Goal: Contribute content: Contribute content

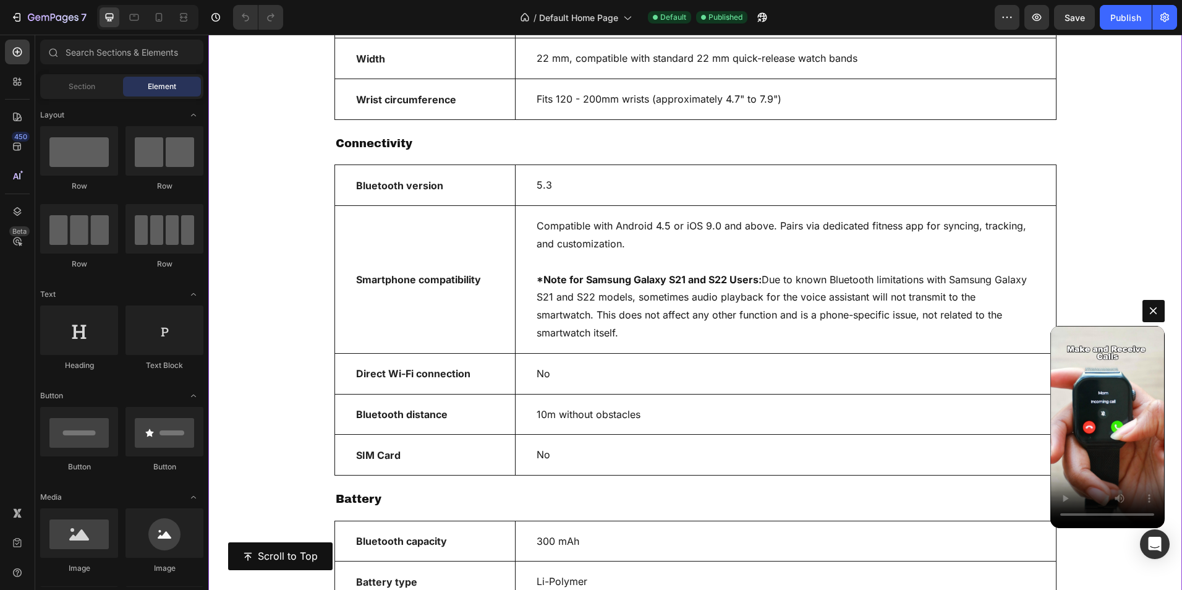
scroll to position [7586, 0]
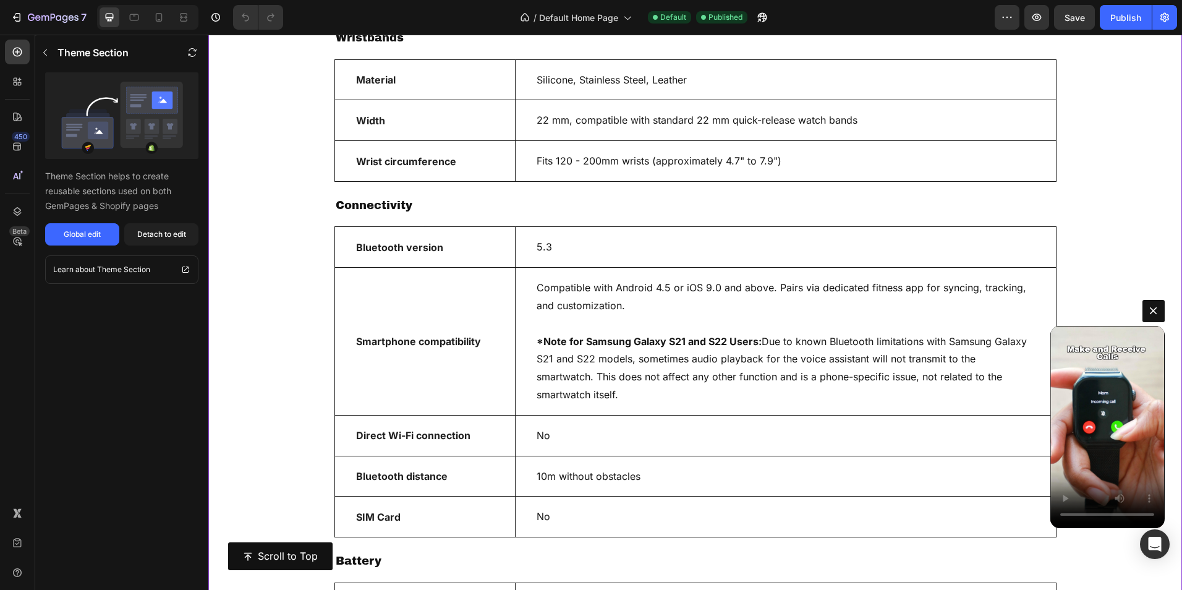
click at [622, 250] on p "5.3" at bounding box center [786, 247] width 498 height 18
click at [73, 236] on div "Global edit" at bounding box center [82, 234] width 37 height 11
click at [598, 18] on span "Default Home Page" at bounding box center [578, 17] width 79 height 13
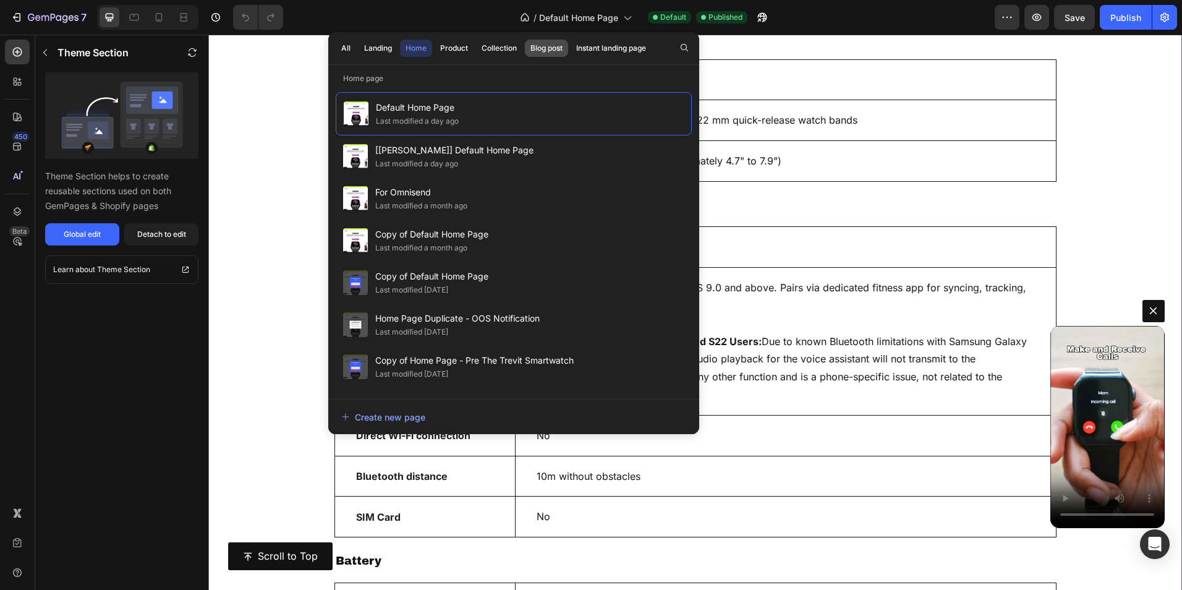
click at [539, 48] on div "Blog post" at bounding box center [546, 48] width 32 height 11
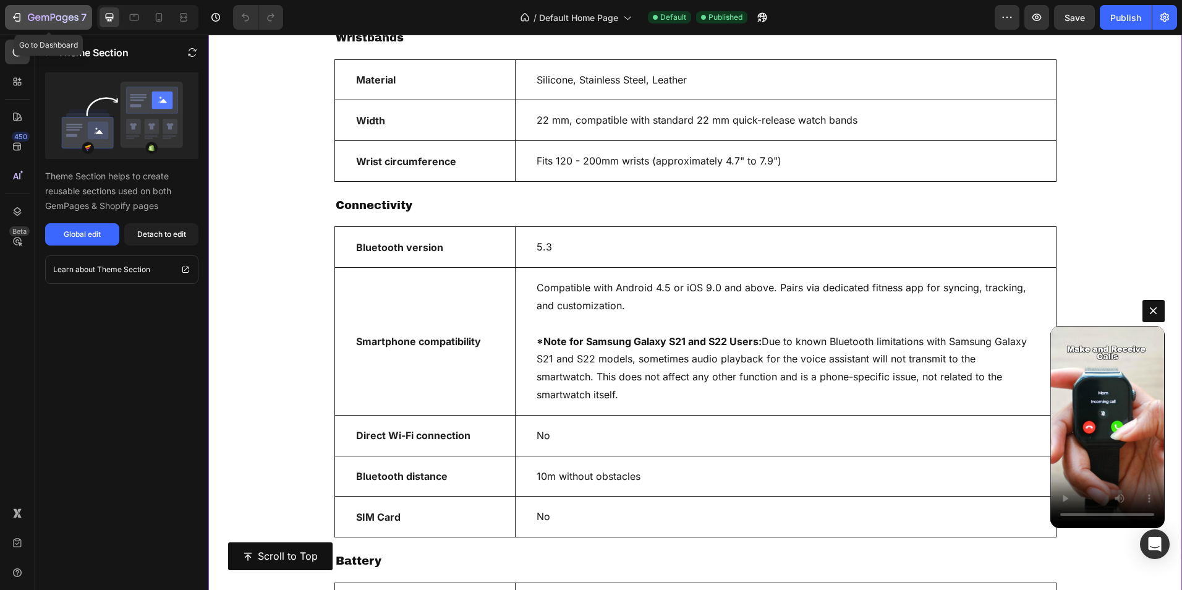
click at [73, 22] on icon "button" at bounding box center [53, 18] width 51 height 11
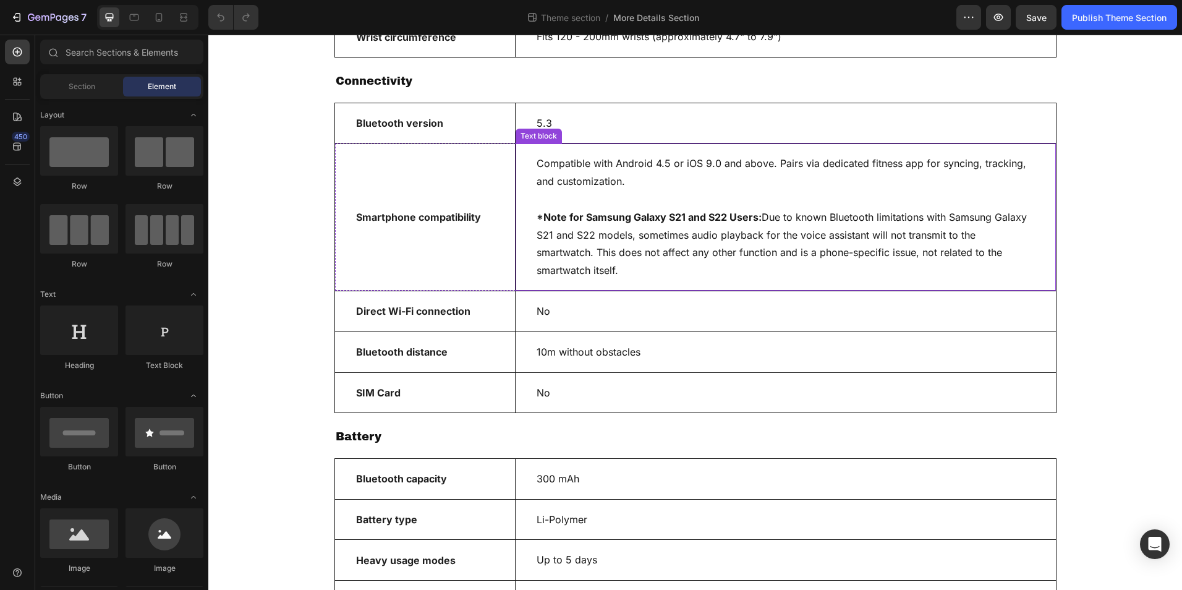
scroll to position [680, 0]
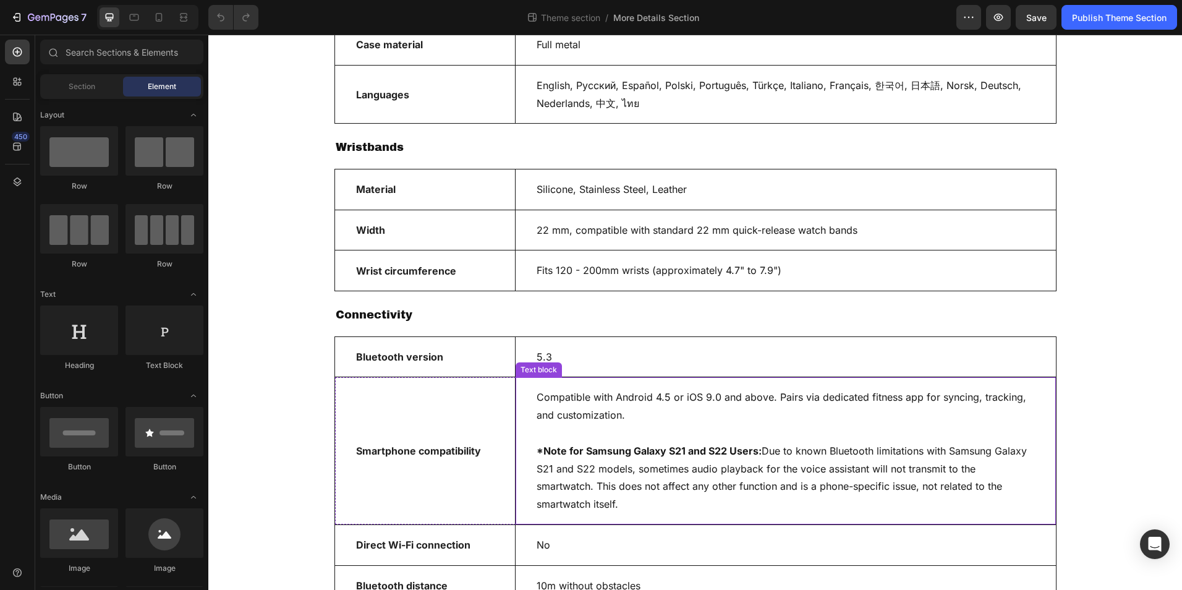
click at [673, 410] on p "Compatible with Android 4.5 or iOS 9.0 and above. Pairs via dedicated fitness a…" at bounding box center [786, 450] width 498 height 125
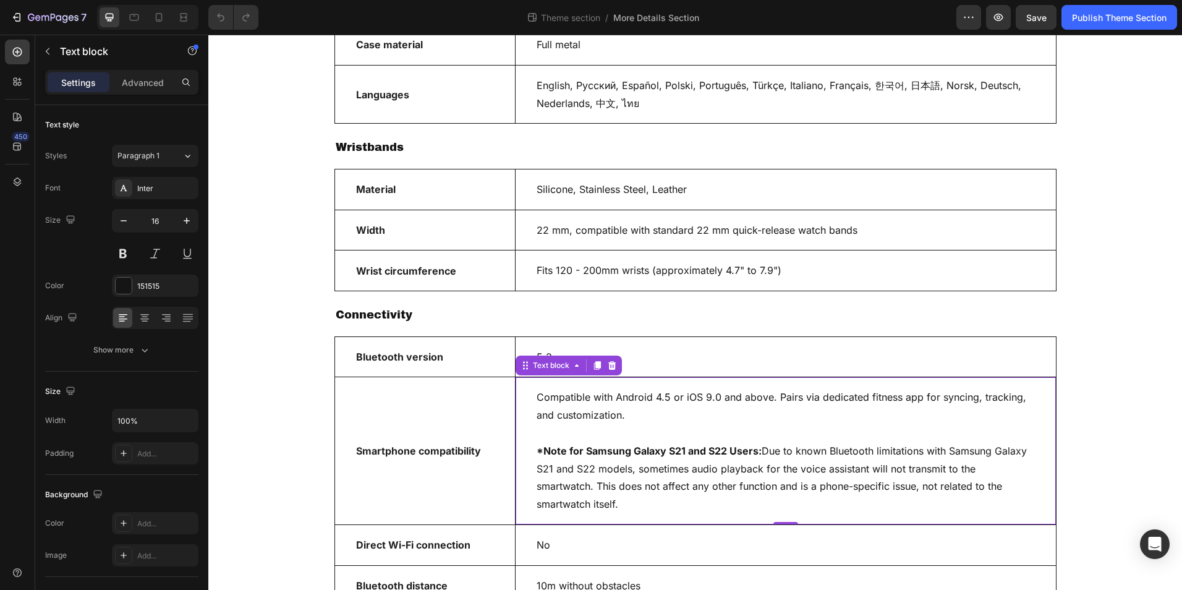
click at [673, 411] on p "Compatible with Android 4.5 or iOS 9.0 and above. Pairs via dedicated fitness a…" at bounding box center [786, 450] width 498 height 125
click at [770, 401] on p "Compatible with Android 4.5 or iOS 9.0 and above. Pairs via dedicated fitness a…" at bounding box center [786, 450] width 498 height 125
click at [823, 395] on p "Compatible with Android 4.5 or iOS 9.0 and above. Syncs with Google Pairs via d…" at bounding box center [786, 450] width 498 height 125
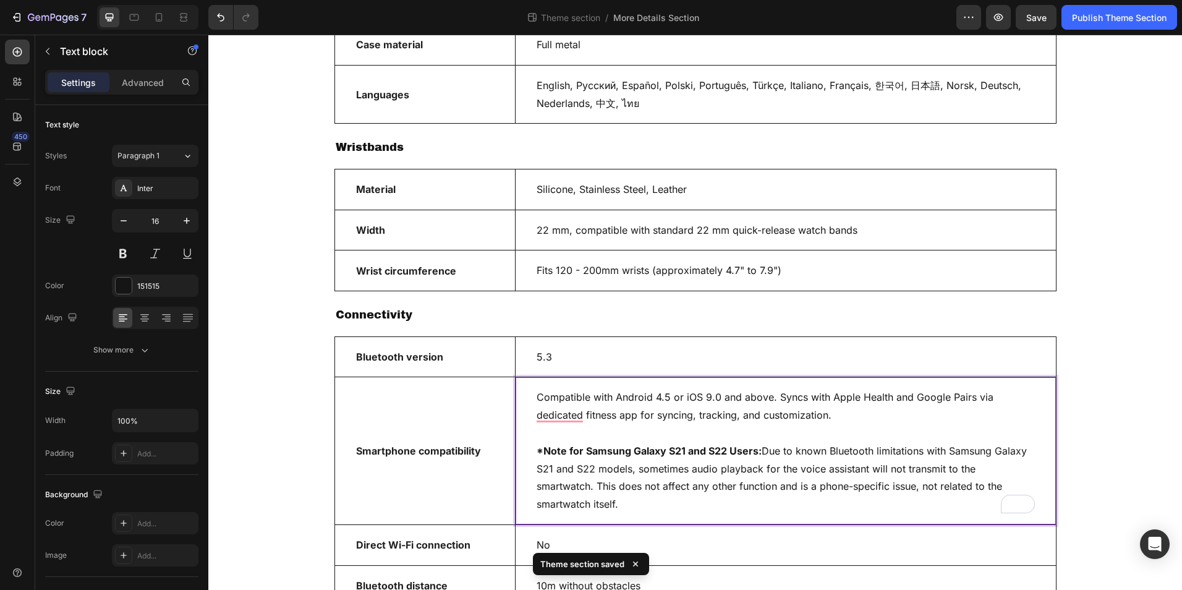
click at [944, 391] on p "Compatible with Android 4.5 or iOS 9.0 and above. Syncs with Apple Health and G…" at bounding box center [786, 450] width 498 height 125
click at [848, 412] on p "Compatible with Android 4.5 or iOS 9.0 and above. Syncs with Apple Health and G…" at bounding box center [786, 450] width 498 height 125
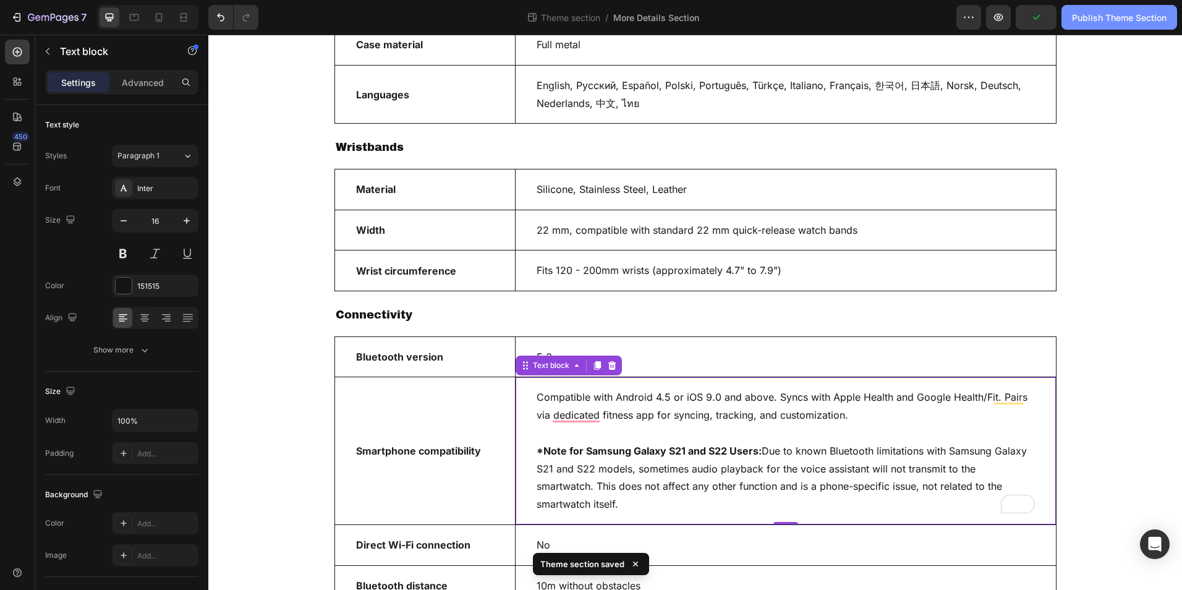
click at [1107, 18] on div "Publish Theme Section" at bounding box center [1119, 17] width 95 height 13
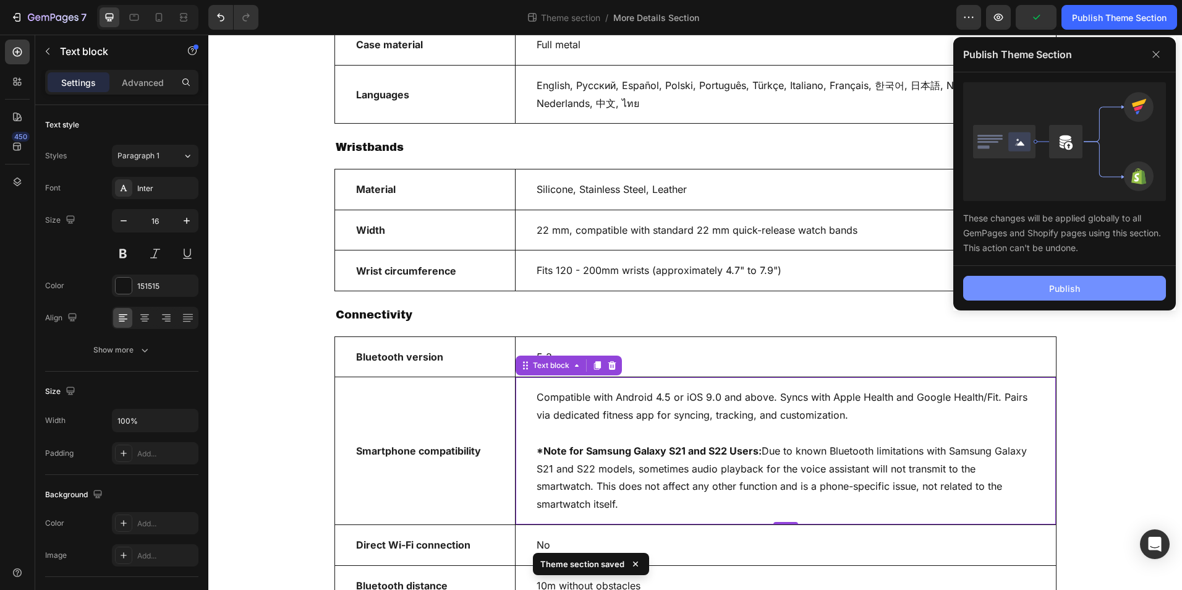
click at [1084, 282] on button "Publish" at bounding box center [1064, 288] width 203 height 25
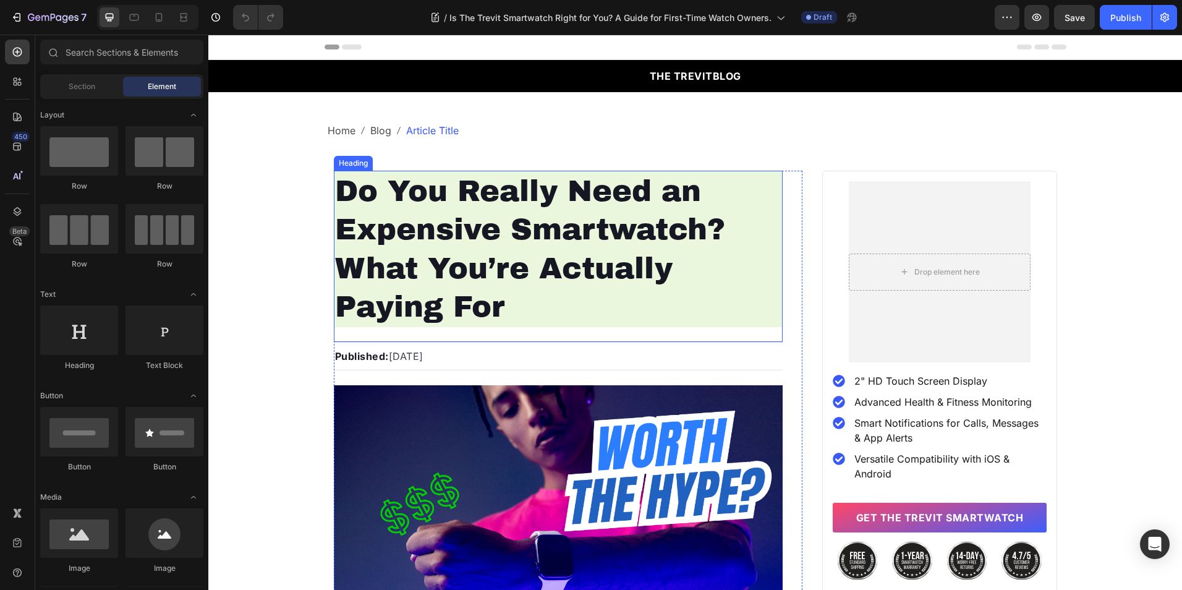
click at [530, 205] on h1 "Do You Really Need an Expensive Smartwatch? What You’re Actually Paying For" at bounding box center [558, 249] width 449 height 157
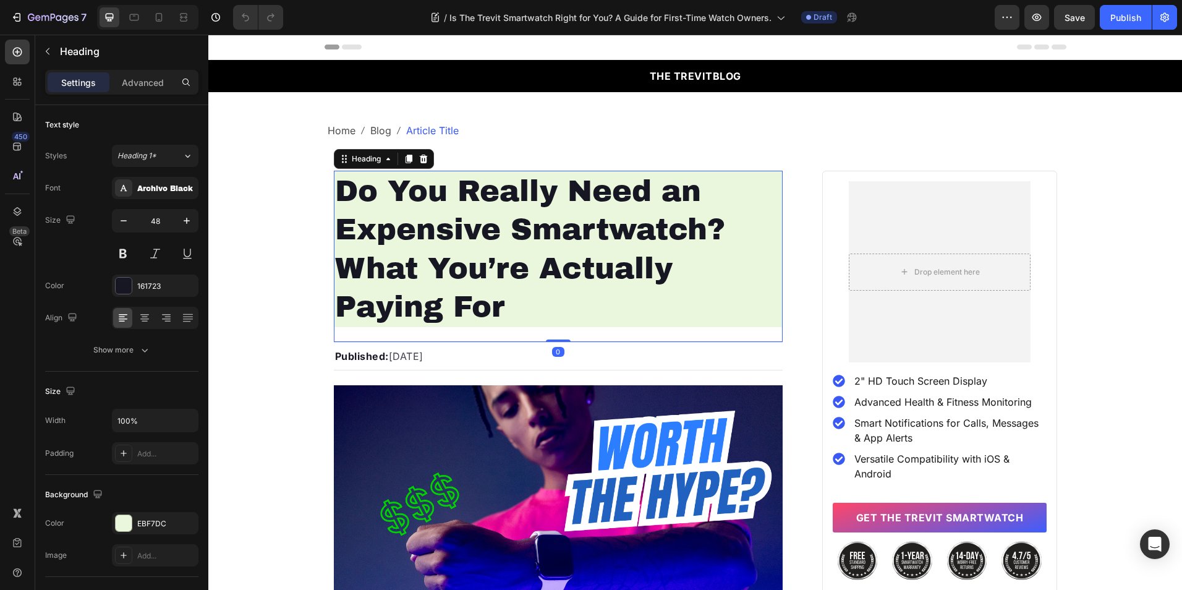
click at [463, 245] on h1 "Do You Really Need an Expensive Smartwatch? What You’re Actually Paying For" at bounding box center [558, 249] width 449 height 157
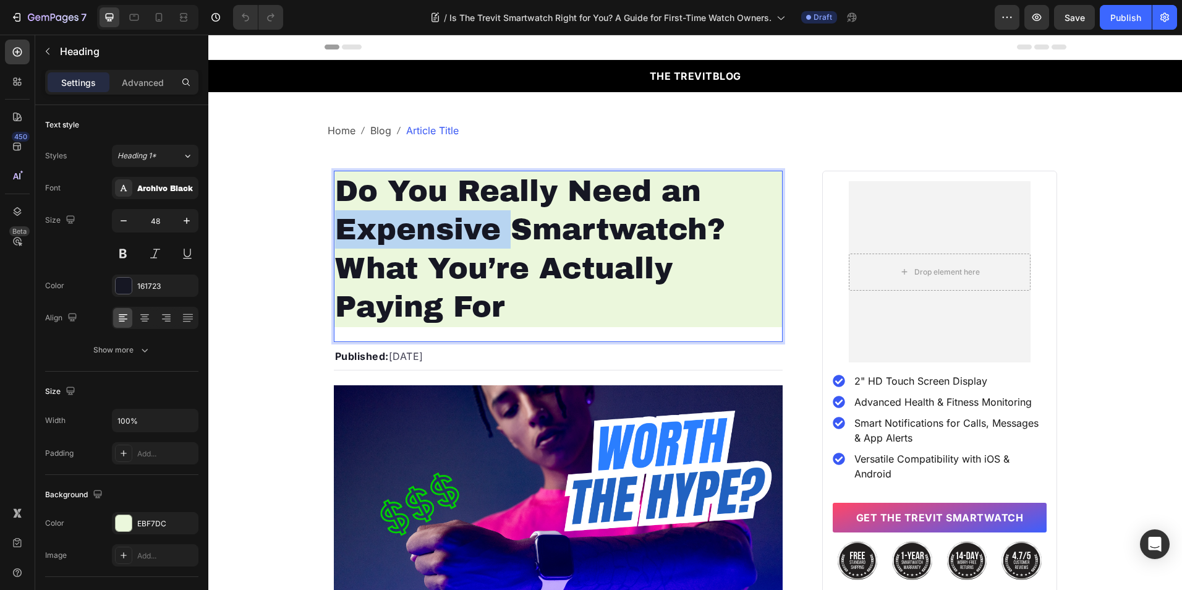
click at [463, 245] on p "Do You Really Need an Expensive Smartwatch? What You’re Actually Paying For" at bounding box center [558, 249] width 447 height 155
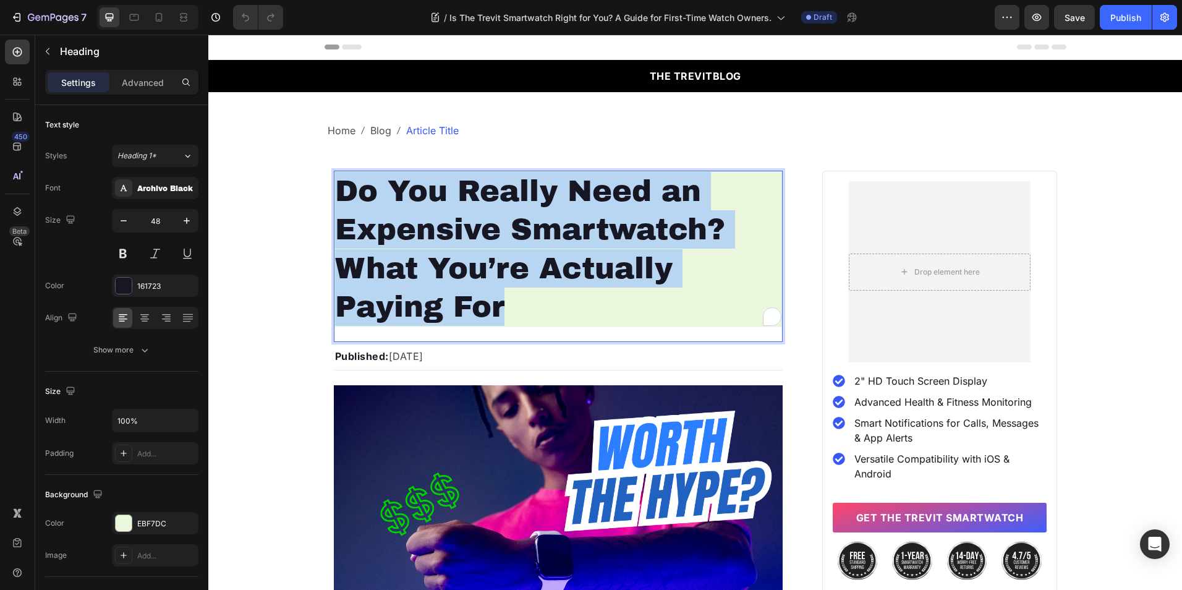
click at [463, 245] on p "Do You Really Need an Expensive Smartwatch? What You’re Actually Paying For" at bounding box center [558, 249] width 447 height 155
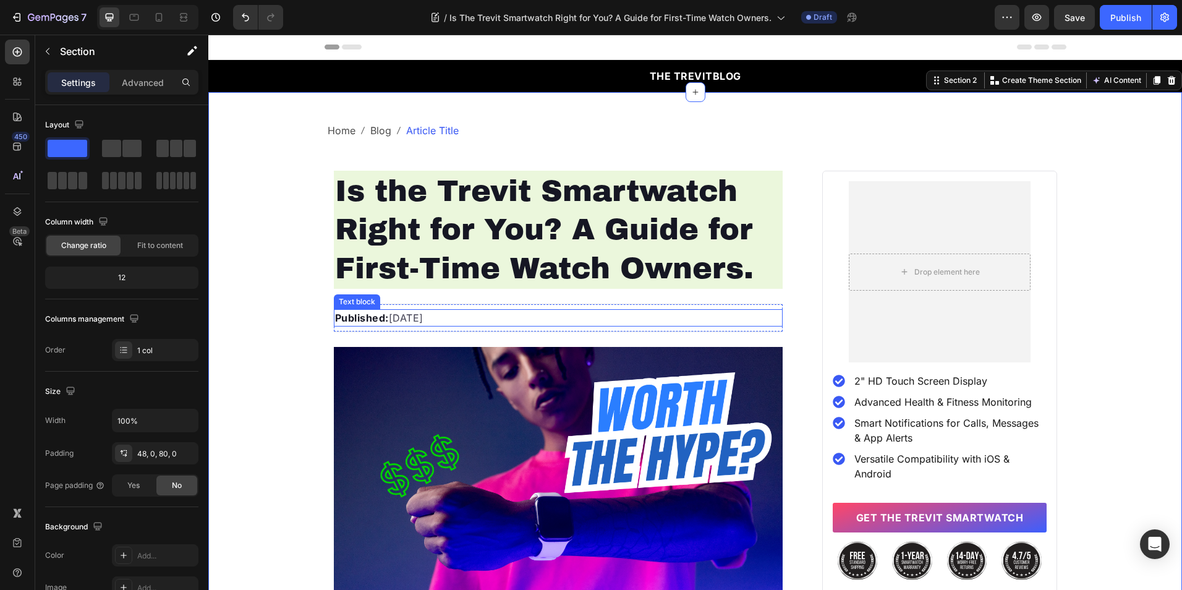
click at [405, 320] on p "Published: Saturday, March 22, 2025" at bounding box center [558, 317] width 447 height 15
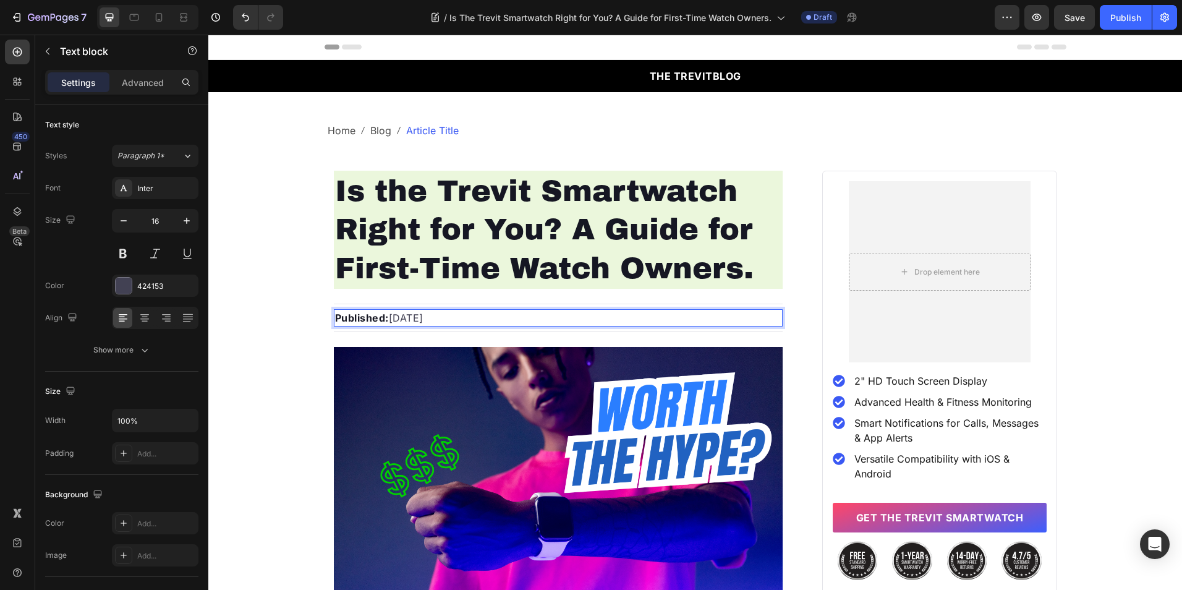
click at [405, 320] on p "Published: Saturday, March 22, 2025" at bounding box center [558, 317] width 447 height 15
click at [451, 317] on p "Published: Tuesday, March 22, 2025" at bounding box center [558, 317] width 447 height 15
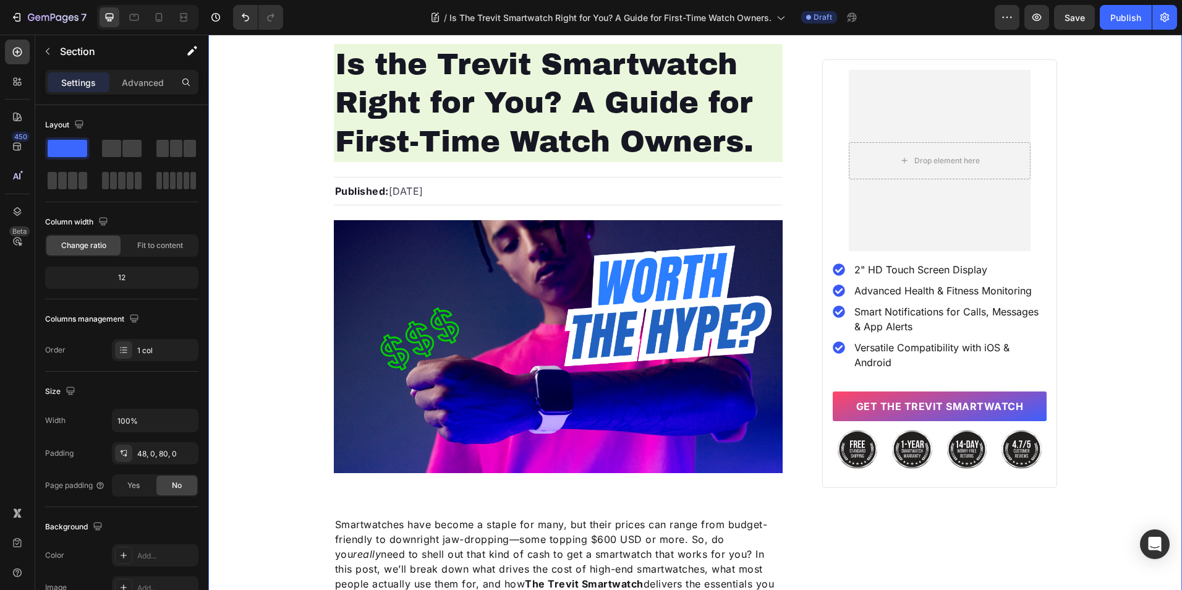
scroll to position [309, 0]
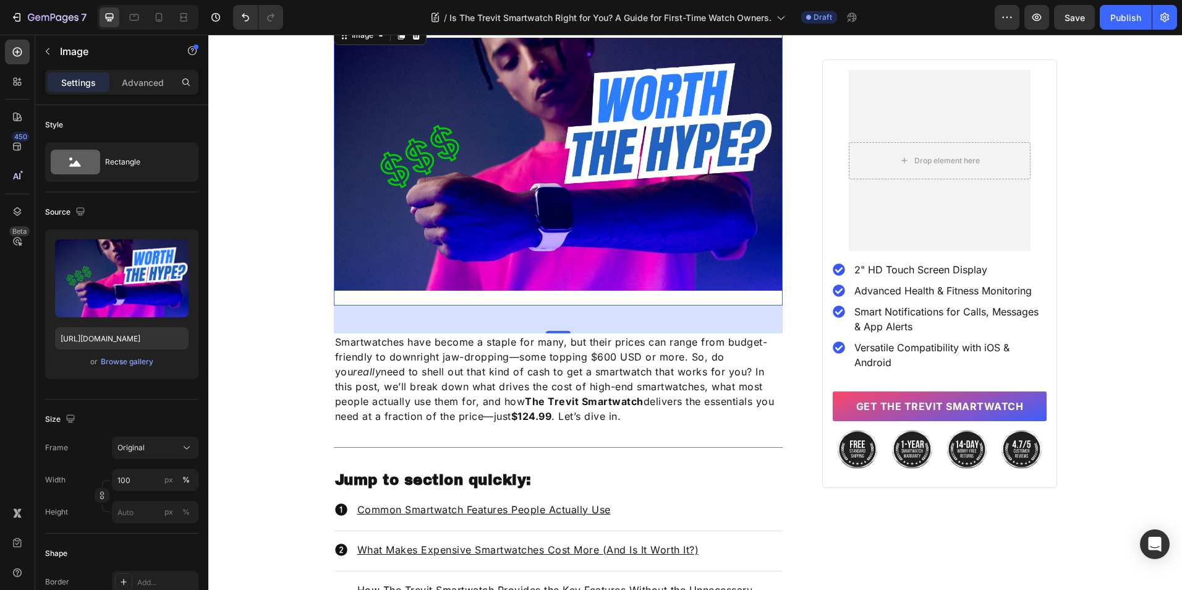
click at [569, 228] on img at bounding box center [558, 164] width 449 height 253
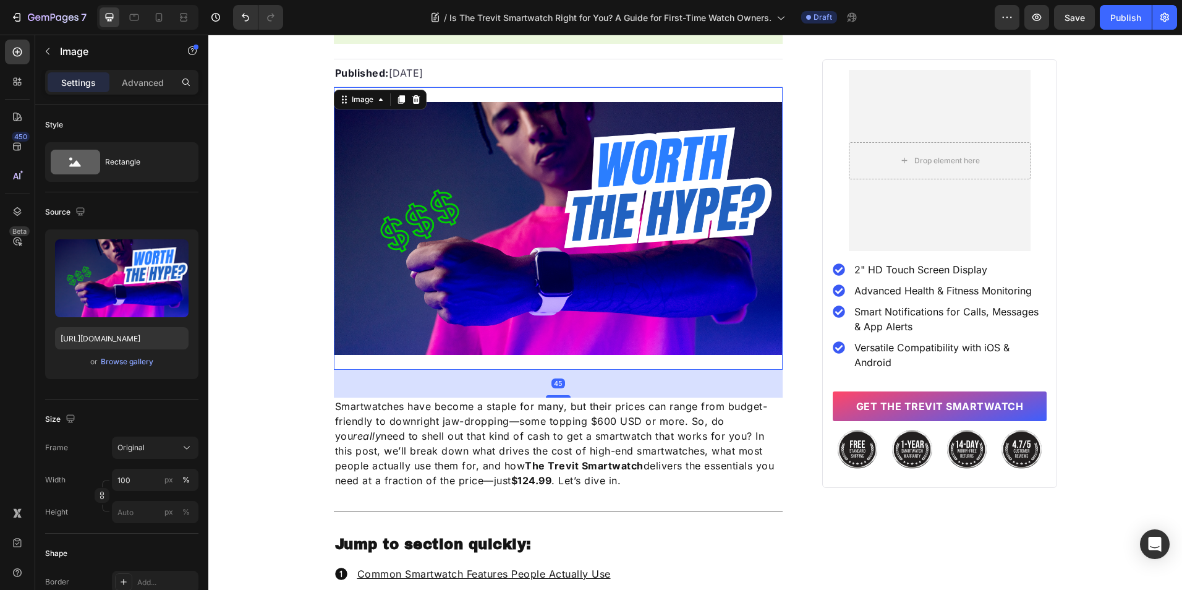
scroll to position [185, 0]
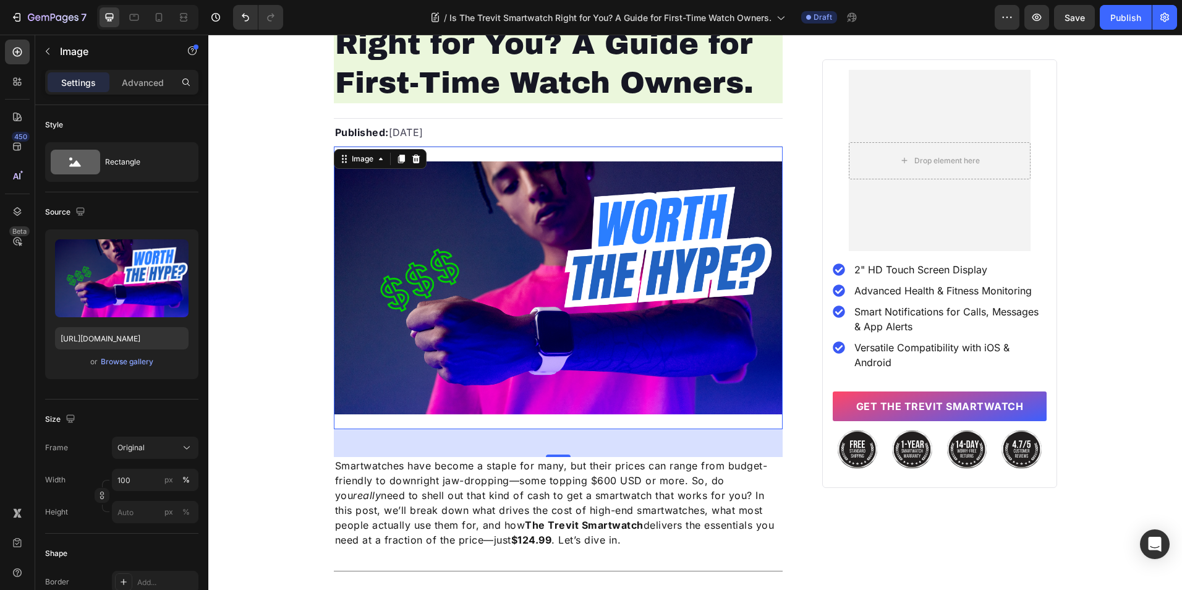
click at [730, 347] on img at bounding box center [558, 287] width 449 height 253
click at [140, 363] on div "Browse gallery" at bounding box center [127, 361] width 53 height 11
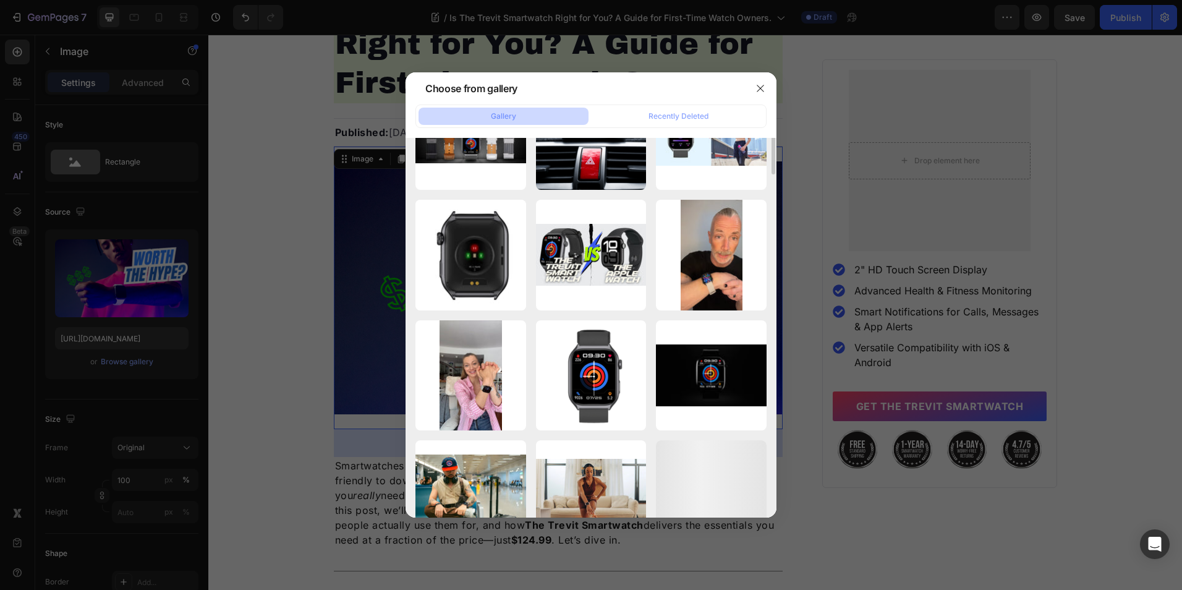
scroll to position [0, 0]
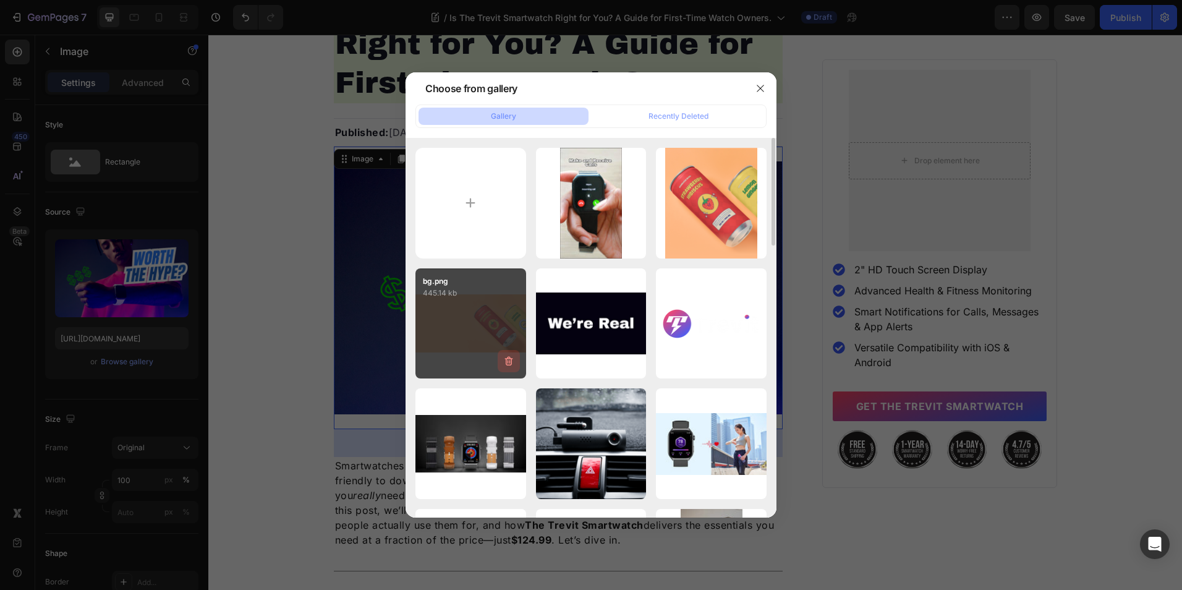
click at [511, 364] on icon "button" at bounding box center [508, 361] width 8 height 9
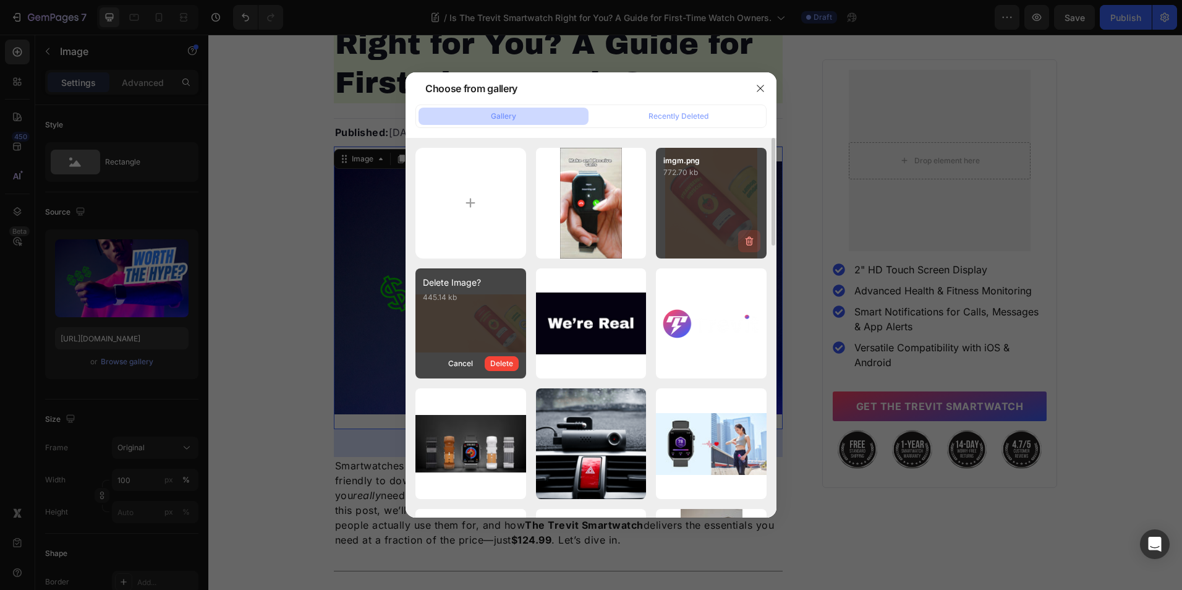
click at [752, 244] on icon "button" at bounding box center [750, 240] width 8 height 9
click at [736, 249] on div "Delete" at bounding box center [742, 243] width 23 height 11
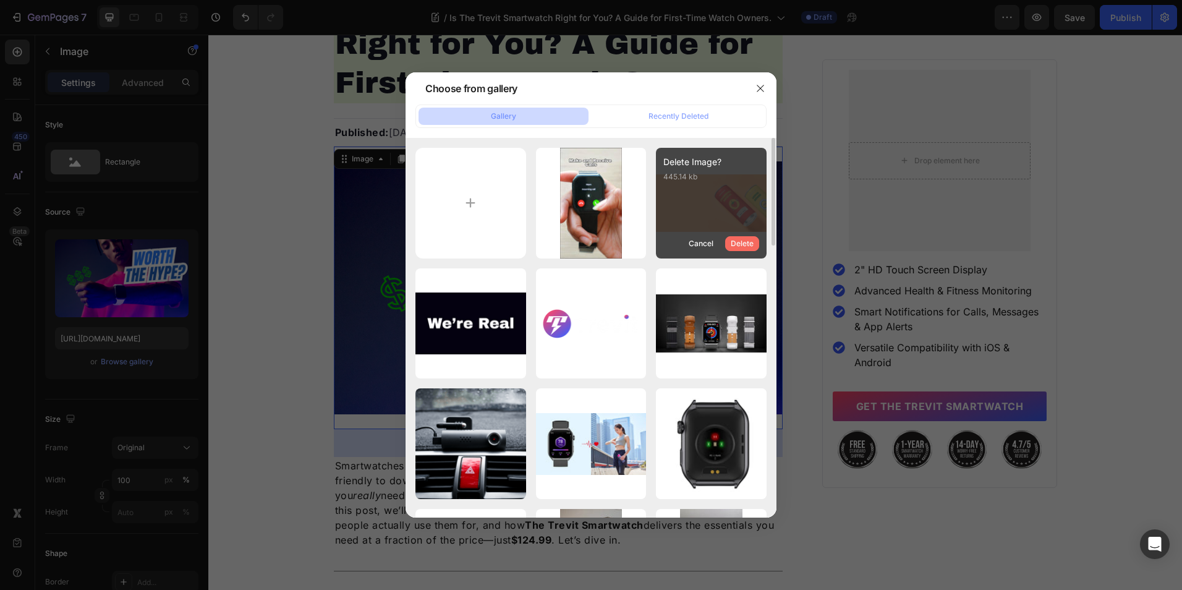
click at [745, 244] on div "Delete" at bounding box center [742, 243] width 23 height 11
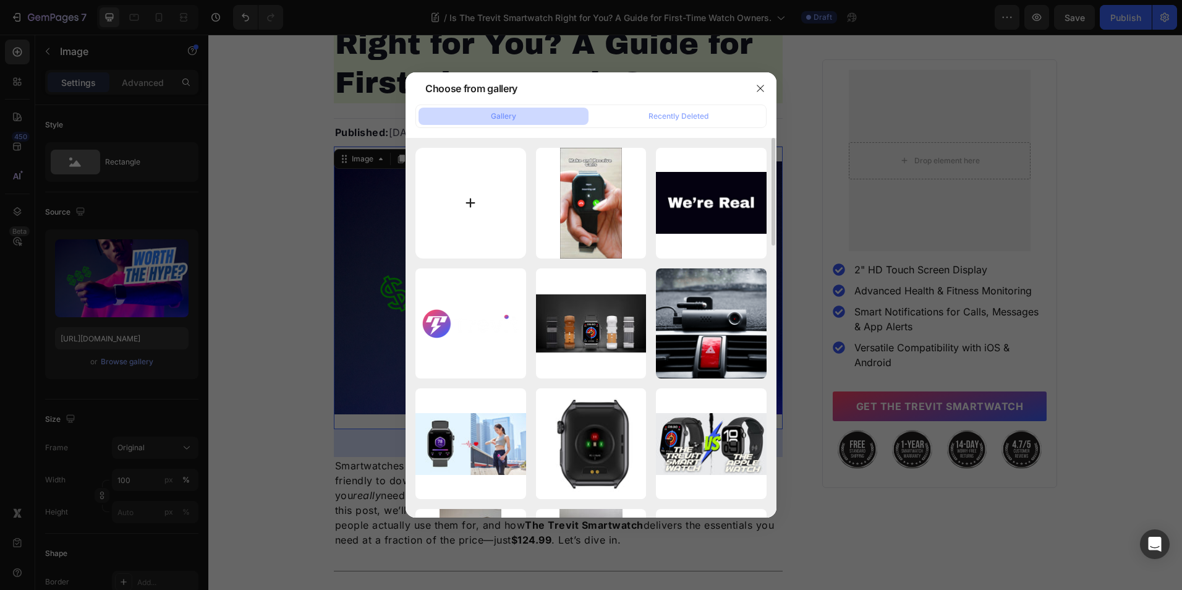
click at [495, 195] on input "file" at bounding box center [470, 203] width 111 height 111
type input "C:\fakepath\A girl with a backpack and camera wearing The Trevit Smartwatch.png"
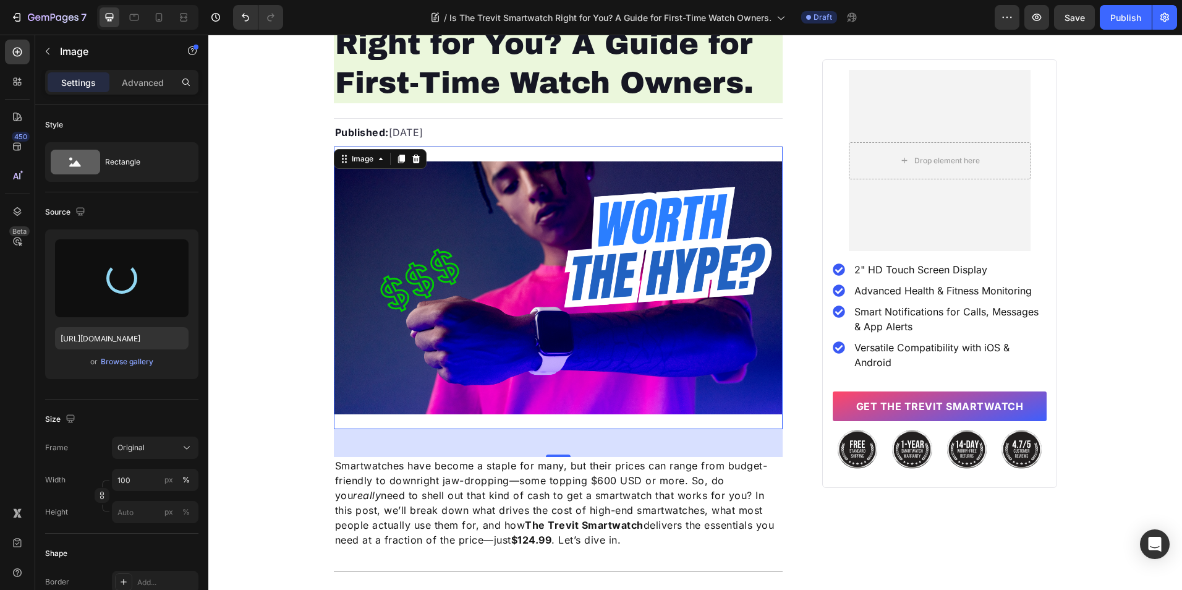
type input "[URL][DOMAIN_NAME]"
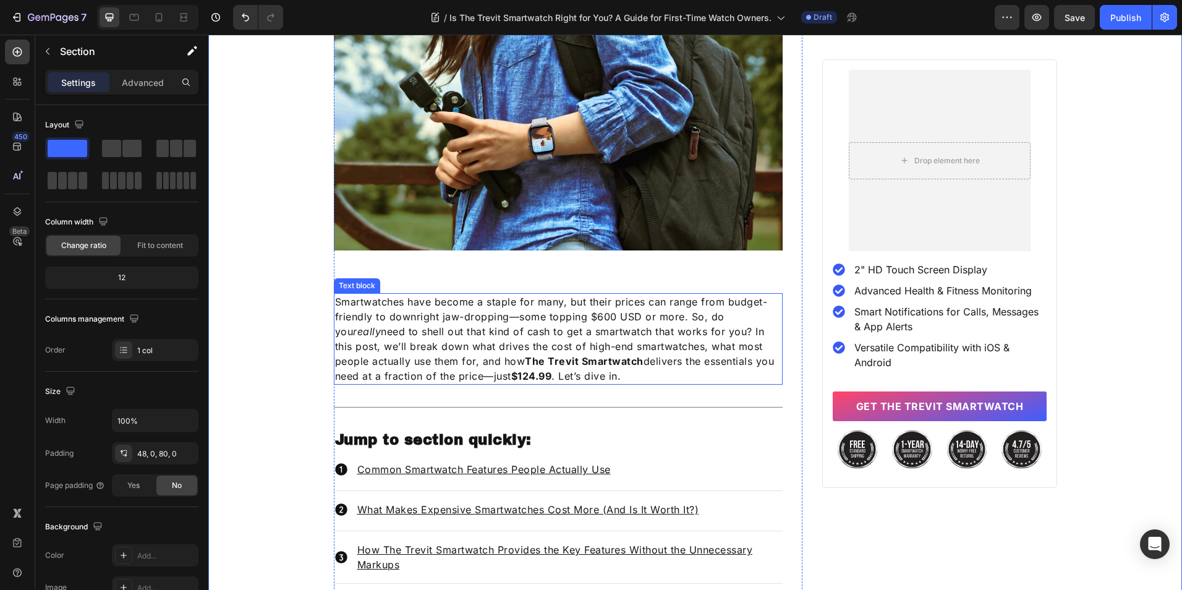
scroll to position [425, 0]
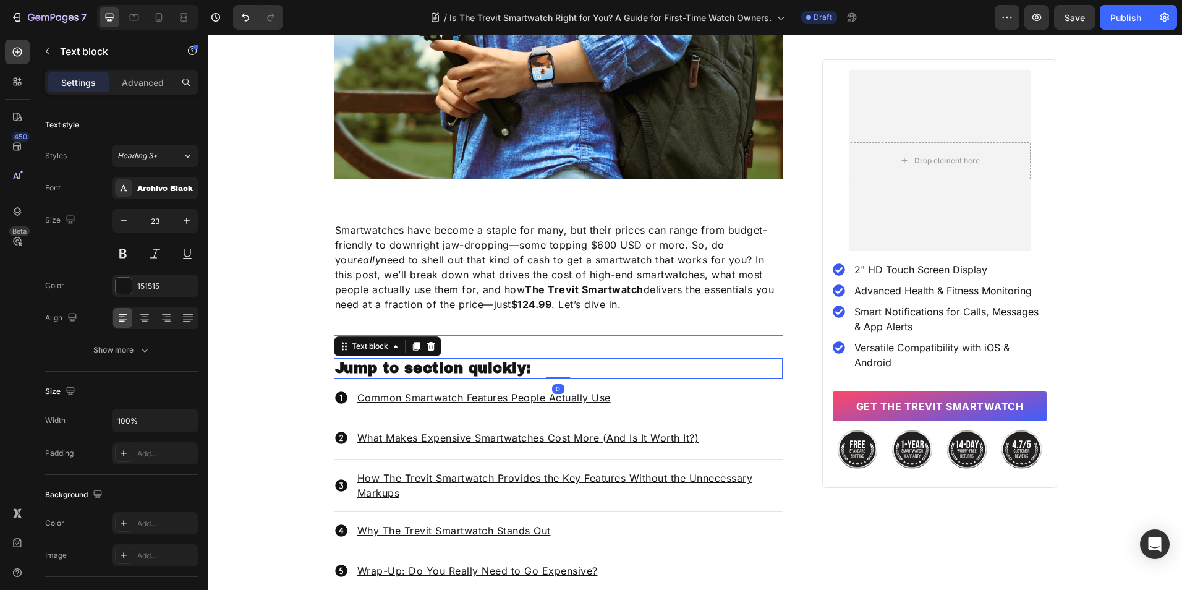
click at [433, 362] on p "Jump to section quickly:" at bounding box center [558, 368] width 447 height 19
click at [411, 345] on icon at bounding box center [416, 346] width 10 height 10
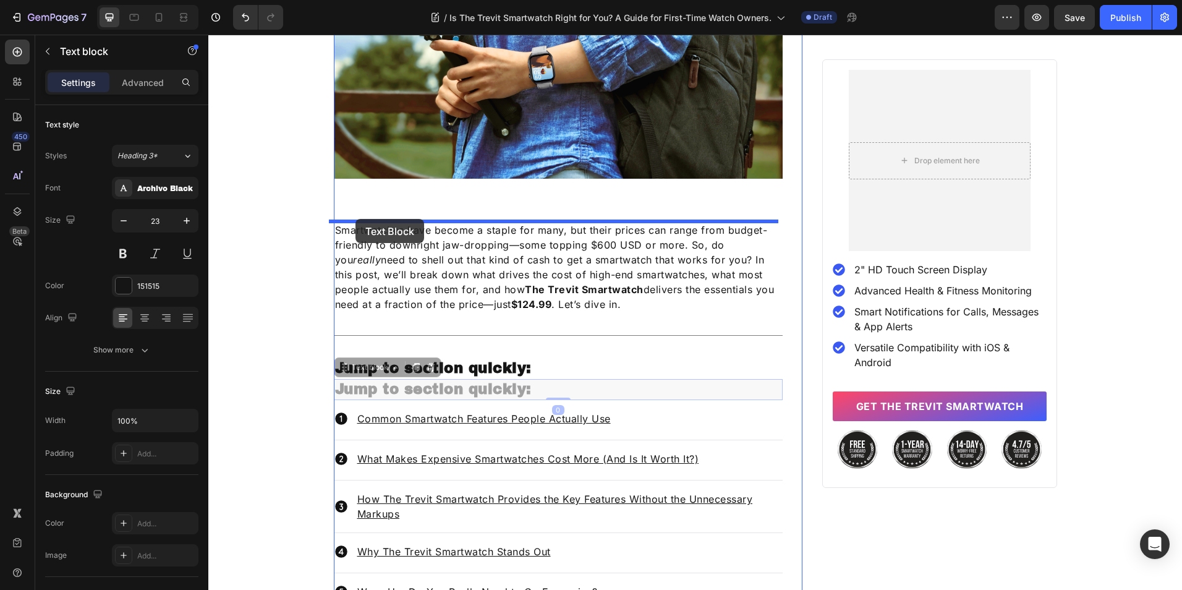
drag, startPoint x: 349, startPoint y: 373, endPoint x: 355, endPoint y: 219, distance: 154.1
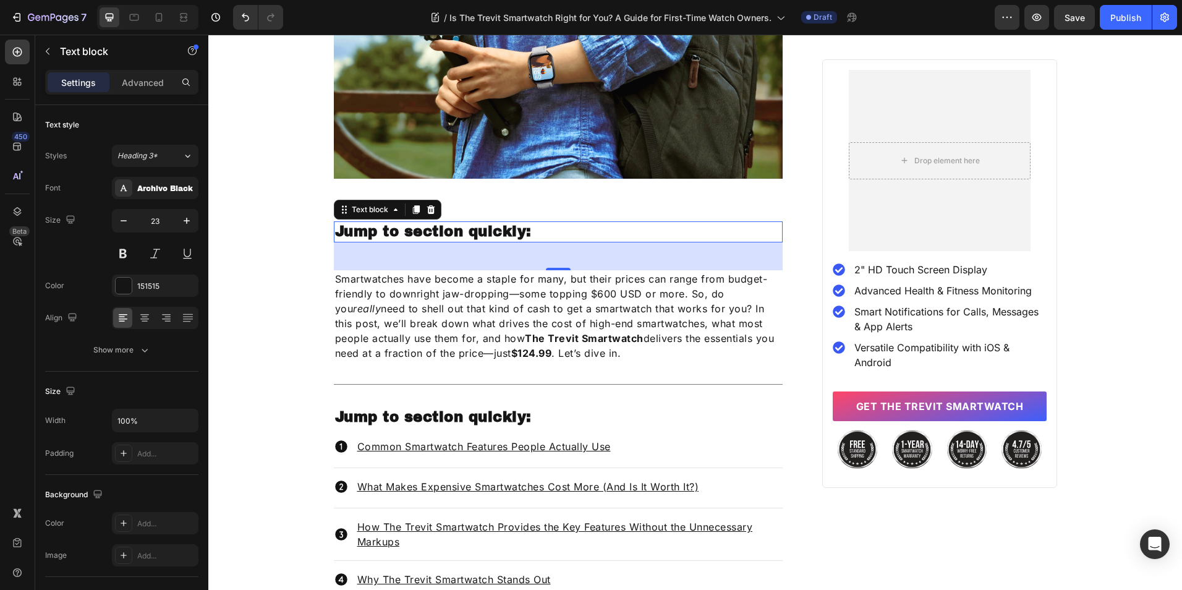
click at [485, 223] on p "Jump to section quickly:" at bounding box center [558, 232] width 447 height 19
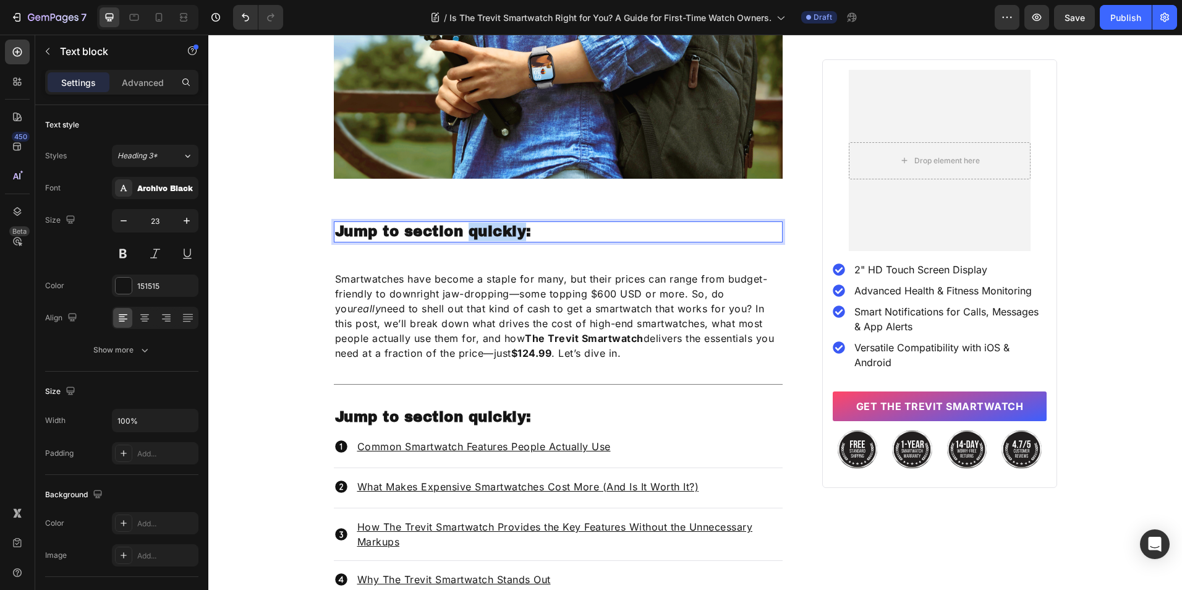
click at [485, 223] on p "Jump to section quickly:" at bounding box center [558, 232] width 447 height 19
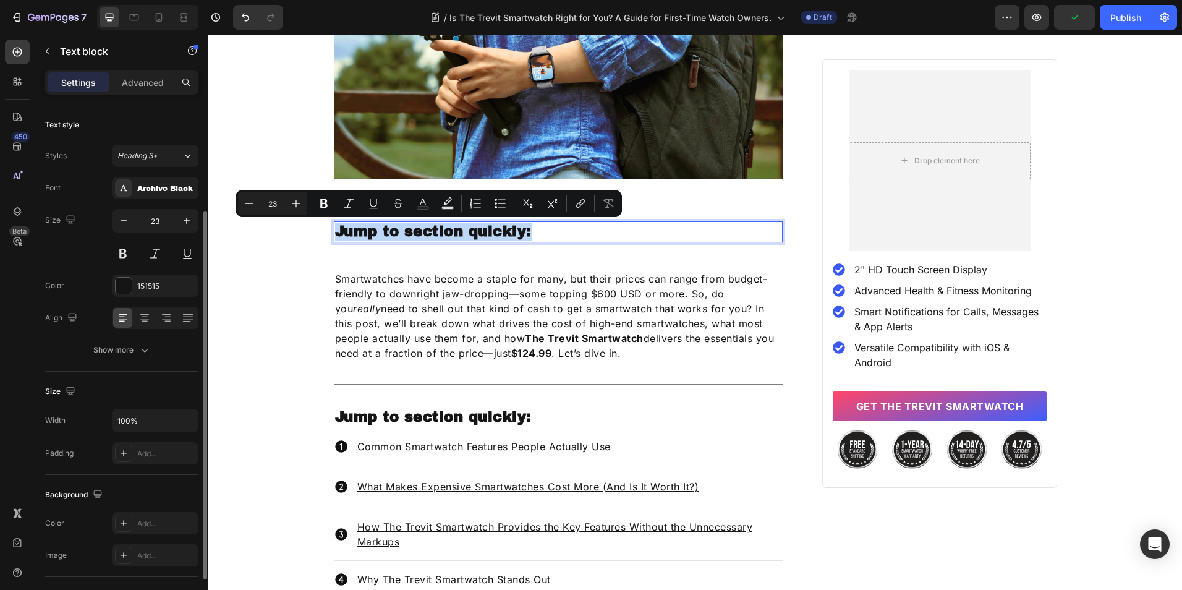
scroll to position [62, 0]
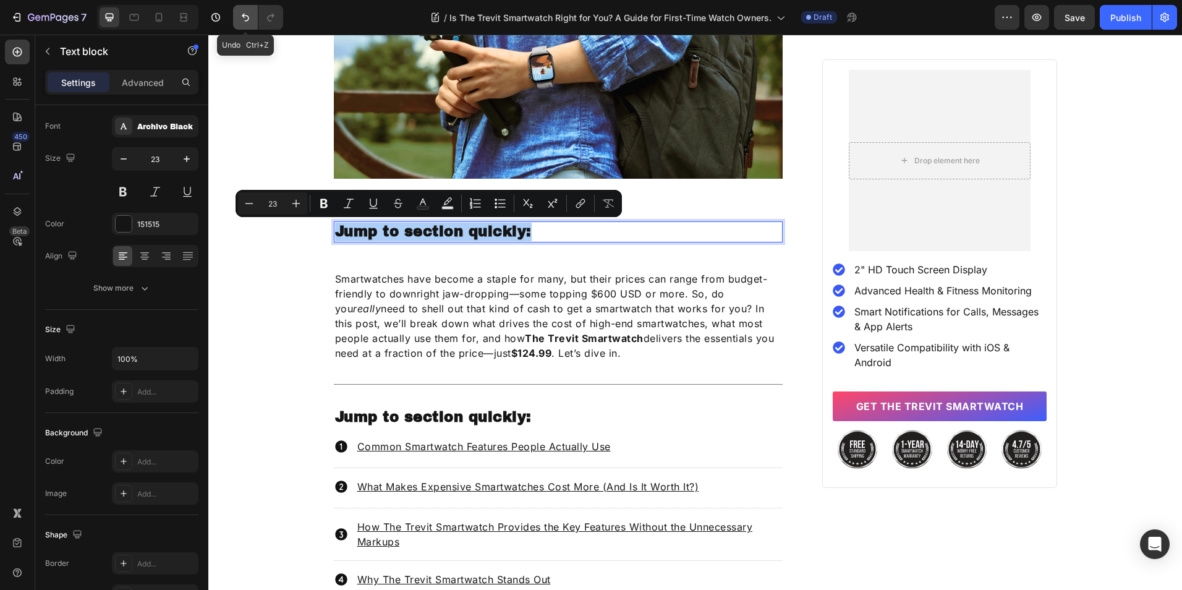
click at [244, 23] on icon "Undo/Redo" at bounding box center [245, 17] width 12 height 12
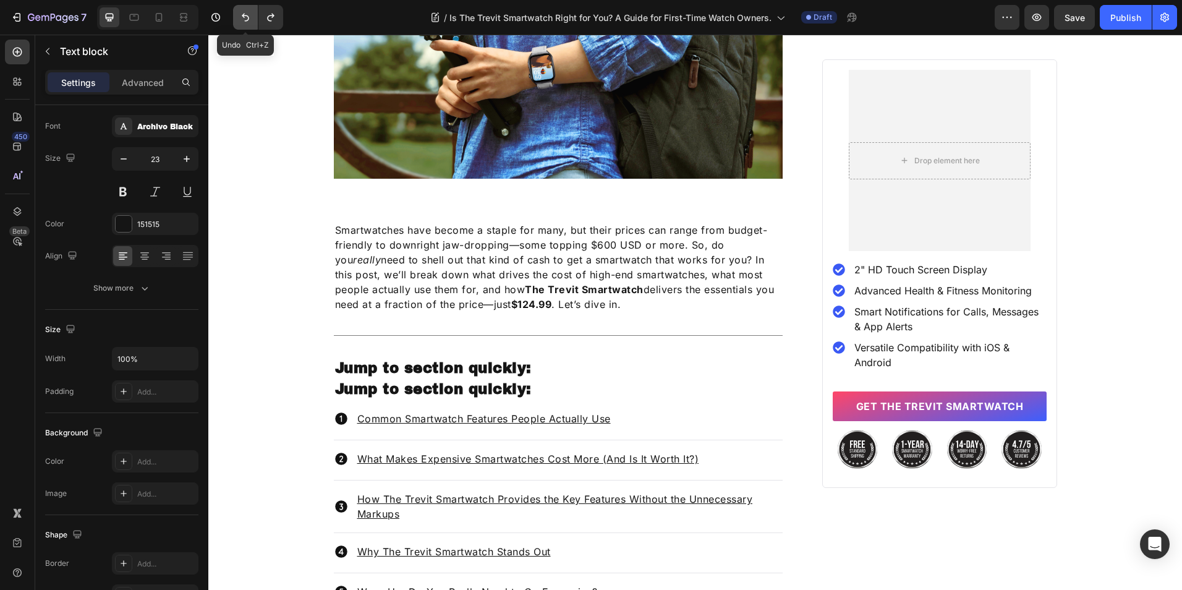
click at [242, 17] on icon "Undo/Redo" at bounding box center [245, 17] width 12 height 12
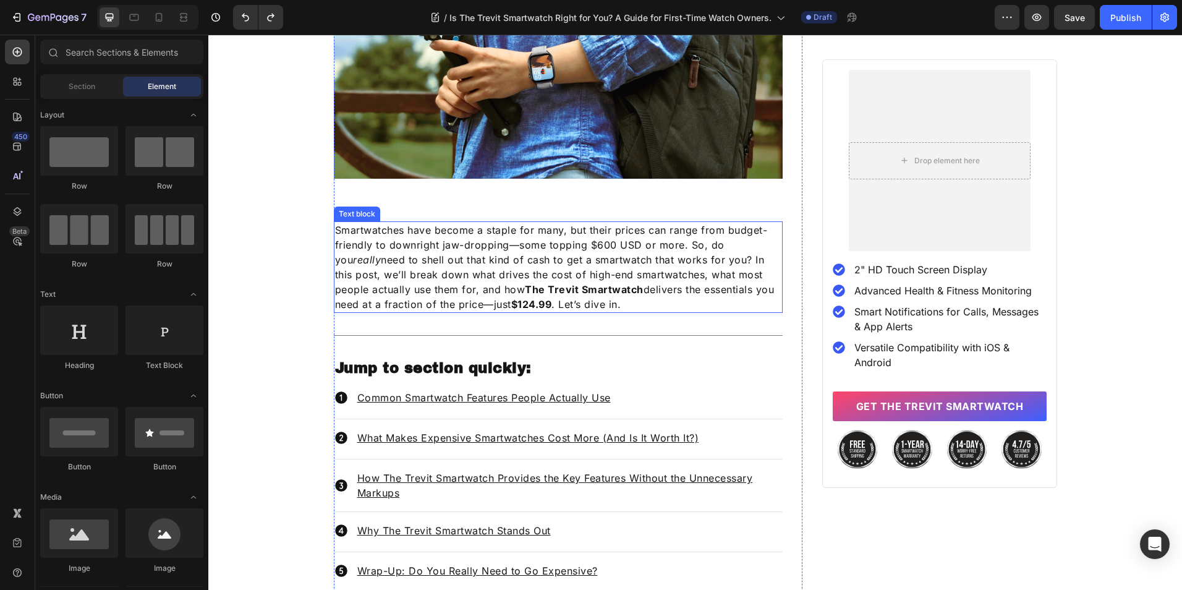
click at [649, 284] on p "Smartwatches have become a staple for many, but their prices can range from bud…" at bounding box center [558, 267] width 447 height 89
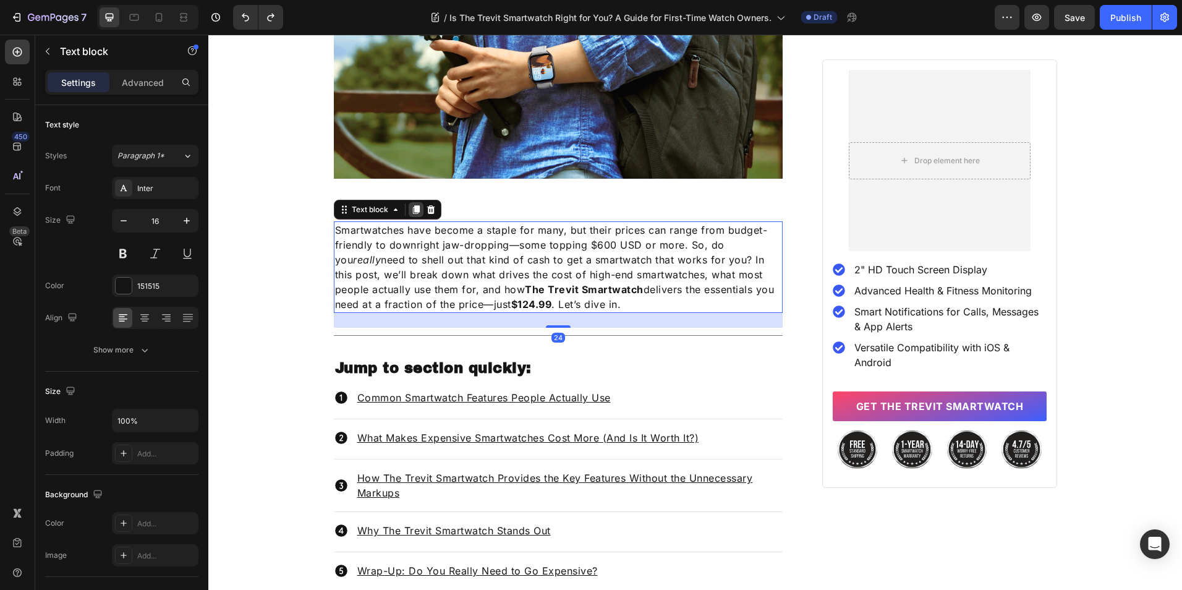
click at [412, 211] on icon at bounding box center [415, 209] width 7 height 9
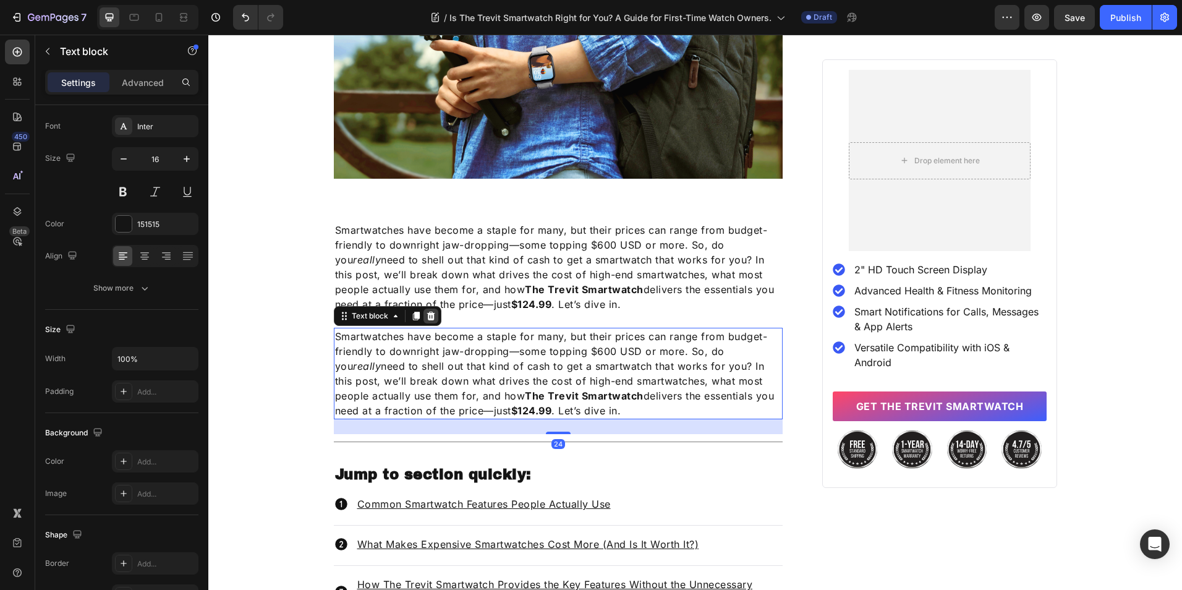
click at [427, 317] on icon at bounding box center [431, 316] width 8 height 9
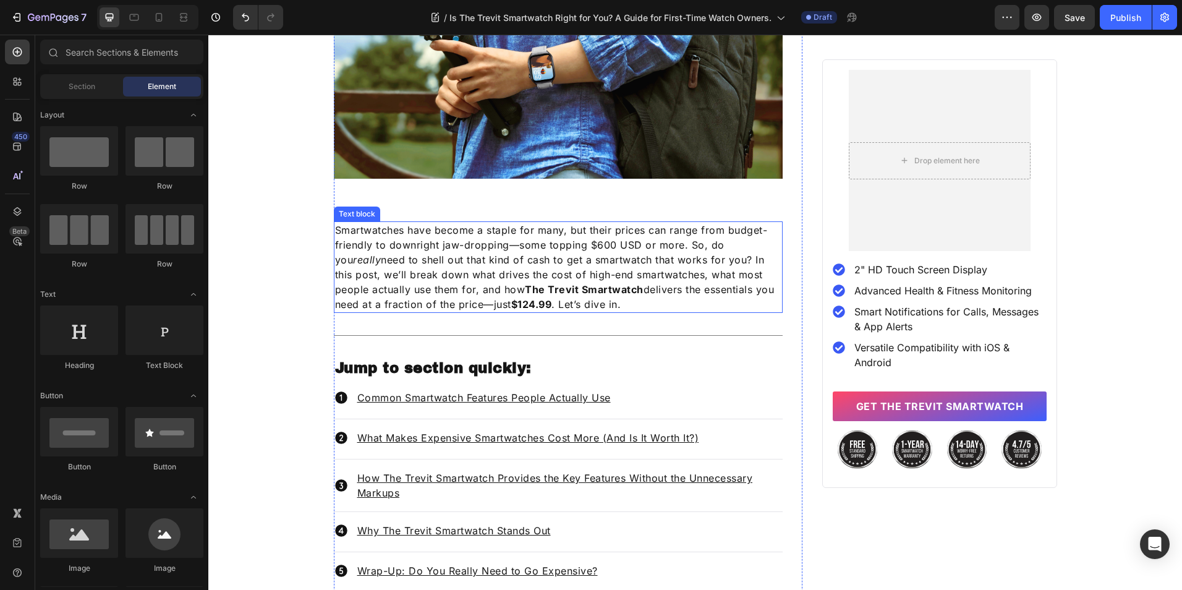
click at [453, 268] on p "Smartwatches have become a staple for many, but their prices can range from bud…" at bounding box center [558, 267] width 447 height 89
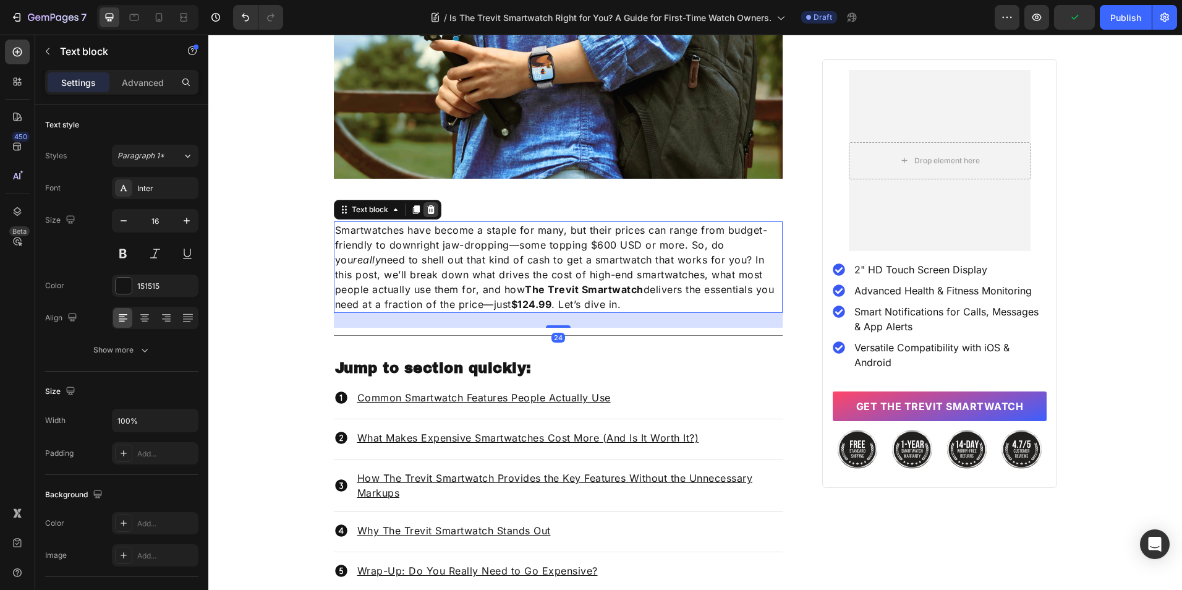
click at [426, 209] on icon at bounding box center [431, 210] width 10 height 10
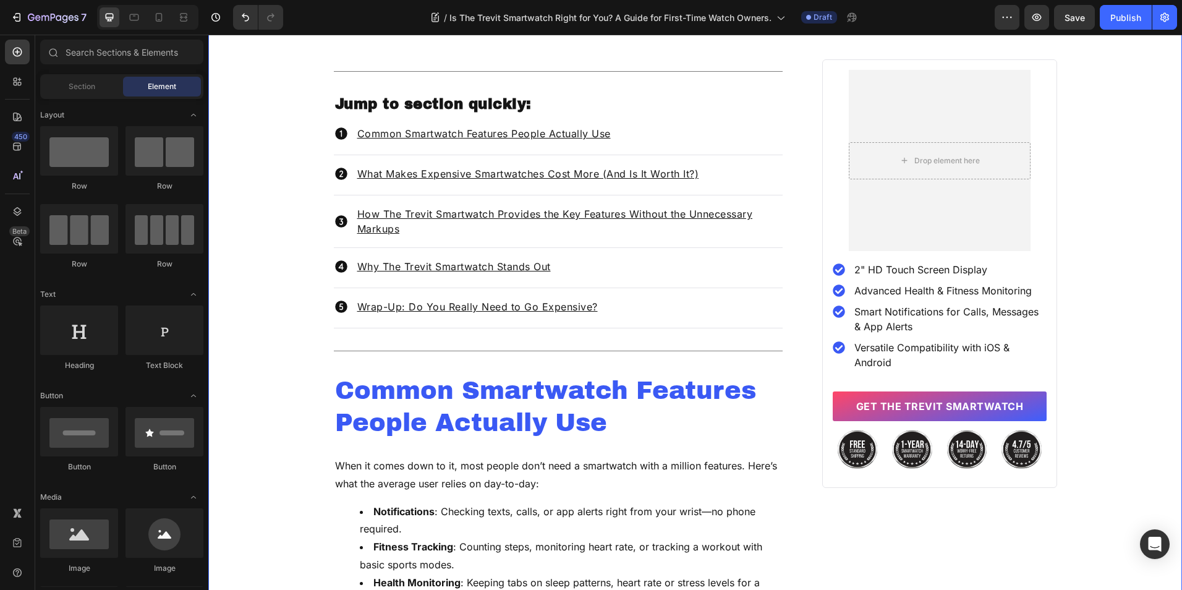
scroll to position [610, 0]
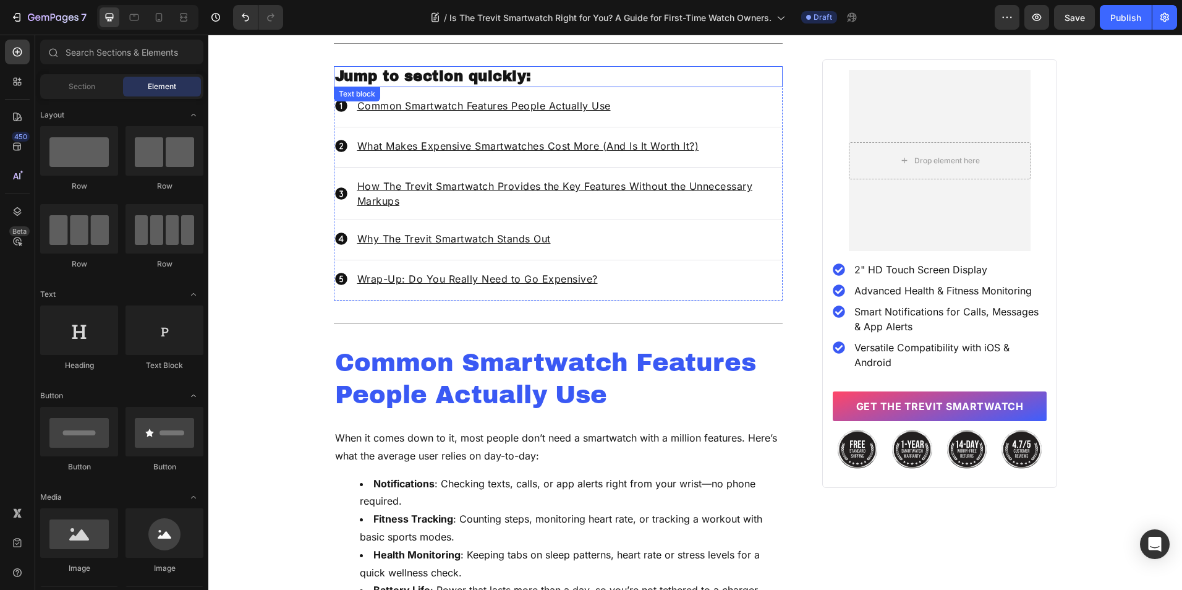
click at [461, 74] on p "Jump to section quickly:" at bounding box center [558, 76] width 447 height 19
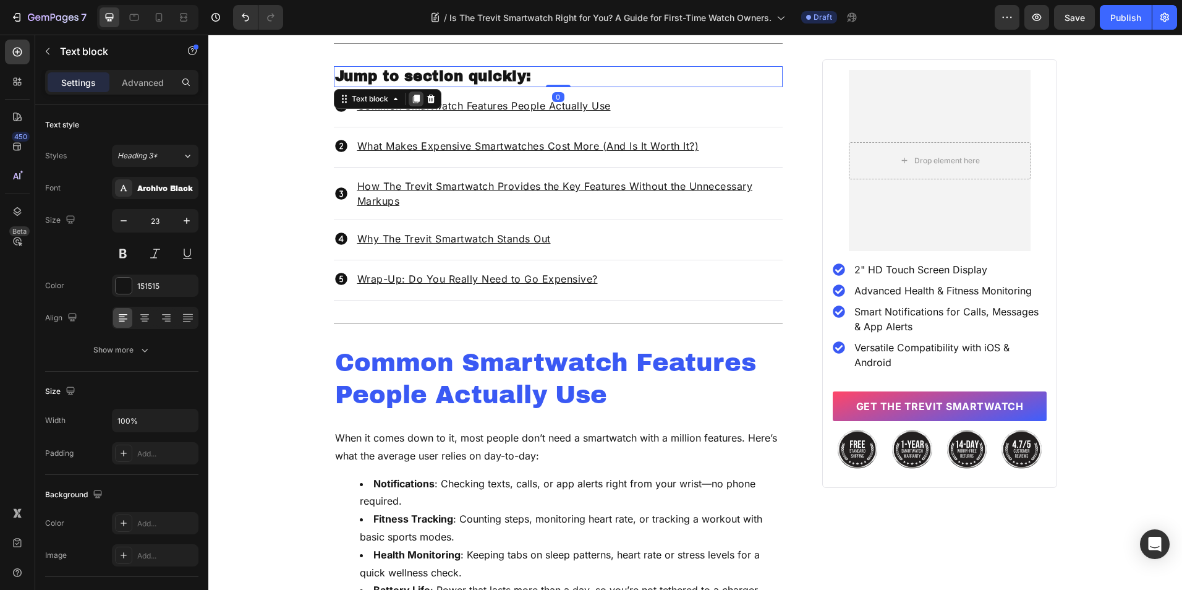
click at [413, 100] on icon at bounding box center [415, 99] width 7 height 9
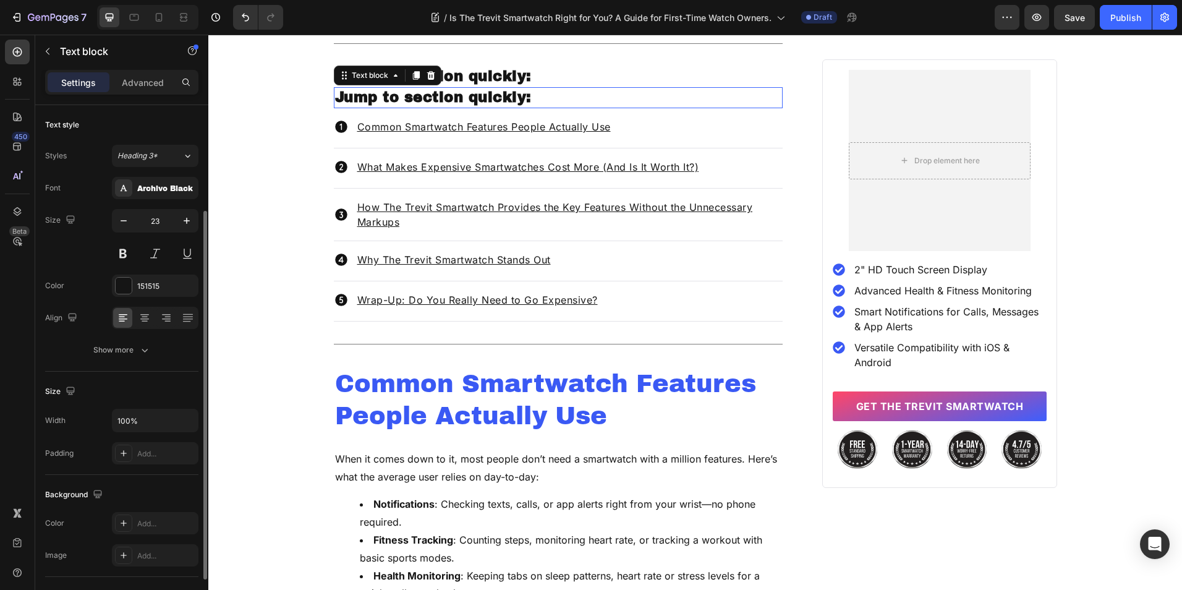
scroll to position [62, 0]
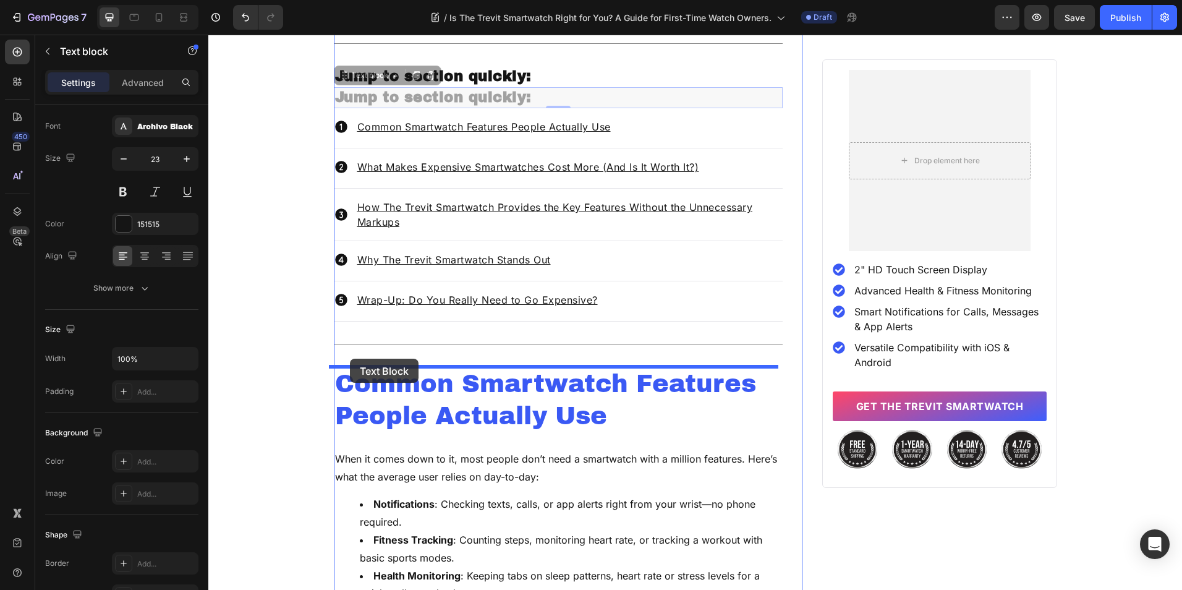
drag, startPoint x: 348, startPoint y: 76, endPoint x: 350, endPoint y: 359, distance: 282.5
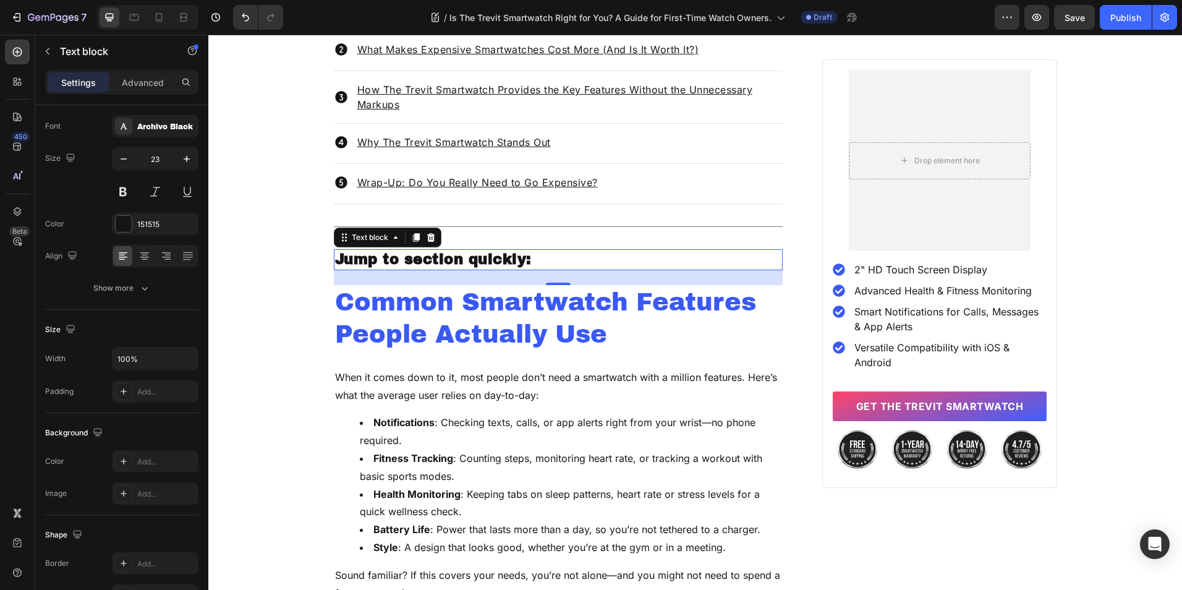
scroll to position [672, 0]
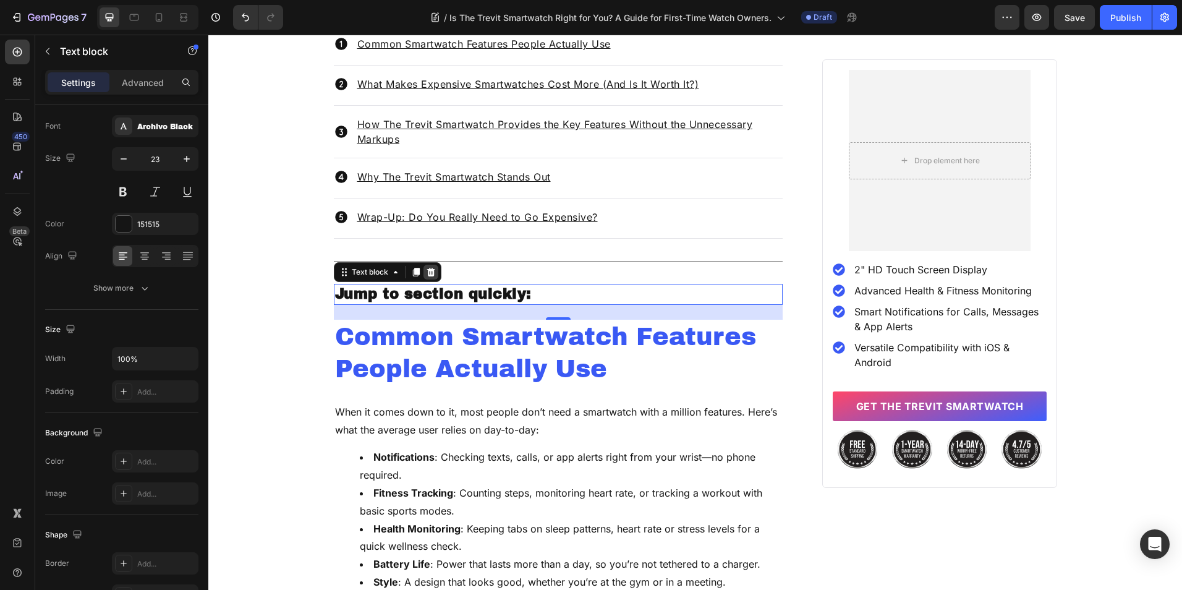
click at [427, 273] on icon at bounding box center [431, 272] width 8 height 9
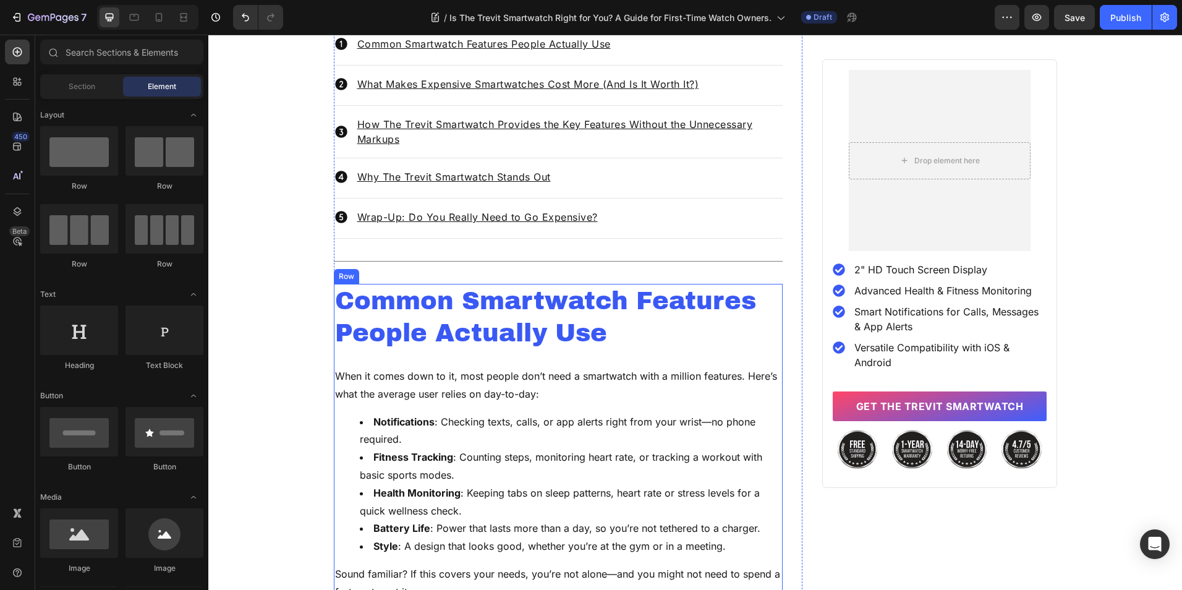
click at [572, 330] on h2 "Common Smartwatch Features People Actually Use" at bounding box center [558, 317] width 449 height 67
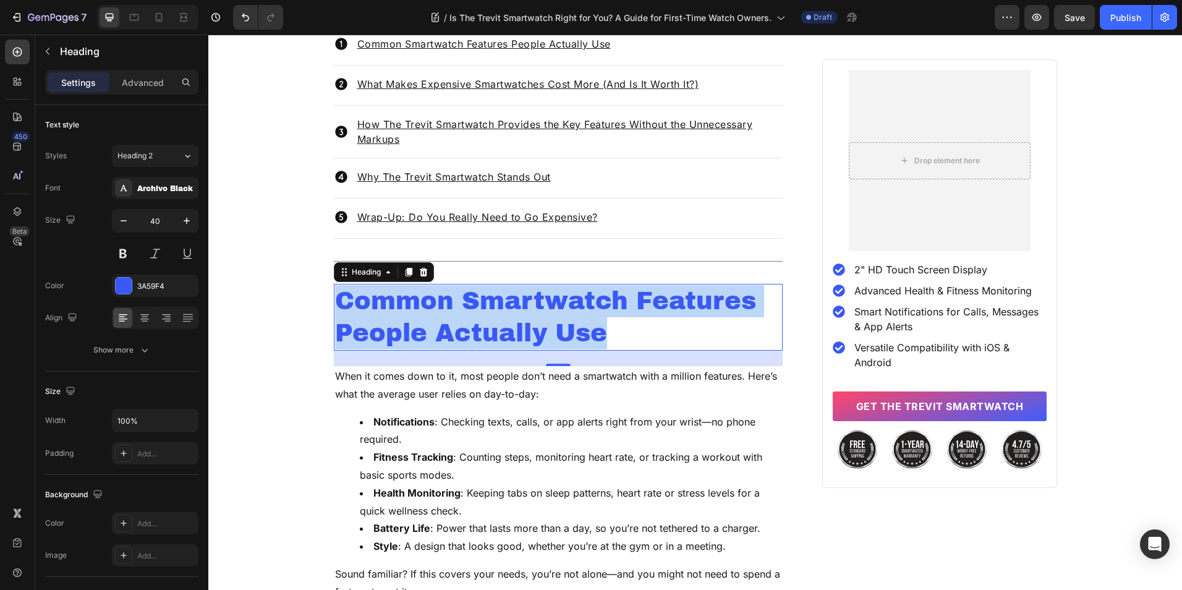
click at [572, 330] on p "Common Smartwatch Features People Actually Use" at bounding box center [558, 317] width 447 height 64
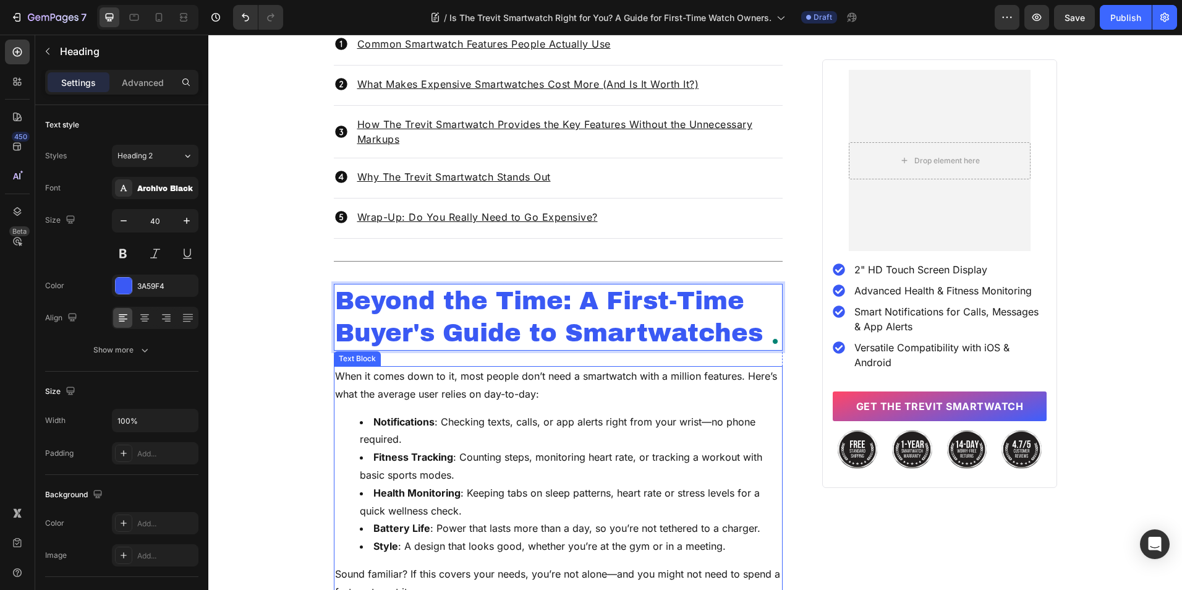
click at [553, 411] on div "When it comes down to it, most people don’t need a smartwatch with a million fe…" at bounding box center [558, 484] width 449 height 236
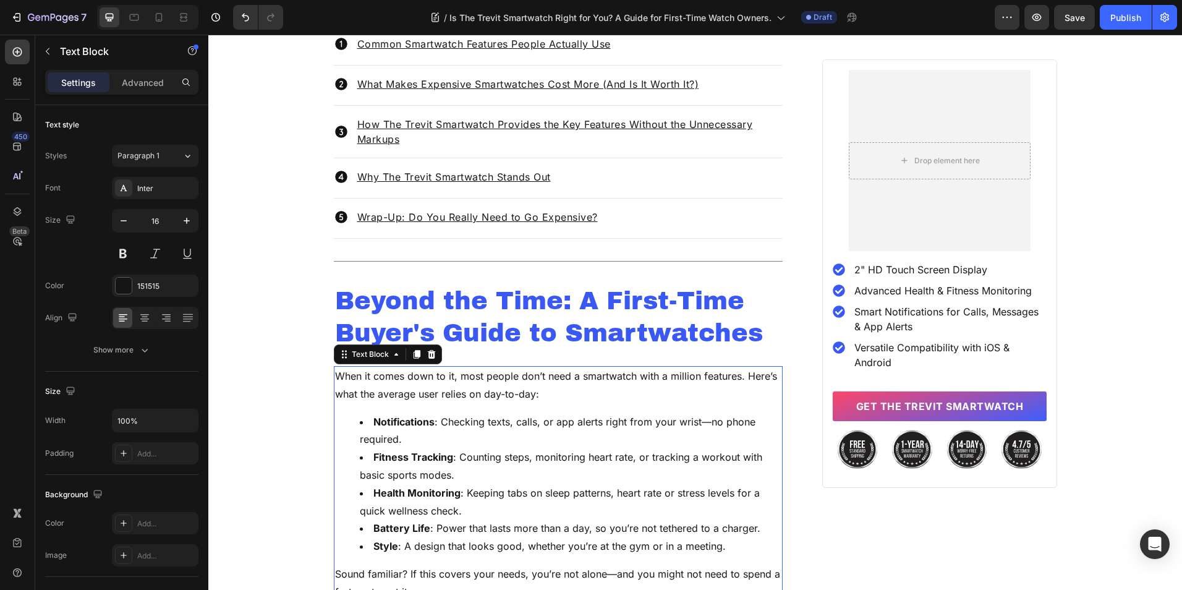
click at [540, 471] on li "Fitness Tracking : Counting steps, monitoring heart rate, or tracking a workout…" at bounding box center [571, 466] width 422 height 36
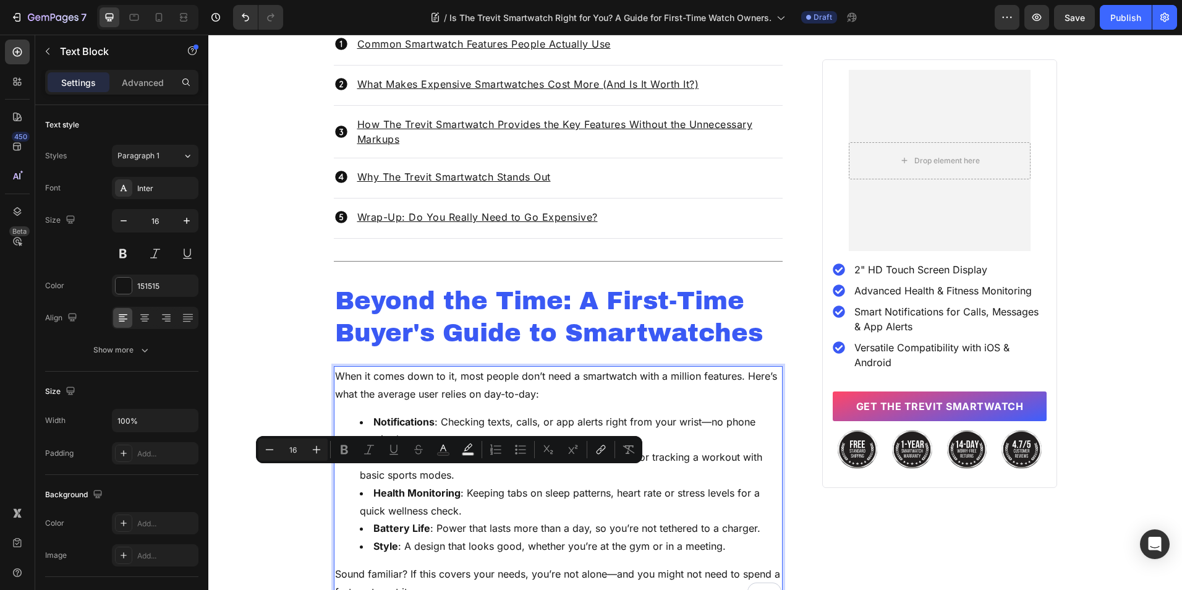
click at [540, 471] on li "Fitness Tracking : Counting steps, monitoring heart rate, or tracking a workout…" at bounding box center [571, 466] width 422 height 36
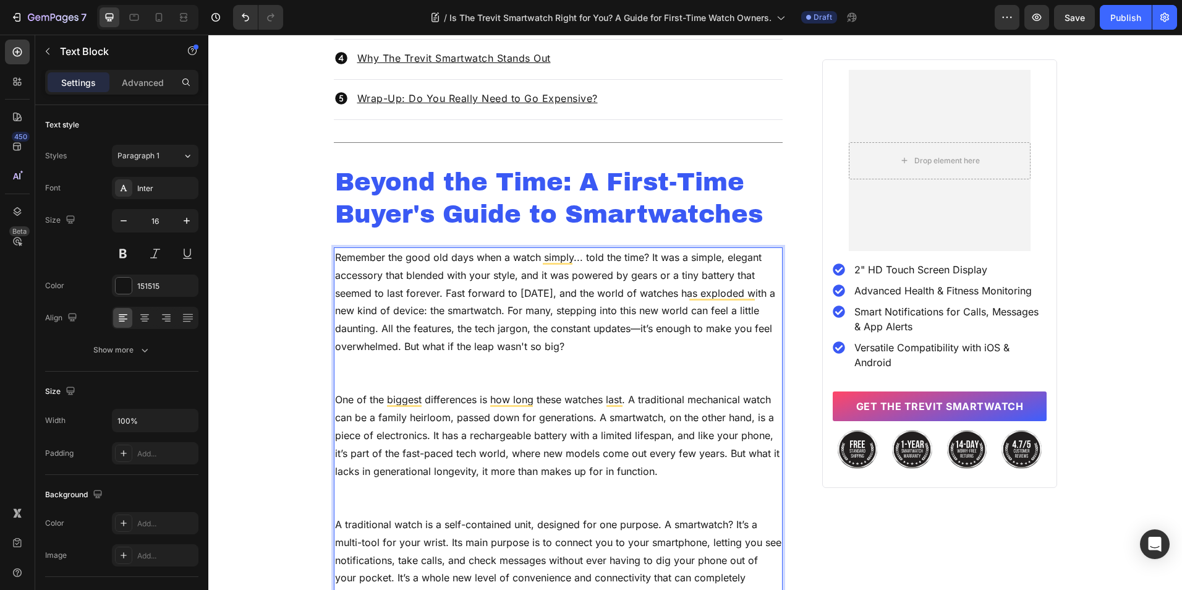
scroll to position [789, 0]
click at [506, 375] on p "Rich Text Editor. Editing area: main" at bounding box center [558, 384] width 447 height 18
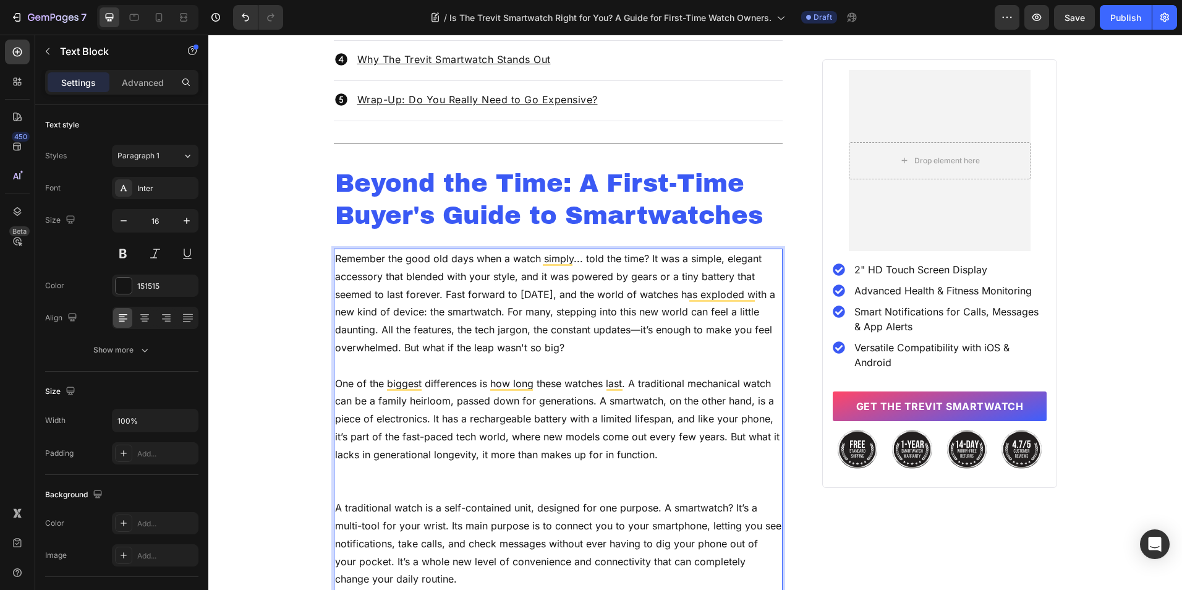
click at [407, 485] on p "Rich Text Editor. Editing area: main" at bounding box center [558, 490] width 447 height 18
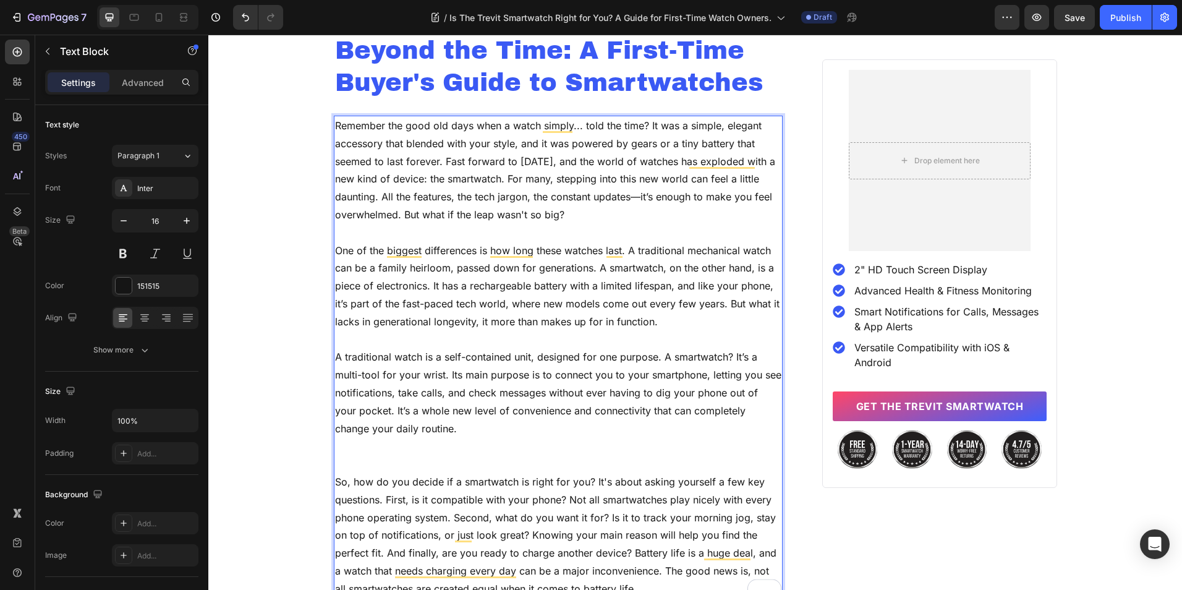
scroll to position [975, 0]
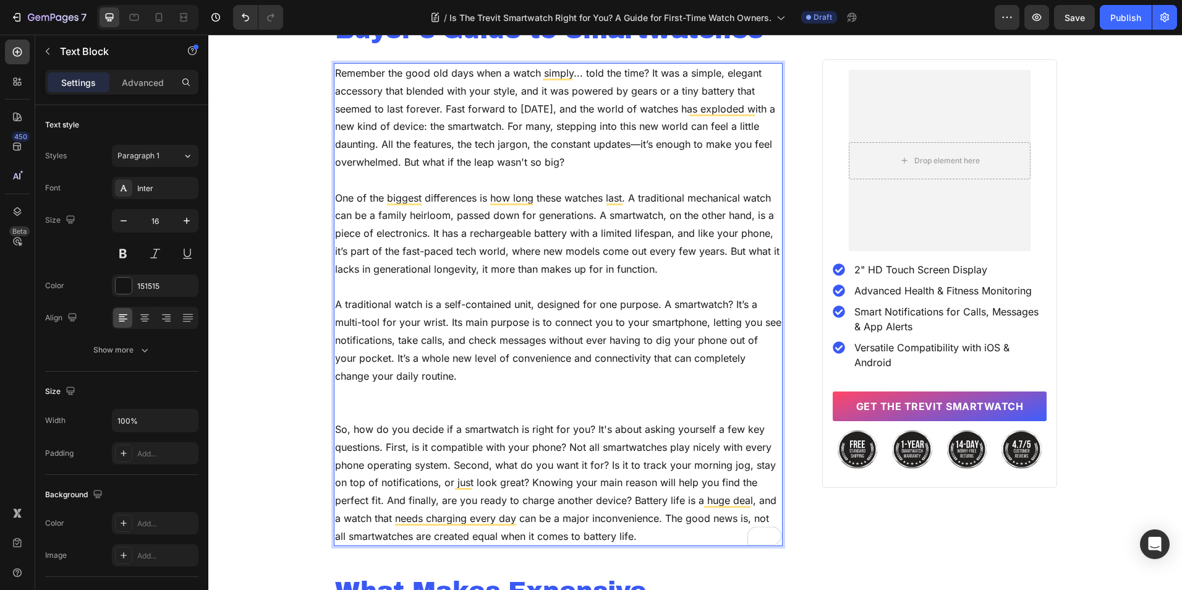
click at [457, 406] on p "Rich Text Editor. Editing area: main" at bounding box center [558, 411] width 447 height 18
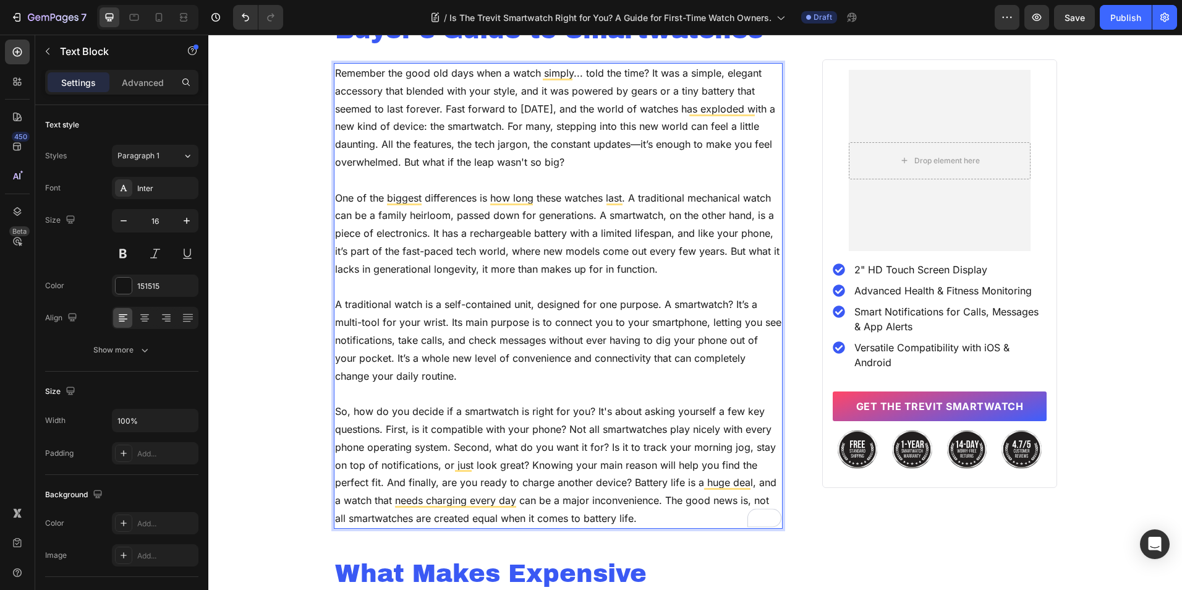
click at [449, 284] on p "Rich Text Editor. Editing area: main" at bounding box center [558, 287] width 447 height 18
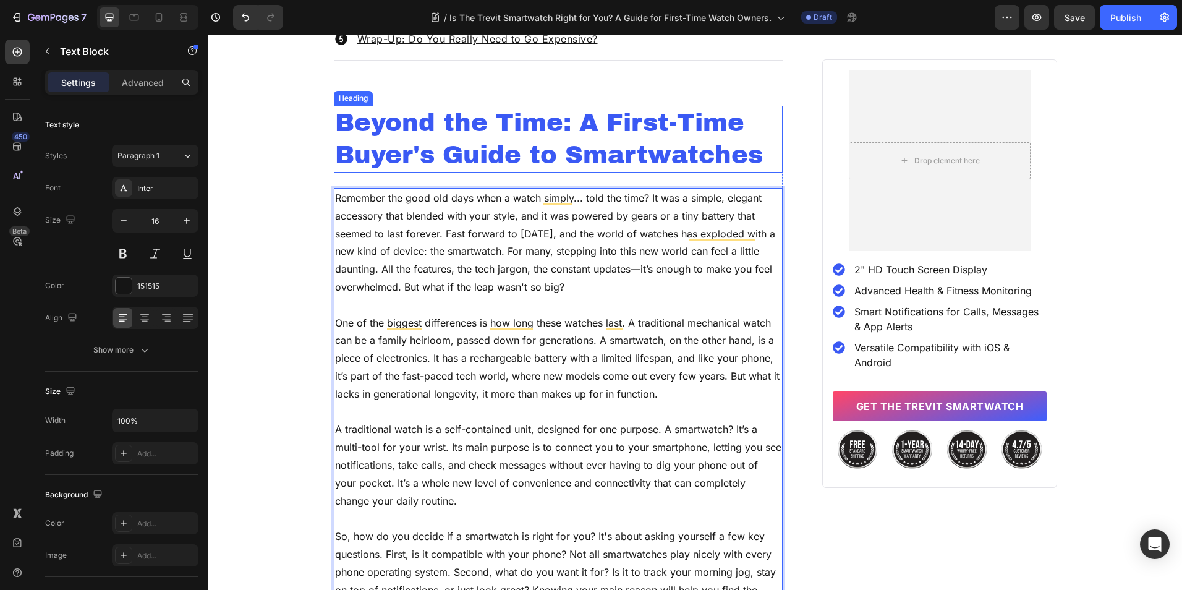
scroll to position [851, 0]
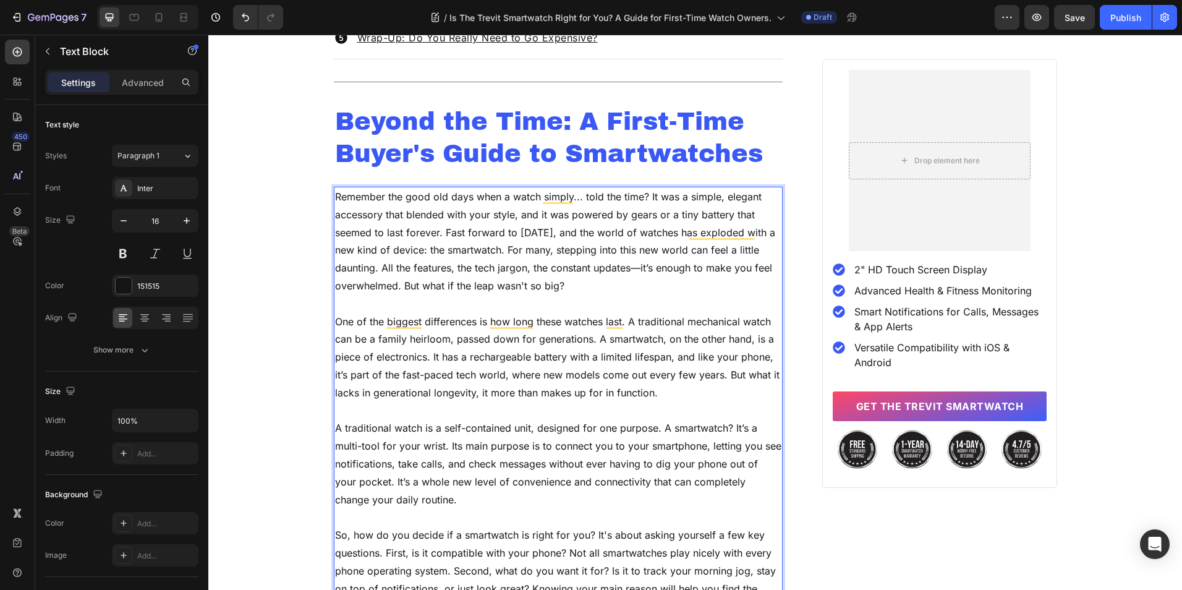
click at [555, 309] on p "Rich Text Editor. Editing area: main" at bounding box center [558, 304] width 447 height 18
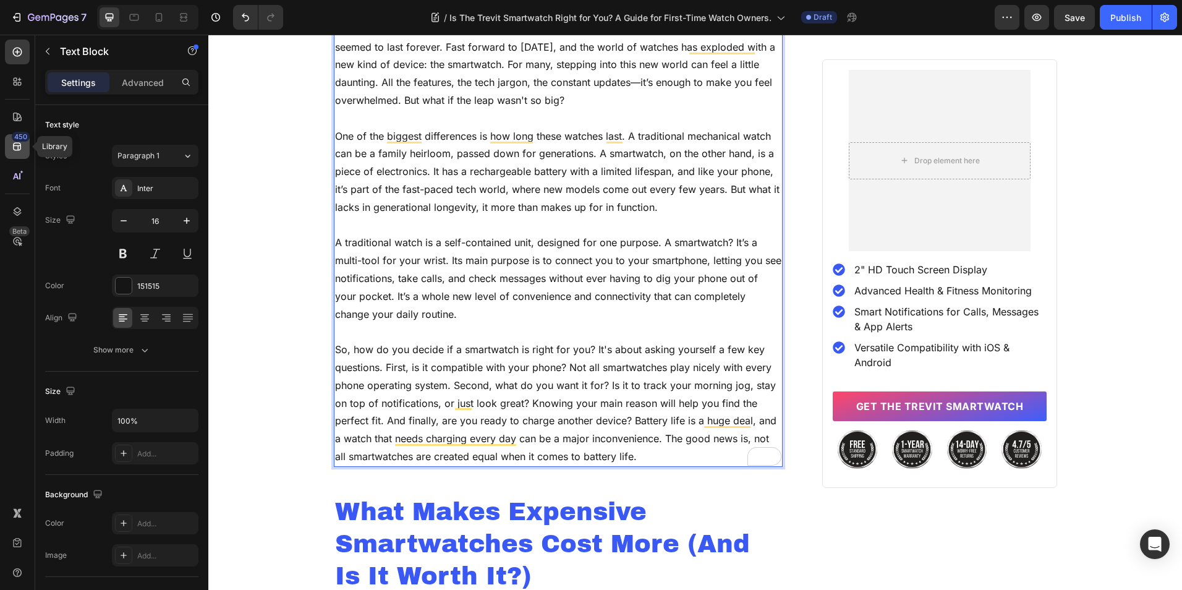
click at [11, 153] on div "450" at bounding box center [17, 146] width 25 height 25
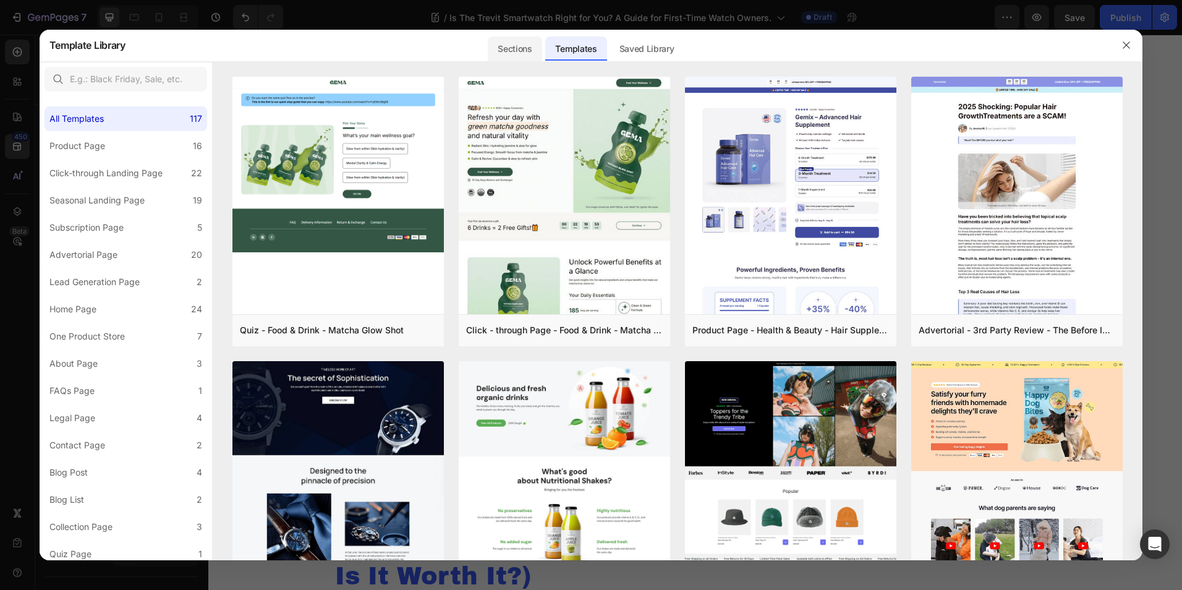
click at [521, 46] on div "Sections" at bounding box center [515, 48] width 54 height 25
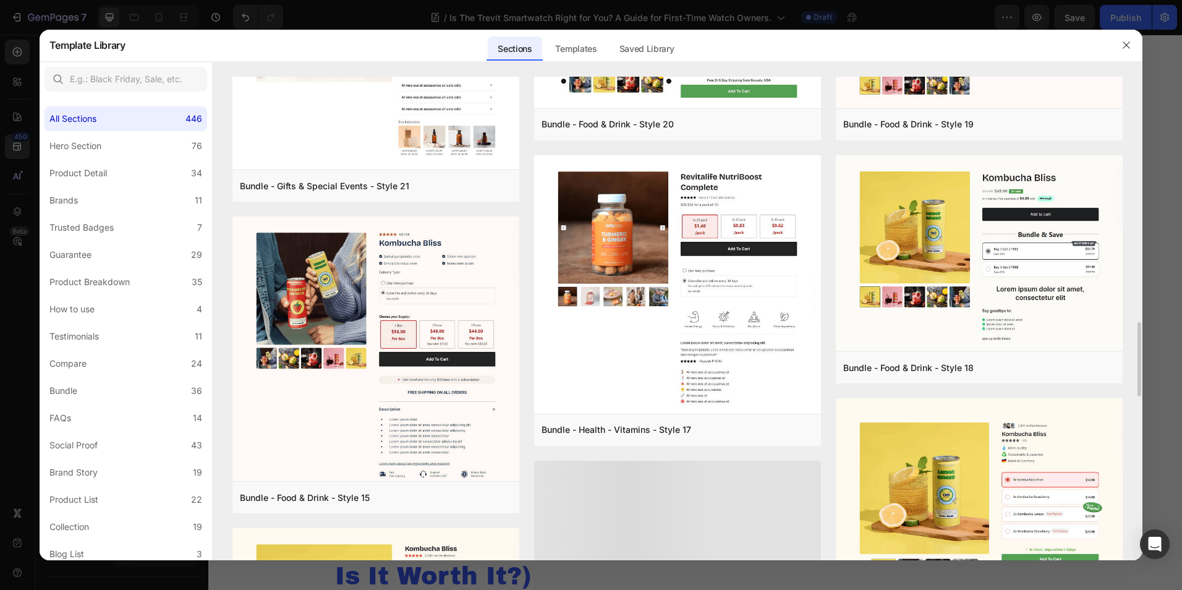
scroll to position [1909, 0]
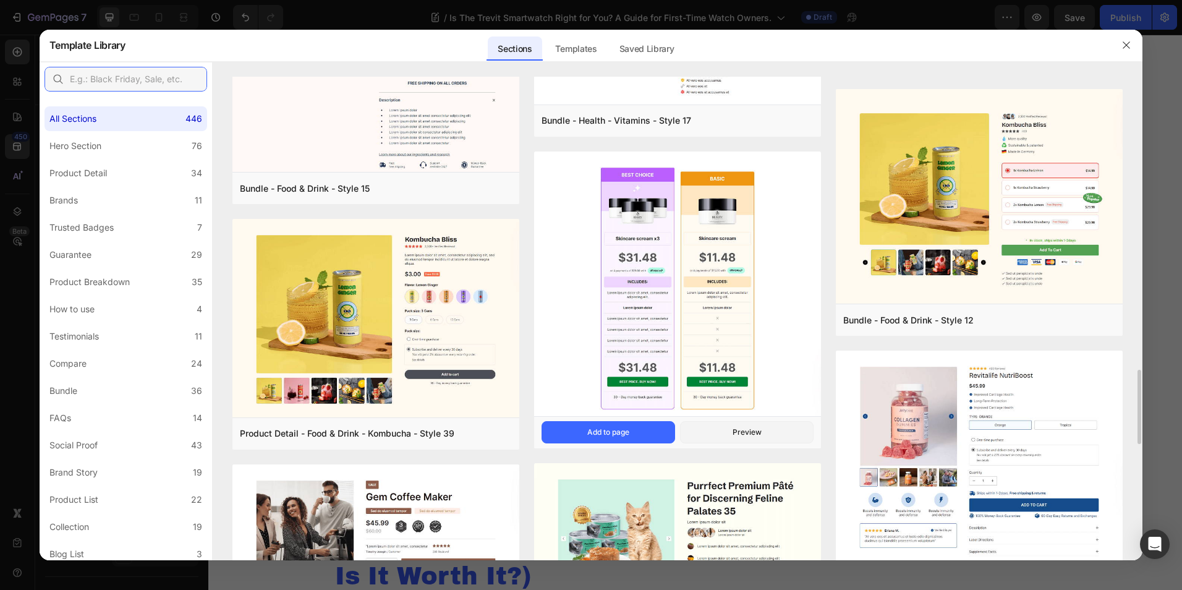
click at [150, 84] on input "text" at bounding box center [126, 79] width 163 height 25
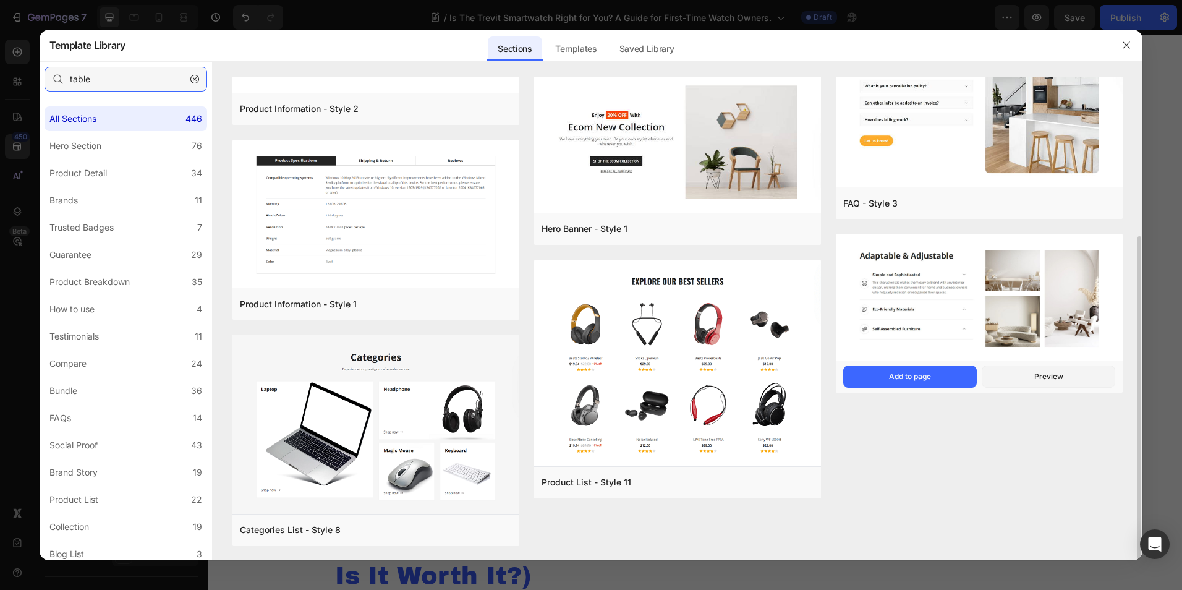
scroll to position [124, 0]
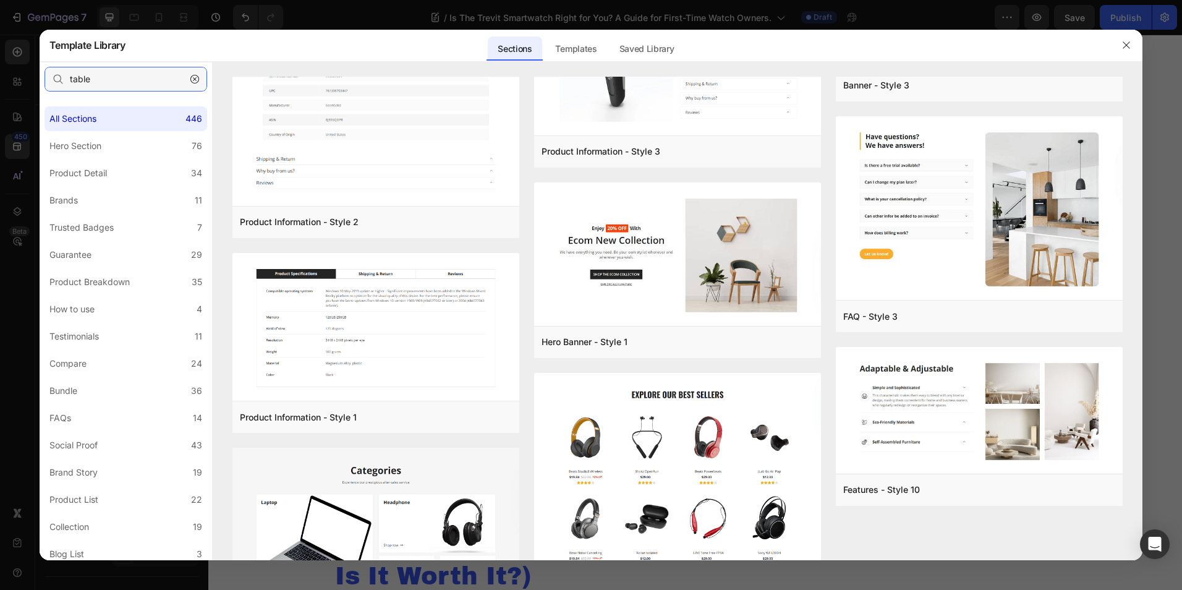
type input "table"
click at [200, 79] on button "button" at bounding box center [195, 79] width 20 height 20
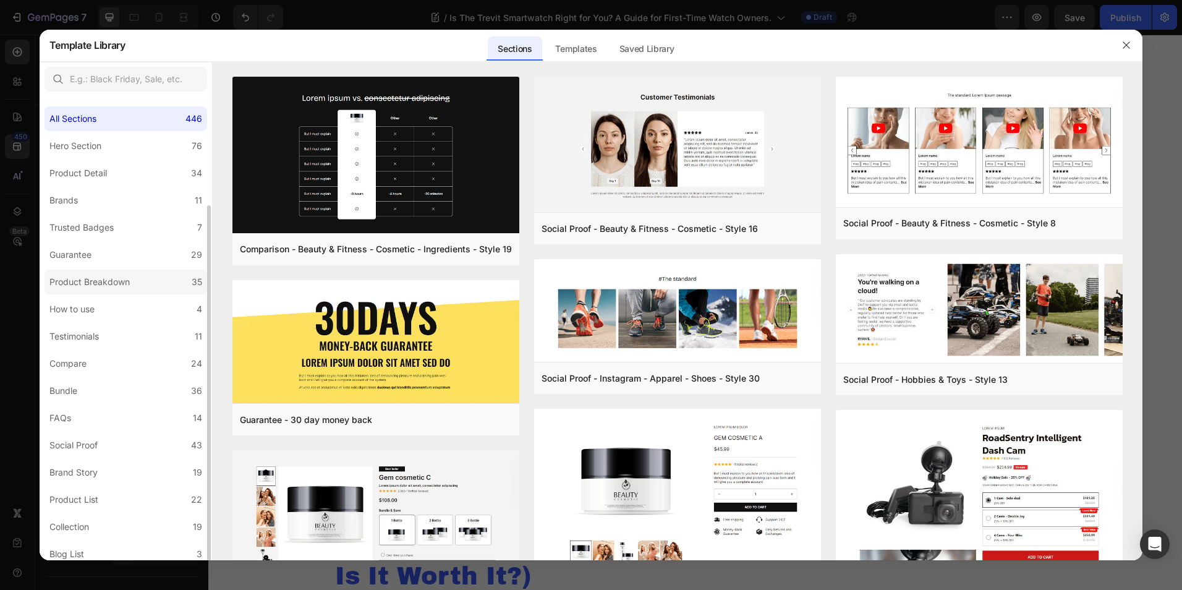
scroll to position [142, 0]
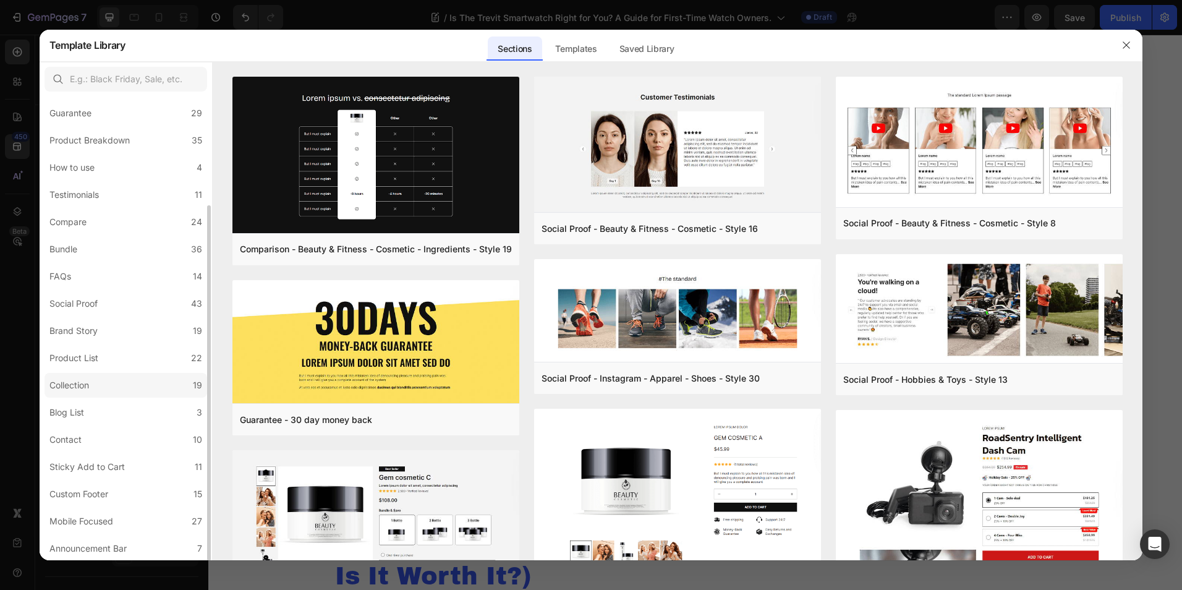
click at [122, 386] on label "Collection 19" at bounding box center [126, 385] width 163 height 25
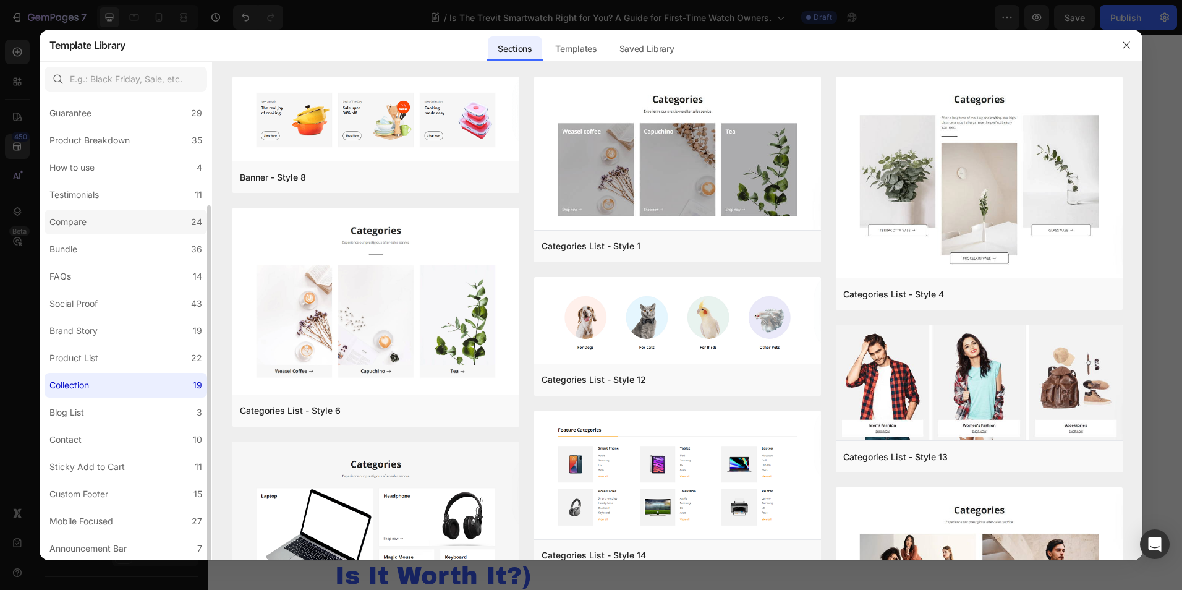
click at [151, 223] on label "Compare 24" at bounding box center [126, 222] width 163 height 25
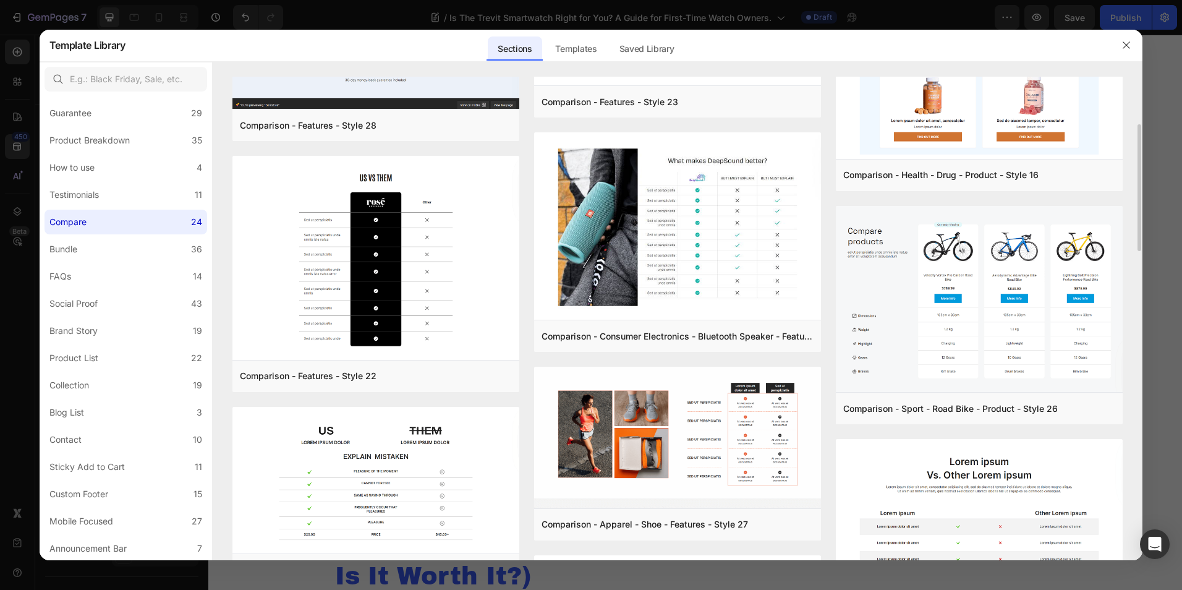
scroll to position [0, 0]
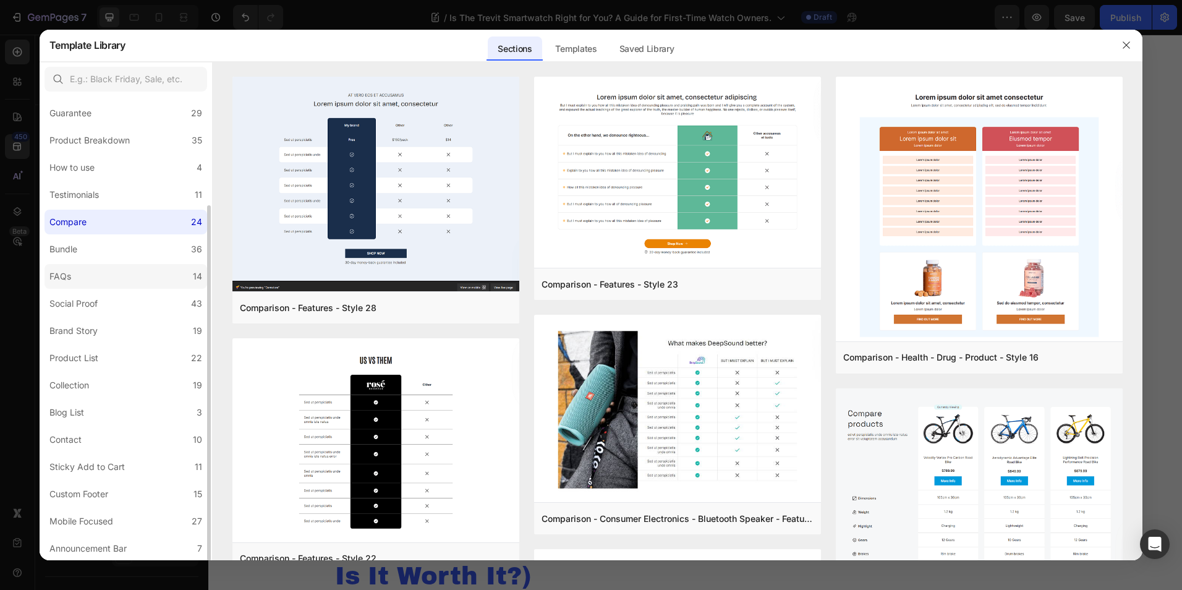
click at [109, 277] on label "FAQs 14" at bounding box center [126, 276] width 163 height 25
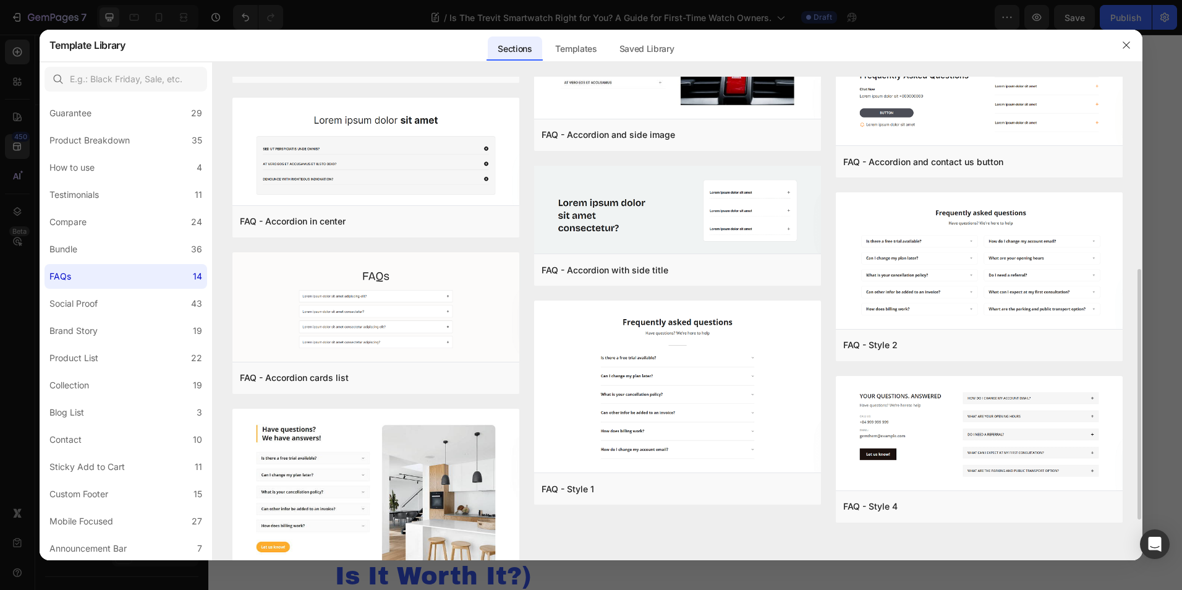
scroll to position [450, 0]
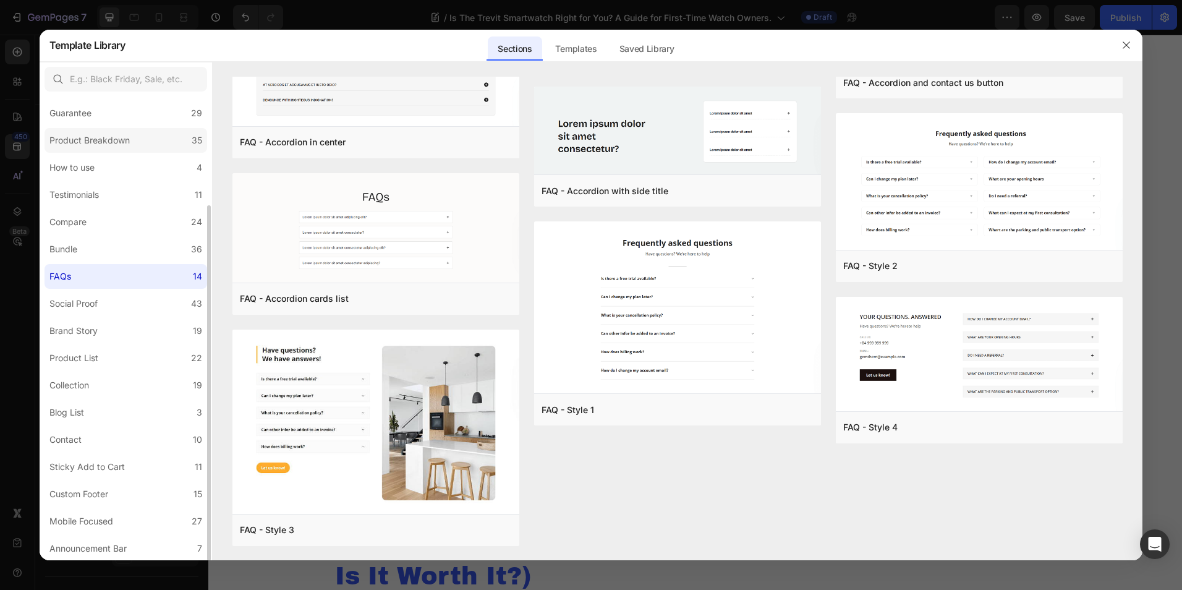
click at [141, 148] on label "Product Breakdown 35" at bounding box center [126, 140] width 163 height 25
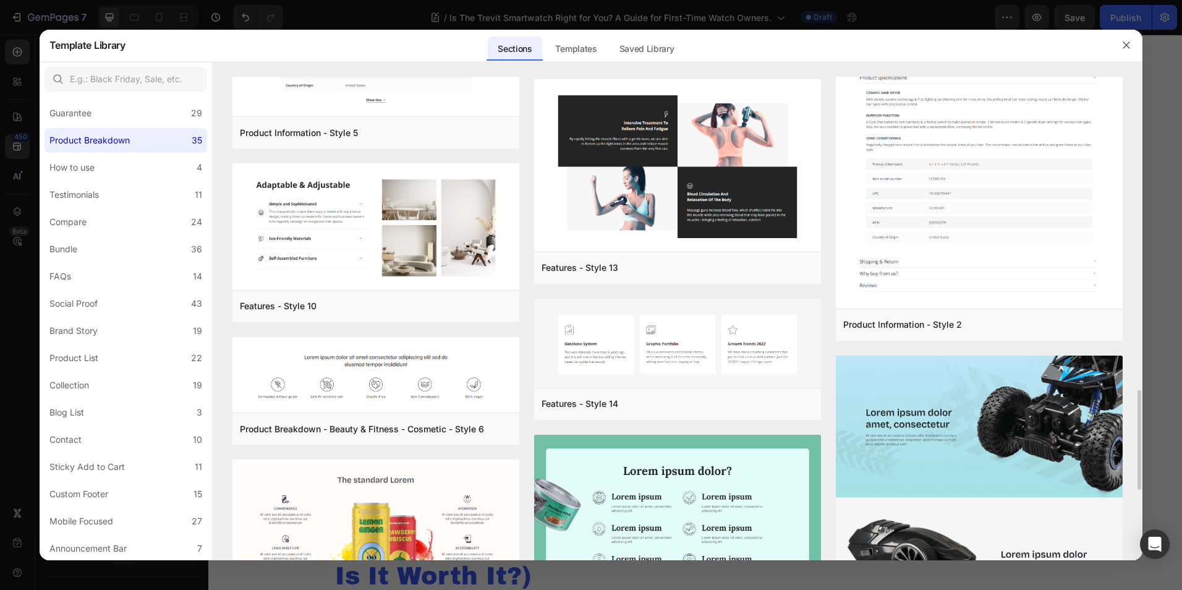
scroll to position [1865, 0]
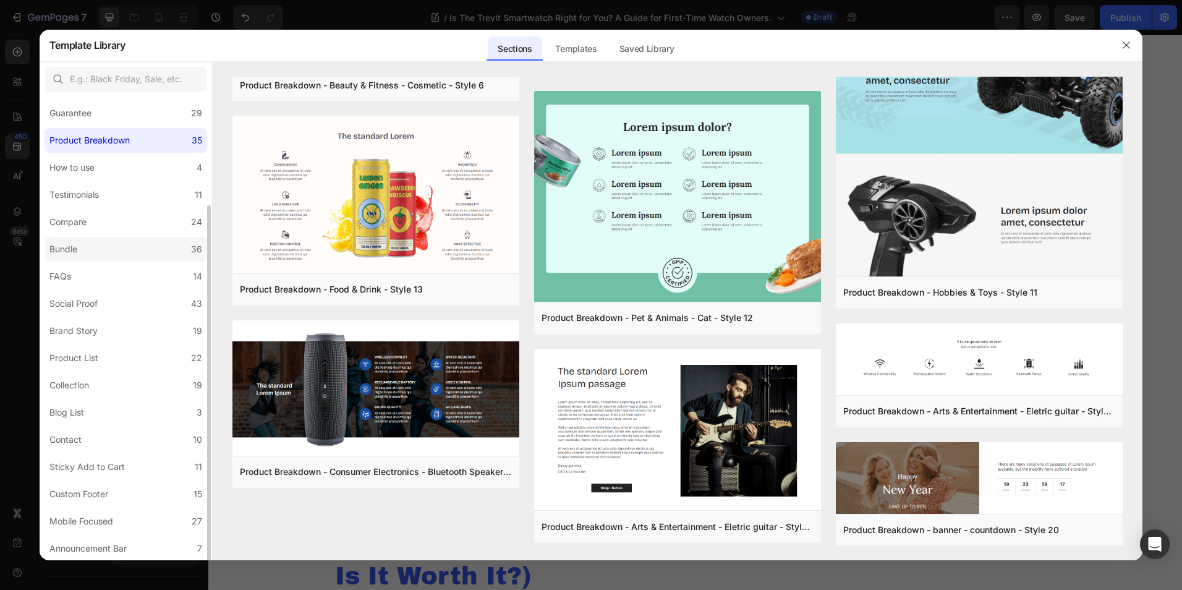
click at [114, 256] on label "Bundle 36" at bounding box center [126, 249] width 163 height 25
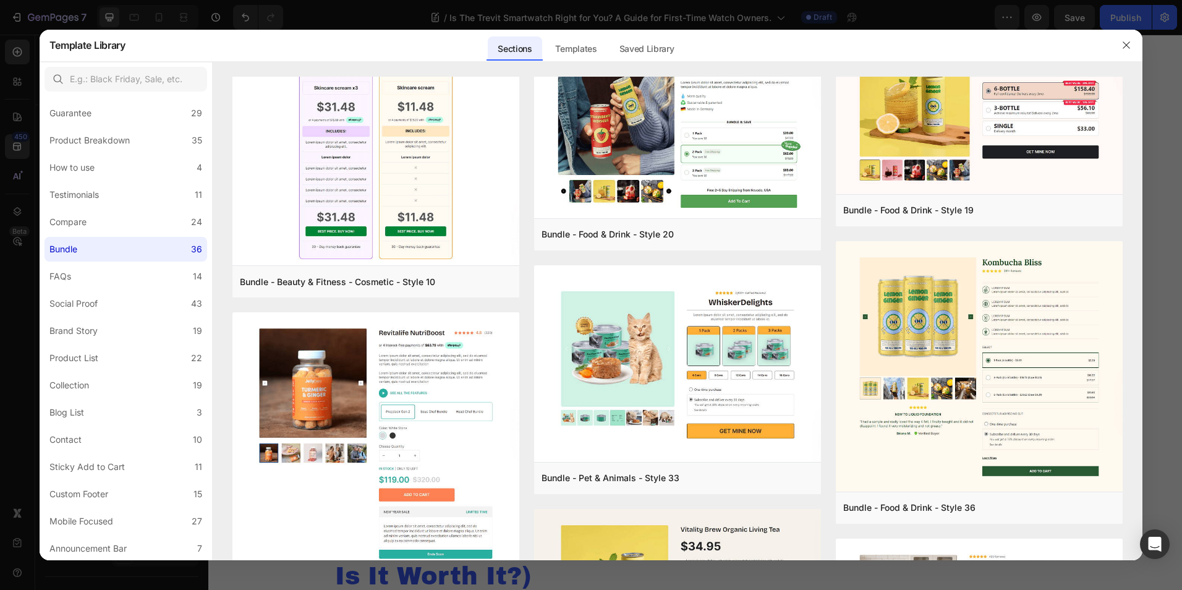
scroll to position [0, 0]
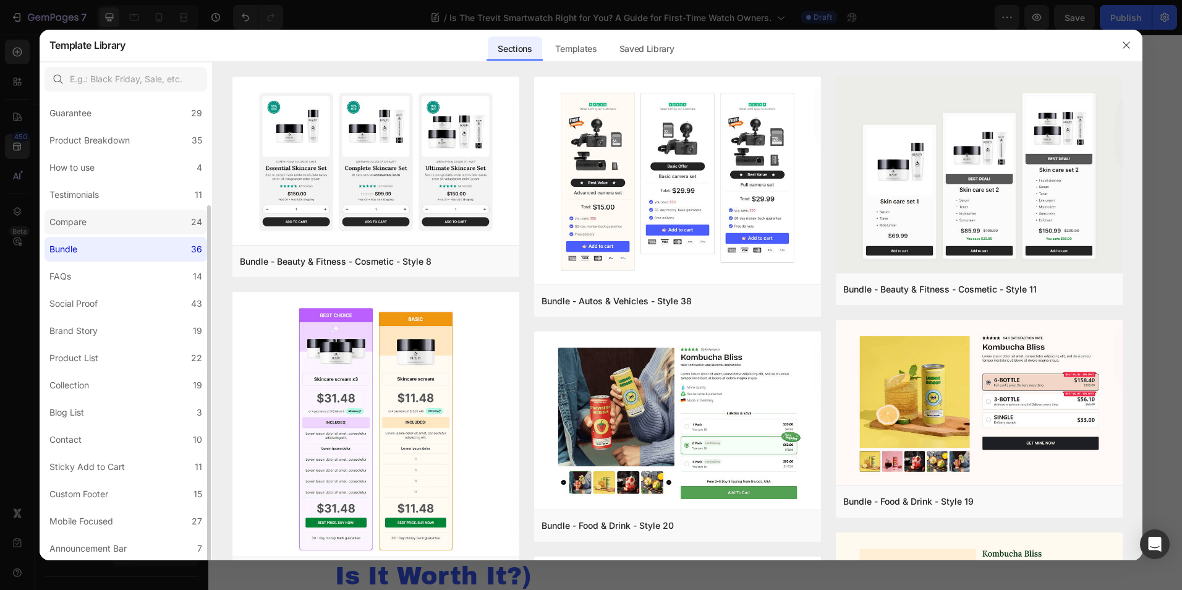
click at [121, 216] on label "Compare 24" at bounding box center [126, 222] width 163 height 25
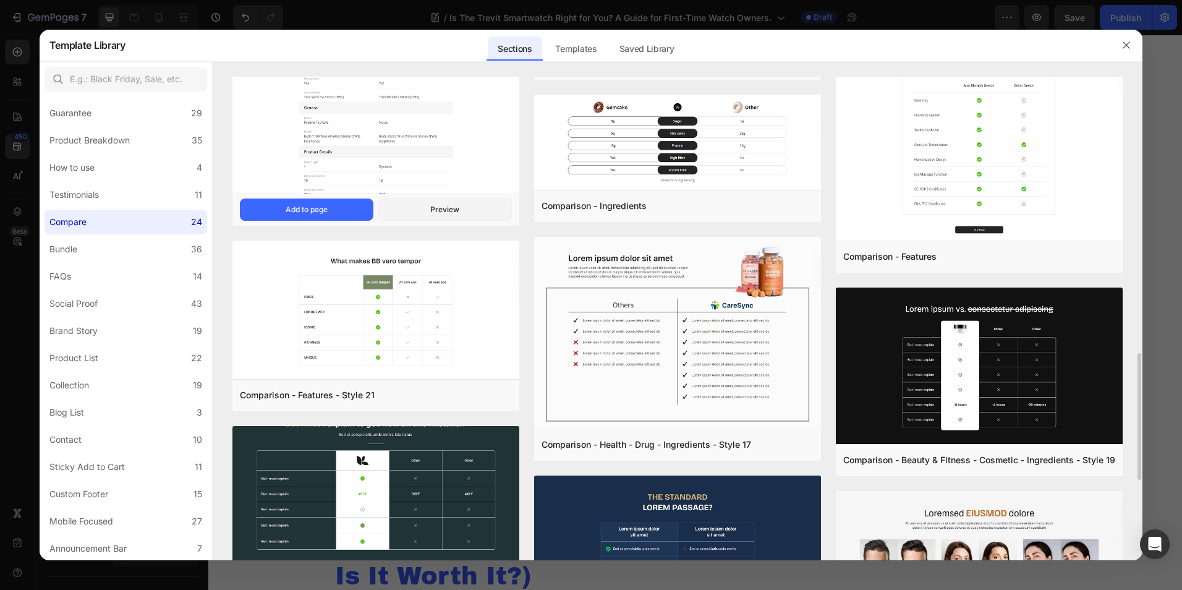
scroll to position [1298, 0]
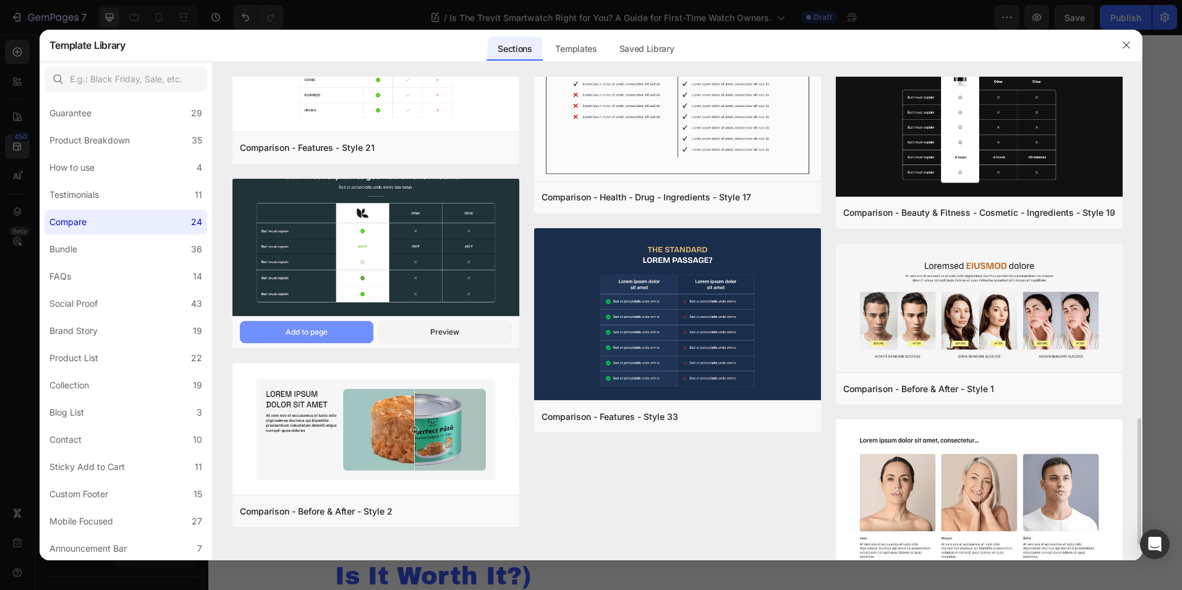
click at [351, 331] on button "Add to page" at bounding box center [307, 332] width 134 height 22
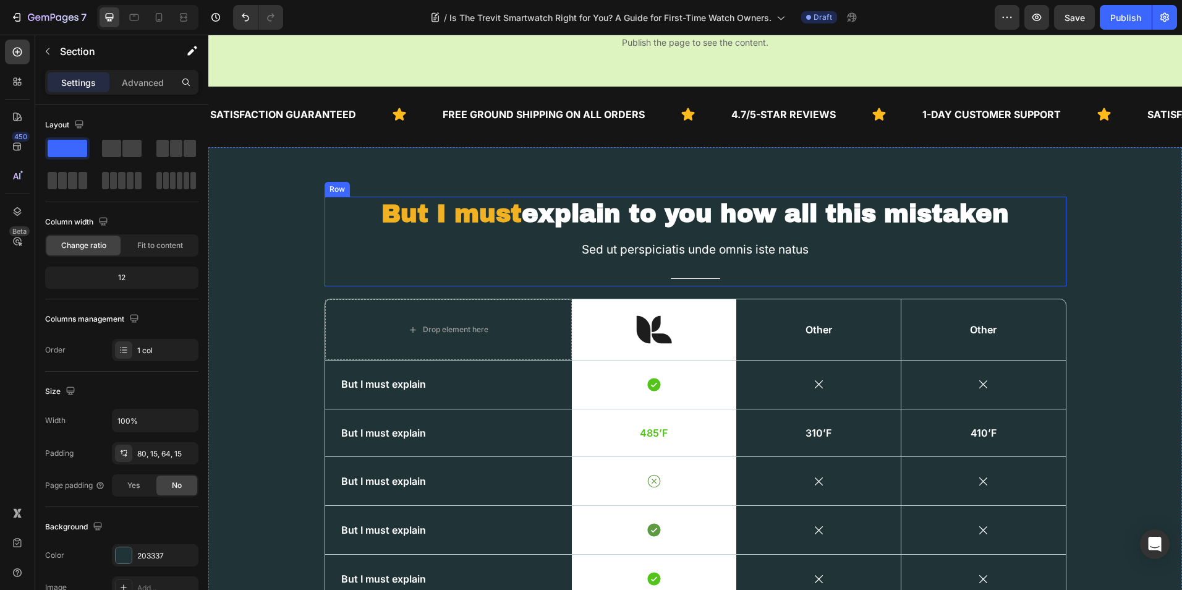
scroll to position [3027, 0]
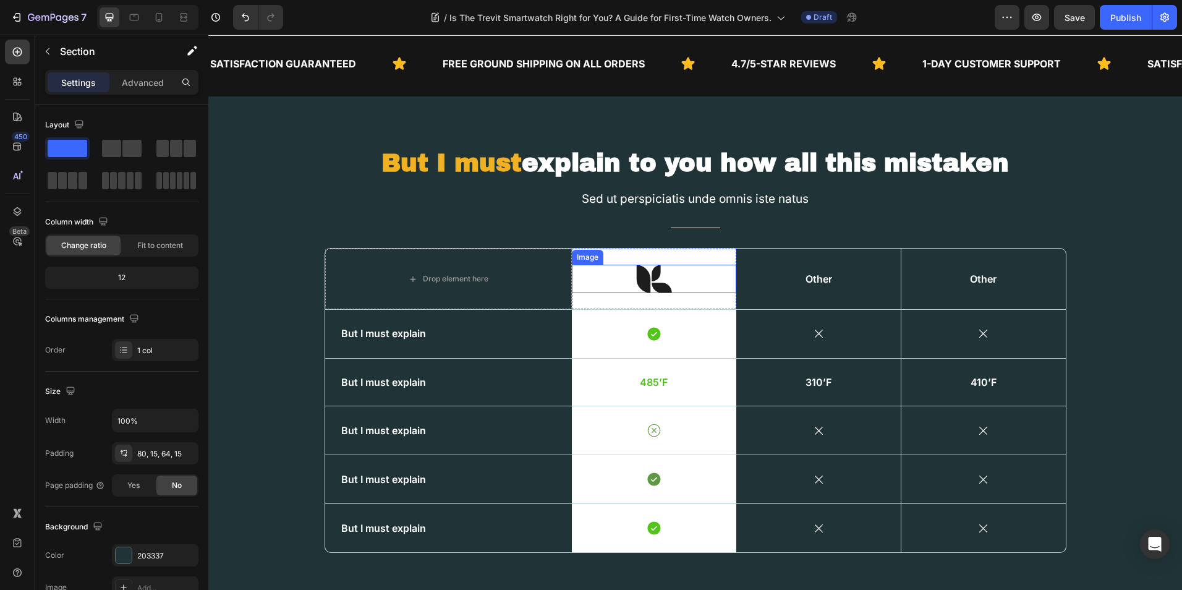
click at [687, 284] on div at bounding box center [654, 279] width 164 height 28
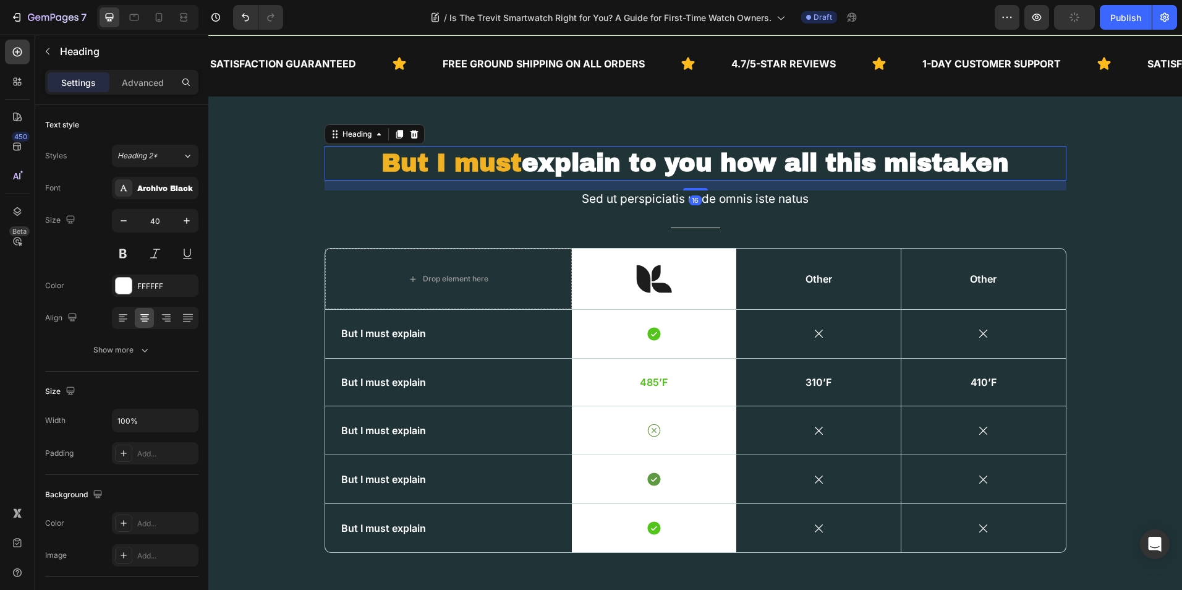
click at [538, 164] on h2 "But I must explain to you how all this mistaken" at bounding box center [696, 163] width 742 height 35
click at [410, 134] on icon at bounding box center [414, 134] width 8 height 9
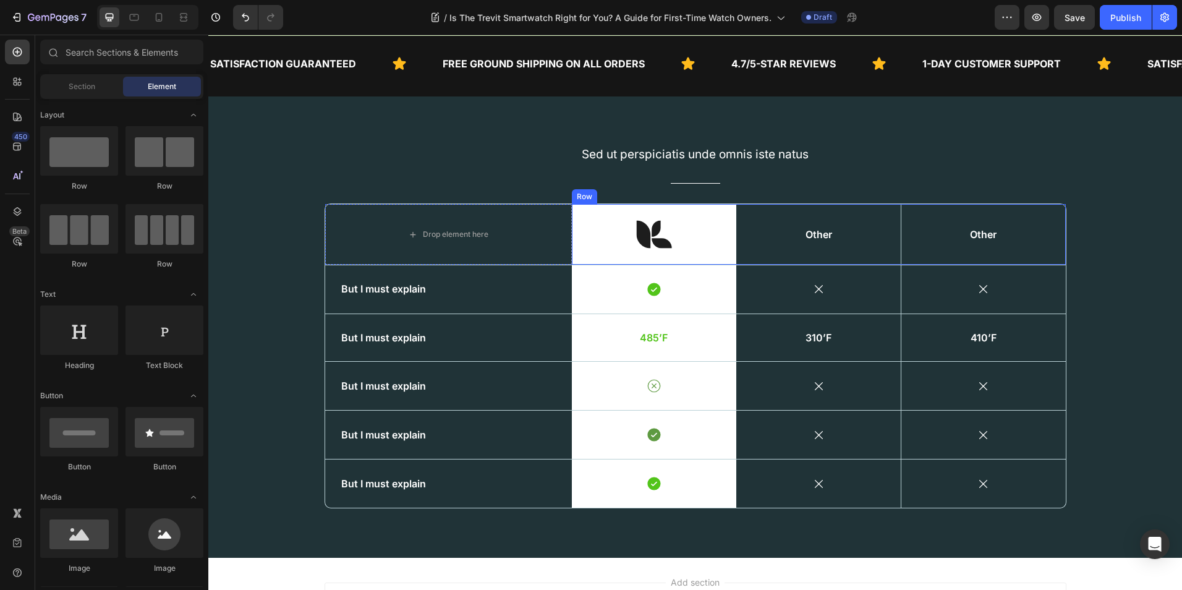
click at [762, 243] on div "Other Text Block" at bounding box center [818, 234] width 164 height 60
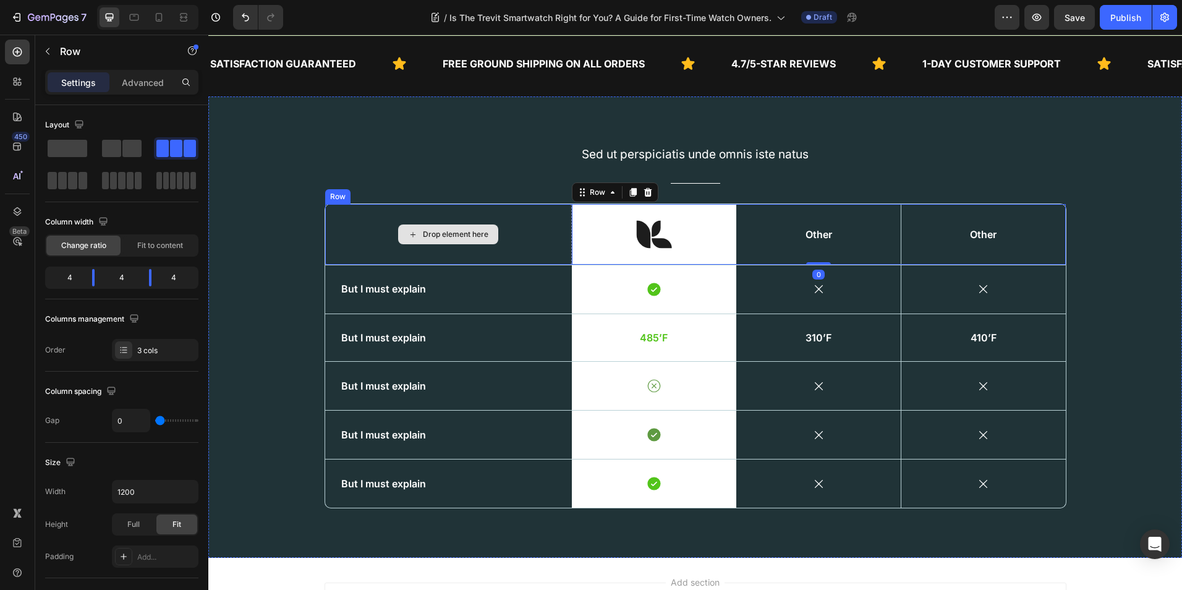
scroll to position [62, 0]
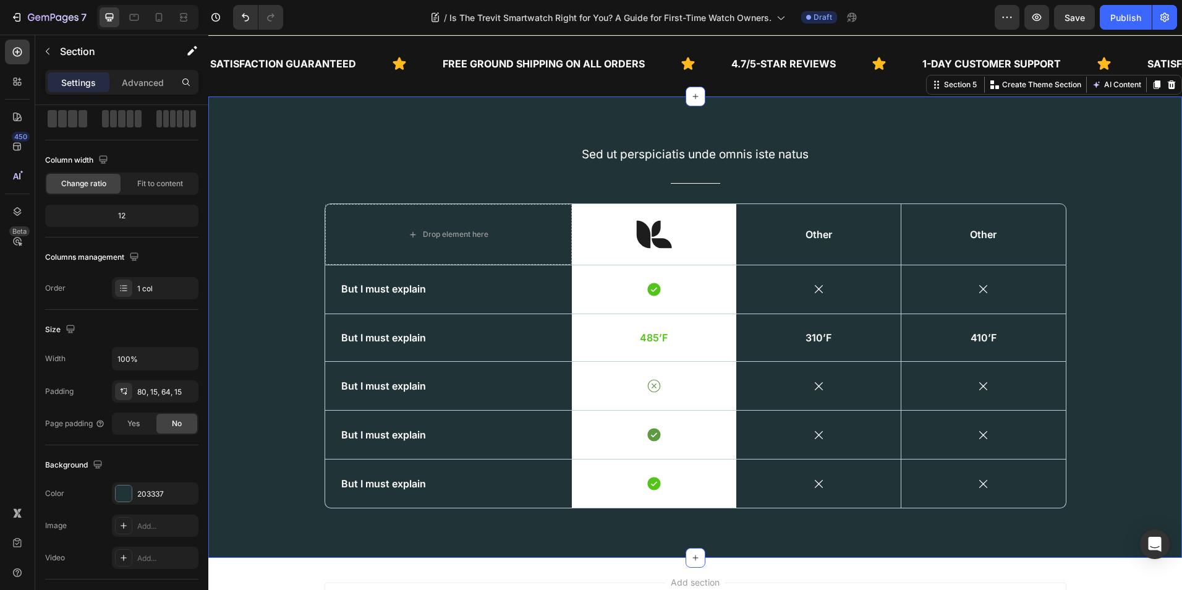
click at [288, 181] on div "Sed ut perspiciatis unde omnis iste natus Text Block Title Line Row Drop elemen…" at bounding box center [695, 332] width 955 height 373
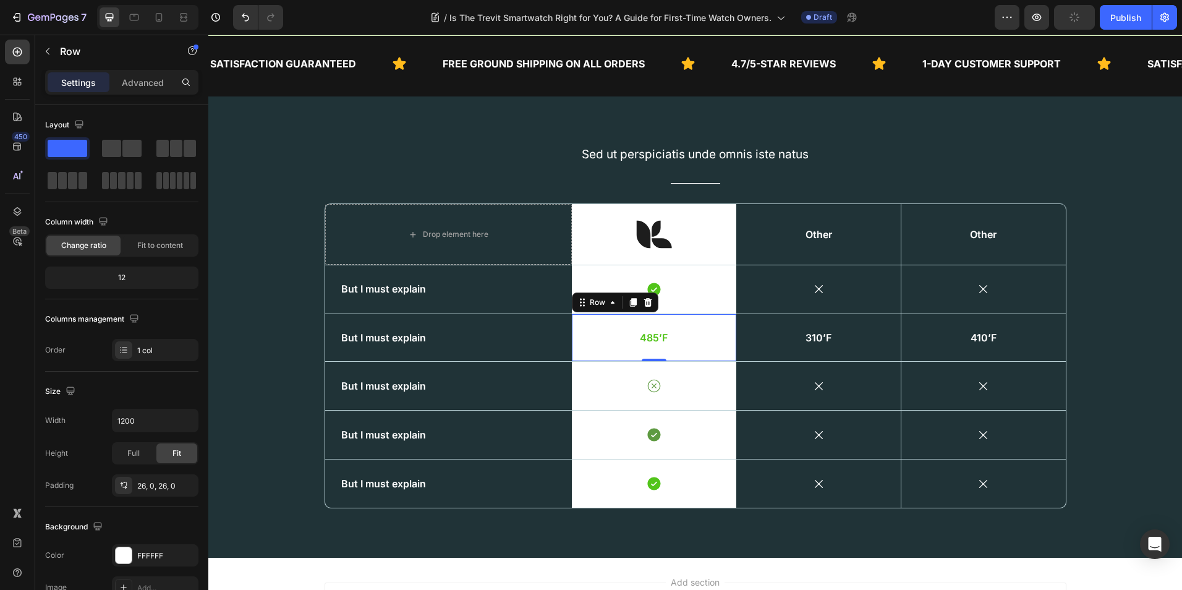
click at [680, 346] on div "485’F Text Block Row 0" at bounding box center [654, 338] width 164 height 48
click at [948, 217] on div "Other Text Block" at bounding box center [983, 234] width 164 height 46
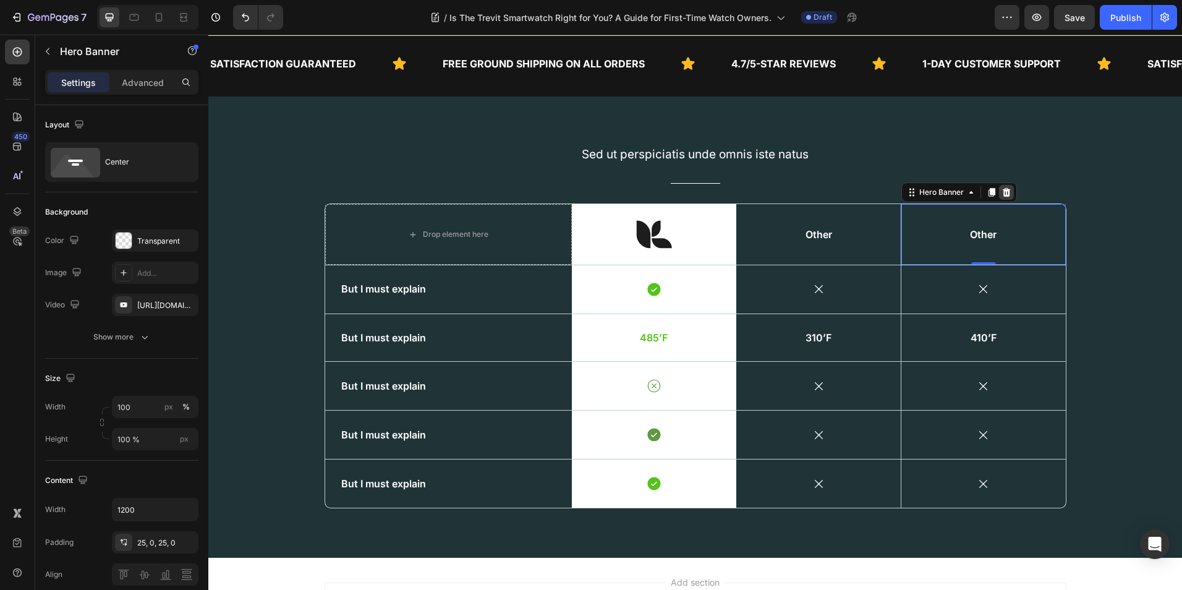
click at [1002, 197] on icon at bounding box center [1007, 192] width 10 height 10
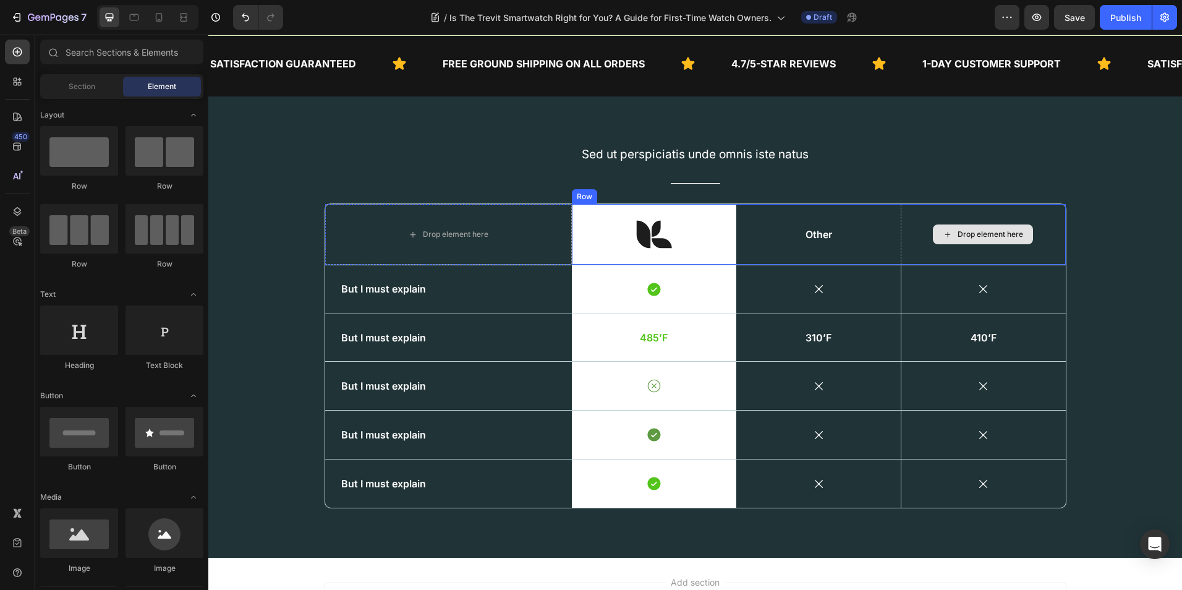
click at [906, 232] on div "Drop element here" at bounding box center [983, 234] width 164 height 60
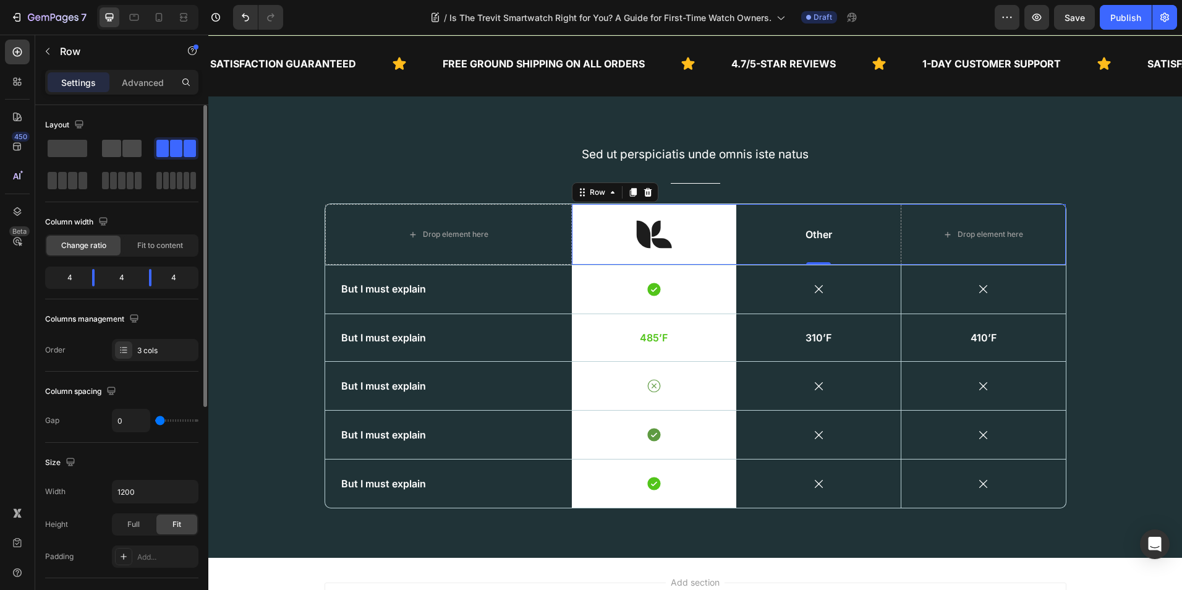
click at [128, 145] on span at bounding box center [131, 148] width 19 height 17
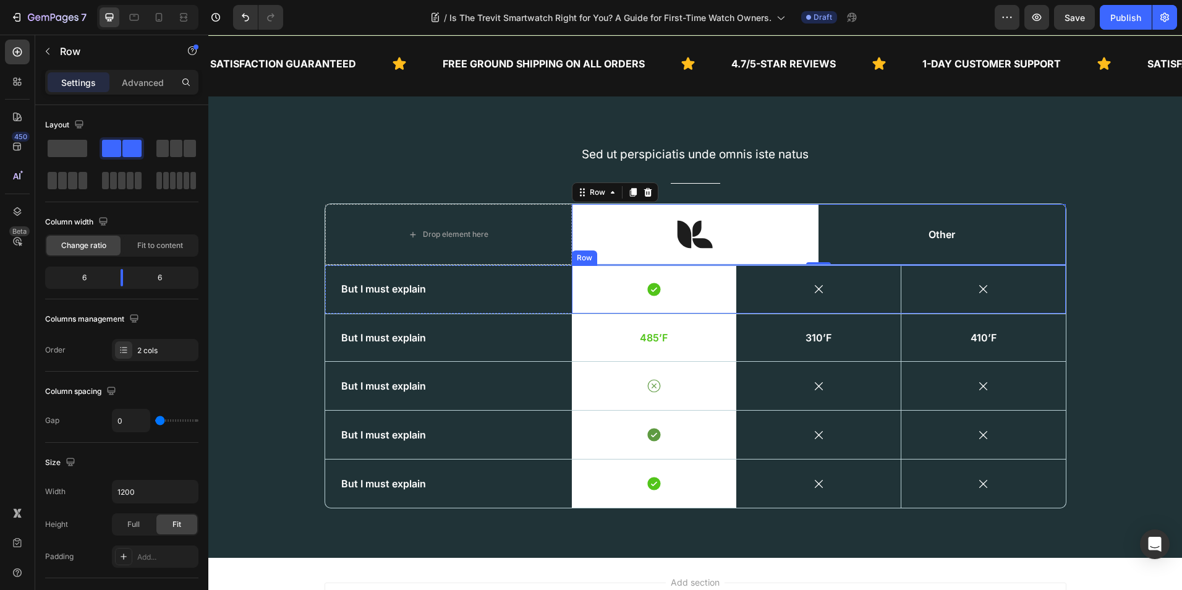
click at [895, 297] on div "Icon" at bounding box center [818, 289] width 164 height 48
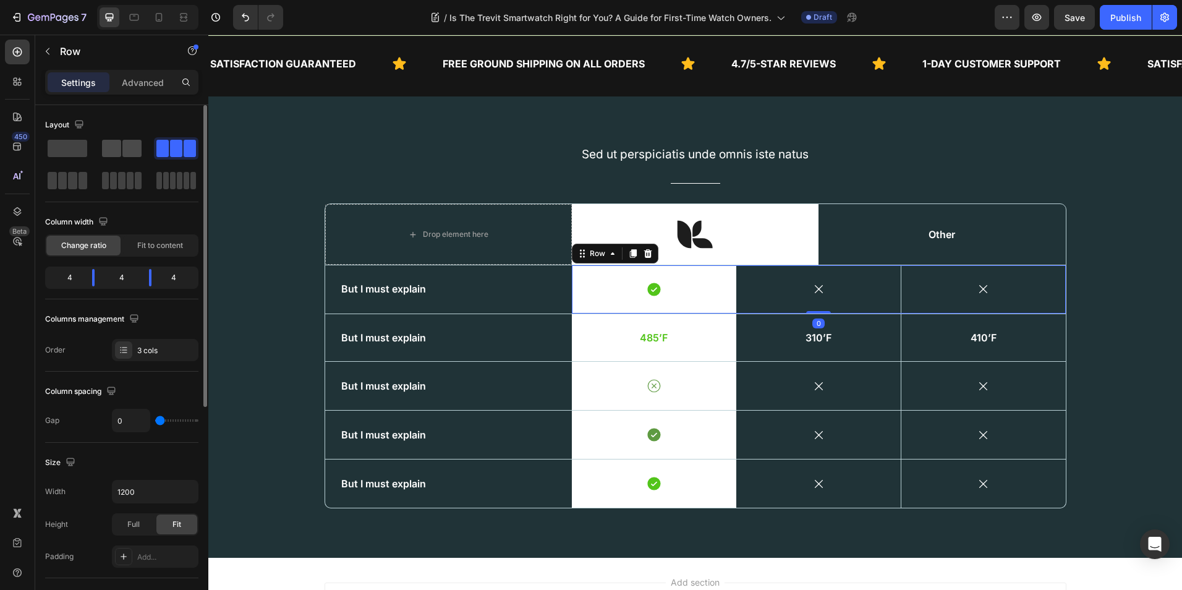
click at [118, 147] on span at bounding box center [111, 148] width 19 height 17
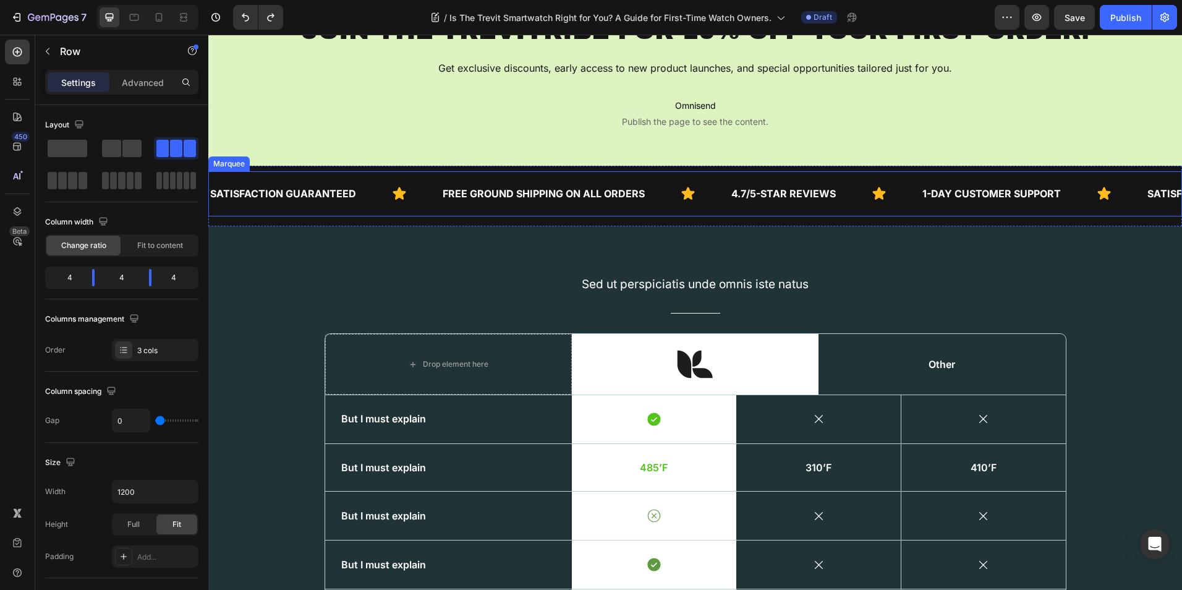
scroll to position [2903, 0]
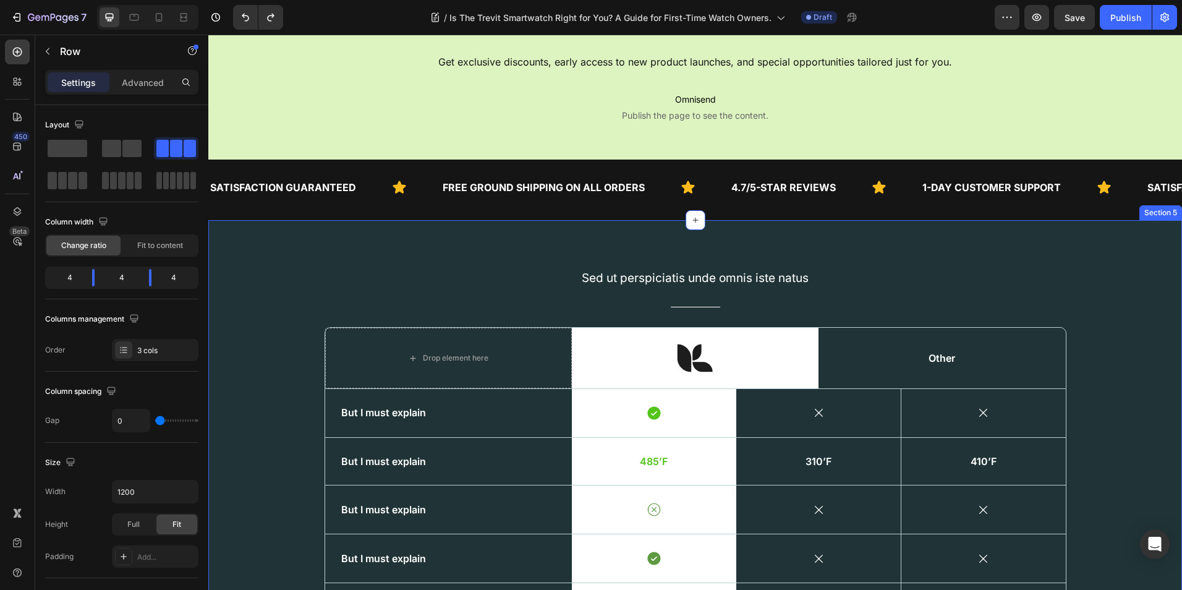
click at [390, 250] on div "Sed ut perspiciatis unde omnis iste natus Text Block Title Line Row Drop elemen…" at bounding box center [695, 451] width 974 height 462
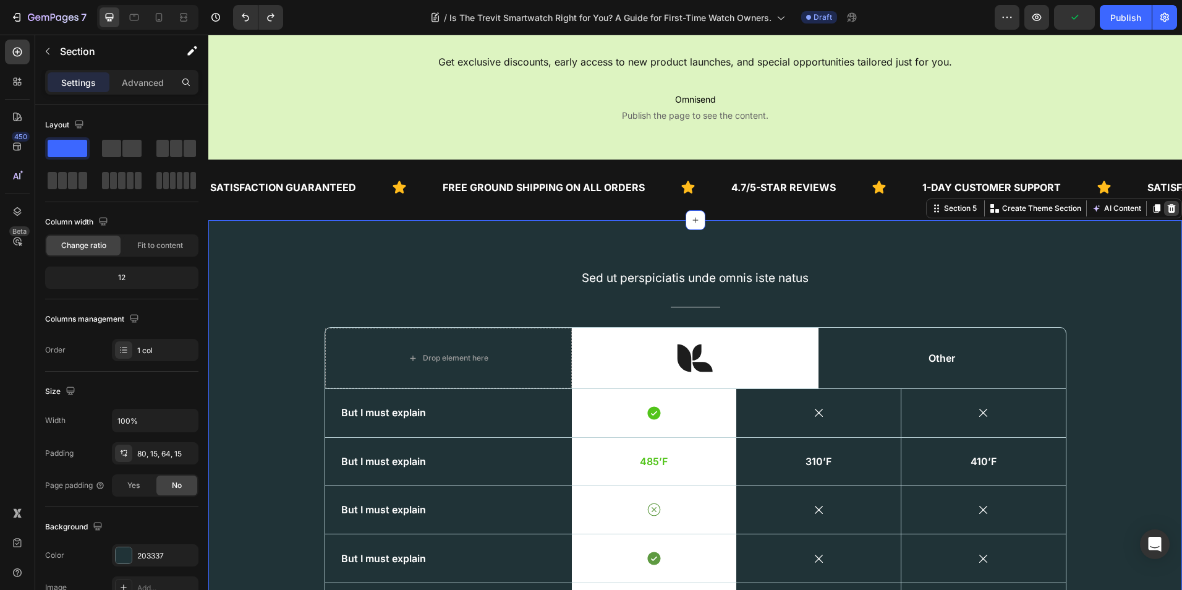
click at [1167, 211] on icon at bounding box center [1172, 208] width 10 height 10
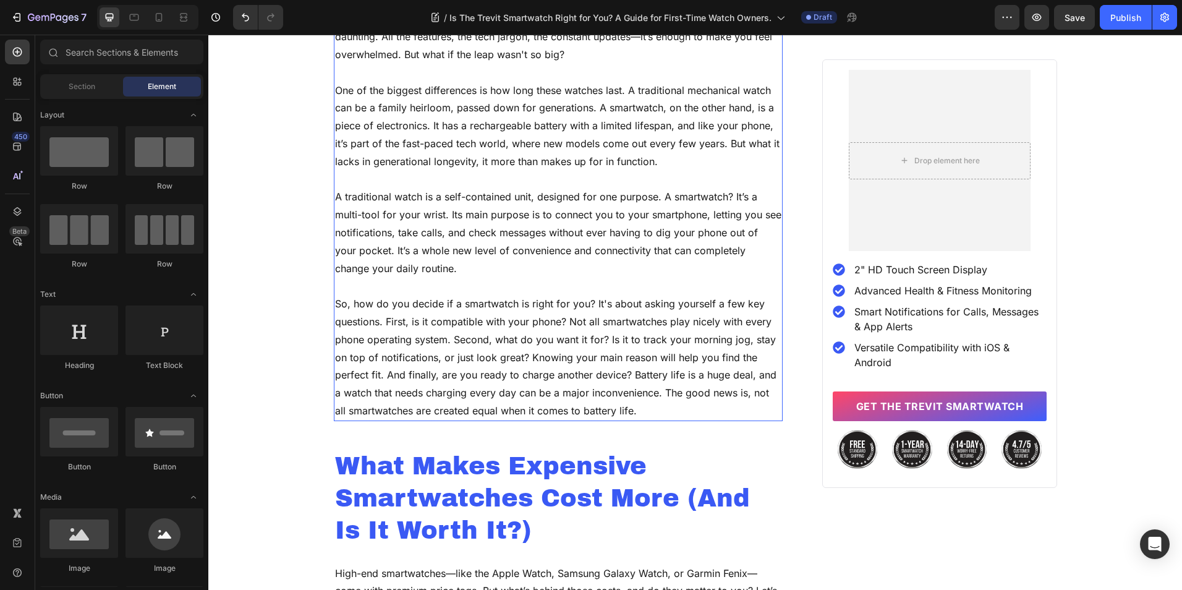
scroll to position [1104, 0]
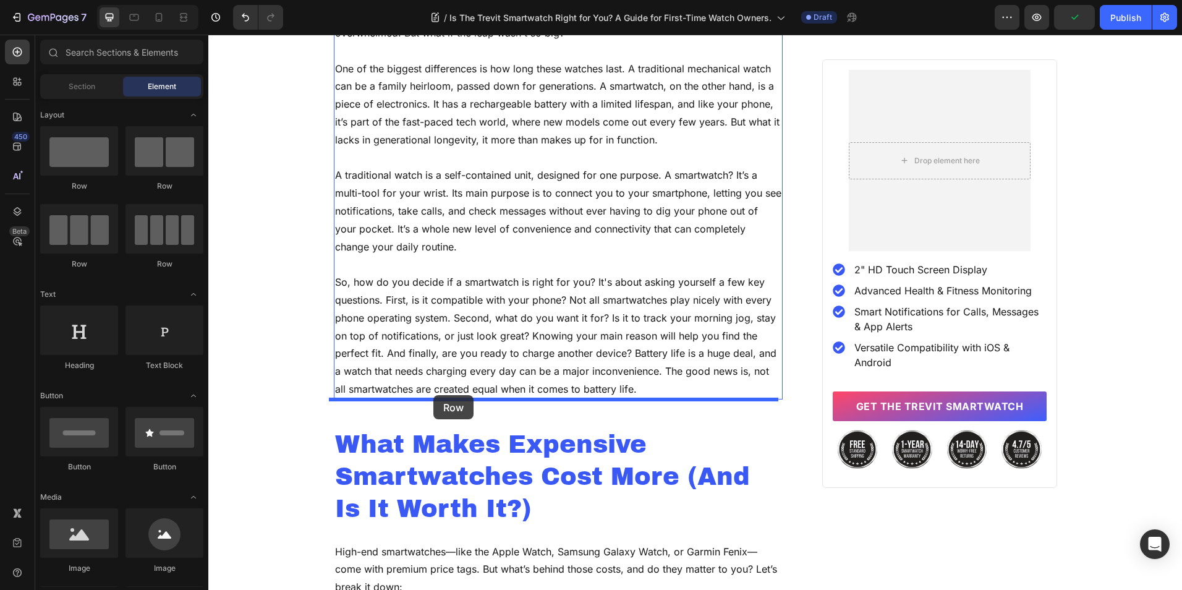
drag, startPoint x: 316, startPoint y: 267, endPoint x: 433, endPoint y: 395, distance: 173.7
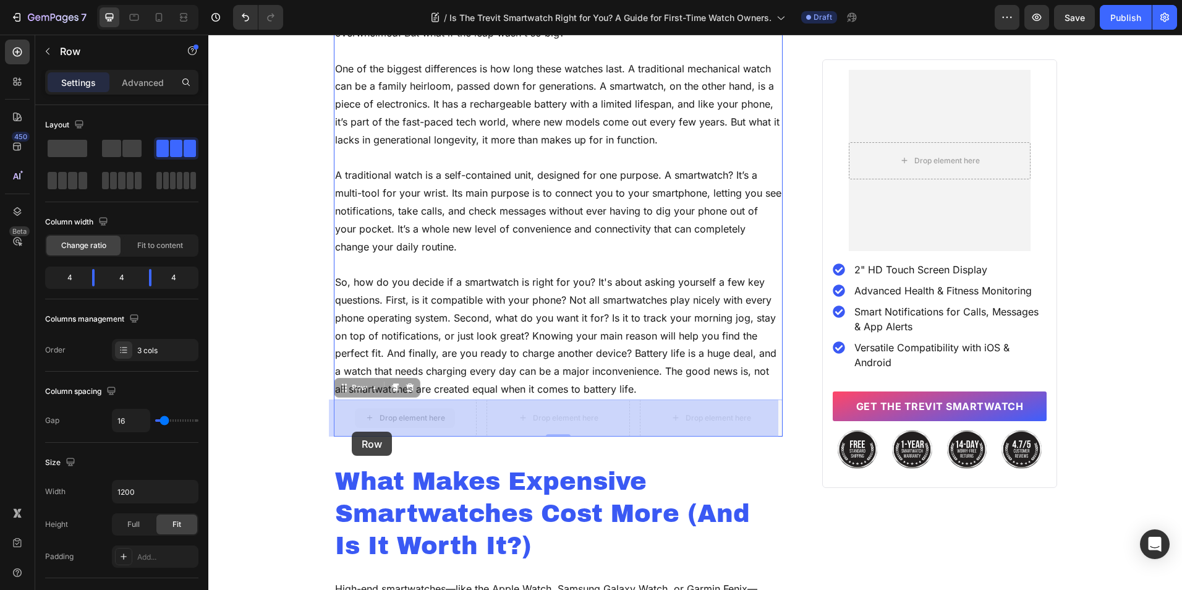
drag, startPoint x: 334, startPoint y: 390, endPoint x: 352, endPoint y: 432, distance: 44.9
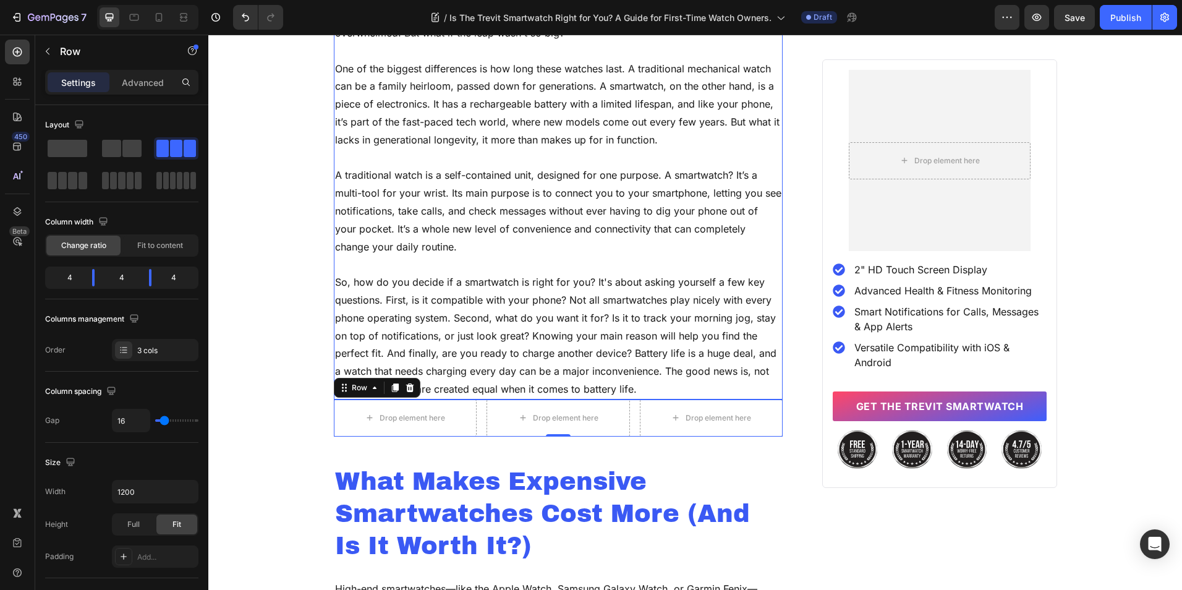
click at [492, 357] on p "So, how do you decide if a smartwatch is right for you? It's about asking yours…" at bounding box center [558, 335] width 447 height 125
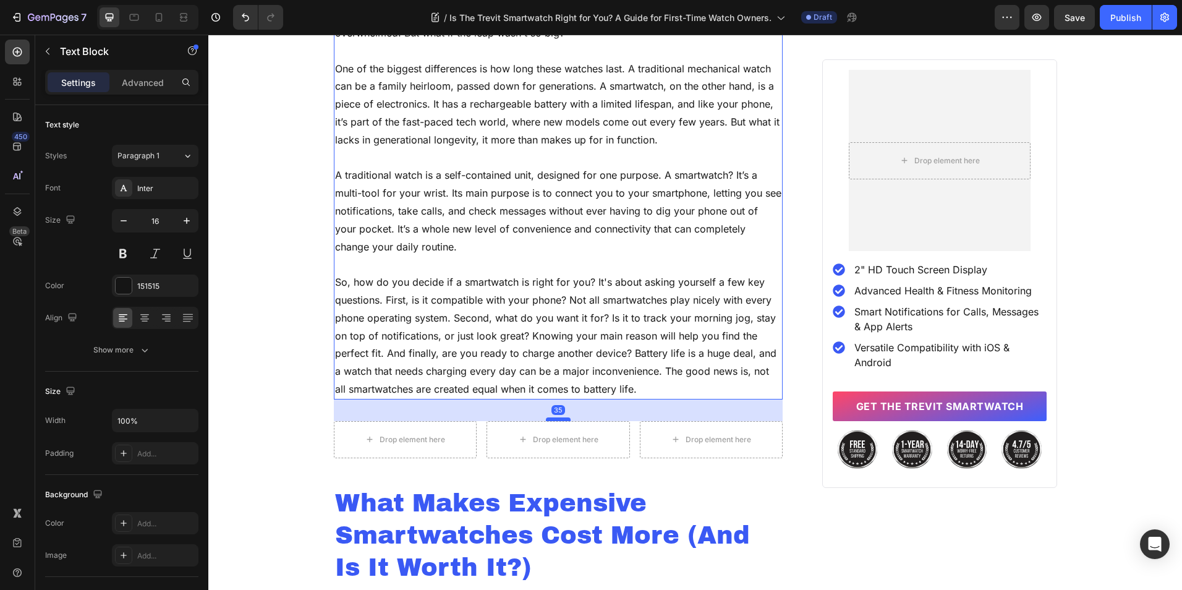
drag, startPoint x: 550, startPoint y: 399, endPoint x: 550, endPoint y: 420, distance: 21.6
click at [550, 420] on div at bounding box center [558, 419] width 25 height 4
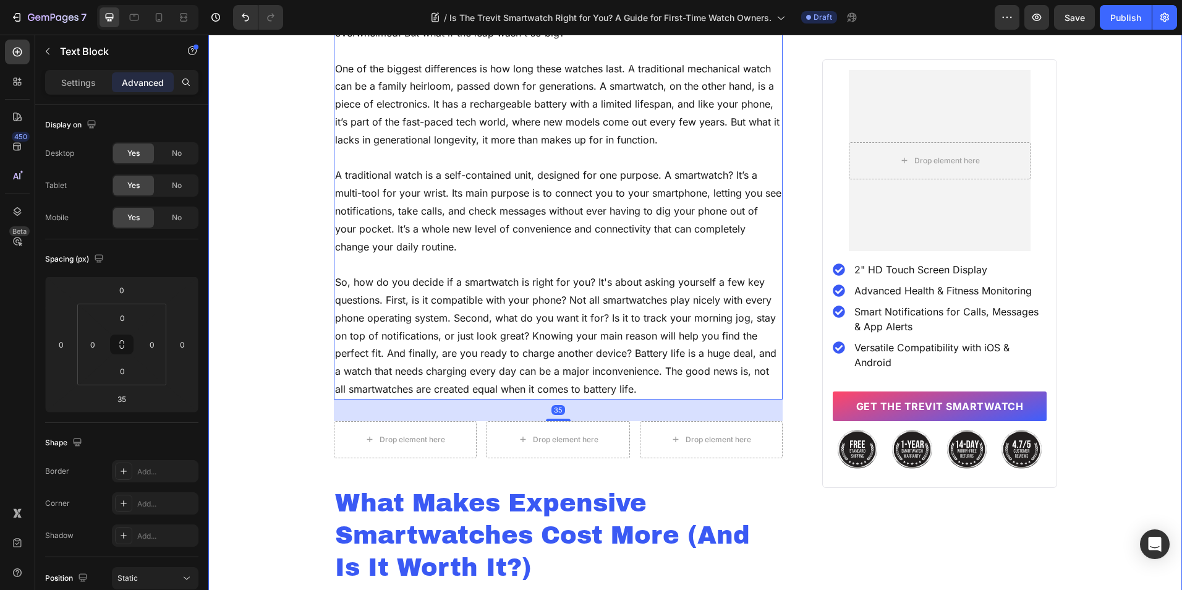
click at [301, 412] on div "Home Blog Article Title Breadcrumb Row Is the Trevit Smartwatch Right for You? …" at bounding box center [695, 412] width 974 height 2788
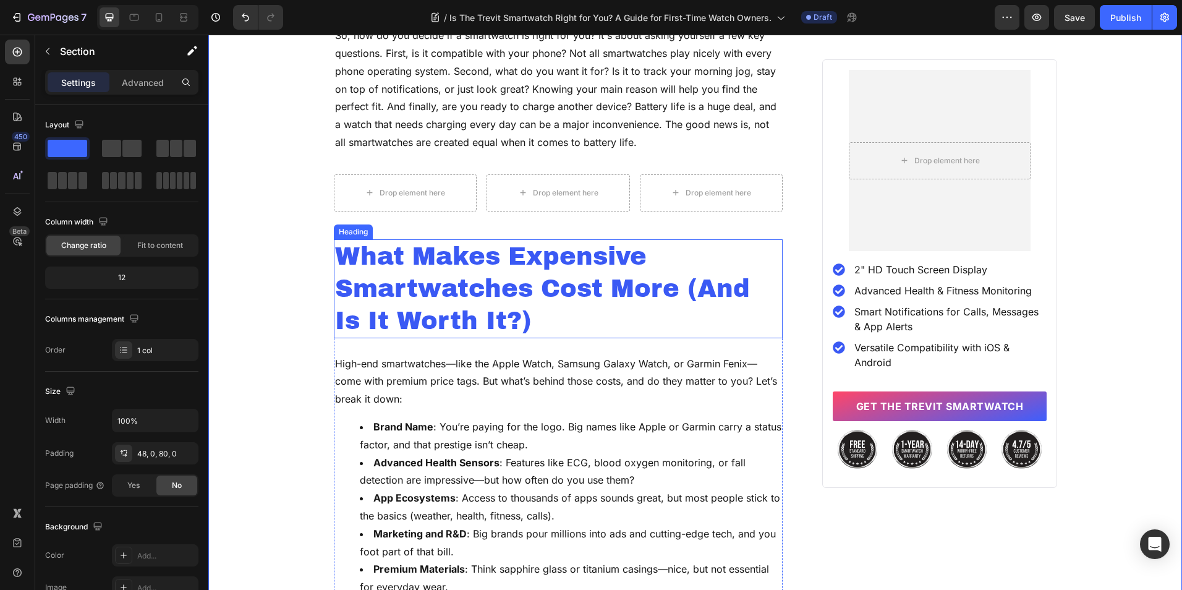
scroll to position [1351, 0]
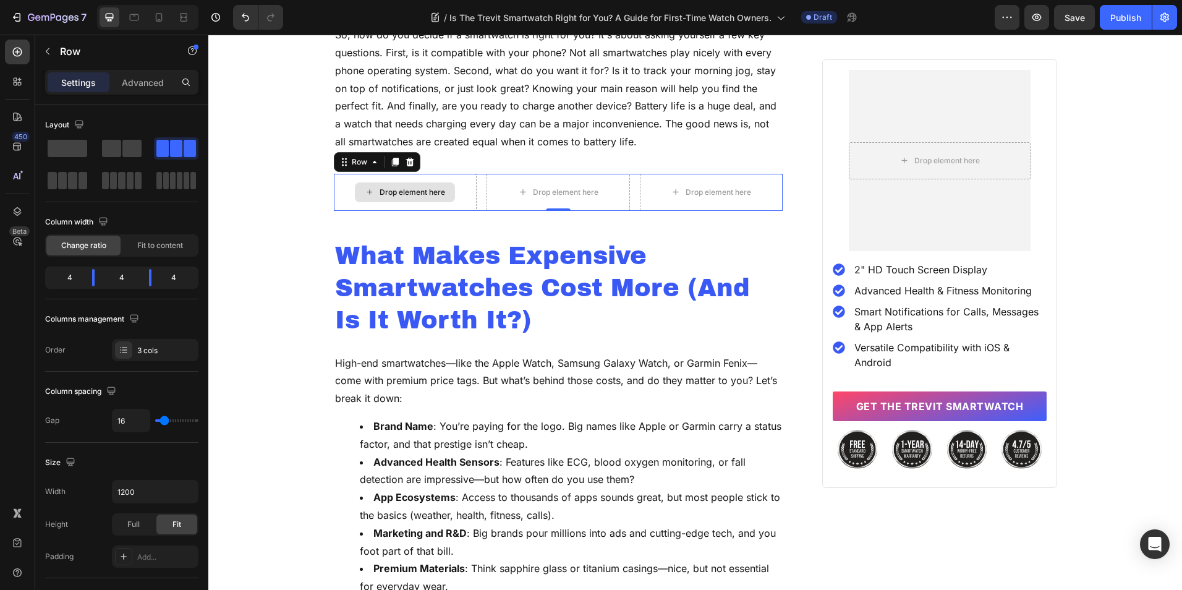
click at [469, 194] on div "Drop element here" at bounding box center [405, 192] width 143 height 37
click at [53, 50] on button "button" at bounding box center [48, 51] width 20 height 20
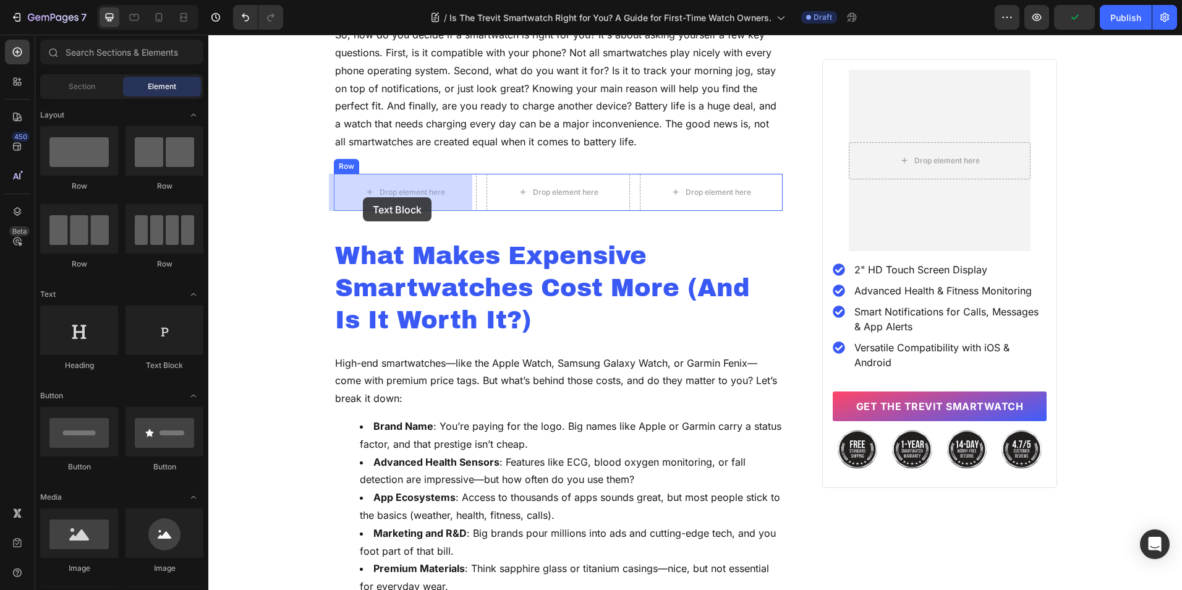
drag, startPoint x: 367, startPoint y: 383, endPoint x: 363, endPoint y: 197, distance: 185.5
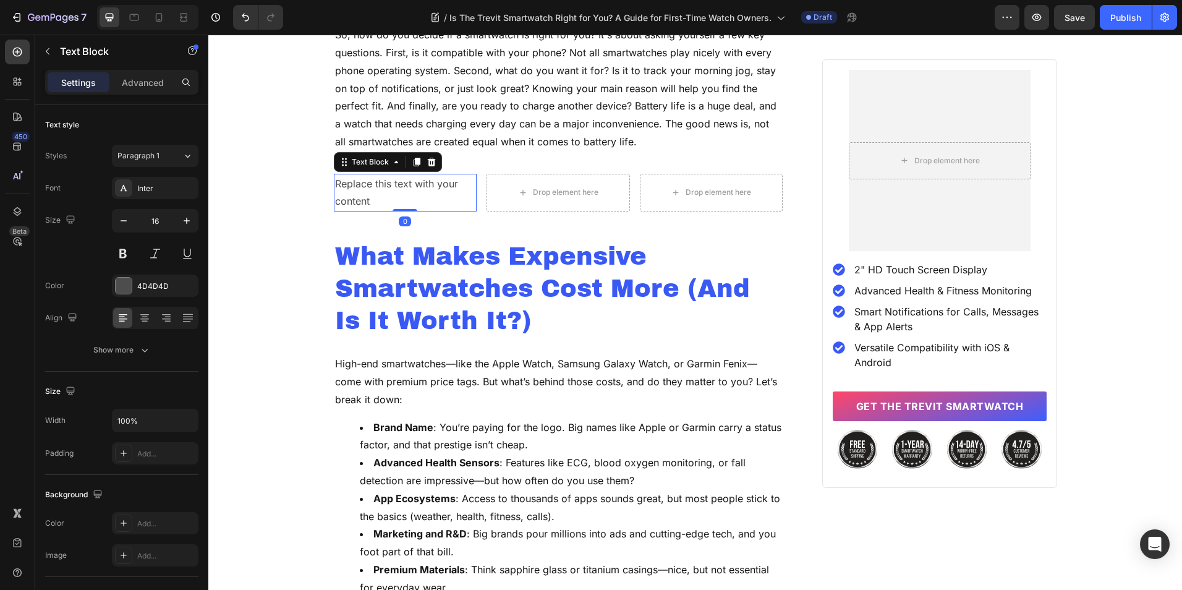
click at [383, 202] on div "Replace this text with your content" at bounding box center [405, 193] width 143 height 38
click at [383, 202] on p "Replace this text with your content" at bounding box center [405, 193] width 141 height 36
click at [383, 203] on p "Replace this text with your content" at bounding box center [405, 193] width 141 height 36
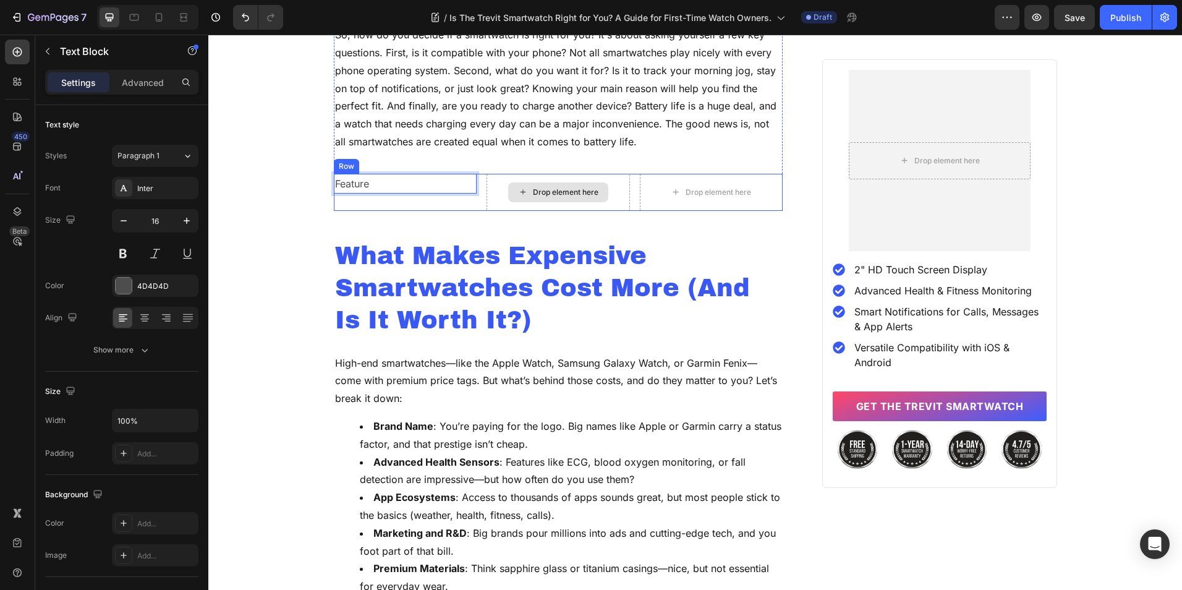
click at [508, 185] on div "Drop element here" at bounding box center [558, 192] width 100 height 20
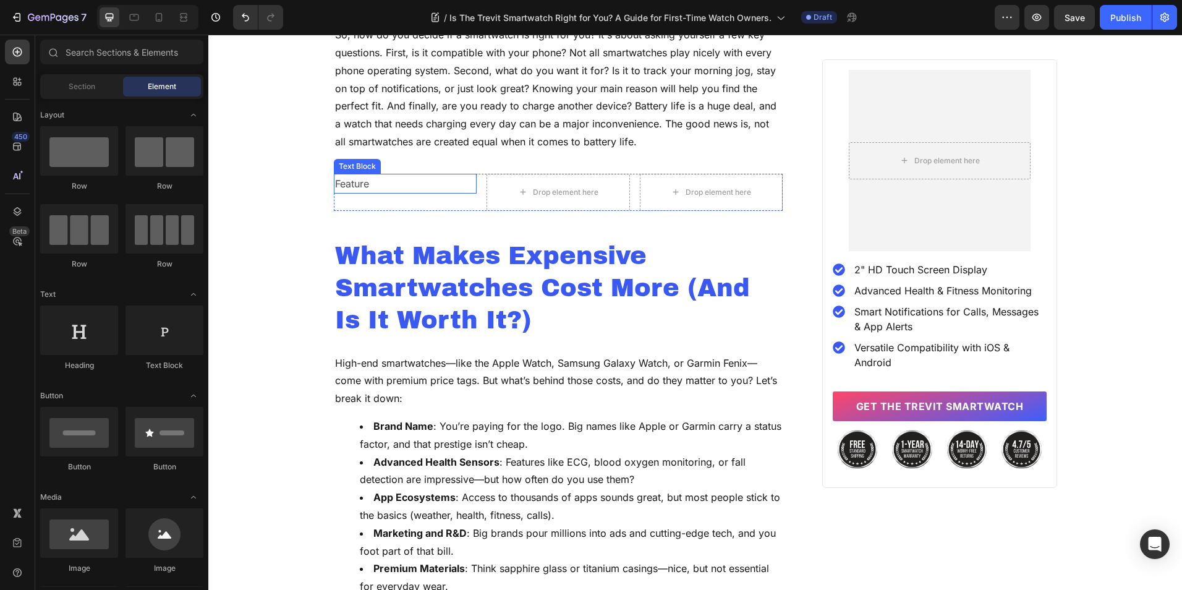
click at [414, 188] on p "Feature" at bounding box center [405, 184] width 141 height 18
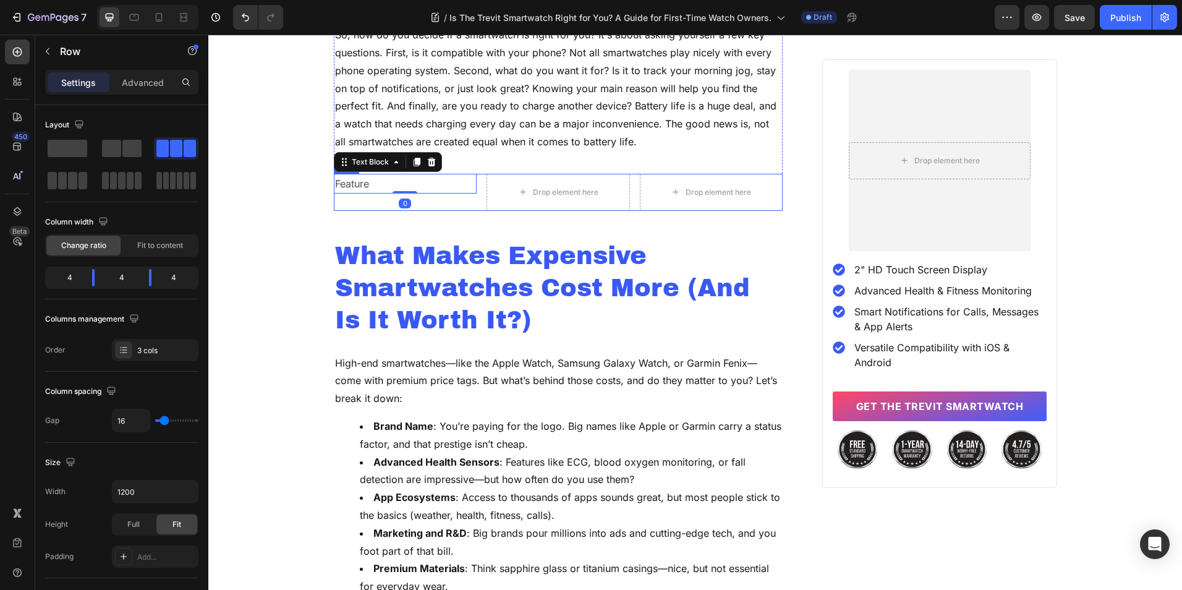
click at [411, 206] on div "Feature Text Block 0" at bounding box center [405, 192] width 143 height 37
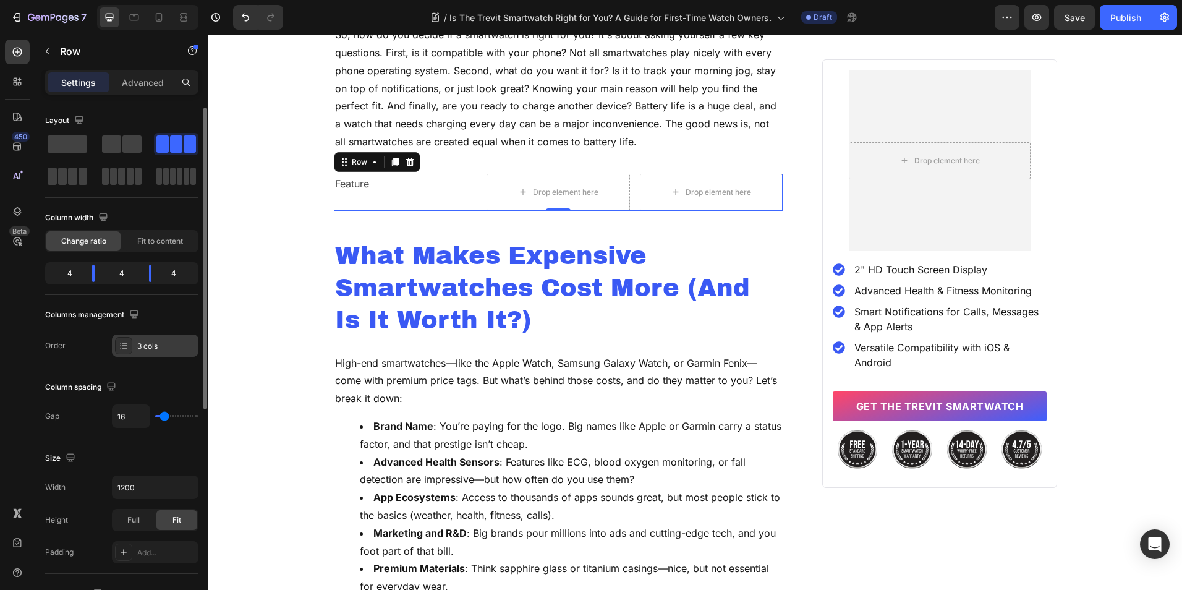
scroll to position [0, 0]
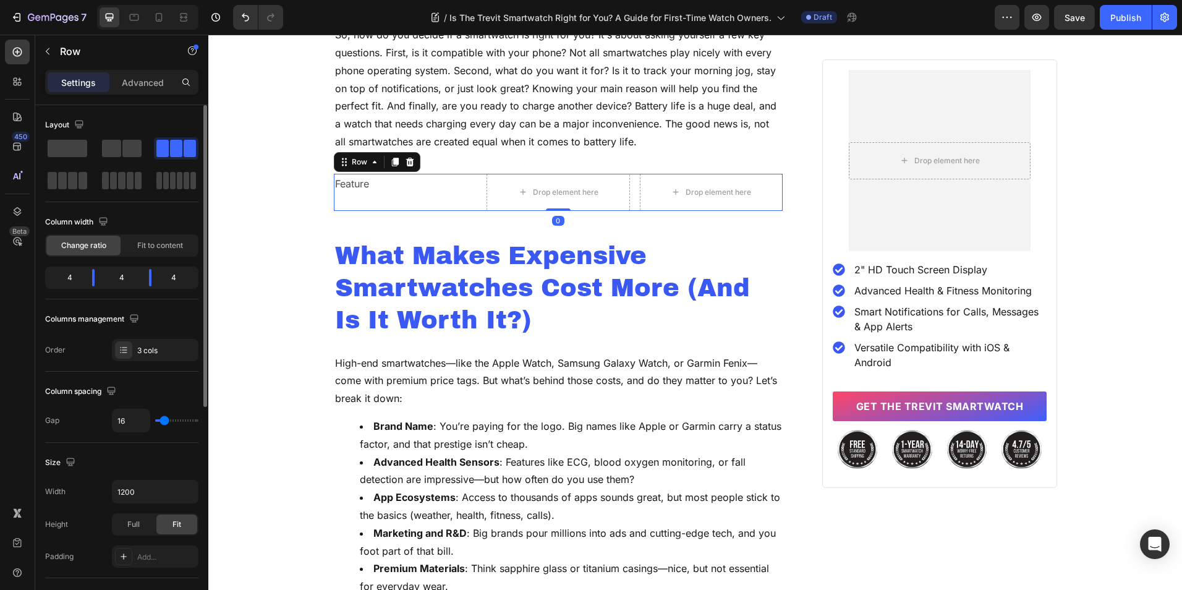
click at [364, 206] on div "Feature Text Block" at bounding box center [405, 192] width 143 height 37
click at [492, 194] on div "Drop element here" at bounding box center [558, 192] width 143 height 37
click at [150, 83] on p "Advanced" at bounding box center [143, 82] width 42 height 13
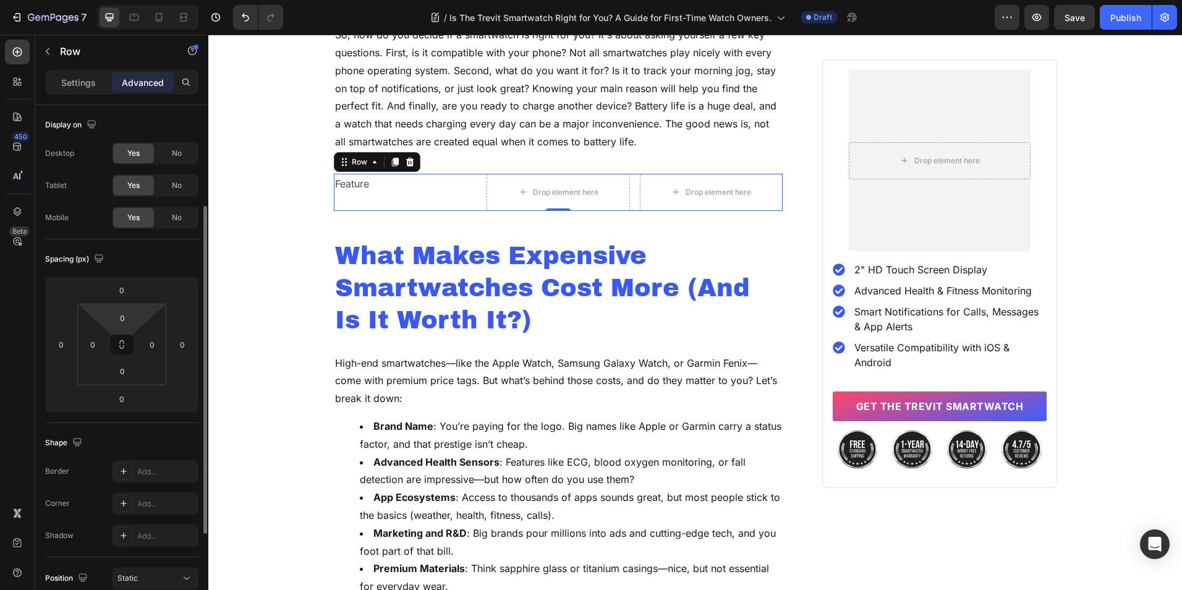
scroll to position [62, 0]
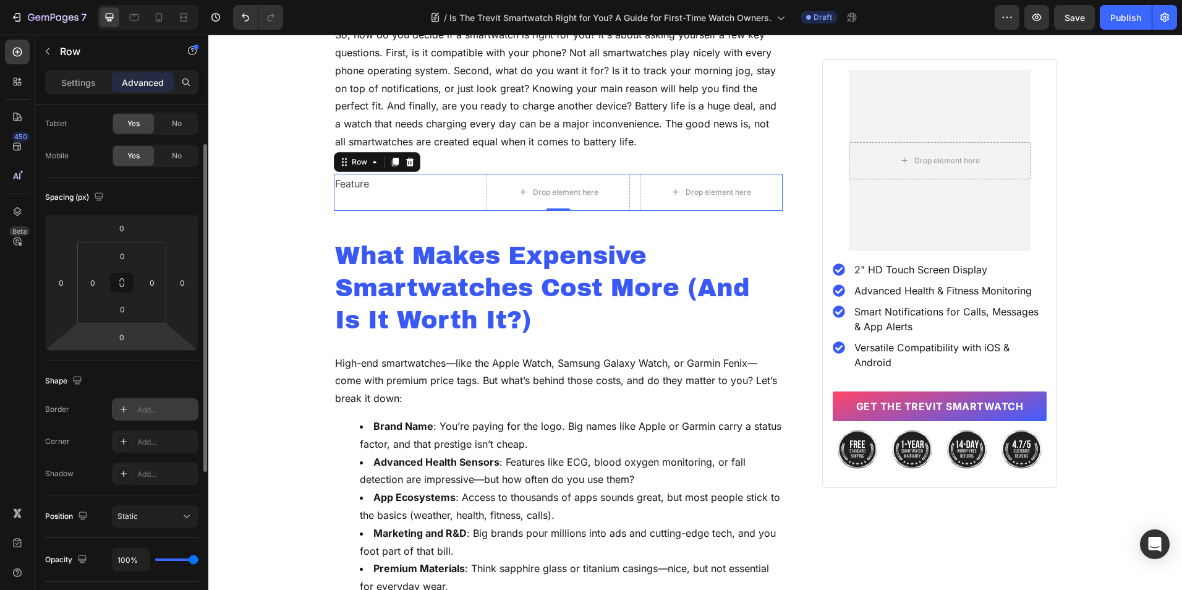
click at [124, 412] on icon at bounding box center [124, 409] width 6 height 6
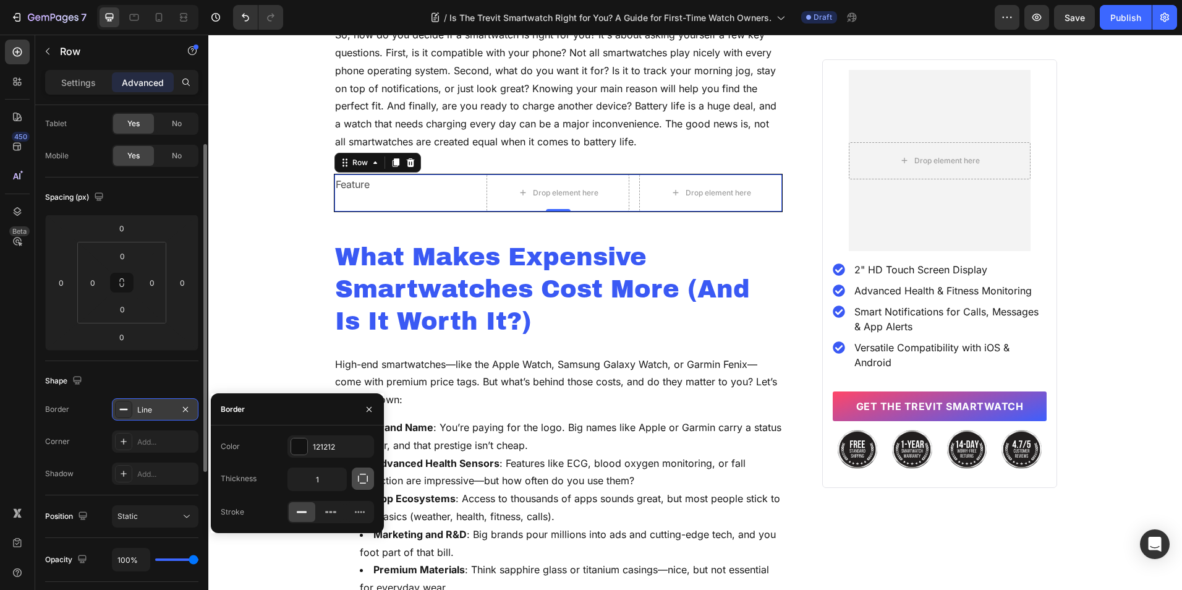
click at [360, 479] on icon "button" at bounding box center [363, 478] width 12 height 12
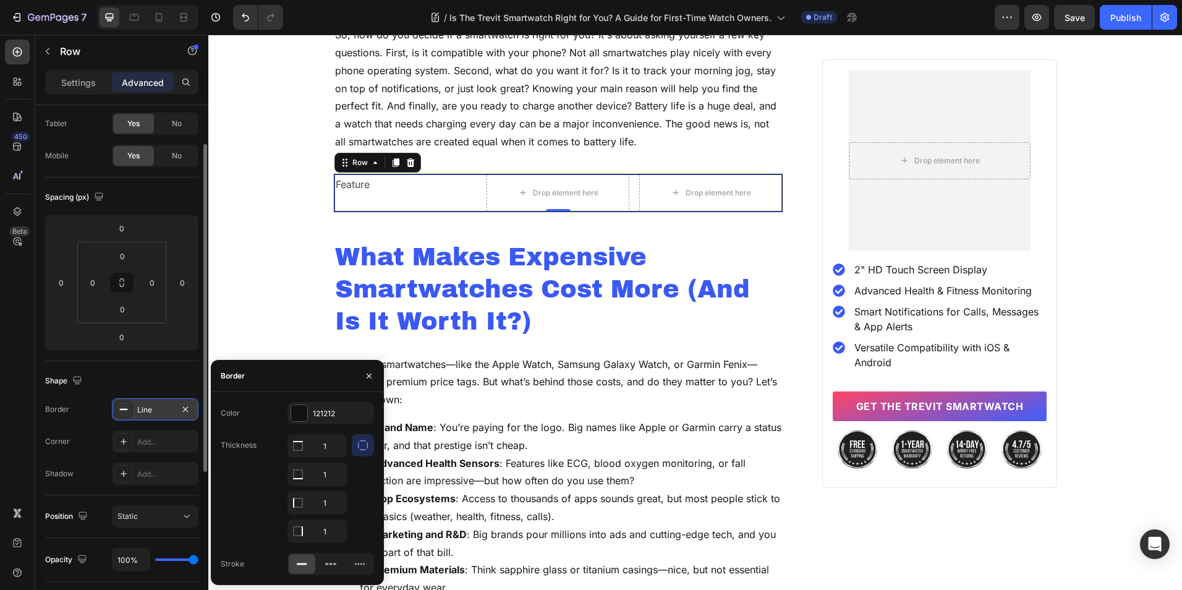
click at [256, 492] on div "Thickness 1 1 1 1" at bounding box center [297, 488] width 153 height 109
click at [308, 169] on div "Home Blog Article Title Breadcrumb Row Is the Trevit Smartwatch Right for You? …" at bounding box center [695, 164] width 974 height 2789
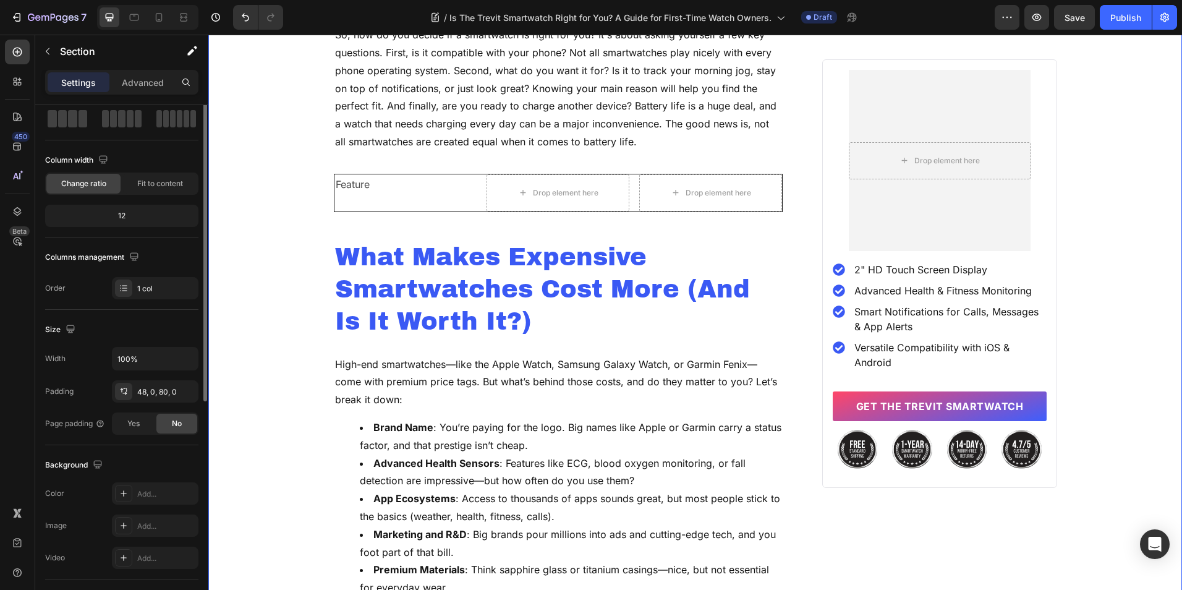
scroll to position [0, 0]
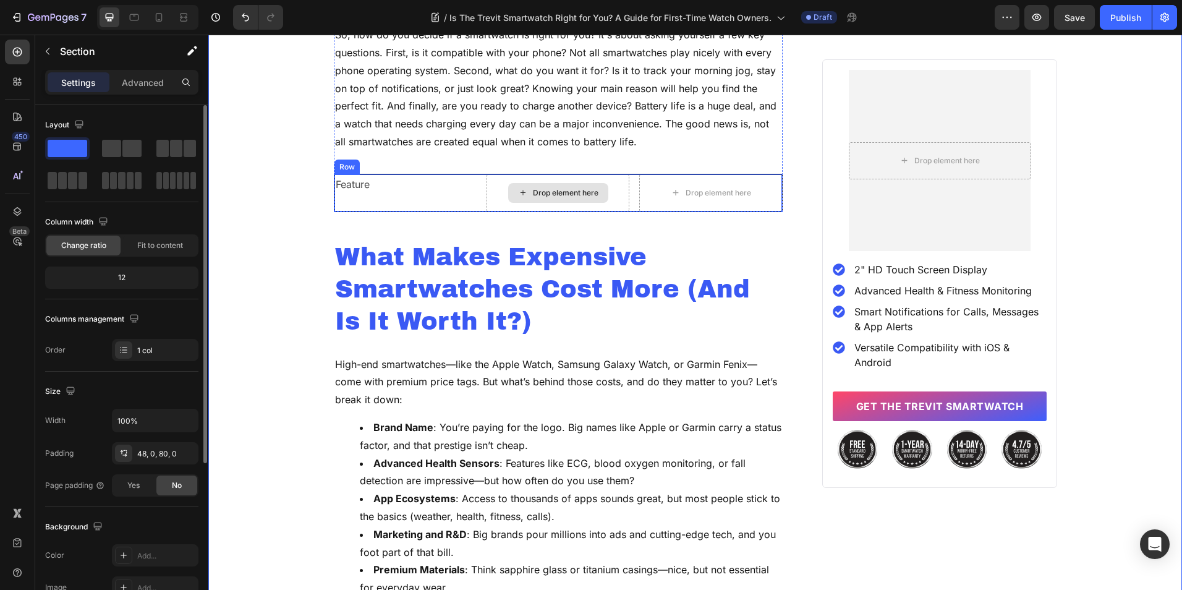
click at [490, 190] on div "Drop element here" at bounding box center [558, 192] width 143 height 37
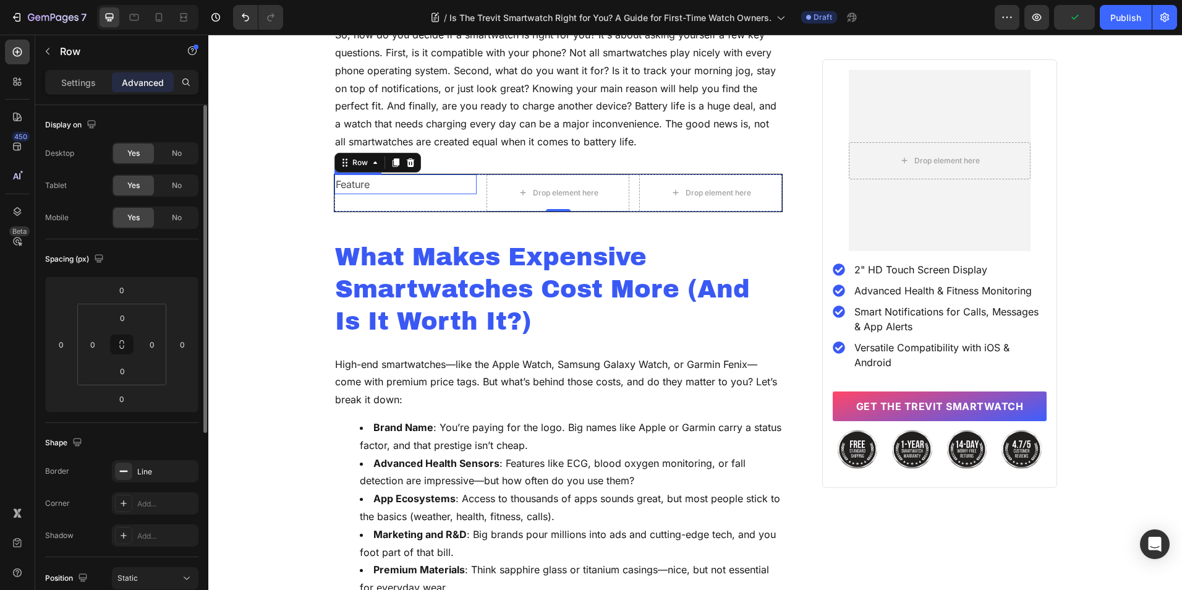
click at [391, 186] on p "Feature" at bounding box center [406, 185] width 140 height 18
click at [478, 196] on div "Feature Text Block 0 Drop element here Drop element here Row" at bounding box center [558, 193] width 449 height 38
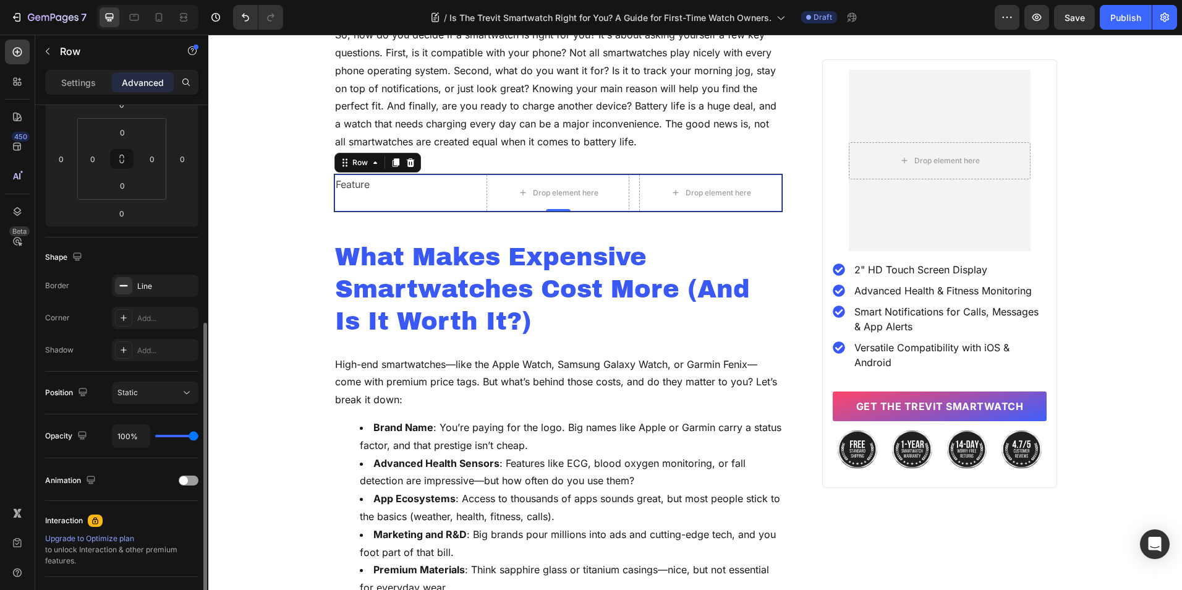
scroll to position [305, 0]
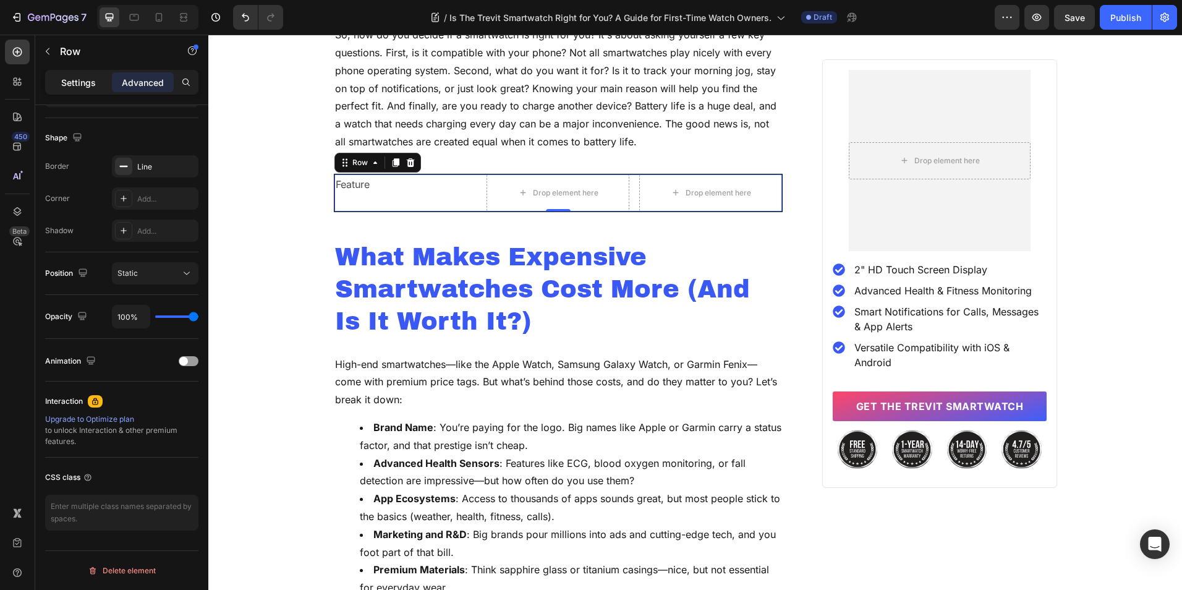
click at [87, 85] on p "Settings" at bounding box center [78, 82] width 35 height 13
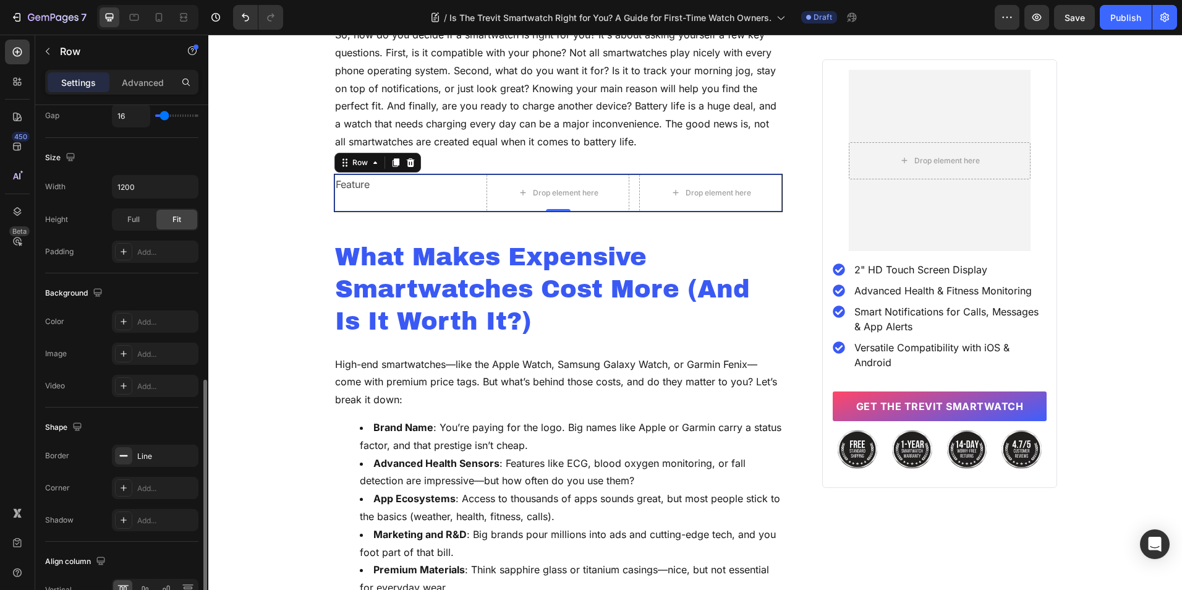
scroll to position [375, 0]
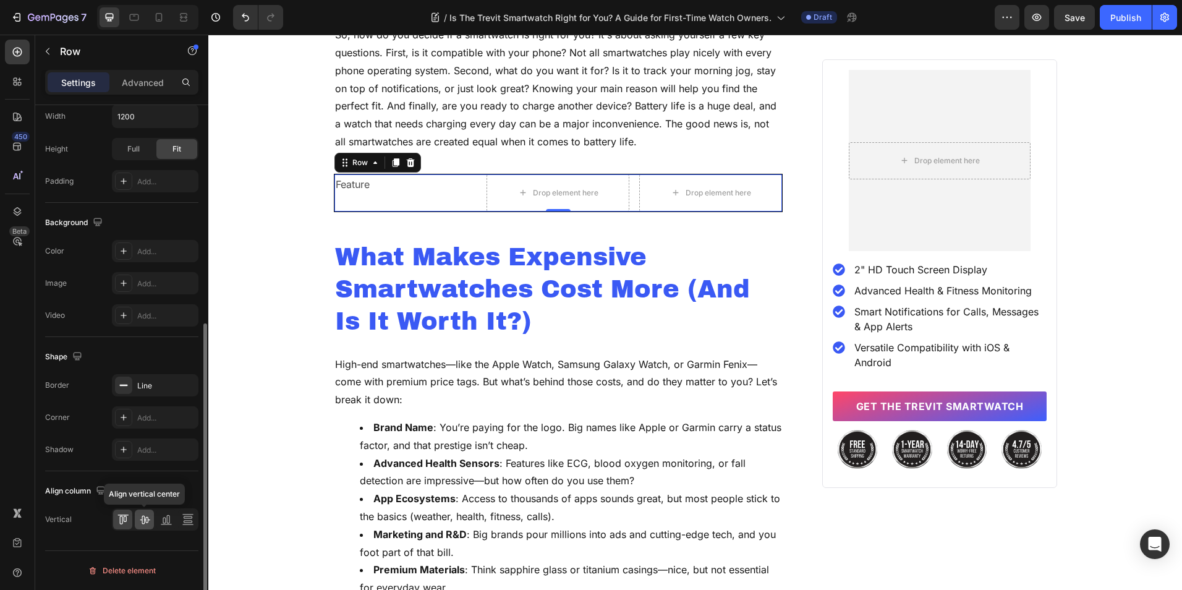
click at [150, 513] on div at bounding box center [144, 519] width 19 height 20
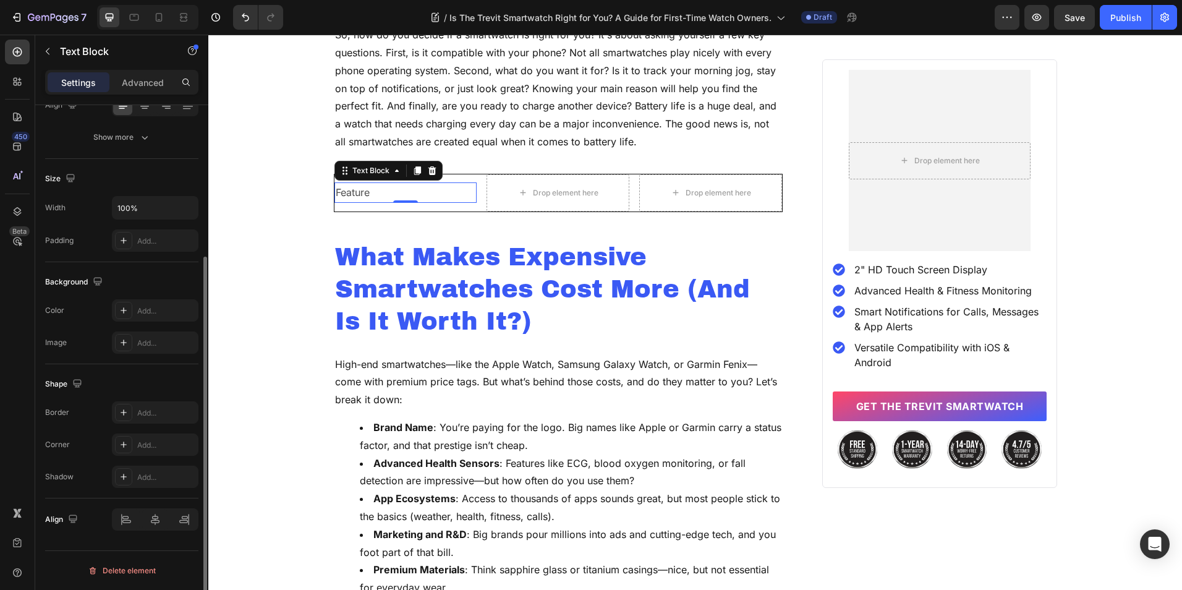
scroll to position [0, 0]
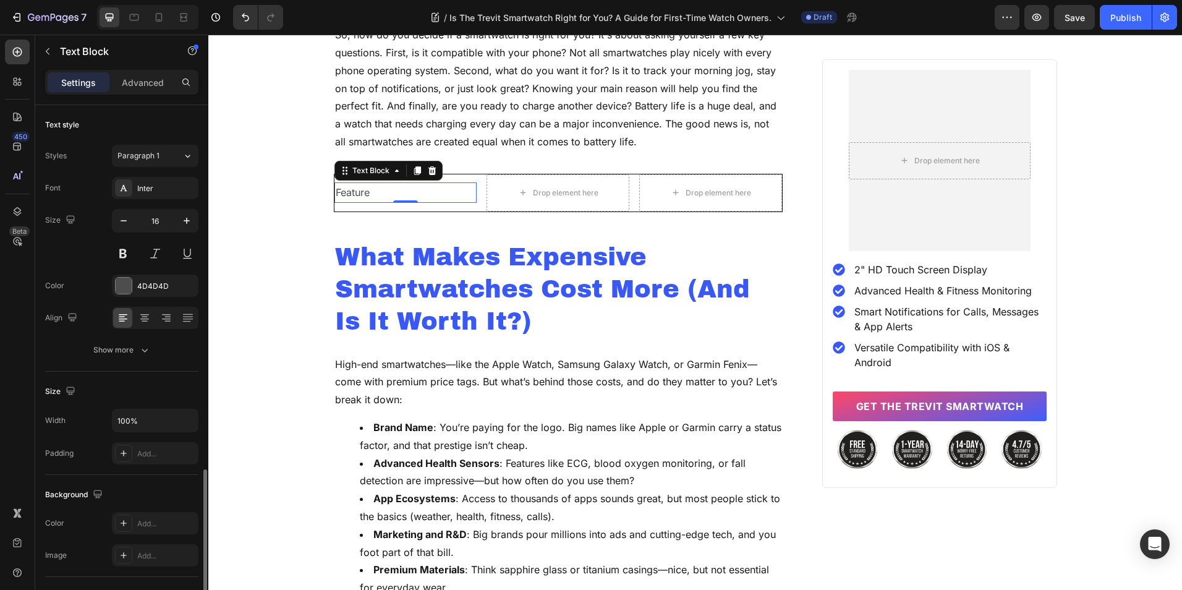
click at [424, 192] on p "Feature" at bounding box center [406, 193] width 140 height 18
click at [148, 281] on div "4D4D4D" at bounding box center [155, 286] width 36 height 11
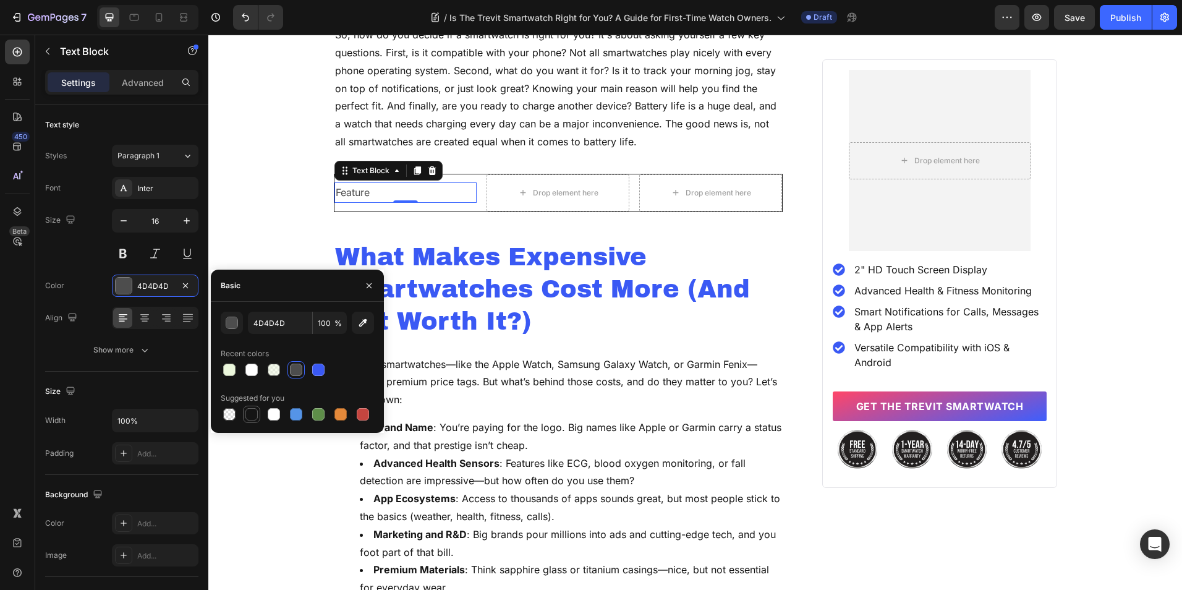
click at [251, 414] on div at bounding box center [251, 414] width 12 height 12
type input "151515"
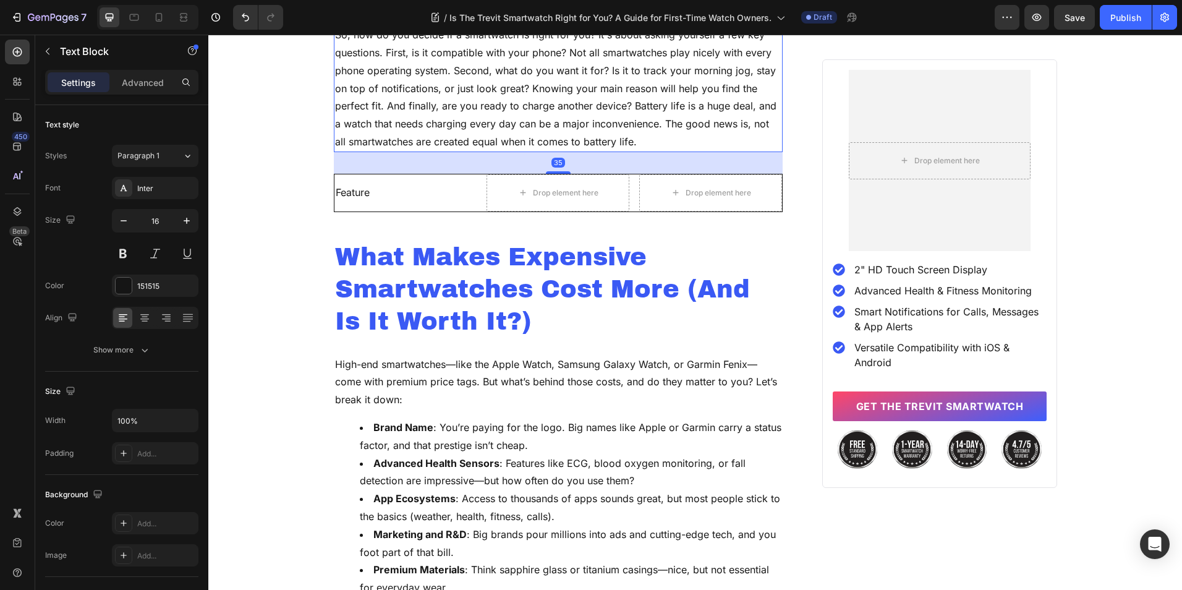
click at [467, 117] on p "So, how do you decide if a smartwatch is right for you? It's about asking yours…" at bounding box center [558, 88] width 447 height 125
click at [378, 194] on p "Feature" at bounding box center [406, 193] width 140 height 18
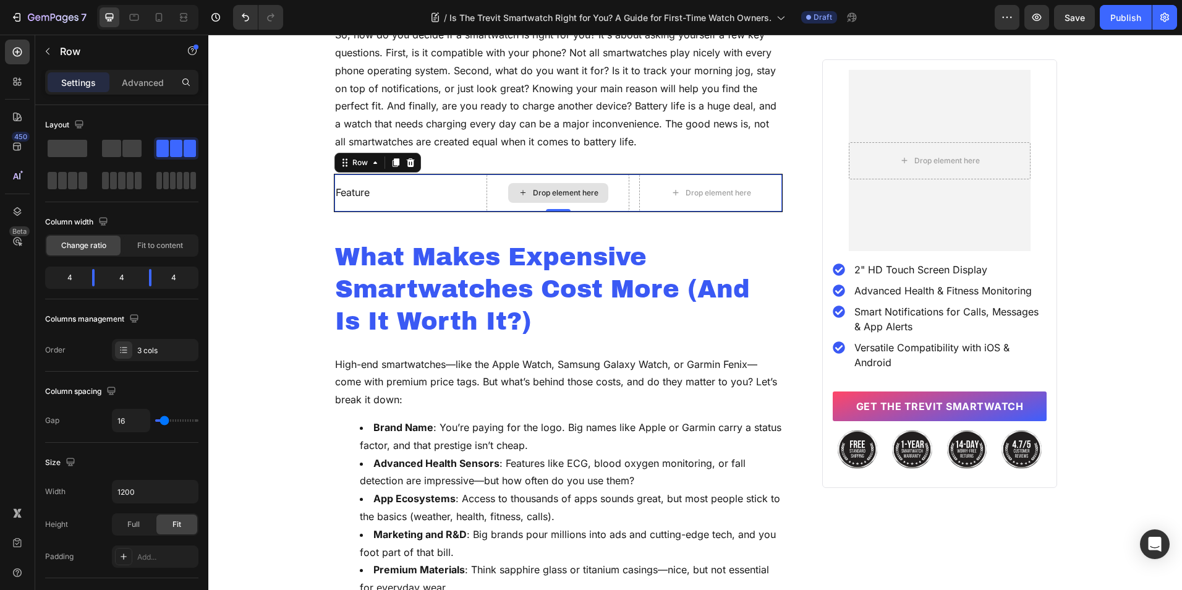
click at [495, 184] on div "Drop element here" at bounding box center [558, 192] width 143 height 37
click at [382, 189] on p "Feature" at bounding box center [406, 193] width 140 height 18
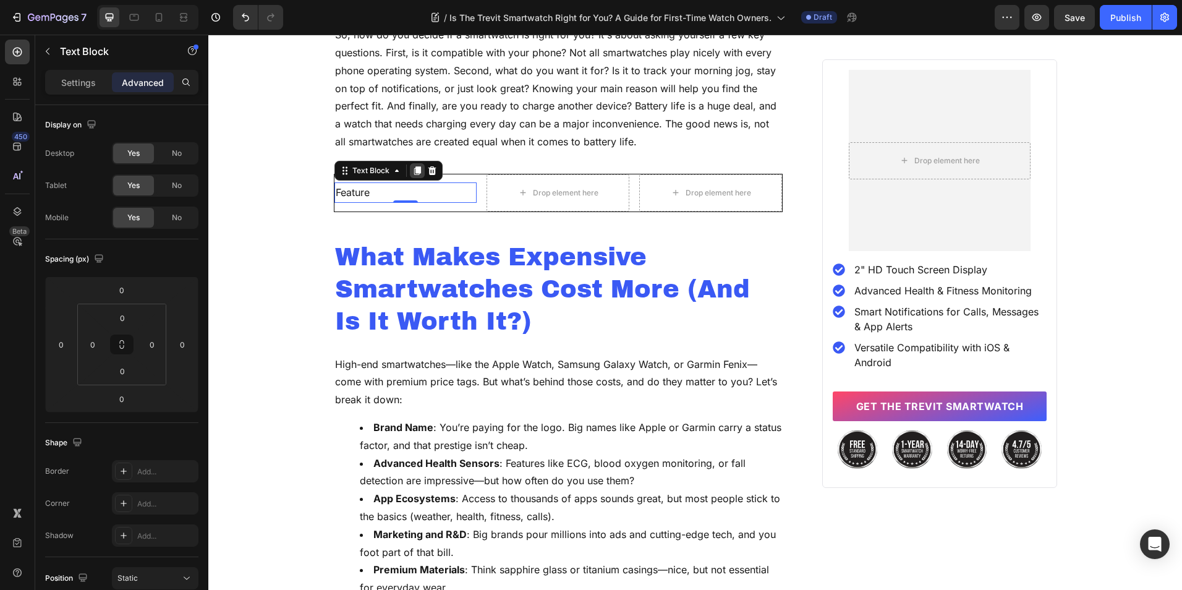
click at [415, 169] on icon at bounding box center [417, 170] width 7 height 9
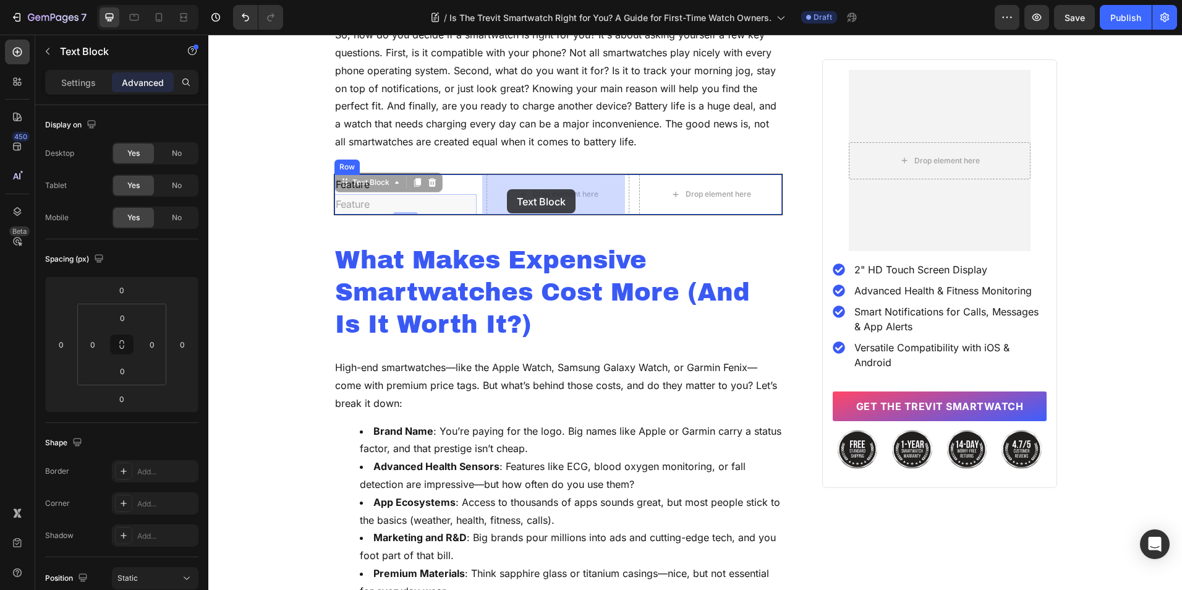
drag, startPoint x: 350, startPoint y: 188, endPoint x: 508, endPoint y: 189, distance: 157.7
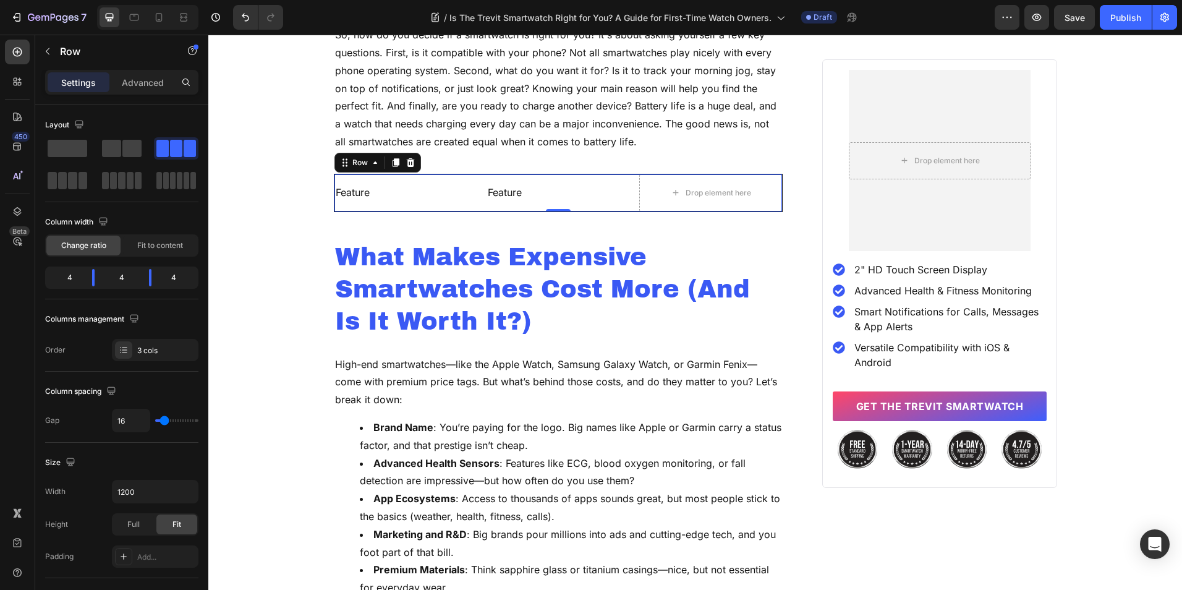
click at [477, 192] on div "Feature Text Block Feature Text Block Drop element here Row 0" at bounding box center [558, 193] width 449 height 38
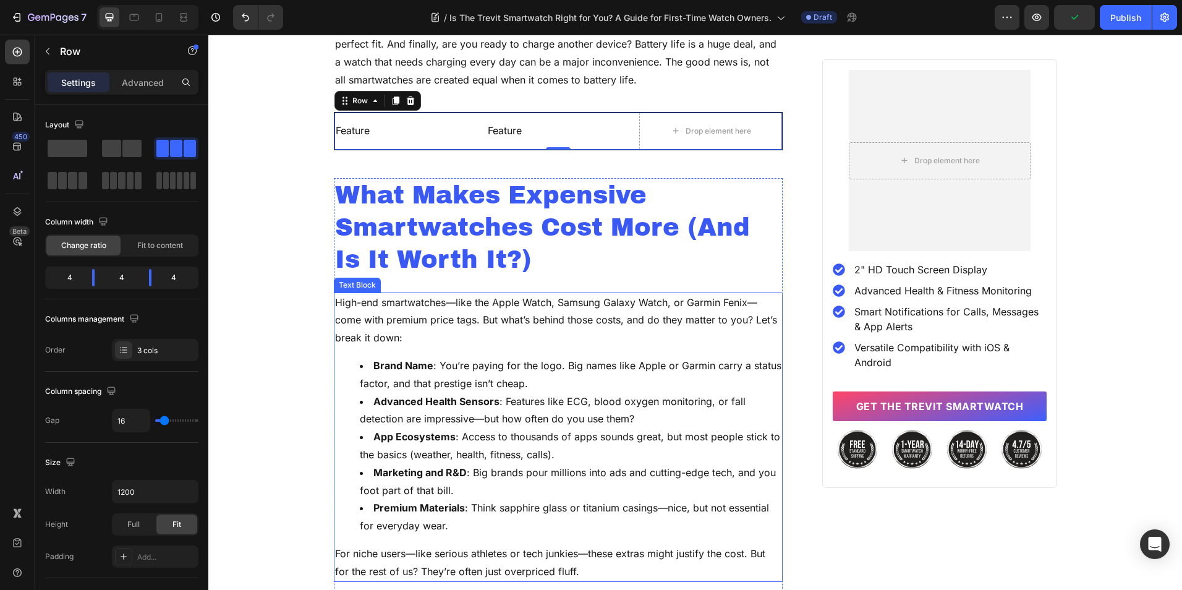
scroll to position [1351, 0]
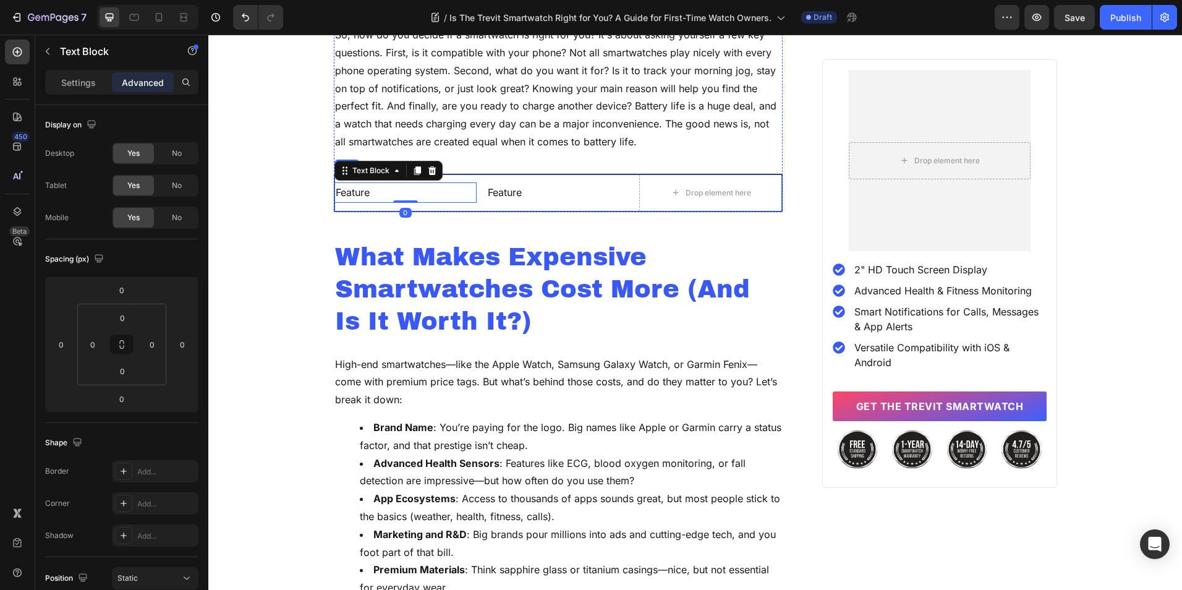
click at [475, 192] on div "Feature Text Block 0 Feature Text Block Drop element here Row" at bounding box center [558, 193] width 449 height 38
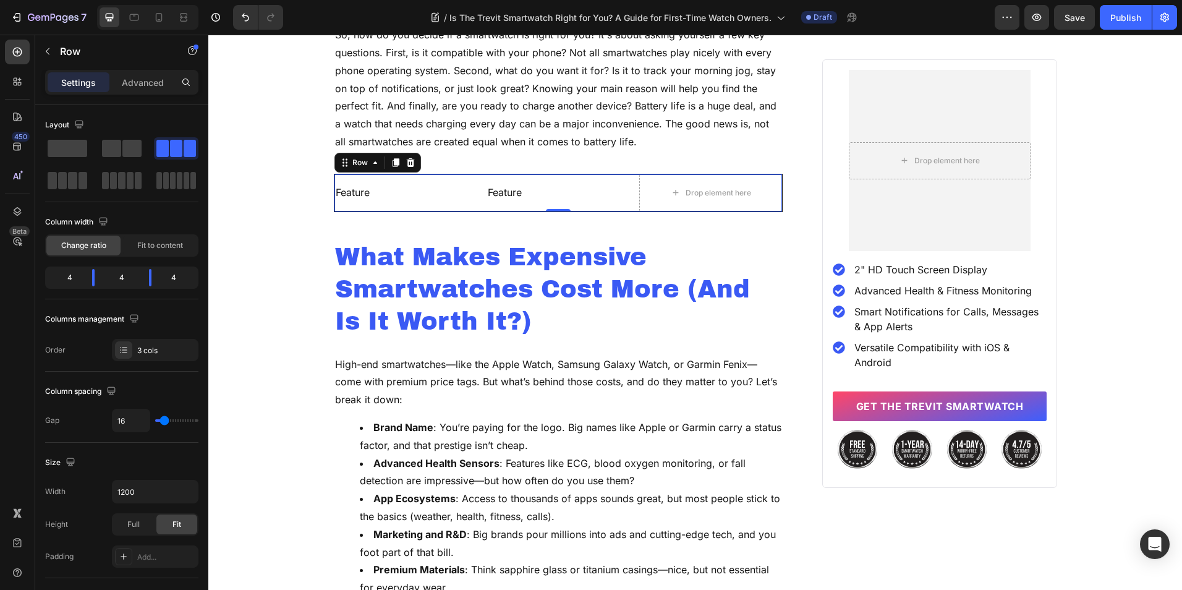
click at [397, 207] on div "Feature Text Block" at bounding box center [405, 192] width 143 height 37
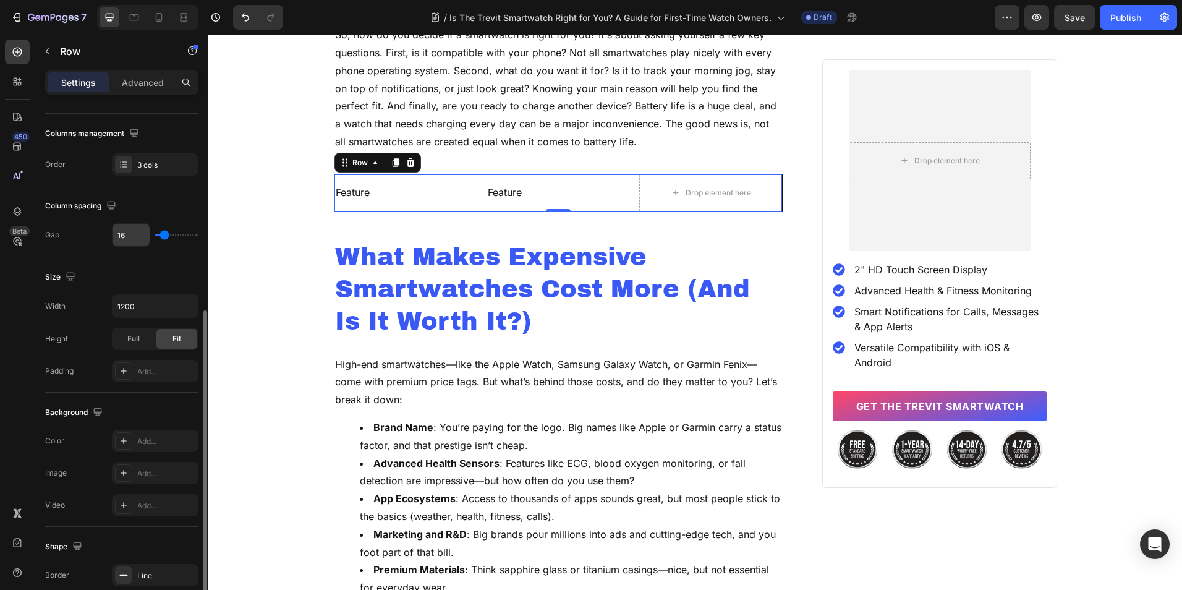
scroll to position [247, 0]
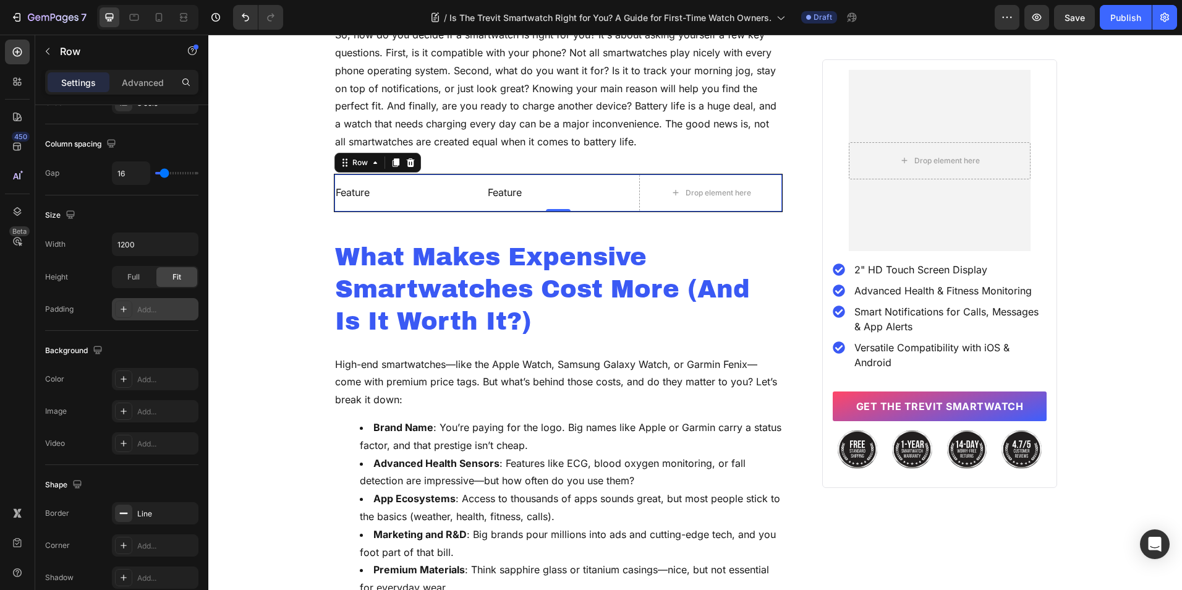
click at [149, 313] on div "Add..." at bounding box center [166, 309] width 58 height 11
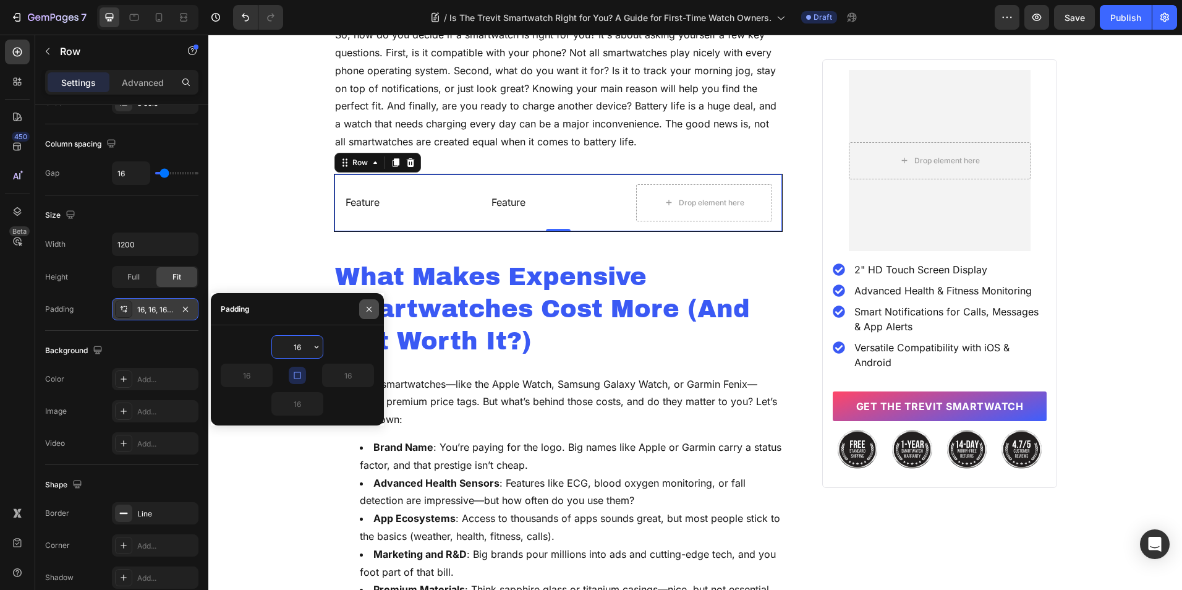
click at [365, 307] on icon "button" at bounding box center [369, 309] width 10 height 10
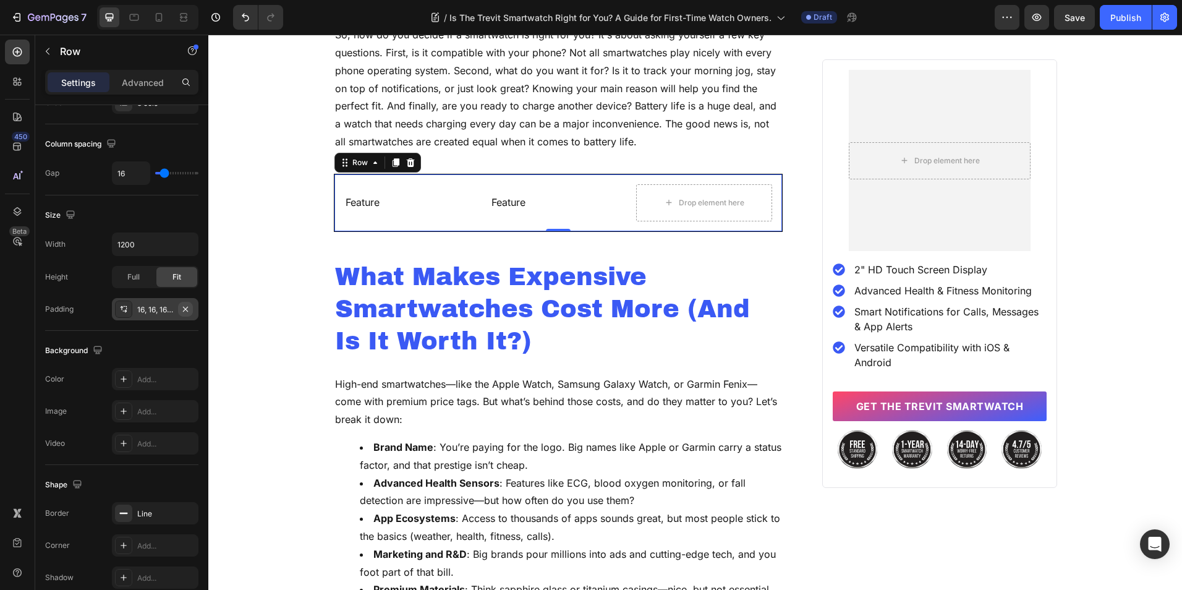
click at [182, 309] on icon "button" at bounding box center [186, 309] width 10 height 10
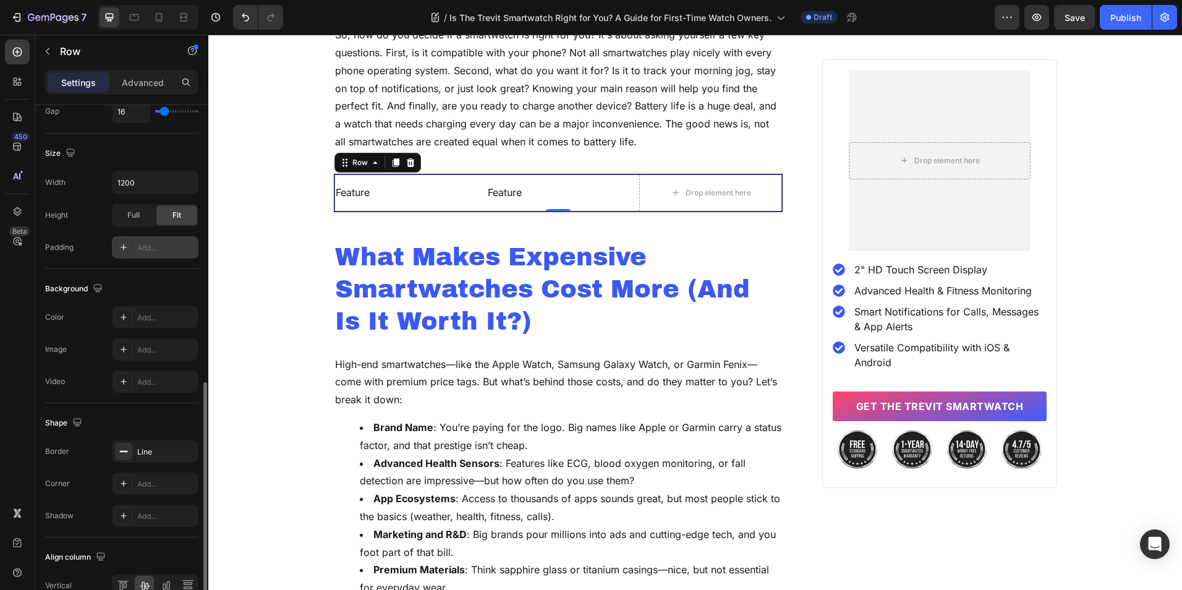
scroll to position [375, 0]
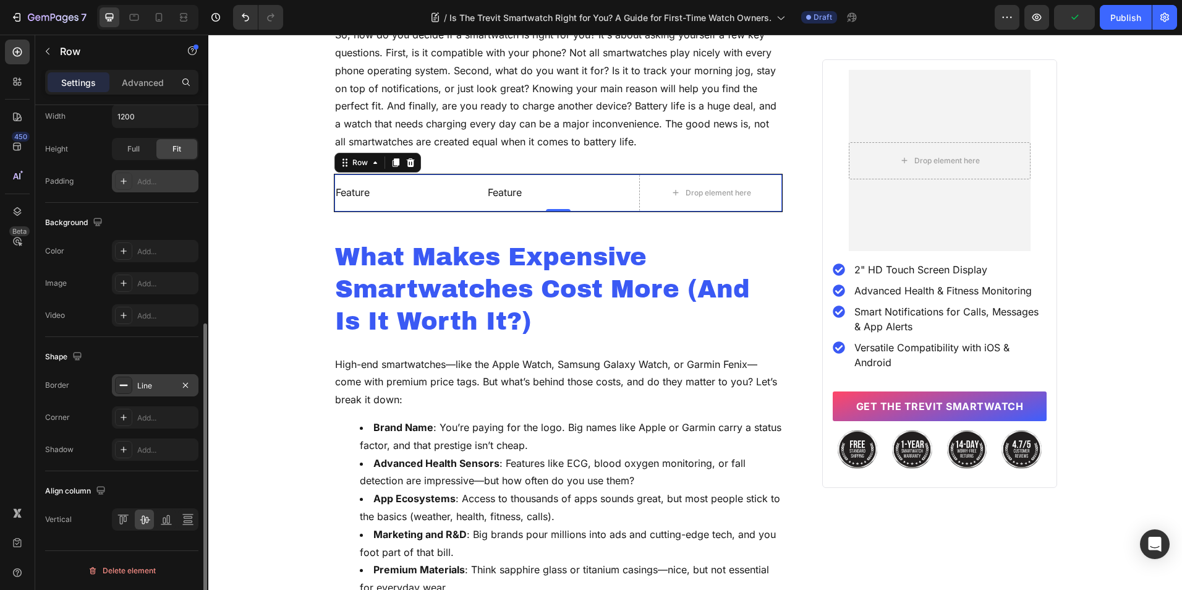
click at [151, 384] on div "Line" at bounding box center [155, 385] width 36 height 11
click at [122, 351] on div "Shape" at bounding box center [121, 357] width 153 height 20
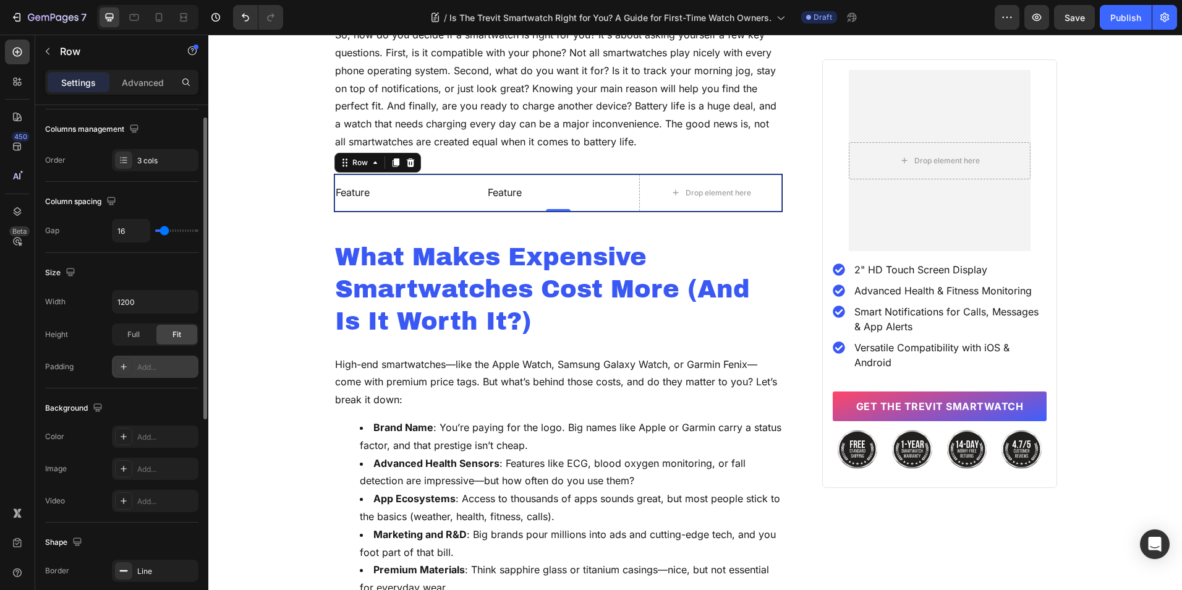
scroll to position [0, 0]
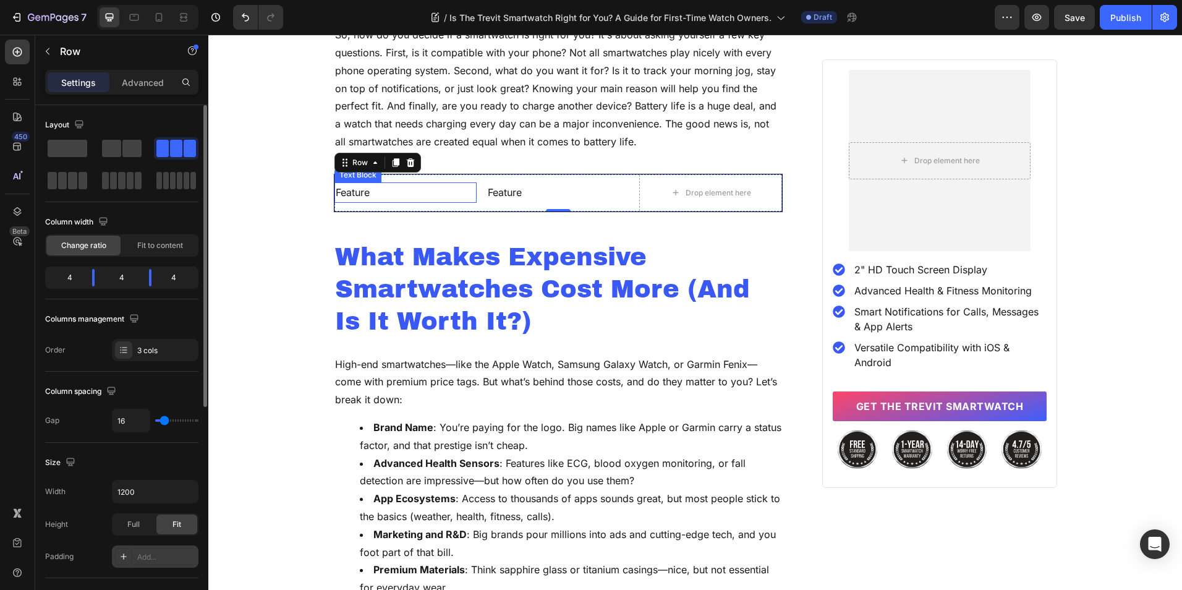
click at [391, 184] on p "Feature" at bounding box center [406, 193] width 140 height 18
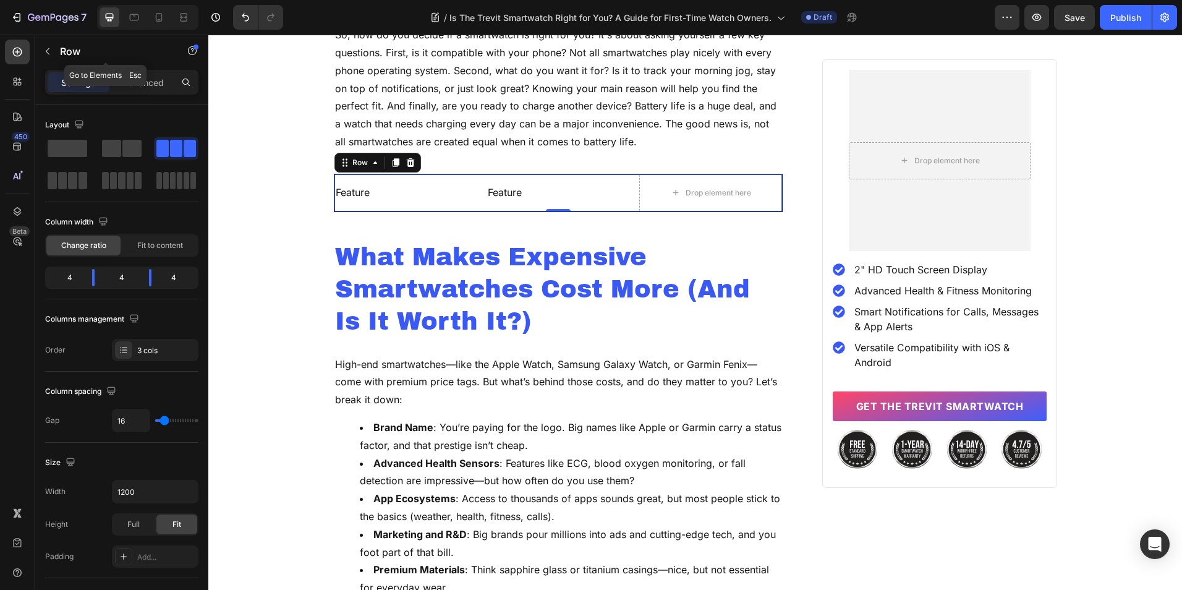
click at [147, 70] on div "Sections(18) Elements(83) Section Element Hero Section Product Detail Brands Tr…" at bounding box center [121, 312] width 173 height 555
drag, startPoint x: 147, startPoint y: 70, endPoint x: 150, endPoint y: 88, distance: 18.1
click at [150, 88] on p "Advanced" at bounding box center [143, 82] width 42 height 13
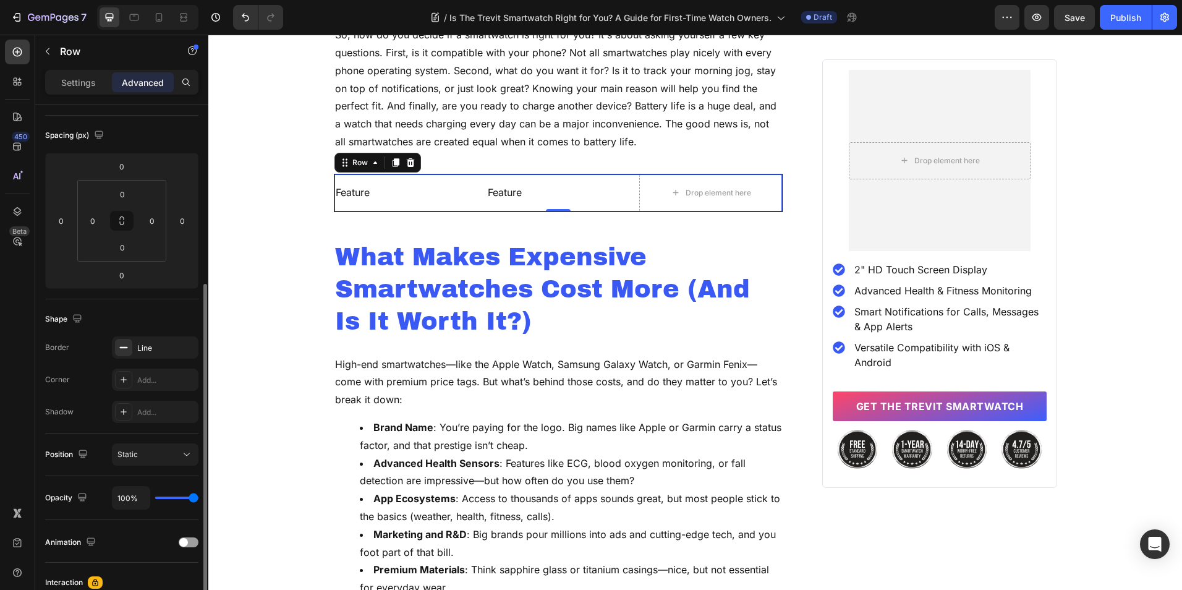
scroll to position [247, 0]
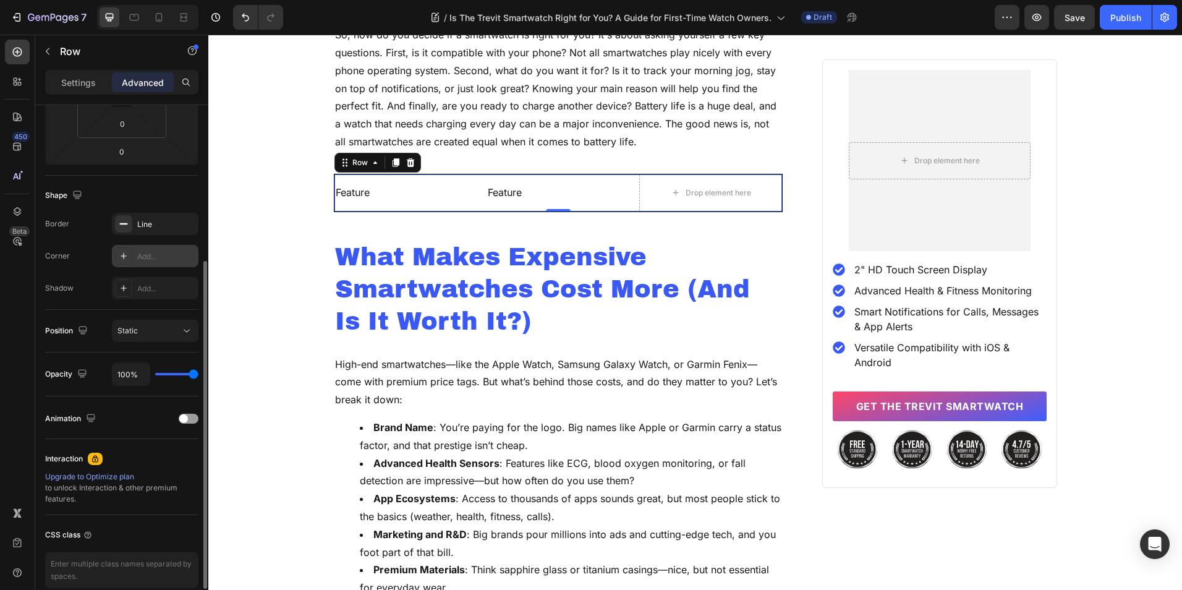
click at [161, 251] on div "Add..." at bounding box center [166, 256] width 58 height 11
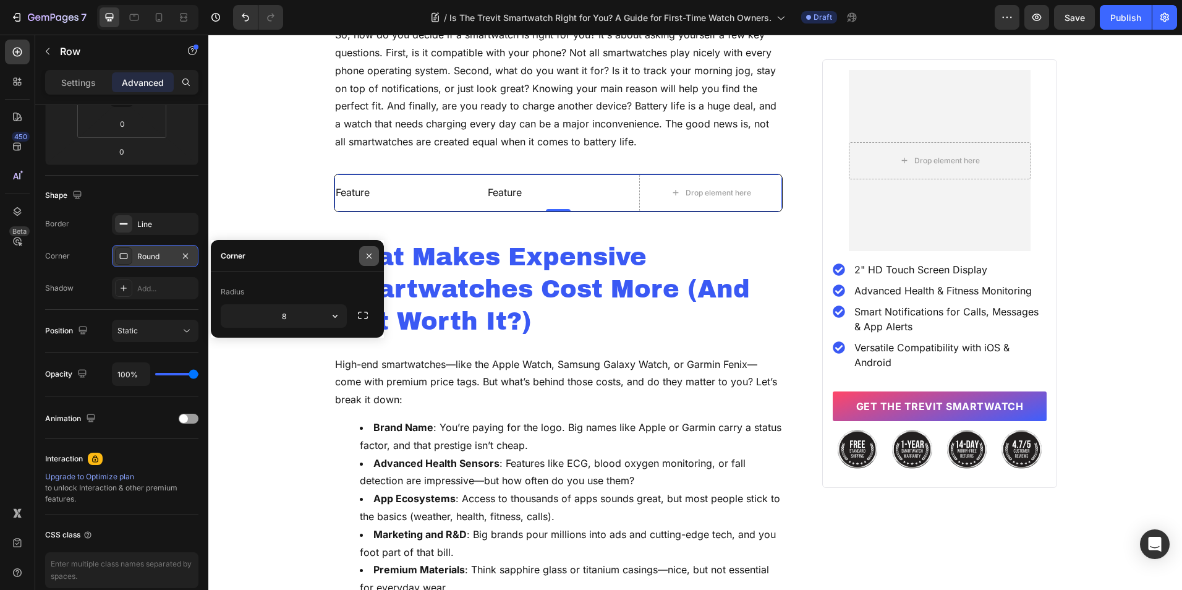
click at [365, 253] on icon "button" at bounding box center [369, 256] width 10 height 10
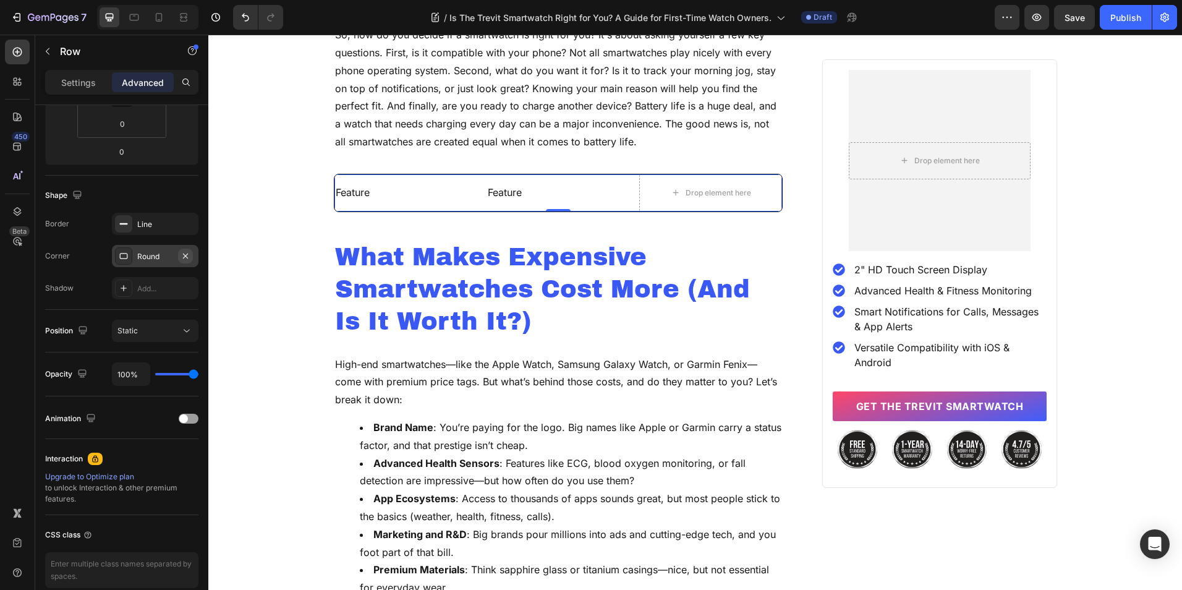
click at [192, 252] on button "button" at bounding box center [185, 256] width 15 height 15
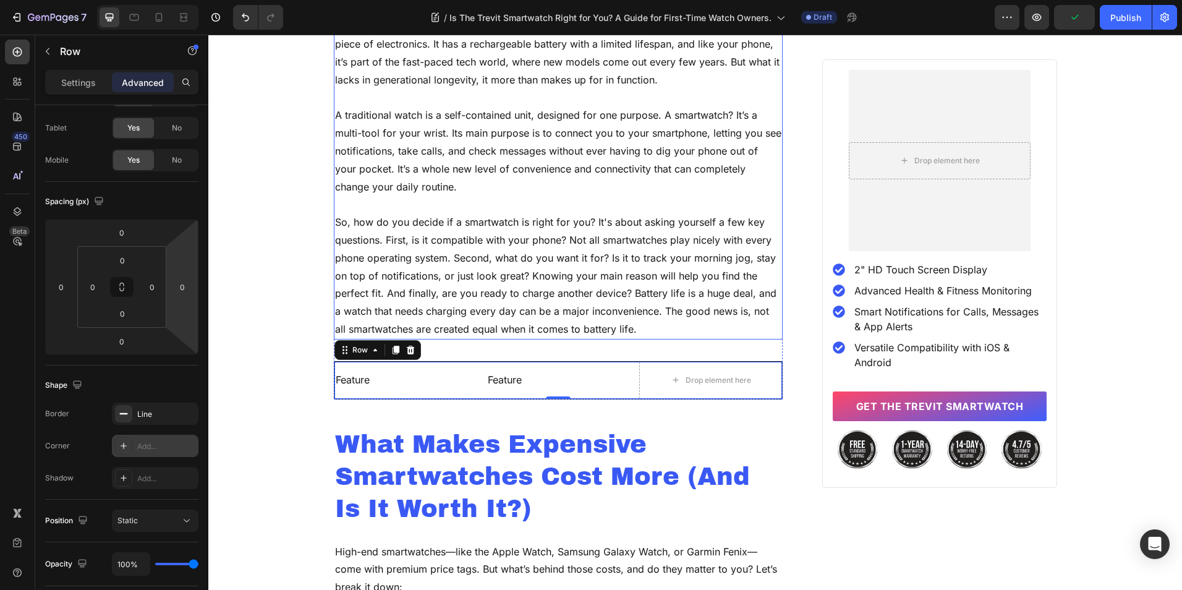
scroll to position [1226, 0]
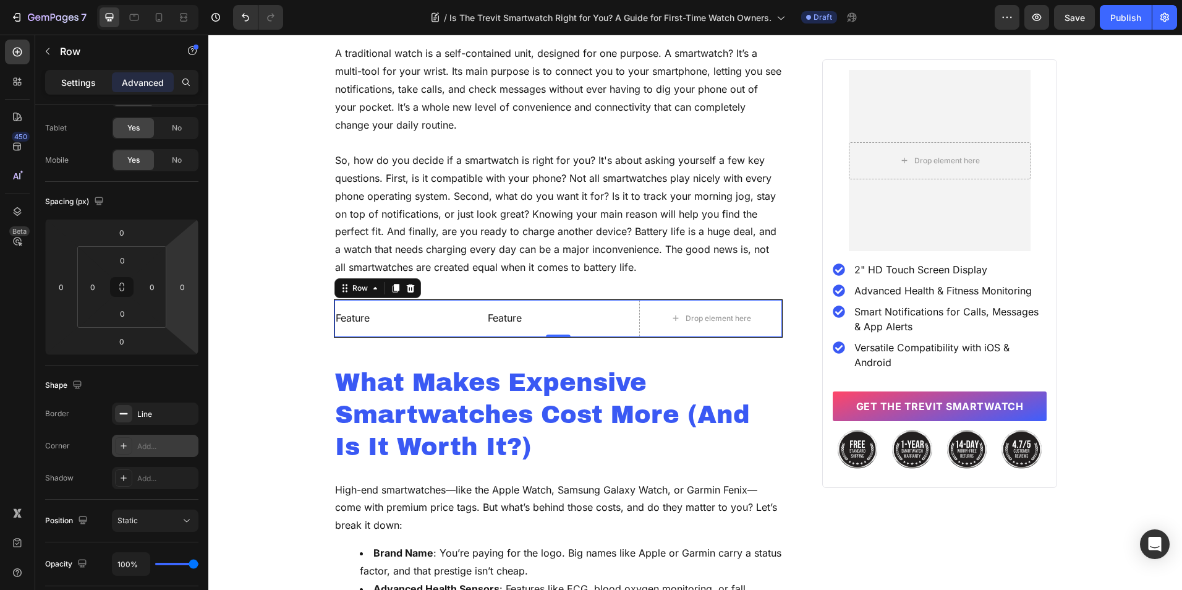
click at [97, 77] on div "Settings" at bounding box center [79, 82] width 62 height 20
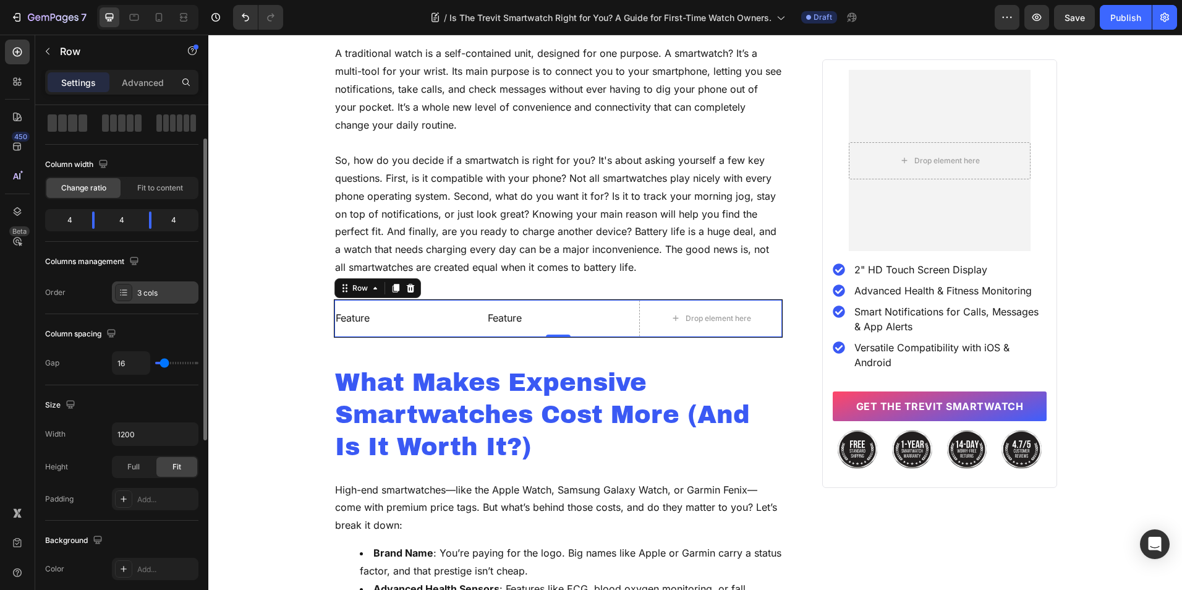
click at [158, 289] on div "3 cols" at bounding box center [166, 292] width 58 height 11
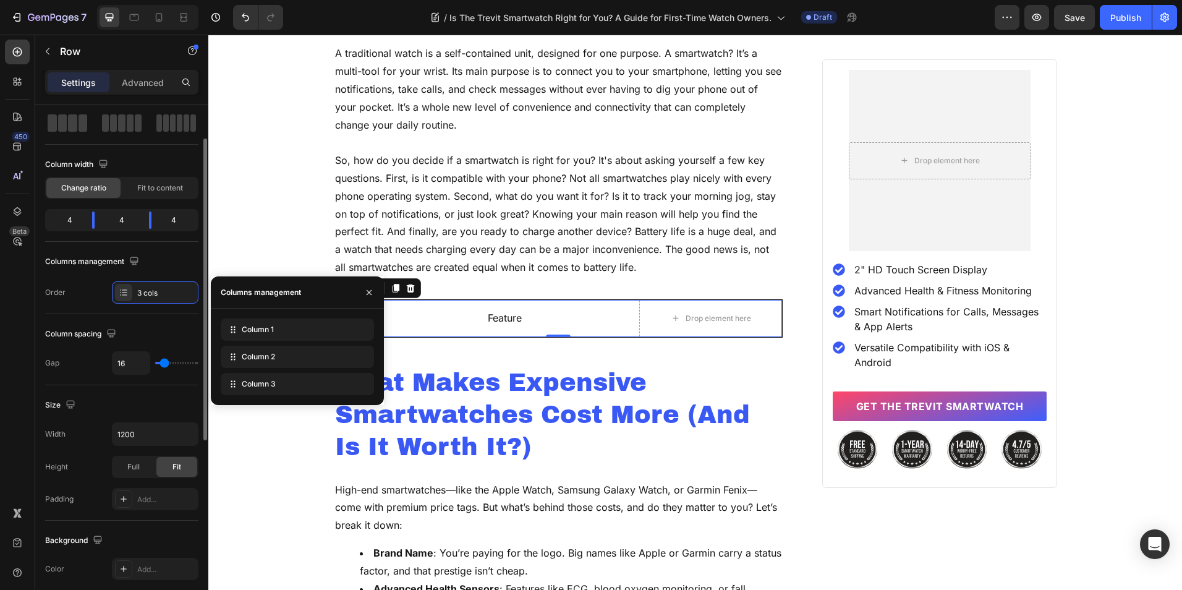
click at [166, 257] on div "Columns management" at bounding box center [121, 262] width 153 height 20
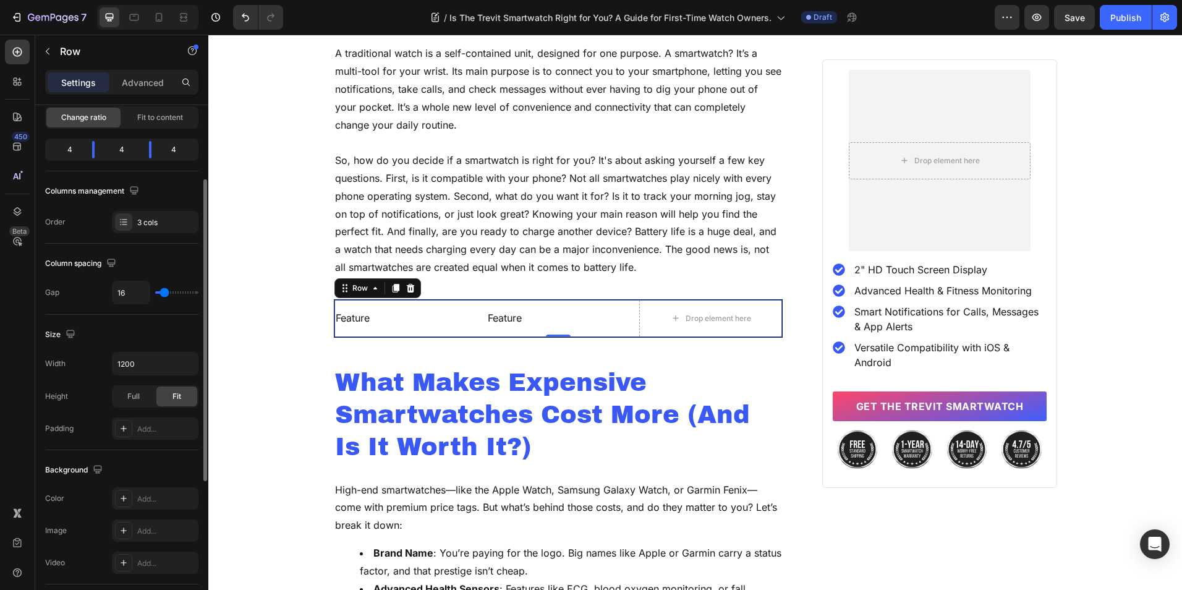
scroll to position [0, 0]
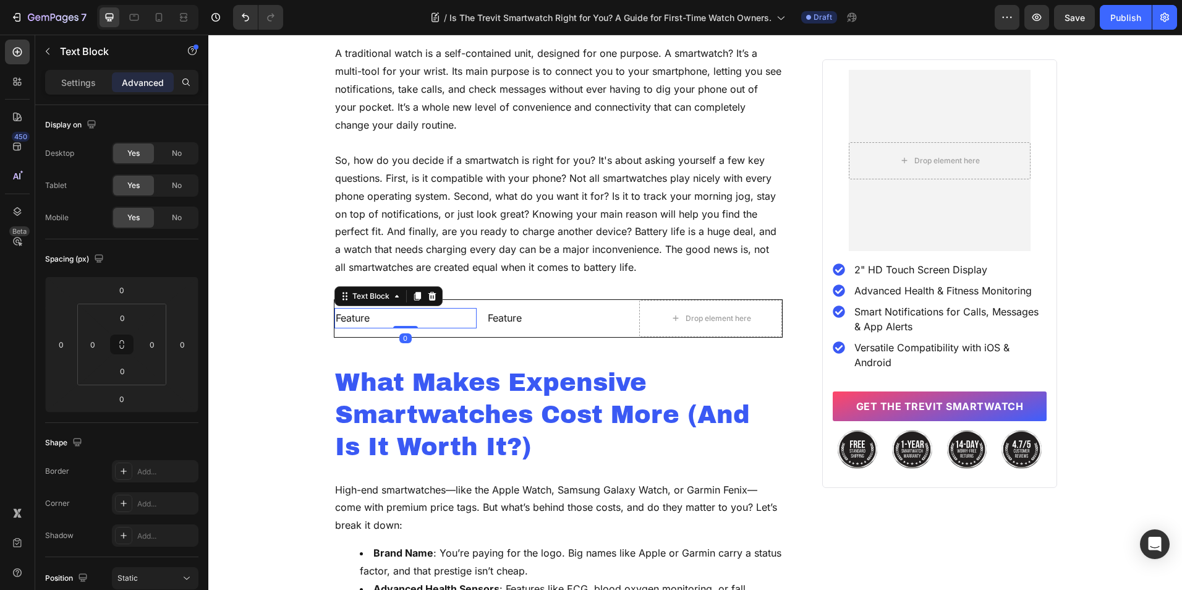
click at [367, 318] on p "Feature" at bounding box center [406, 318] width 140 height 18
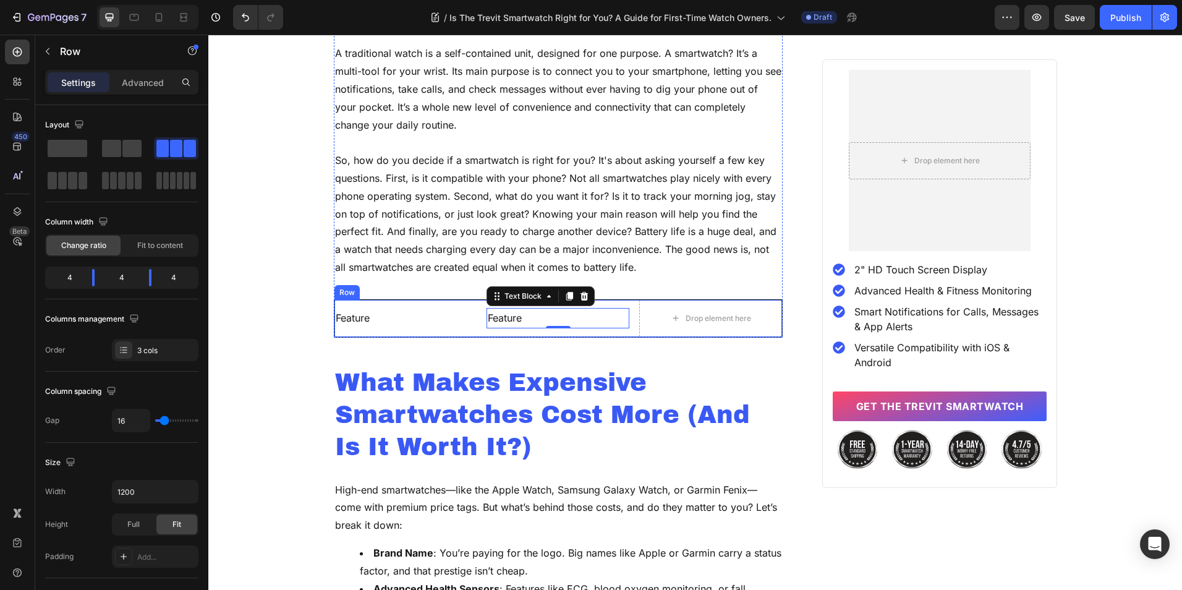
click at [495, 330] on div "Feature Text Block 0" at bounding box center [558, 318] width 143 height 37
click at [488, 333] on div "Feature Text Block 0" at bounding box center [558, 318] width 143 height 37
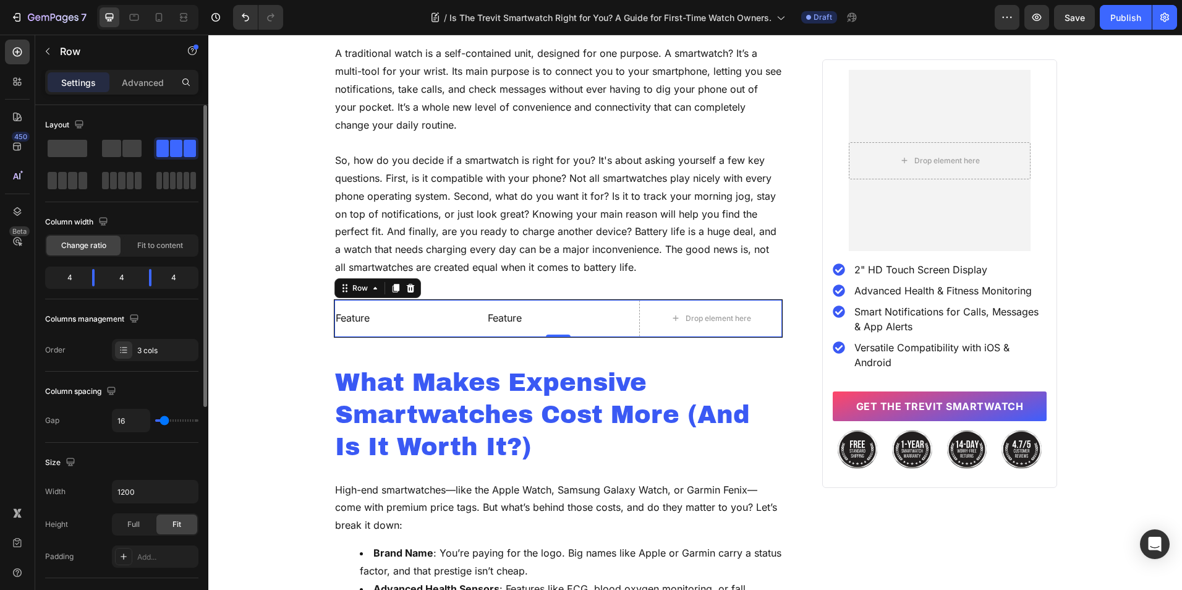
click at [148, 338] on div "Columns management Order 3 cols" at bounding box center [121, 335] width 153 height 52
click at [148, 347] on div "3 cols" at bounding box center [166, 350] width 58 height 11
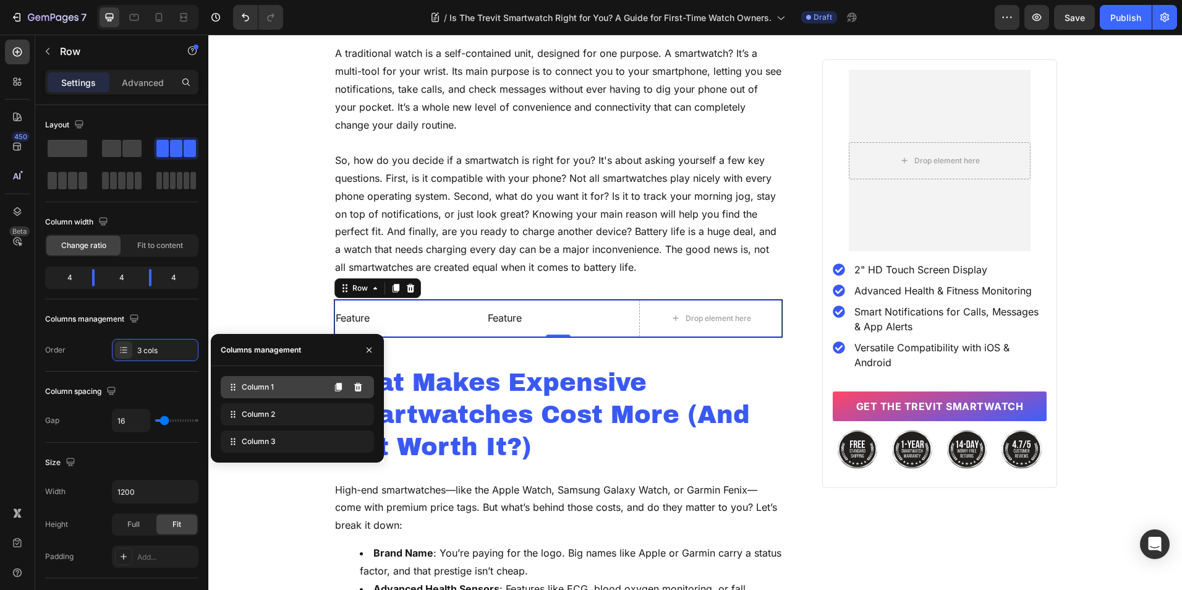
click at [302, 389] on div "Column 1" at bounding box center [297, 387] width 153 height 22
click at [533, 327] on p "Feature" at bounding box center [558, 318] width 140 height 18
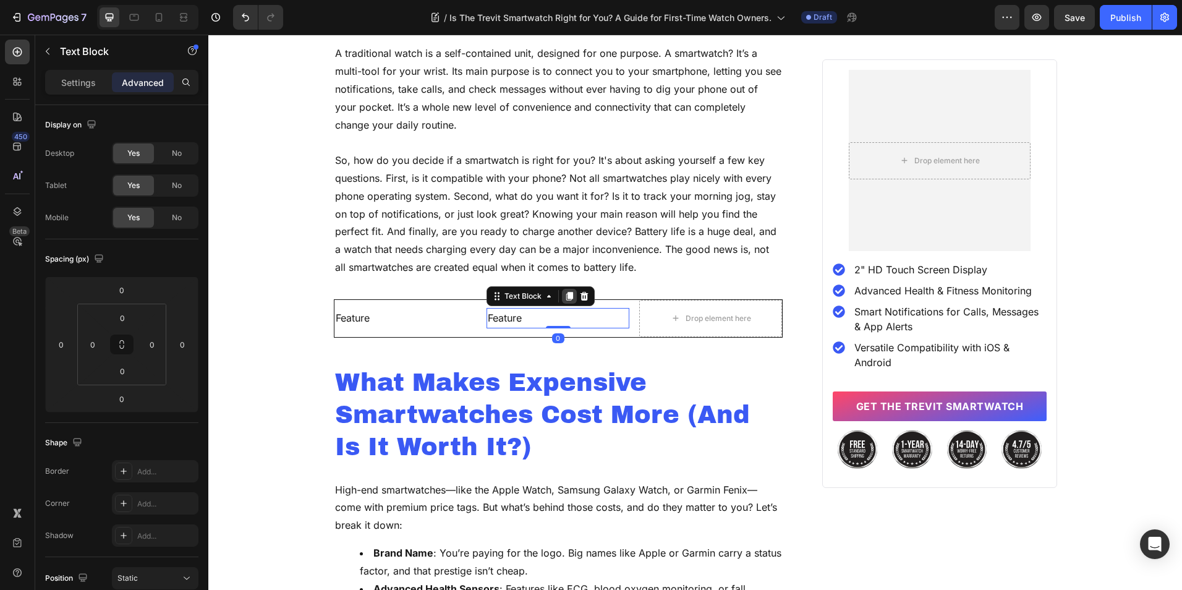
click at [567, 297] on icon at bounding box center [569, 296] width 7 height 9
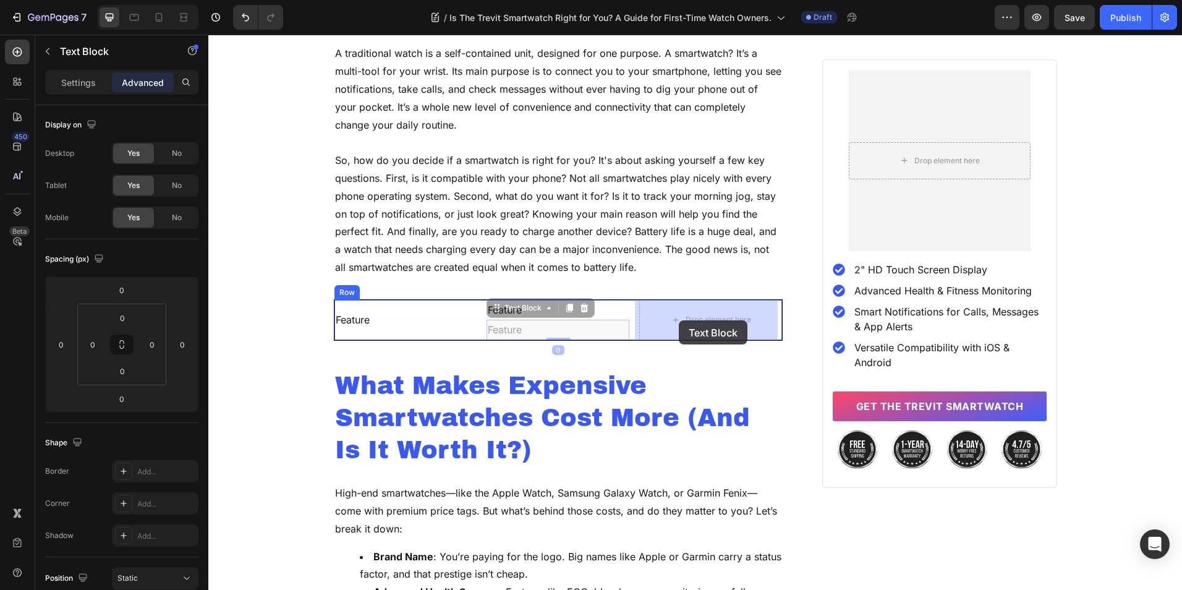
drag, startPoint x: 524, startPoint y: 312, endPoint x: 679, endPoint y: 320, distance: 155.4
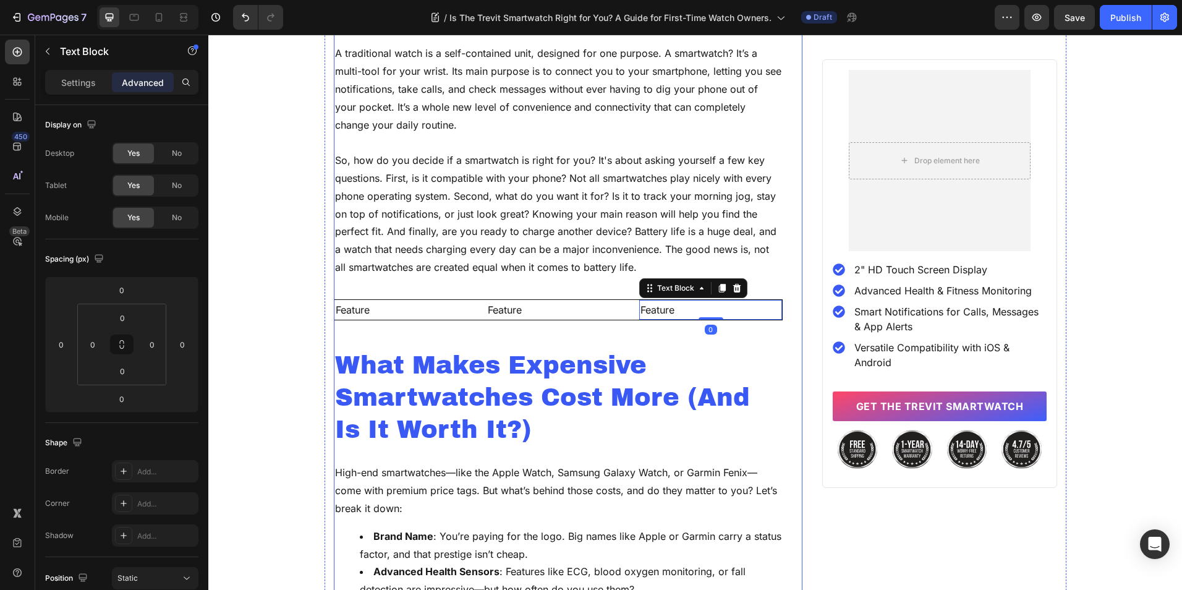
click at [605, 322] on div "Is the Trevit Smartwatch Right for You? A Guide for First-Time Watch Owners. He…" at bounding box center [558, 307] width 449 height 2724
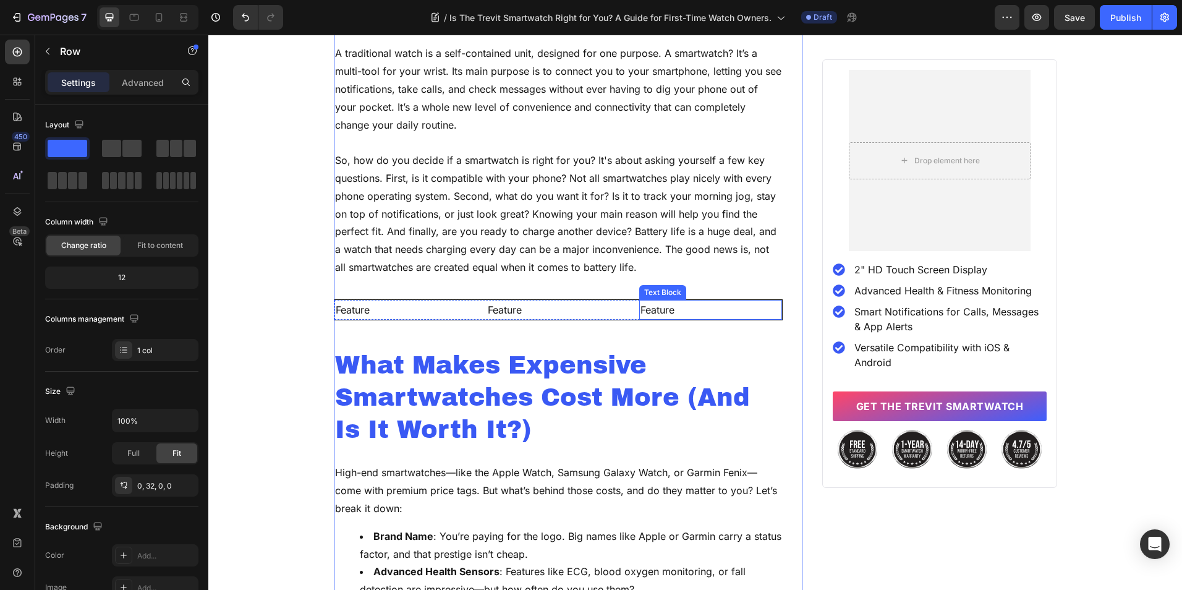
click at [700, 305] on p "Feature" at bounding box center [710, 310] width 140 height 18
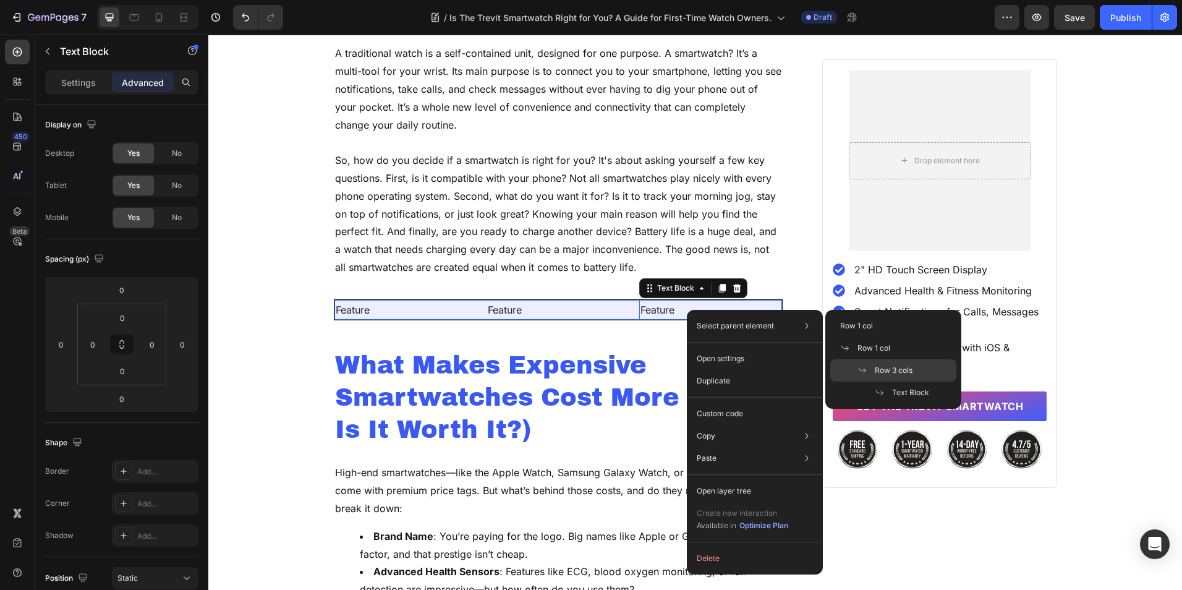
click at [888, 367] on span "Row 3 cols" at bounding box center [894, 370] width 38 height 11
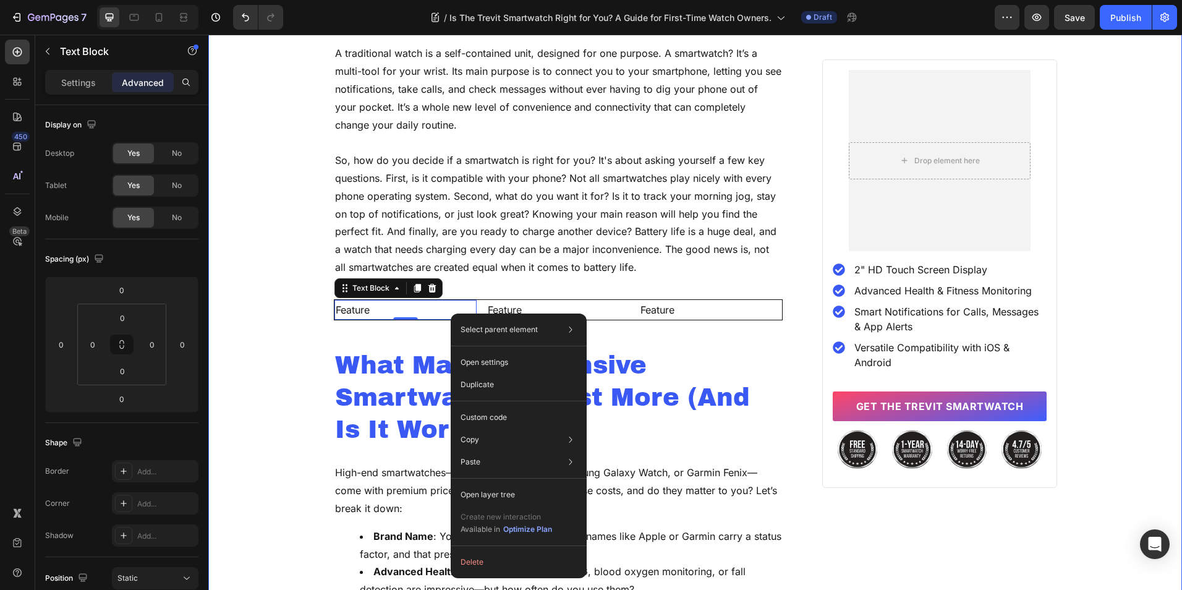
click at [274, 325] on div "Home Blog Article Title Breadcrumb Row Is the Trevit Smartwatch Right for You? …" at bounding box center [695, 282] width 974 height 2773
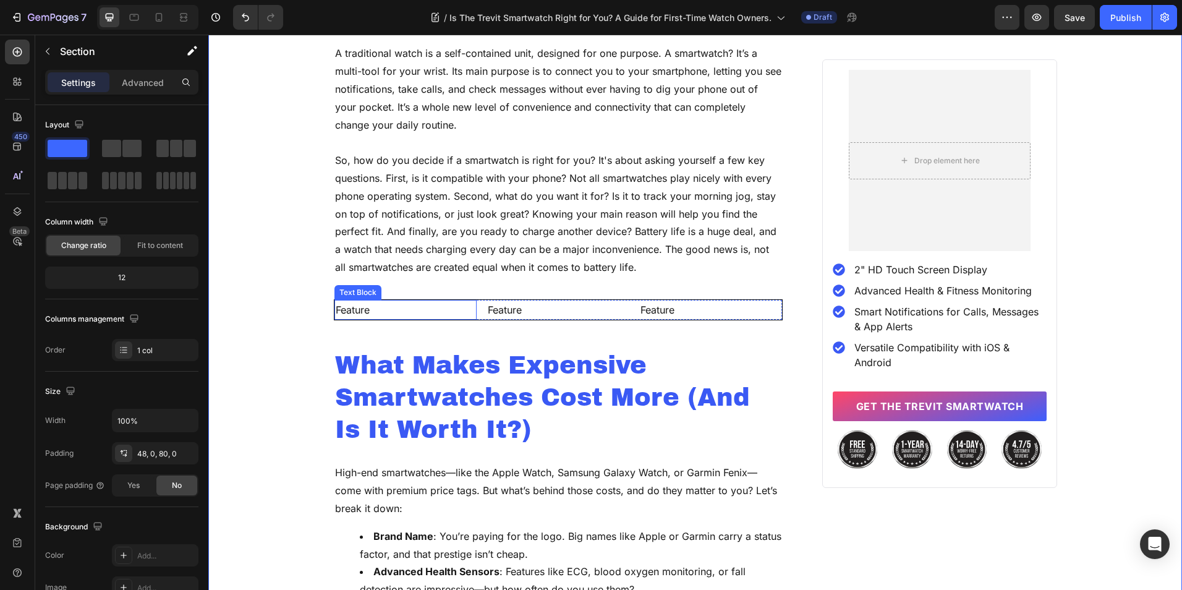
click at [469, 318] on p "Feature" at bounding box center [406, 310] width 140 height 18
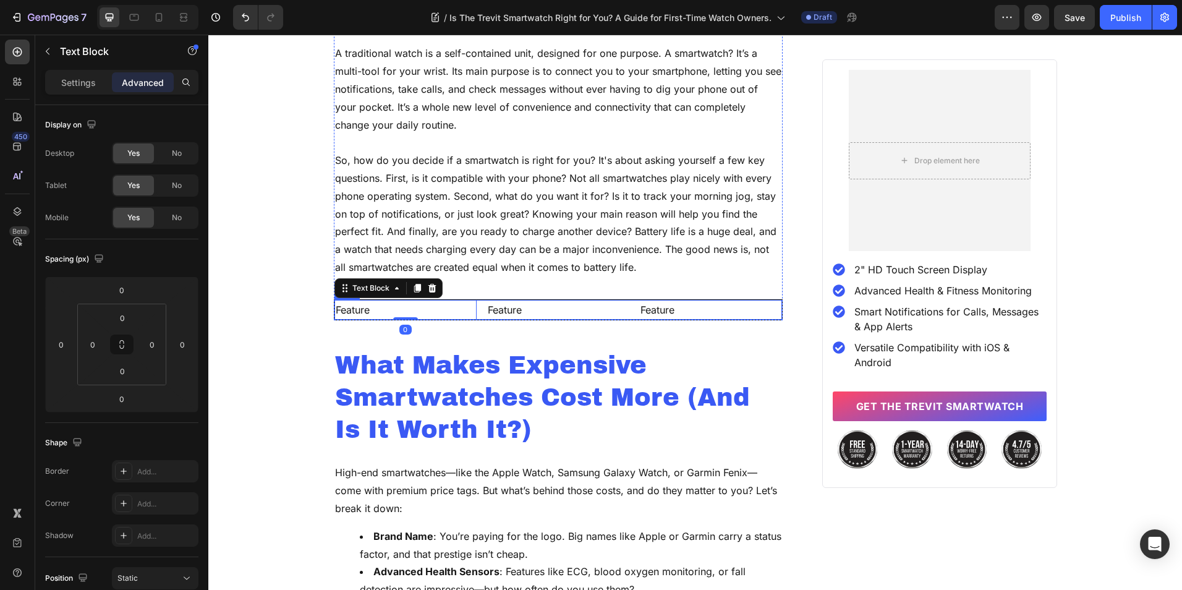
click at [479, 318] on div "Feature Text Block 0 Feature Text Block Feature Text Block Row" at bounding box center [558, 310] width 449 height 22
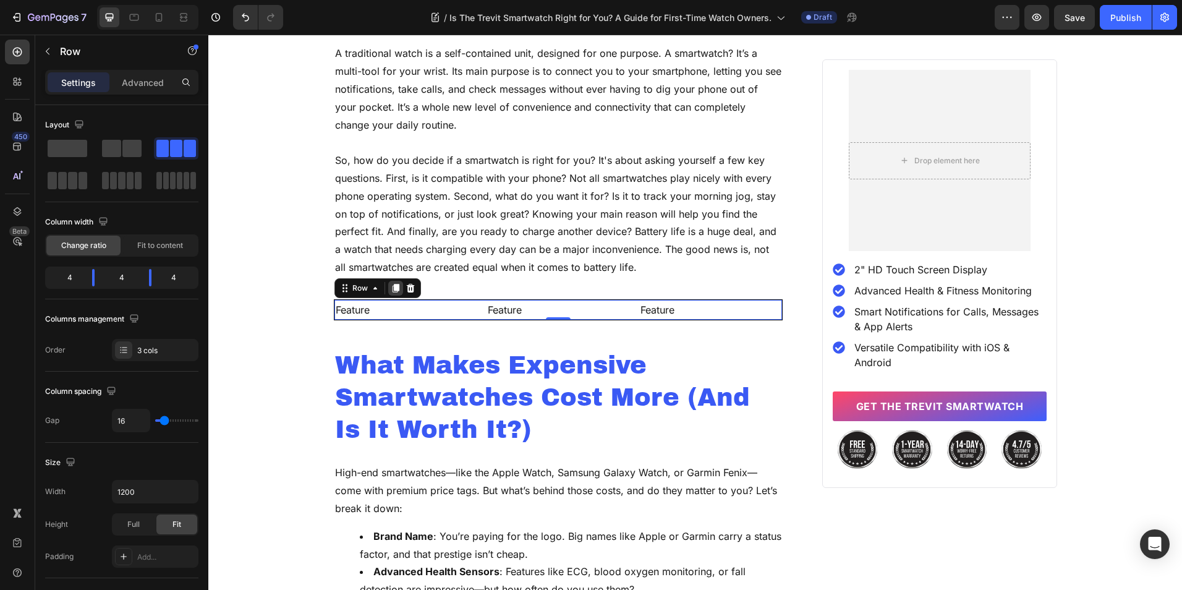
click at [388, 288] on div at bounding box center [395, 288] width 15 height 15
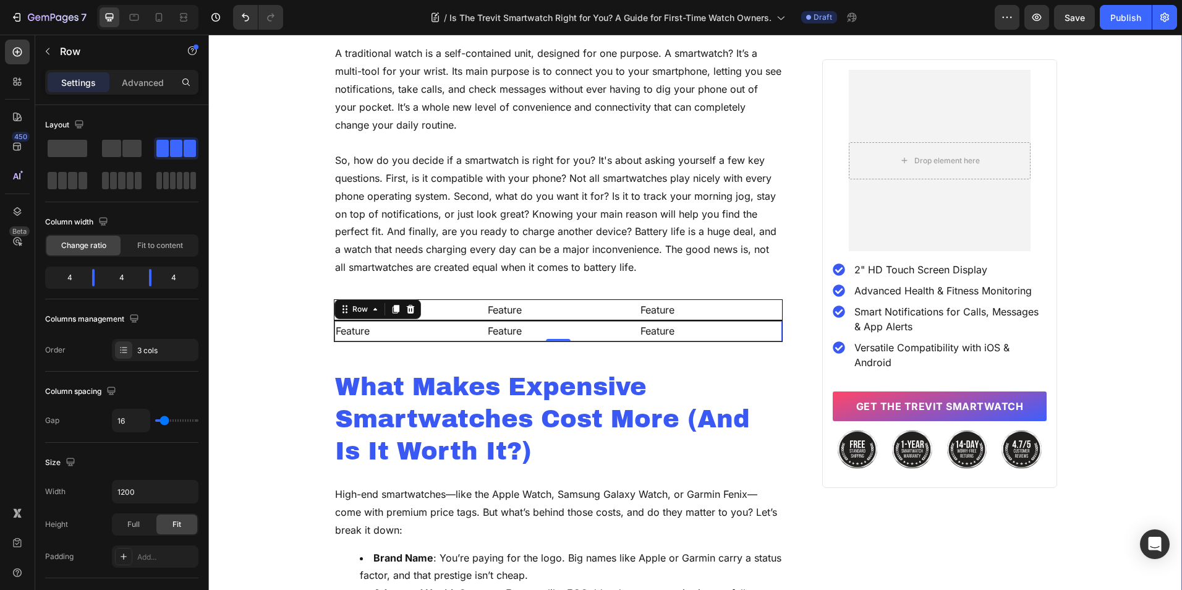
click at [300, 296] on div "Home Blog Article Title Breadcrumb Row Is the Trevit Smartwatch Right for You? …" at bounding box center [695, 293] width 974 height 2794
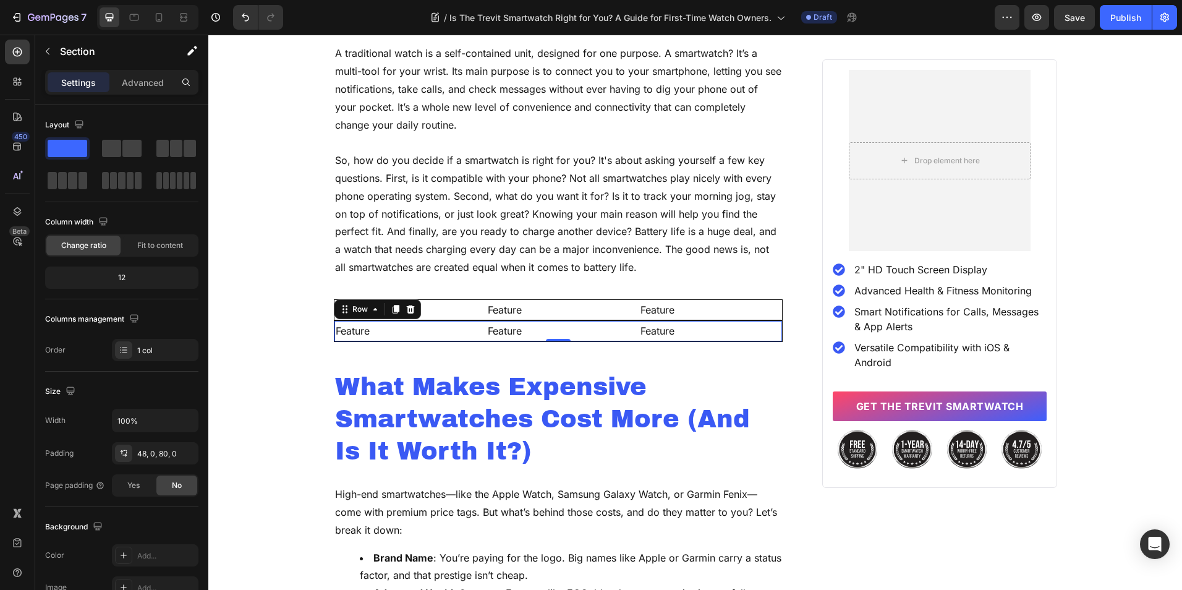
click at [479, 338] on div "Feature Text Block Feature Text Block Feature Text Block Row 0" at bounding box center [558, 331] width 449 height 22
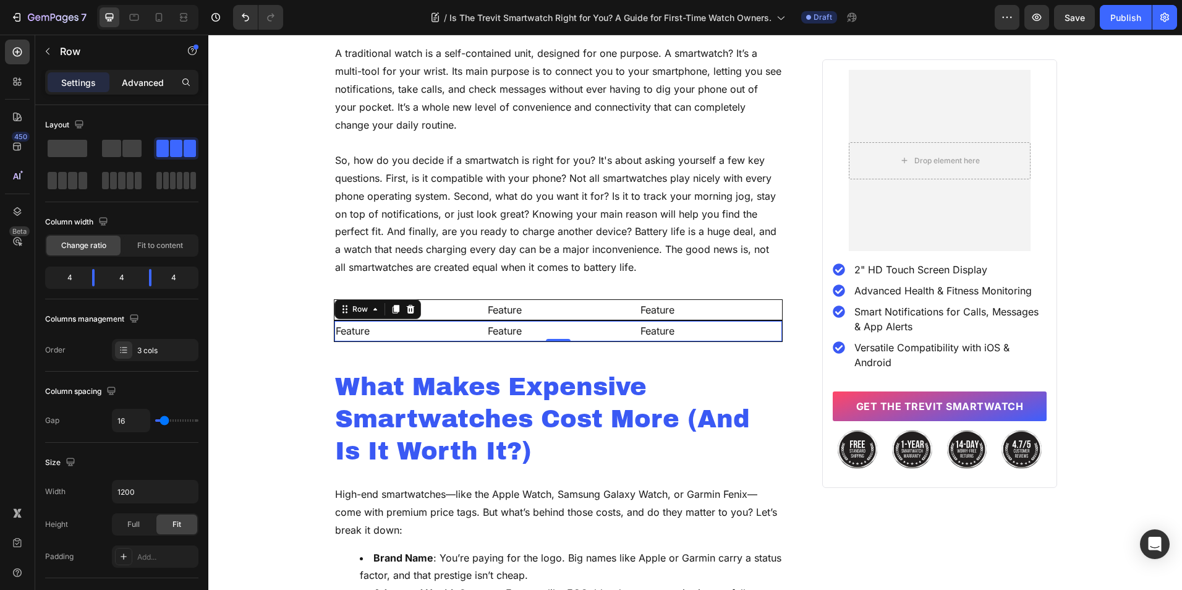
click at [151, 78] on p "Advanced" at bounding box center [143, 82] width 42 height 13
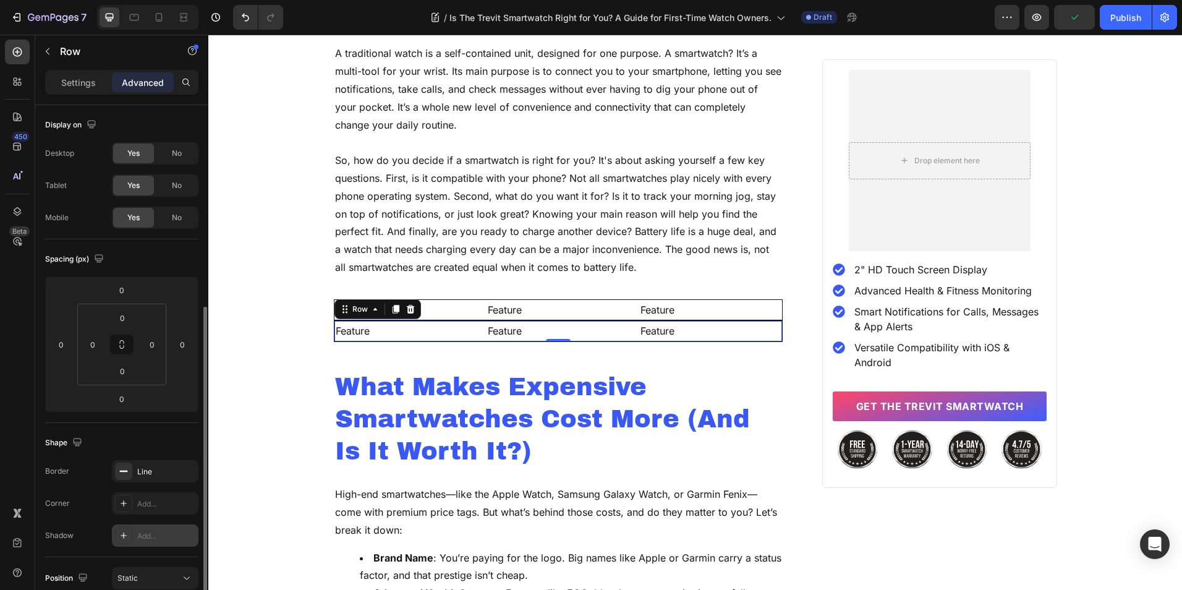
scroll to position [185, 0]
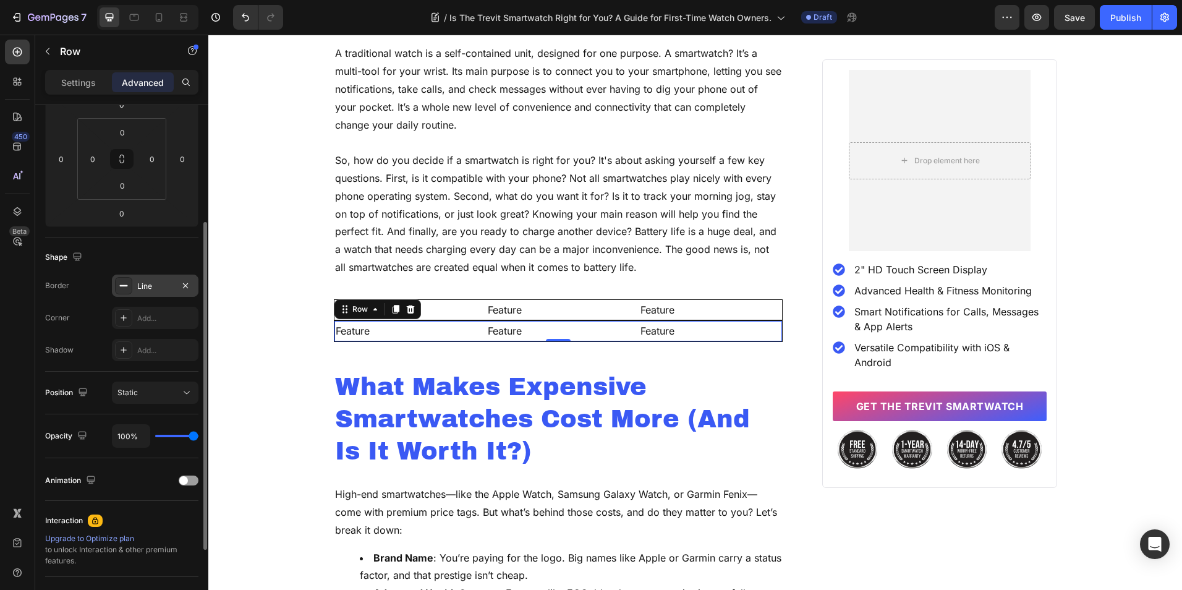
click at [171, 282] on div "Line" at bounding box center [155, 286] width 36 height 11
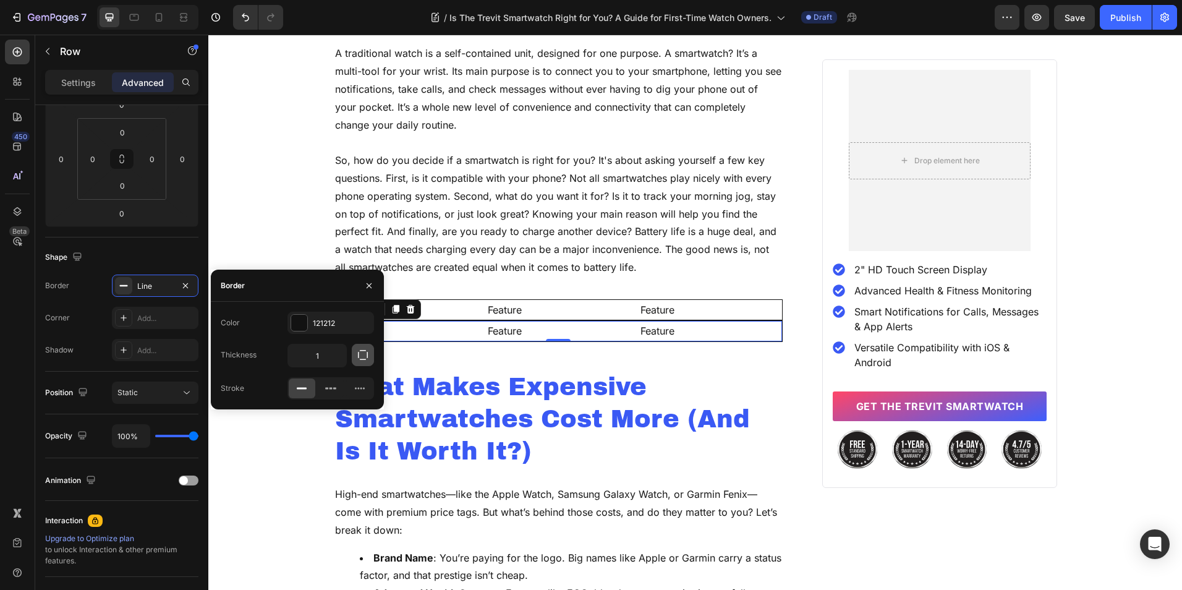
click at [357, 346] on button "button" at bounding box center [363, 355] width 22 height 22
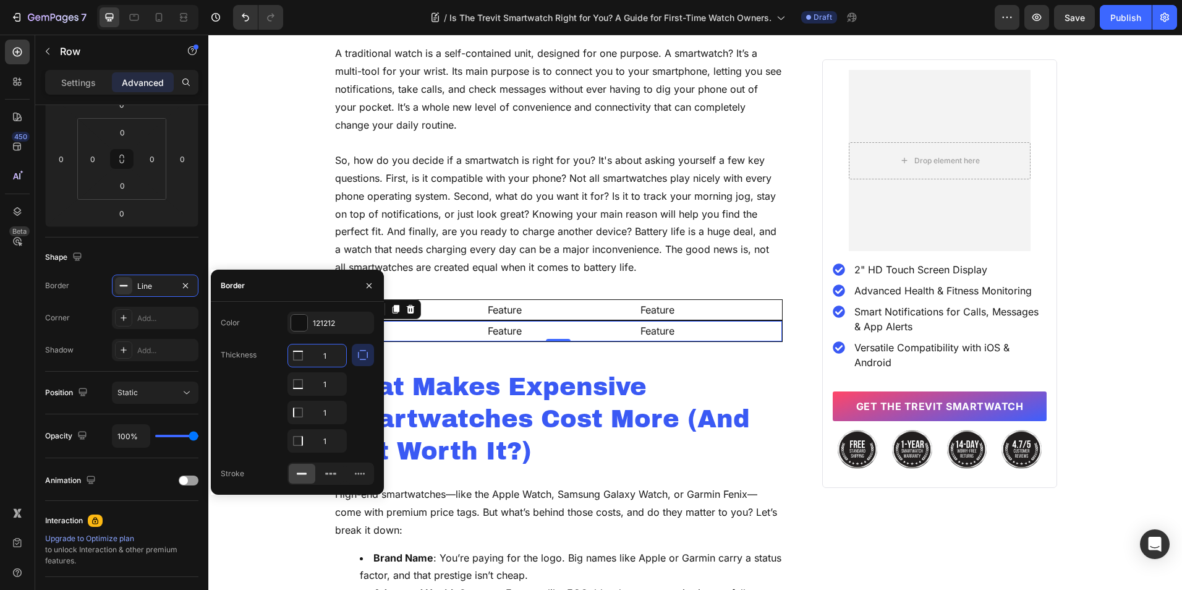
click at [320, 352] on input "1" at bounding box center [317, 355] width 58 height 22
type input "0"
click at [425, 352] on div "Is the Trevit Smartwatch Right for You? A Guide for First-Time Watch Owners. He…" at bounding box center [558, 317] width 449 height 2745
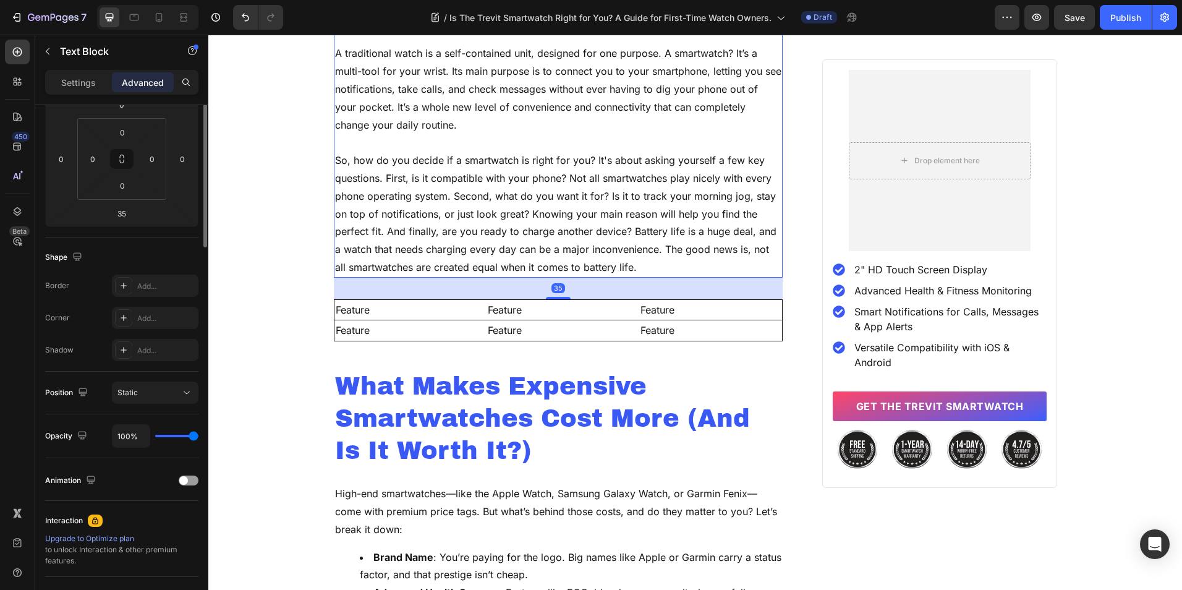
scroll to position [0, 0]
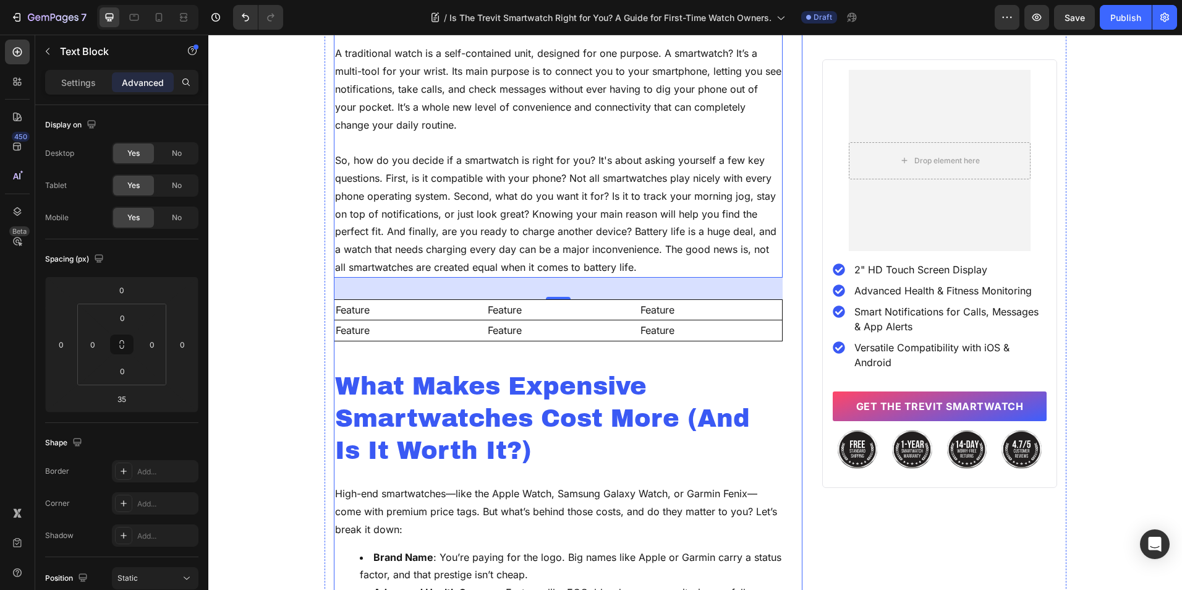
click at [464, 348] on div "Is the Trevit Smartwatch Right for You? A Guide for First-Time Watch Owners. He…" at bounding box center [558, 317] width 449 height 2745
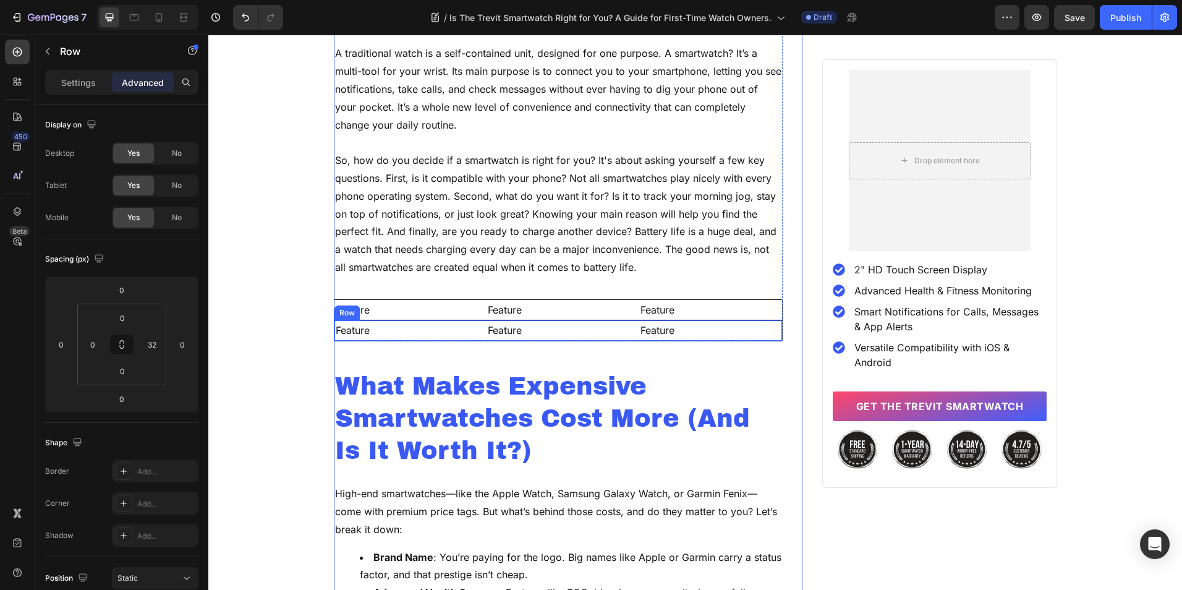
click at [480, 322] on div "Feature Text Block Feature Text Block Feature Text Block Row" at bounding box center [558, 330] width 449 height 21
click at [392, 307] on icon at bounding box center [395, 309] width 7 height 9
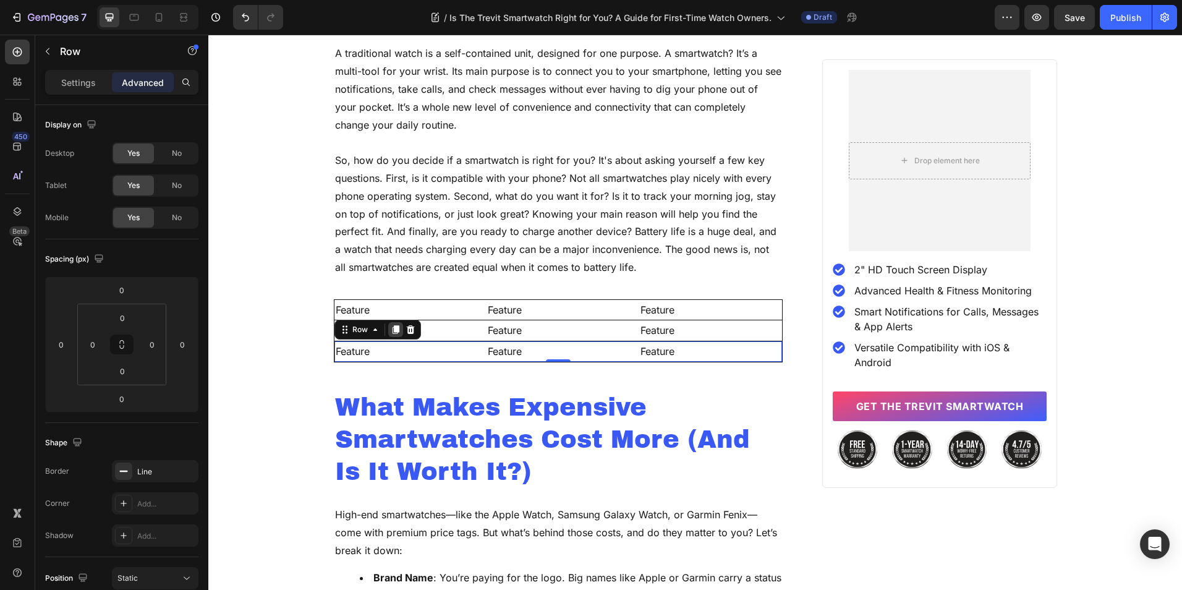
click at [392, 328] on icon at bounding box center [395, 329] width 7 height 9
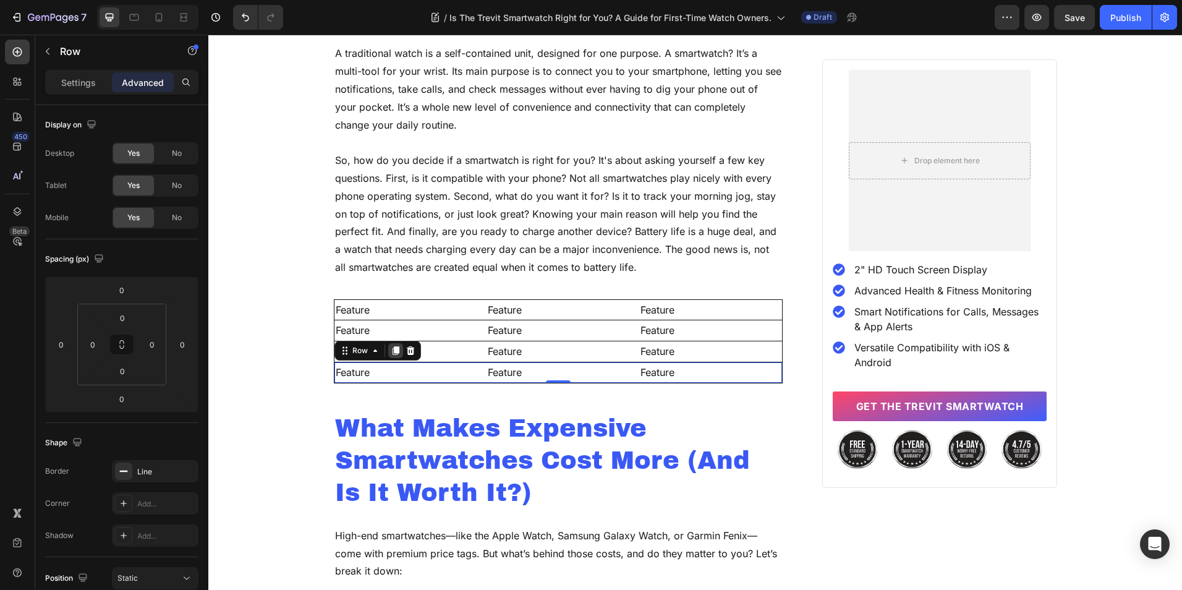
click at [392, 347] on icon at bounding box center [395, 350] width 7 height 9
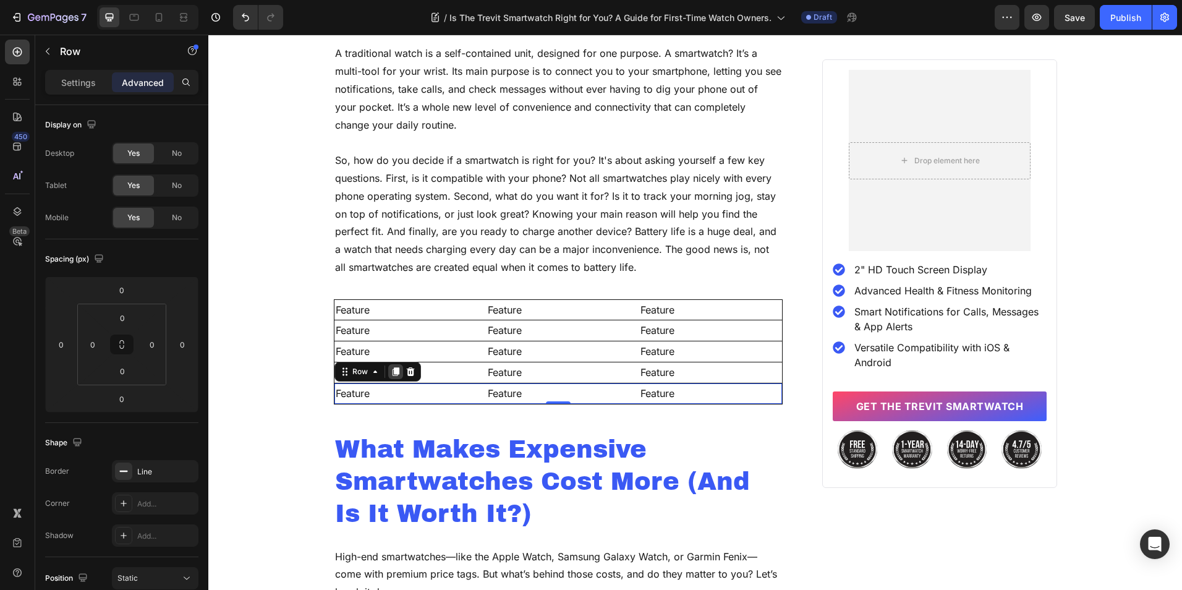
click at [392, 370] on icon at bounding box center [395, 371] width 7 height 9
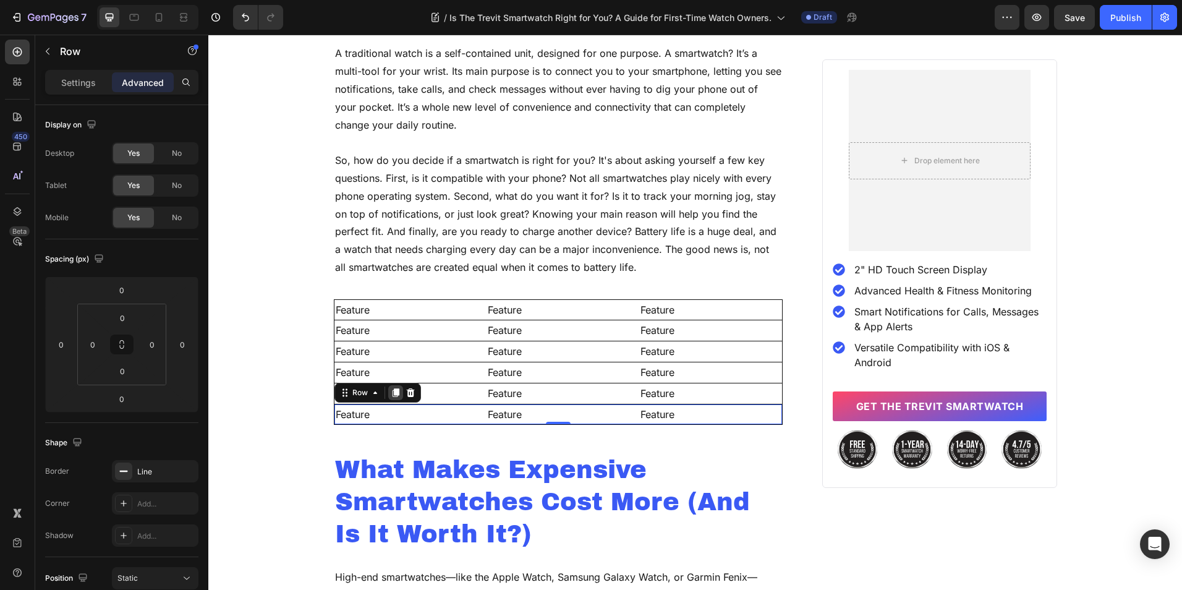
click at [393, 391] on icon at bounding box center [395, 392] width 7 height 9
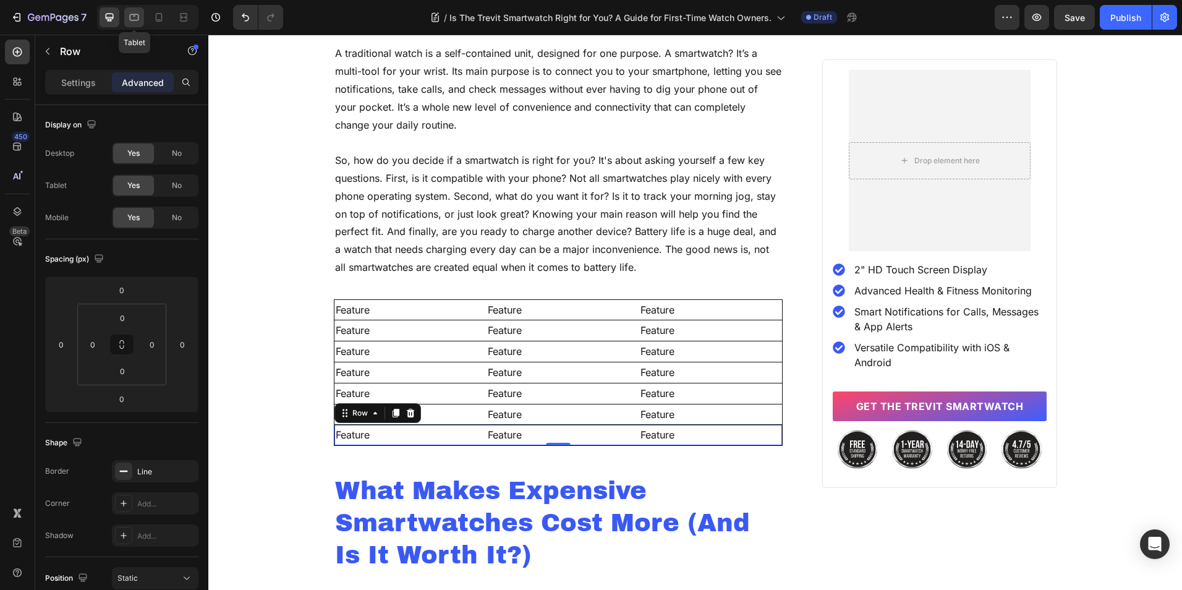
click at [141, 12] on div at bounding box center [134, 17] width 20 height 20
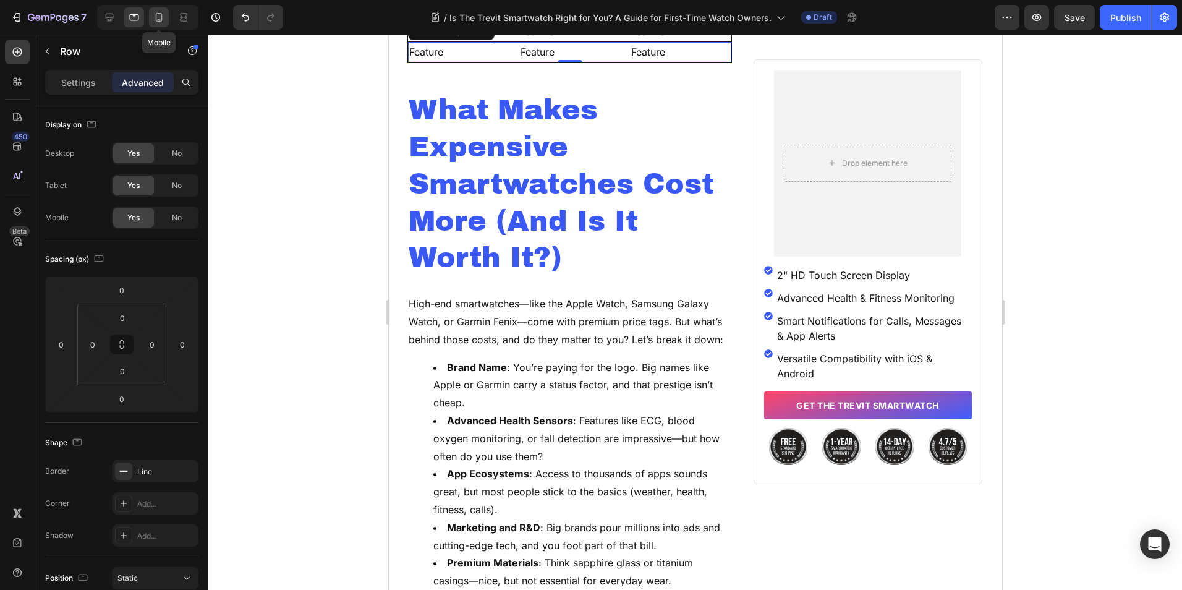
scroll to position [1871, 0]
click at [168, 14] on div at bounding box center [159, 17] width 20 height 20
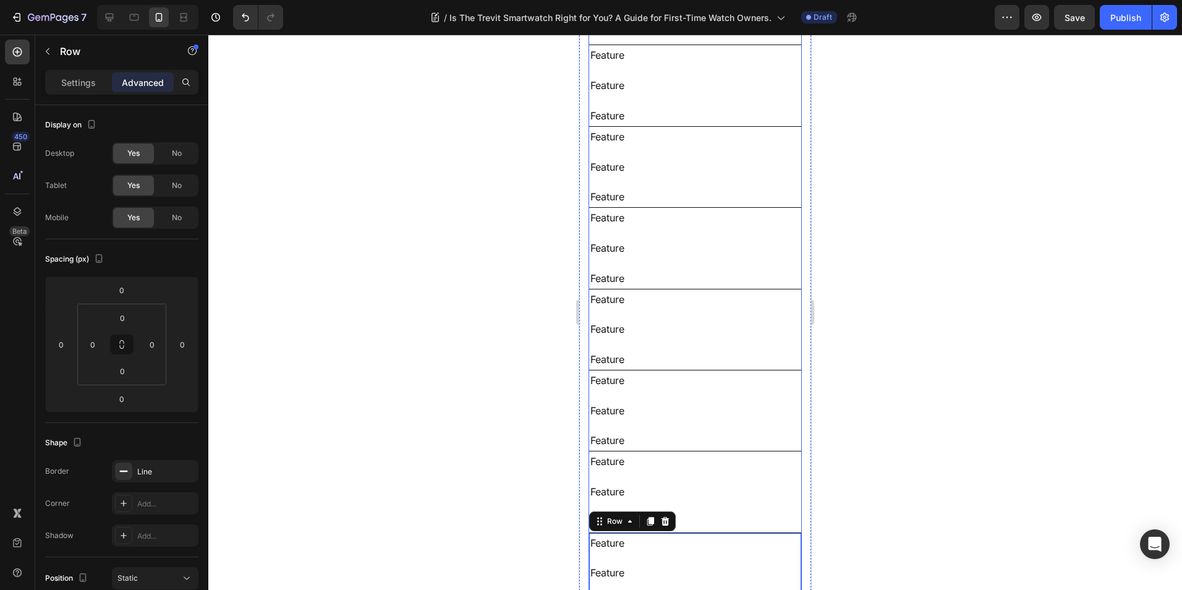
scroll to position [1724, 0]
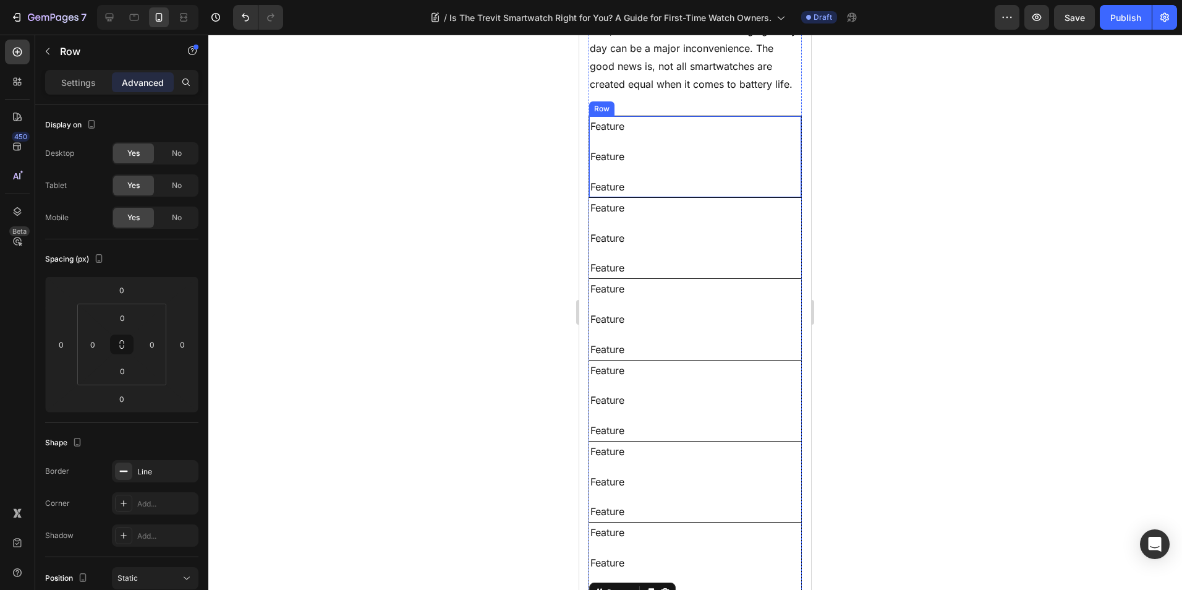
click at [692, 172] on div "Feature Text Block Feature Text Block Feature Text Block Row" at bounding box center [695, 157] width 213 height 82
click at [89, 87] on p "Settings" at bounding box center [78, 82] width 35 height 13
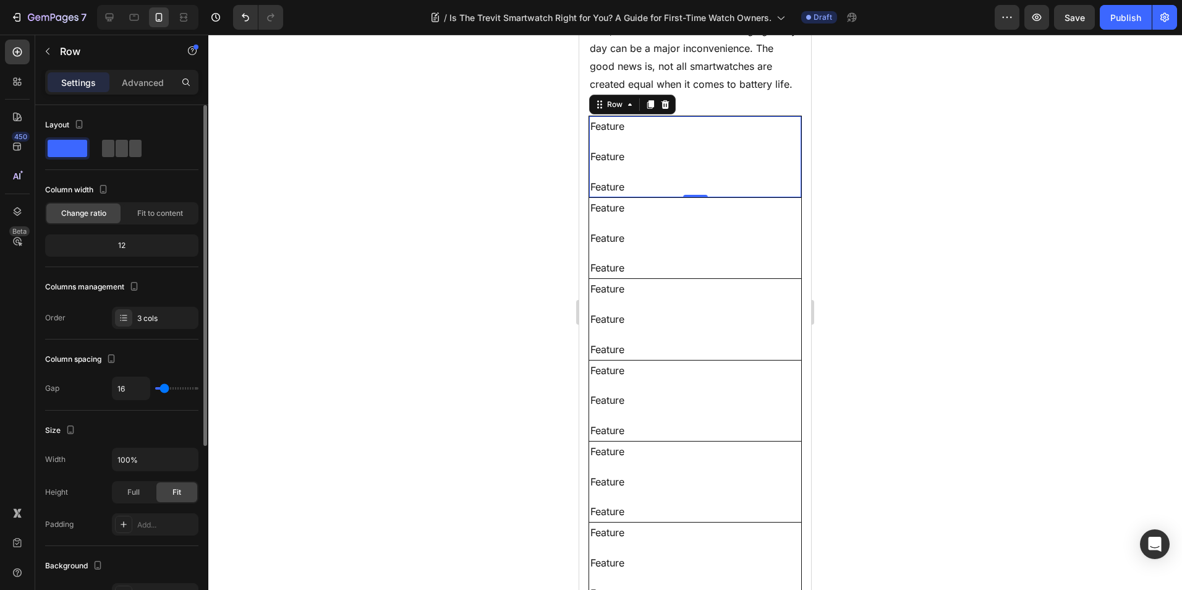
click at [116, 145] on span at bounding box center [122, 148] width 12 height 17
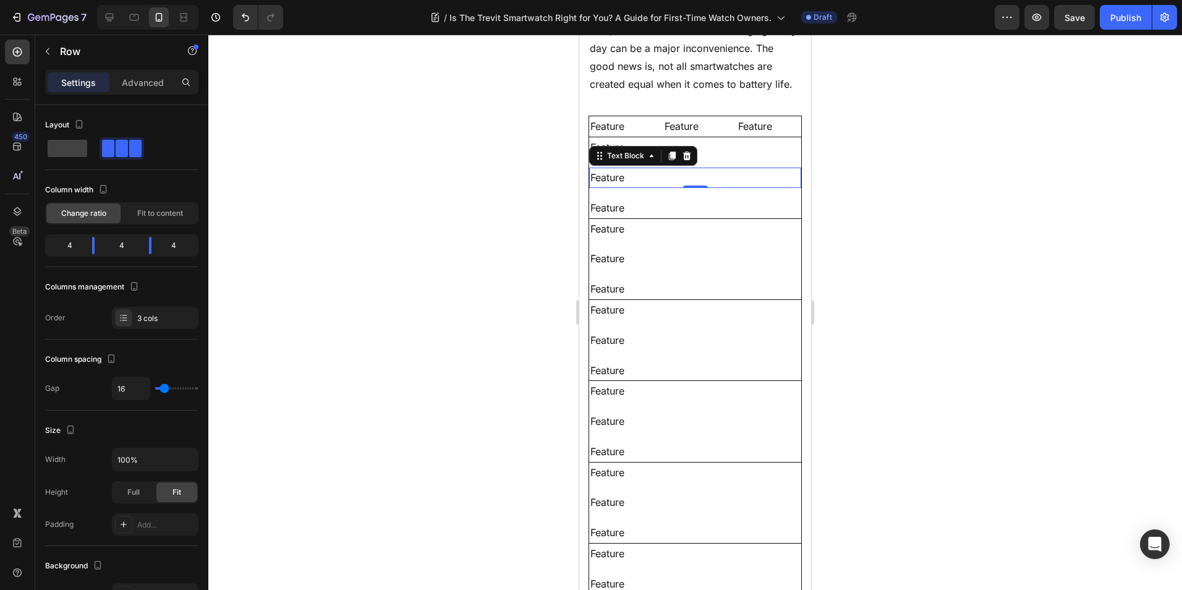
click at [695, 188] on div "Feature Text Block 0" at bounding box center [695, 178] width 212 height 20
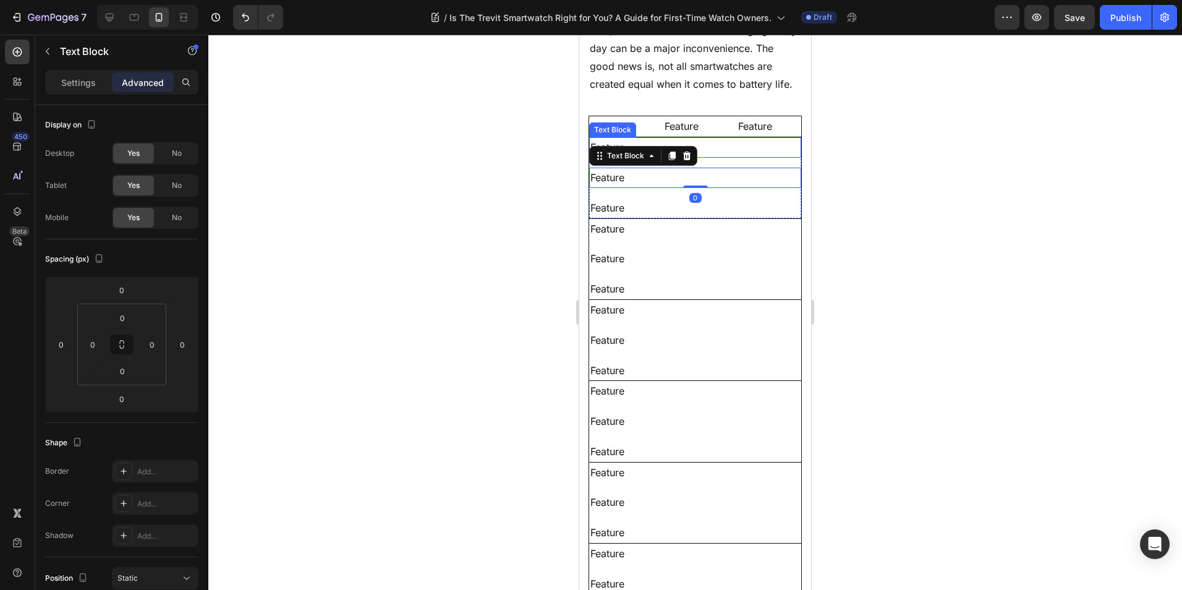
click at [715, 156] on p "Feature" at bounding box center [695, 147] width 210 height 18
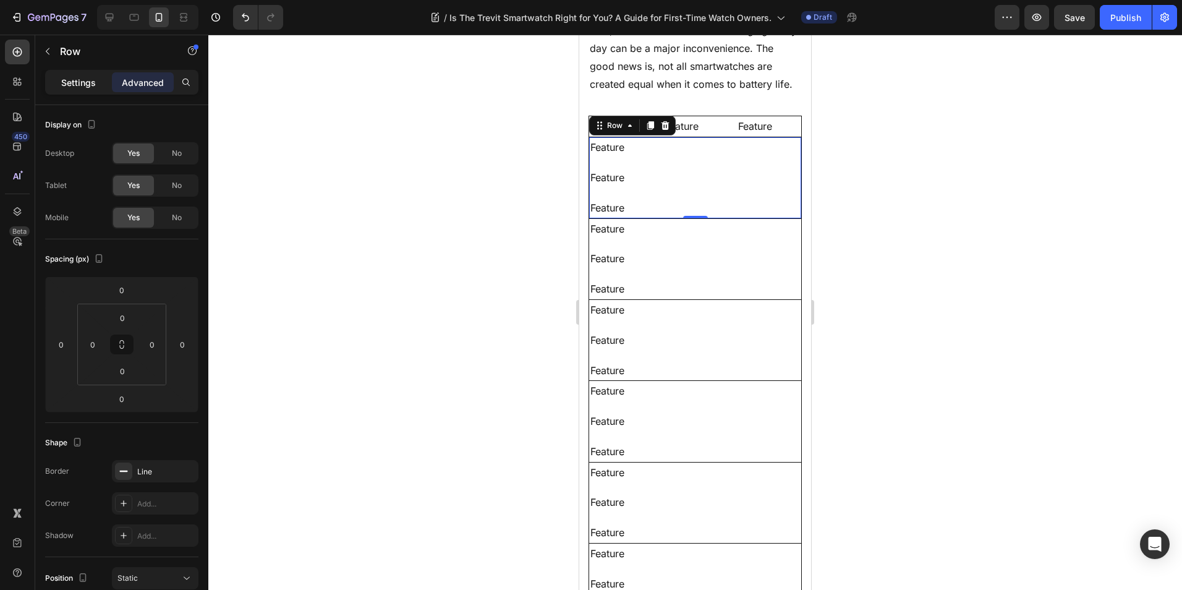
click at [76, 83] on p "Settings" at bounding box center [78, 82] width 35 height 13
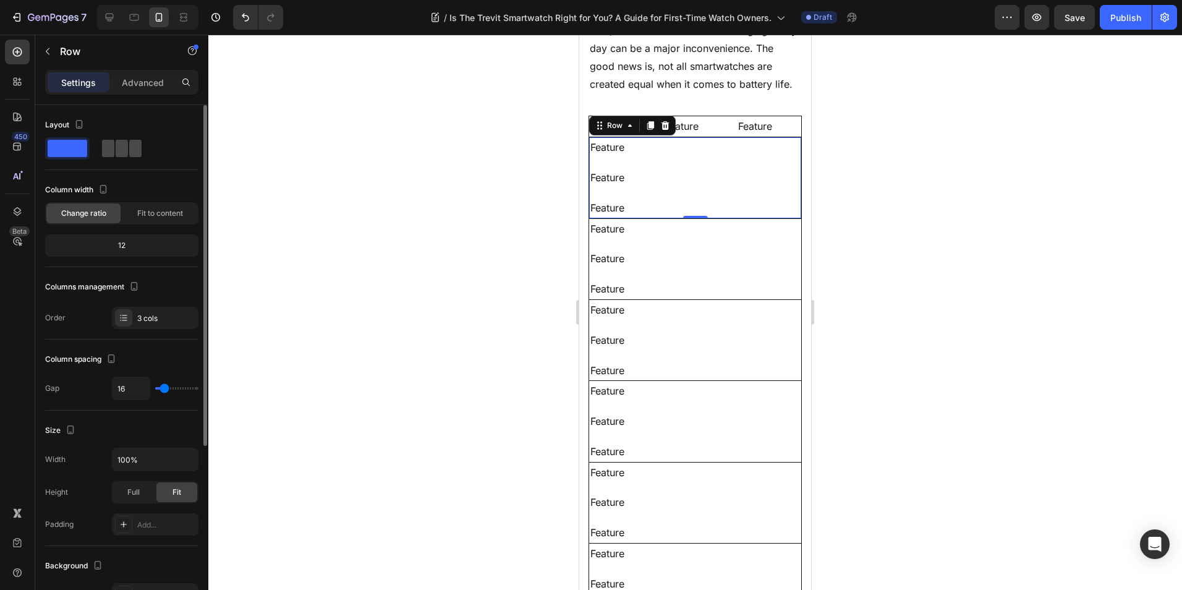
click at [132, 151] on span at bounding box center [135, 148] width 12 height 17
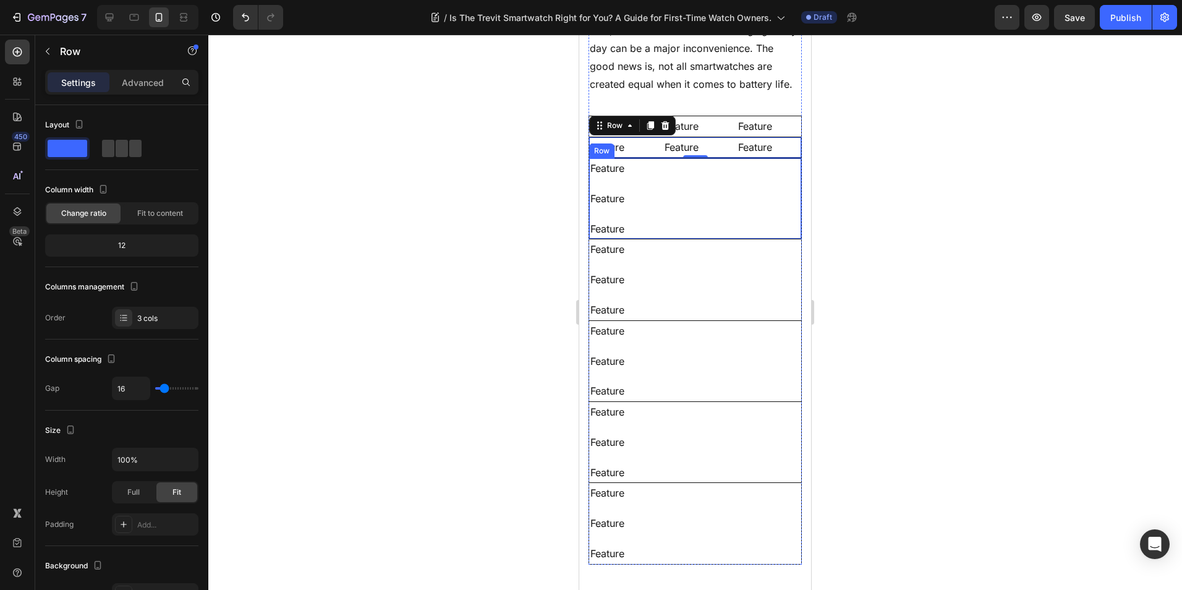
click at [758, 213] on div "Feature Text Block Feature Text Block Feature Text Block Row" at bounding box center [695, 198] width 213 height 81
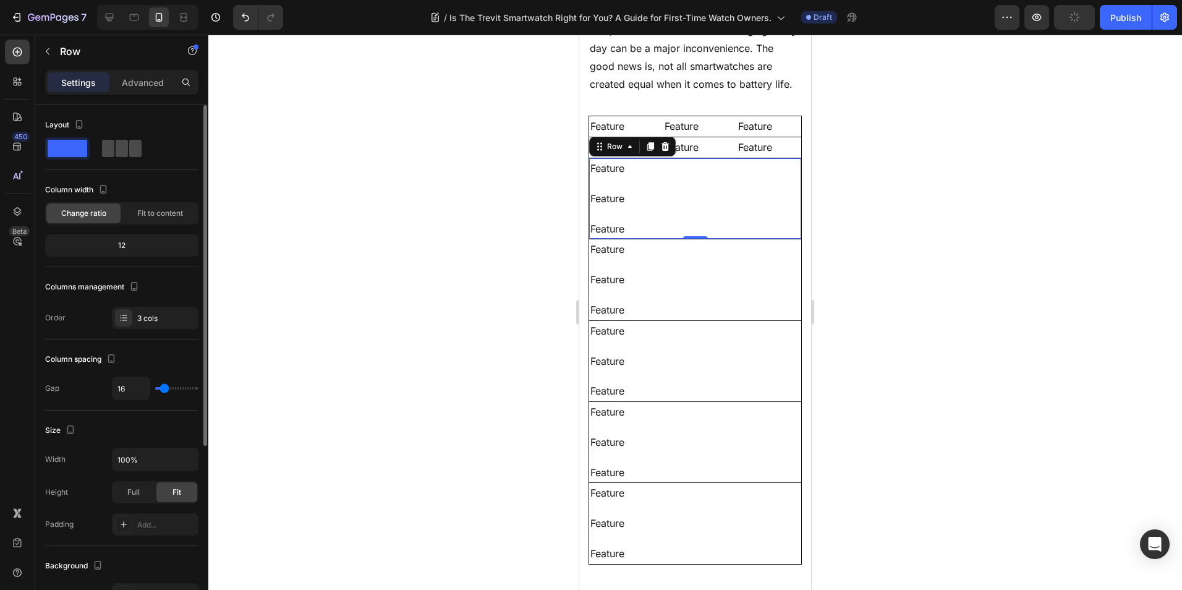
click at [129, 150] on span at bounding box center [135, 148] width 12 height 17
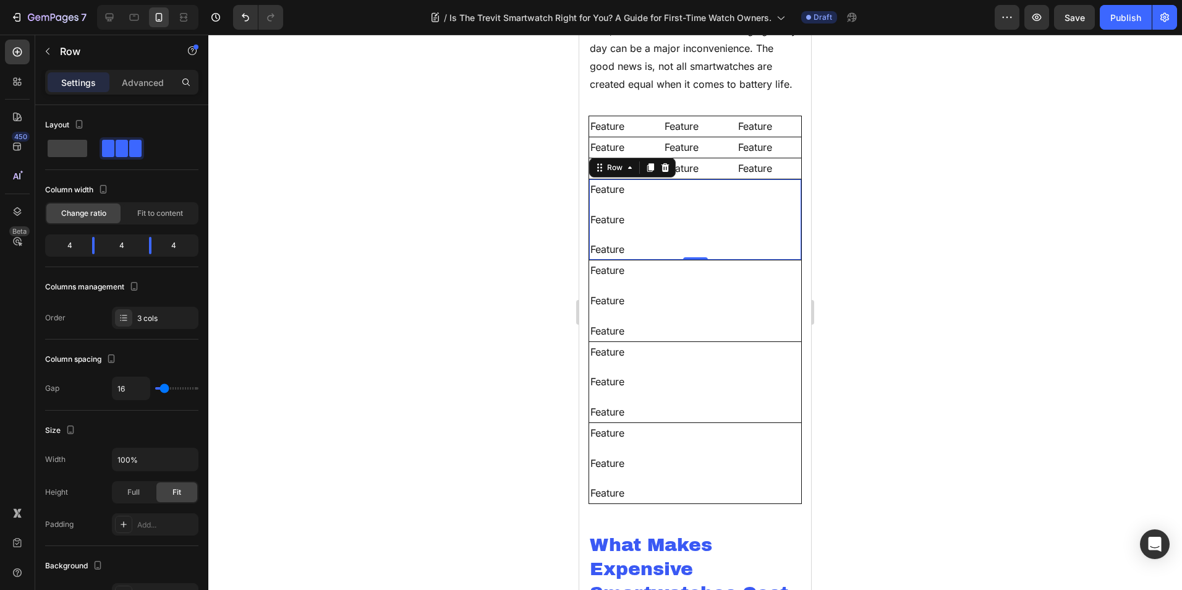
click at [721, 236] on div "Feature Text Block Feature Text Block Feature Text Block Row 0" at bounding box center [695, 219] width 213 height 81
click at [131, 152] on span at bounding box center [135, 148] width 12 height 17
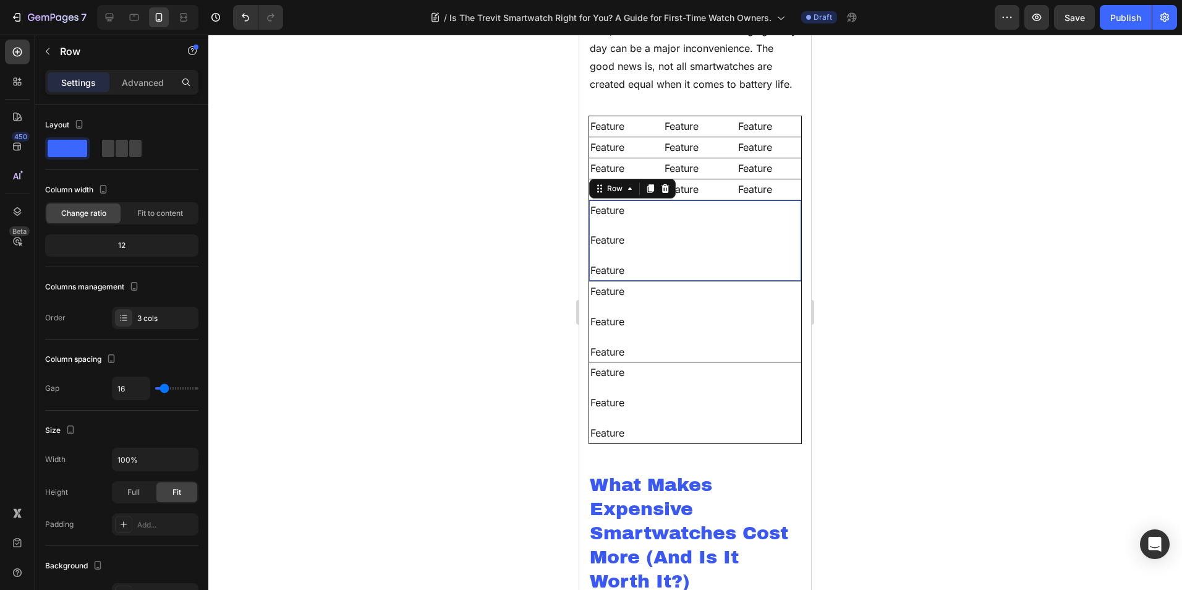
click at [738, 257] on div "Feature Text Block Feature Text Block Feature Text Block Row 0" at bounding box center [695, 240] width 213 height 81
click at [134, 147] on span at bounding box center [135, 148] width 12 height 17
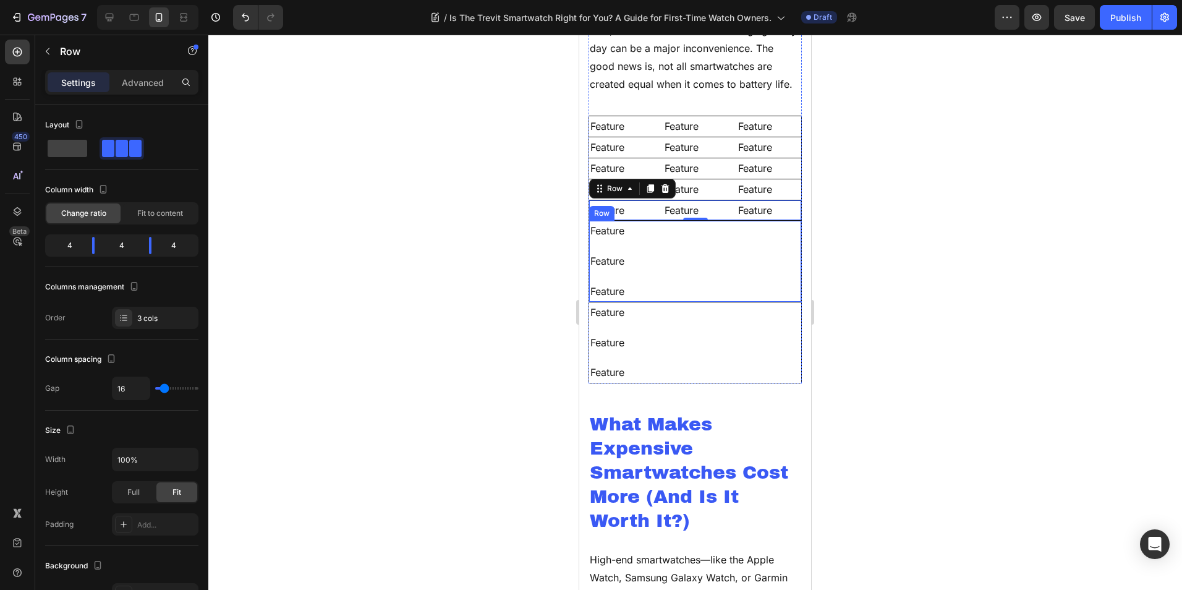
click at [707, 278] on div "Feature Text Block Feature Text Block Feature Text Block Row" at bounding box center [695, 261] width 213 height 81
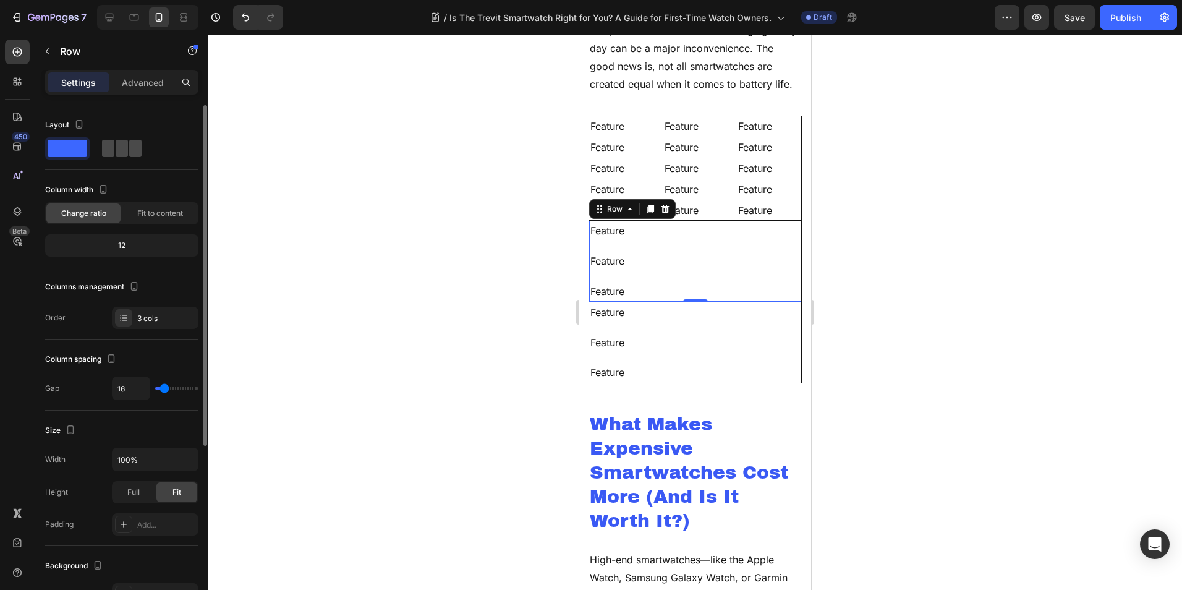
click at [135, 151] on span at bounding box center [135, 148] width 12 height 17
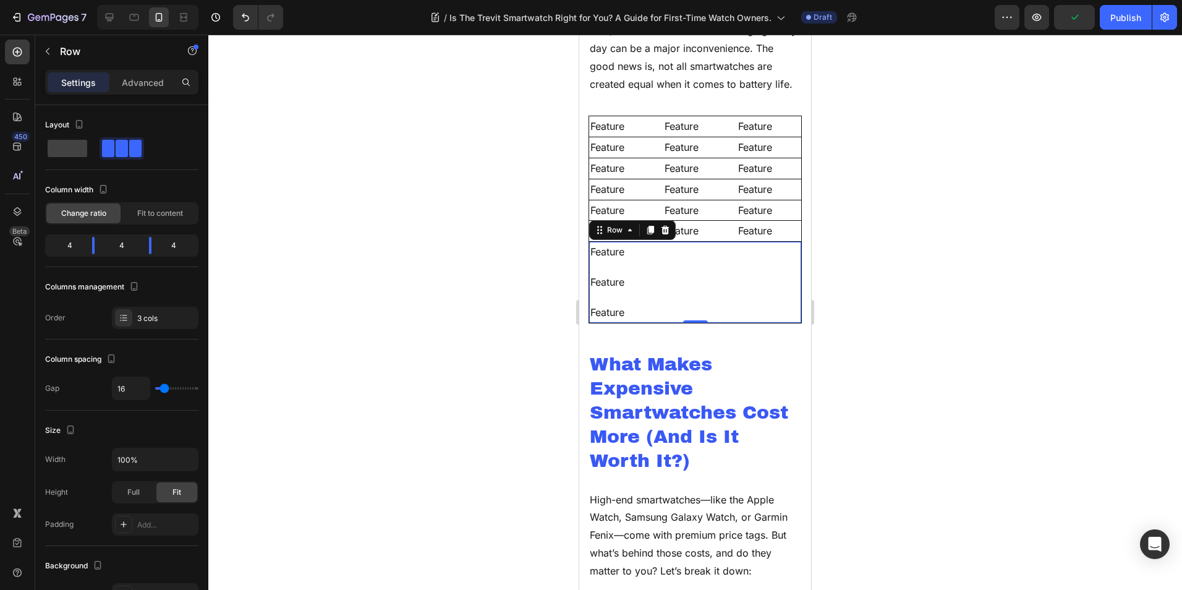
click at [683, 301] on div "Feature Text Block Feature Text Block Feature Text Block Row 0" at bounding box center [695, 282] width 213 height 81
click at [129, 154] on span at bounding box center [135, 148] width 12 height 17
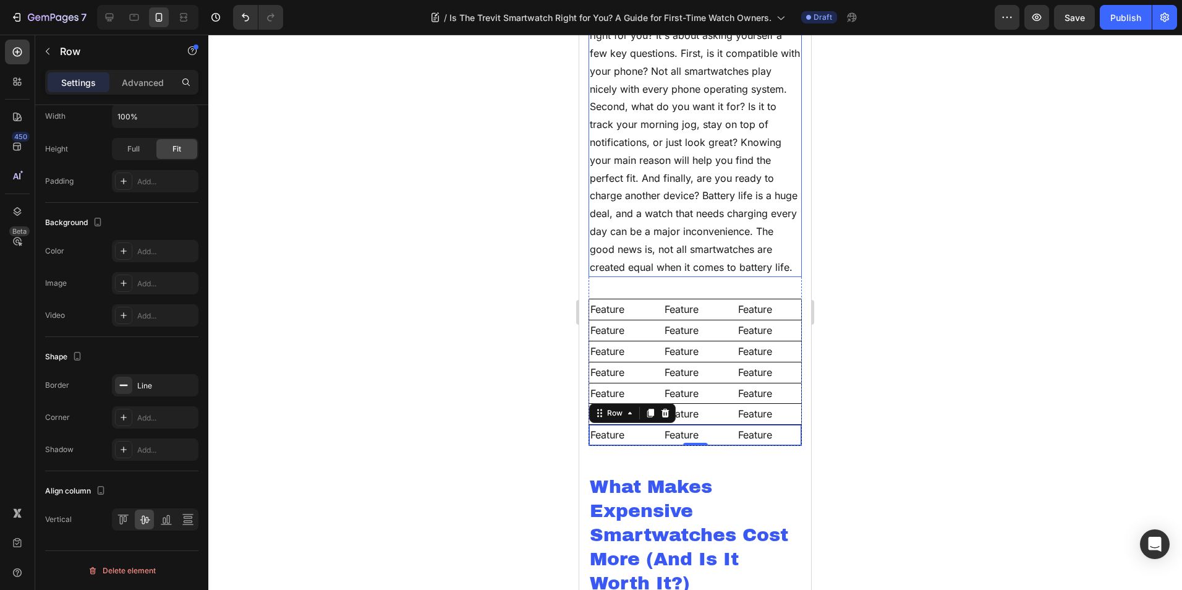
scroll to position [1538, 0]
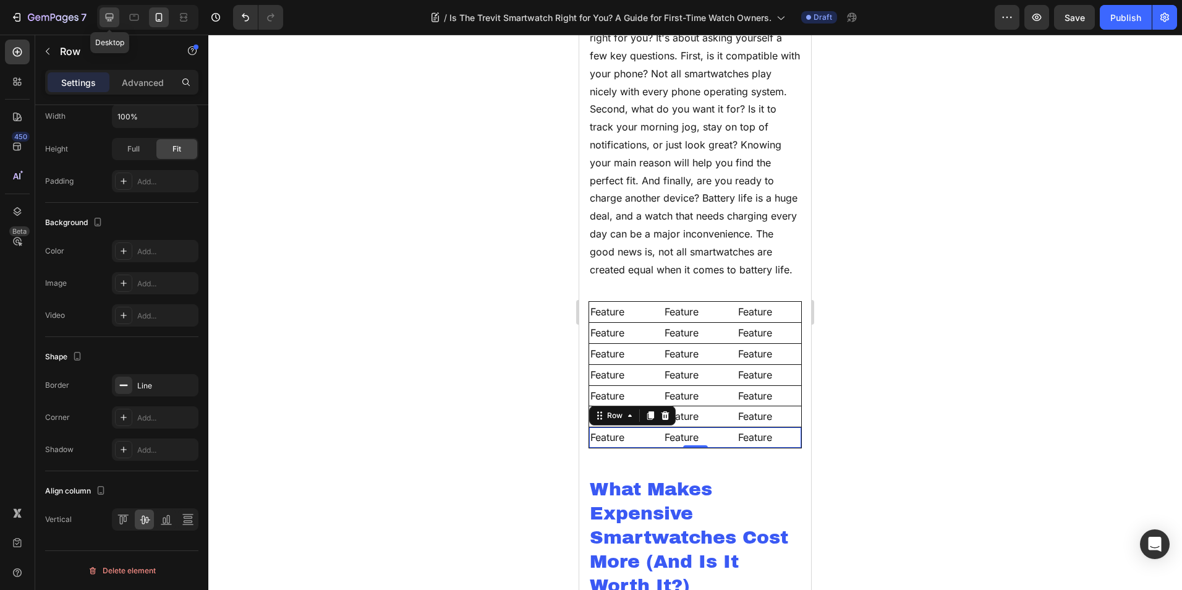
click at [104, 22] on icon at bounding box center [109, 17] width 12 height 12
type input "1200"
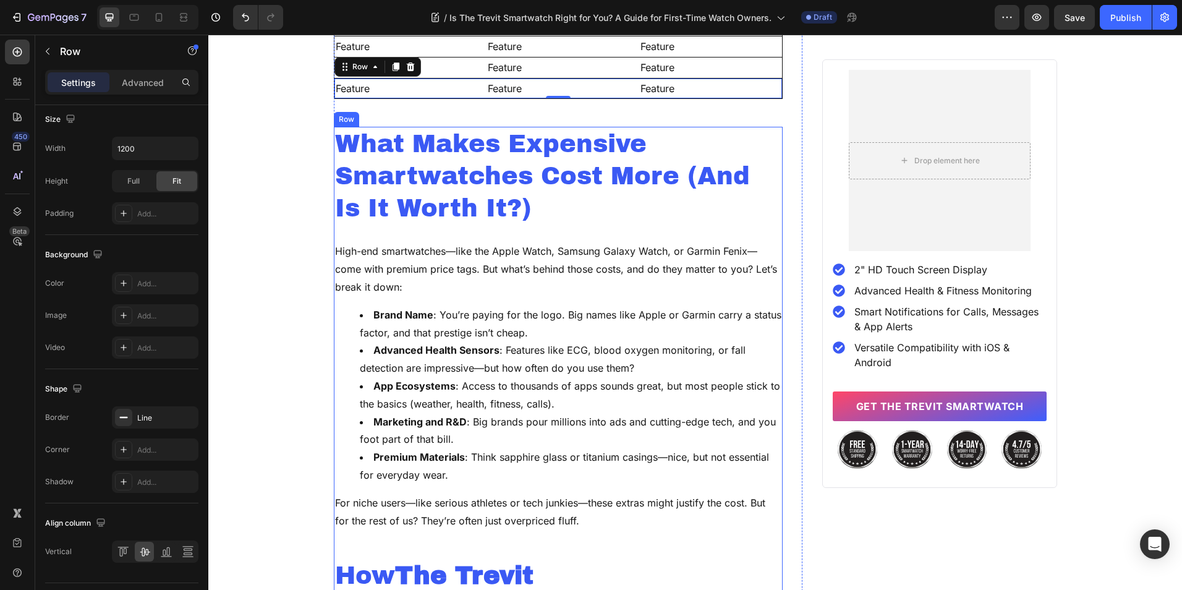
scroll to position [1387, 0]
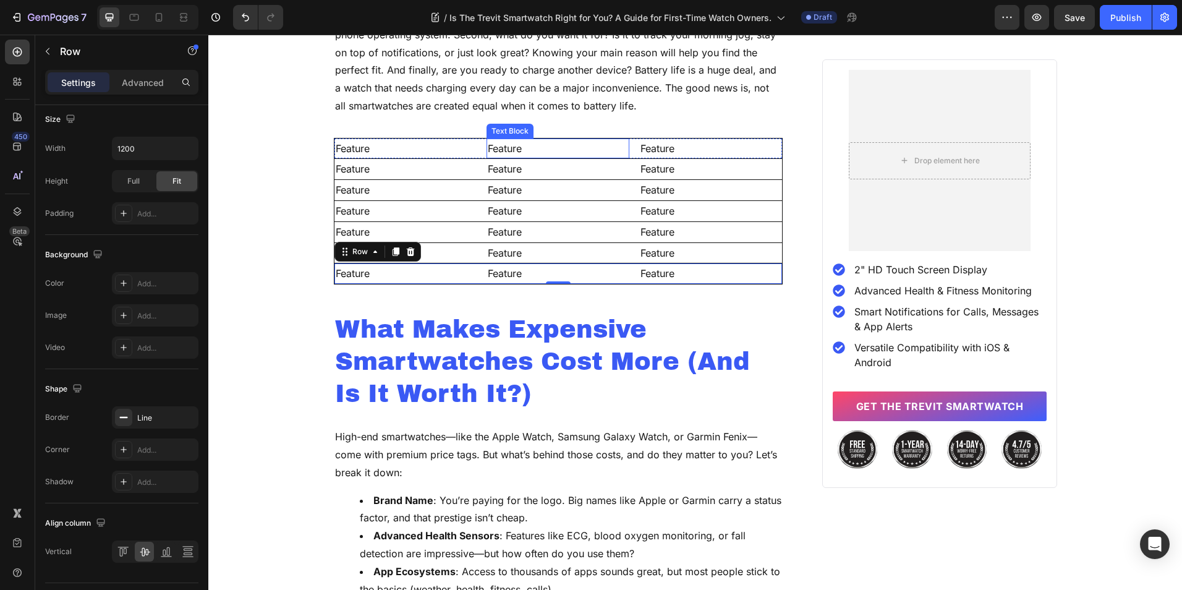
click at [495, 149] on p "Feature" at bounding box center [558, 149] width 140 height 18
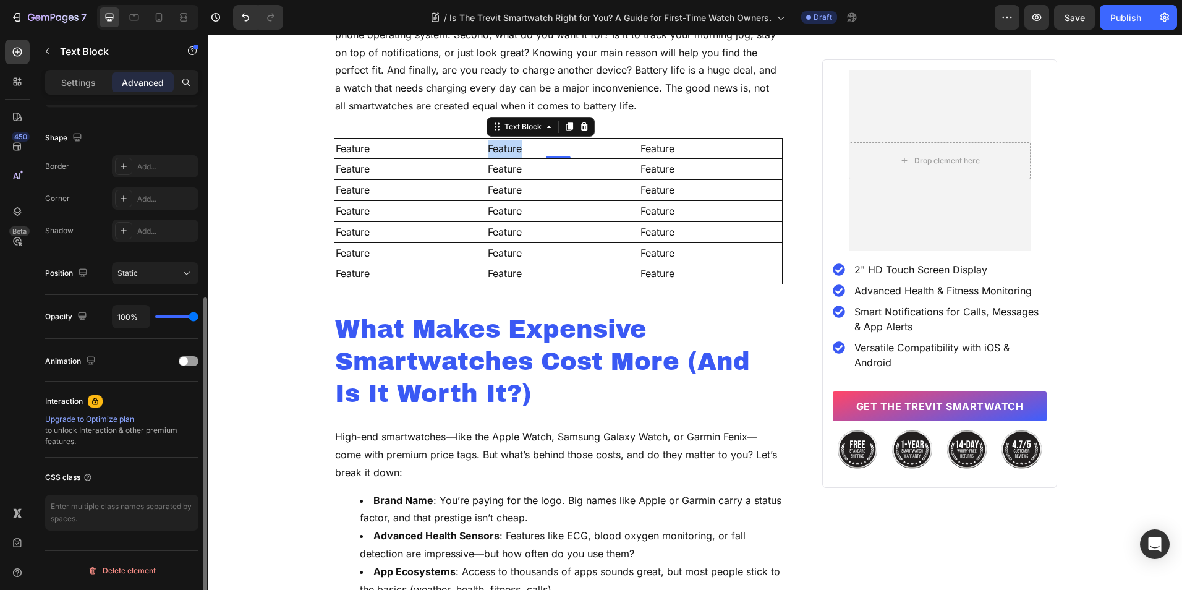
scroll to position [0, 0]
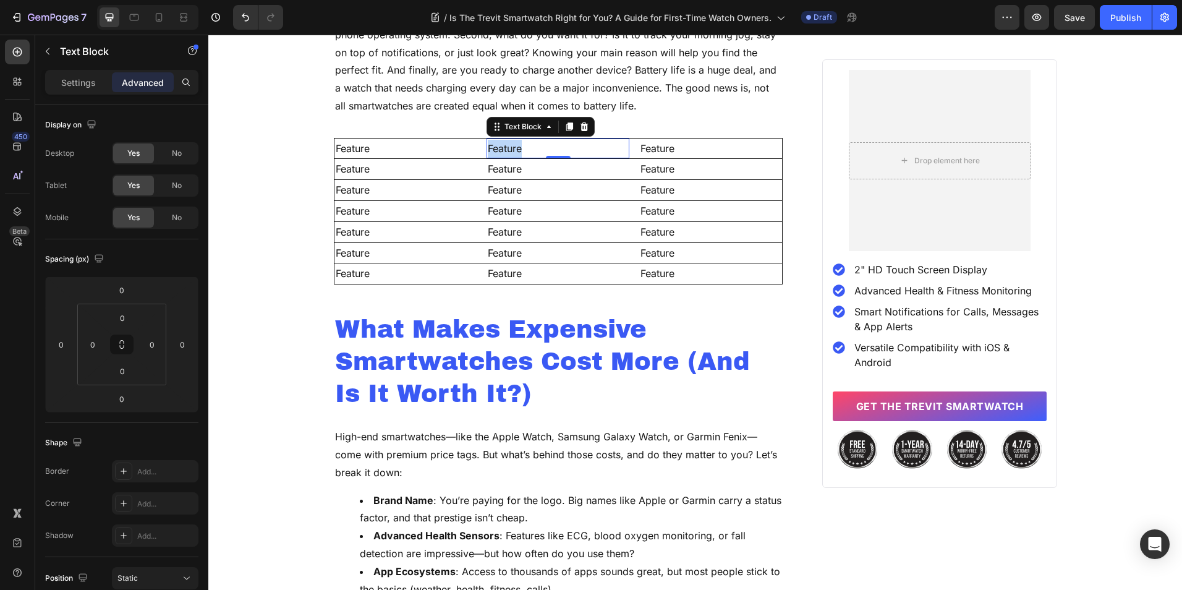
click at [495, 149] on p "Feature" at bounding box center [558, 149] width 140 height 18
click at [642, 147] on p "Feature" at bounding box center [710, 149] width 140 height 18
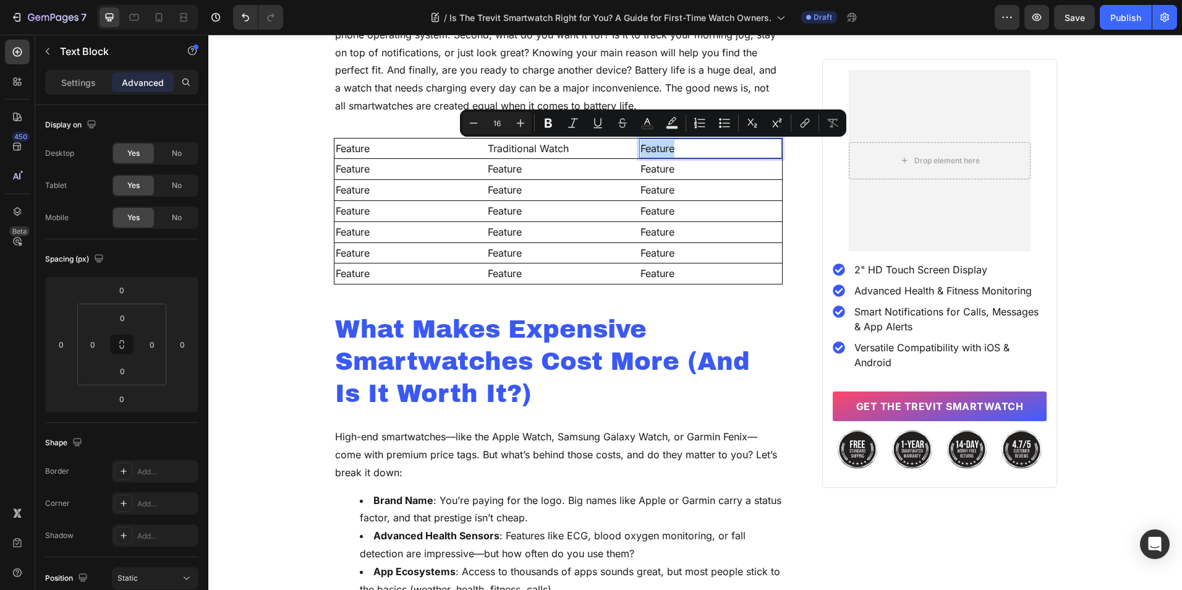
click at [642, 147] on p "Feature" at bounding box center [710, 149] width 140 height 18
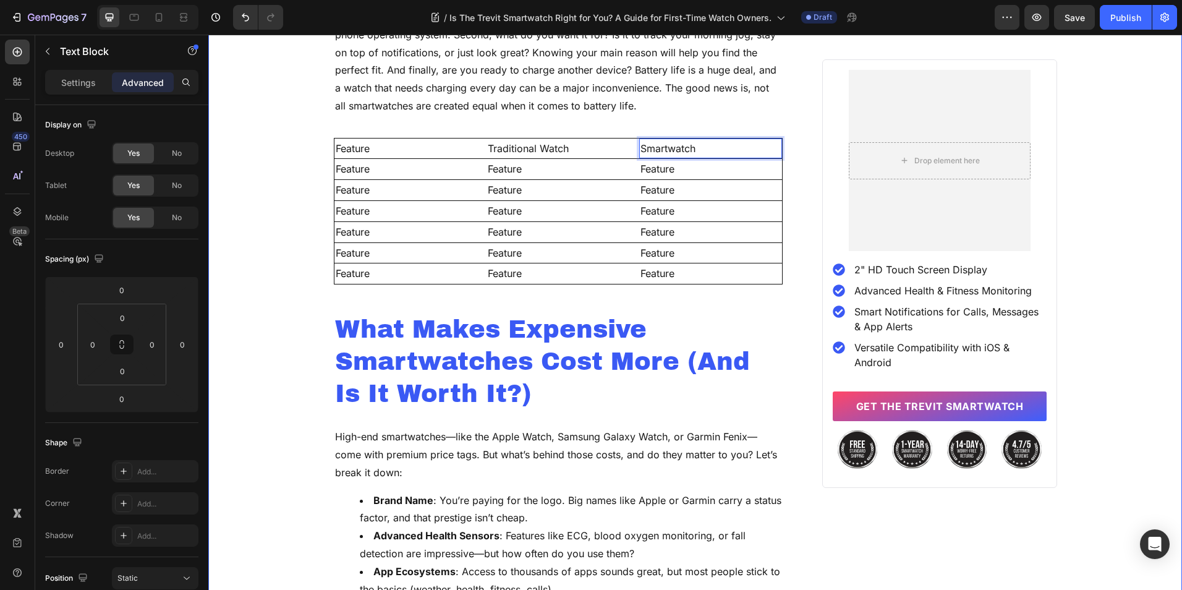
click at [279, 155] on div "Home Blog Article Title Breadcrumb Row Is the Trevit Smartwatch Right for You? …" at bounding box center [695, 183] width 974 height 2898
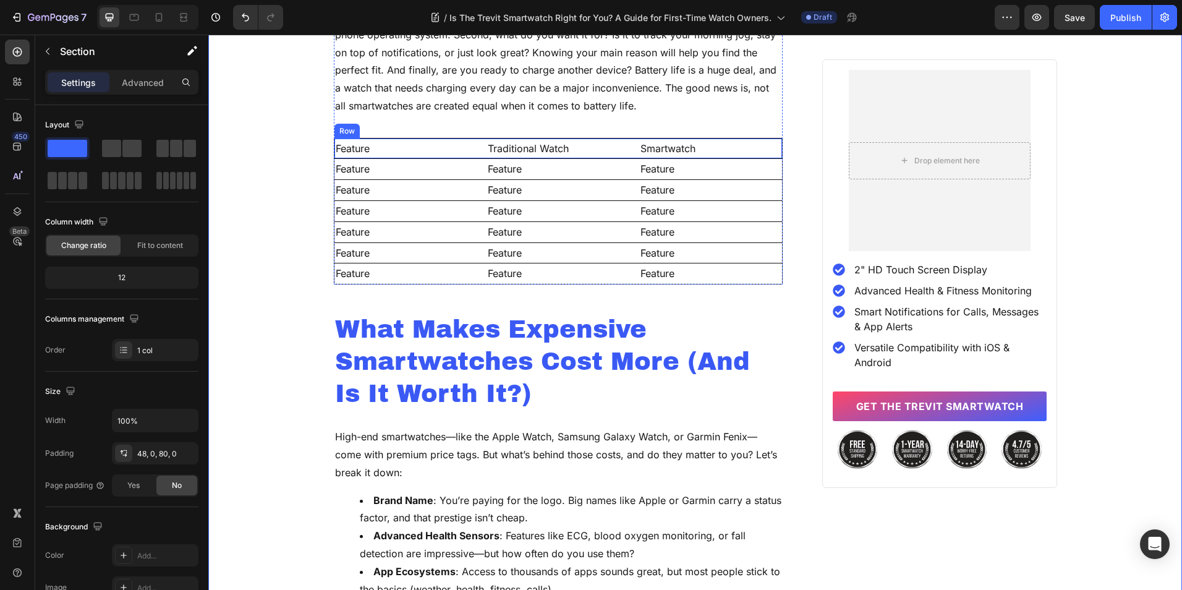
click at [474, 140] on div "Feature Text Block Traditional Watch Text Block Smartwatch Text Block Row" at bounding box center [558, 149] width 449 height 22
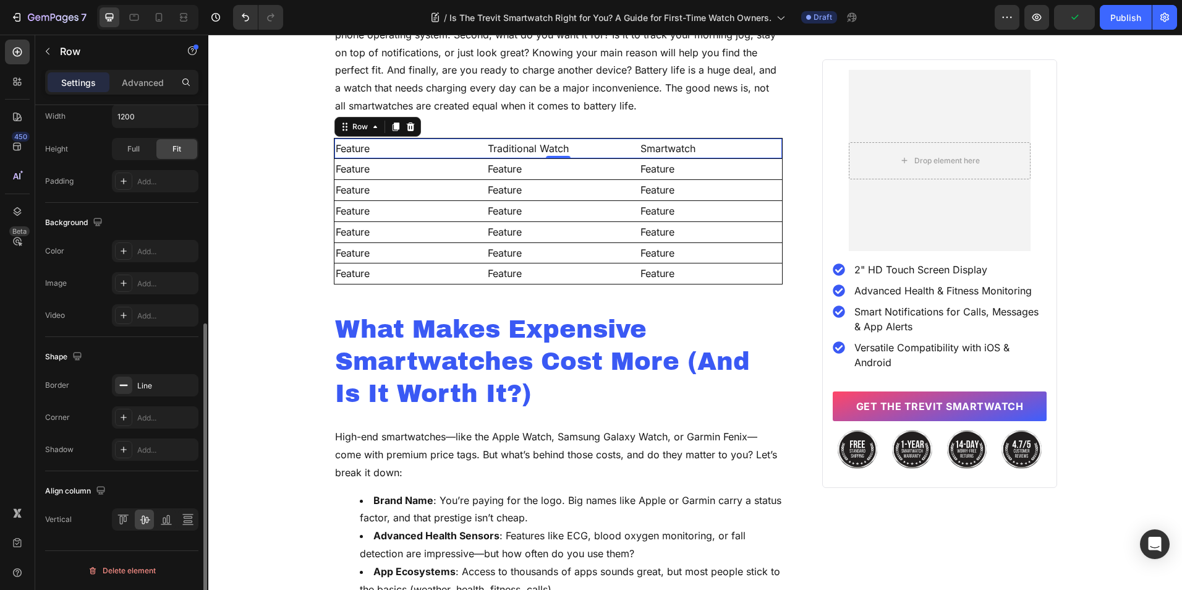
scroll to position [313, 0]
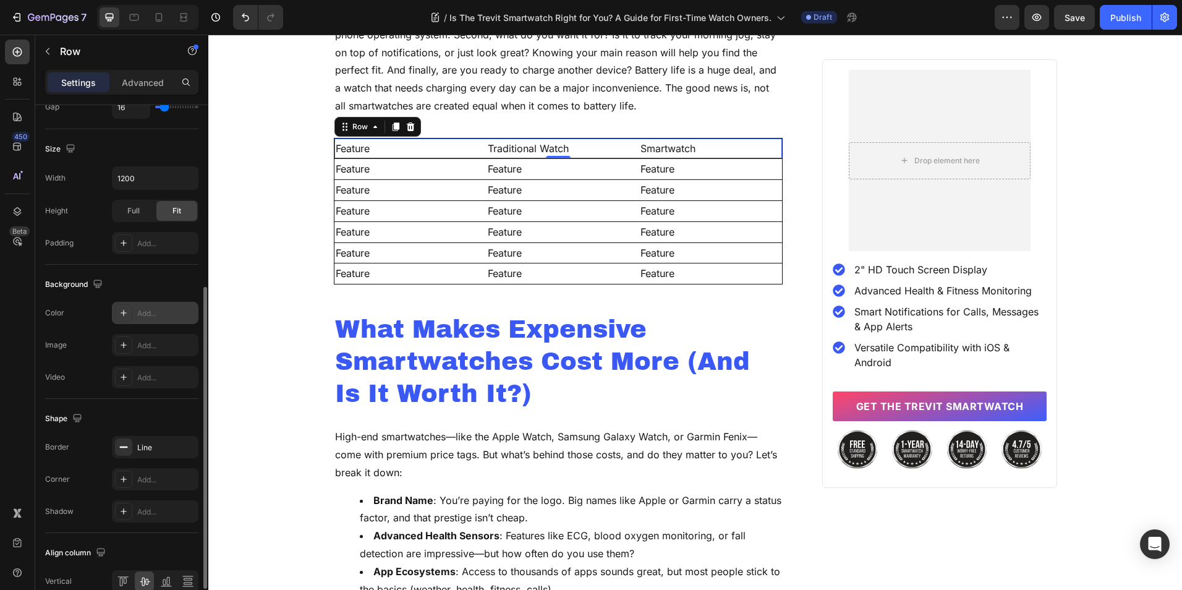
click at [148, 315] on div "Add..." at bounding box center [166, 313] width 58 height 11
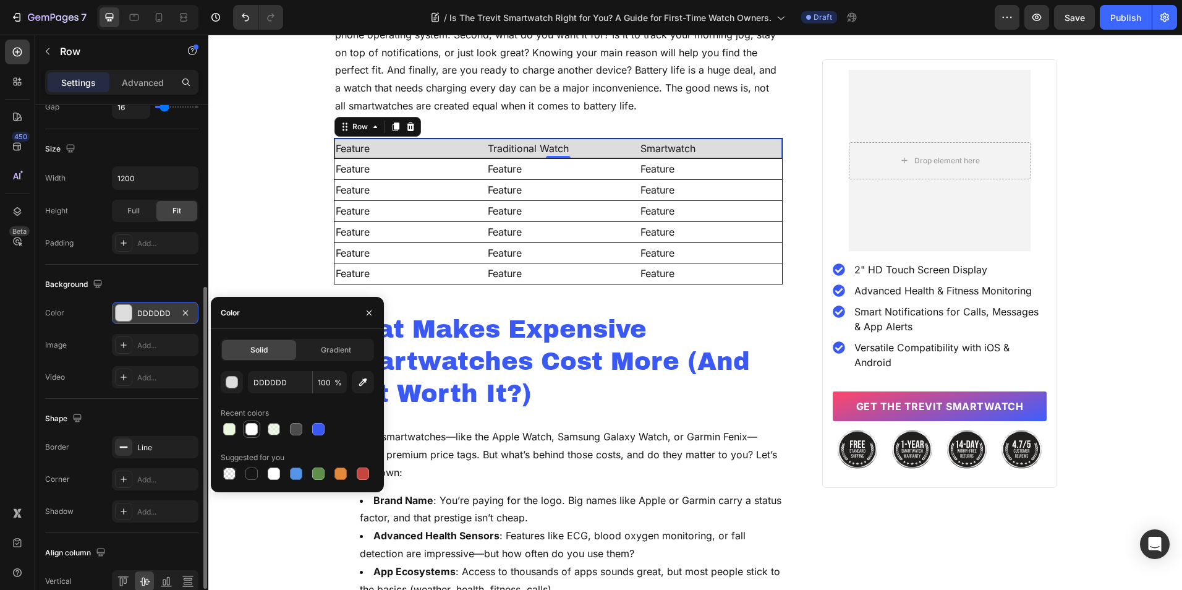
click at [249, 428] on div at bounding box center [251, 429] width 12 height 12
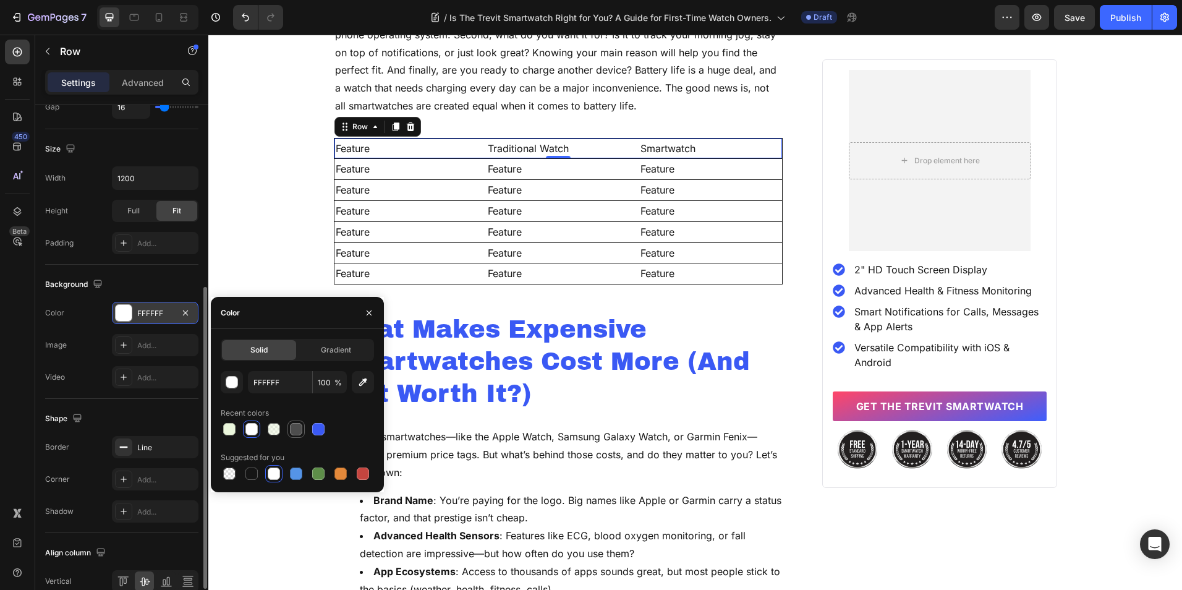
click at [295, 427] on div at bounding box center [296, 429] width 12 height 12
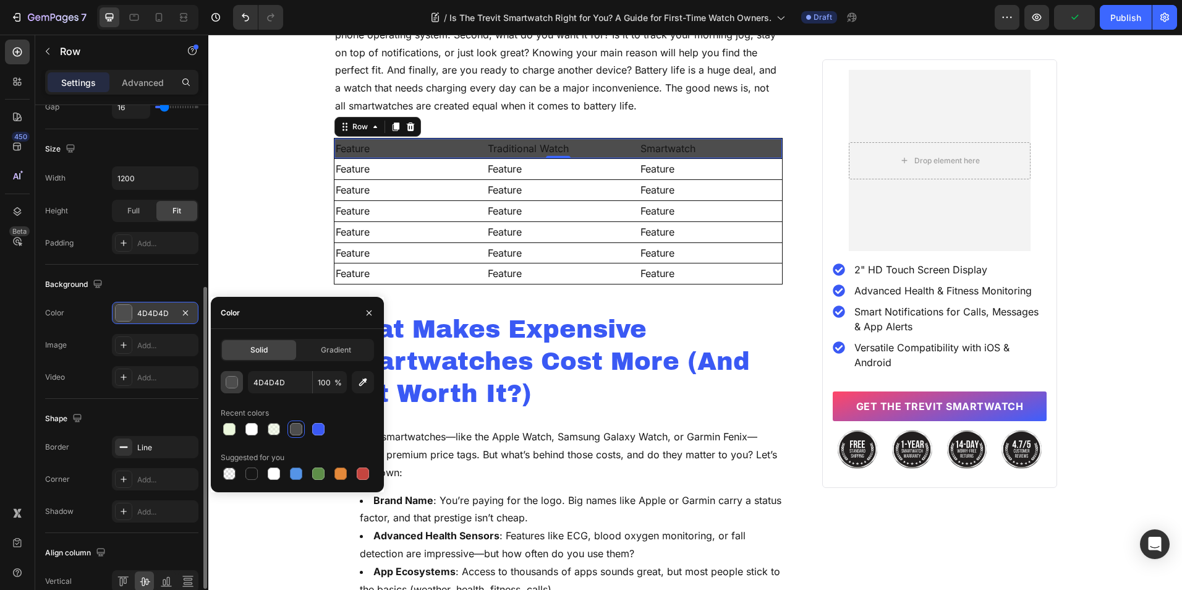
click at [234, 389] on button "button" at bounding box center [232, 382] width 22 height 22
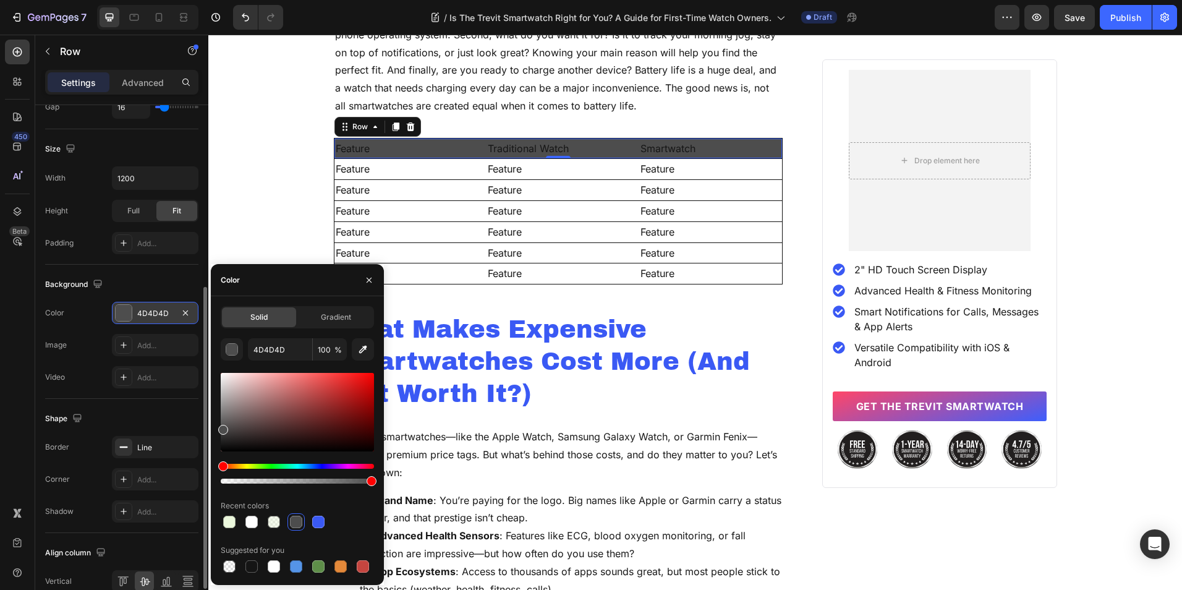
drag, startPoint x: 219, startPoint y: 411, endPoint x: 223, endPoint y: 401, distance: 9.8
click at [223, 401] on div "Solid Gradient 4D4D4D 100 % Recent colors Suggested for you" at bounding box center [297, 440] width 173 height 269
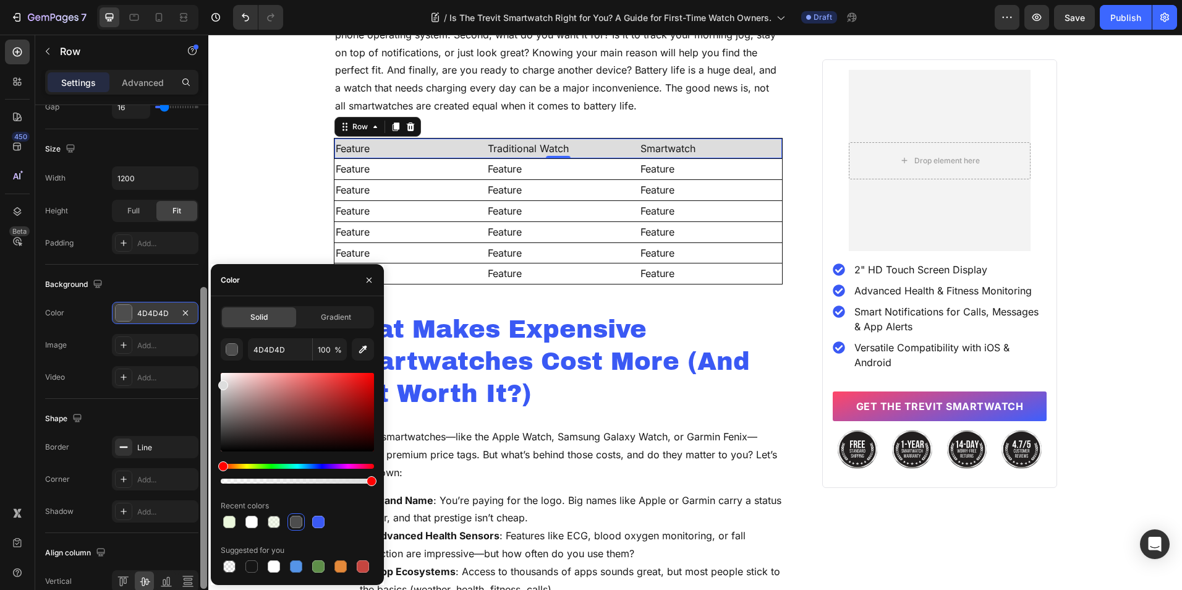
drag, startPoint x: 223, startPoint y: 401, endPoint x: 202, endPoint y: 374, distance: 34.0
click at [203, 376] on div "450 Beta Sections(18) Elements(83) Section Element Hero Section Product Detail …" at bounding box center [104, 312] width 208 height 555
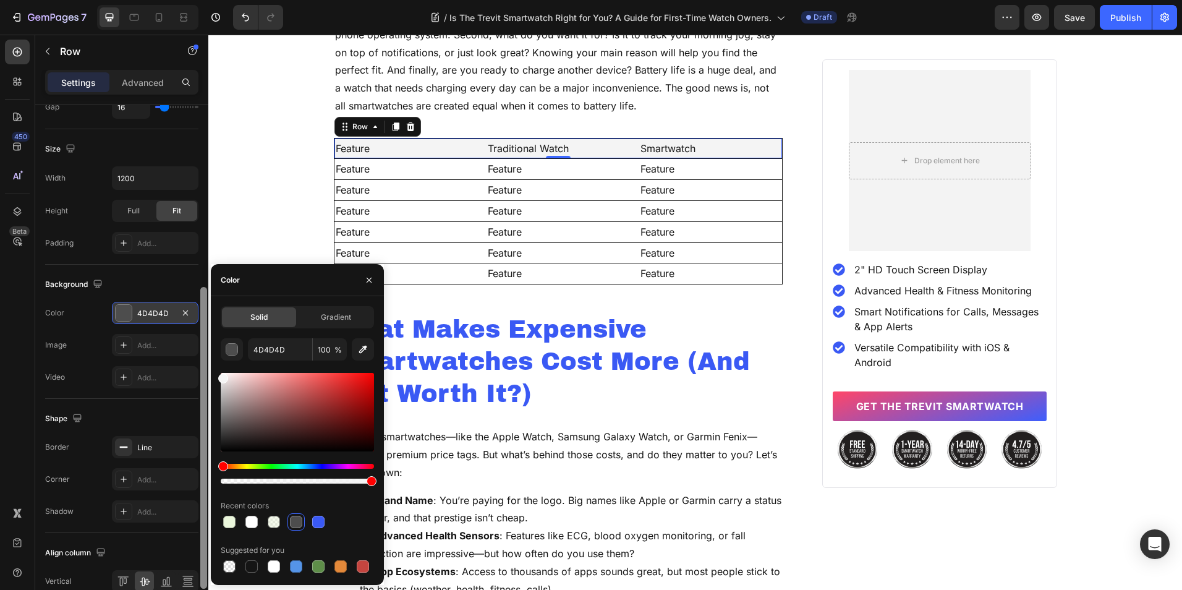
click at [202, 374] on div at bounding box center [203, 438] width 7 height 302
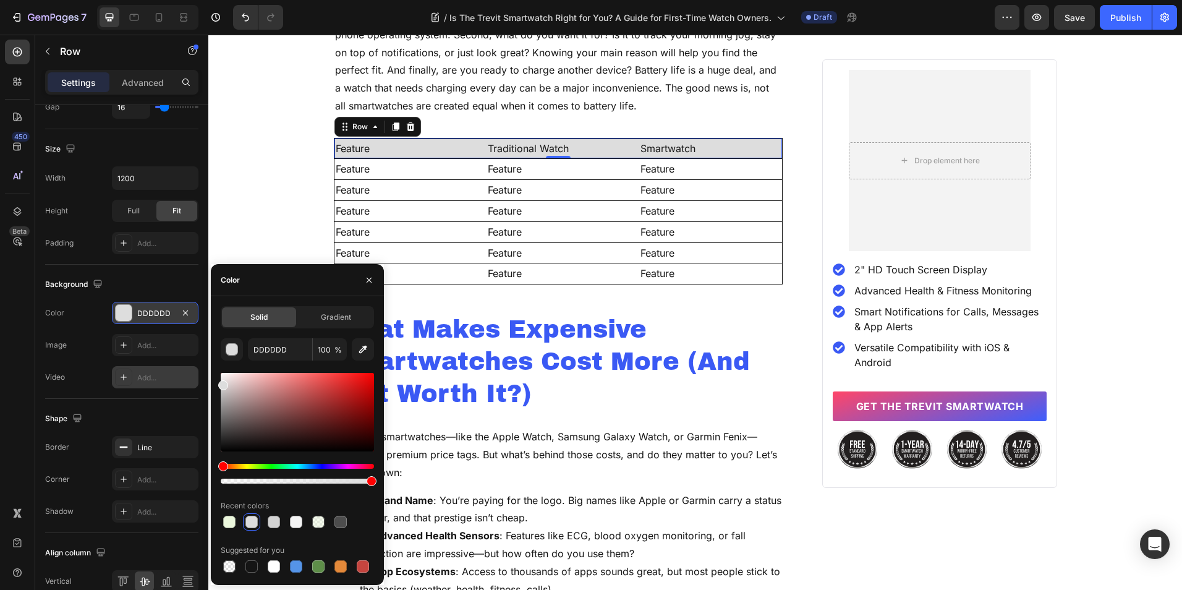
drag, startPoint x: 224, startPoint y: 379, endPoint x: 189, endPoint y: 383, distance: 35.4
click at [189, 383] on div "450 Beta Sections(18) Elements(83) Section Element Hero Section Product Detail …" at bounding box center [104, 312] width 208 height 555
click at [231, 524] on div at bounding box center [229, 522] width 12 height 12
type input "EBF7DC"
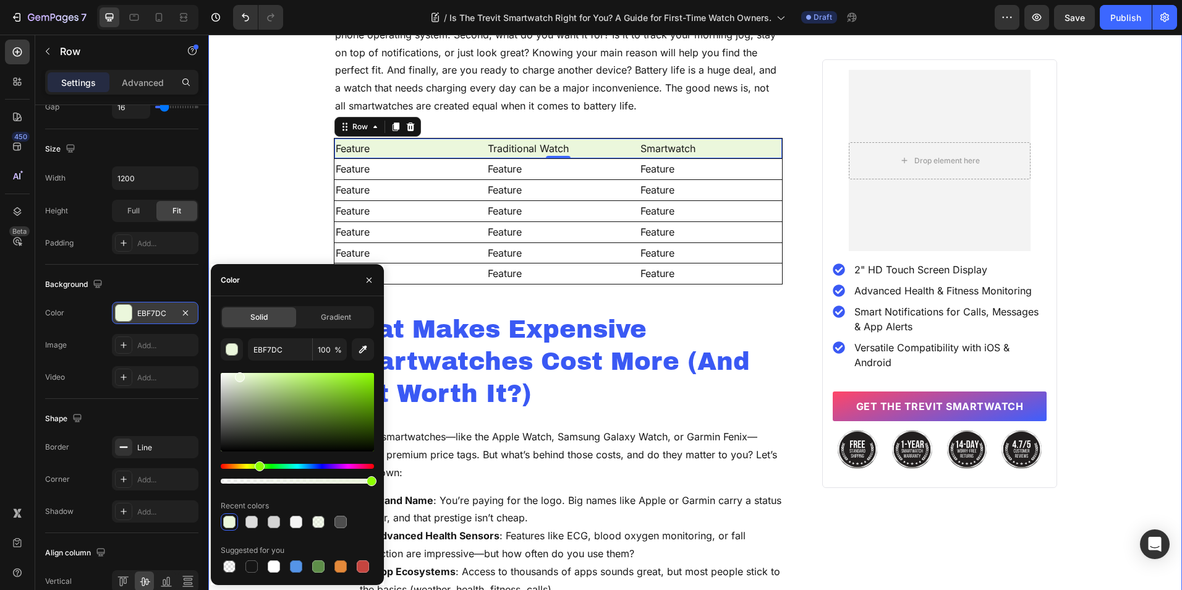
click at [239, 156] on div "Home Blog Article Title Breadcrumb Row Is the Trevit Smartwatch Right for You? …" at bounding box center [695, 183] width 974 height 2898
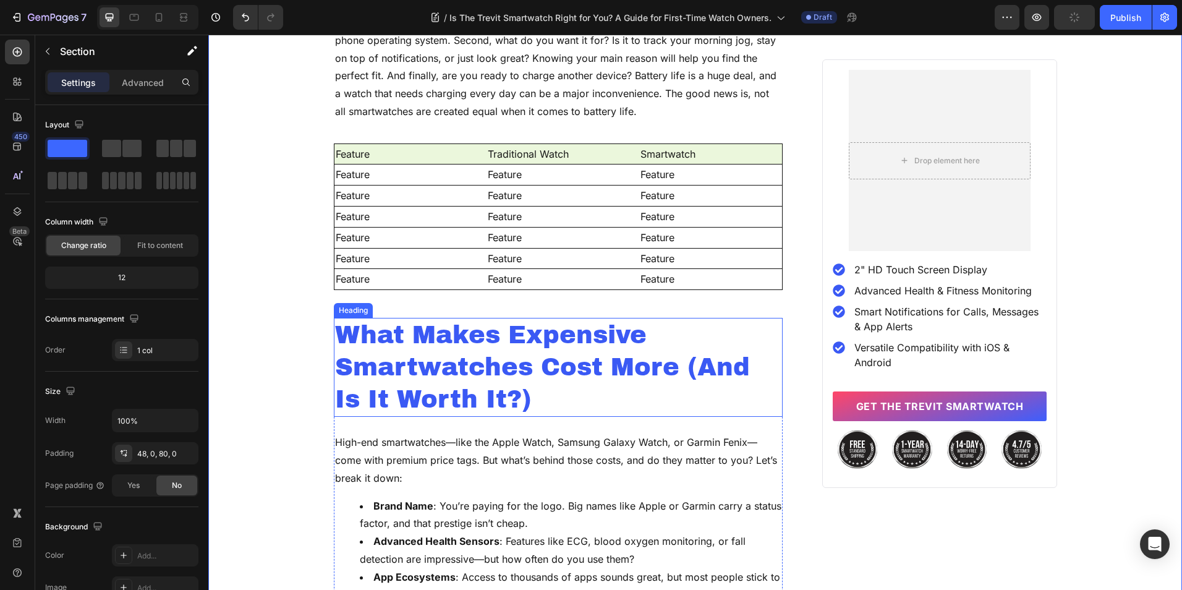
scroll to position [1387, 0]
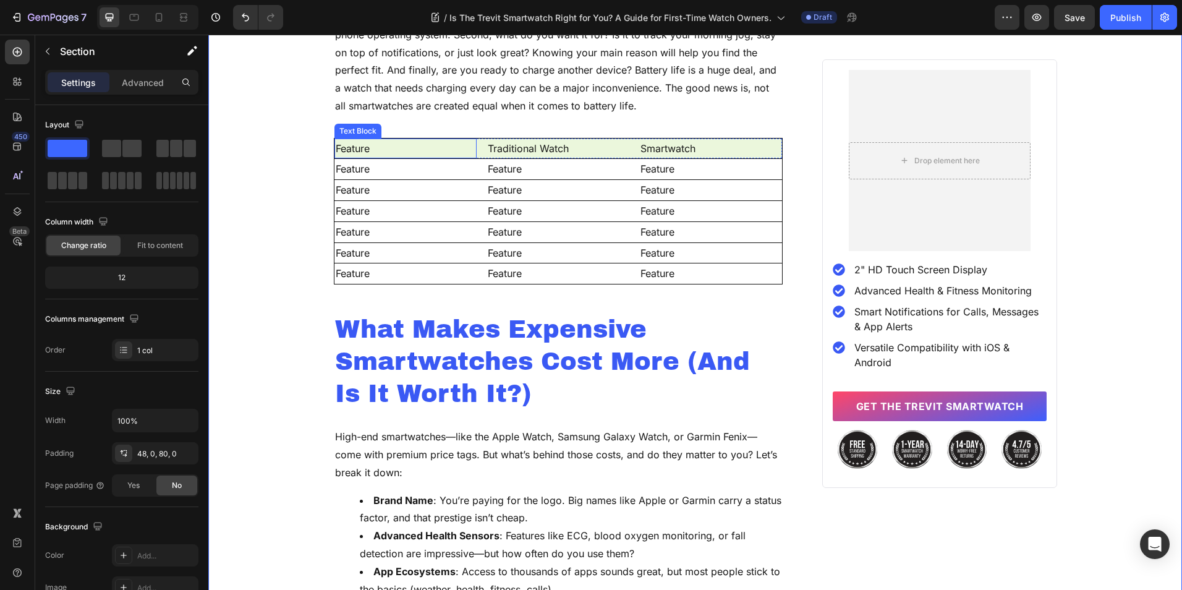
click at [352, 150] on p "Feature" at bounding box center [406, 149] width 140 height 18
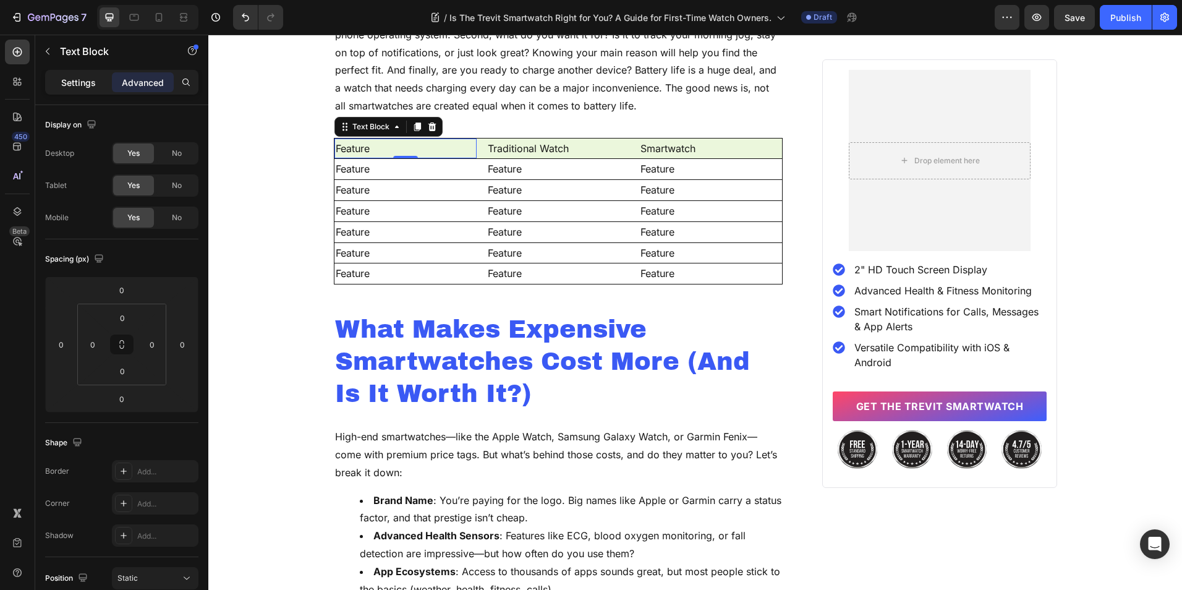
click at [96, 83] on div "Settings" at bounding box center [79, 82] width 62 height 20
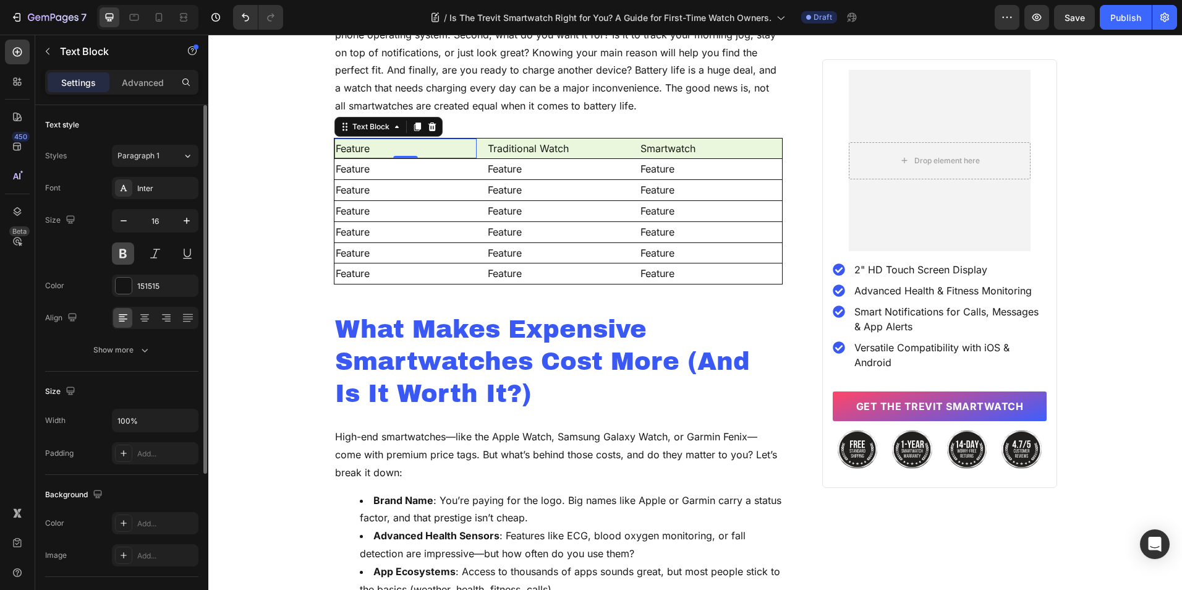
click at [124, 247] on button at bounding box center [123, 253] width 22 height 22
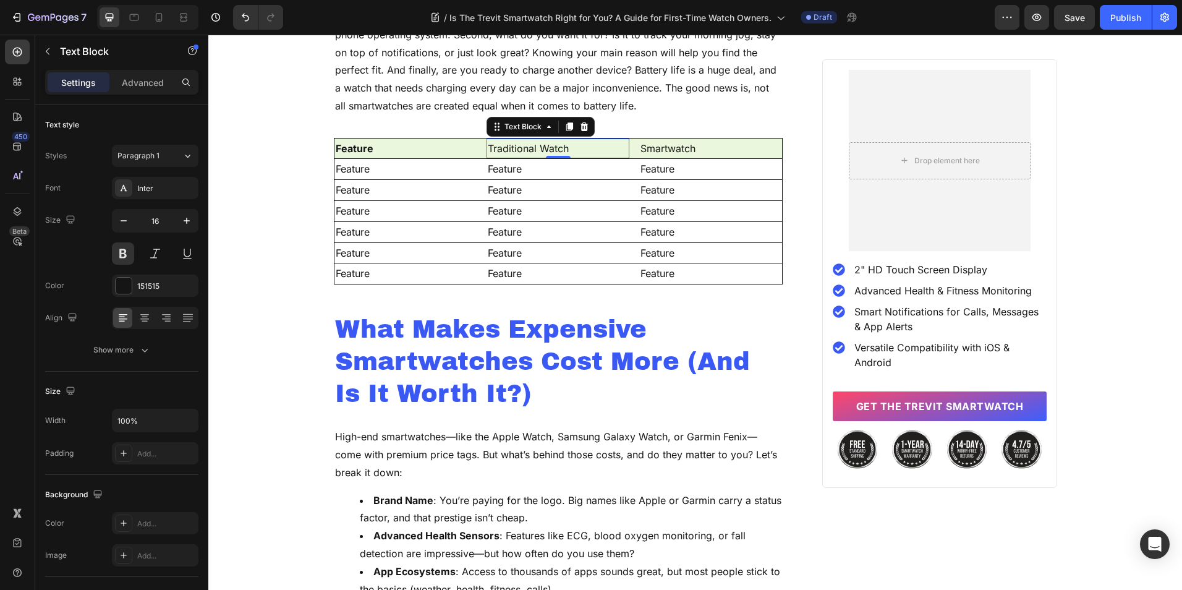
click at [504, 142] on p "Traditional Watch" at bounding box center [558, 149] width 140 height 18
click at [120, 252] on button at bounding box center [123, 253] width 22 height 22
click at [657, 151] on p "Smartwatch" at bounding box center [710, 149] width 140 height 18
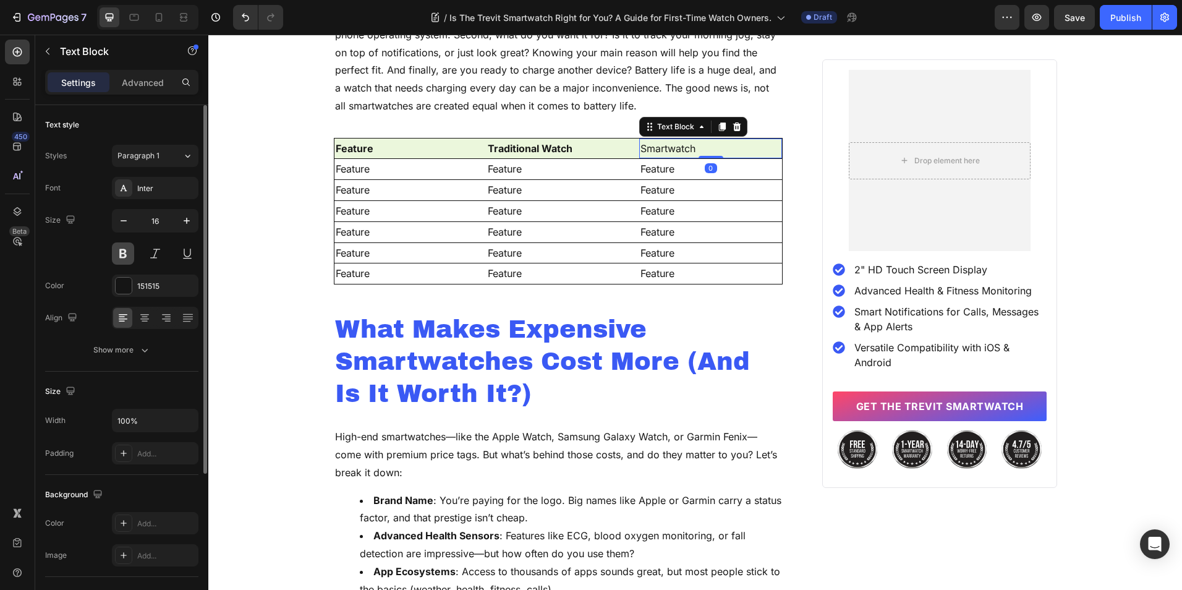
click at [124, 252] on button at bounding box center [123, 253] width 22 height 22
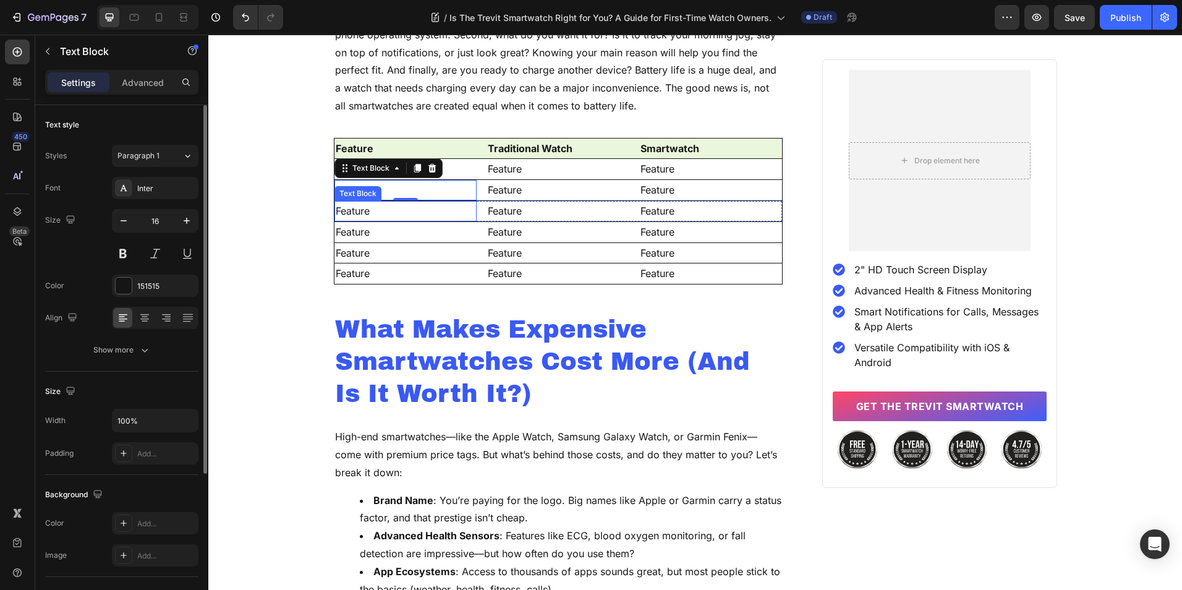
click at [355, 194] on div "Text Block" at bounding box center [358, 193] width 42 height 11
click at [363, 169] on p "Feature" at bounding box center [406, 169] width 140 height 18
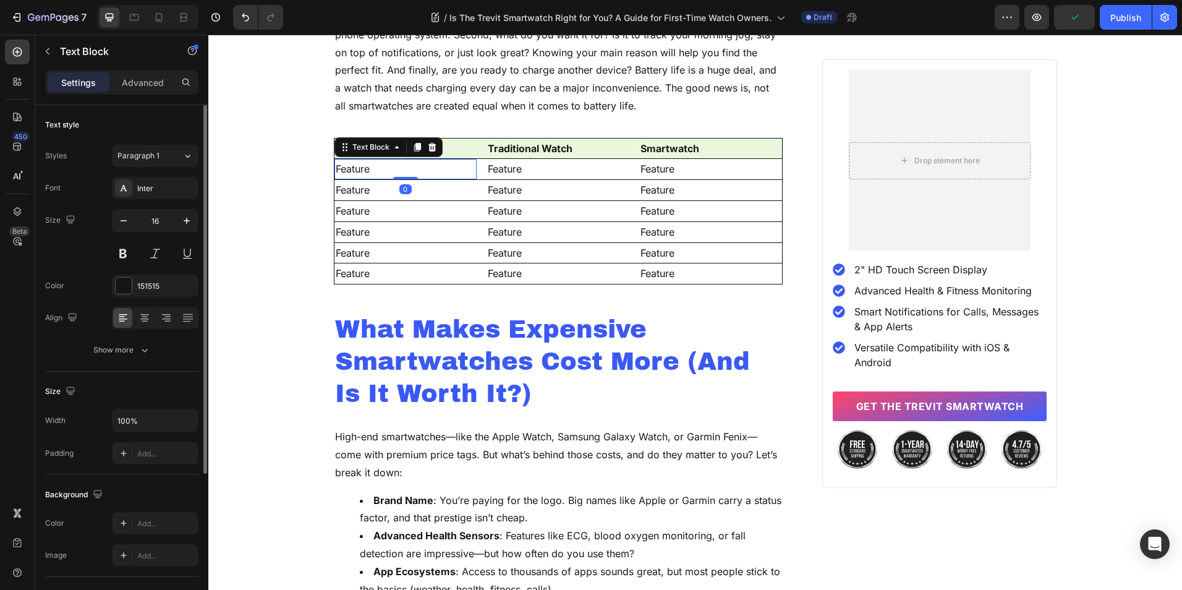
click at [363, 169] on p "Feature" at bounding box center [406, 169] width 140 height 18
click at [127, 250] on button at bounding box center [123, 253] width 22 height 22
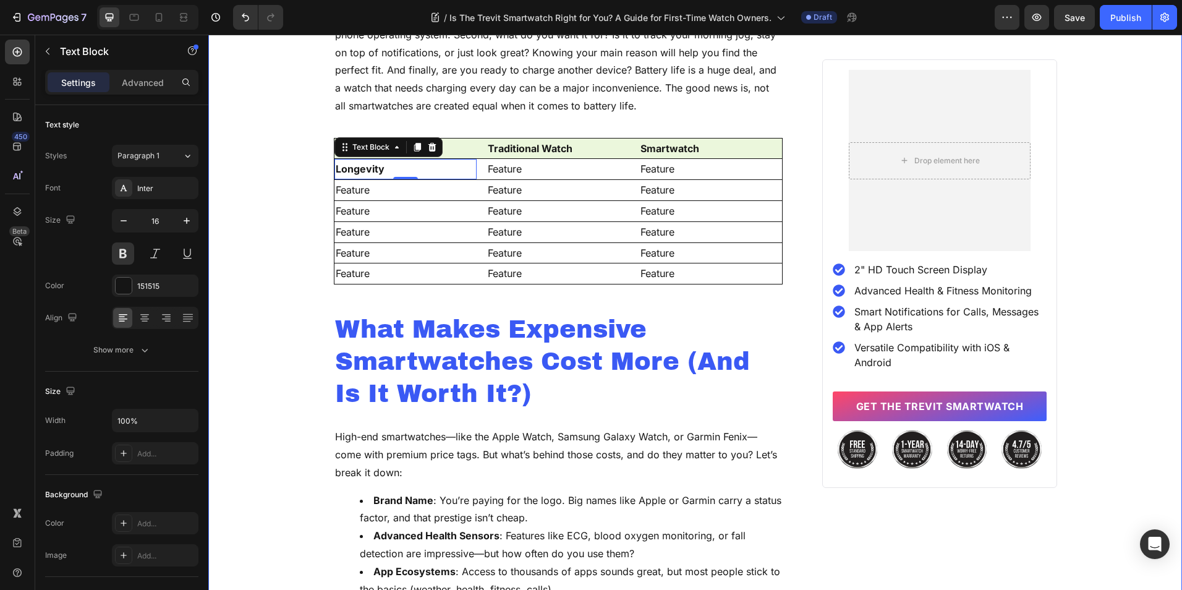
click at [347, 189] on p "Feature" at bounding box center [406, 190] width 140 height 18
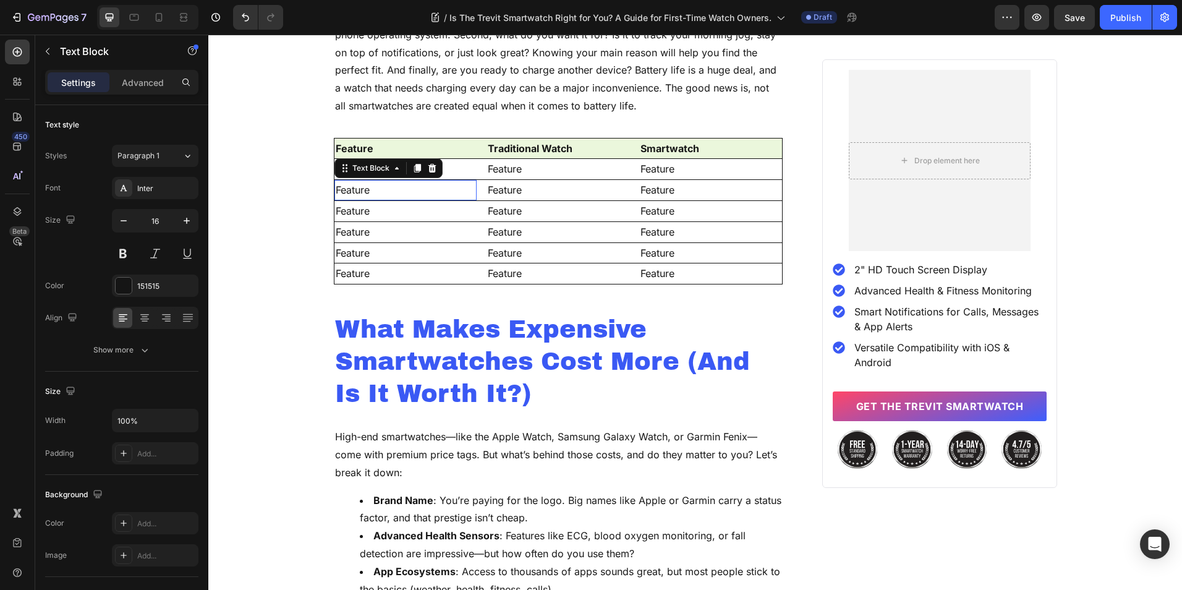
click at [347, 189] on p "Feature" at bounding box center [406, 190] width 140 height 18
click at [116, 253] on button at bounding box center [123, 253] width 22 height 22
click at [359, 212] on p "Feature" at bounding box center [406, 211] width 140 height 18
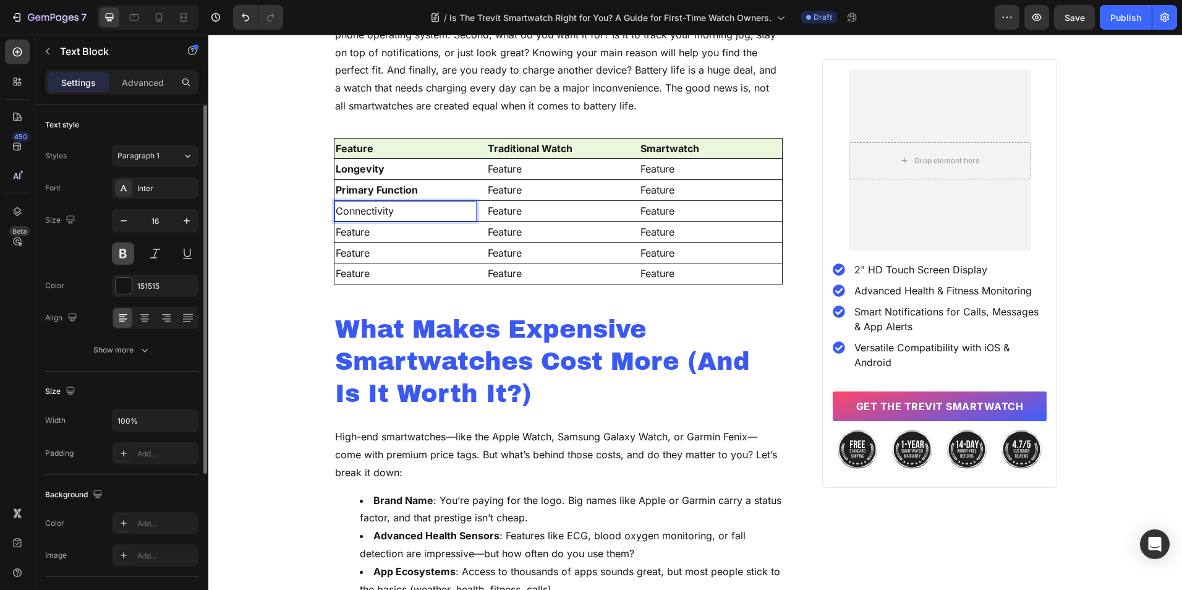
click at [113, 253] on button at bounding box center [123, 253] width 22 height 22
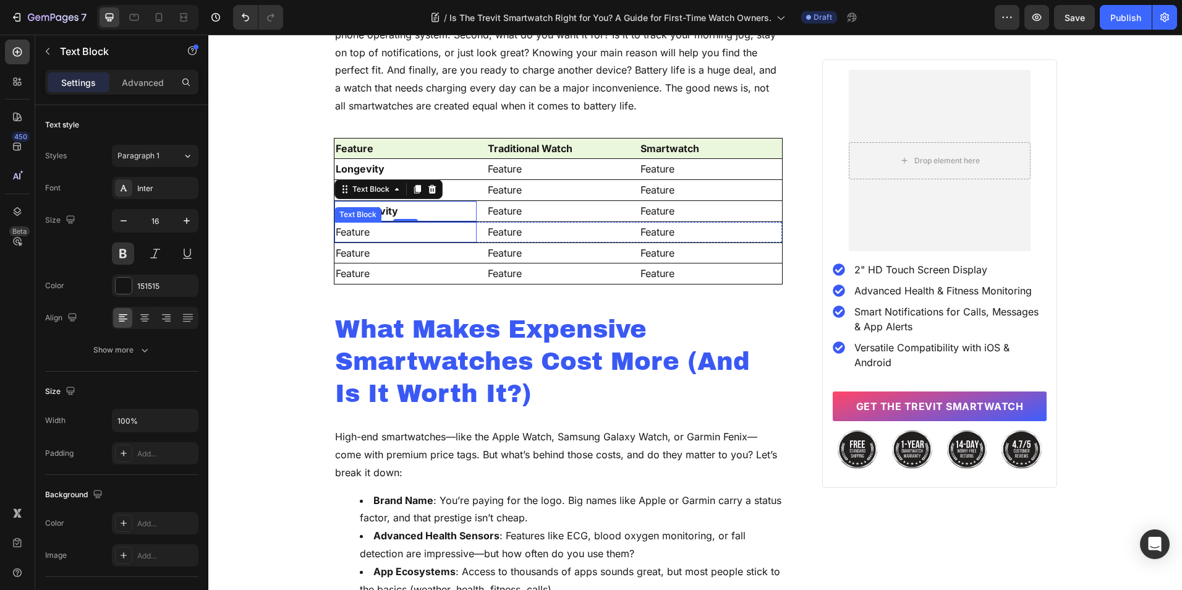
click at [347, 231] on p "Feature" at bounding box center [406, 232] width 140 height 18
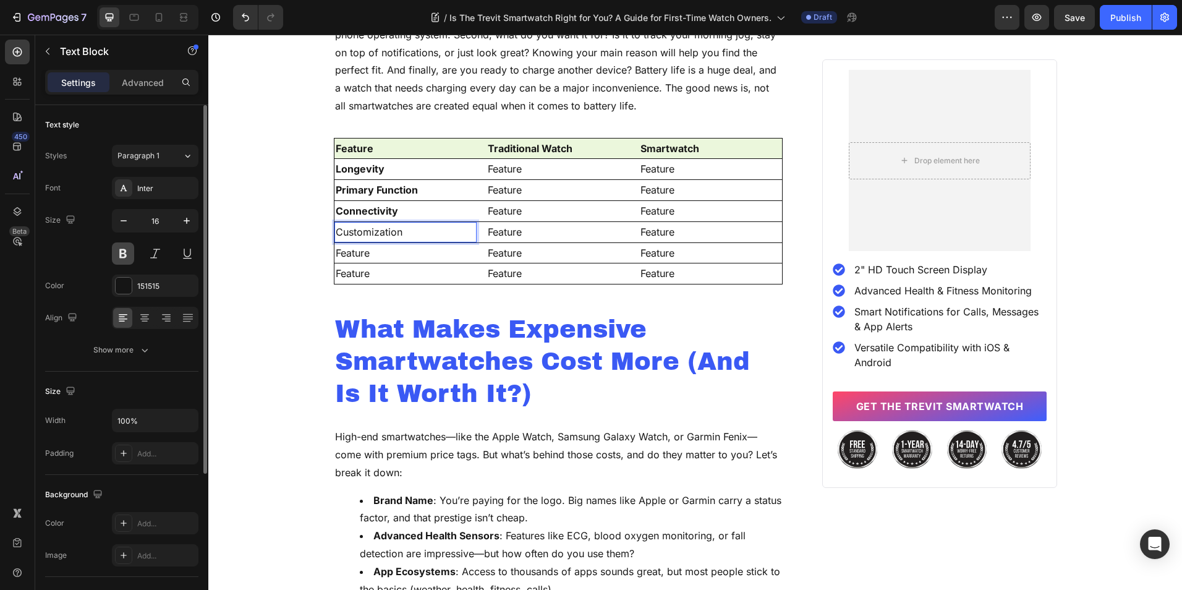
click at [131, 250] on button at bounding box center [123, 253] width 22 height 22
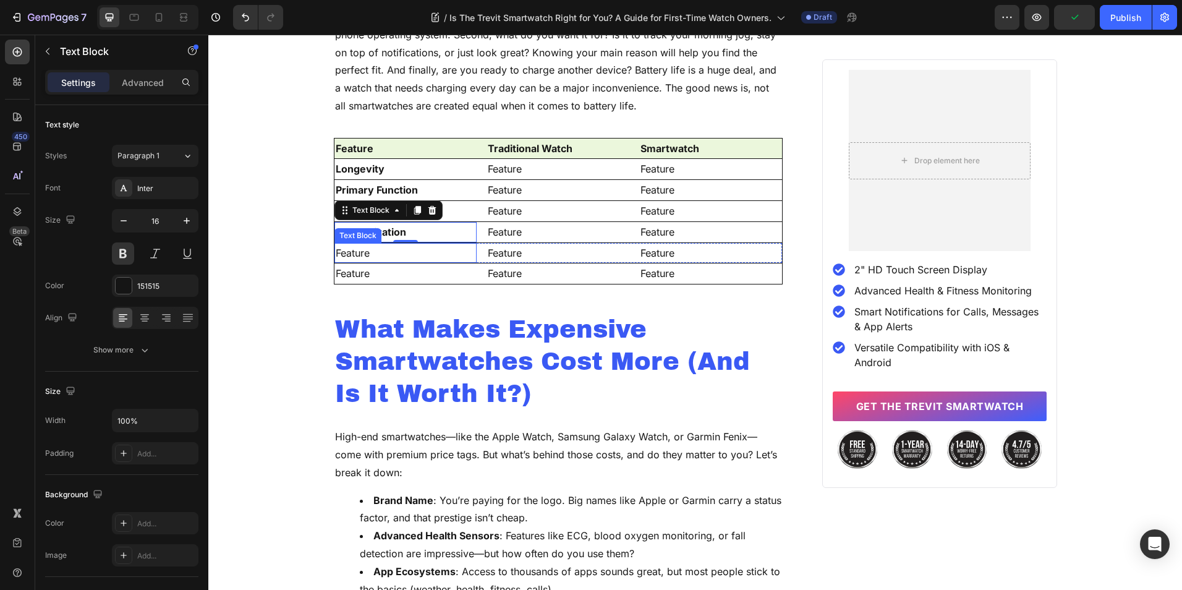
click at [361, 252] on p "Feature" at bounding box center [406, 253] width 140 height 18
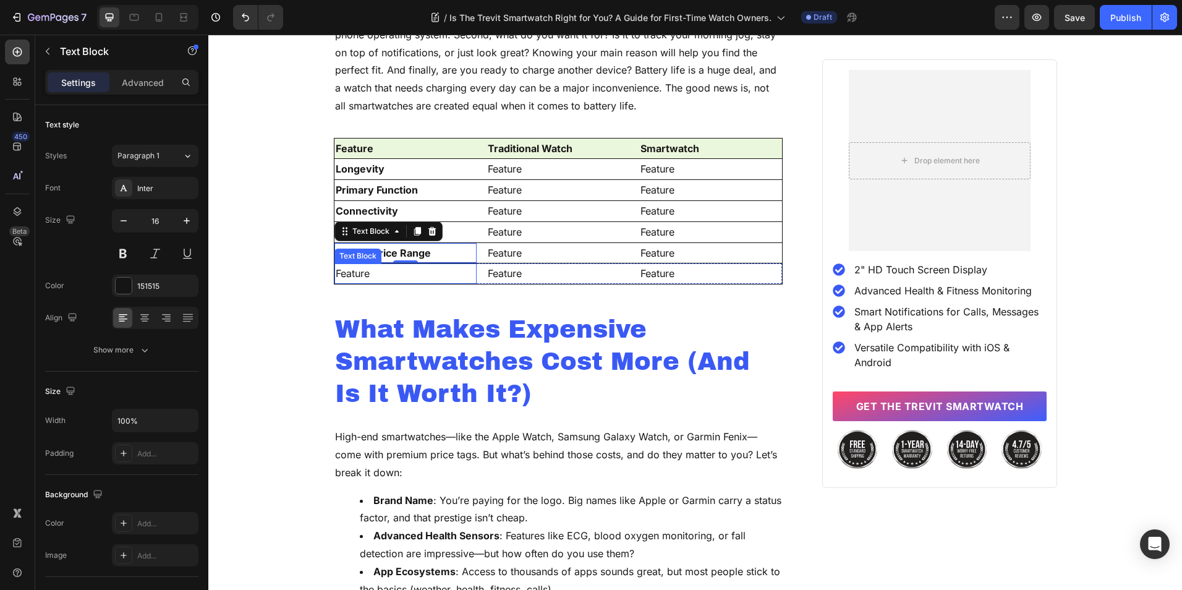
click at [346, 267] on p "Feature" at bounding box center [406, 274] width 140 height 18
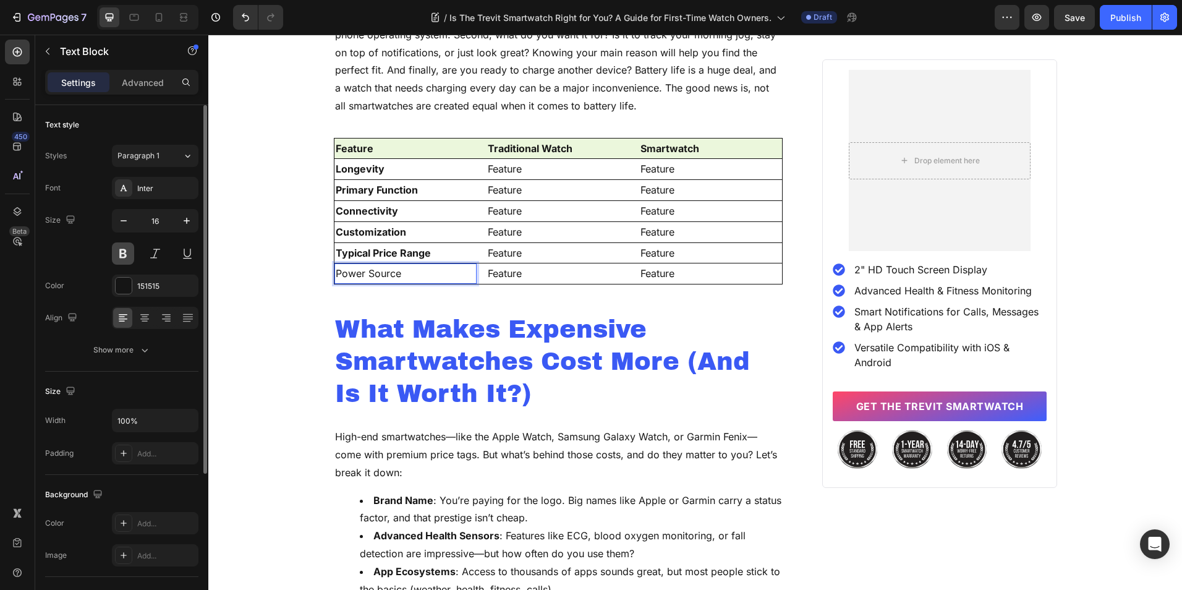
click at [119, 247] on button at bounding box center [123, 253] width 22 height 22
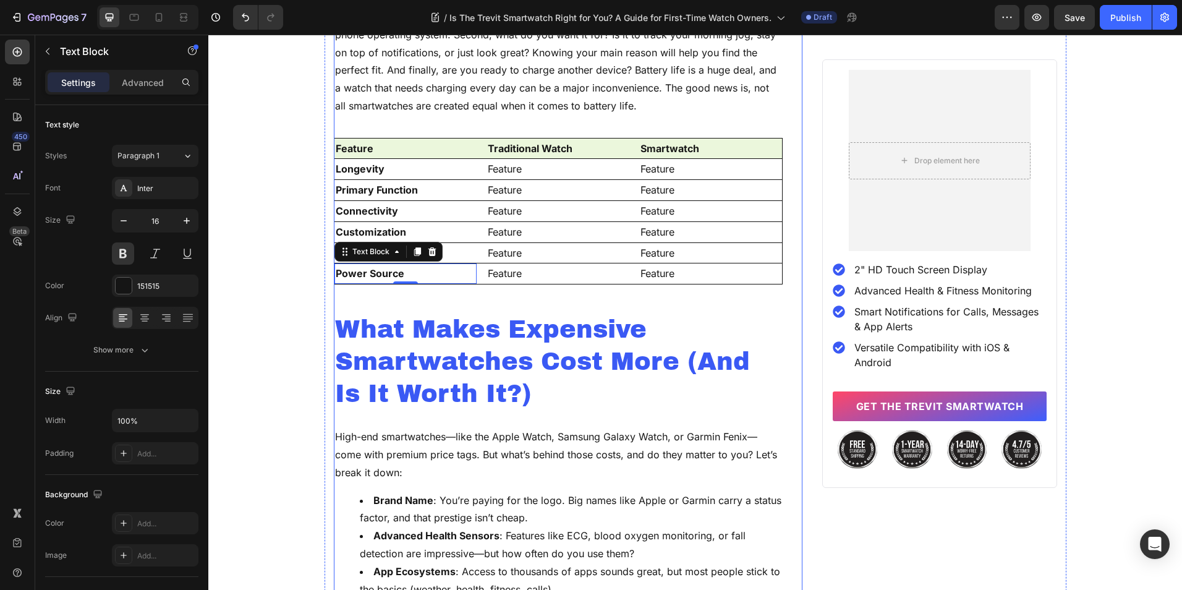
click at [428, 299] on div "Is the Trevit Smartwatch Right for You? A Guide for First-Time Watch Owners. He…" at bounding box center [558, 207] width 449 height 2849
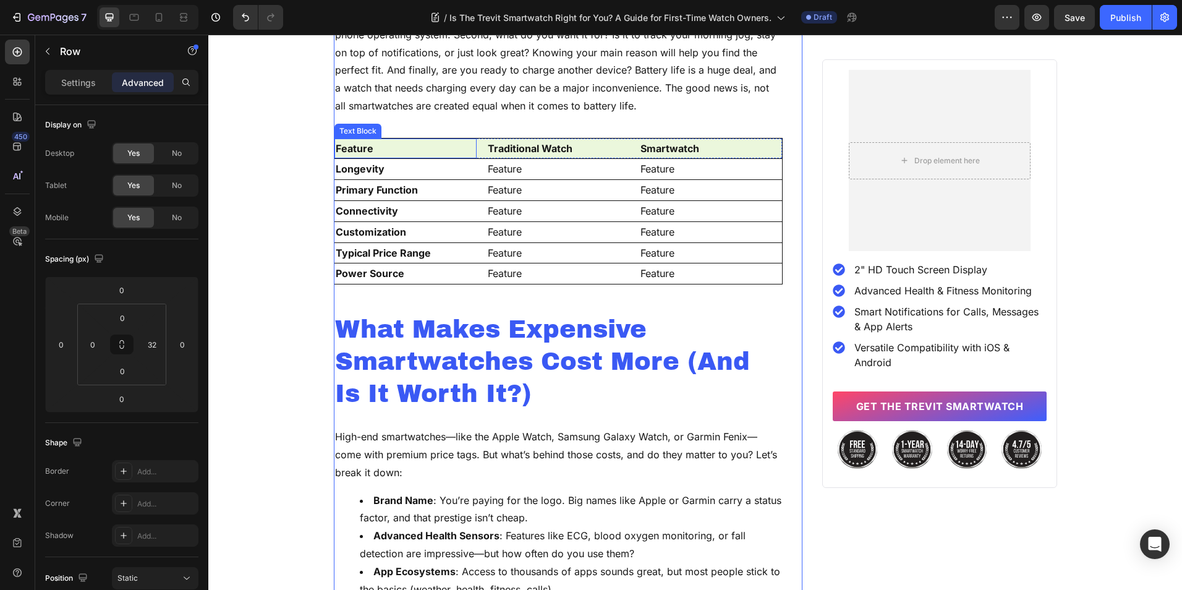
click at [357, 147] on p "Feature" at bounding box center [406, 149] width 140 height 18
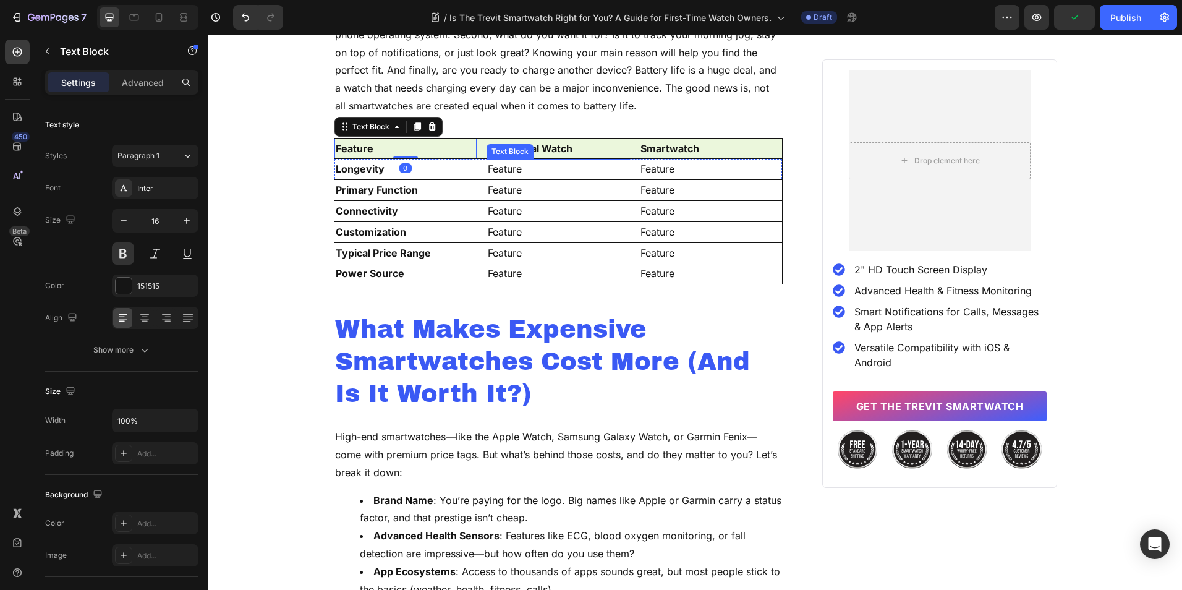
click at [531, 171] on p "Feature" at bounding box center [558, 169] width 140 height 18
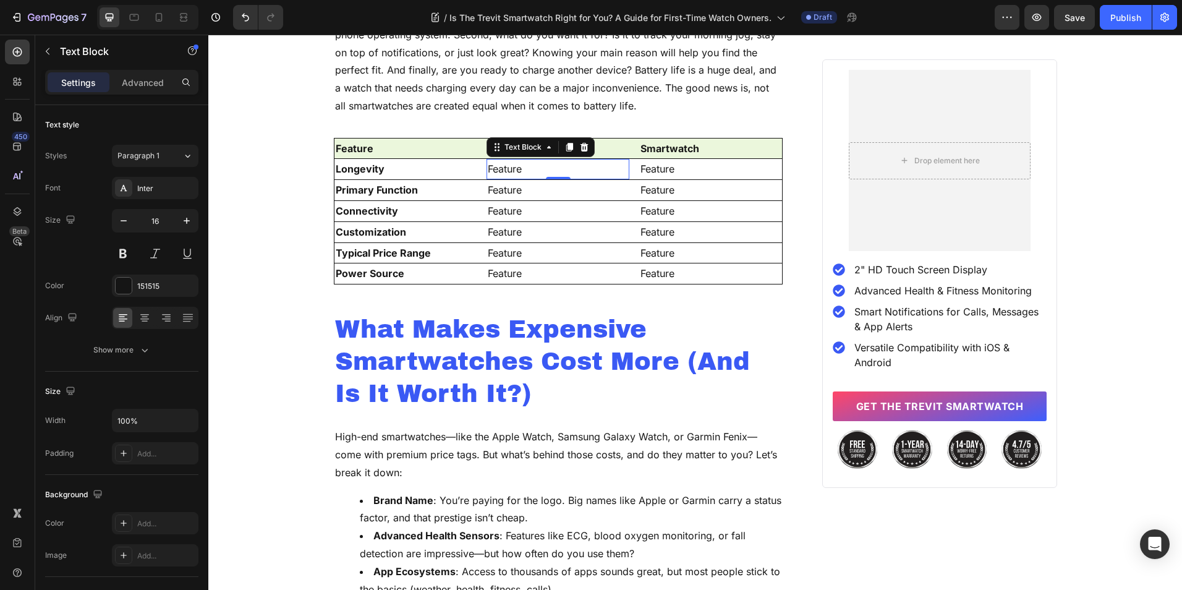
click at [504, 176] on p "Feature" at bounding box center [558, 169] width 140 height 18
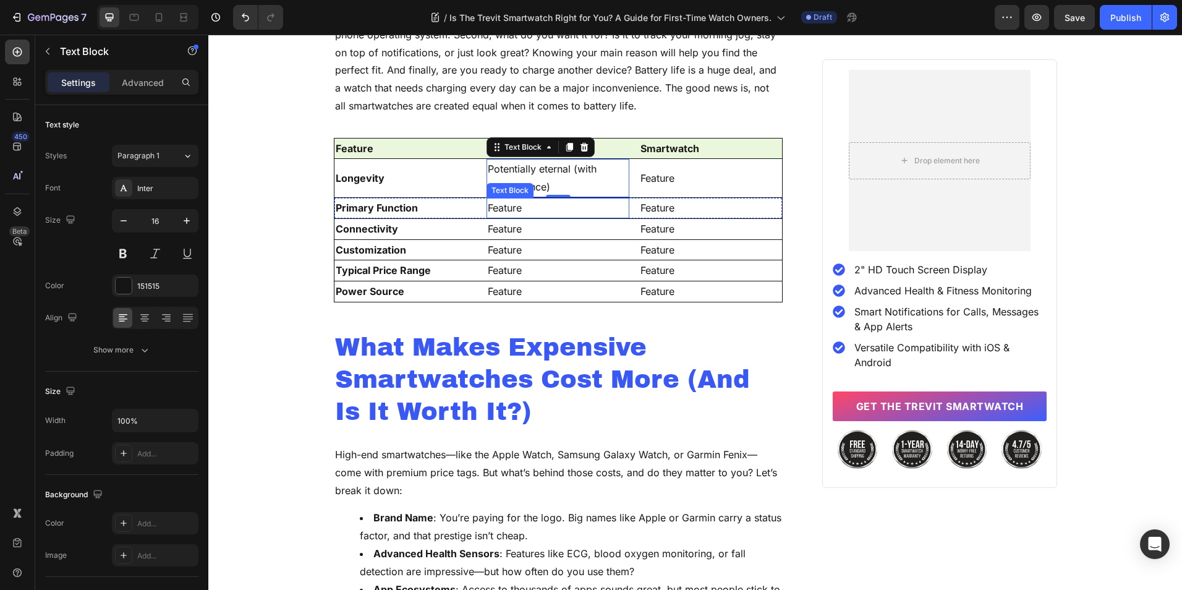
click at [500, 206] on p "Feature" at bounding box center [558, 208] width 140 height 18
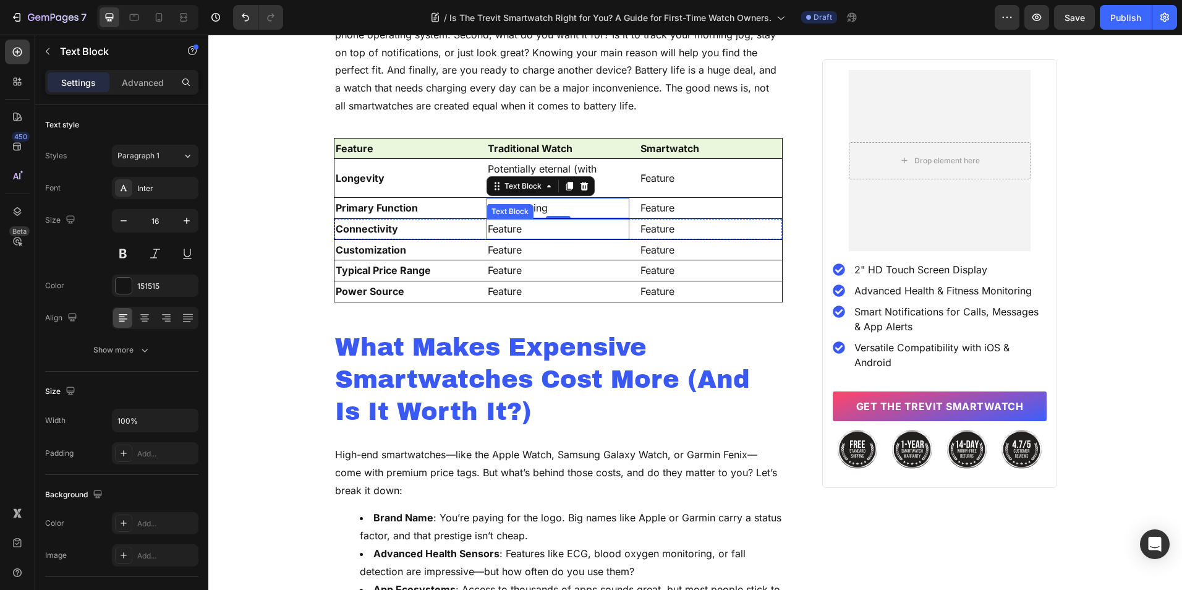
click at [494, 229] on p "Feature" at bounding box center [558, 229] width 140 height 18
click at [498, 224] on p "None" at bounding box center [558, 229] width 140 height 18
click at [498, 252] on p "Feature" at bounding box center [558, 250] width 140 height 18
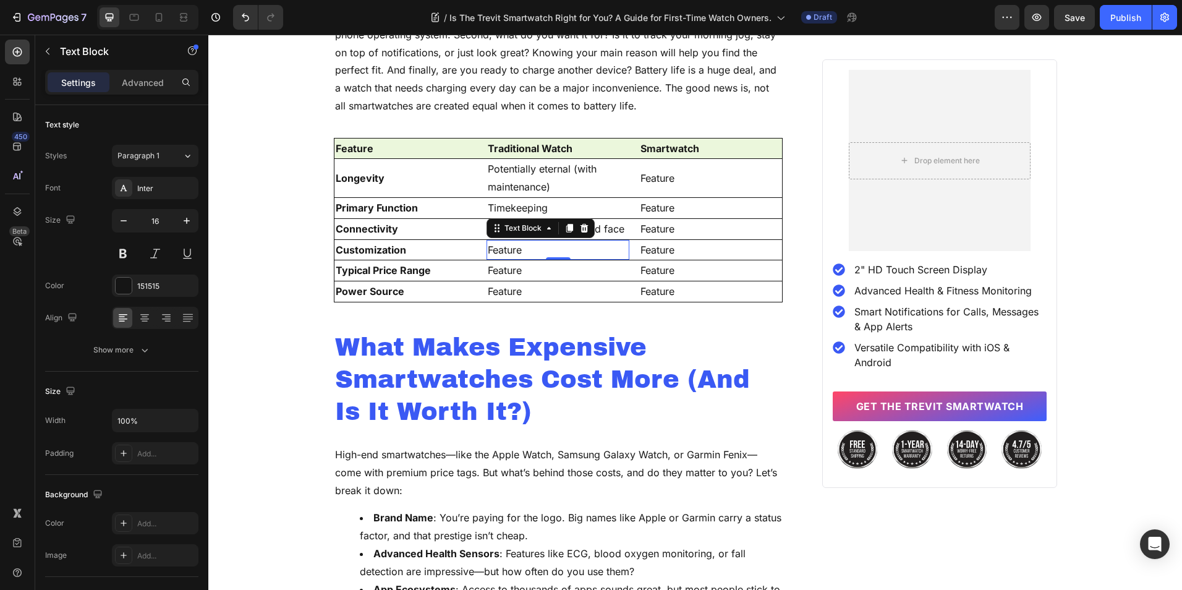
click at [498, 252] on p "Feature" at bounding box center [558, 250] width 140 height 18
click at [501, 294] on p "Feature" at bounding box center [558, 292] width 140 height 18
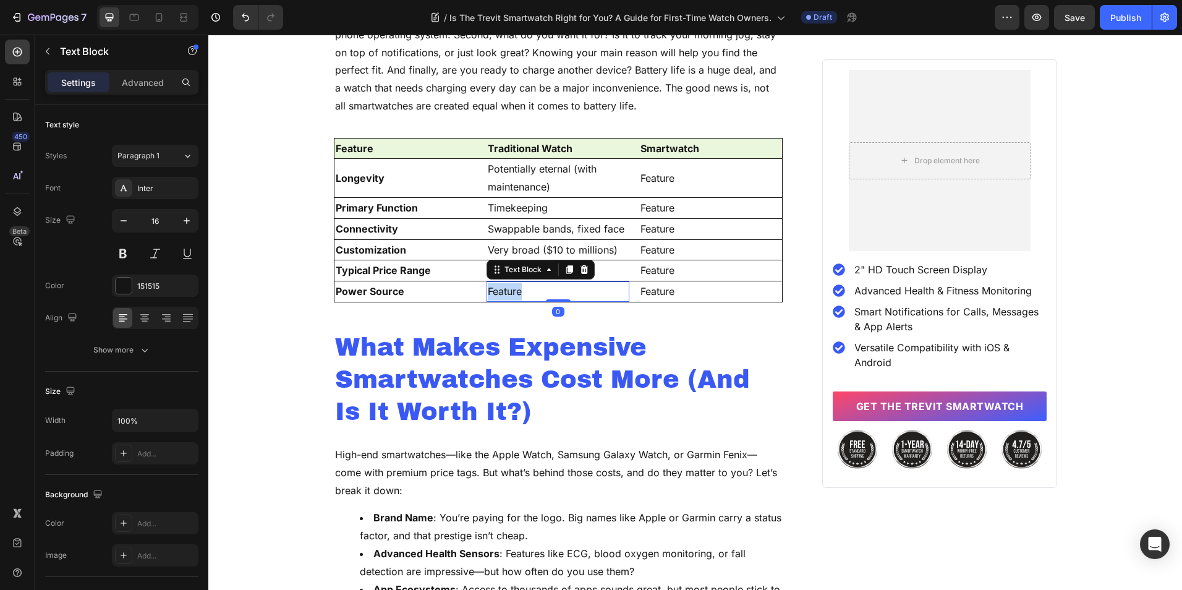
click at [501, 294] on p "Feature" at bounding box center [558, 292] width 140 height 18
click at [556, 245] on p "Very broad ($10 to millions)" at bounding box center [558, 250] width 140 height 18
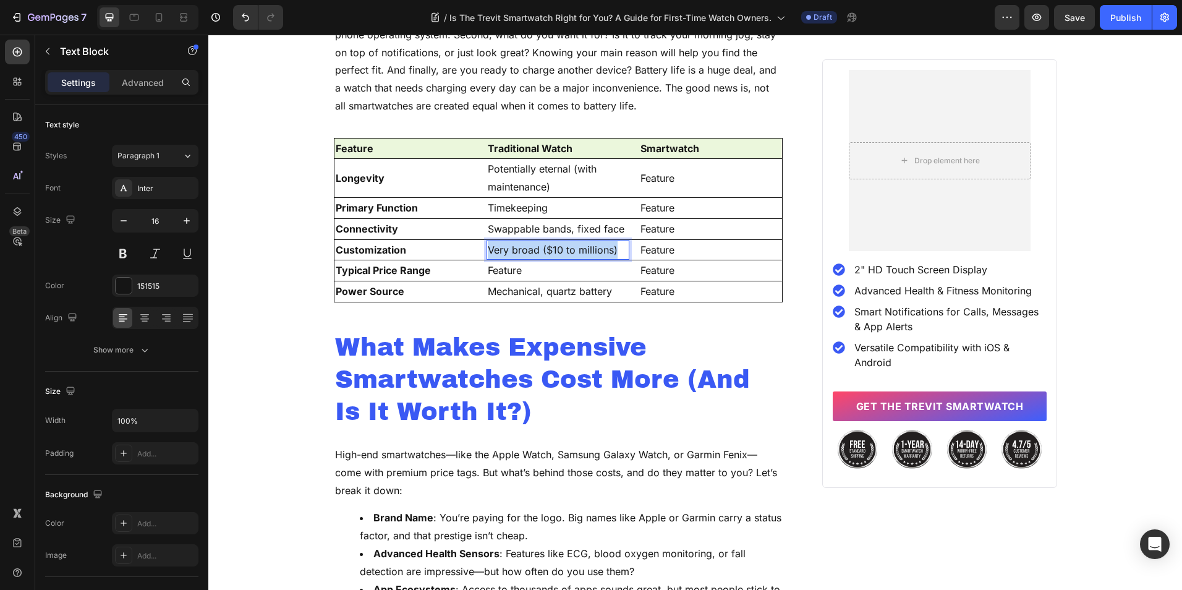
click at [556, 245] on p "Very broad ($10 to millions)" at bounding box center [558, 250] width 140 height 18
click at [513, 267] on p "Feature" at bounding box center [558, 271] width 140 height 18
click at [550, 226] on p "Swappable bands, fixed face" at bounding box center [558, 229] width 140 height 18
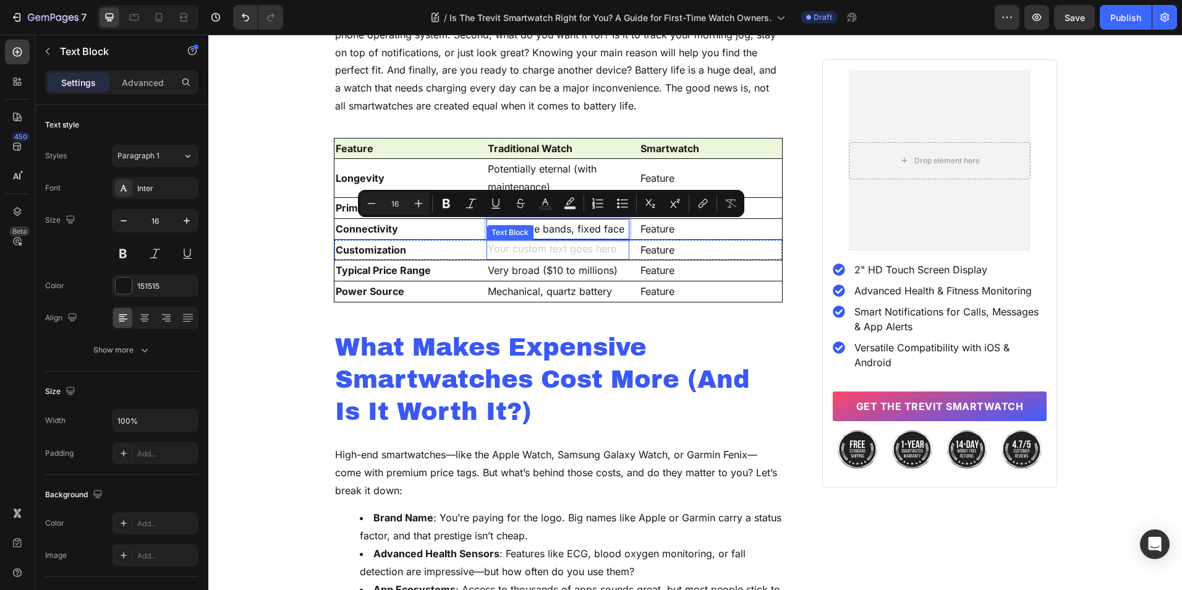
click at [527, 249] on div "Rich Text Editor. Editing area: main" at bounding box center [558, 250] width 143 height 20
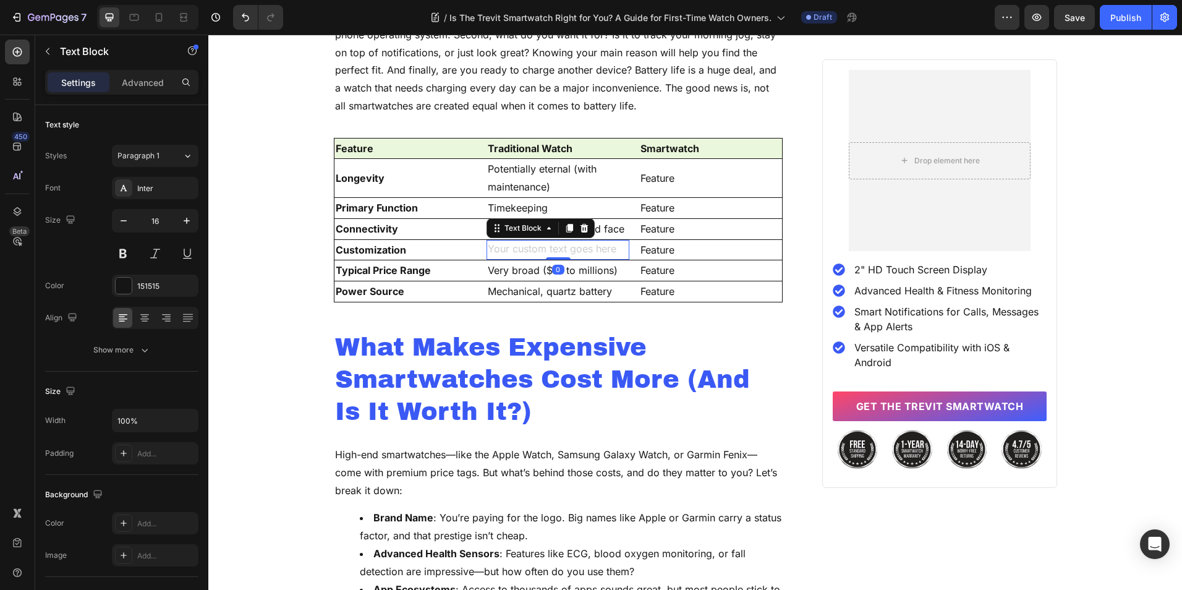
click at [527, 249] on div "Rich Text Editor. Editing area: main" at bounding box center [558, 250] width 143 height 20
click at [510, 225] on p "Swappable bands, fixed face" at bounding box center [558, 229] width 140 height 18
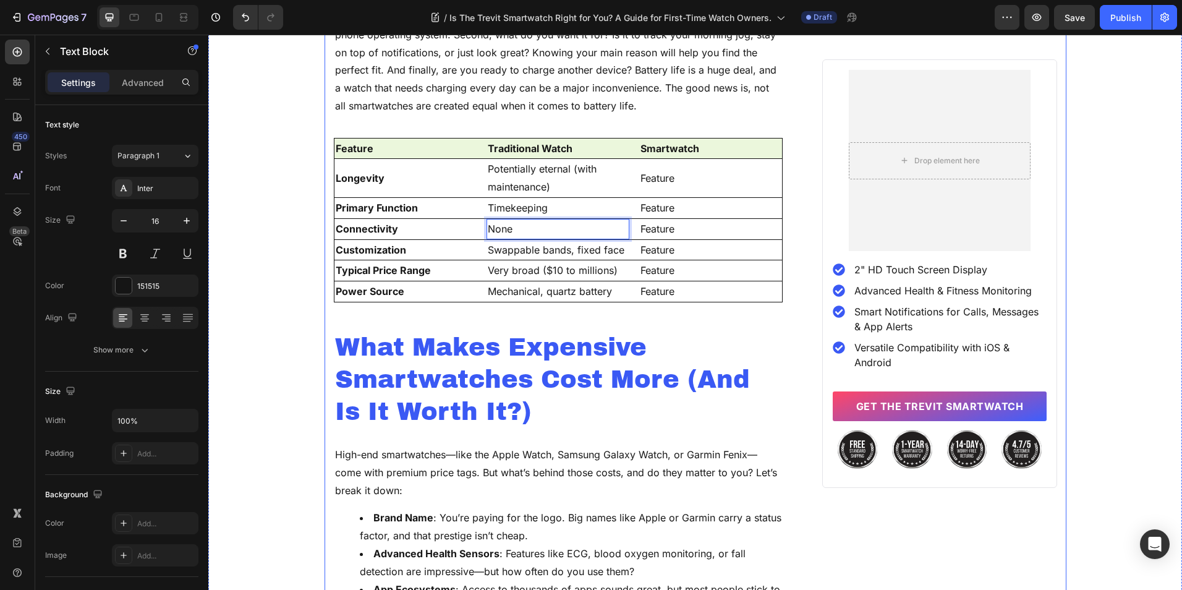
click at [325, 300] on div "Is the Trevit Smartwatch Right for You? A Guide for First-Time Watch Owners. He…" at bounding box center [696, 216] width 742 height 2867
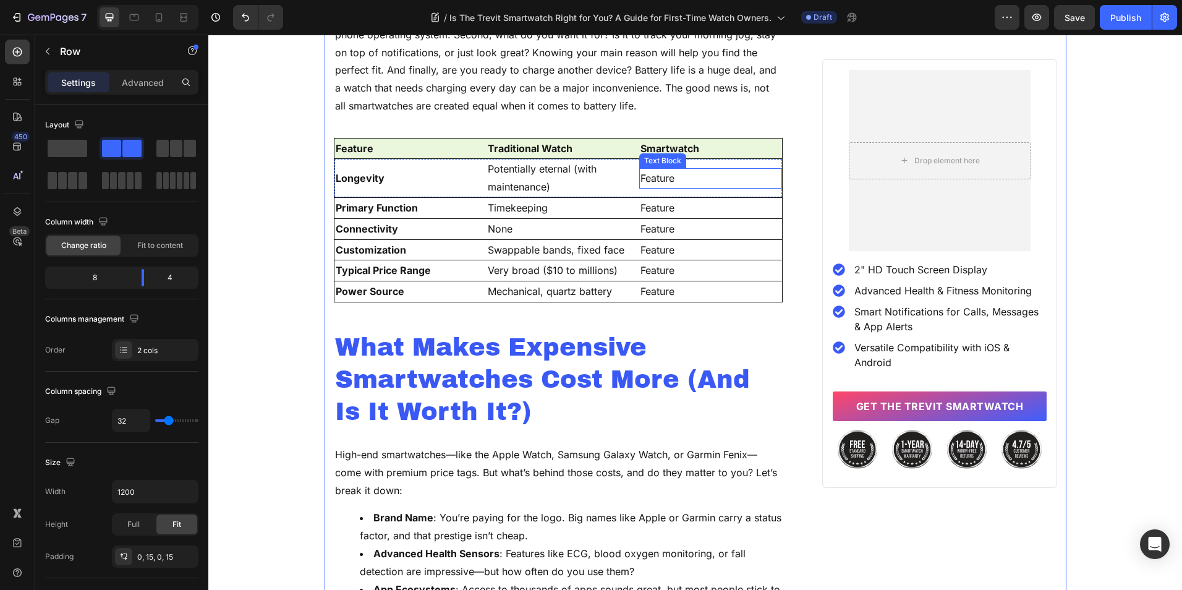
click at [653, 179] on p "Feature" at bounding box center [710, 178] width 140 height 18
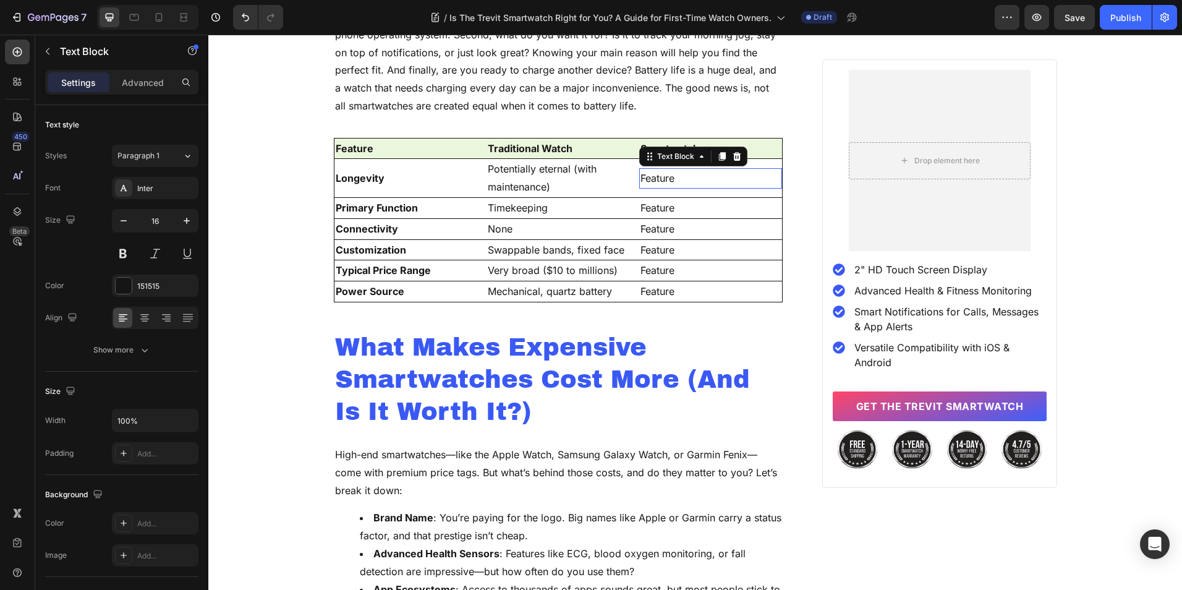
click at [653, 179] on p "Feature" at bounding box center [710, 178] width 140 height 18
click at [644, 213] on div "Text Block" at bounding box center [663, 211] width 42 height 11
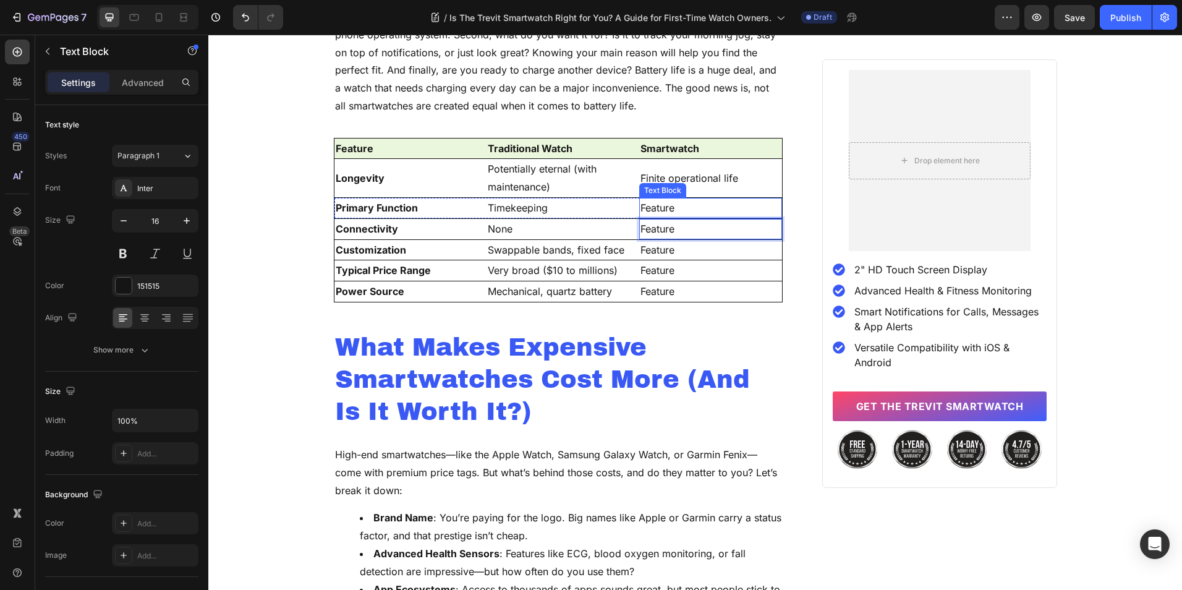
click at [711, 208] on p "Feature" at bounding box center [710, 208] width 140 height 18
click at [696, 213] on p "Feature" at bounding box center [710, 208] width 140 height 18
click at [665, 209] on p "Feature" at bounding box center [710, 208] width 140 height 18
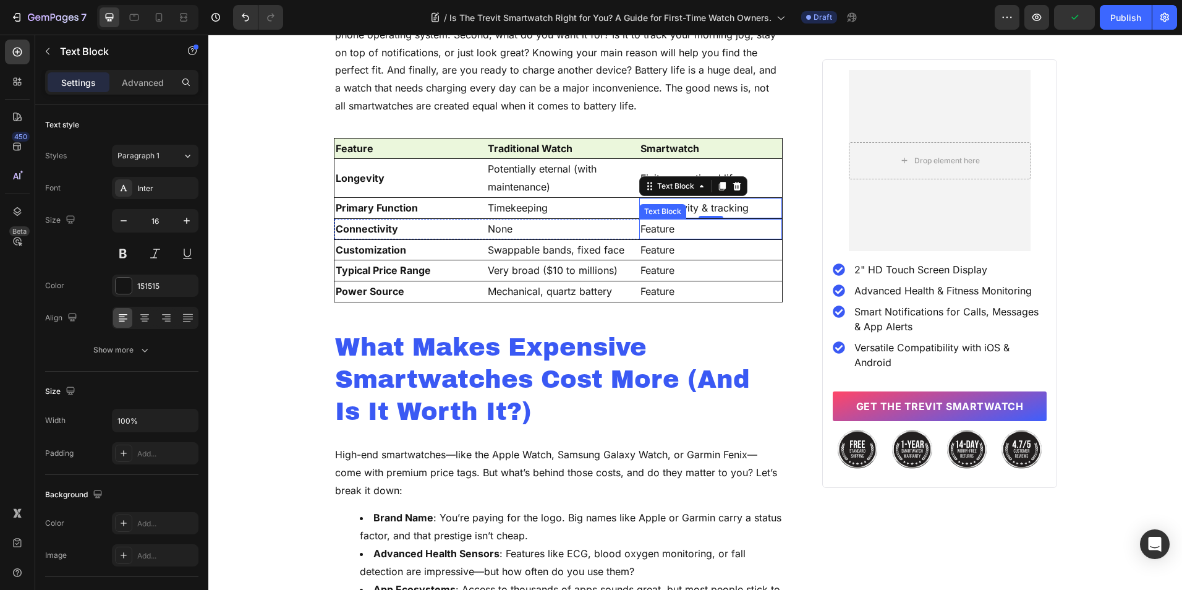
click at [659, 227] on p "Feature" at bounding box center [710, 229] width 140 height 18
click at [656, 254] on p "Feature" at bounding box center [710, 250] width 140 height 18
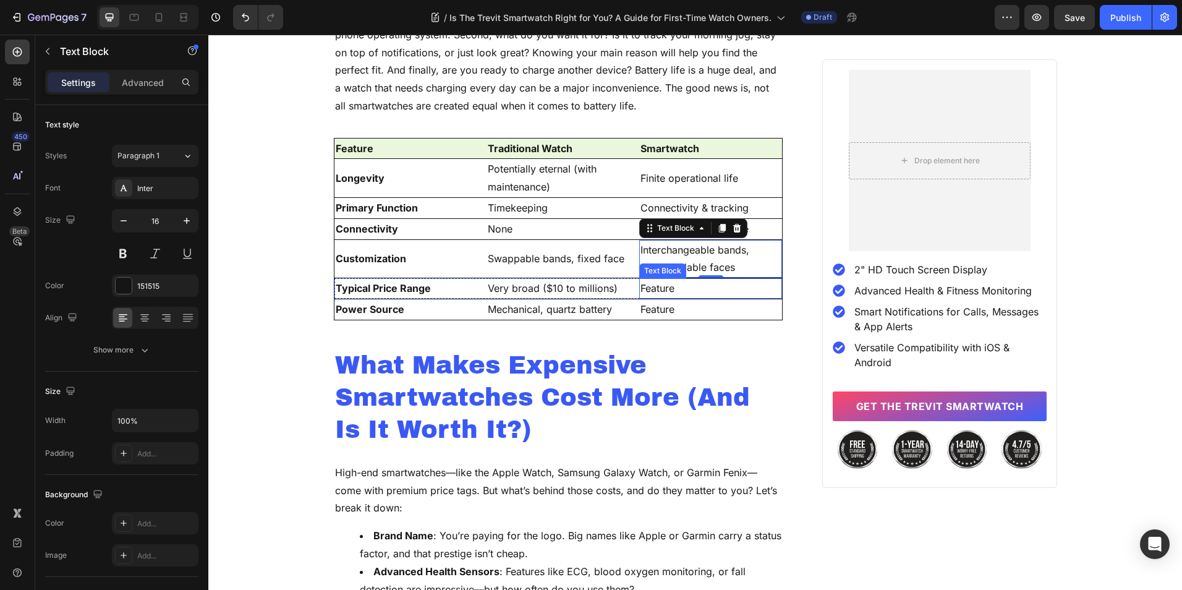
click at [651, 286] on p "Feature" at bounding box center [710, 288] width 140 height 18
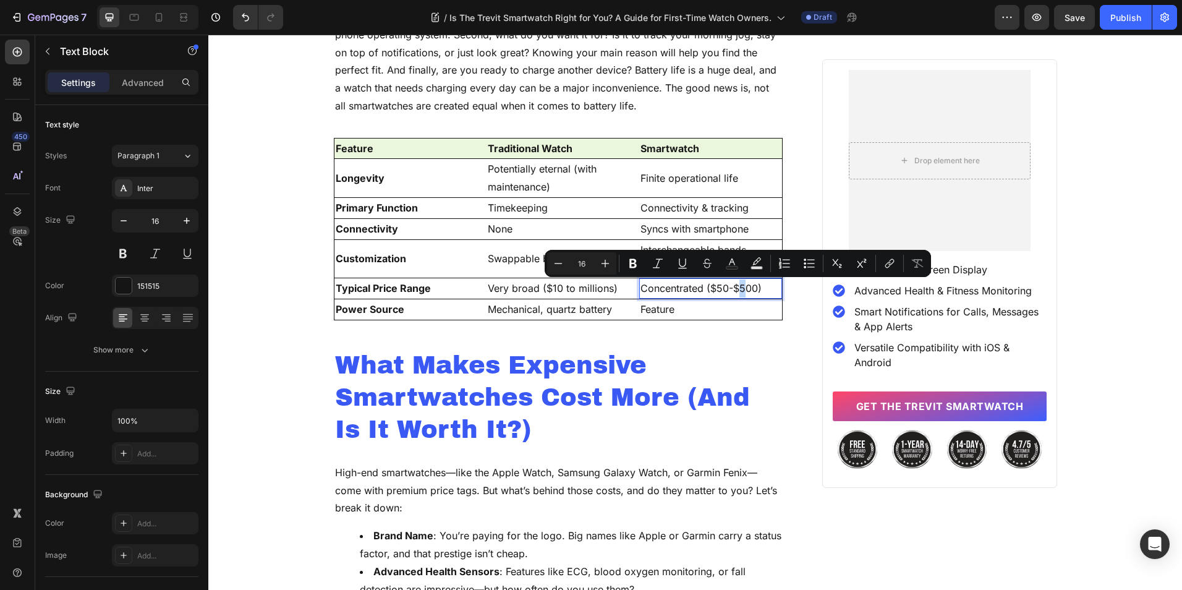
click at [738, 290] on p "Concentrated ($50-$500)" at bounding box center [710, 288] width 140 height 18
drag, startPoint x: 723, startPoint y: 291, endPoint x: 715, endPoint y: 289, distance: 8.4
click at [715, 289] on p "Concentrated ($50-$200)" at bounding box center [710, 288] width 140 height 18
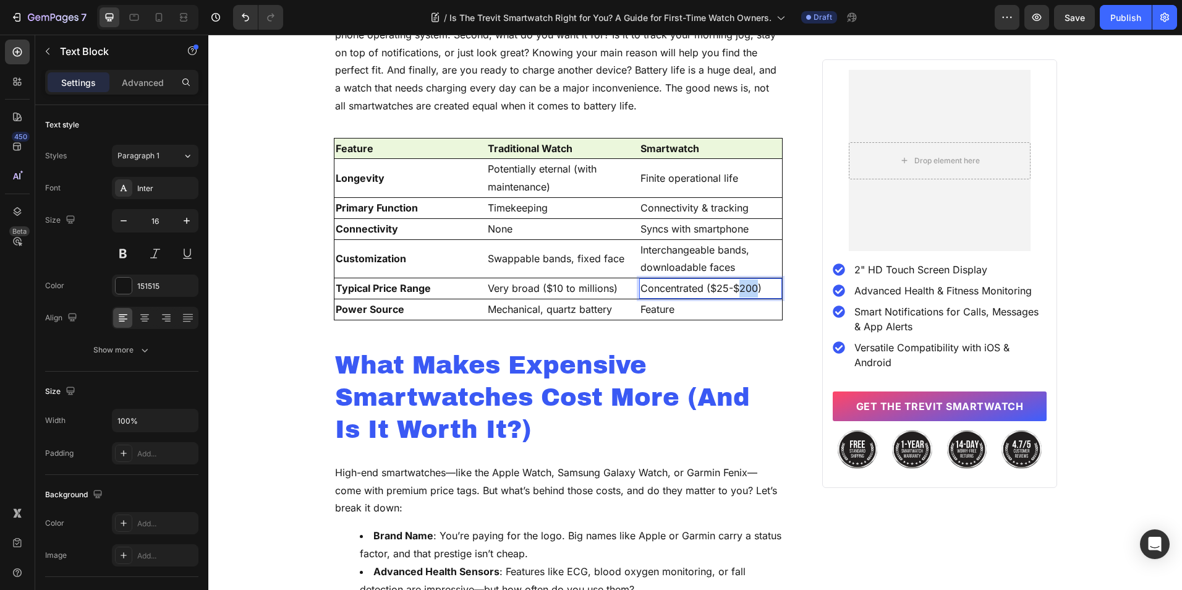
drag, startPoint x: 738, startPoint y: 289, endPoint x: 754, endPoint y: 291, distance: 16.2
click at [754, 291] on p "Concentrated ($25-$200)" at bounding box center [710, 288] width 140 height 18
click at [726, 312] on p "Feature" at bounding box center [710, 309] width 140 height 18
click at [658, 311] on p "Feature" at bounding box center [710, 309] width 140 height 18
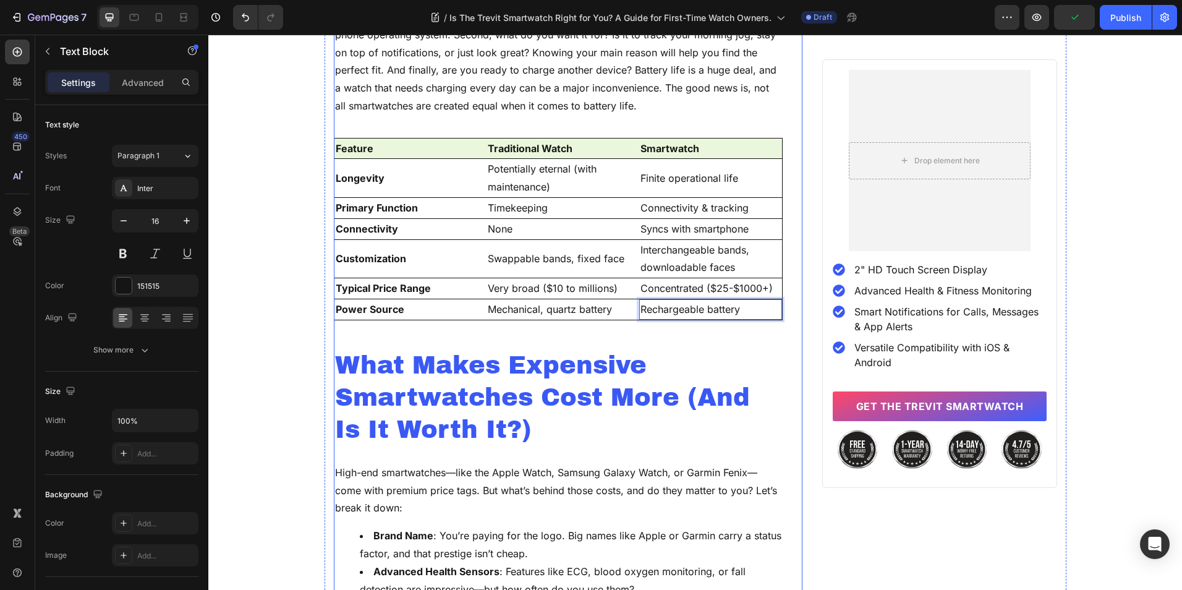
click at [653, 344] on div "Is the Trevit Smartwatch Right for You? A Guide for First-Time Watch Owners. He…" at bounding box center [558, 225] width 449 height 2885
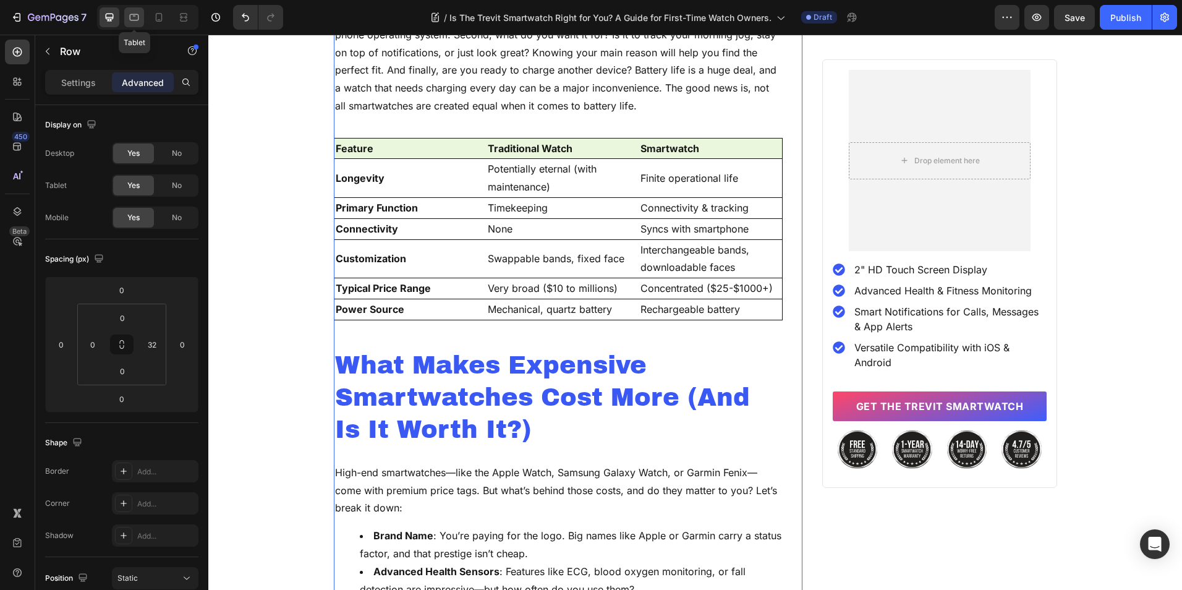
click at [138, 12] on icon at bounding box center [134, 17] width 12 height 12
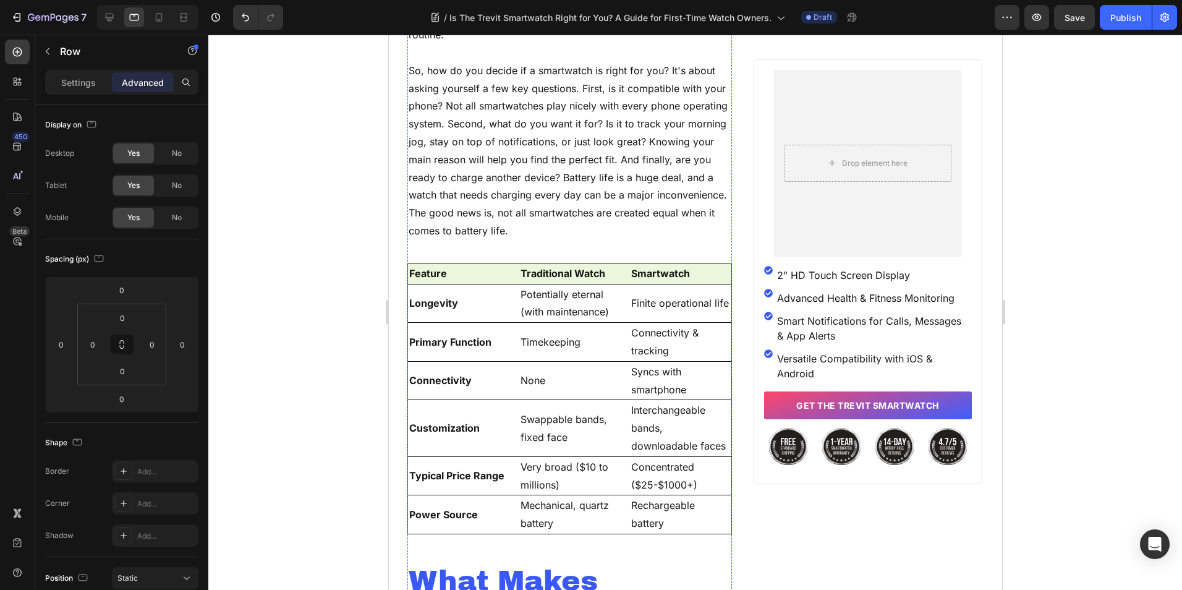
scroll to position [1638, 0]
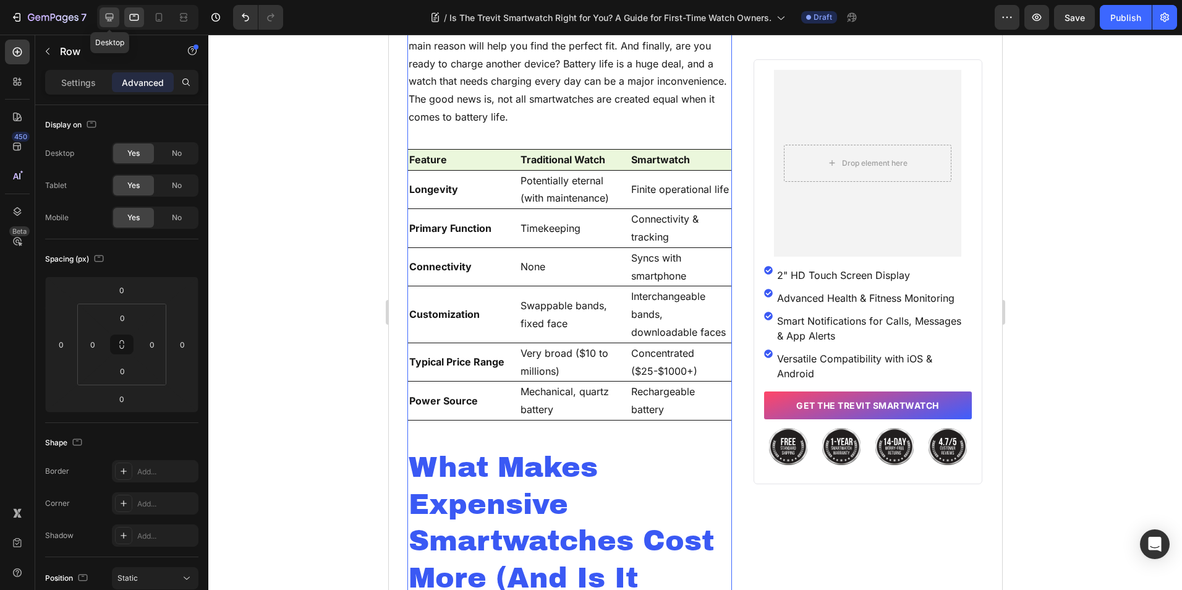
click at [106, 15] on icon at bounding box center [110, 18] width 8 height 8
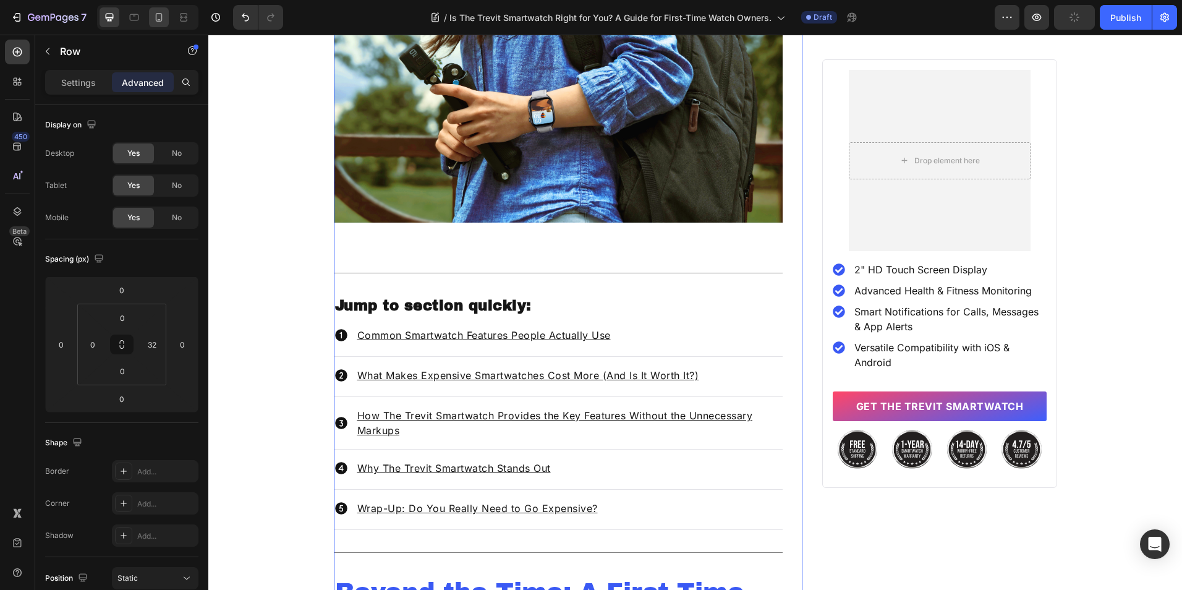
click at [158, 19] on icon at bounding box center [159, 17] width 12 height 12
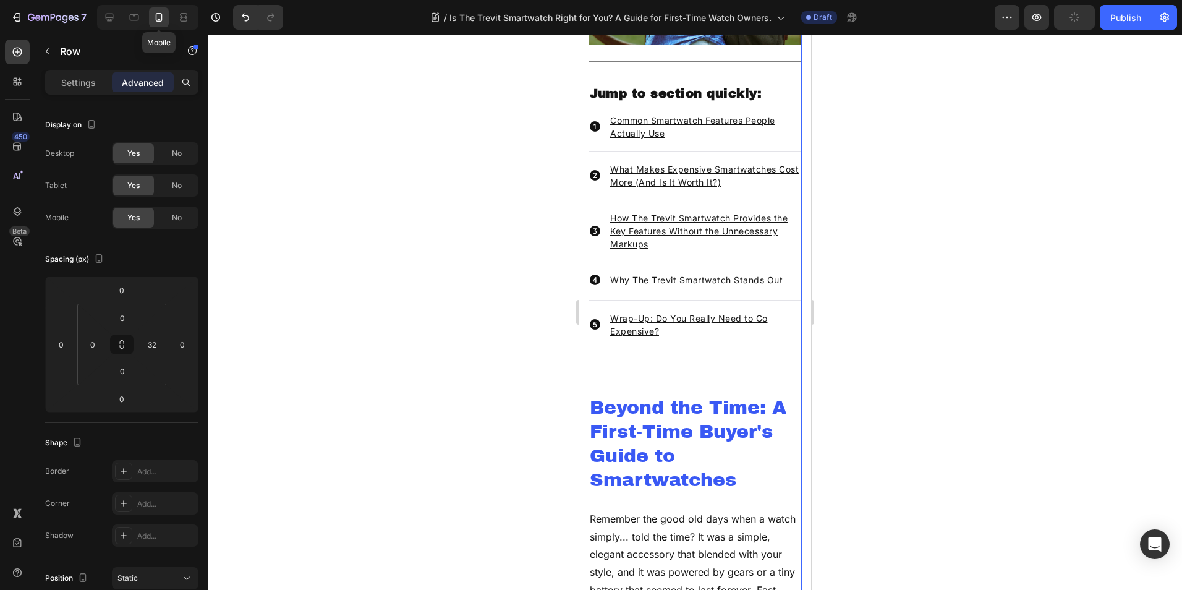
type input "0"
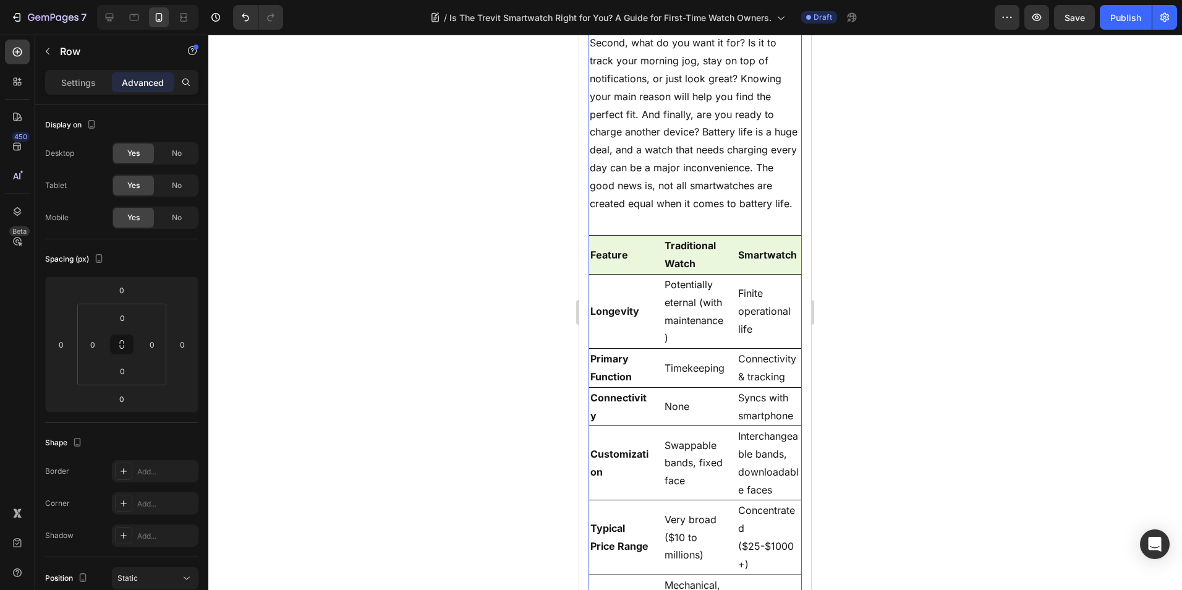
scroll to position [1557, 0]
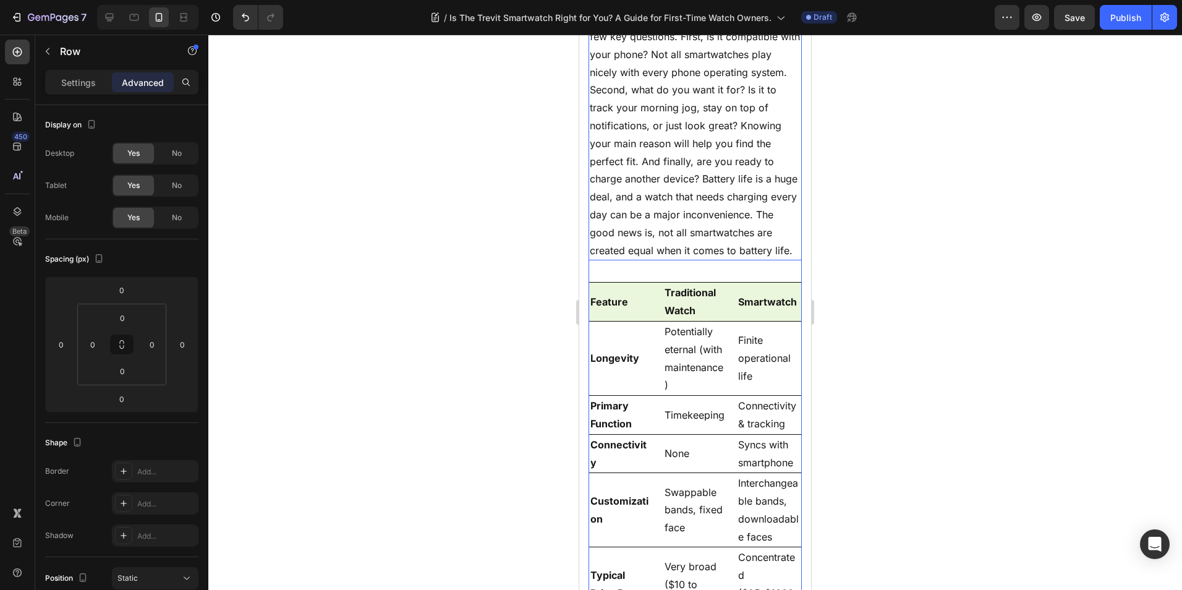
click at [673, 189] on p "So, how do you decide if a smartwatch is right for you? It's about asking yours…" at bounding box center [695, 125] width 211 height 267
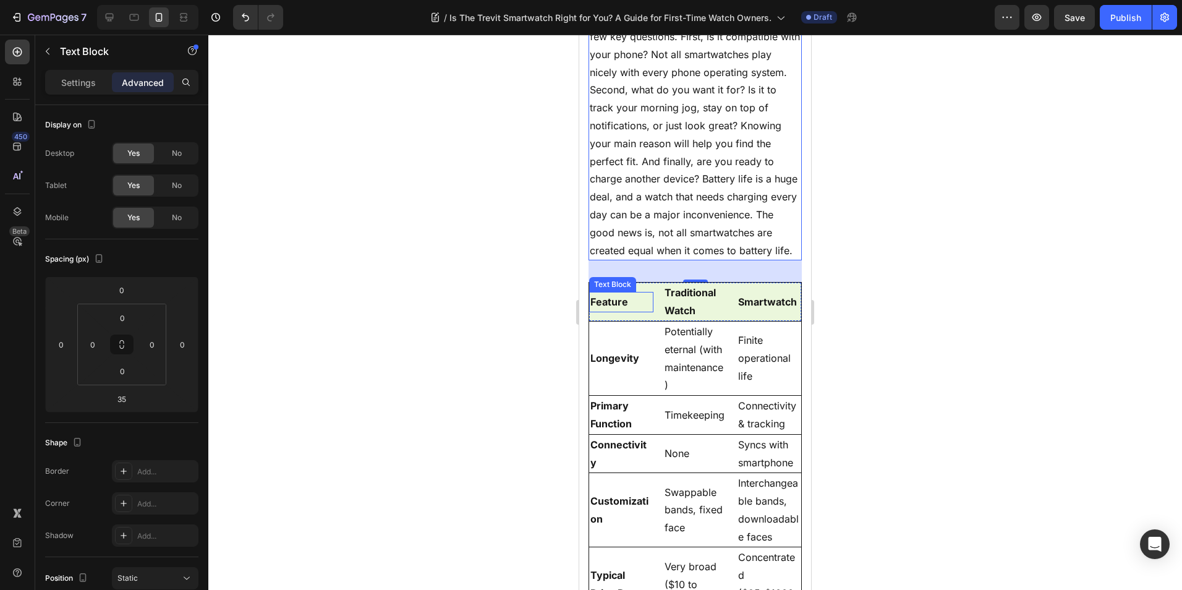
scroll to position [1681, 0]
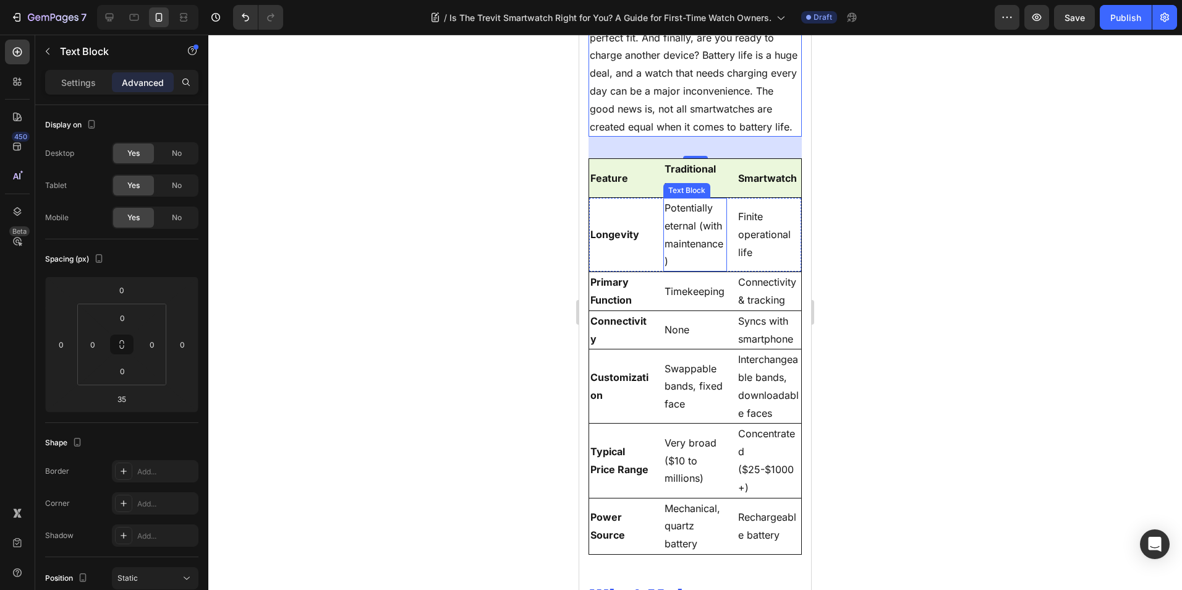
click at [707, 265] on p "Potentially eternal (with maintenance)" at bounding box center [696, 234] width 62 height 71
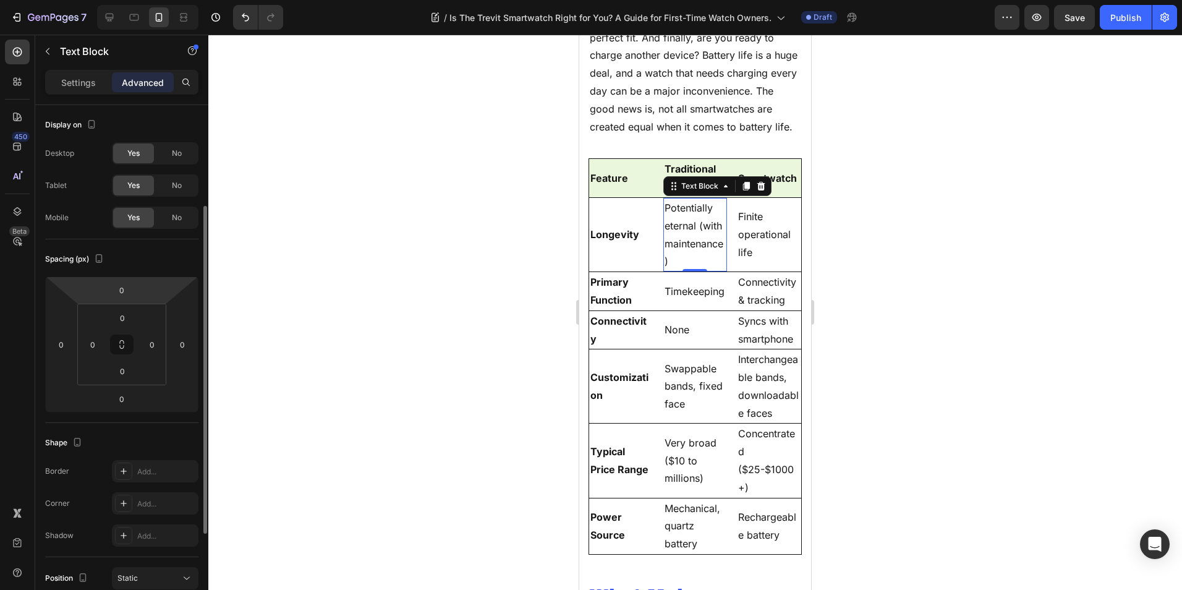
scroll to position [305, 0]
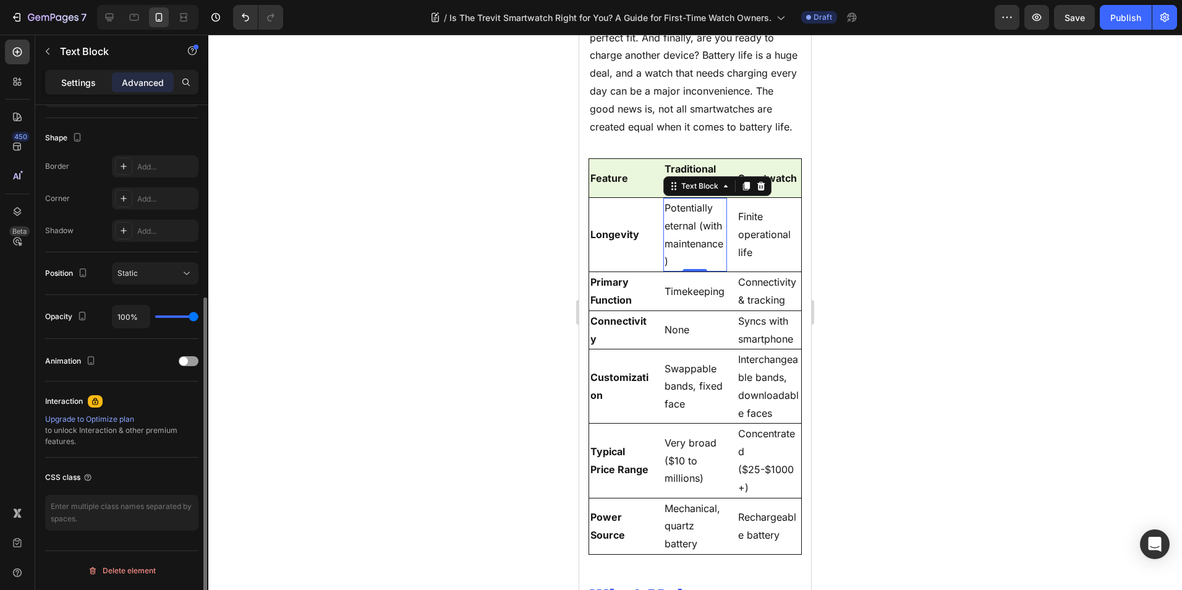
click at [80, 82] on p "Settings" at bounding box center [78, 82] width 35 height 13
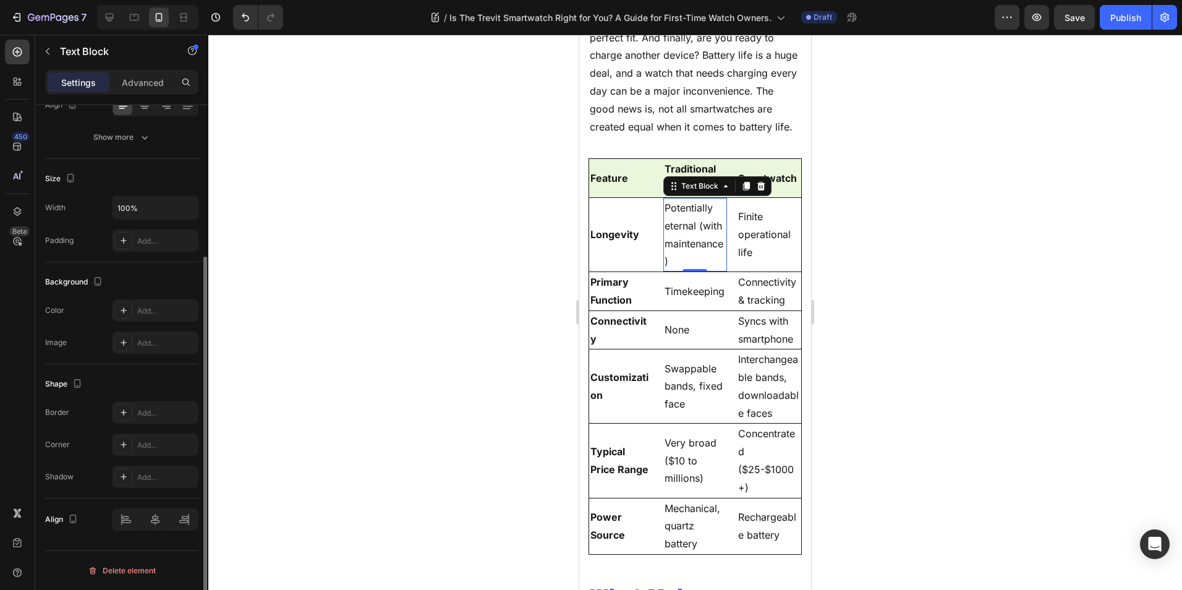
scroll to position [0, 0]
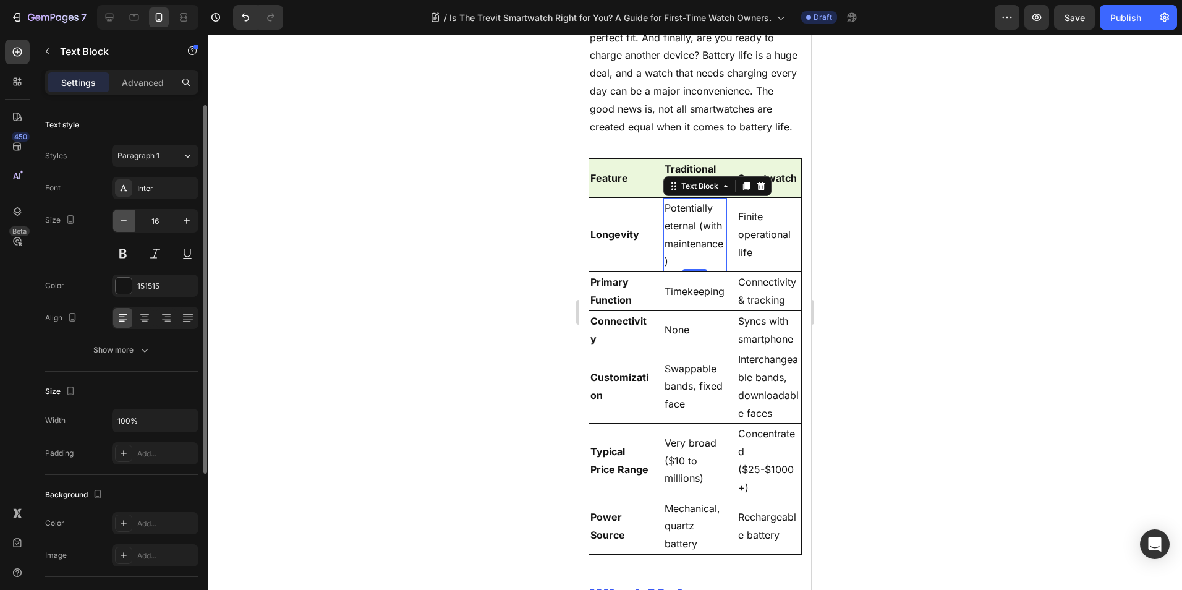
click at [129, 225] on icon "button" at bounding box center [123, 221] width 12 height 12
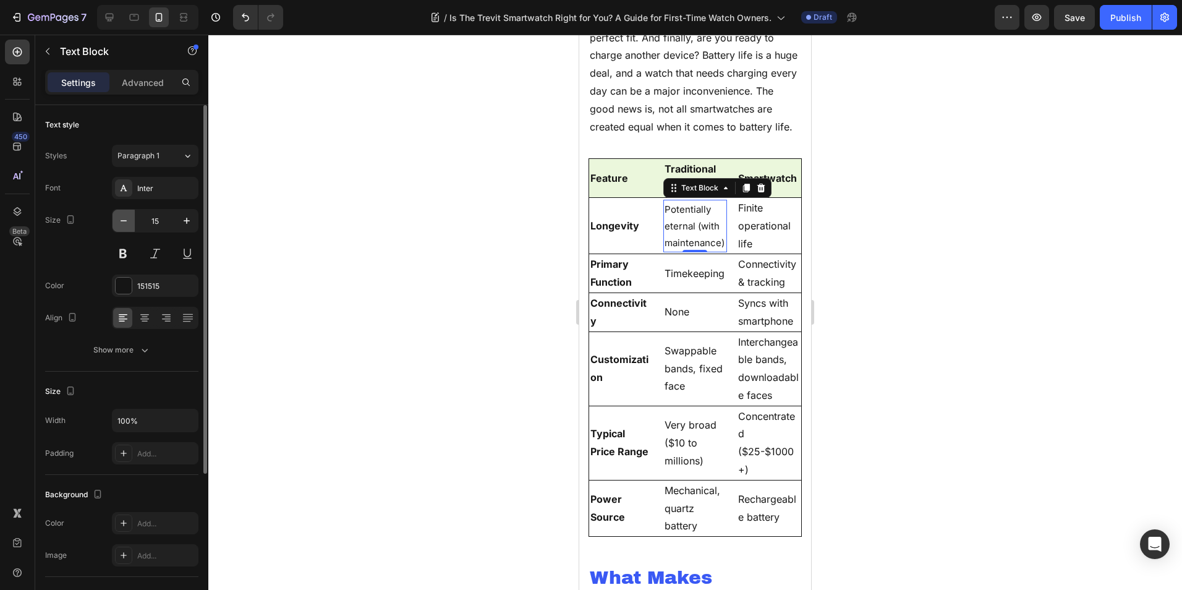
click at [129, 225] on icon "button" at bounding box center [123, 221] width 12 height 12
type input "14"
click at [614, 235] on p "Longevity" at bounding box center [621, 226] width 62 height 18
click at [125, 223] on icon "button" at bounding box center [123, 221] width 12 height 12
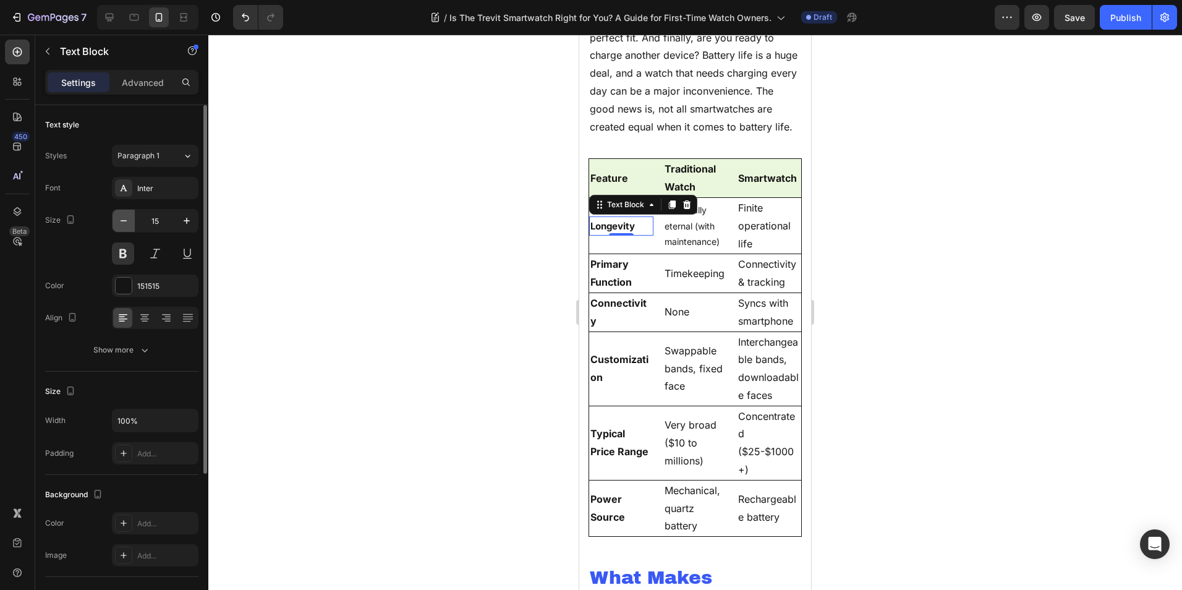
type input "14"
click at [755, 252] on p "Finite operational life" at bounding box center [769, 225] width 62 height 53
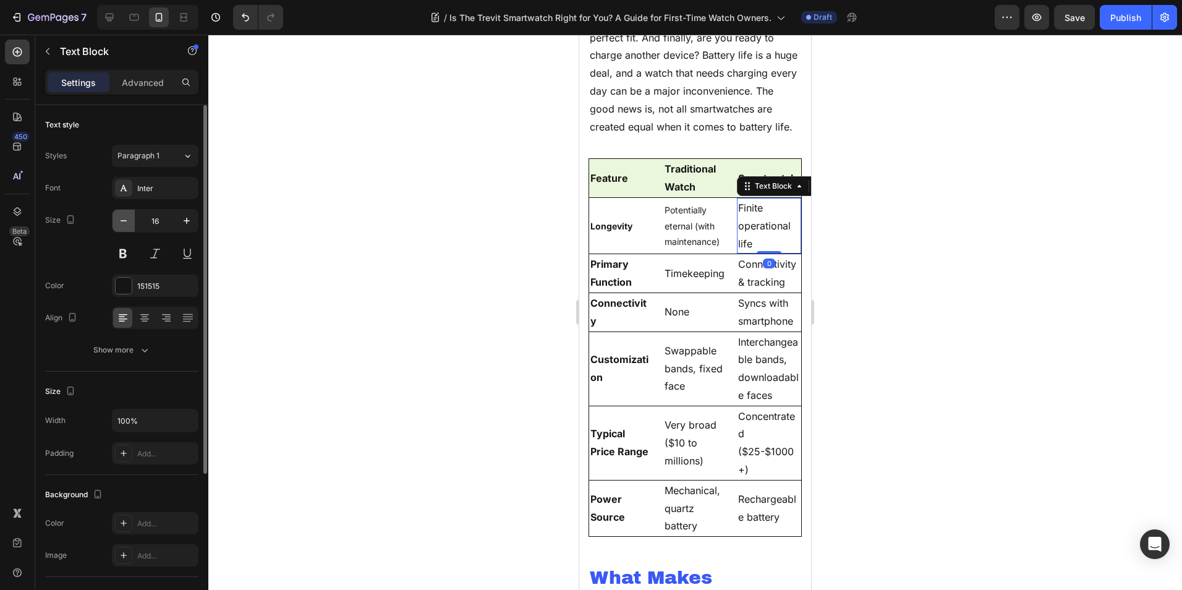
click at [123, 222] on icon "button" at bounding box center [123, 221] width 12 height 12
type input "14"
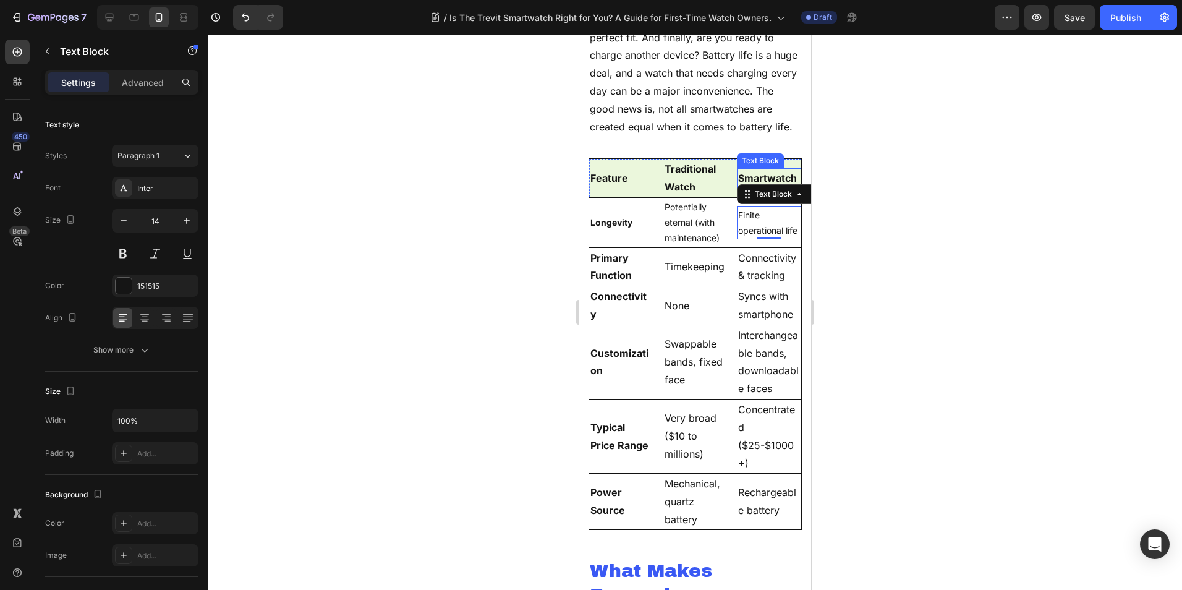
click at [751, 187] on p "Smartwatch" at bounding box center [769, 178] width 62 height 18
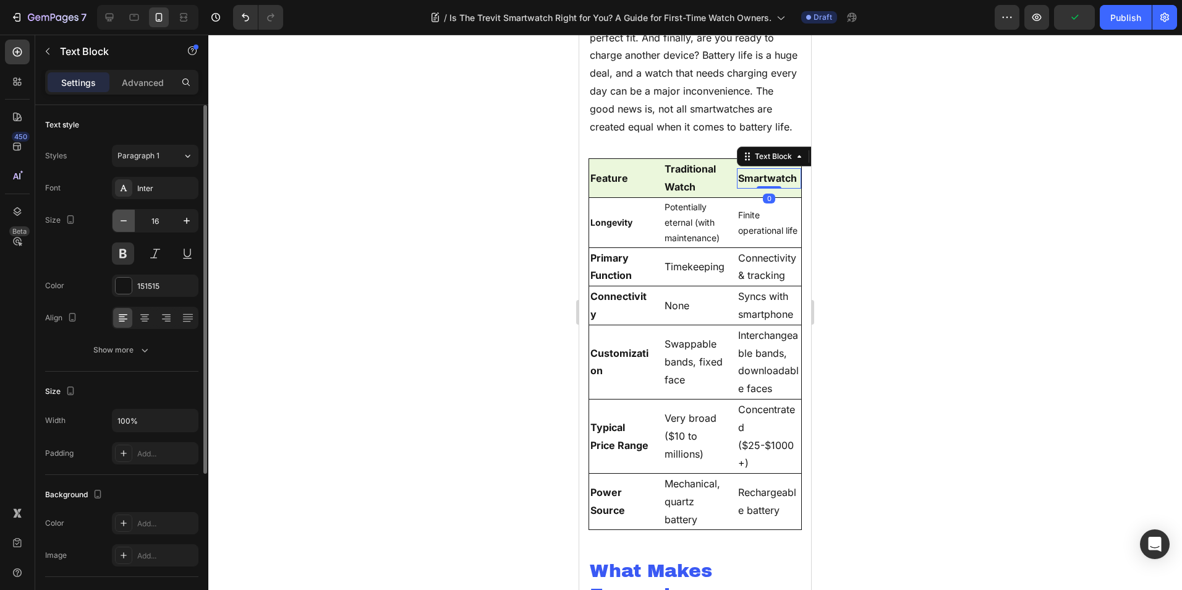
click at [130, 221] on button "button" at bounding box center [124, 221] width 22 height 22
type input "14"
click at [700, 196] on p "Traditional Watch" at bounding box center [696, 178] width 62 height 36
click at [125, 226] on icon "button" at bounding box center [123, 221] width 12 height 12
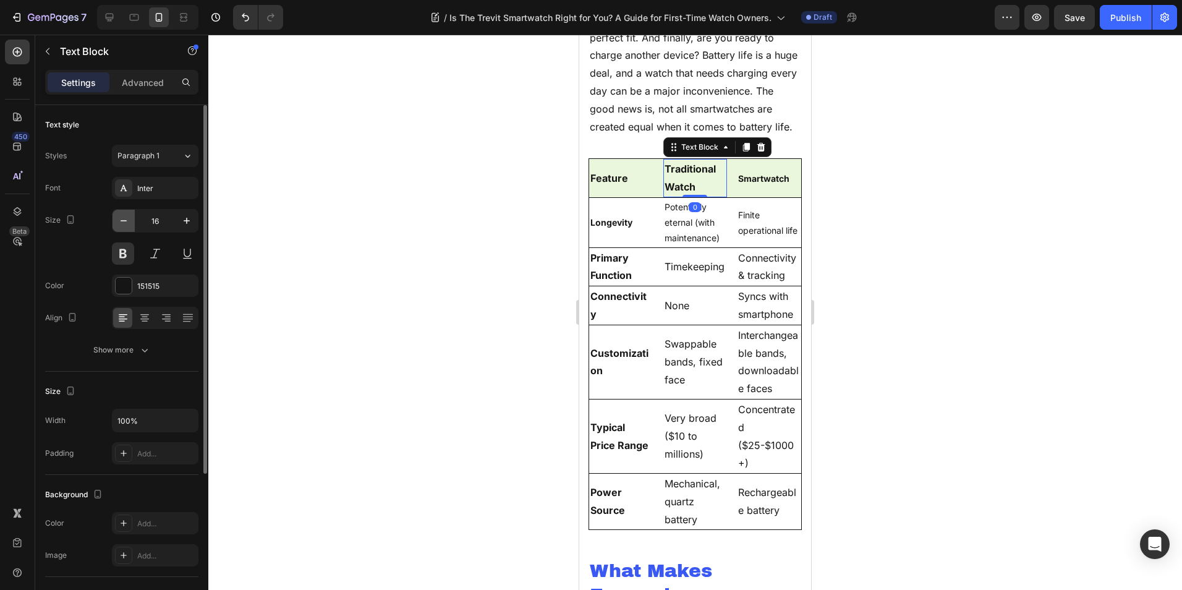
click at [125, 226] on icon "button" at bounding box center [123, 221] width 12 height 12
type input "14"
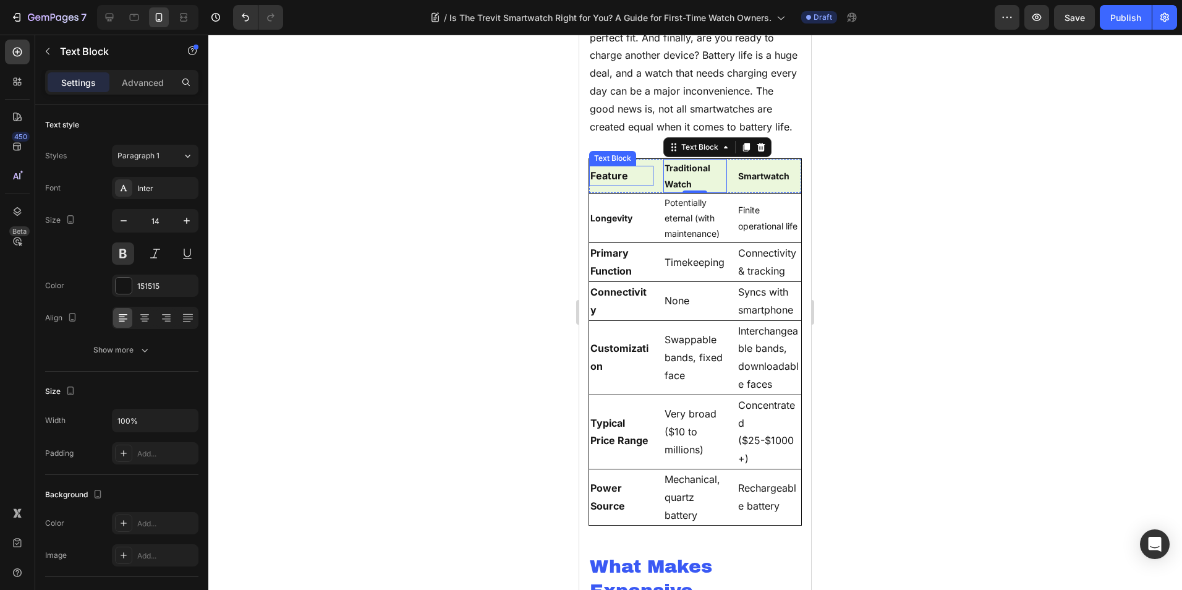
click at [603, 185] on p "Feature" at bounding box center [621, 176] width 62 height 18
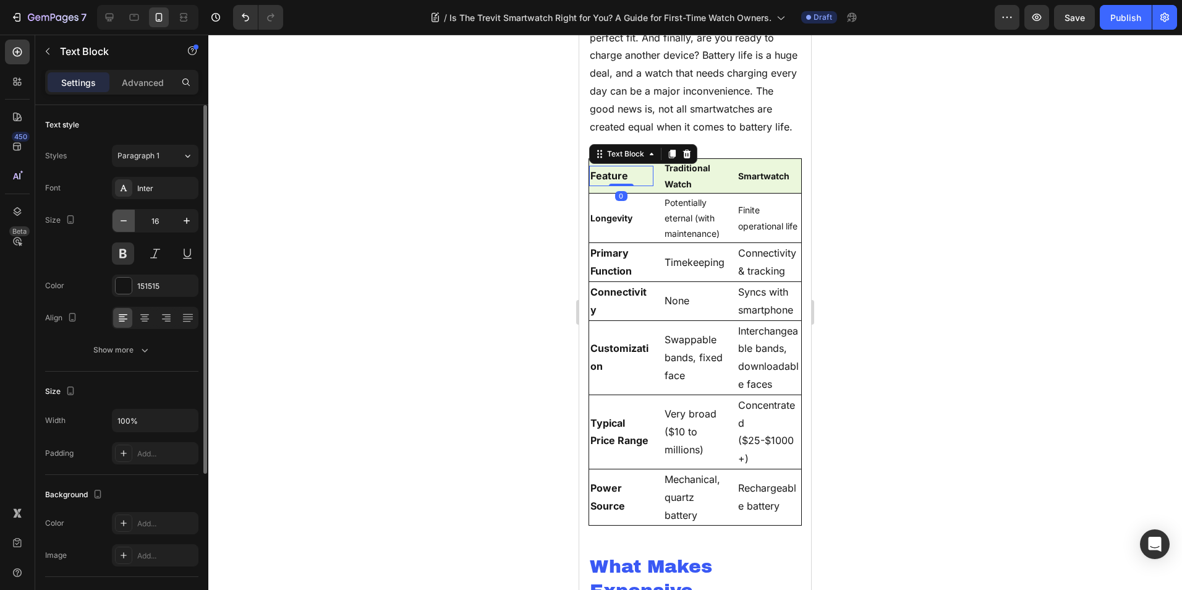
click at [117, 221] on button "button" at bounding box center [124, 221] width 22 height 22
type input "14"
click at [699, 191] on p "Traditional Watch" at bounding box center [696, 175] width 62 height 31
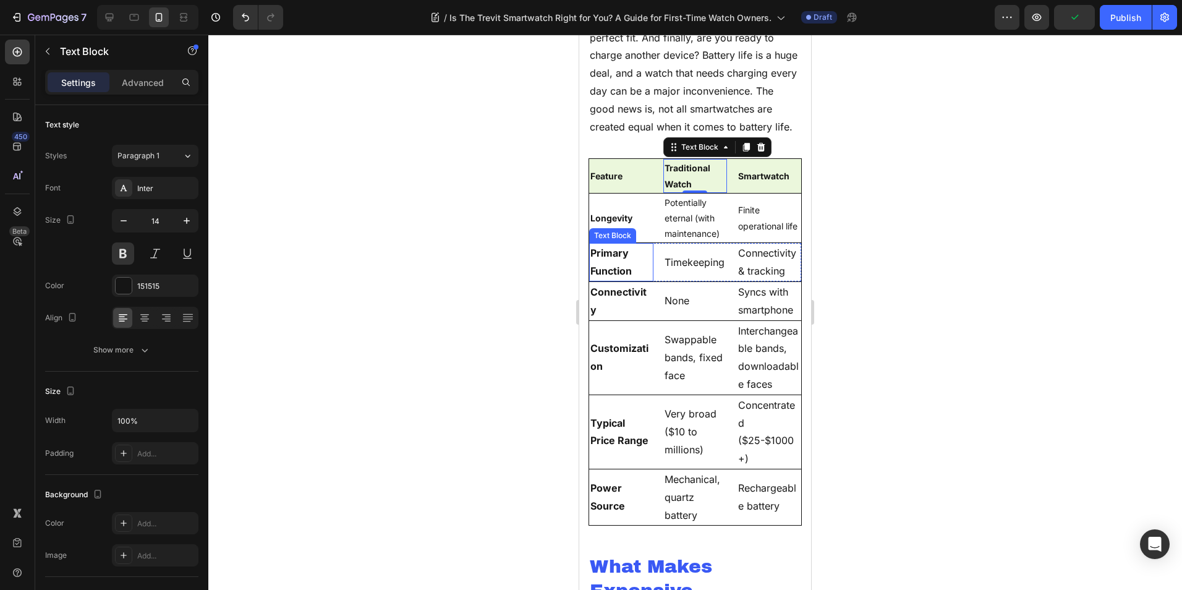
click at [610, 280] on p "Primary Function" at bounding box center [621, 262] width 62 height 36
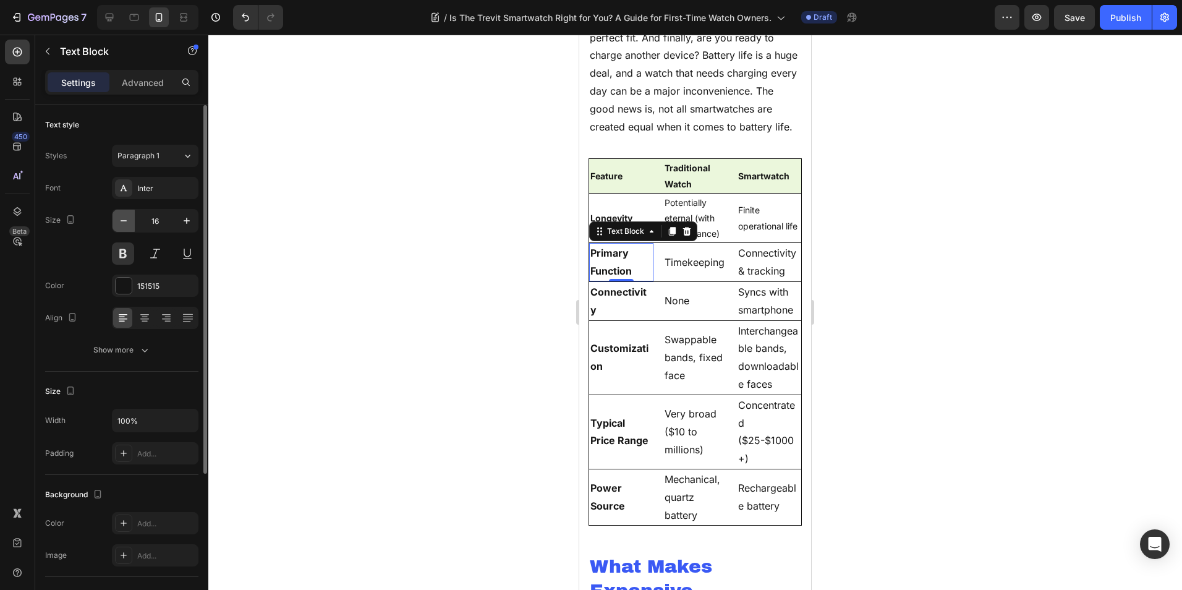
click at [130, 218] on button "button" at bounding box center [124, 221] width 22 height 22
type input "14"
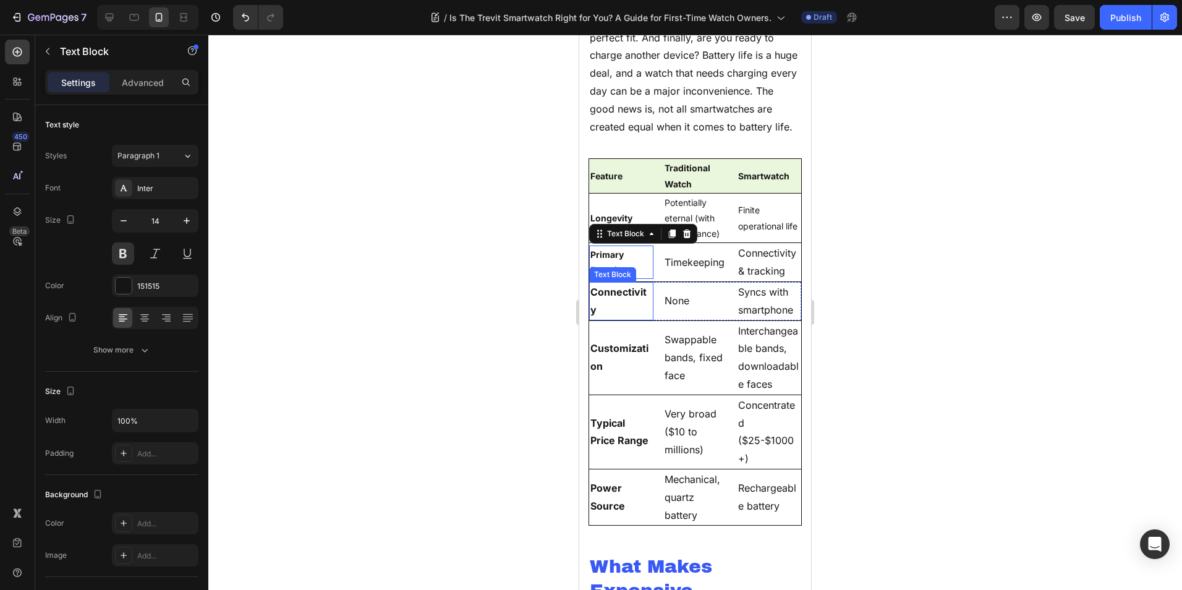
click at [623, 319] on p "Connectivity" at bounding box center [621, 301] width 62 height 36
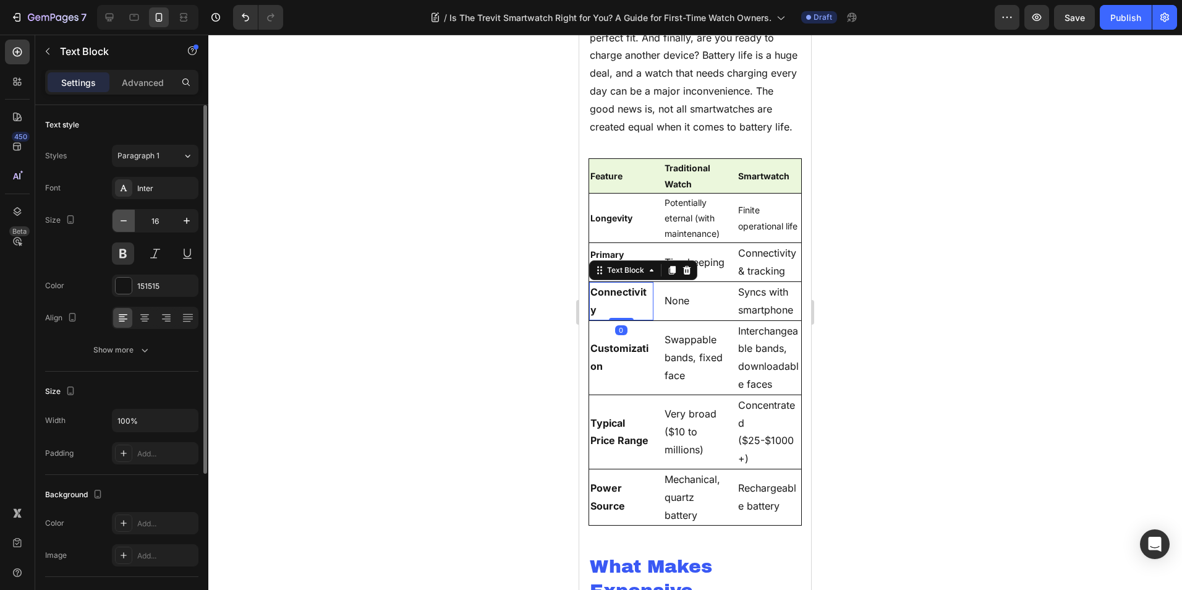
click at [116, 218] on button "button" at bounding box center [124, 221] width 22 height 22
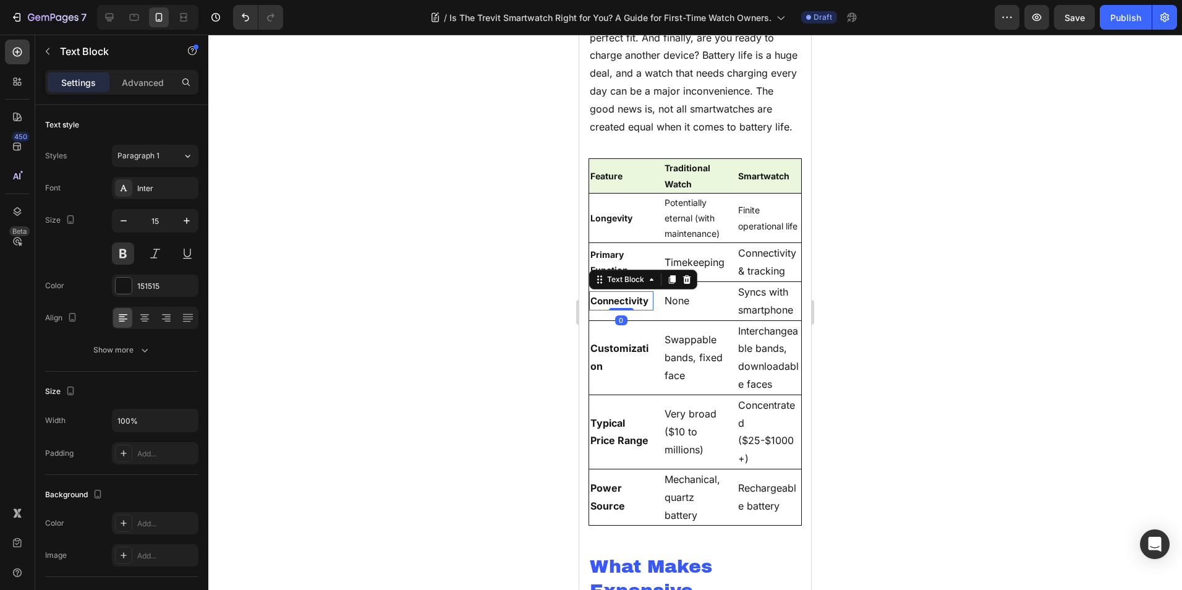
type input "14"
click at [634, 375] on p "Customization" at bounding box center [621, 357] width 62 height 36
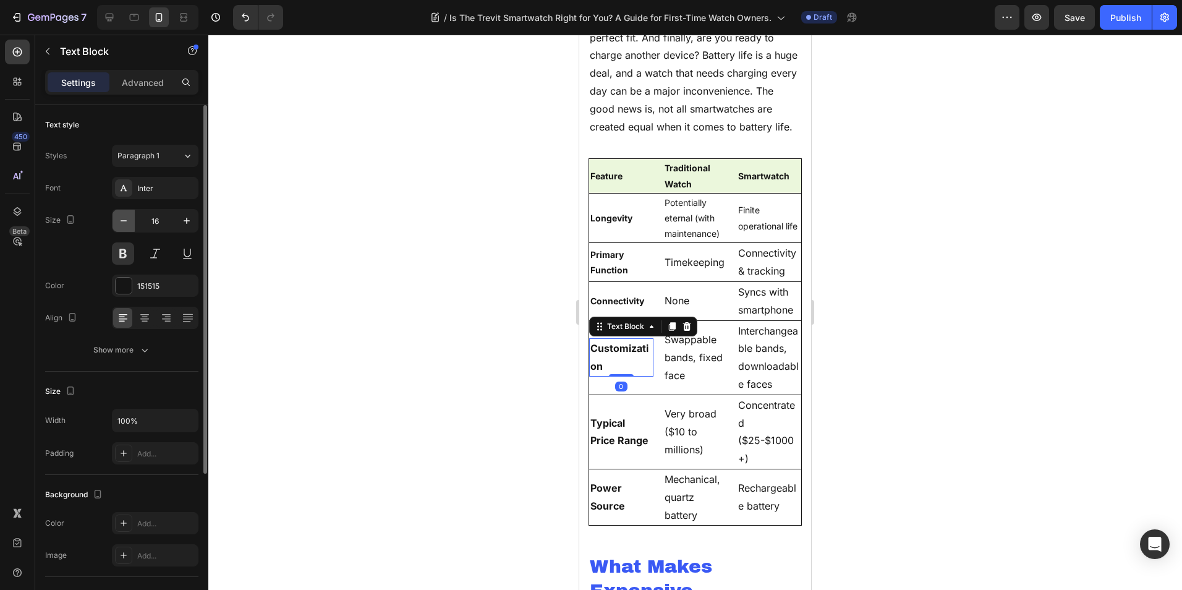
click at [129, 221] on icon "button" at bounding box center [123, 221] width 12 height 12
type input "14"
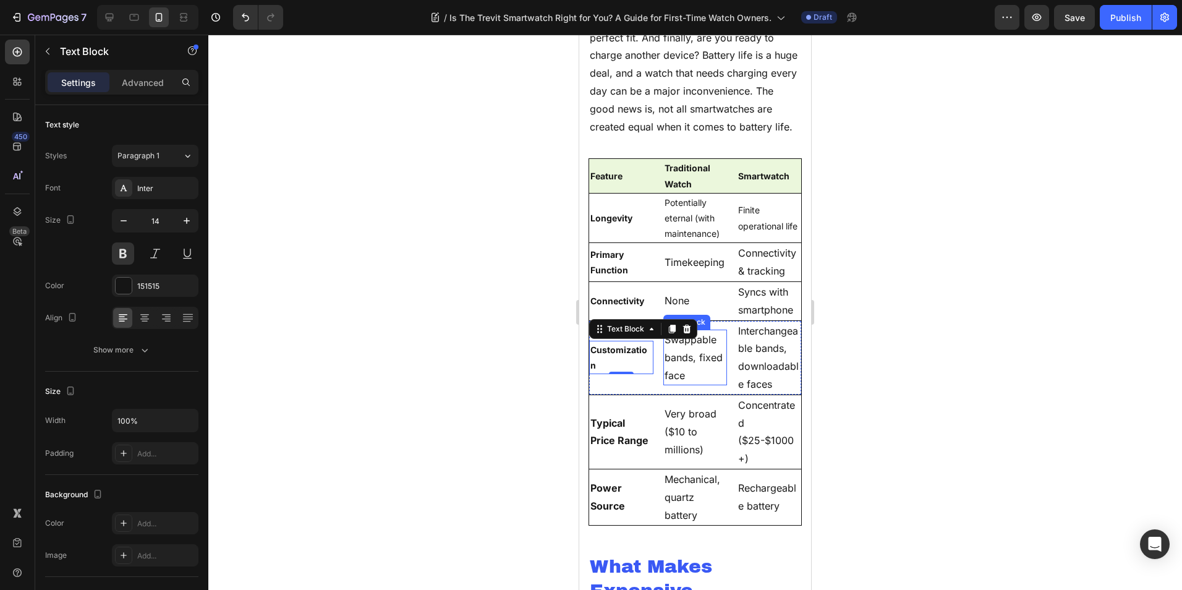
click at [672, 384] on p "Swappable bands, fixed face" at bounding box center [696, 357] width 62 height 53
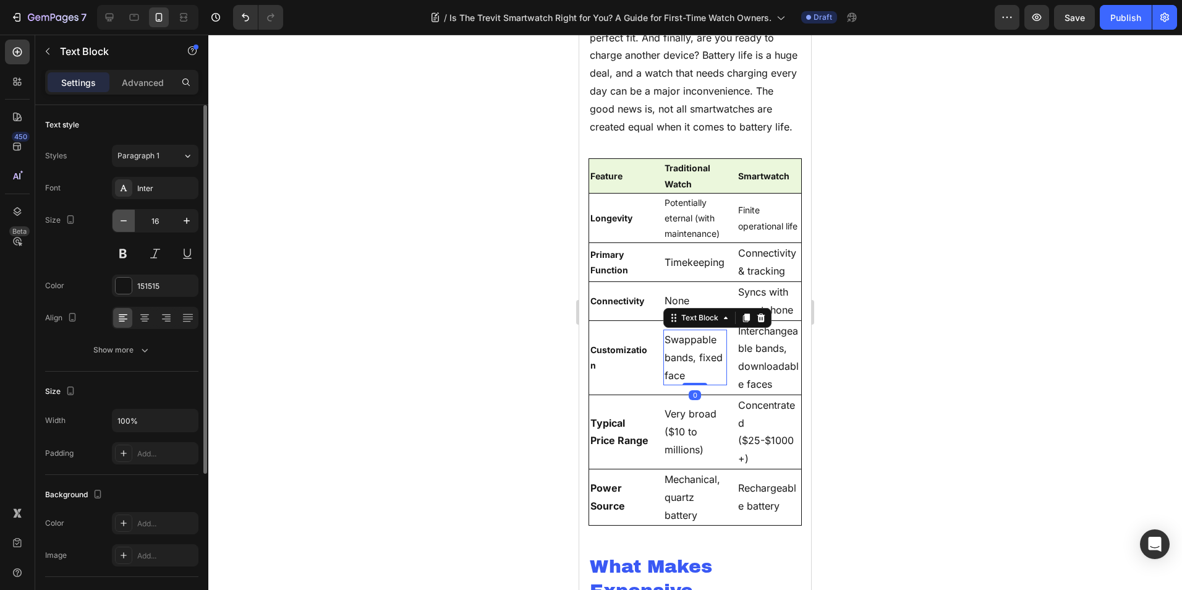
click at [129, 219] on icon "button" at bounding box center [123, 221] width 12 height 12
type input "14"
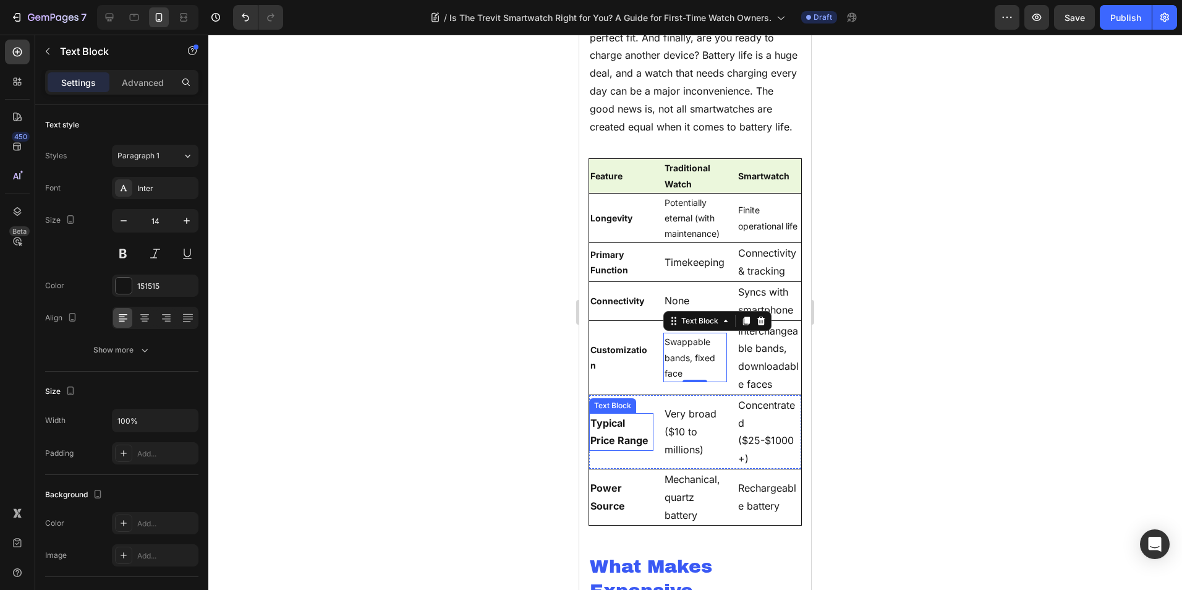
click at [630, 447] on strong "Typical Price Range" at bounding box center [619, 432] width 58 height 30
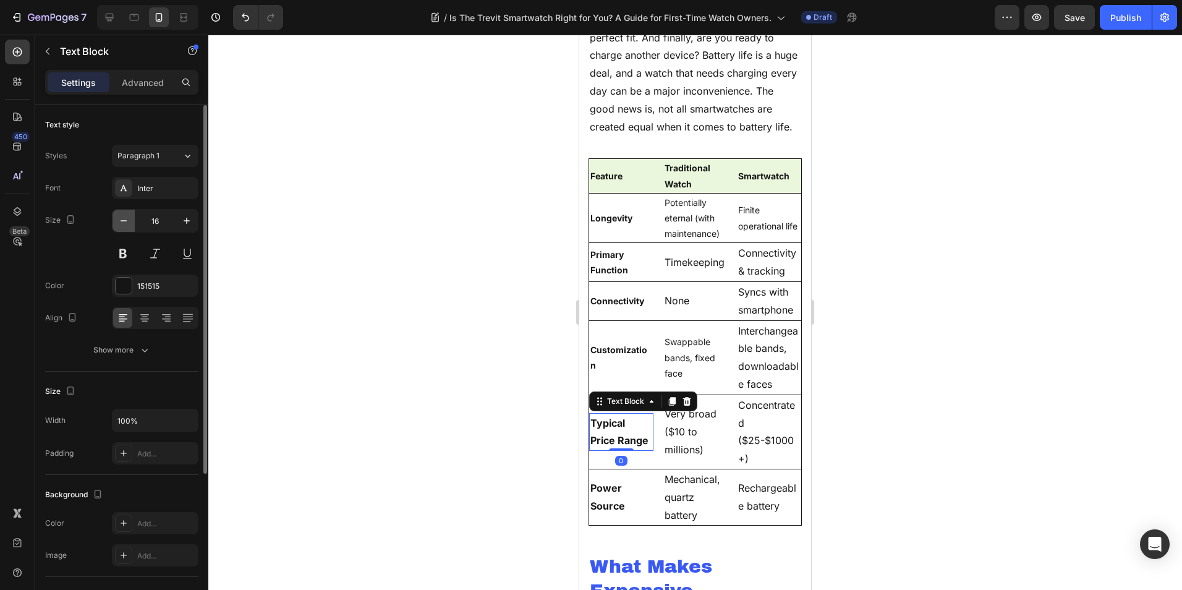
click at [127, 217] on icon "button" at bounding box center [123, 221] width 12 height 12
type input "14"
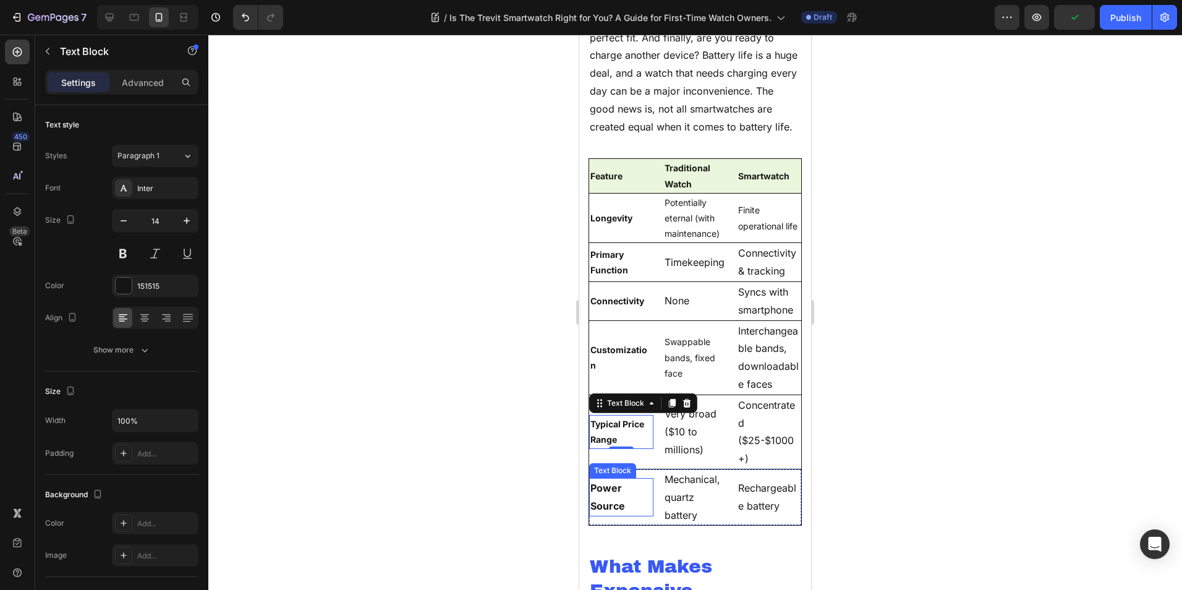
click at [628, 515] on p "Power Source" at bounding box center [621, 497] width 62 height 36
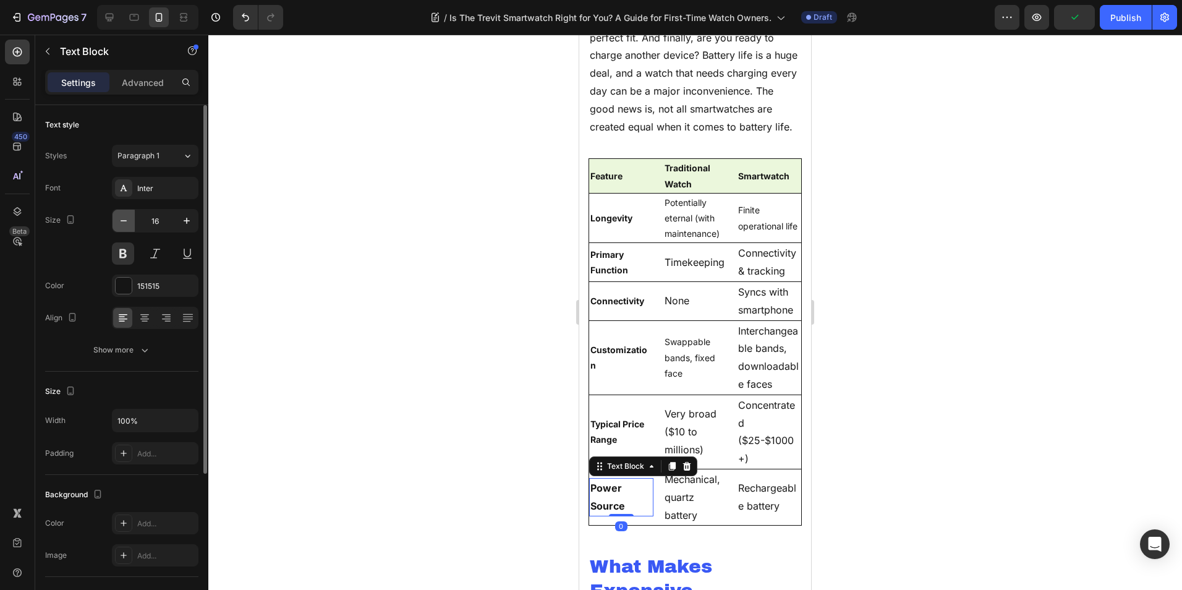
click at [123, 225] on icon "button" at bounding box center [123, 221] width 12 height 12
type input "14"
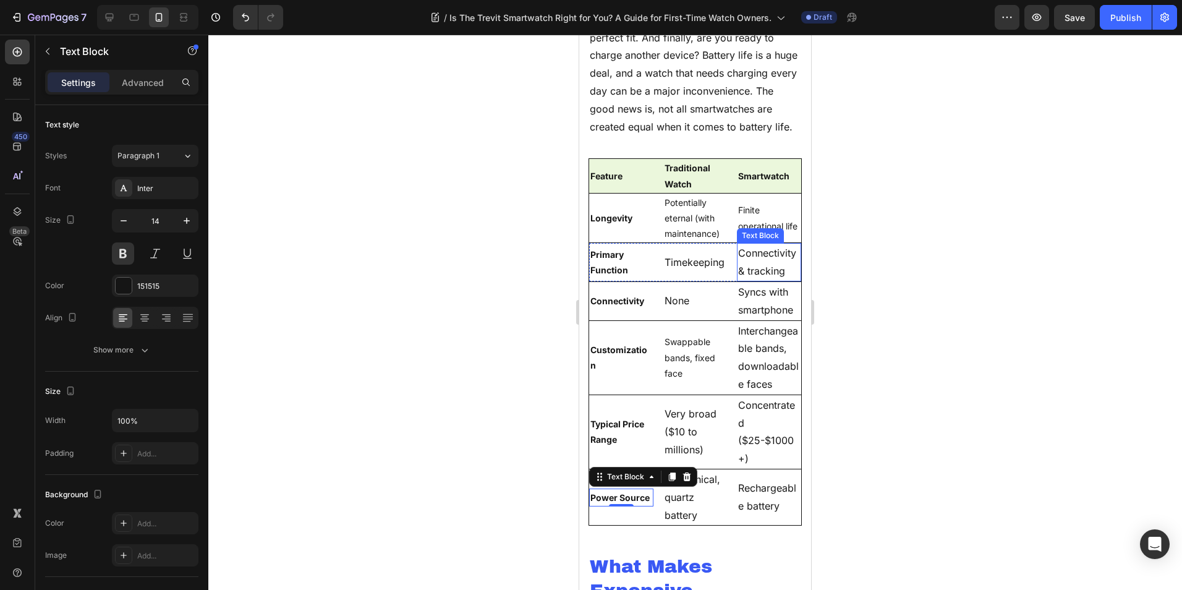
click at [752, 280] on p "Connectivity & tracking" at bounding box center [769, 262] width 62 height 36
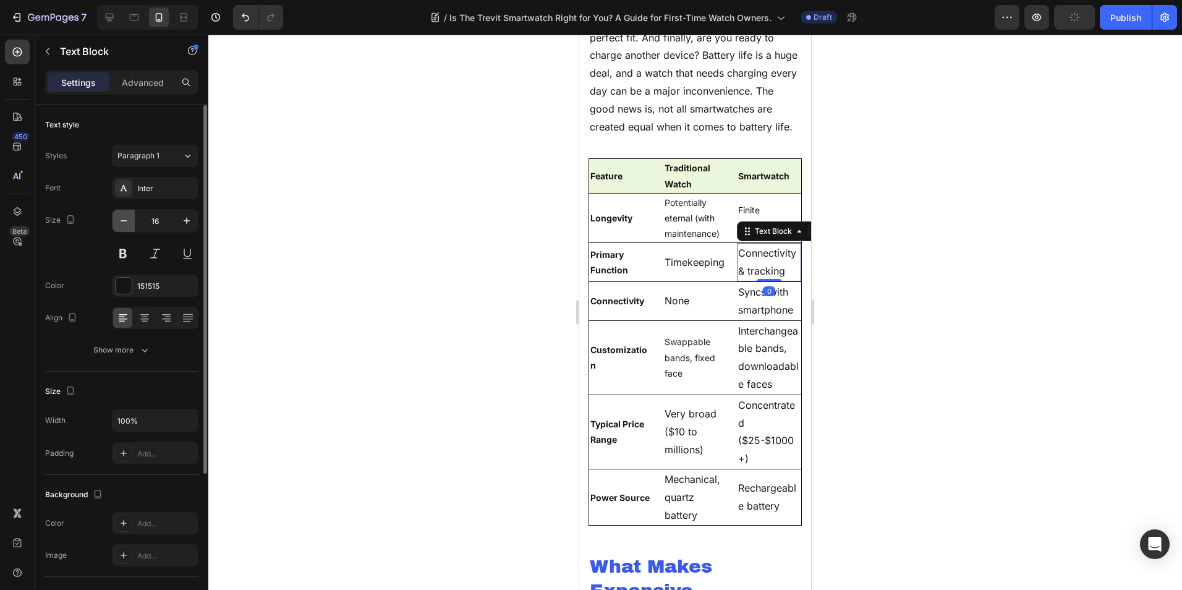
click at [128, 221] on icon "button" at bounding box center [123, 221] width 12 height 12
type input "14"
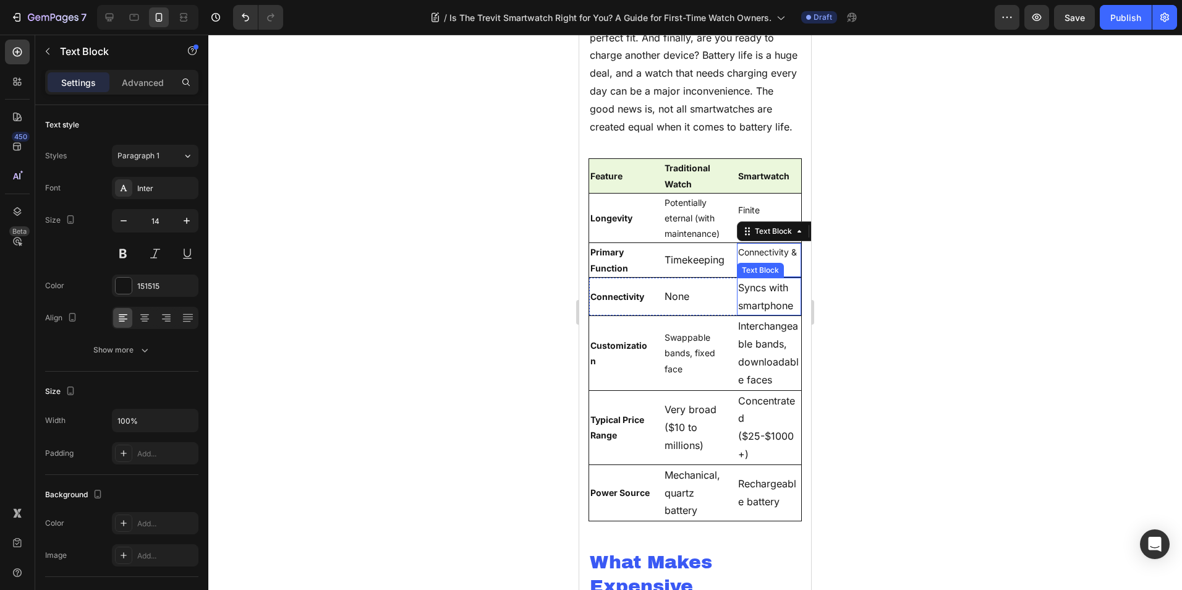
click at [771, 315] on p "Syncs with smartphone" at bounding box center [769, 297] width 62 height 36
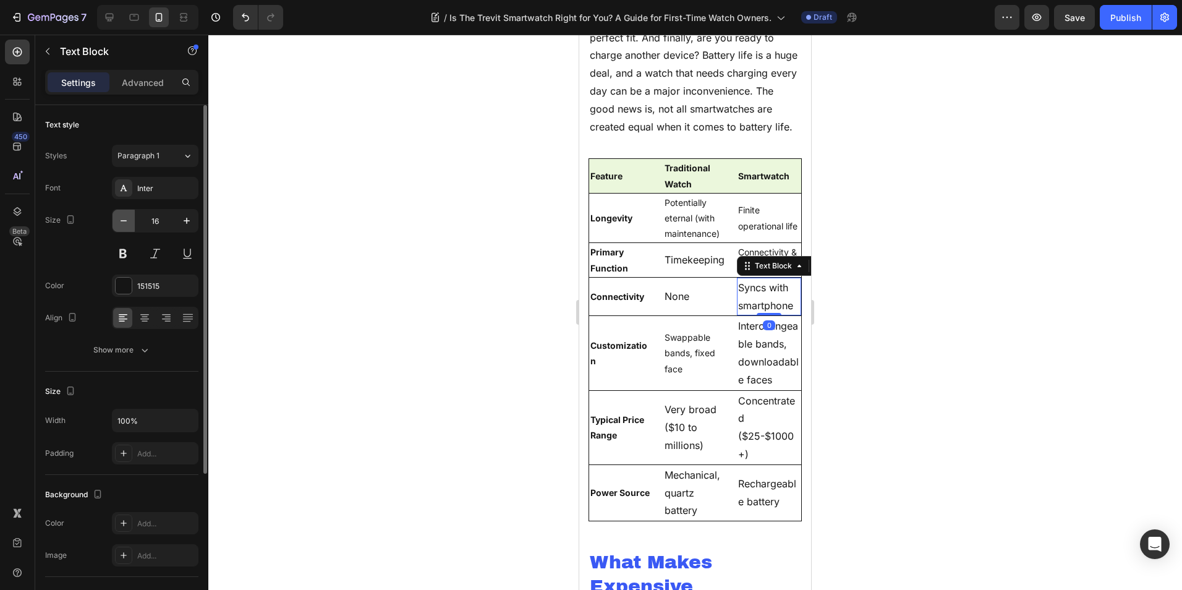
click at [121, 222] on icon "button" at bounding box center [123, 221] width 12 height 12
type input "14"
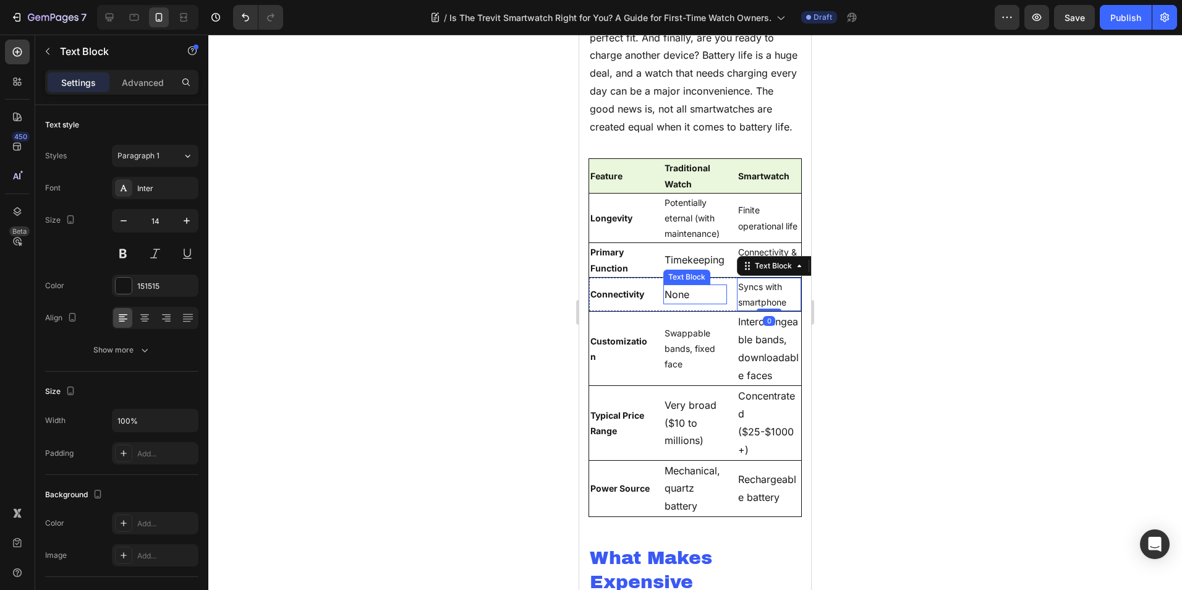
click at [672, 304] on p "None" at bounding box center [696, 295] width 62 height 18
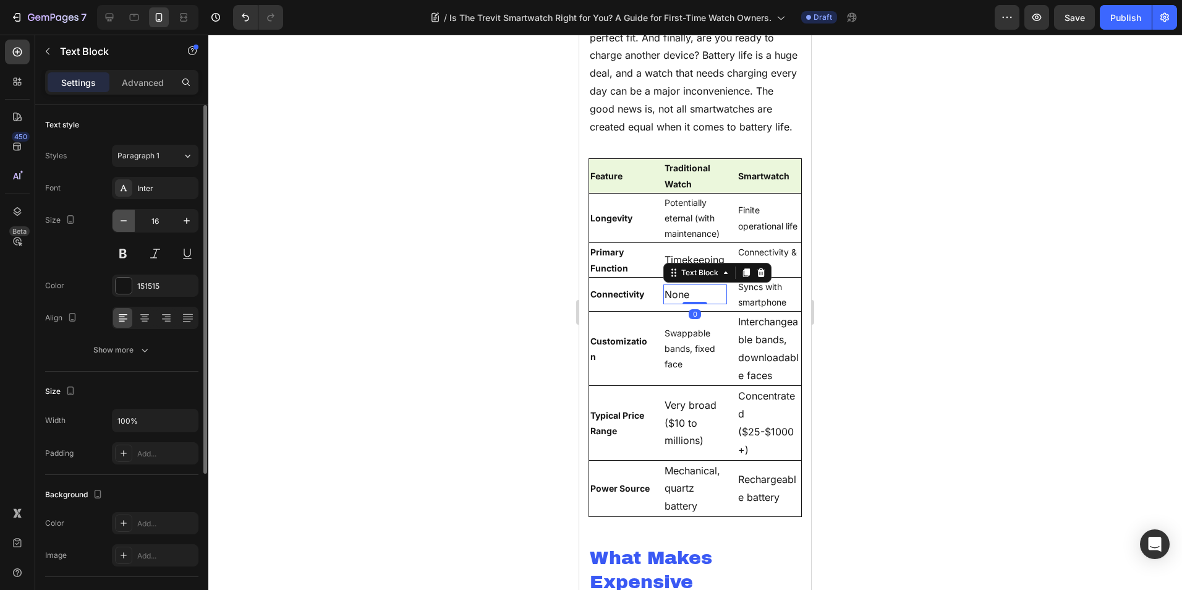
click at [117, 221] on button "button" at bounding box center [124, 221] width 22 height 22
click at [117, 221] on icon "button" at bounding box center [123, 221] width 12 height 12
type input "14"
click at [683, 269] on p "Timekeeping" at bounding box center [696, 260] width 62 height 18
click at [121, 213] on button "button" at bounding box center [124, 221] width 22 height 22
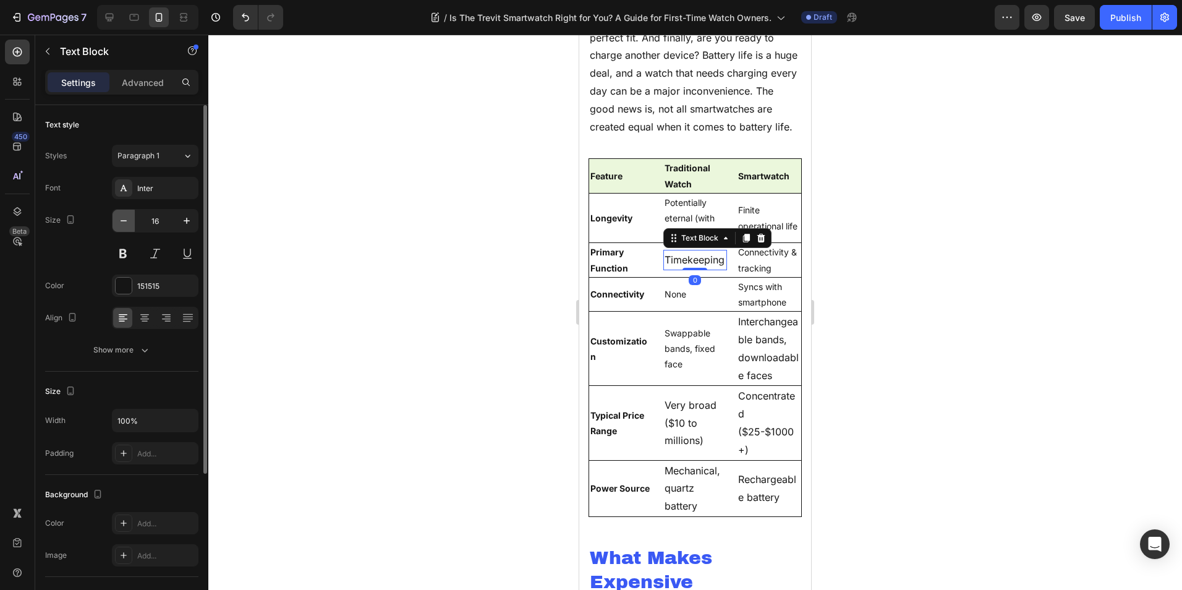
click at [122, 215] on icon "button" at bounding box center [123, 221] width 12 height 12
type input "14"
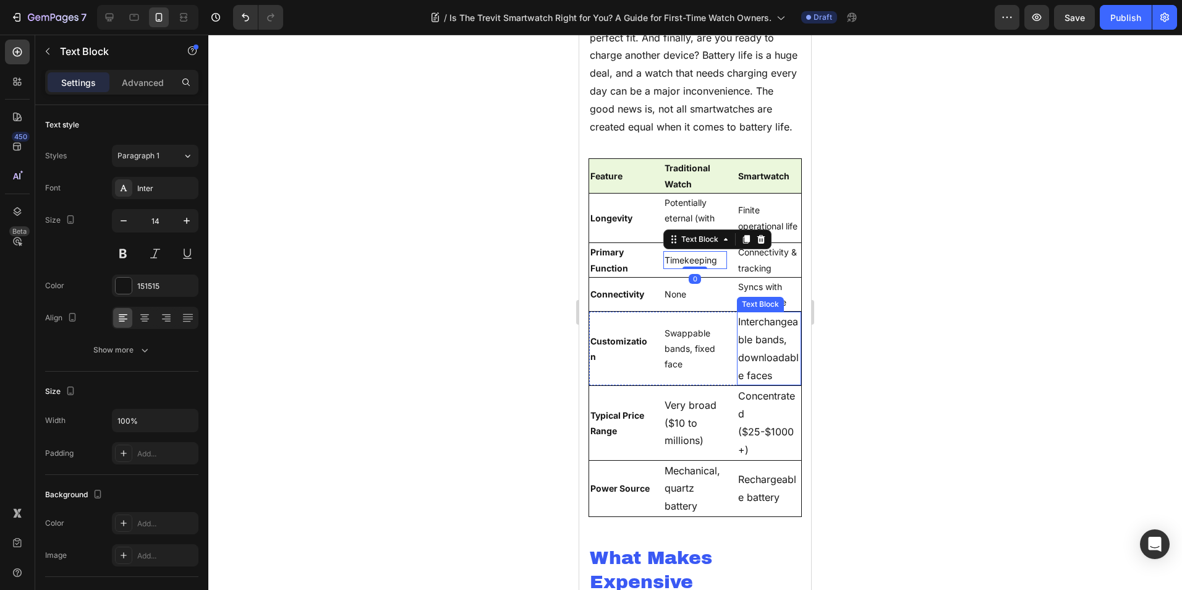
click at [752, 354] on p "Interchangeable bands, downloadable faces" at bounding box center [769, 348] width 62 height 71
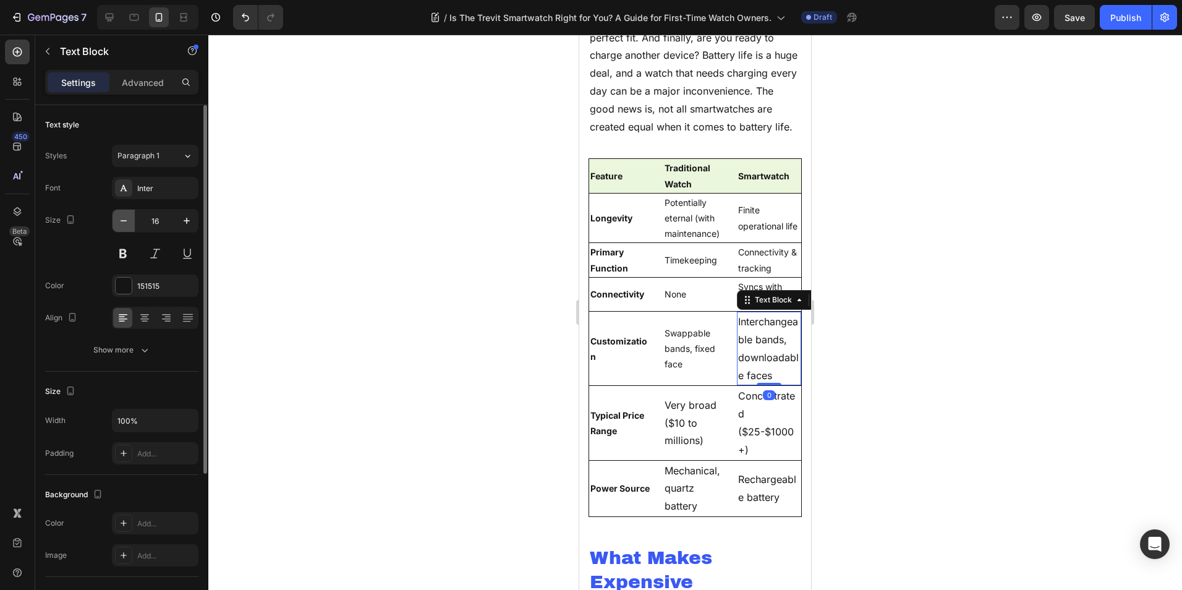
click at [122, 222] on icon "button" at bounding box center [123, 221] width 12 height 12
click at [124, 223] on icon "button" at bounding box center [123, 221] width 12 height 12
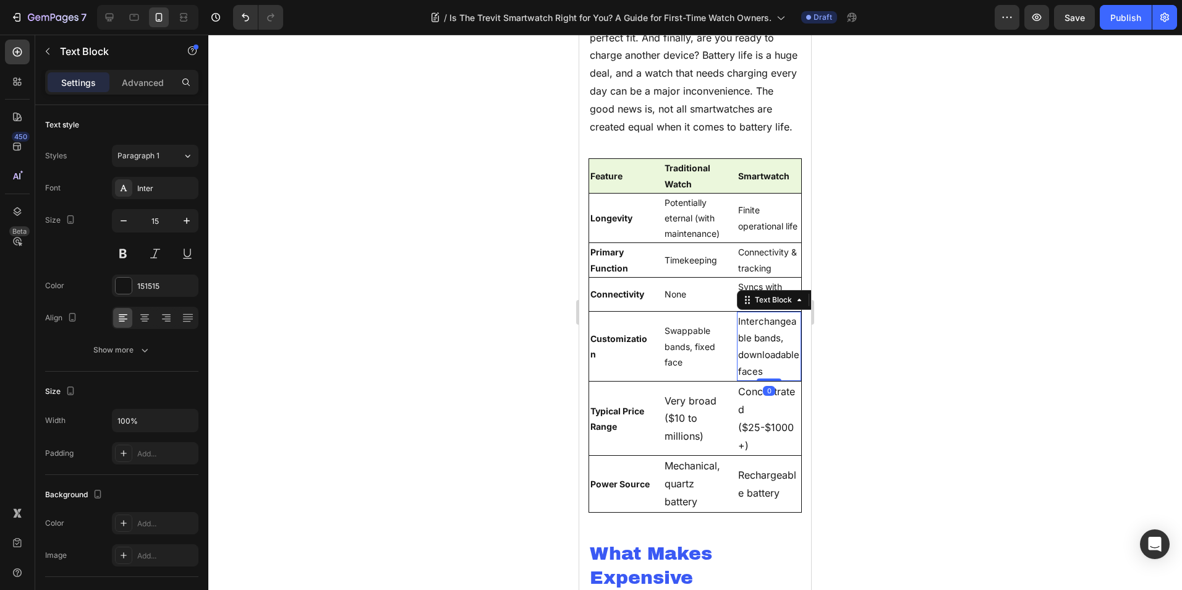
type input "14"
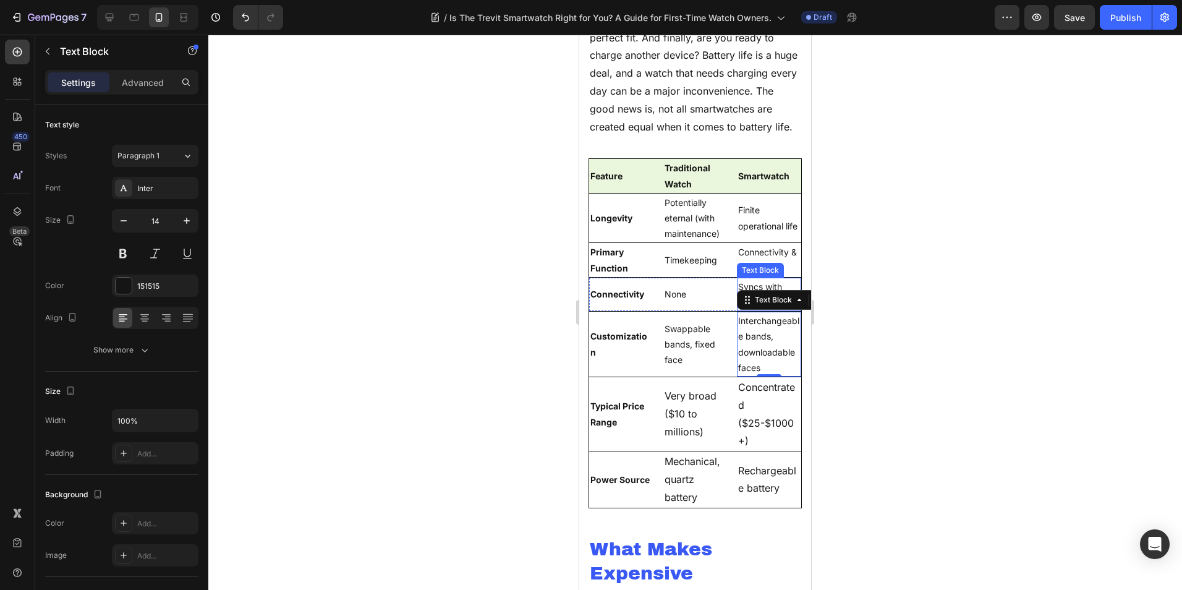
click at [773, 310] on p "Syncs with smartphone" at bounding box center [769, 294] width 62 height 31
click at [755, 440] on p "Concentrated ($25-$1000+)" at bounding box center [769, 413] width 62 height 71
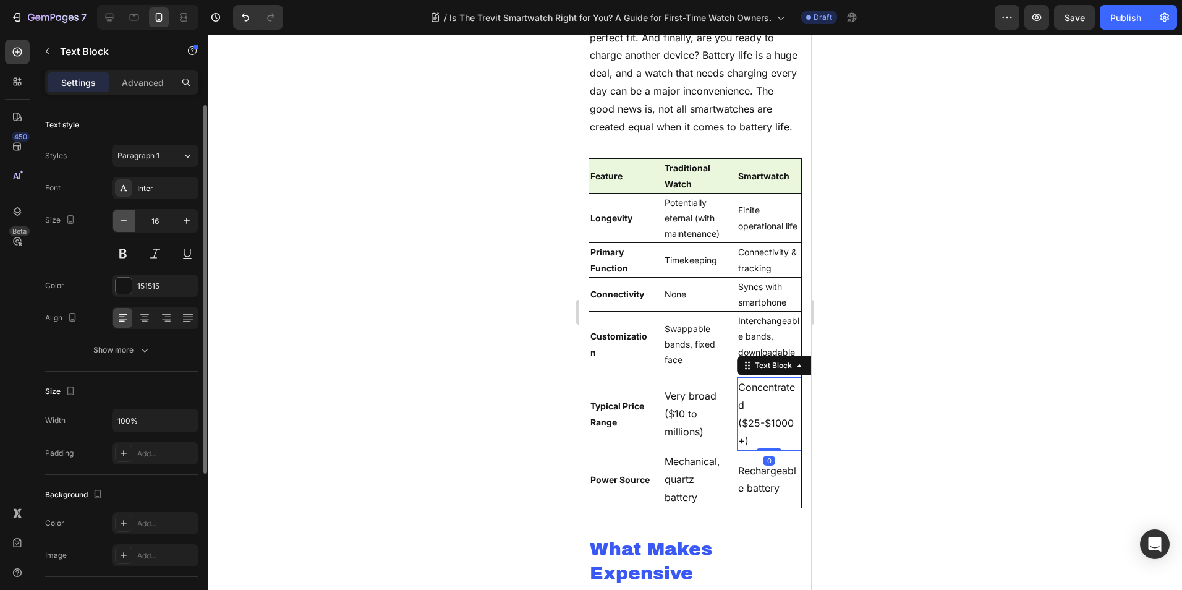
click at [126, 223] on icon "button" at bounding box center [123, 221] width 12 height 12
click at [127, 223] on icon "button" at bounding box center [123, 221] width 12 height 12
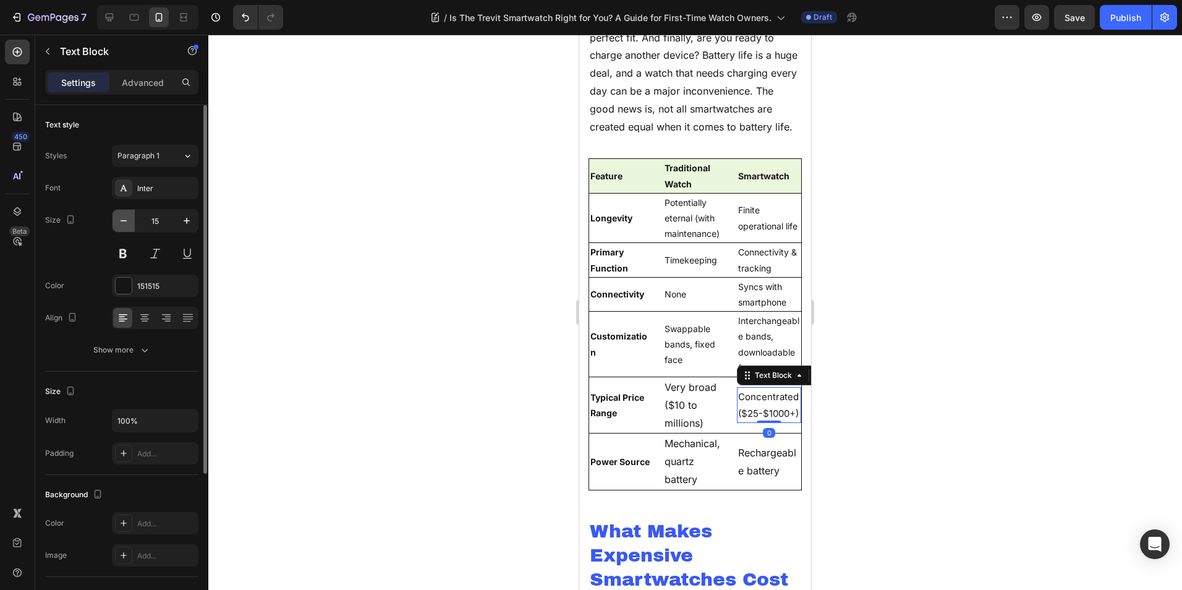
type input "14"
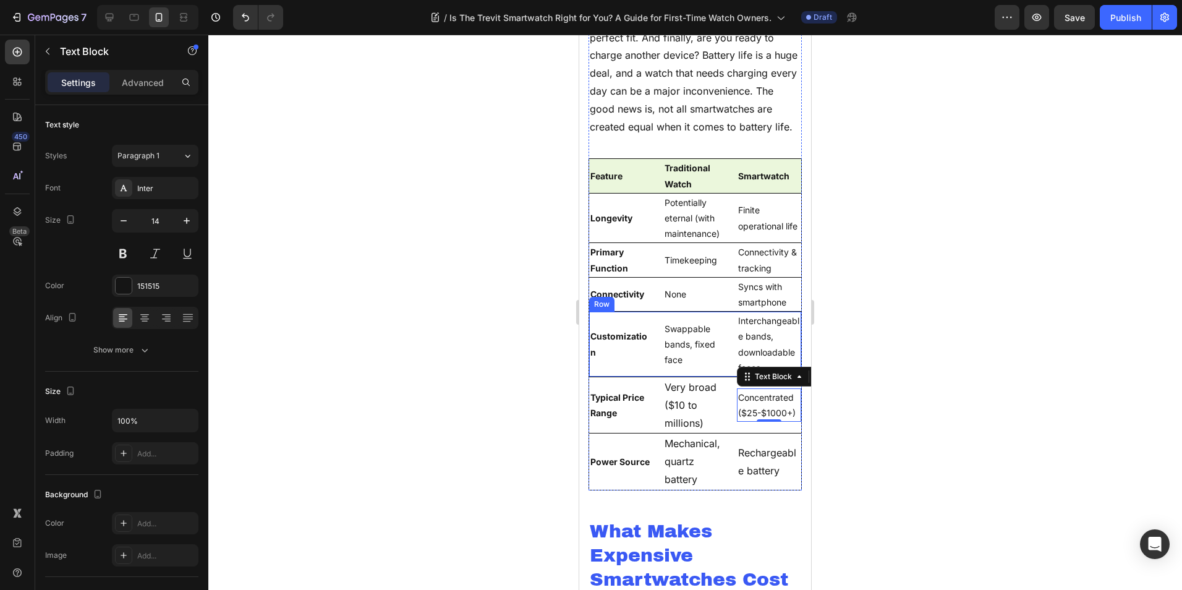
click at [673, 425] on p "Very broad ($10 to millions)" at bounding box center [696, 404] width 62 height 53
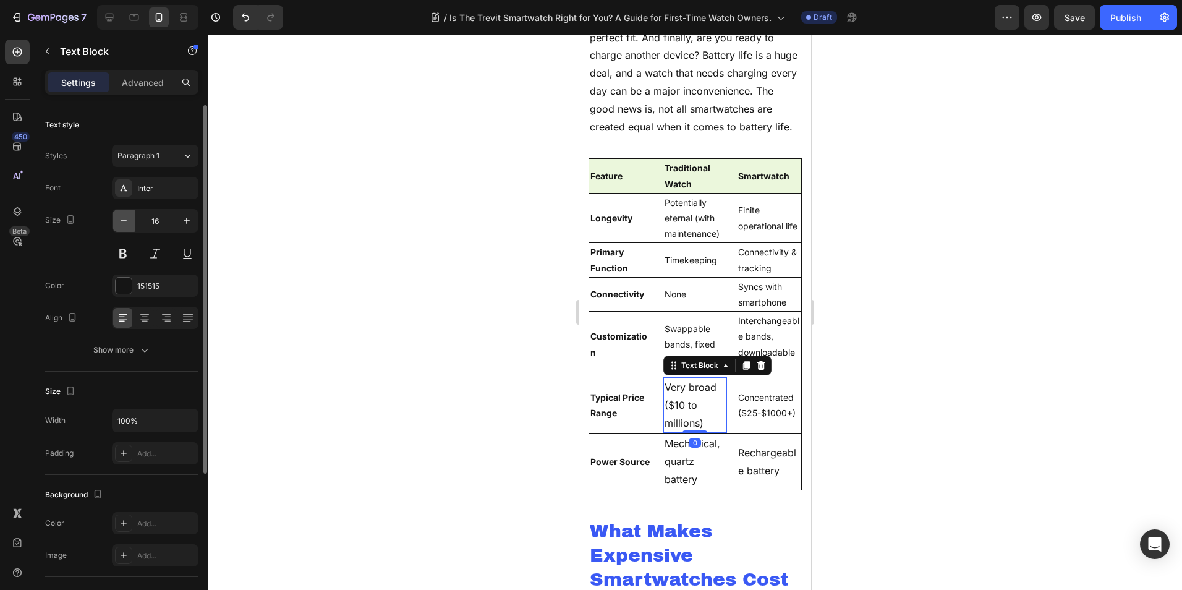
click at [121, 218] on icon "button" at bounding box center [123, 221] width 12 height 12
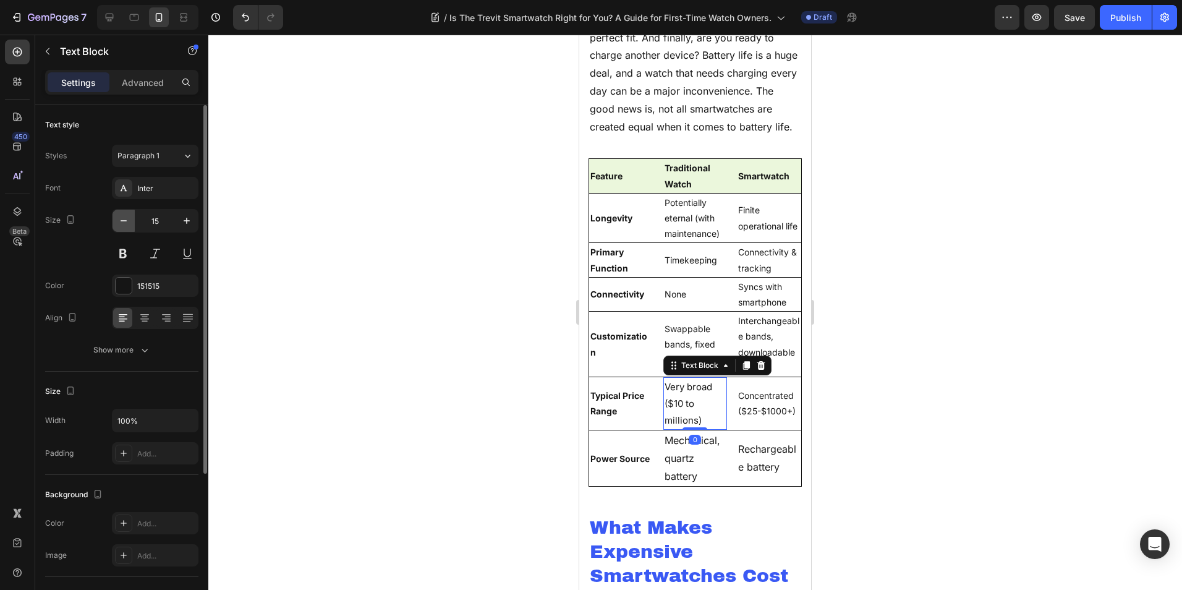
type input "14"
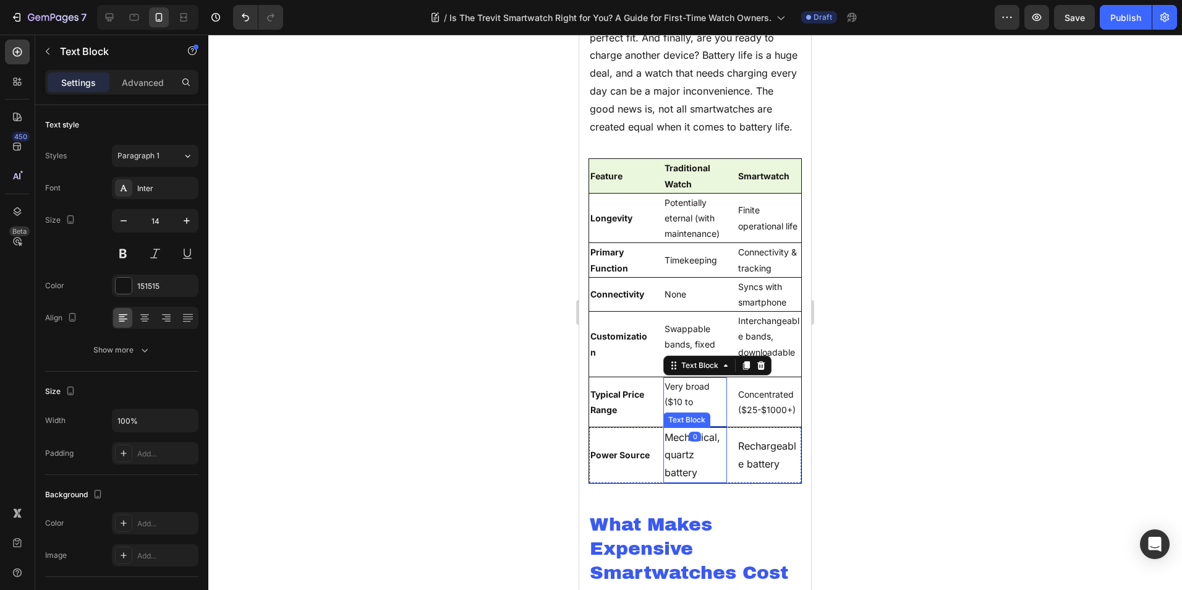
click at [693, 482] on p "Mechanical, quartz battery" at bounding box center [696, 454] width 62 height 53
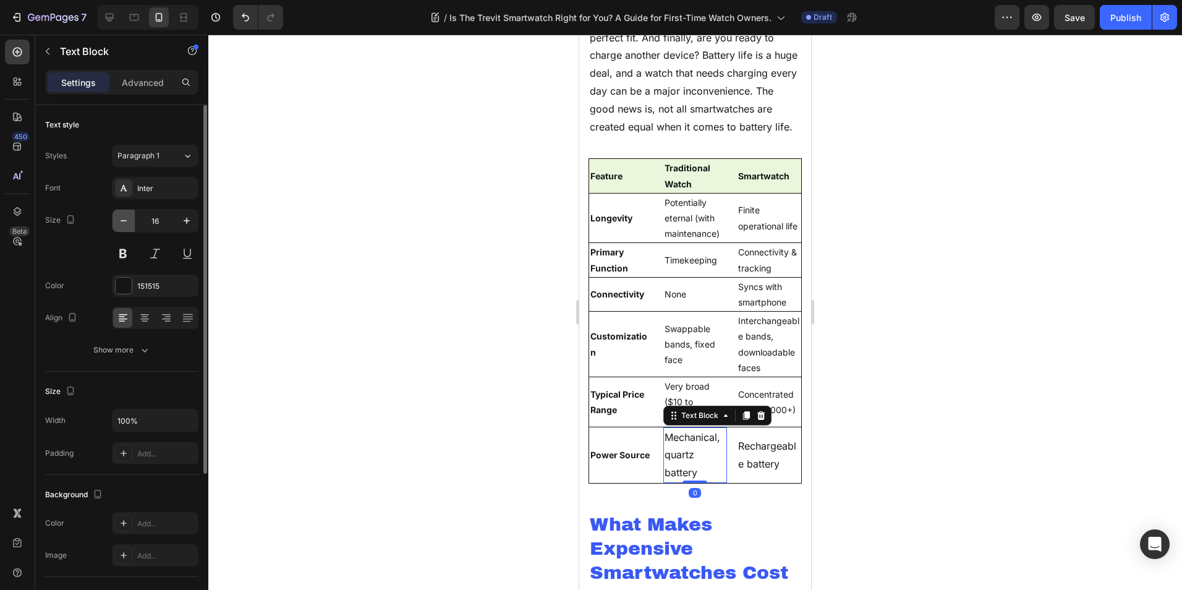
click at [132, 223] on button "button" at bounding box center [124, 221] width 22 height 22
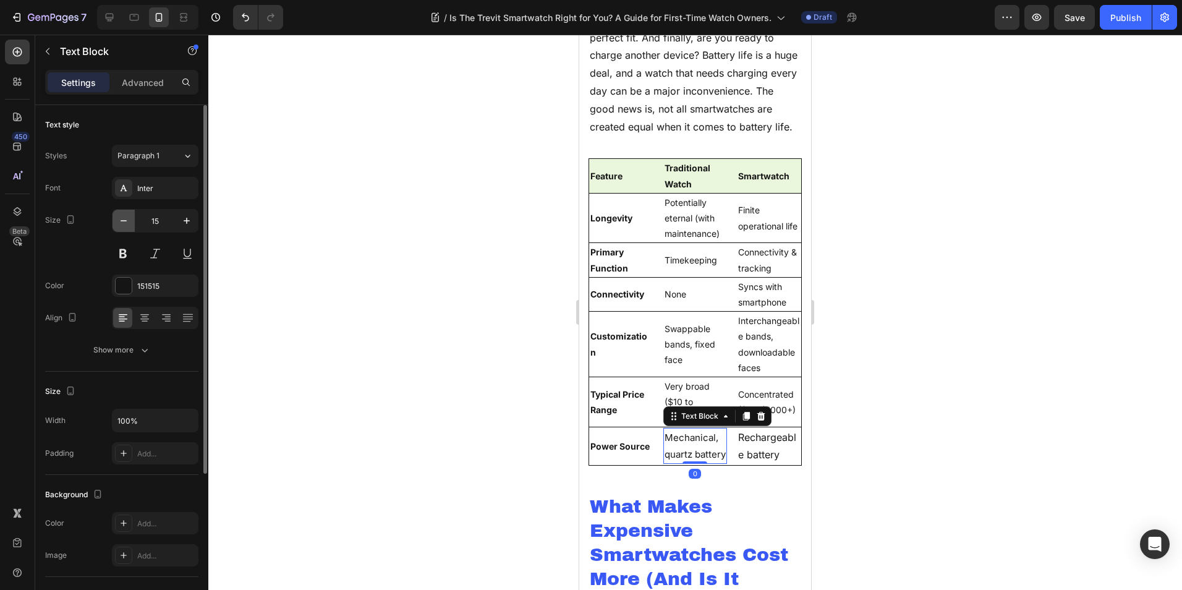
type input "14"
click at [764, 464] on p "Rechargeable battery" at bounding box center [769, 446] width 62 height 36
click at [124, 222] on icon "button" at bounding box center [123, 221] width 12 height 12
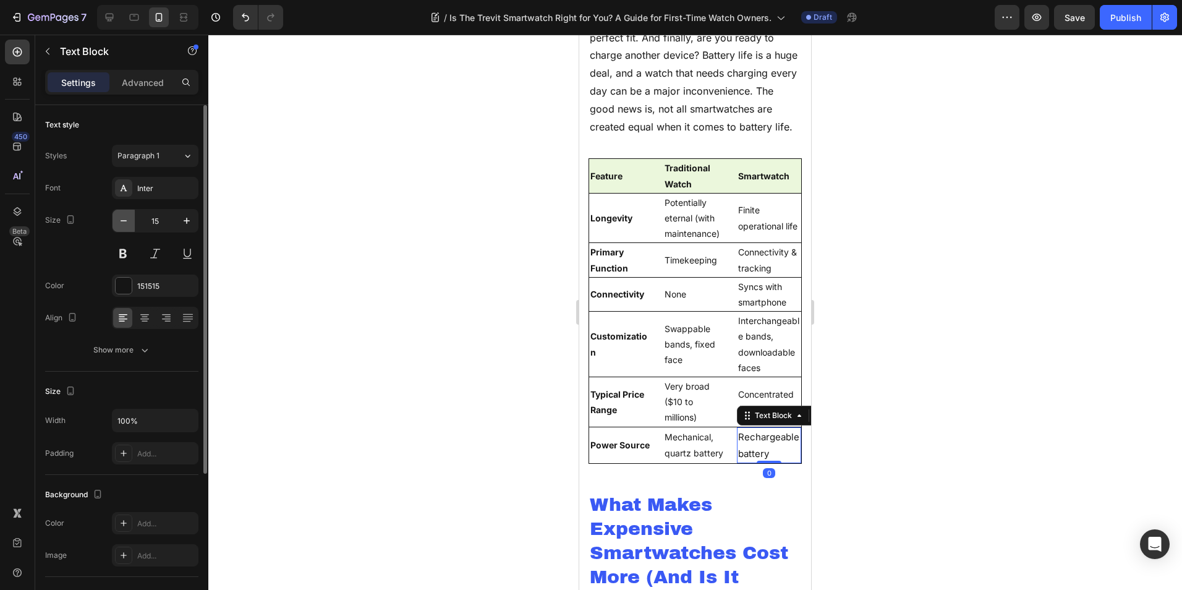
type input "14"
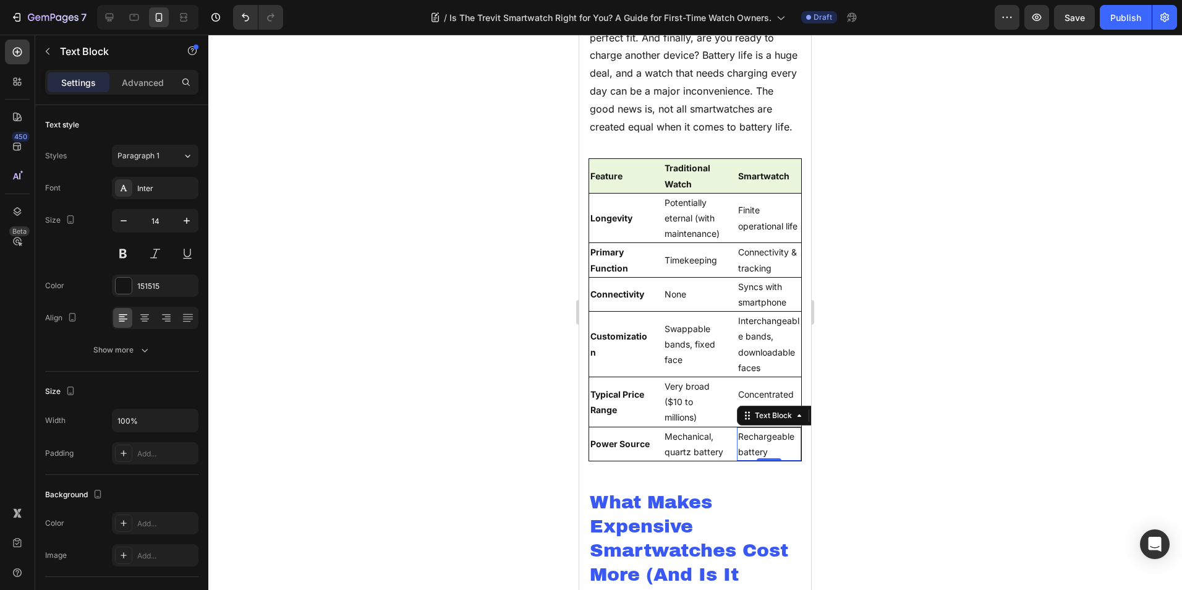
click at [955, 239] on div at bounding box center [695, 312] width 974 height 555
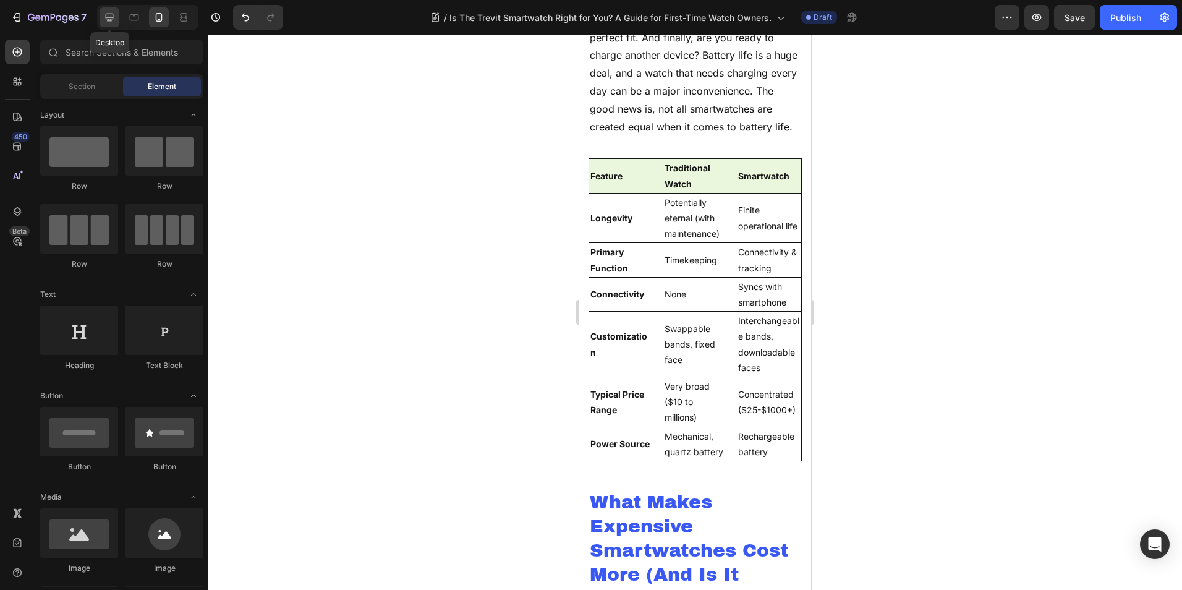
click at [113, 17] on icon at bounding box center [110, 18] width 8 height 8
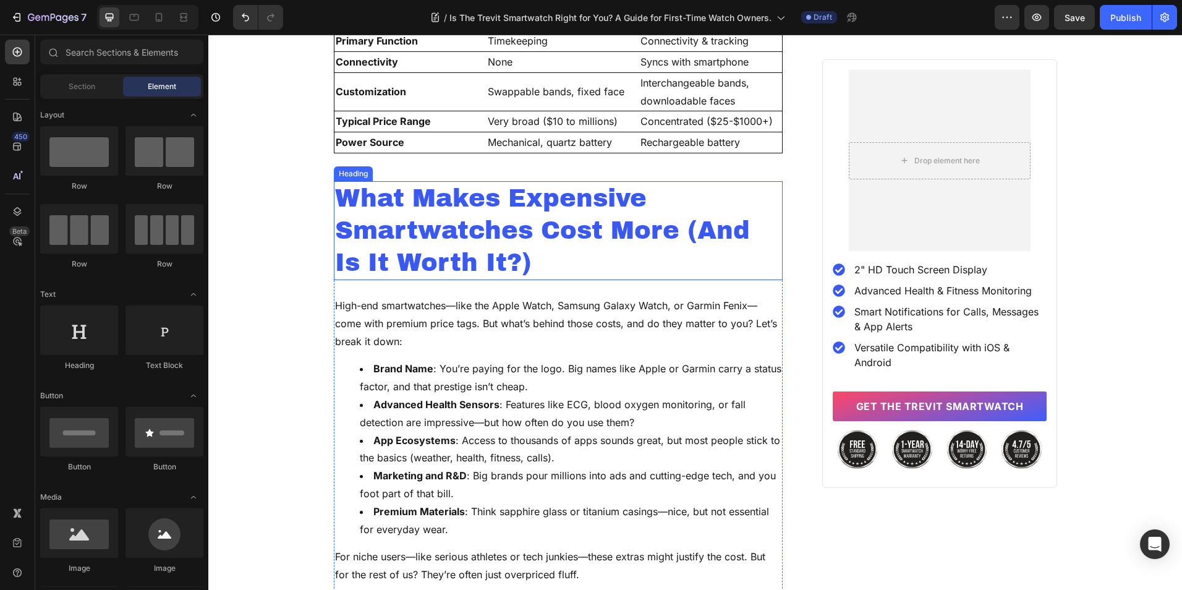
scroll to position [1604, 0]
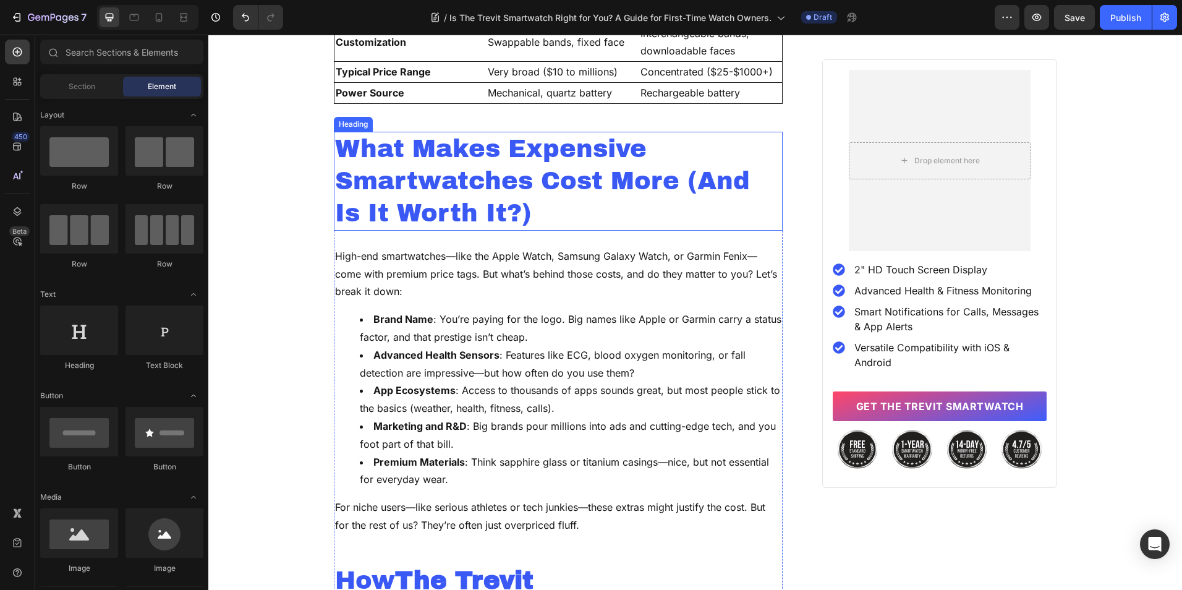
click at [483, 167] on h2 "What Makes Expensive Smartwatches Cost More (And Is It Worth It?)" at bounding box center [558, 181] width 449 height 99
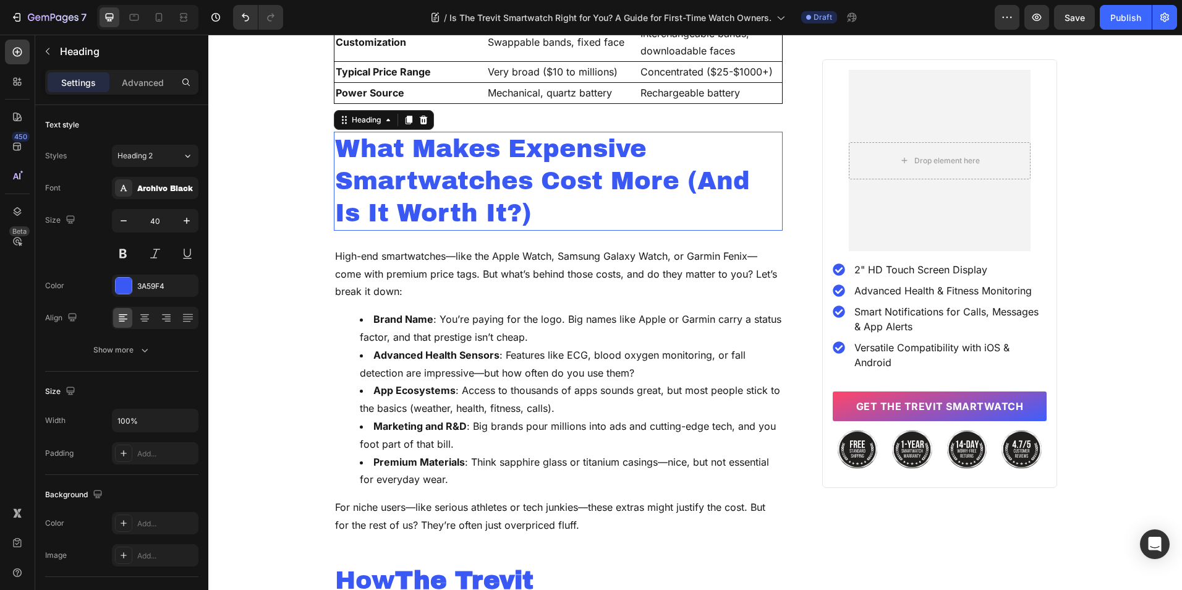
click at [483, 167] on p "What Makes Expensive Smartwatches Cost More (And Is It Worth It?)" at bounding box center [558, 181] width 447 height 96
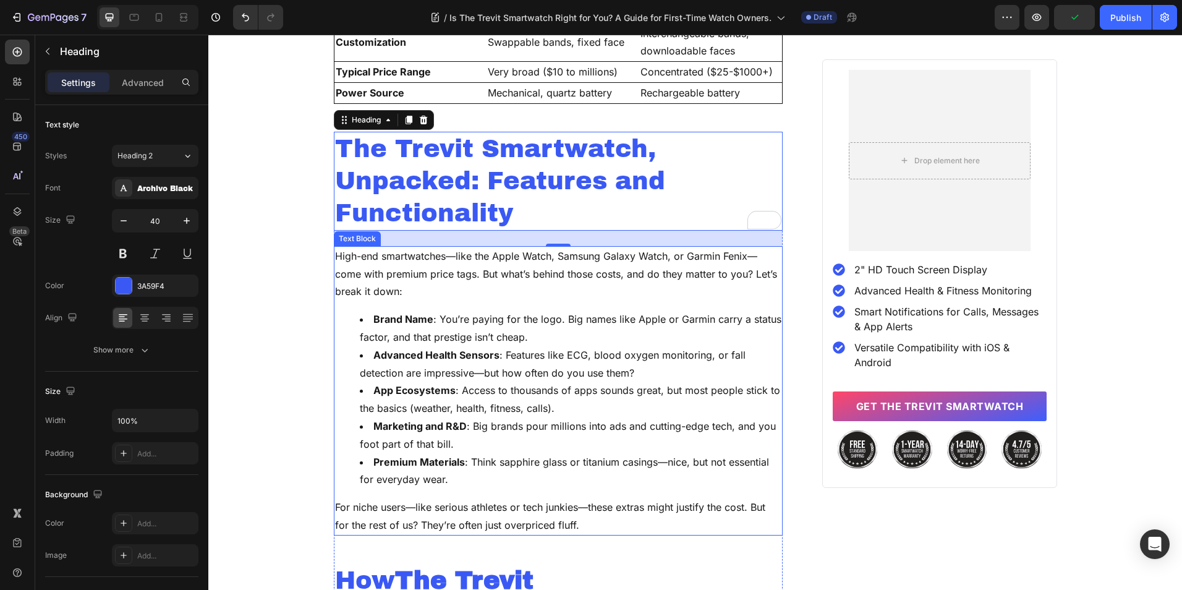
click at [513, 309] on div "High-end smartwatches—like the Apple Watch, Samsung Galaxy Watch, or Garmin Fen…" at bounding box center [558, 390] width 449 height 289
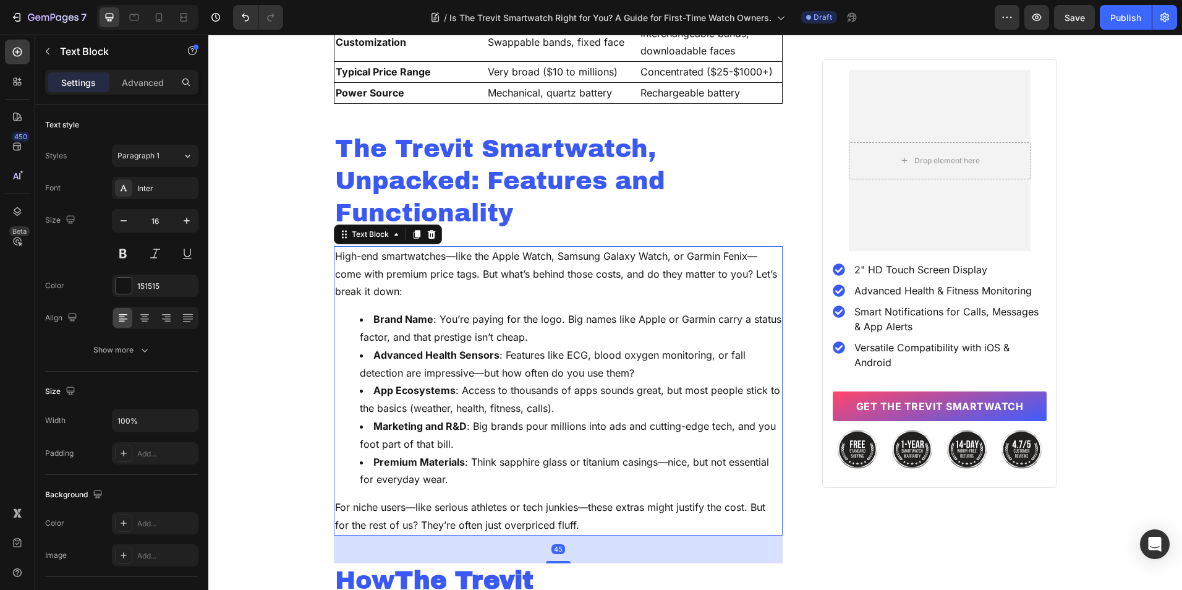
click at [509, 309] on div "High-end smartwatches—like the Apple Watch, Samsung Galaxy Watch, or Garmin Fen…" at bounding box center [558, 390] width 449 height 289
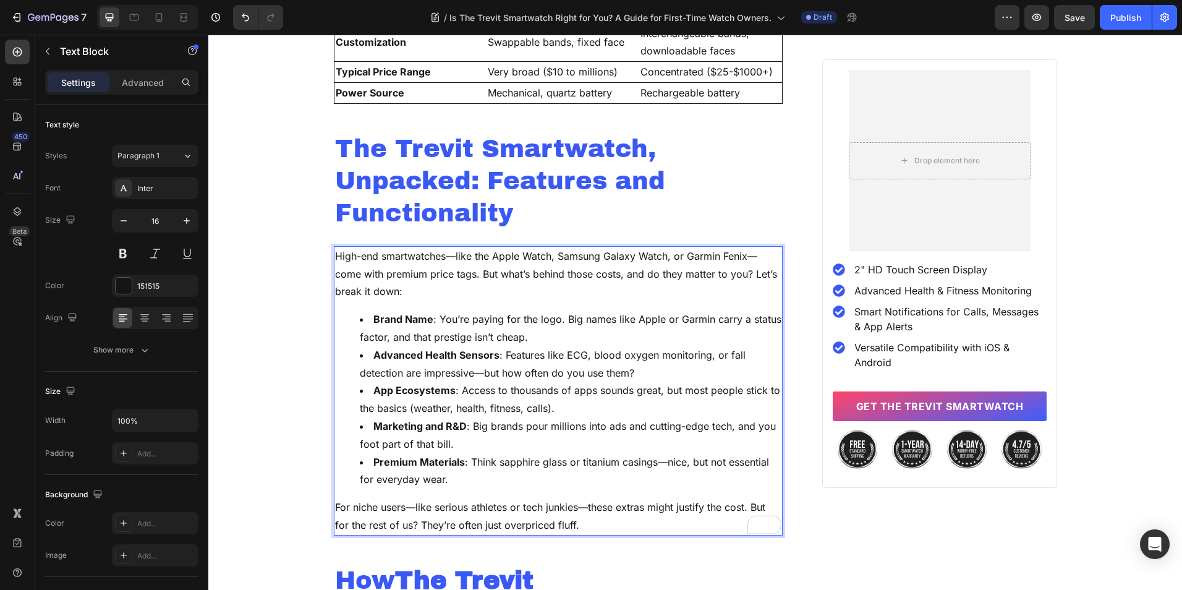
click at [508, 309] on div "High-end smartwatches—like the Apple Watch, Samsung Galaxy Watch, or Garmin Fen…" at bounding box center [558, 390] width 449 height 289
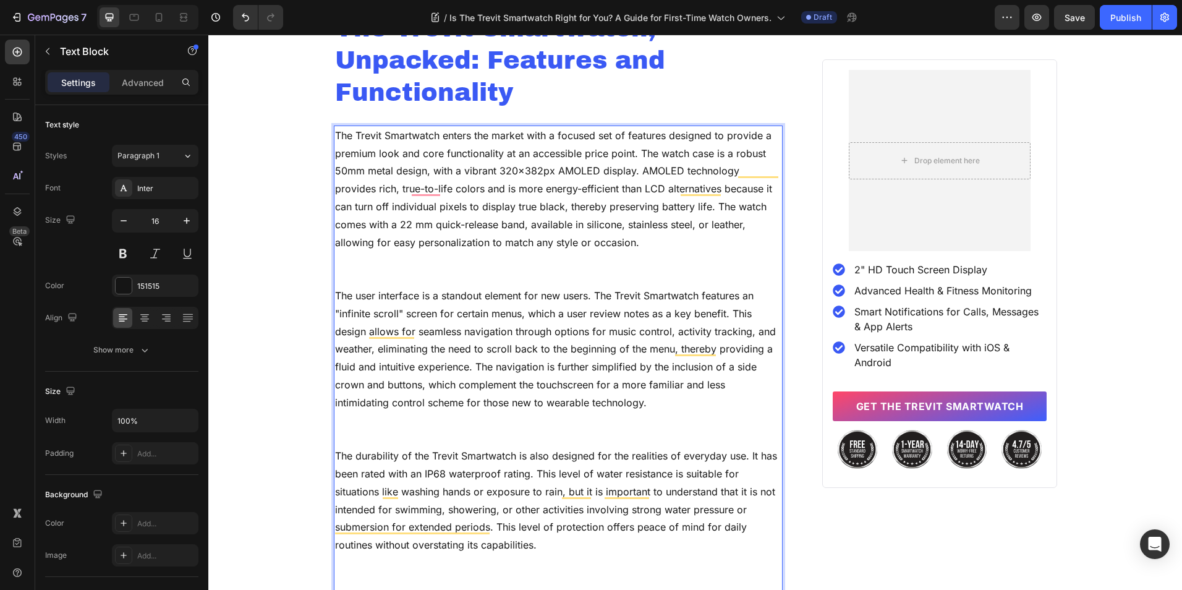
scroll to position [1724, 0]
click at [429, 286] on p "To enrich screen reader interactions, please activate Accessibility in Grammarl…" at bounding box center [558, 279] width 447 height 18
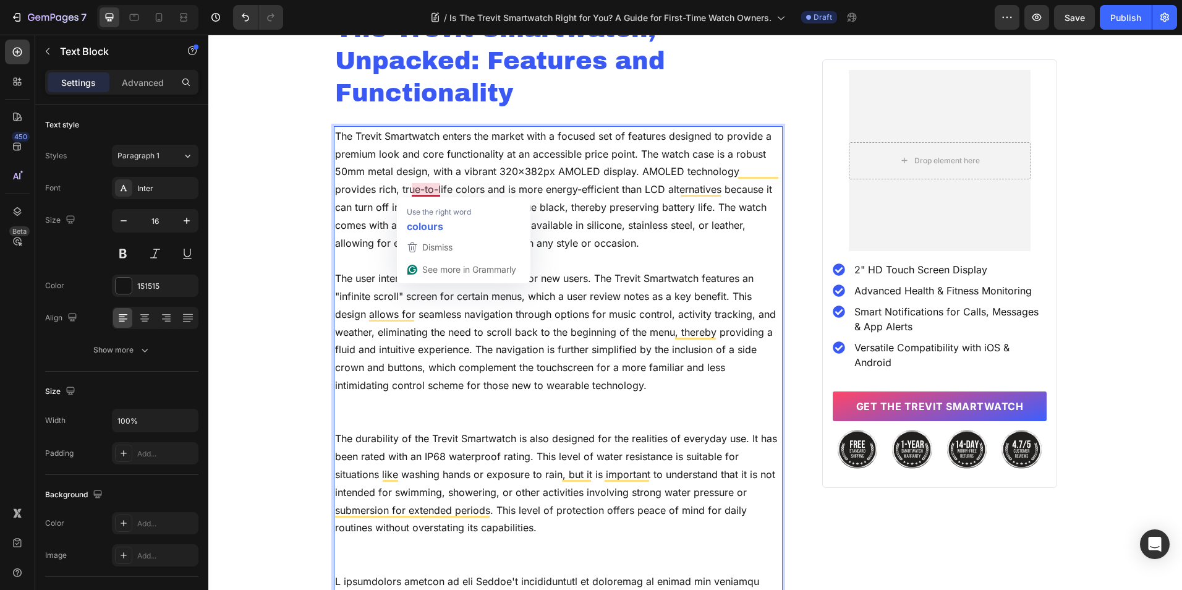
click at [422, 189] on p "The Trevit Smartwatch enters the market with a focused set of features designed…" at bounding box center [558, 189] width 447 height 125
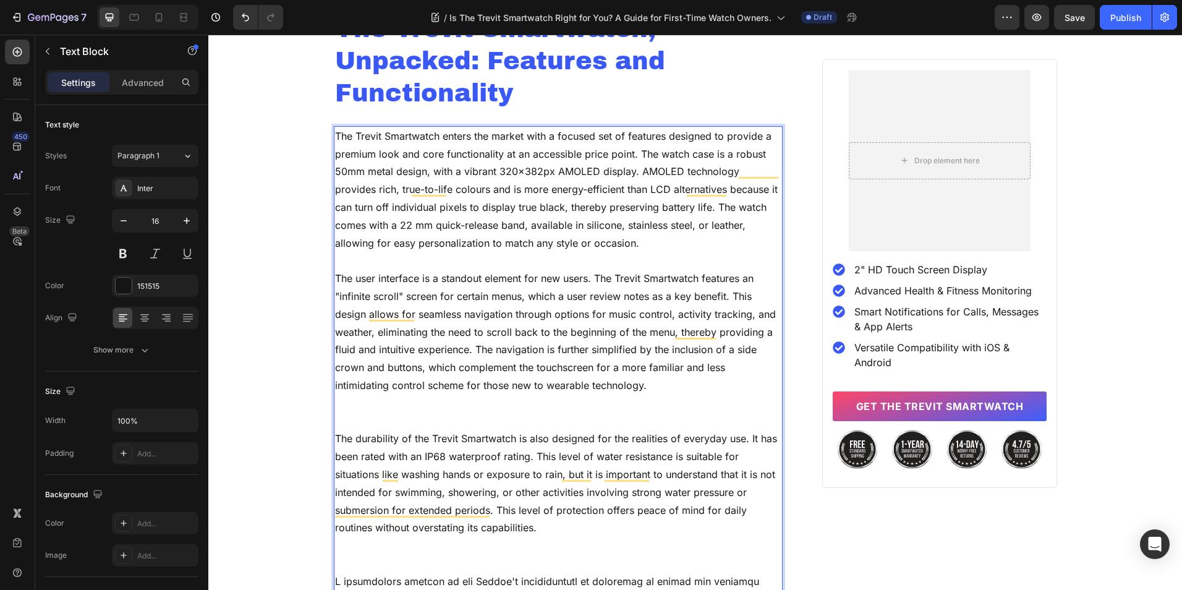
click at [392, 414] on p "To enrich screen reader interactions, please activate Accessibility in Grammarl…" at bounding box center [558, 421] width 447 height 18
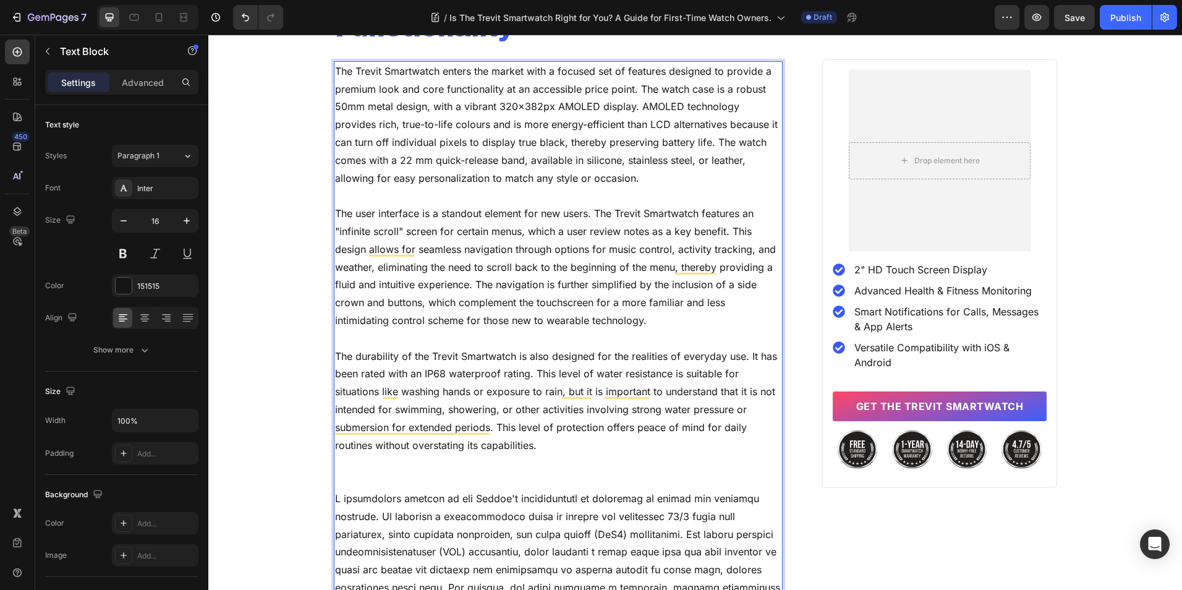
scroll to position [1847, 0]
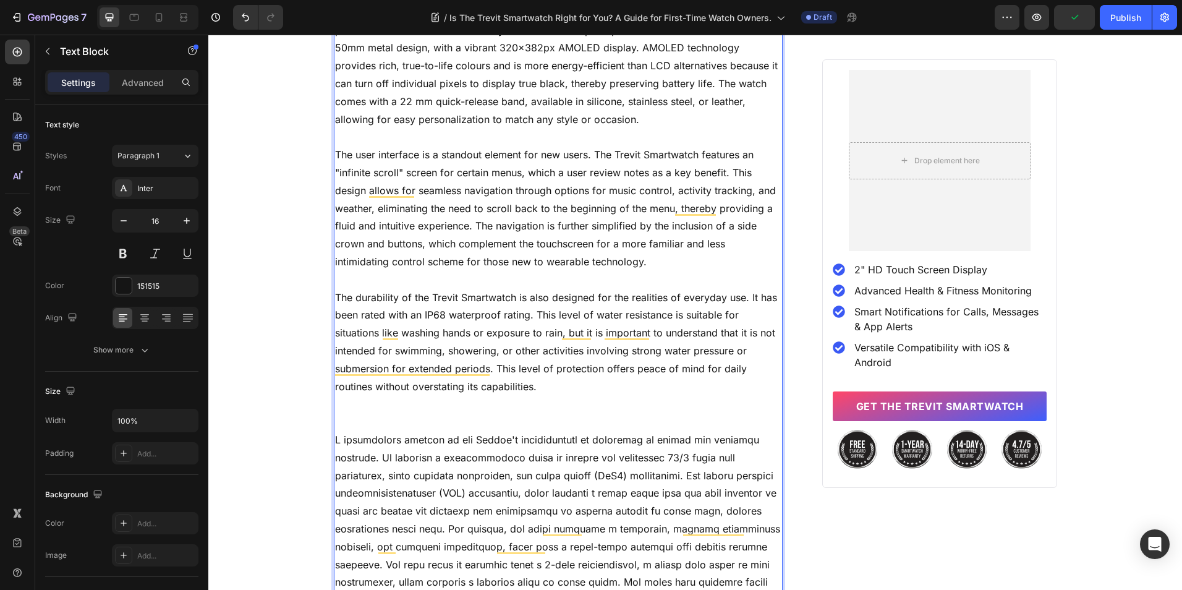
click at [399, 415] on p "To enrich screen reader interactions, please activate Accessibility in Grammarl…" at bounding box center [558, 422] width 447 height 18
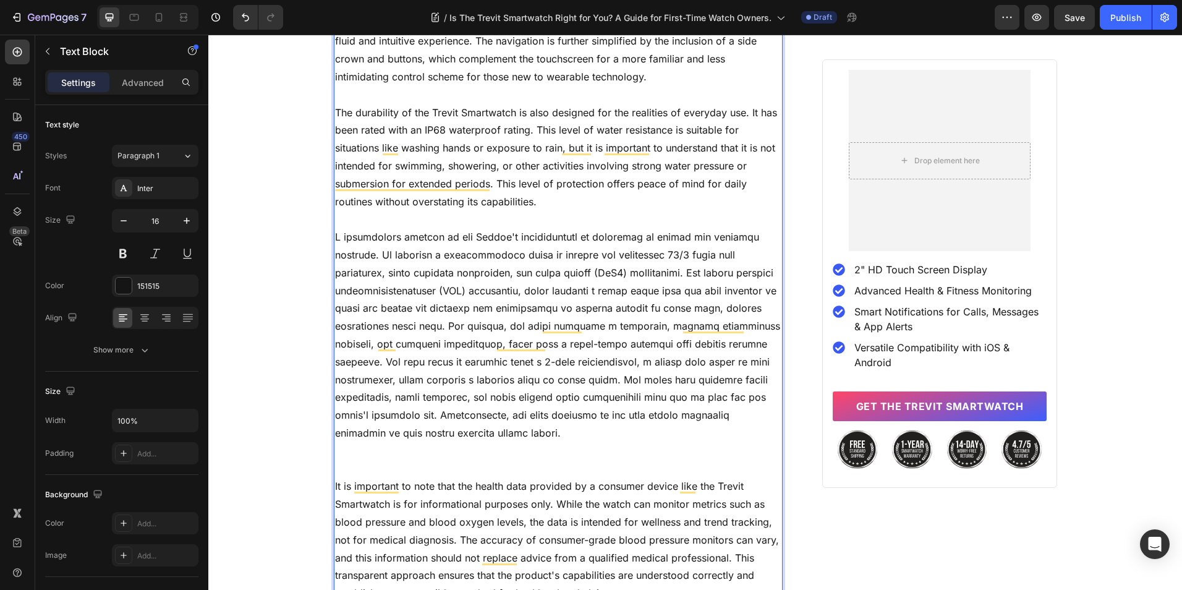
scroll to position [2033, 0]
click at [394, 464] on p "To enrich screen reader interactions, please activate Accessibility in Grammarl…" at bounding box center [558, 468] width 447 height 18
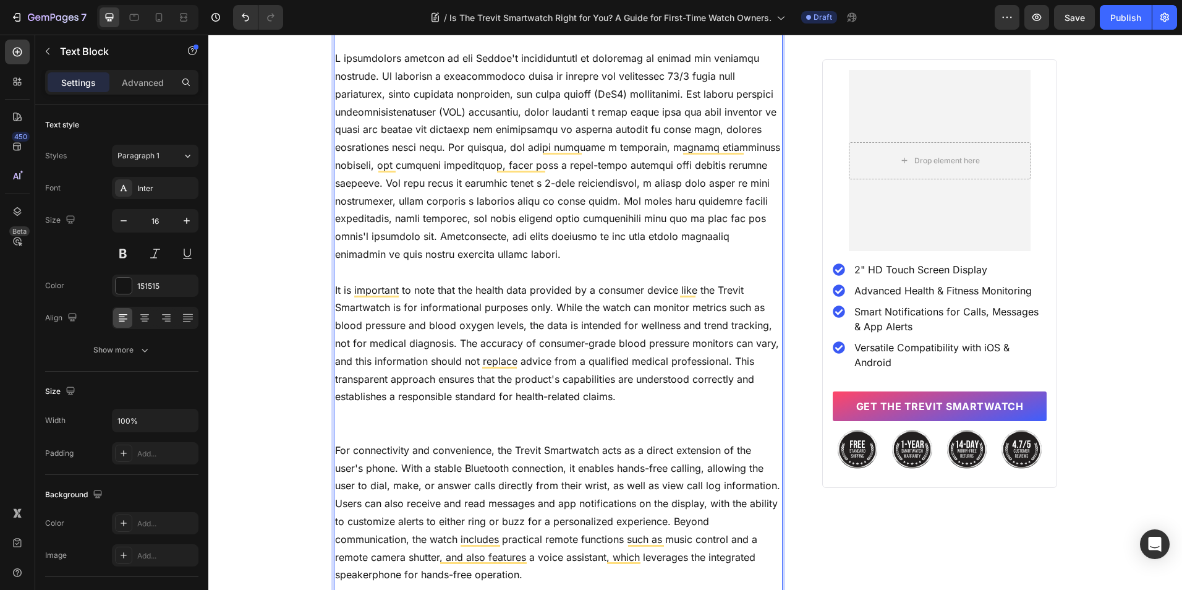
scroll to position [2218, 0]
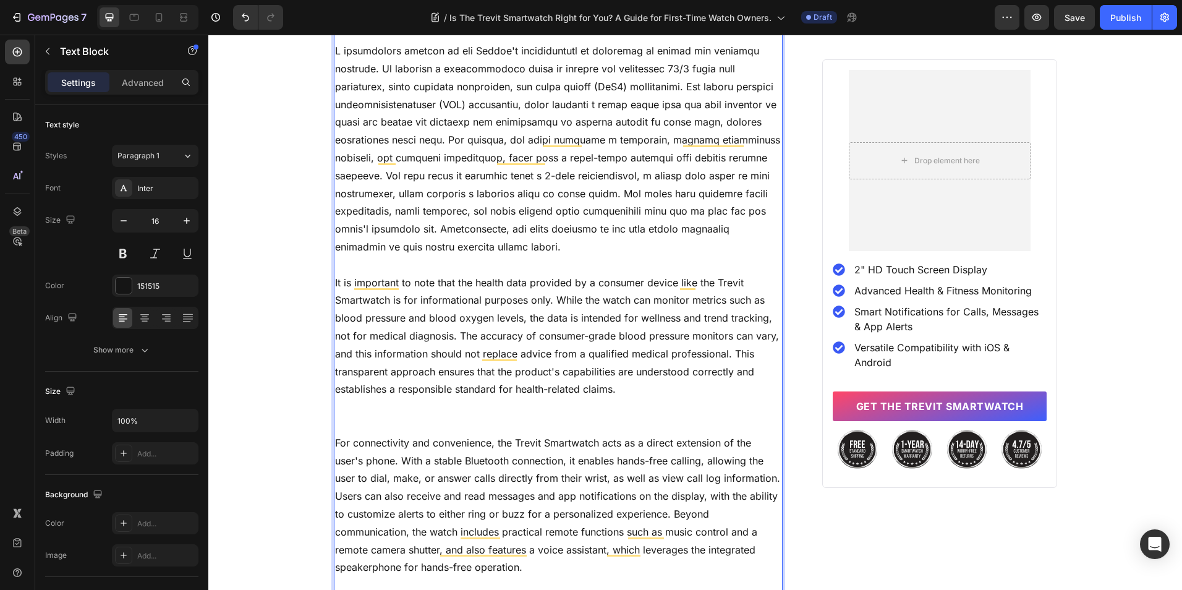
click at [419, 425] on p "To enrich screen reader interactions, please activate Accessibility in Grammarl…" at bounding box center [558, 425] width 447 height 18
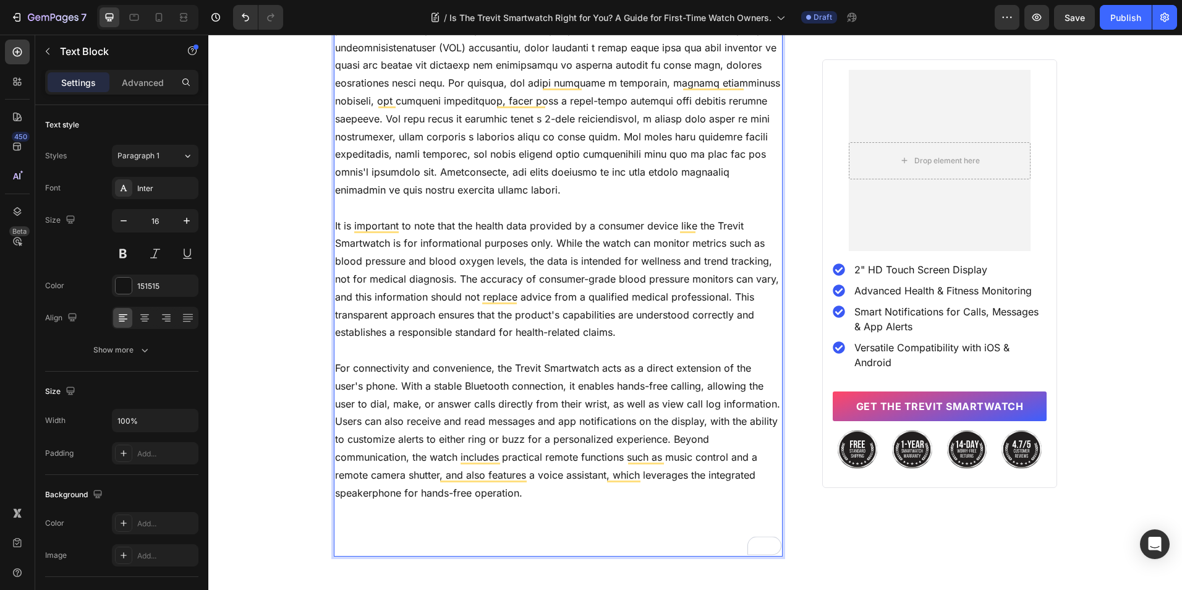
scroll to position [2342, 0]
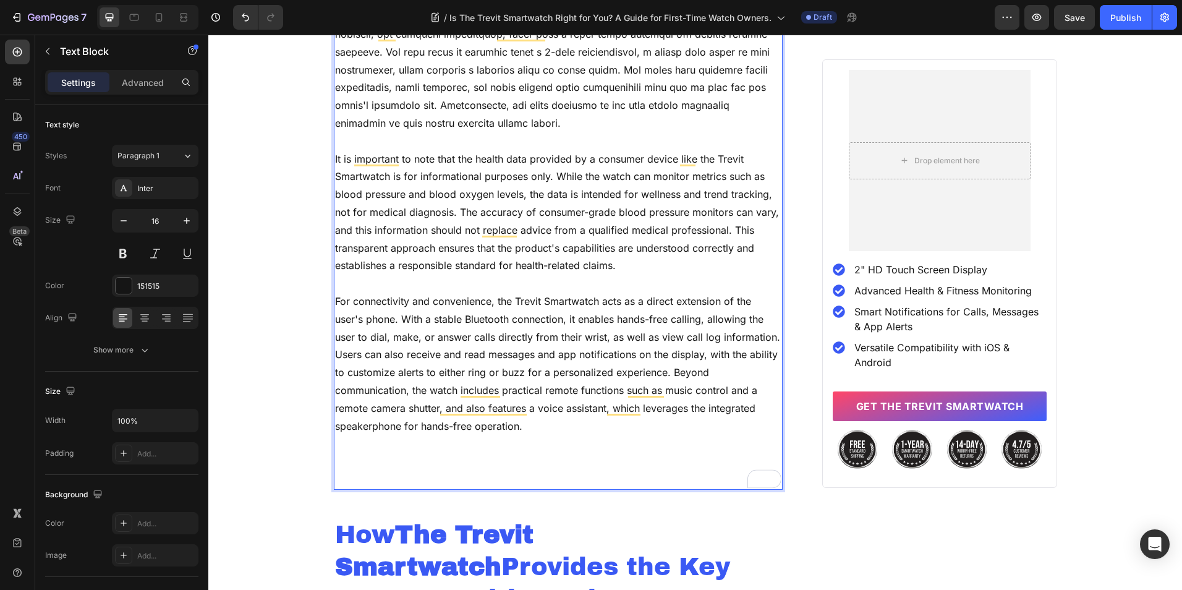
click at [445, 473] on p "To enrich screen reader interactions, please activate Accessibility in Grammarl…" at bounding box center [558, 479] width 447 height 18
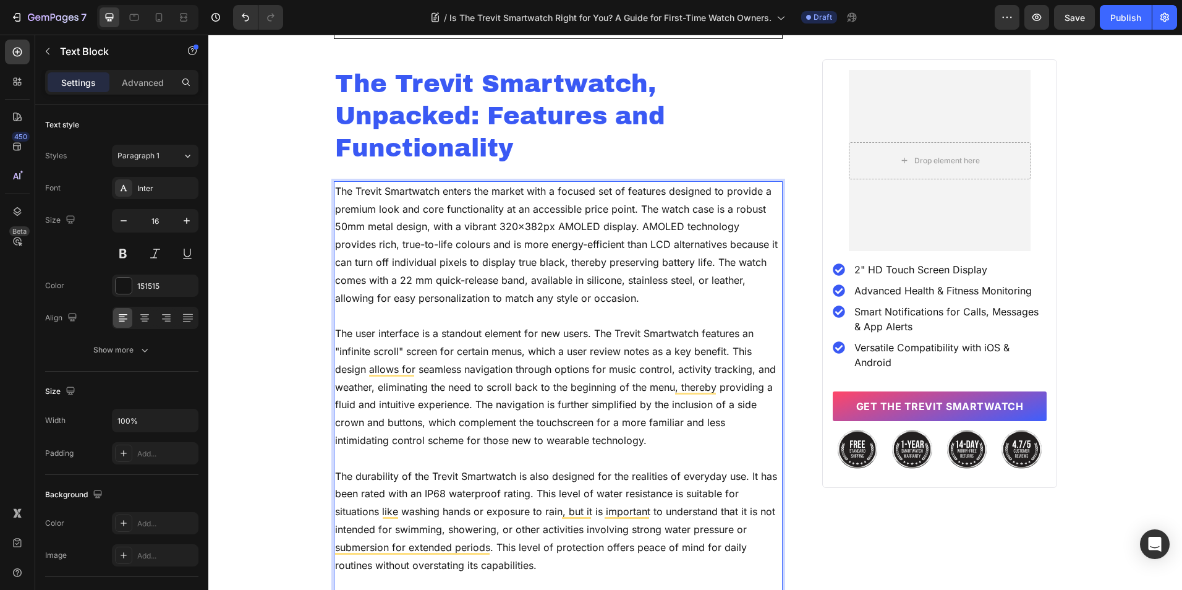
scroll to position [1662, 0]
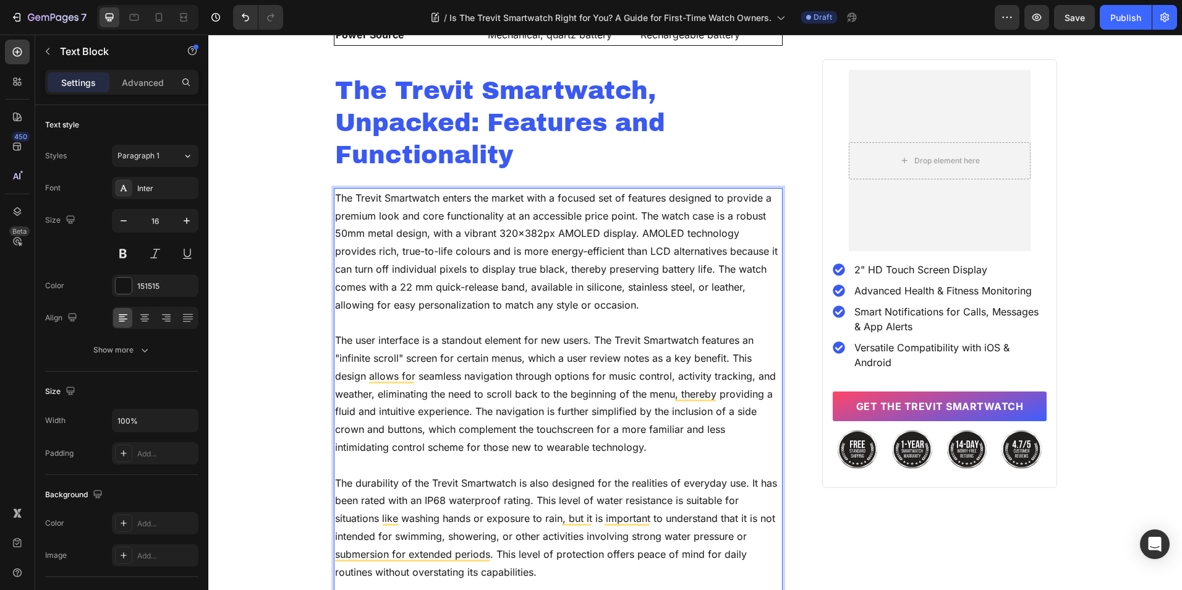
click at [507, 325] on p "To enrich screen reader interactions, please activate Accessibility in Grammarl…" at bounding box center [558, 322] width 447 height 18
click at [443, 463] on p "To enrich screen reader interactions, please activate Accessibility in Grammarl…" at bounding box center [558, 465] width 447 height 18
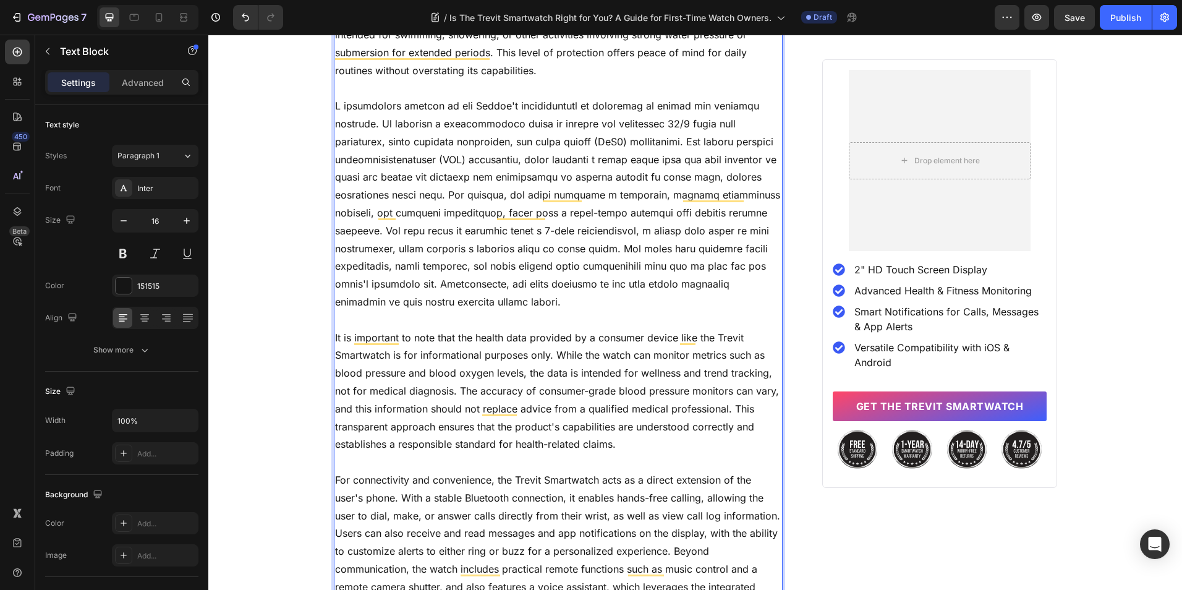
scroll to position [2466, 0]
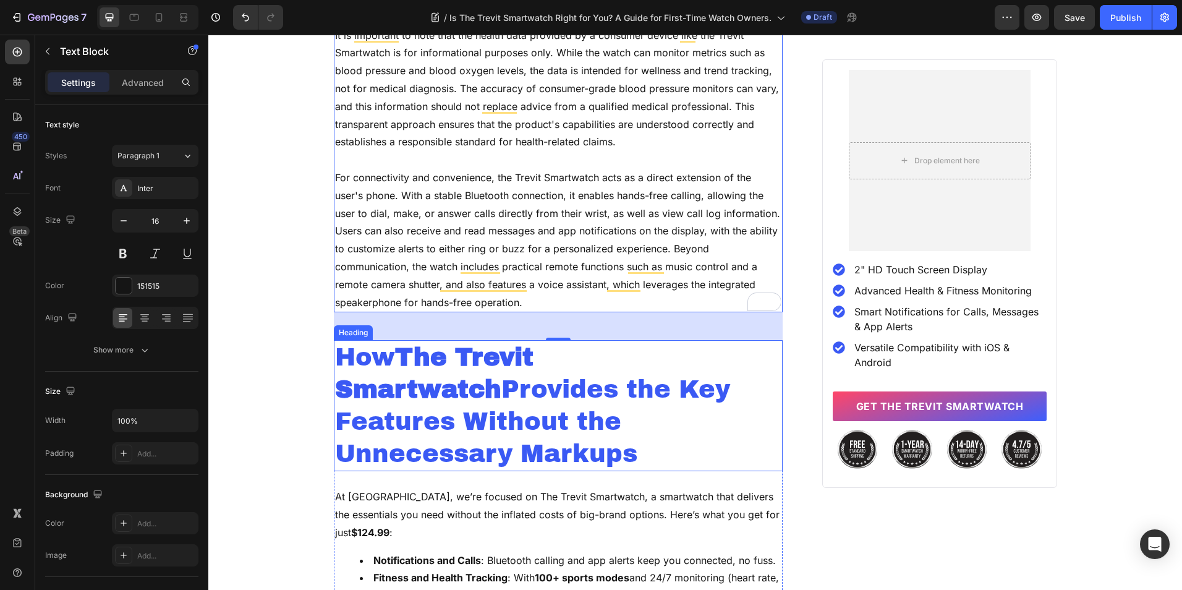
click at [428, 383] on h2 "How The Trevit Smartwatch Provides the Key Features Without the Unnecessary Mar…" at bounding box center [558, 405] width 449 height 131
click at [429, 383] on h2 "How The Trevit Smartwatch Provides the Key Features Without the Unnecessary Mar…" at bounding box center [558, 405] width 449 height 131
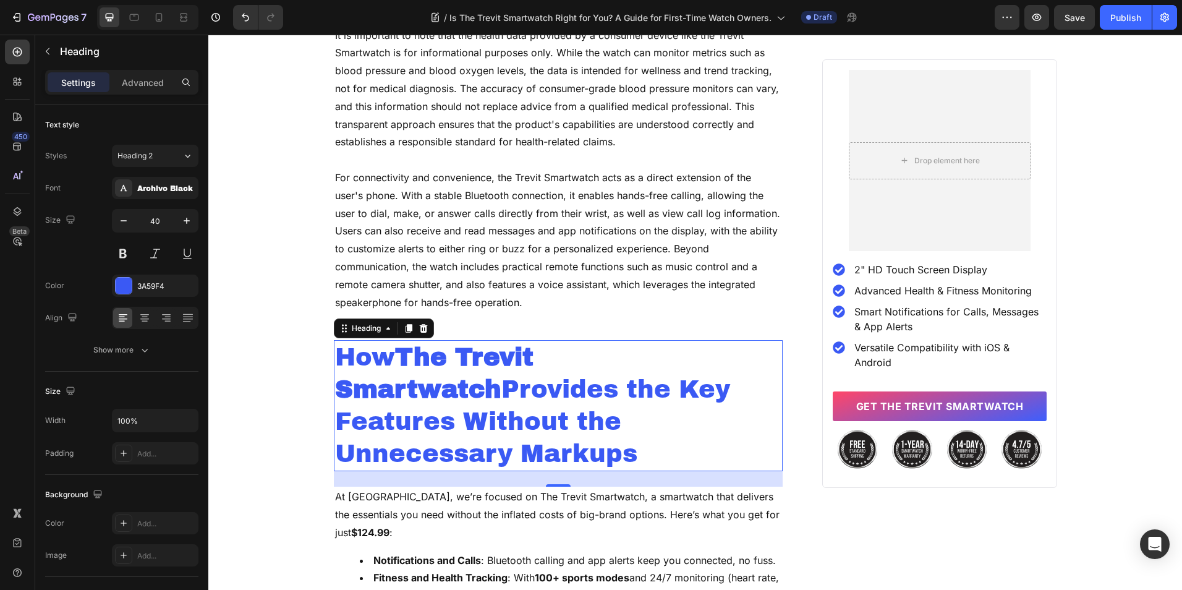
click at [429, 383] on p "How The Trevit Smartwatch Provides the Key Features Without the Unnecessary Mar…" at bounding box center [558, 405] width 447 height 129
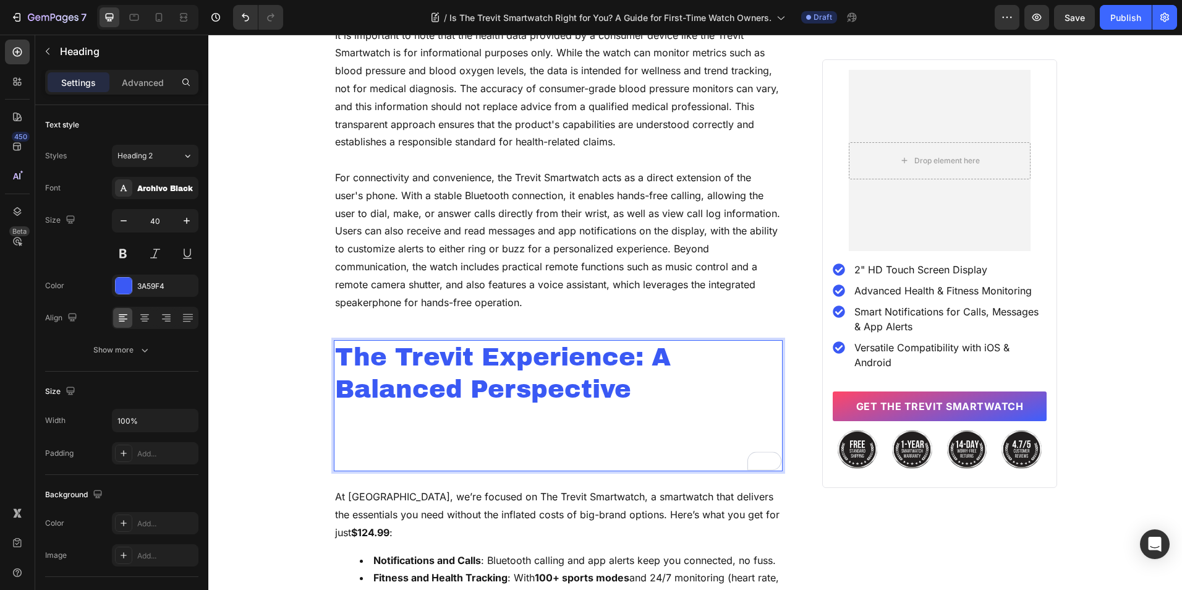
click at [390, 449] on p "Rich Text Editor. Editing area: main" at bounding box center [558, 454] width 447 height 32
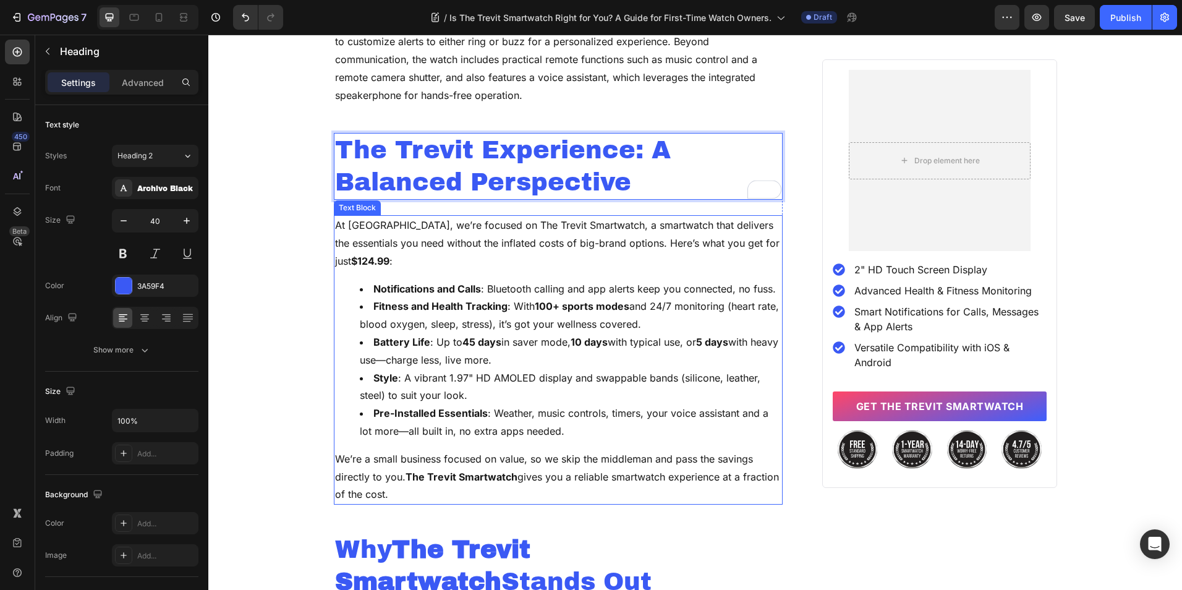
scroll to position [2589, 0]
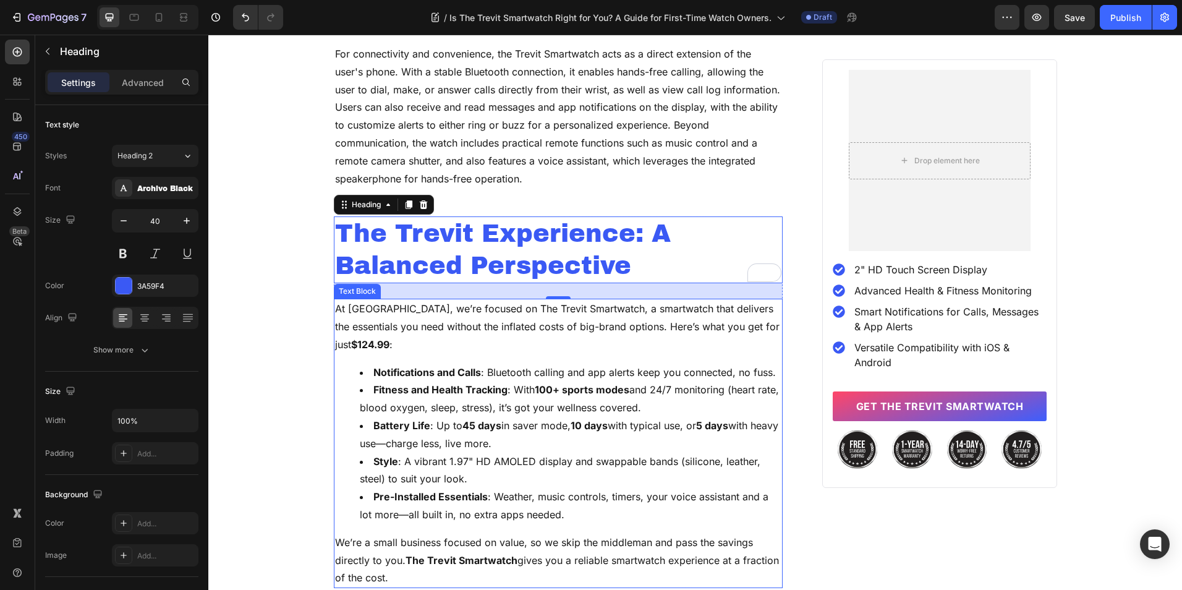
click at [438, 417] on li "Battery Life : Up to 45 days in saver mode, 10 days with typical use, or 5 days…" at bounding box center [571, 435] width 422 height 36
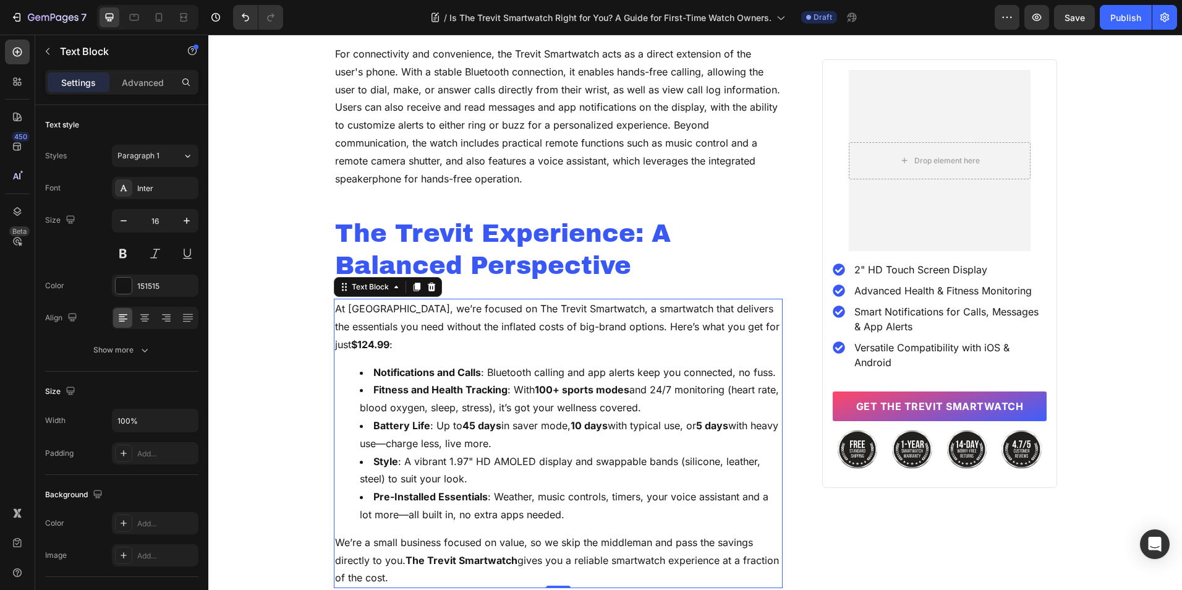
click at [435, 417] on li "Battery Life : Up to 45 days in saver mode, 10 days with typical use, or 5 days…" at bounding box center [571, 435] width 422 height 36
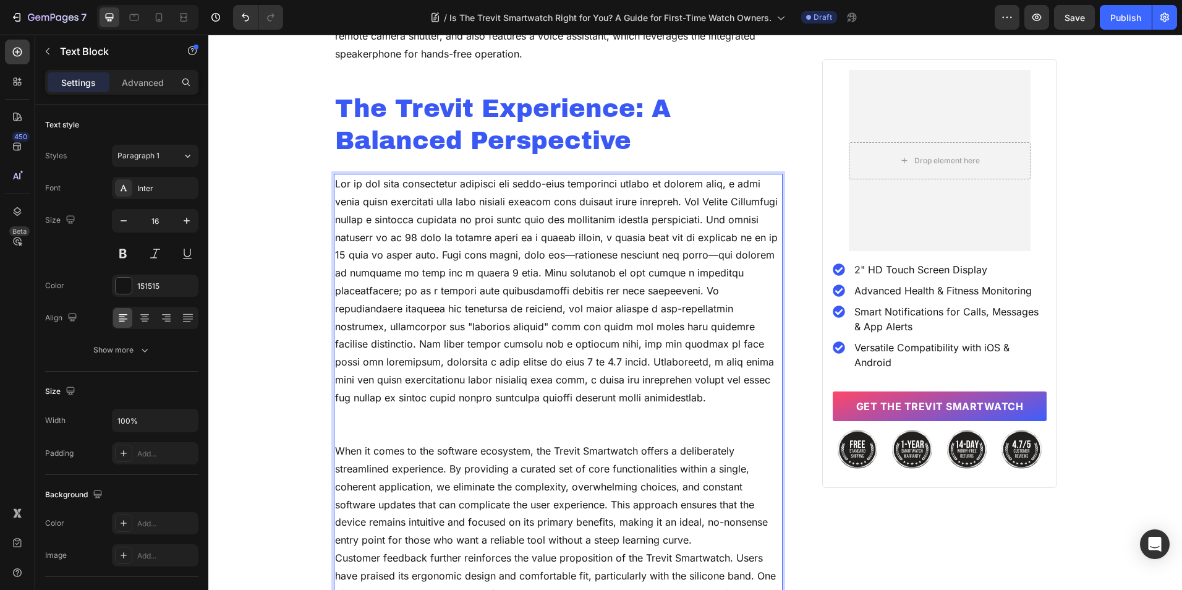
scroll to position [2864, 0]
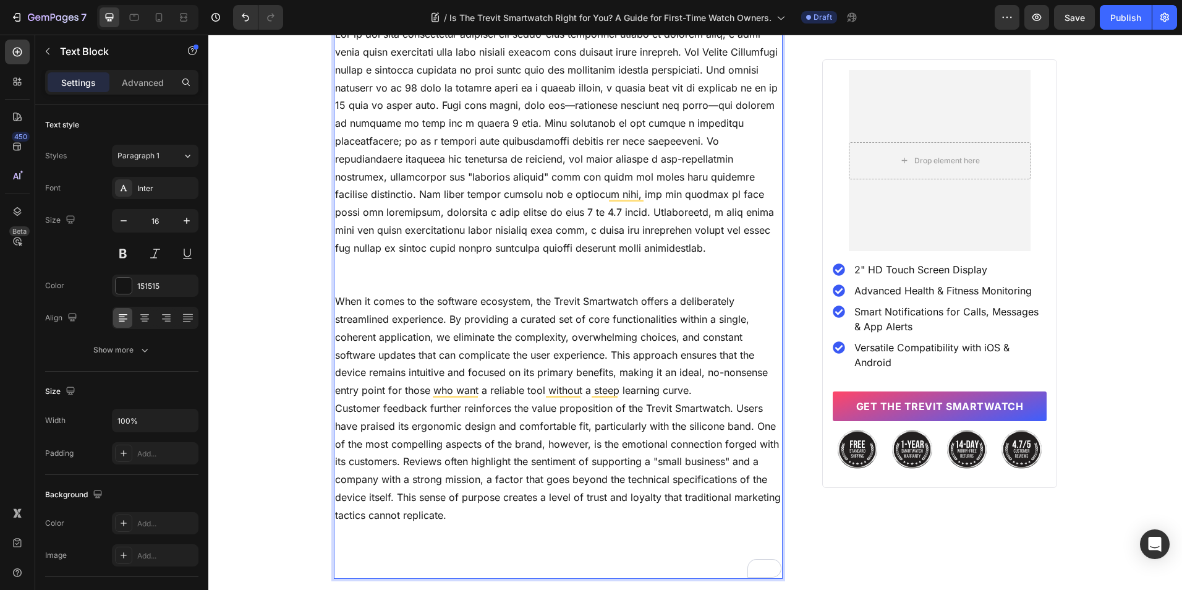
click at [455, 282] on p "To enrich screen reader interactions, please activate Accessibility in Grammarl…" at bounding box center [558, 283] width 447 height 18
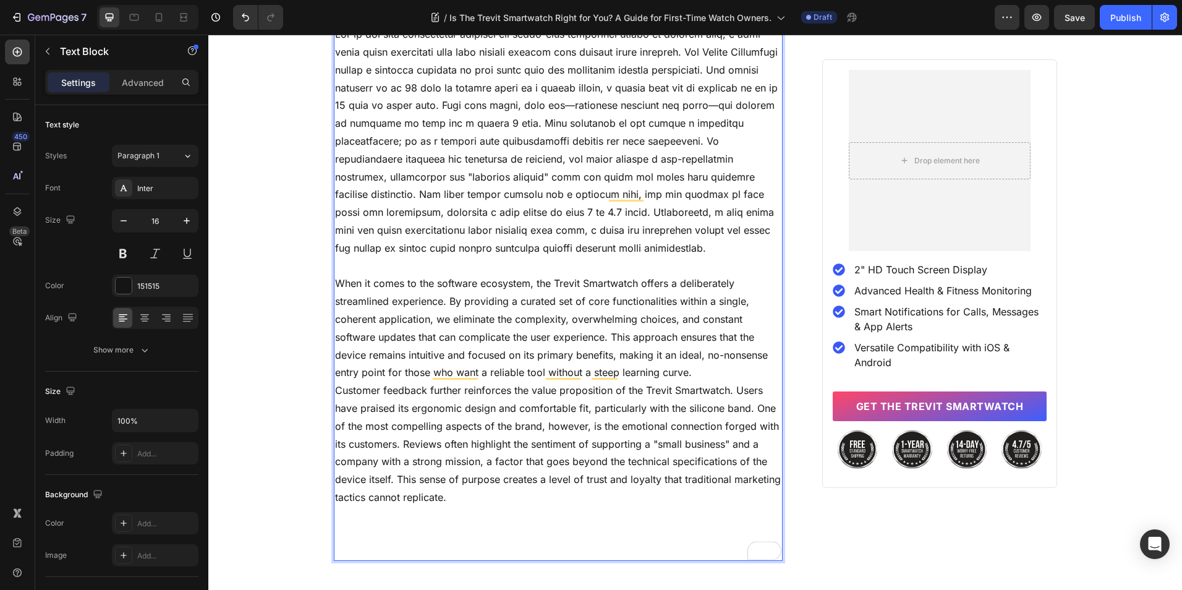
click at [389, 536] on p "To enrich screen reader interactions, please activate Accessibility in Grammarl…" at bounding box center [558, 533] width 447 height 18
click at [380, 550] on p "To enrich screen reader interactions, please activate Accessibility in Grammarl…" at bounding box center [558, 551] width 447 height 18
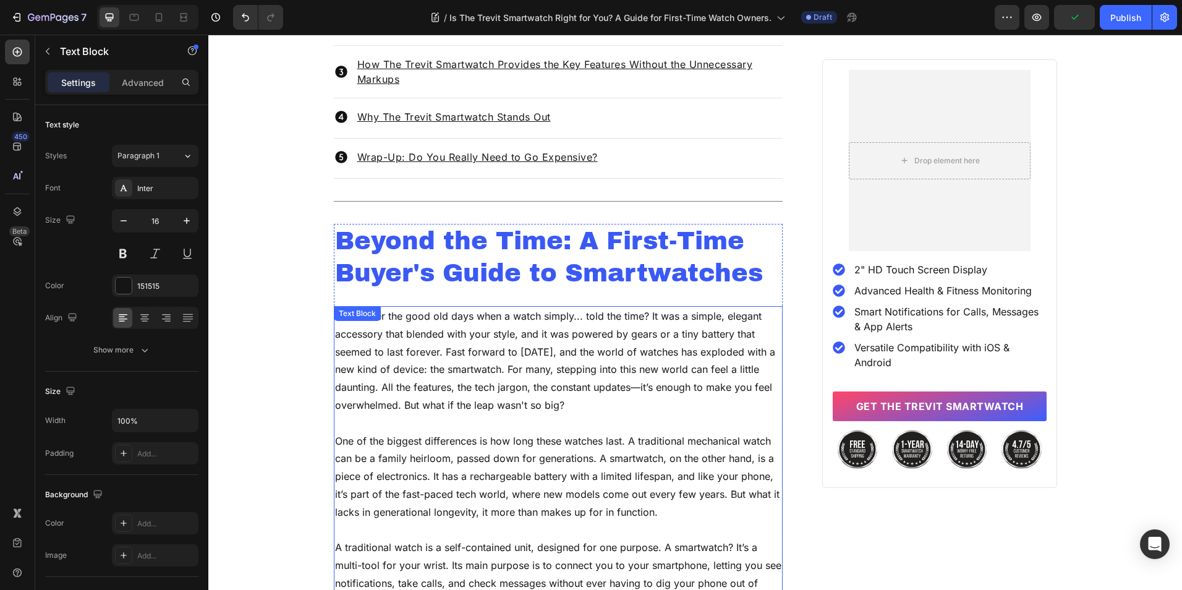
scroll to position [638, 0]
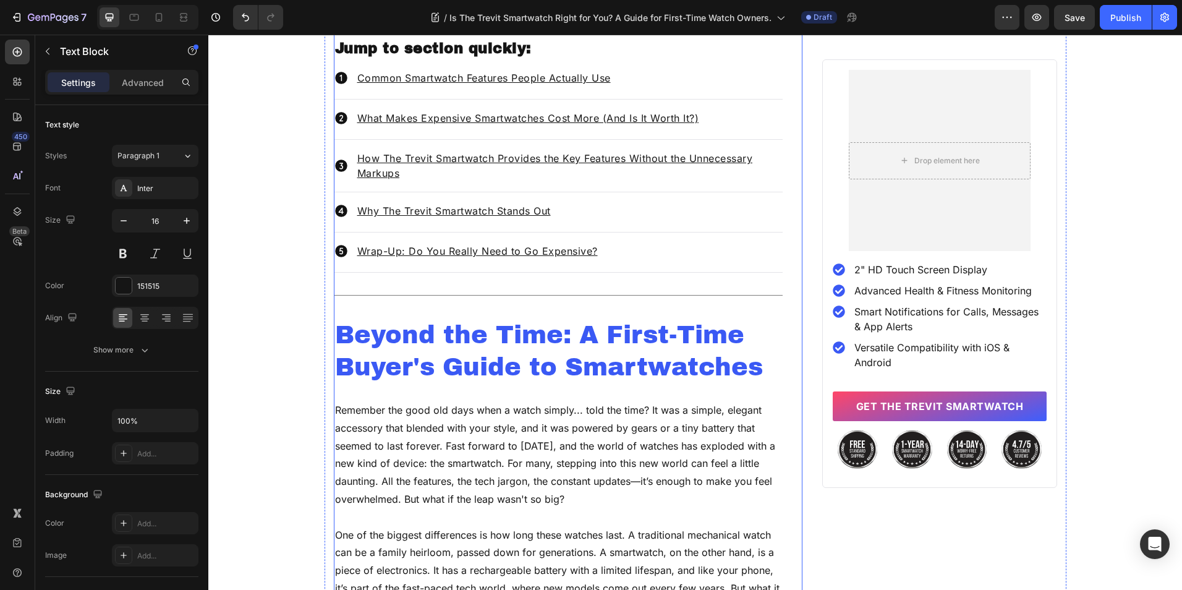
drag, startPoint x: 434, startPoint y: 310, endPoint x: 433, endPoint y: 301, distance: 8.7
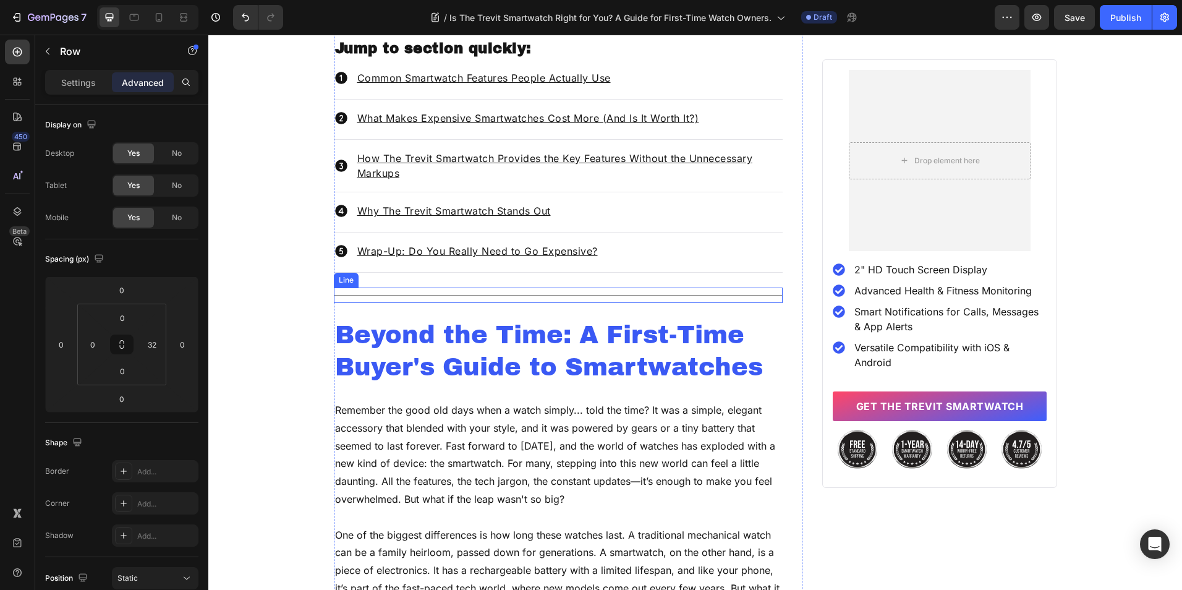
click at [433, 296] on div "Title Line" at bounding box center [558, 294] width 449 height 15
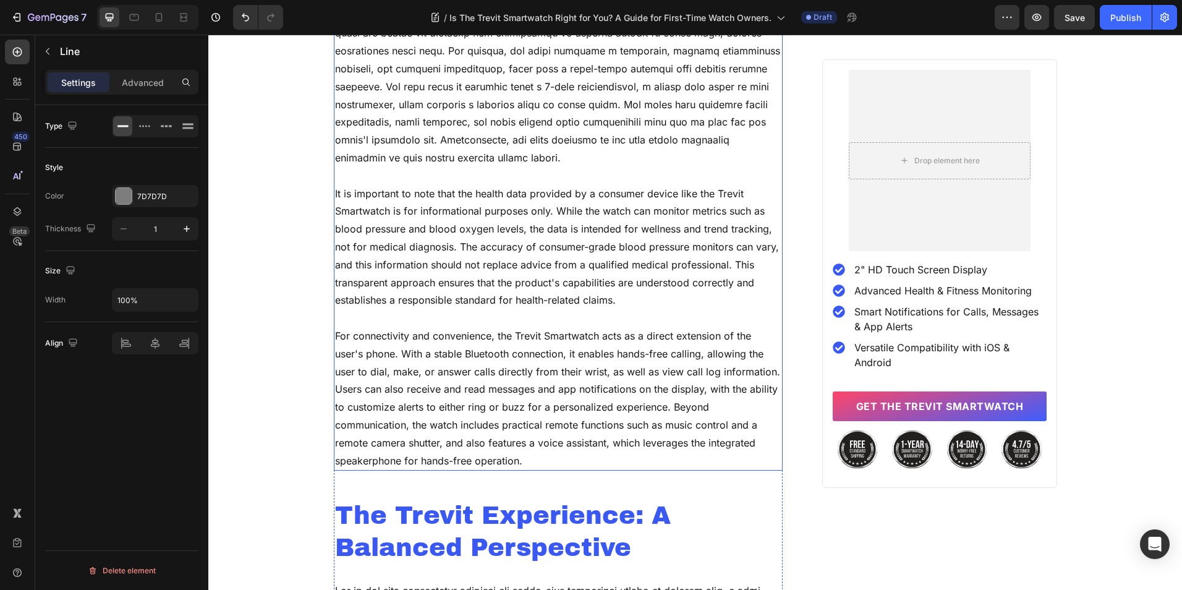
scroll to position [2493, 0]
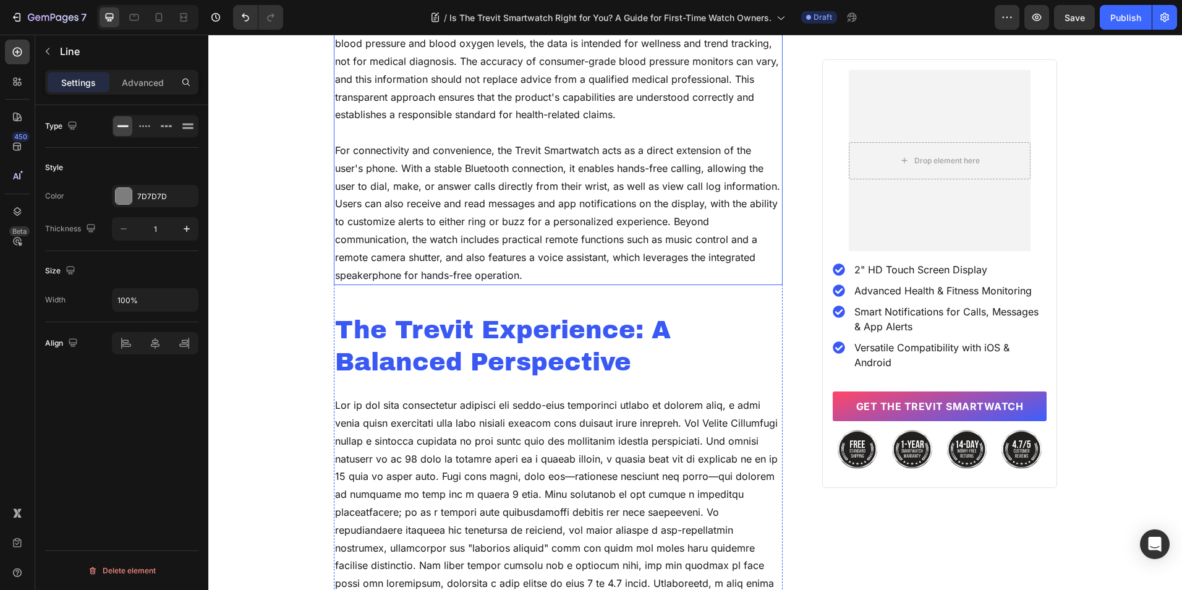
click at [457, 271] on p "For connectivity and convenience, the Trevit Smartwatch acts as a direct extens…" at bounding box center [558, 213] width 447 height 142
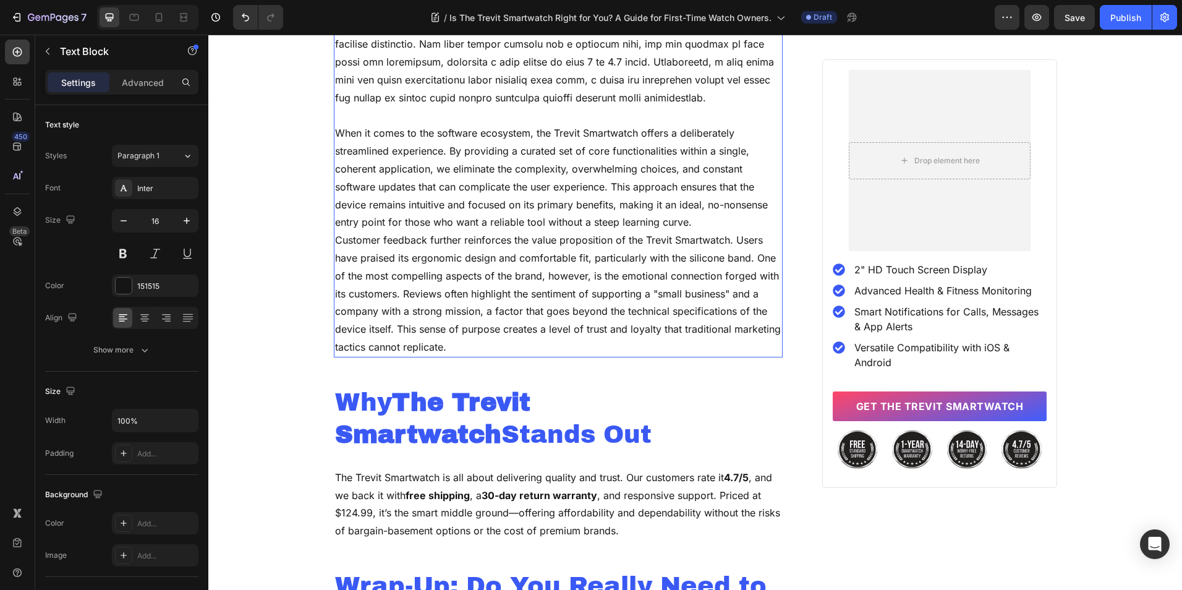
scroll to position [3173, 0]
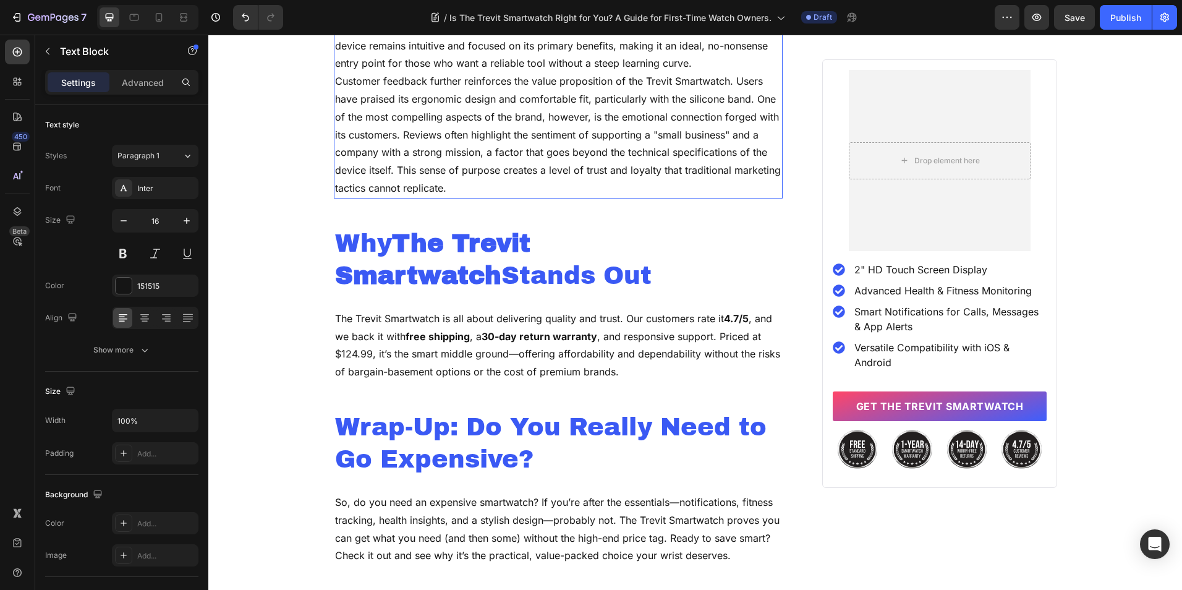
click at [506, 168] on p "Customer feedback further reinforces the value proposition of the Trevit Smartw…" at bounding box center [558, 134] width 447 height 125
click at [500, 230] on strong "The Trevit Smartwatch" at bounding box center [432, 259] width 195 height 59
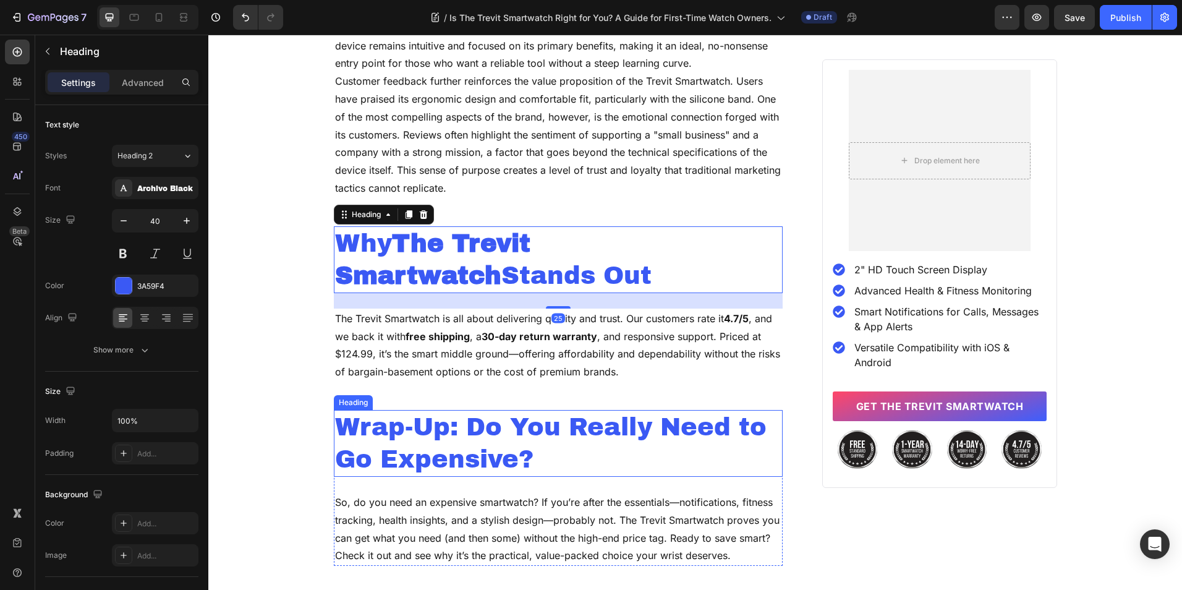
click at [407, 417] on h2 "Wrap-Up: Do You Really Need to Go Expensive?" at bounding box center [558, 443] width 449 height 67
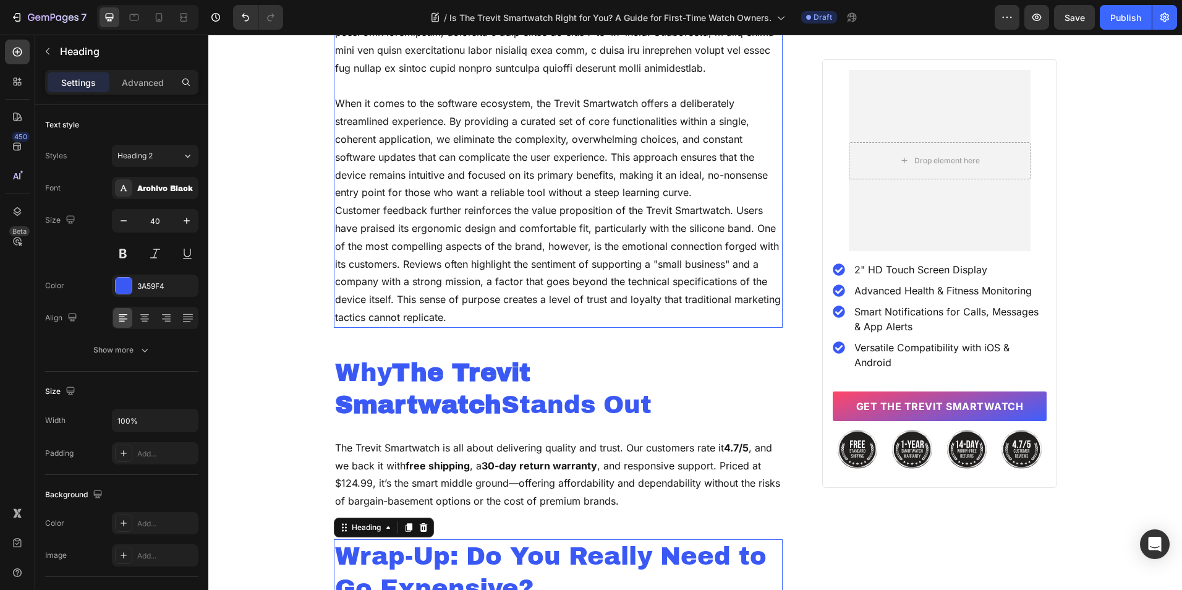
scroll to position [3049, 0]
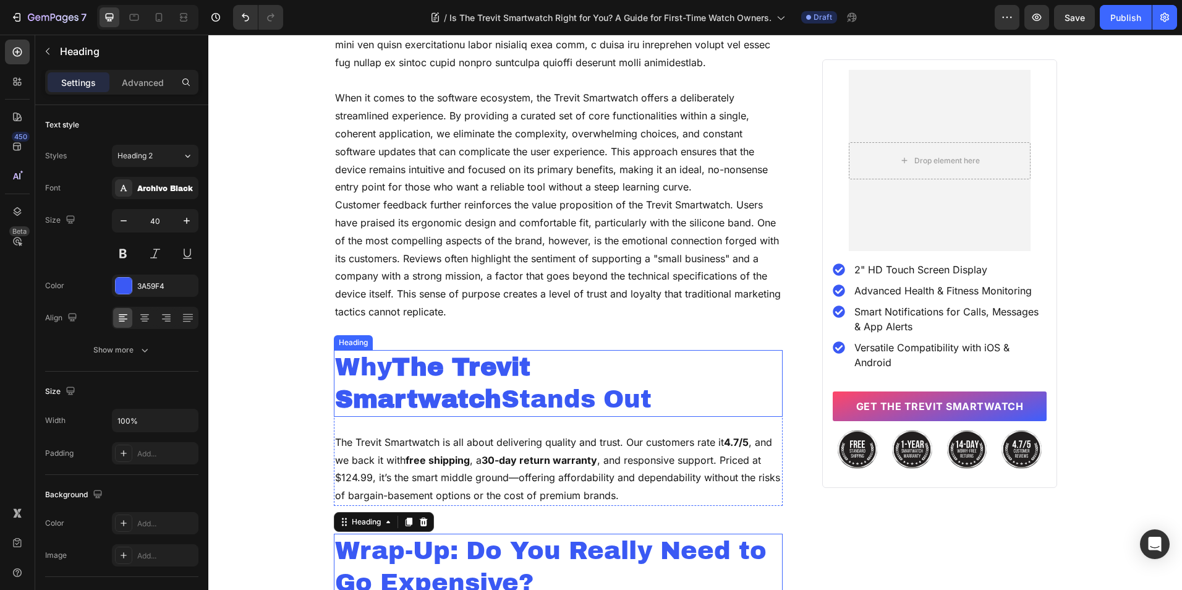
click at [372, 394] on h2 "Why The Trevit Smartwatch Stands Out" at bounding box center [558, 383] width 449 height 67
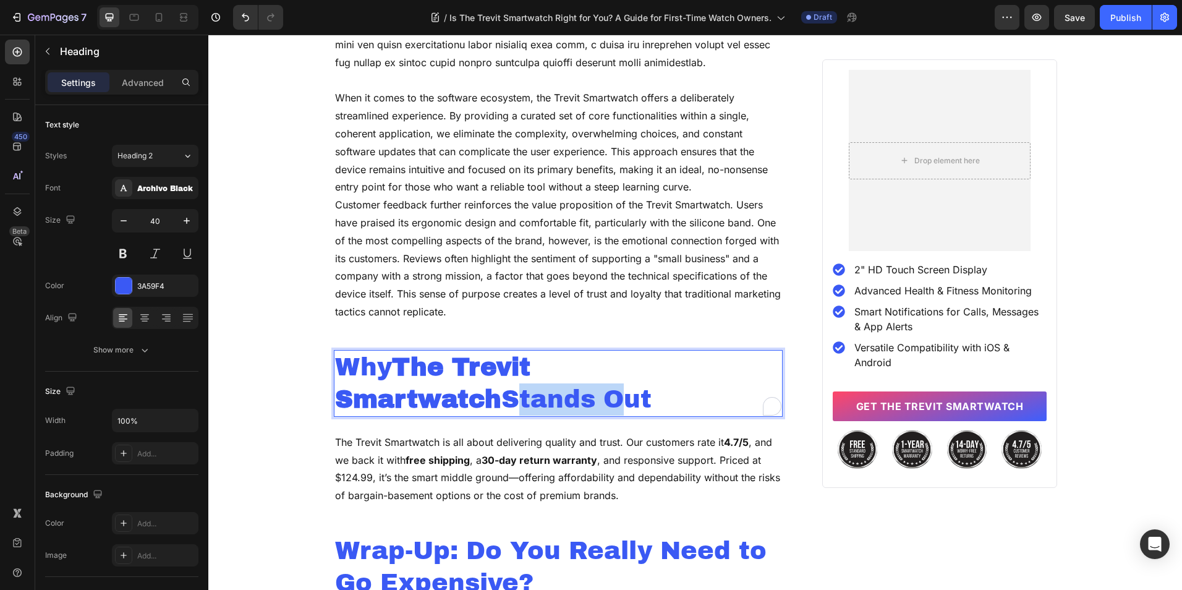
click at [372, 394] on p "Why The Trevit Smartwatch Stands Out" at bounding box center [558, 383] width 447 height 64
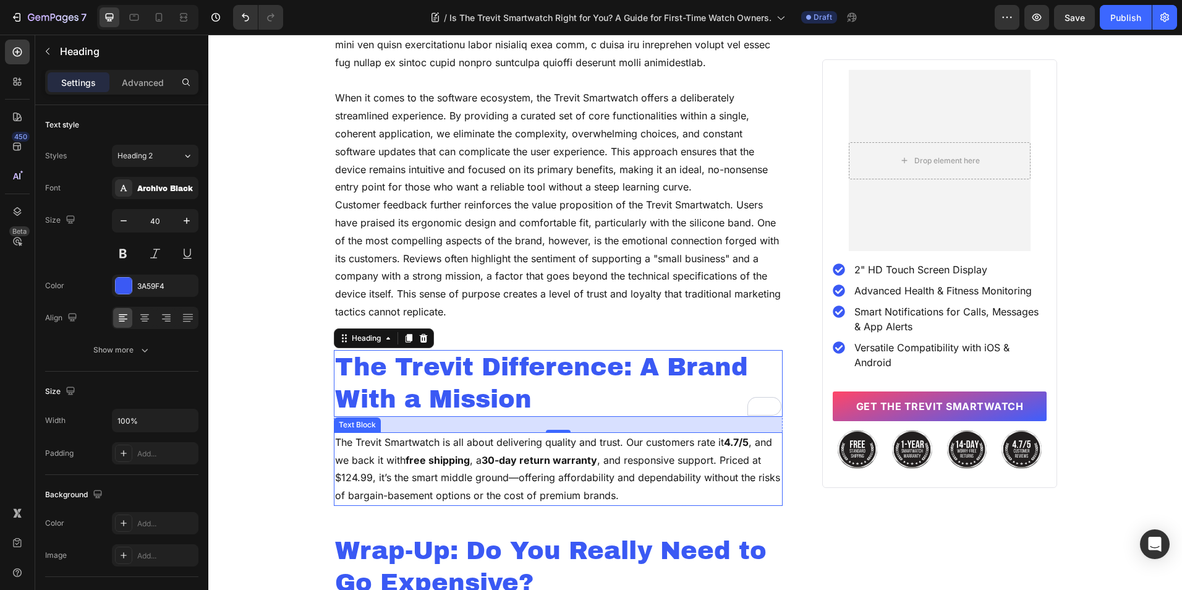
click at [547, 477] on p "The Trevit Smartwatch is all about delivering quality and trust. Our customers …" at bounding box center [558, 468] width 447 height 71
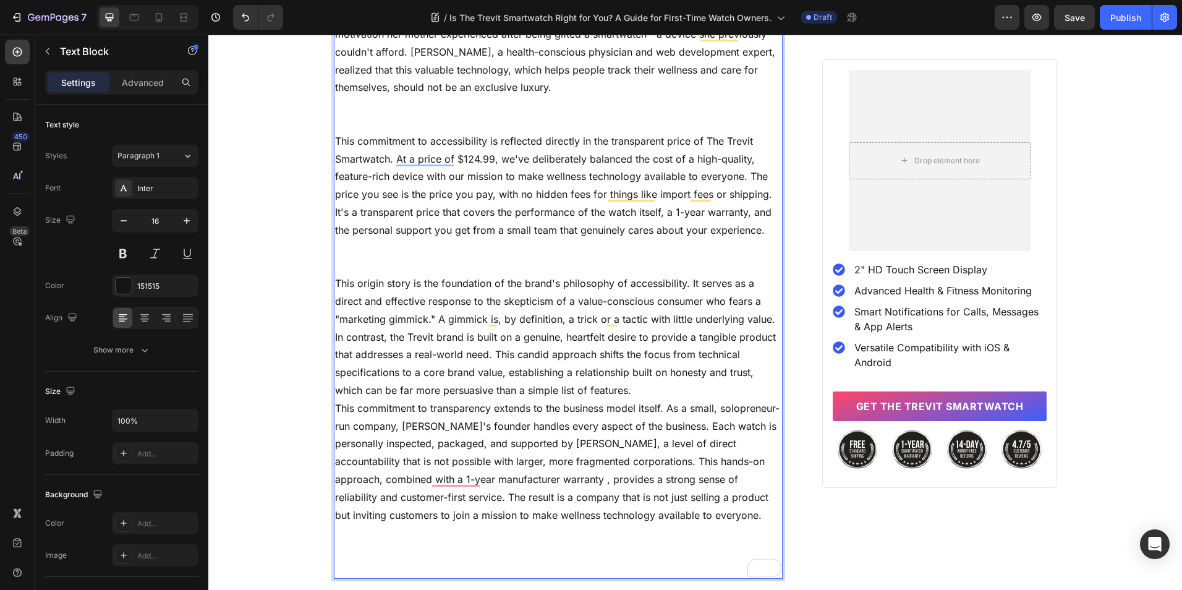
scroll to position [3405, 0]
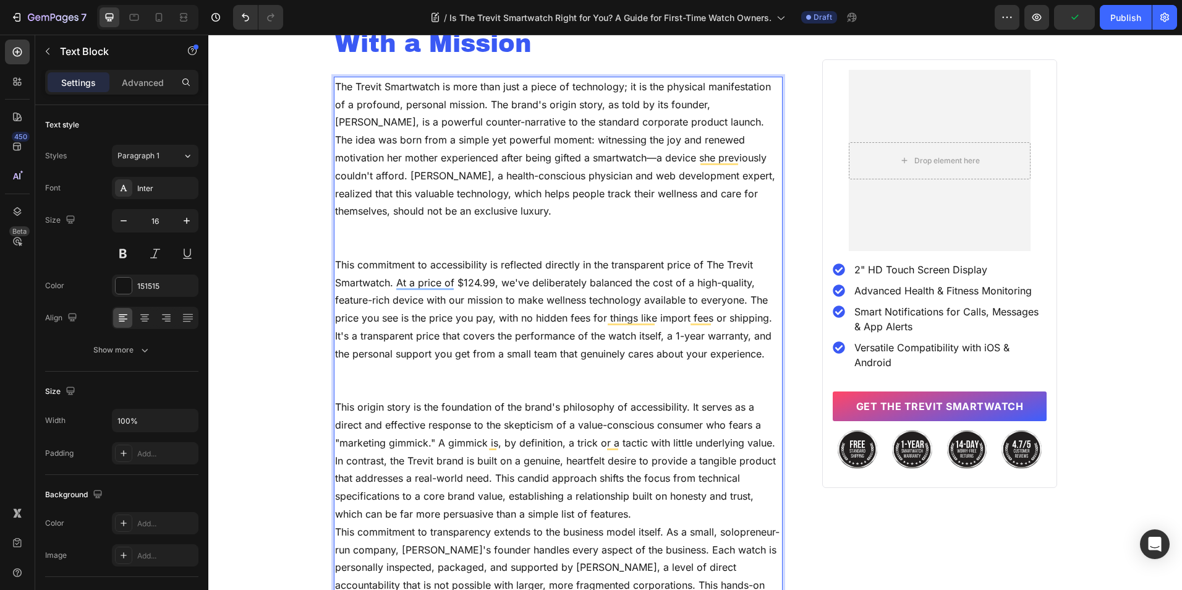
click at [457, 240] on p "To enrich screen reader interactions, please activate Accessibility in Grammarl…" at bounding box center [558, 247] width 447 height 18
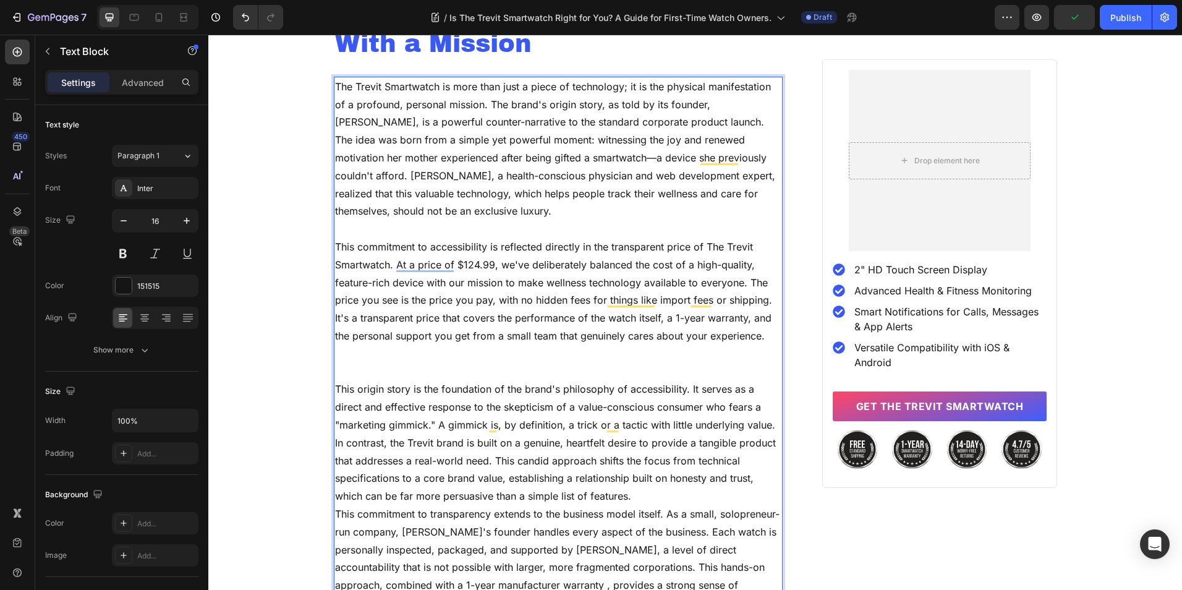
click at [441, 363] on p "To enrich screen reader interactions, please activate Accessibility in Grammarl…" at bounding box center [558, 372] width 447 height 18
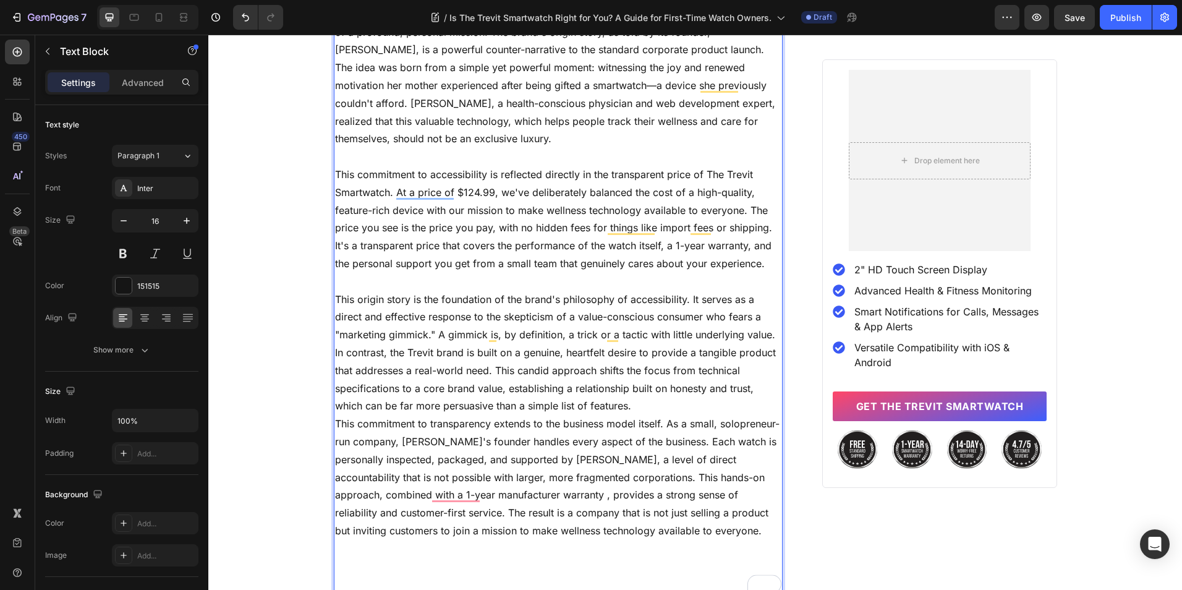
scroll to position [3590, 0]
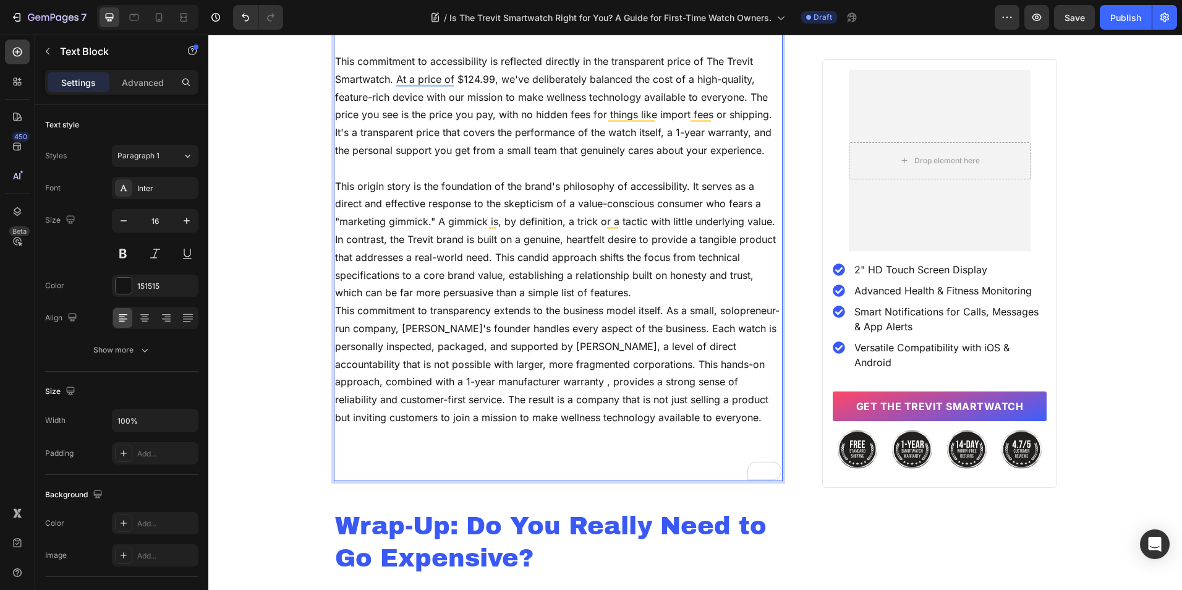
click at [445, 441] on p "Rich Text Editor. Editing area: main" at bounding box center [558, 436] width 447 height 18
click at [471, 385] on p "This commitment to transparency extends to the business model itself. As a smal…" at bounding box center [558, 364] width 447 height 125
click at [433, 472] on p "Rich Text Editor. Editing area: main" at bounding box center [558, 471] width 447 height 18
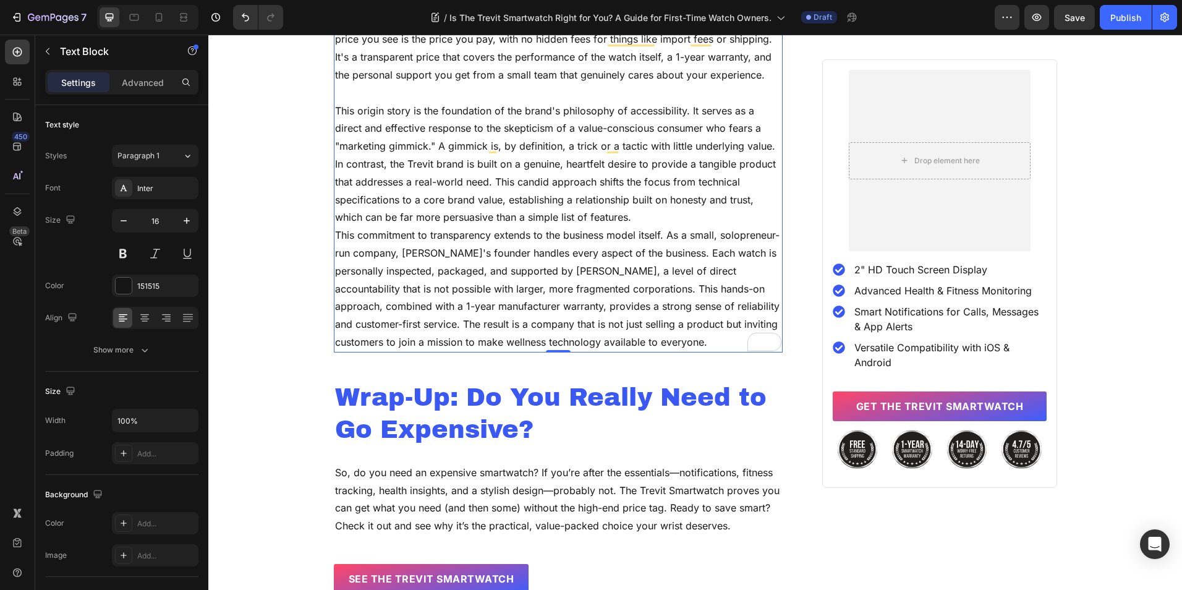
scroll to position [3776, 0]
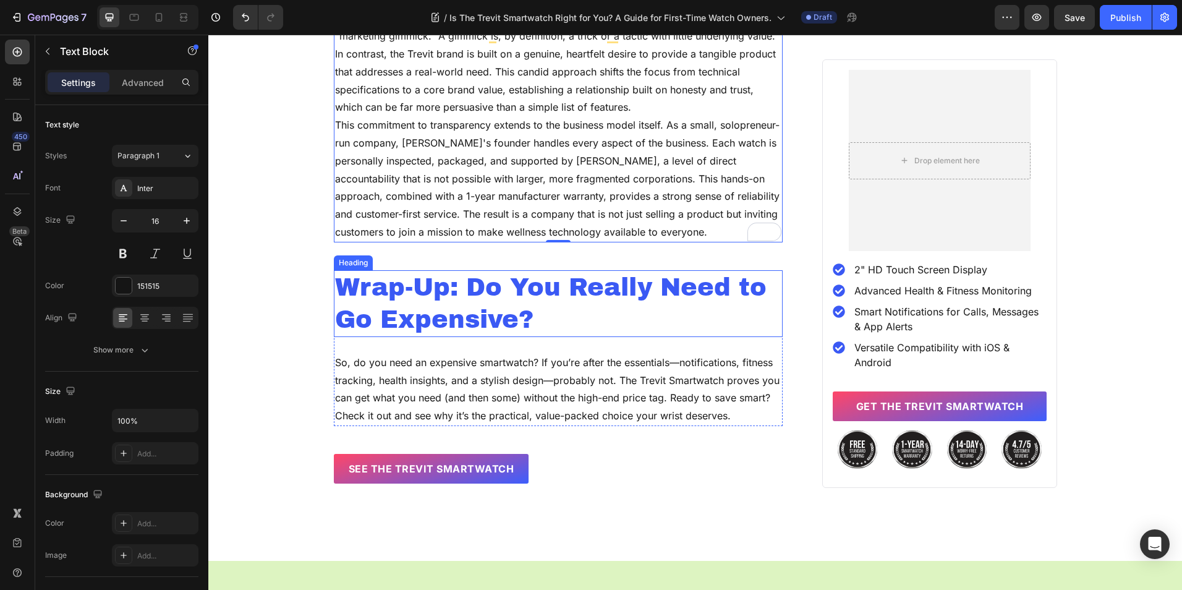
click at [419, 307] on h2 "Wrap-Up: Do You Really Need to Go Expensive?" at bounding box center [558, 303] width 449 height 67
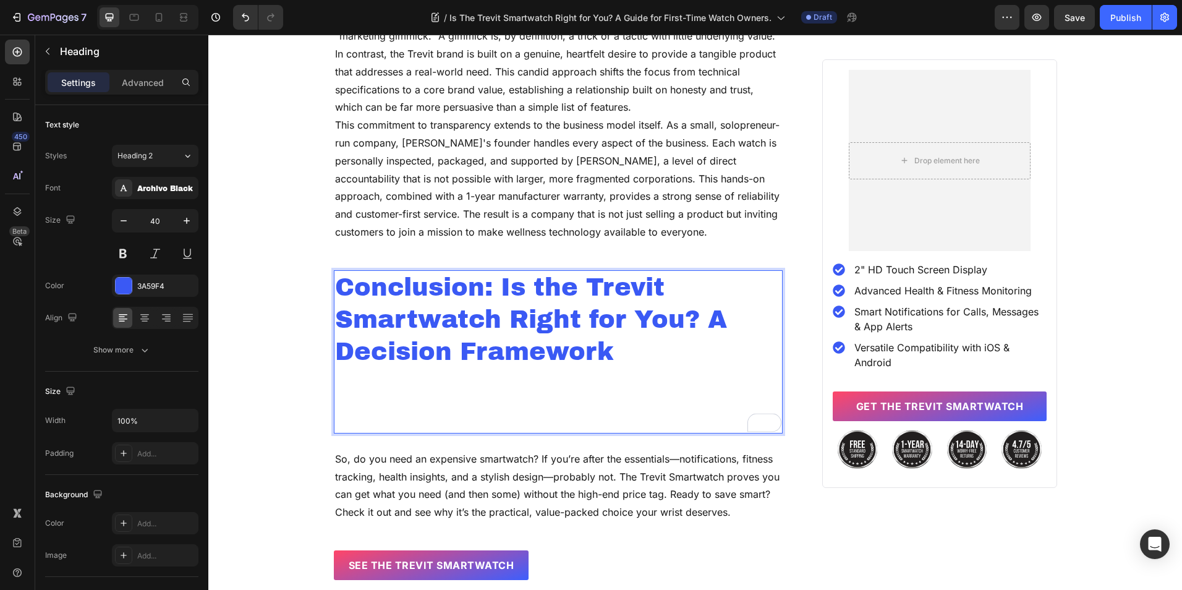
click at [402, 415] on p "To enrich screen reader interactions, please activate Accessibility in Grammarl…" at bounding box center [558, 416] width 447 height 32
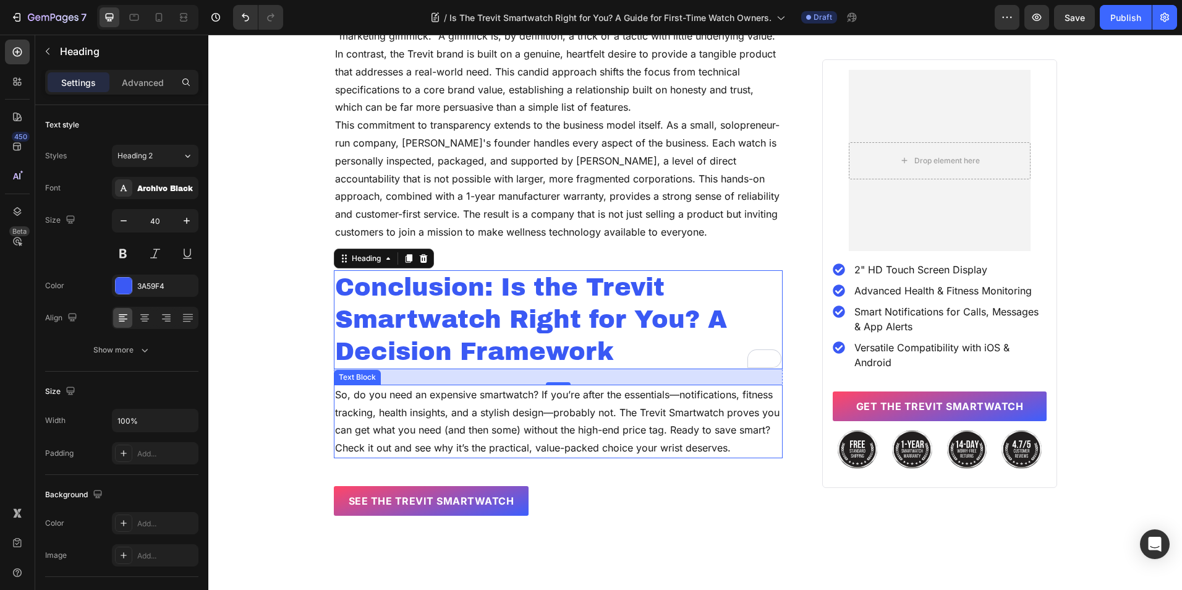
click at [370, 438] on p "So, do you need an expensive smartwatch? If you’re after the essentials—notific…" at bounding box center [558, 421] width 447 height 71
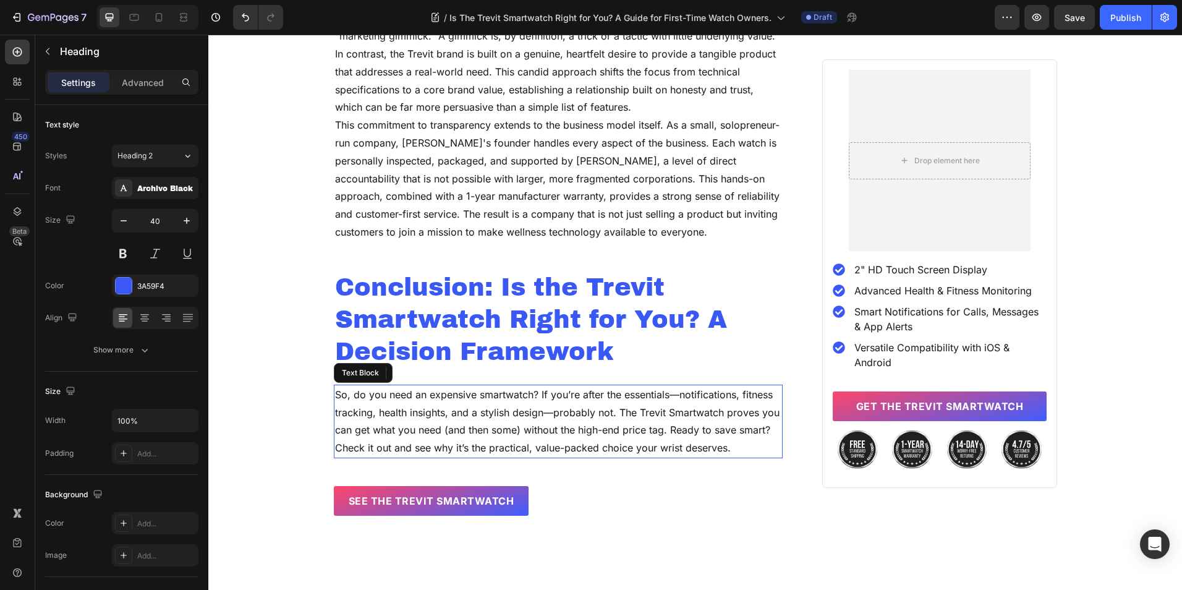
click at [370, 438] on p "So, do you need an expensive smartwatch? If you’re after the essentials—notific…" at bounding box center [558, 421] width 447 height 71
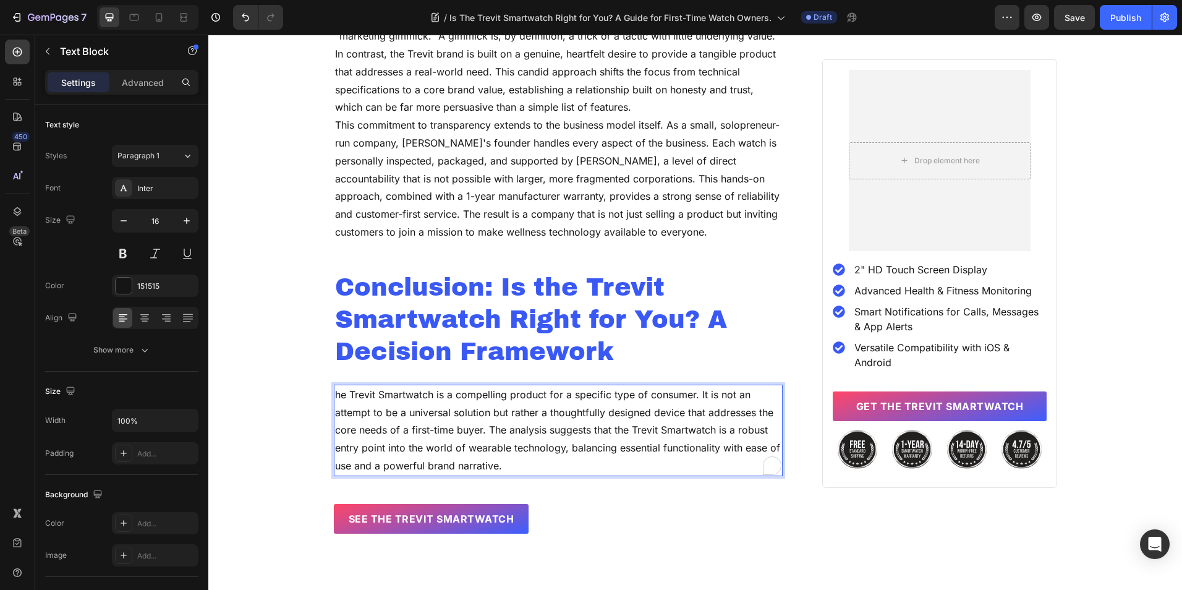
scroll to position [4023, 0]
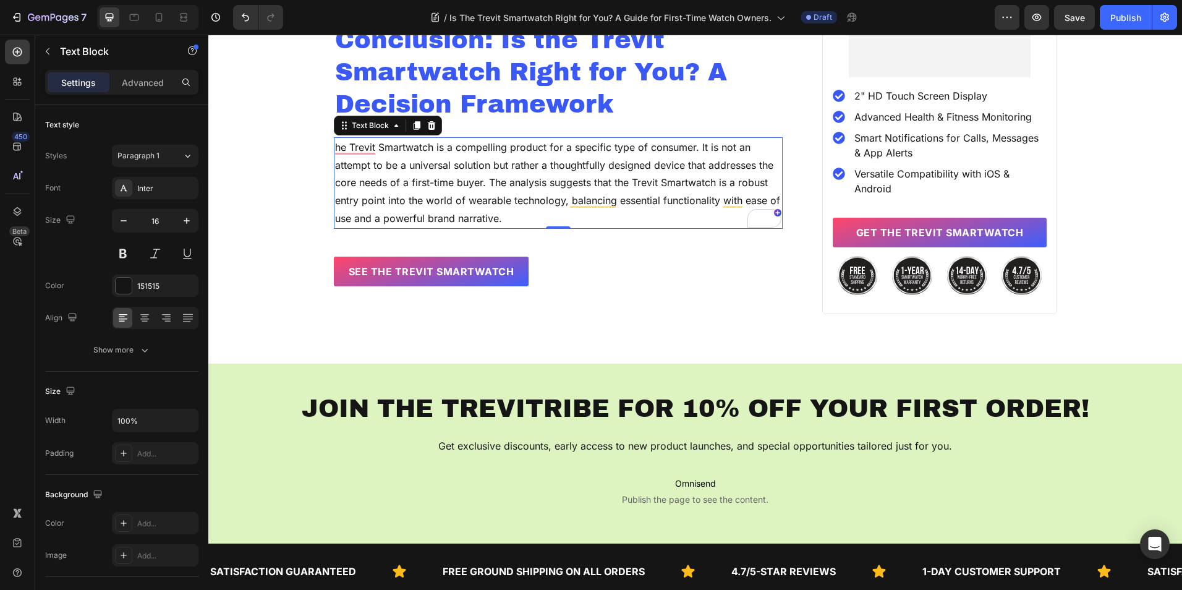
click at [494, 221] on p "he Trevit Smartwatch is a compelling product for a specific type of consumer. I…" at bounding box center [558, 182] width 447 height 89
click at [508, 218] on p "he Trevit Smartwatch is a compelling product for a specific type of consumer. I…" at bounding box center [558, 182] width 447 height 89
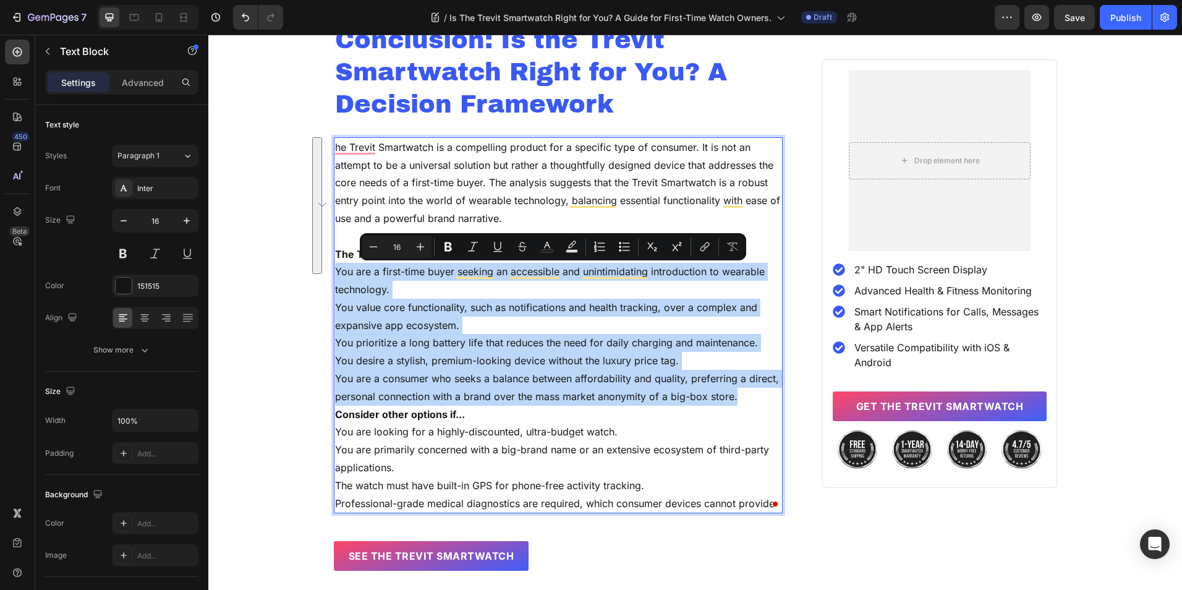
drag, startPoint x: 734, startPoint y: 398, endPoint x: 330, endPoint y: 273, distance: 422.4
click at [334, 273] on div "he Trevit Smartwatch is a compelling product for a specific type of consumer. I…" at bounding box center [558, 325] width 449 height 377
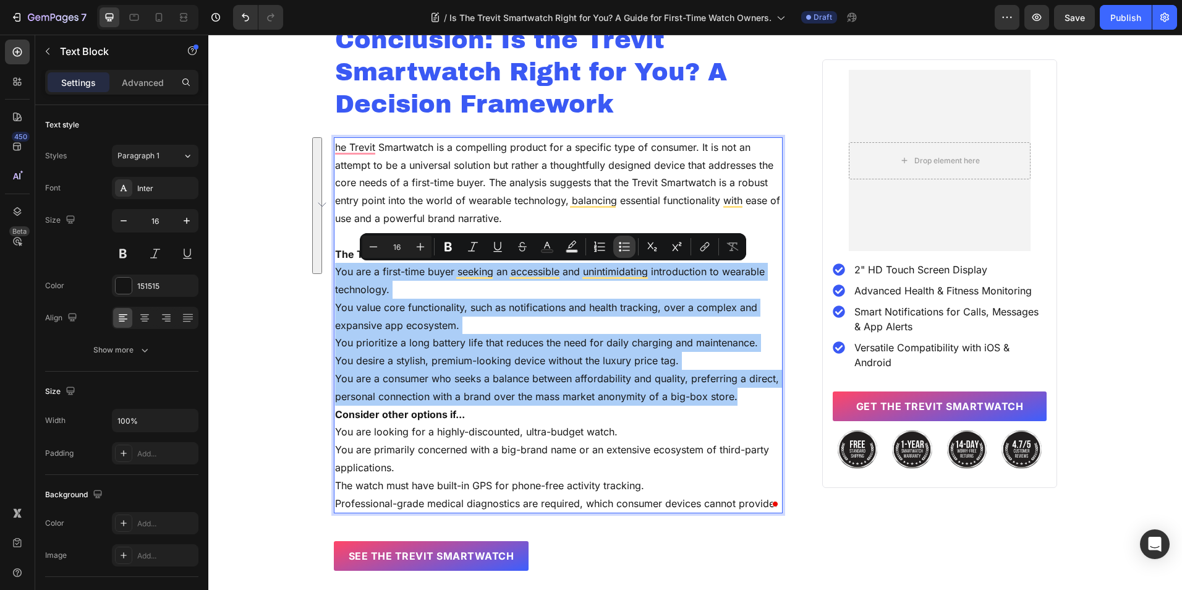
click at [619, 246] on icon "Editor contextual toolbar" at bounding box center [620, 246] width 2 height 2
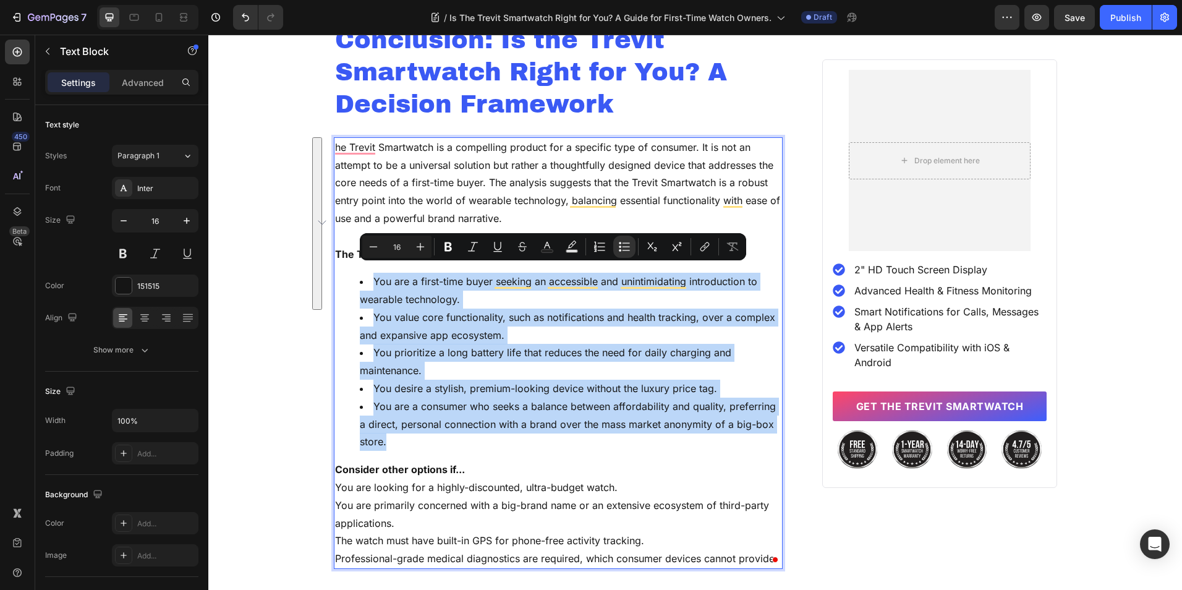
click at [430, 437] on li "You are a consumer who seeks a balance between affordability and quality, prefe…" at bounding box center [571, 424] width 422 height 53
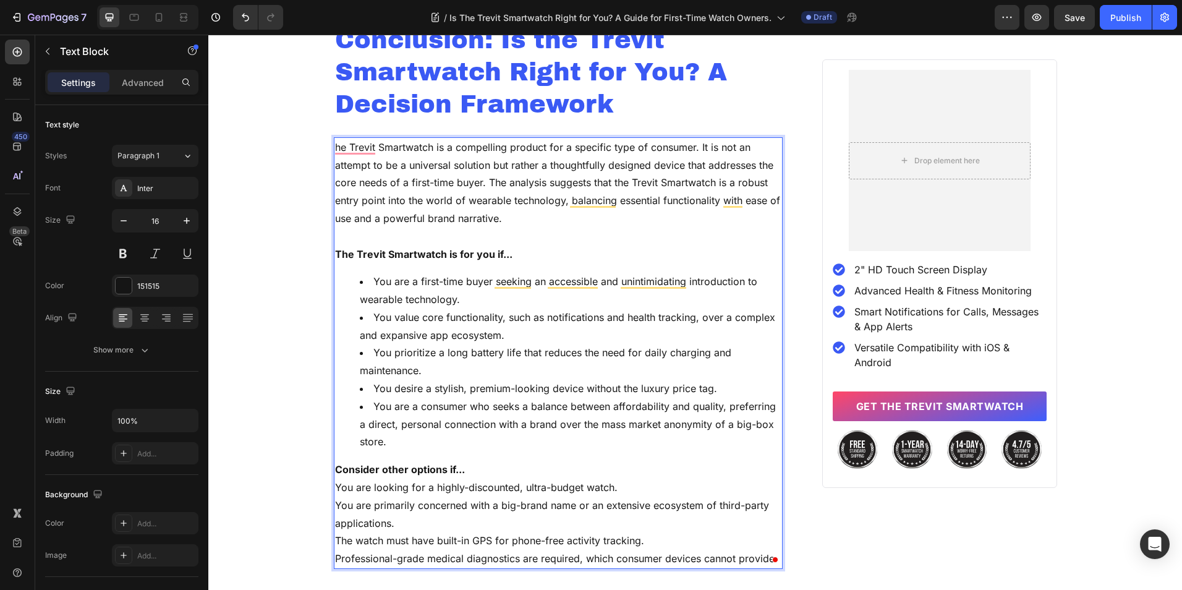
click at [493, 302] on li "You are a first-time buyer seeking an accessible and unintimidating introductio…" at bounding box center [571, 291] width 422 height 36
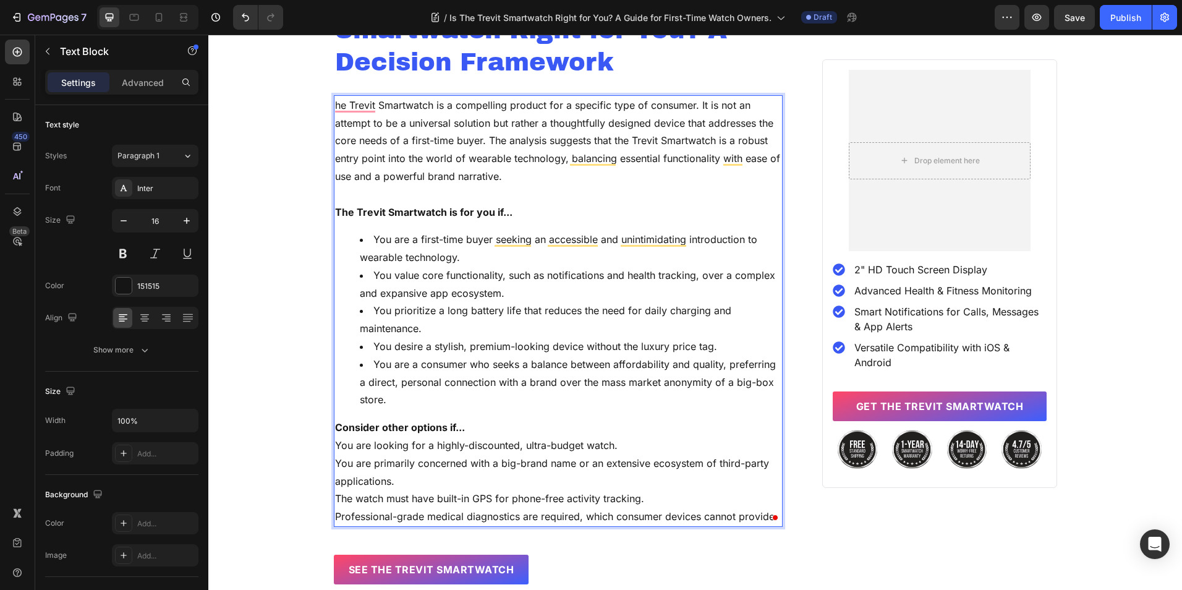
scroll to position [4085, 0]
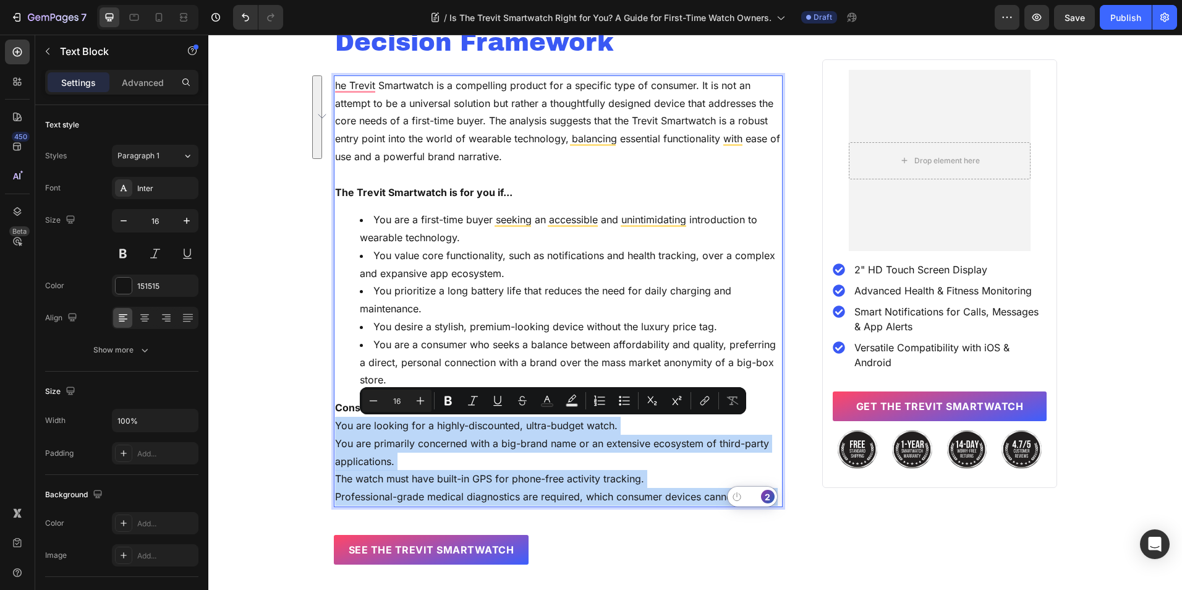
drag, startPoint x: 331, startPoint y: 427, endPoint x: 772, endPoint y: 500, distance: 447.4
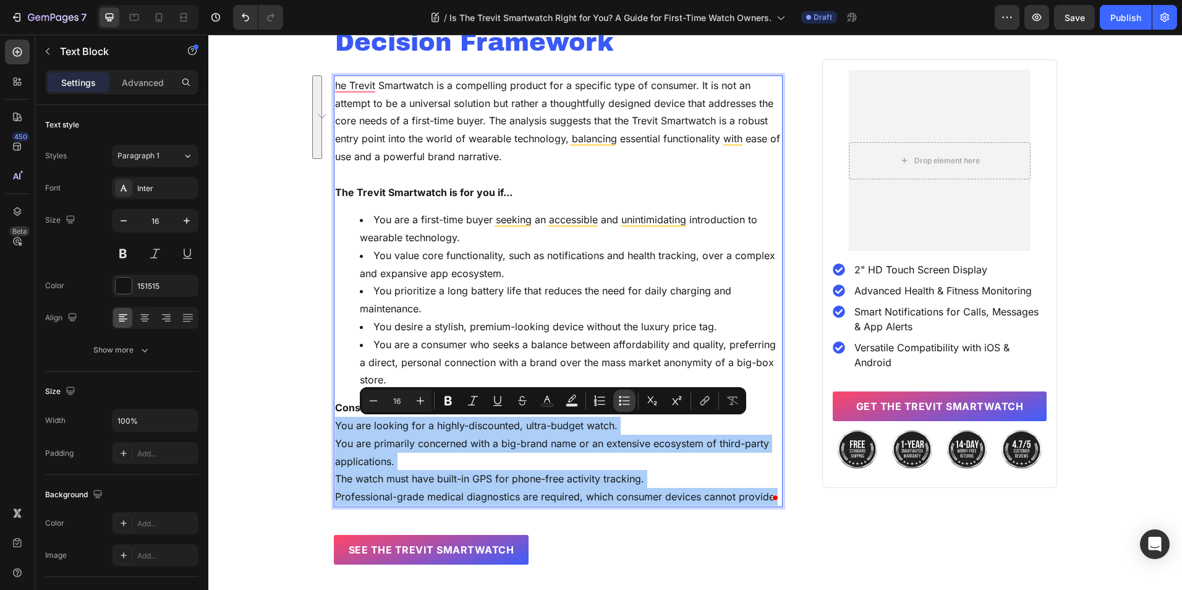
click at [624, 406] on icon "Editor contextual toolbar" at bounding box center [624, 400] width 12 height 12
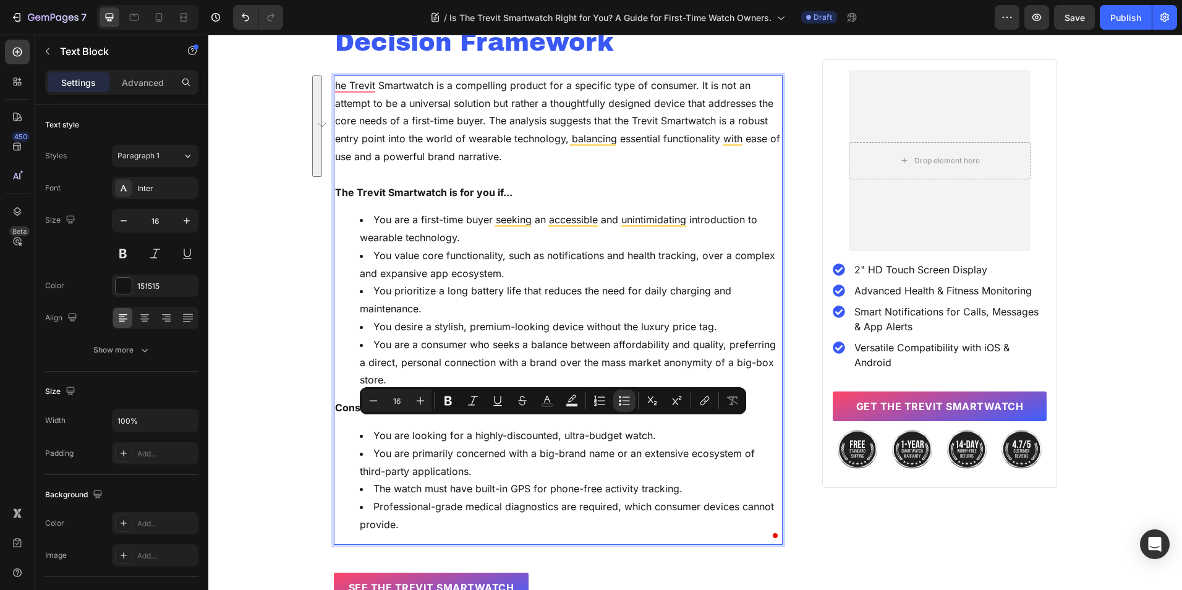
click at [466, 338] on li "You are a consumer who seeks a balance between affordability and quality, prefe…" at bounding box center [571, 362] width 422 height 53
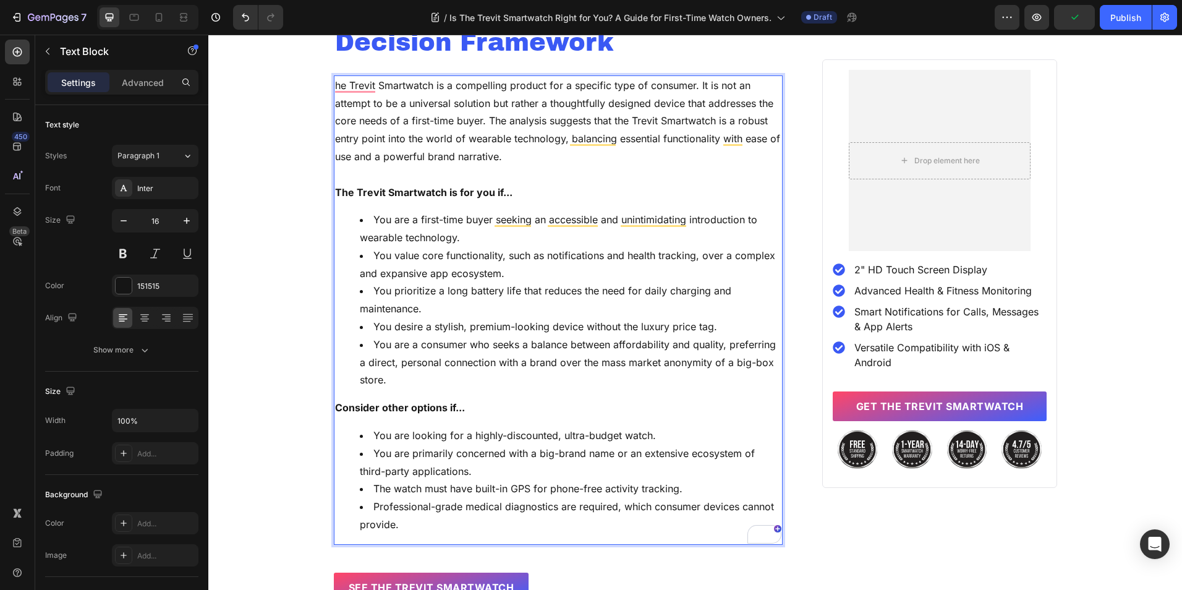
click at [474, 377] on li "You are a consumer who seeks a balance between affordability and quality, prefe…" at bounding box center [571, 362] width 422 height 53
click at [472, 307] on li "You prioritize a long battery life that reduces the need for daily charging and…" at bounding box center [571, 300] width 422 height 36
click at [441, 372] on li "You are a consumer who seeks a balance between affordability and quality, prefe…" at bounding box center [571, 362] width 422 height 53
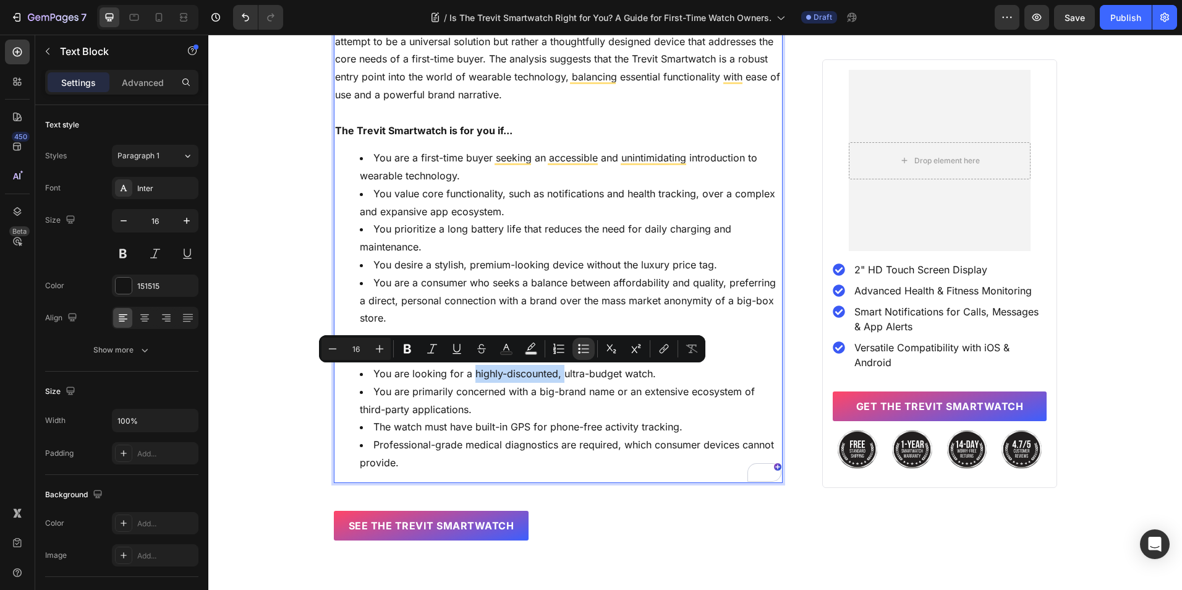
drag, startPoint x: 560, startPoint y: 375, endPoint x: 469, endPoint y: 381, distance: 91.1
click at [469, 381] on li "You are looking for a highly-discounted, ultra-budget watch." at bounding box center [571, 374] width 422 height 18
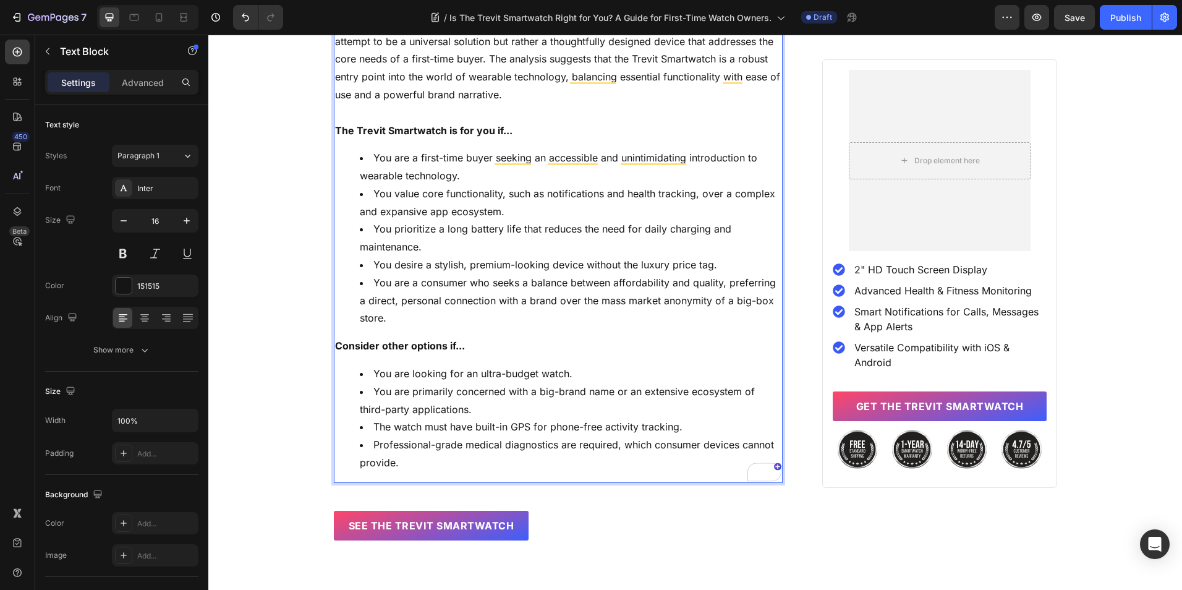
click at [488, 412] on li "You are primarily concerned with a big-brand name or an extensive ecosystem of …" at bounding box center [571, 401] width 422 height 36
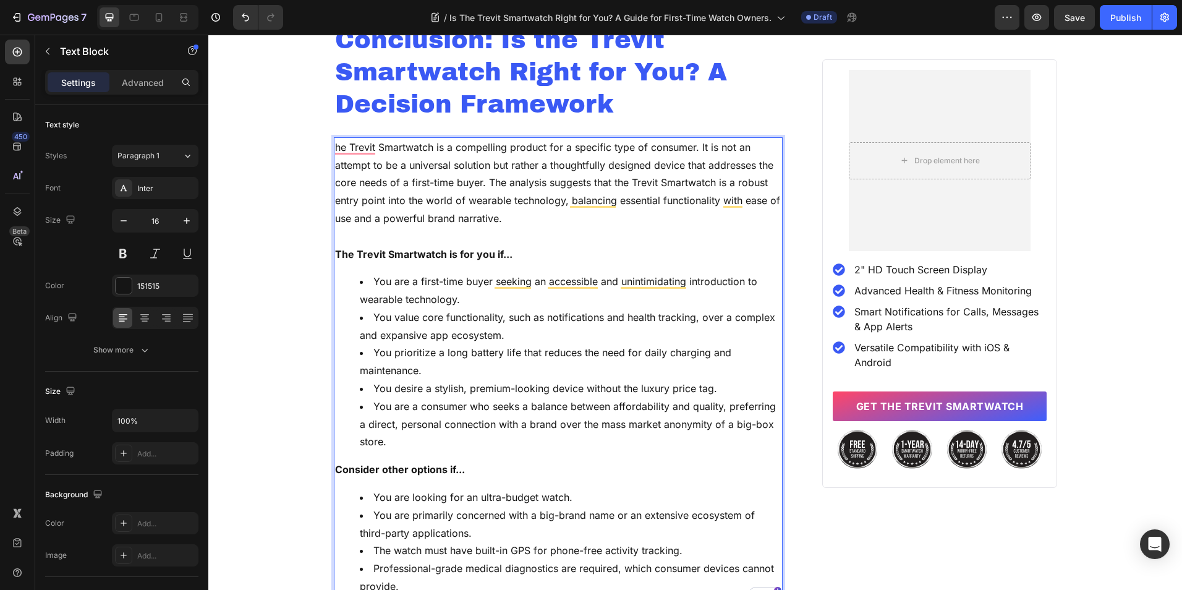
scroll to position [4270, 0]
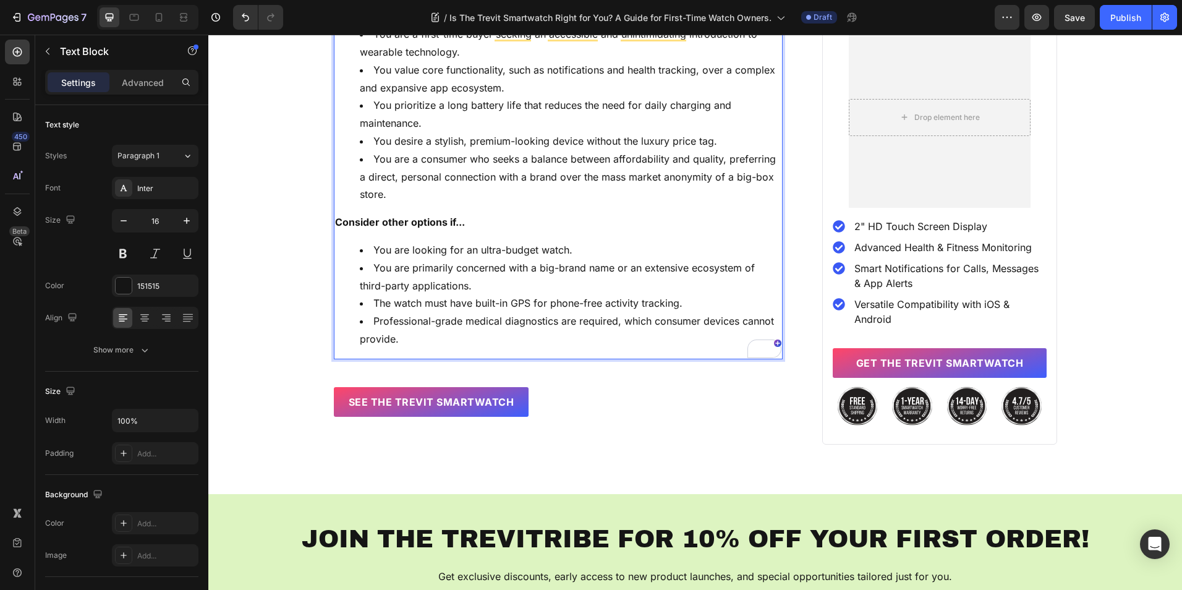
click at [474, 344] on li "Professional-grade medical diagnostics are required, which consumer devices can…" at bounding box center [571, 330] width 422 height 36
click at [650, 317] on li "Professional-grade medical diagnostics are required, which consumer devices can…" at bounding box center [571, 330] width 422 height 36
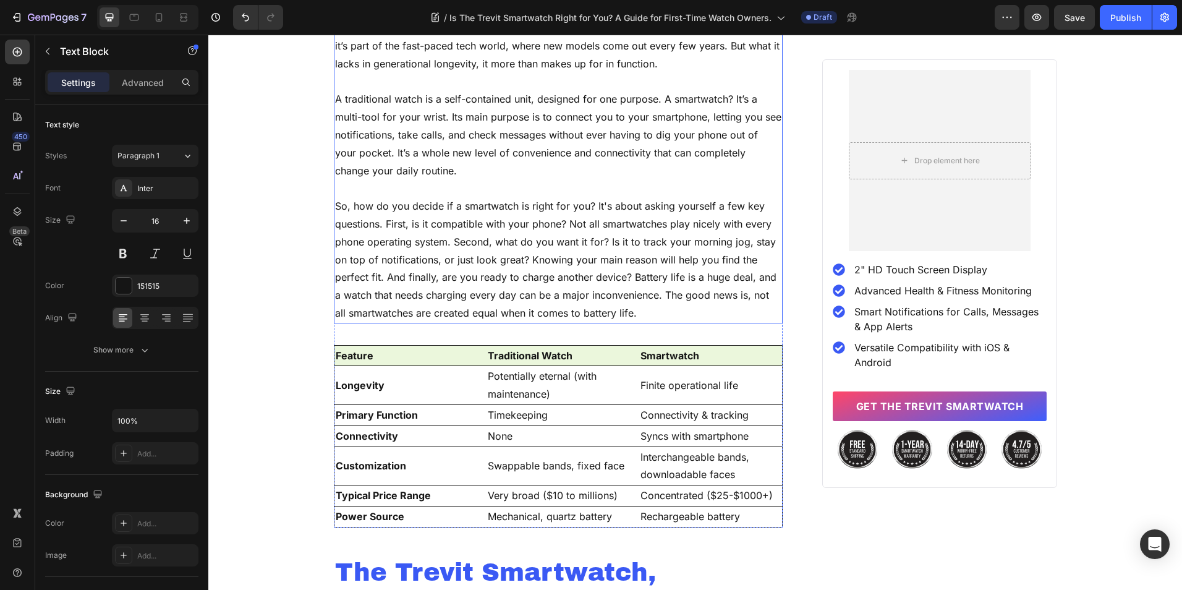
scroll to position [1179, 0]
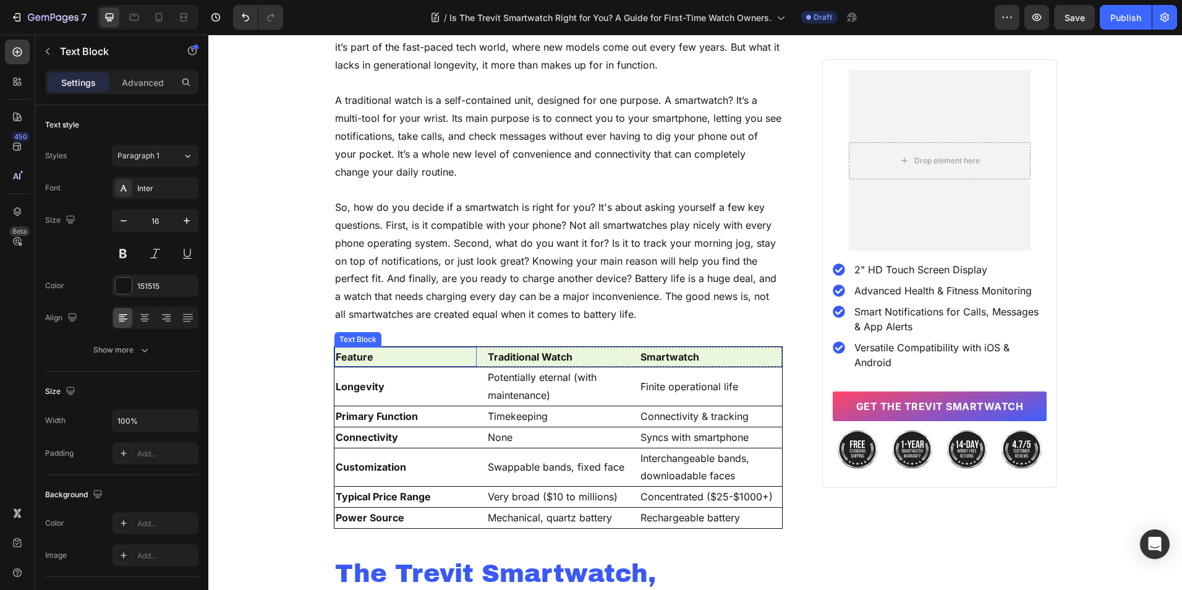
click at [462, 360] on p "Feature" at bounding box center [406, 357] width 140 height 18
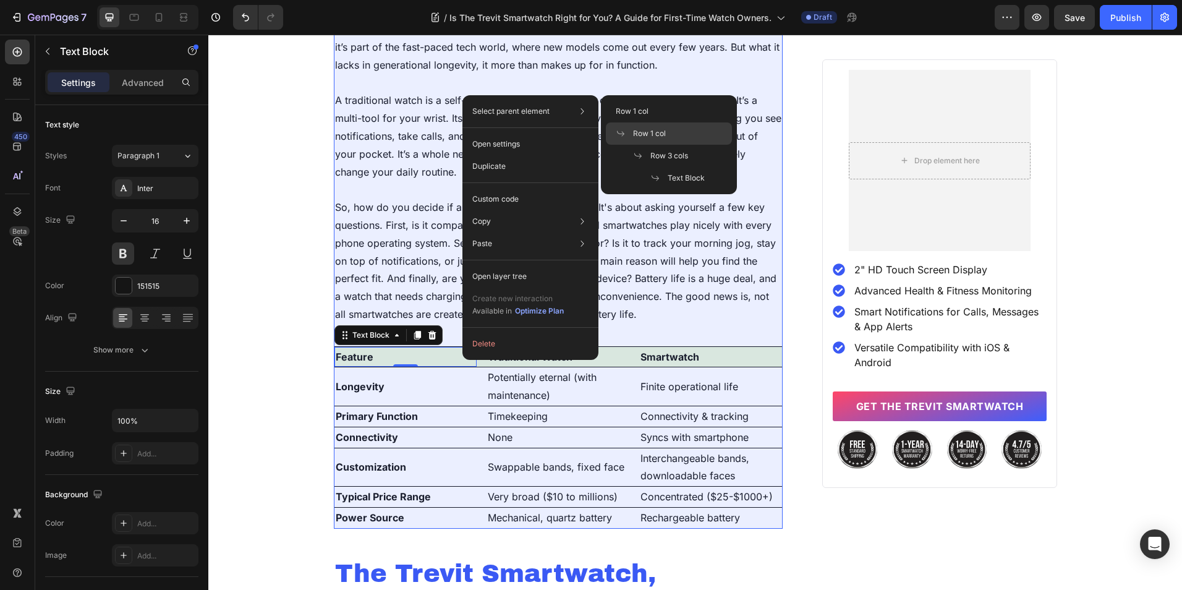
click at [662, 131] on span "Row 1 col" at bounding box center [649, 133] width 33 height 11
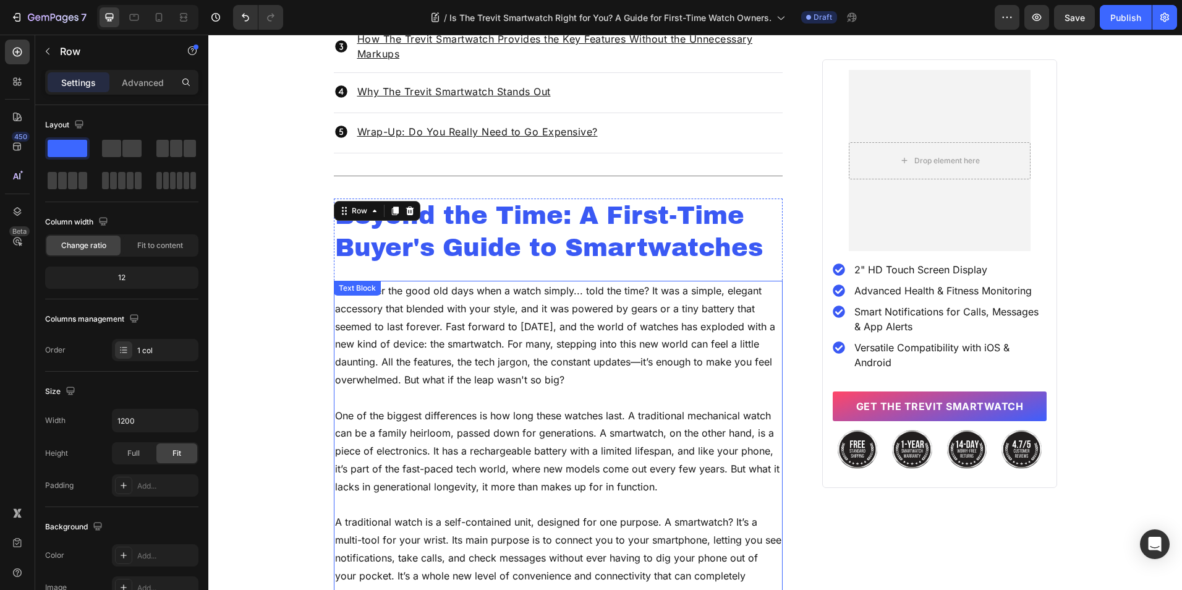
scroll to position [746, 0]
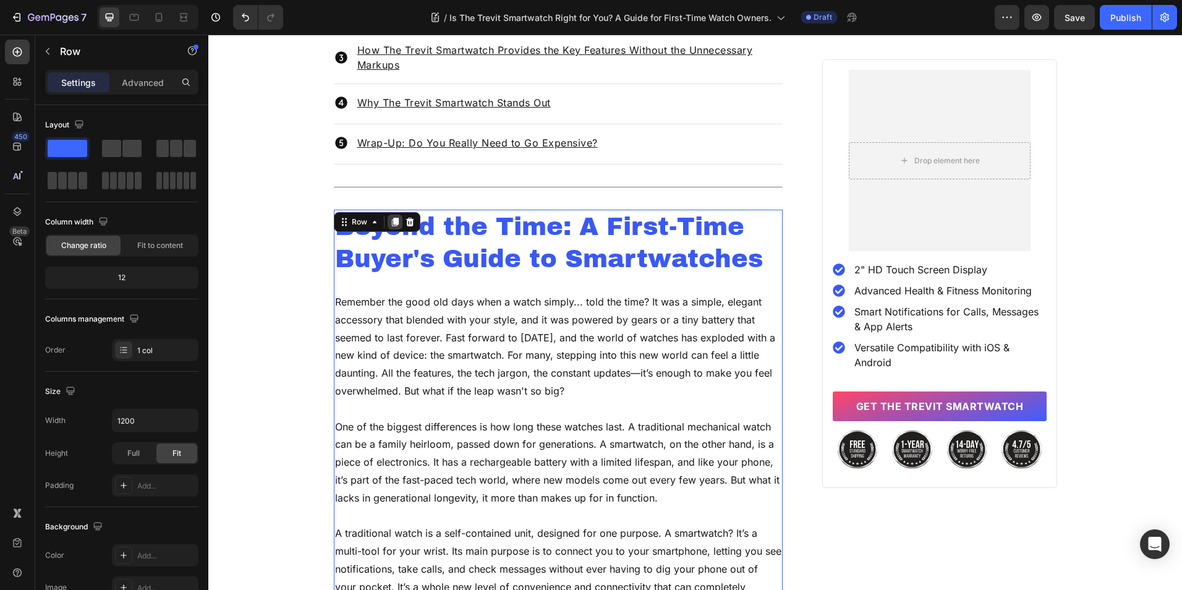
click at [391, 224] on icon at bounding box center [394, 222] width 7 height 9
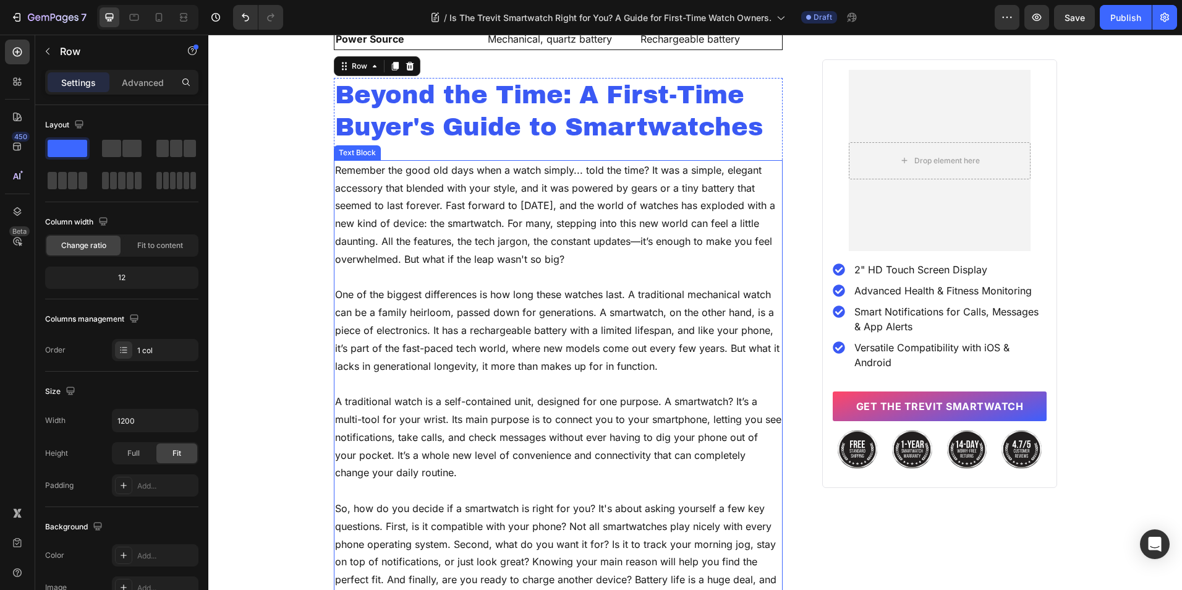
scroll to position [1596, 0]
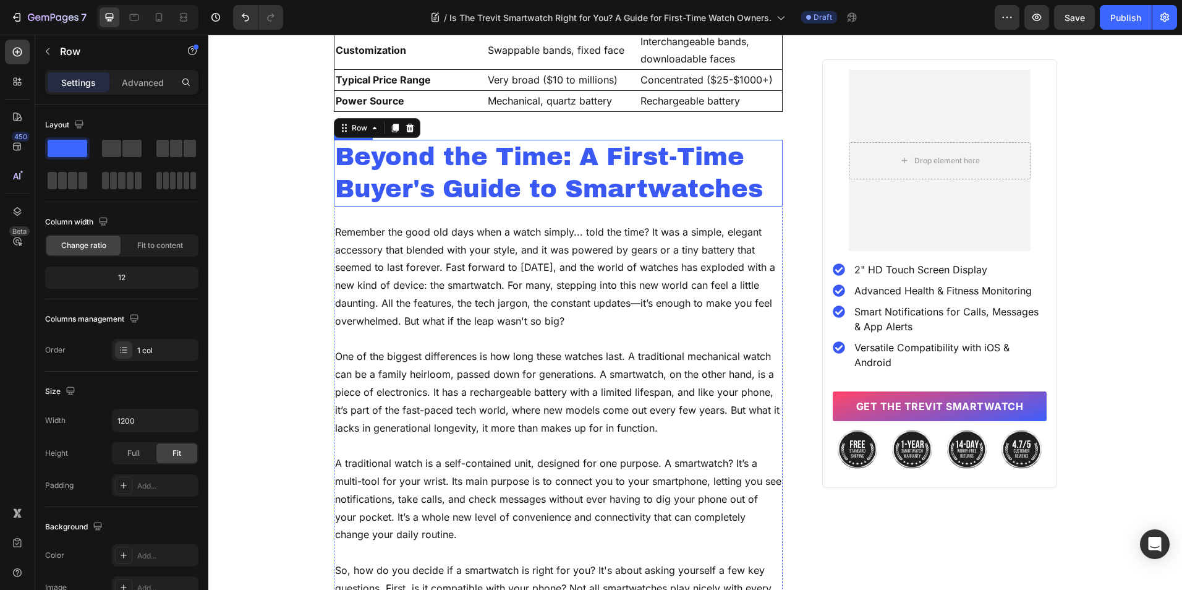
click at [365, 160] on h2 "Beyond the Time: A First-Time Buyer's Guide to Smartwatches" at bounding box center [558, 173] width 449 height 67
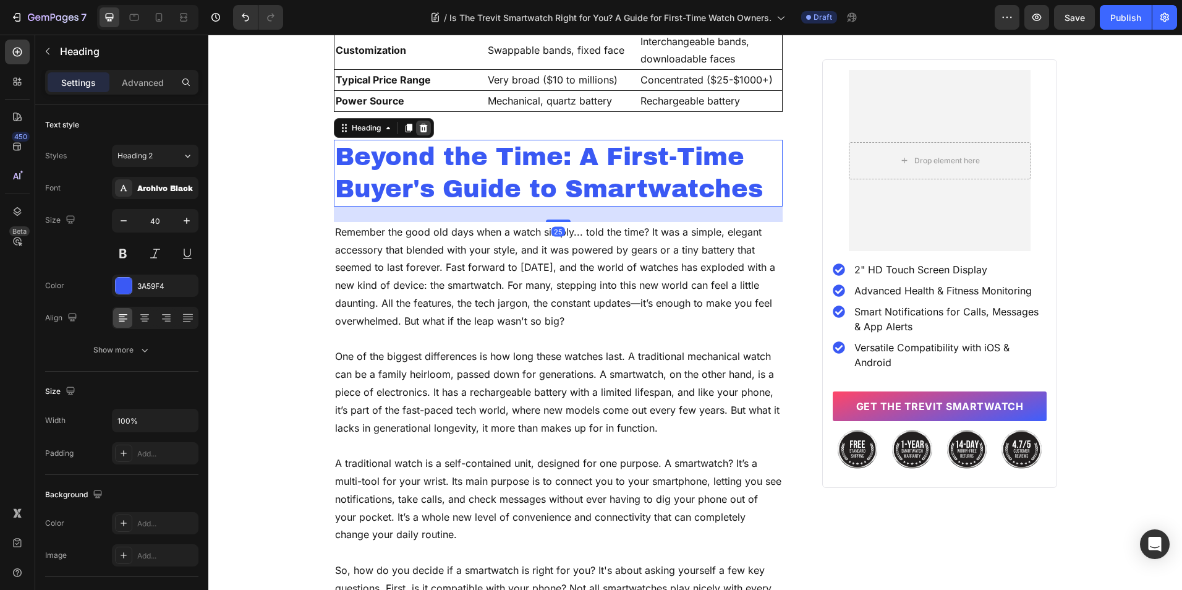
click at [419, 130] on icon at bounding box center [423, 128] width 8 height 9
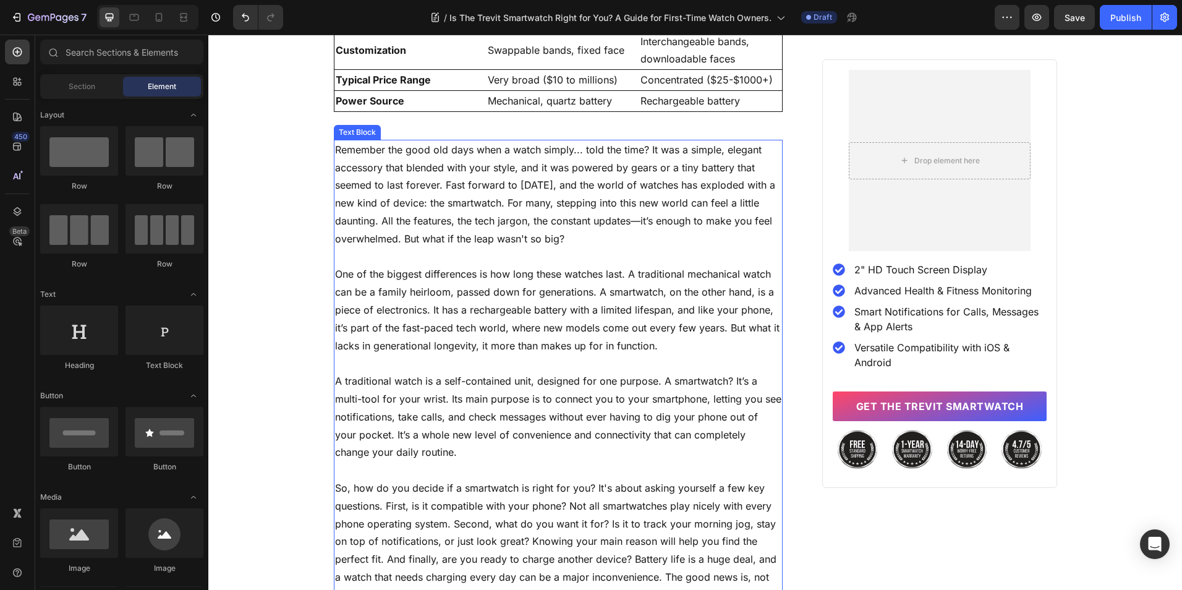
click at [417, 172] on p "Remember the good old days when a watch simply... told the time? It was a simpl…" at bounding box center [558, 194] width 447 height 107
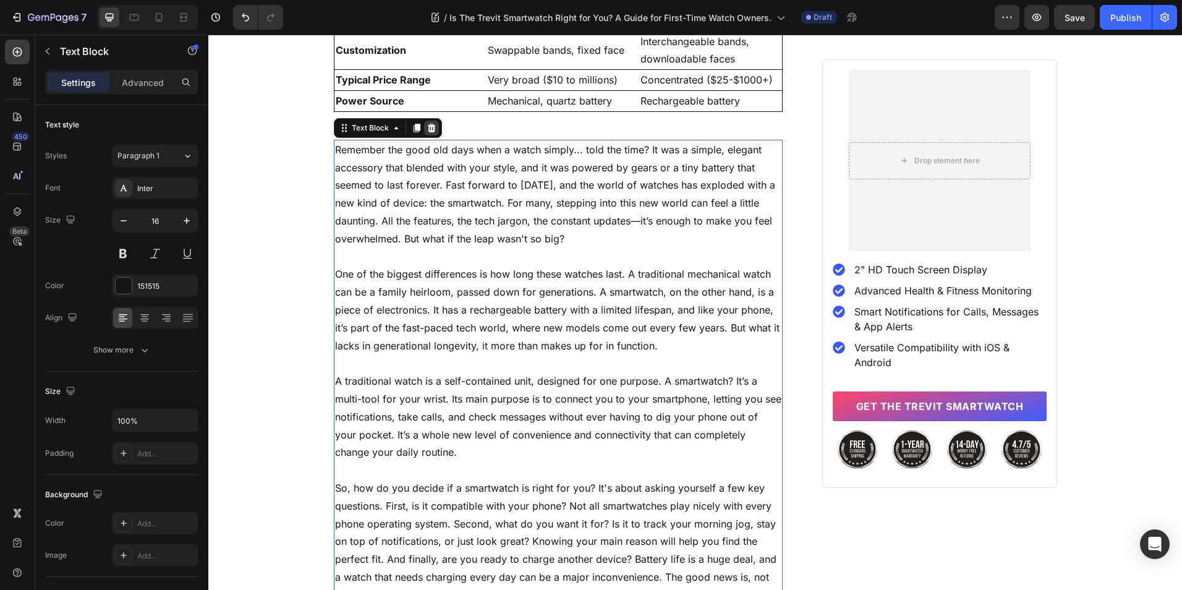
click at [427, 129] on icon at bounding box center [431, 128] width 8 height 9
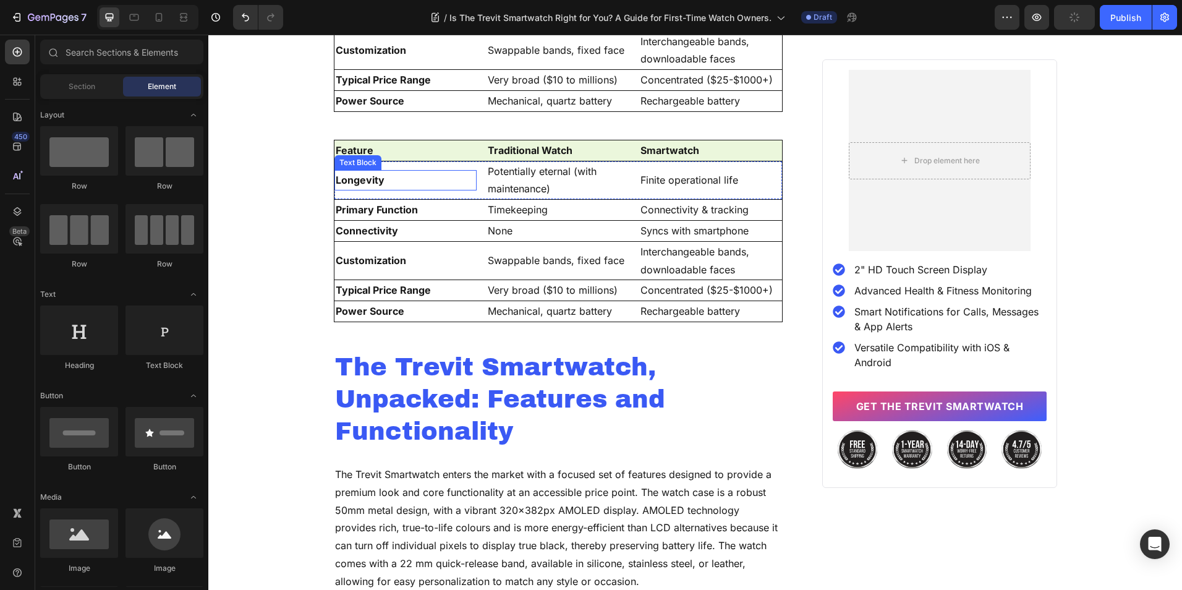
click at [384, 172] on p "Longevity" at bounding box center [406, 180] width 140 height 18
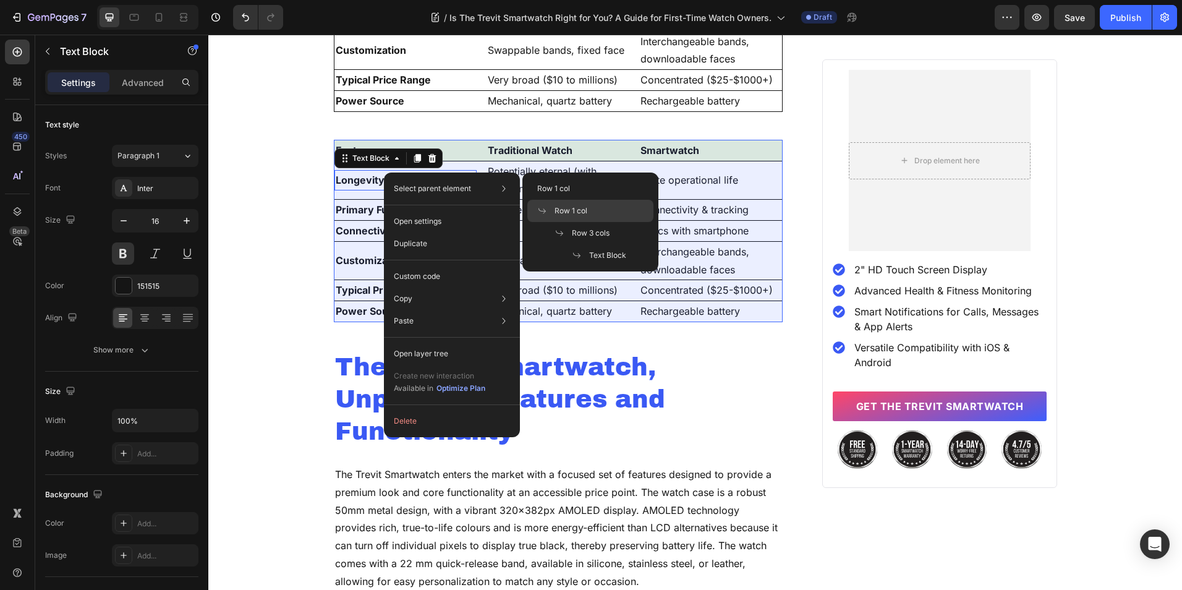
click at [572, 222] on div "Row 1 col" at bounding box center [590, 233] width 126 height 22
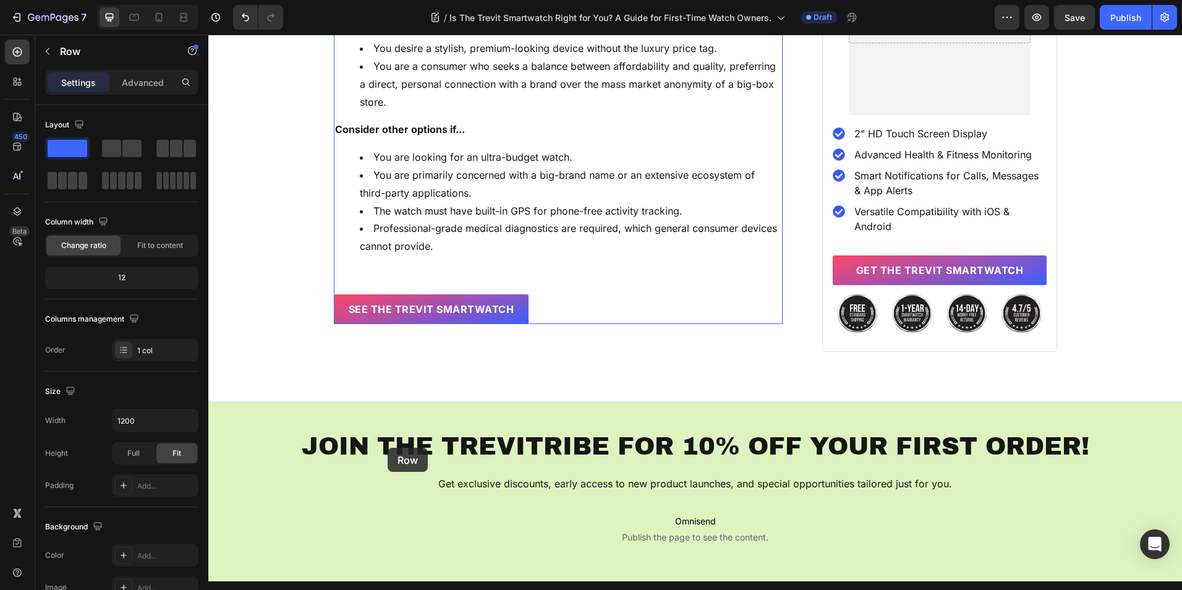
scroll to position [4625, 0]
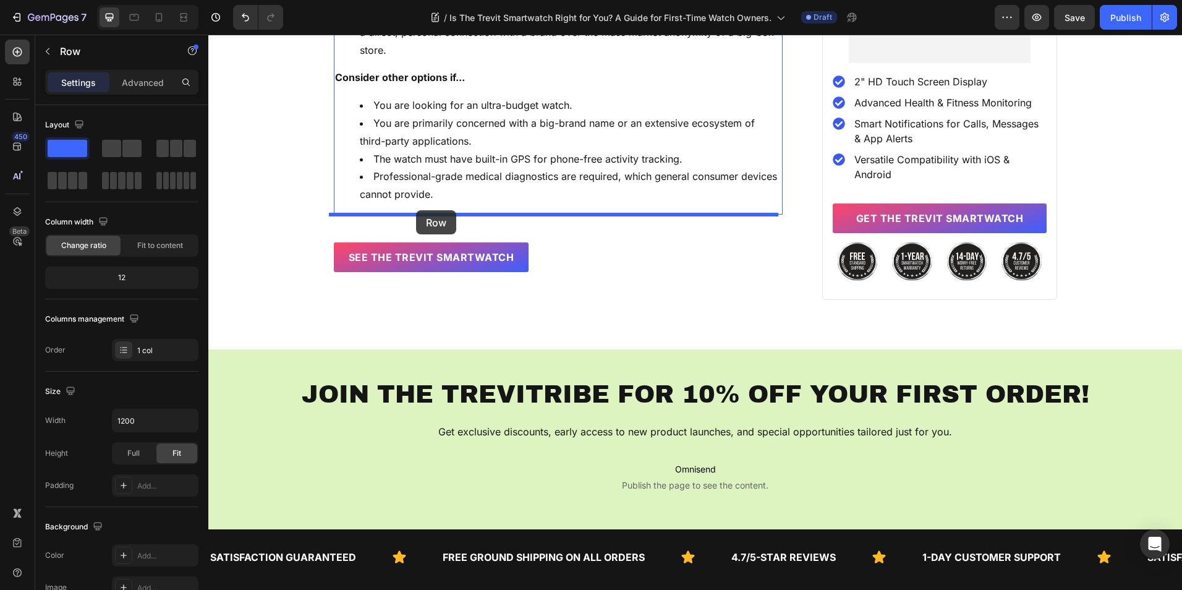
drag, startPoint x: 362, startPoint y: 130, endPoint x: 416, endPoint y: 210, distance: 97.1
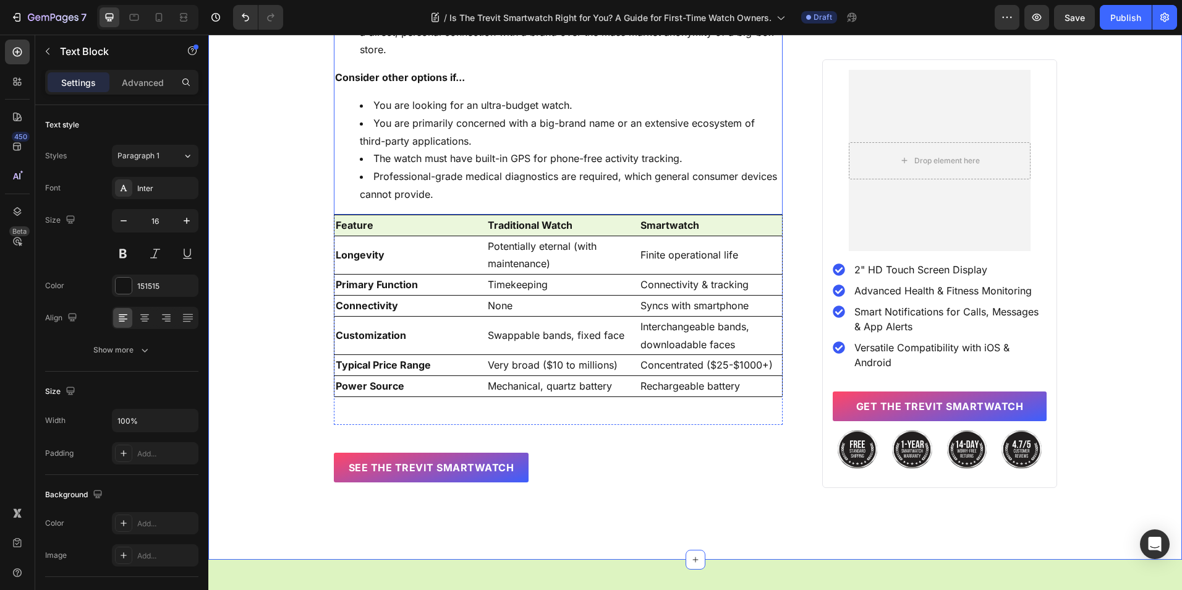
click at [598, 186] on li "Professional-grade medical diagnostics are required, which general consumer dev…" at bounding box center [571, 186] width 422 height 36
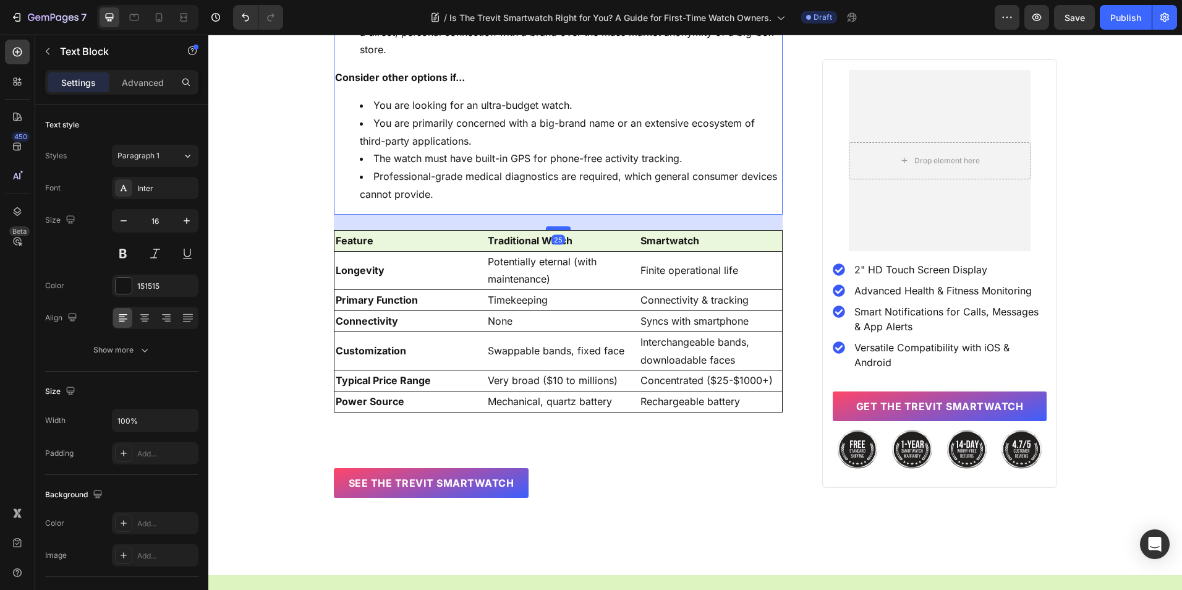
drag, startPoint x: 550, startPoint y: 212, endPoint x: 554, endPoint y: 228, distance: 15.9
click at [554, 228] on div at bounding box center [558, 228] width 25 height 4
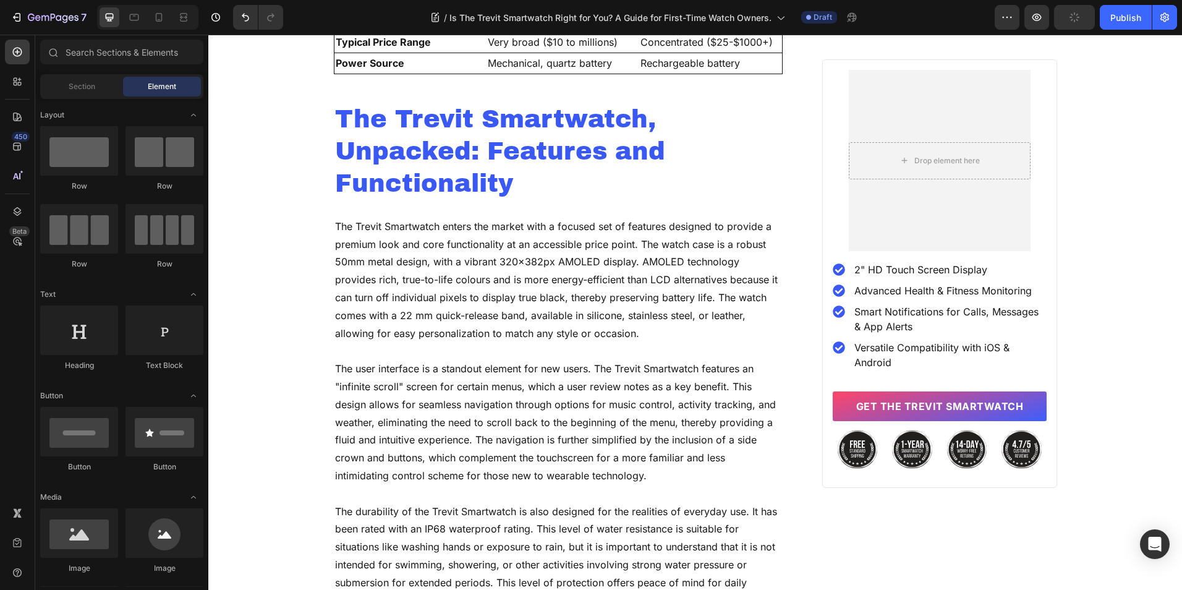
scroll to position [1267, 0]
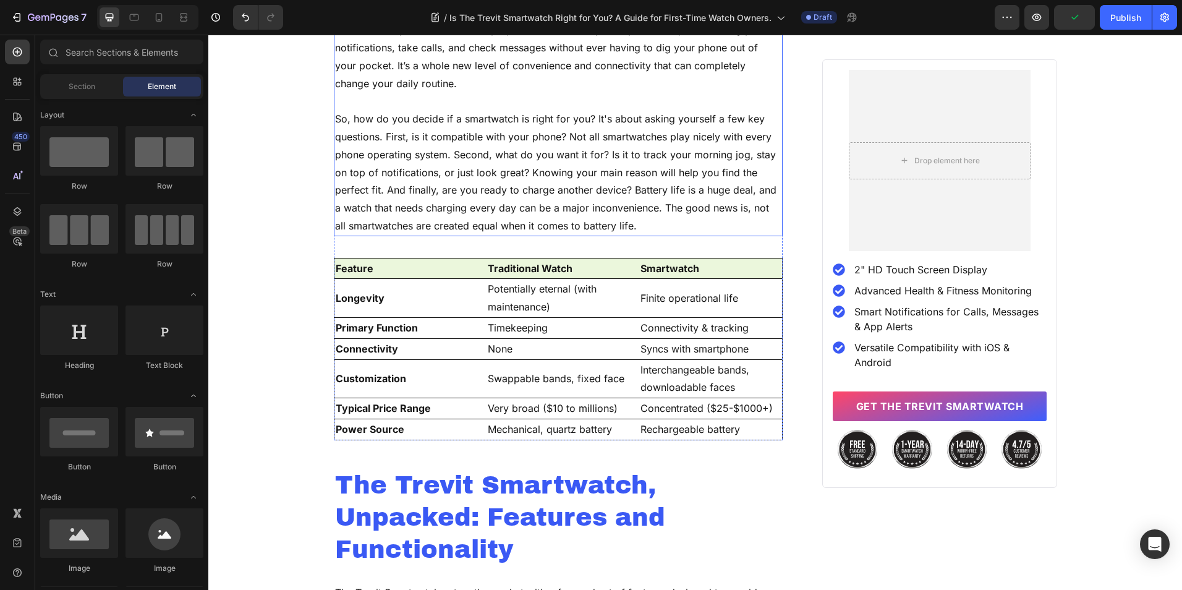
click at [603, 223] on p "So, how do you decide if a smartwatch is right for you? It's about asking yours…" at bounding box center [558, 172] width 447 height 125
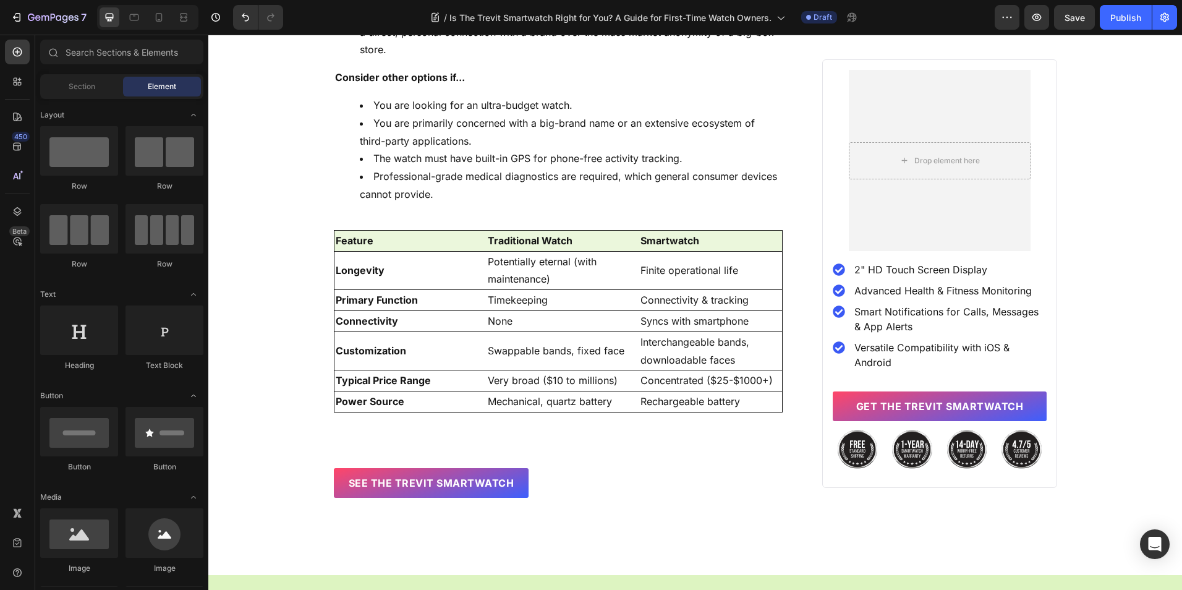
scroll to position [4402, 0]
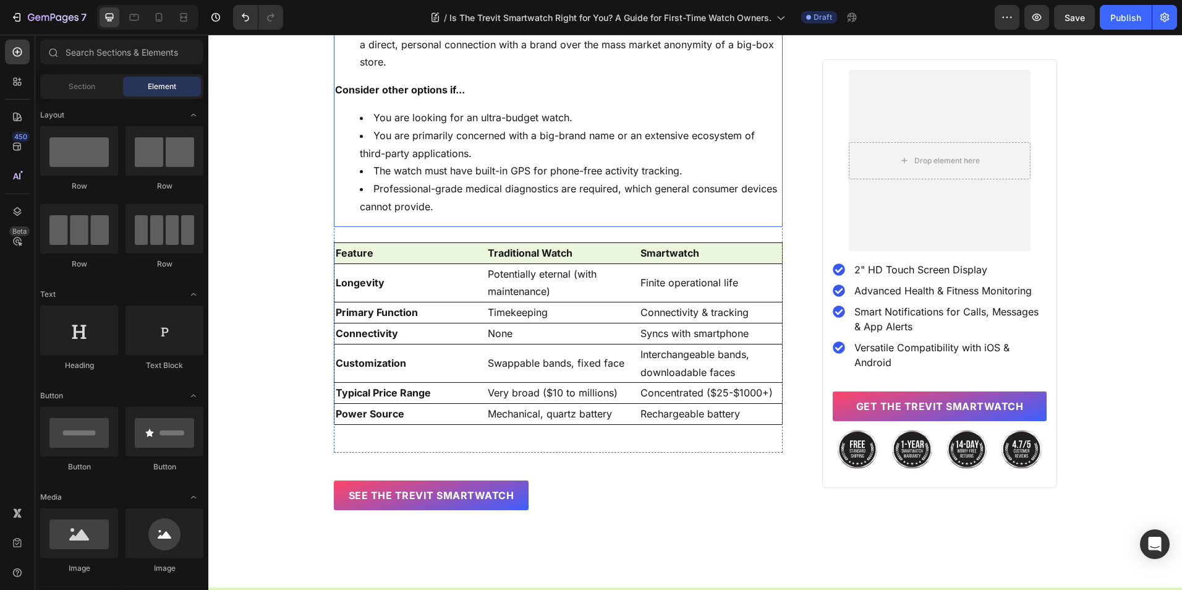
click at [585, 176] on li "The watch must have built-in GPS for phone-free activity tracking." at bounding box center [571, 171] width 422 height 18
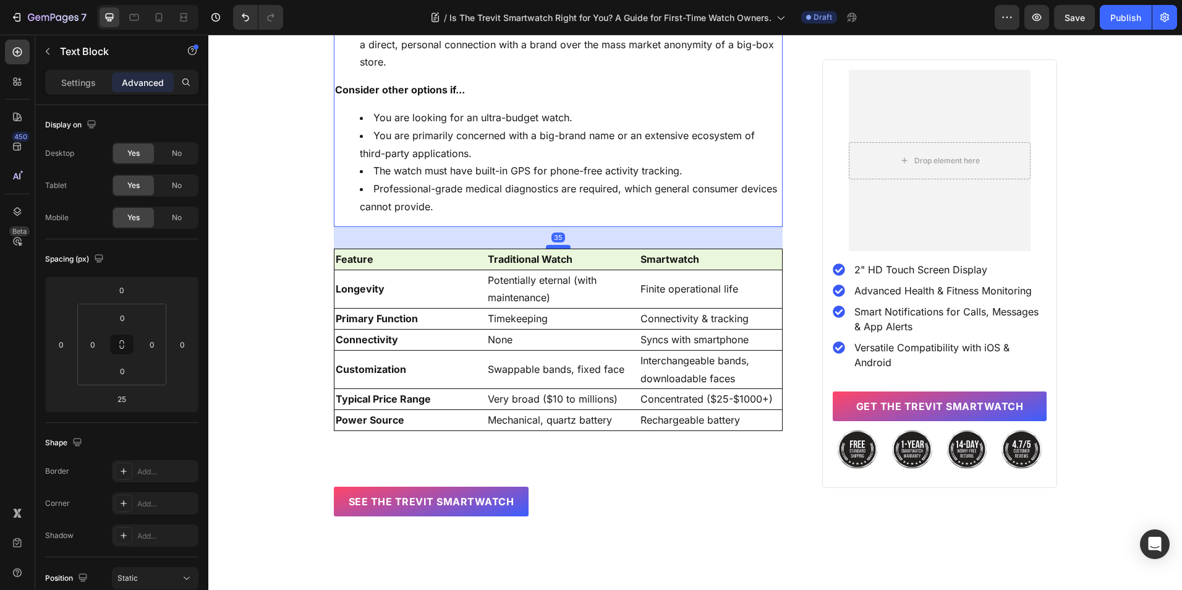
drag, startPoint x: 560, startPoint y: 239, endPoint x: 564, endPoint y: 245, distance: 7.2
click at [564, 245] on div at bounding box center [558, 247] width 25 height 4
type input "35"
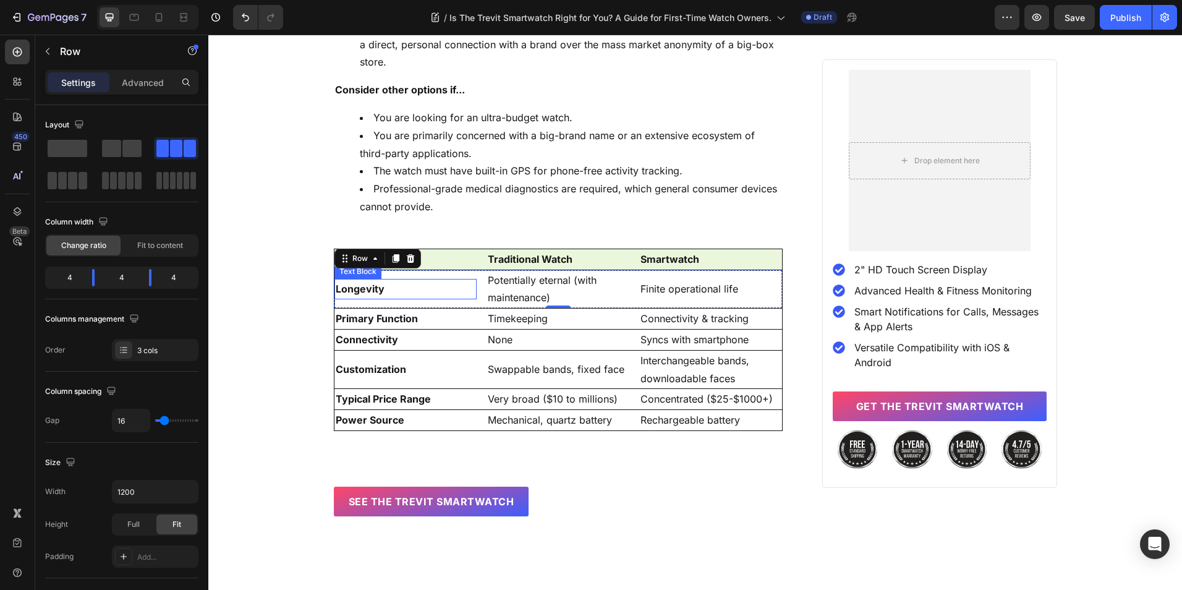
click at [352, 289] on p "Longevity" at bounding box center [406, 289] width 140 height 18
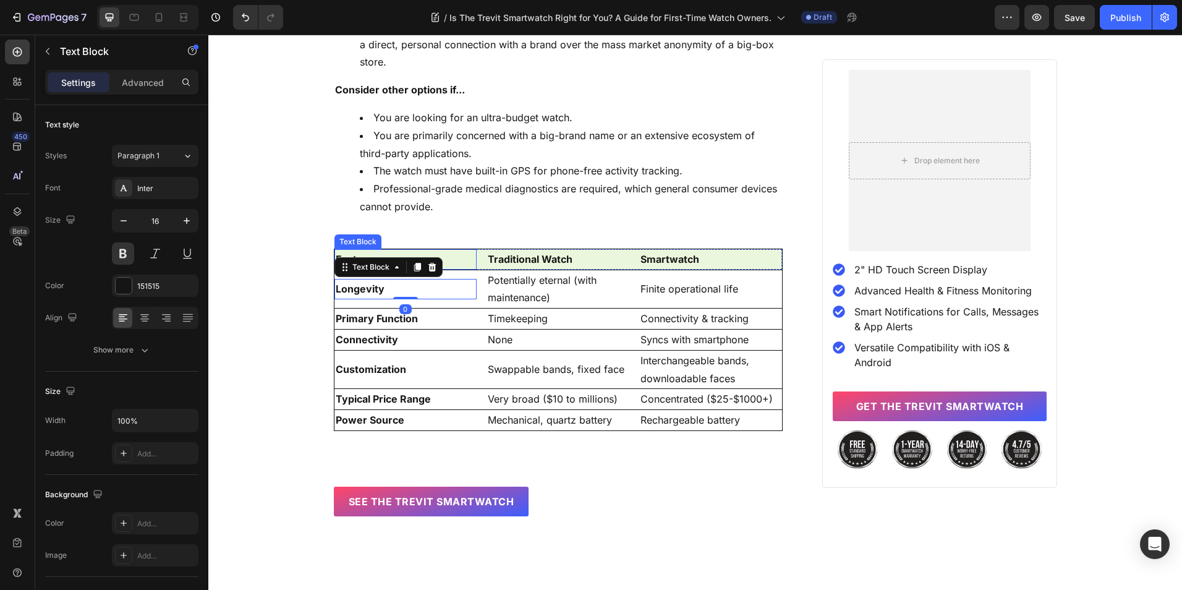
click at [348, 253] on p "Feature" at bounding box center [406, 259] width 140 height 18
click at [346, 255] on p "Feature" at bounding box center [406, 259] width 140 height 18
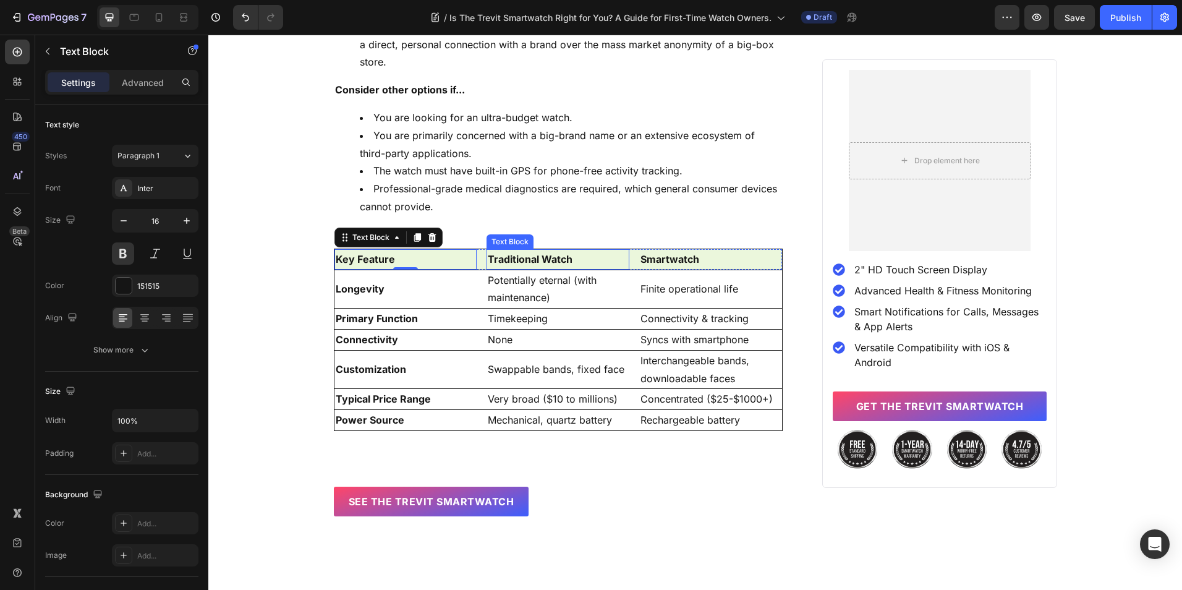
click at [530, 260] on p "Traditional Watch" at bounding box center [558, 259] width 140 height 18
click at [510, 258] on p "Trevit's Offering" at bounding box center [558, 259] width 140 height 18
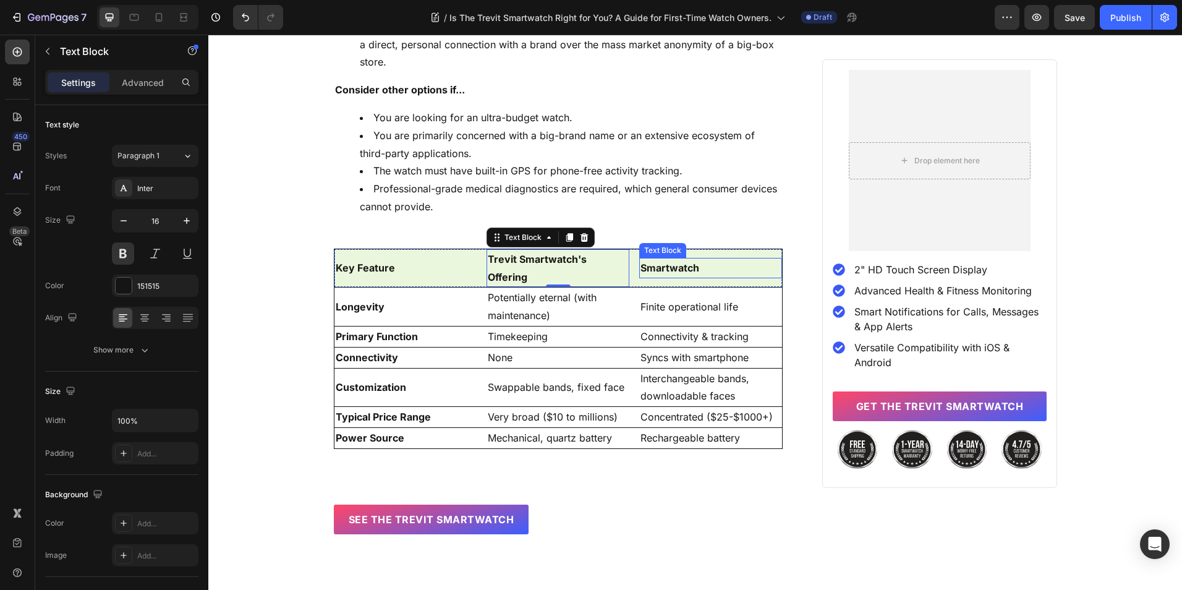
click at [650, 259] on p "Smartwatch" at bounding box center [710, 268] width 140 height 18
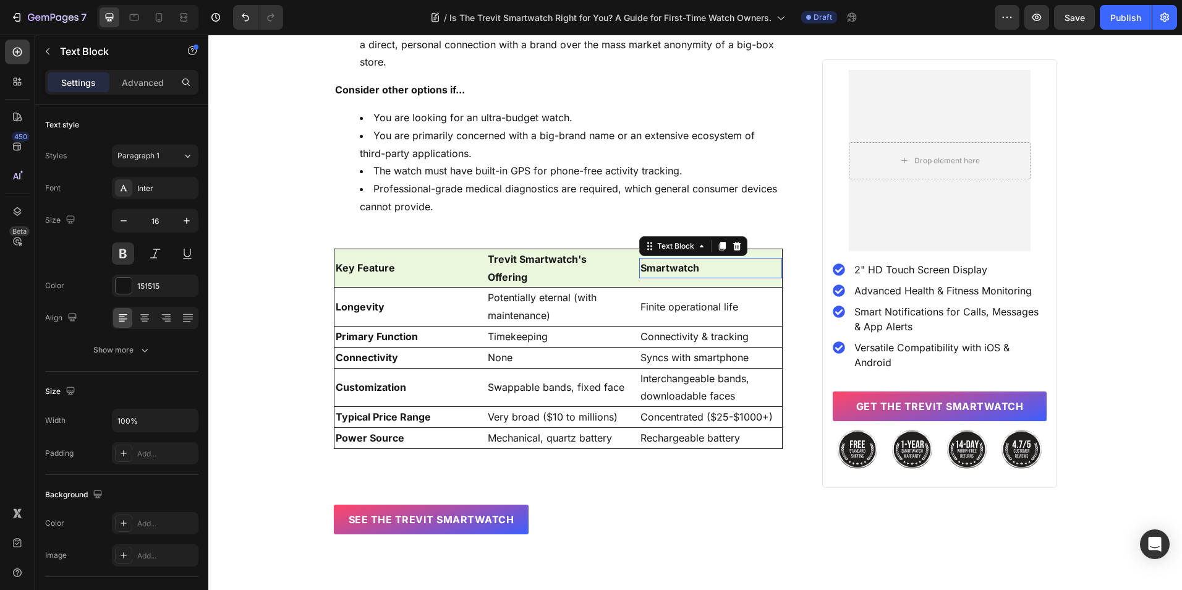
click at [650, 259] on p "Smartwatch" at bounding box center [710, 268] width 140 height 18
click at [336, 298] on p "Longevity" at bounding box center [406, 307] width 140 height 18
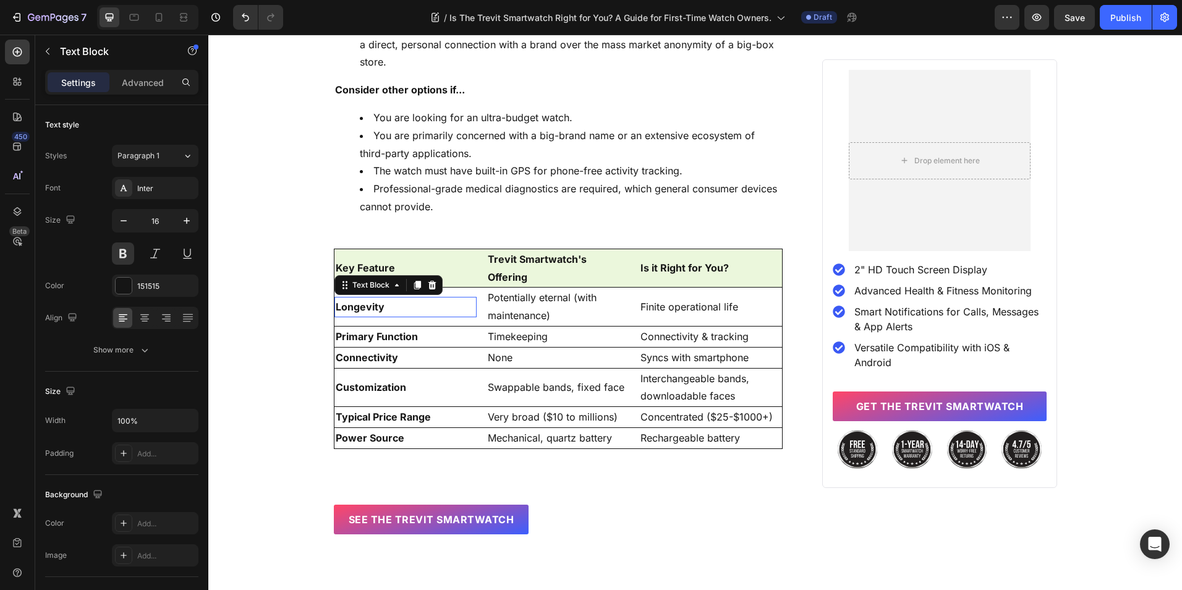
click at [336, 298] on p "Longevity" at bounding box center [406, 307] width 140 height 18
click at [359, 328] on p "Primary Function" at bounding box center [406, 337] width 140 height 18
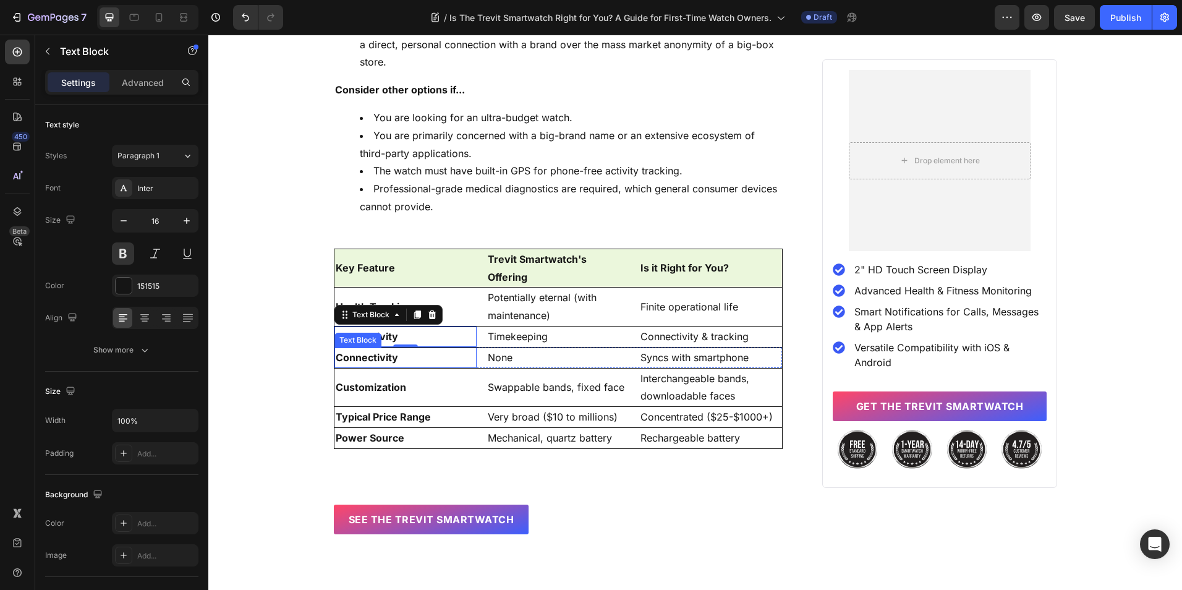
click at [341, 349] on p "Connectivity" at bounding box center [406, 358] width 140 height 18
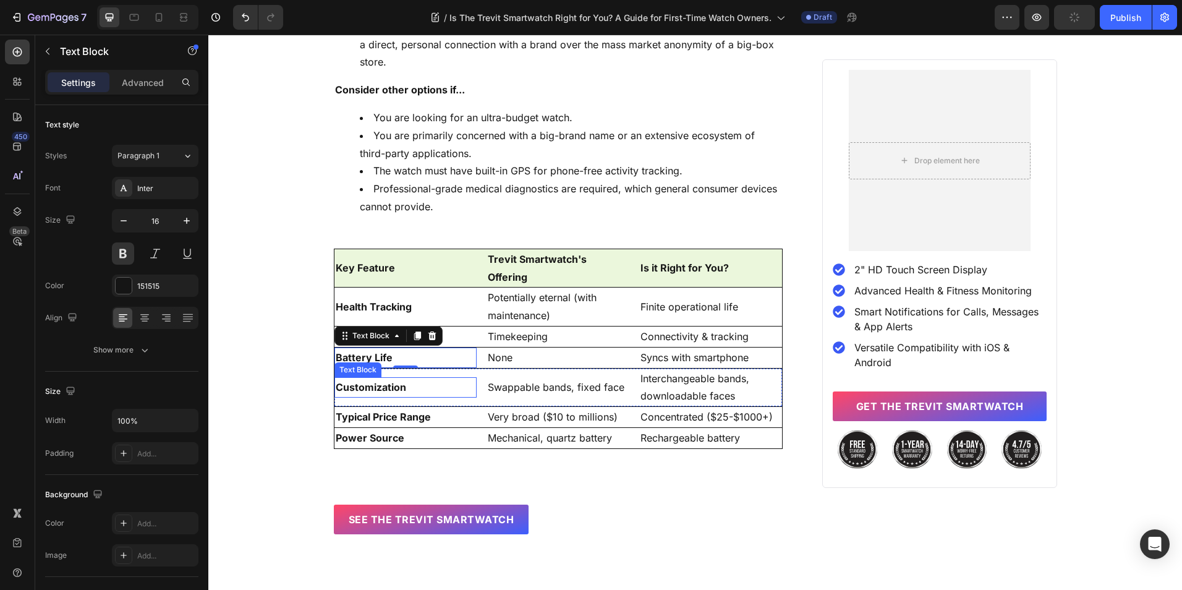
click at [376, 378] on p "Customization" at bounding box center [406, 387] width 140 height 18
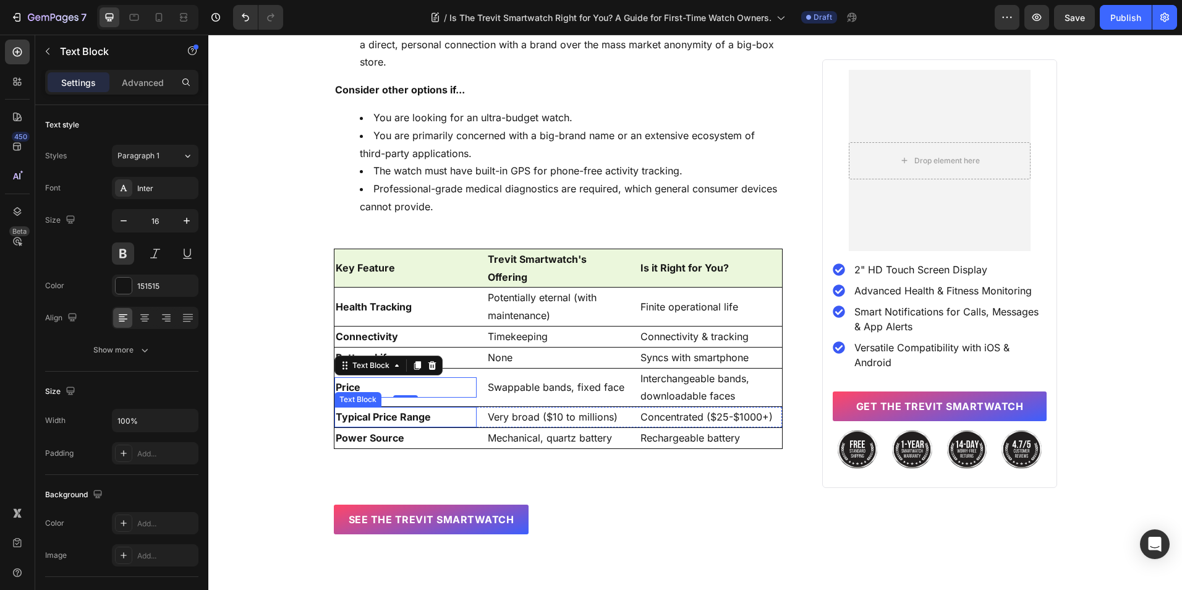
click at [365, 411] on strong "Typical Price Range" at bounding box center [383, 417] width 95 height 12
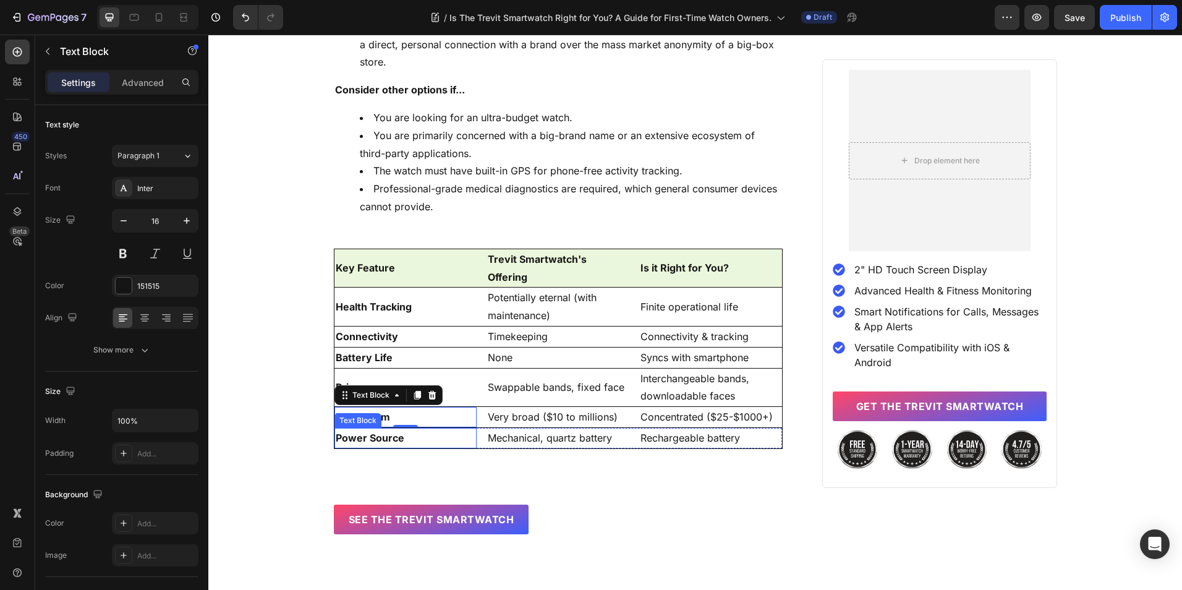
click at [375, 429] on p "Power Source" at bounding box center [406, 438] width 140 height 18
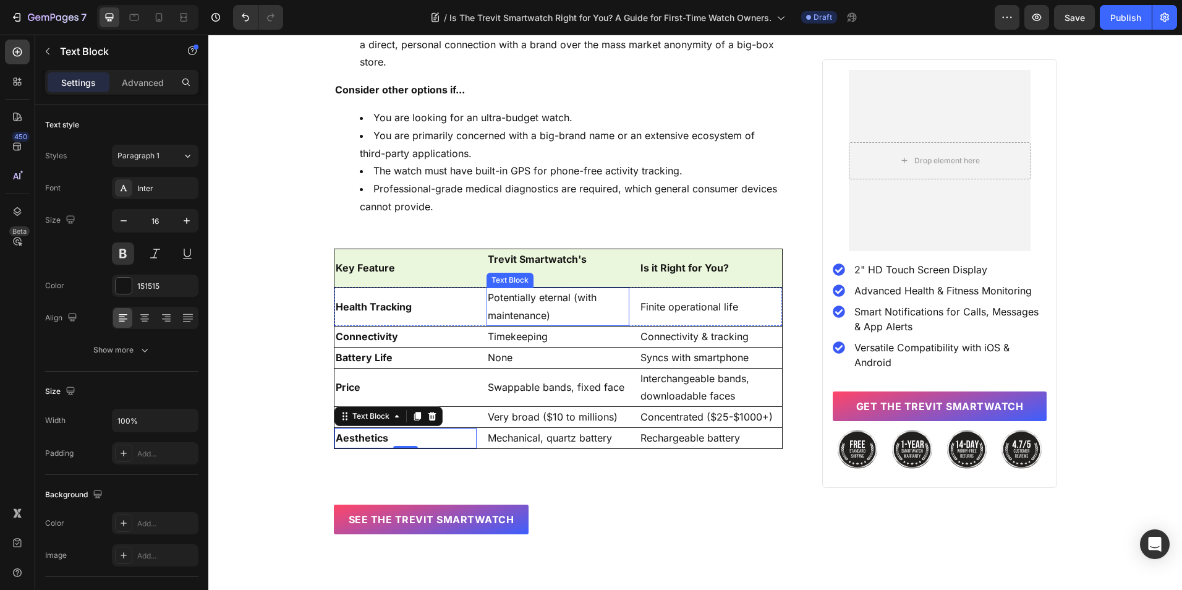
click at [519, 291] on p "Potentially eternal (with maintenance)" at bounding box center [558, 307] width 140 height 36
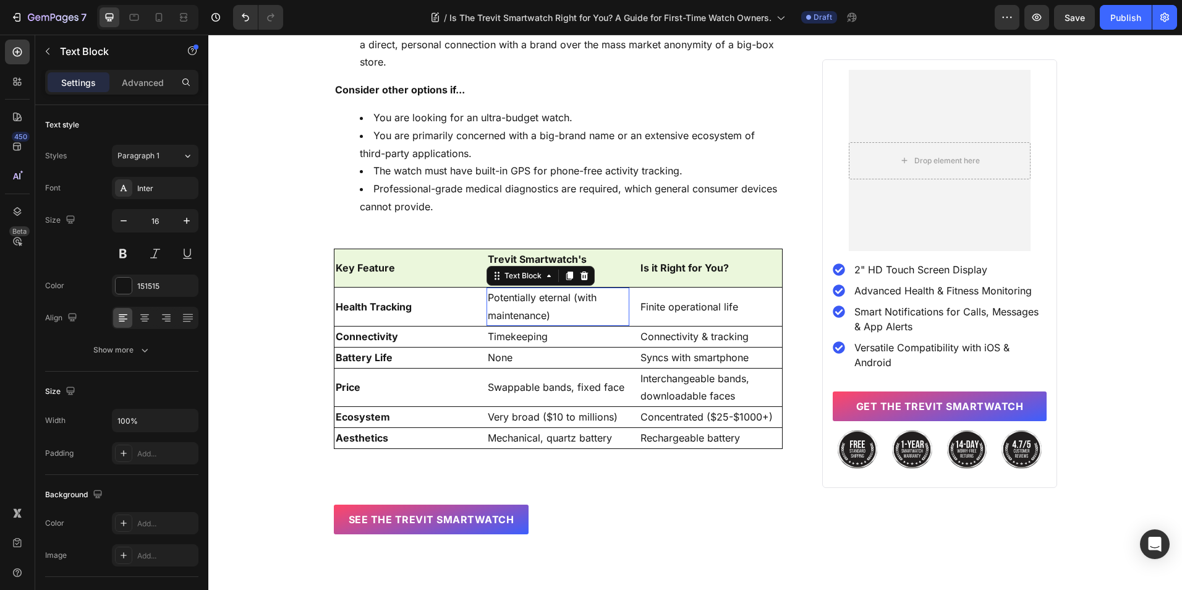
click at [519, 291] on p "Potentially eternal (with maintenance)" at bounding box center [558, 307] width 140 height 36
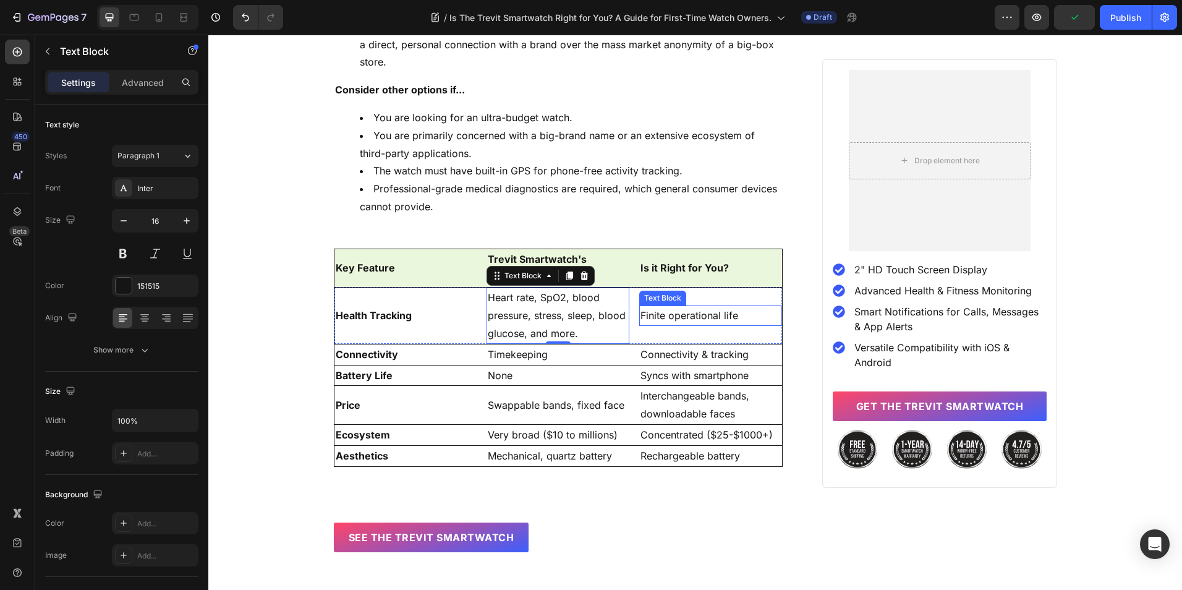
click at [642, 307] on p "Finite operational life" at bounding box center [710, 316] width 140 height 18
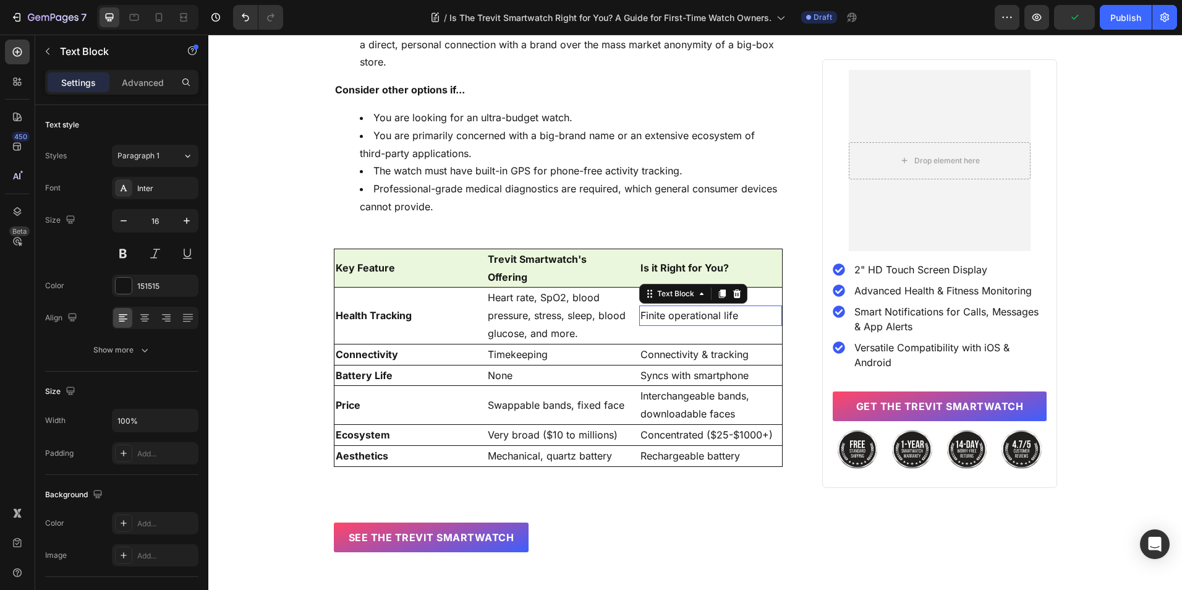
click at [642, 307] on p "Finite operational life" at bounding box center [710, 316] width 140 height 18
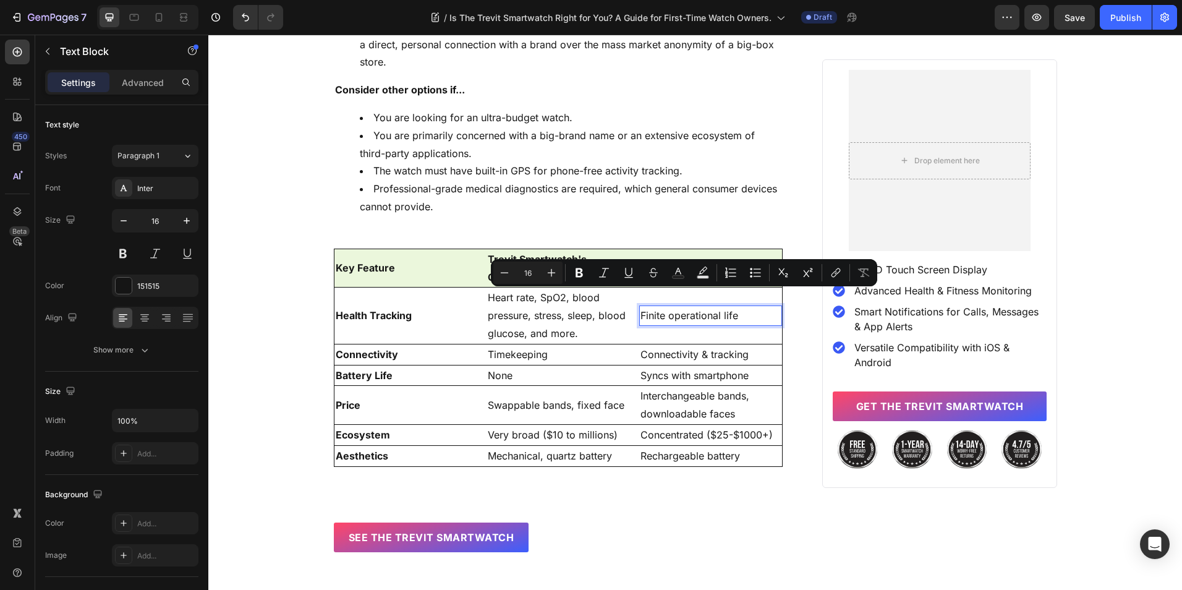
scroll to position [4394, 0]
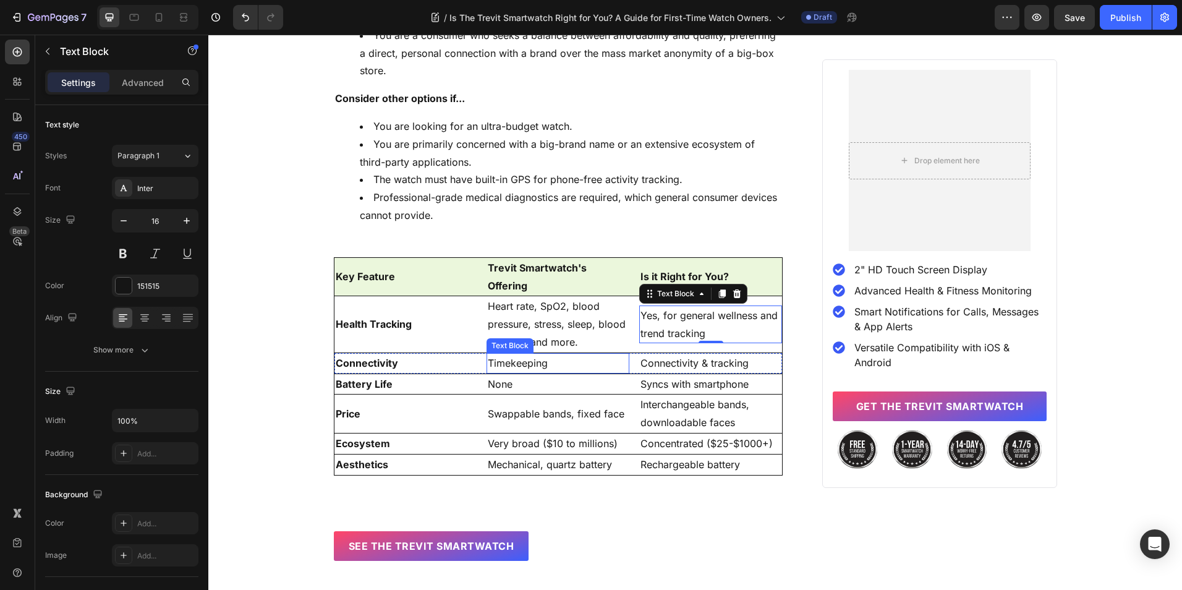
click at [496, 354] on p "Timekeeping" at bounding box center [558, 363] width 140 height 18
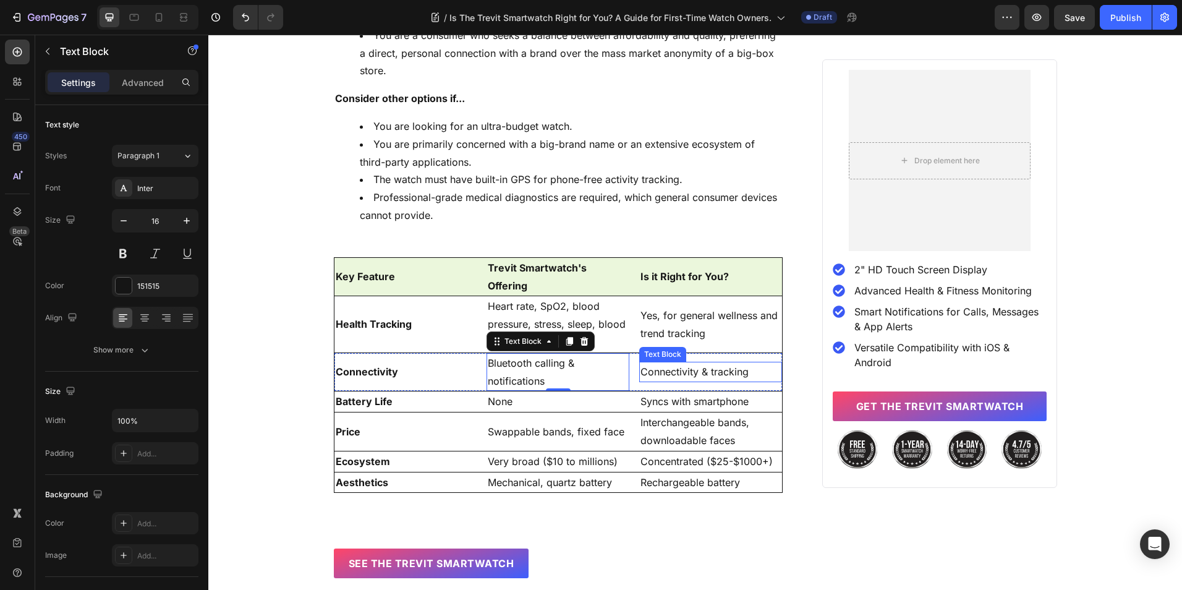
click at [696, 363] on p "Connectivity & tracking" at bounding box center [710, 372] width 140 height 18
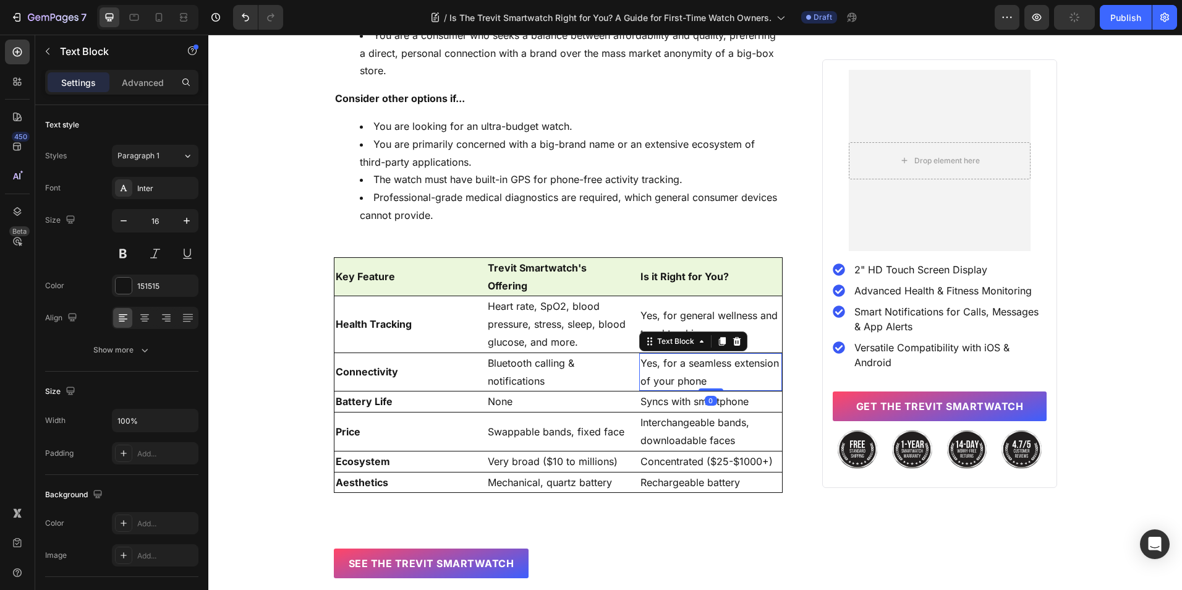
scroll to position [4385, 0]
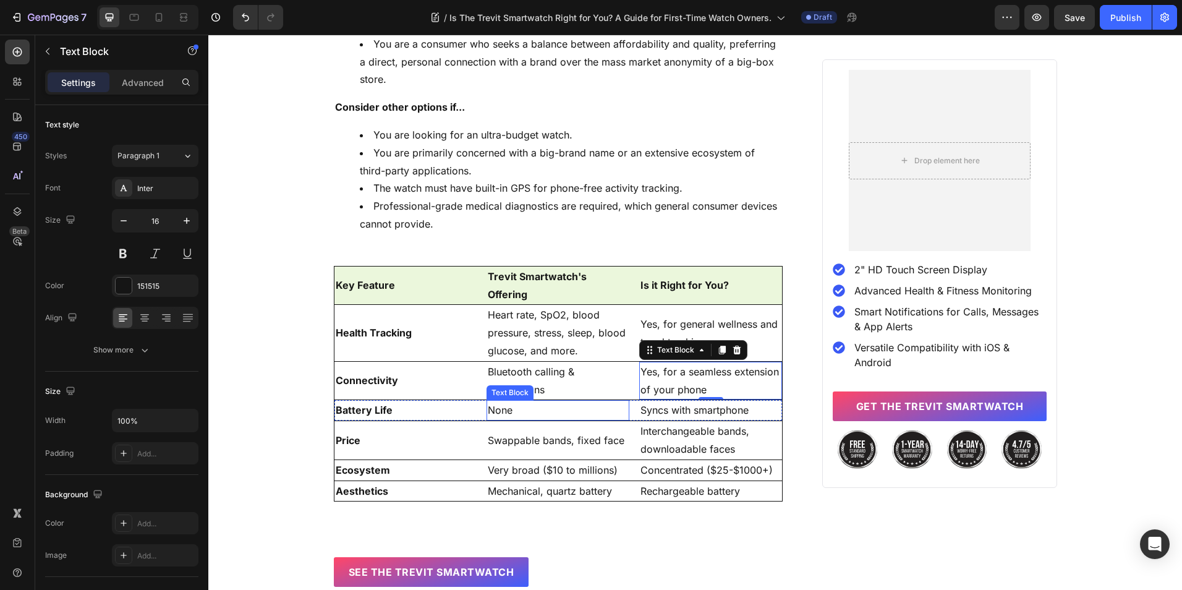
click at [496, 401] on p "None" at bounding box center [558, 410] width 140 height 18
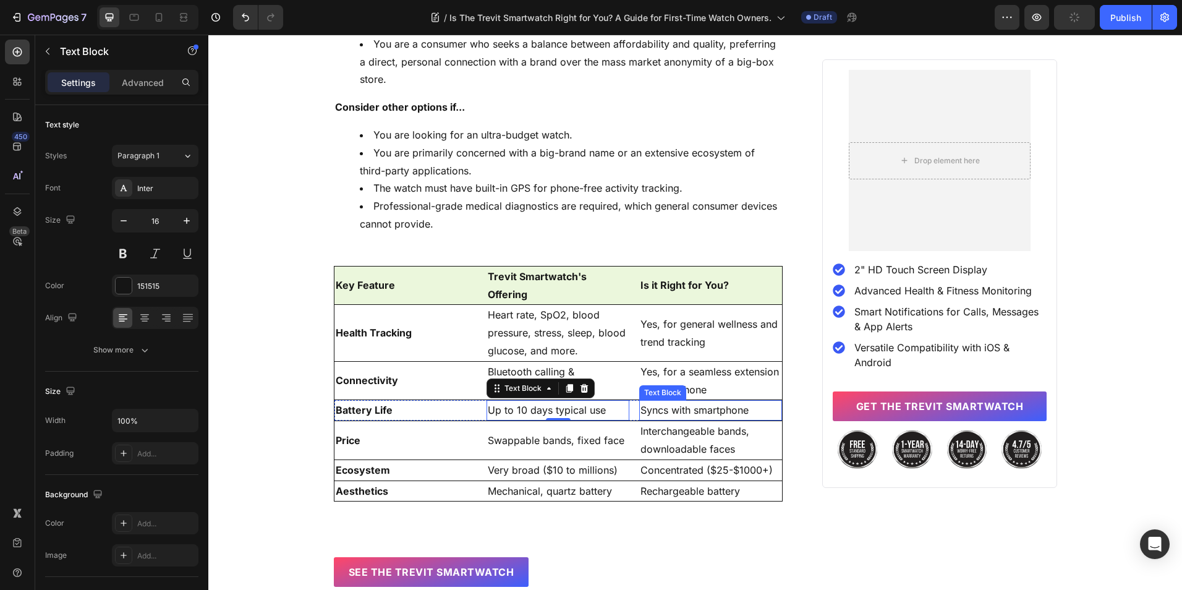
click at [692, 401] on p "Syncs with smartphone" at bounding box center [710, 410] width 140 height 18
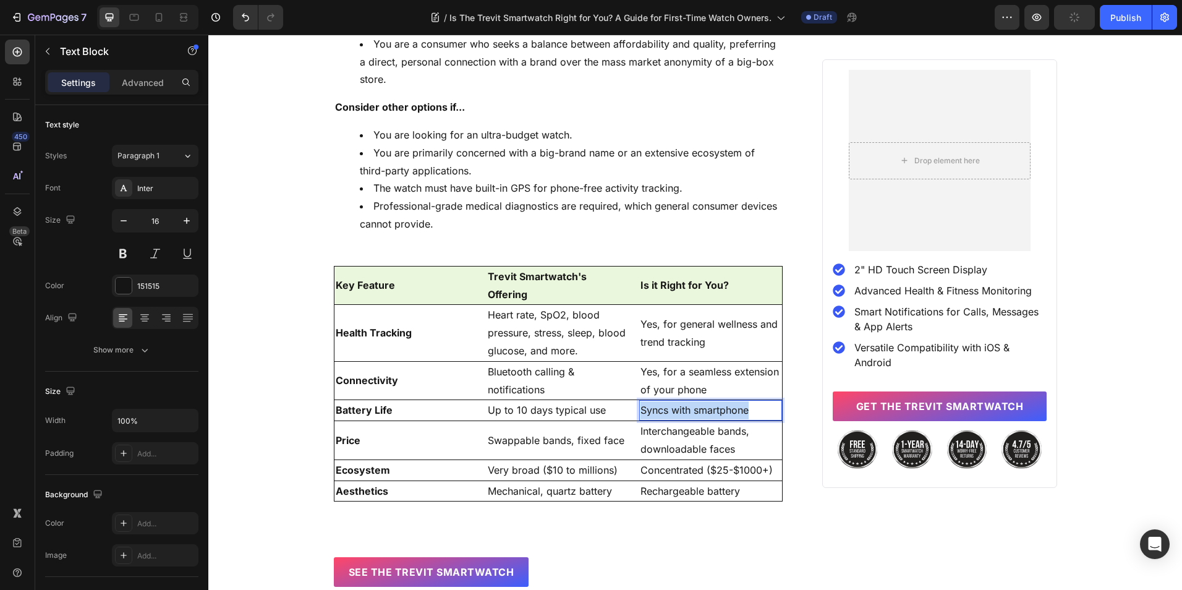
click at [692, 401] on p "Syncs with smartphone" at bounding box center [710, 410] width 140 height 18
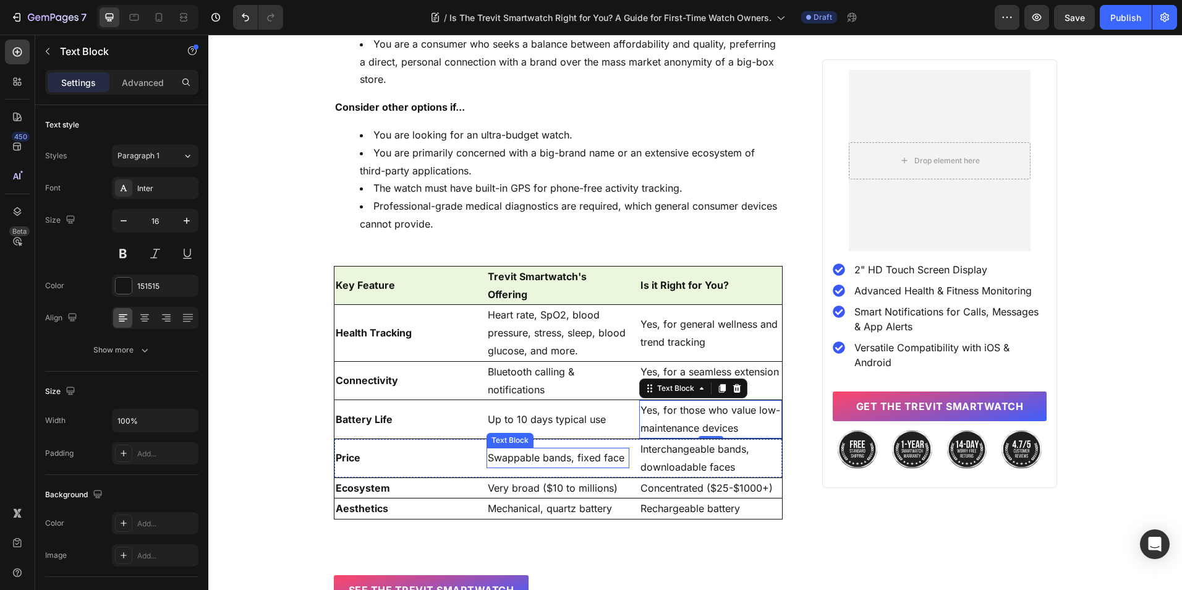
click at [526, 449] on p "Swappable bands, fixed face" at bounding box center [558, 458] width 140 height 18
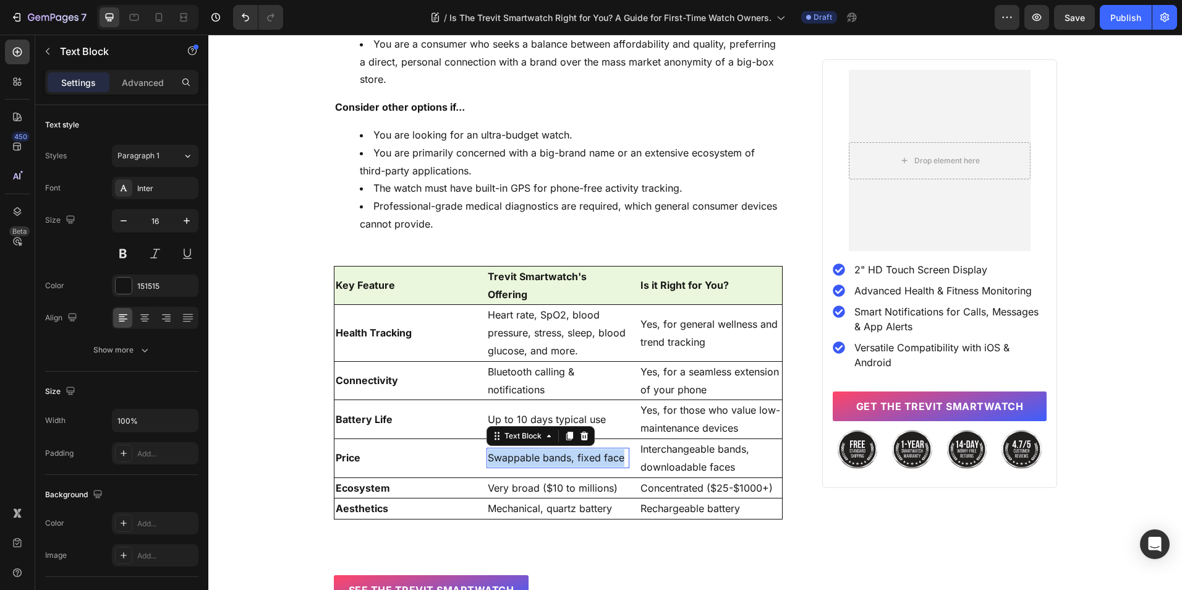
click at [526, 449] on p "Swappable bands, fixed face" at bounding box center [558, 458] width 140 height 18
click at [709, 440] on p "Interchangeable bands, downloadable faces" at bounding box center [710, 458] width 140 height 36
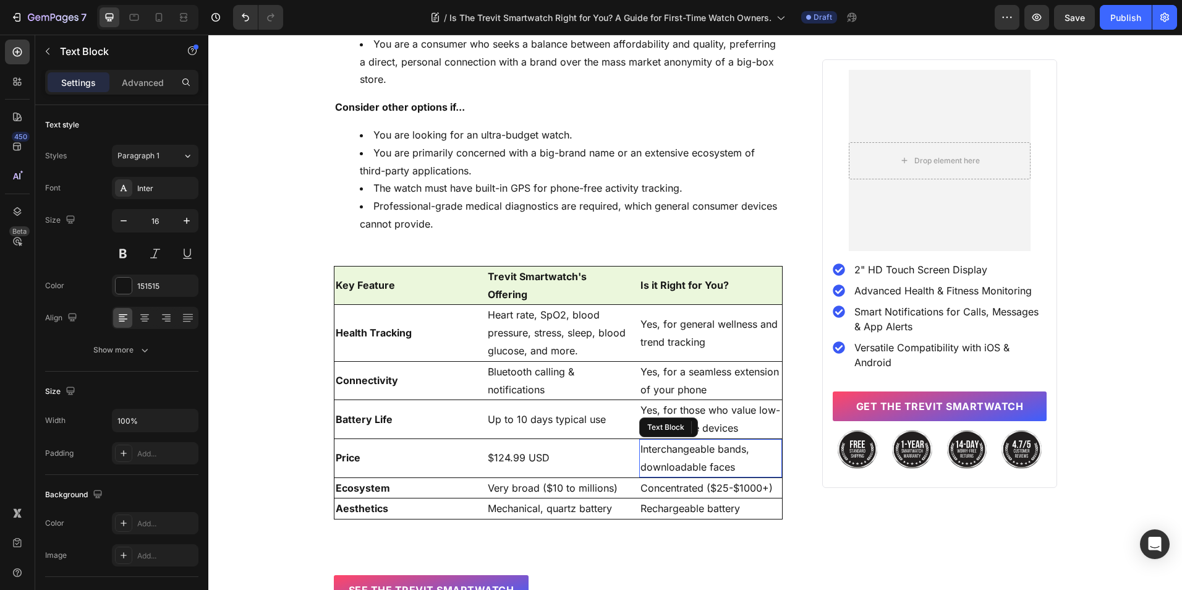
click at [709, 440] on p "Interchangeable bands, downloadable faces" at bounding box center [710, 458] width 140 height 36
click at [688, 440] on p "Yes, for a premium device without the luxury price tag" at bounding box center [710, 458] width 140 height 36
click at [516, 479] on p "Very broad ($10 to millions)" at bounding box center [558, 488] width 140 height 18
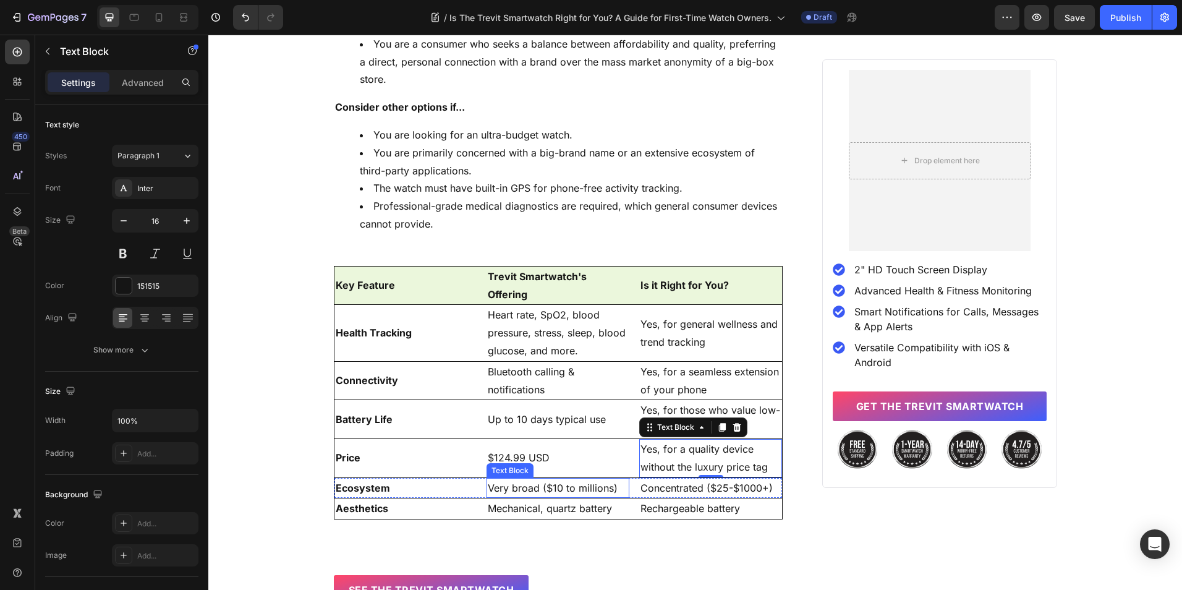
click at [516, 479] on p "Very broad ($10 to millions)" at bounding box center [558, 488] width 140 height 18
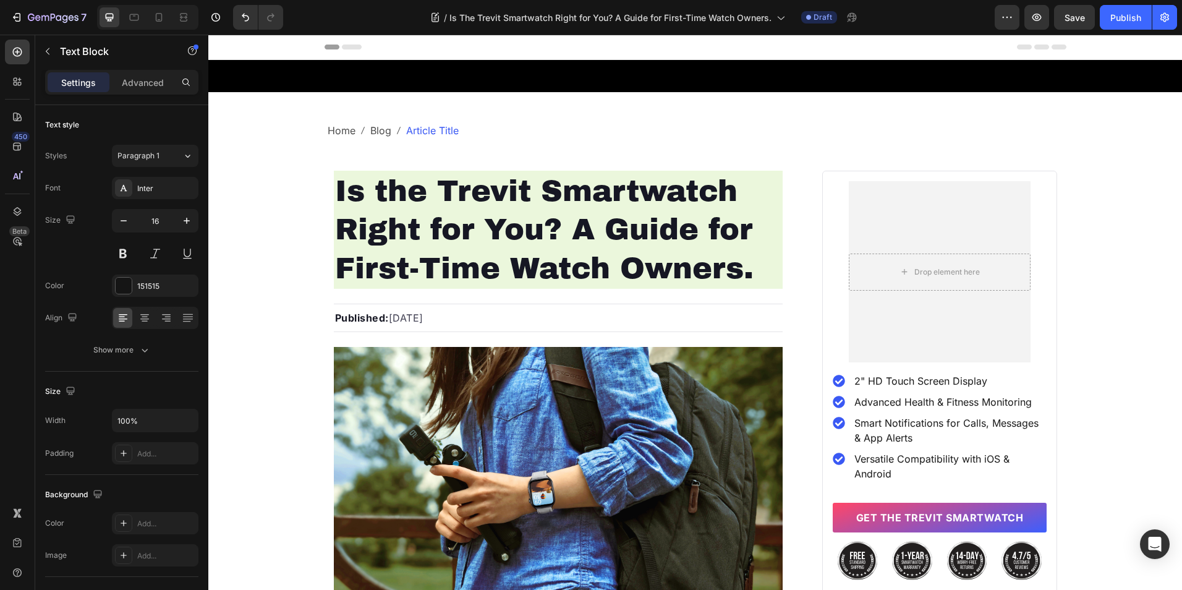
scroll to position [4385, 0]
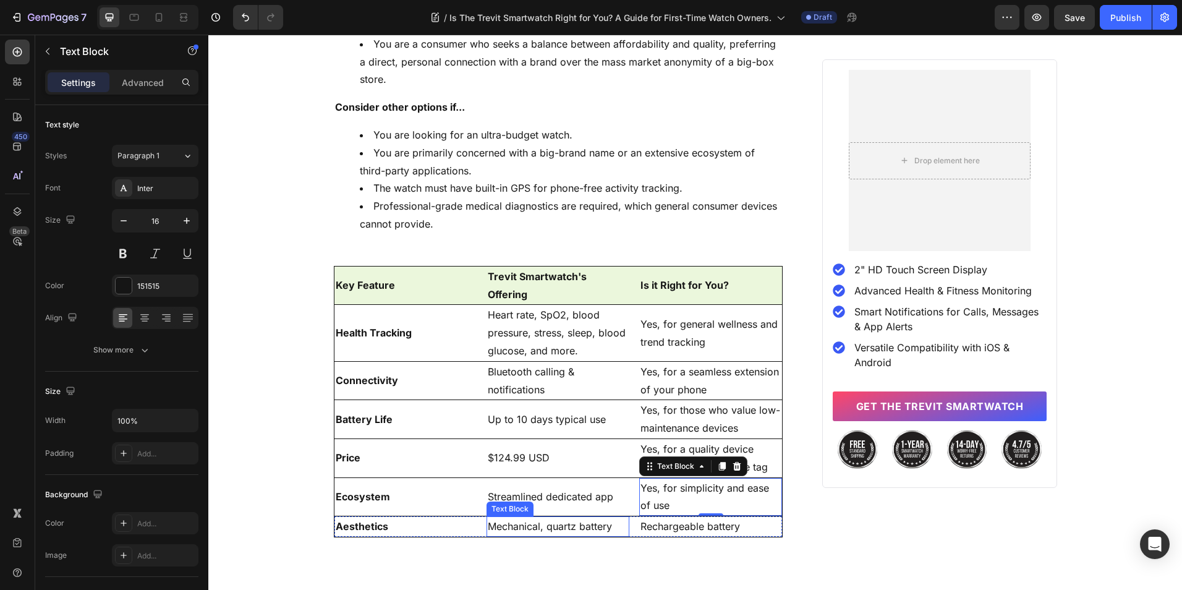
click at [528, 517] on p "Mechanical, quartz battery" at bounding box center [558, 526] width 140 height 18
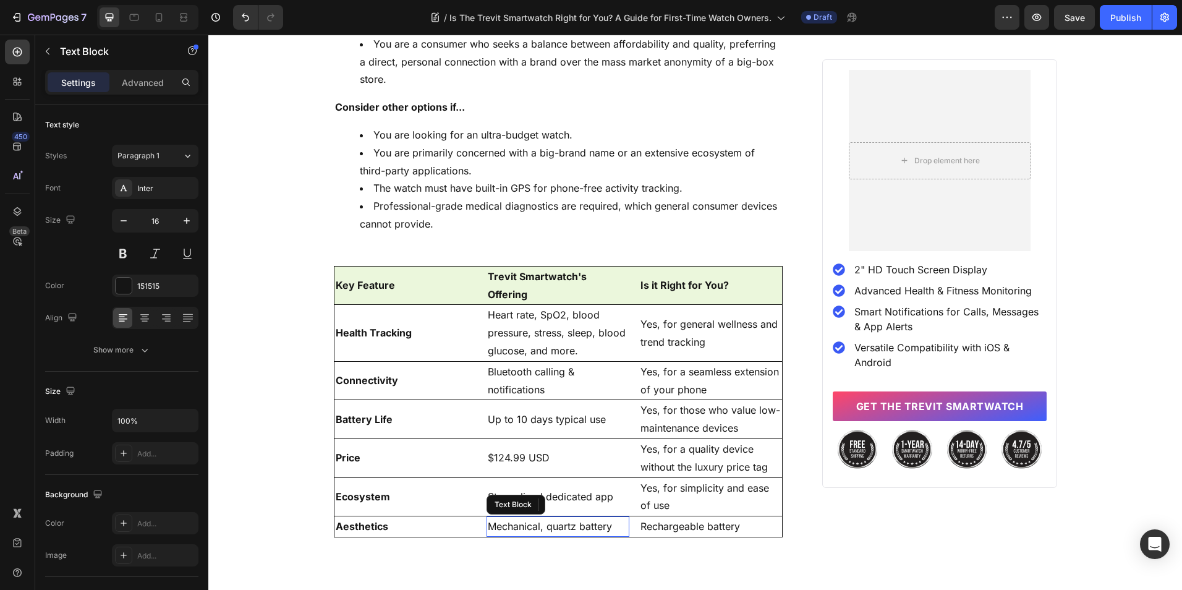
click at [528, 517] on p "Mechanical, quartz battery" at bounding box center [558, 526] width 140 height 18
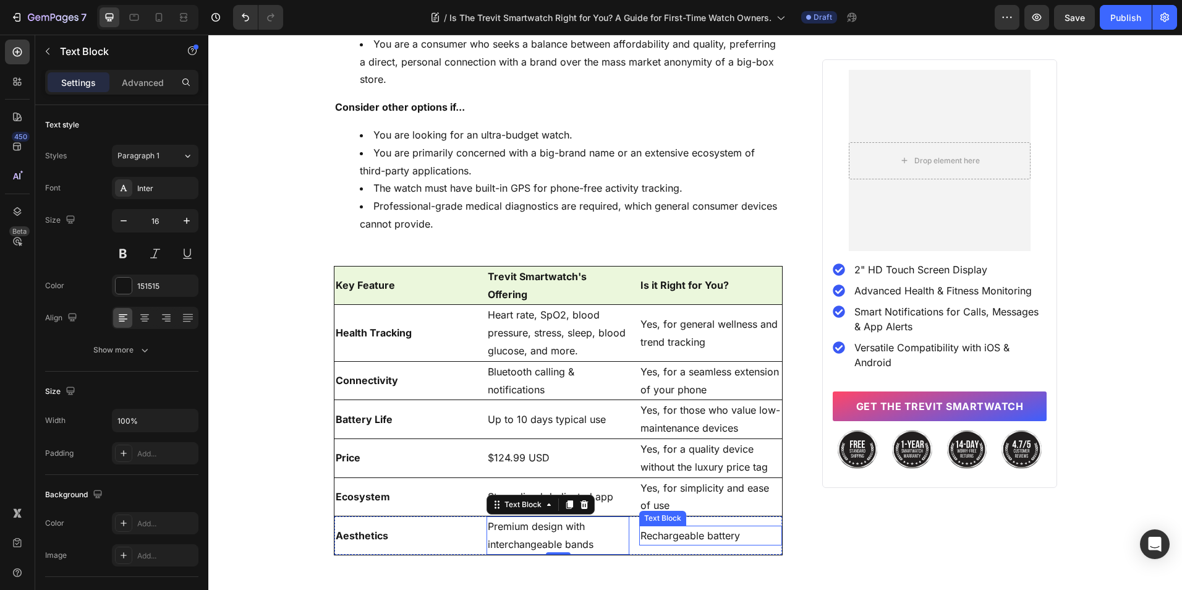
click at [651, 527] on p "Rechargeable battery" at bounding box center [710, 536] width 140 height 18
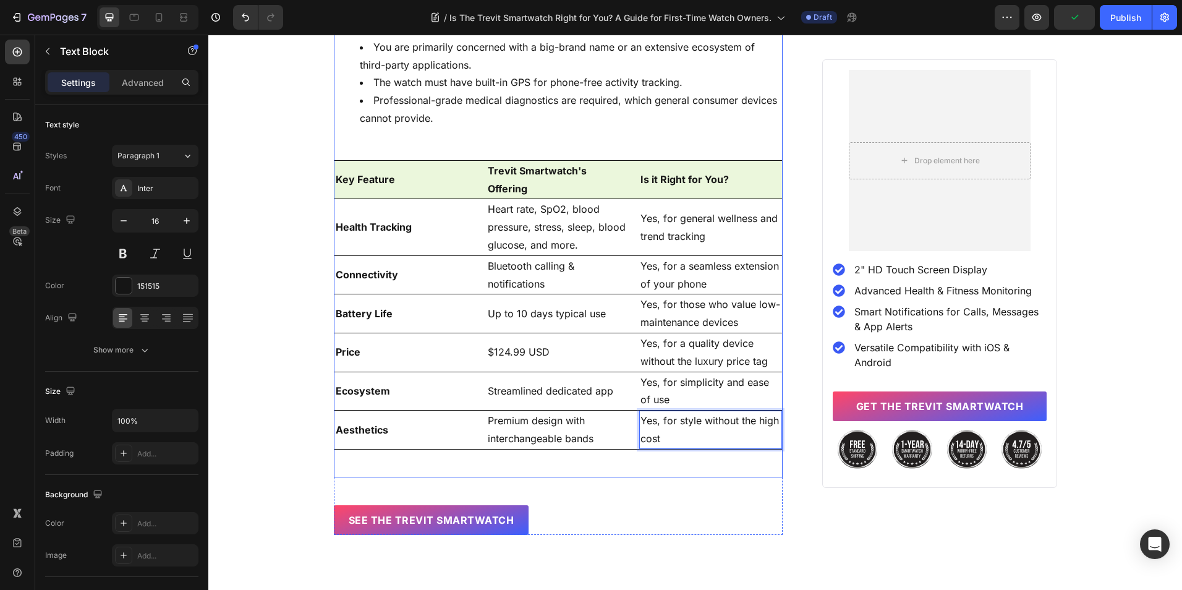
scroll to position [4500, 0]
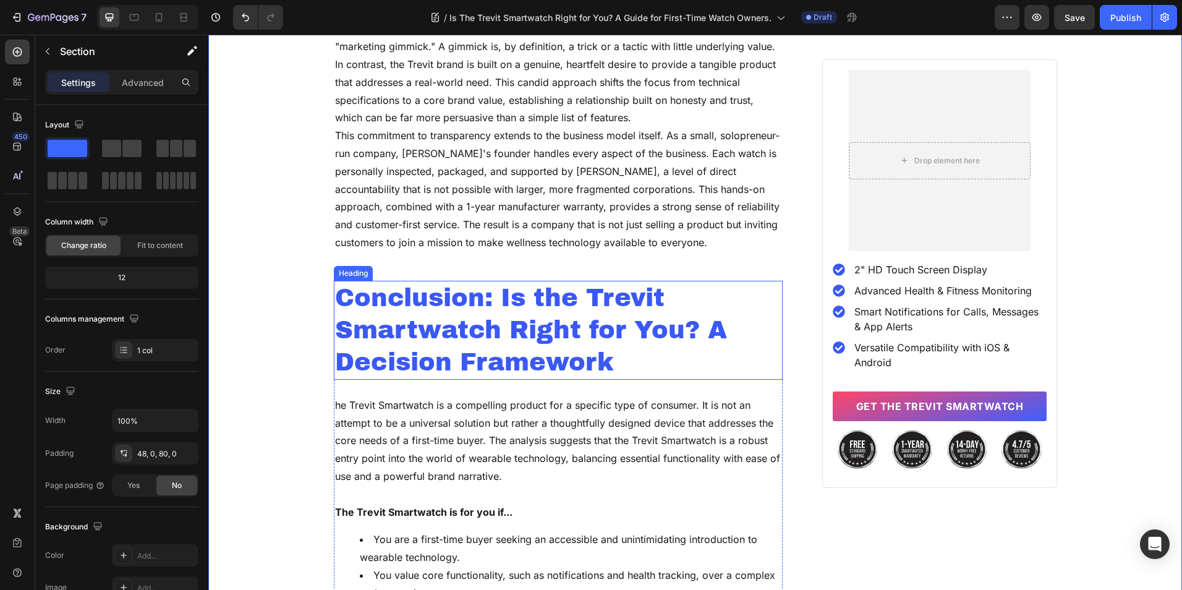
scroll to position [3902, 0]
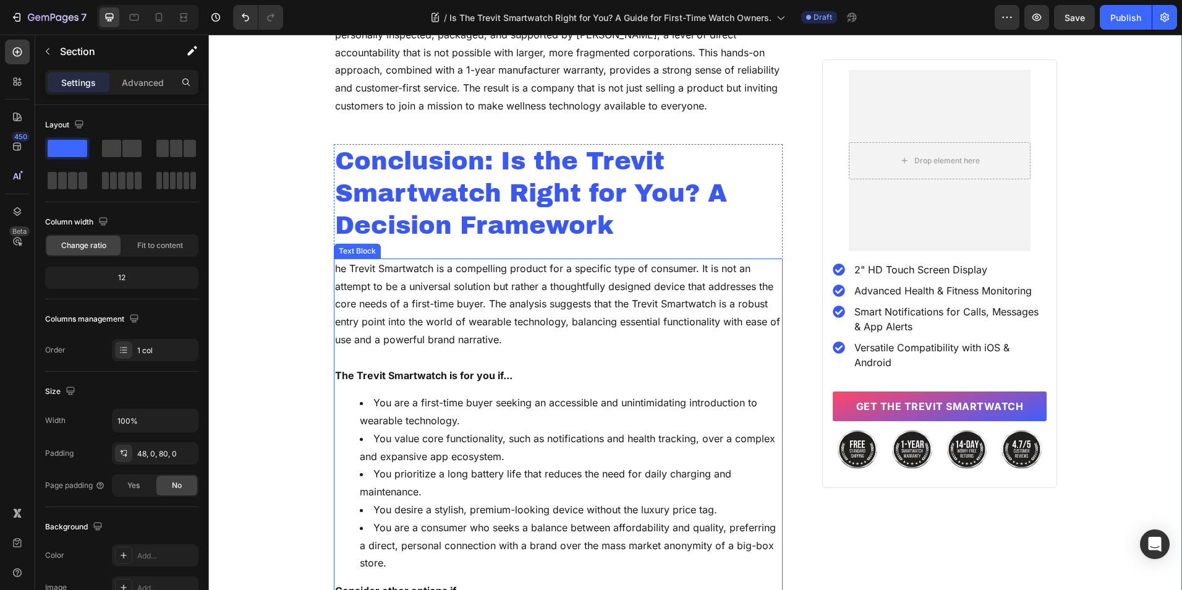
click at [467, 301] on p "he Trevit Smartwatch is a compelling product for a specific type of consumer. I…" at bounding box center [558, 304] width 447 height 89
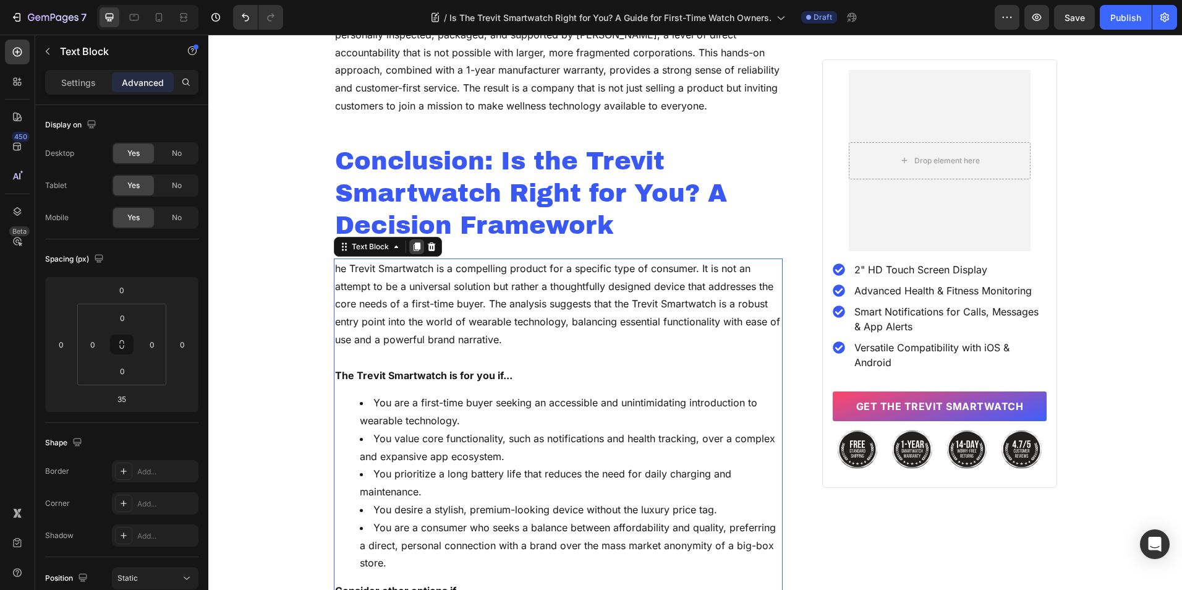
click at [412, 250] on icon at bounding box center [417, 247] width 10 height 10
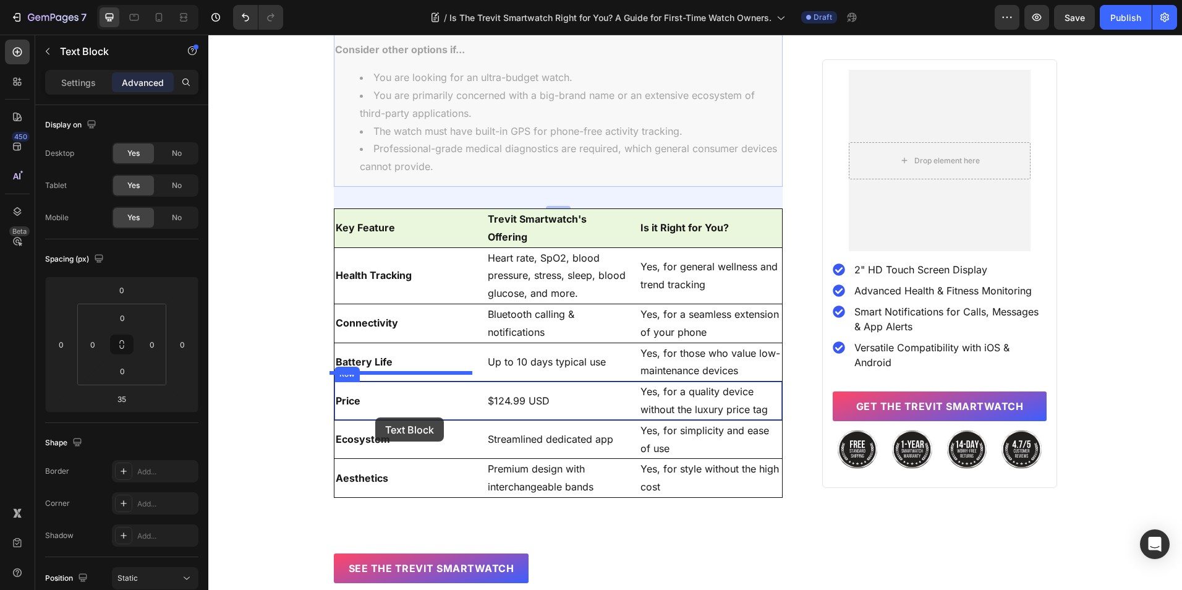
scroll to position [5006, 0]
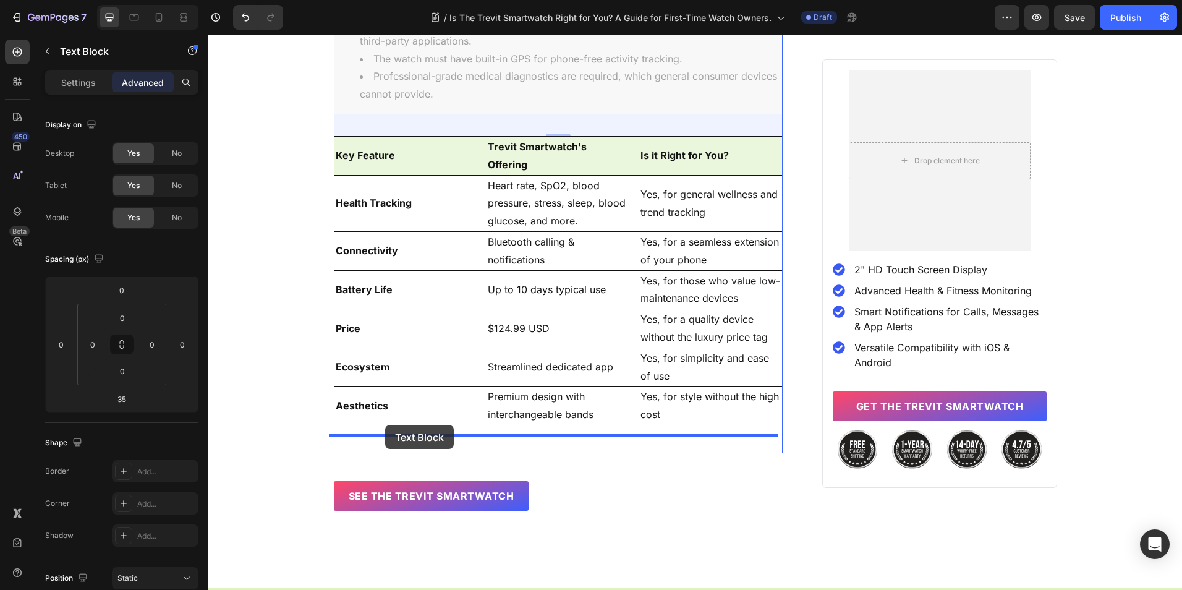
drag, startPoint x: 364, startPoint y: 188, endPoint x: 385, endPoint y: 424, distance: 237.2
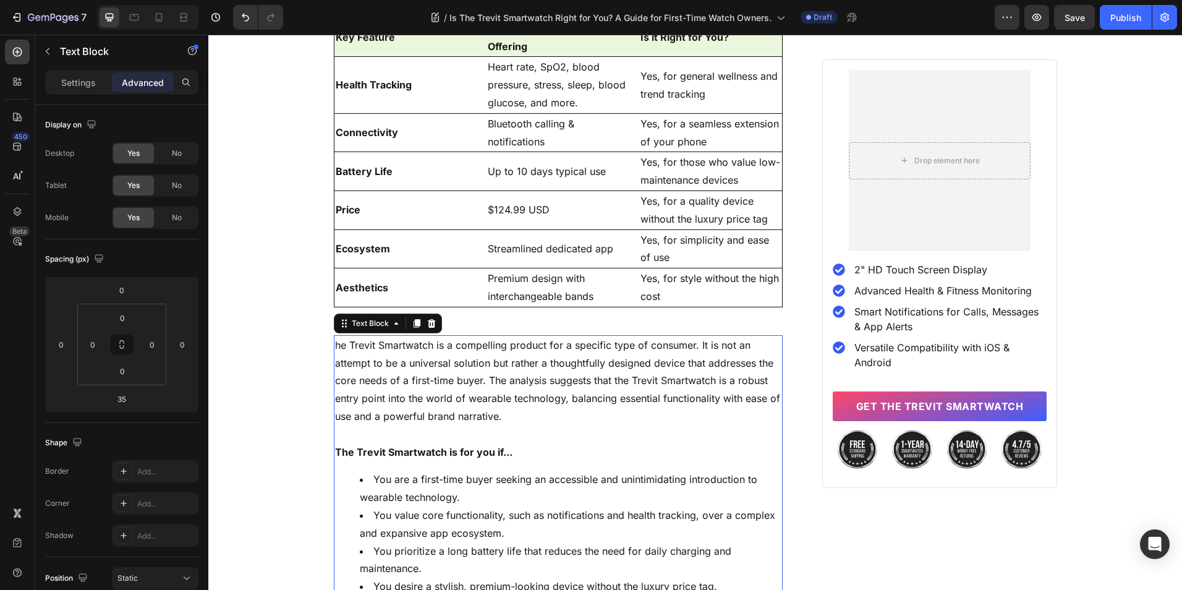
scroll to position [4638, 0]
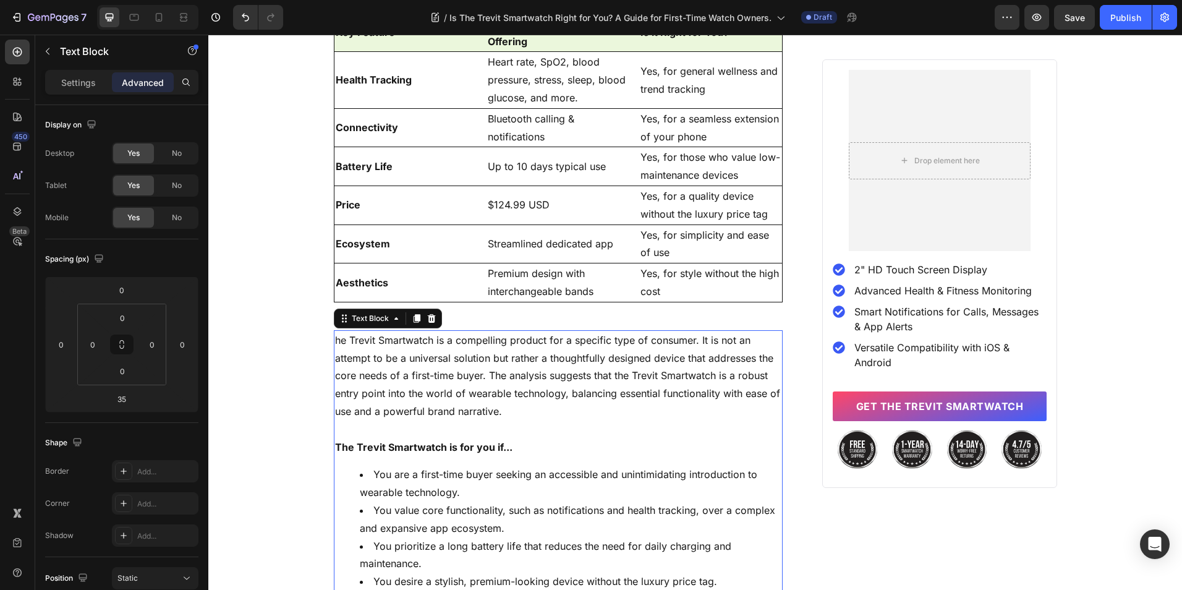
click at [525, 398] on p "he Trevit Smartwatch is a compelling product for a specific type of consumer. I…" at bounding box center [558, 375] width 447 height 89
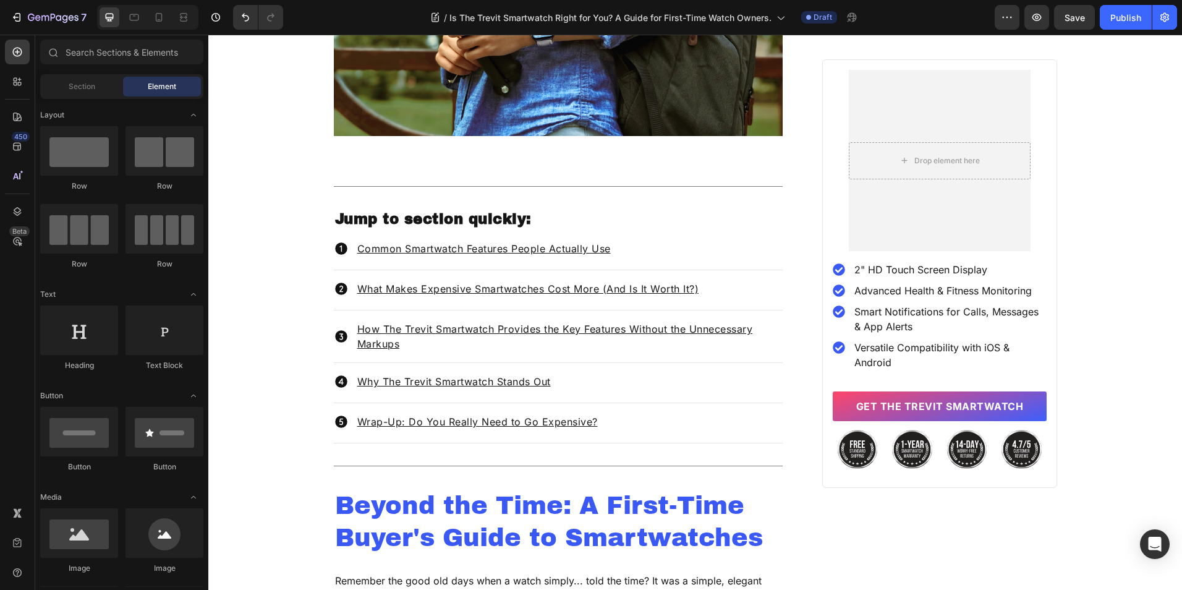
scroll to position [481, 0]
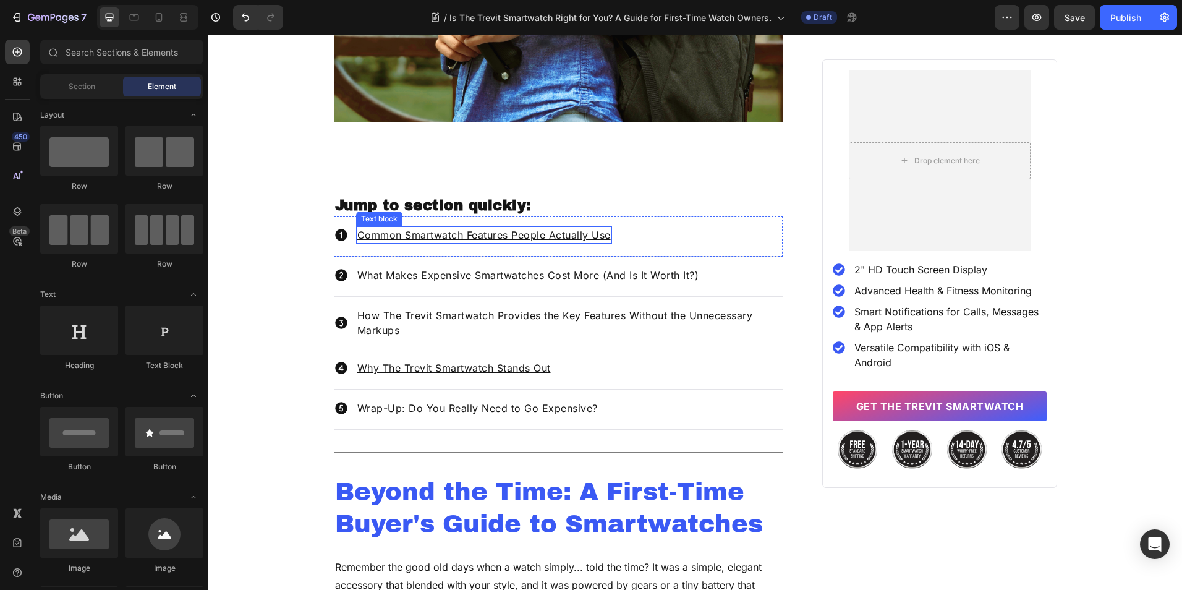
click at [489, 238] on u "Common Smartwatch Features People Actually Use" at bounding box center [483, 235] width 253 height 12
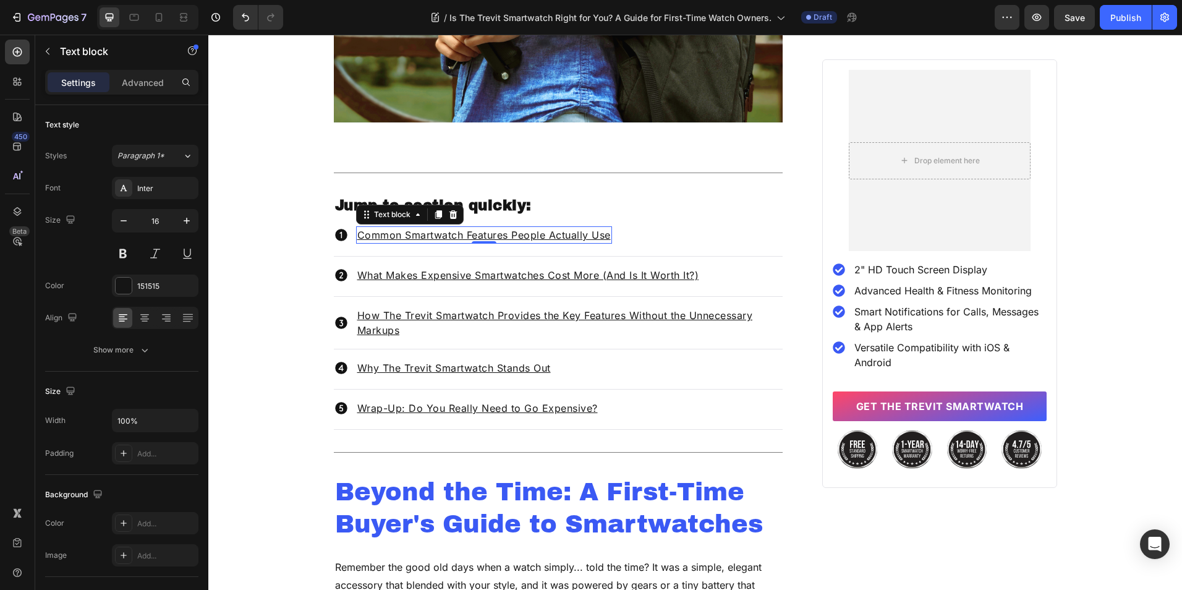
click at [490, 231] on u "Common Smartwatch Features People Actually Use" at bounding box center [483, 235] width 253 height 12
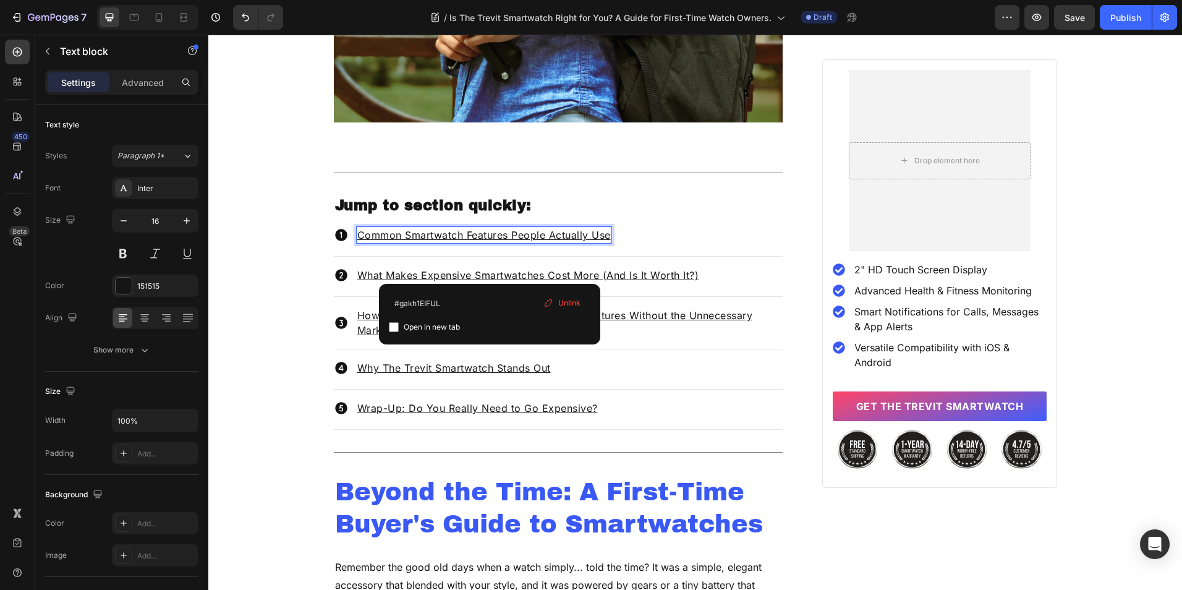
click at [490, 231] on u "Common Smartwatch Features People Actually Use" at bounding box center [483, 235] width 253 height 12
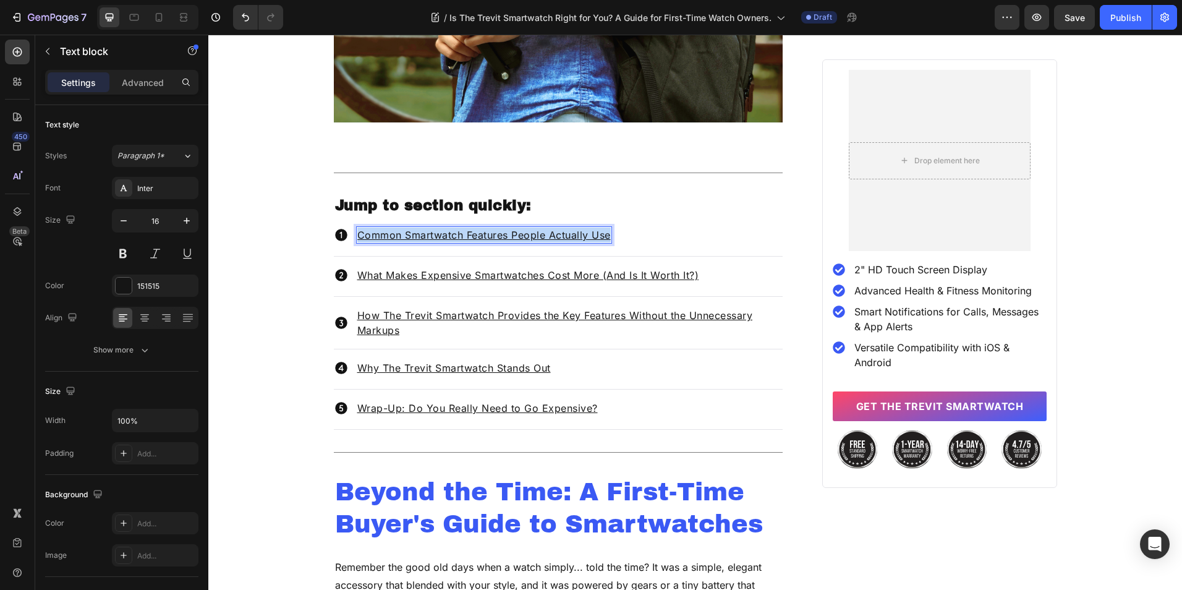
click at [490, 231] on u "Common Smartwatch Features People Actually Use" at bounding box center [483, 235] width 253 height 12
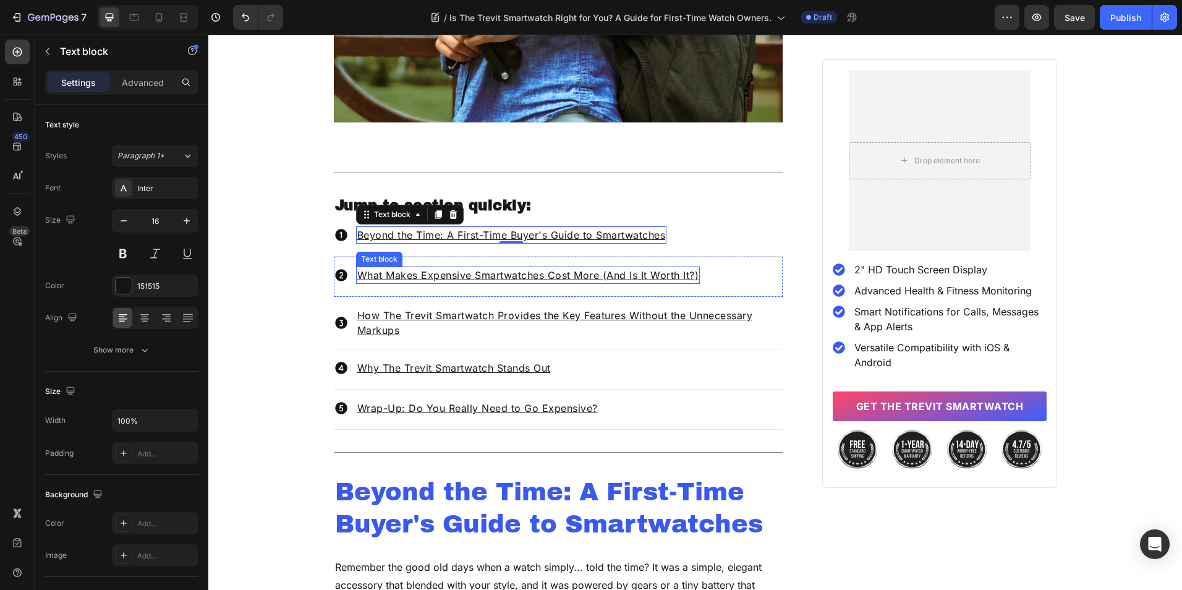
click at [400, 280] on u "What Makes Expensive Smartwatches Cost More (And Is It Worth It?)" at bounding box center [528, 275] width 342 height 12
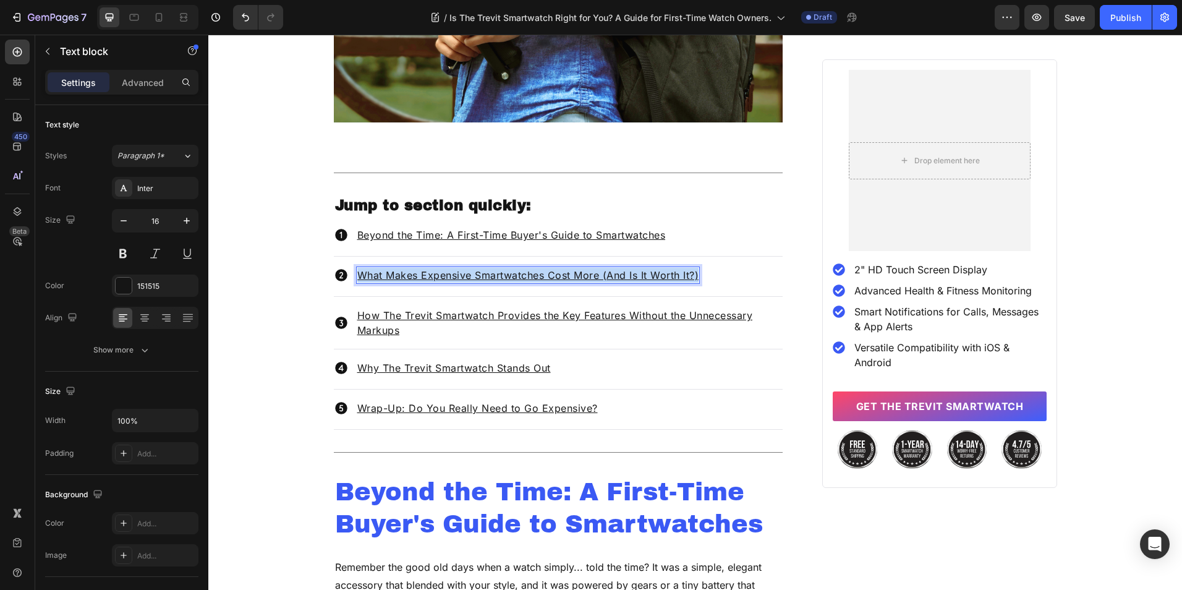
click at [400, 280] on u "What Makes Expensive Smartwatches Cost More (And Is It Worth It?)" at bounding box center [528, 275] width 342 height 12
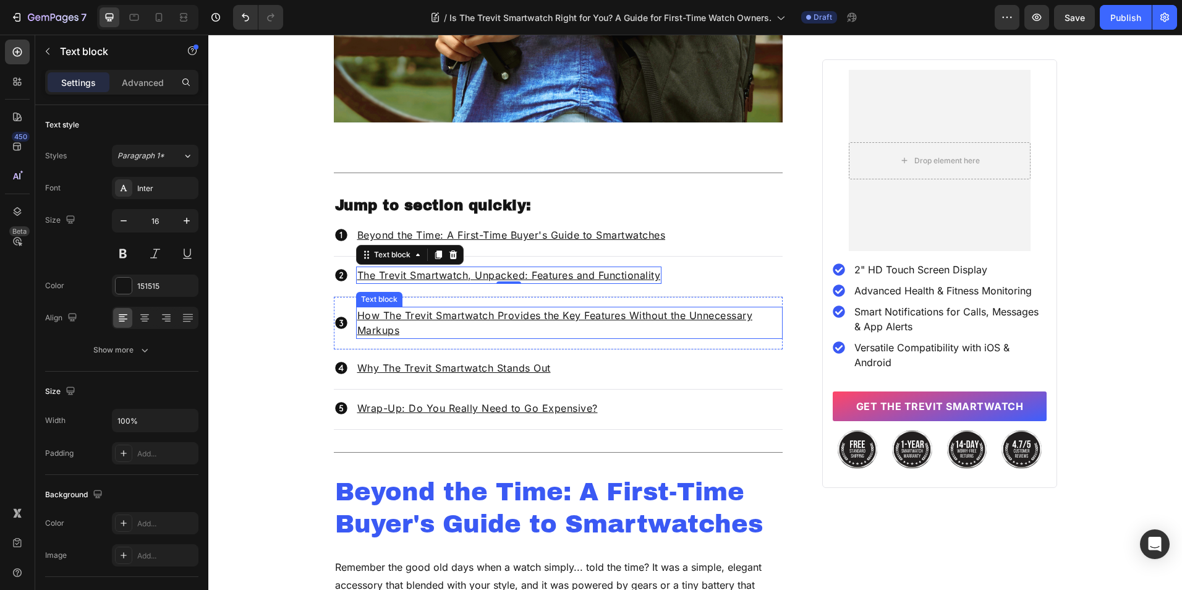
click at [404, 328] on p "How The Trevit Smartwatch Provides the Key Features Without the Unnecessary Mar…" at bounding box center [569, 323] width 425 height 30
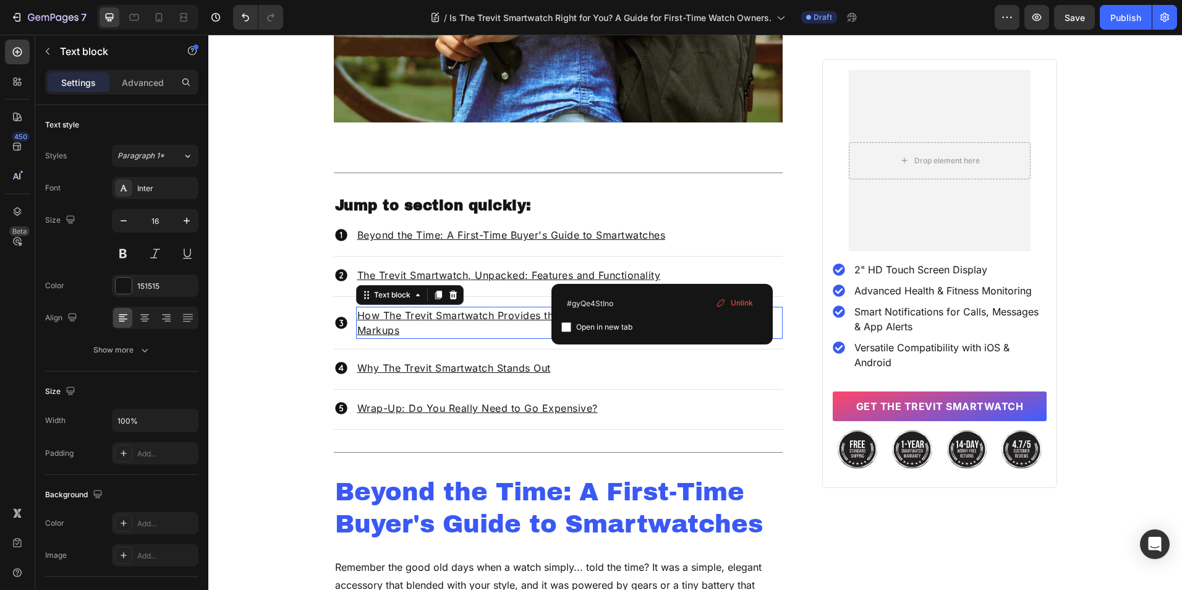
click at [404, 328] on p "How The Trevit Smartwatch Provides the Key Features Without the Unnecessary Mar…" at bounding box center [569, 323] width 425 height 30
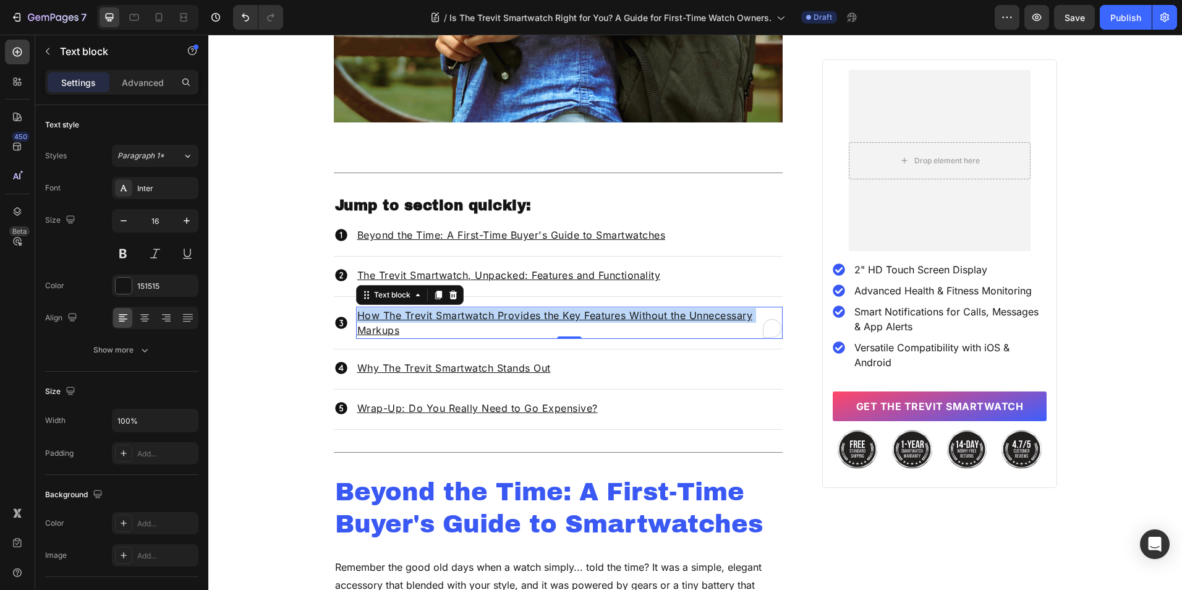
click at [404, 328] on p "How The Trevit Smartwatch Provides the Key Features Without the Unnecessary Mar…" at bounding box center [569, 323] width 425 height 30
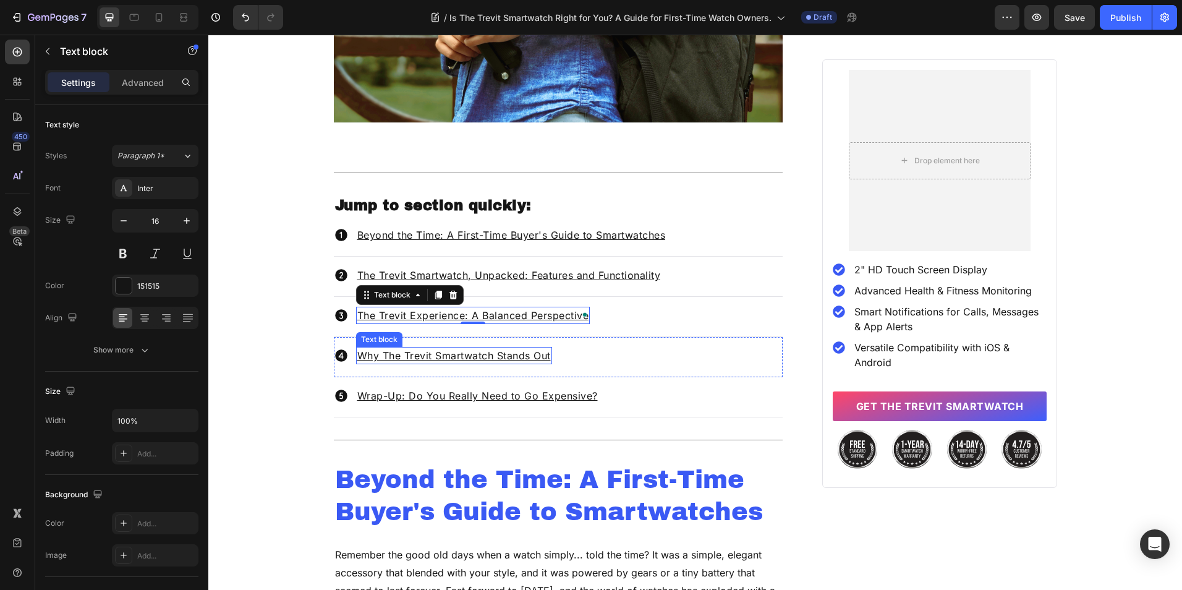
click at [438, 353] on u "Why The Trevit Smartwatch Stands Out" at bounding box center [454, 355] width 194 height 12
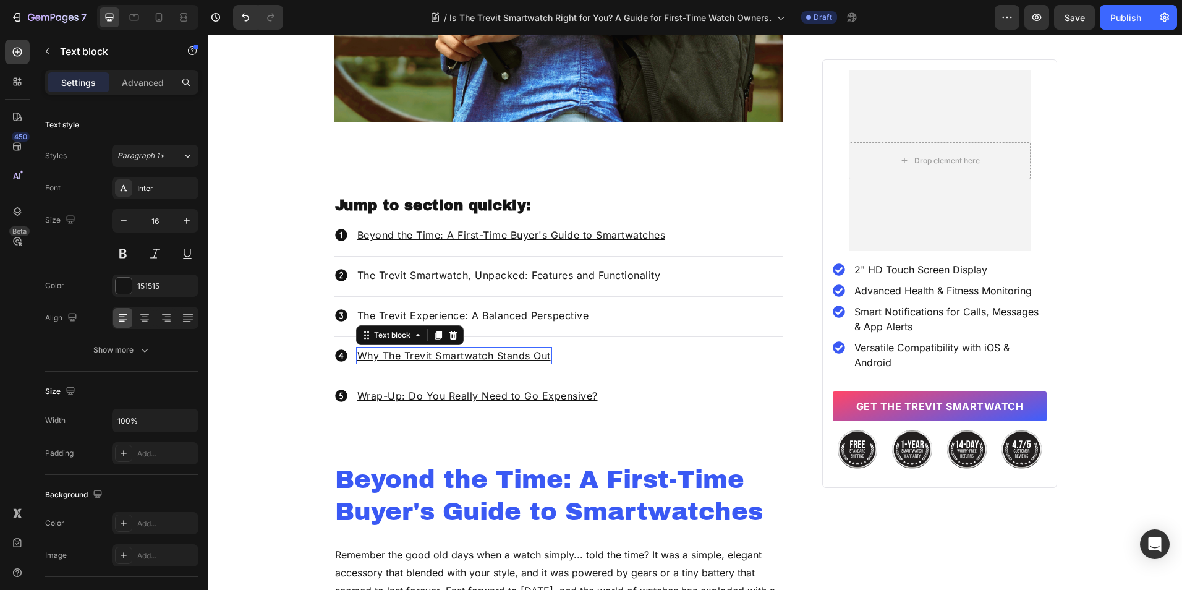
click at [438, 353] on u "Why The Trevit Smartwatch Stands Out" at bounding box center [454, 355] width 194 height 12
click at [396, 398] on u "Wrap-Up: Do You Really Need to Go Expensive?" at bounding box center [477, 395] width 240 height 12
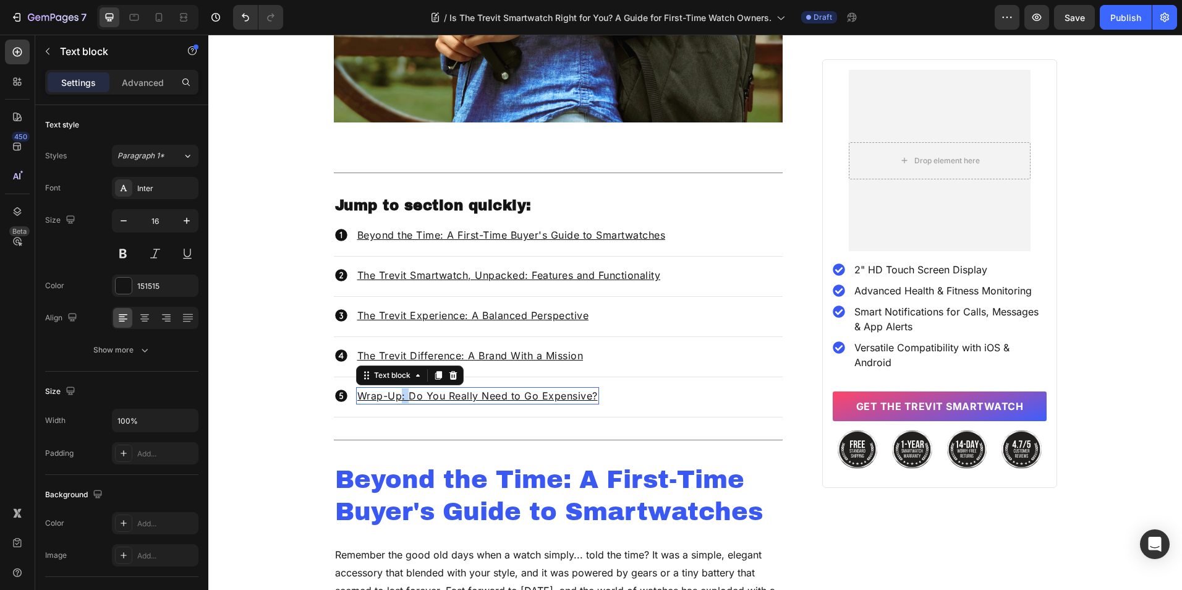
click at [396, 398] on u "Wrap-Up: Do You Really Need to Go Expensive?" at bounding box center [477, 395] width 240 height 12
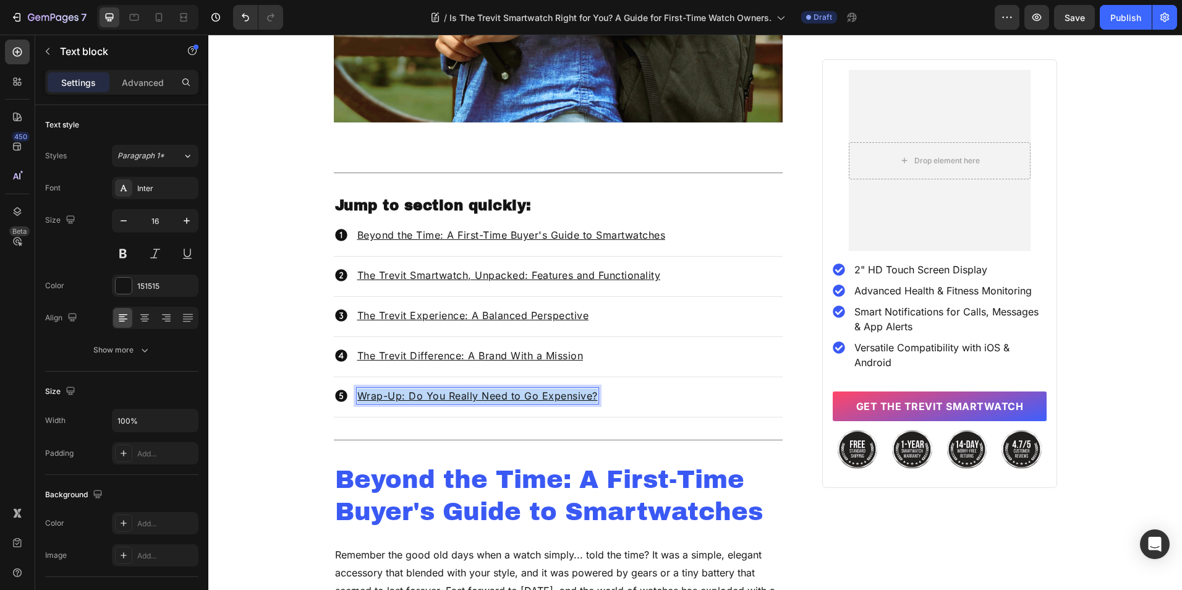
click at [396, 398] on u "Wrap-Up: Do You Really Need to Go Expensive?" at bounding box center [477, 395] width 240 height 12
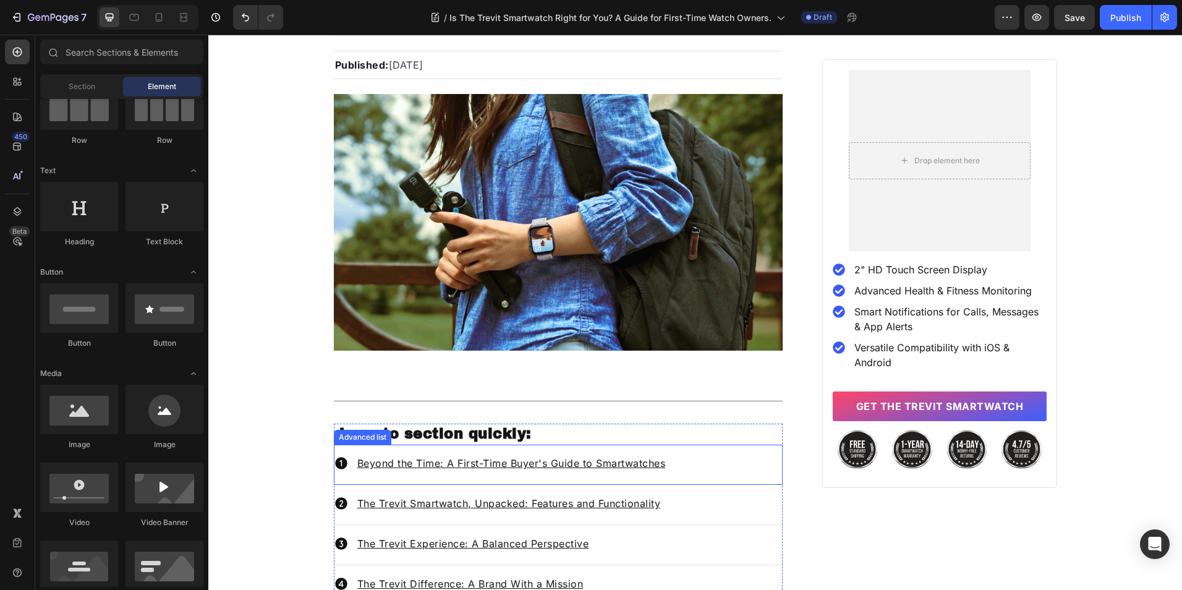
scroll to position [115, 0]
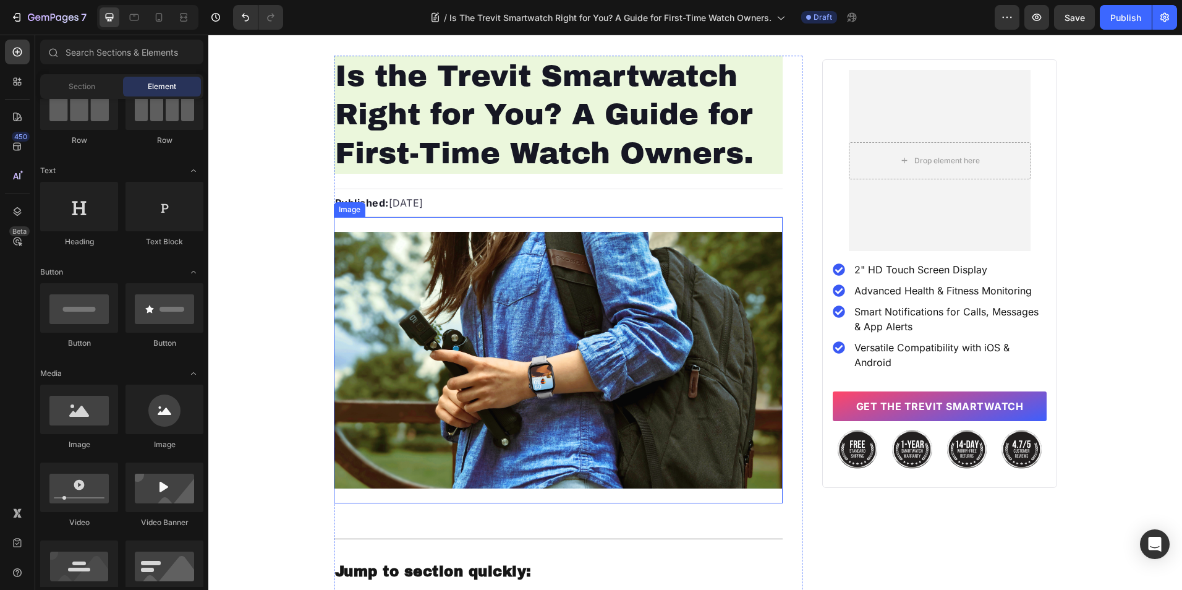
click at [528, 301] on img at bounding box center [558, 360] width 449 height 257
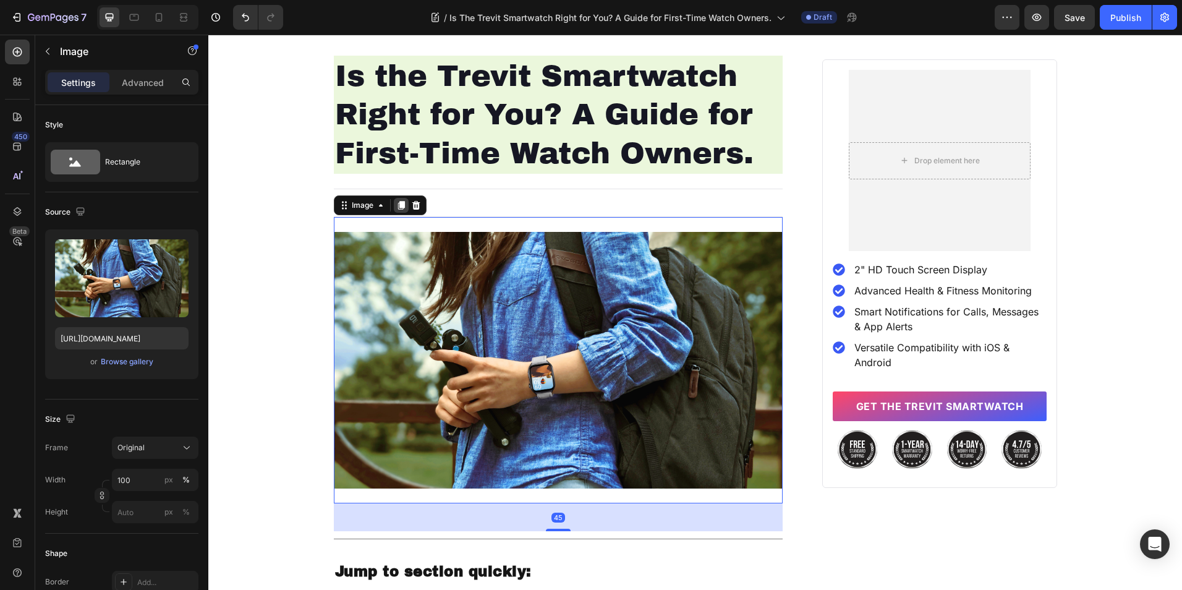
click at [398, 205] on icon at bounding box center [401, 205] width 7 height 9
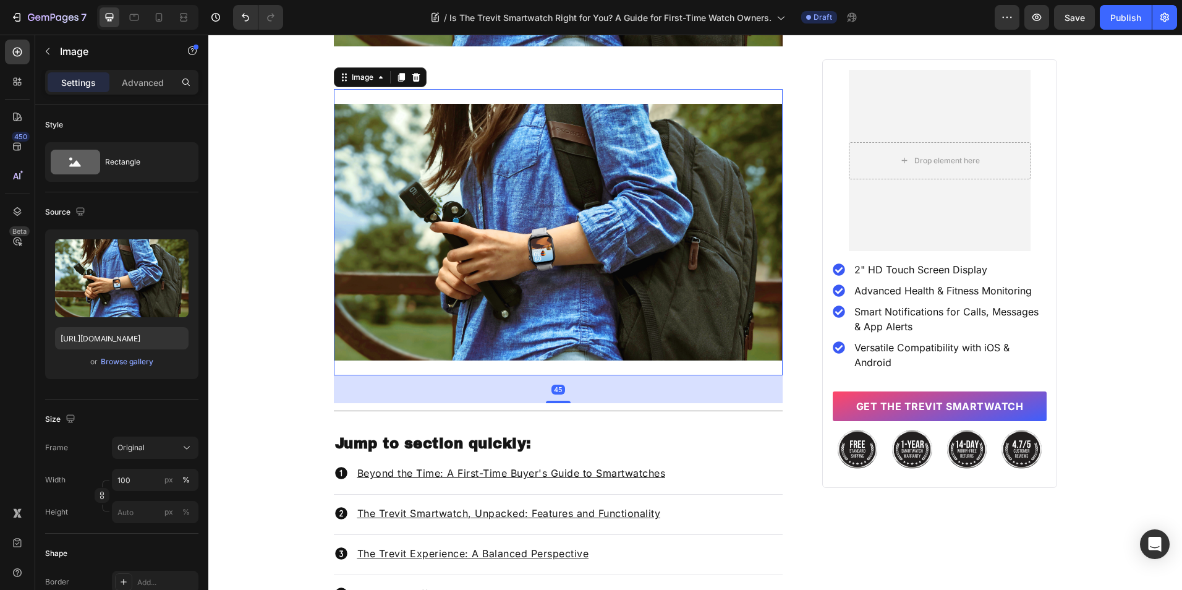
scroll to position [568, 0]
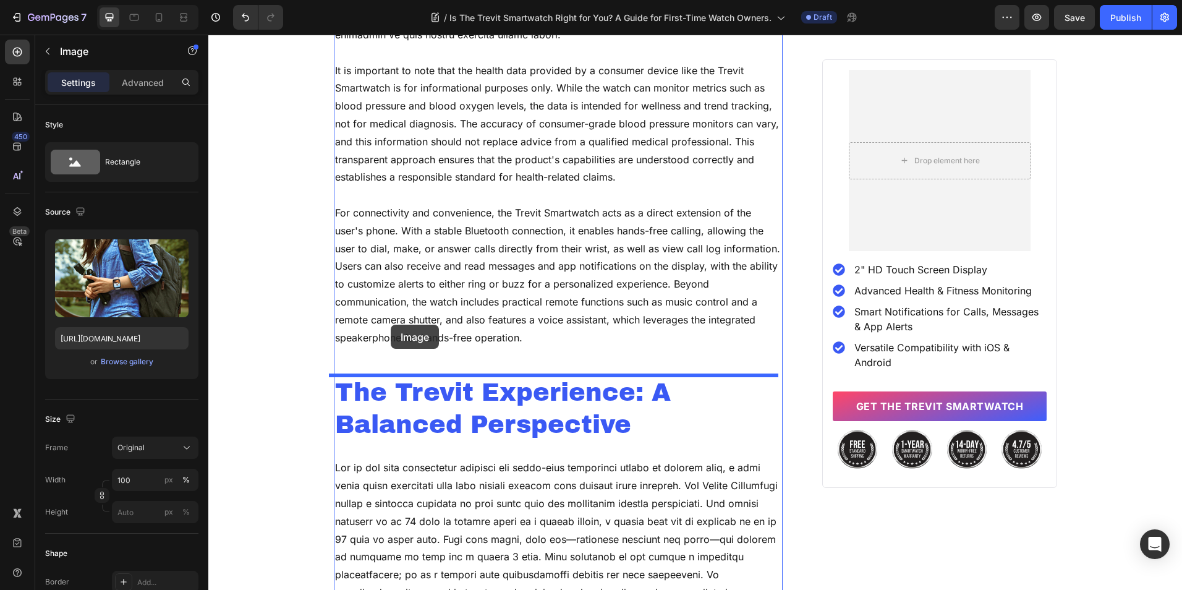
drag, startPoint x: 363, startPoint y: 64, endPoint x: 391, endPoint y: 325, distance: 262.4
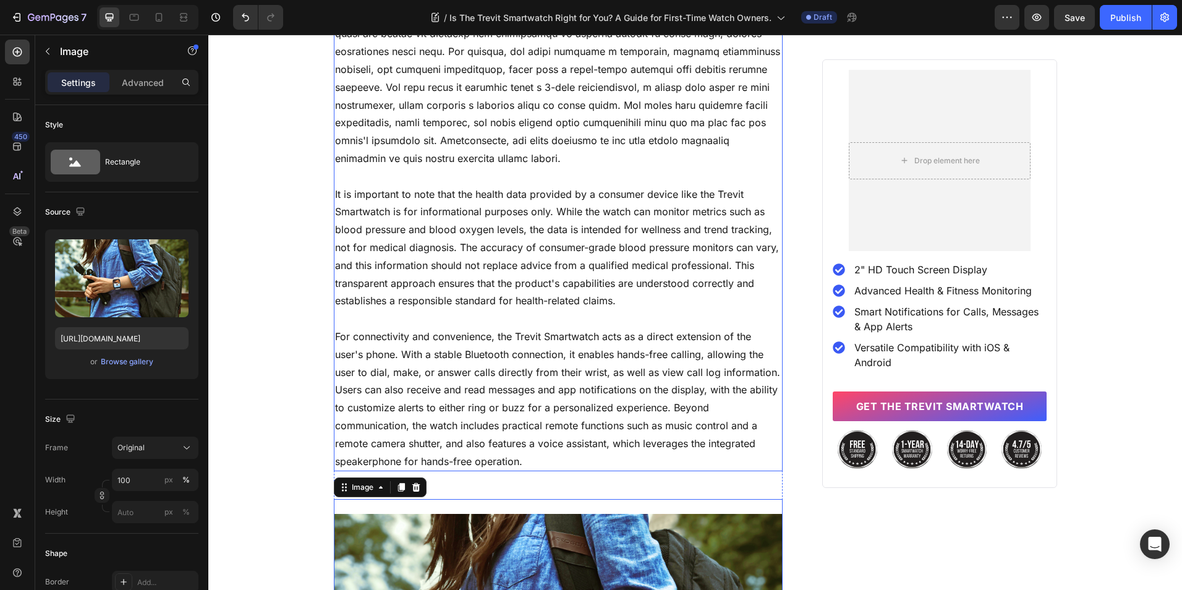
scroll to position [2542, 0]
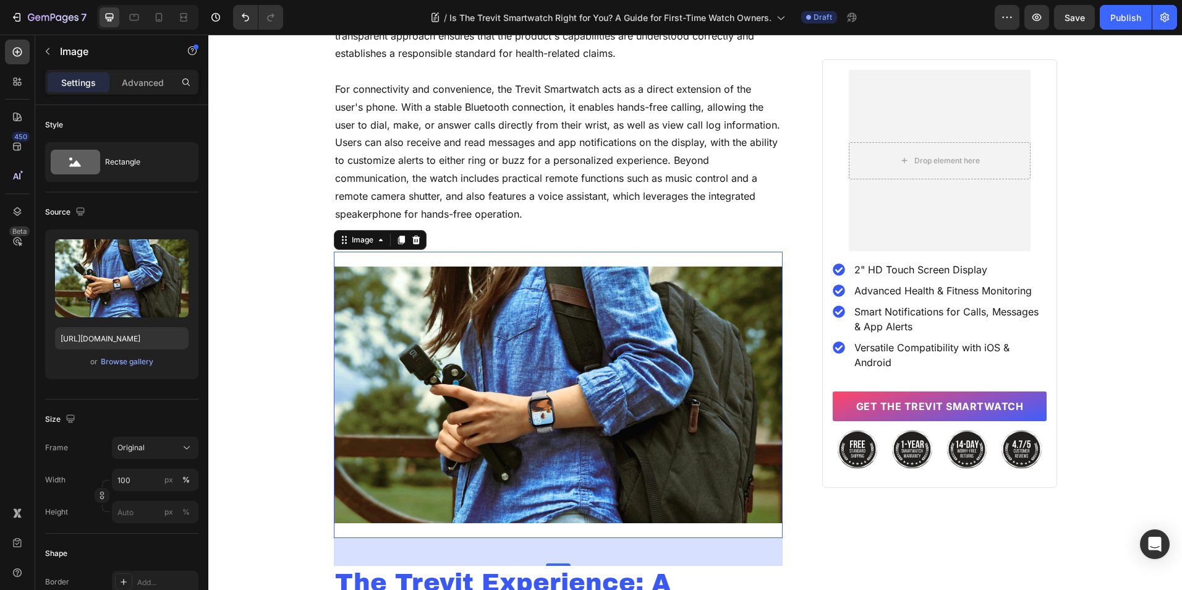
click at [355, 297] on img at bounding box center [558, 394] width 449 height 257
click at [117, 367] on button "Browse gallery" at bounding box center [127, 361] width 54 height 12
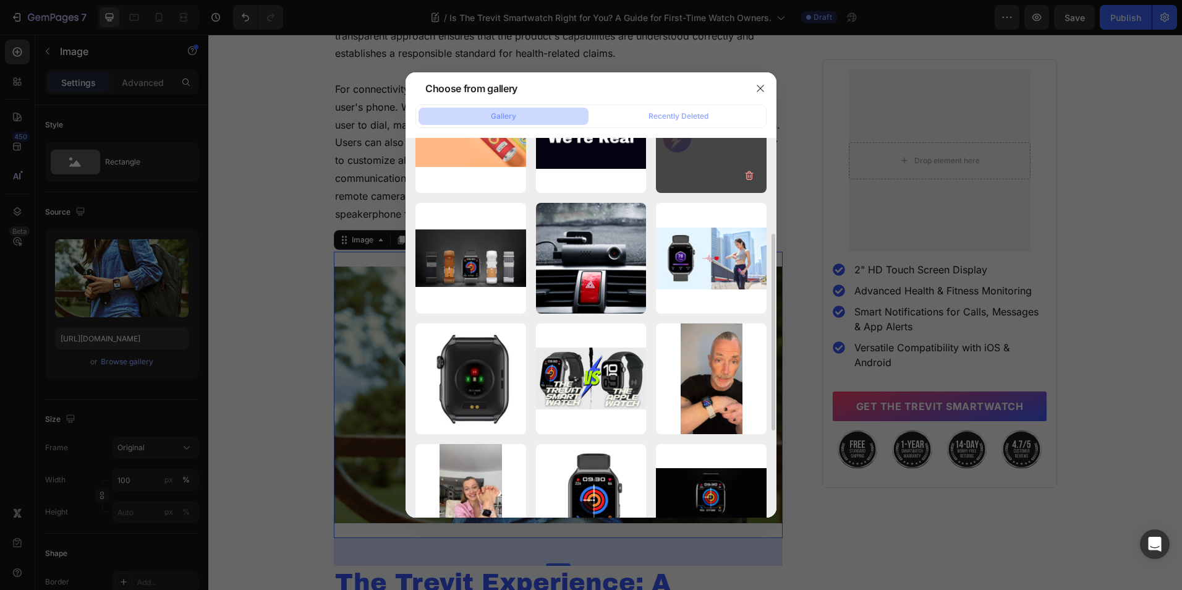
scroll to position [185, 0]
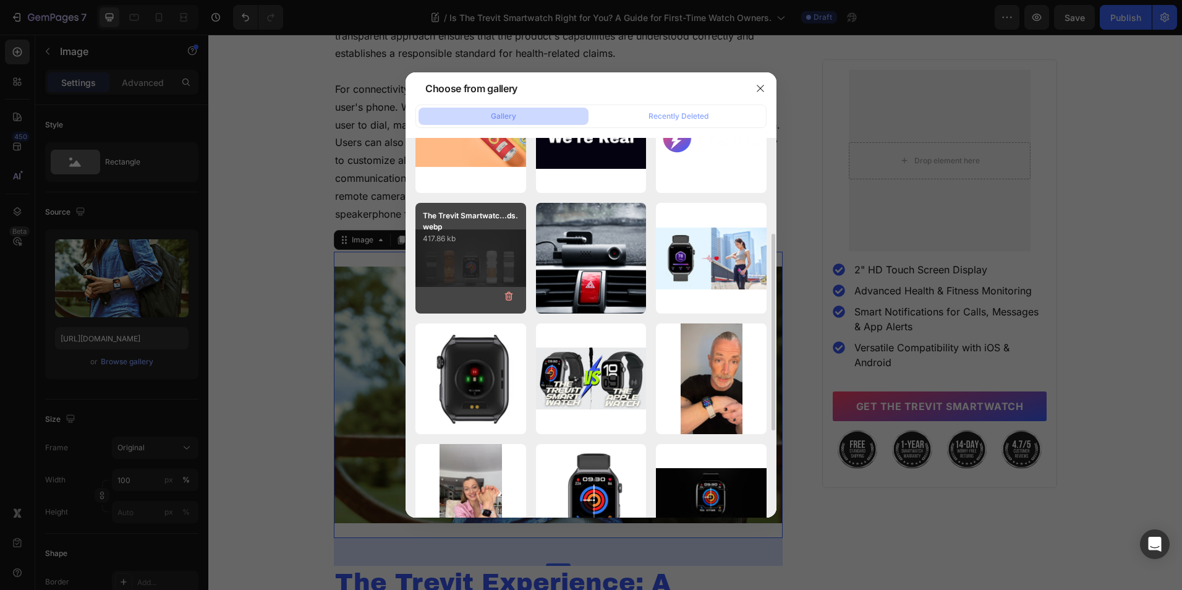
click at [479, 276] on div "The Trevit Smartwatc...ds.webp 417.86 kb" at bounding box center [470, 258] width 111 height 111
type input "[URL][DOMAIN_NAME]"
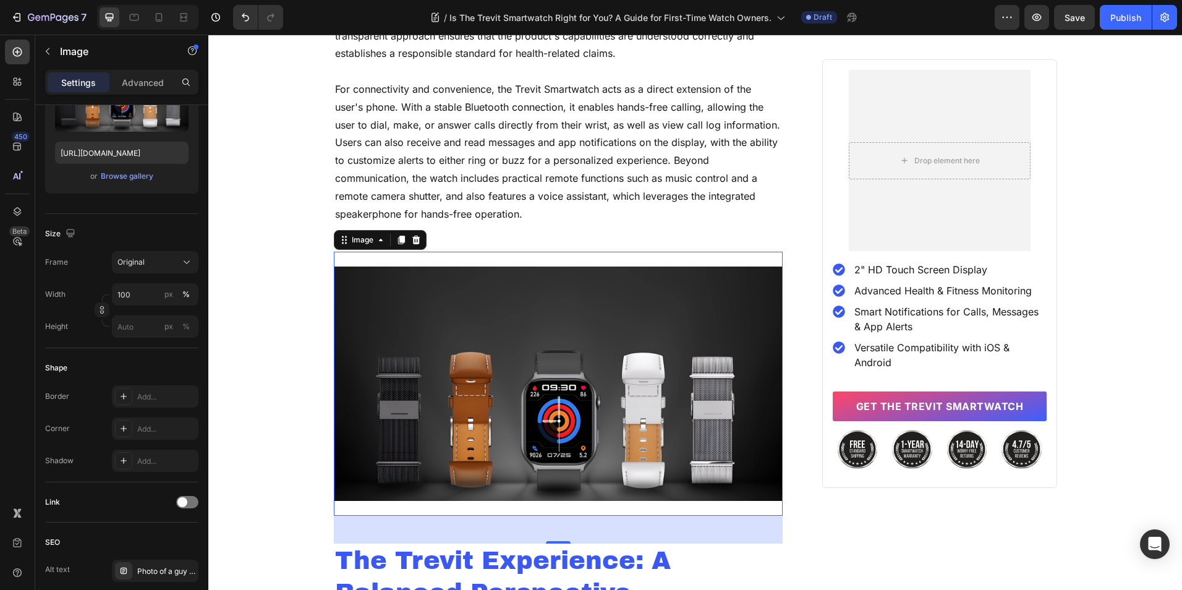
click at [526, 262] on div "Image 45" at bounding box center [558, 383] width 449 height 263
click at [139, 89] on div "Advanced" at bounding box center [143, 82] width 62 height 20
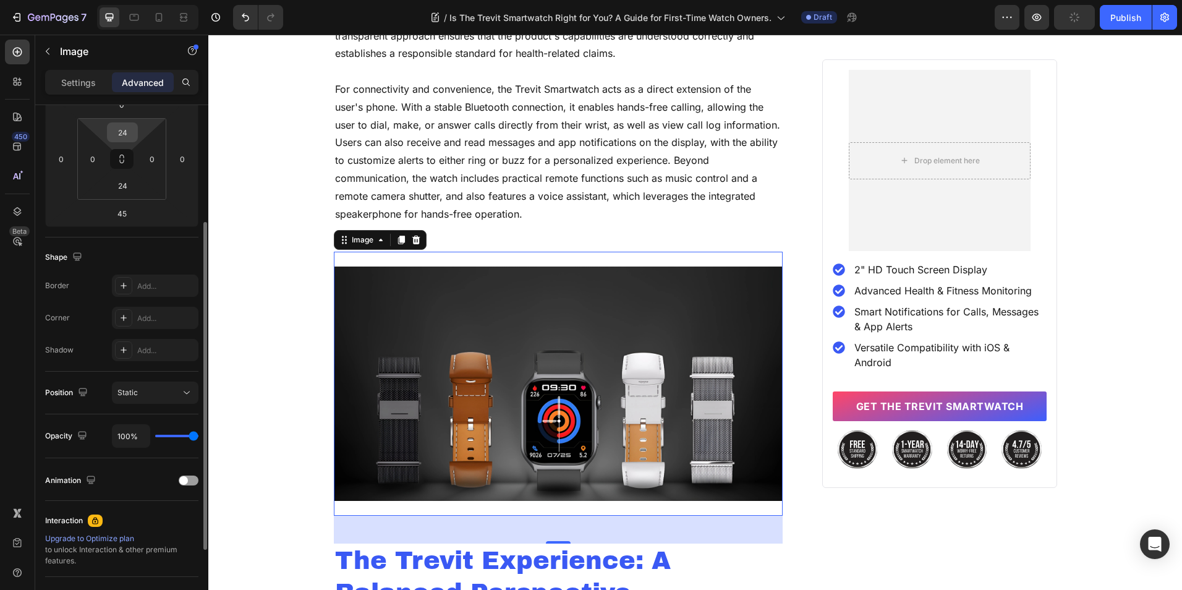
click at [134, 138] on input "24" at bounding box center [122, 132] width 25 height 19
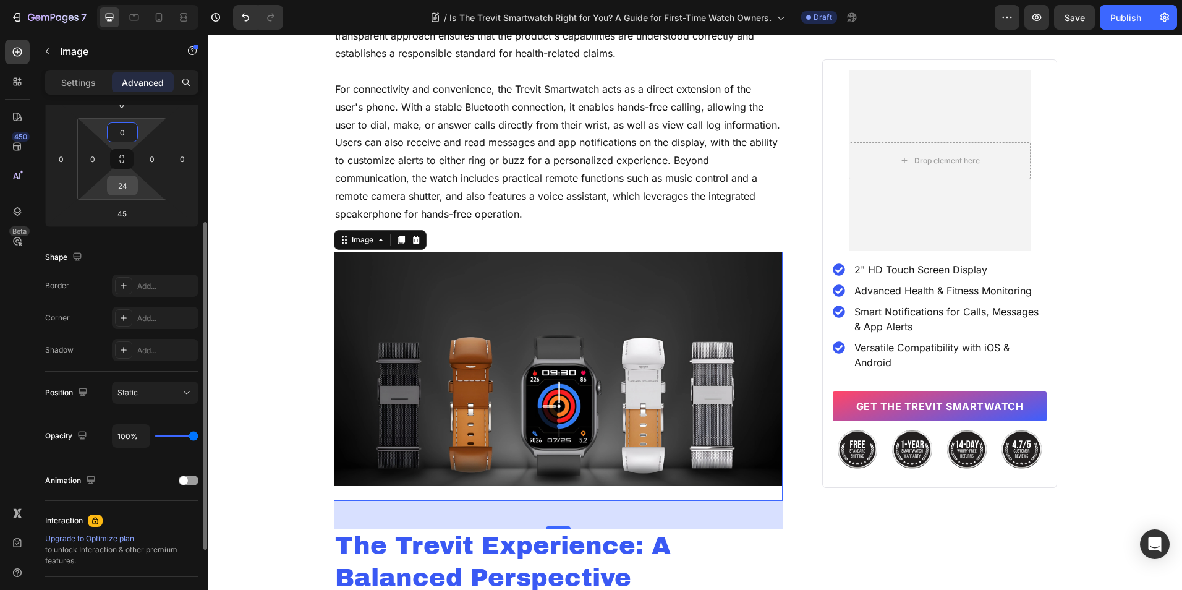
type input "0"
click at [131, 193] on input "24" at bounding box center [122, 185] width 25 height 19
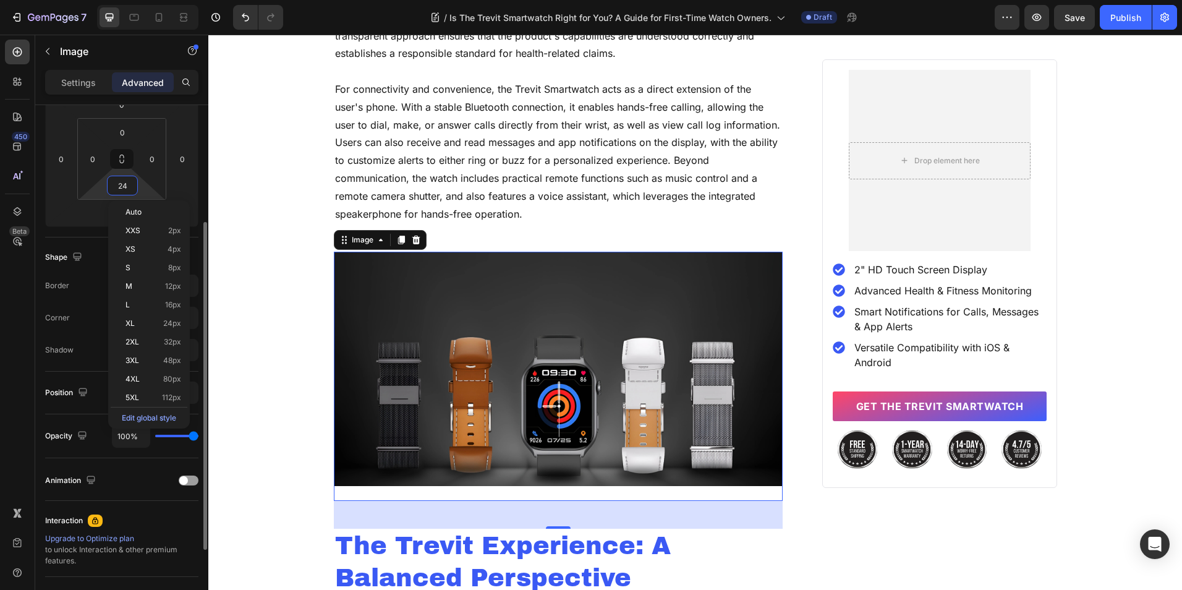
type input "0"
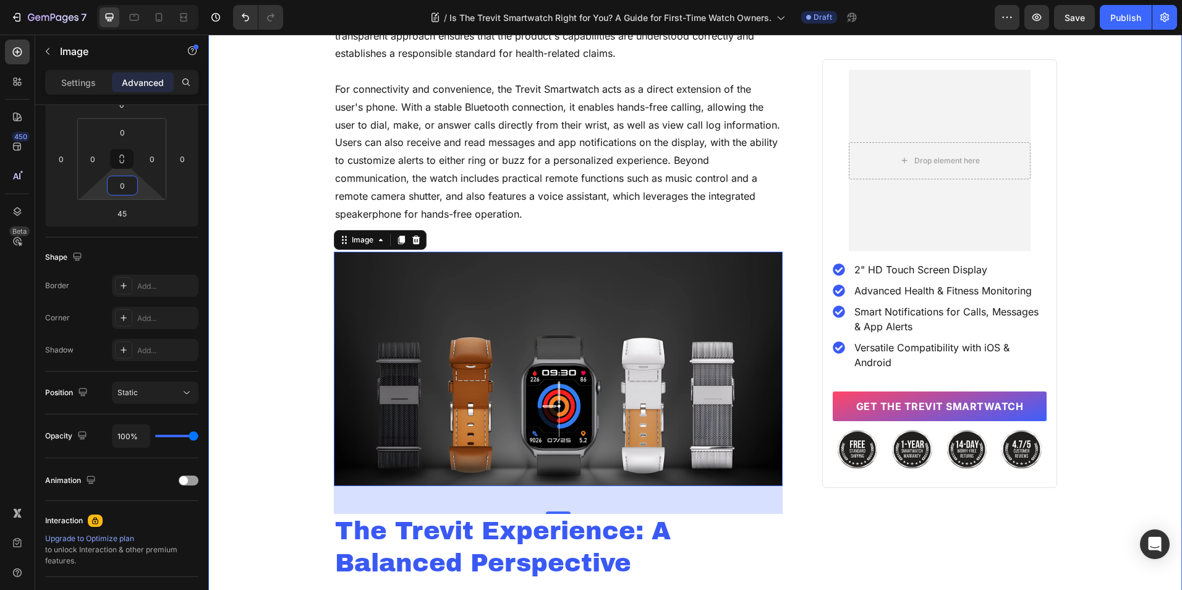
click at [240, 208] on div "Home Blog Article Title Breadcrumb Row Is the Trevit Smartwatch Right for You? …" at bounding box center [695, 236] width 974 height 5312
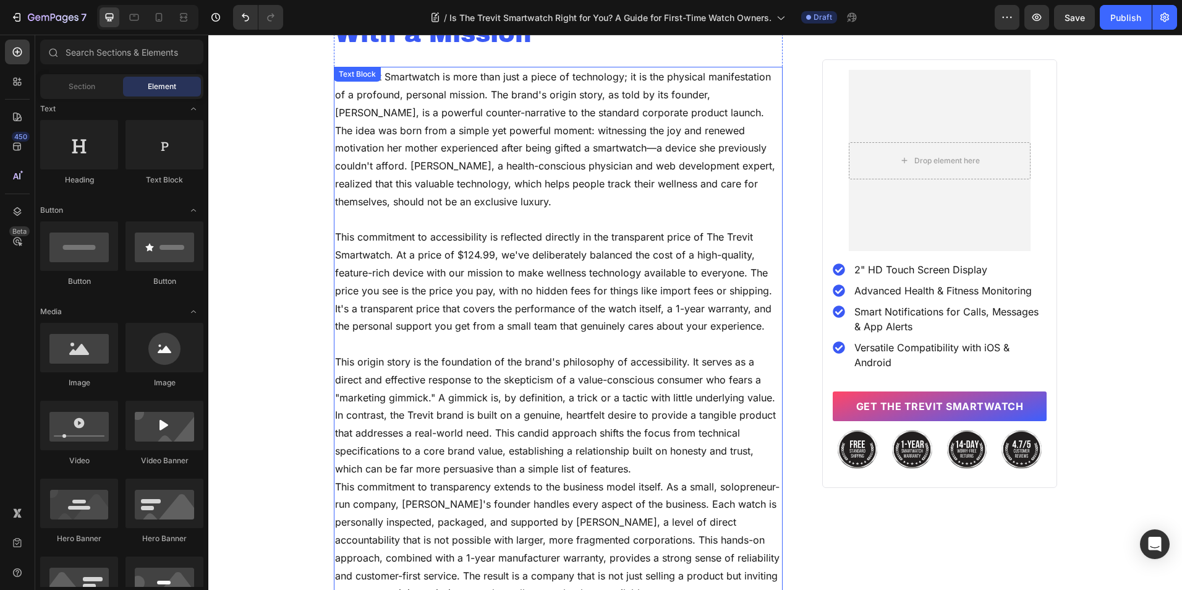
scroll to position [3654, 0]
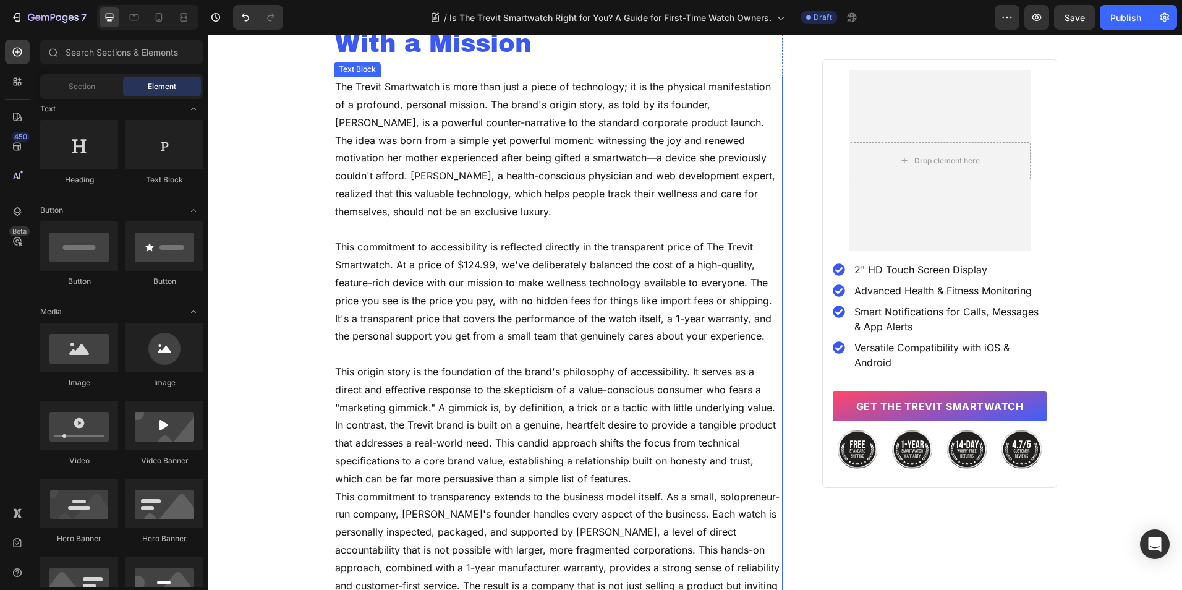
click at [634, 155] on p "The Trevit Smartwatch is more than just a piece of technology; it is the physic…" at bounding box center [558, 149] width 447 height 142
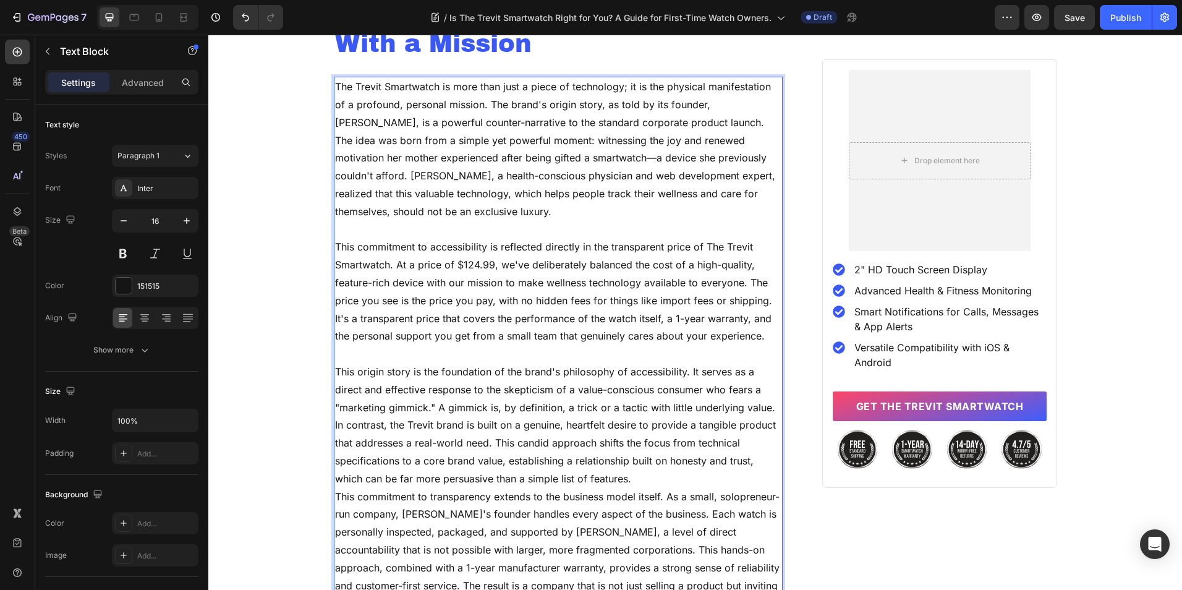
click at [632, 159] on p "The Trevit Smartwatch is more than just a piece of technology; it is the physic…" at bounding box center [558, 149] width 447 height 142
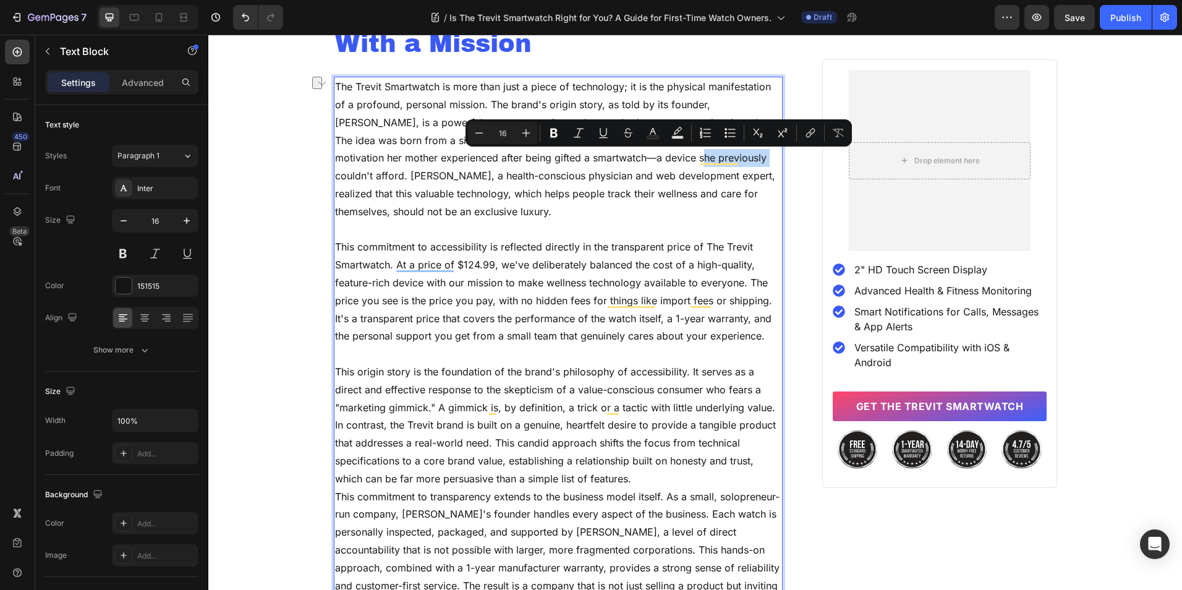
drag, startPoint x: 691, startPoint y: 161, endPoint x: 627, endPoint y: 163, distance: 63.7
click at [627, 163] on p "The Trevit Smartwatch is more than just a piece of technology; it is the physic…" at bounding box center [558, 149] width 447 height 142
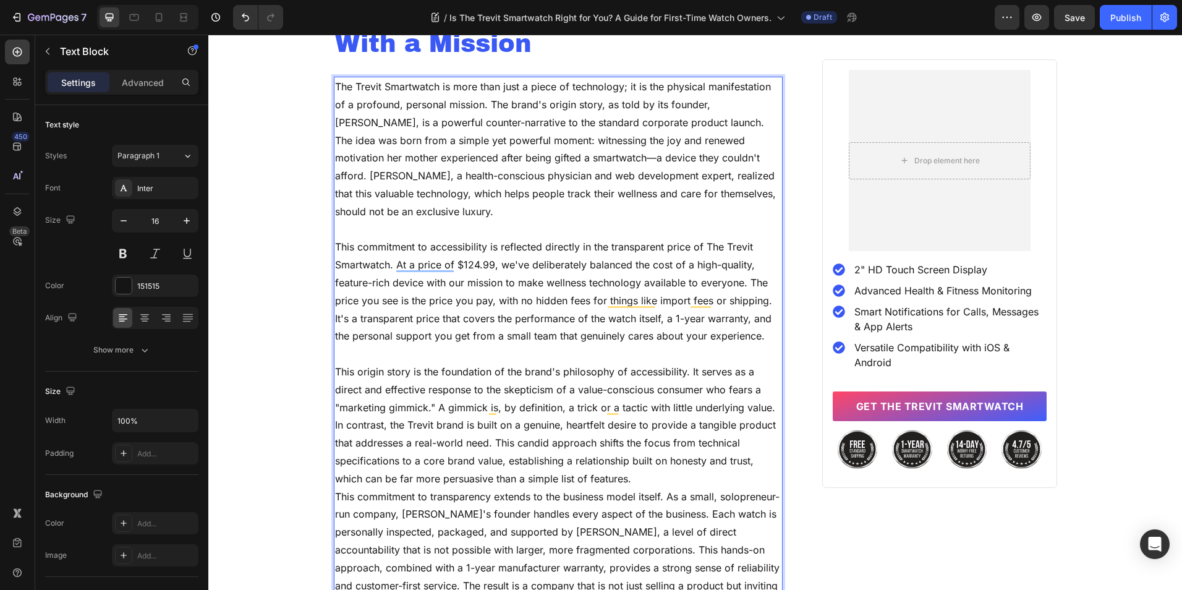
click at [534, 217] on p "The Trevit Smartwatch is more than just a piece of technology; it is the physic…" at bounding box center [558, 149] width 447 height 142
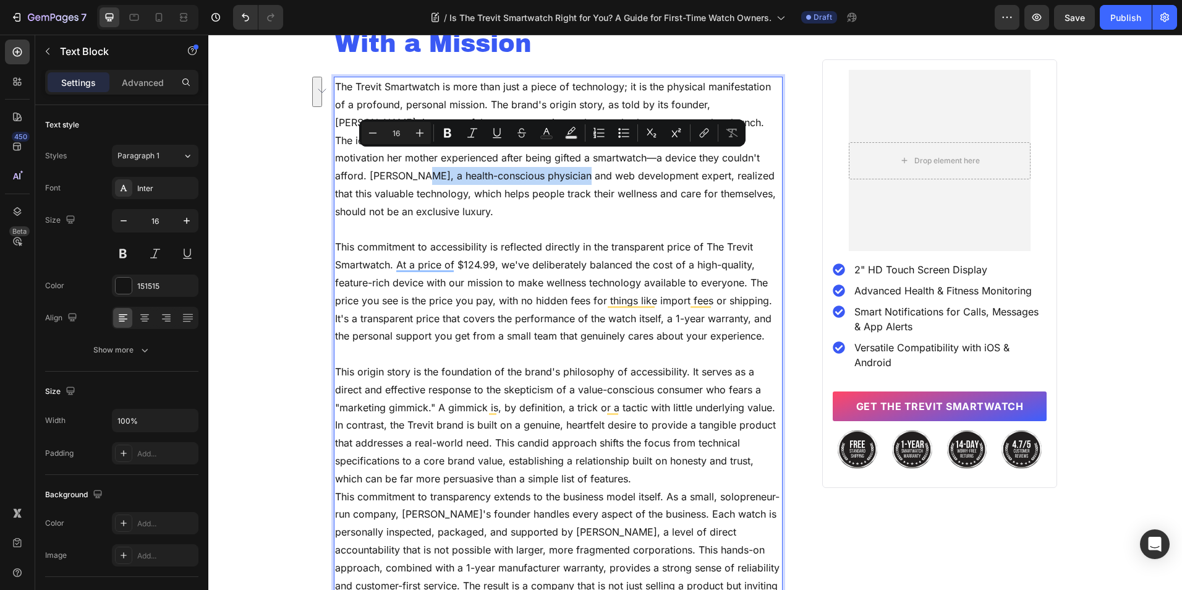
drag, startPoint x: 771, startPoint y: 159, endPoint x: 483, endPoint y: 182, distance: 289.0
click at [483, 182] on p "The Trevit Smartwatch is more than just a piece of technology; it is the physic…" at bounding box center [558, 149] width 447 height 142
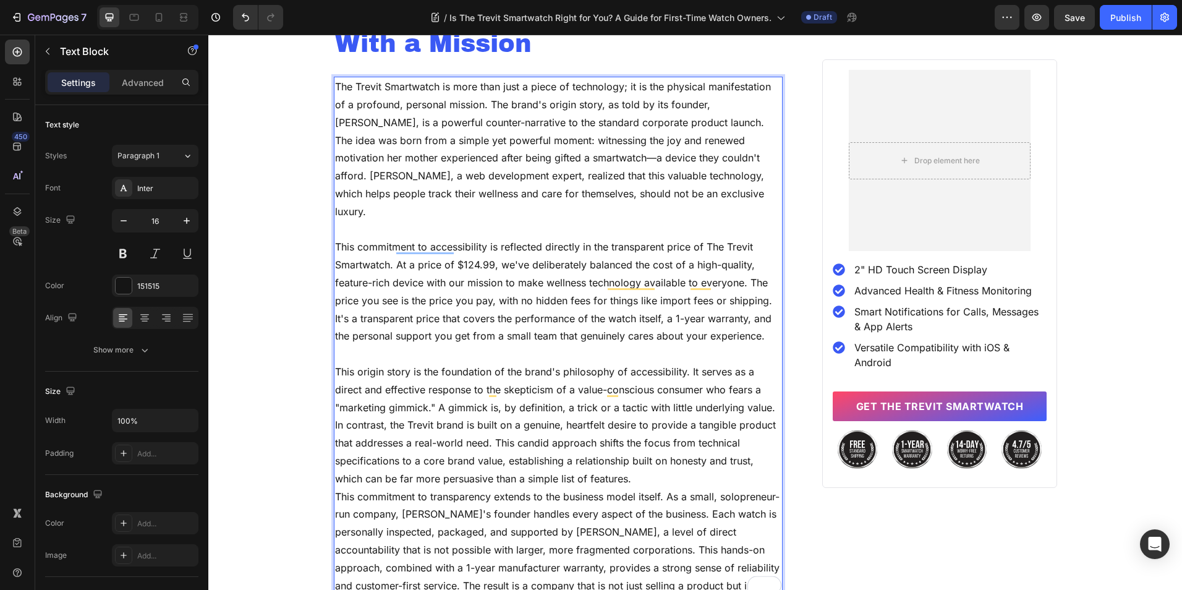
click at [501, 221] on p "Rich Text Editor. Editing area: main" at bounding box center [558, 230] width 447 height 18
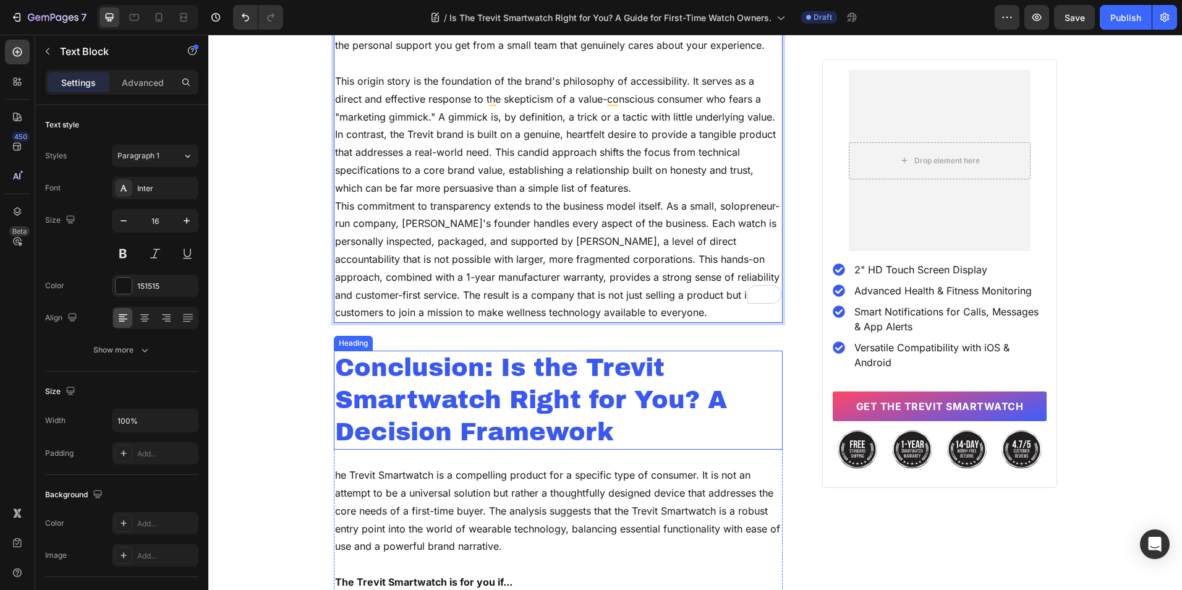
scroll to position [3963, 0]
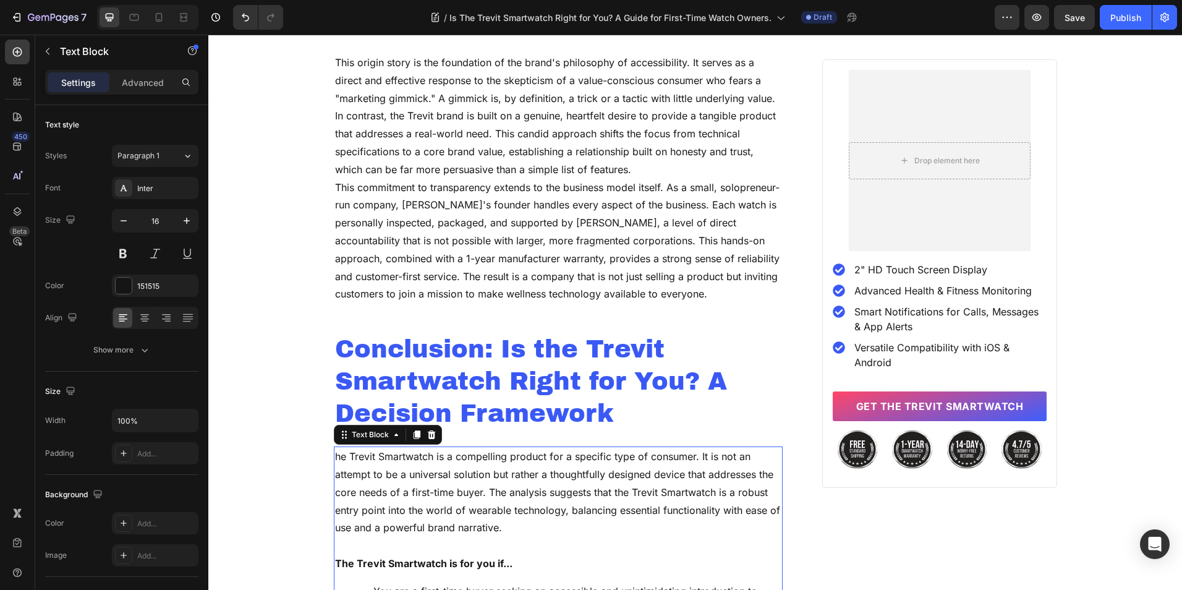
click at [335, 448] on p "he Trevit Smartwatch is a compelling product for a specific type of consumer. I…" at bounding box center [558, 492] width 447 height 89
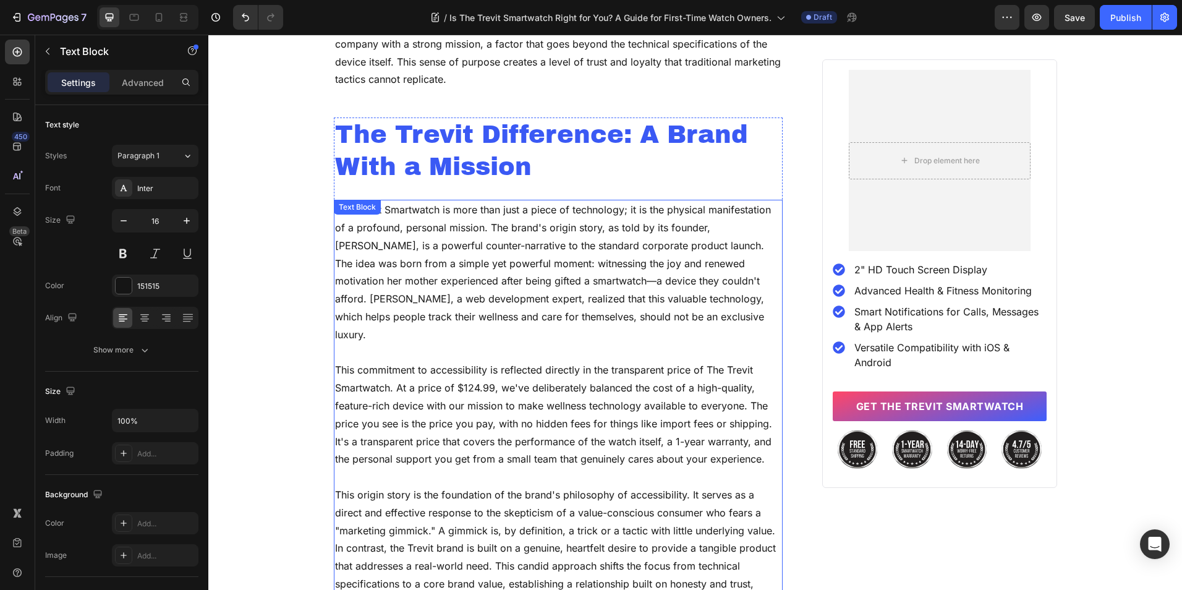
scroll to position [3530, 0]
click at [579, 344] on p "Rich Text Editor. Editing area: main" at bounding box center [558, 353] width 447 height 18
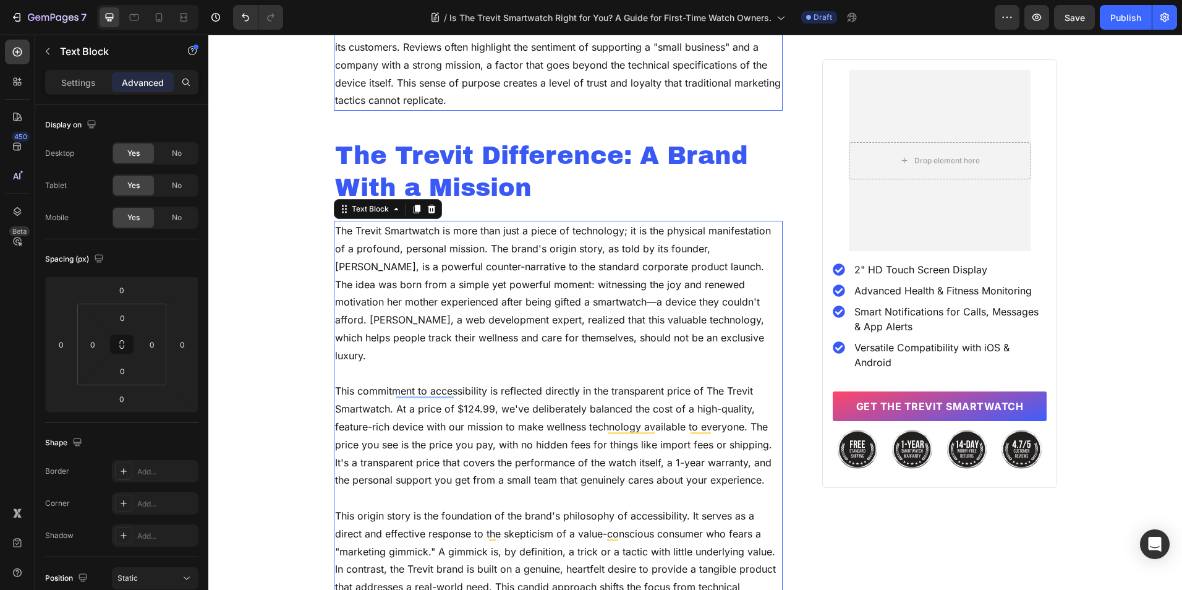
scroll to position [3592, 0]
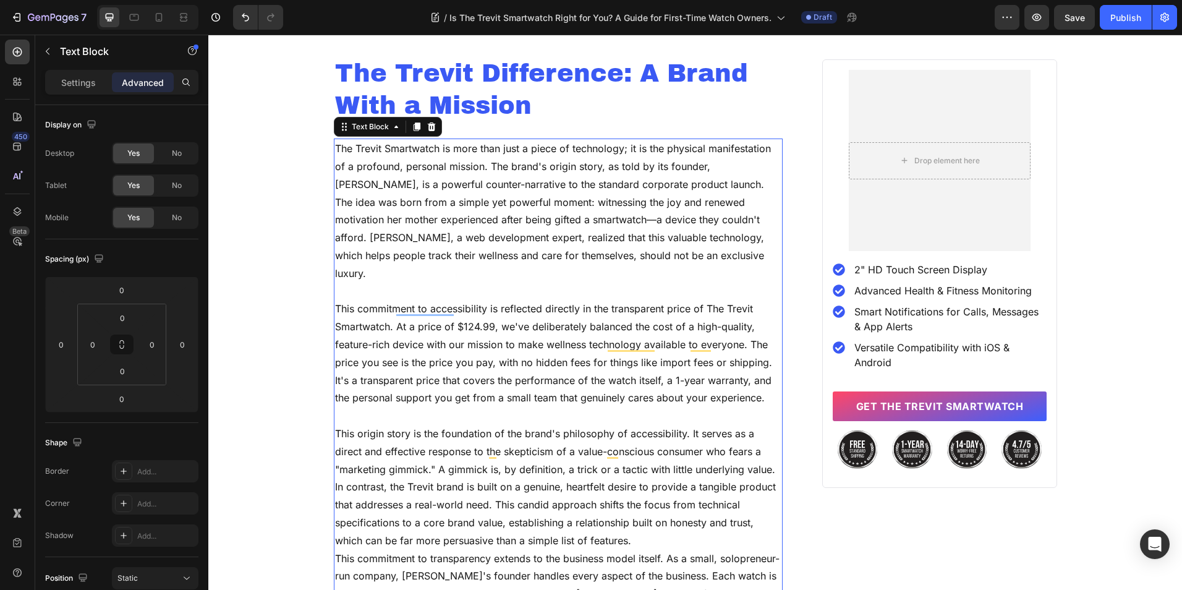
click at [698, 168] on p "The Trevit Smartwatch is more than just a piece of technology; it is the physic…" at bounding box center [558, 211] width 447 height 142
click at [698, 170] on p "The Trevit Smartwatch is more than just a piece of technology; it is the physic…" at bounding box center [558, 211] width 447 height 142
click at [651, 262] on p "The Trevit Smartwatch is more than just a piece of technology; it is the physic…" at bounding box center [558, 211] width 447 height 142
click at [659, 161] on p "The Trevit Smartwatch is more than just a piece of technology; it is the physic…" at bounding box center [558, 211] width 447 height 142
click at [524, 194] on p "The Trevit Smartwatch is more than just a piece of technology; it is the physic…" at bounding box center [558, 211] width 447 height 142
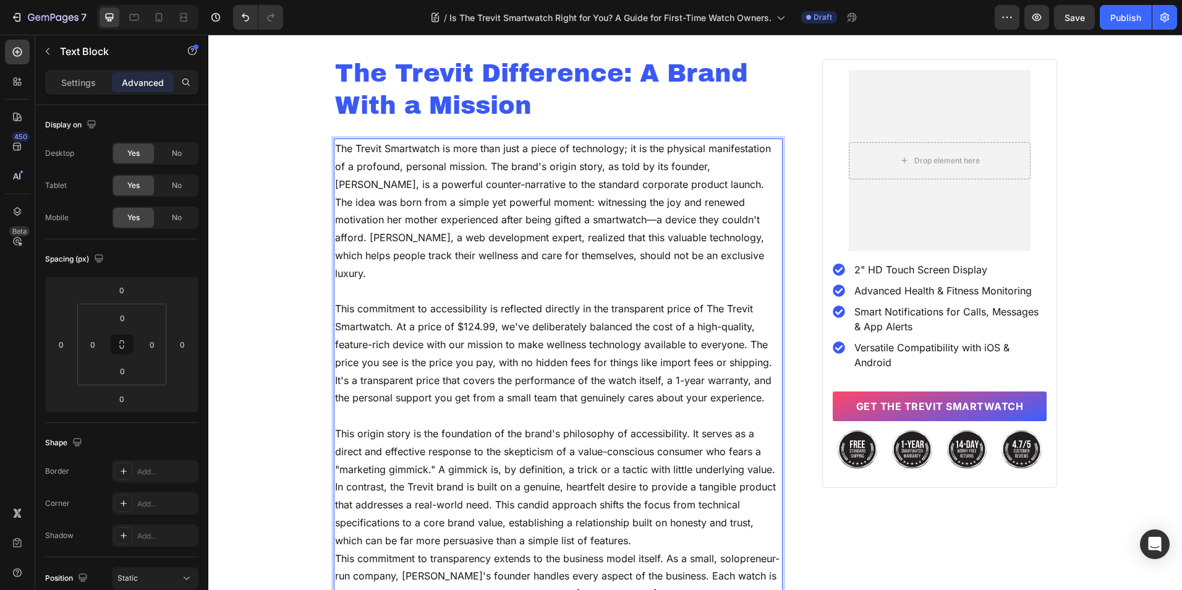
click at [506, 218] on p "The Trevit Smartwatch is more than just a piece of technology; it is the physic…" at bounding box center [558, 211] width 447 height 142
click at [624, 283] on p "Rich Text Editor. Editing area: main" at bounding box center [558, 292] width 447 height 18
click at [450, 407] on p "Rich Text Editor. Editing area: main" at bounding box center [558, 416] width 447 height 18
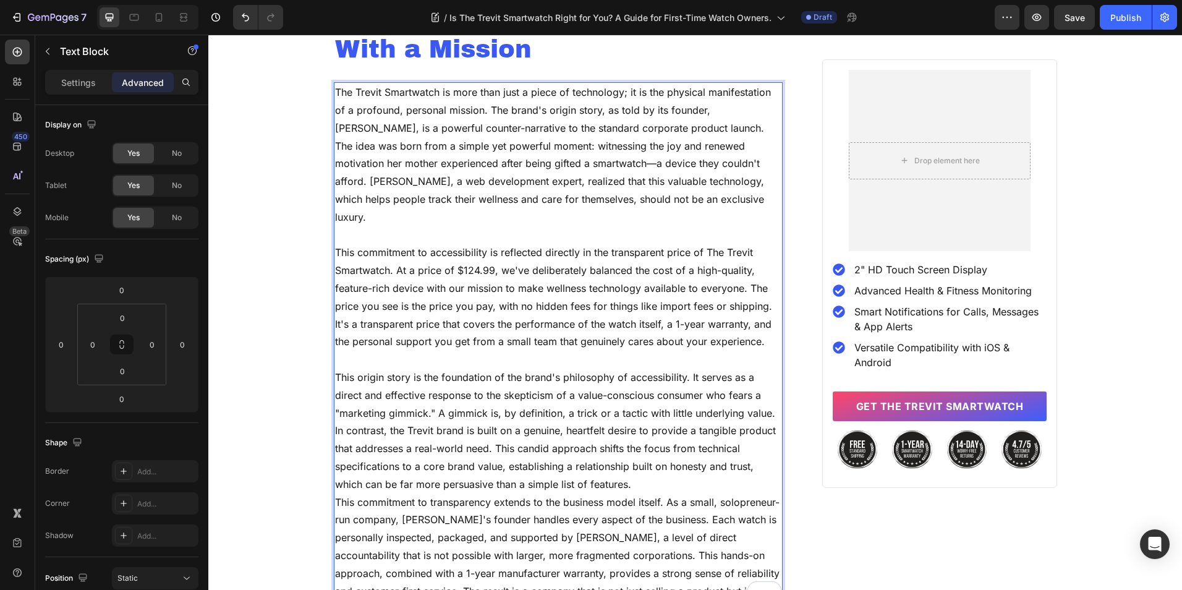
scroll to position [3716, 0]
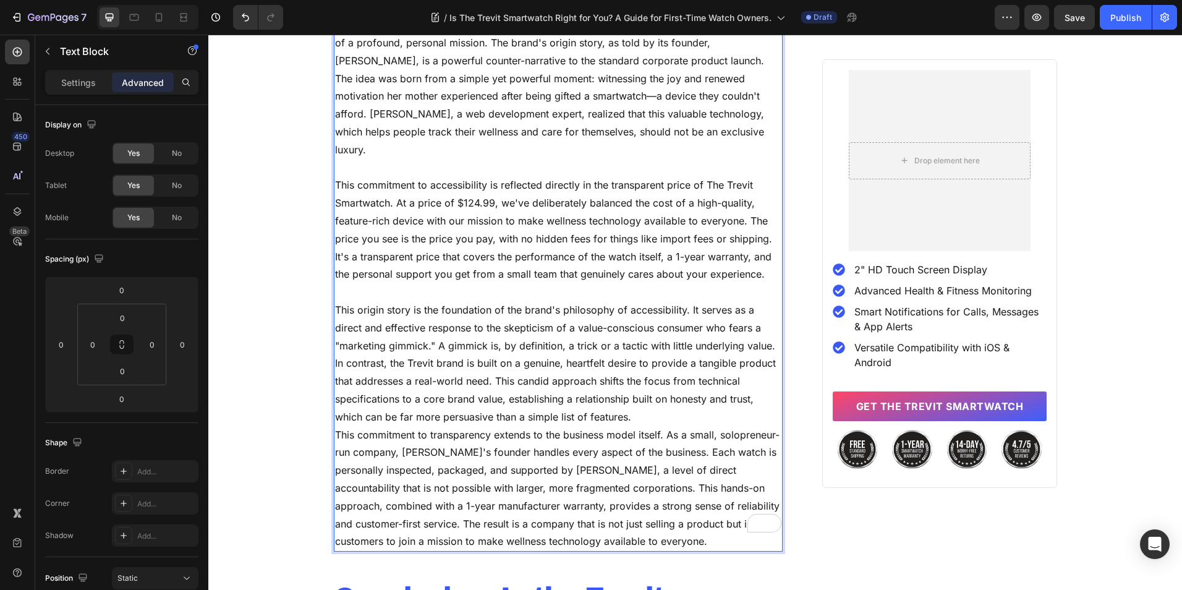
click at [743, 362] on p "This origin story is the foundation of the brand's philosophy of accessibility.…" at bounding box center [558, 363] width 447 height 125
click at [522, 370] on p "This origin story is the foundation of the brand's philosophy of accessibility.…" at bounding box center [558, 363] width 447 height 125
click at [643, 388] on p "This origin story is the foundation of the brand's philosophy of accessibility.…" at bounding box center [558, 363] width 447 height 125
click at [638, 394] on p "This origin story is the foundation of the brand's philosophy of accessibility.…" at bounding box center [558, 363] width 447 height 125
click at [594, 527] on p "This commitment to transparency extends to the business model itself. As a smal…" at bounding box center [558, 488] width 447 height 125
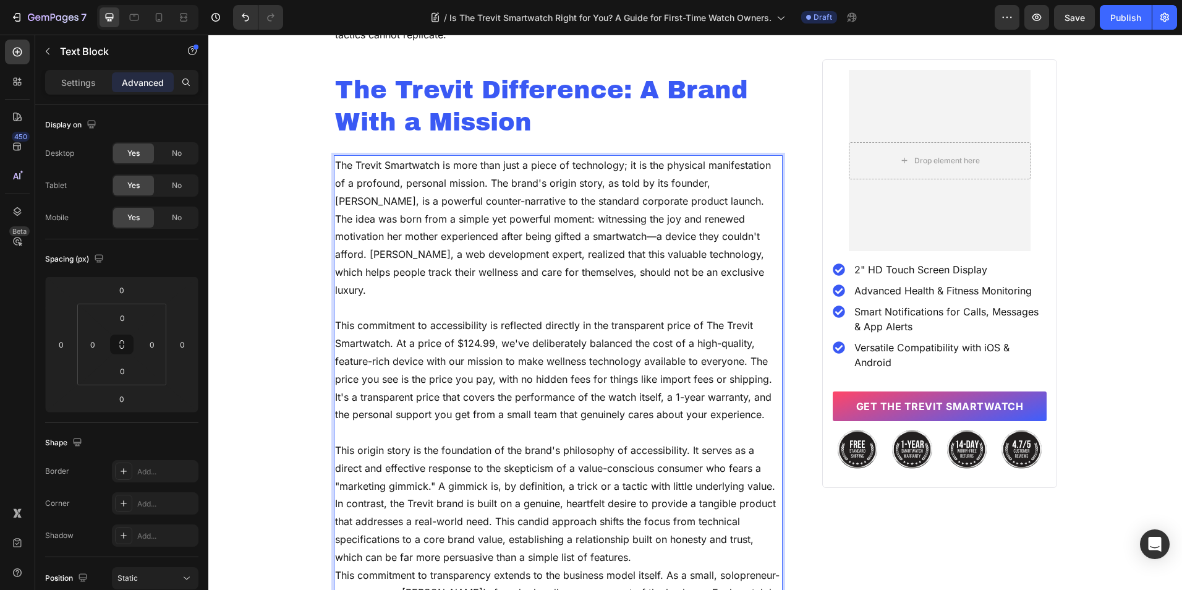
scroll to position [3530, 0]
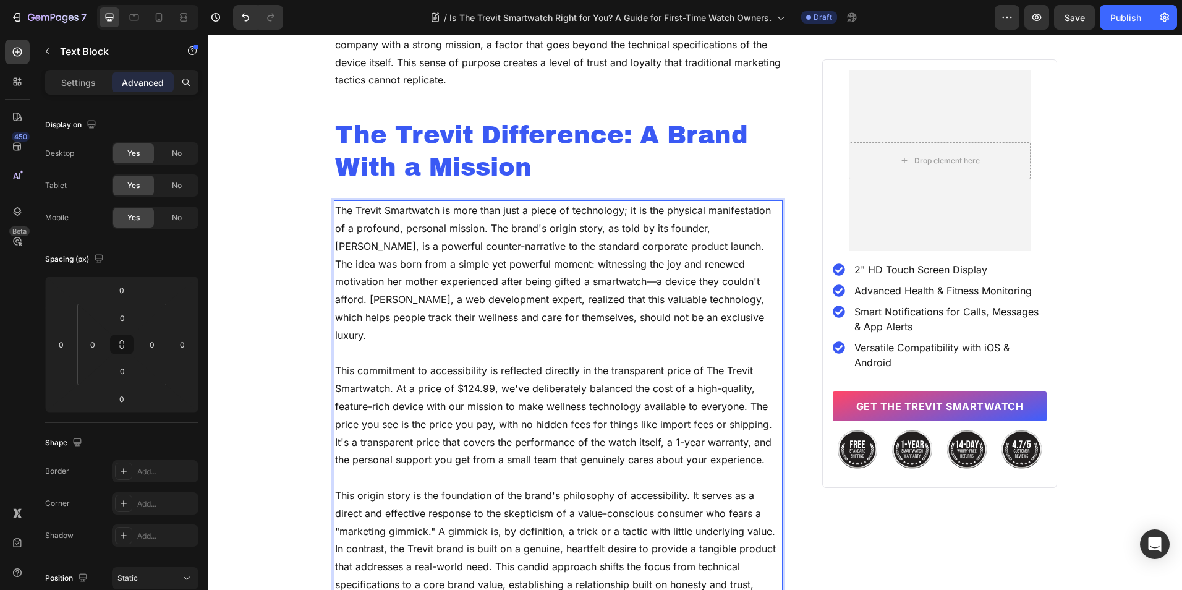
click at [700, 229] on p "The Trevit Smartwatch is more than just a piece of technology; it is the physic…" at bounding box center [558, 273] width 447 height 142
click at [698, 231] on p "The Trevit Smartwatch is more than just a piece of technology; it is the physic…" at bounding box center [558, 273] width 447 height 142
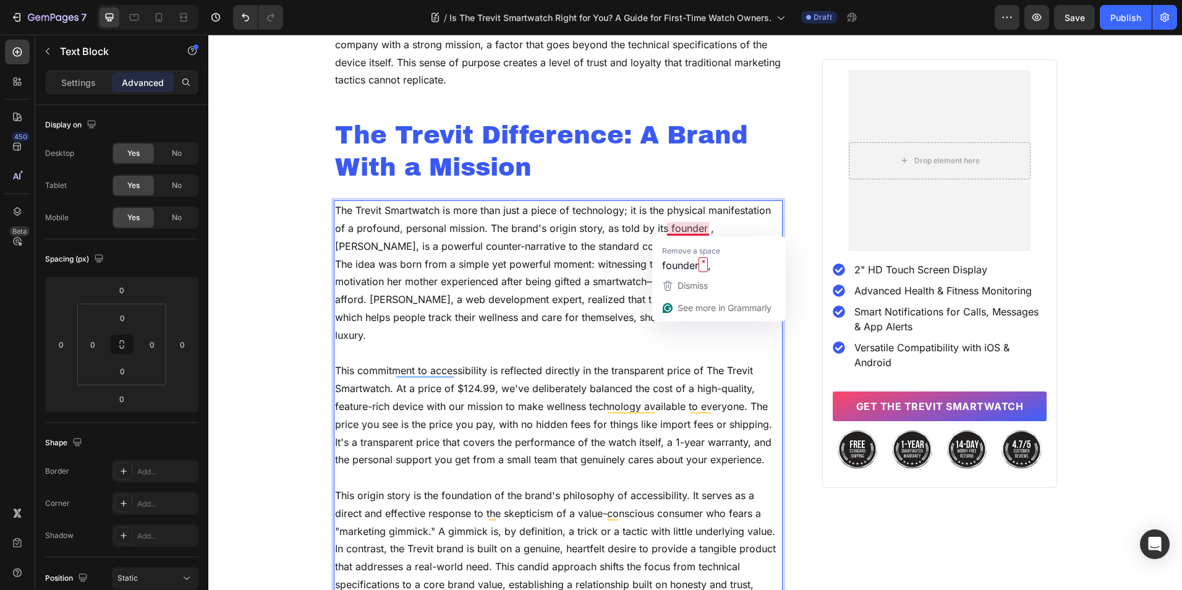
click at [704, 227] on p "The Trevit Smartwatch is more than just a piece of technology; it is the physic…" at bounding box center [558, 273] width 447 height 142
click at [702, 227] on p "The Trevit Smartwatch is more than just a piece of technology; it is the physic…" at bounding box center [558, 273] width 447 height 142
click at [705, 228] on p "The Trevit Smartwatch is more than just a piece of technology; it is the physic…" at bounding box center [558, 273] width 447 height 142
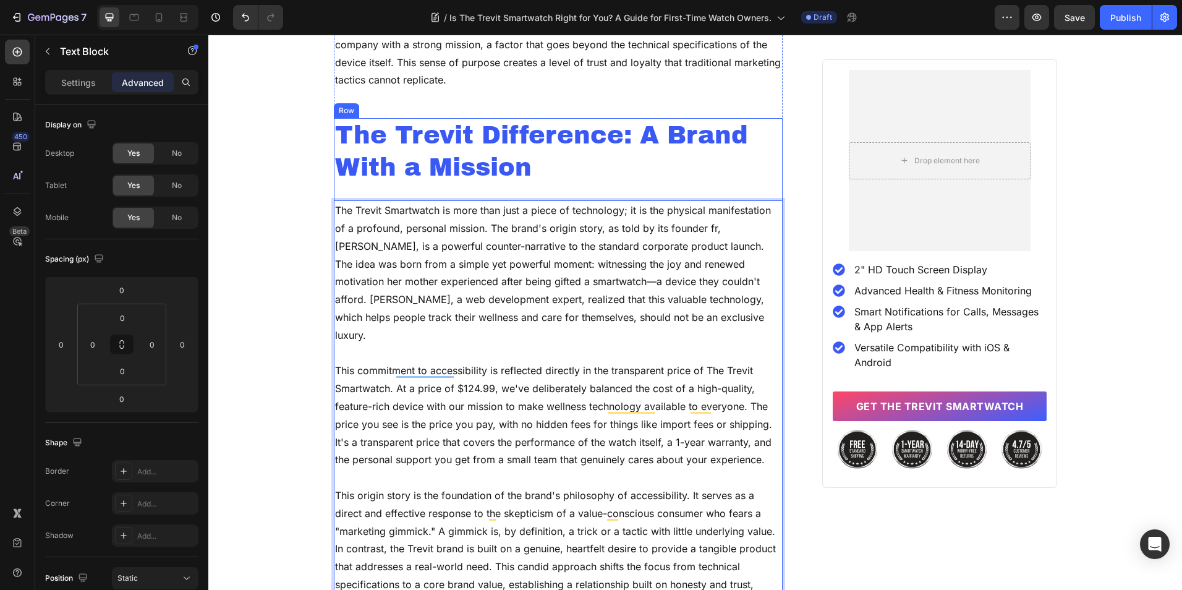
click at [681, 128] on p "The Trevit Difference: A Brand With a Mission" at bounding box center [558, 151] width 447 height 64
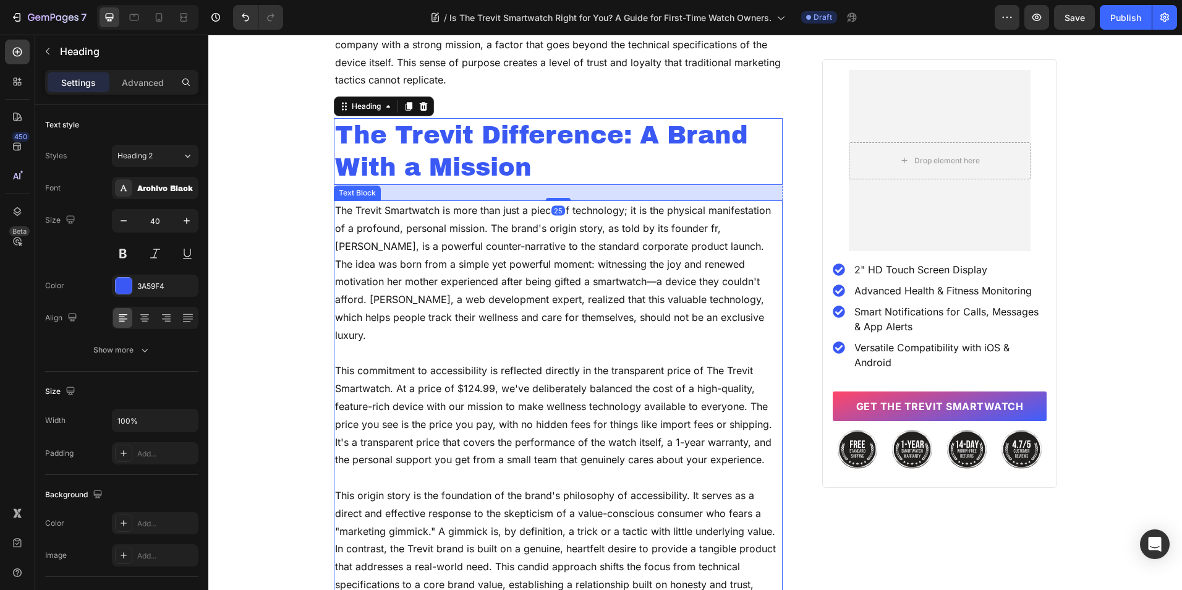
click at [710, 228] on p "The Trevit Smartwatch is more than just a piece of technology; it is the physic…" at bounding box center [558, 273] width 447 height 142
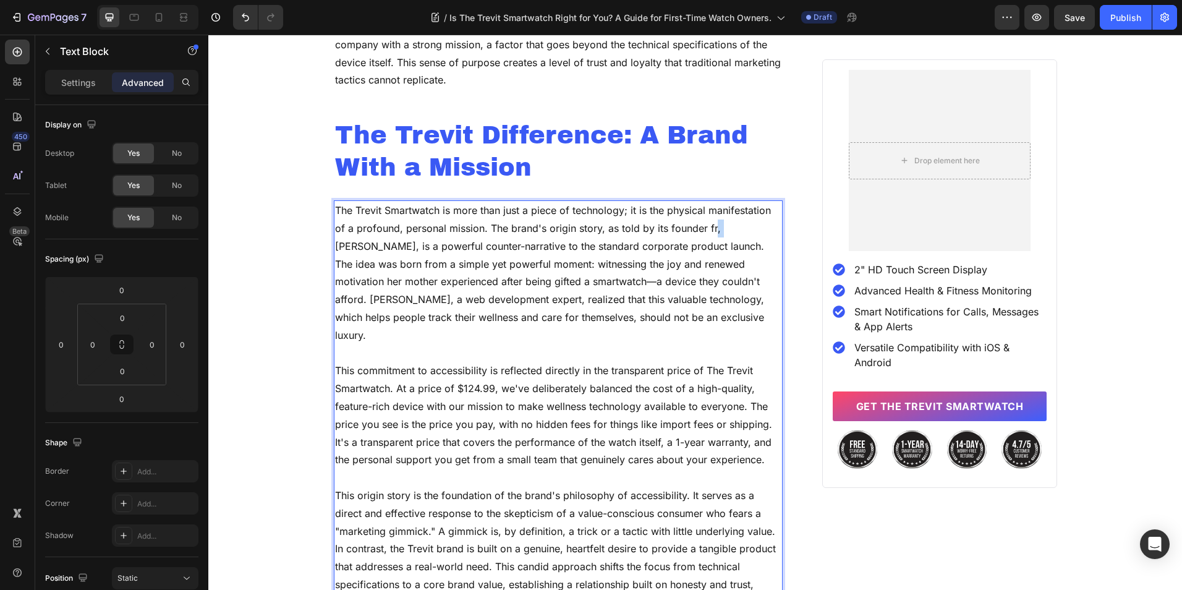
click at [708, 230] on p "The Trevit Smartwatch is more than just a piece of technology; it is the physic…" at bounding box center [558, 273] width 447 height 142
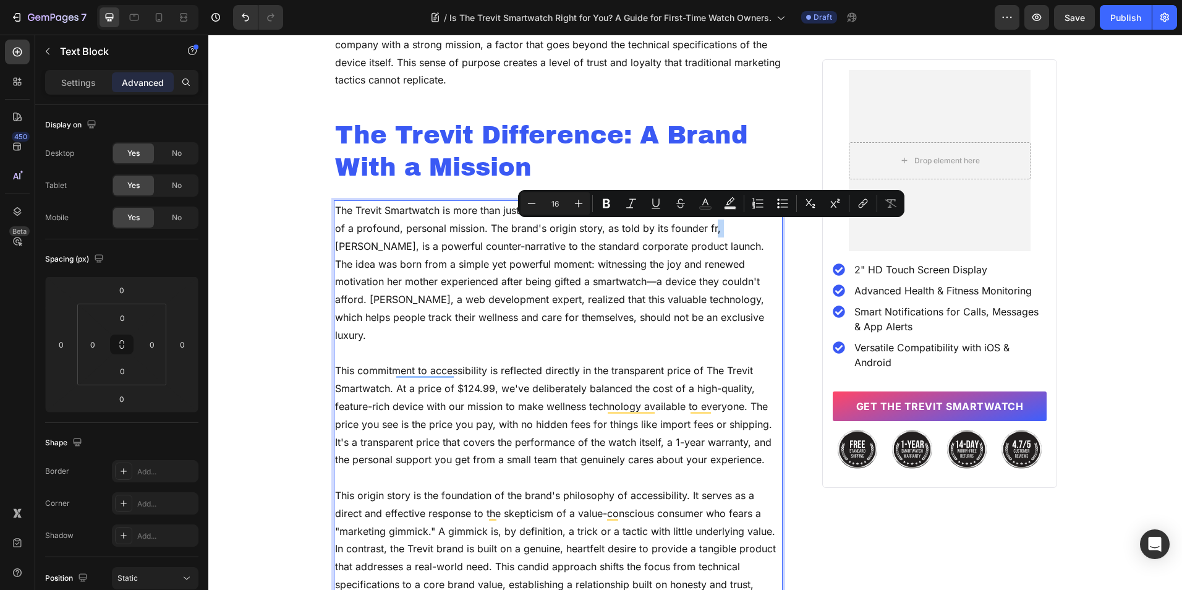
click at [708, 230] on p "The Trevit Smartwatch is more than just a piece of technology; it is the physic…" at bounding box center [558, 273] width 447 height 142
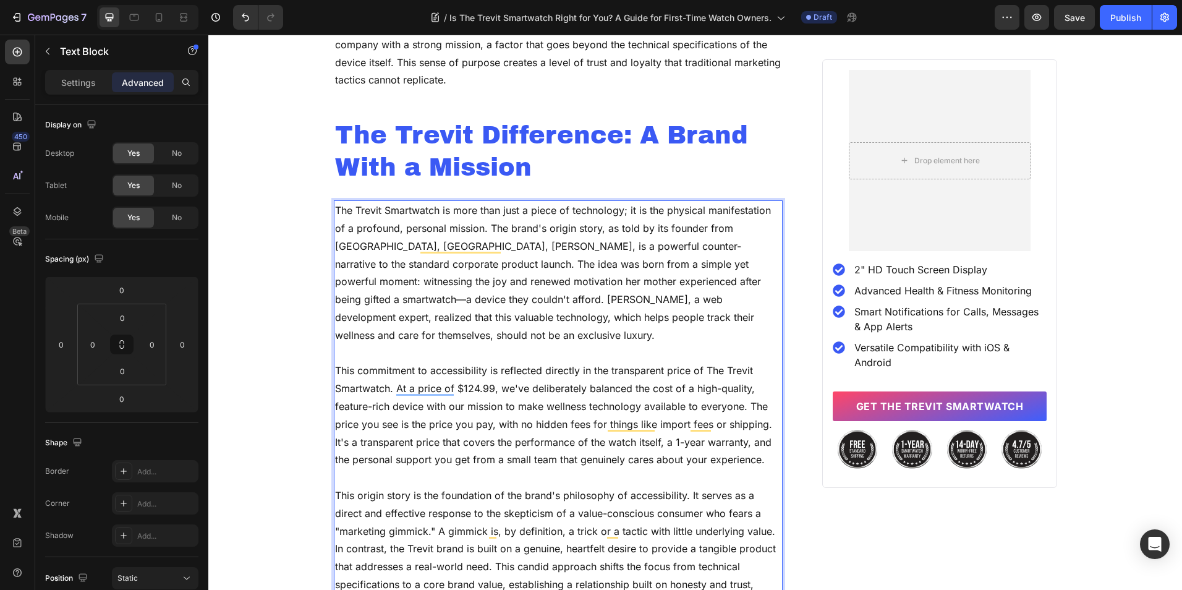
click at [710, 232] on p "The Trevit Smartwatch is more than just a piece of technology; it is the physic…" at bounding box center [558, 273] width 447 height 142
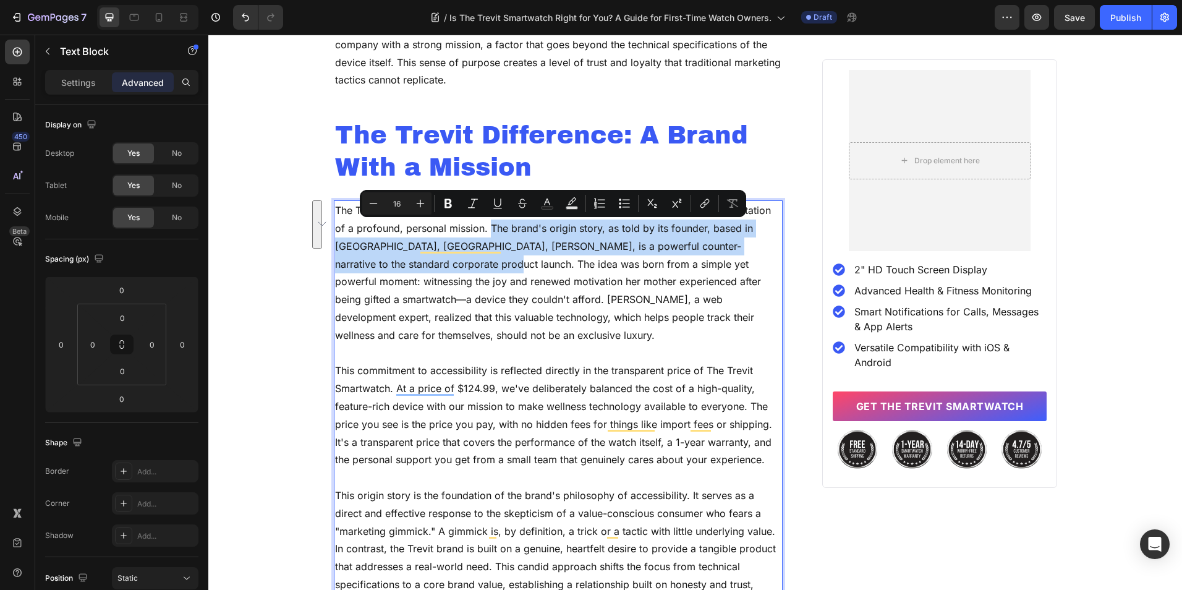
drag, startPoint x: 404, startPoint y: 264, endPoint x: 486, endPoint y: 221, distance: 92.1
click at [486, 221] on p "The Trevit Smartwatch is more than just a piece of technology; it is the physic…" at bounding box center [558, 273] width 447 height 142
copy p "The brand's origin story, as told by its founder, based in [GEOGRAPHIC_DATA], […"
click at [503, 246] on p "The Trevit Smartwatch is more than just a piece of technology; it is the physic…" at bounding box center [558, 273] width 447 height 142
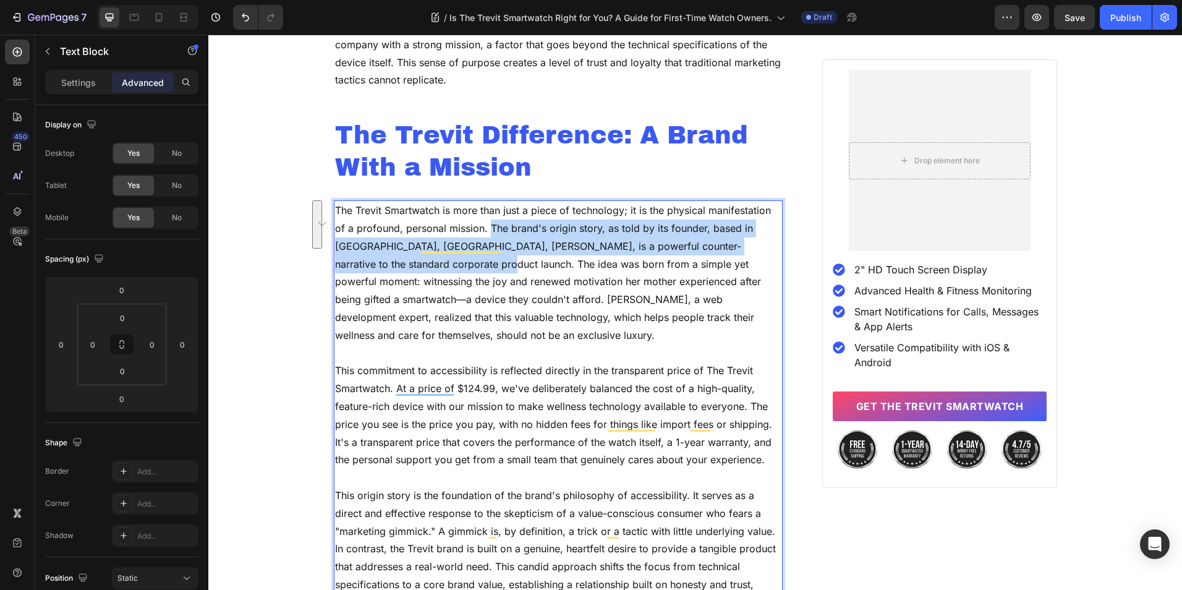
drag, startPoint x: 401, startPoint y: 267, endPoint x: 483, endPoint y: 231, distance: 90.3
click at [483, 231] on p "The Trevit Smartwatch is more than just a piece of technology; it is the physic…" at bounding box center [558, 273] width 447 height 142
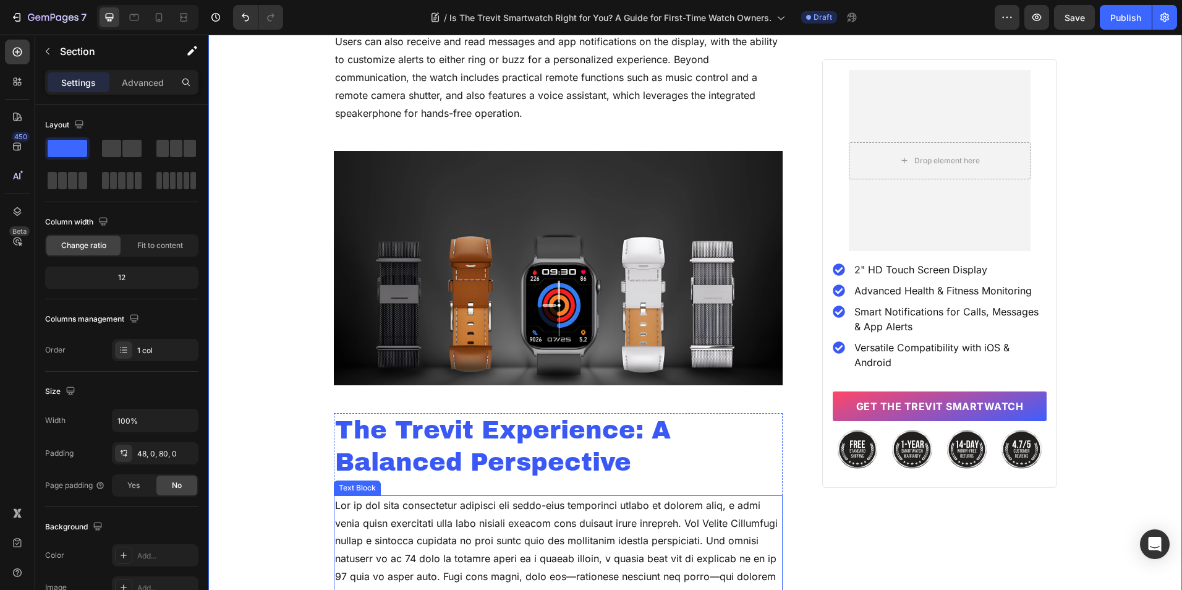
scroll to position [2603, 0]
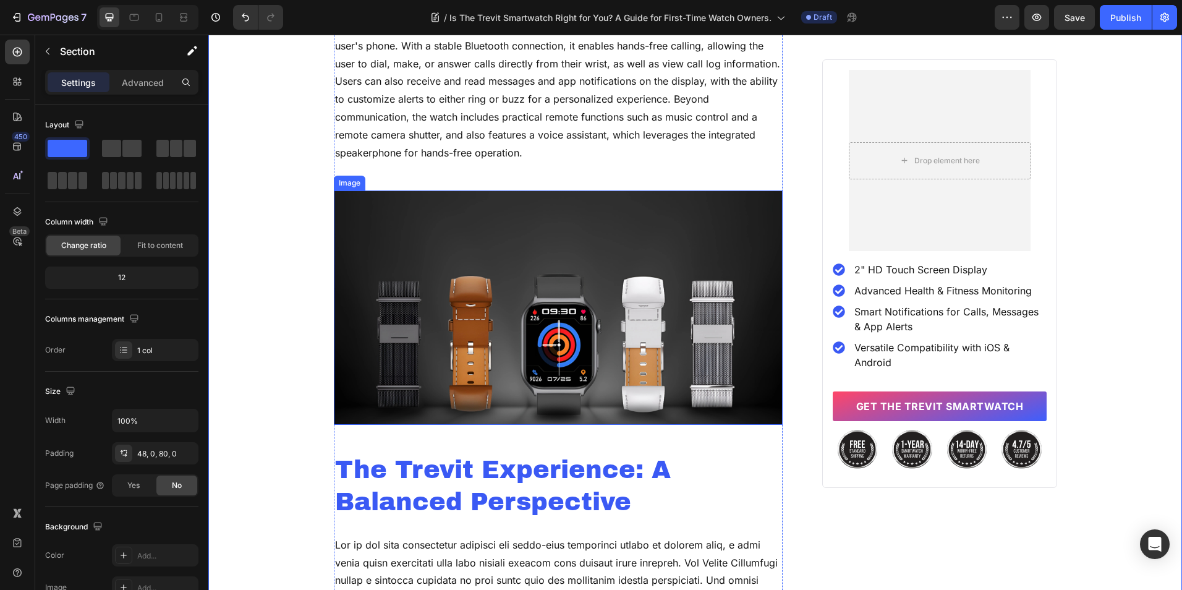
click at [627, 315] on img at bounding box center [558, 307] width 449 height 234
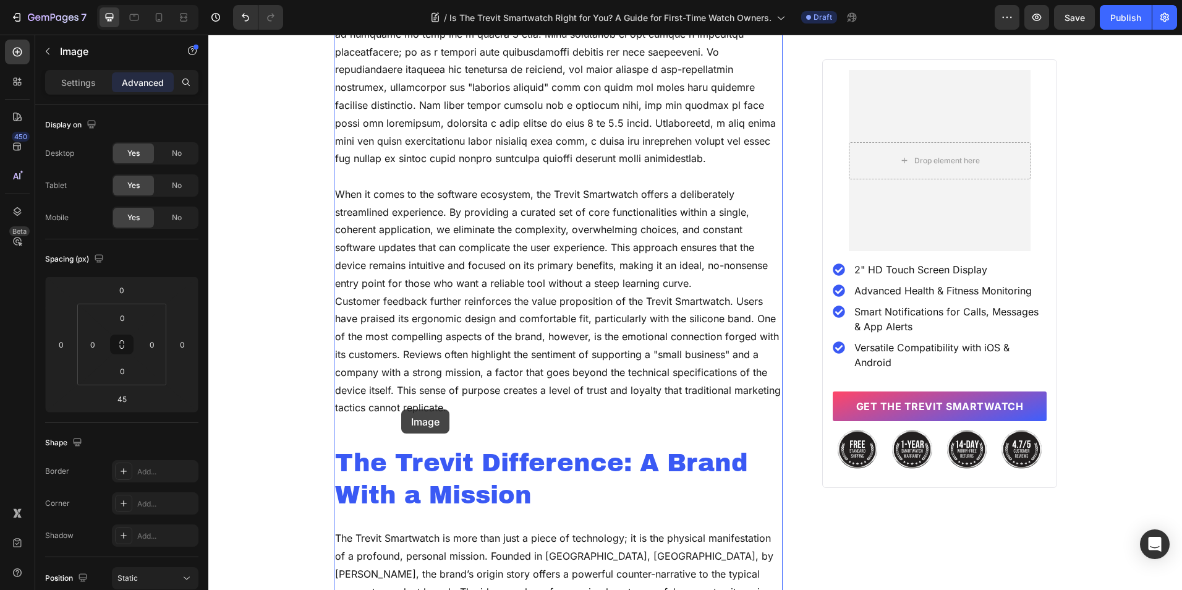
scroll to position [3221, 0]
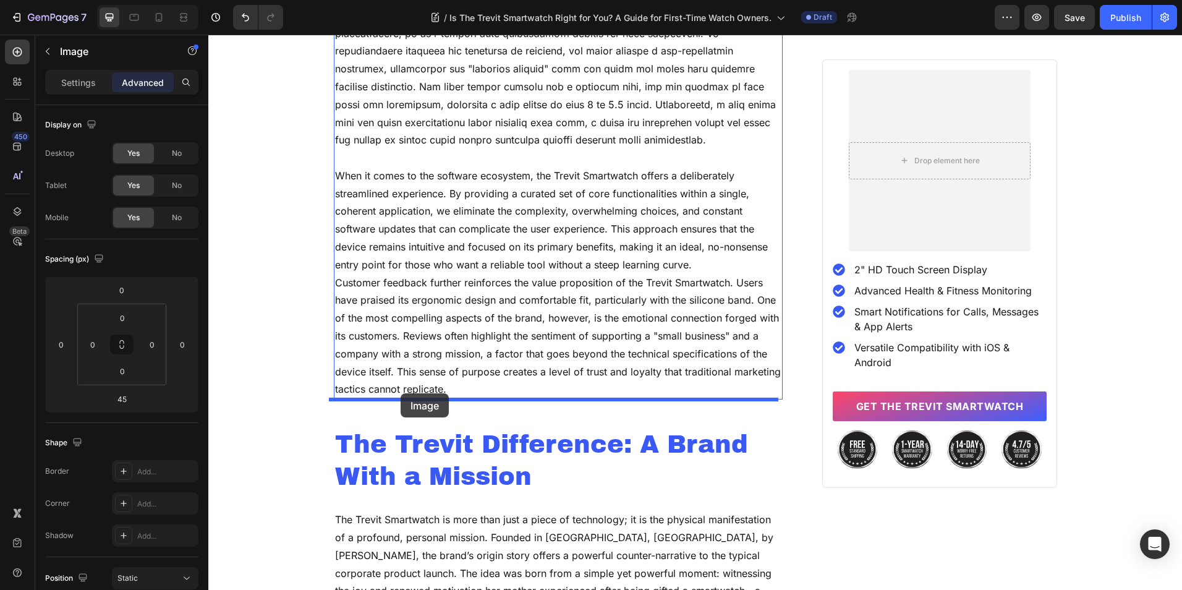
drag, startPoint x: 364, startPoint y: 177, endPoint x: 401, endPoint y: 393, distance: 219.5
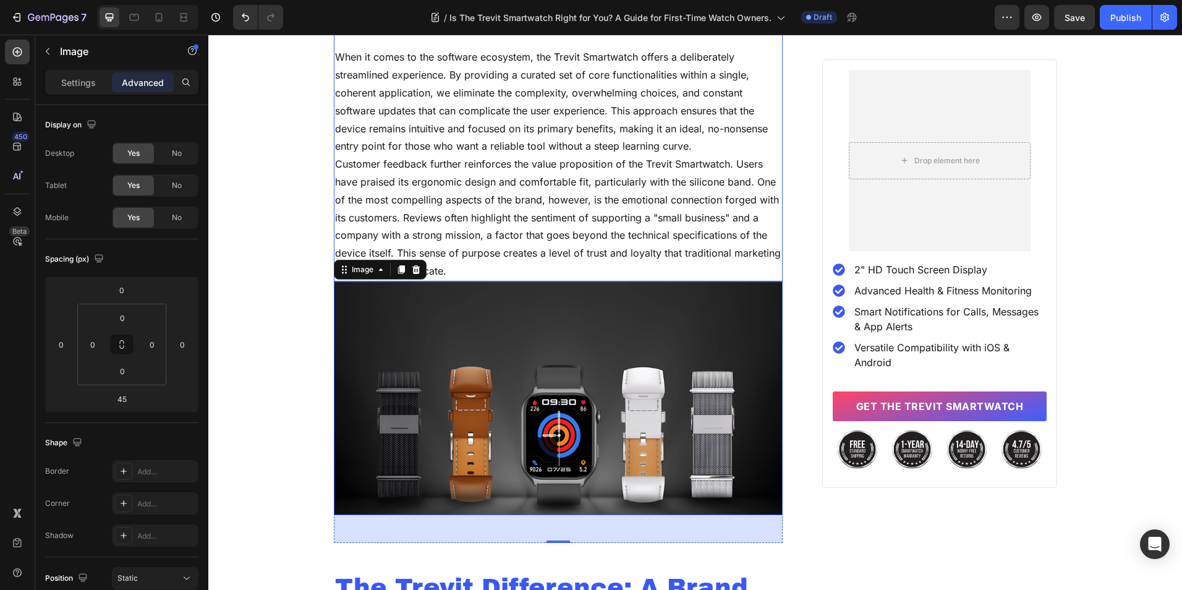
scroll to position [3083, 0]
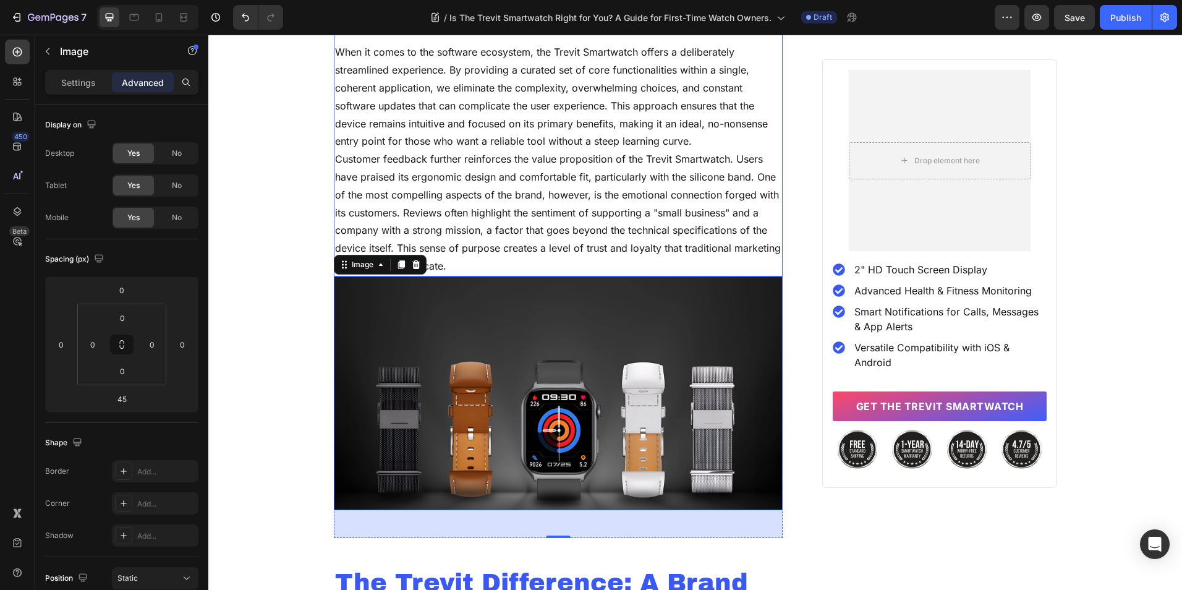
click at [538, 244] on p "Customer feedback further reinforces the value proposition of the Trevit Smartw…" at bounding box center [558, 212] width 447 height 125
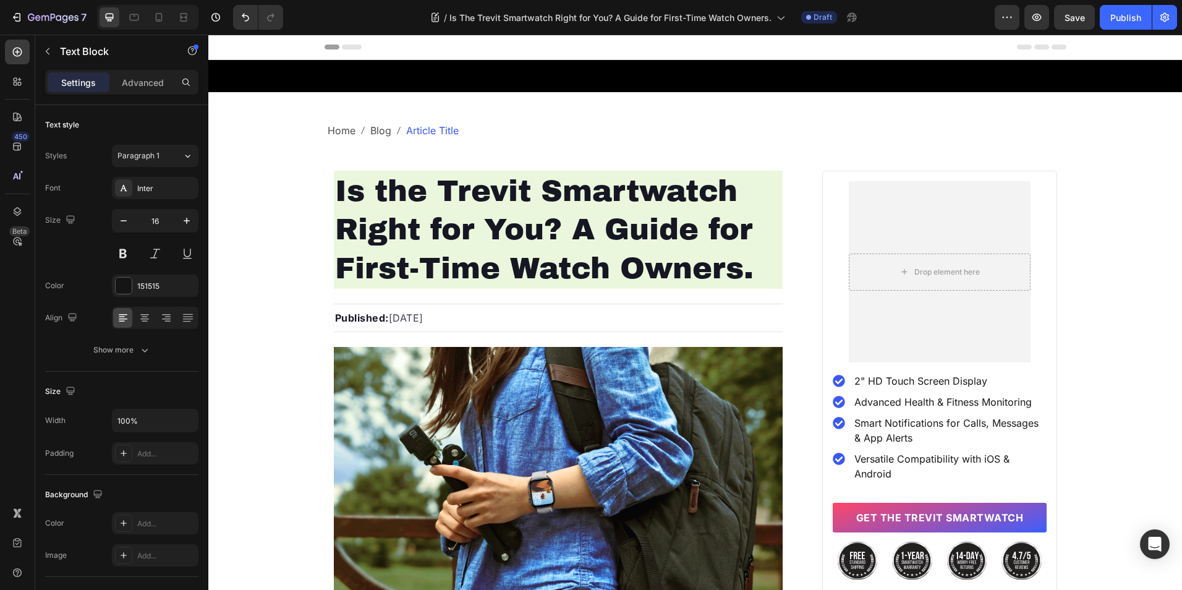
scroll to position [3083, 0]
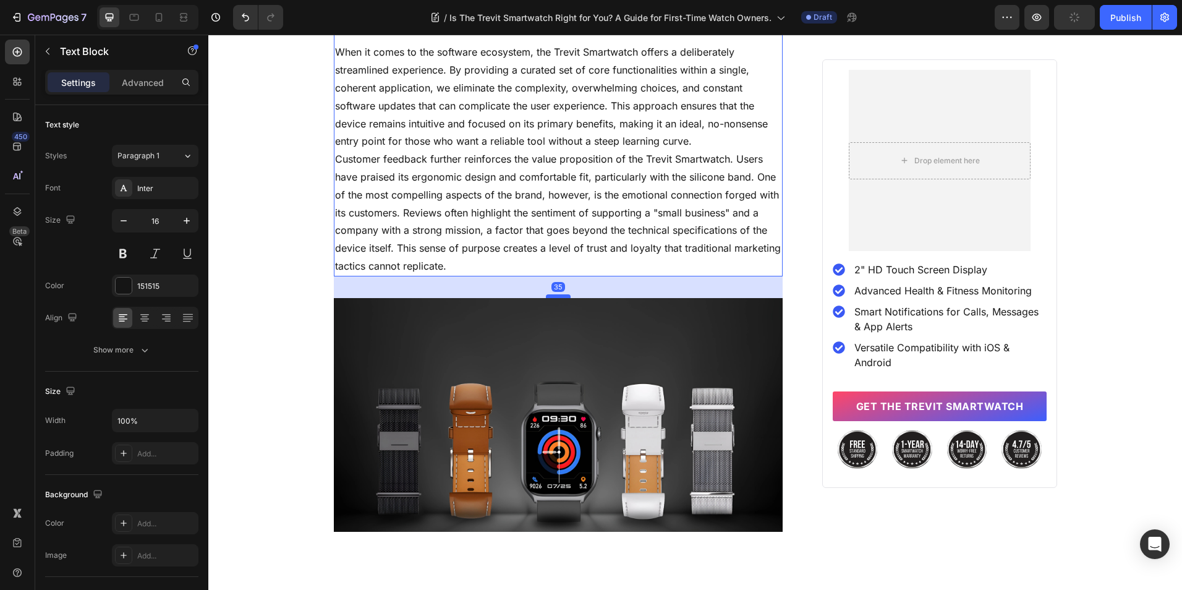
click at [555, 296] on div at bounding box center [558, 296] width 25 height 4
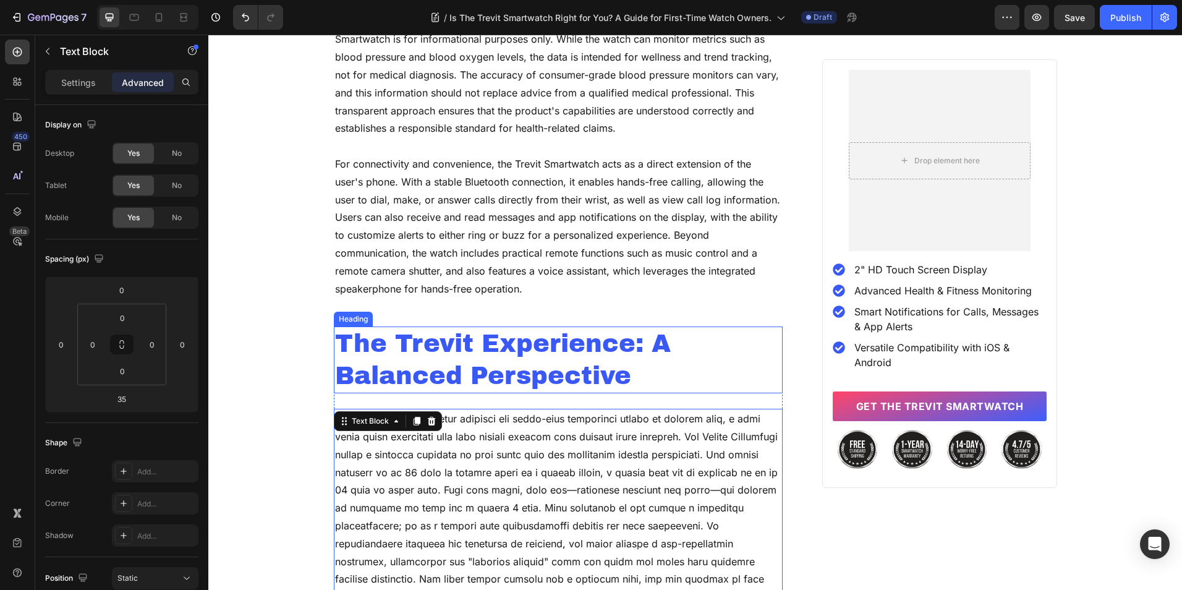
scroll to position [2450, 0]
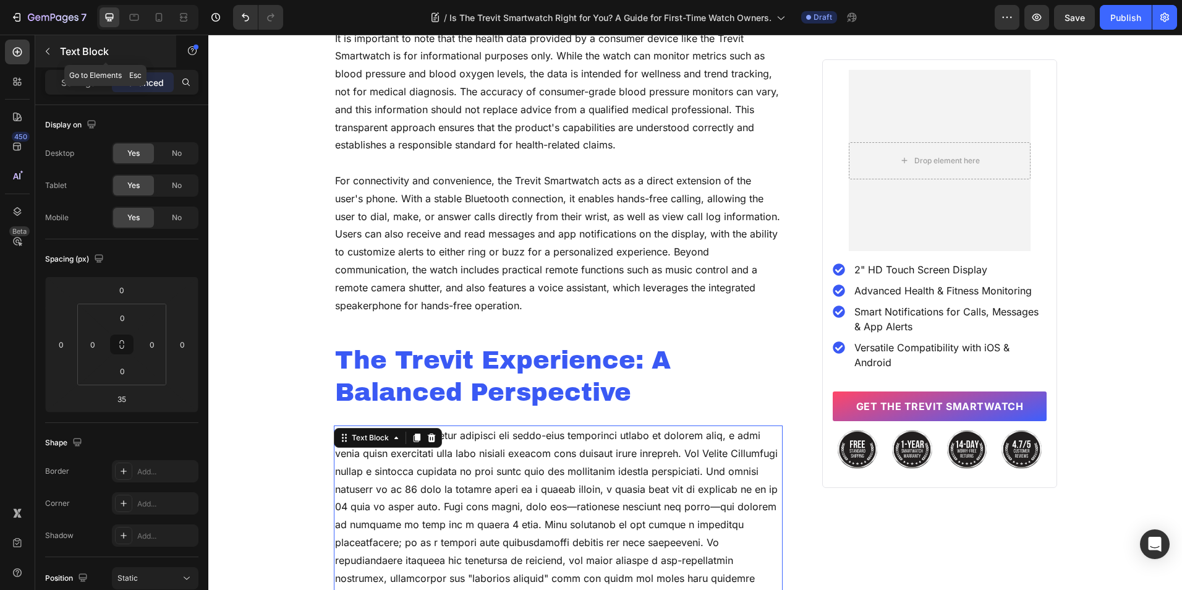
click at [47, 49] on icon "button" at bounding box center [48, 51] width 10 height 10
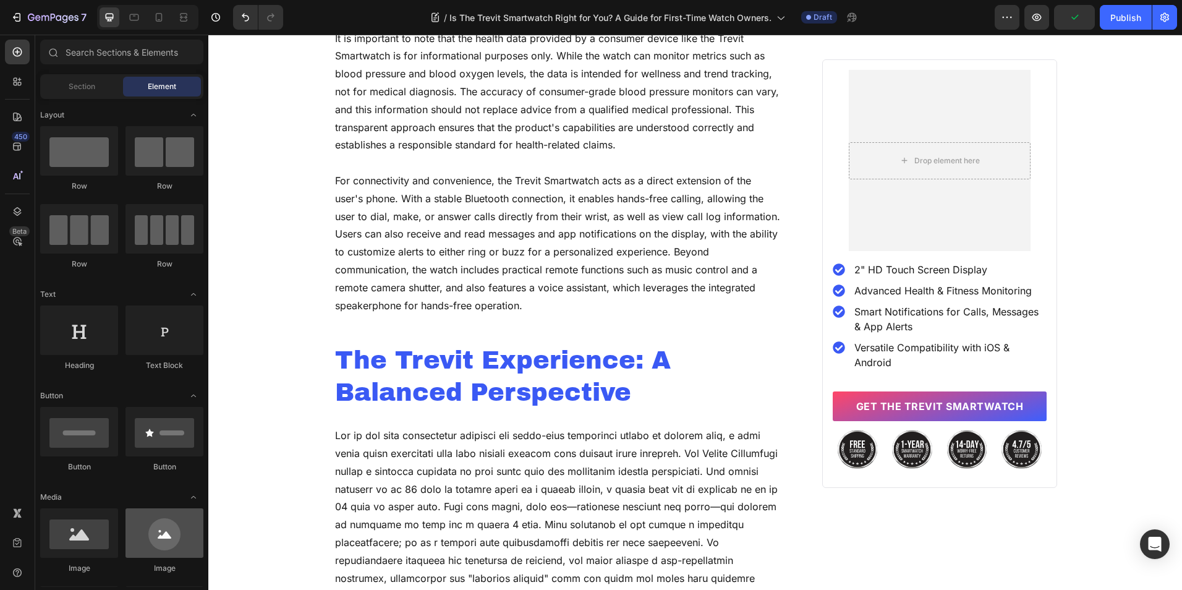
scroll to position [247, 0]
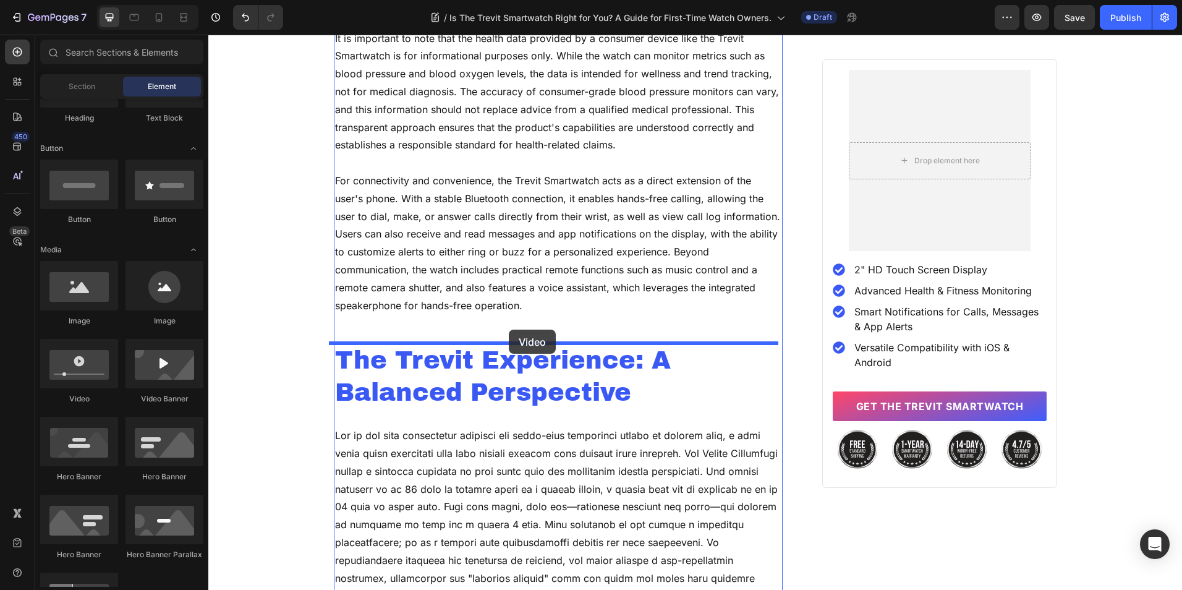
drag, startPoint x: 287, startPoint y: 400, endPoint x: 509, endPoint y: 330, distance: 232.3
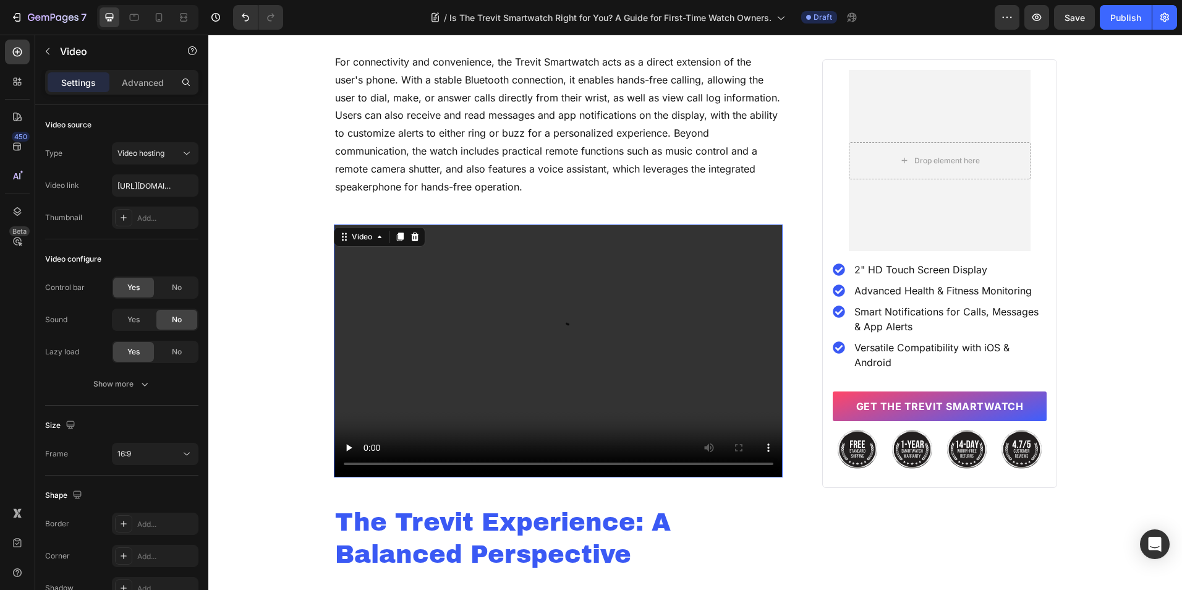
scroll to position [2574, 0]
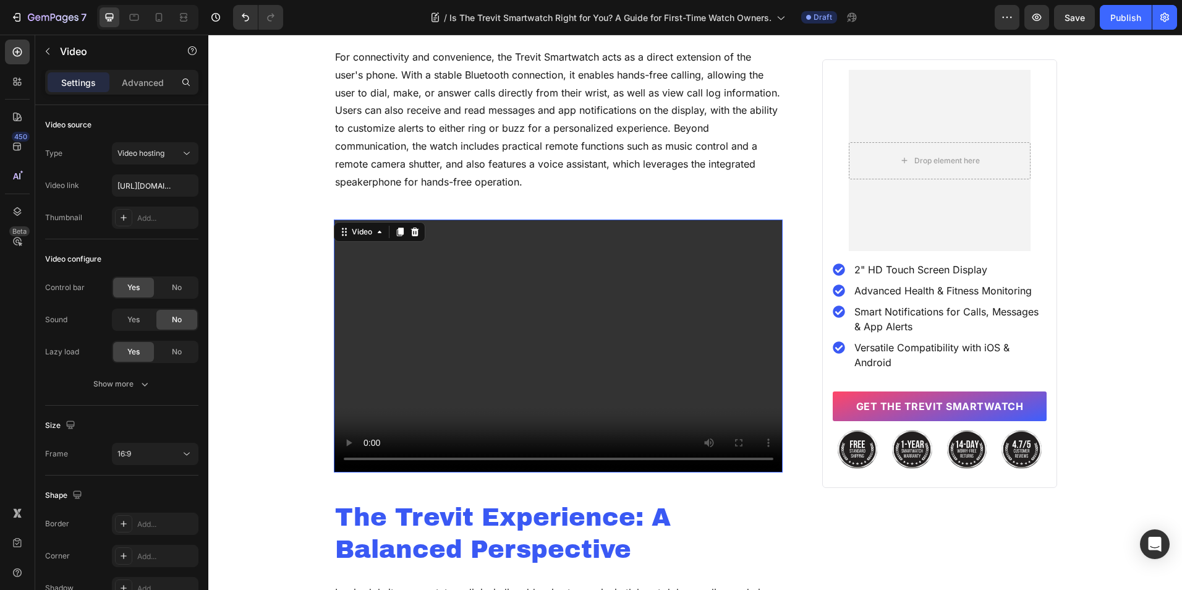
click at [645, 345] on video at bounding box center [558, 345] width 449 height 253
click at [150, 192] on input "[URL][DOMAIN_NAME]" at bounding box center [155, 185] width 87 height 22
paste input "cab371bfe0124cfea08c3818cf6c72bb.webm"
type input "[URL][DOMAIN_NAME]"
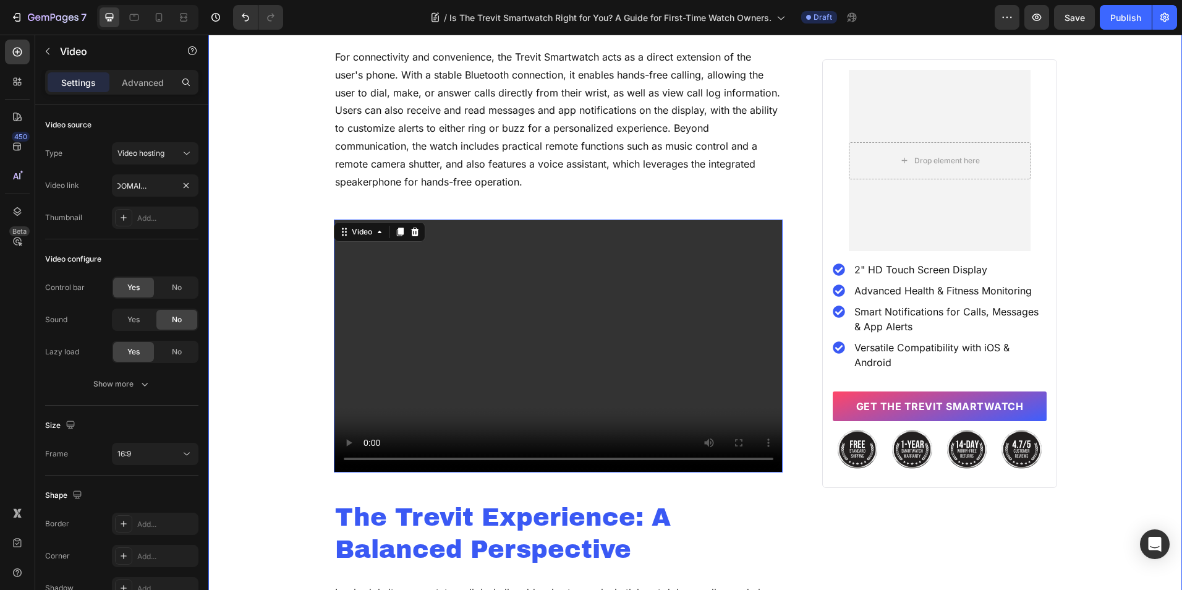
click at [286, 286] on div "Home Blog Article Title Breadcrumb Row Is the Trevit Smartwatch Right for You? …" at bounding box center [695, 355] width 974 height 5614
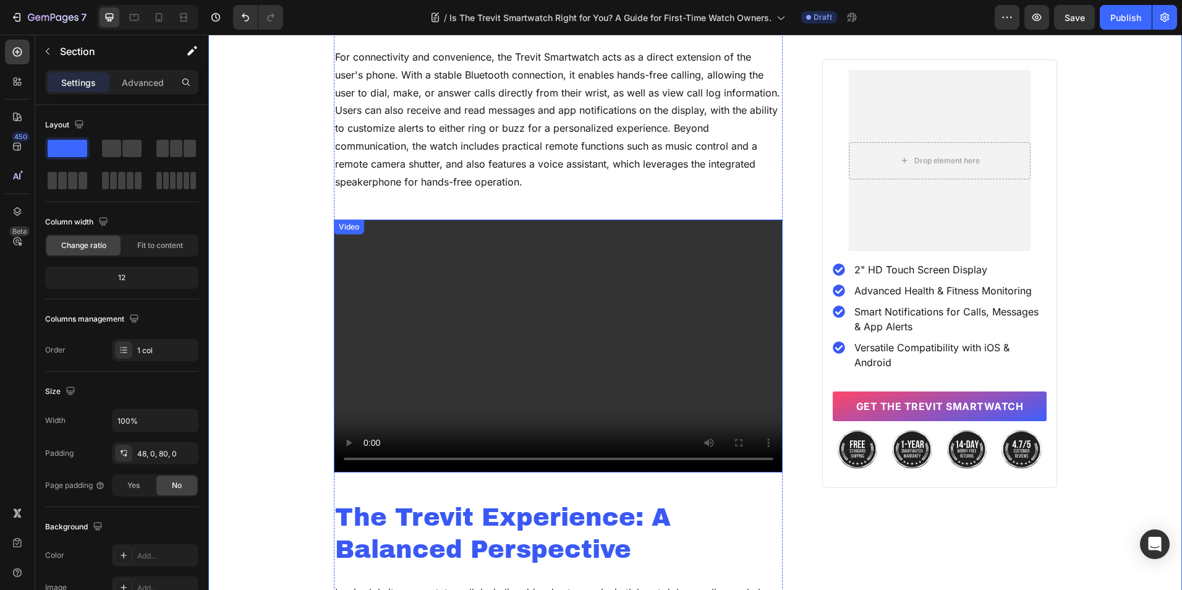
click at [382, 267] on video at bounding box center [558, 345] width 449 height 253
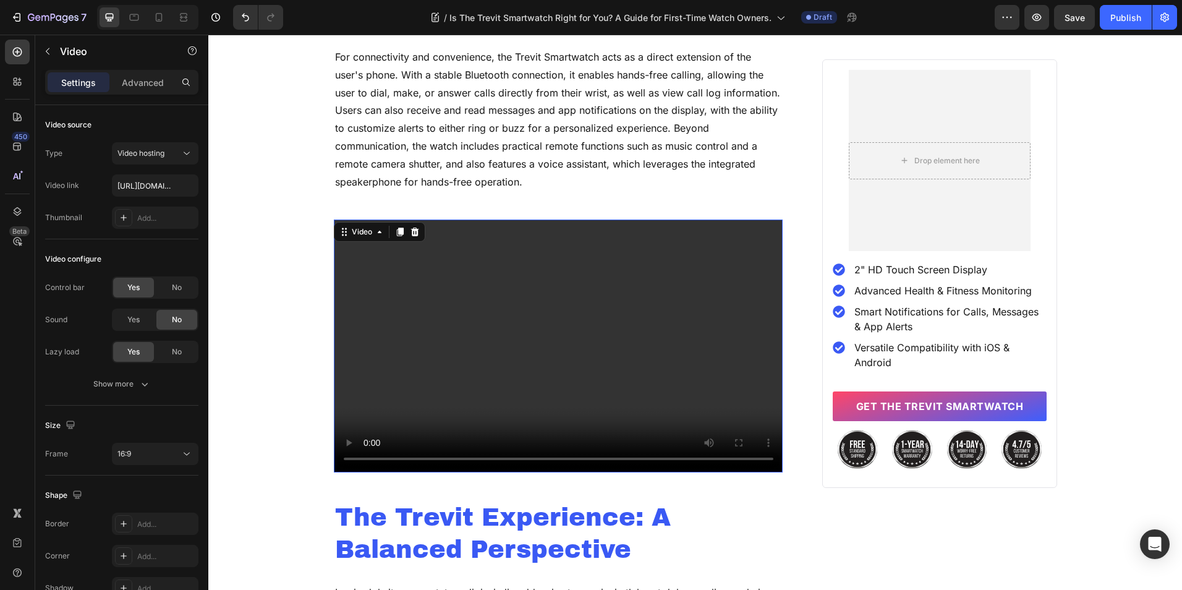
click at [511, 336] on video at bounding box center [558, 345] width 449 height 253
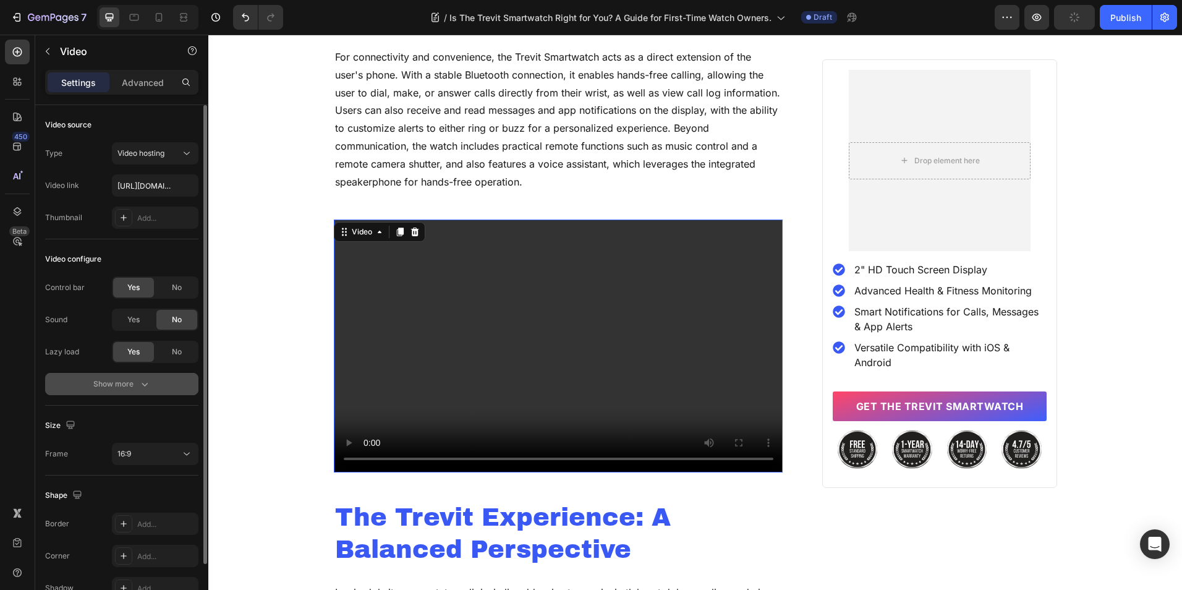
click at [140, 381] on icon "button" at bounding box center [144, 384] width 12 height 12
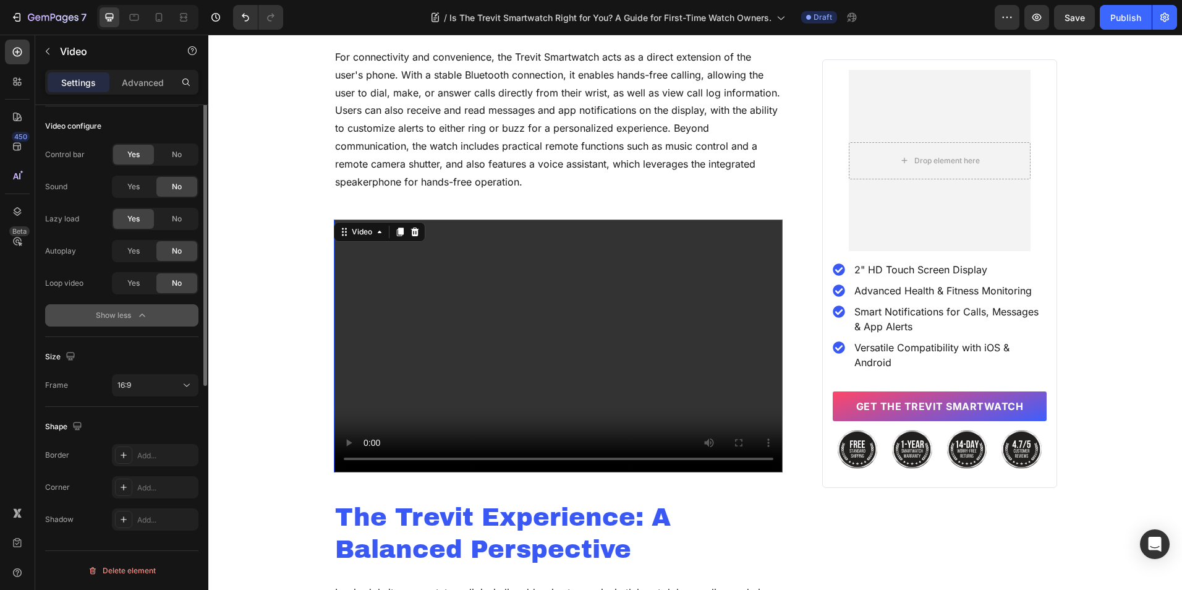
scroll to position [0, 0]
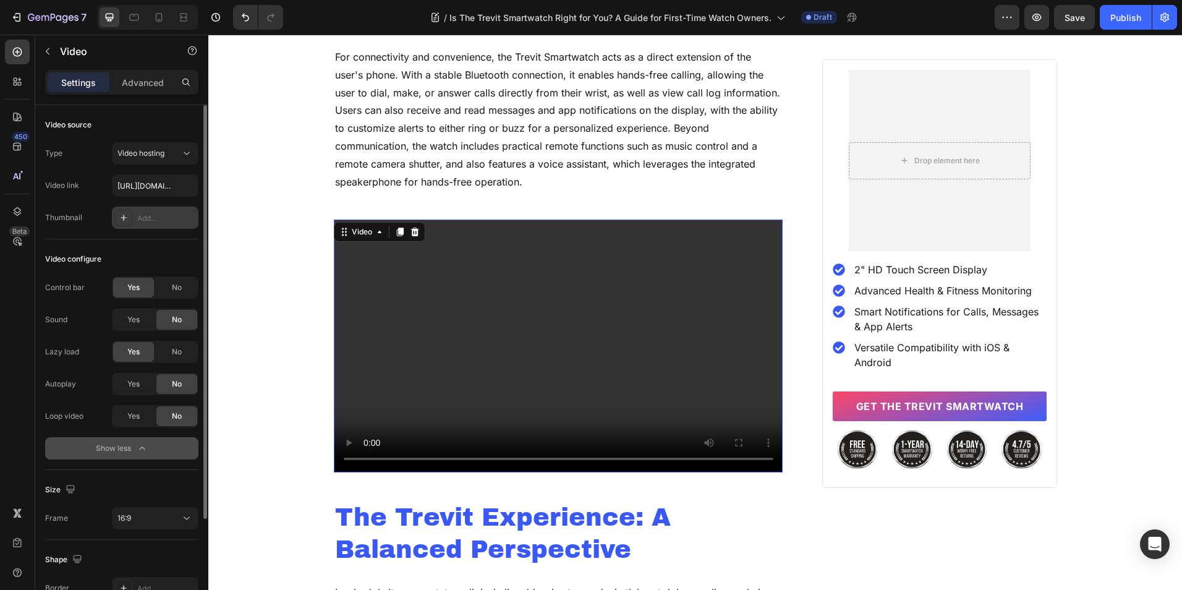
click at [144, 226] on div "Add..." at bounding box center [155, 217] width 87 height 22
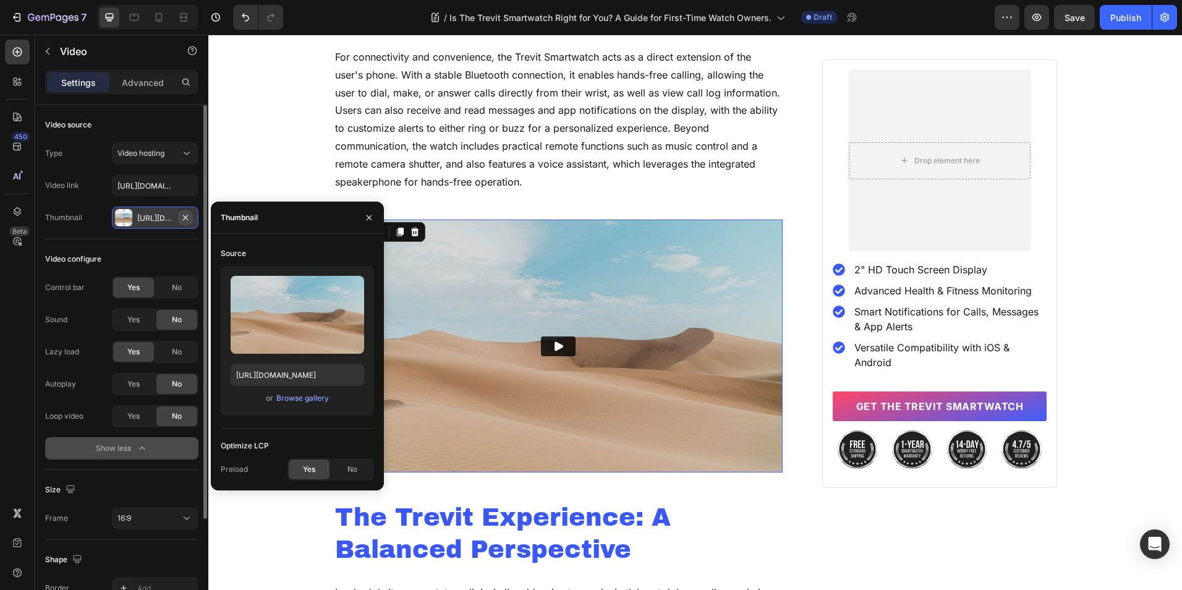
click at [182, 222] on icon "button" at bounding box center [186, 218] width 10 height 10
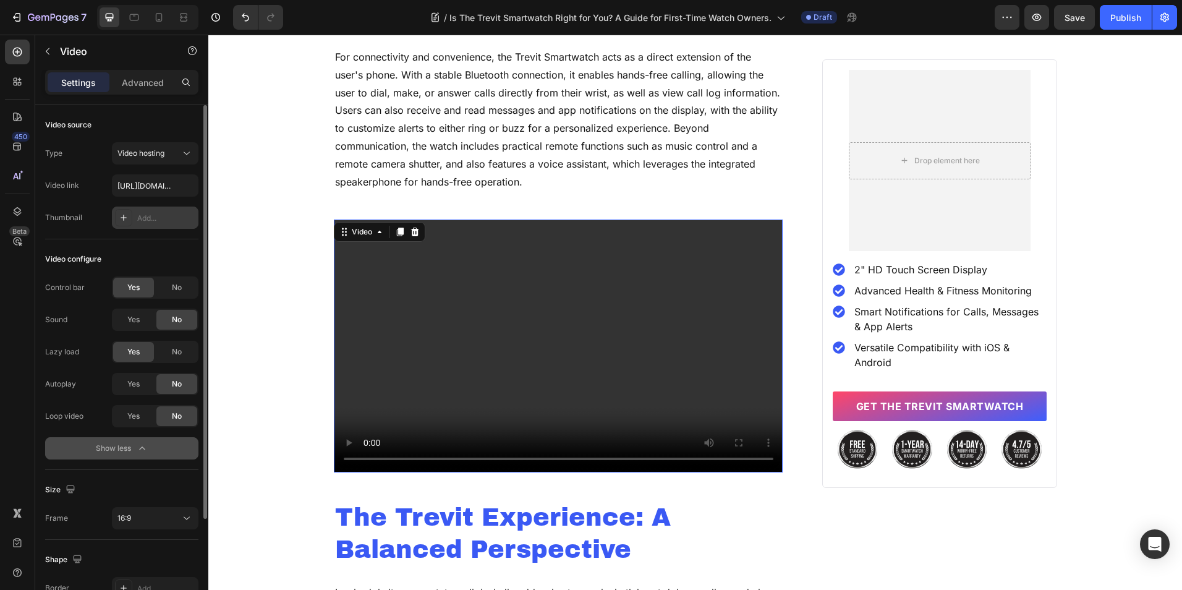
click at [161, 216] on div "Add..." at bounding box center [166, 218] width 58 height 11
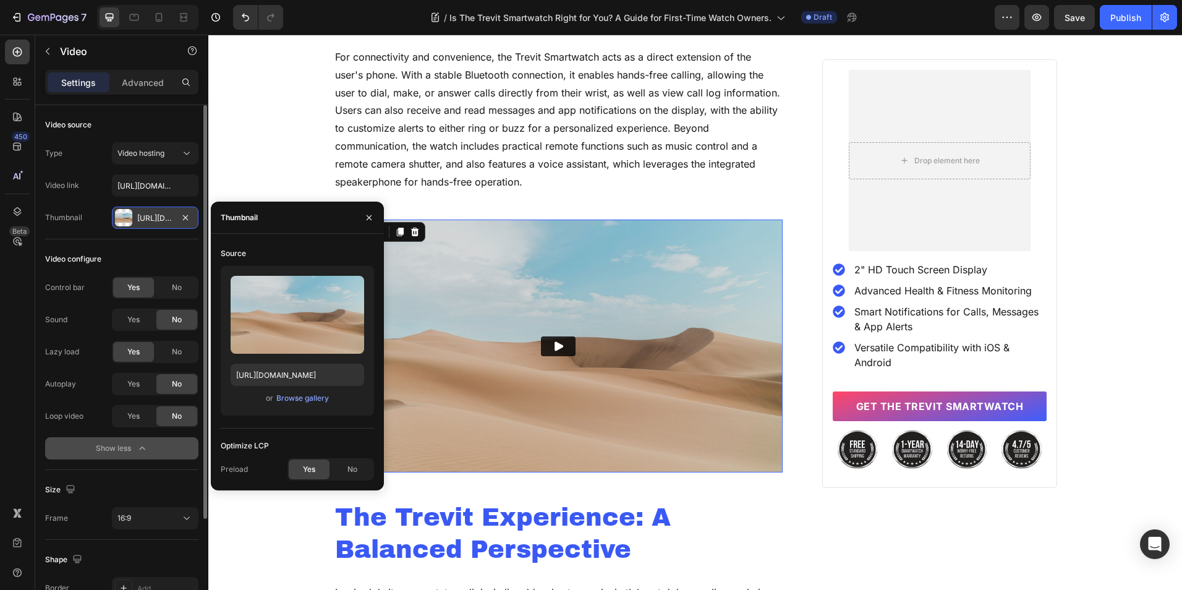
click at [157, 221] on div "[URL][DOMAIN_NAME]" at bounding box center [155, 218] width 36 height 11
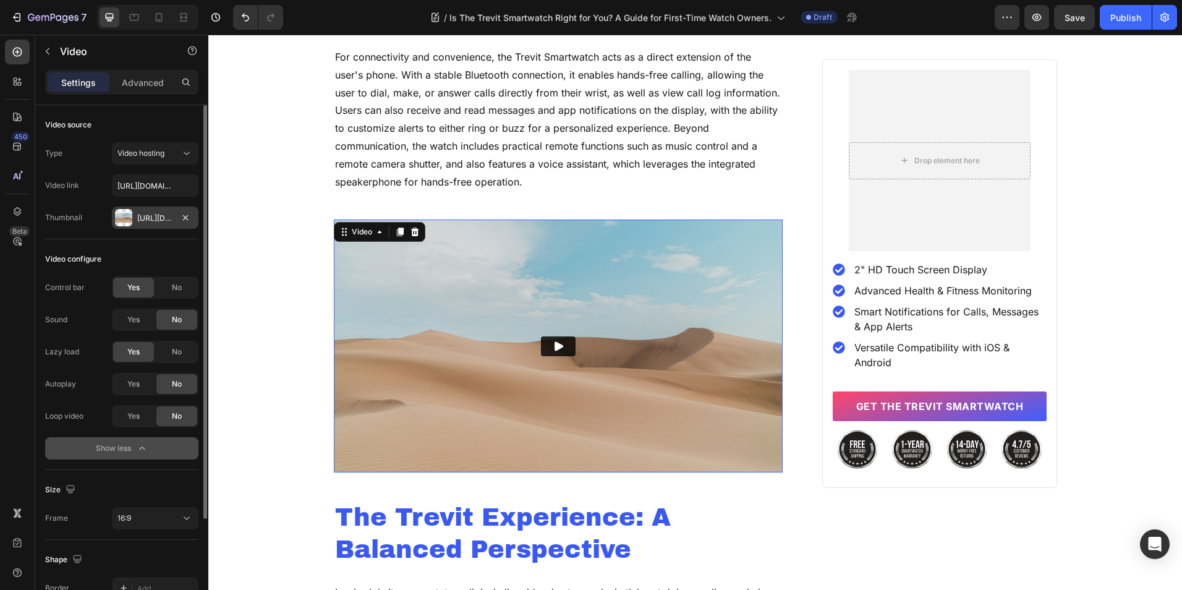
click at [157, 221] on div "[URL][DOMAIN_NAME]" at bounding box center [155, 218] width 36 height 11
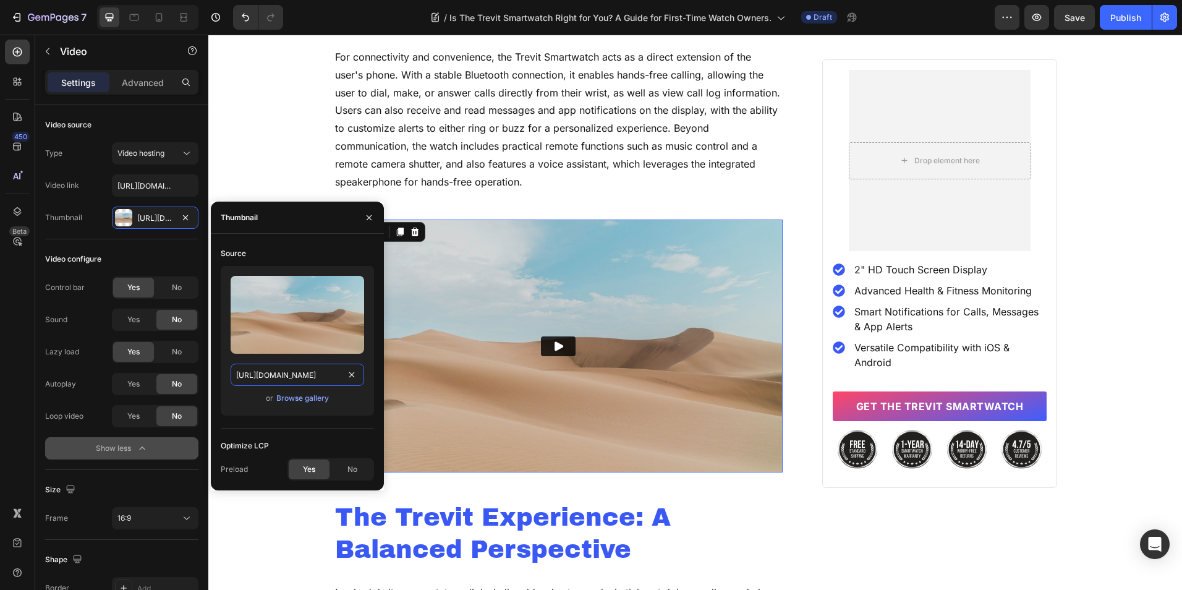
click at [266, 381] on input "[URL][DOMAIN_NAME]" at bounding box center [298, 375] width 134 height 22
paste input "[DOMAIN_NAME][URL]"
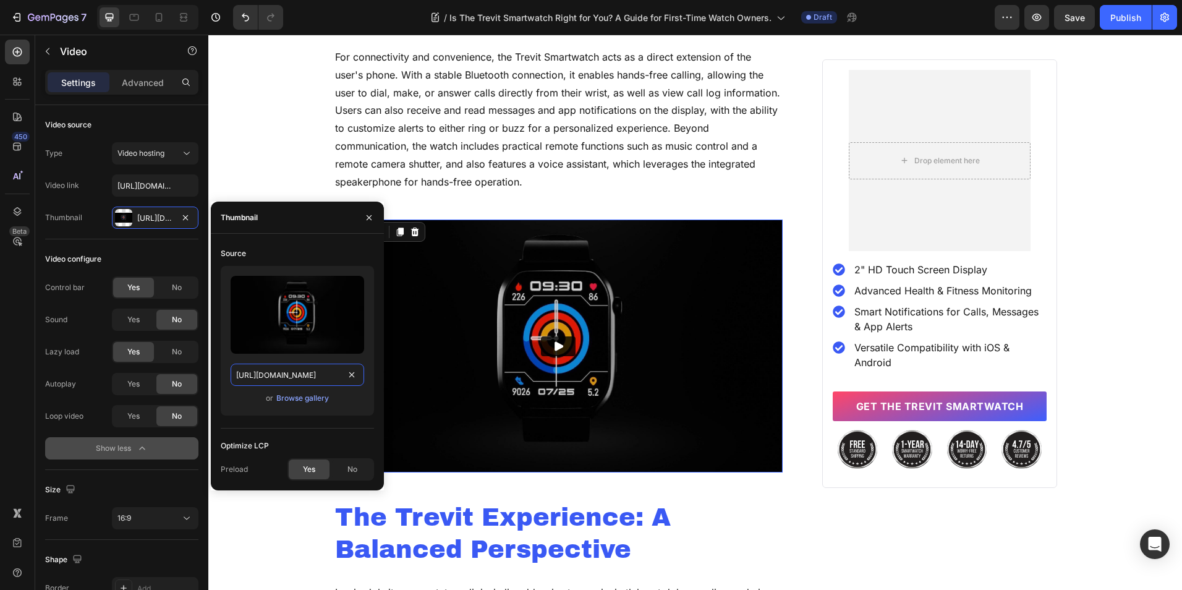
type input "[URL][DOMAIN_NAME]"
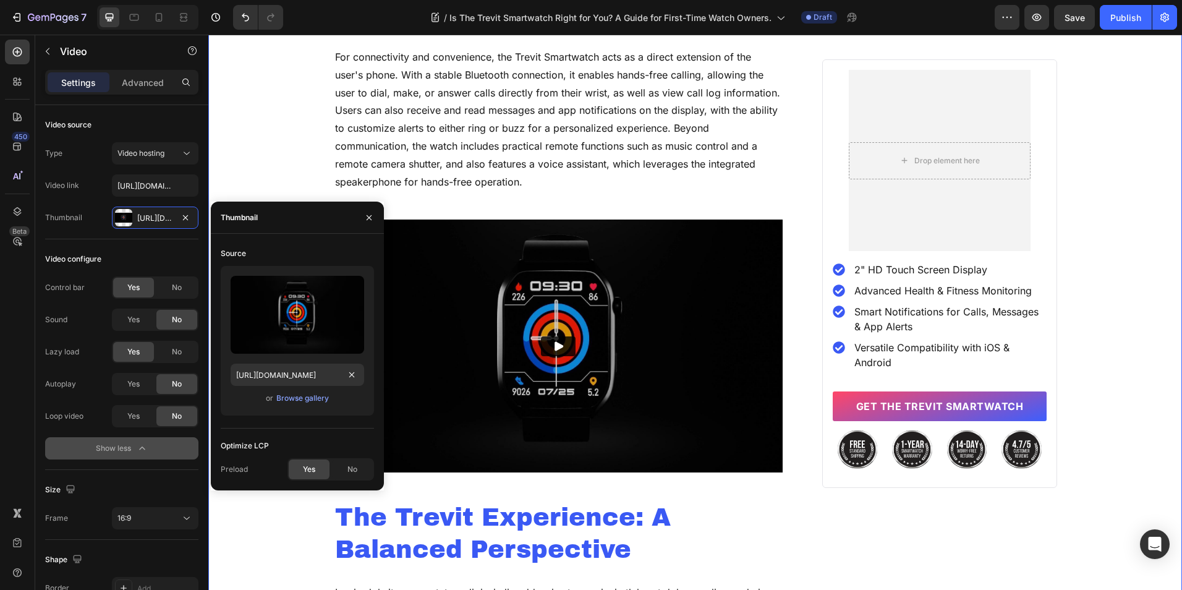
click at [283, 155] on div "Home Blog Article Title Breadcrumb Row Is the Trevit Smartwatch Right for You? …" at bounding box center [695, 355] width 974 height 5614
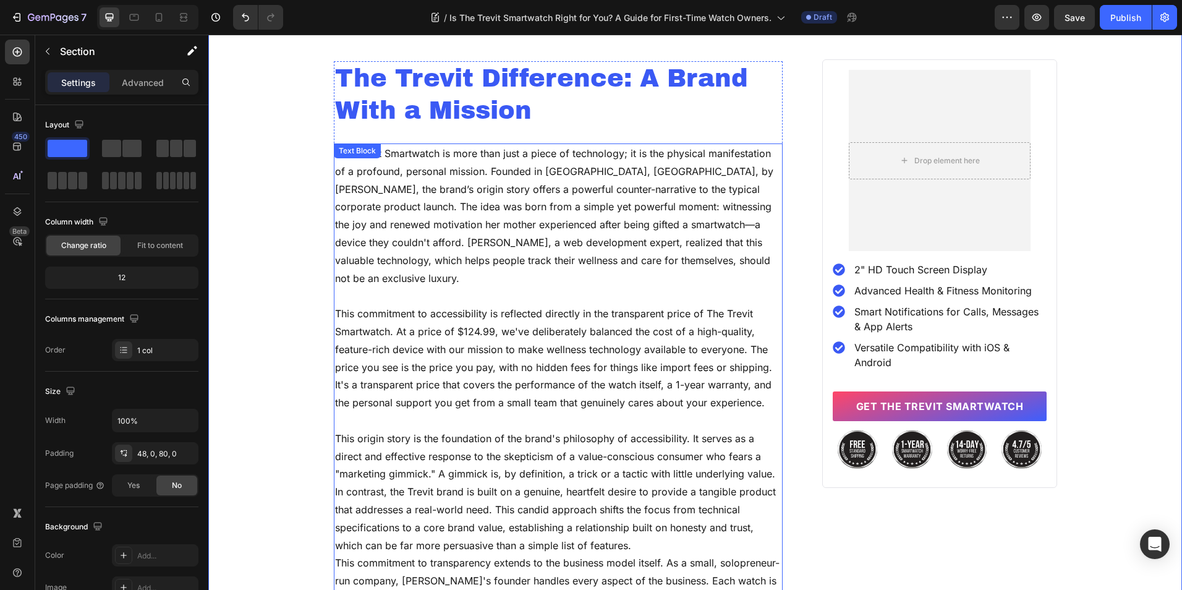
scroll to position [3872, 0]
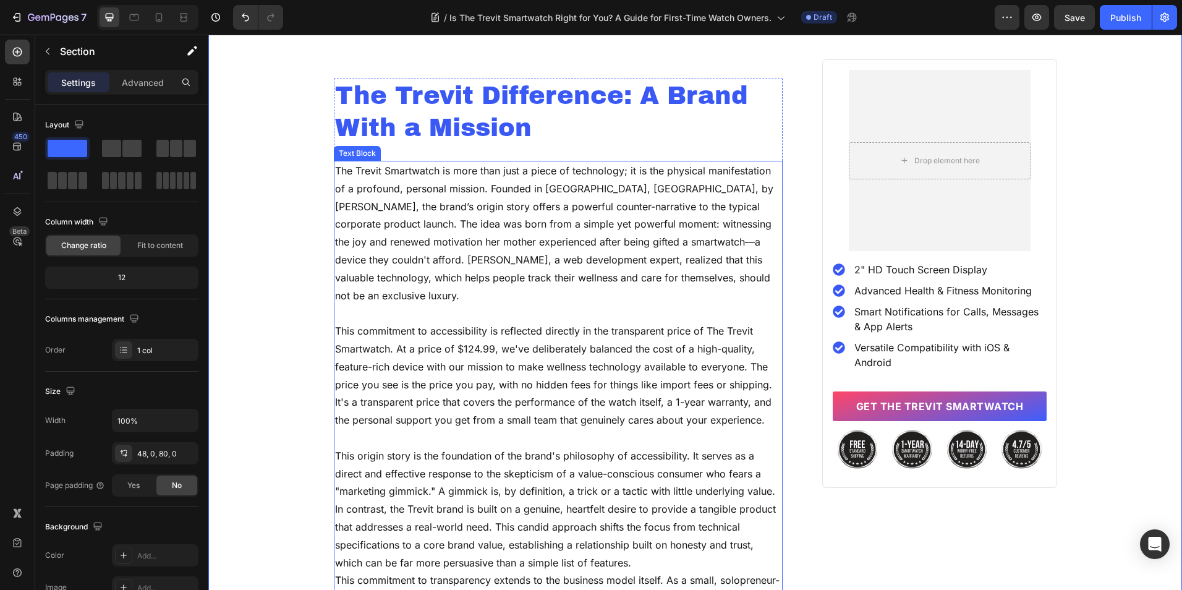
click at [617, 365] on p "This commitment to accessibility is reflected directly in the transparent price…" at bounding box center [558, 375] width 447 height 107
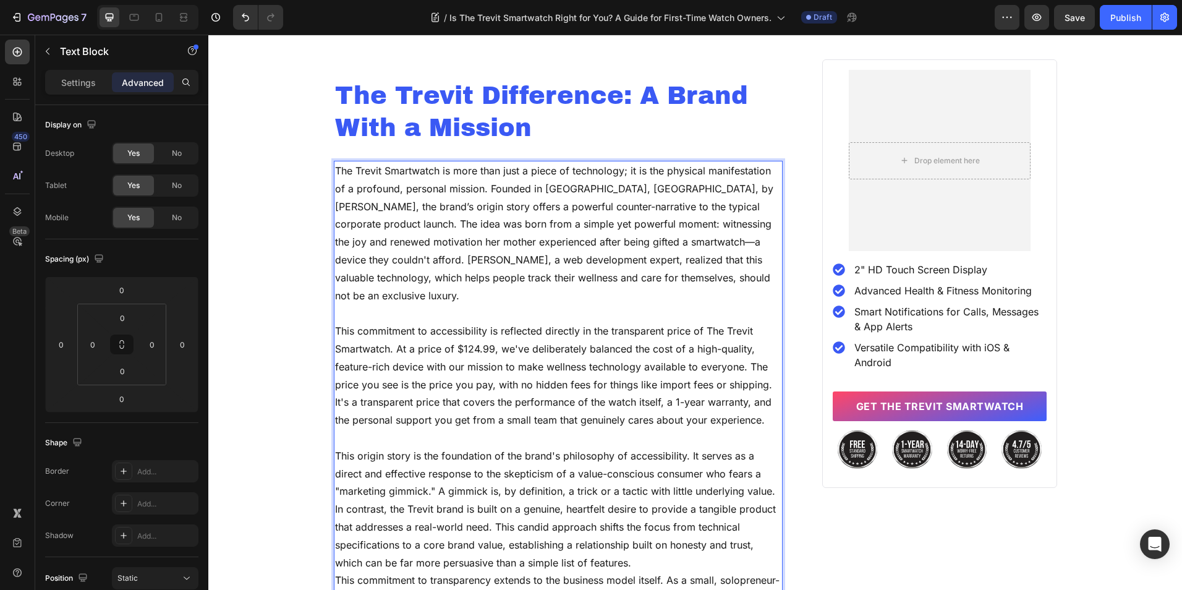
click at [491, 370] on p "This commitment to accessibility is reflected directly in the transparent price…" at bounding box center [558, 375] width 447 height 107
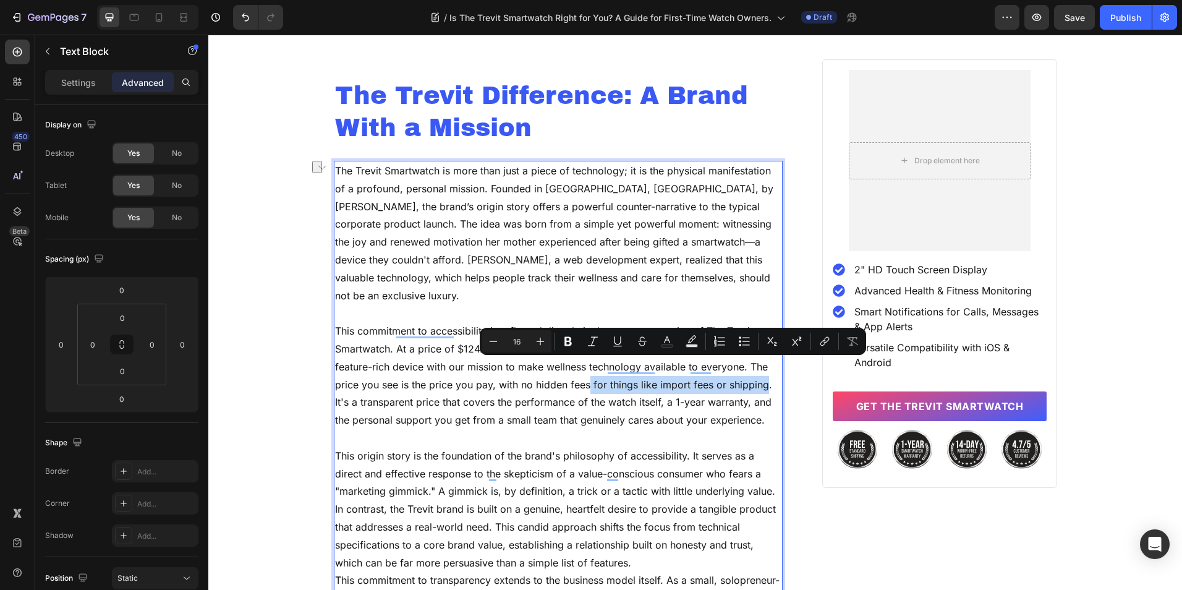
drag, startPoint x: 583, startPoint y: 366, endPoint x: 759, endPoint y: 364, distance: 175.6
click at [759, 364] on p "This commitment to accessibility is reflected directly in the transparent price…" at bounding box center [558, 375] width 447 height 107
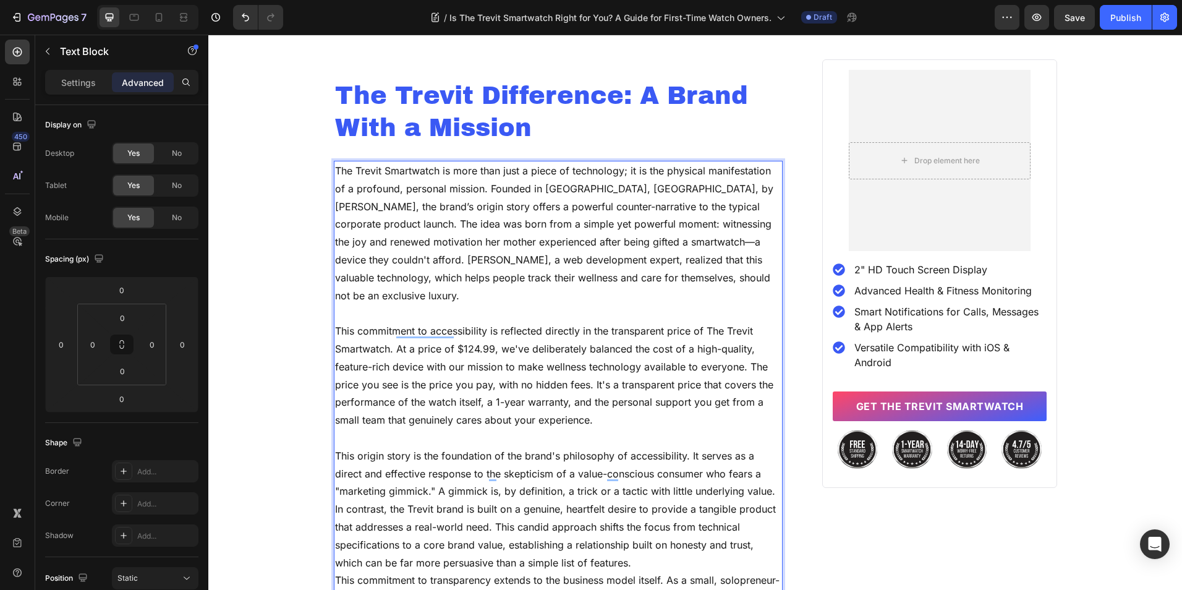
click at [667, 429] on p "To enrich screen reader interactions, please activate Accessibility in Grammarl…" at bounding box center [558, 438] width 447 height 18
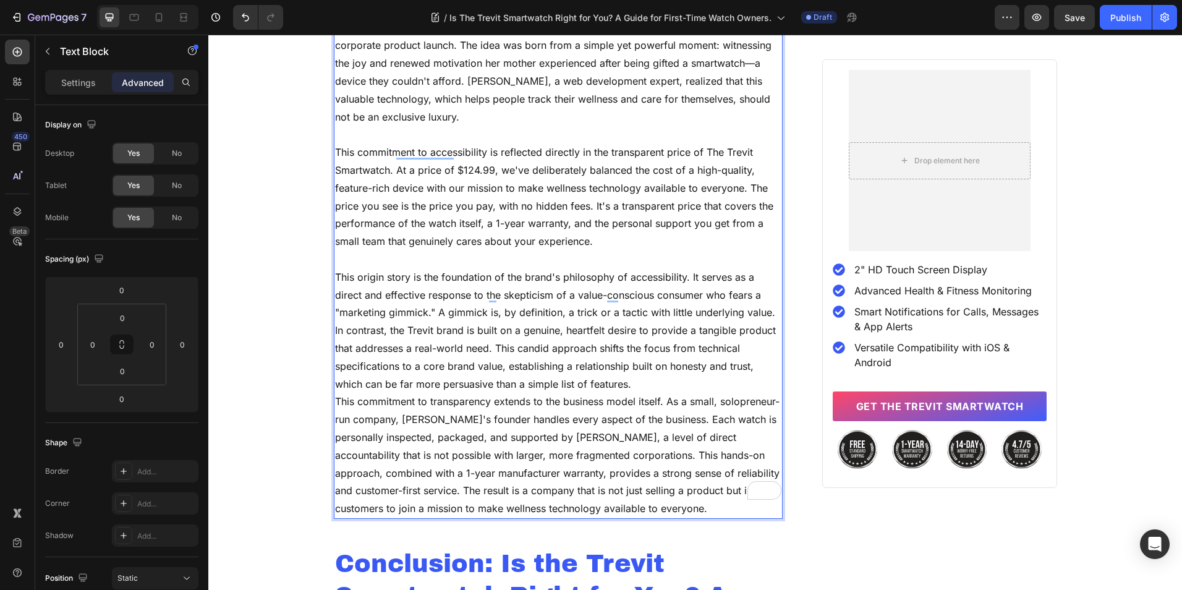
scroll to position [4058, 0]
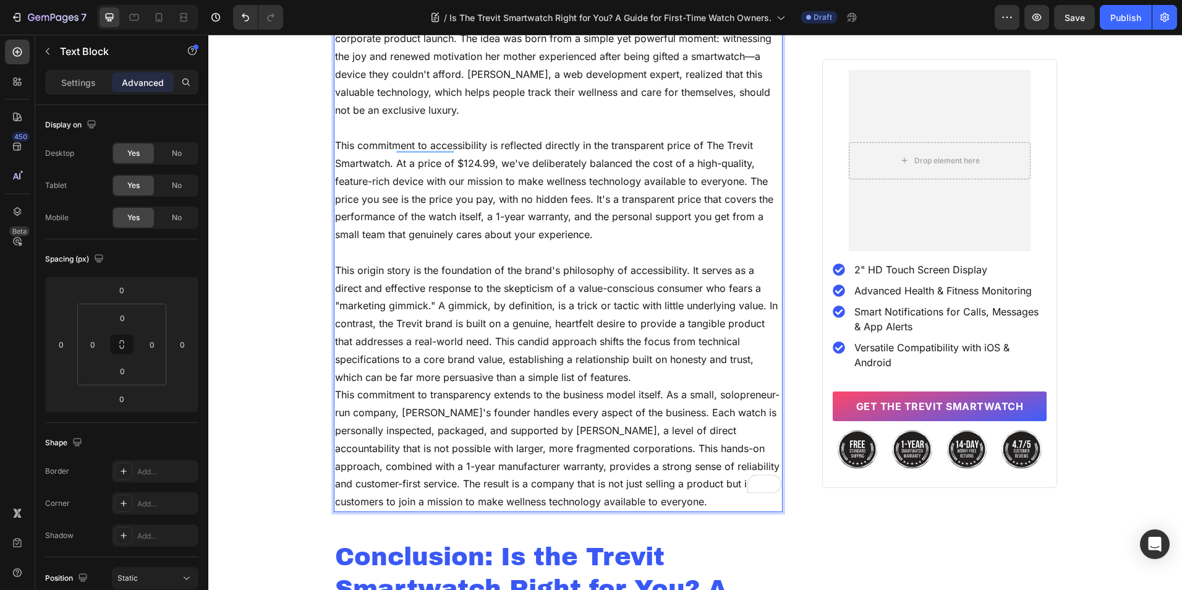
click at [700, 352] on p "This origin story is the foundation of the brand's philosophy of accessibility.…" at bounding box center [558, 324] width 447 height 125
click at [335, 386] on p "This commitment to transparency extends to the business model itself. As a smal…" at bounding box center [558, 448] width 447 height 125
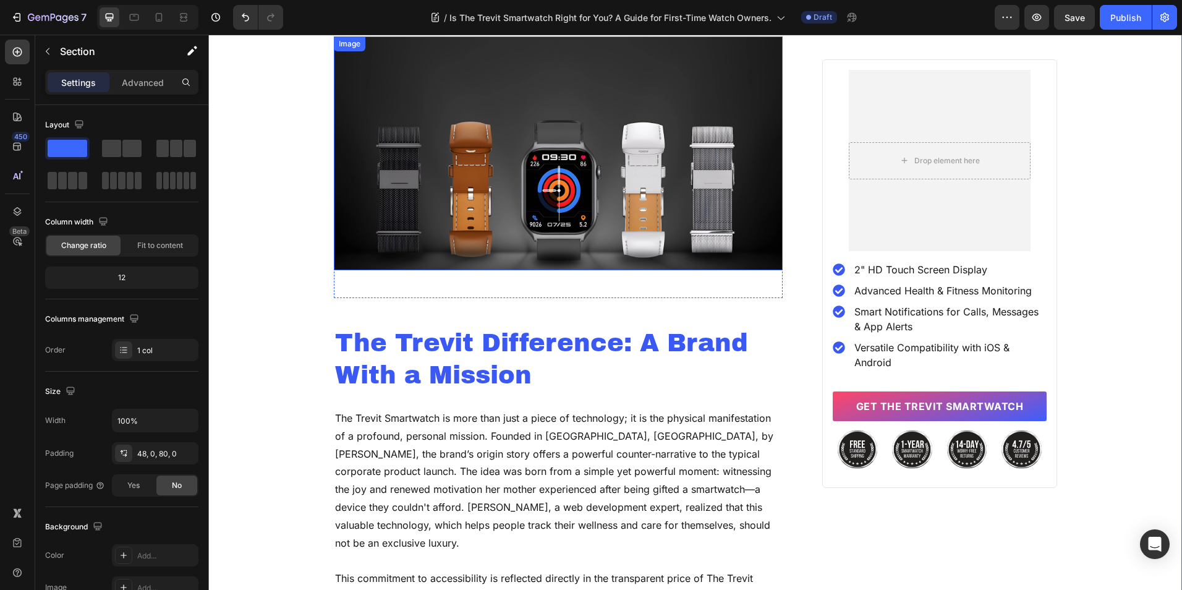
click at [474, 208] on img at bounding box center [558, 153] width 449 height 234
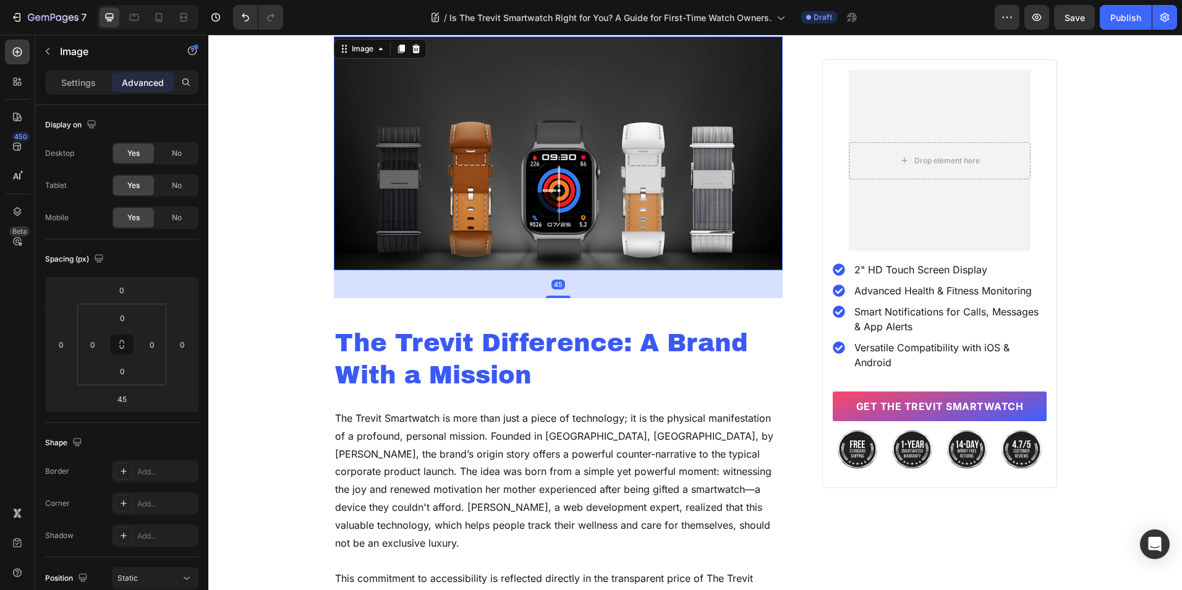
scroll to position [3377, 0]
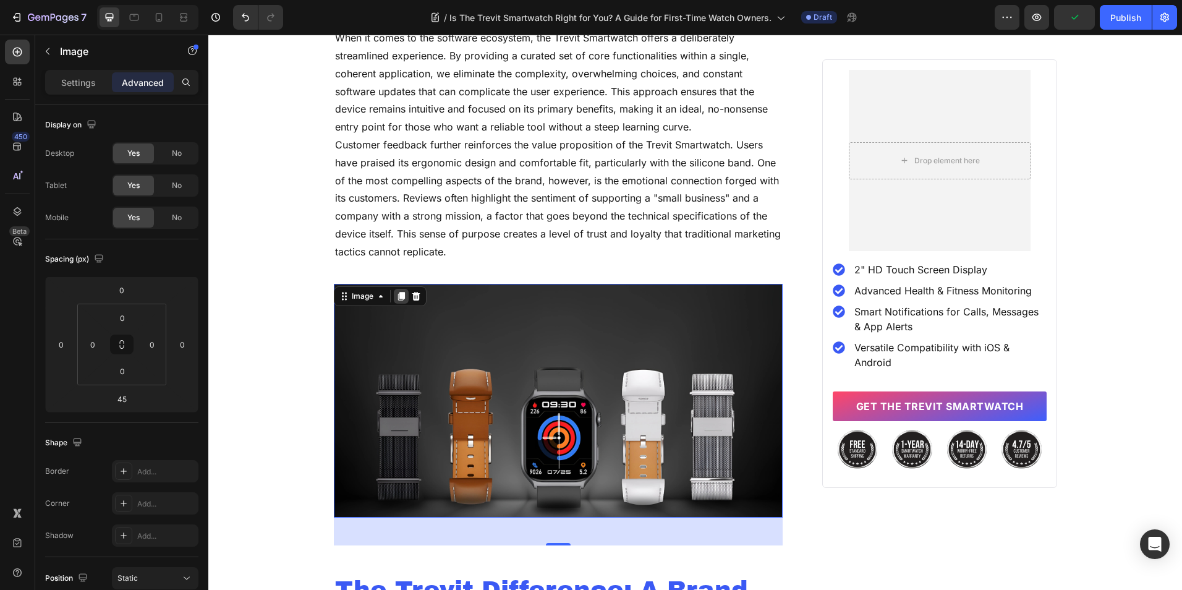
click at [398, 300] on icon at bounding box center [401, 296] width 7 height 9
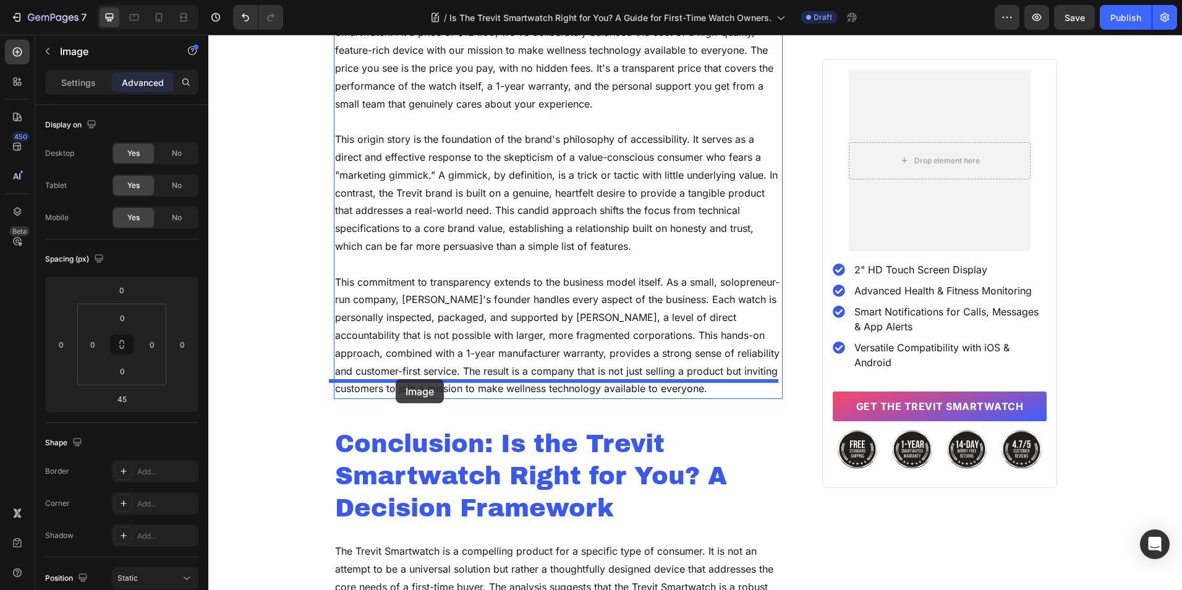
scroll to position [4463, 0]
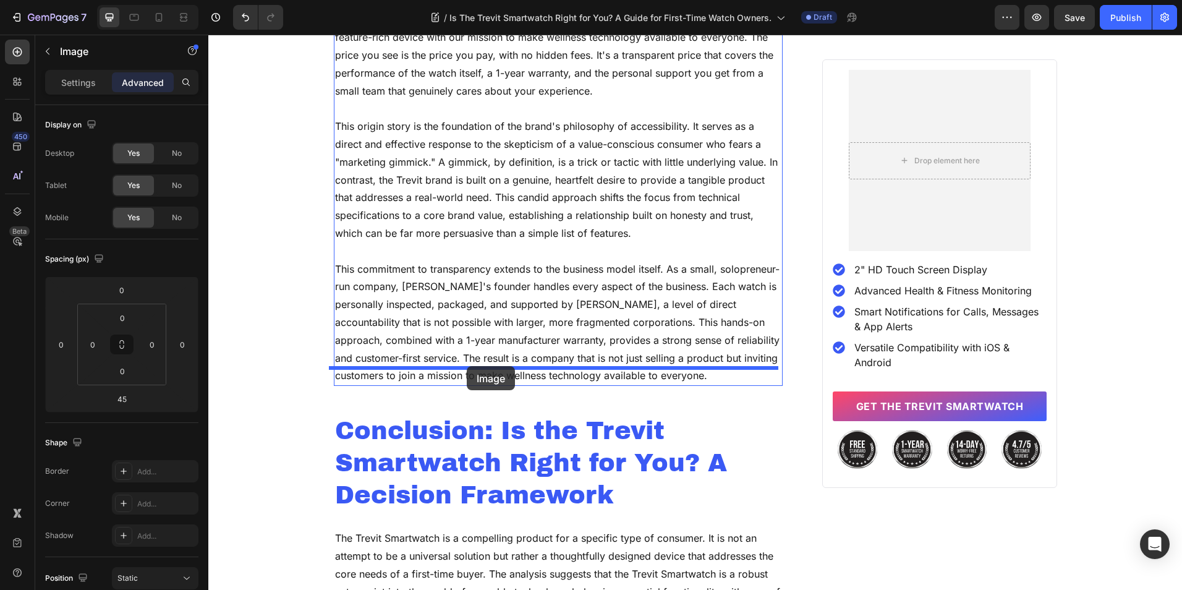
drag, startPoint x: 369, startPoint y: 76, endPoint x: 467, endPoint y: 366, distance: 306.0
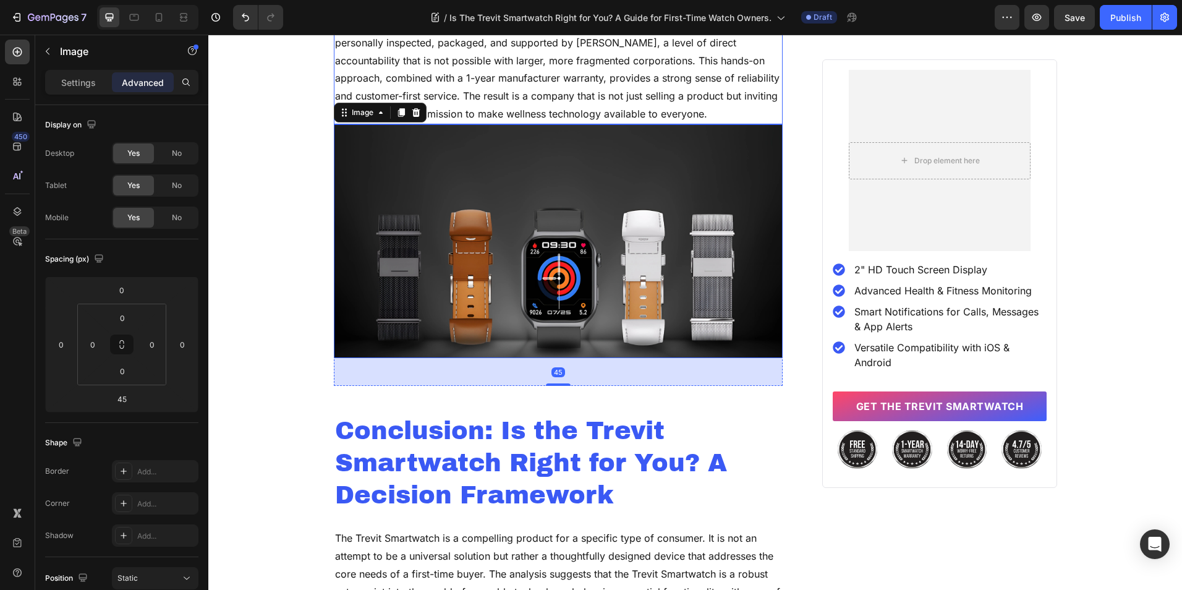
scroll to position [4201, 0]
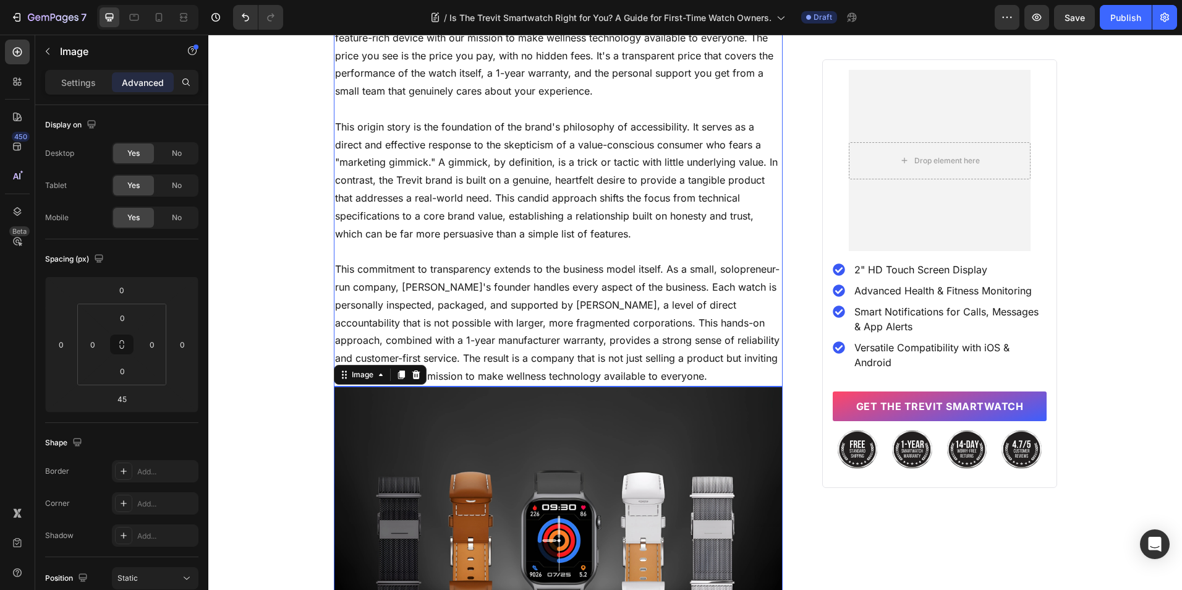
click at [502, 344] on p "This commitment to transparency extends to the business model itself. As a smal…" at bounding box center [558, 322] width 447 height 125
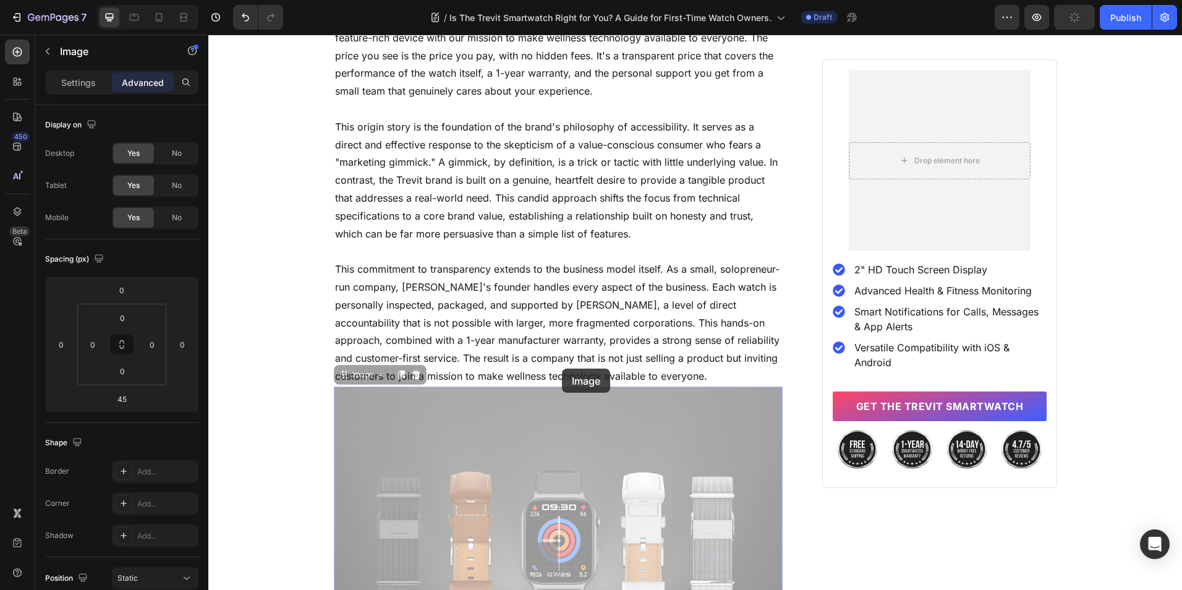
drag, startPoint x: 562, startPoint y: 368, endPoint x: 561, endPoint y: 376, distance: 7.4
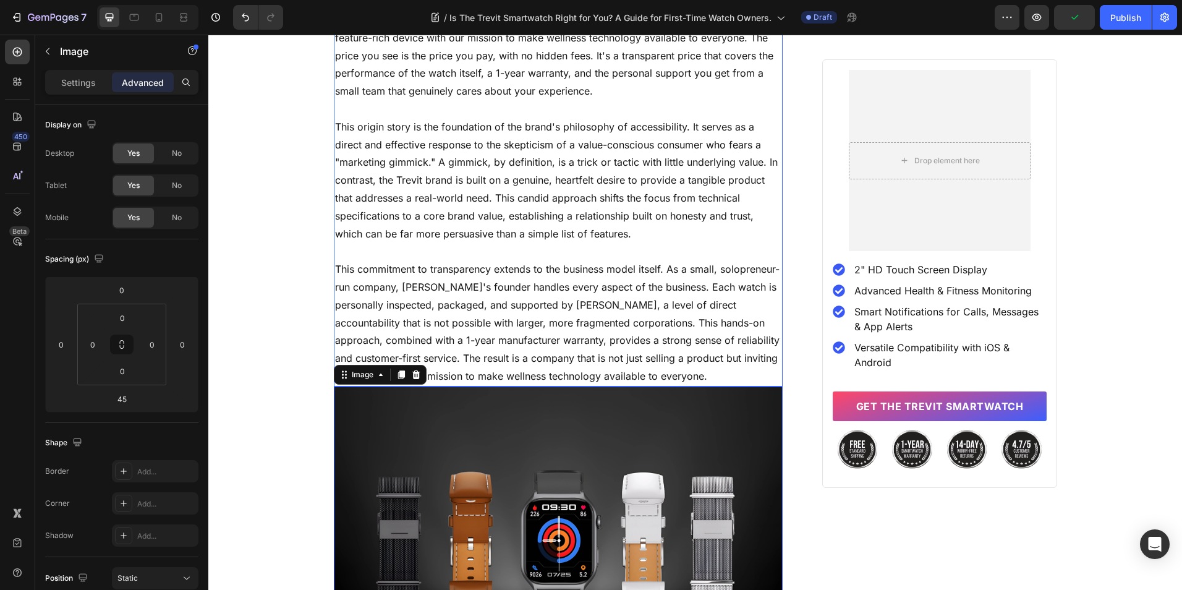
click at [556, 355] on p "This commitment to transparency extends to the business model itself. As a smal…" at bounding box center [558, 322] width 447 height 125
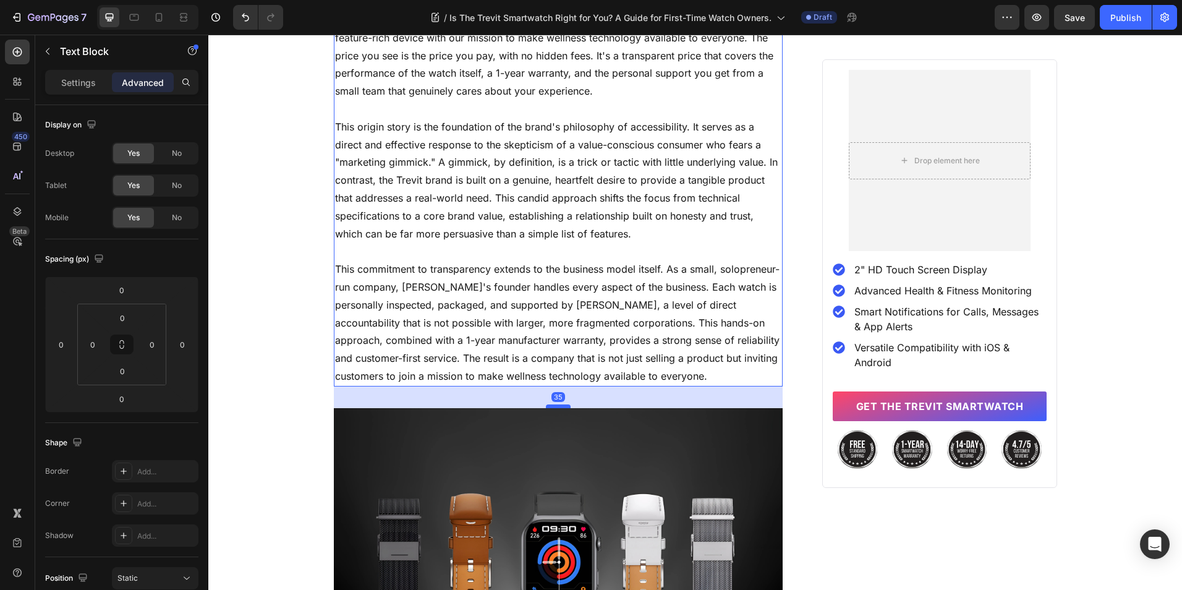
drag, startPoint x: 556, startPoint y: 367, endPoint x: 558, endPoint y: 389, distance: 21.7
click at [558, 404] on div at bounding box center [558, 406] width 25 height 4
type input "35"
click at [479, 448] on img at bounding box center [558, 525] width 449 height 234
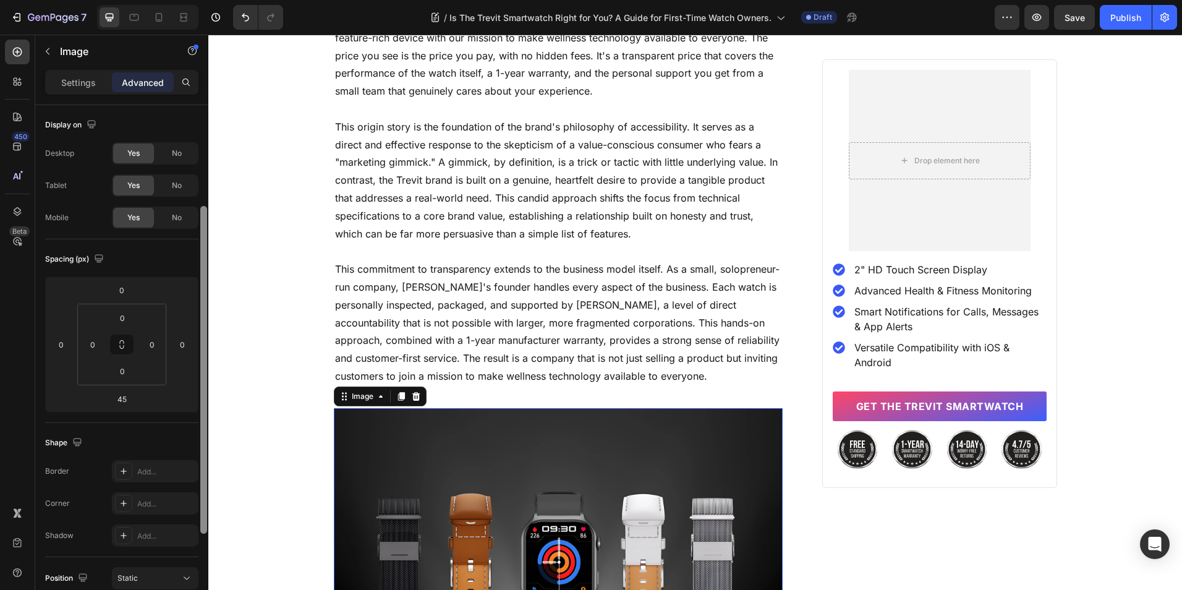
scroll to position [124, 0]
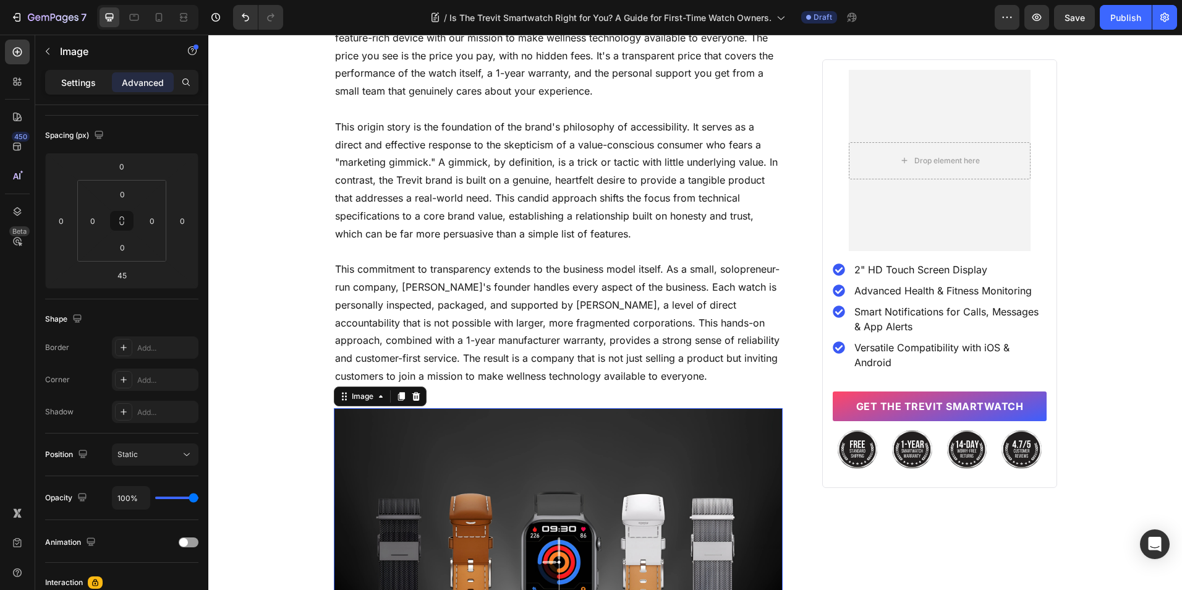
click at [93, 86] on p "Settings" at bounding box center [78, 82] width 35 height 13
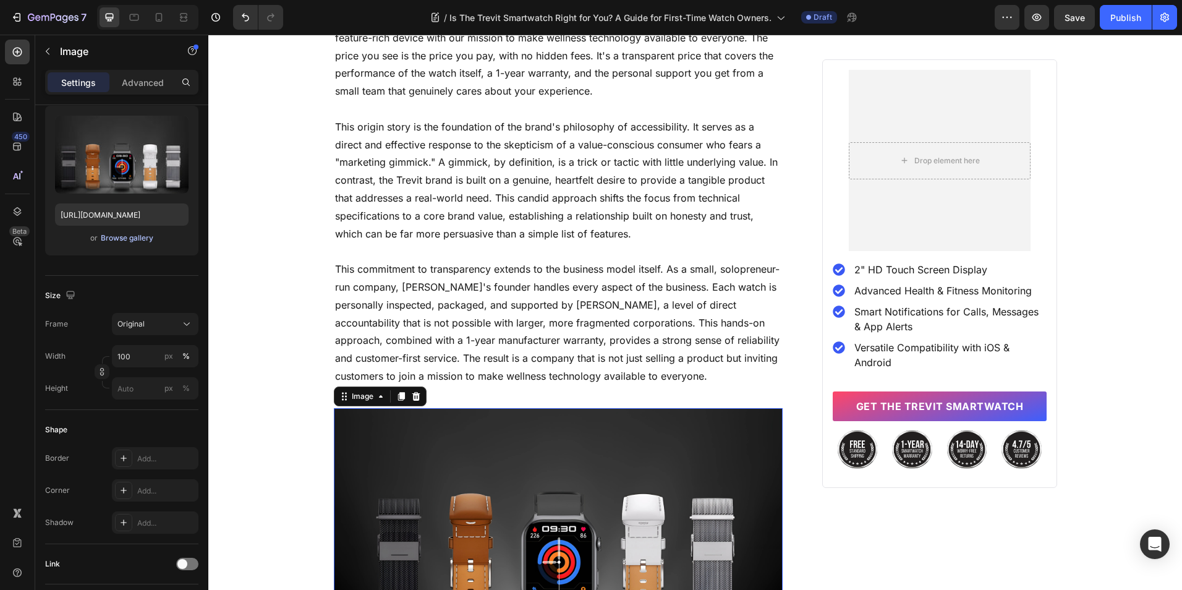
click at [124, 242] on div "Browse gallery" at bounding box center [127, 237] width 53 height 11
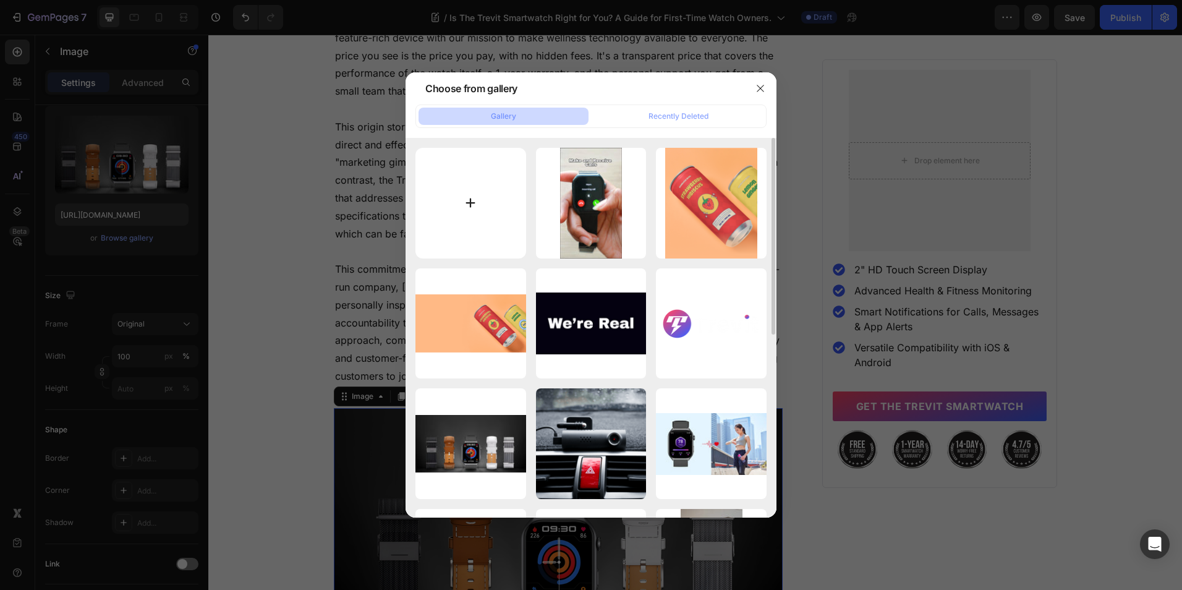
click at [473, 213] on input "file" at bounding box center [470, 203] width 111 height 111
type input "C:\fakepath\[PERSON_NAME] (Founder of Trevit) in [GEOGRAPHIC_DATA], [GEOGRAPHIC…"
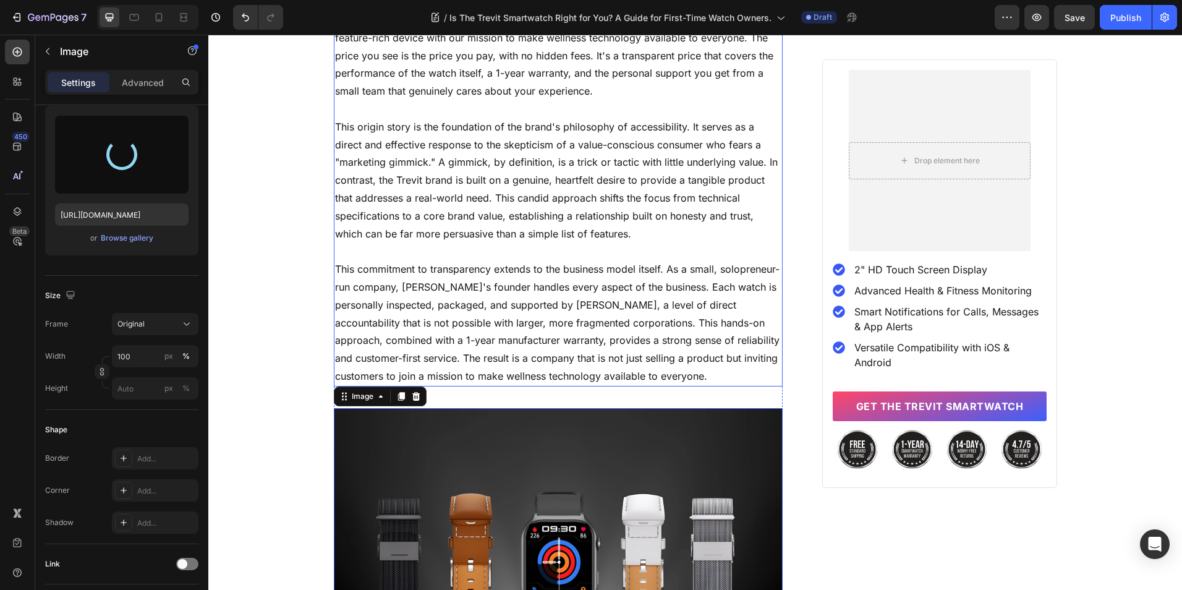
type input "[URL][DOMAIN_NAME]"
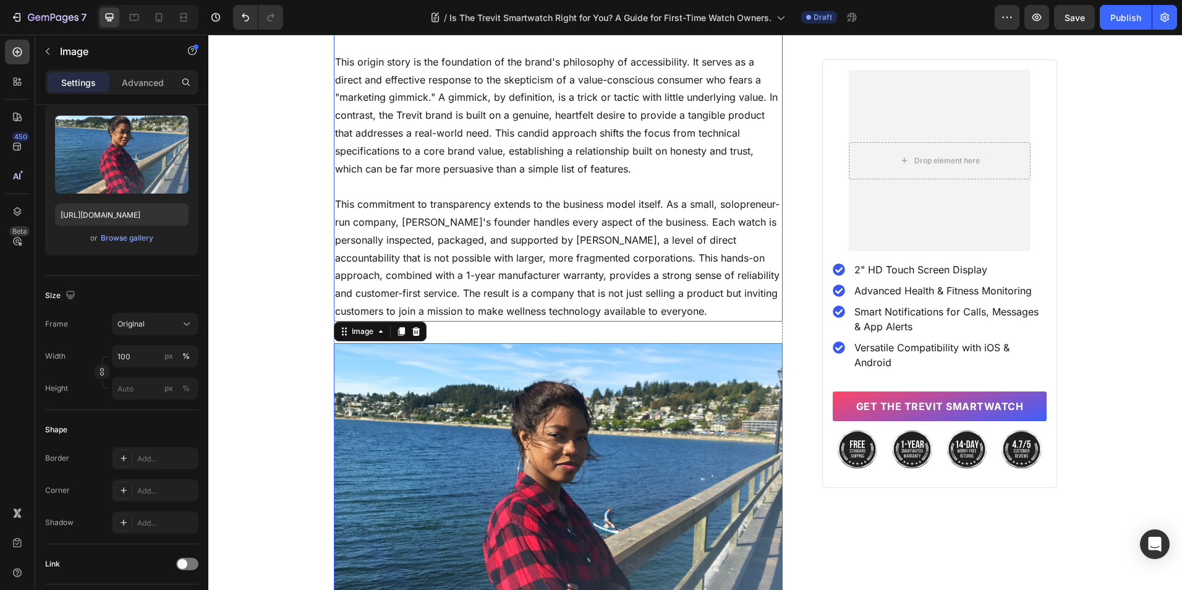
scroll to position [4263, 0]
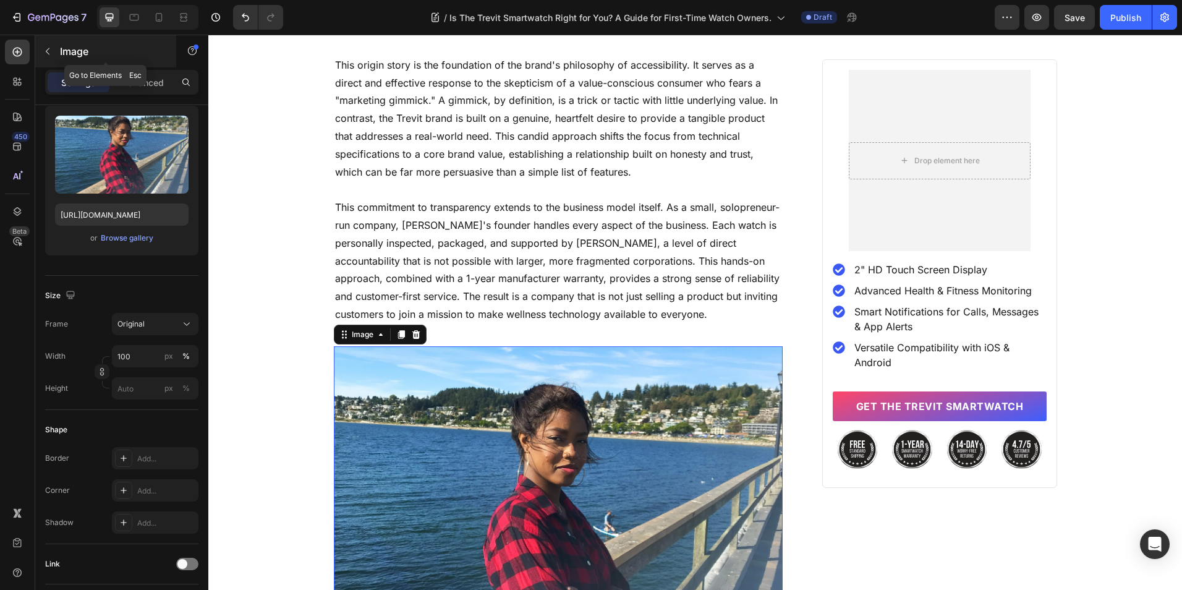
click at [48, 53] on icon "button" at bounding box center [48, 51] width 10 height 10
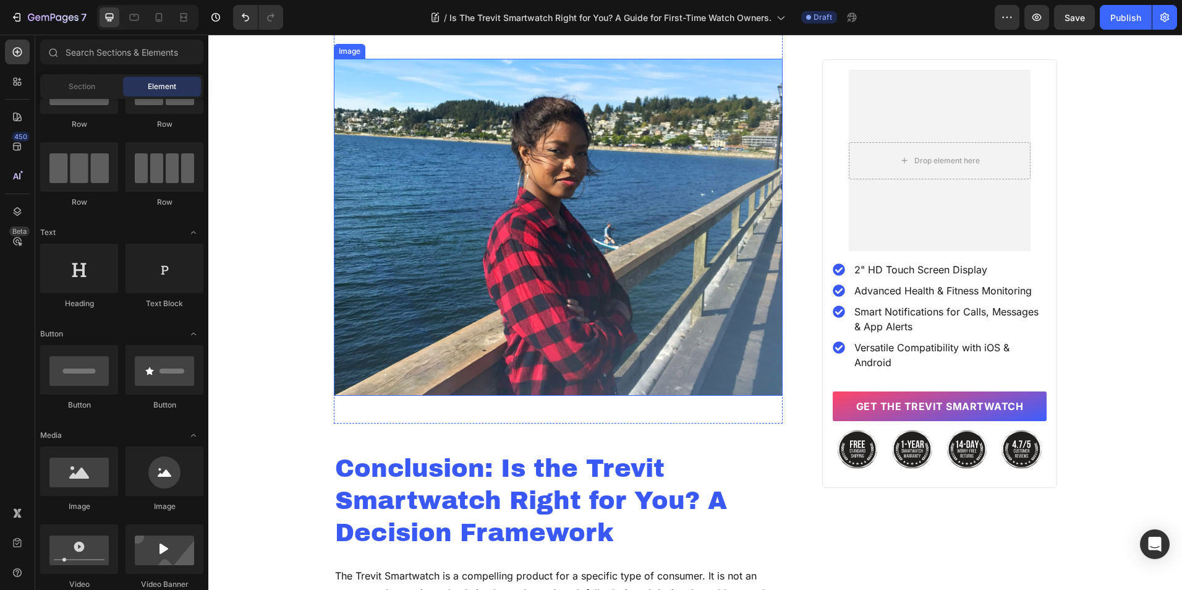
scroll to position [4572, 0]
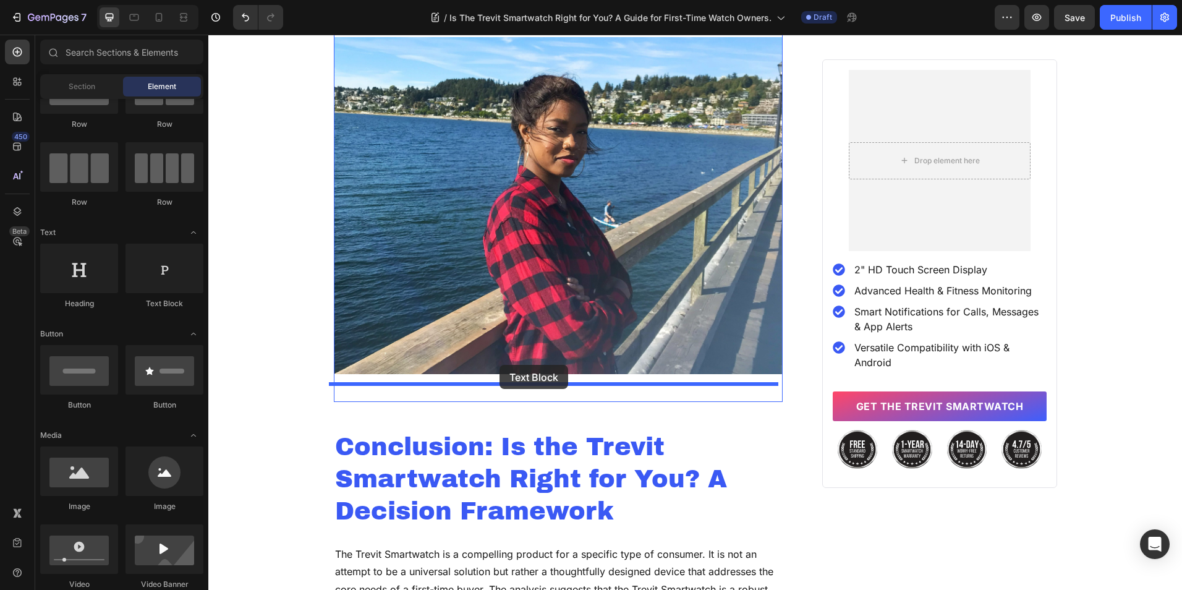
drag, startPoint x: 381, startPoint y: 315, endPoint x: 500, endPoint y: 365, distance: 128.3
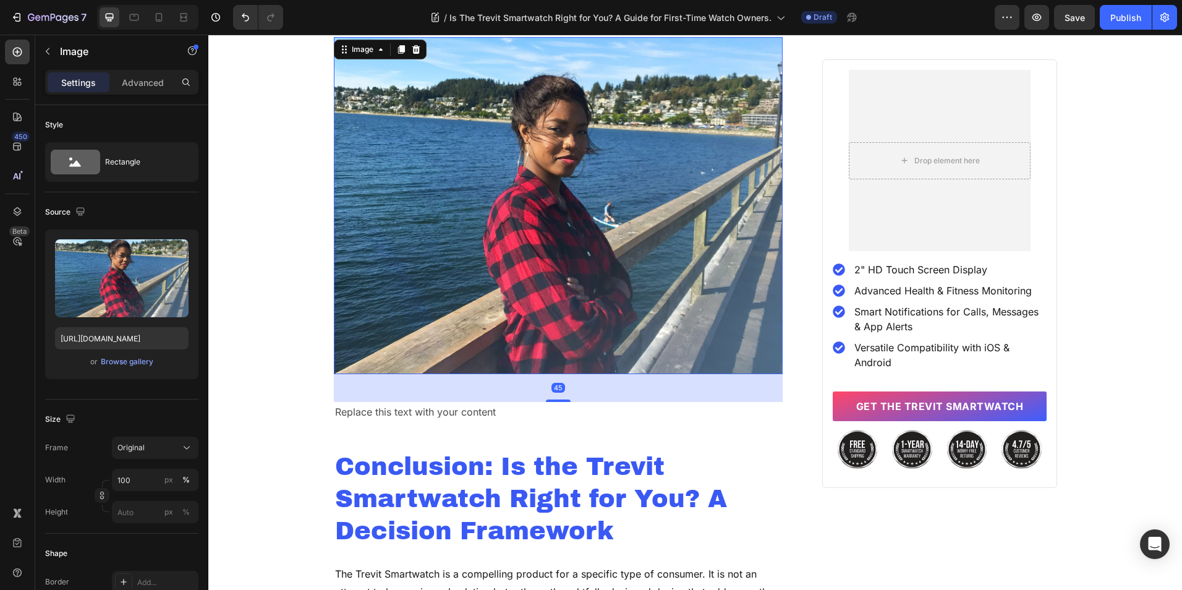
click at [560, 347] on img at bounding box center [558, 205] width 449 height 337
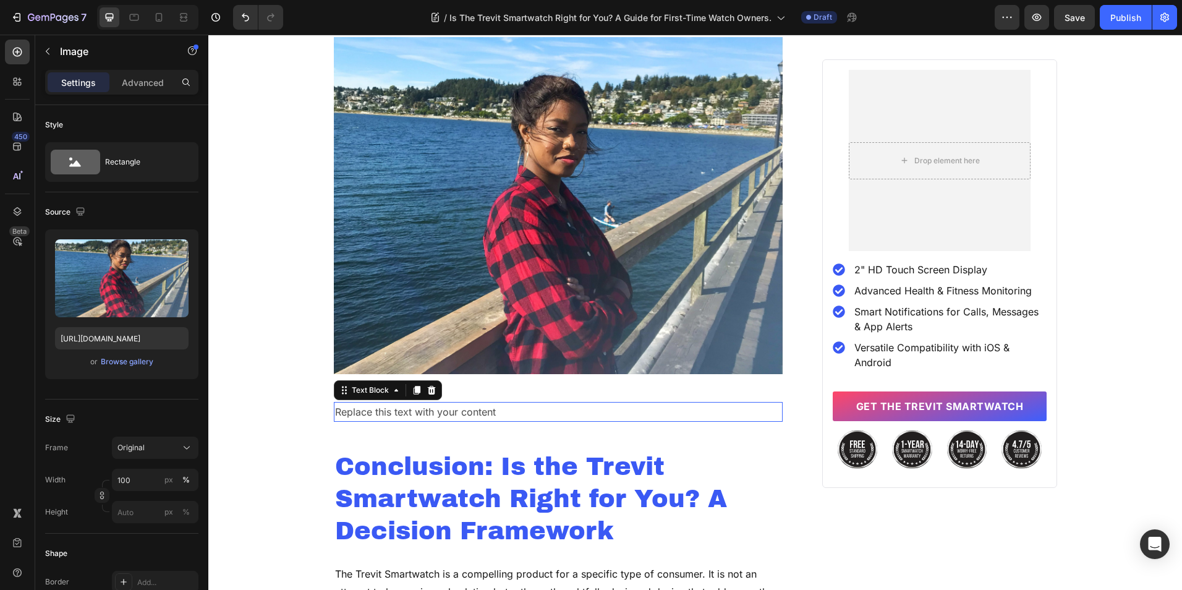
click at [550, 402] on div "Replace this text with your content" at bounding box center [558, 412] width 449 height 20
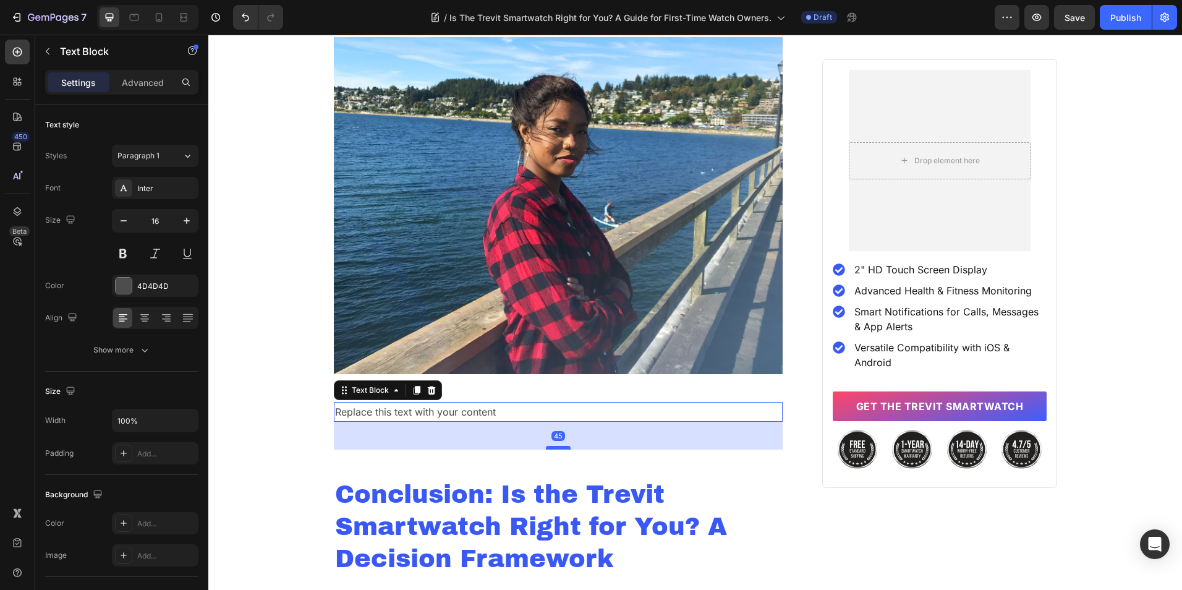
drag, startPoint x: 551, startPoint y: 403, endPoint x: 557, endPoint y: 431, distance: 28.5
click at [557, 446] on div at bounding box center [558, 448] width 25 height 4
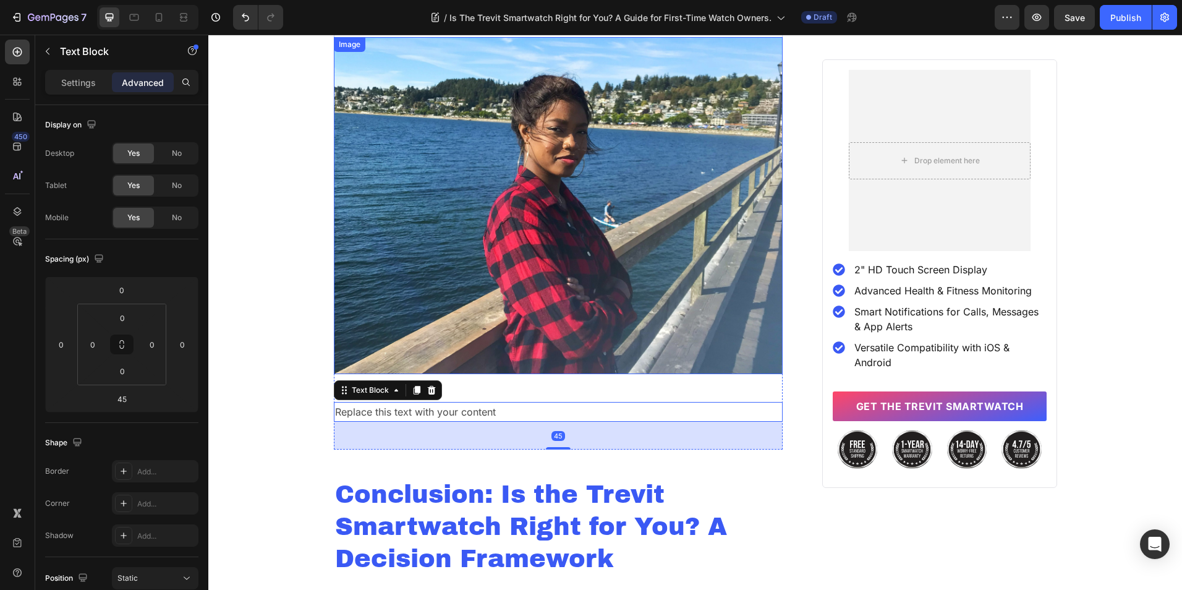
click at [548, 347] on img at bounding box center [558, 205] width 449 height 337
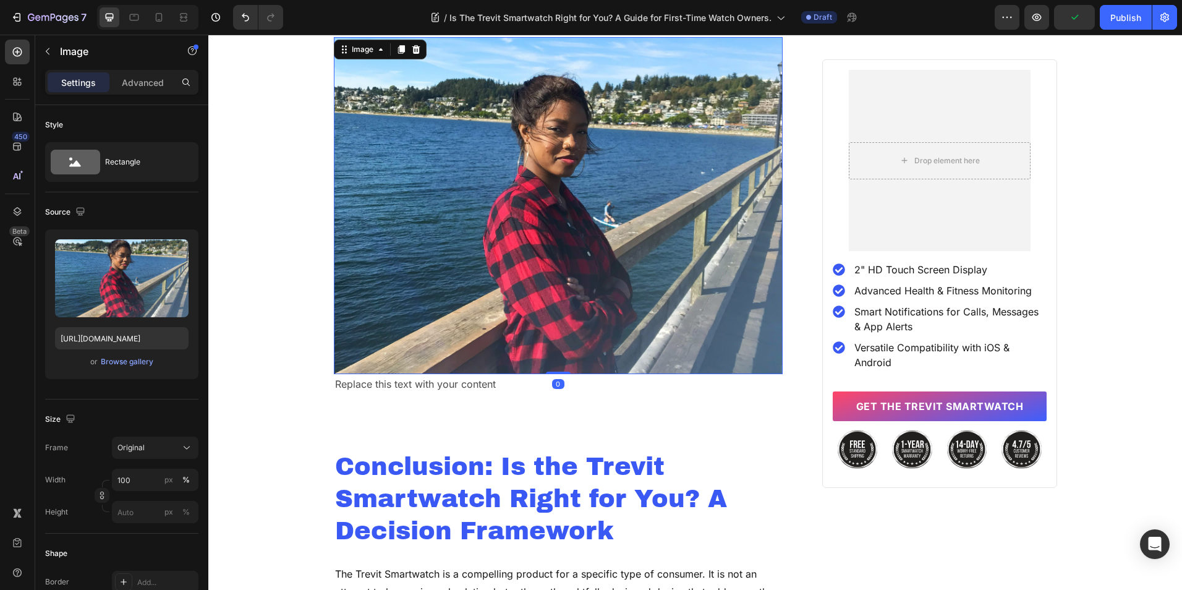
drag, startPoint x: 552, startPoint y: 381, endPoint x: 550, endPoint y: 349, distance: 32.8
click at [550, 349] on div "Image 0" at bounding box center [558, 205] width 449 height 337
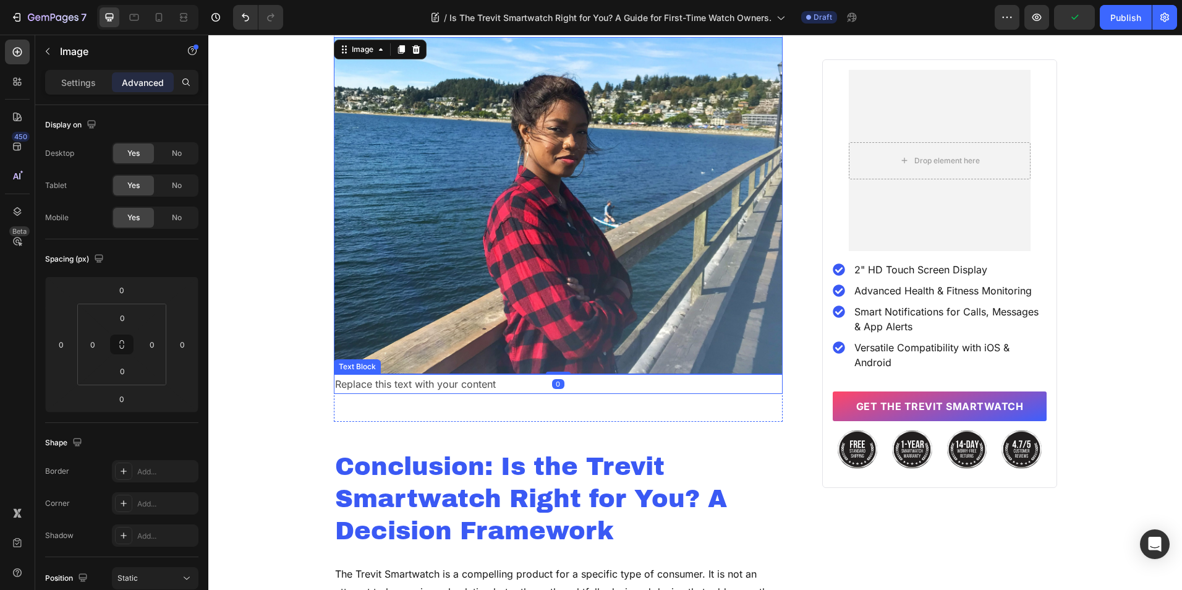
click at [471, 374] on div "Replace this text with your content" at bounding box center [558, 384] width 449 height 20
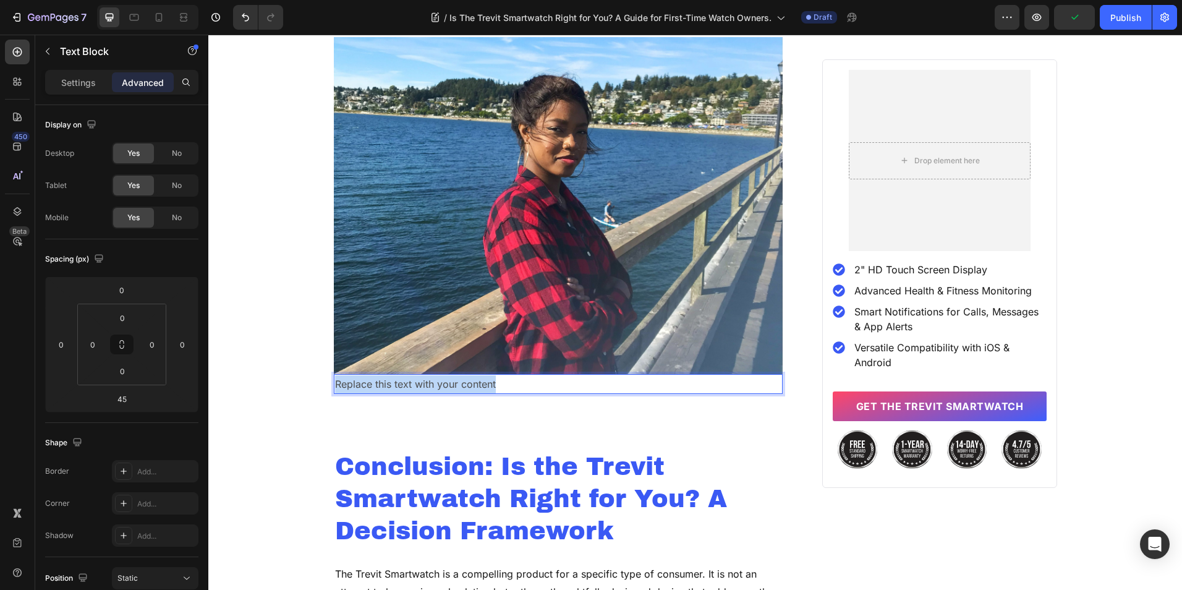
click at [471, 375] on p "Replace this text with your content" at bounding box center [558, 384] width 447 height 18
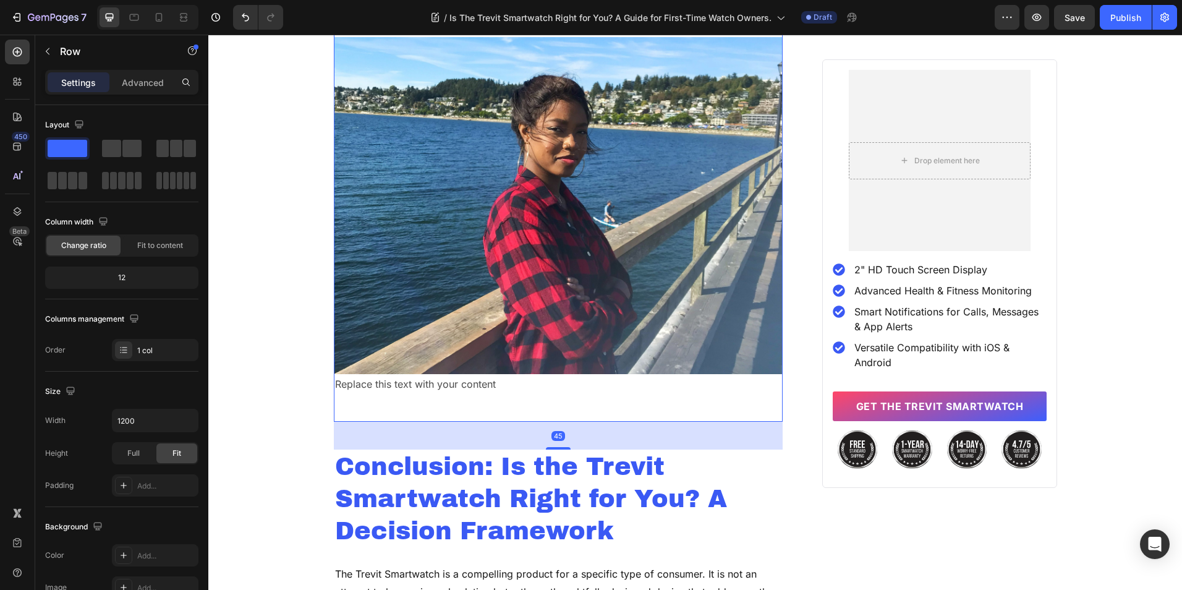
click at [554, 375] on p "Replace this text with your content" at bounding box center [558, 384] width 447 height 18
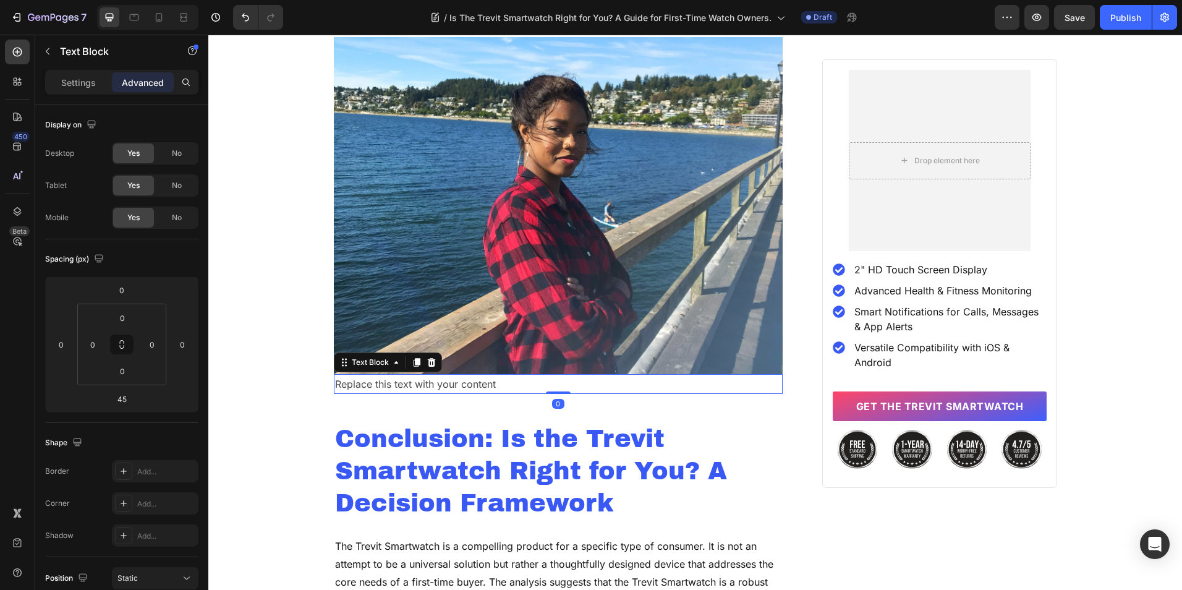
drag, startPoint x: 543, startPoint y: 403, endPoint x: 550, endPoint y: 351, distance: 53.0
type input "0"
click at [504, 375] on p "Replace this text with your content" at bounding box center [558, 384] width 447 height 18
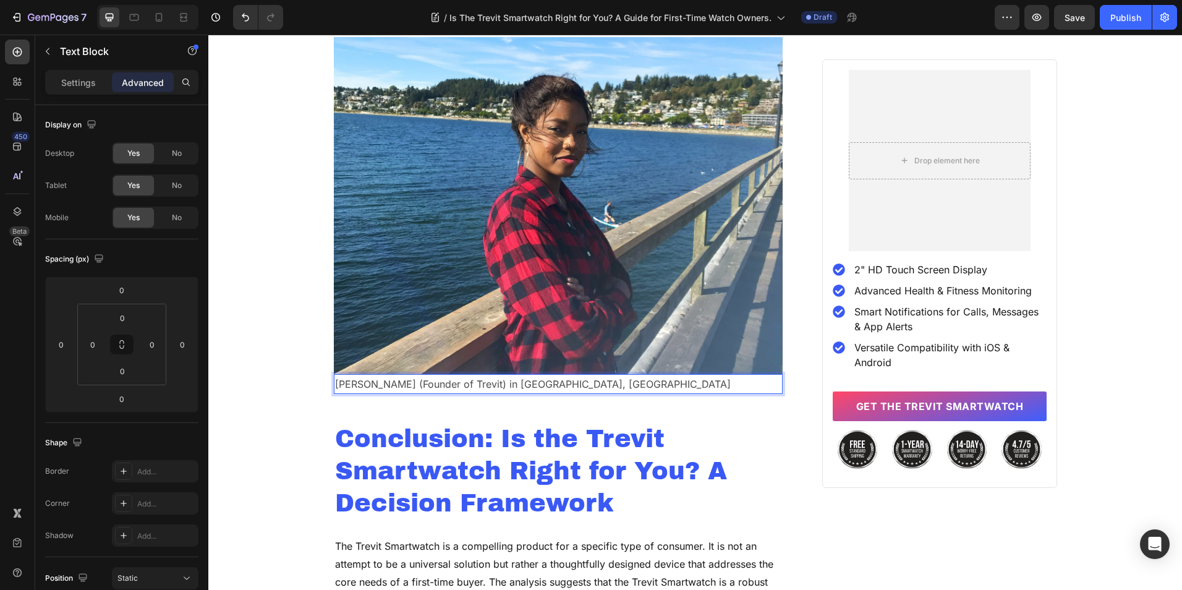
click at [513, 375] on p "[PERSON_NAME] (Founder of Trevit) in [GEOGRAPHIC_DATA], [GEOGRAPHIC_DATA]" at bounding box center [558, 384] width 447 height 18
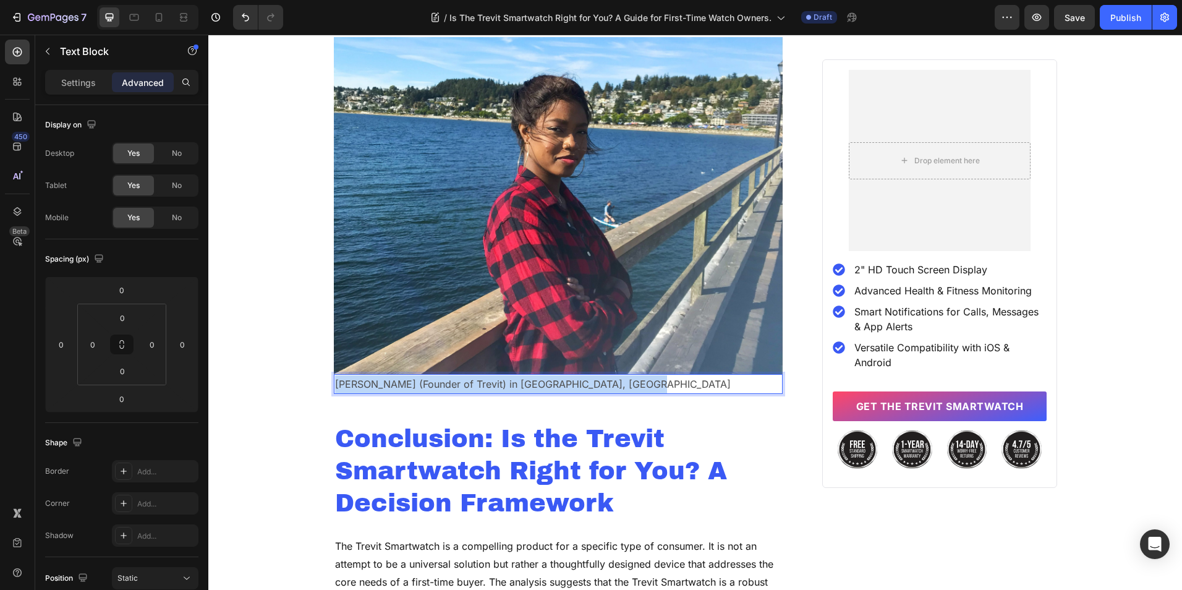
click at [513, 375] on p "[PERSON_NAME] (Founder of Trevit) in [GEOGRAPHIC_DATA], [GEOGRAPHIC_DATA]" at bounding box center [558, 384] width 447 height 18
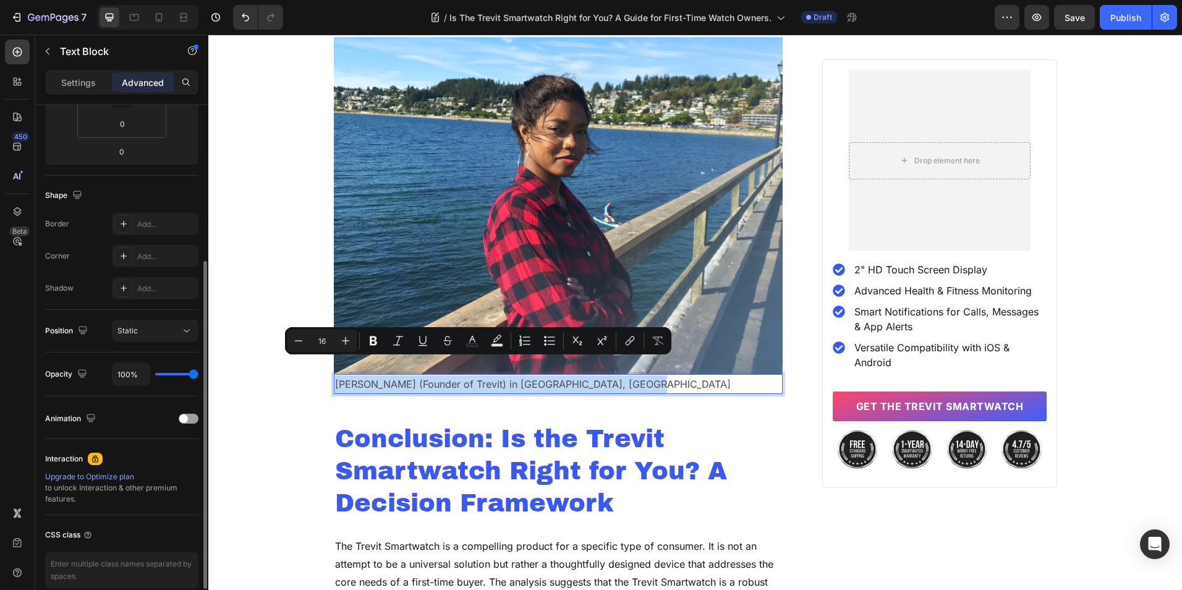
scroll to position [305, 0]
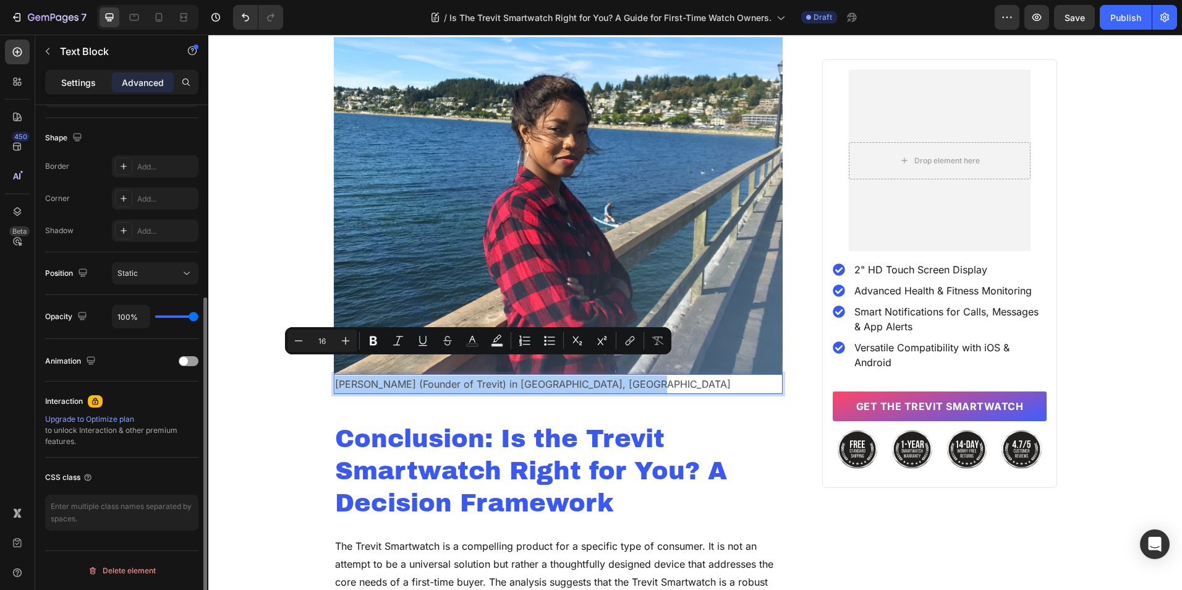
click at [78, 88] on p "Settings" at bounding box center [78, 82] width 35 height 13
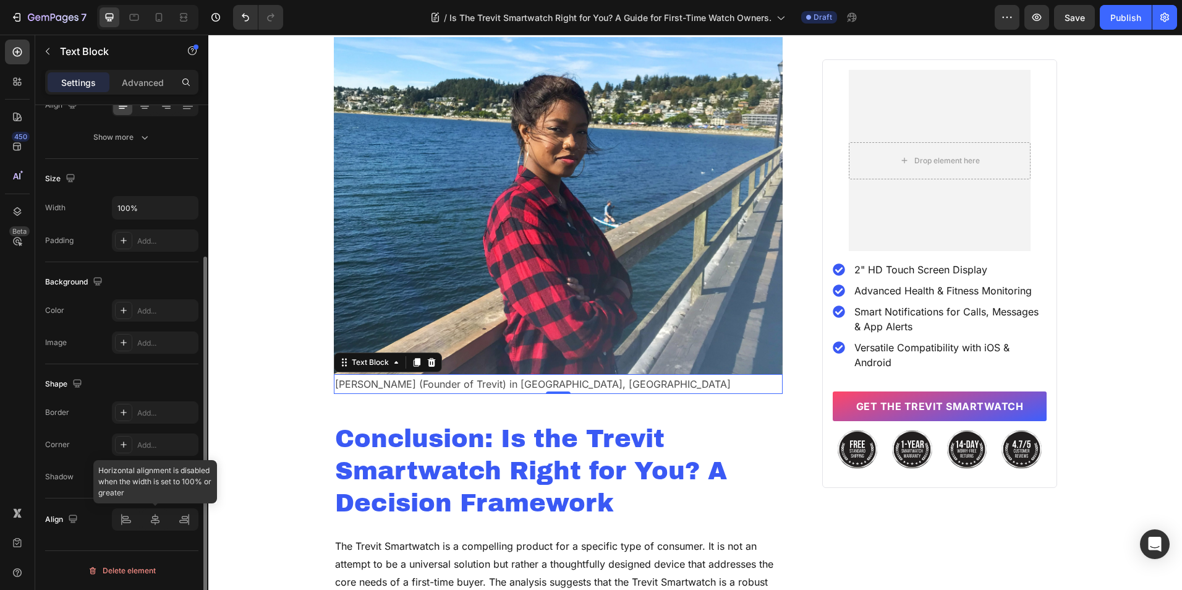
click at [153, 522] on div at bounding box center [155, 519] width 87 height 22
click at [160, 205] on input "100%" at bounding box center [155, 208] width 85 height 22
click at [181, 205] on icon "button" at bounding box center [187, 208] width 12 height 12
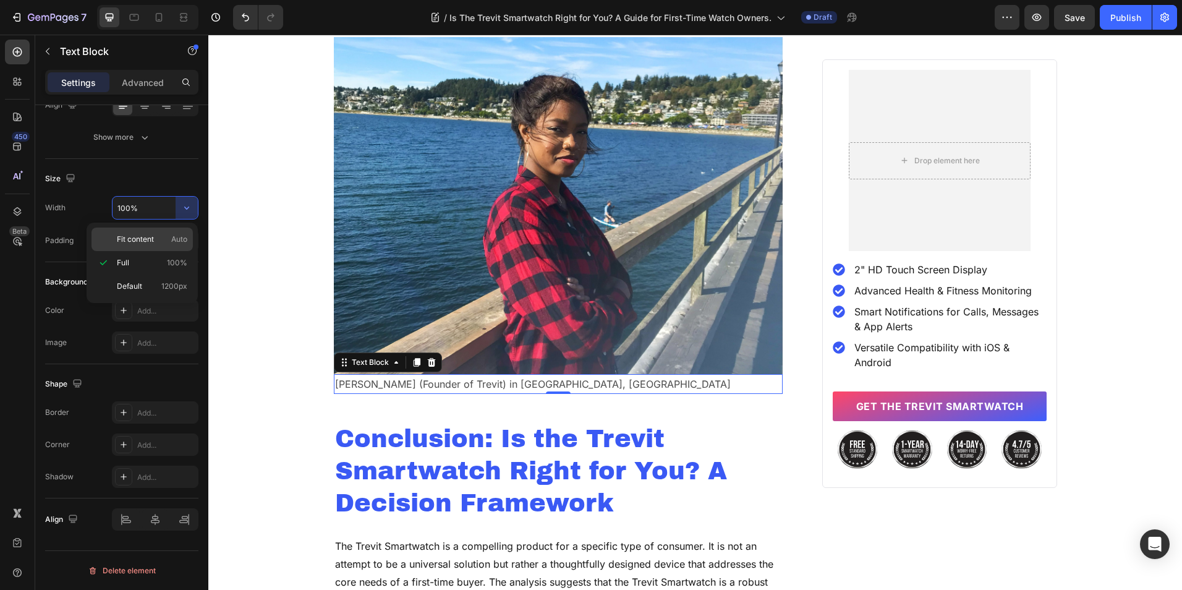
click at [145, 239] on span "Fit content" at bounding box center [135, 239] width 37 height 11
type input "Auto"
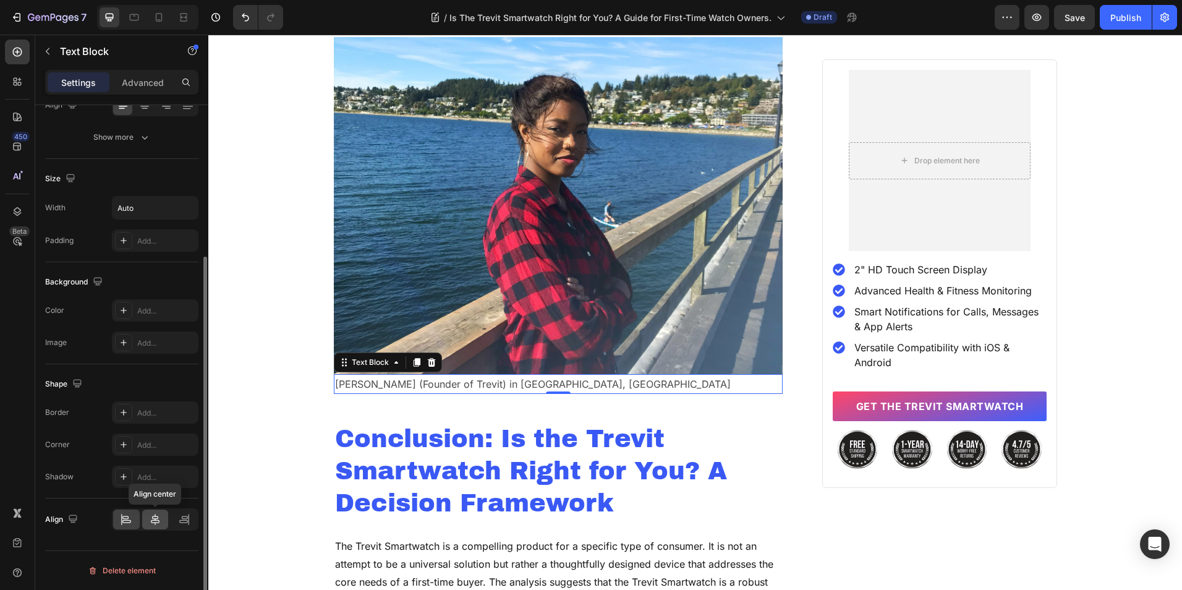
click at [145, 523] on div at bounding box center [155, 519] width 27 height 20
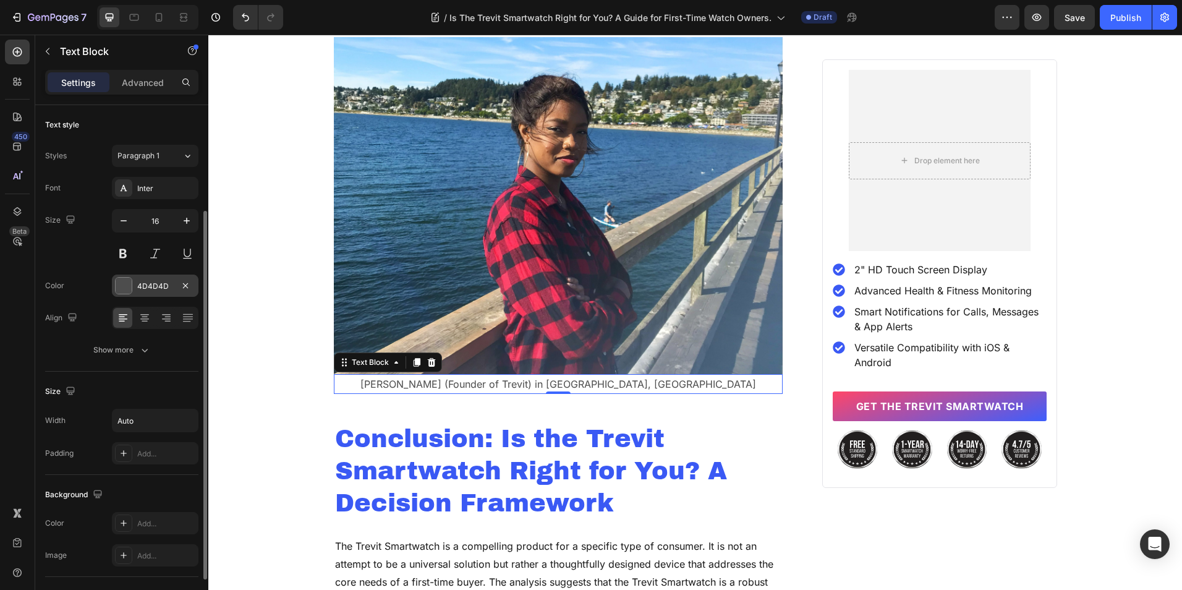
scroll to position [62, 0]
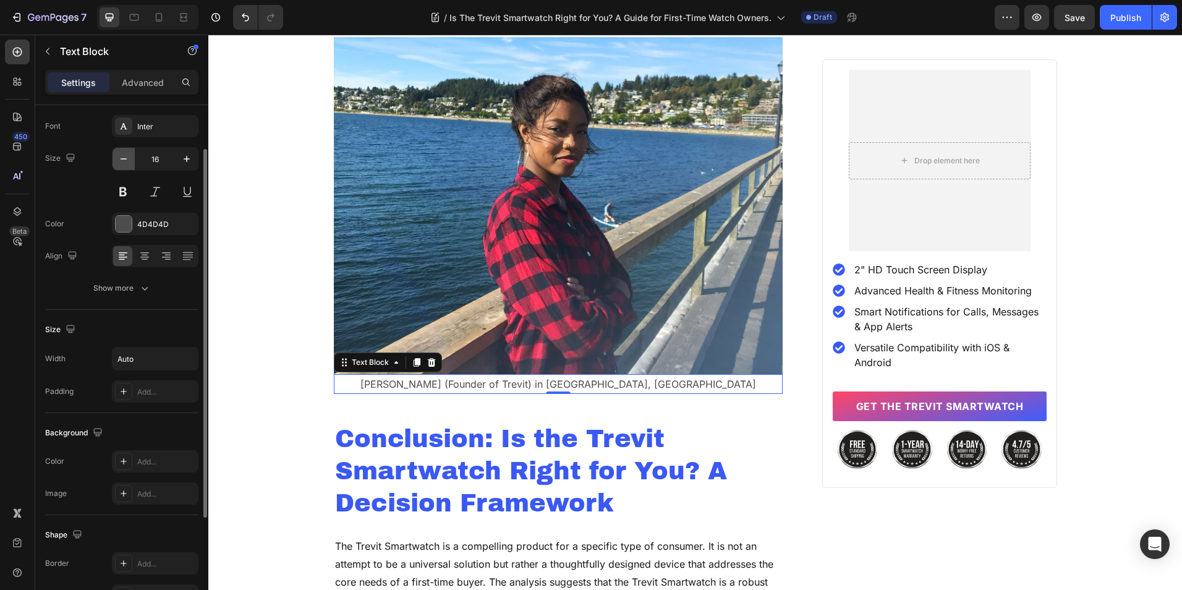
click at [124, 162] on icon "button" at bounding box center [123, 159] width 12 height 12
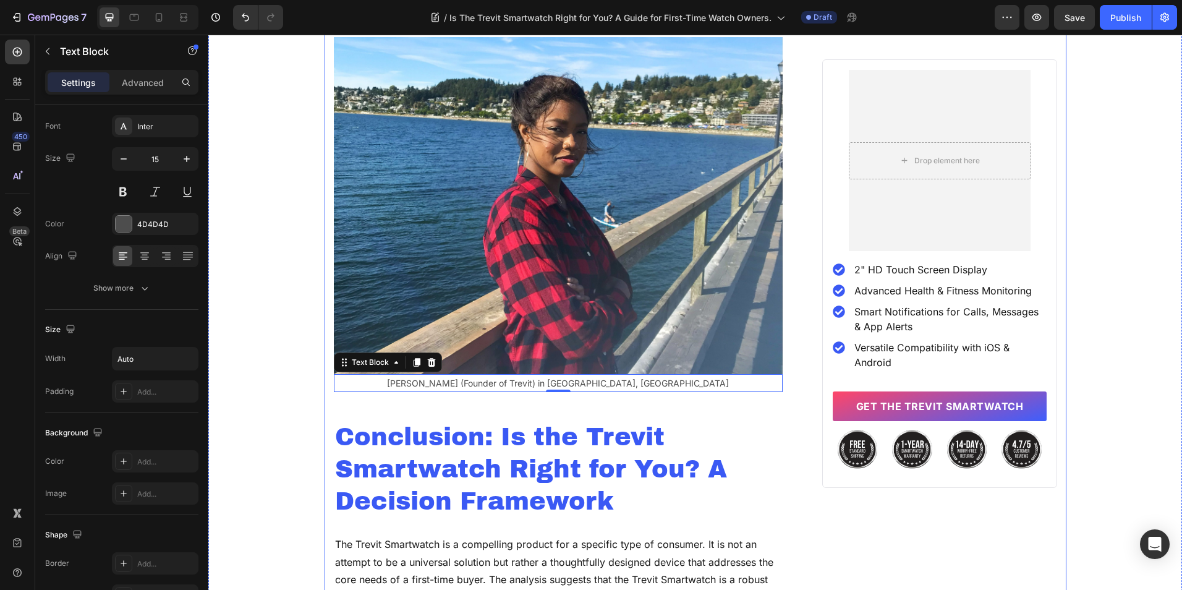
type input "14"
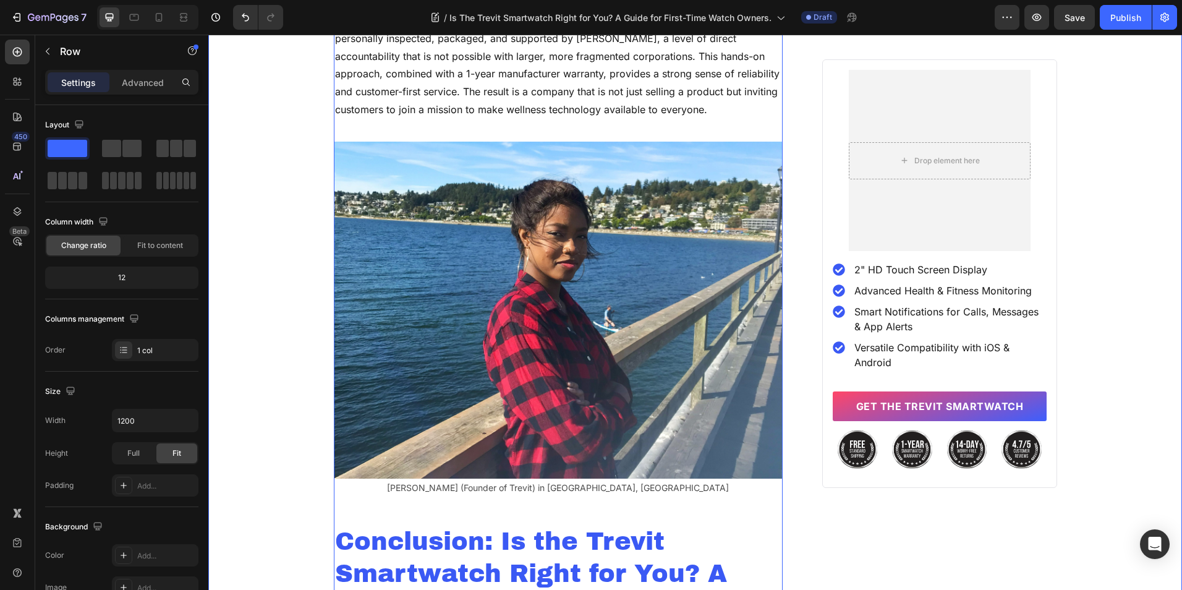
scroll to position [4448, 0]
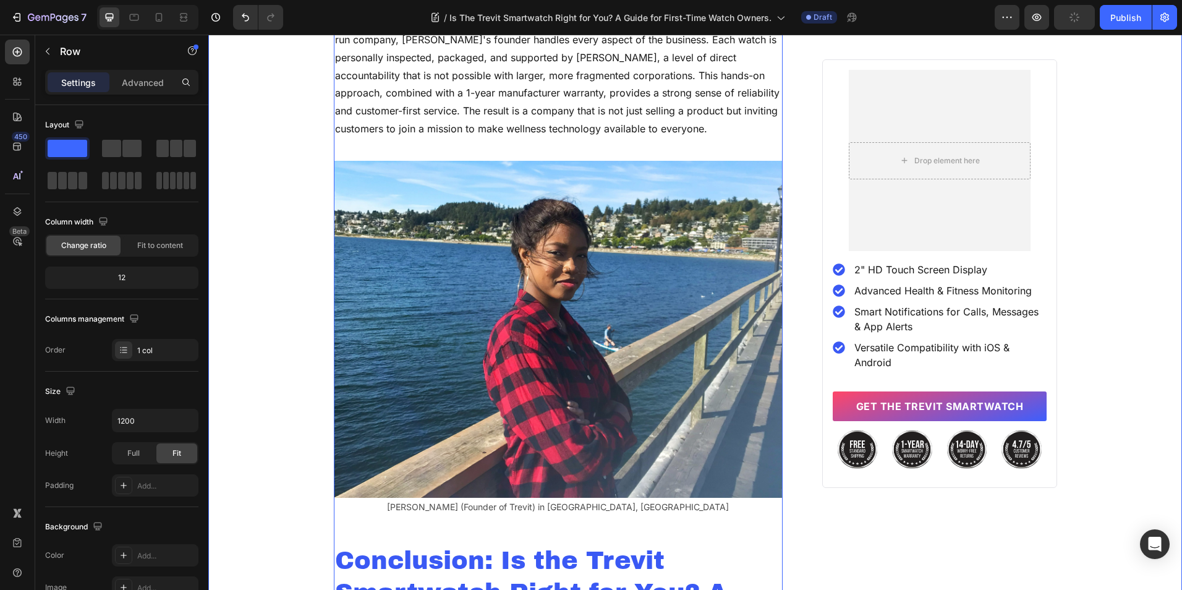
click at [581, 312] on img at bounding box center [558, 329] width 449 height 337
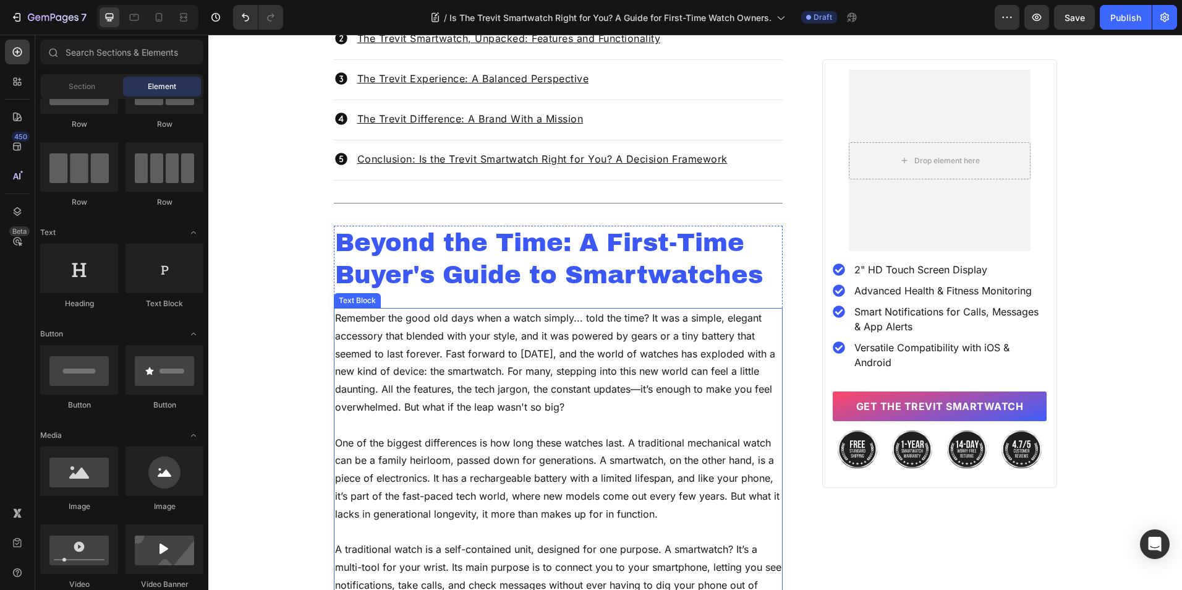
scroll to position [780, 0]
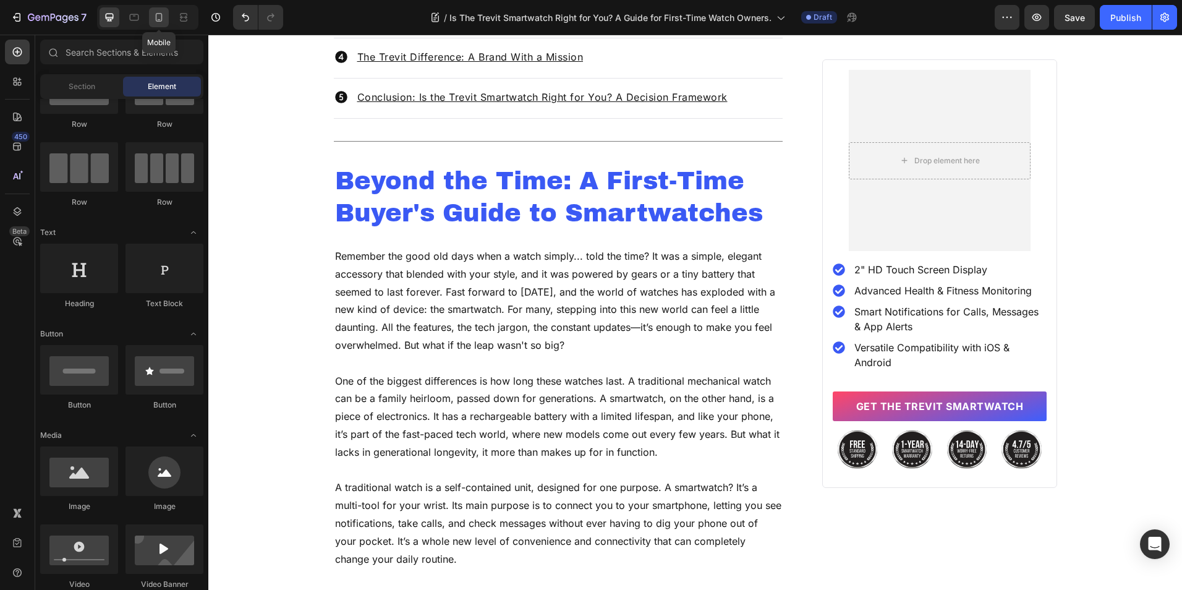
click at [151, 17] on div at bounding box center [159, 17] width 20 height 20
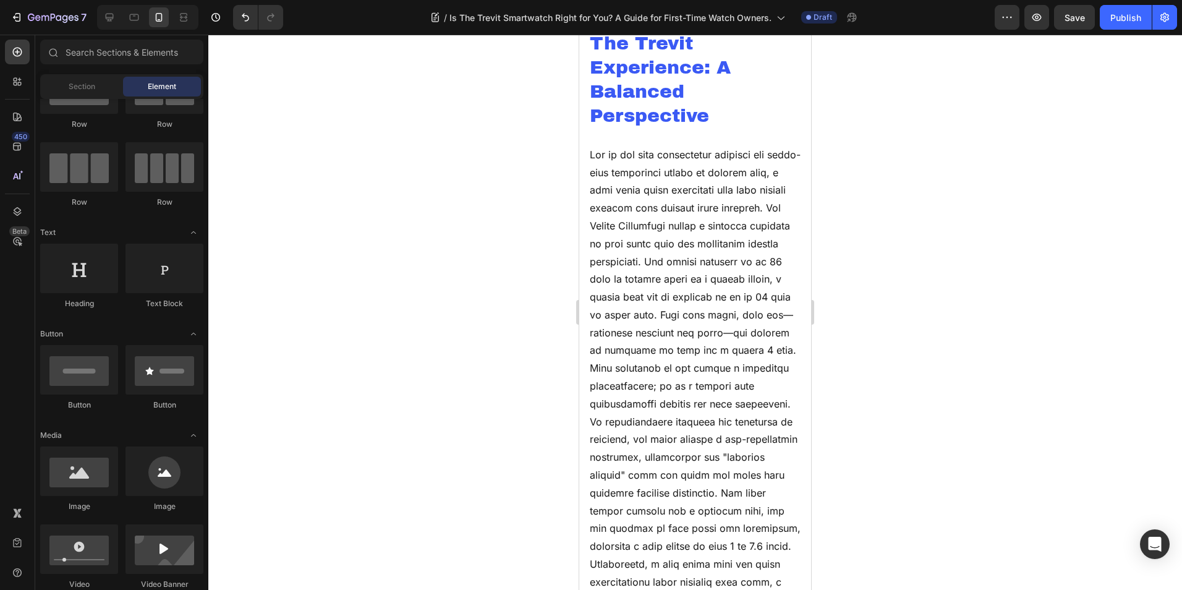
scroll to position [4311, 0]
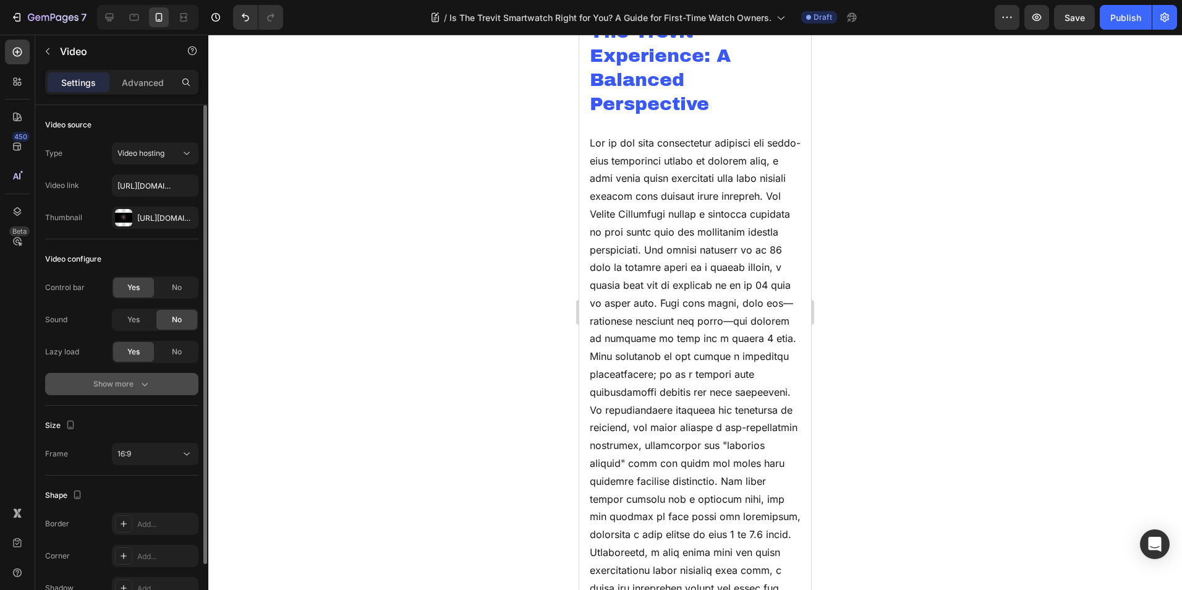
click at [137, 378] on div "Show more" at bounding box center [121, 384] width 57 height 12
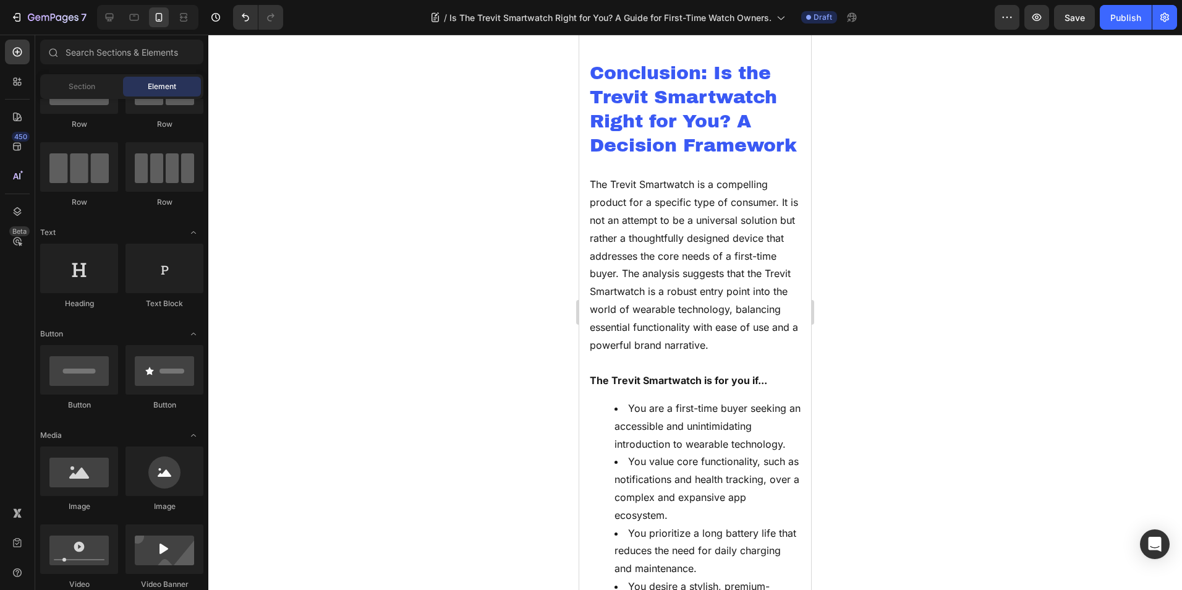
scroll to position [7087, 0]
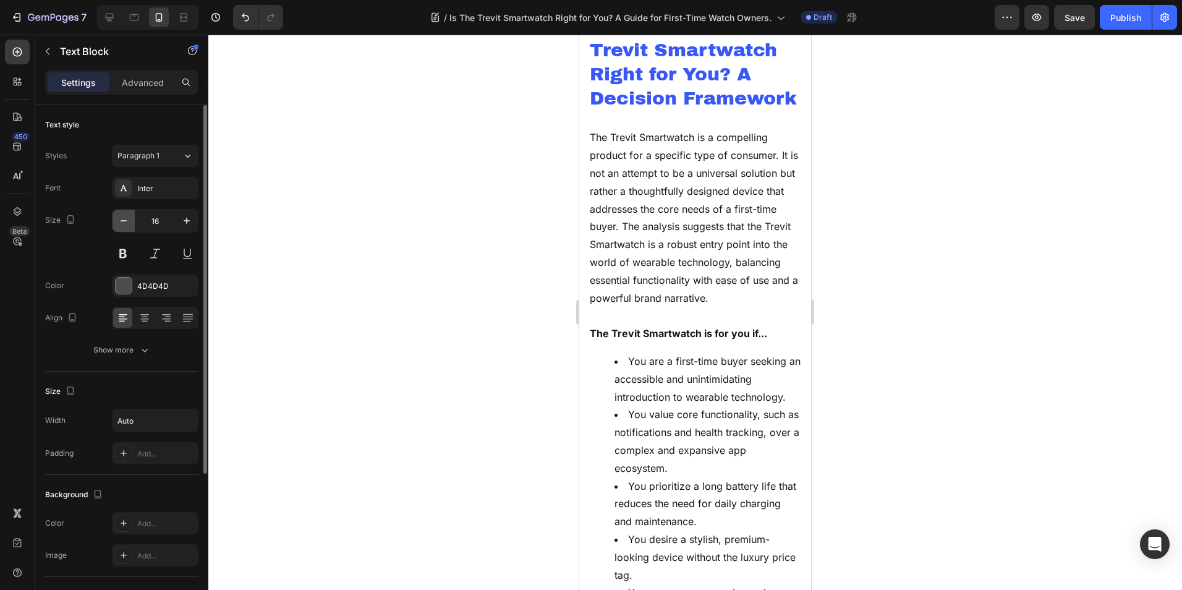
click at [131, 219] on button "button" at bounding box center [124, 221] width 22 height 22
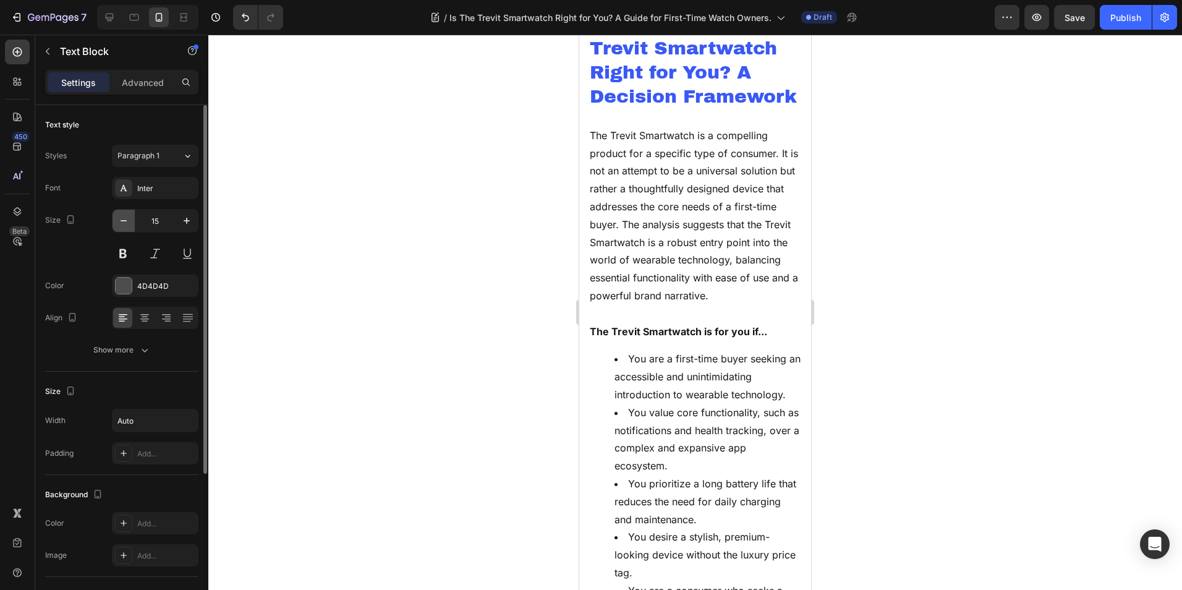
click at [131, 219] on button "button" at bounding box center [124, 221] width 22 height 22
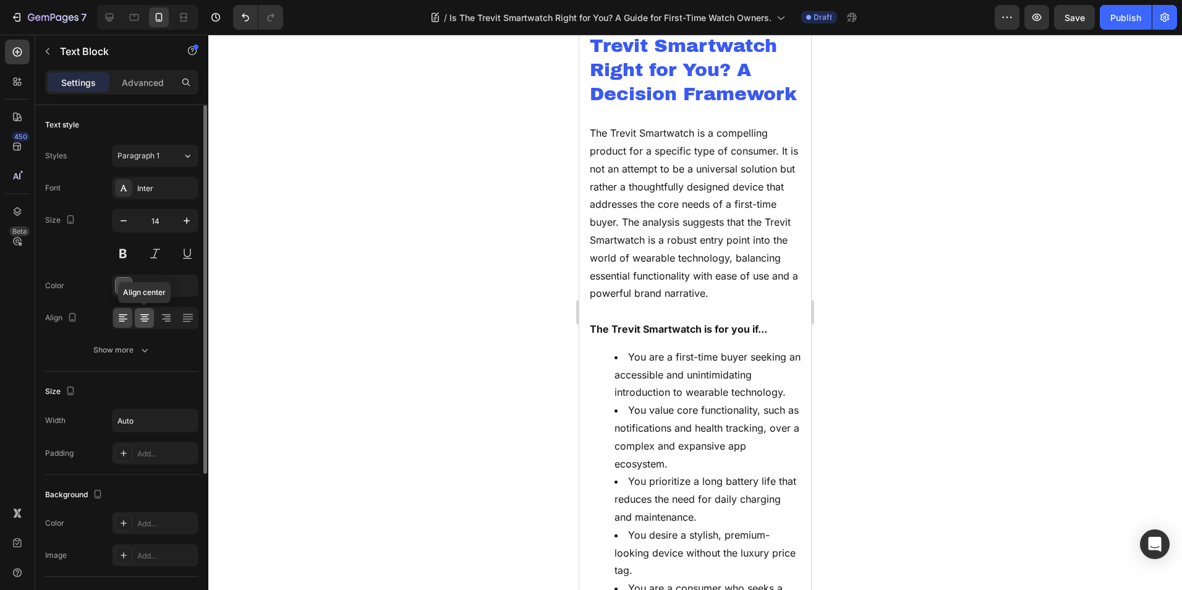
click at [143, 322] on icon at bounding box center [144, 318] width 12 height 12
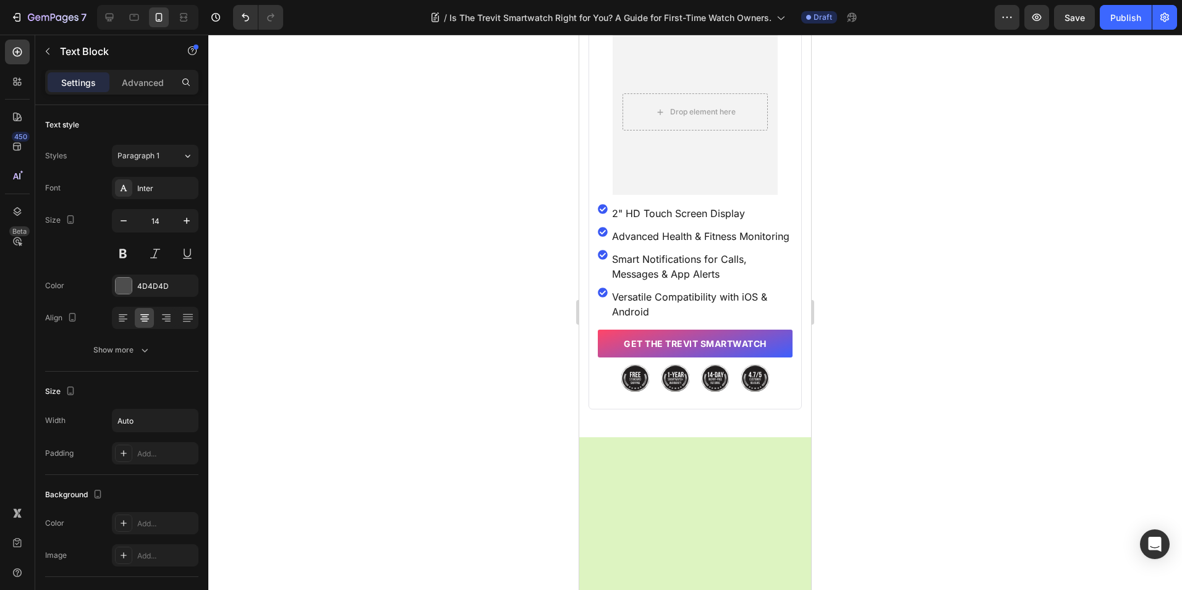
scroll to position [9003, 0]
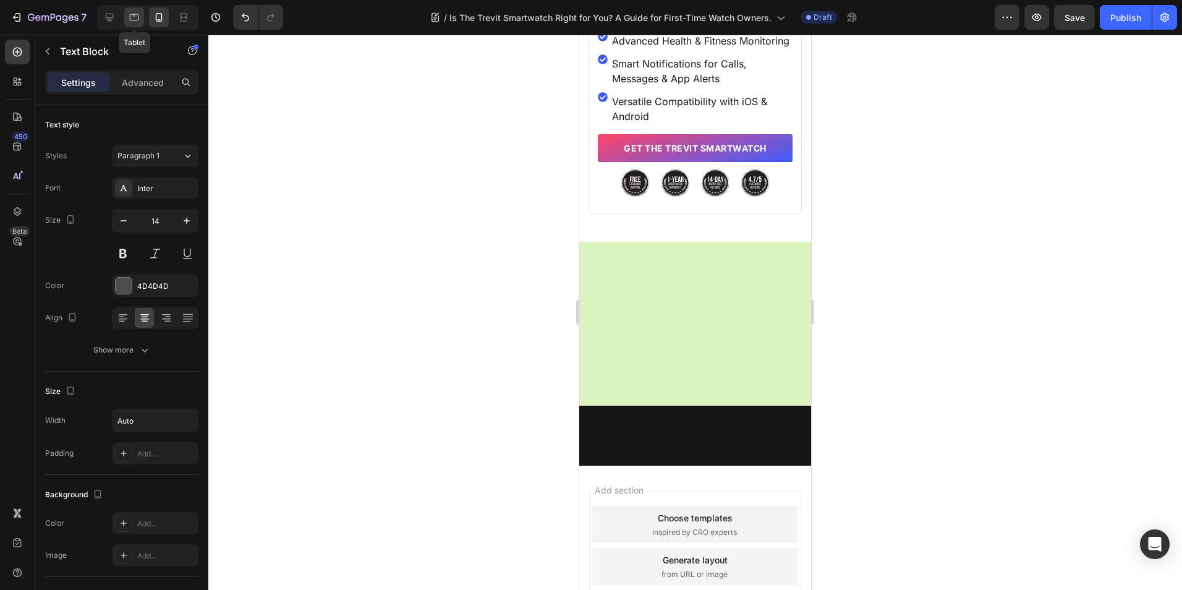
click at [129, 12] on div at bounding box center [134, 17] width 20 height 20
type input "16"
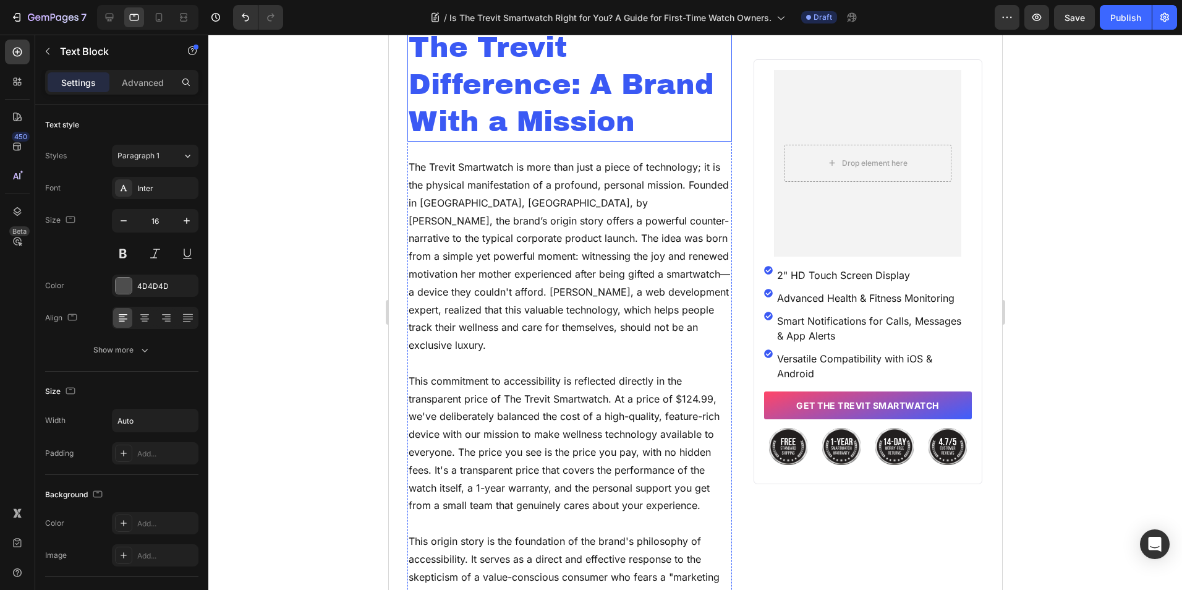
scroll to position [4716, 0]
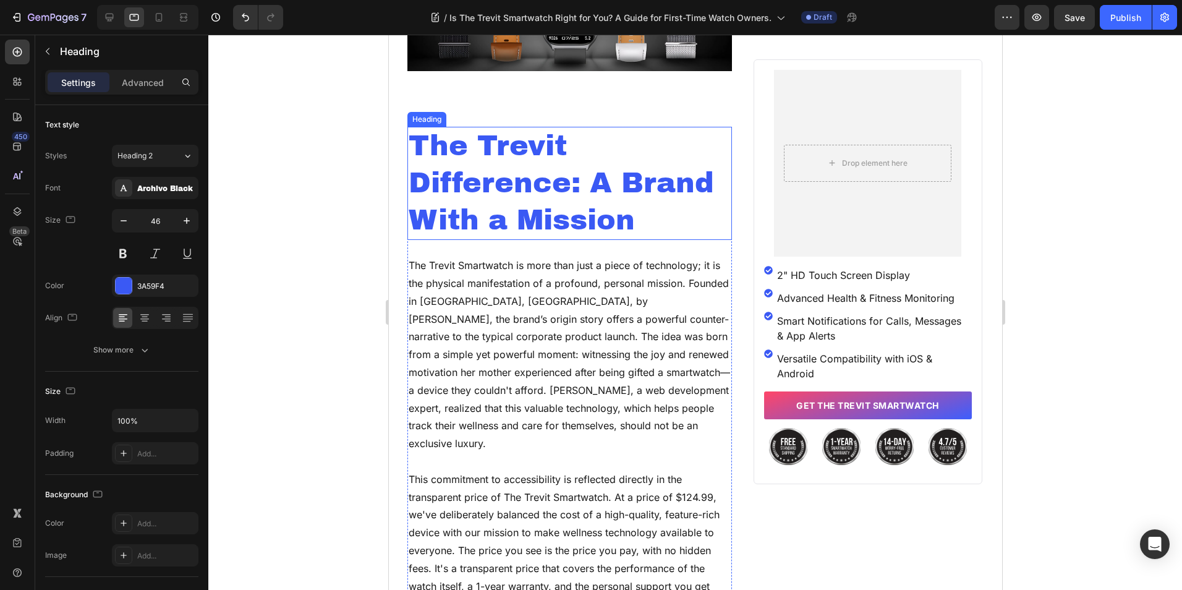
click at [579, 198] on p "The Trevit Difference: A Brand With a Mission" at bounding box center [569, 183] width 322 height 111
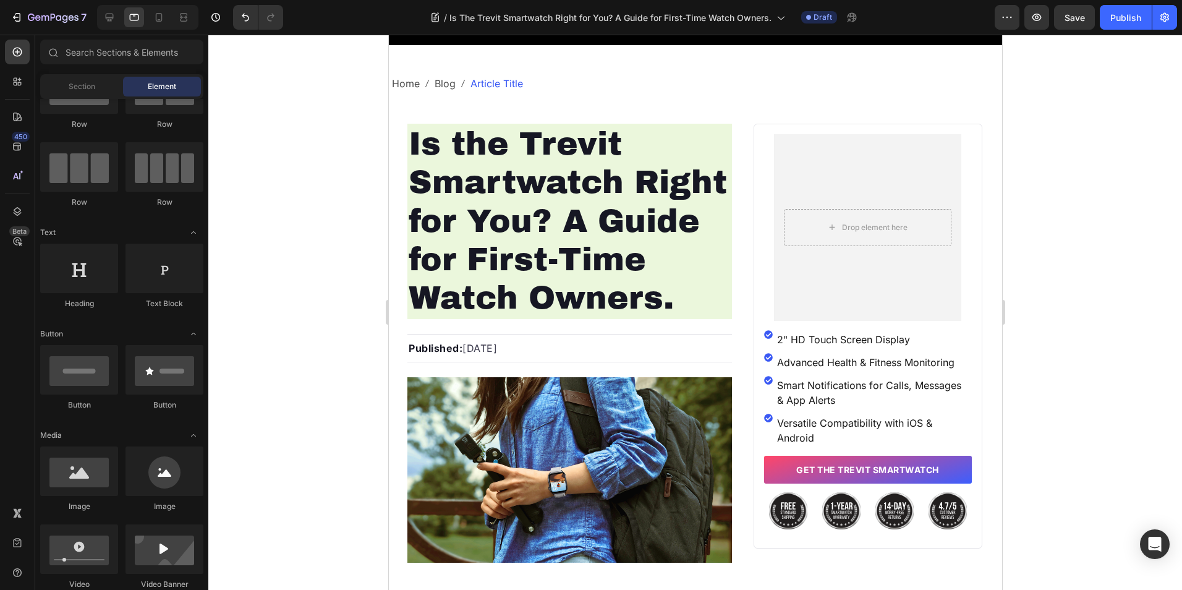
scroll to position [0, 0]
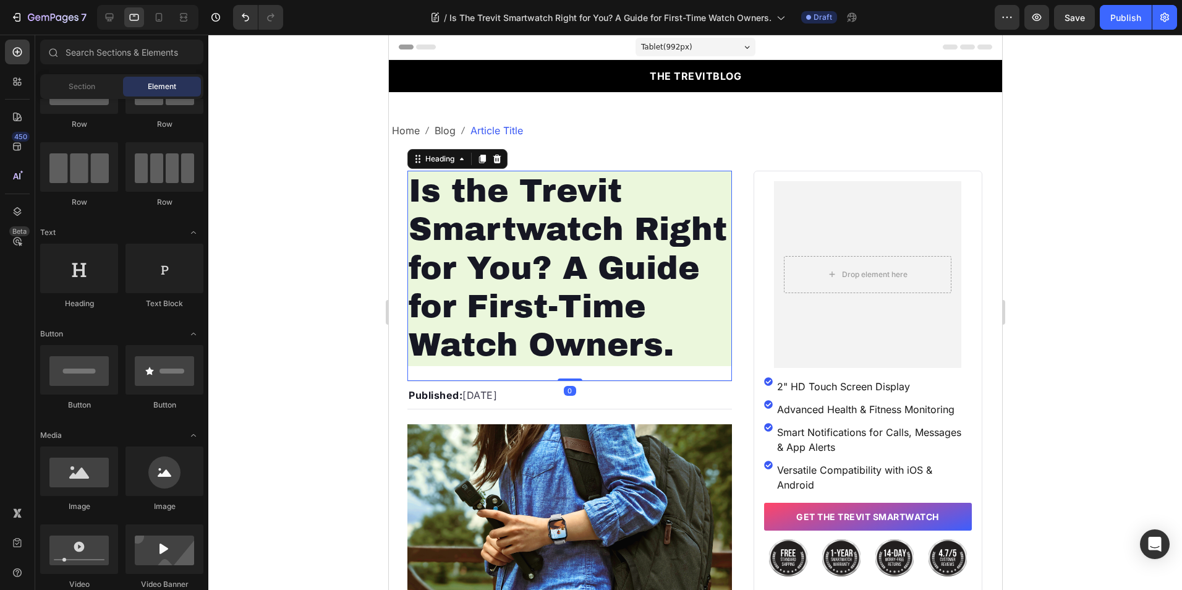
click at [501, 252] on h1 "Is the Trevit Smartwatch Right for You? A Guide for First-Time Watch Owners." at bounding box center [569, 268] width 325 height 195
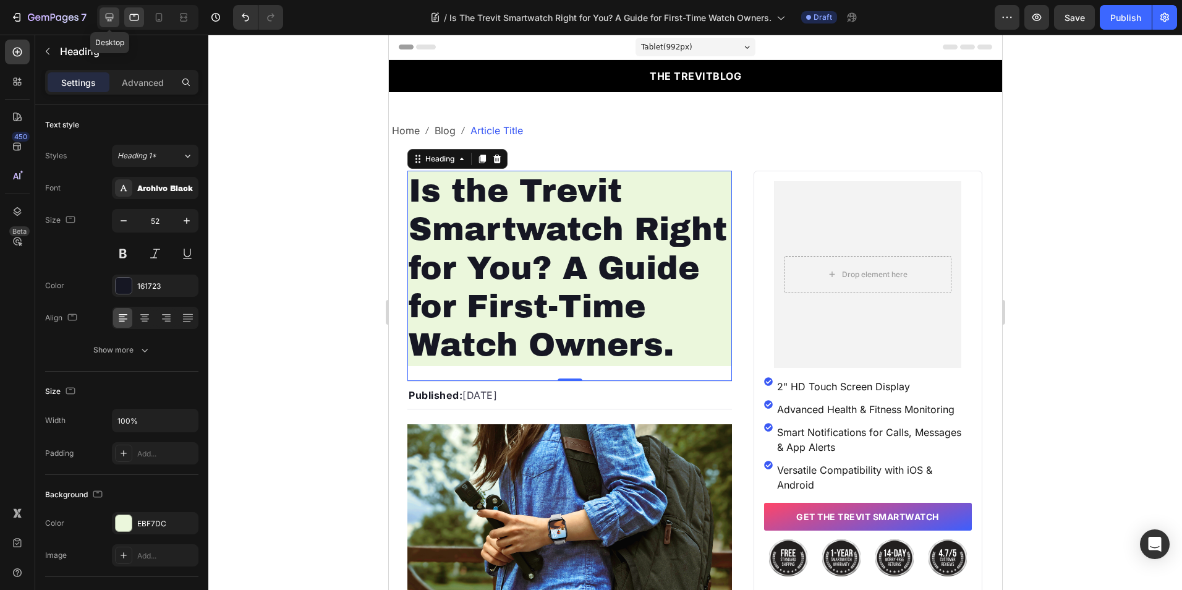
click at [114, 20] on icon at bounding box center [109, 17] width 12 height 12
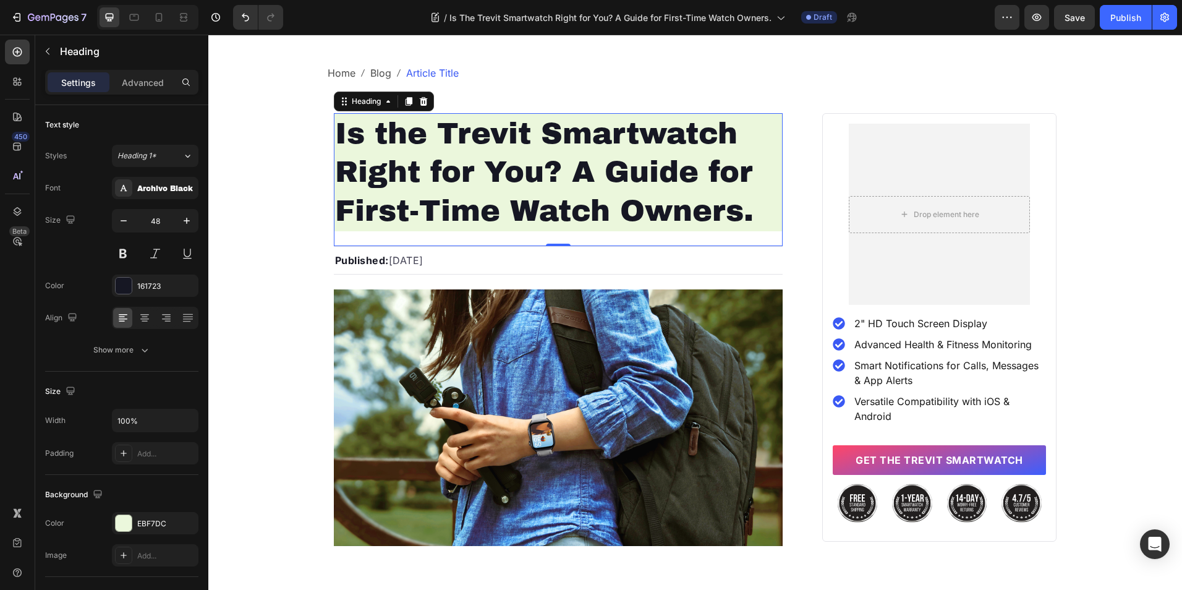
scroll to position [93, 0]
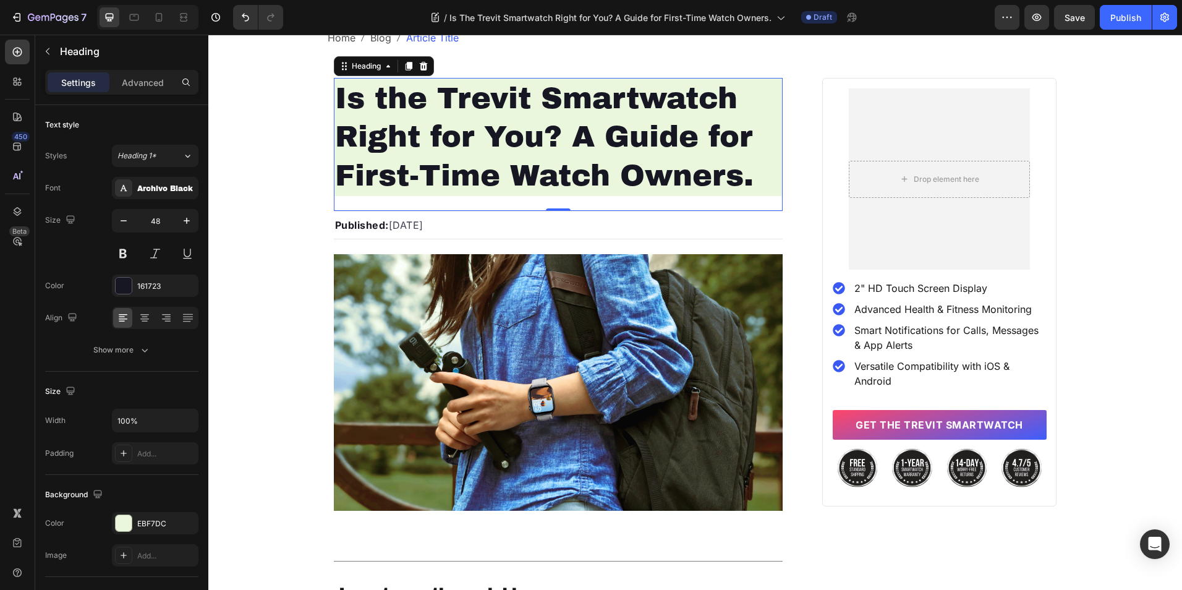
click at [472, 155] on h1 "Is the Trevit Smartwatch Right for You? A Guide for First-Time Watch Owners." at bounding box center [558, 137] width 449 height 118
click at [140, 21] on icon at bounding box center [134, 17] width 12 height 12
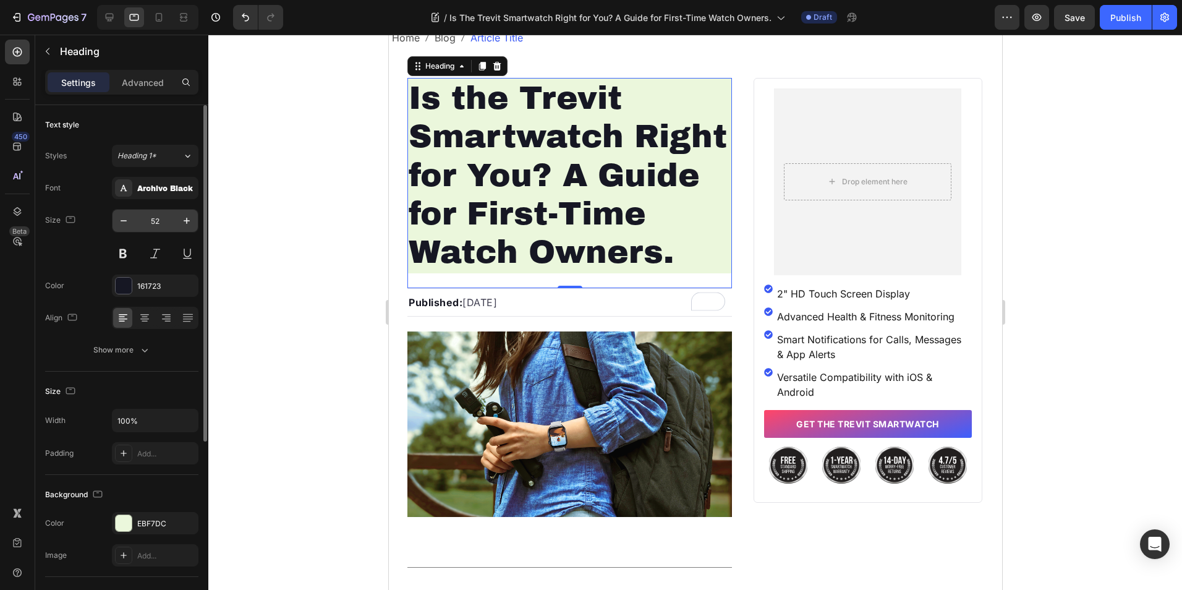
click at [155, 219] on input "52" at bounding box center [155, 221] width 41 height 22
click at [174, 155] on div "Heading 1*" at bounding box center [149, 155] width 65 height 11
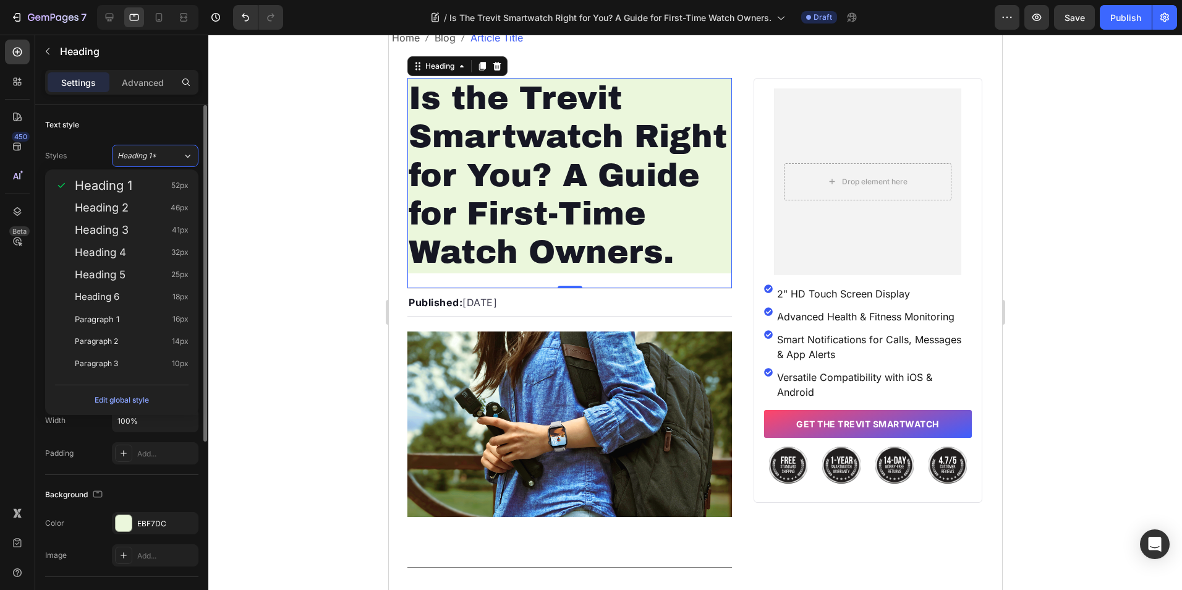
click at [168, 119] on div "Text style" at bounding box center [121, 125] width 153 height 20
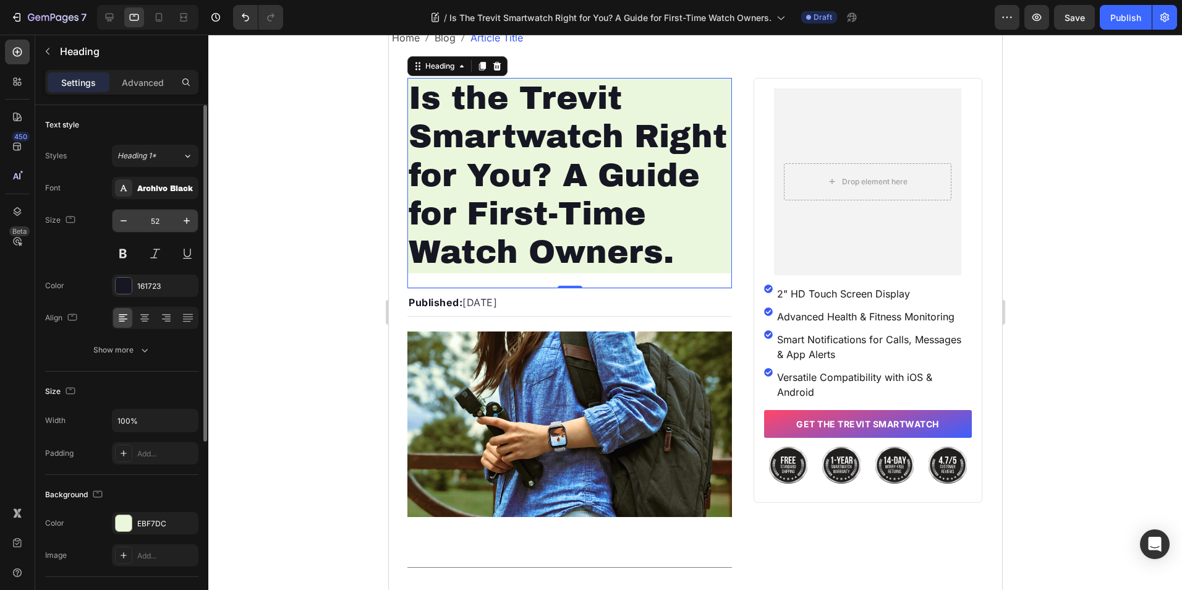
click at [154, 212] on input "52" at bounding box center [155, 221] width 41 height 22
type input "46"
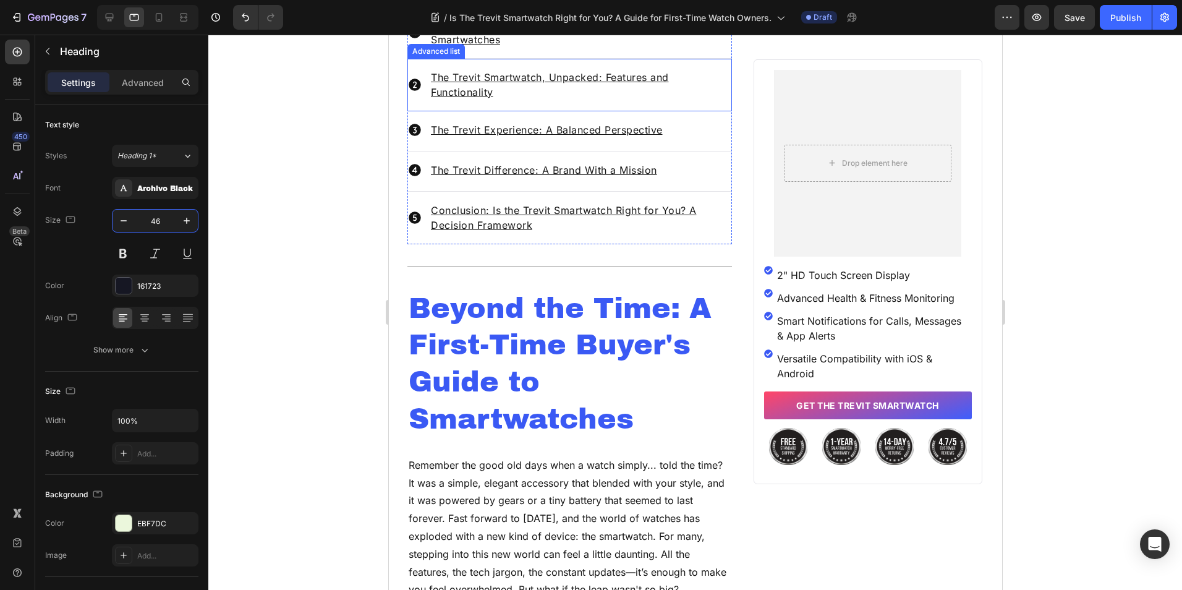
scroll to position [680, 0]
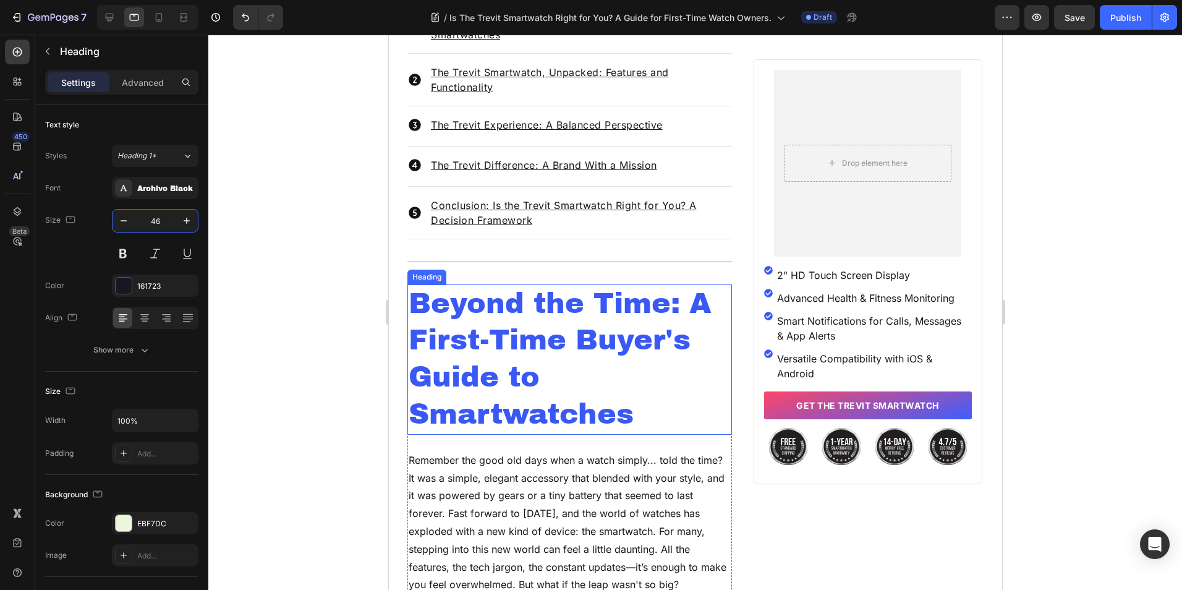
click at [542, 372] on h2 "Beyond the Time: A First-Time Buyer's Guide to Smartwatches" at bounding box center [569, 359] width 325 height 150
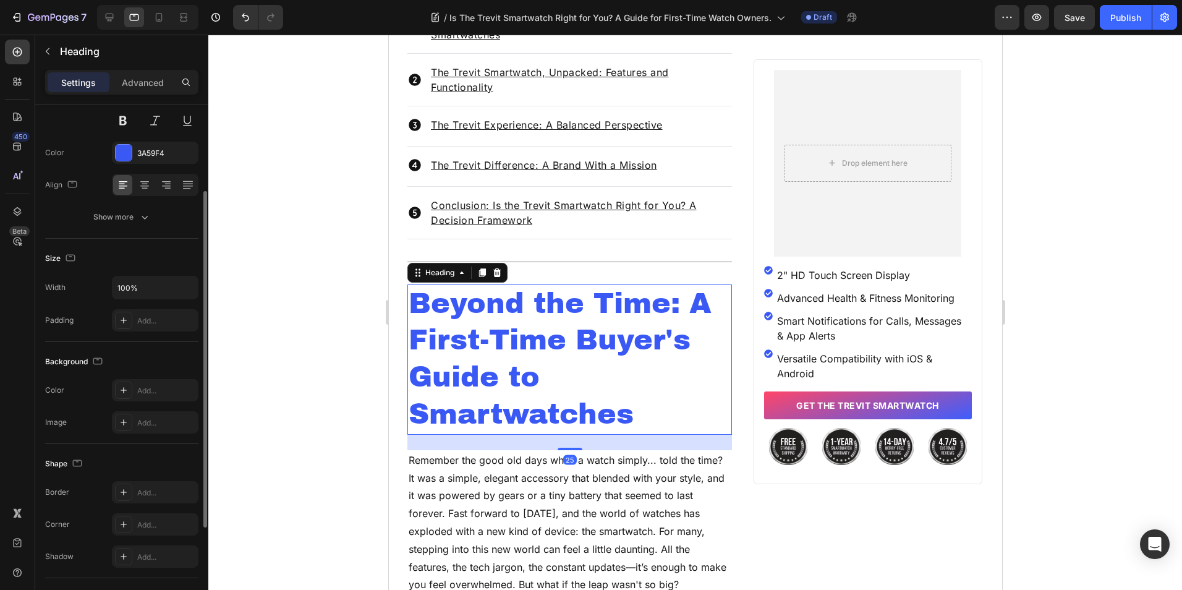
scroll to position [0, 0]
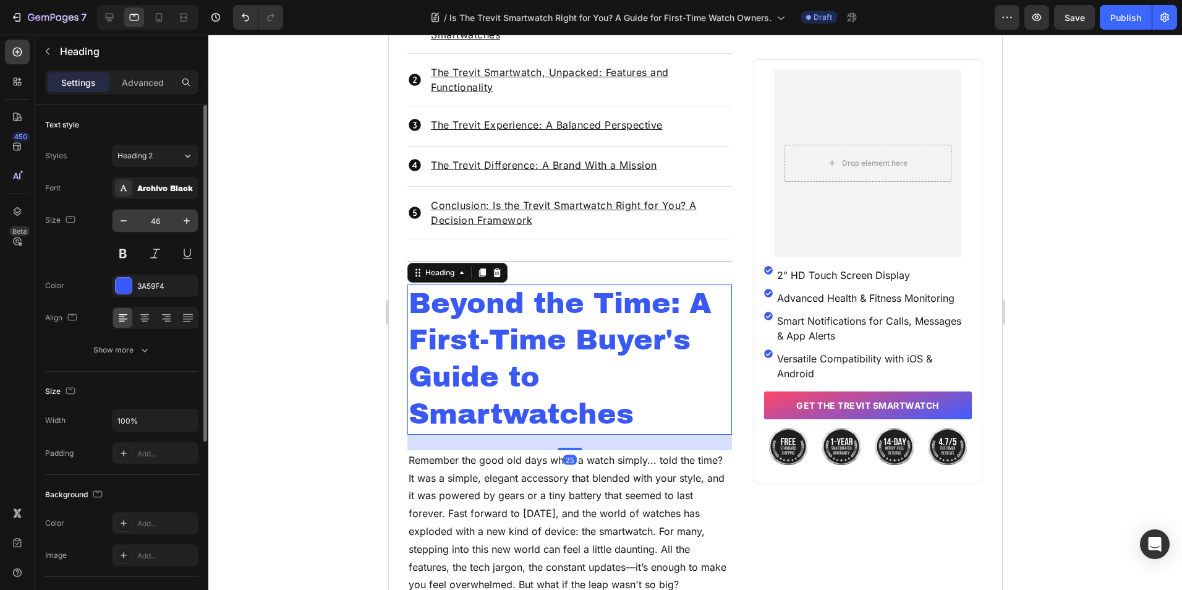
click at [159, 218] on input "46" at bounding box center [155, 221] width 41 height 22
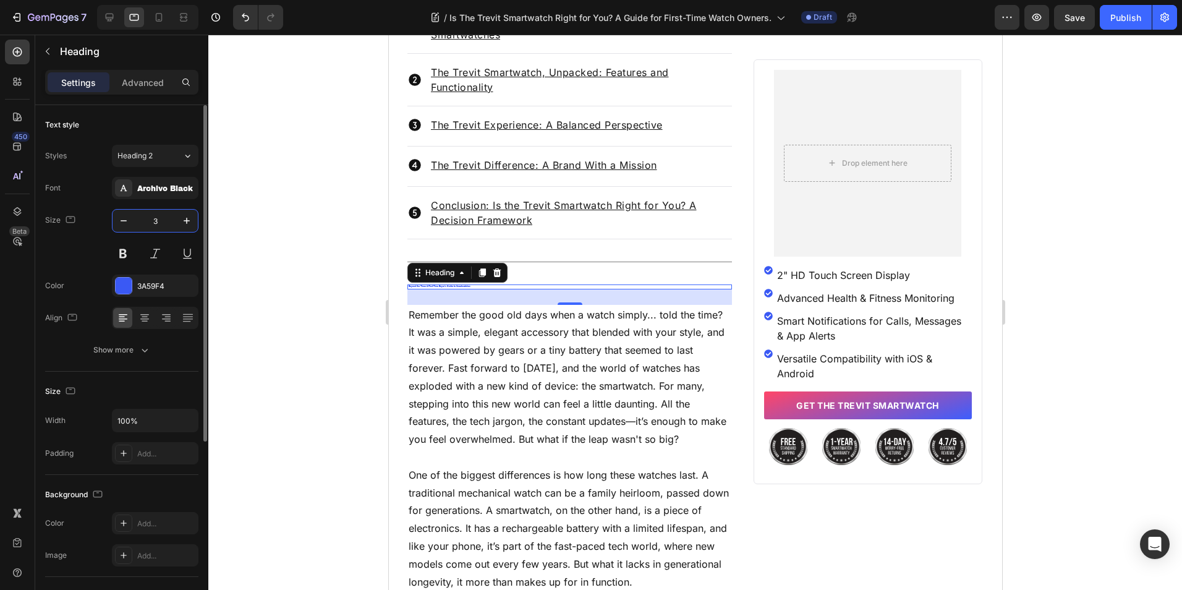
type input "38"
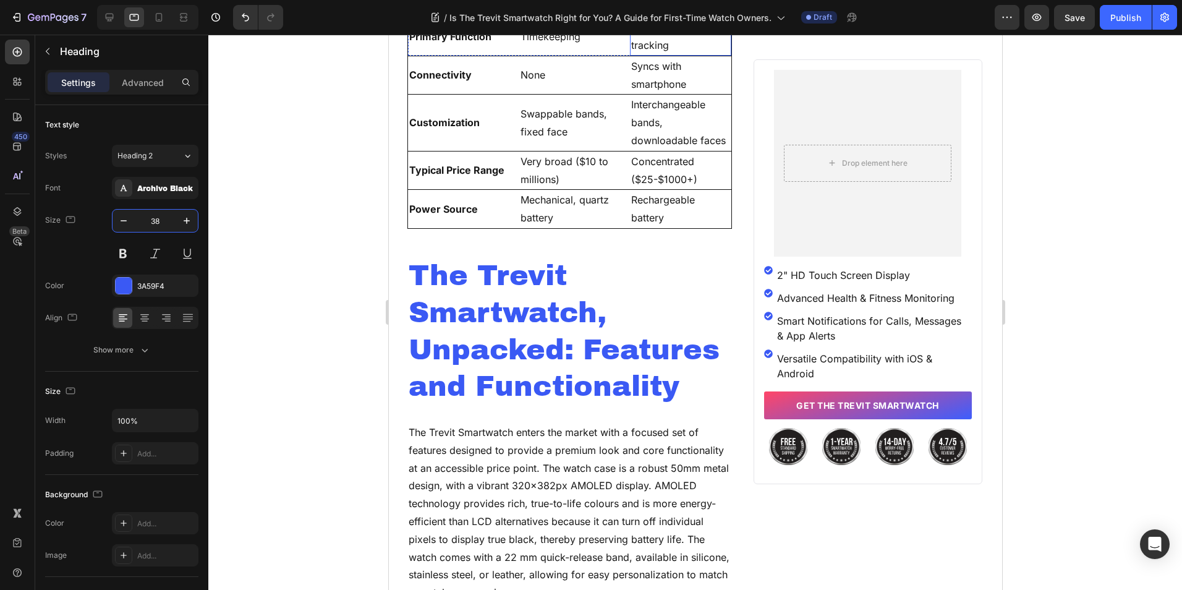
scroll to position [1855, 0]
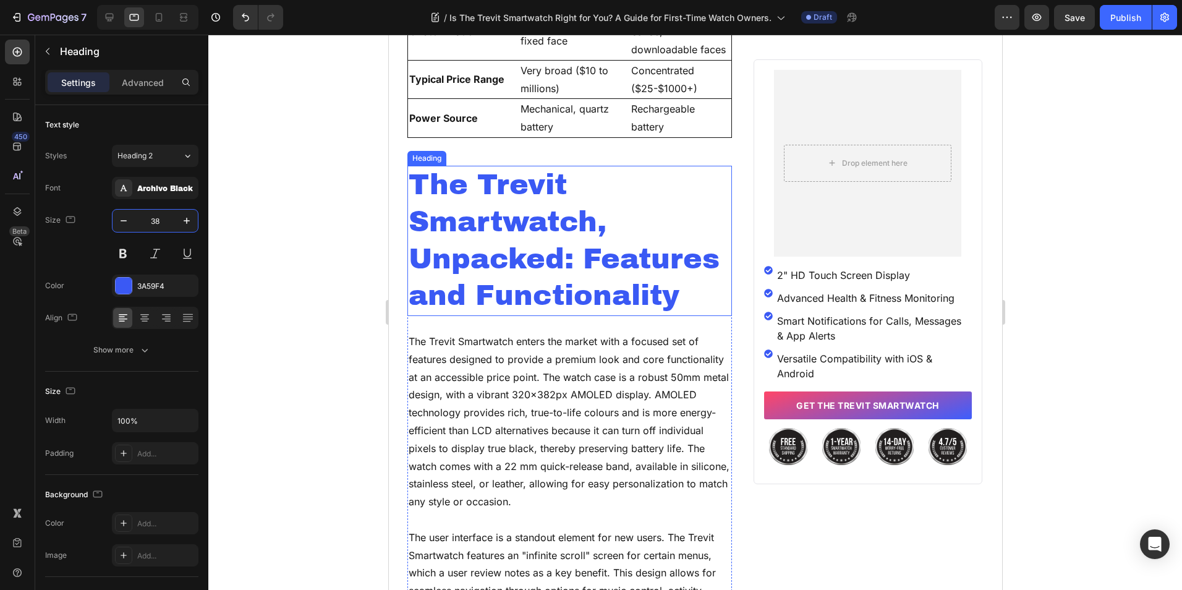
click at [473, 222] on p "The Trevit Smartwatch, Unpacked: Features and Functionality" at bounding box center [569, 241] width 322 height 148
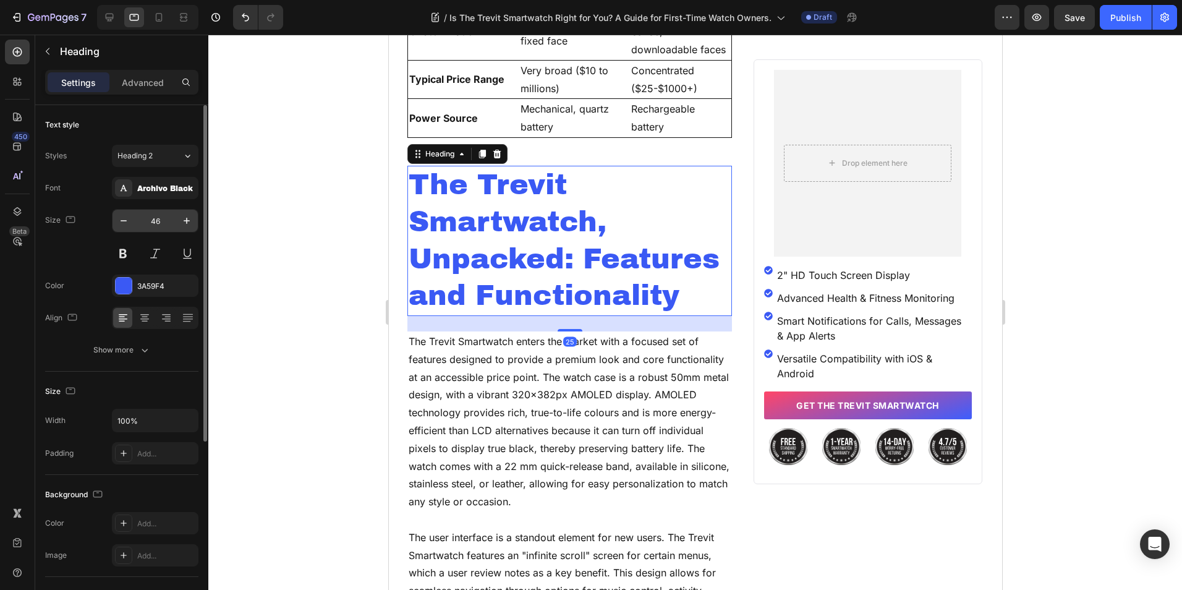
click at [153, 219] on input "46" at bounding box center [155, 221] width 41 height 22
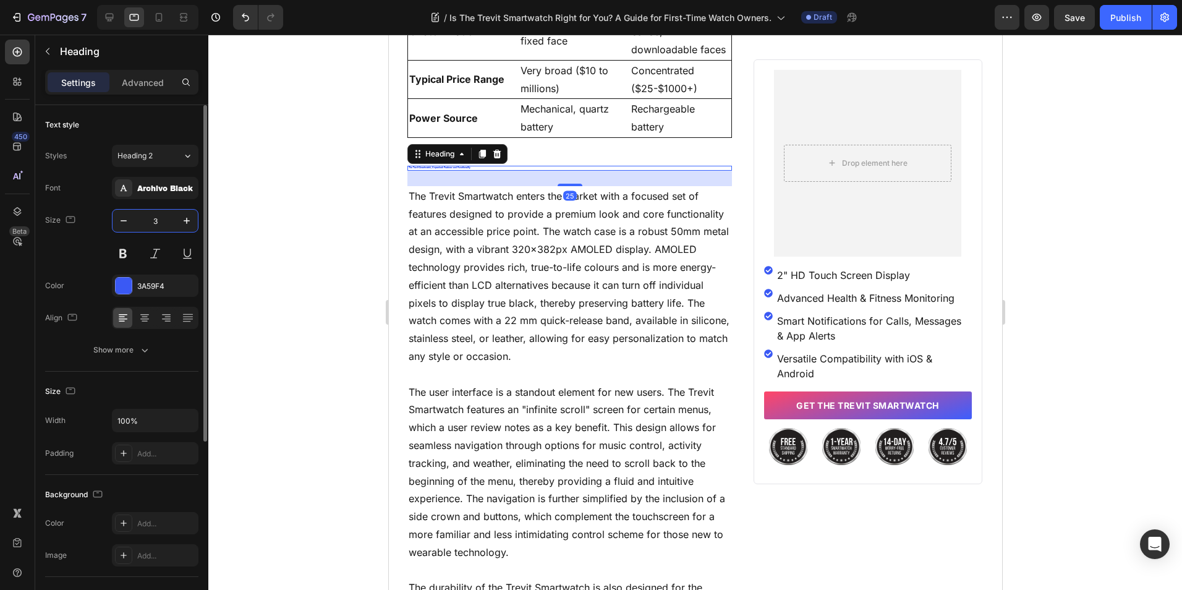
type input "38"
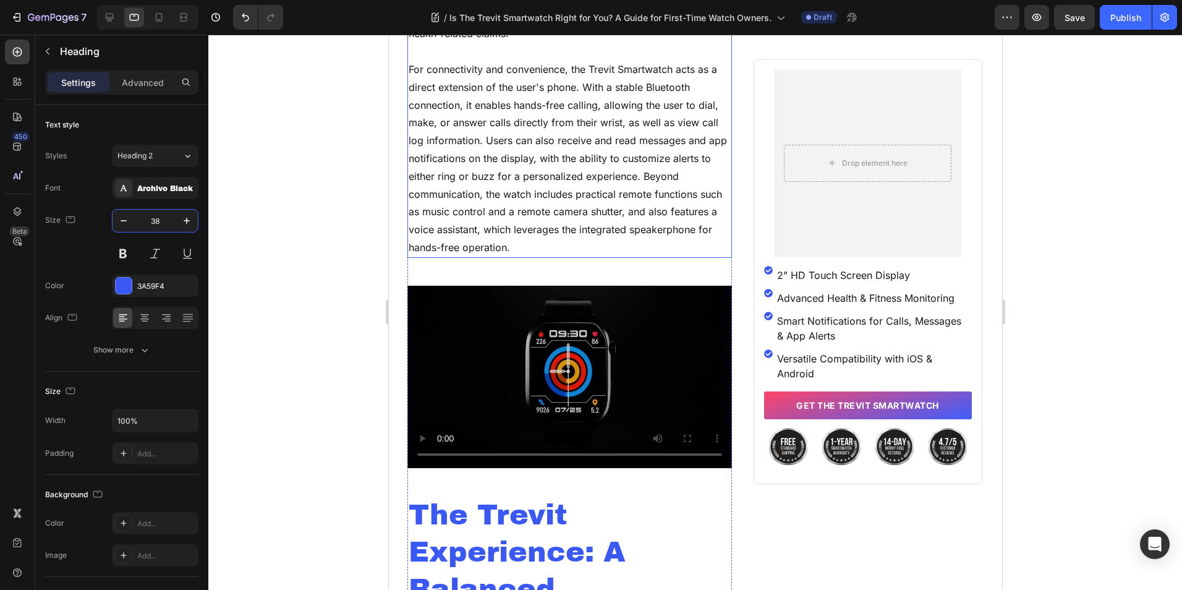
scroll to position [3462, 0]
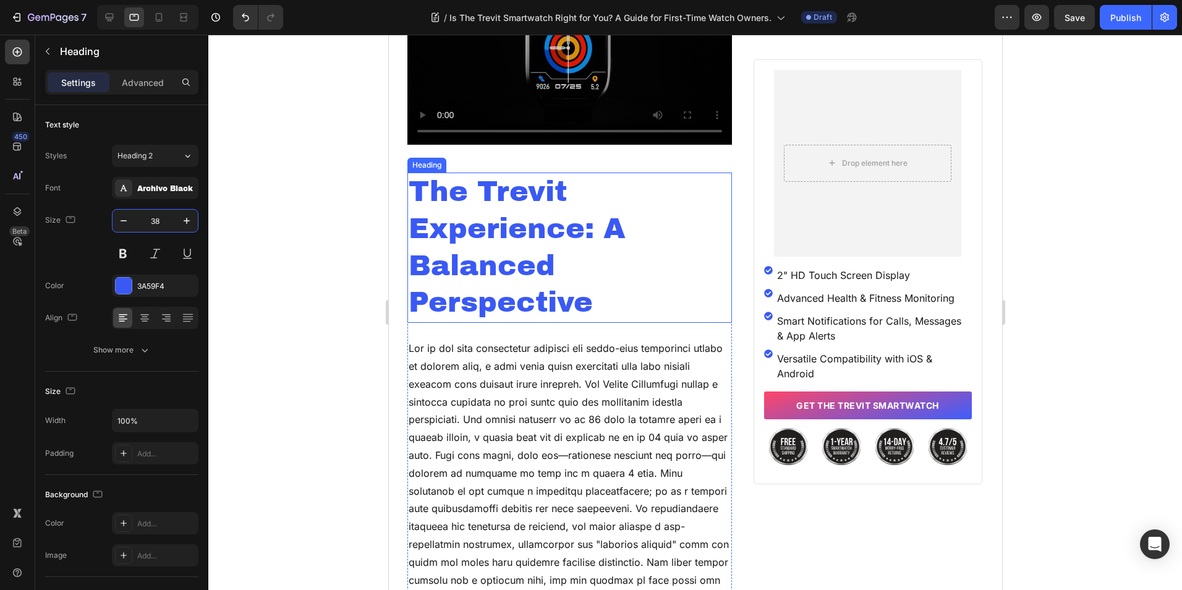
click at [548, 257] on p "The Trevit Experience: A Balanced Perspective" at bounding box center [569, 248] width 322 height 148
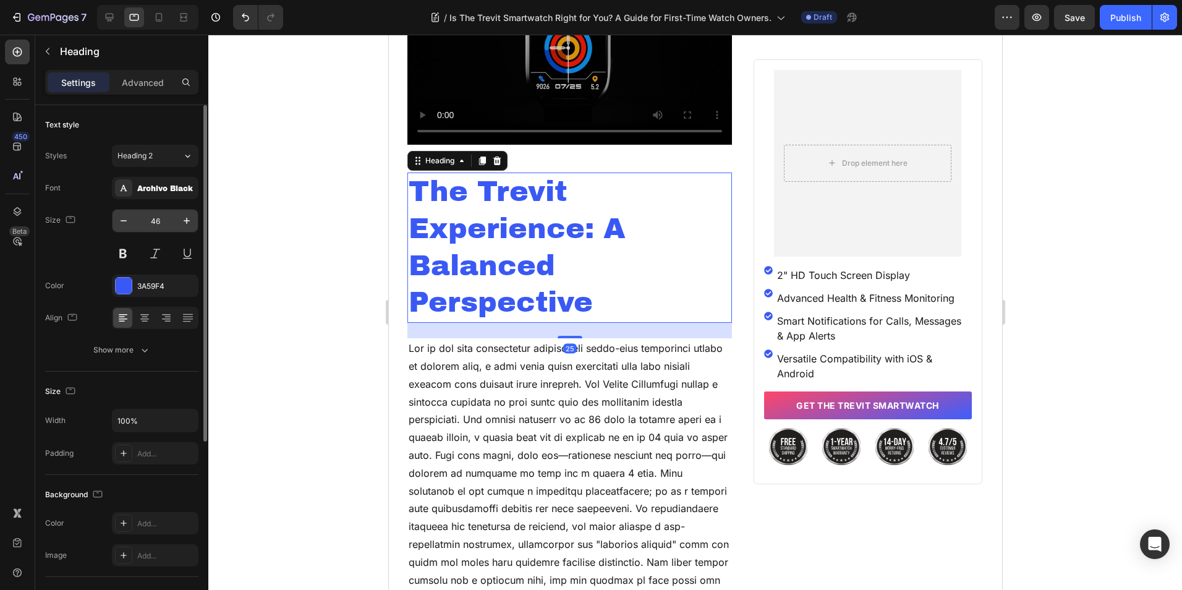
click at [170, 226] on input "46" at bounding box center [155, 221] width 41 height 22
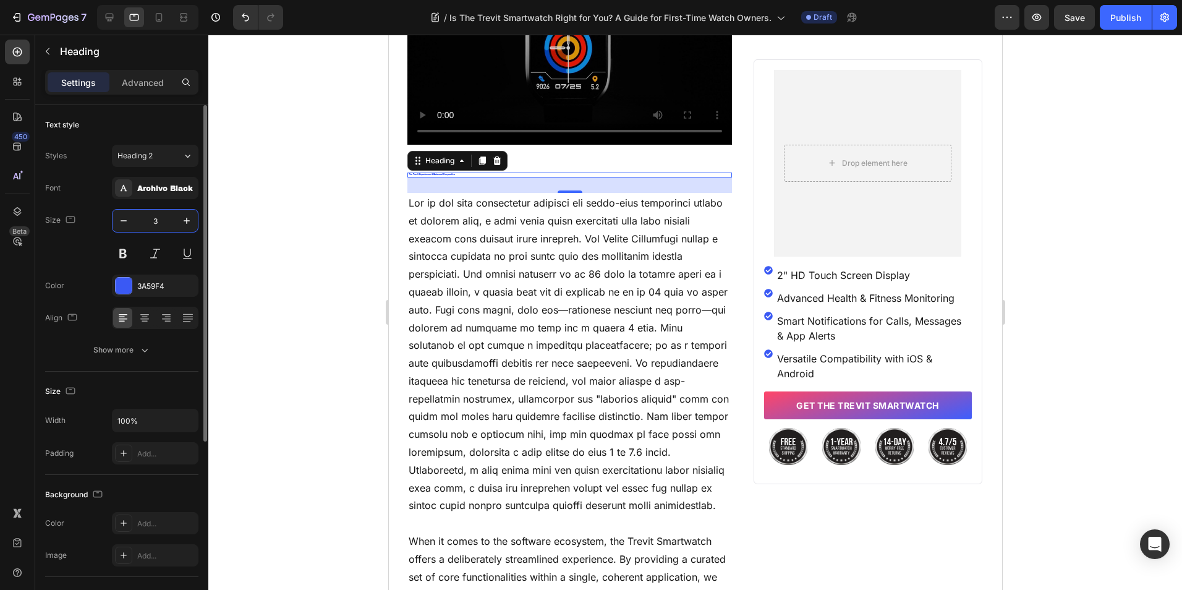
type input "38"
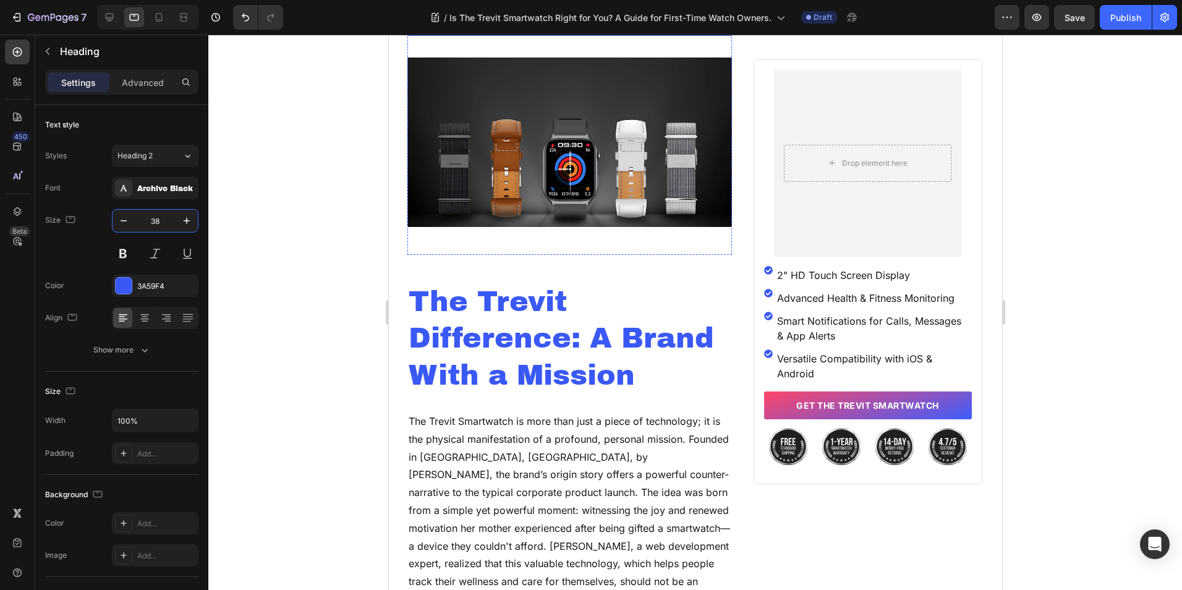
scroll to position [4451, 0]
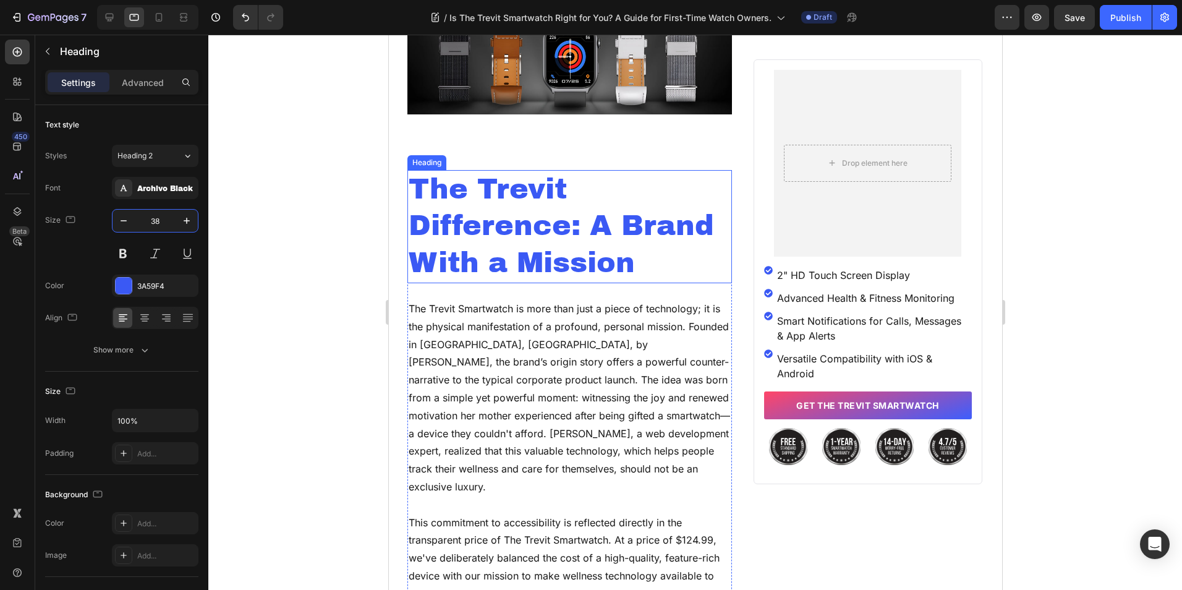
click at [503, 263] on p "The Trevit Difference: A Brand With a Mission" at bounding box center [569, 226] width 322 height 111
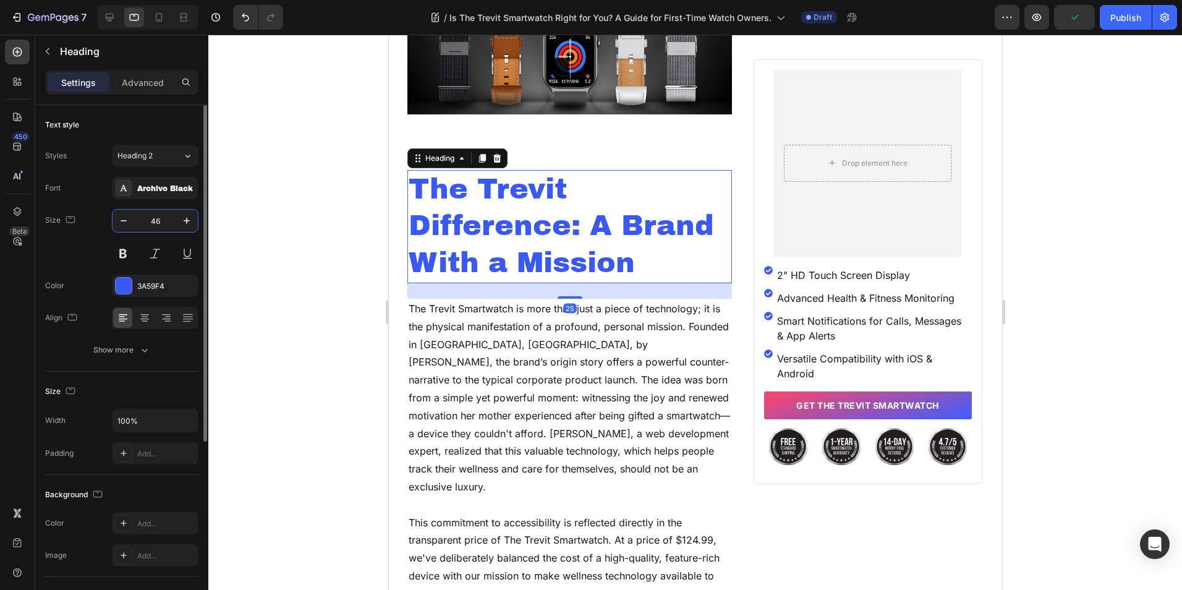
click at [156, 228] on input "46" at bounding box center [155, 221] width 41 height 22
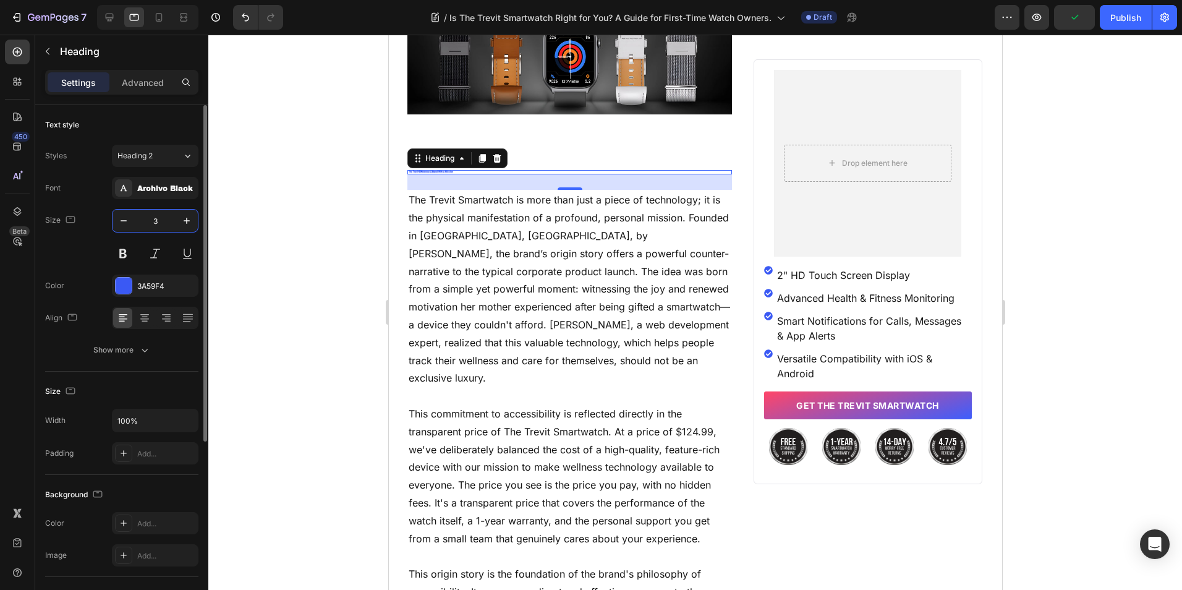
type input "38"
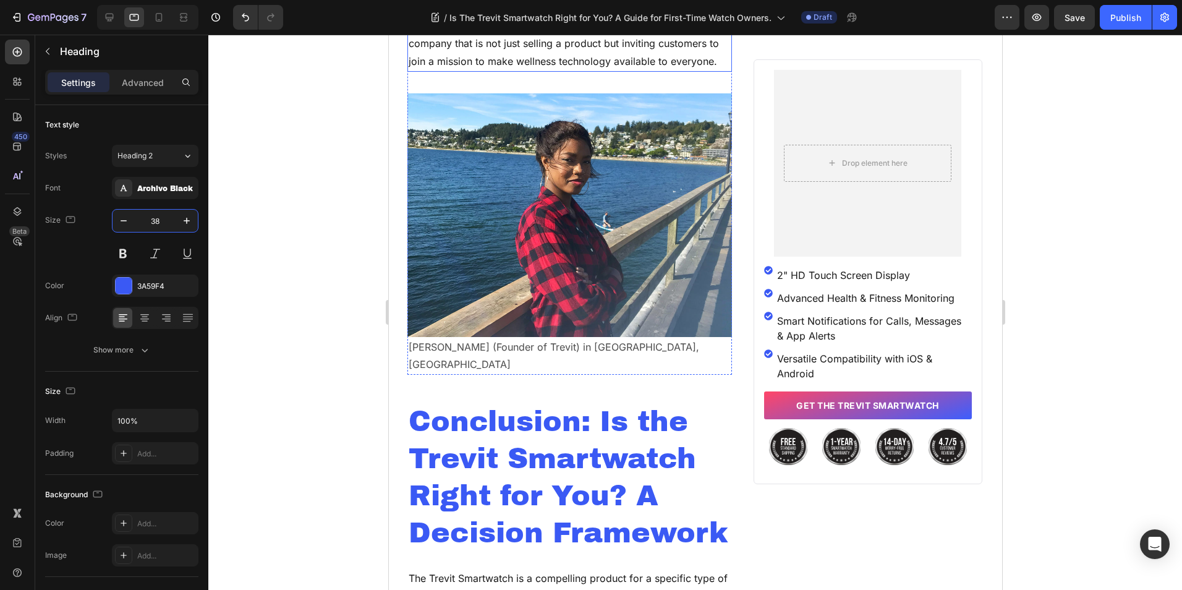
scroll to position [5564, 0]
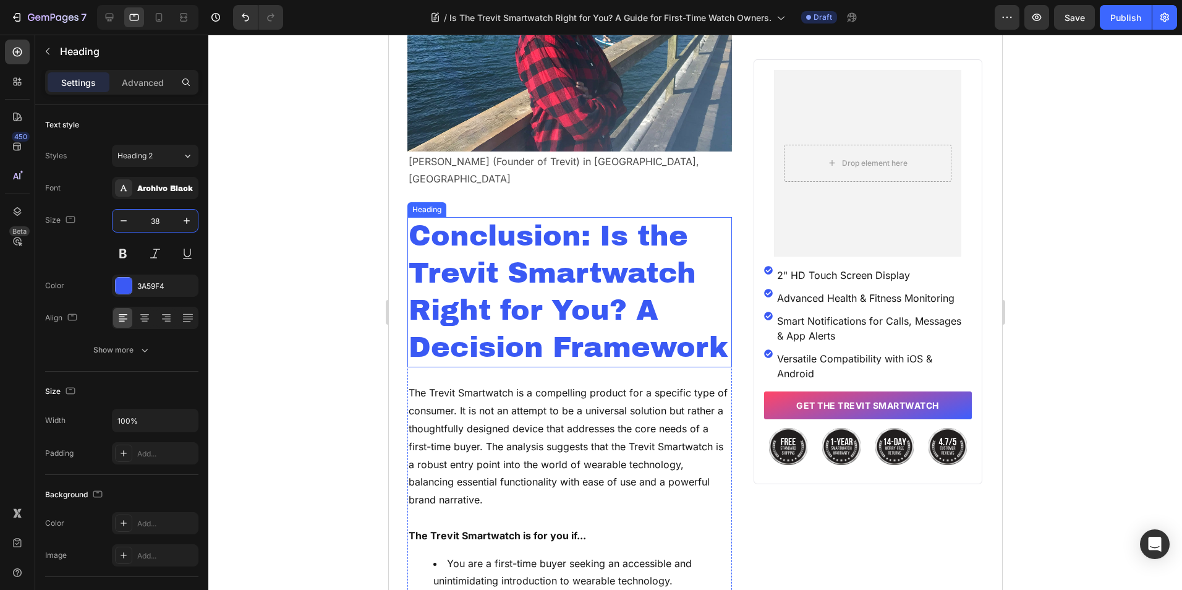
click at [501, 245] on p "Conclusion: Is the Trevit Smartwatch Right for You? A Decision Framework" at bounding box center [569, 292] width 322 height 148
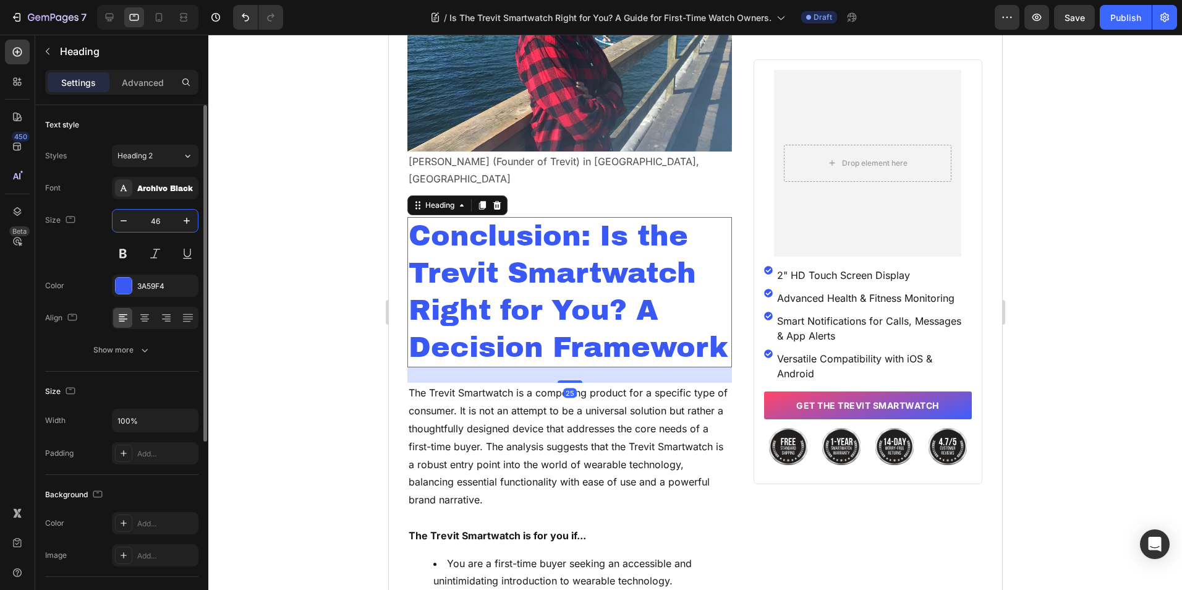
click at [151, 218] on input "46" at bounding box center [155, 221] width 41 height 22
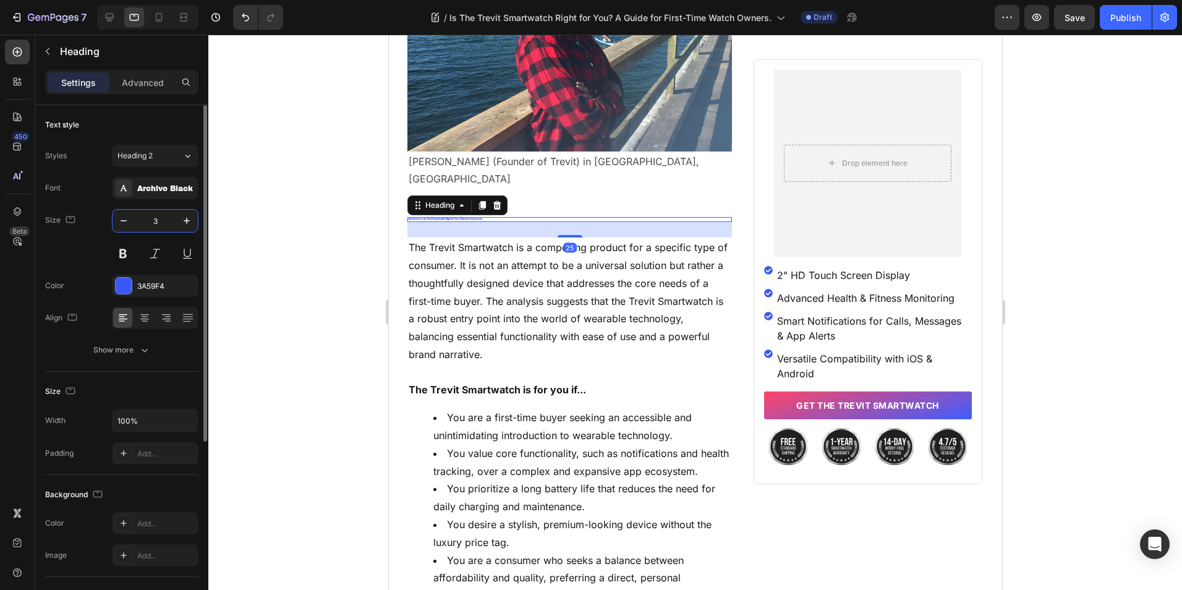
type input "38"
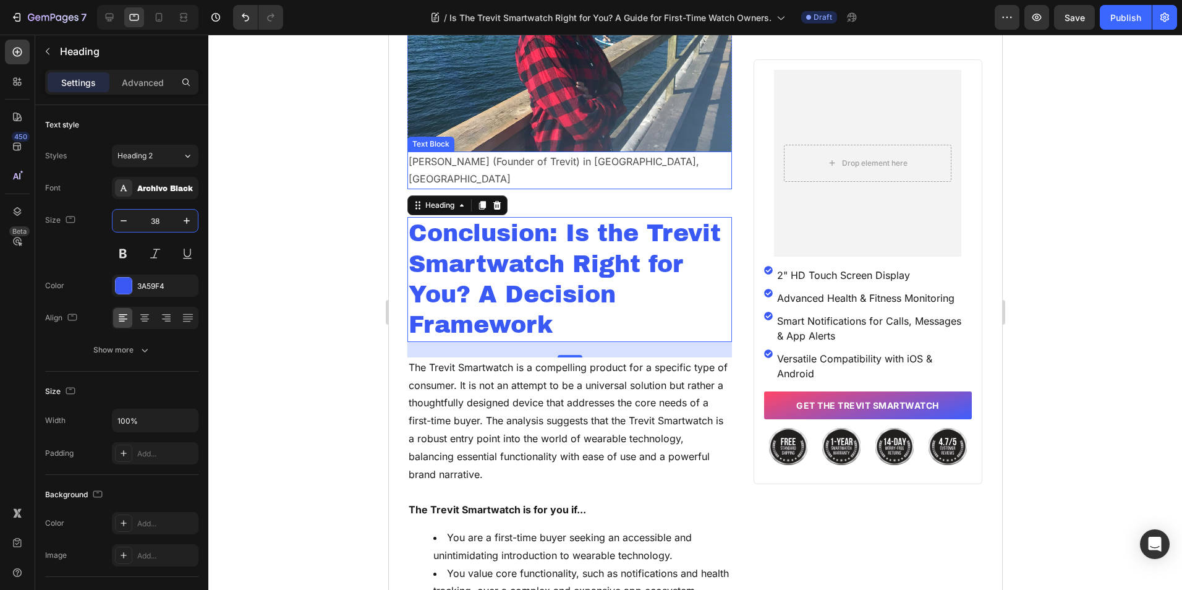
click at [511, 164] on p "[PERSON_NAME] (Founder of Trevit) in [GEOGRAPHIC_DATA], [GEOGRAPHIC_DATA]" at bounding box center [569, 171] width 322 height 36
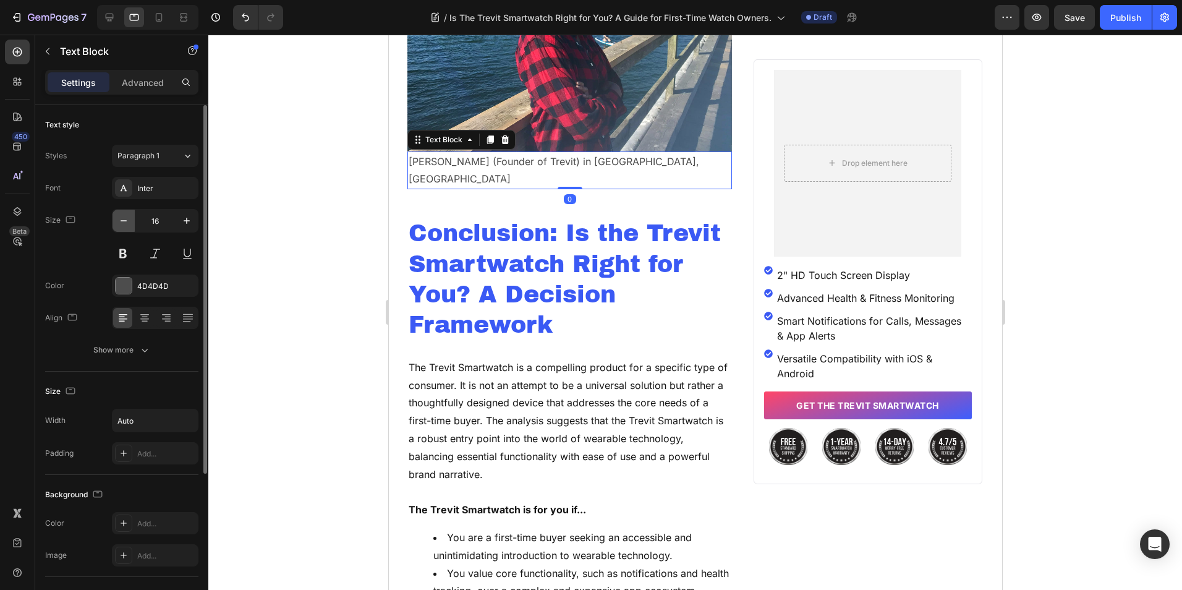
click at [130, 221] on button "button" at bounding box center [124, 221] width 22 height 22
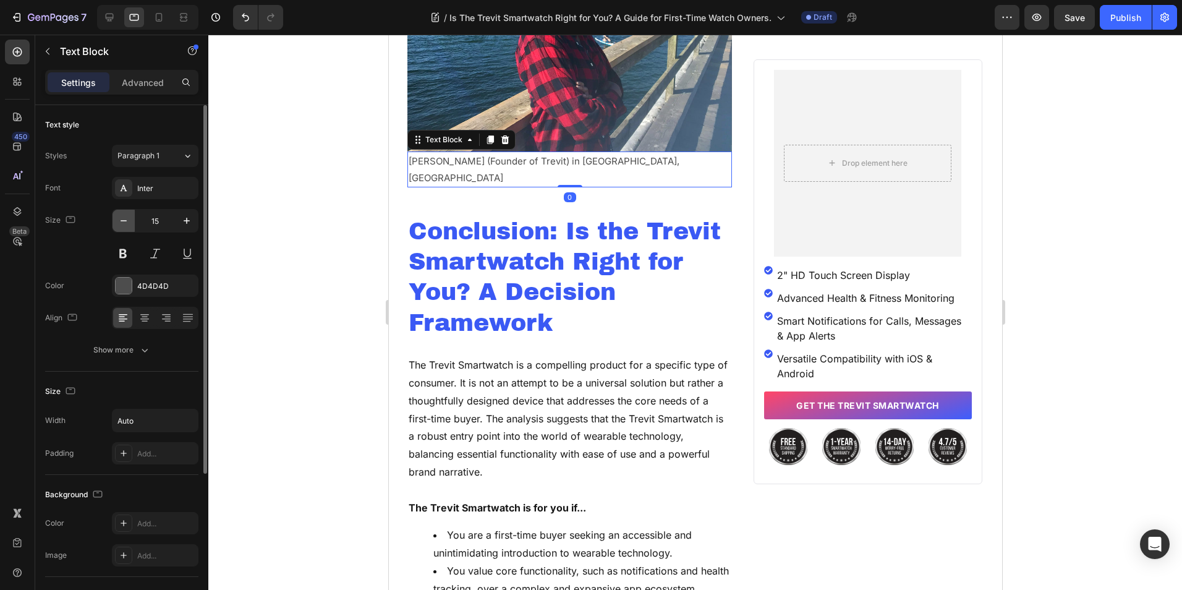
type input "14"
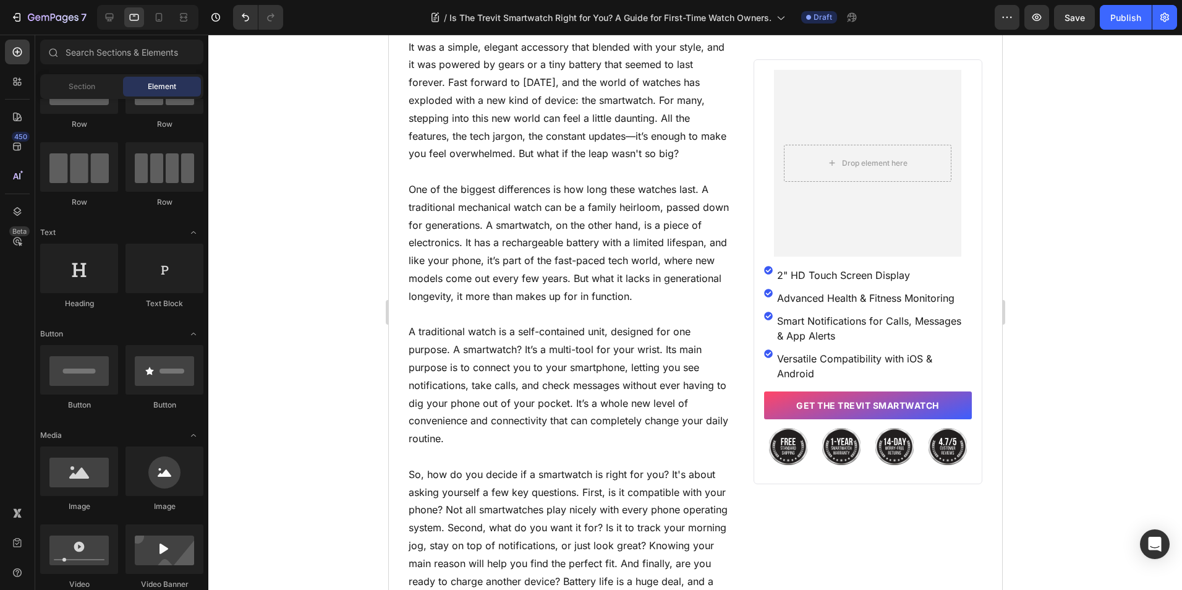
scroll to position [1175, 0]
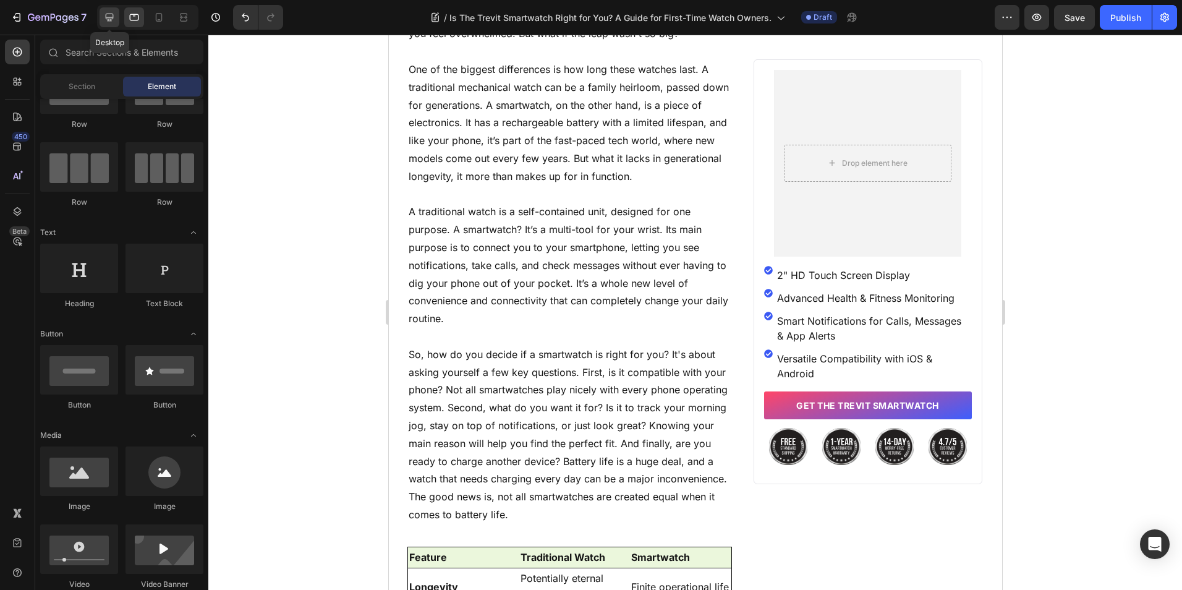
click at [105, 19] on icon at bounding box center [109, 17] width 12 height 12
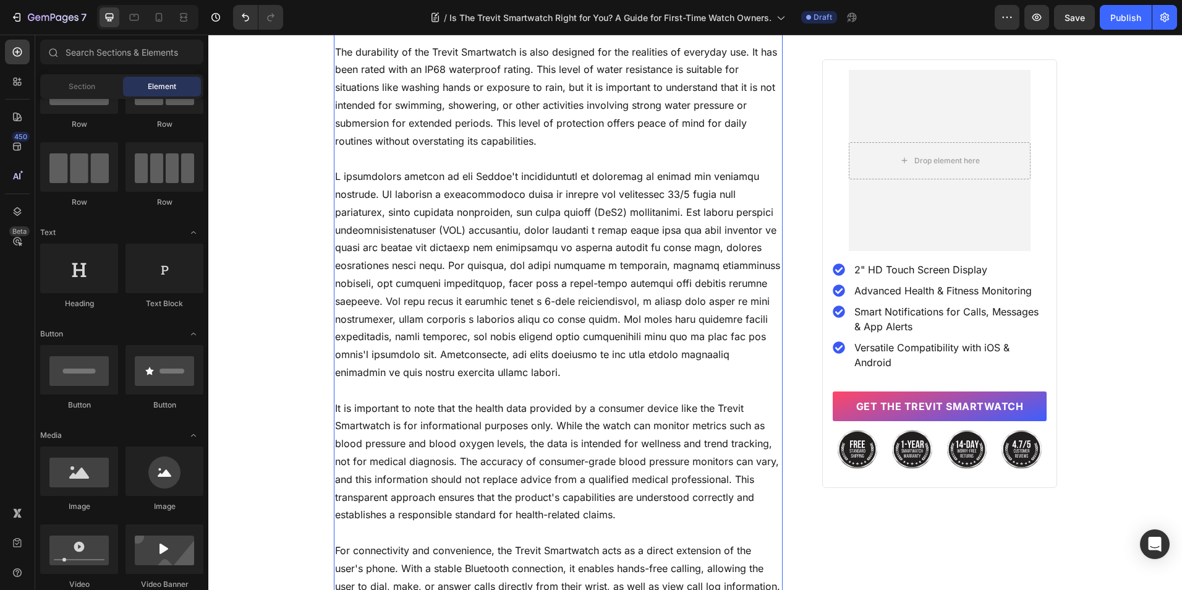
scroll to position [2142, 0]
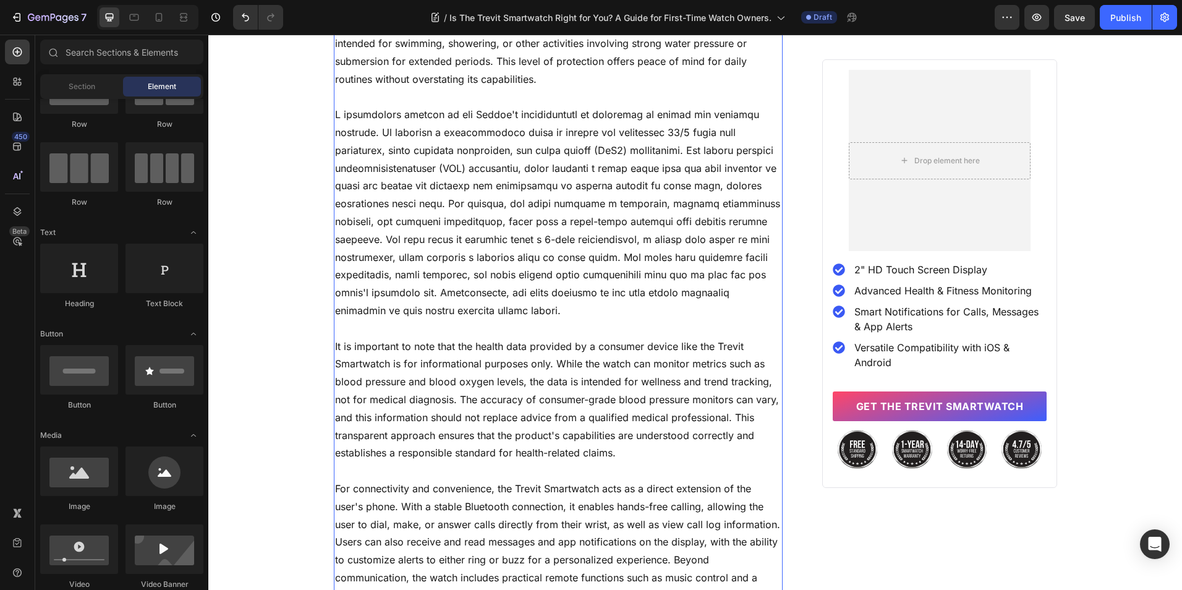
click at [589, 344] on p "It is important to note that the health data provided by a consumer device like…" at bounding box center [558, 400] width 447 height 125
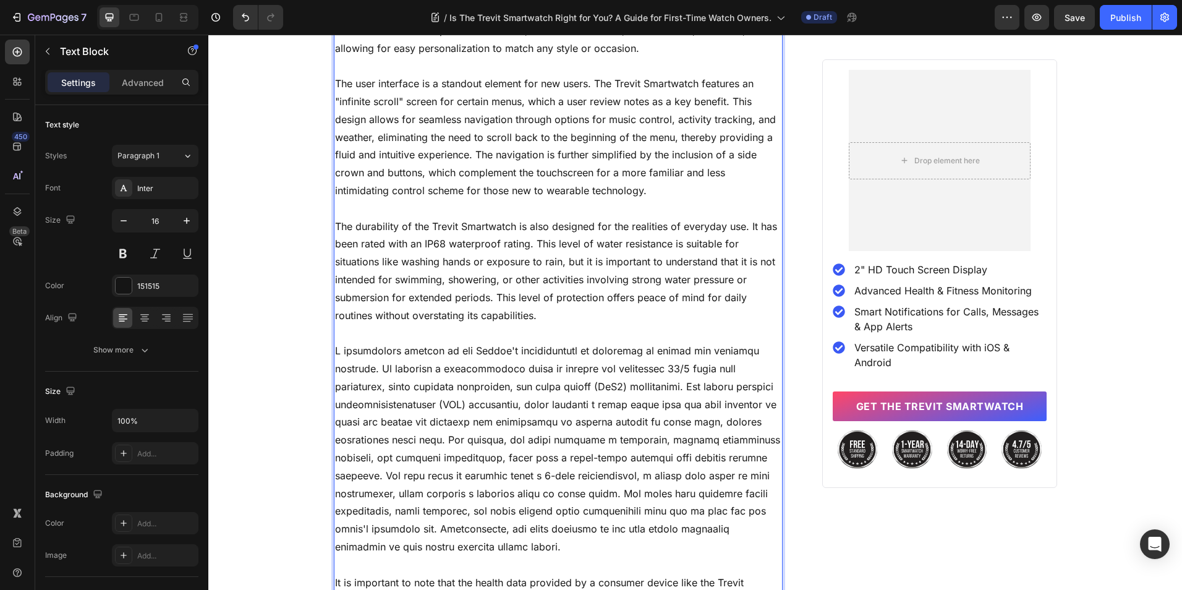
scroll to position [2092, 0]
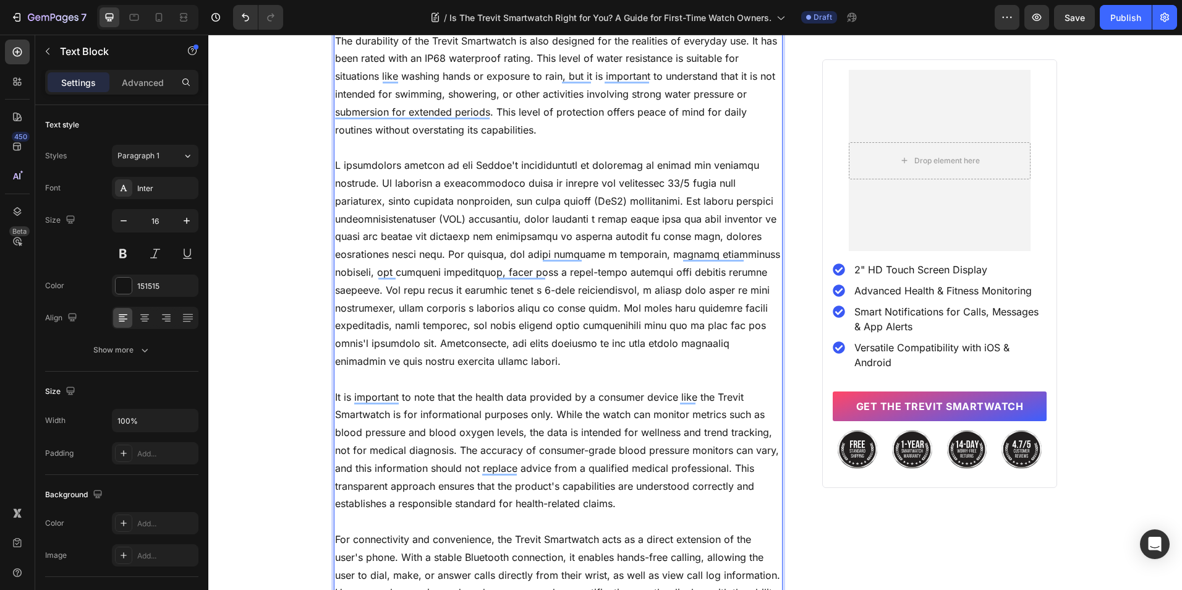
click at [585, 411] on p "It is important to note that the health data provided by a consumer device like…" at bounding box center [558, 450] width 447 height 125
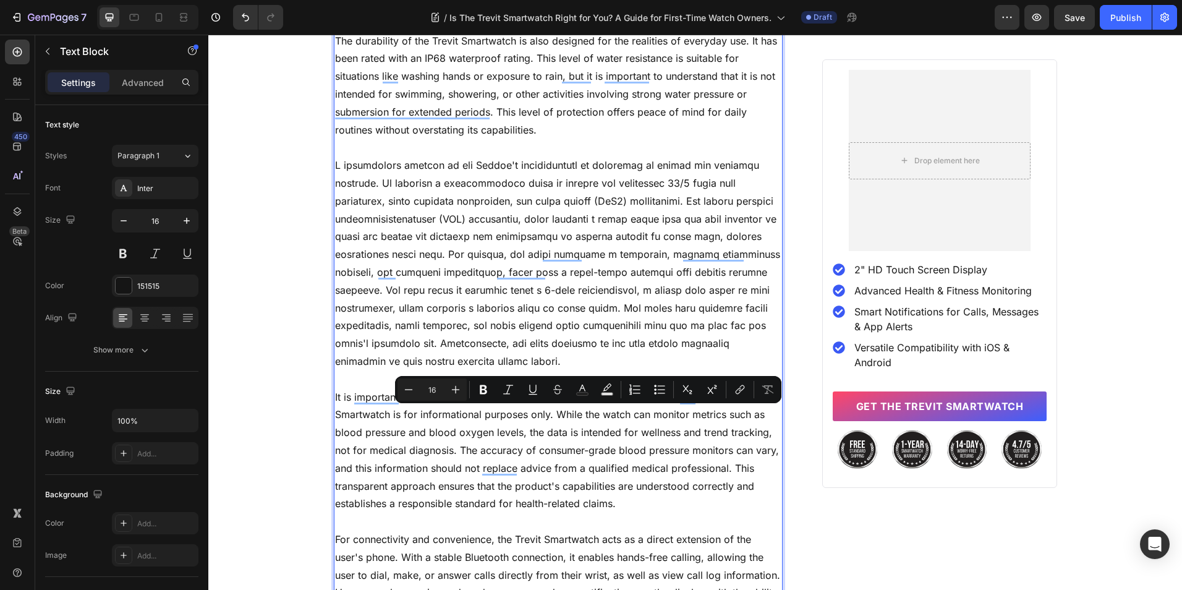
click at [608, 412] on p "It is important to note that the health data provided by a consumer device like…" at bounding box center [558, 450] width 447 height 125
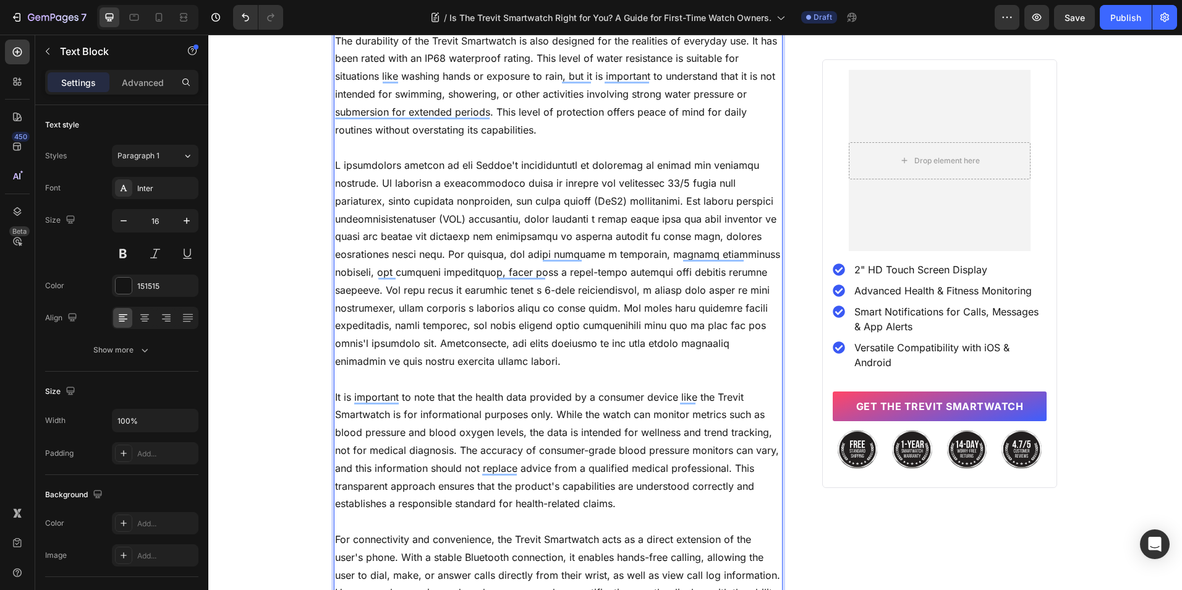
click at [589, 396] on p "It is important to note that the health data provided by a consumer device like…" at bounding box center [558, 450] width 447 height 125
click at [719, 398] on p "It is important to note that the health data provided by most consumer devices …" at bounding box center [558, 450] width 447 height 125
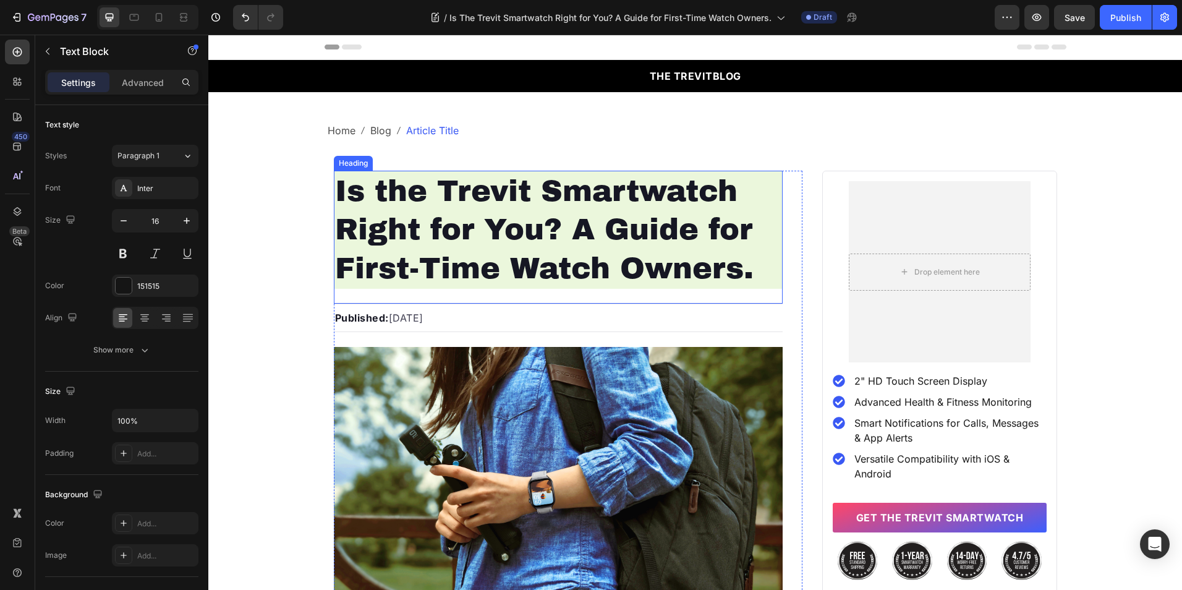
click at [386, 189] on p "Is the Trevit Smartwatch Right for You? A Guide for First-Time Watch Owners." at bounding box center [558, 230] width 447 height 116
click at [385, 191] on p "Is the Trevit Smartwatch Right for You? A Guide for First-Time Watch Owners." at bounding box center [558, 230] width 447 height 116
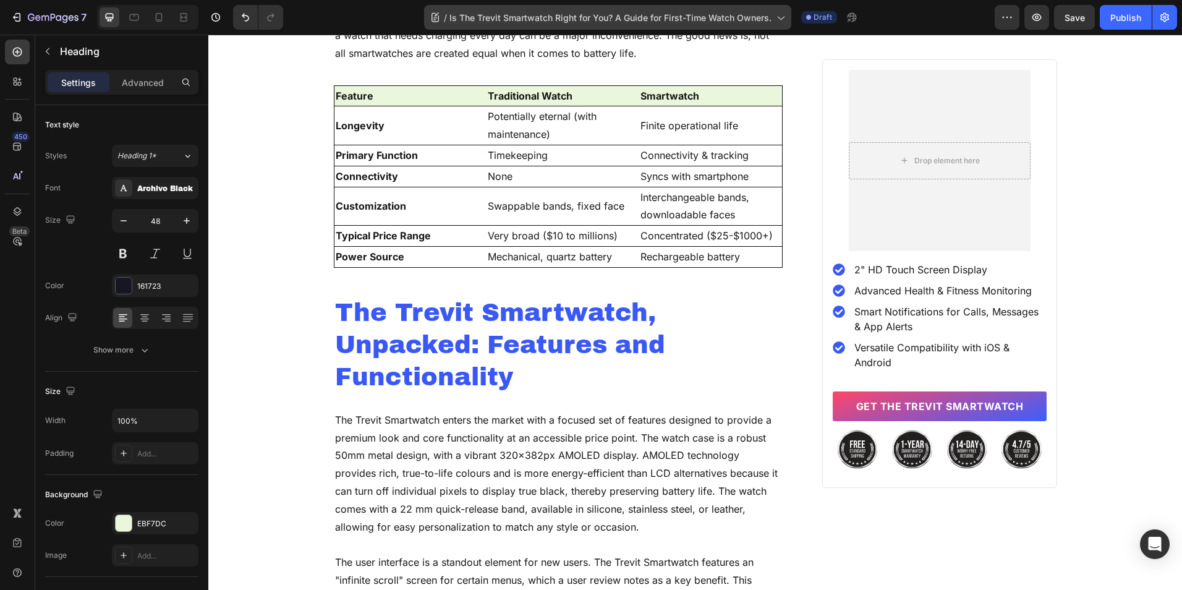
scroll to position [1820, 0]
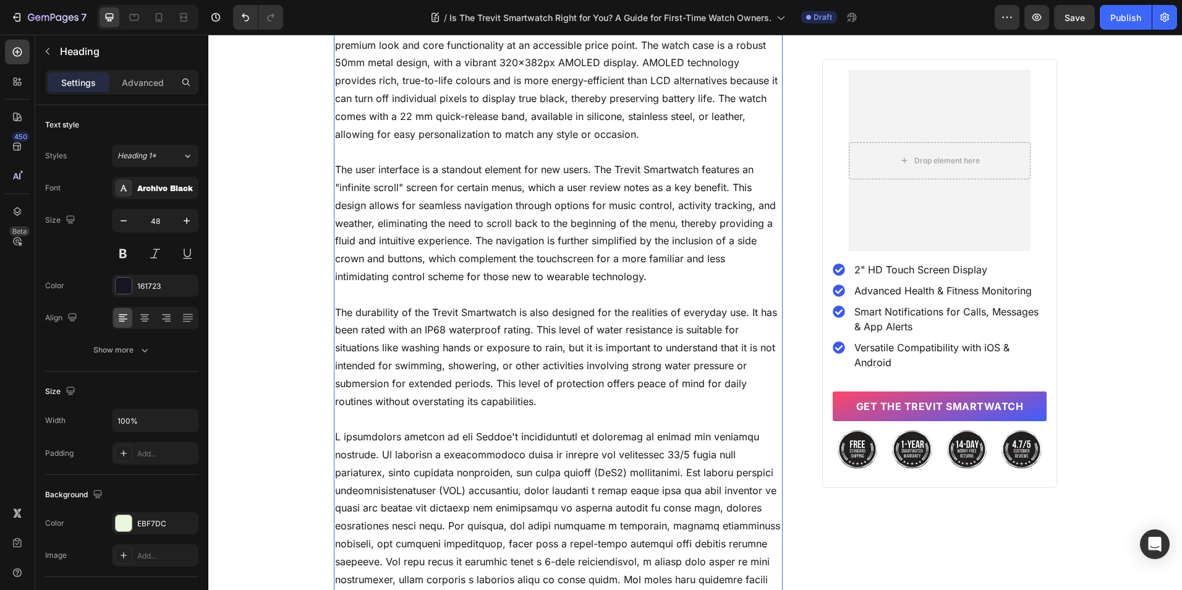
click at [417, 313] on p "The durability of the Trevit Smartwatch is also designed for the realities of e…" at bounding box center [558, 357] width 447 height 107
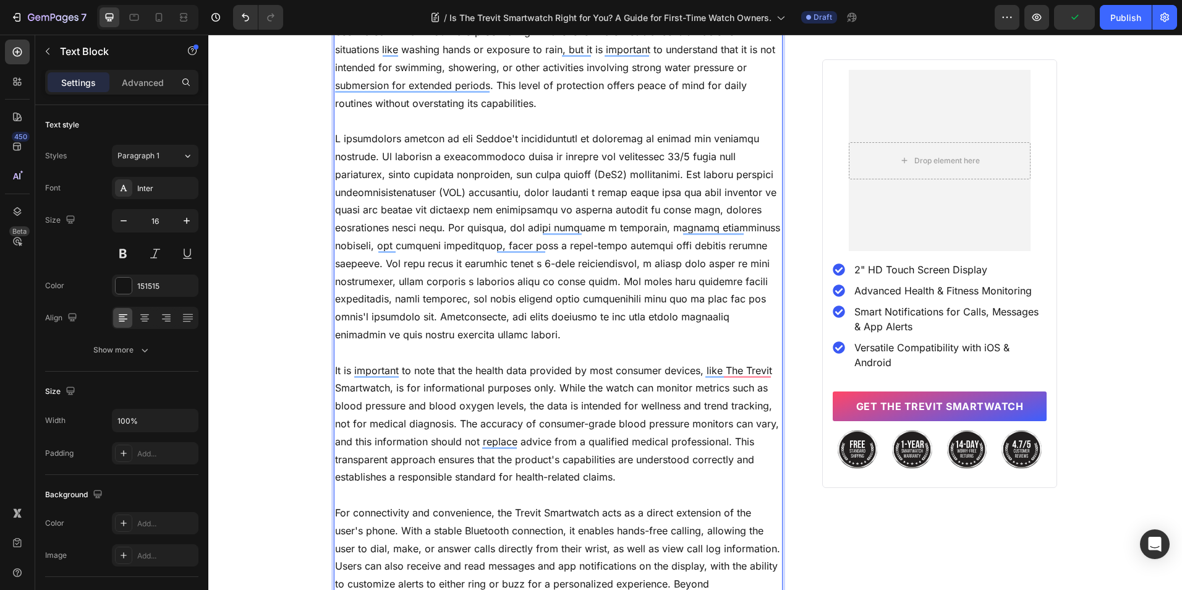
scroll to position [2030, 0]
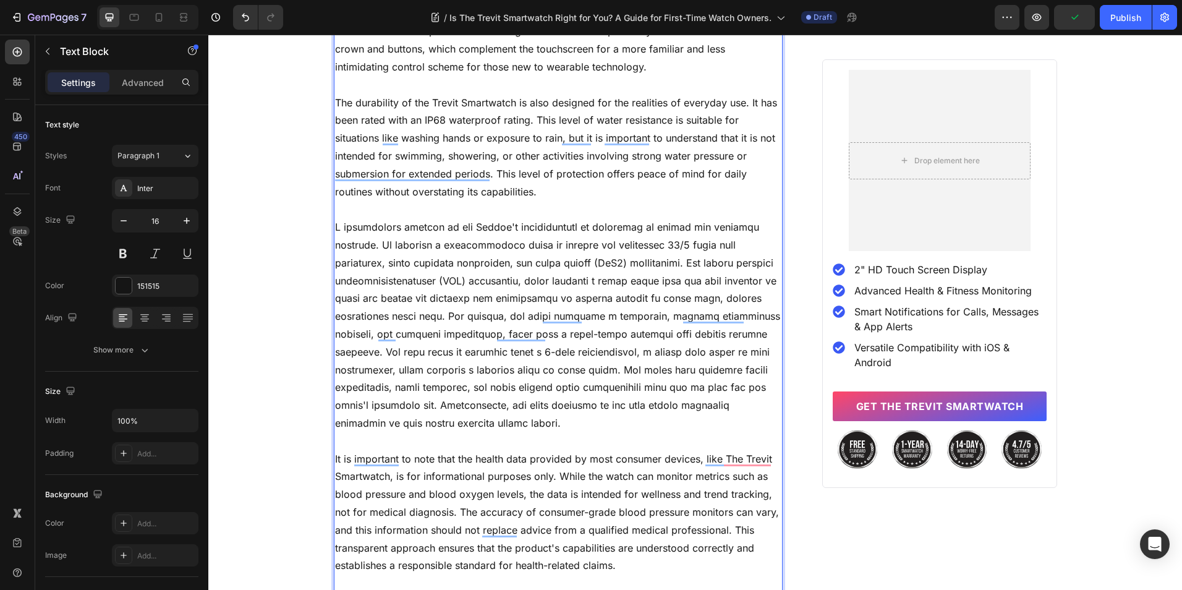
click at [412, 104] on p "The durability of the Trevit Smartwatch is also designed for the realities of e…" at bounding box center [558, 147] width 447 height 107
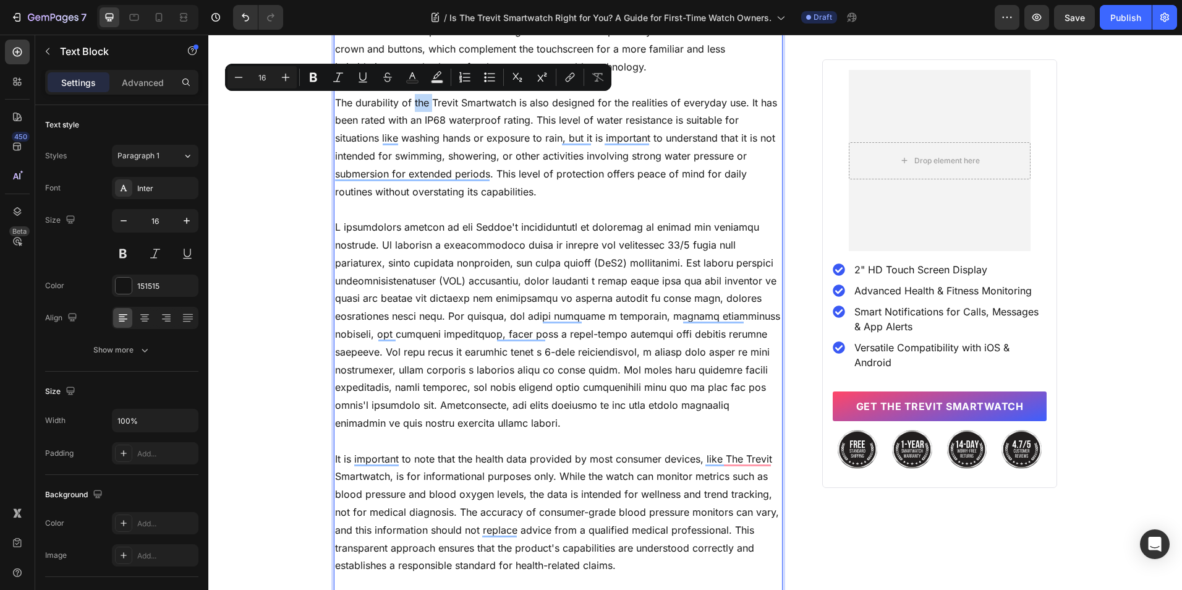
click at [413, 104] on p "The durability of the Trevit Smartwatch is also designed for the realities of e…" at bounding box center [558, 147] width 447 height 107
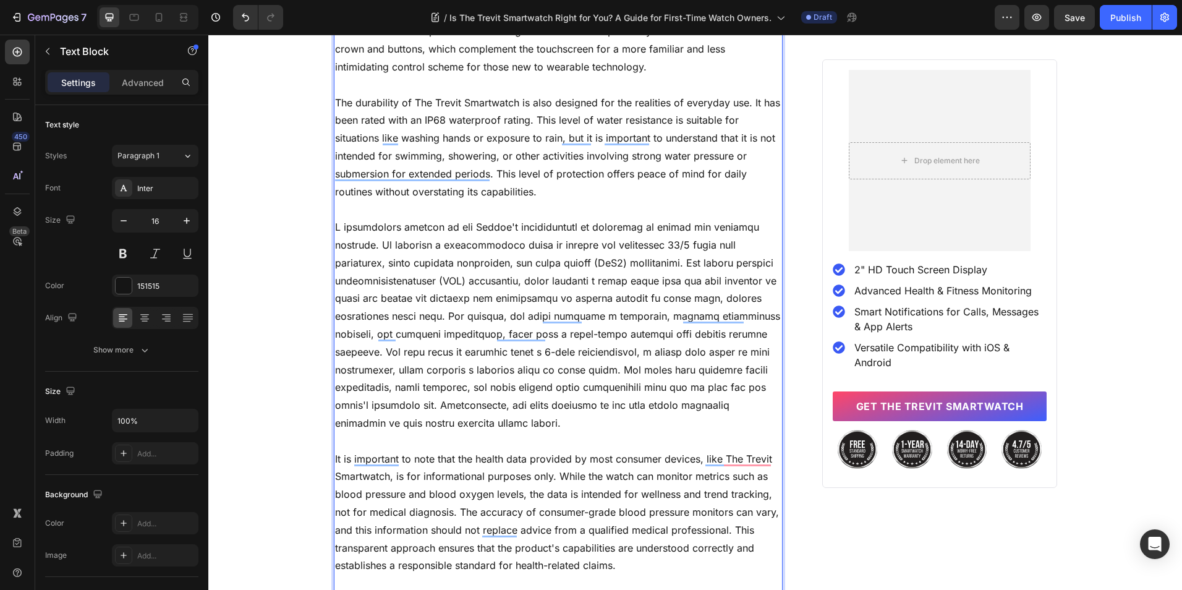
click at [483, 226] on p "Rich Text Editor. Editing area: main" at bounding box center [558, 325] width 447 height 214
click at [443, 224] on p "Rich Text Editor. Editing area: main" at bounding box center [558, 325] width 447 height 214
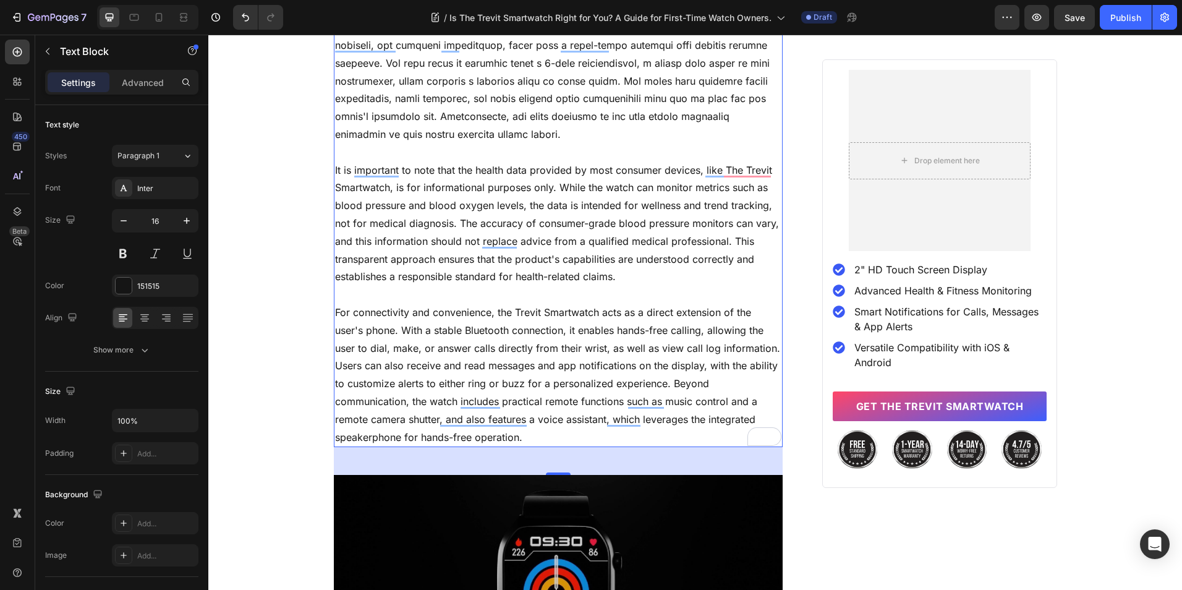
click at [508, 312] on p "For connectivity and convenience, the Trevit Smartwatch acts as a direct extens…" at bounding box center [558, 375] width 447 height 142
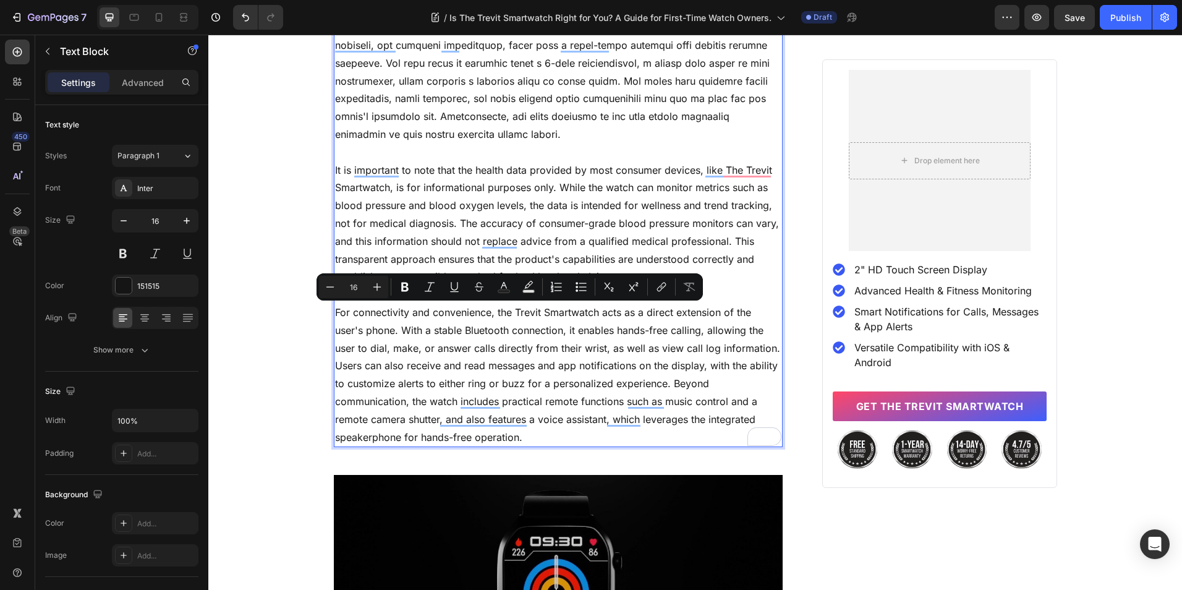
click at [496, 315] on p "For connectivity and convenience, the Trevit Smartwatch acts as a direct extens…" at bounding box center [558, 375] width 447 height 142
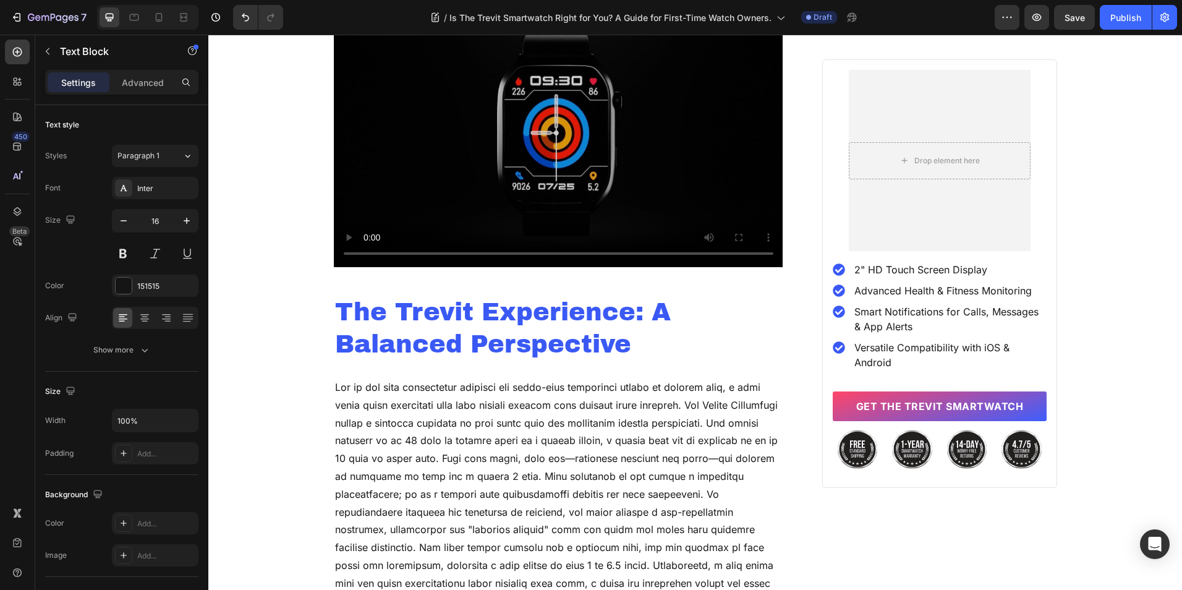
scroll to position [3104, 0]
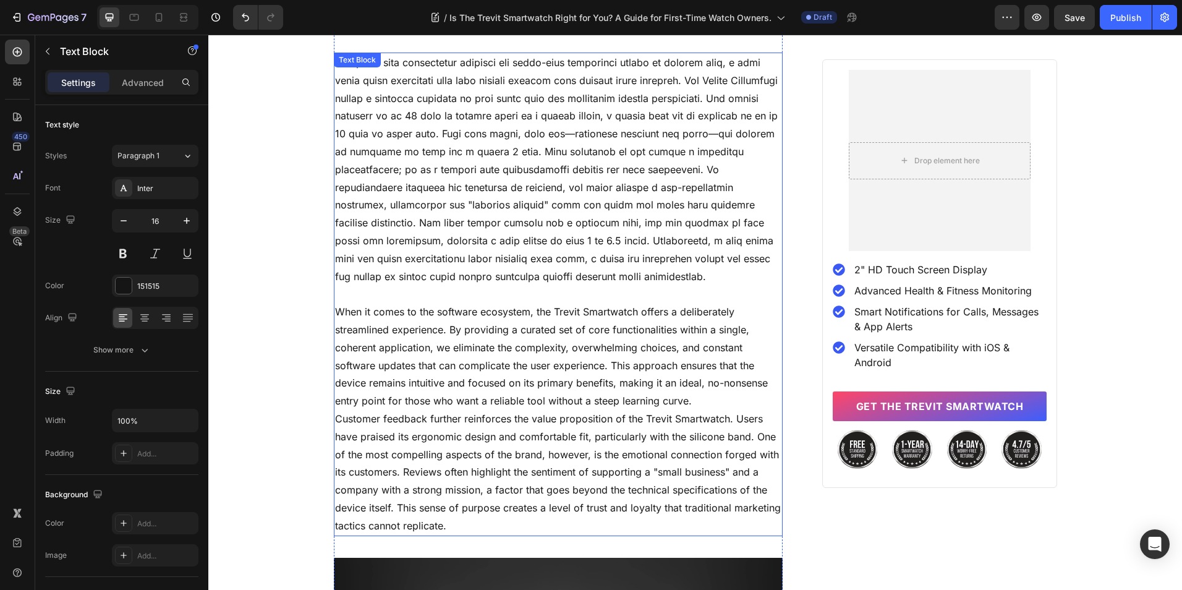
click at [537, 312] on p "When it comes to the software ecosystem, the Trevit Smartwatch offers a deliber…" at bounding box center [558, 356] width 447 height 107
click at [537, 313] on p "When it comes to the software ecosystem, the Trevit Smartwatch offers a deliber…" at bounding box center [558, 356] width 447 height 107
click at [627, 417] on p "Customer feedback further reinforces the value proposition of the Trevit Smartw…" at bounding box center [558, 472] width 447 height 125
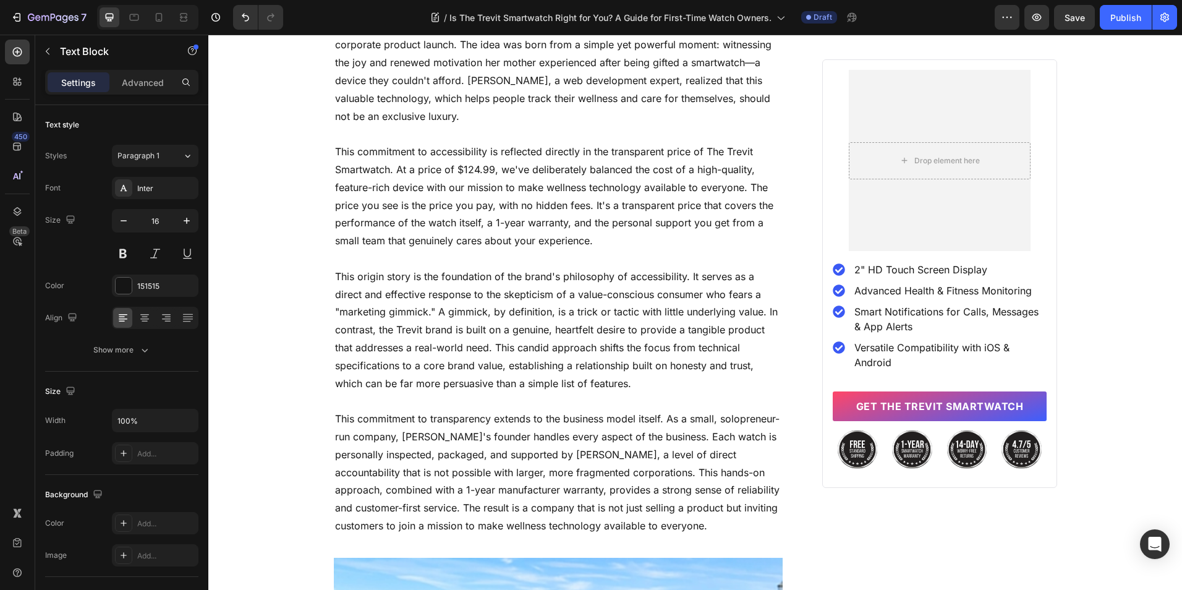
scroll to position [4679, 0]
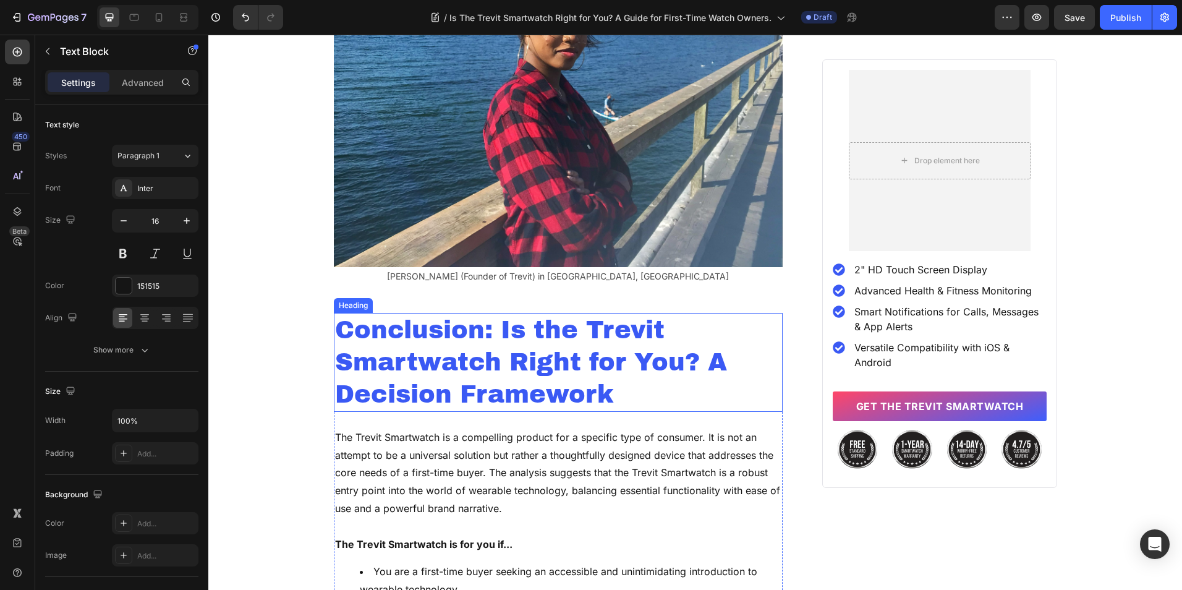
click at [542, 314] on p "Conclusion: Is the Trevit Smartwatch Right for You? A Decision Framework" at bounding box center [558, 362] width 447 height 96
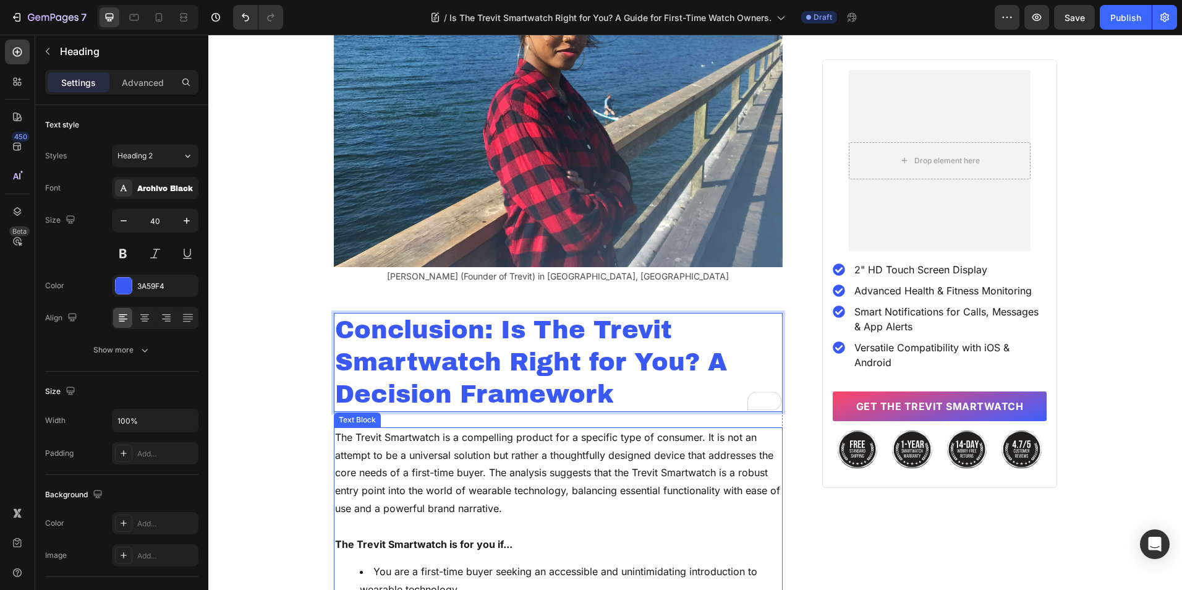
click at [616, 455] on p "The Trevit Smartwatch is a compelling product for a specific type of consumer. …" at bounding box center [558, 472] width 447 height 89
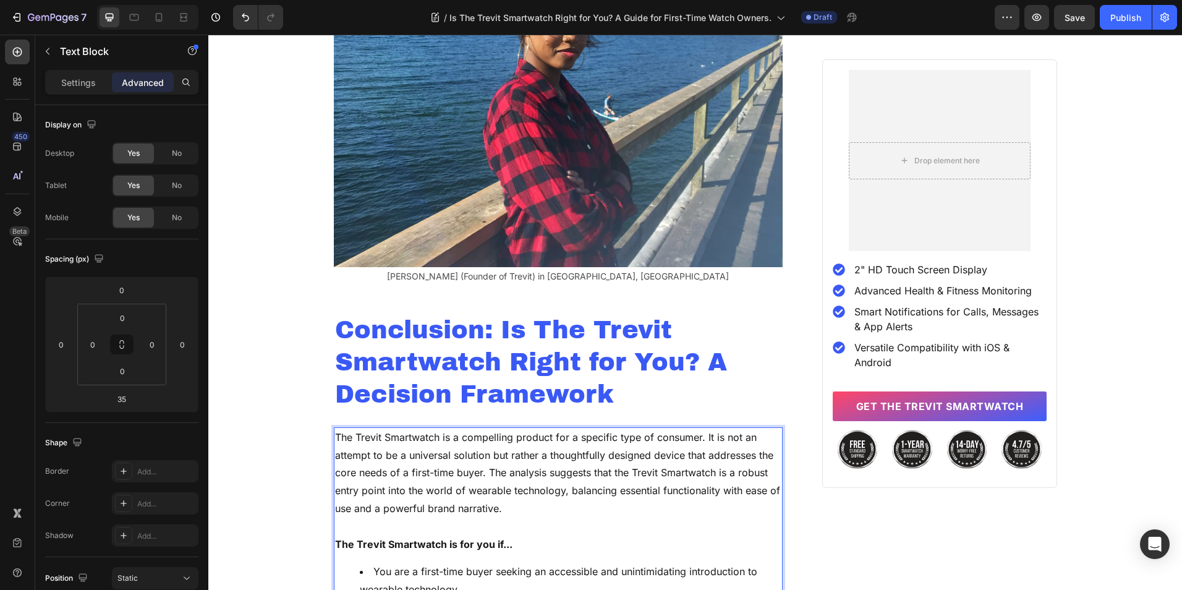
click at [613, 456] on p "The Trevit Smartwatch is a compelling product for a specific type of consumer. …" at bounding box center [558, 472] width 447 height 89
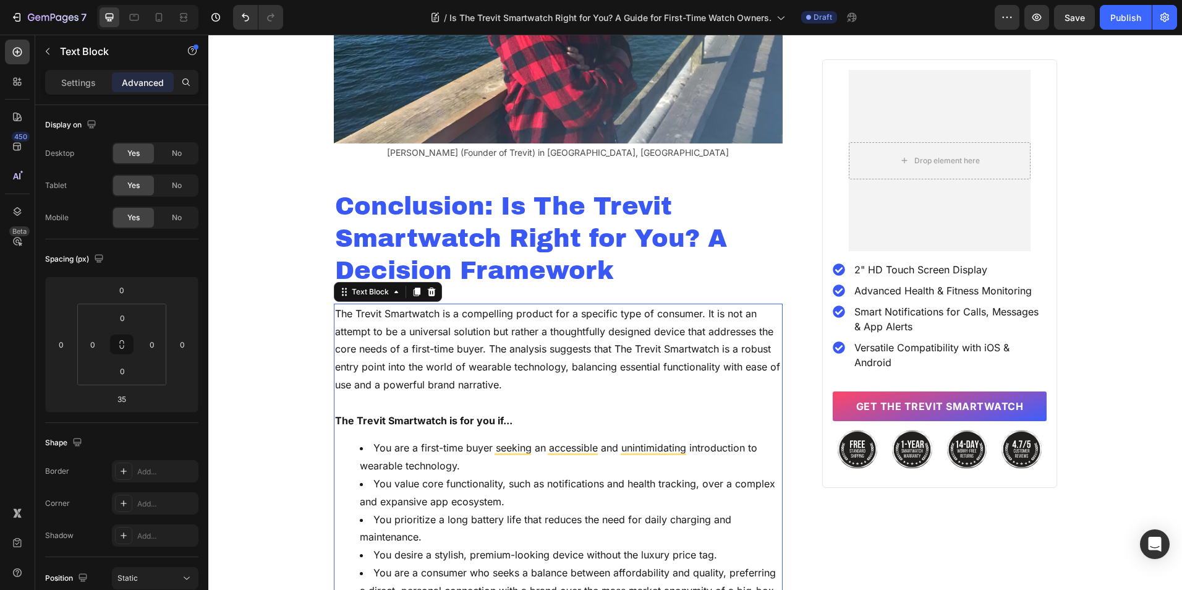
scroll to position [5577, 0]
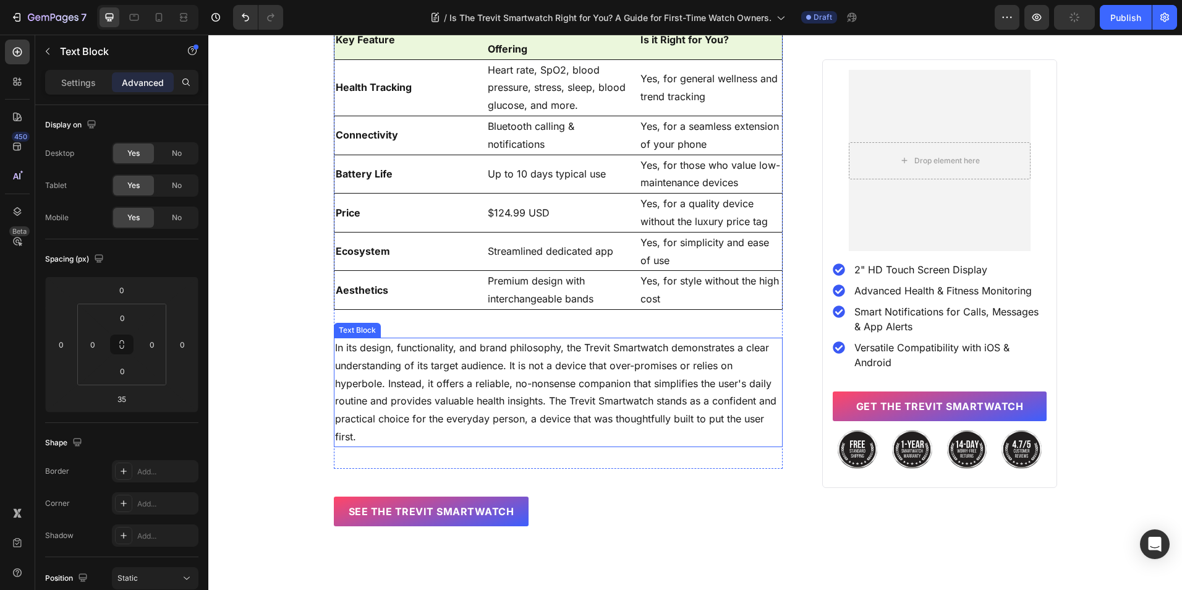
click at [566, 339] on p "In its design, functionality, and brand philosophy, the Trevit Smartwatch demon…" at bounding box center [558, 392] width 447 height 107
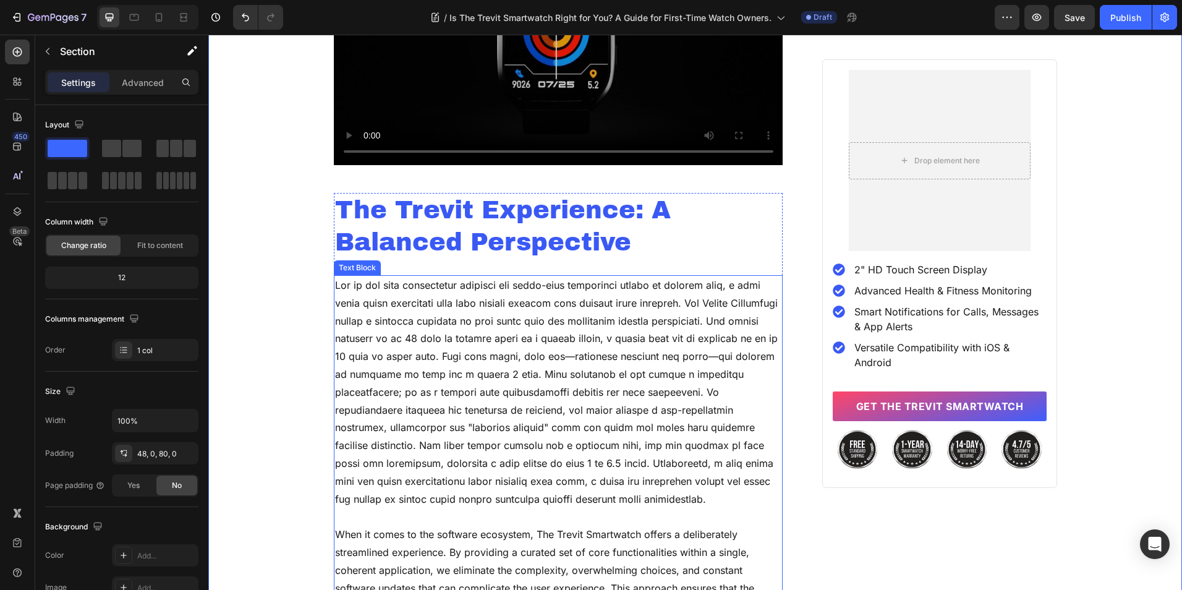
scroll to position [2882, 0]
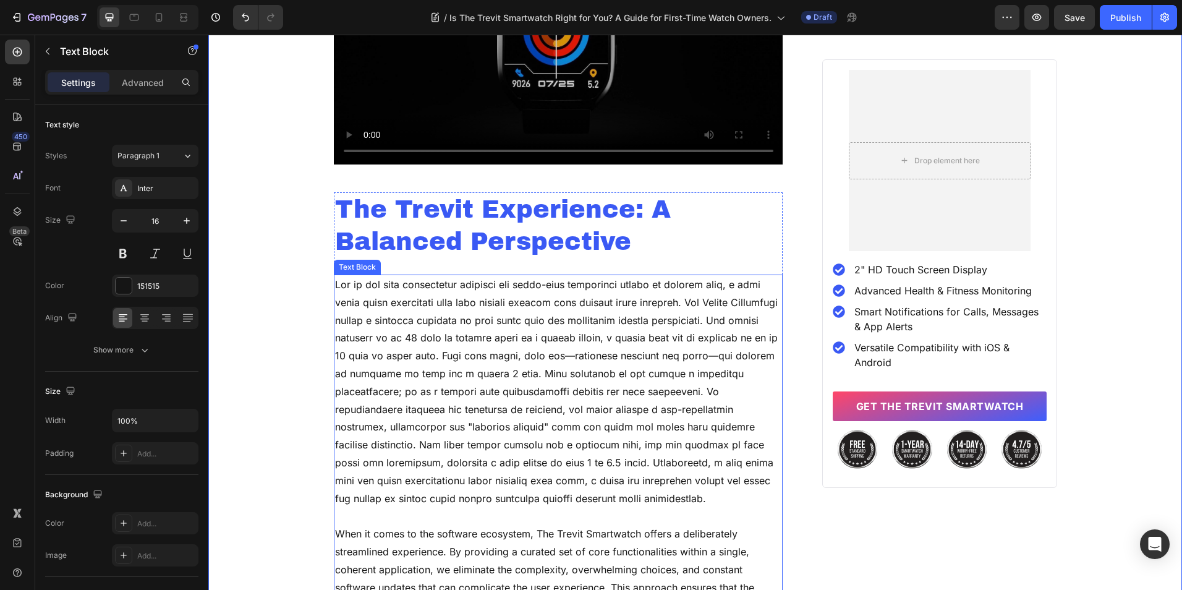
click at [508, 373] on p "To enrich screen reader interactions, please activate Accessibility in Grammarl…" at bounding box center [558, 391] width 447 height 231
click at [506, 375] on p "To enrich screen reader interactions, please activate Accessibility in Grammarl…" at bounding box center [558, 391] width 447 height 231
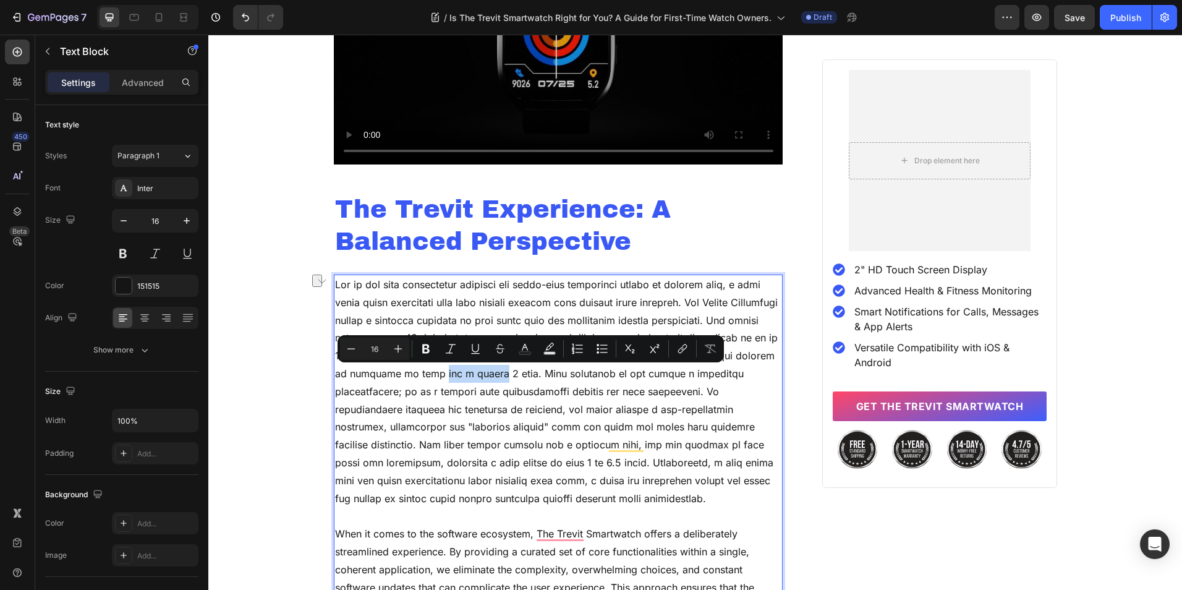
drag, startPoint x: 505, startPoint y: 377, endPoint x: 559, endPoint y: 377, distance: 53.8
click at [559, 377] on p "To enrich screen reader interactions, please activate Accessibility in Grammarl…" at bounding box center [558, 391] width 447 height 231
click at [513, 377] on p "To enrich screen reader interactions, please activate Accessibility in Grammarl…" at bounding box center [558, 391] width 447 height 231
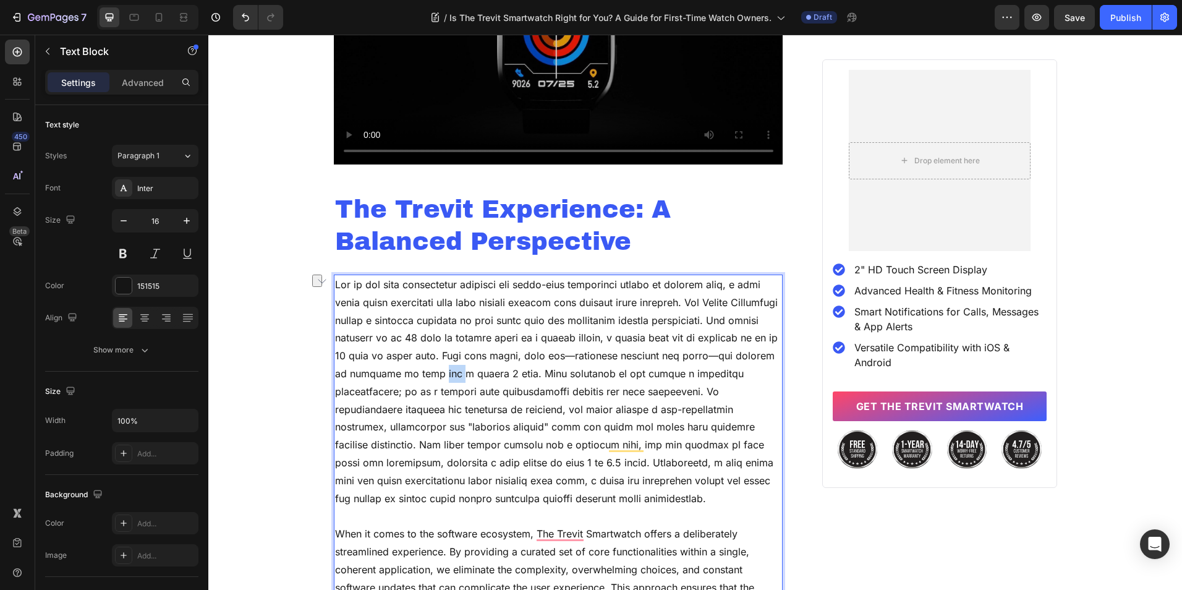
click at [513, 377] on p "To enrich screen reader interactions, please activate Accessibility in Grammarl…" at bounding box center [558, 391] width 447 height 231
click at [516, 398] on p "To enrich screen reader interactions, please activate Accessibility in Grammarl…" at bounding box center [558, 391] width 447 height 231
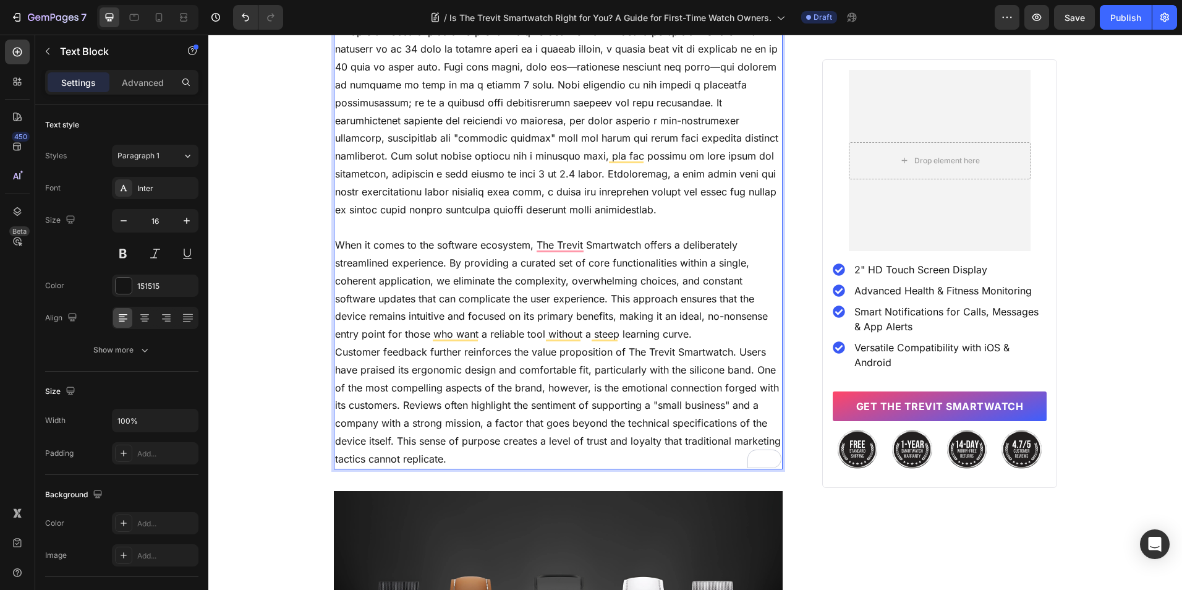
scroll to position [3191, 0]
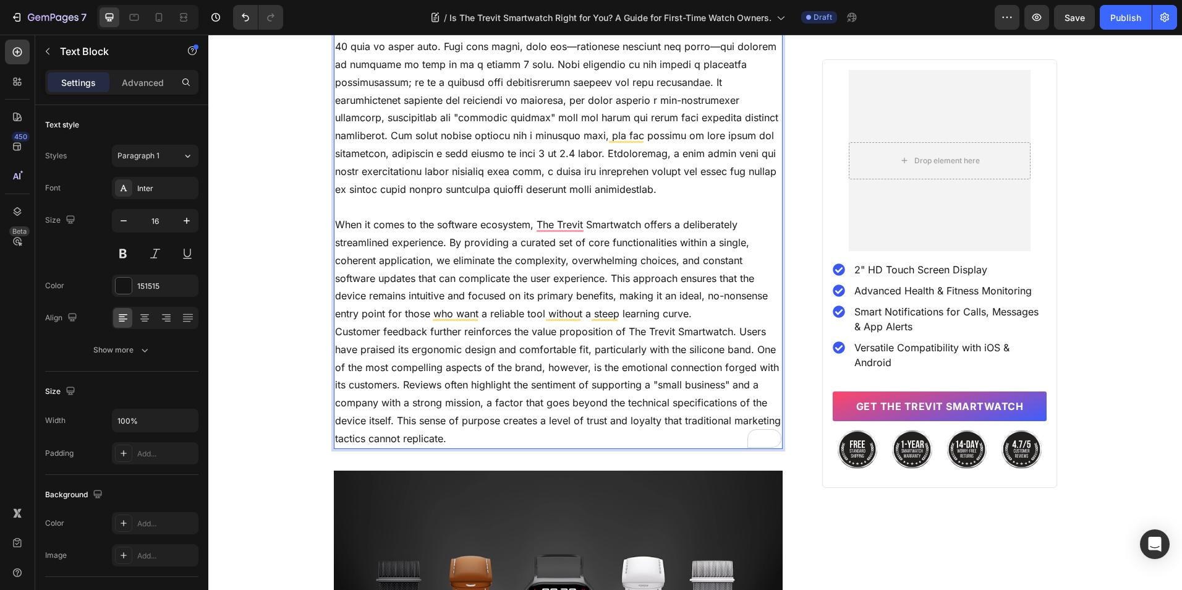
click at [692, 318] on p "When it comes to the software ecosystem, The Trevit Smartwatch offers a deliber…" at bounding box center [558, 269] width 447 height 107
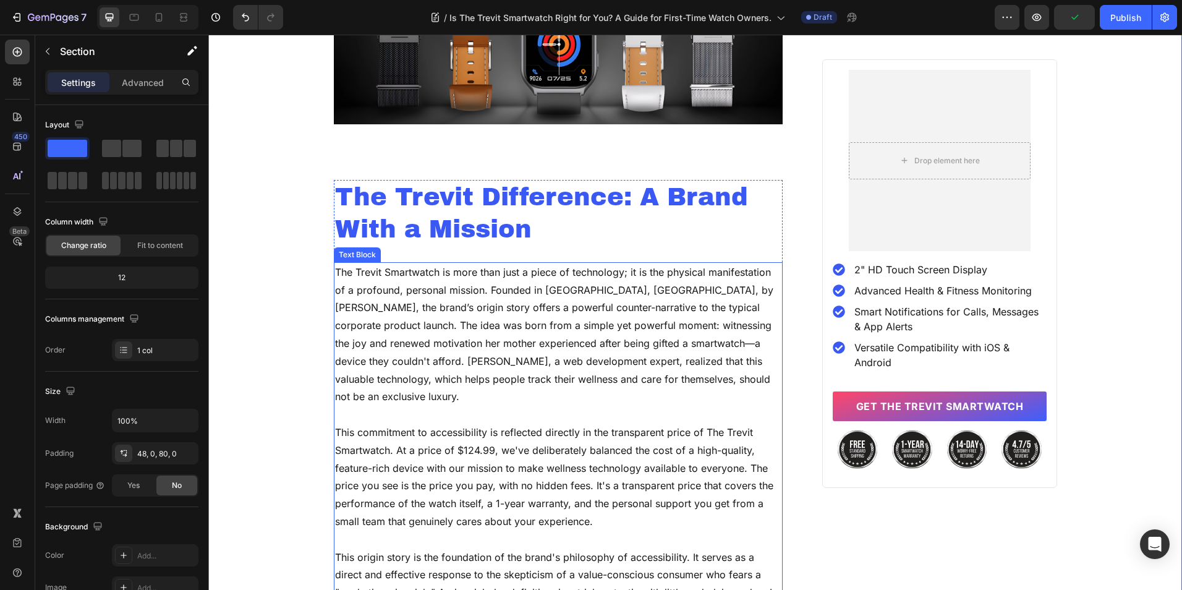
scroll to position [3809, 0]
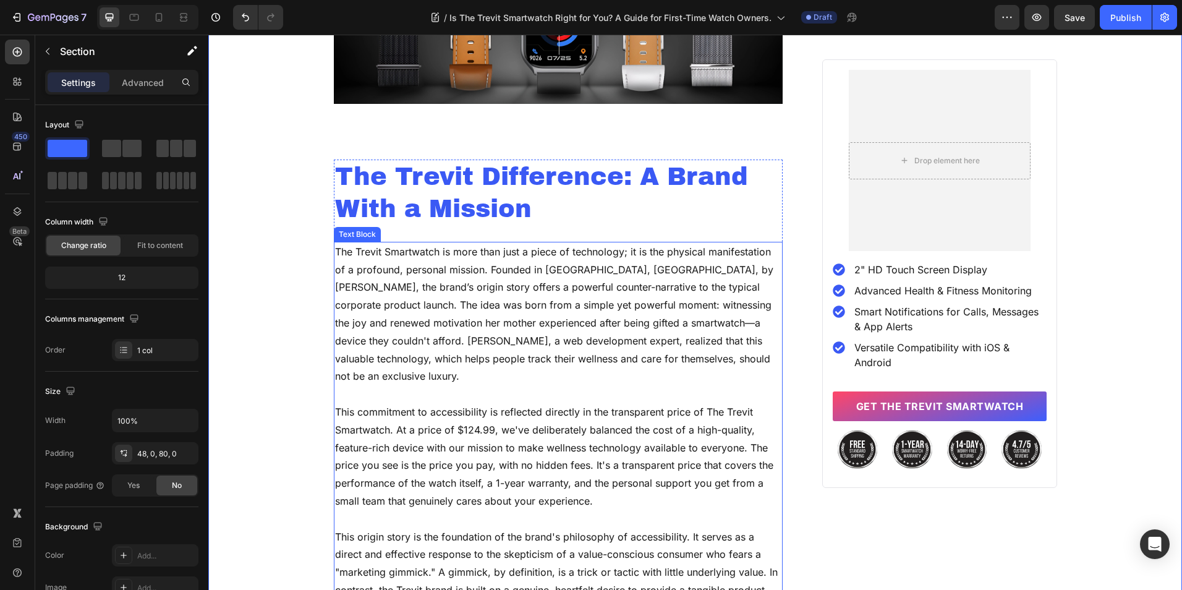
click at [390, 341] on p "The Trevit Smartwatch is more than just a piece of technology; it is the physic…" at bounding box center [558, 314] width 447 height 142
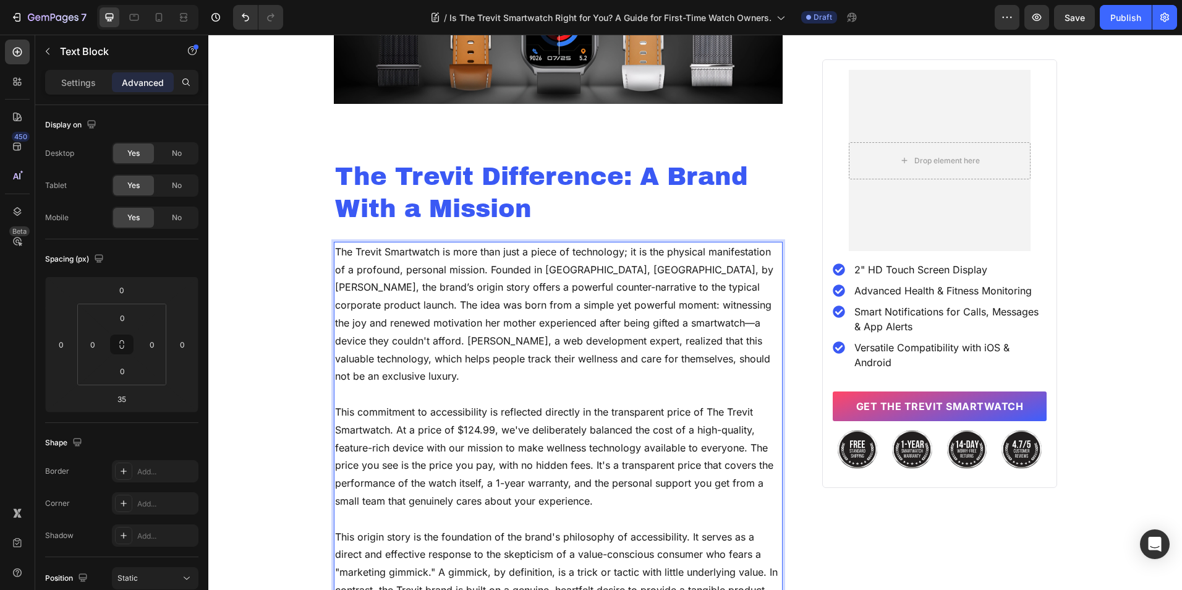
click at [390, 341] on p "The Trevit Smartwatch is more than just a piece of technology; it is the physic…" at bounding box center [558, 314] width 447 height 142
click at [416, 385] on p "To enrich screen reader interactions, please activate Accessibility in Grammarl…" at bounding box center [558, 394] width 447 height 18
click at [524, 341] on p "The Trevit Smartwatch is more than just a piece of technology; it is the physic…" at bounding box center [558, 314] width 447 height 142
click at [495, 339] on p "The Trevit Smartwatch is more than just a piece of technology; it is the physic…" at bounding box center [558, 314] width 447 height 142
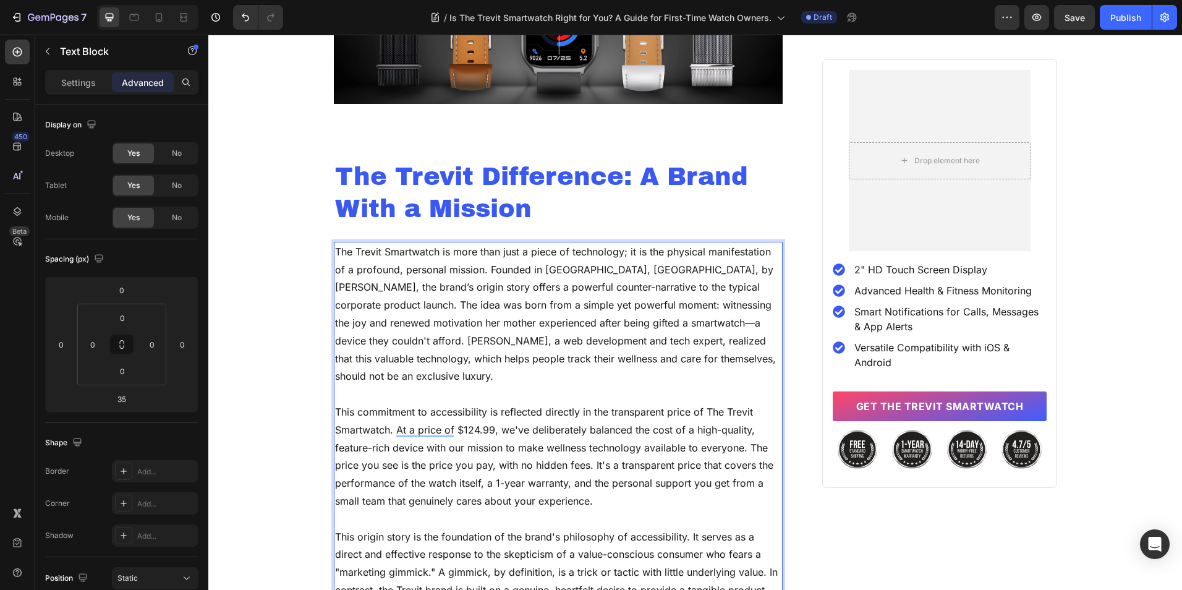
click at [502, 385] on p "The Trevit Smartwatch is more than just a piece of technology; it is the physic…" at bounding box center [558, 314] width 447 height 142
click at [477, 396] on p "To enrich screen reader interactions, please activate Accessibility in Grammarl…" at bounding box center [558, 394] width 447 height 18
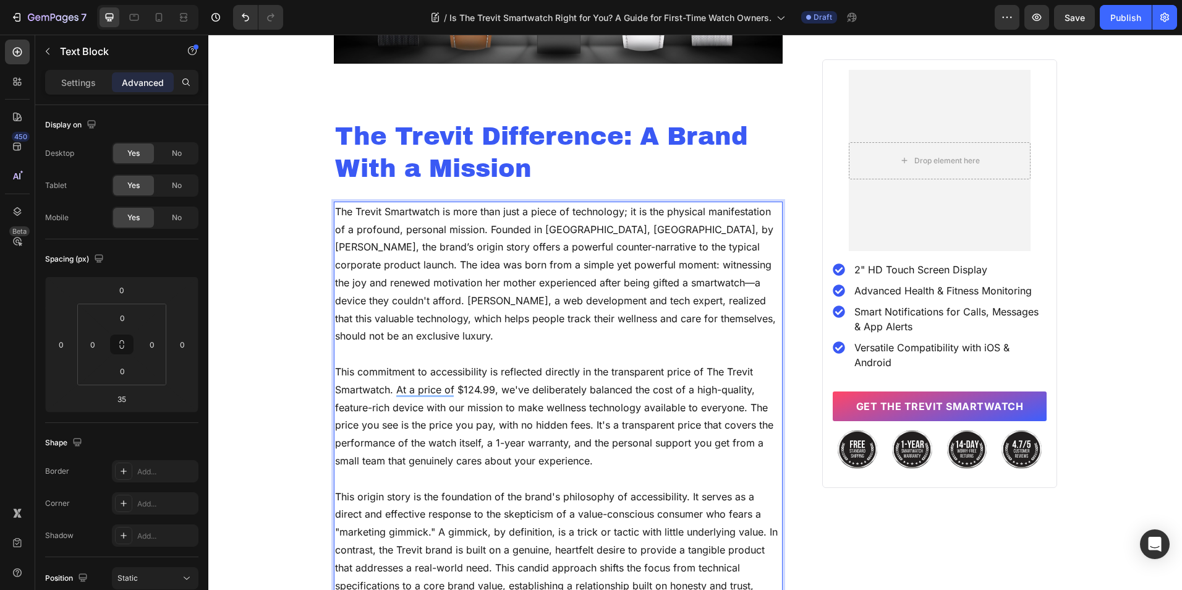
scroll to position [3871, 0]
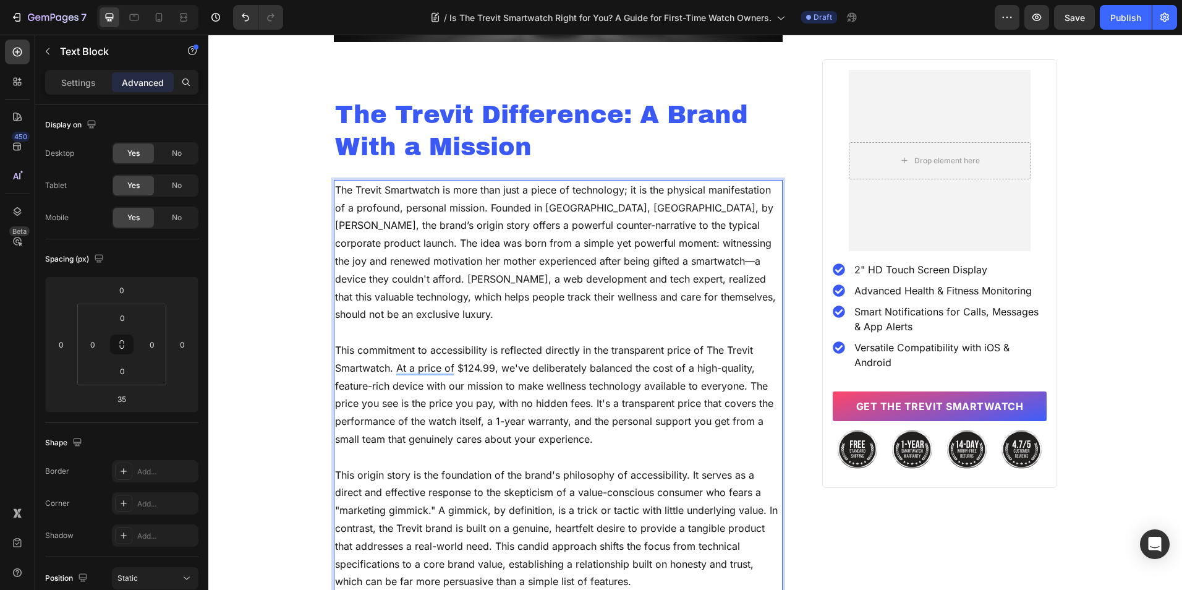
click at [487, 372] on p "This commitment to accessibility is reflected directly in the transparent price…" at bounding box center [558, 394] width 447 height 107
click at [529, 464] on p "To enrich screen reader interactions, please activate Accessibility in Grammarl…" at bounding box center [558, 457] width 447 height 18
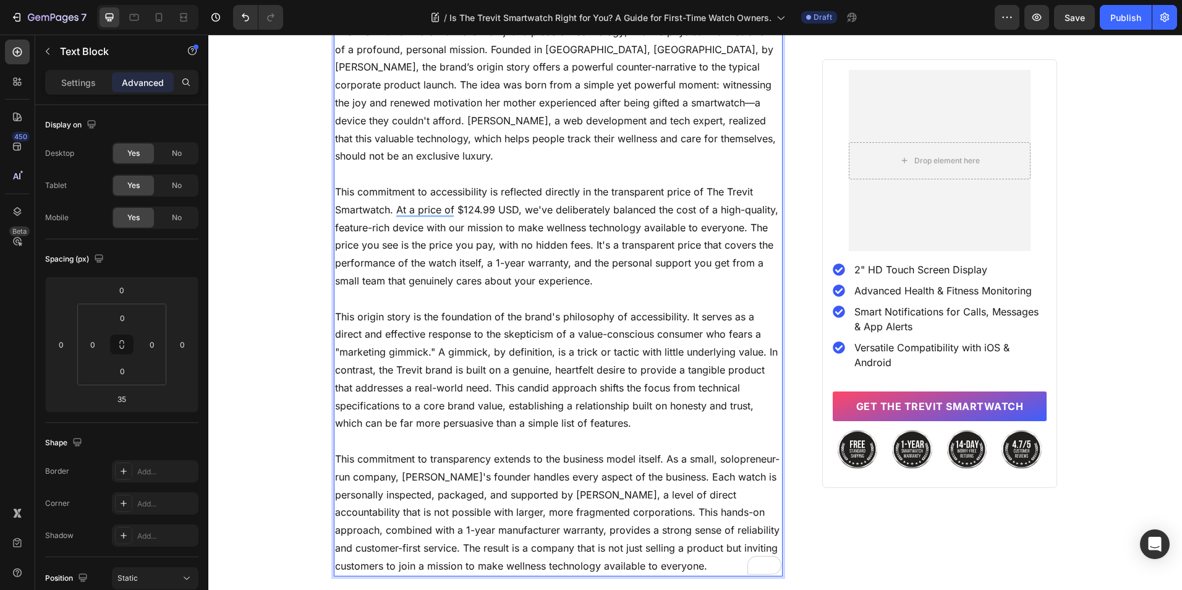
scroll to position [4056, 0]
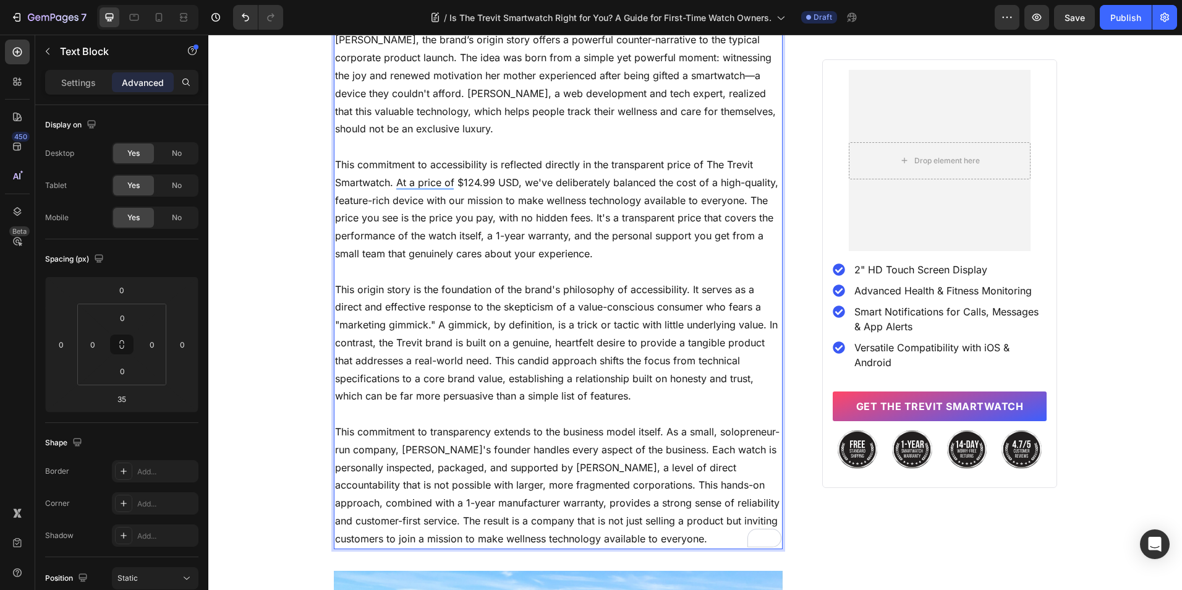
click at [521, 410] on p "To enrich screen reader interactions, please activate Accessibility in Grammarl…" at bounding box center [558, 414] width 447 height 18
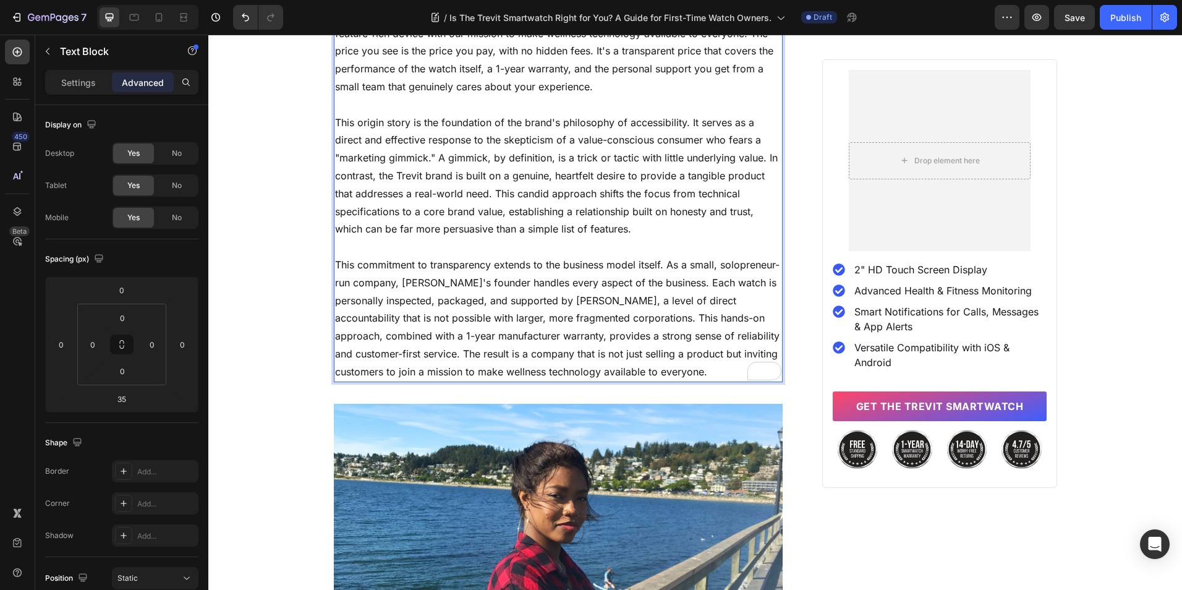
scroll to position [4242, 0]
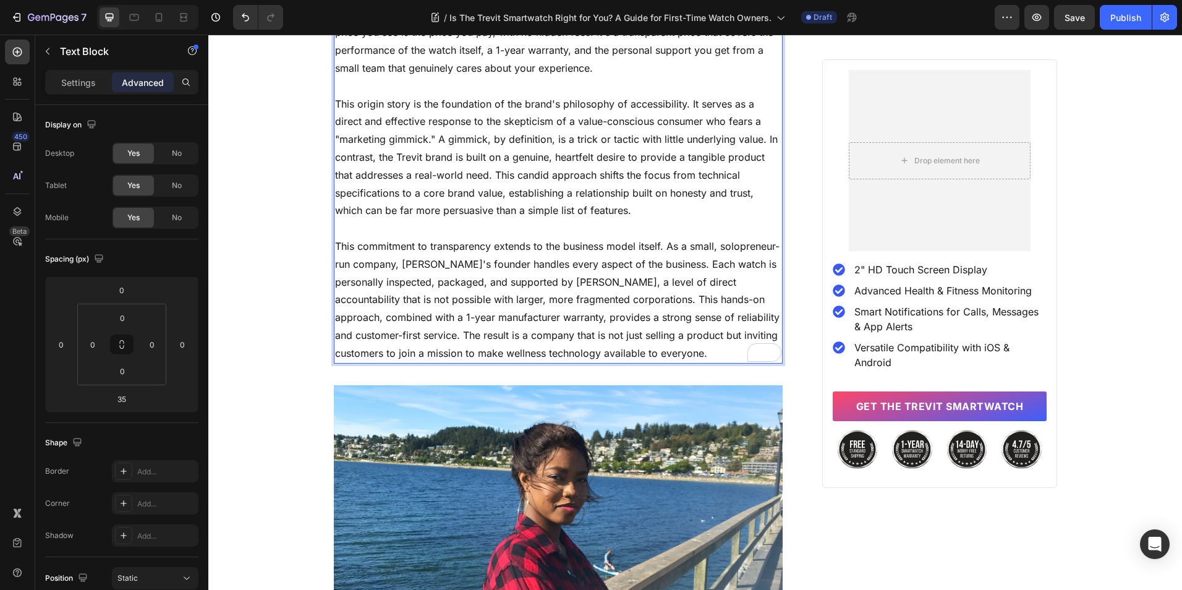
click at [630, 343] on p "This commitment to transparency extends to the business model itself. As a smal…" at bounding box center [558, 299] width 447 height 125
click at [593, 224] on p "Rich Text Editor. Editing area: main" at bounding box center [558, 228] width 447 height 18
drag, startPoint x: 514, startPoint y: 265, endPoint x: 572, endPoint y: 266, distance: 58.7
click at [572, 266] on p "This commitment to transparency extends to the business model itself. As a smal…" at bounding box center [558, 299] width 447 height 125
click at [368, 282] on p "This commitment to transparency extends to the business model itself. As a smal…" at bounding box center [558, 299] width 447 height 125
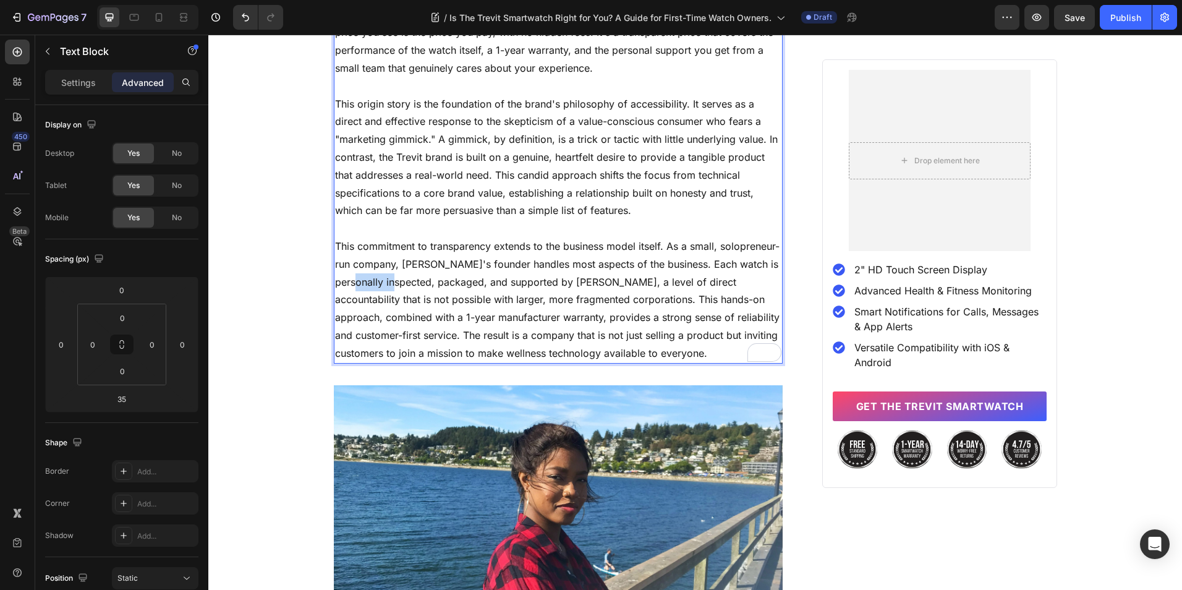
click at [368, 282] on p "This commitment to transparency extends to the business model itself. As a smal…" at bounding box center [558, 299] width 447 height 125
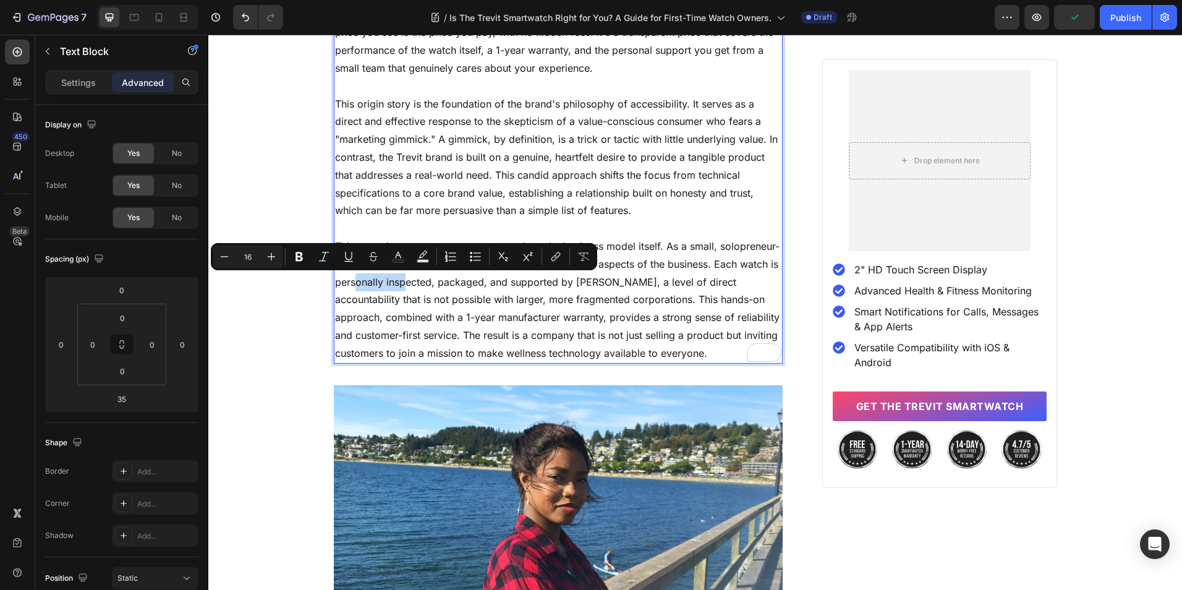
drag, startPoint x: 382, startPoint y: 283, endPoint x: 330, endPoint y: 283, distance: 51.9
click at [335, 283] on p "This commitment to transparency extends to the business model itself. As a smal…" at bounding box center [558, 299] width 447 height 125
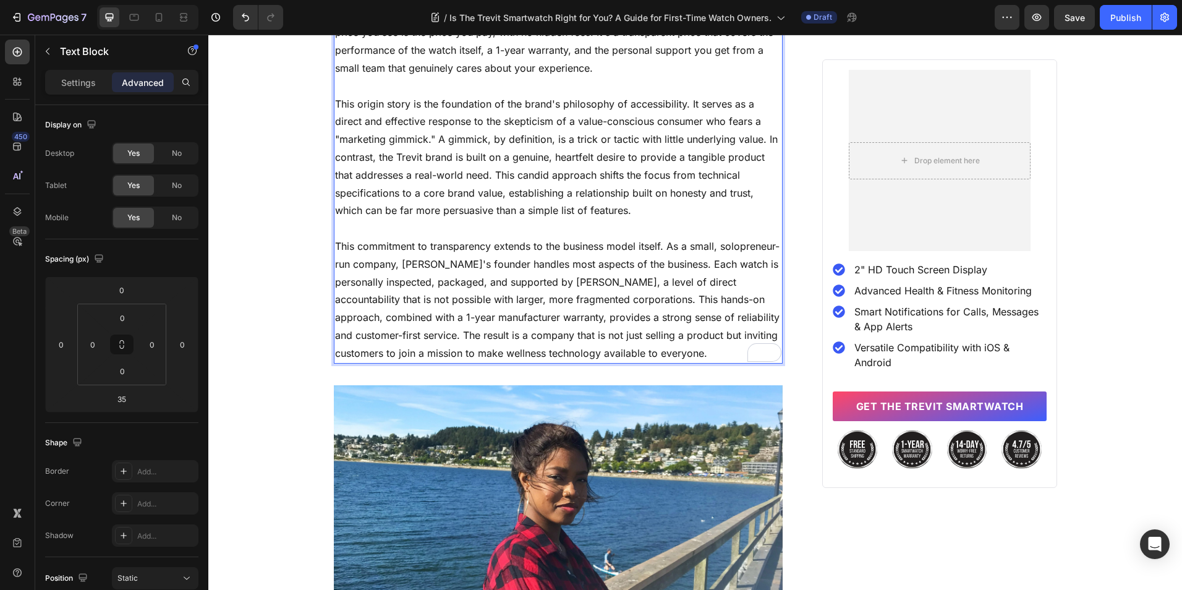
click at [505, 304] on p "This commitment to transparency extends to the business model itself. As a smal…" at bounding box center [558, 299] width 447 height 125
click at [527, 327] on p "This commitment to transparency extends to the business model itself. As a smal…" at bounding box center [558, 299] width 447 height 125
click at [578, 355] on p "This commitment to transparency extends to the business model itself. As a smal…" at bounding box center [558, 299] width 447 height 125
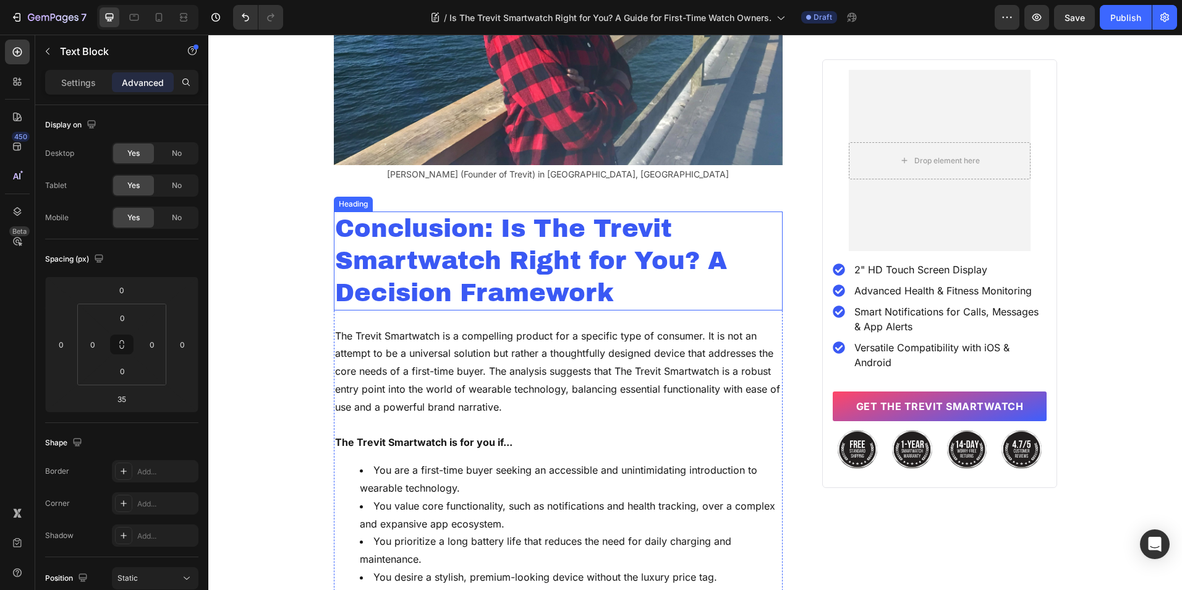
scroll to position [4860, 0]
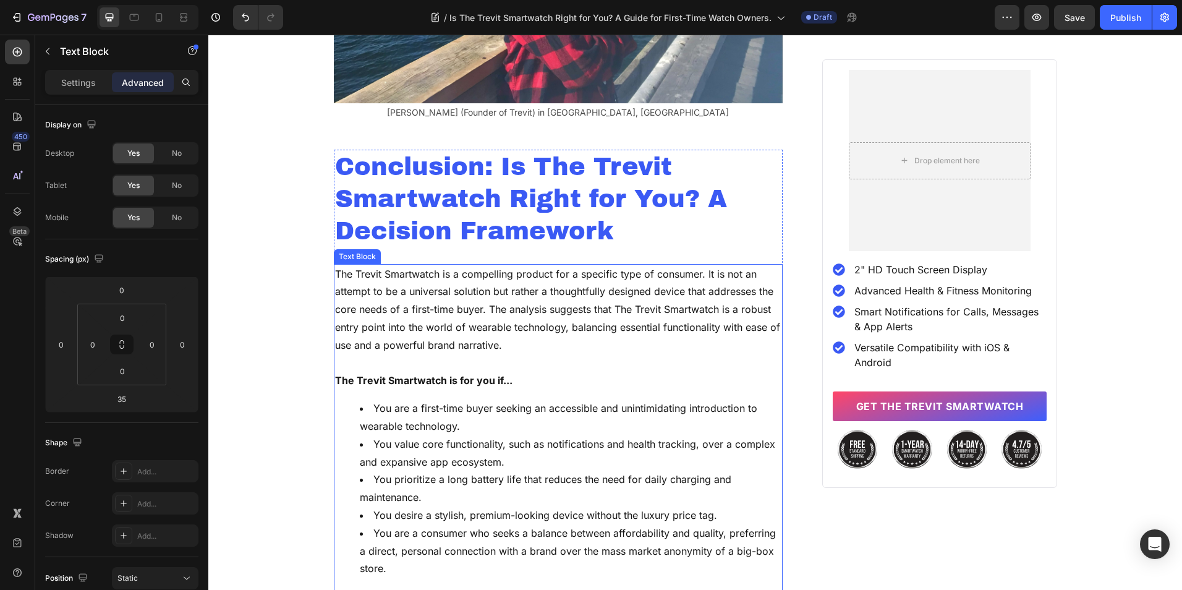
click at [579, 366] on p "To enrich screen reader interactions, please activate Accessibility in Grammarl…" at bounding box center [558, 363] width 447 height 18
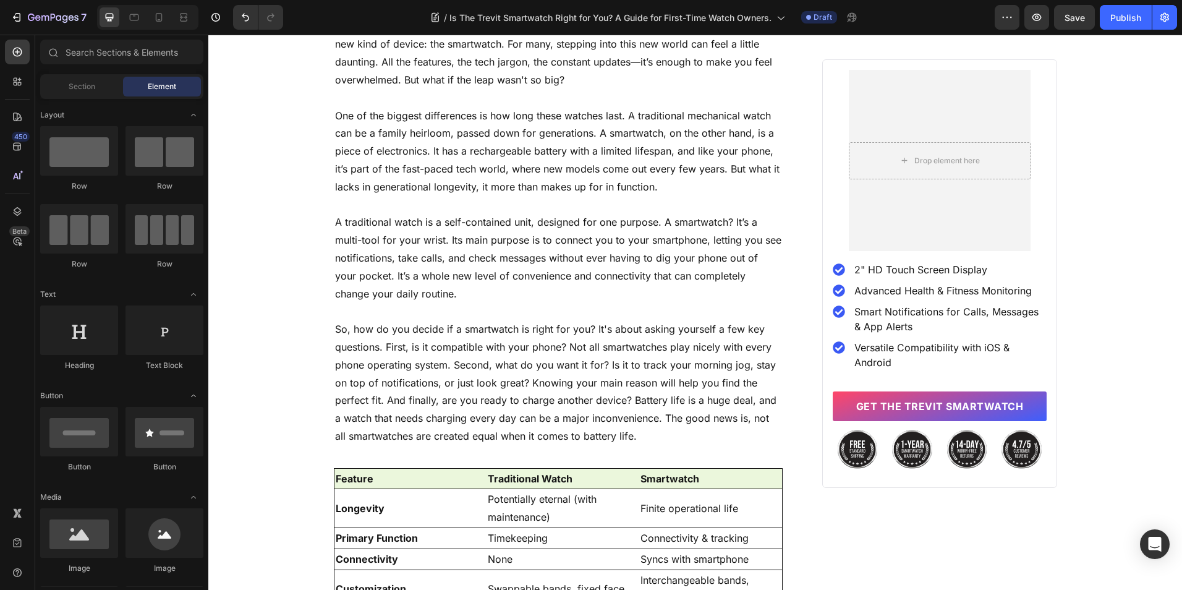
scroll to position [0, 0]
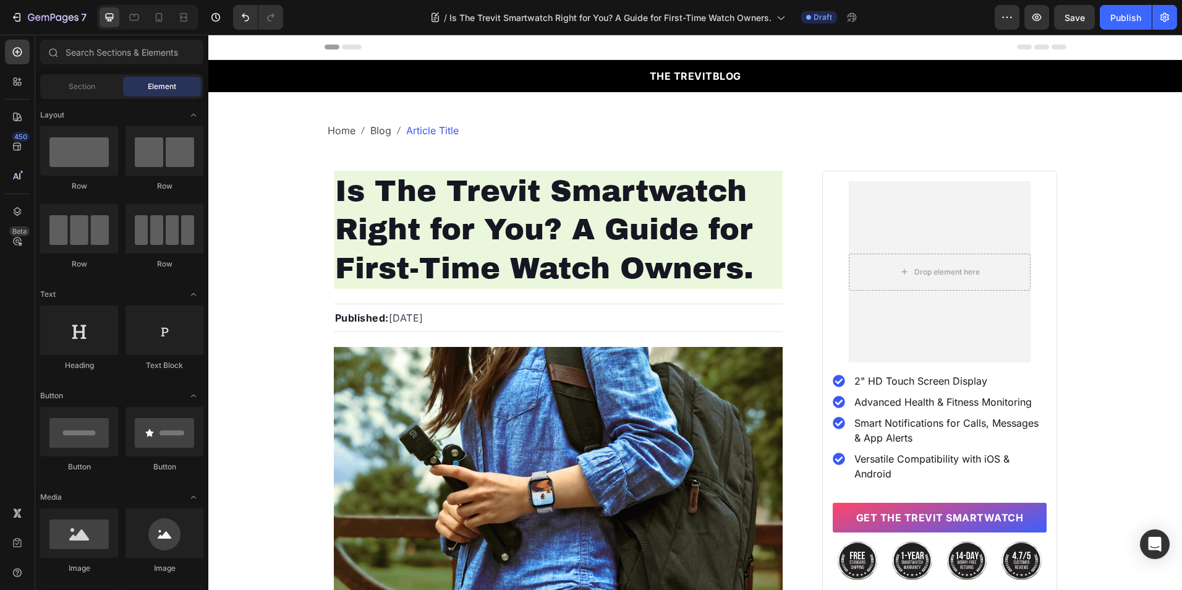
drag, startPoint x: 1174, startPoint y: 479, endPoint x: 1322, endPoint y: 39, distance: 463.7
click at [1163, 22] on icon "button" at bounding box center [1165, 17] width 12 height 12
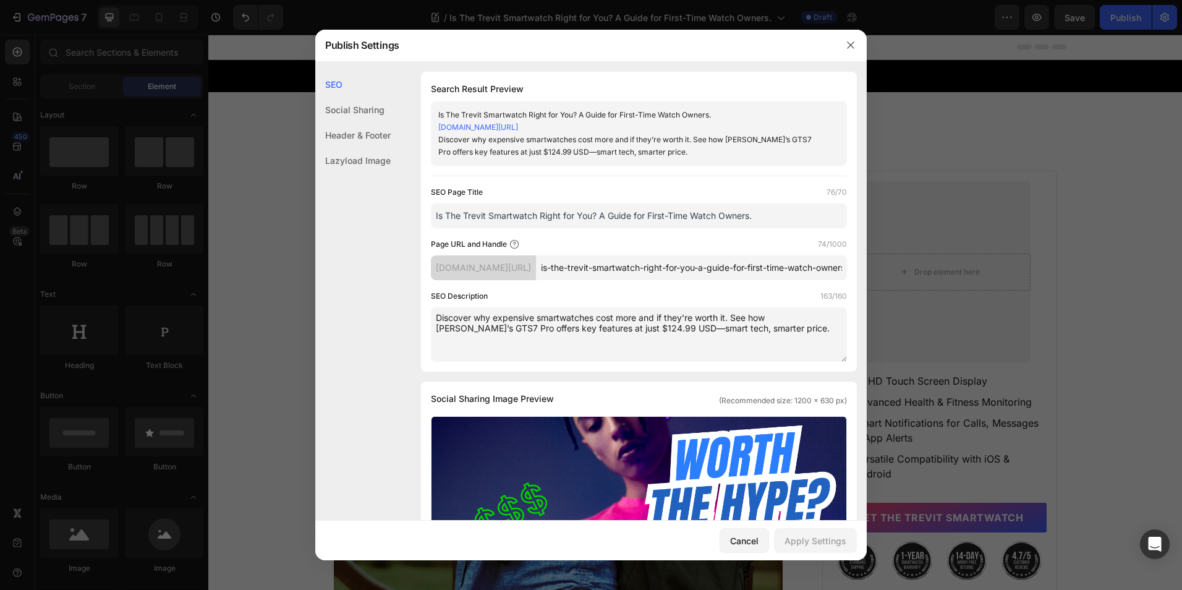
scroll to position [0, 85]
drag, startPoint x: 634, startPoint y: 284, endPoint x: 883, endPoint y: 289, distance: 249.2
click at [883, 289] on div "Publish Settings SEO Social Sharing Header & Footer Lazyload Image SEO Search R…" at bounding box center [591, 295] width 1182 height 590
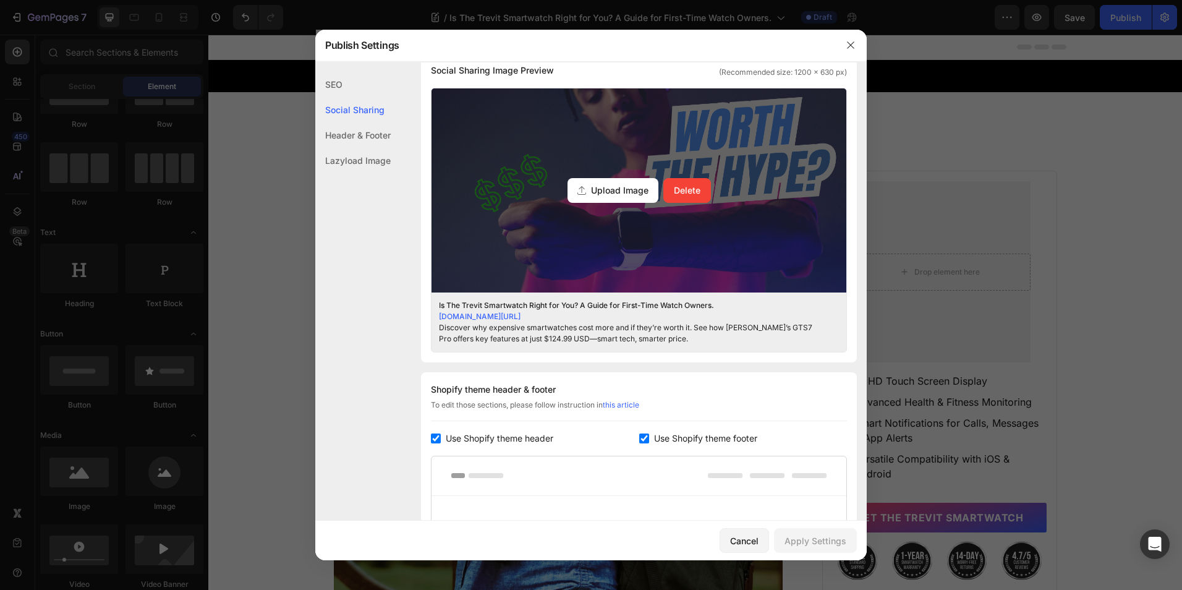
scroll to position [309, 0]
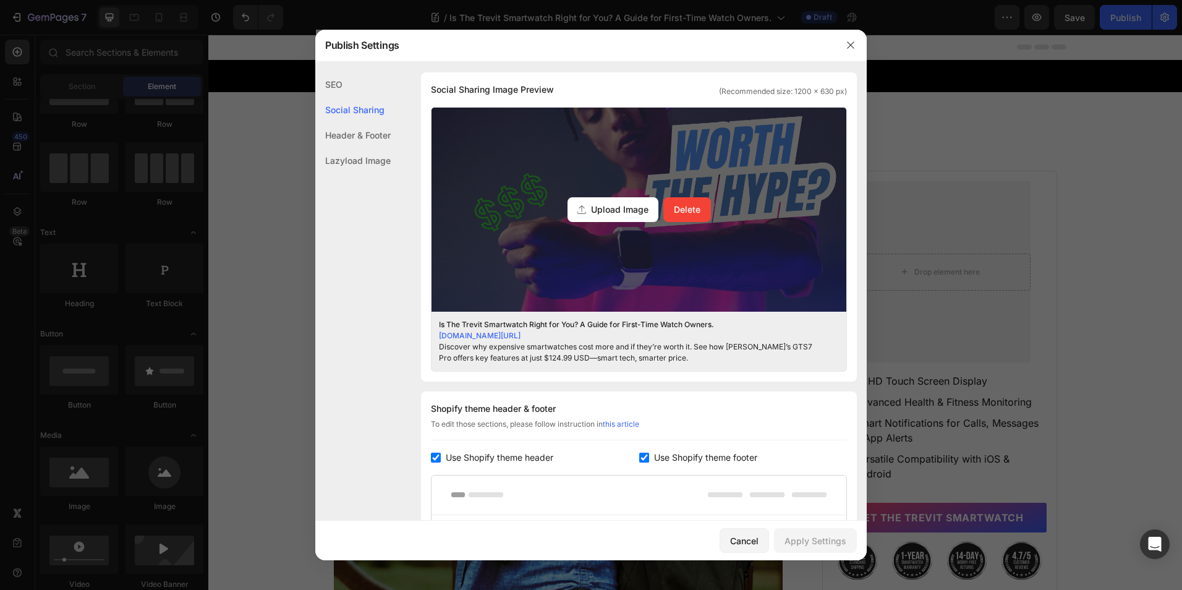
click at [616, 216] on span "Upload Image" at bounding box center [619, 209] width 57 height 13
click at [0, 0] on input "Upload Image Delete" at bounding box center [0, 0] width 0 height 0
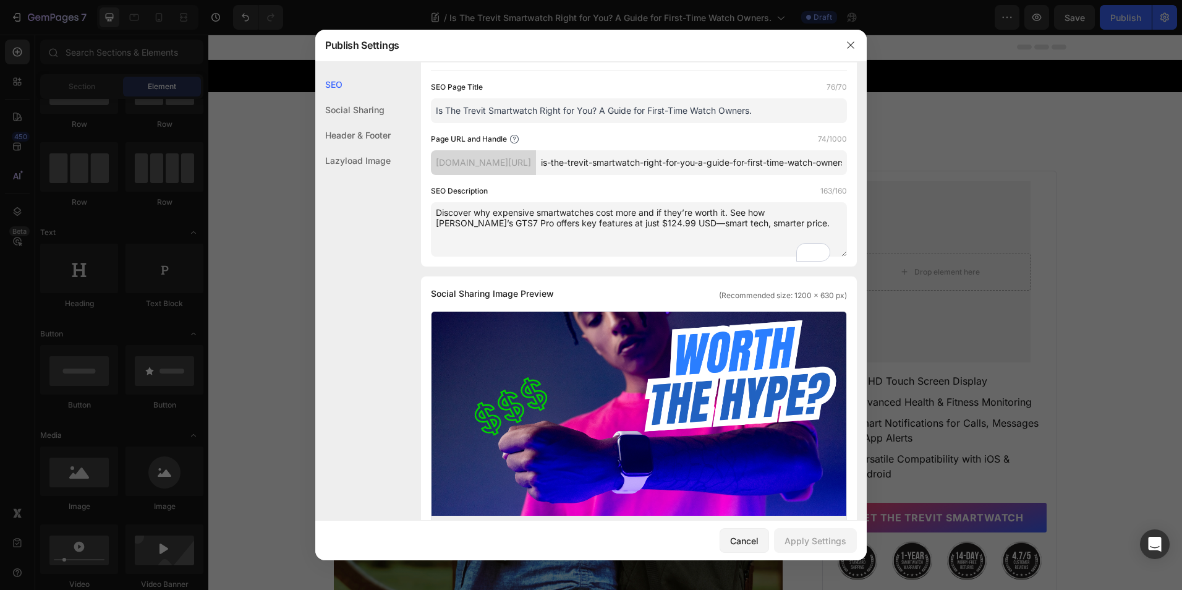
scroll to position [0, 0]
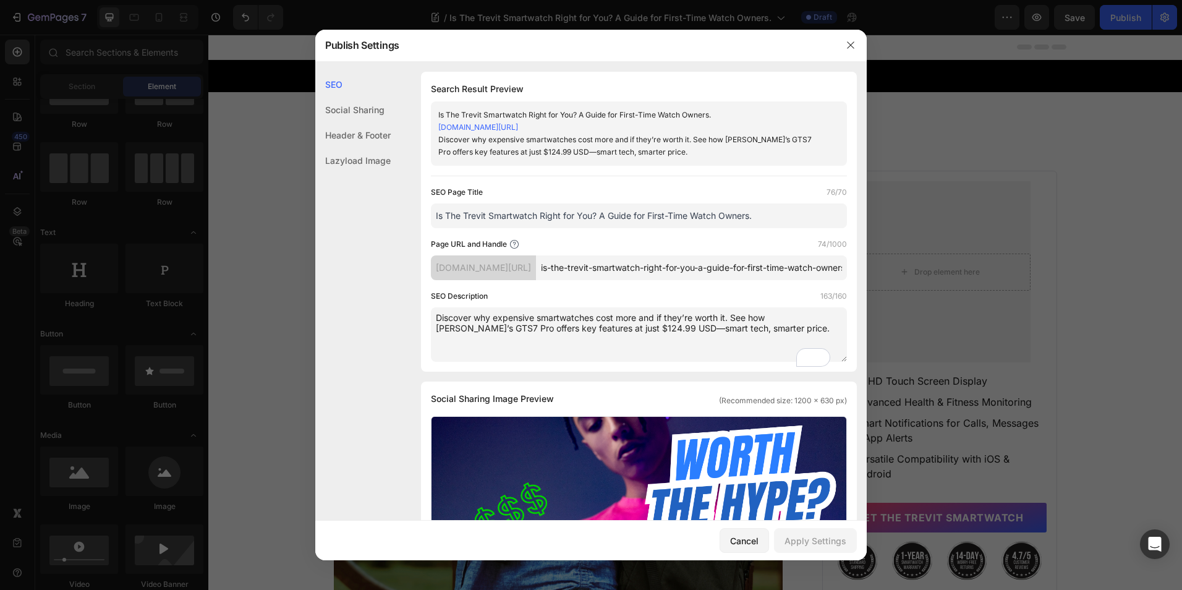
click at [522, 331] on textarea "Discover why expensive smartwatches cost more and if they’re worth it. See how …" at bounding box center [639, 334] width 416 height 54
paste textarea "Your definitive guide to the Trevit Smartwatch. Discover if its premium feature…"
click at [535, 331] on textarea "Your definitive guide to the Trevit Smartwatch. Discover if its premium feature…" at bounding box center [639, 334] width 416 height 54
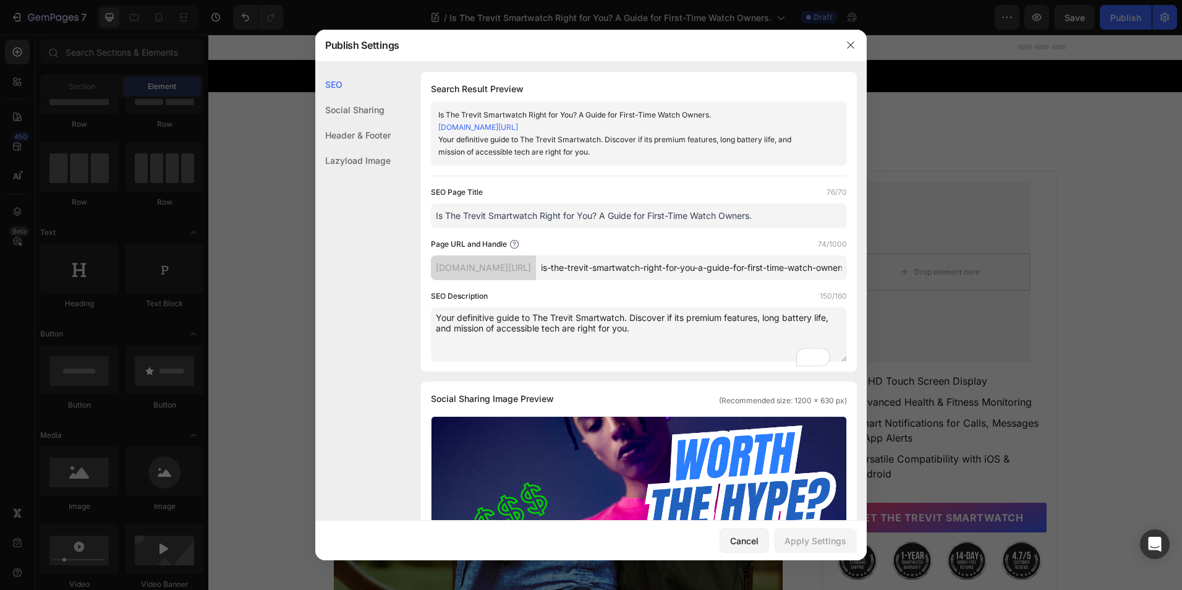
scroll to position [72, 0]
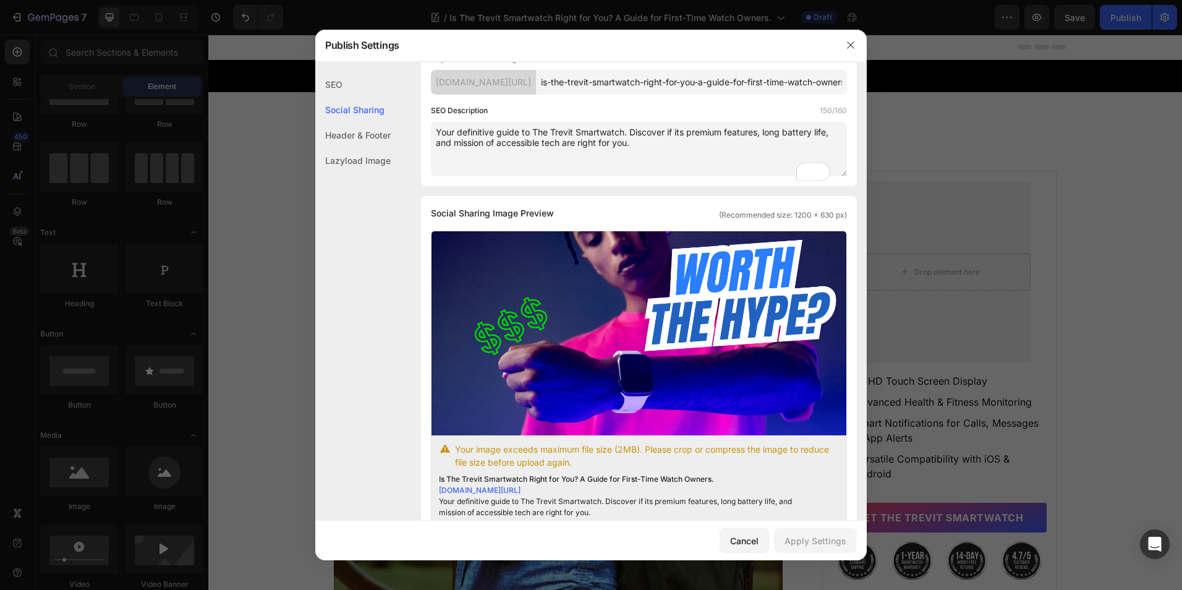
type textarea "Your definitive guide to The Trevit Smartwatch. Discover if its premium feature…"
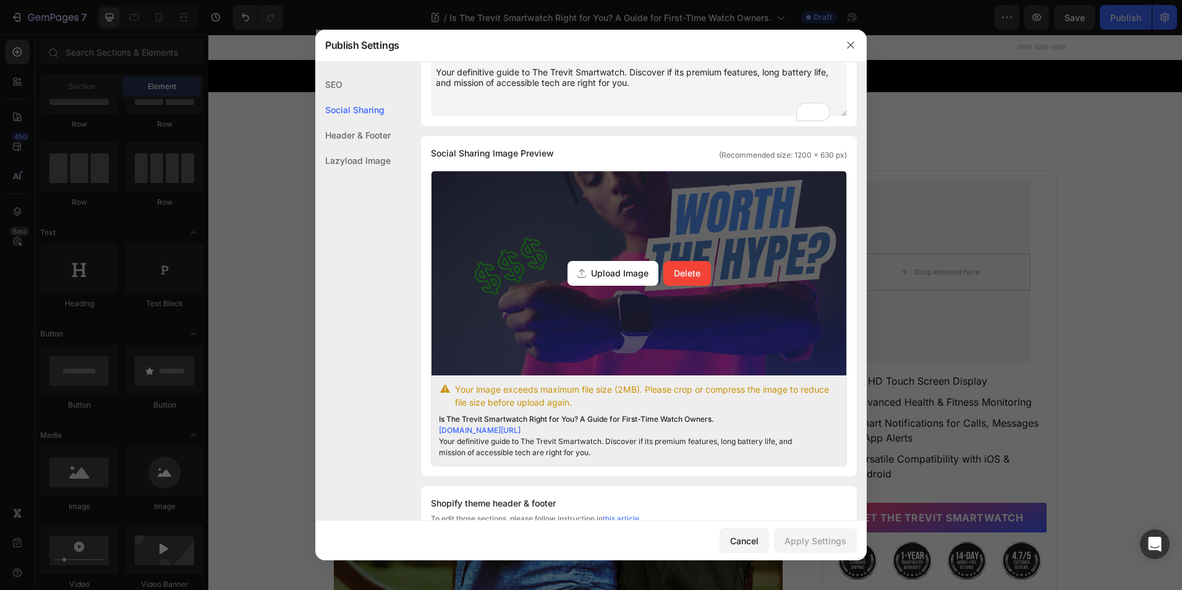
scroll to position [247, 0]
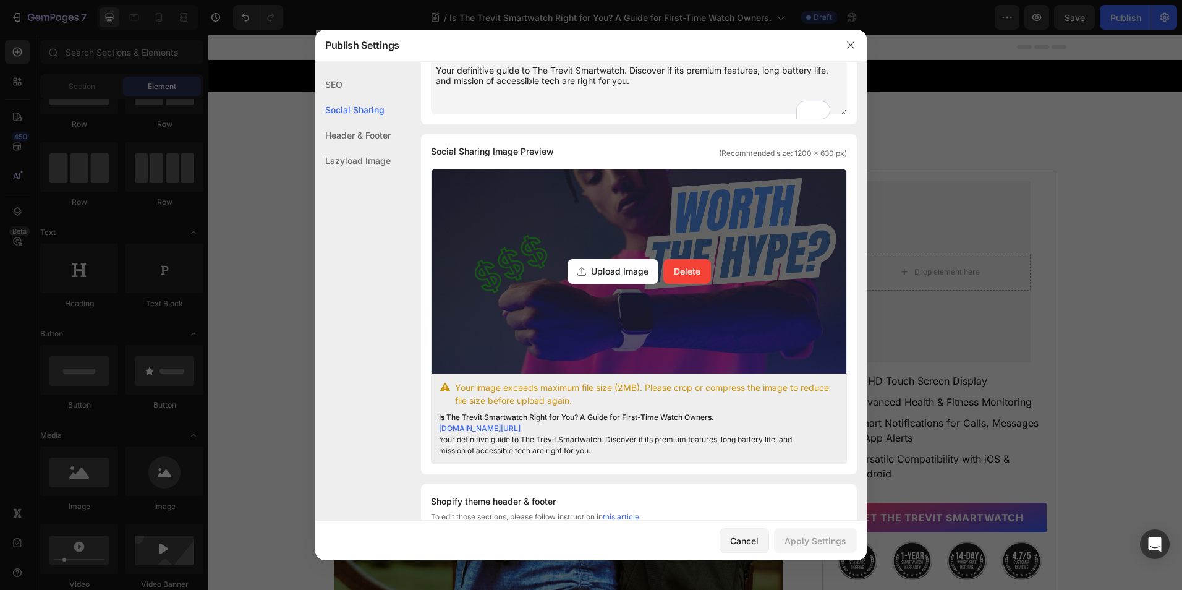
click at [616, 278] on span "Upload Image" at bounding box center [619, 271] width 57 height 13
click at [0, 0] on input "Upload Image Delete" at bounding box center [0, 0] width 0 height 0
click at [615, 278] on span "Upload Image" at bounding box center [619, 271] width 57 height 13
click at [0, 0] on input "Upload Image Delete" at bounding box center [0, 0] width 0 height 0
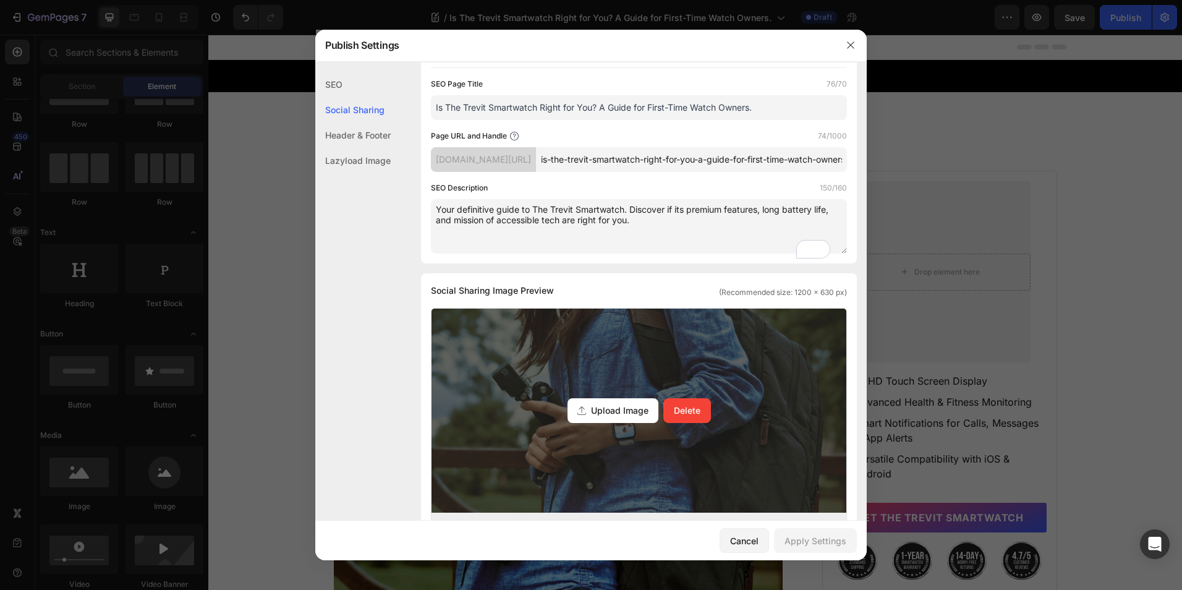
scroll to position [309, 0]
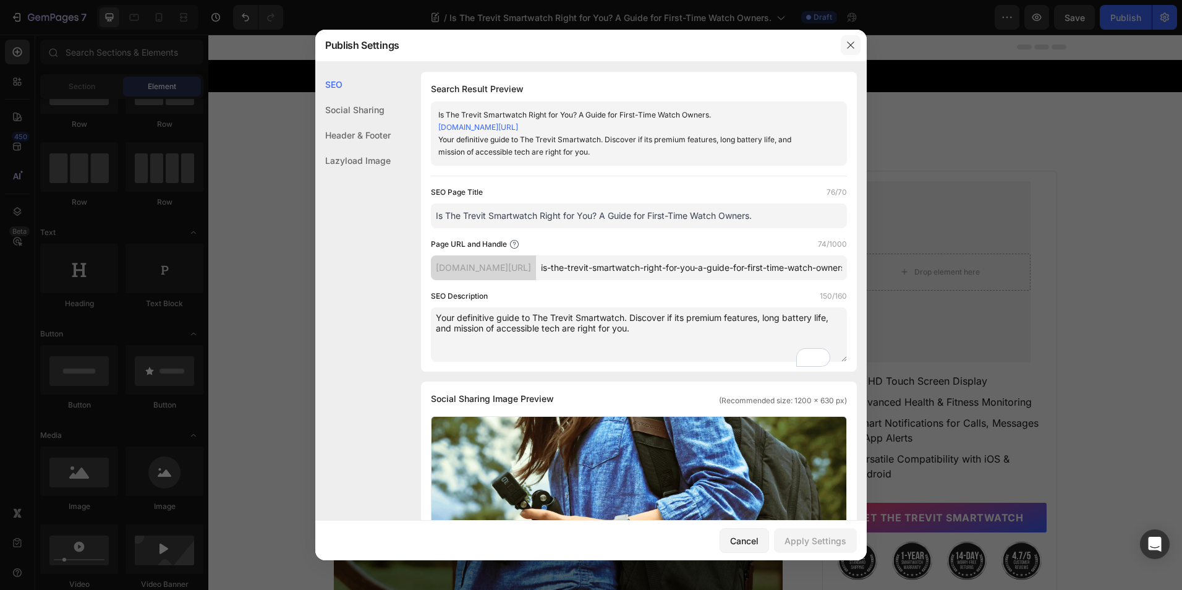
click at [841, 49] on button "button" at bounding box center [851, 45] width 20 height 20
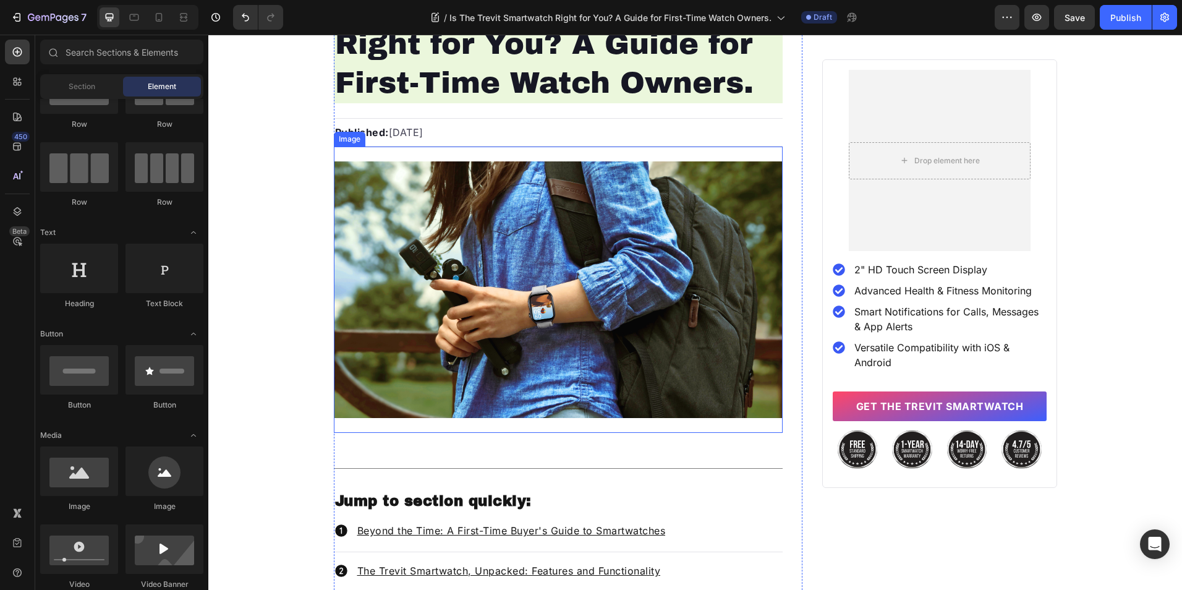
click at [545, 224] on img at bounding box center [558, 289] width 449 height 257
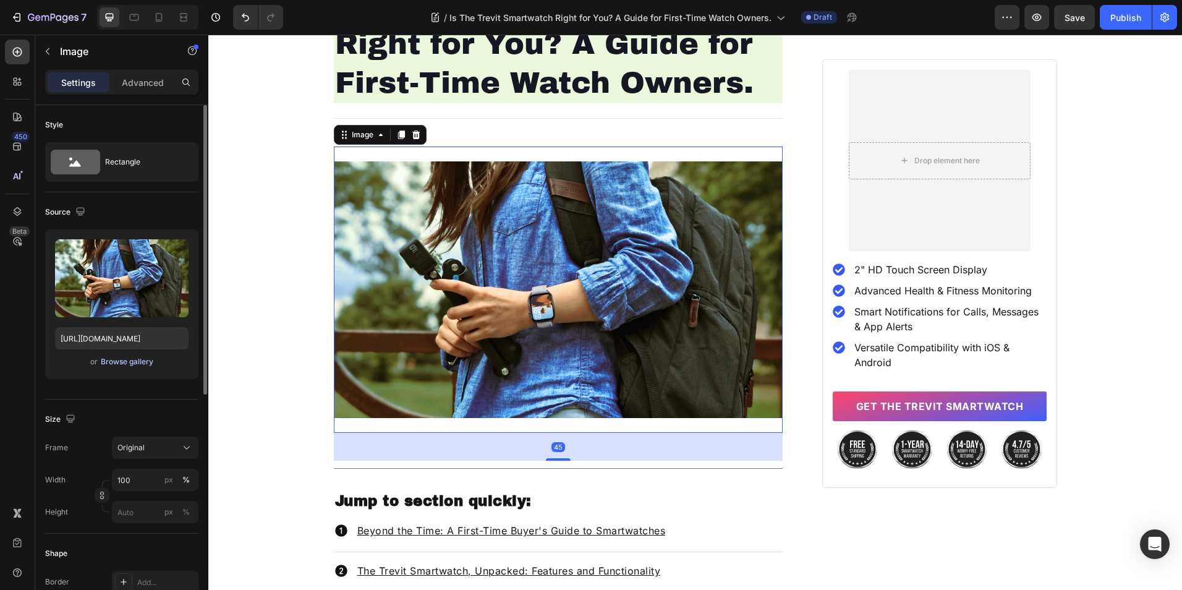
click at [142, 357] on div "Browse gallery" at bounding box center [127, 361] width 53 height 11
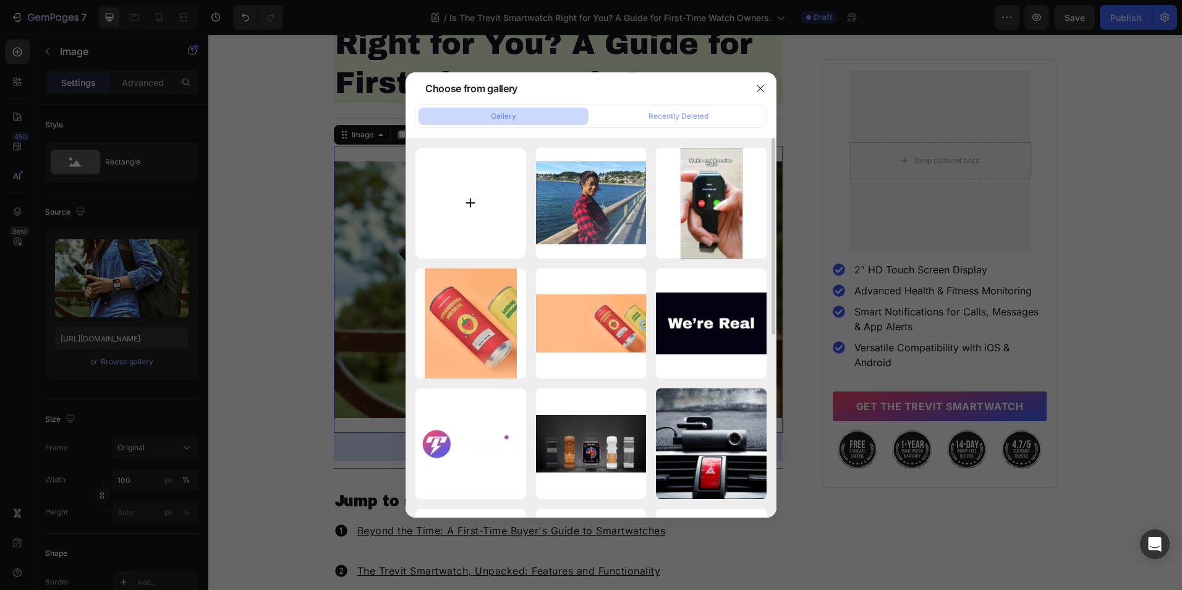
click at [479, 234] on input "file" at bounding box center [470, 203] width 111 height 111
type input "C:\fakepath\A girl with a backpack and camera wearing The Trevit Smartwatch.png"
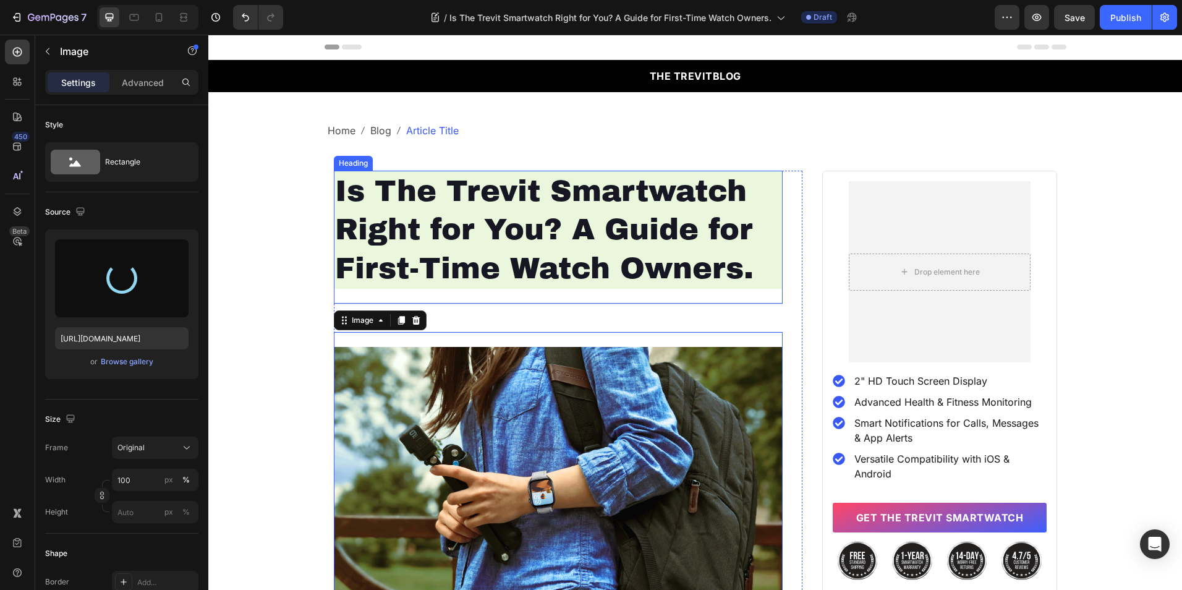
type input "https://cdn.shopify.com/s/files/1/0650/6558/2637/files/gempages_535076010807264…"
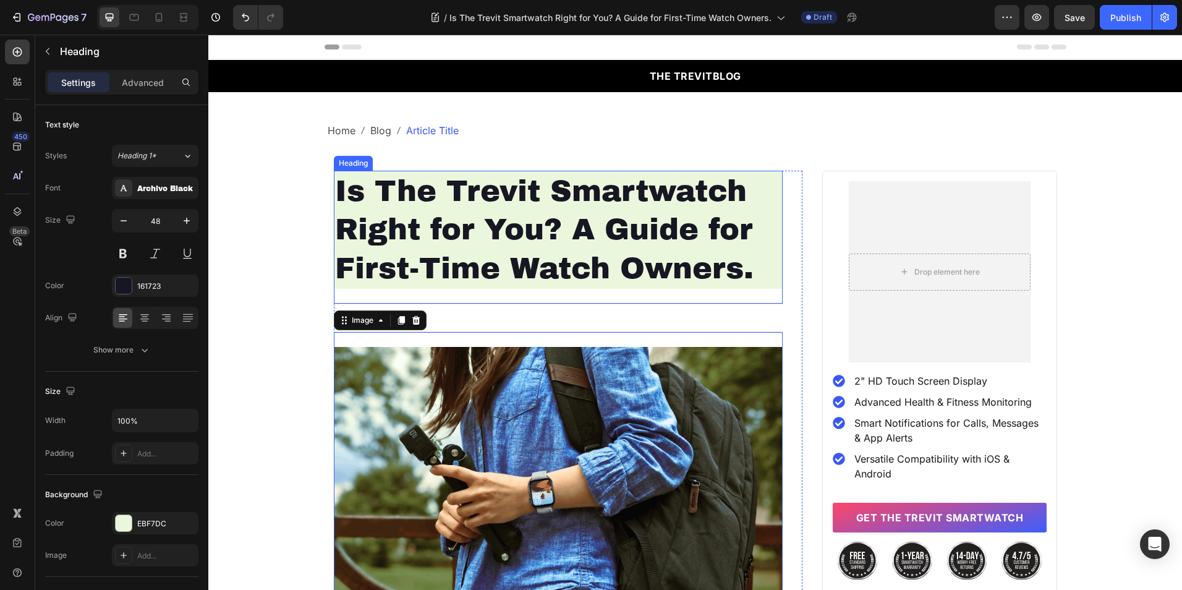
click at [558, 211] on p "Is The Trevit Smartwatch Right for You? A Guide for First-Time Watch Owners." at bounding box center [558, 230] width 447 height 116
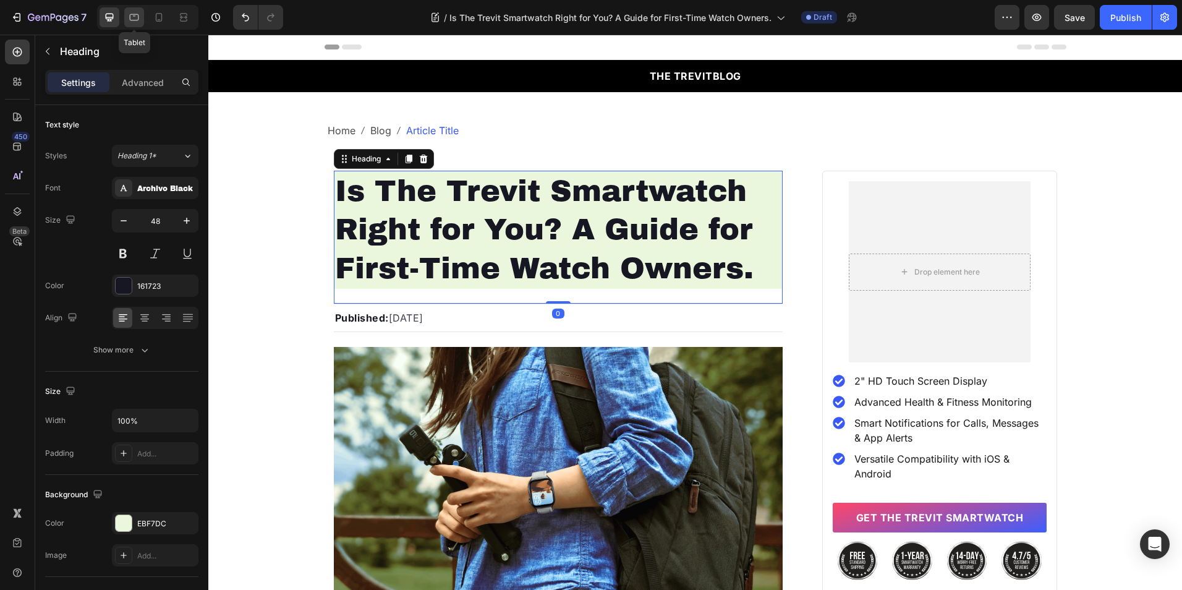
click at [137, 16] on icon at bounding box center [134, 17] width 12 height 12
type input "46"
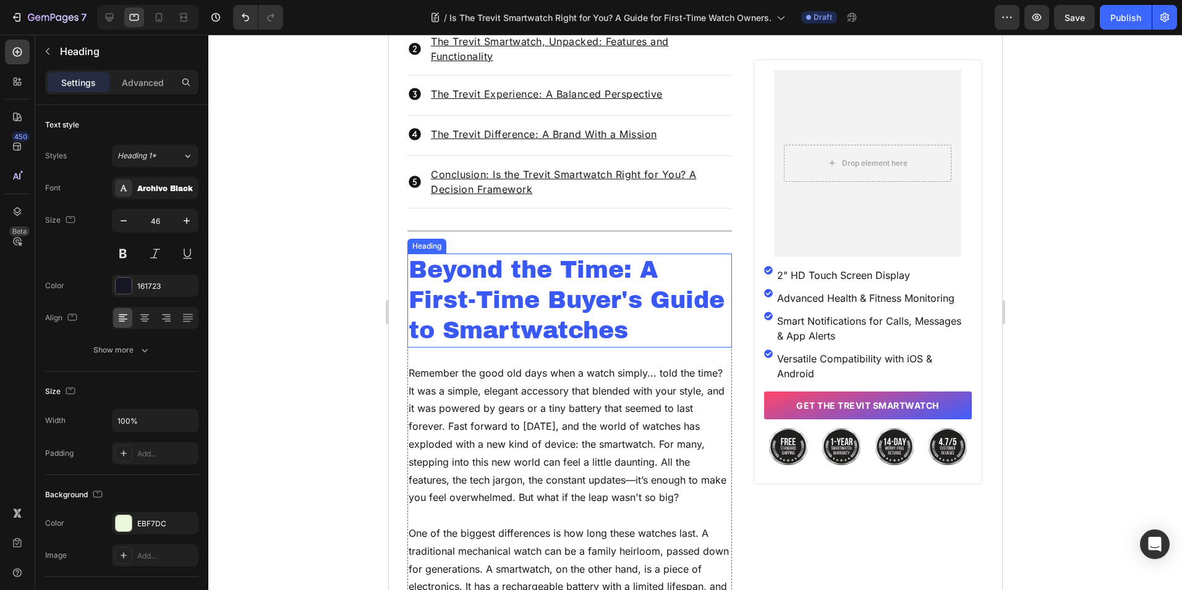
click at [494, 317] on h2 "Beyond the Time: A First-Time Buyer's Guide to Smartwatches" at bounding box center [569, 300] width 325 height 94
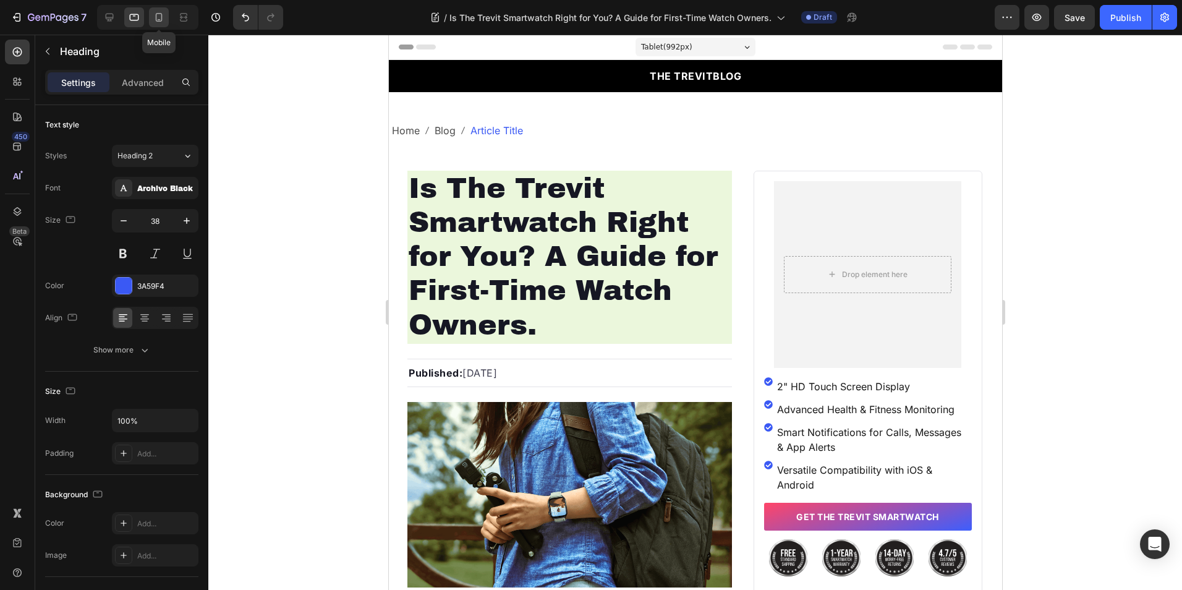
click at [161, 21] on icon at bounding box center [159, 17] width 7 height 9
type input "30"
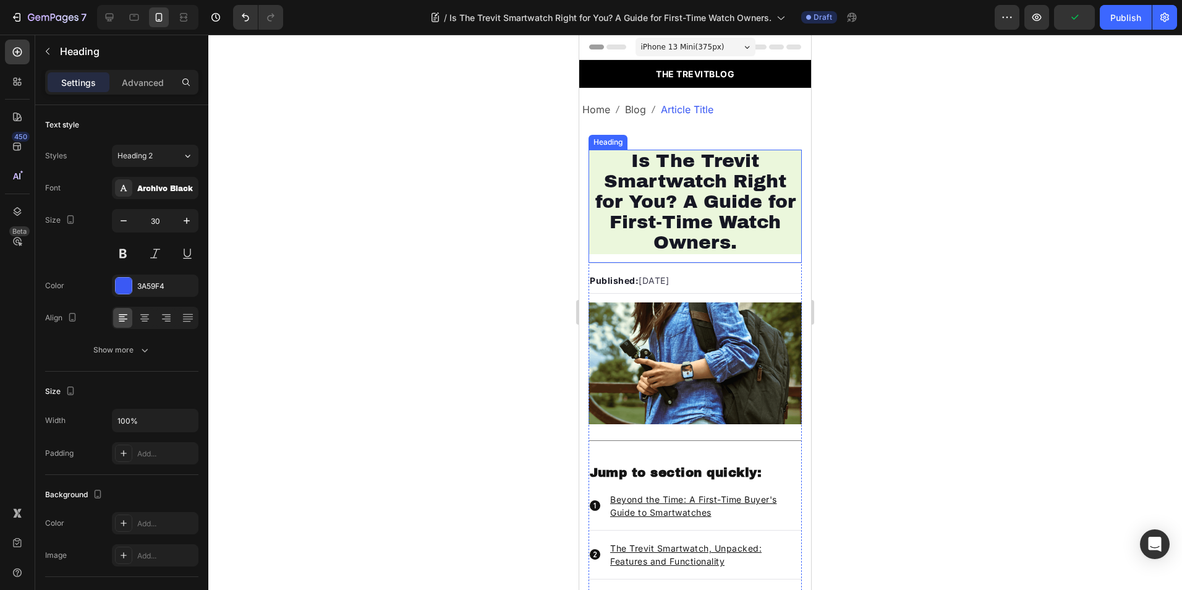
click at [660, 198] on p "Is The Trevit Smartwatch Right for You? A Guide for First-Time Watch Owners." at bounding box center [695, 202] width 211 height 102
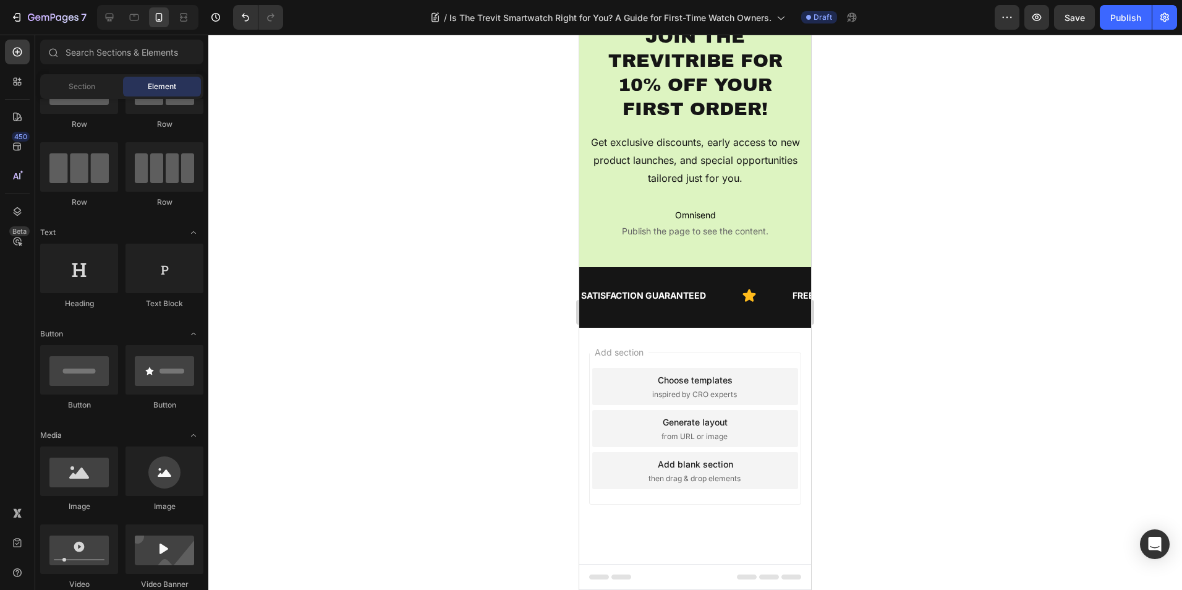
drag, startPoint x: 804, startPoint y: 160, endPoint x: 1395, endPoint y: 166, distance: 591.7
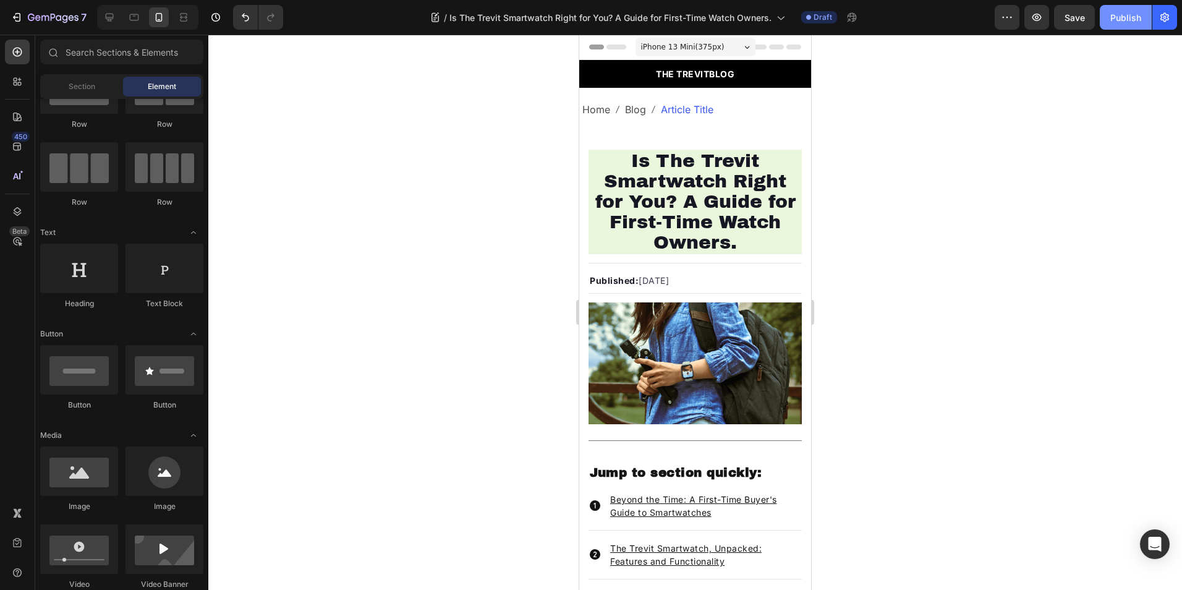
click at [1117, 15] on div "Publish" at bounding box center [1125, 17] width 31 height 13
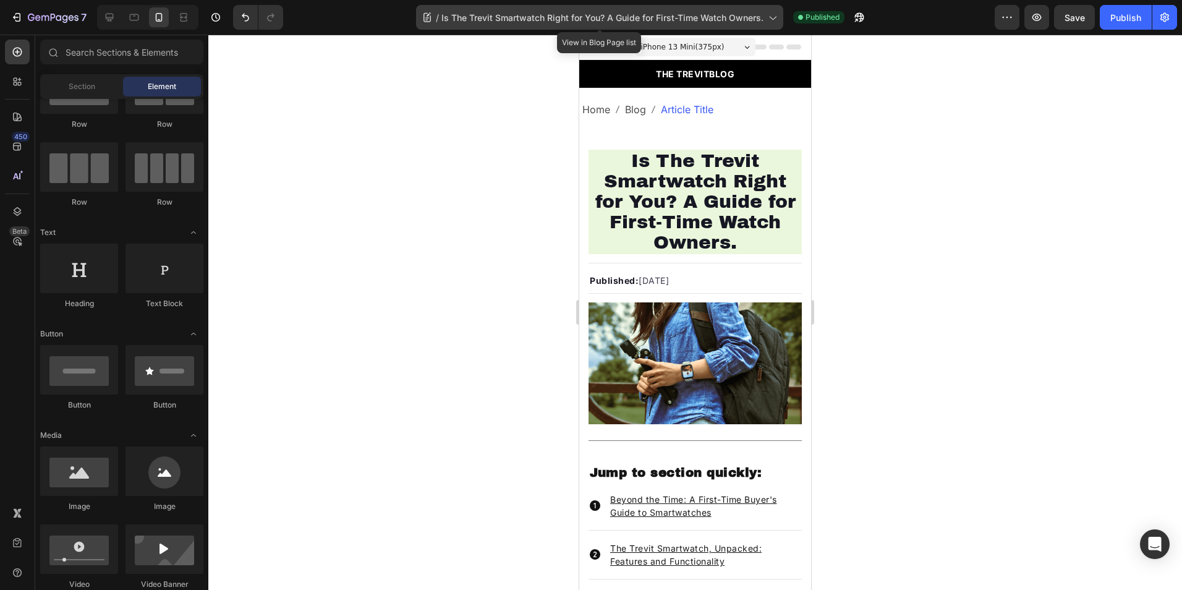
click at [701, 17] on span "Is The Trevit Smartwatch Right for You? A Guide for First-Time Watch Owners." at bounding box center [602, 17] width 322 height 13
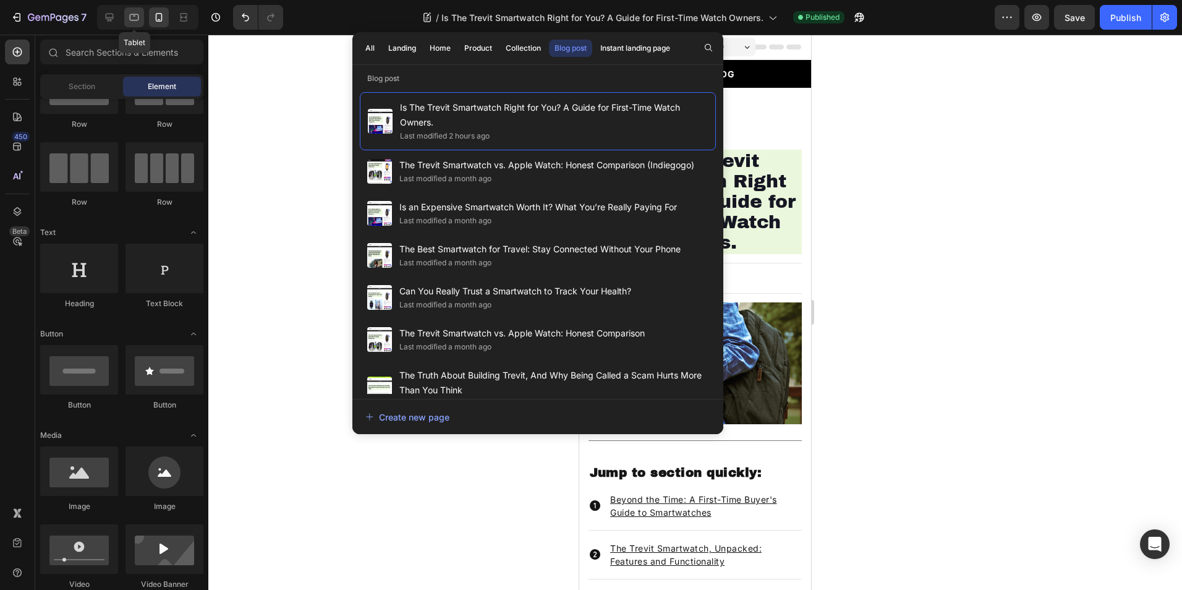
click at [140, 22] on icon at bounding box center [134, 17] width 12 height 12
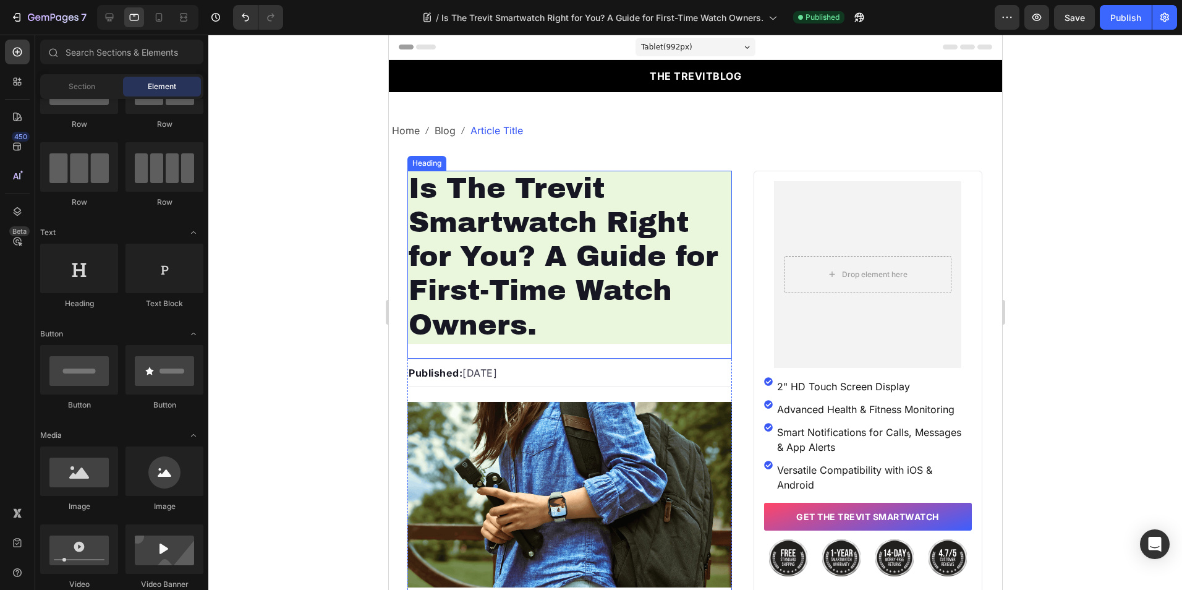
click at [537, 218] on h1 "Is The Trevit Smartwatch Right for You? A Guide for First-Time Watch Owners." at bounding box center [569, 257] width 325 height 173
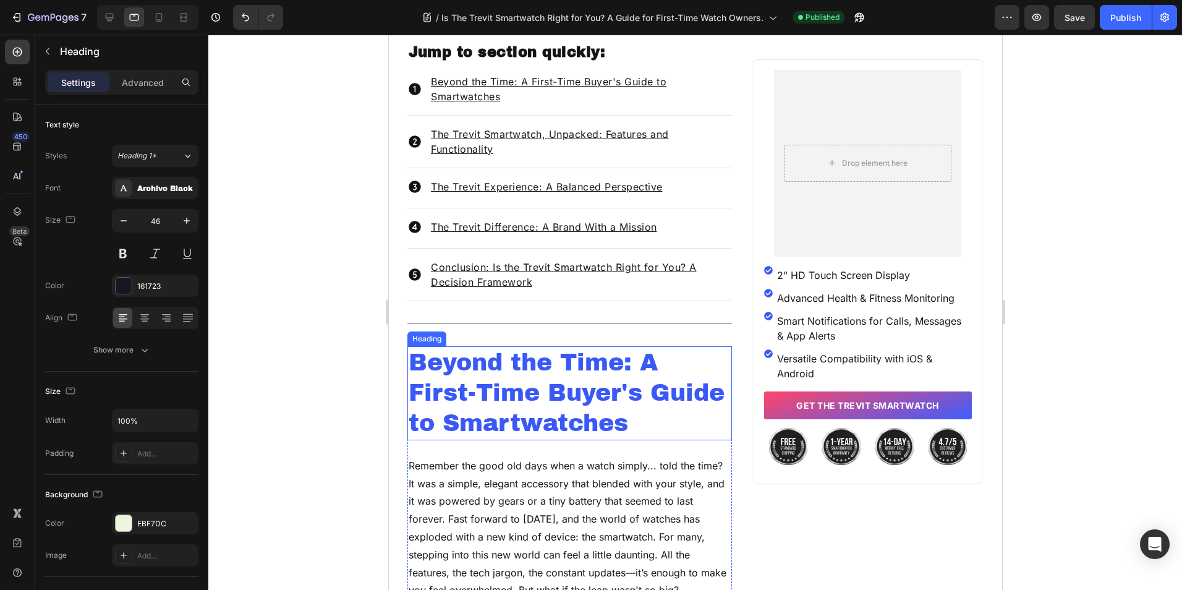
click at [506, 367] on h2 "Beyond the Time: A First-Time Buyer's Guide to Smartwatches" at bounding box center [569, 393] width 325 height 94
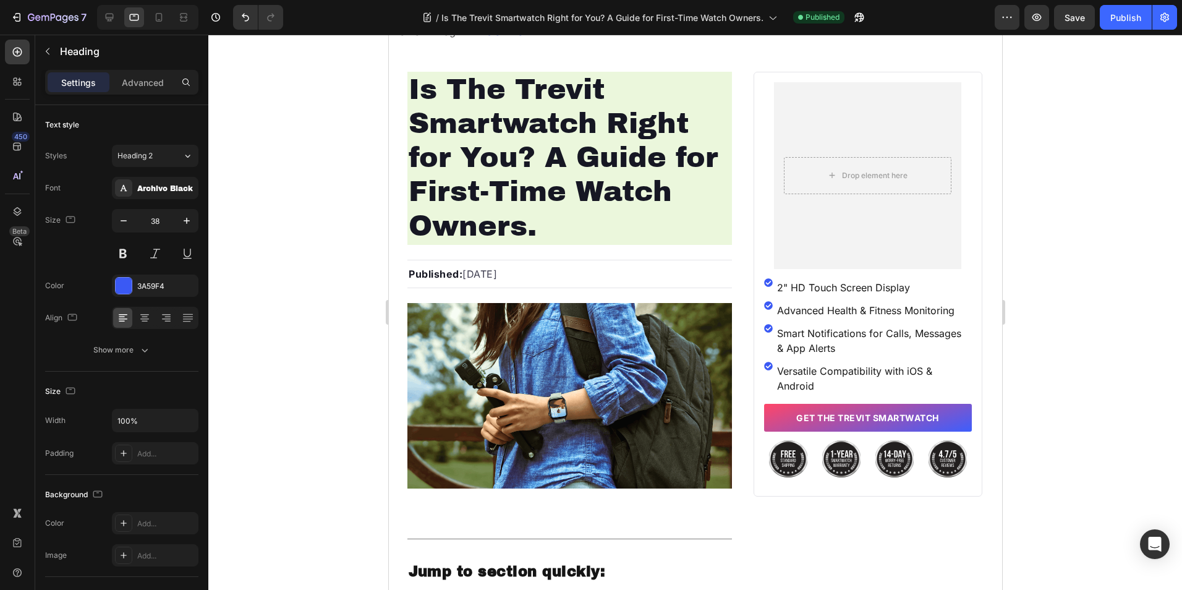
scroll to position [62, 0]
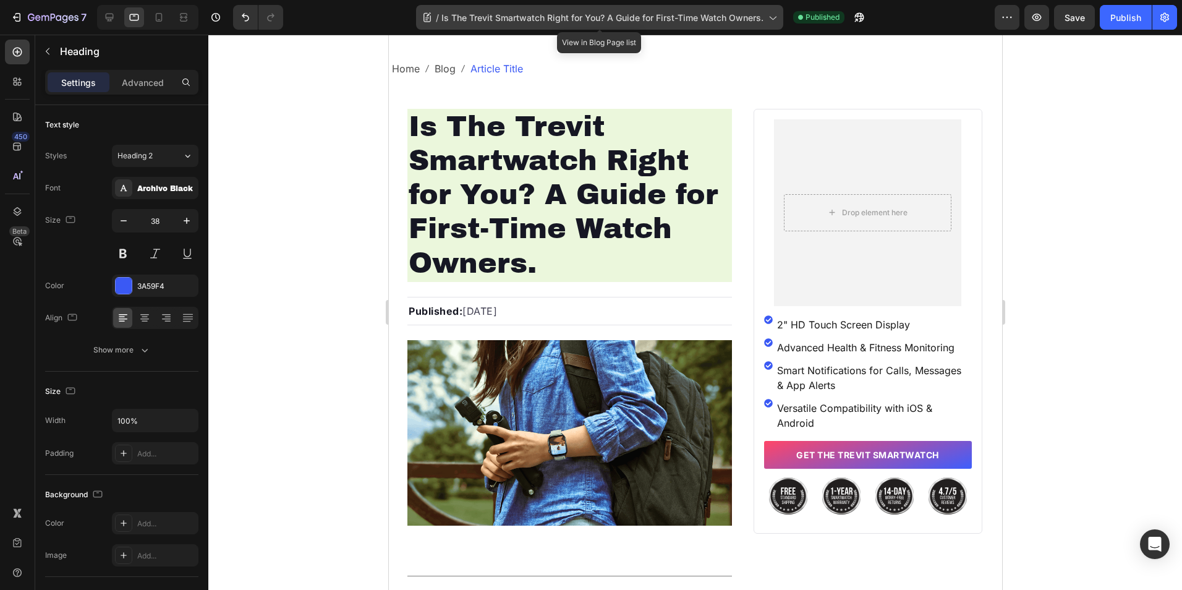
click at [627, 17] on span "Is The Trevit Smartwatch Right for You? A Guide for First-Time Watch Owners." at bounding box center [602, 17] width 322 height 13
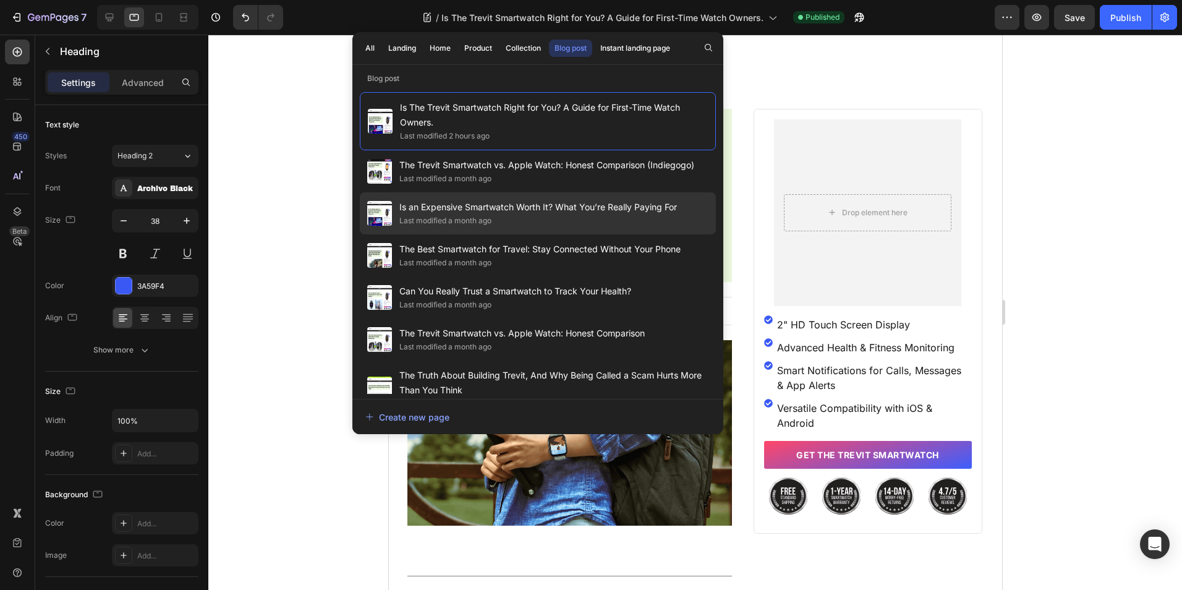
click at [480, 212] on span "Is an Expensive Smartwatch Worth It? What You’re Really Paying For" at bounding box center [538, 207] width 278 height 15
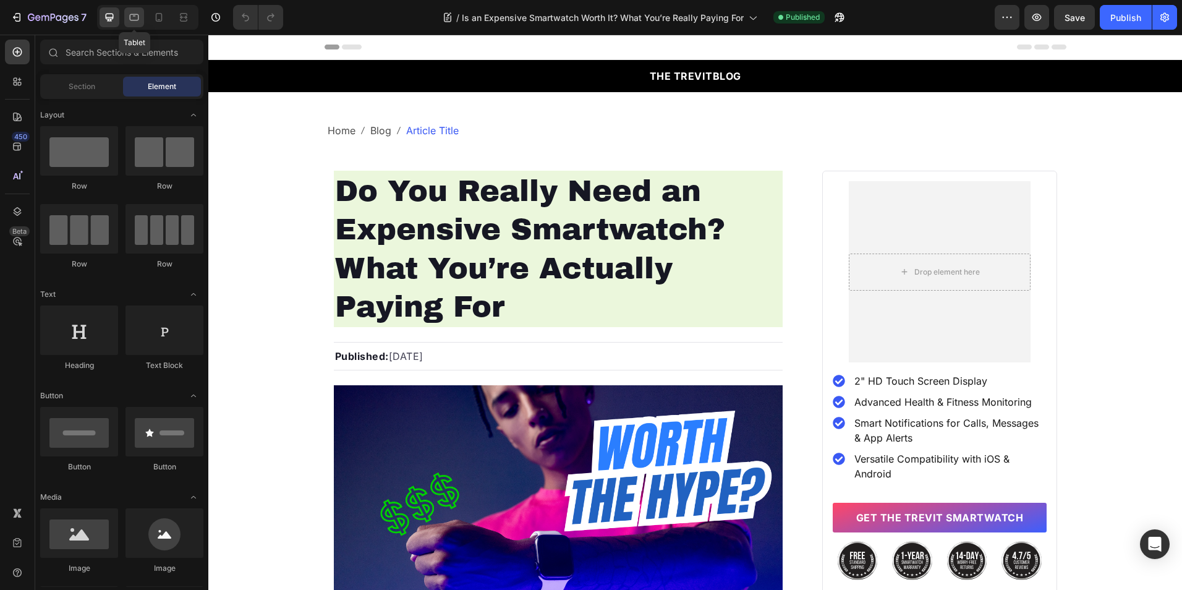
click at [130, 15] on icon at bounding box center [134, 17] width 12 height 12
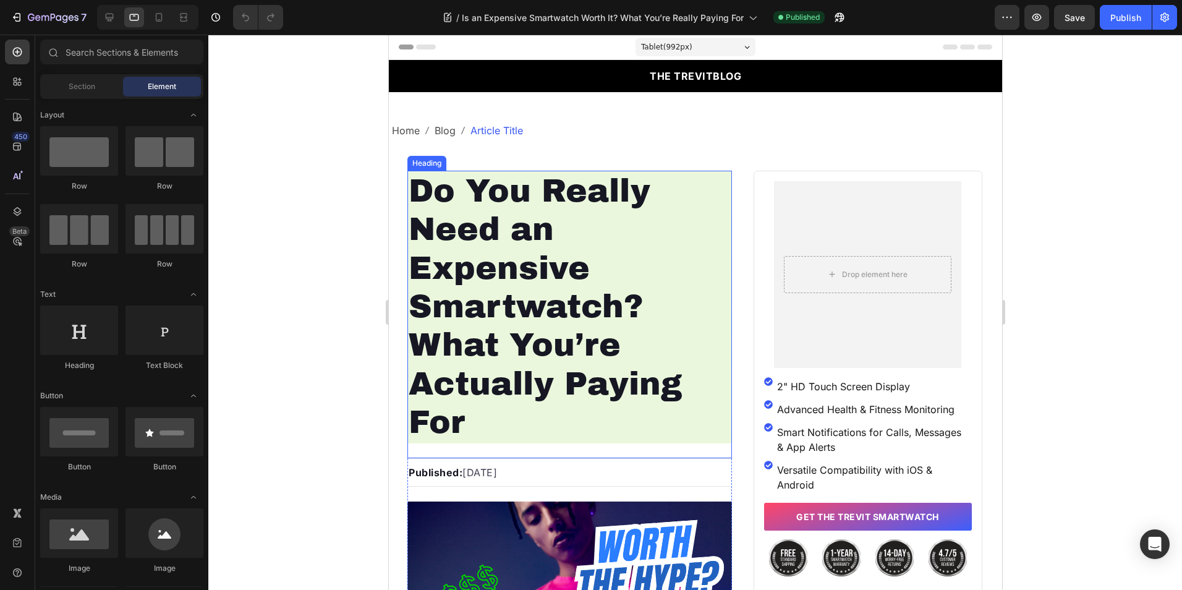
click at [586, 266] on h1 "Do You Really Need an Expensive Smartwatch? What You’re Actually Paying For" at bounding box center [569, 307] width 325 height 273
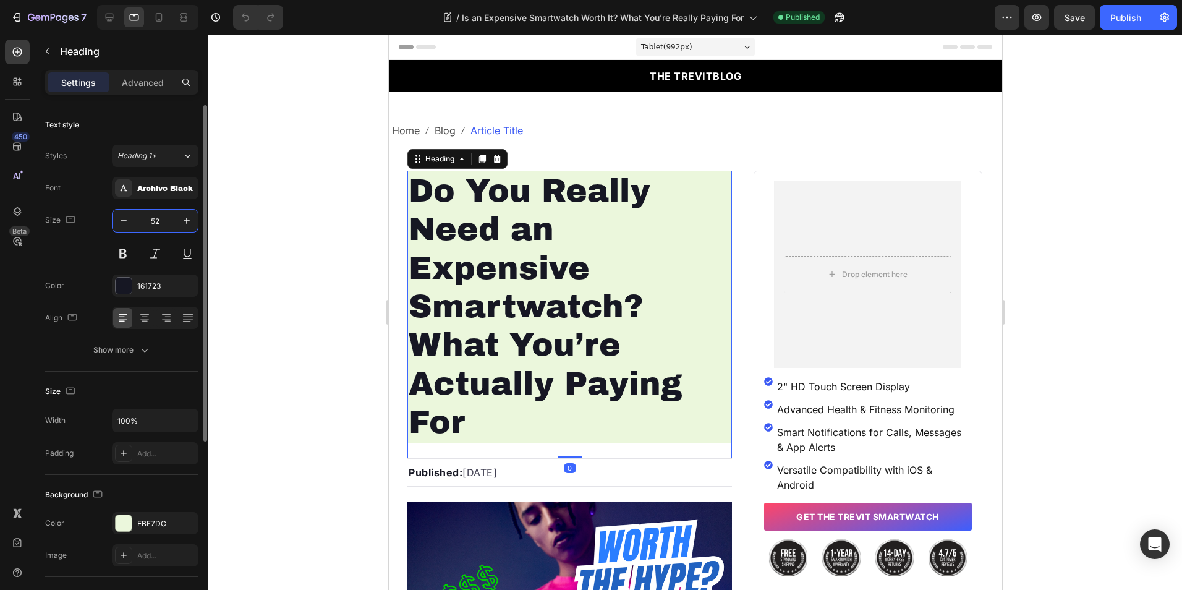
click at [148, 212] on input "52" at bounding box center [155, 221] width 41 height 22
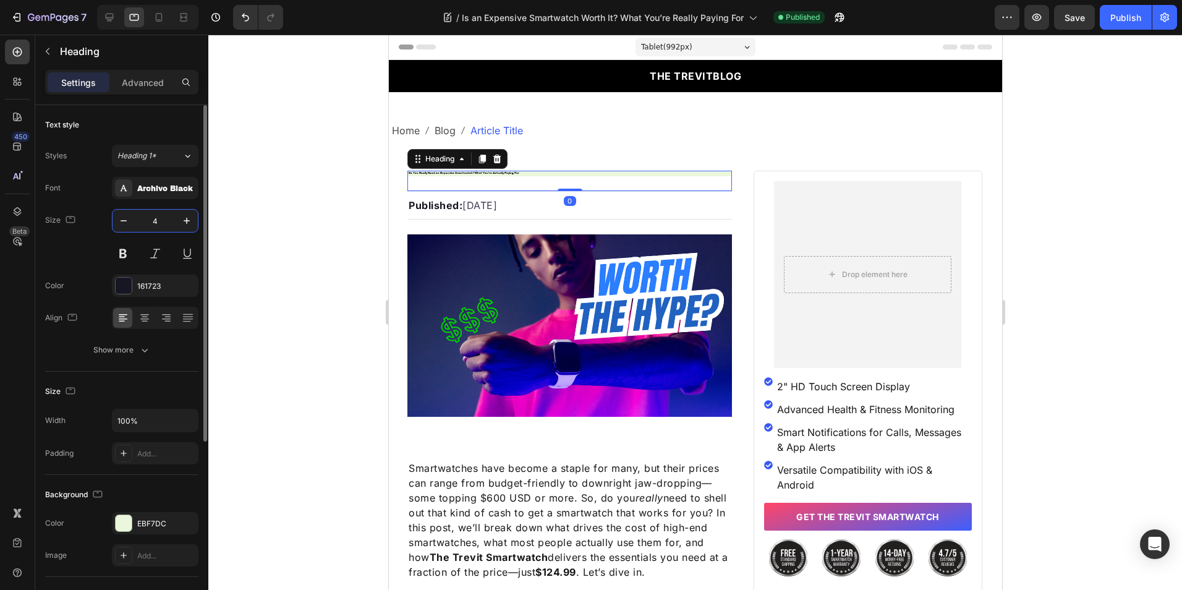
type input "46"
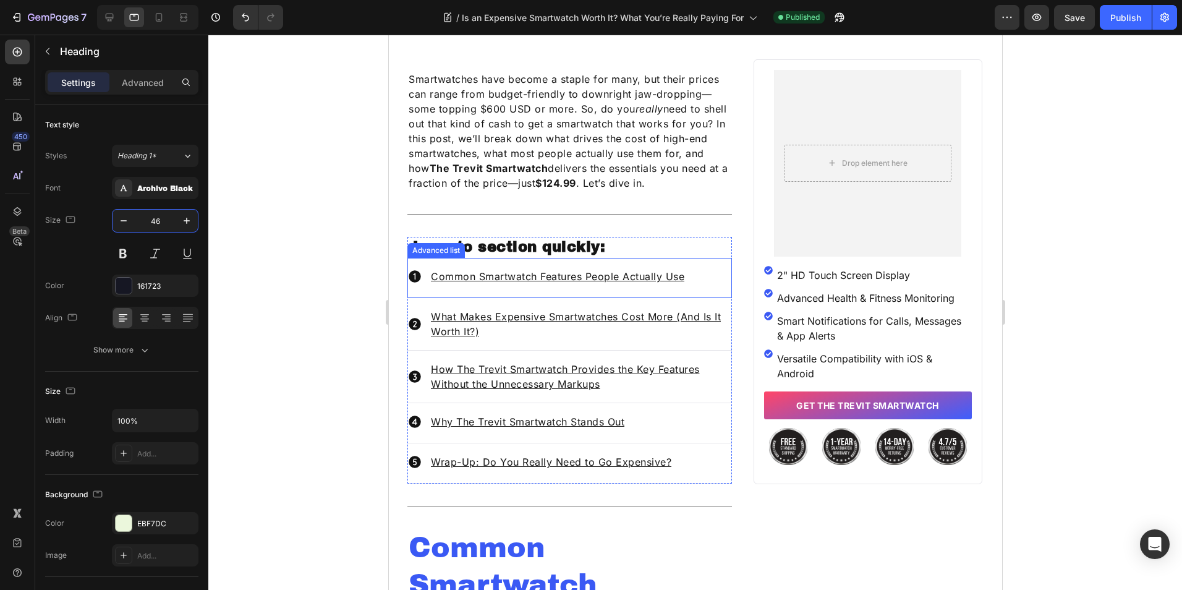
scroll to position [927, 0]
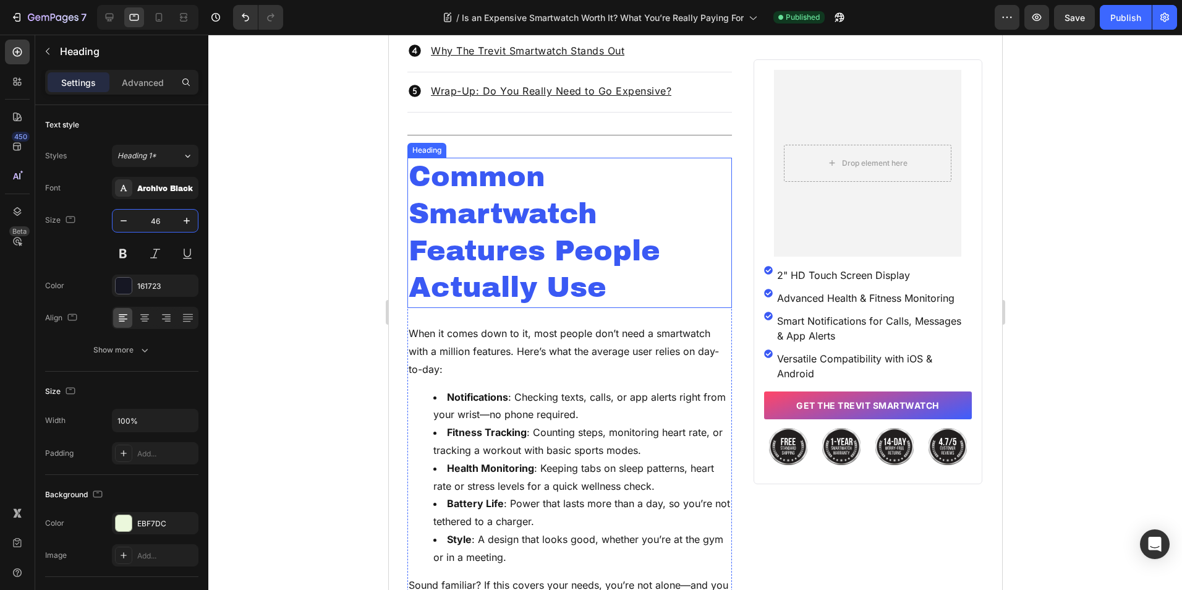
click at [512, 260] on h2 "Common Smartwatch Features People Actually Use" at bounding box center [569, 233] width 325 height 150
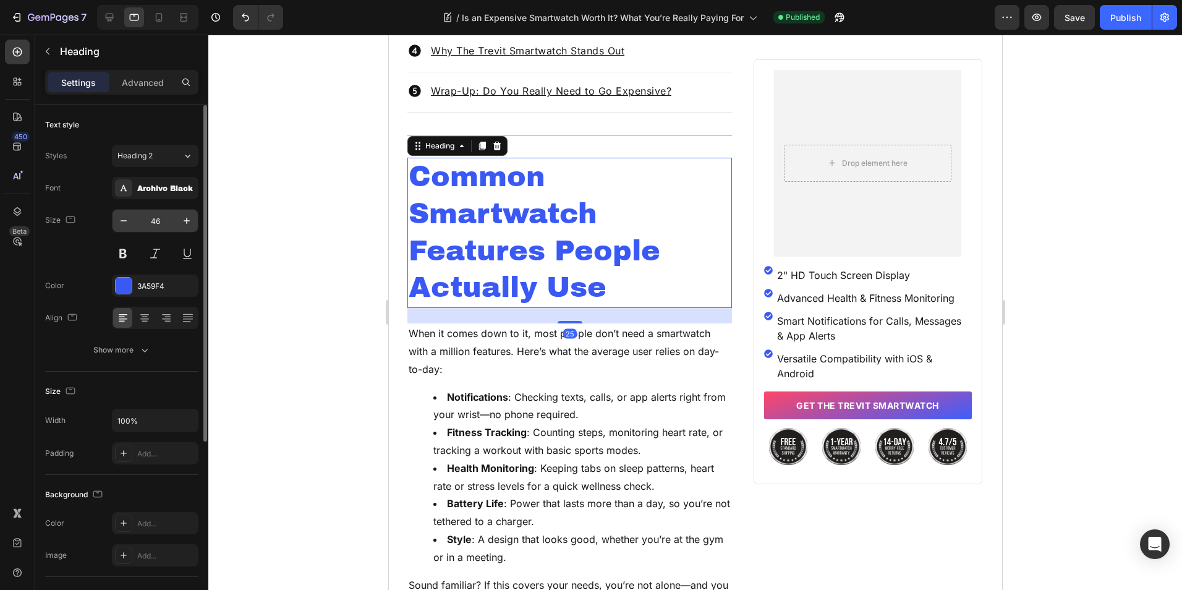
click at [161, 218] on input "46" at bounding box center [155, 221] width 41 height 22
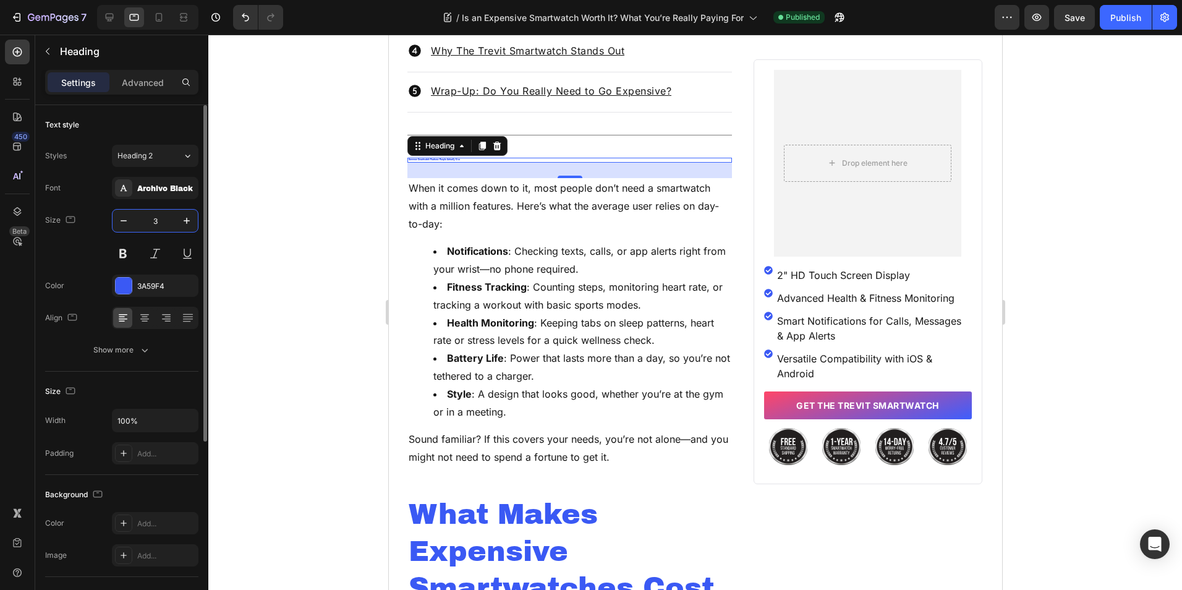
type input "38"
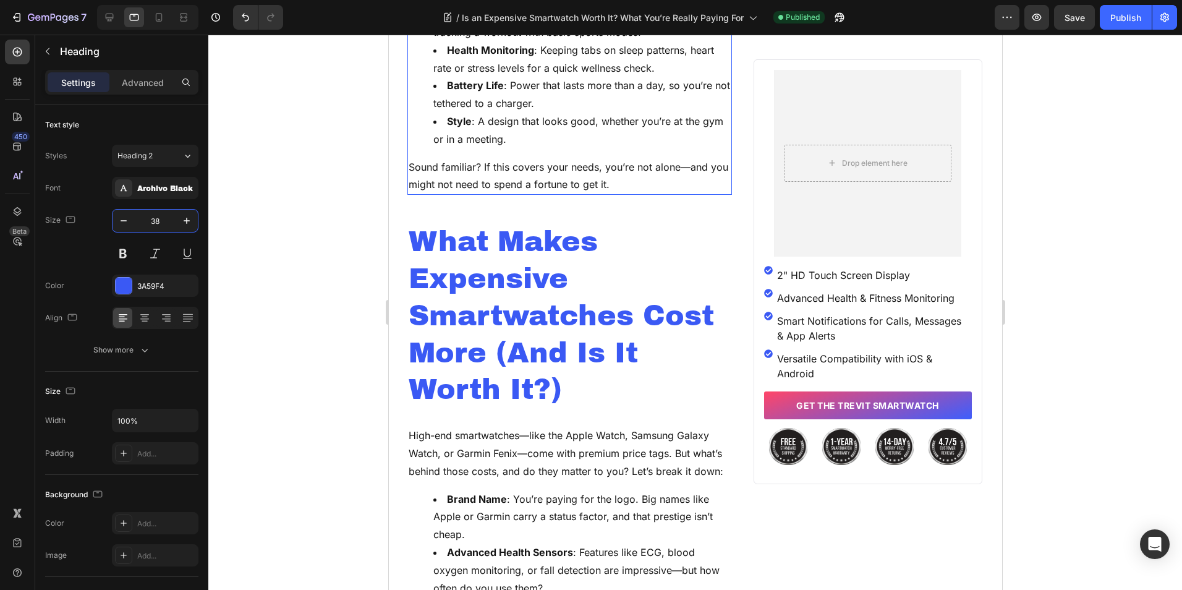
scroll to position [1422, 0]
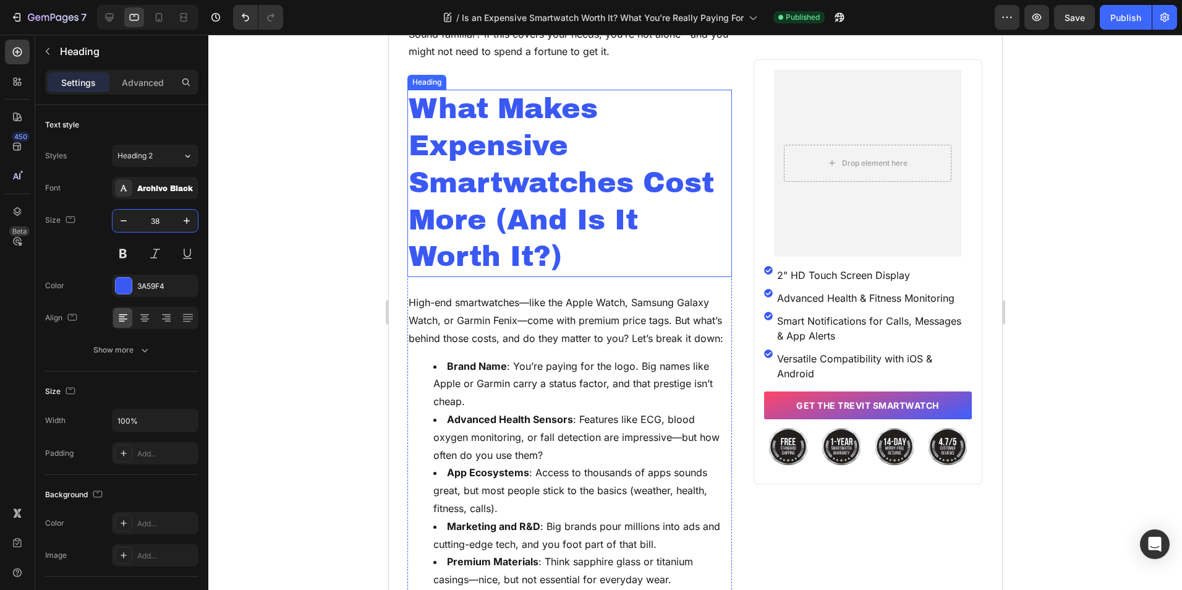
click at [498, 202] on h2 "What Makes Expensive Smartwatches Cost More (And Is It Worth It?)" at bounding box center [569, 183] width 325 height 187
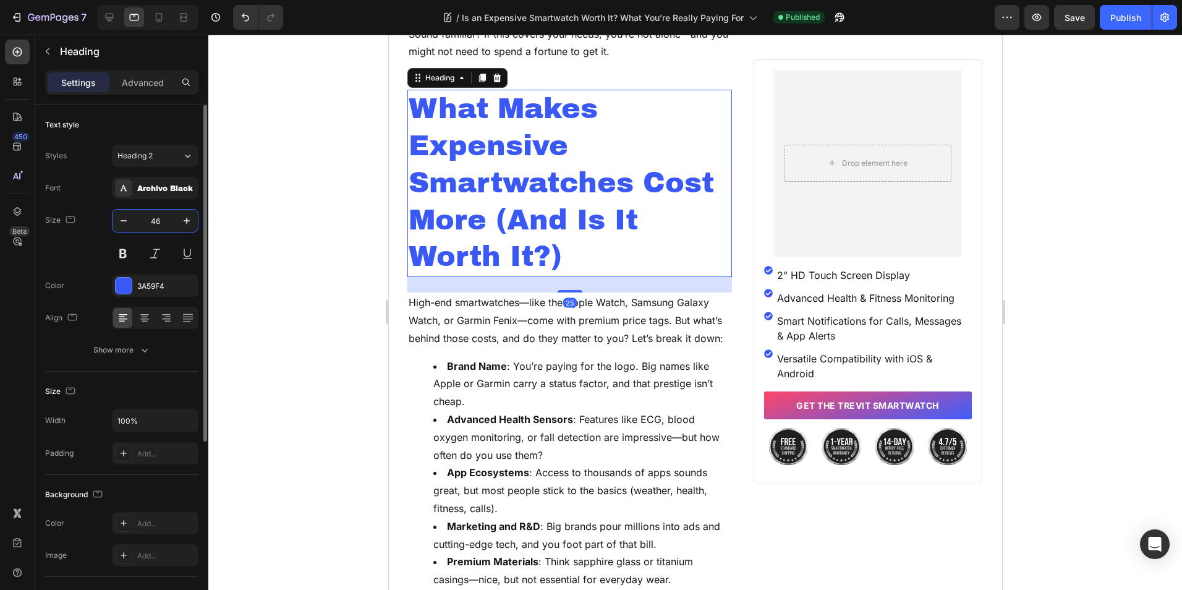
click at [153, 219] on input "46" at bounding box center [155, 221] width 41 height 22
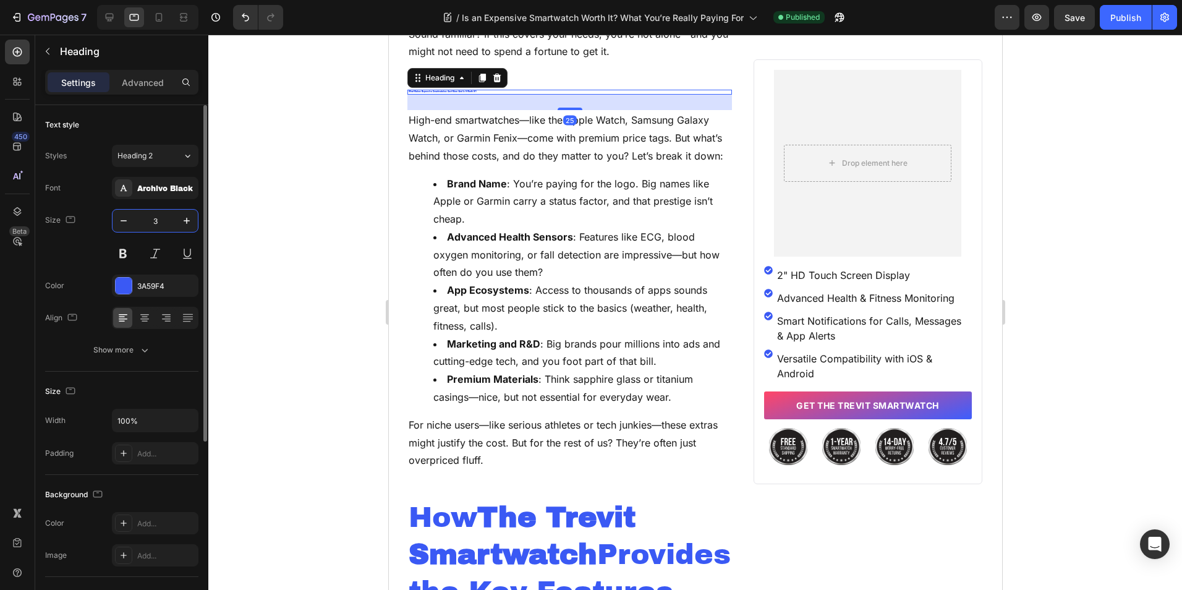
type input "38"
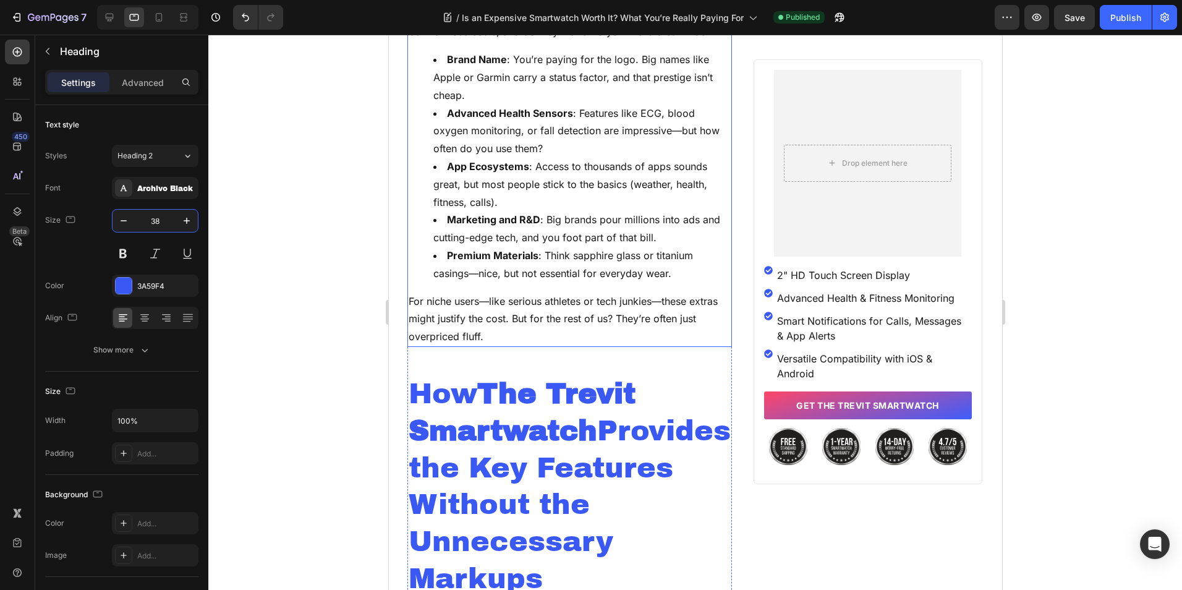
scroll to position [1669, 0]
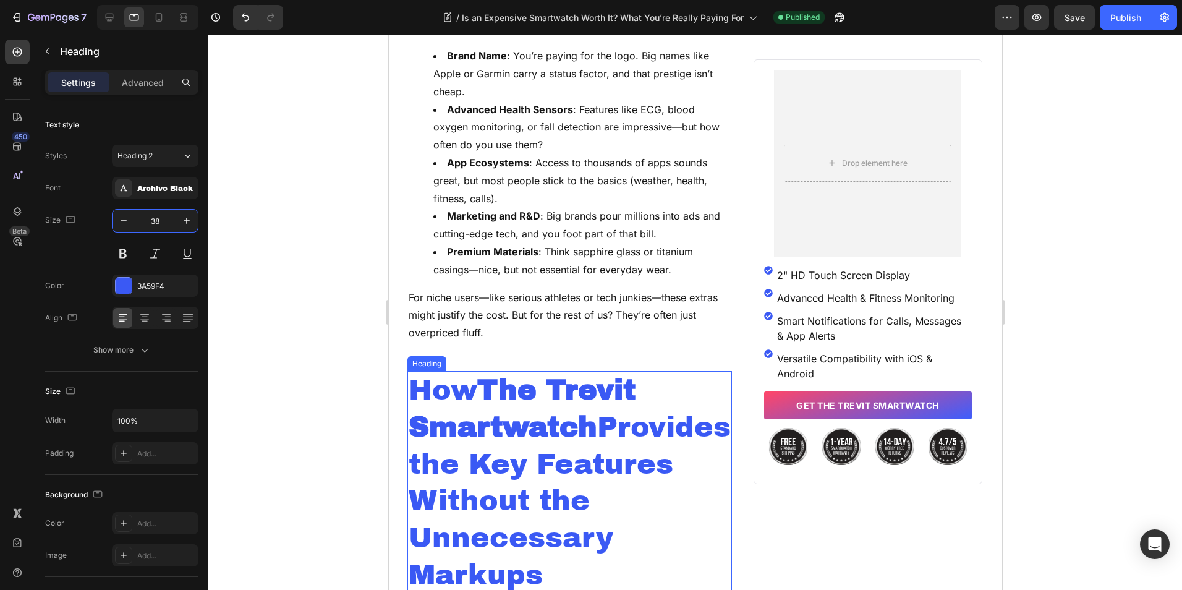
click at [488, 386] on strong "The Trevit Smartwatch" at bounding box center [521, 409] width 227 height 68
click at [150, 216] on input "46" at bounding box center [155, 221] width 41 height 22
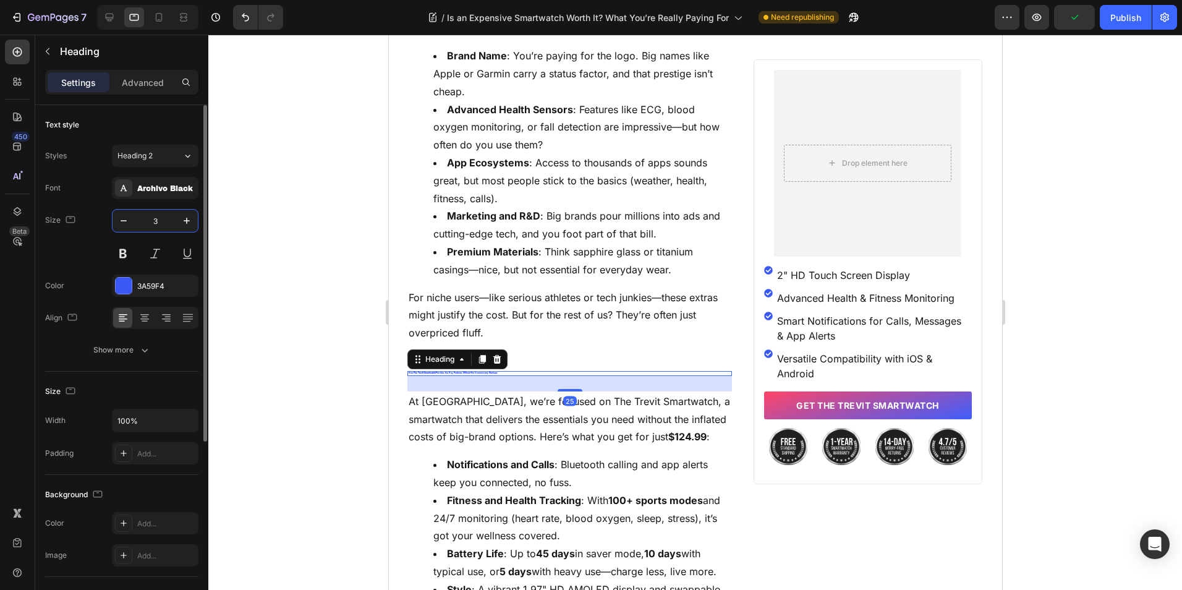
type input "38"
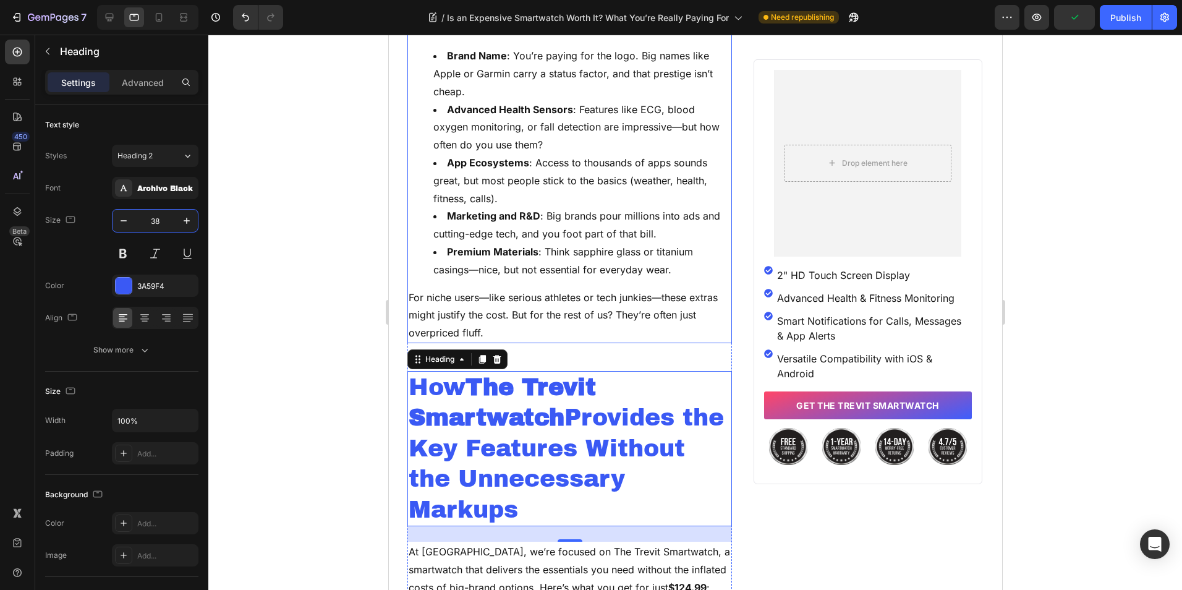
scroll to position [2226, 0]
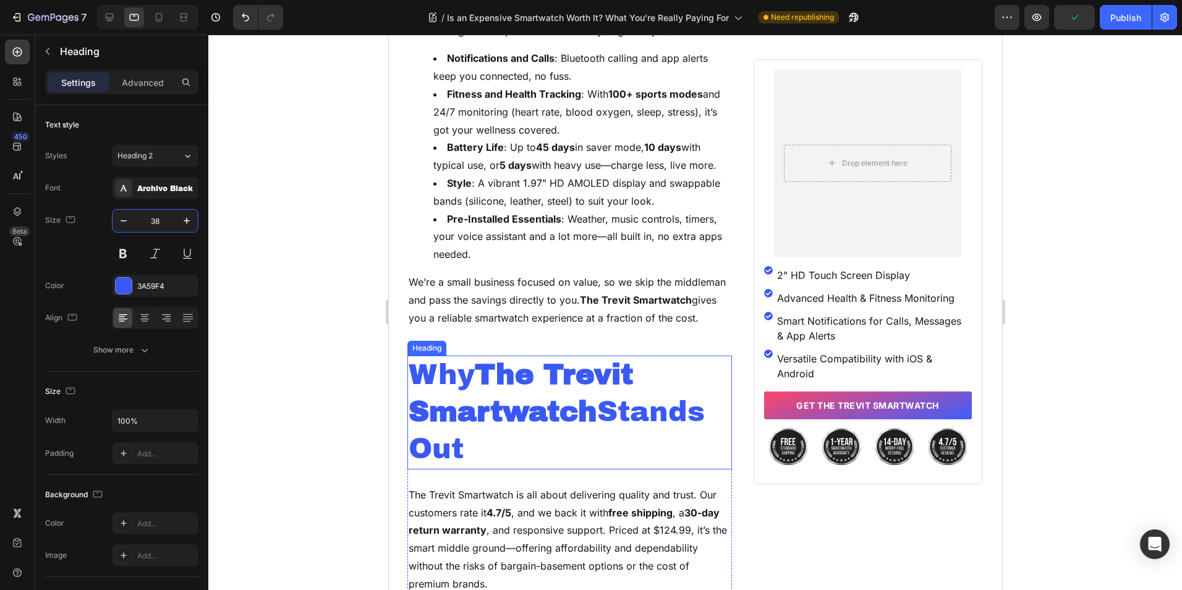
click at [527, 412] on strong "The Trevit Smartwatch" at bounding box center [520, 393] width 224 height 68
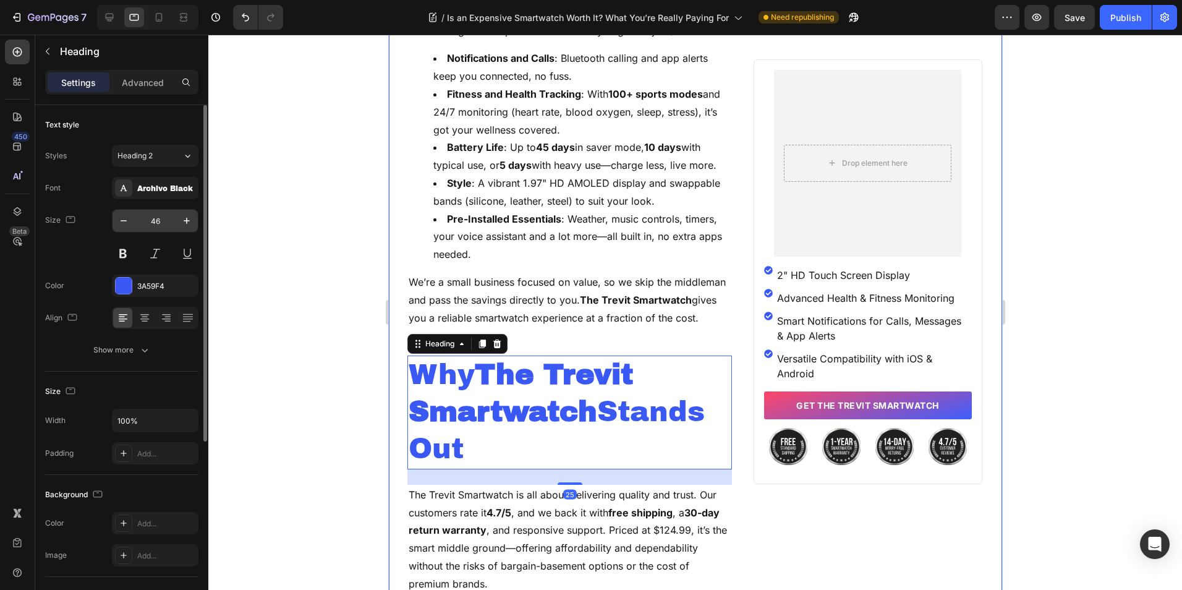
click at [168, 212] on input "46" at bounding box center [155, 221] width 41 height 22
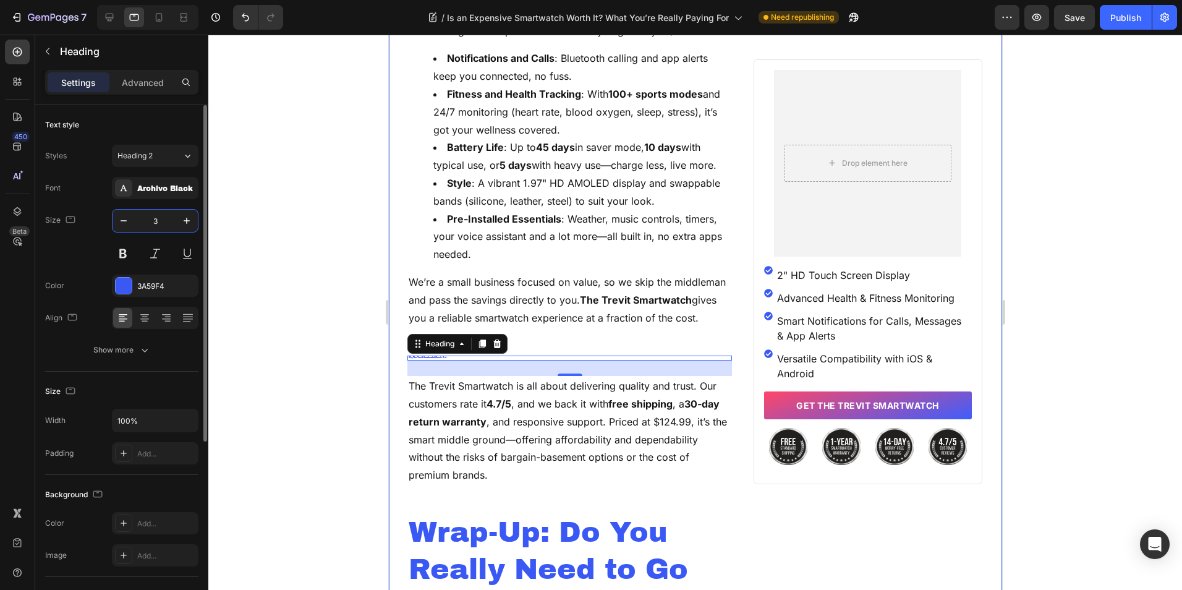
type input "38"
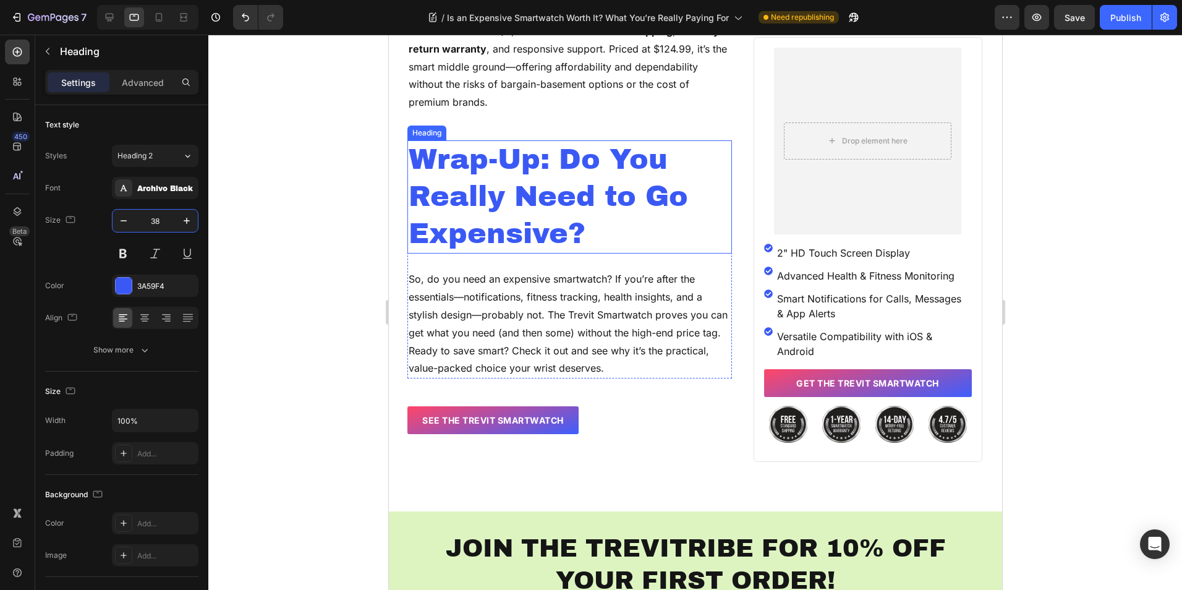
scroll to position [2658, 0]
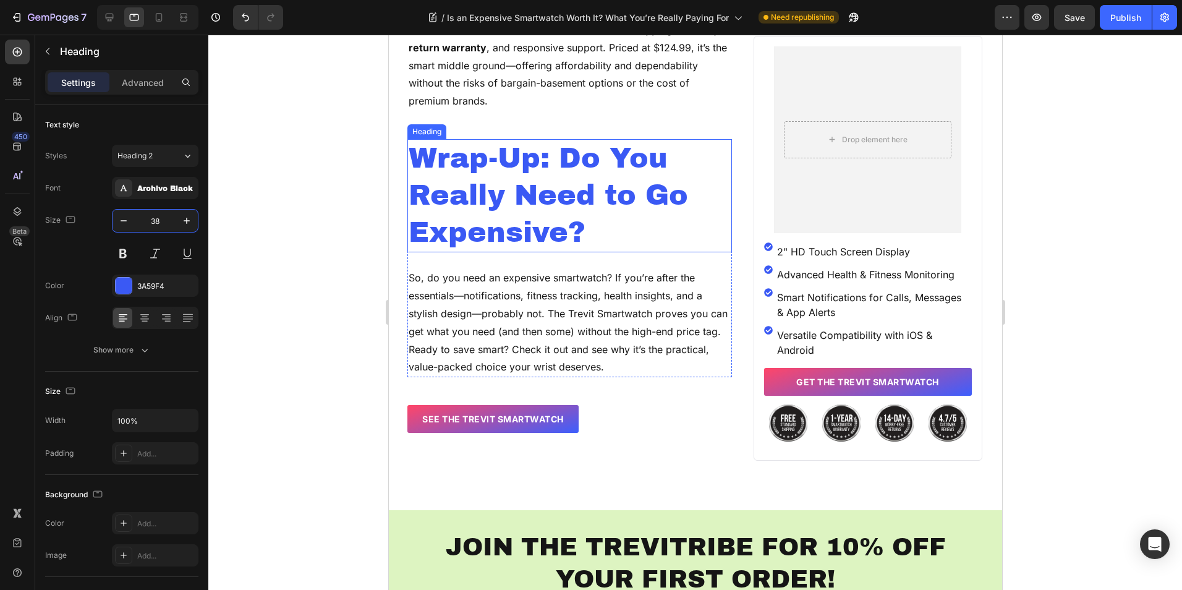
click at [552, 211] on h2 "Wrap-Up: Do You Really Need to Go Expensive?" at bounding box center [569, 195] width 325 height 113
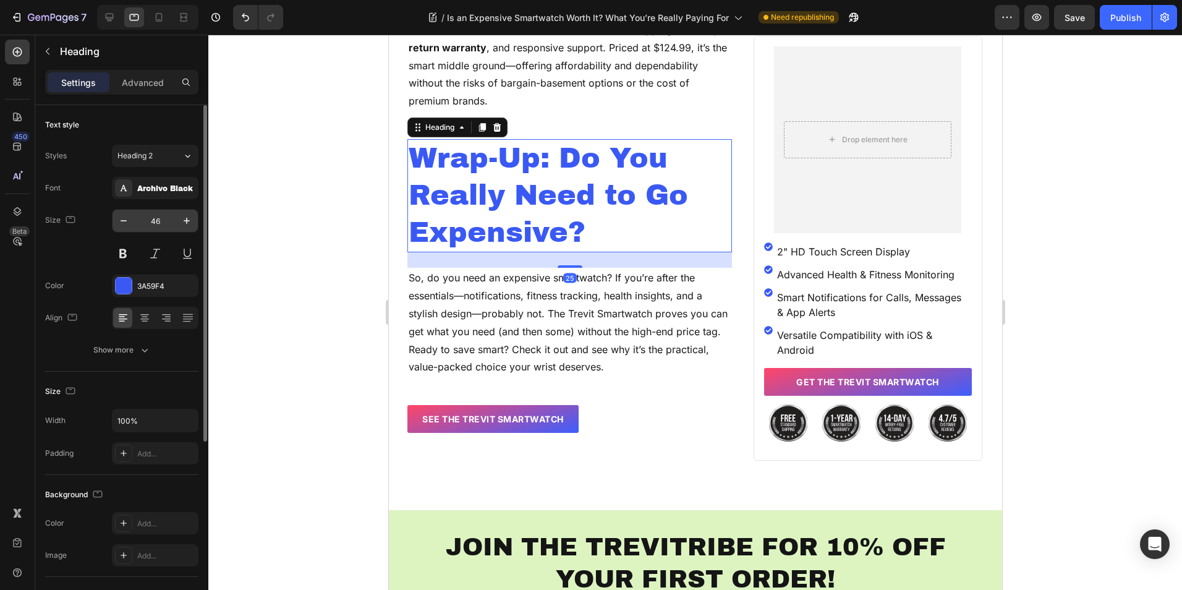
click at [150, 224] on input "46" at bounding box center [155, 221] width 41 height 22
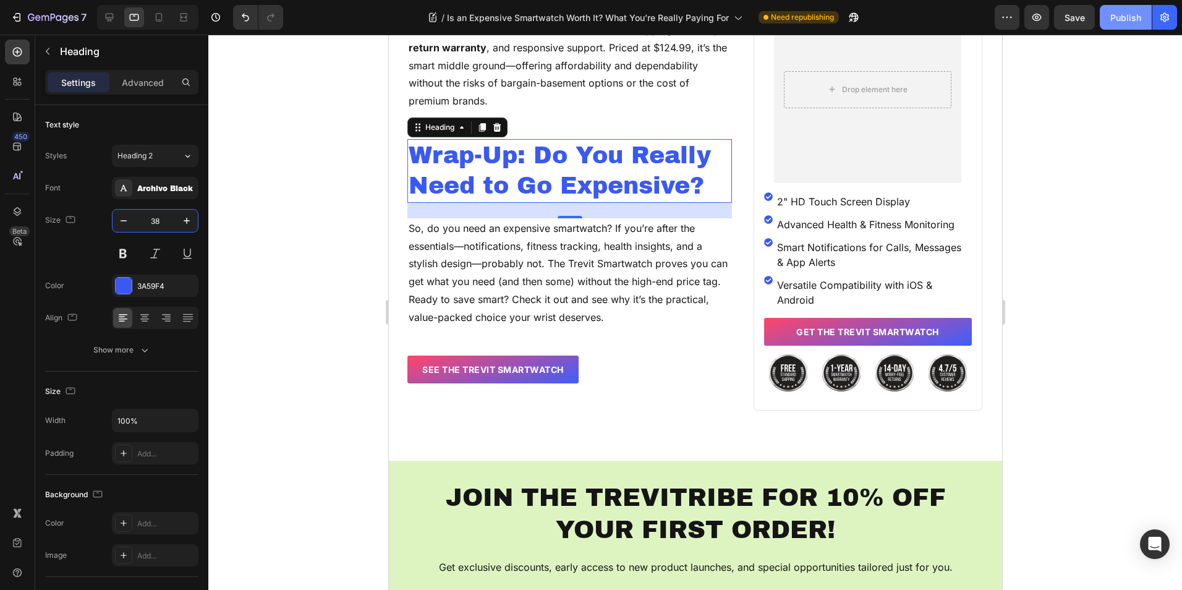
type input "38"
click at [1120, 25] on button "Publish" at bounding box center [1126, 17] width 52 height 25
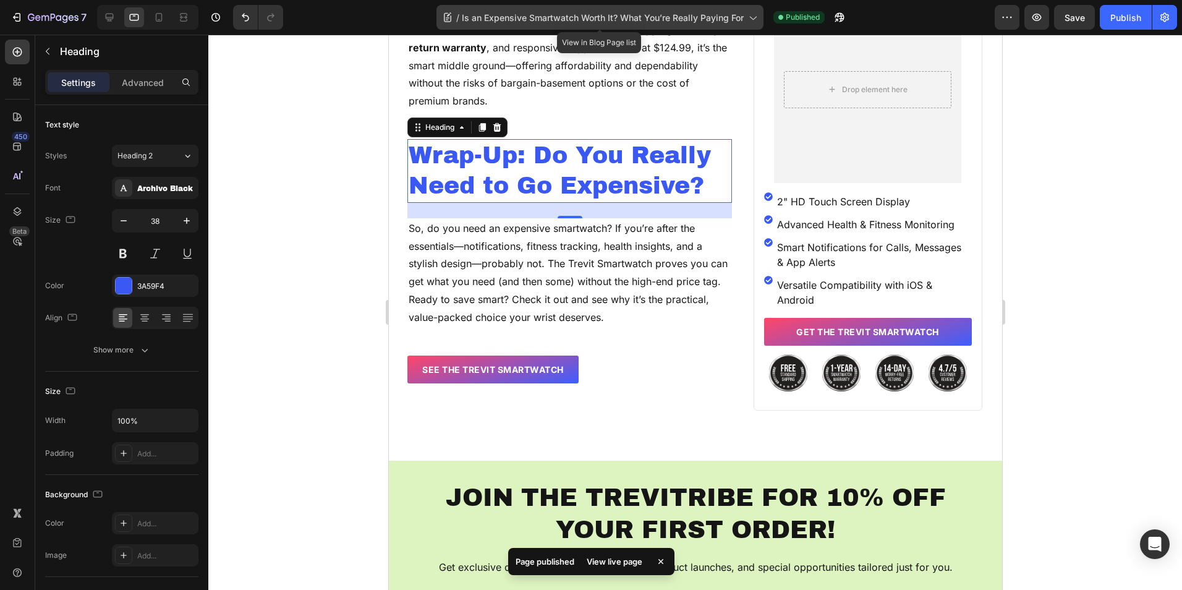
click at [648, 23] on span "Is an Expensive Smartwatch Worth It? What You’re Really Paying For" at bounding box center [603, 17] width 282 height 13
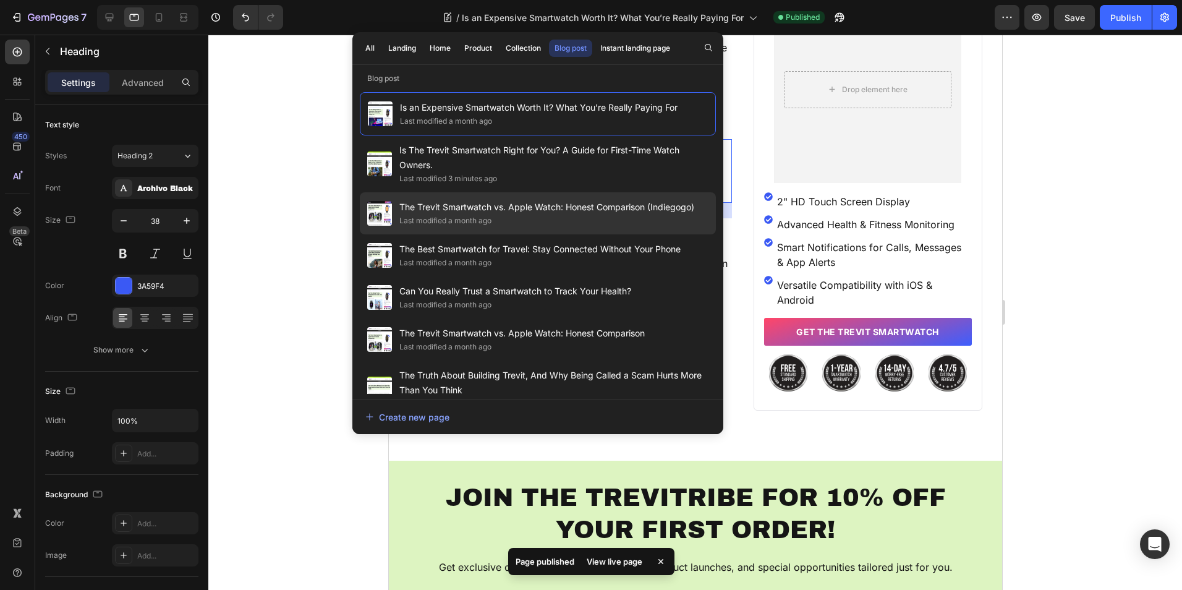
click at [581, 223] on div "Last modified a month ago" at bounding box center [546, 221] width 295 height 12
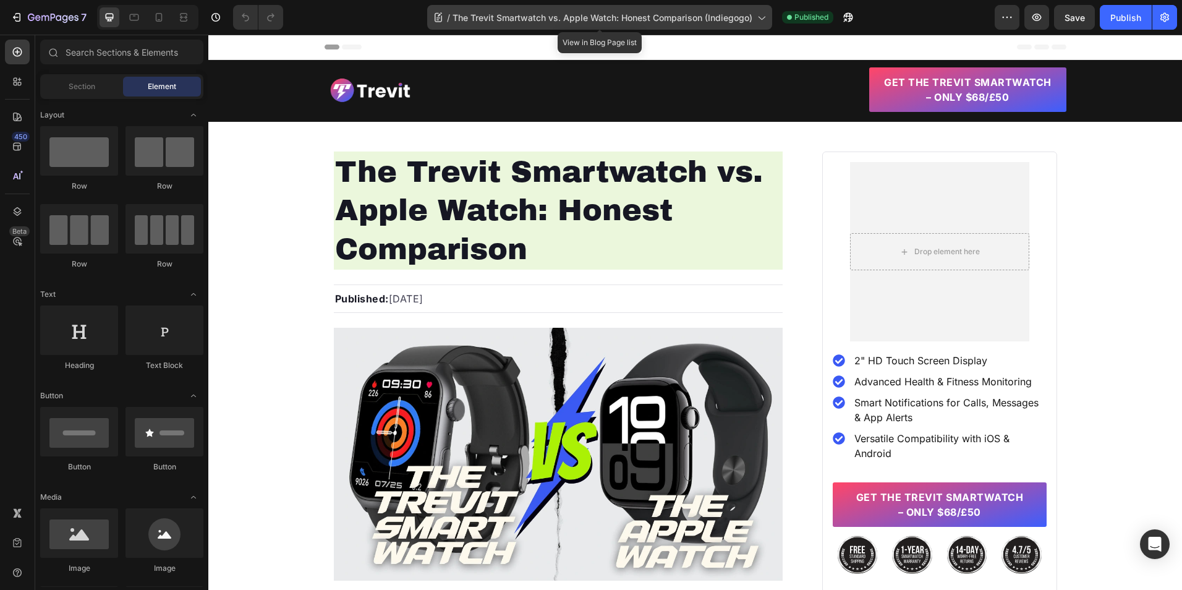
click at [598, 18] on span "The Trevit Smartwatch vs. Apple Watch: Honest Comparison (Indiegogo)" at bounding box center [603, 17] width 300 height 13
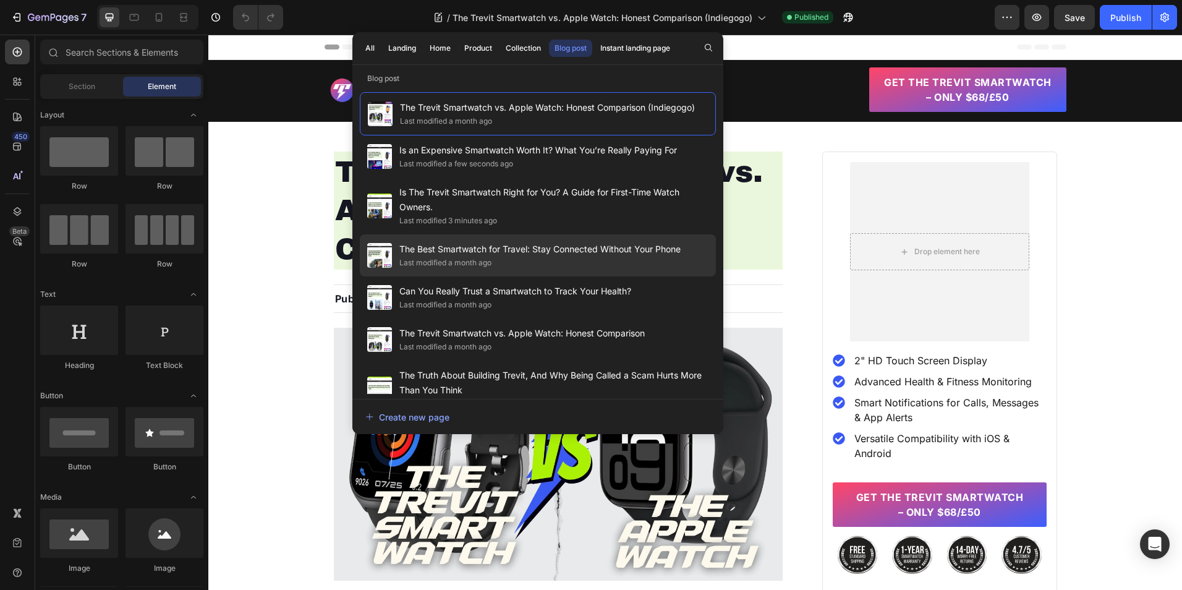
click at [566, 258] on div "Last modified a month ago" at bounding box center [539, 263] width 281 height 12
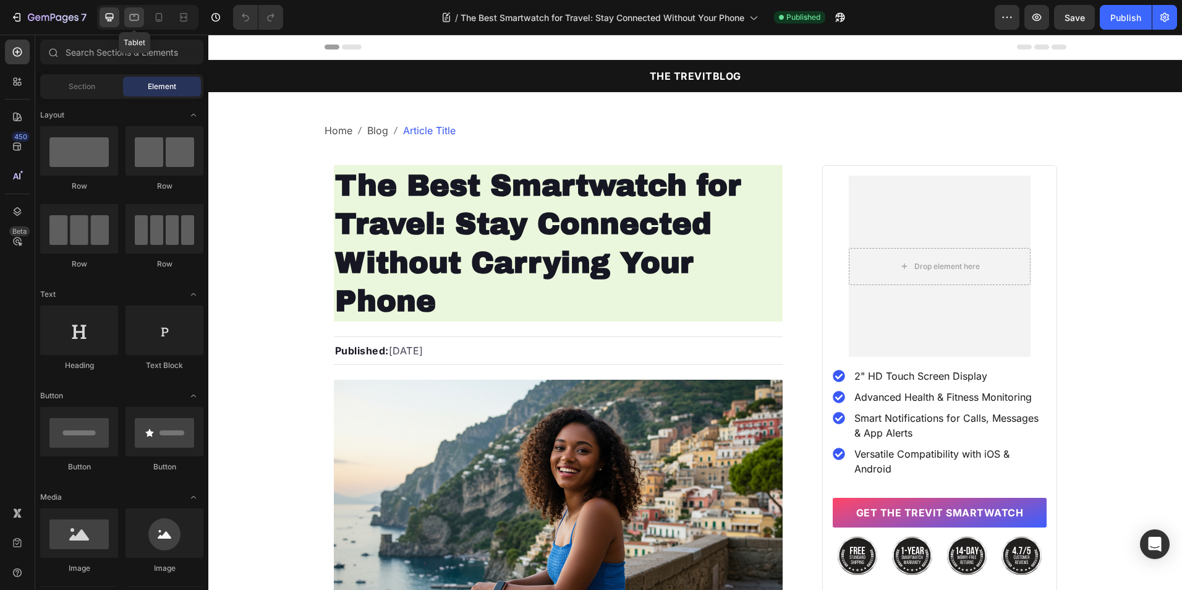
click at [136, 19] on icon at bounding box center [134, 17] width 12 height 12
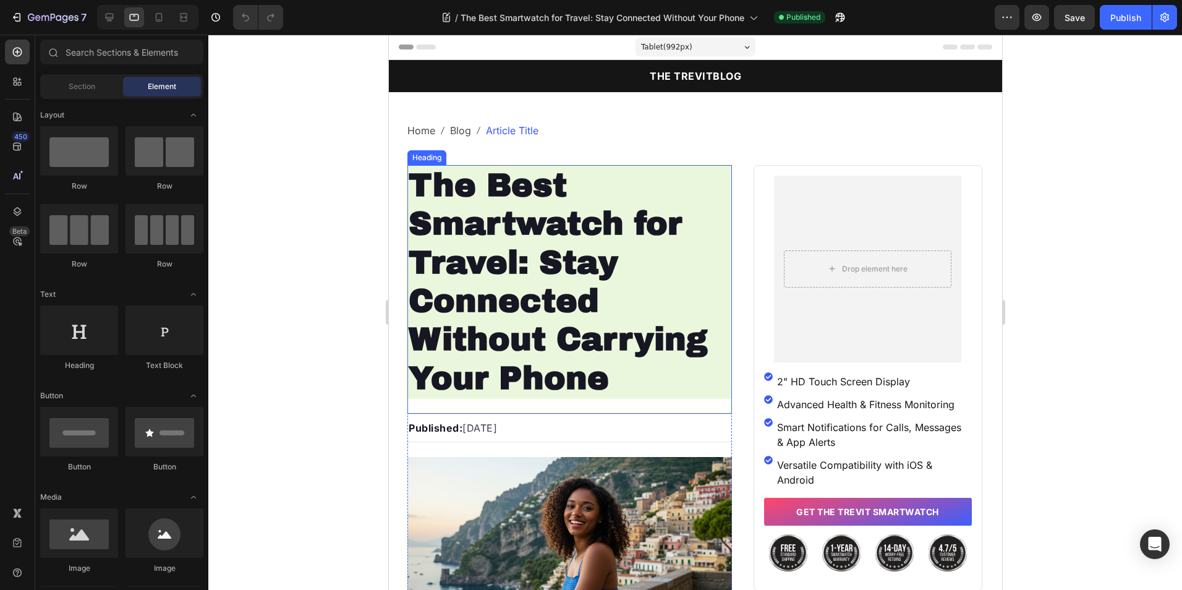
click at [524, 279] on strong "The Best Smartwatch for Travel: Stay Connected Without Carrying Your Phone" at bounding box center [557, 282] width 299 height 228
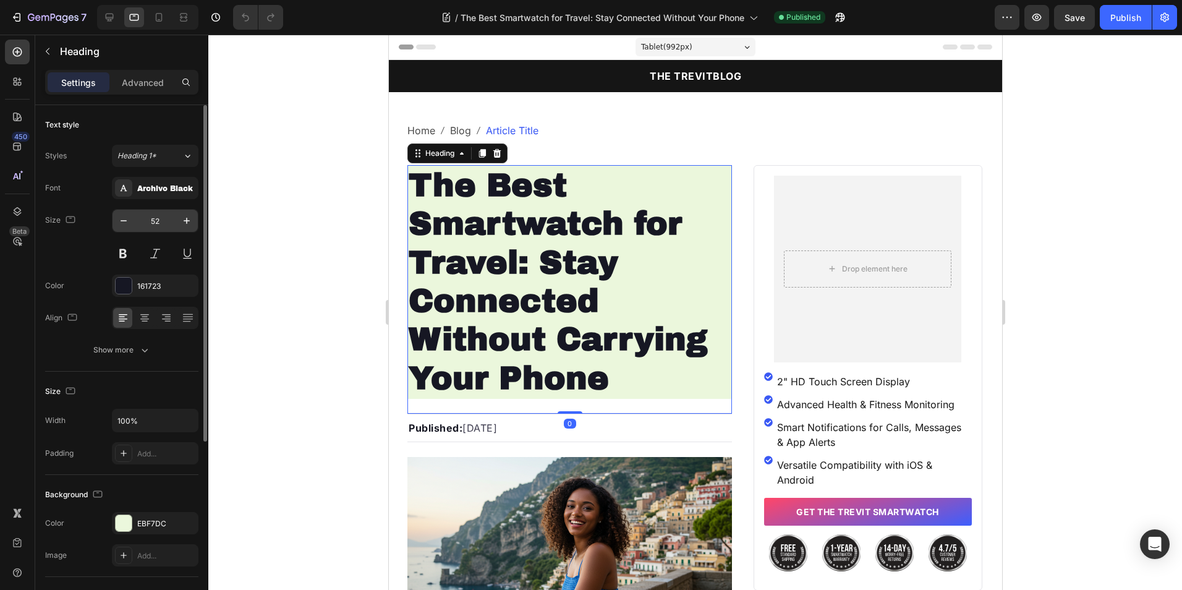
click at [167, 227] on input "52" at bounding box center [155, 221] width 41 height 22
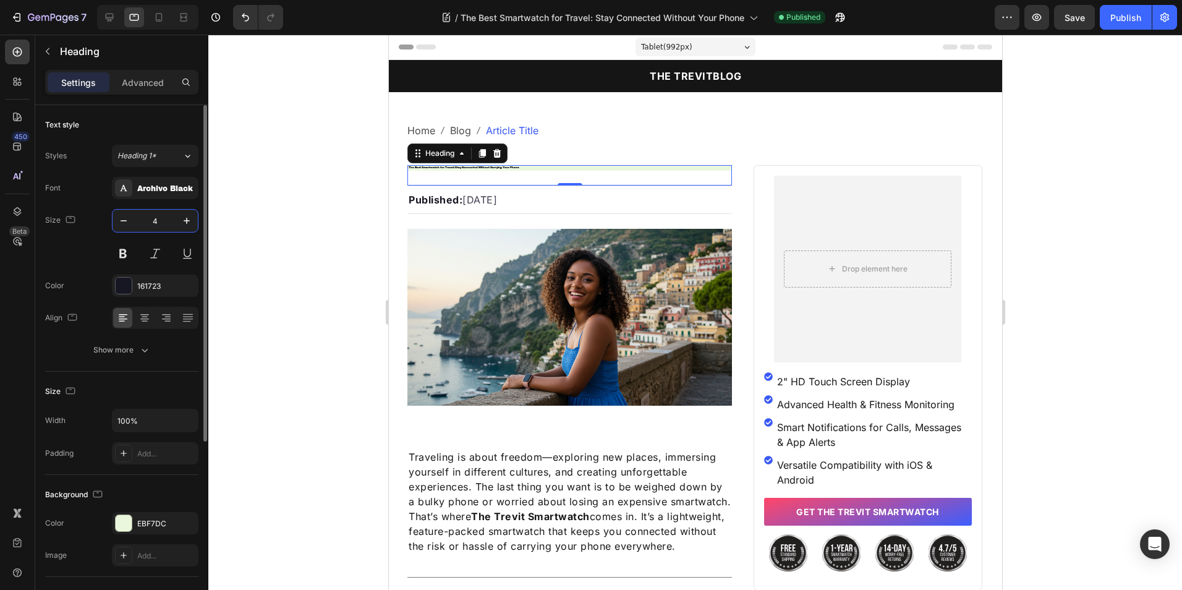
type input "46"
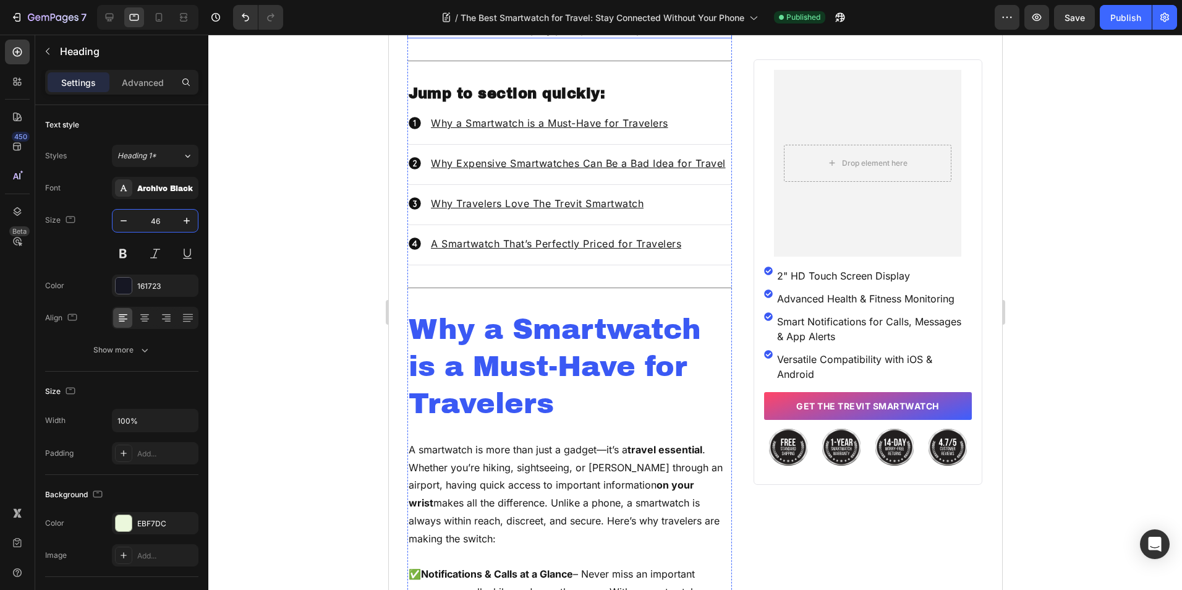
scroll to position [866, 0]
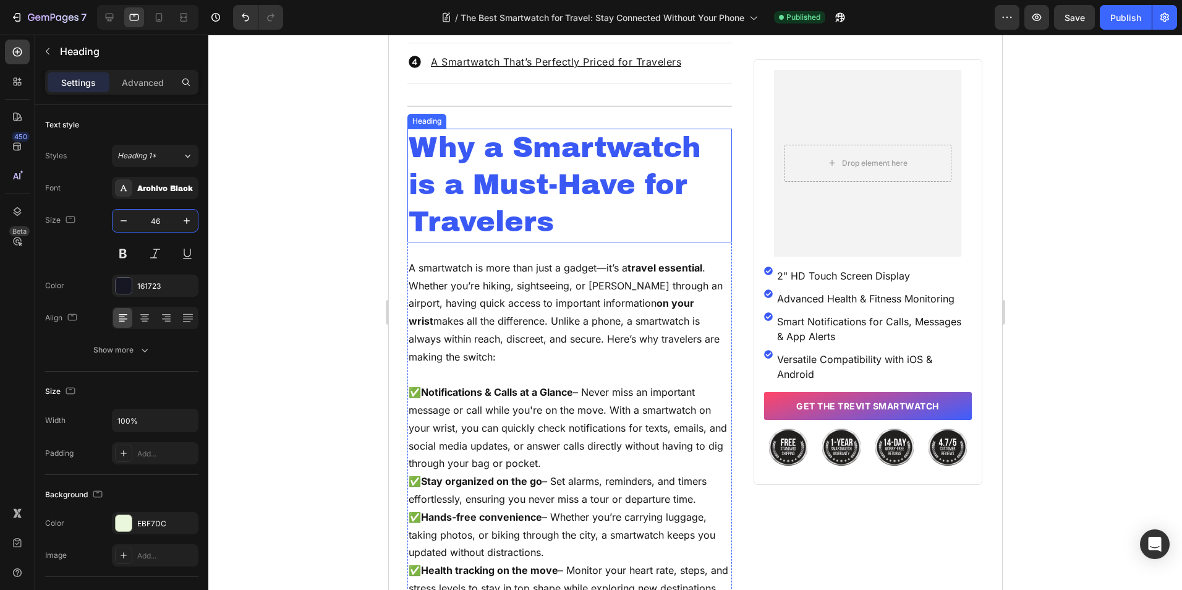
click at [553, 242] on h2 "Why a Smartwatch is a Must-Have for Travelers" at bounding box center [569, 185] width 325 height 113
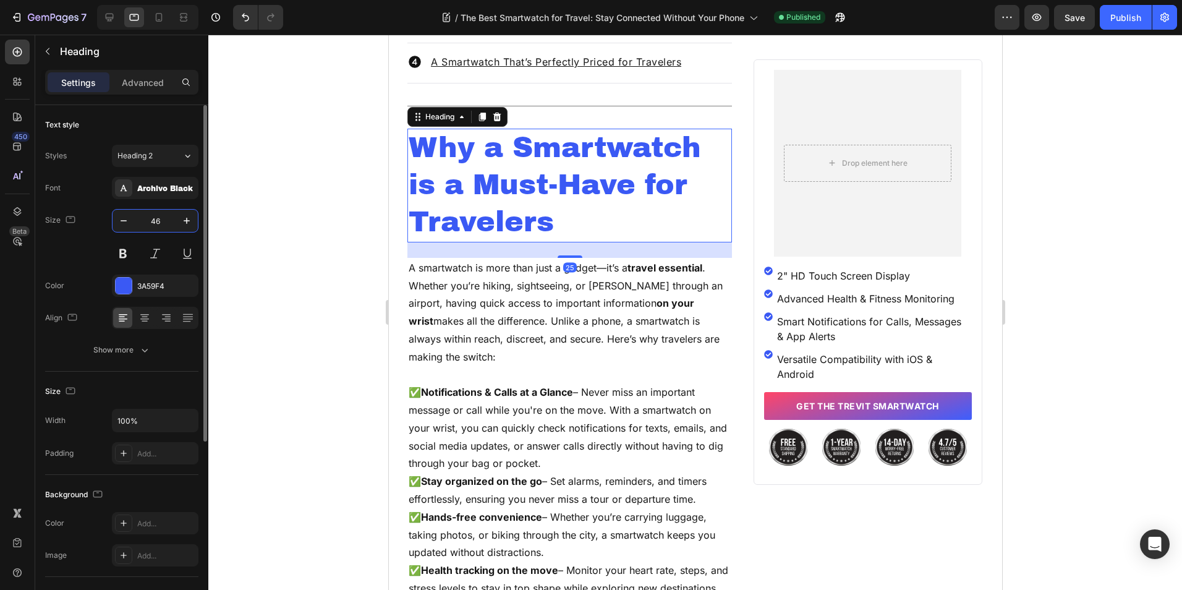
click at [146, 225] on input "46" at bounding box center [155, 221] width 41 height 22
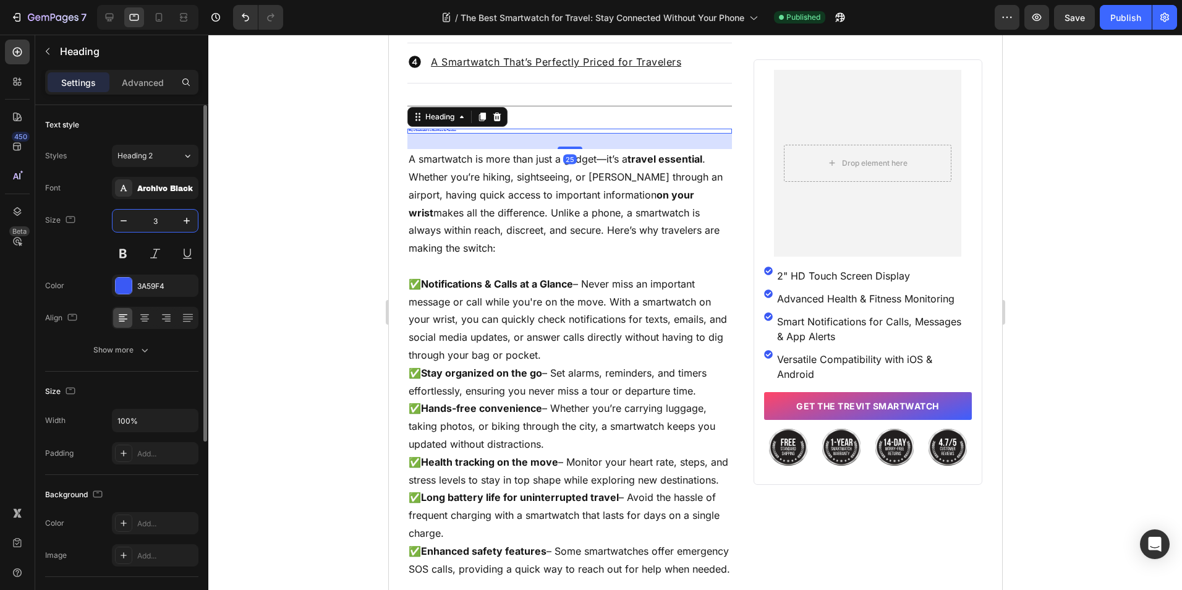
type input "38"
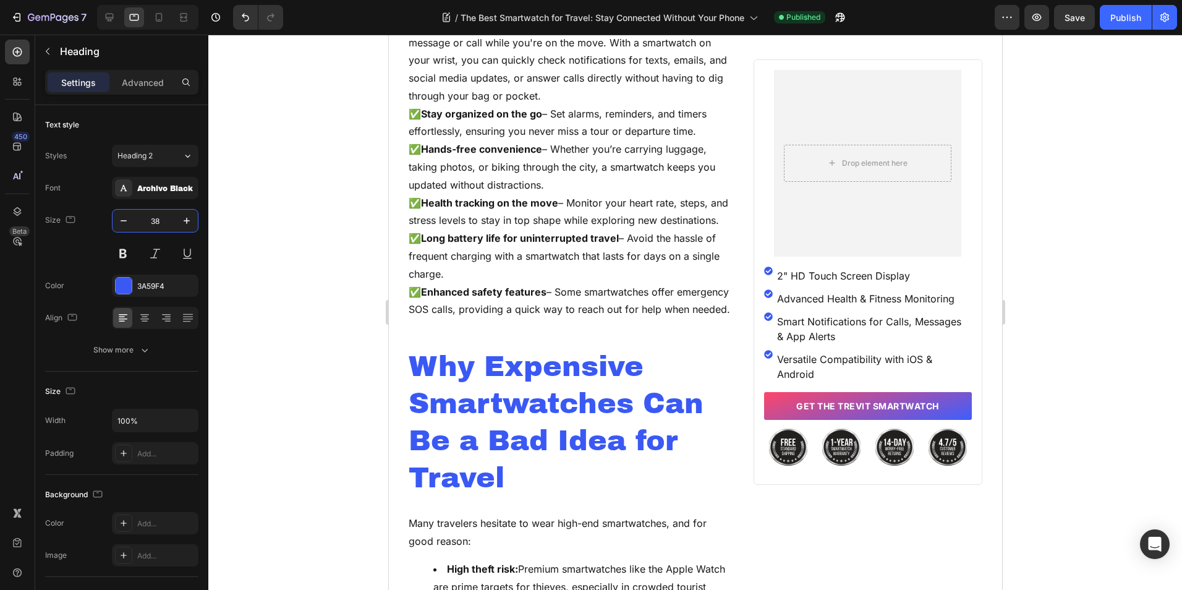
scroll to position [1298, 0]
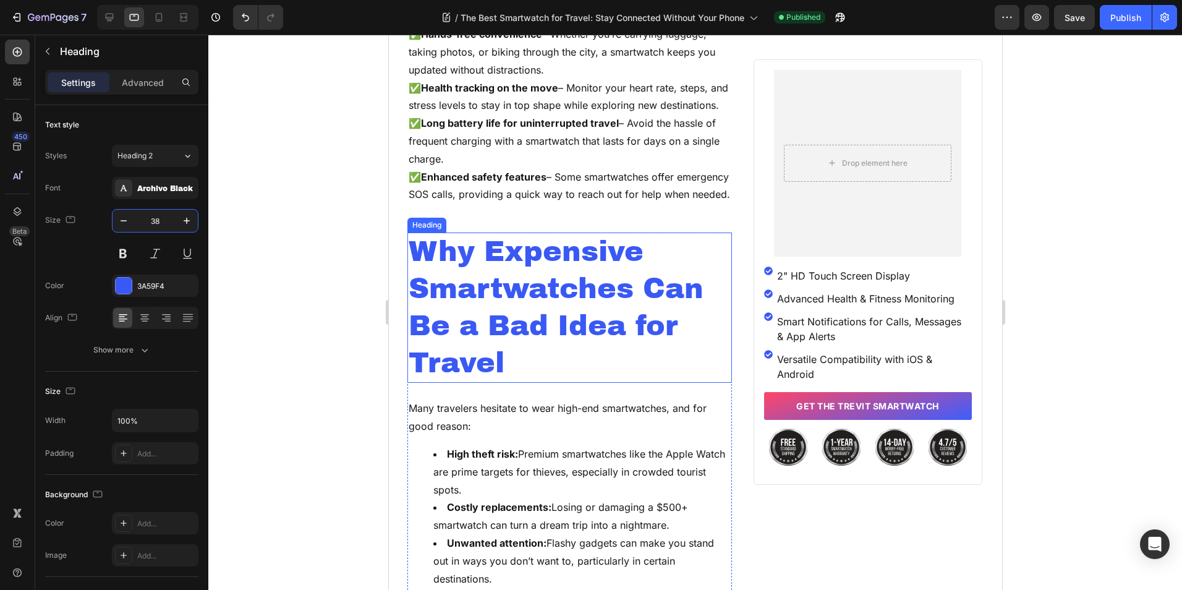
click at [550, 349] on h2 "Why Expensive Smartwatches Can Be a Bad Idea for Travel" at bounding box center [569, 307] width 325 height 150
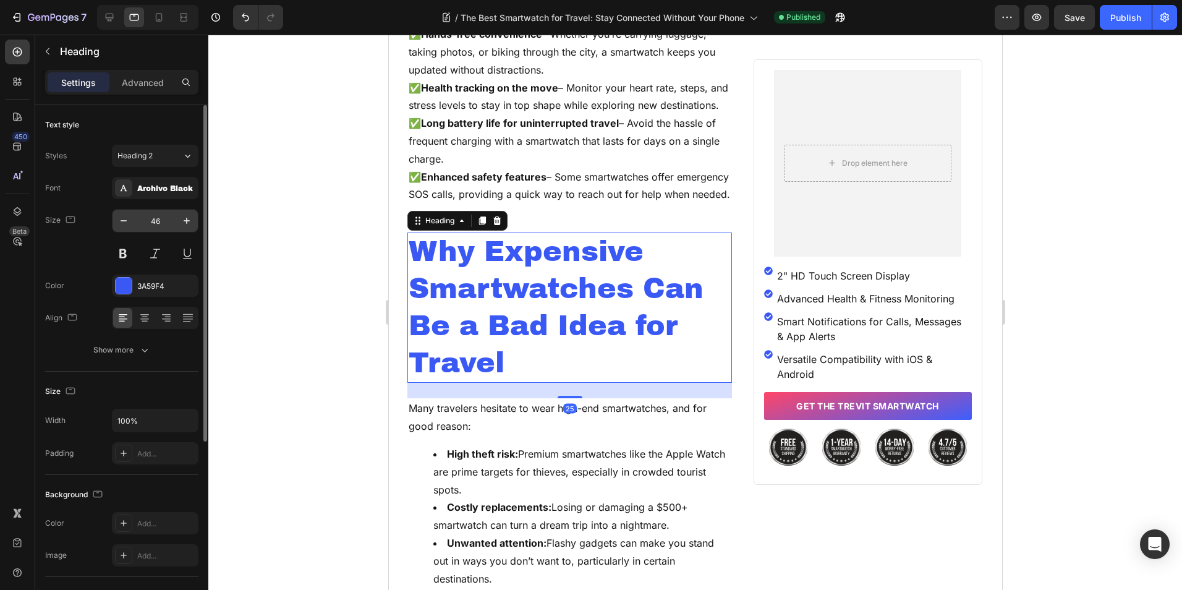
click at [147, 213] on input "46" at bounding box center [155, 221] width 41 height 22
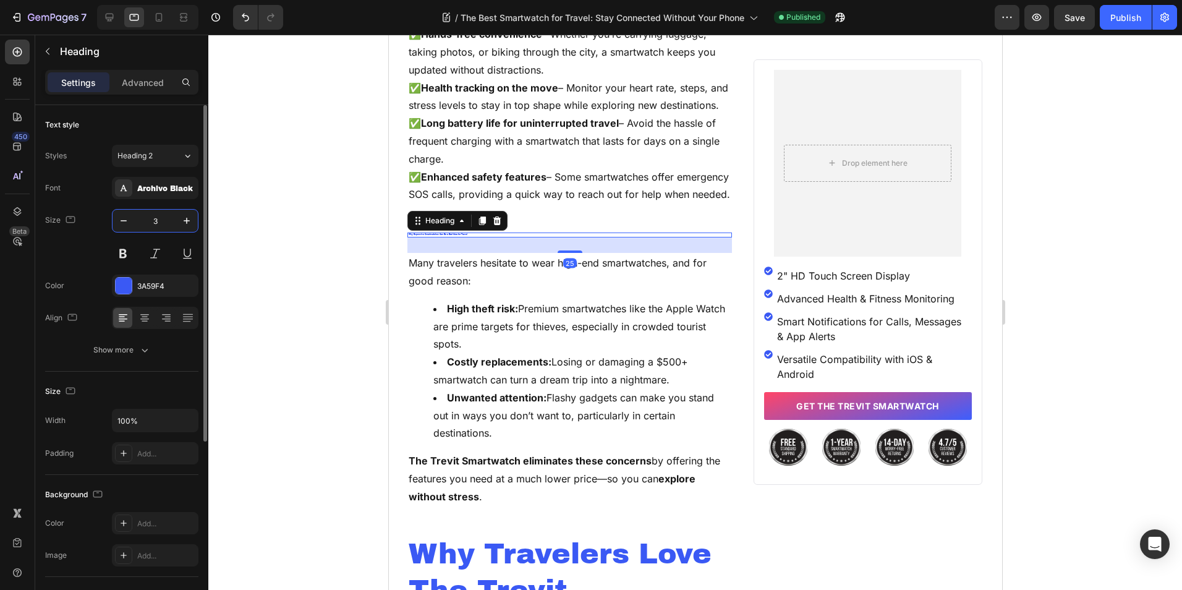
type input "38"
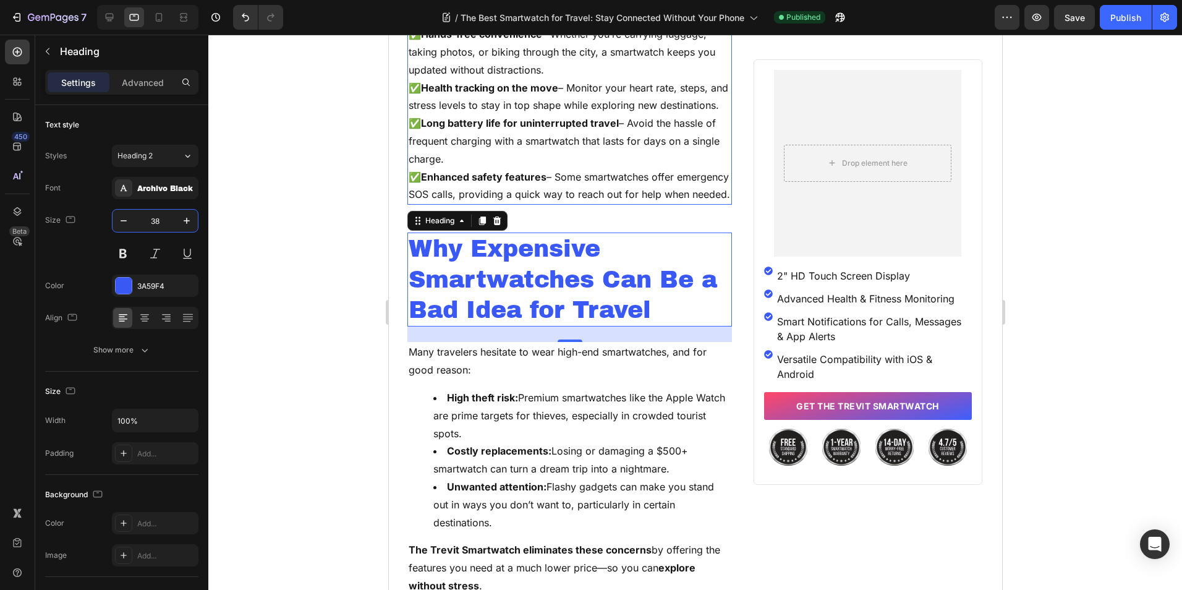
scroll to position [1793, 0]
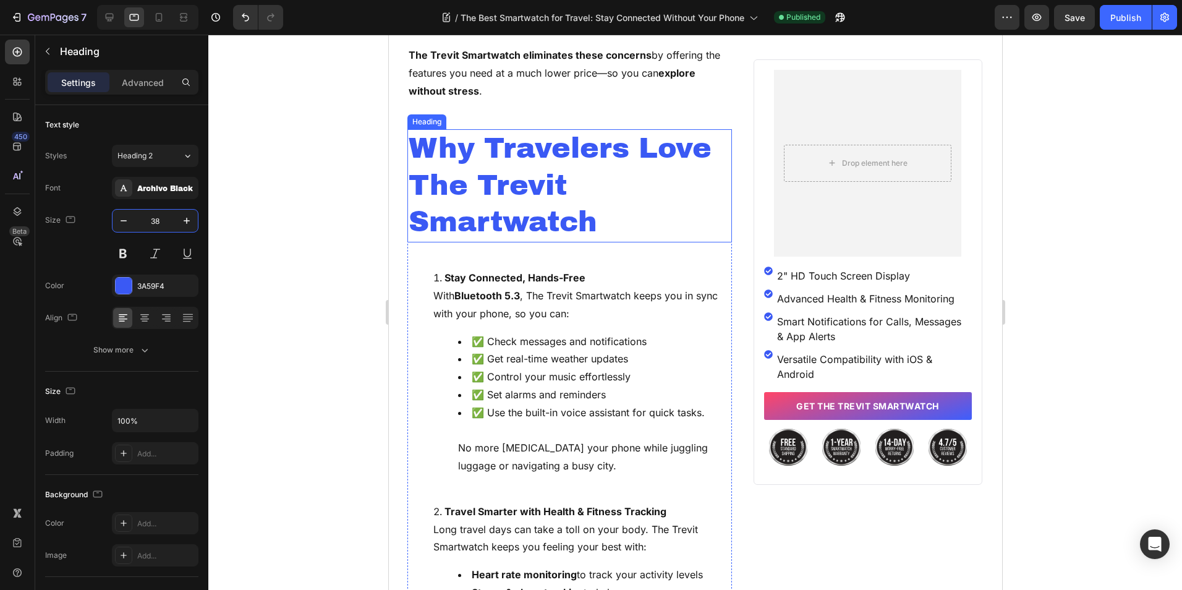
click at [528, 242] on h2 "Why Travelers Love The Trevit Smartwatch" at bounding box center [569, 185] width 325 height 113
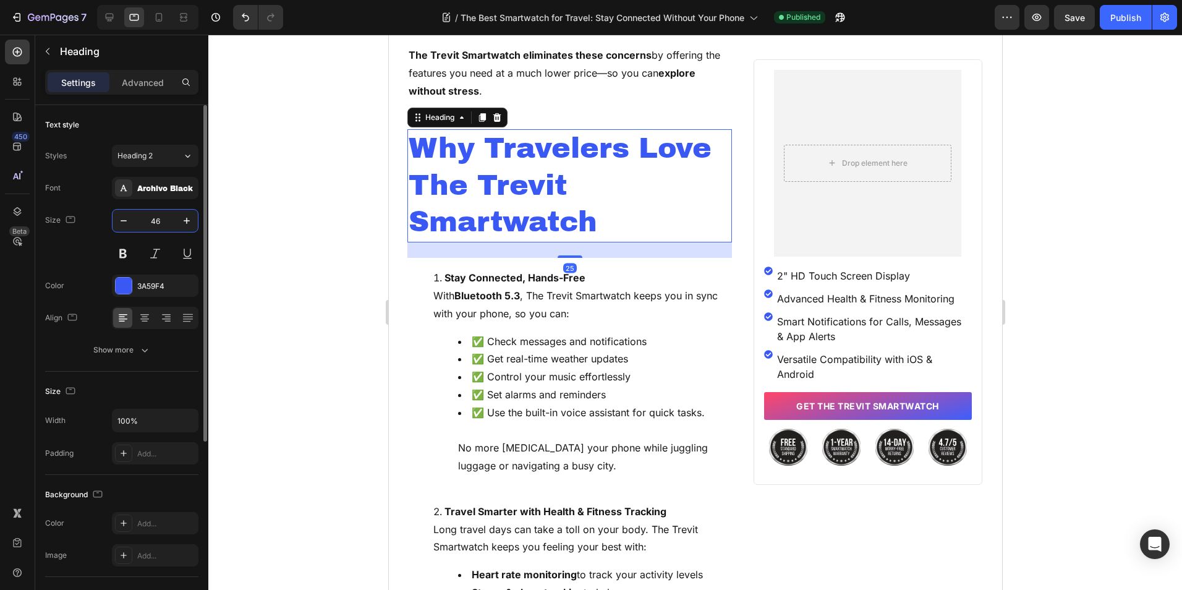
click at [156, 226] on input "46" at bounding box center [155, 221] width 41 height 22
type input "38"
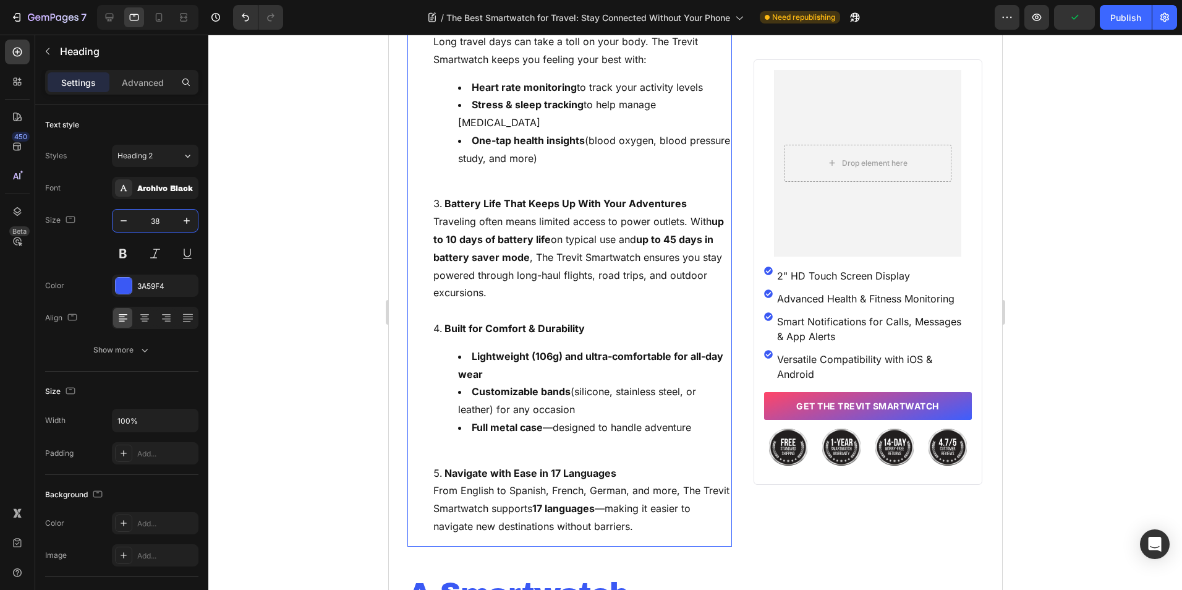
scroll to position [2597, 0]
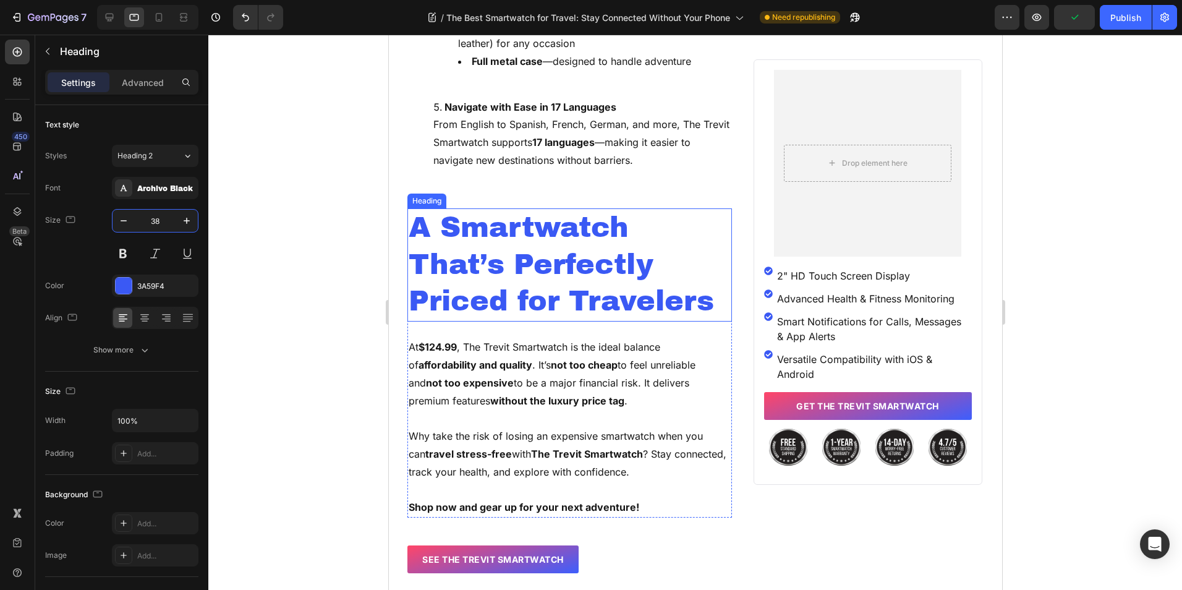
click at [557, 295] on h2 "A Smartwatch That’s Perfectly Priced for Travelers" at bounding box center [569, 264] width 325 height 113
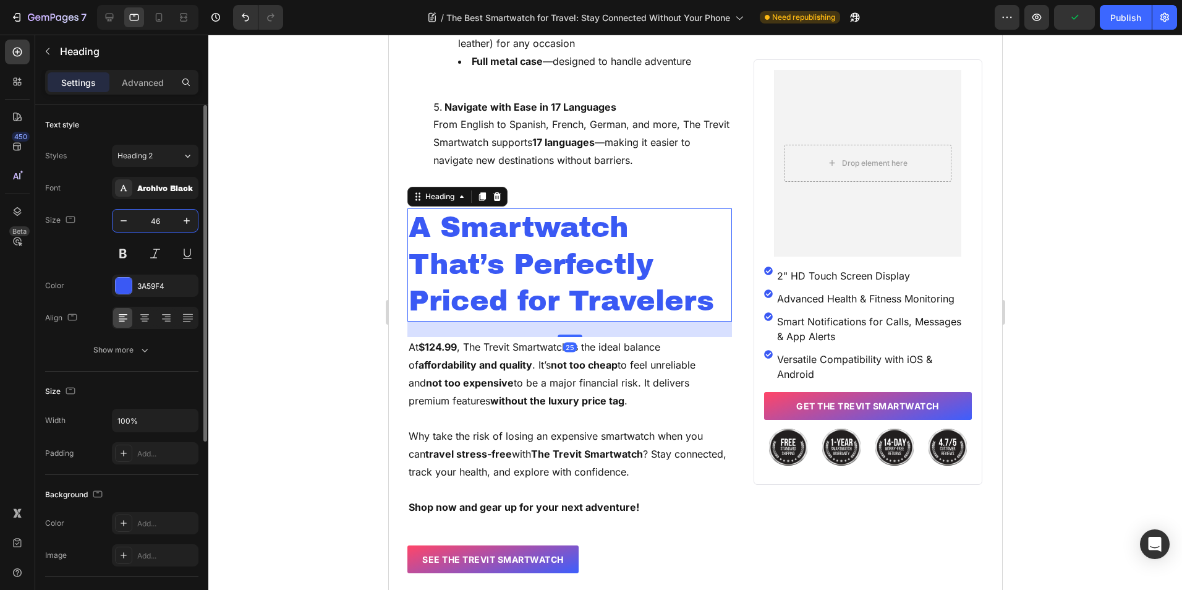
click at [151, 222] on input "46" at bounding box center [155, 221] width 41 height 22
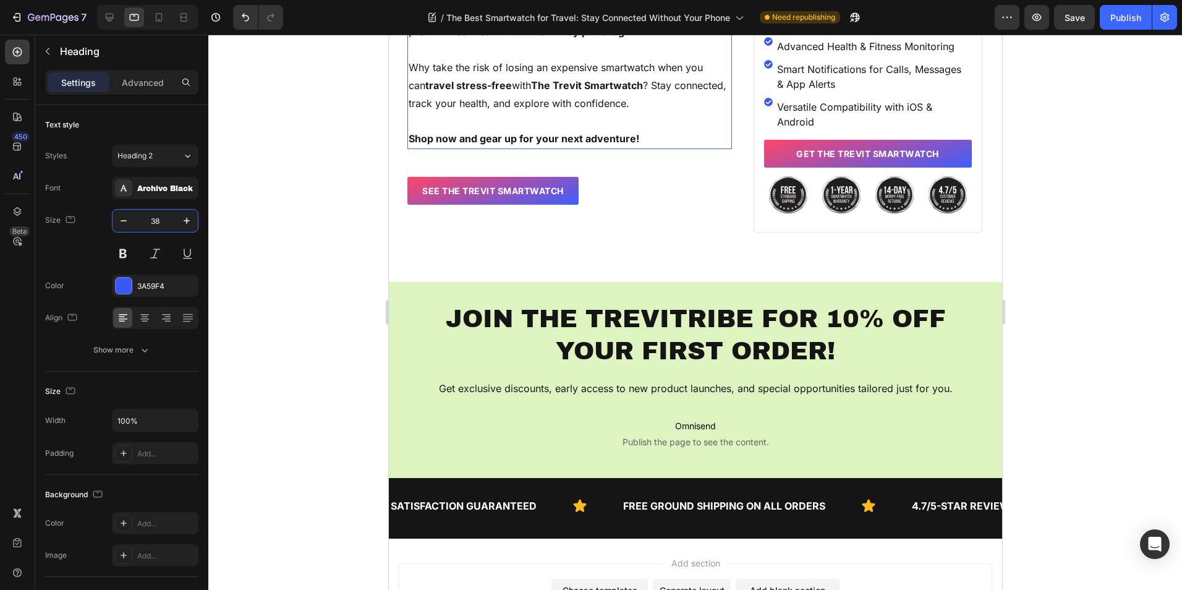
scroll to position [3091, 0]
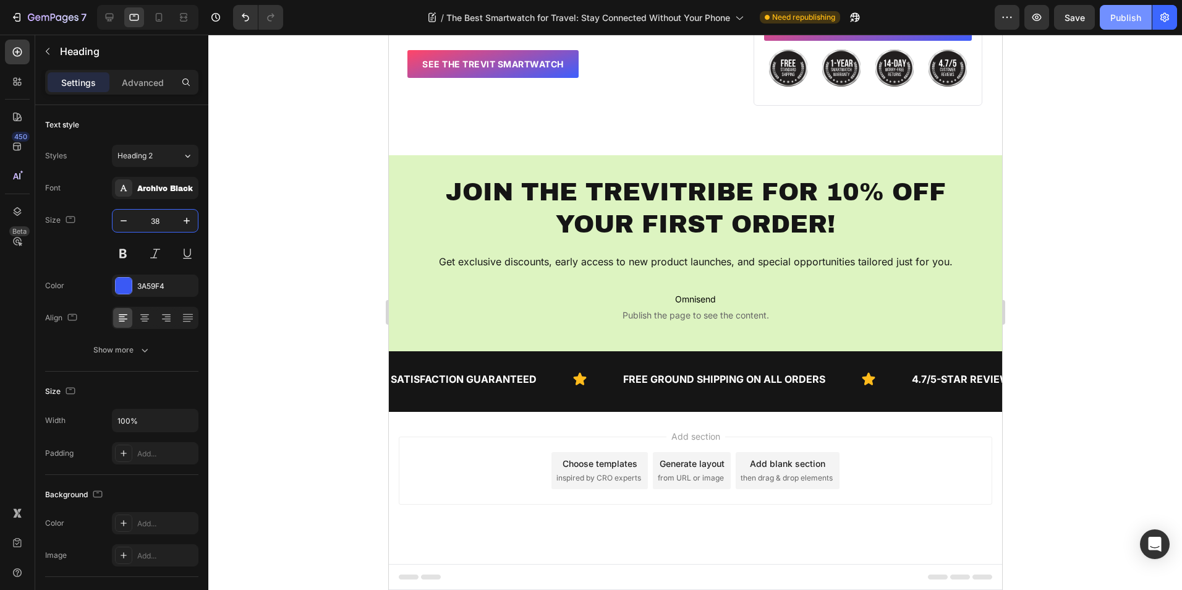
type input "38"
click at [1115, 11] on div "Publish" at bounding box center [1125, 17] width 31 height 13
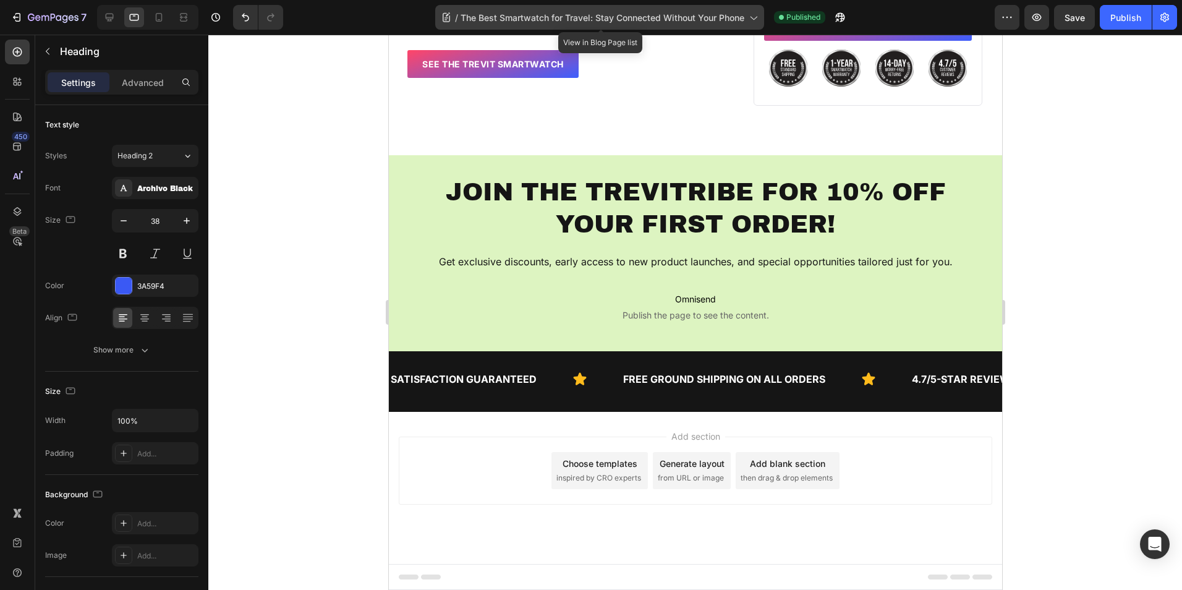
click at [560, 25] on div "/ The Best Smartwatch for Travel: Stay Connected Without Your Phone" at bounding box center [599, 17] width 329 height 25
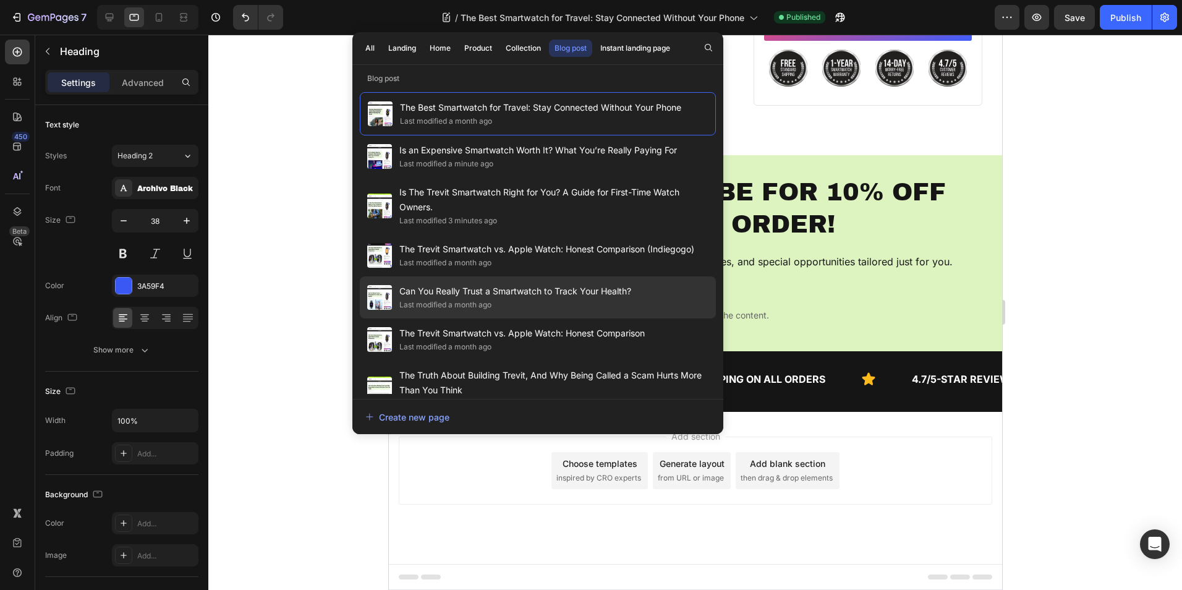
click at [608, 299] on div "Last modified a month ago" at bounding box center [515, 305] width 232 height 12
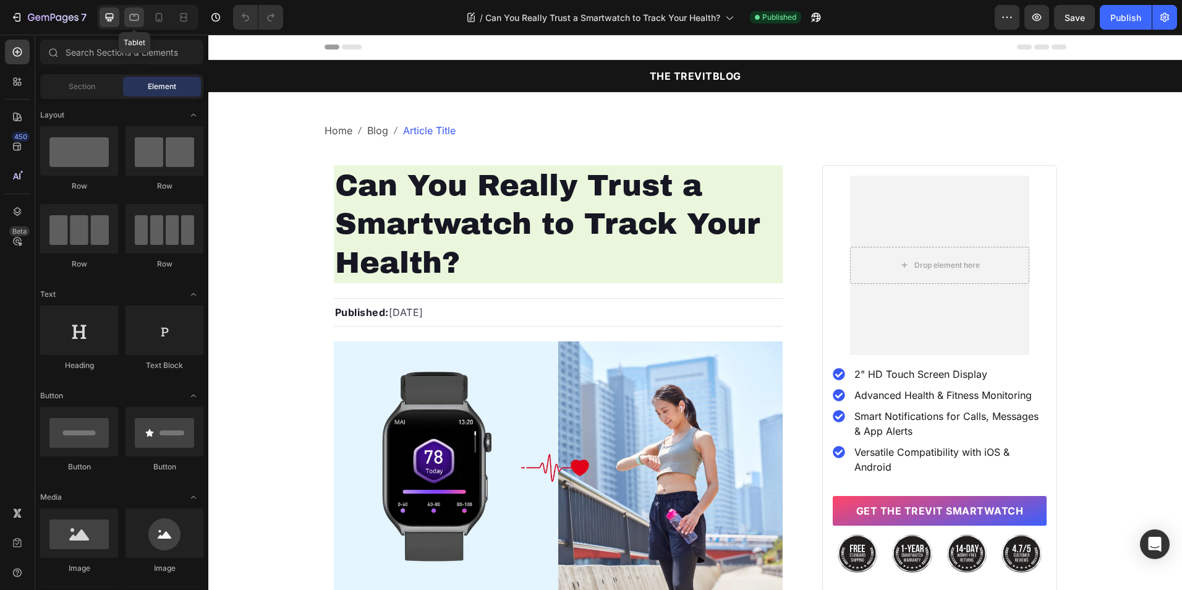
click at [140, 17] on icon at bounding box center [134, 17] width 12 height 12
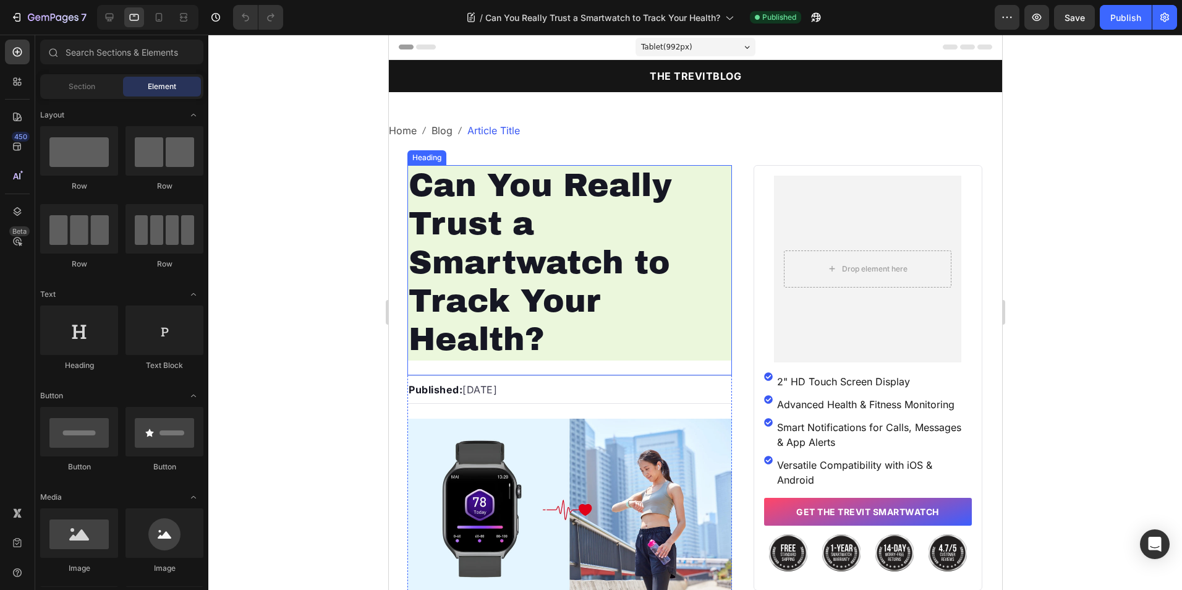
click at [534, 195] on h1 "Can You Really Trust a Smartwatch to Track Your Health?" at bounding box center [569, 262] width 325 height 195
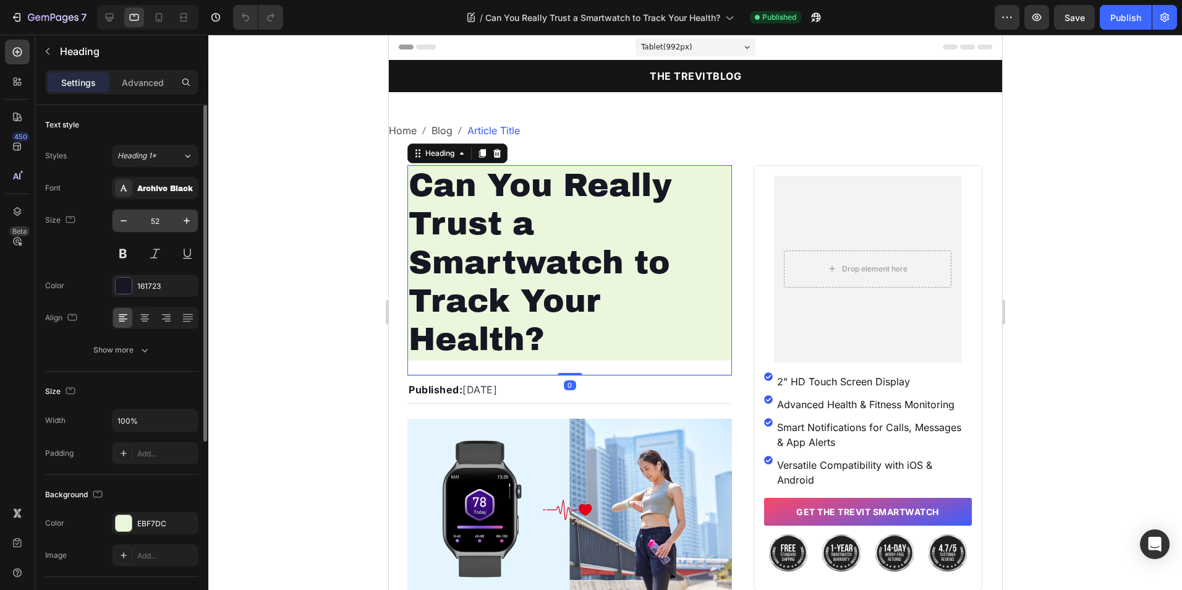
click at [163, 227] on input "52" at bounding box center [155, 221] width 41 height 22
type input "46"
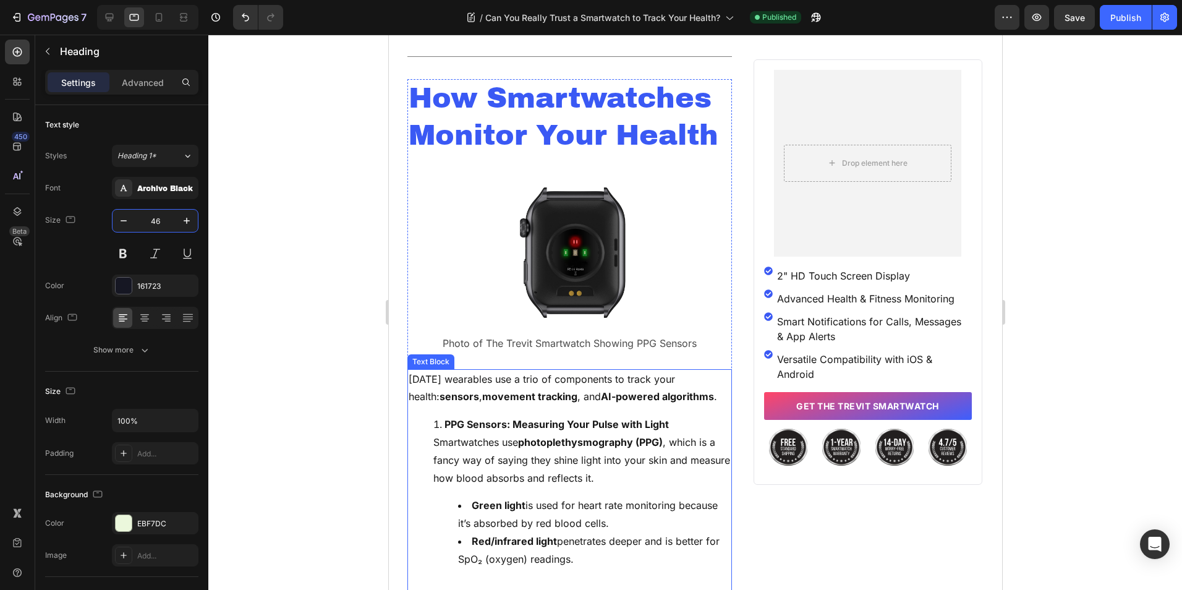
scroll to position [1051, 0]
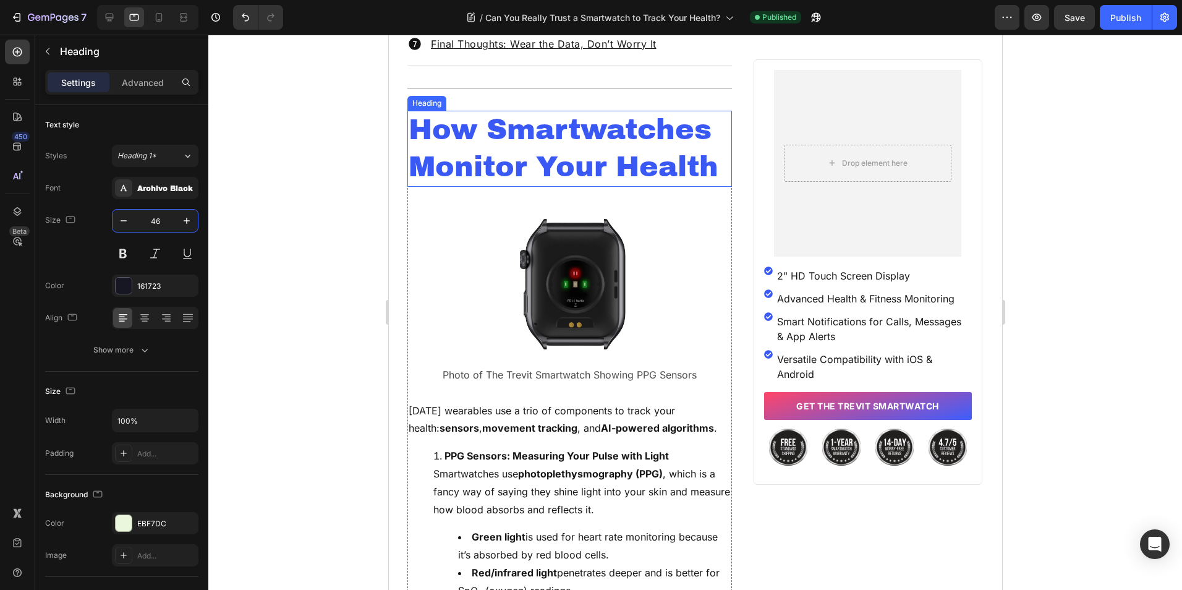
click at [517, 170] on h2 "How Smartwatches Monitor Your Health" at bounding box center [569, 149] width 325 height 77
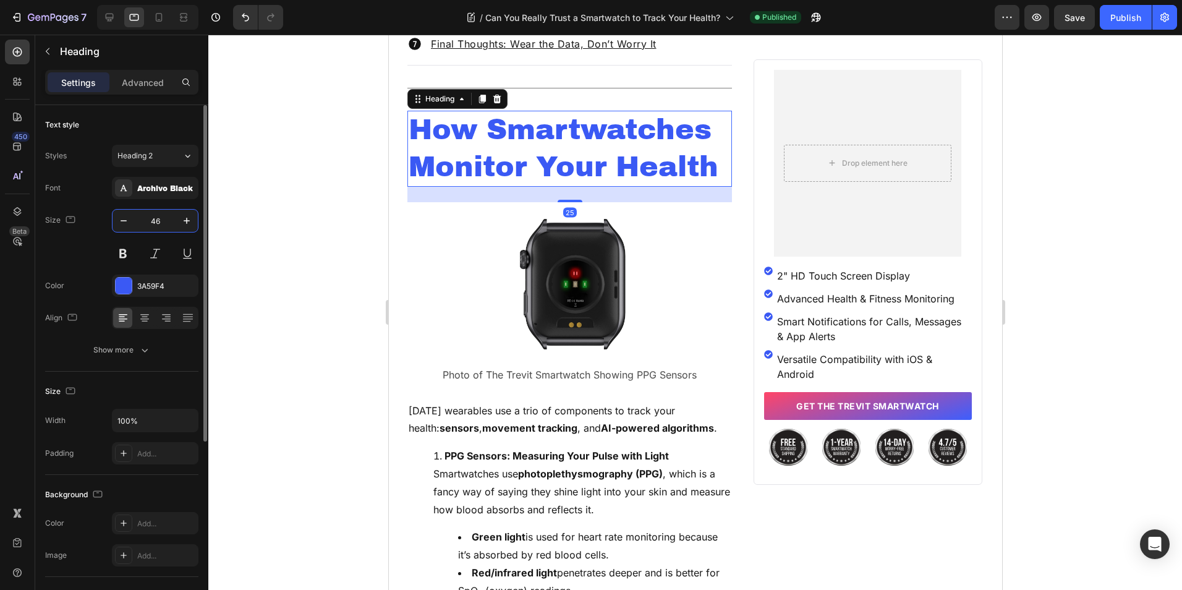
click at [158, 224] on input "46" at bounding box center [155, 221] width 41 height 22
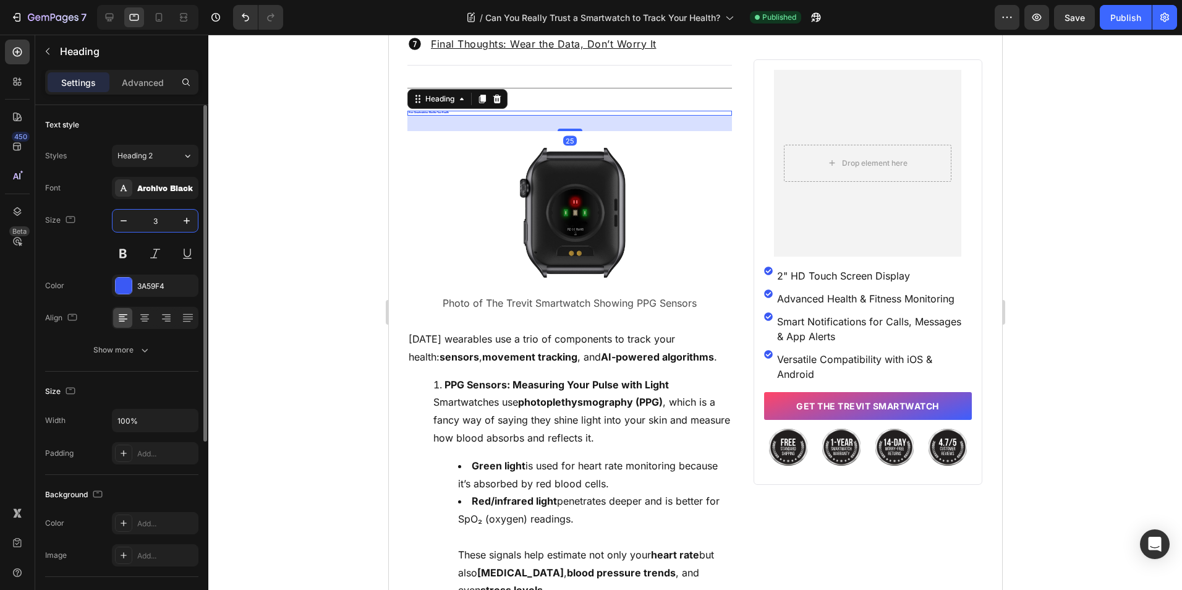
type input "38"
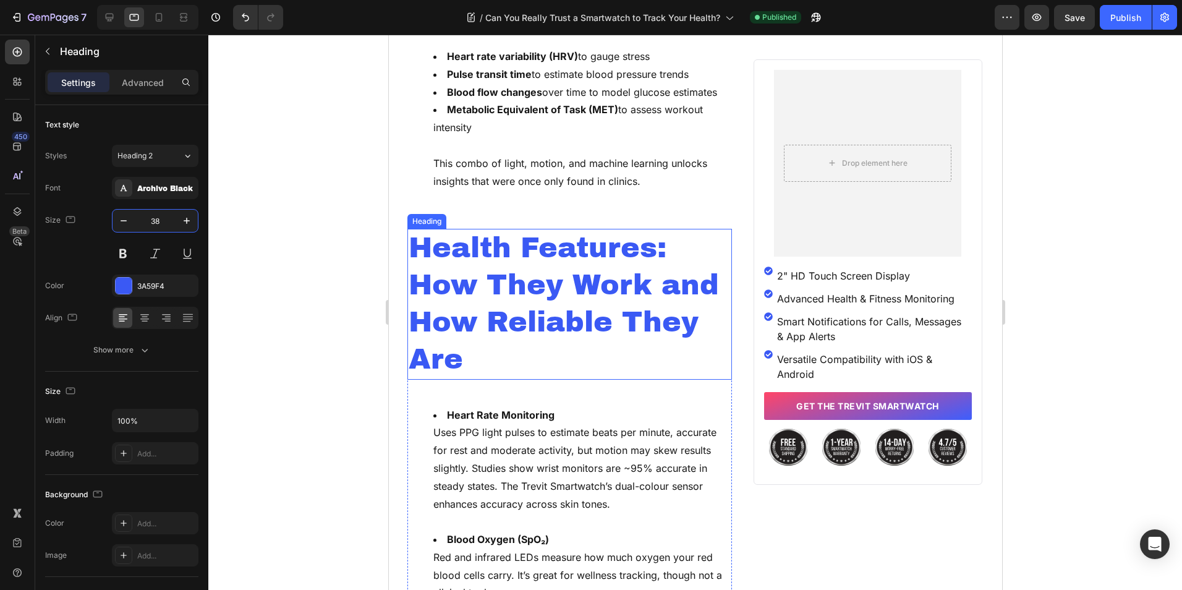
scroll to position [1978, 0]
click at [524, 276] on h2 "Health Features: How They Work and How Reliable They Are" at bounding box center [569, 303] width 325 height 150
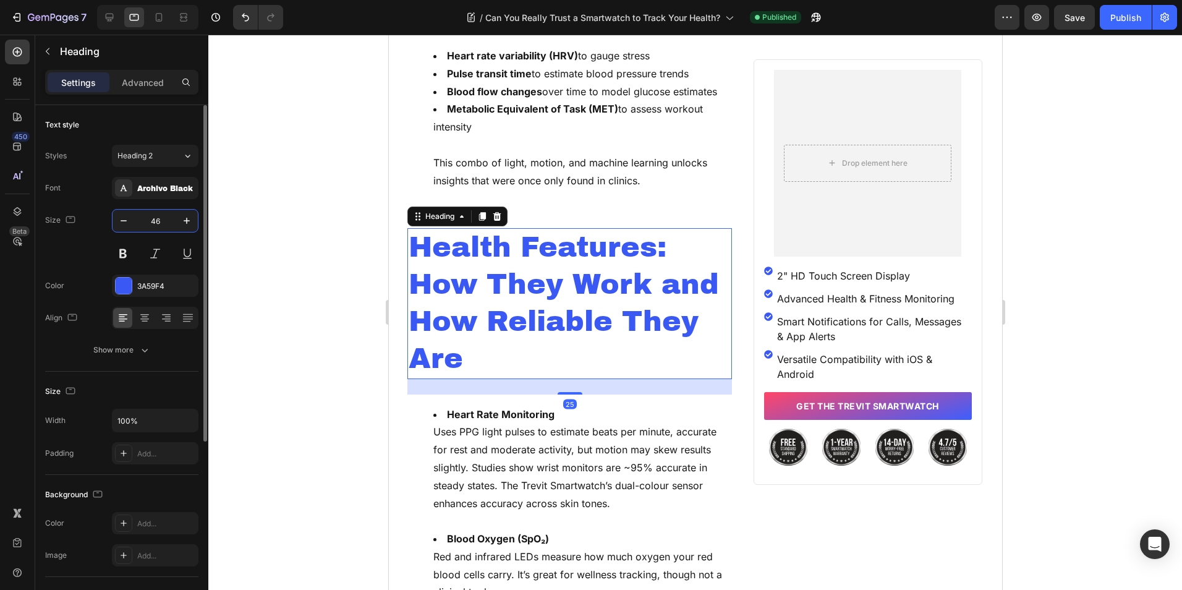
click at [151, 221] on input "46" at bounding box center [155, 221] width 41 height 22
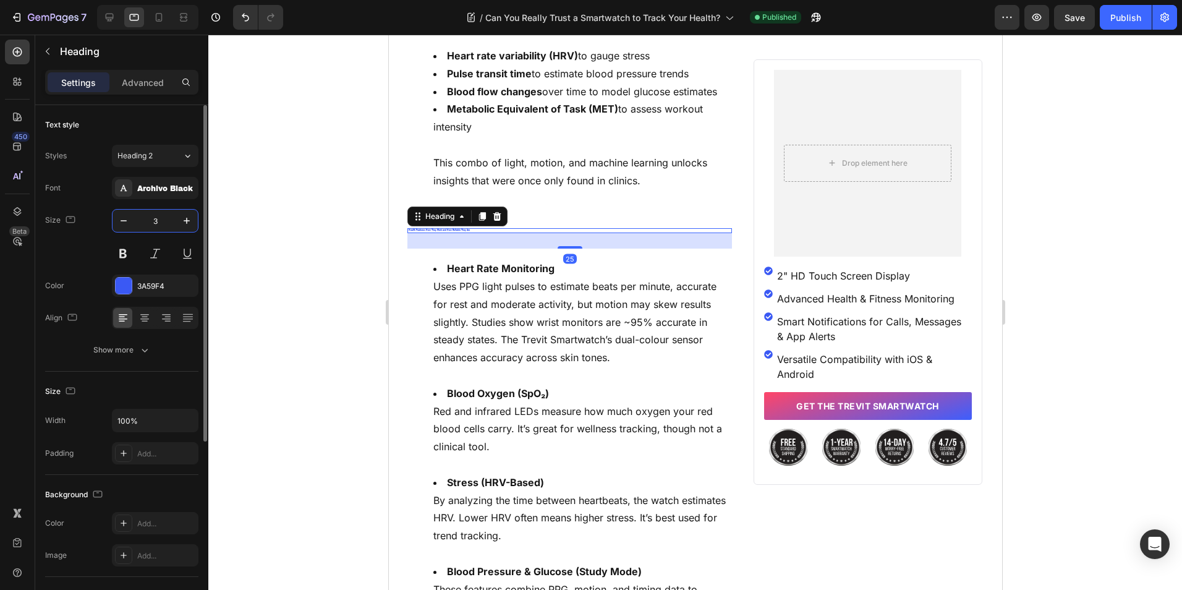
type input "38"
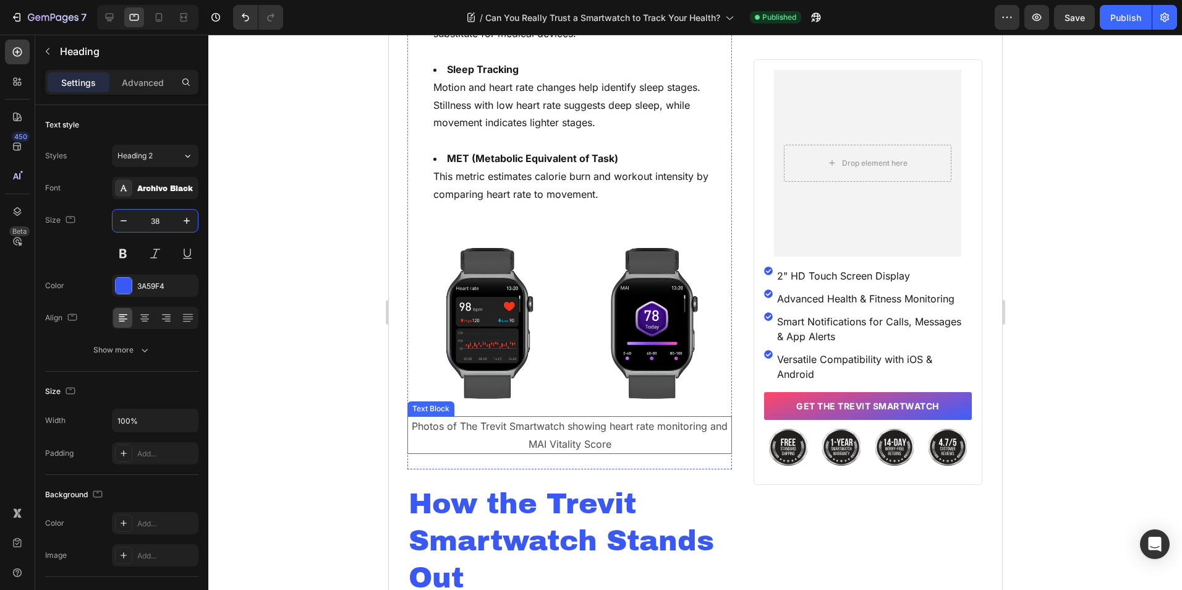
scroll to position [3091, 0]
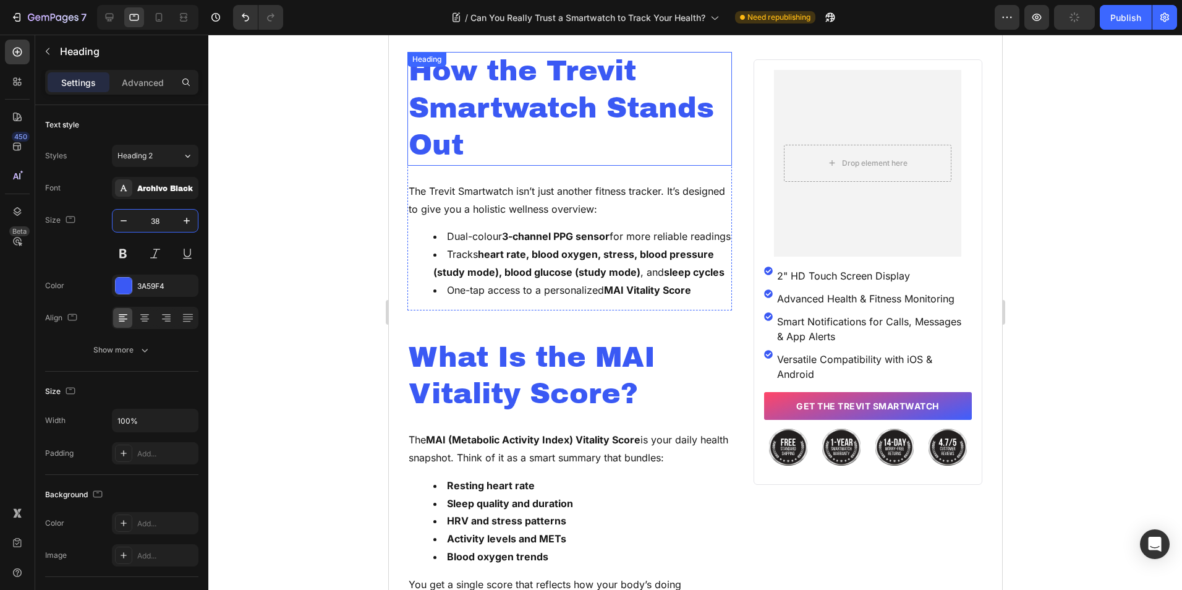
click at [524, 106] on h2 "How the Trevit Smartwatch Stands Out" at bounding box center [569, 108] width 325 height 113
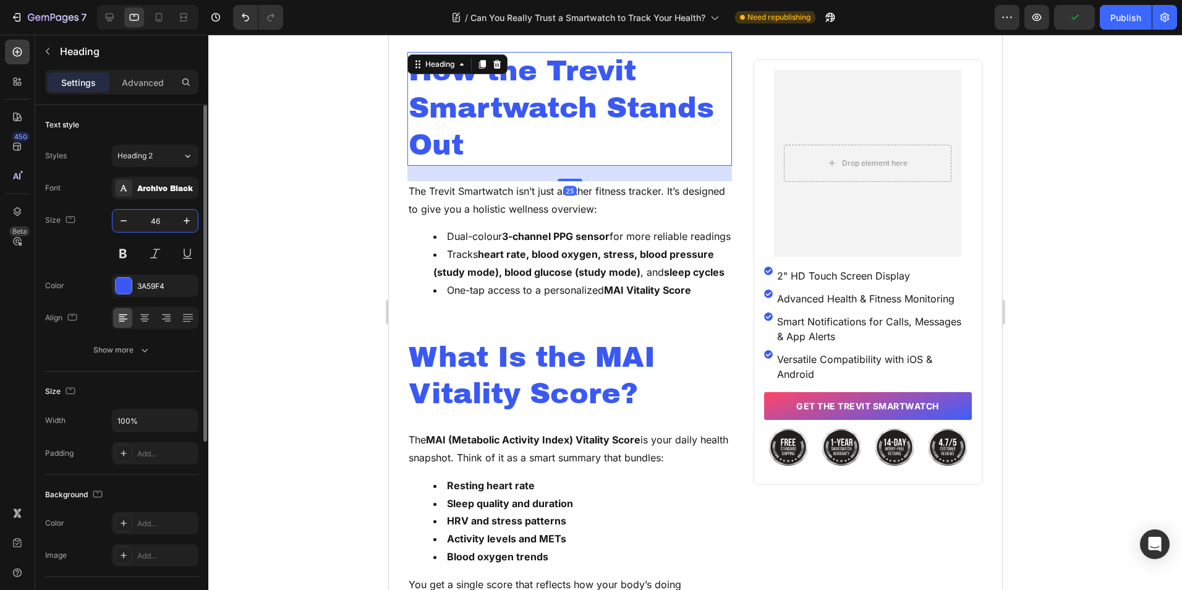
click at [169, 222] on input "46" at bounding box center [155, 221] width 41 height 22
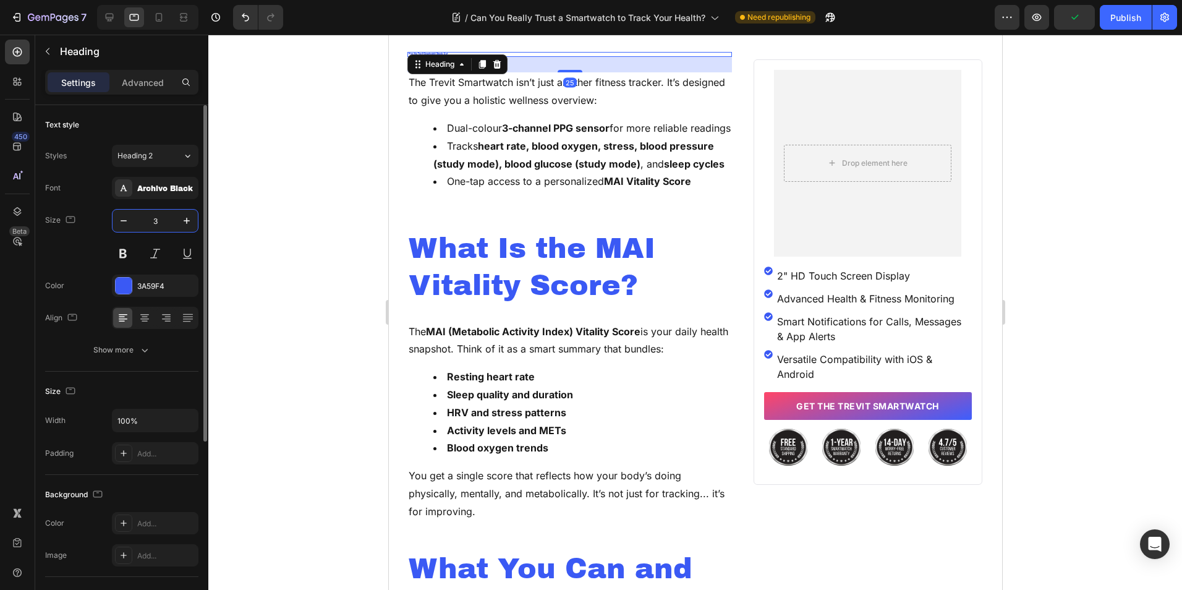
type input "38"
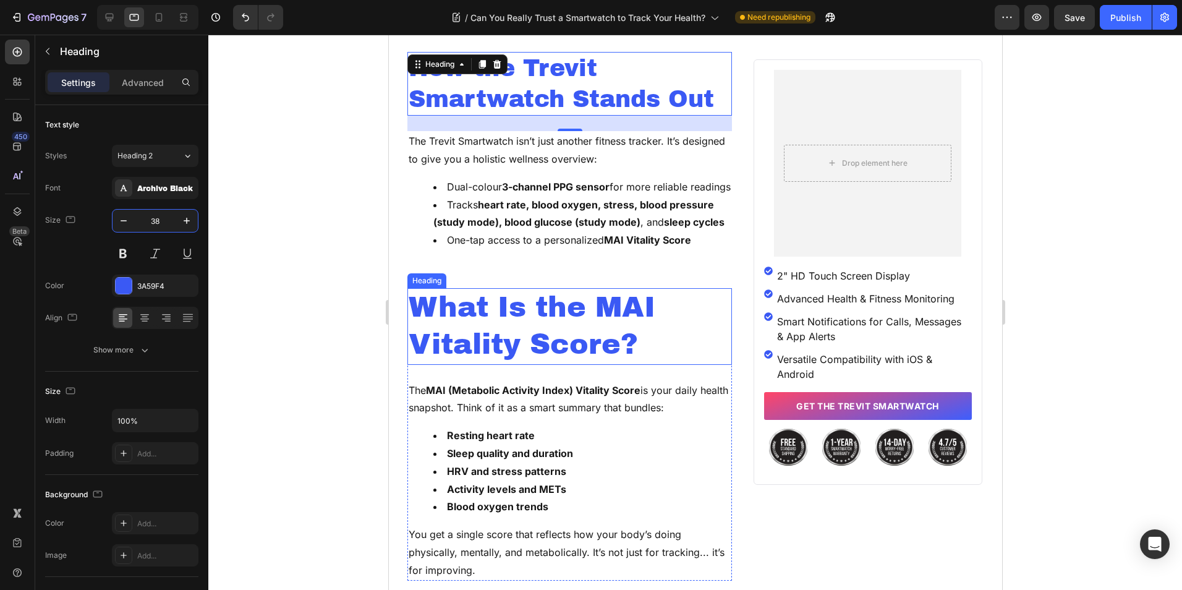
click at [435, 362] on h2 "What Is the MAI Vitality Score?" at bounding box center [569, 326] width 325 height 77
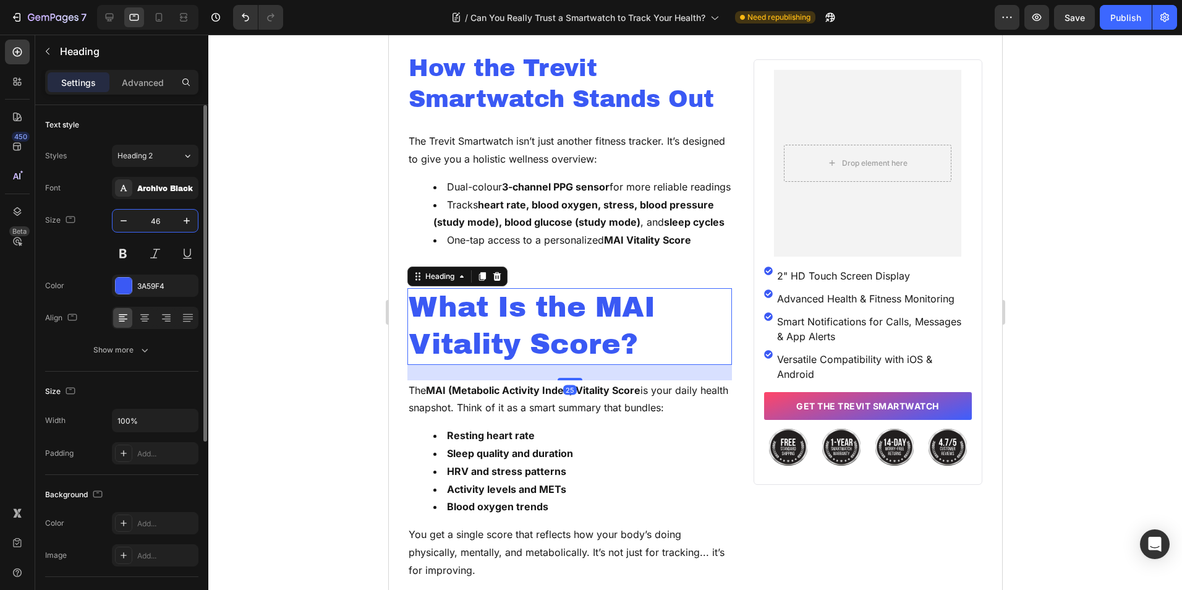
click at [155, 210] on input "46" at bounding box center [155, 221] width 41 height 22
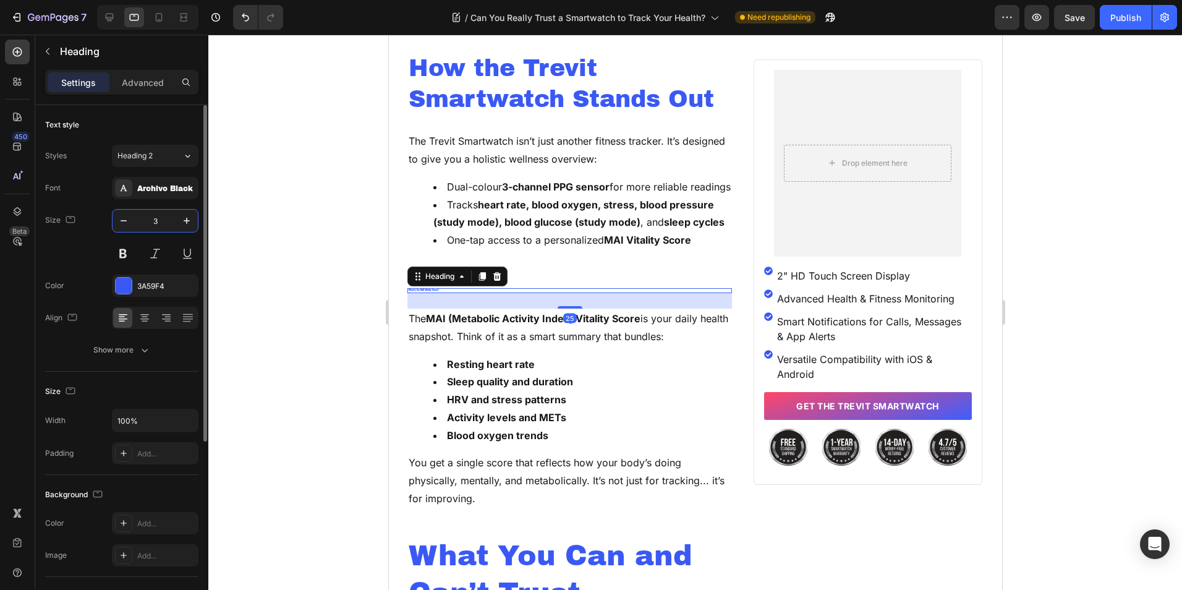
type input "38"
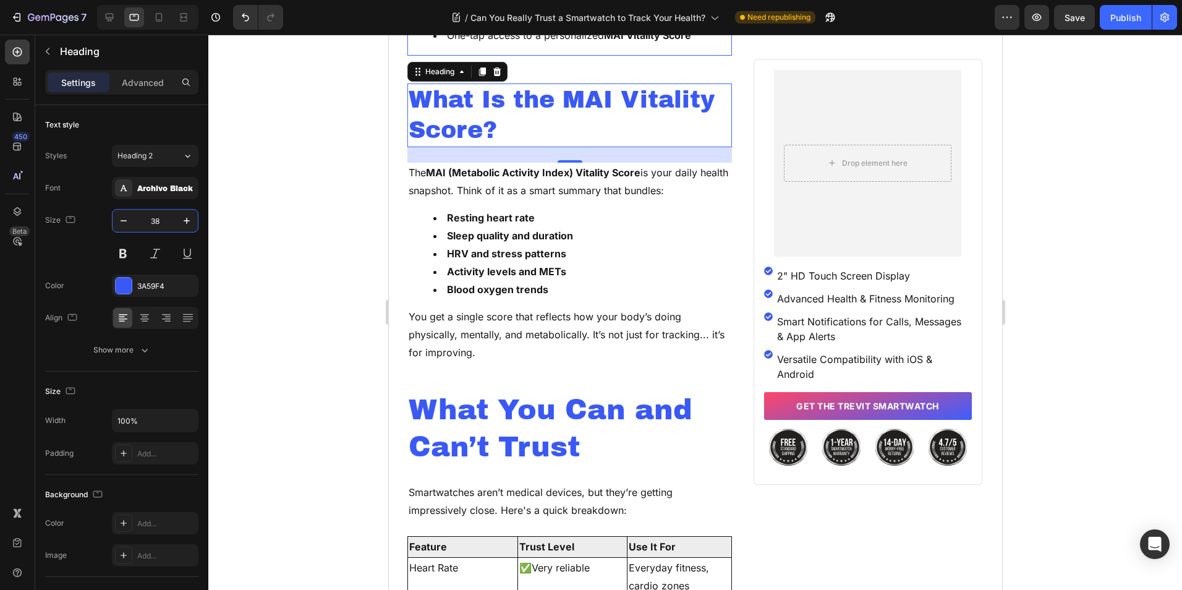
scroll to position [3462, 0]
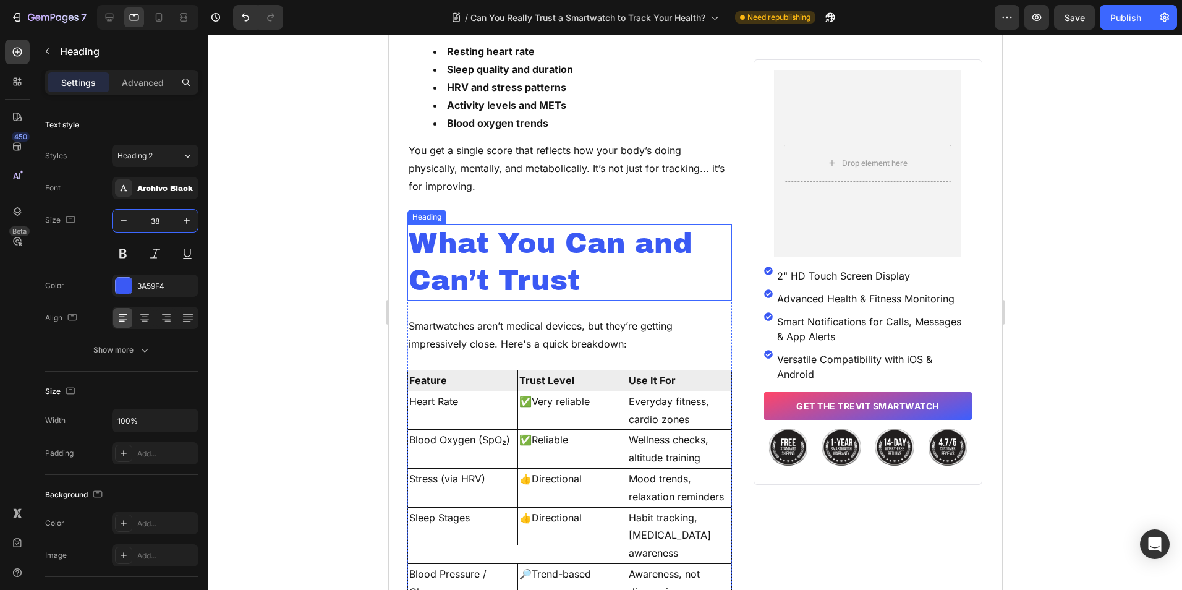
click at [531, 270] on h2 "What You Can and Can’t Trust" at bounding box center [569, 262] width 325 height 77
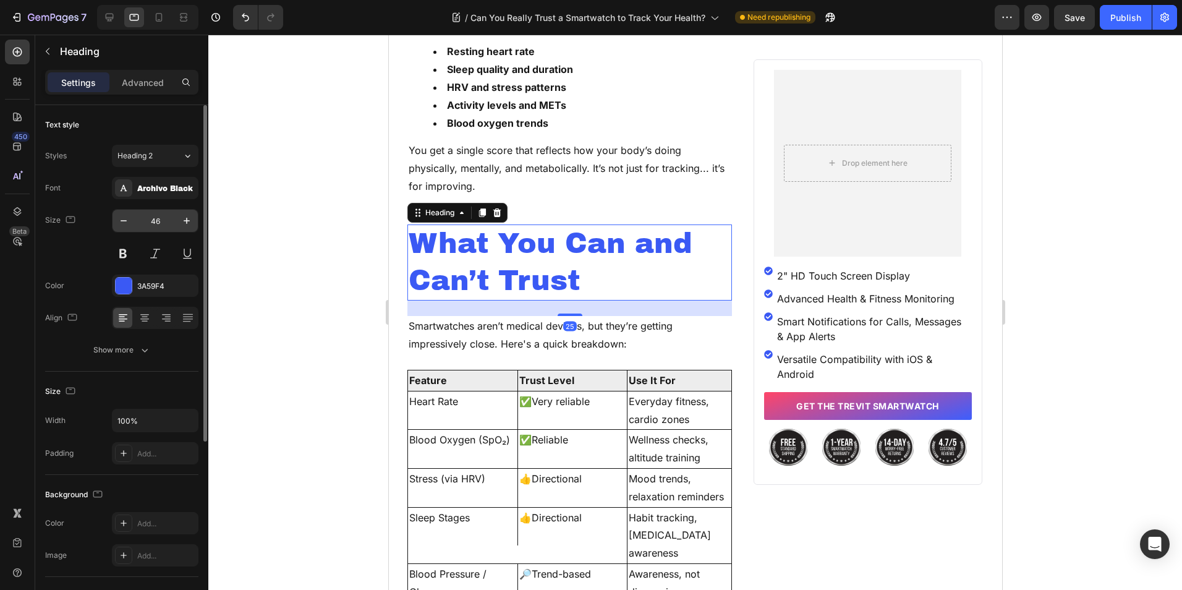
click at [162, 218] on input "46" at bounding box center [155, 221] width 41 height 22
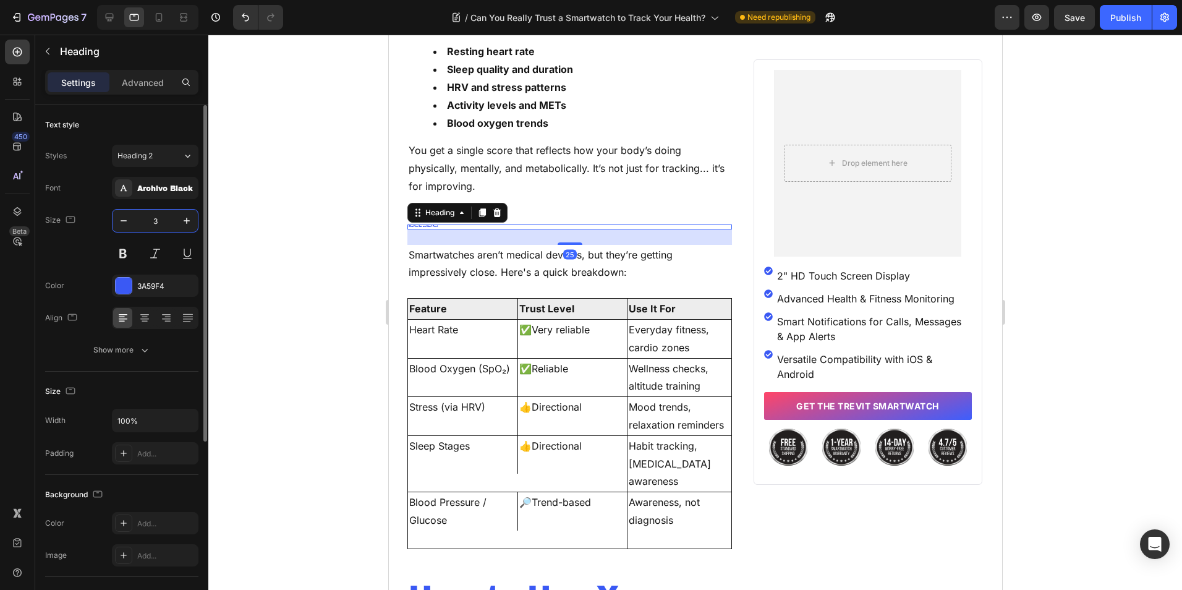
type input "38"
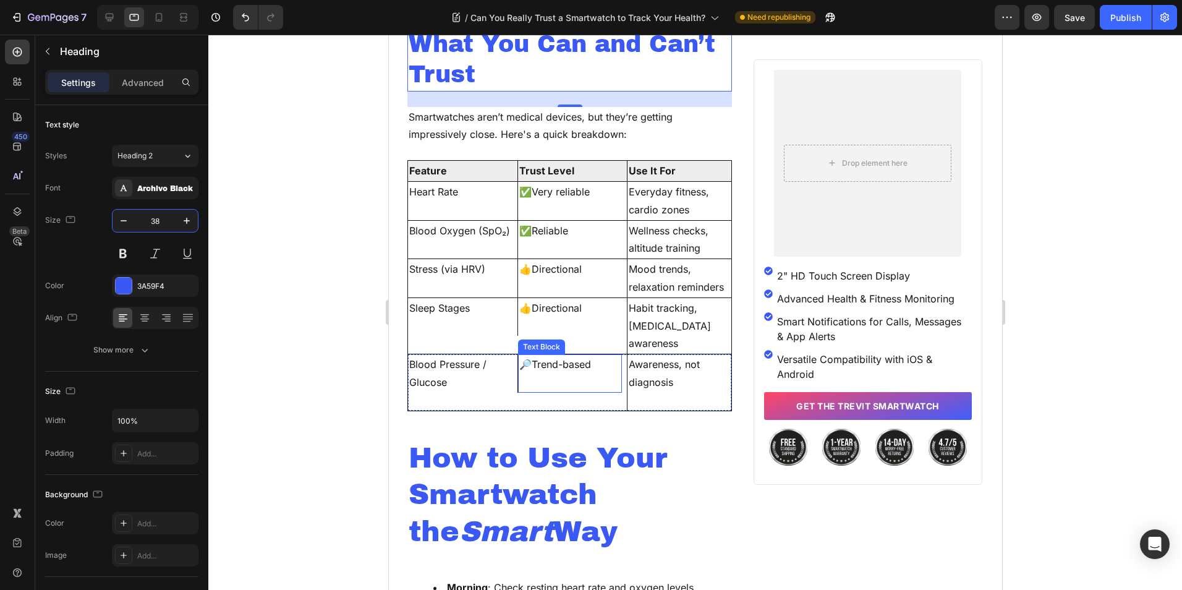
scroll to position [3957, 0]
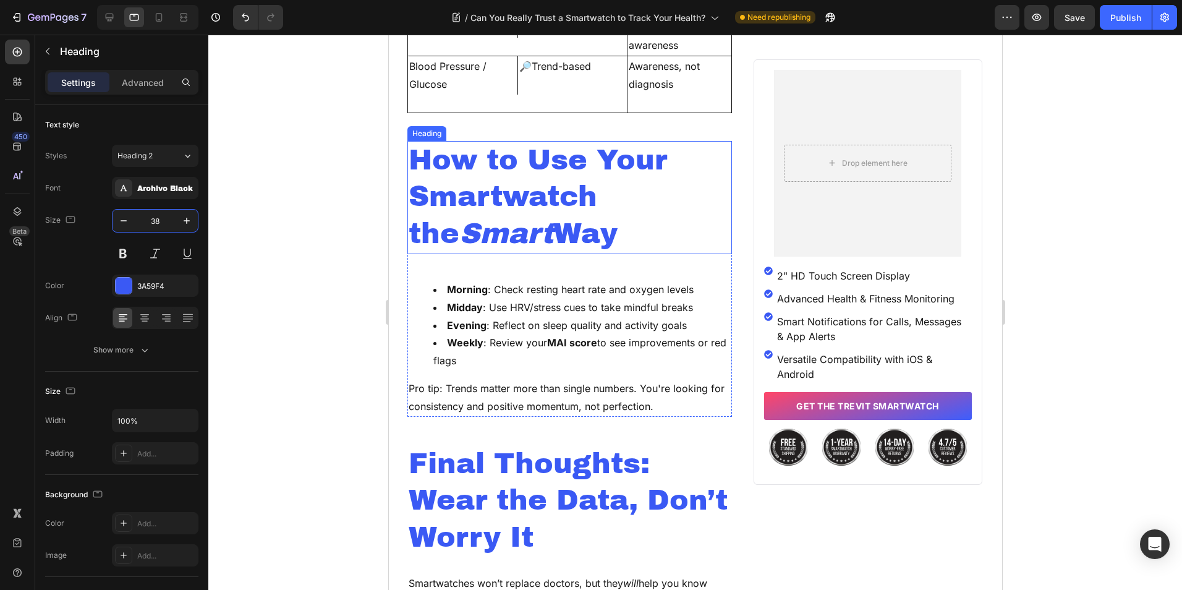
click at [550, 233] on h2 "How to Use Your Smartwatch the Smart Way" at bounding box center [569, 197] width 325 height 113
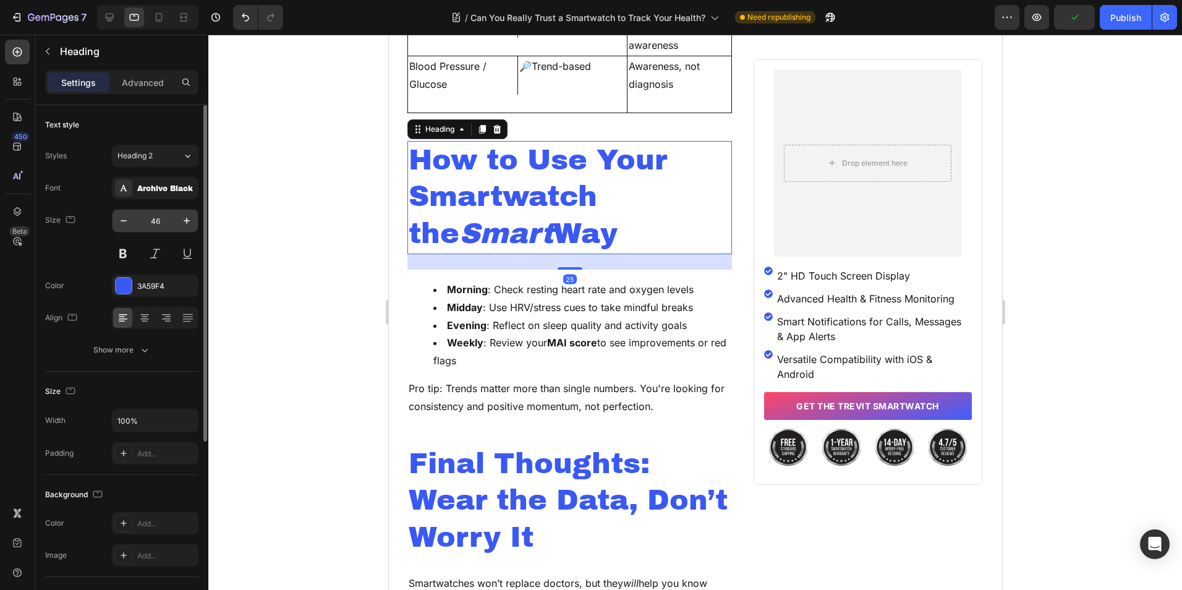
click at [163, 224] on input "46" at bounding box center [155, 221] width 41 height 22
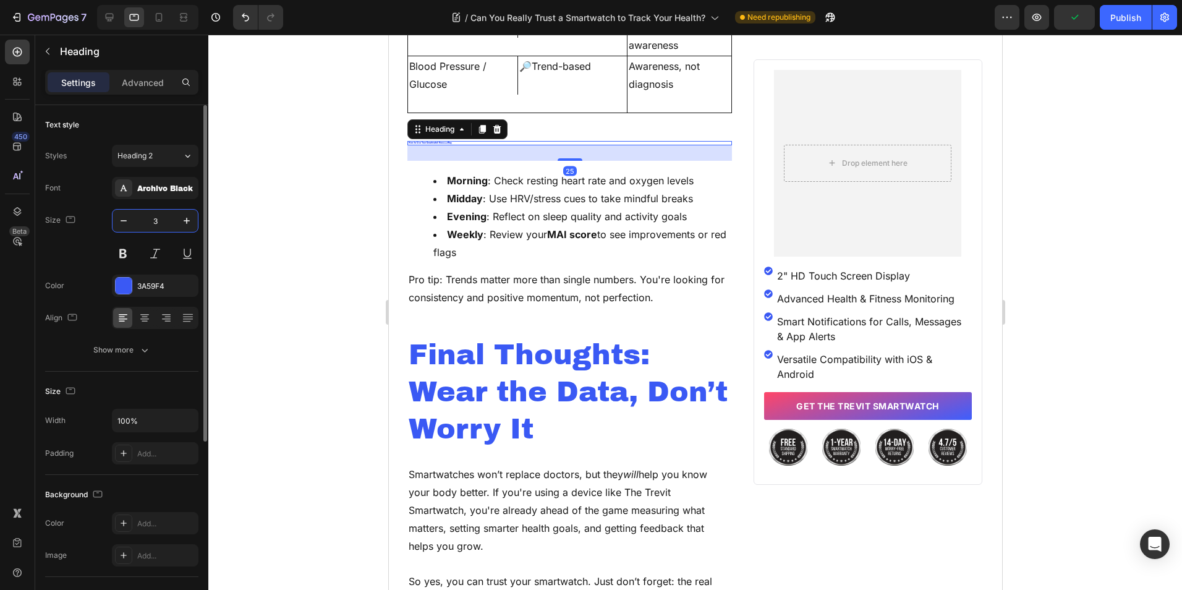
type input "38"
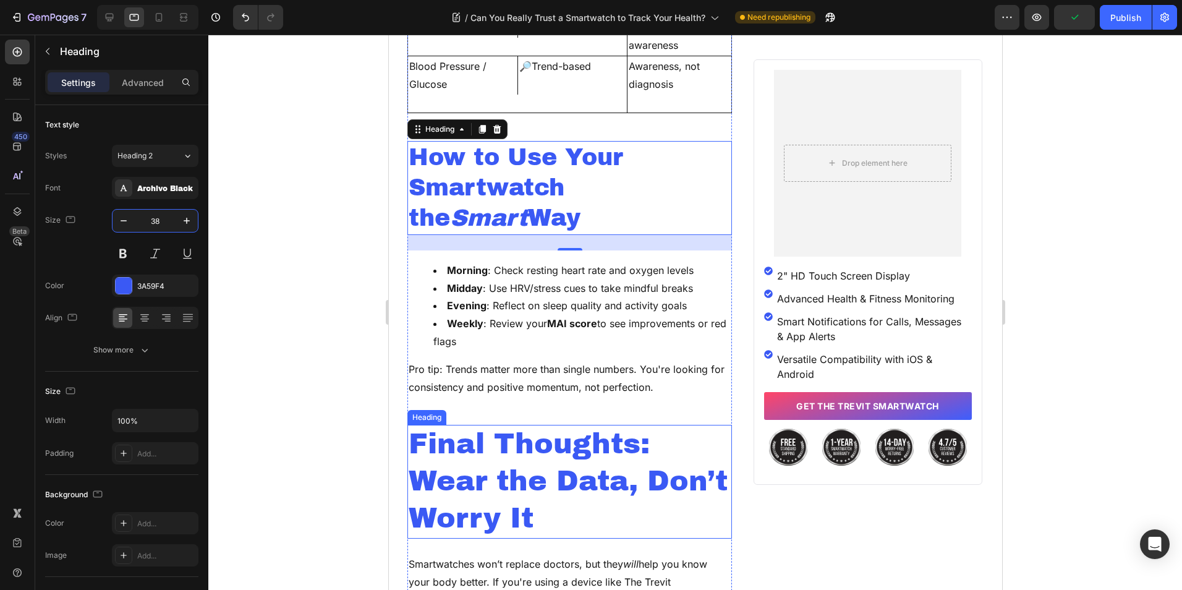
click at [582, 451] on h2 "Final Thoughts: Wear the Data, Don’t Worry It" at bounding box center [569, 481] width 325 height 113
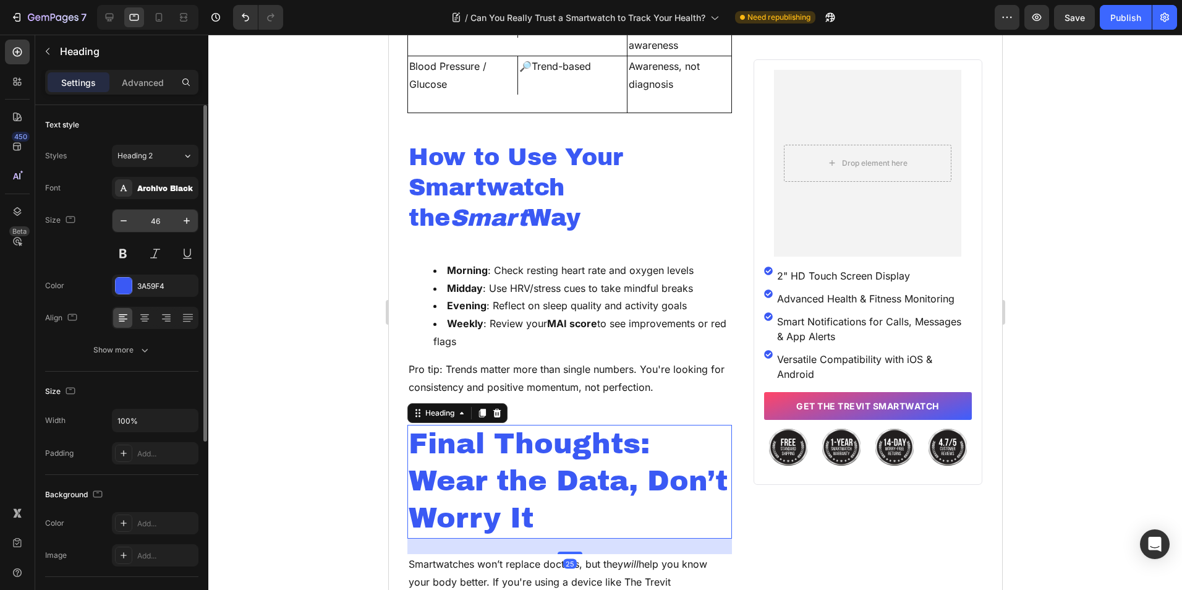
click at [158, 225] on input "46" at bounding box center [155, 221] width 41 height 22
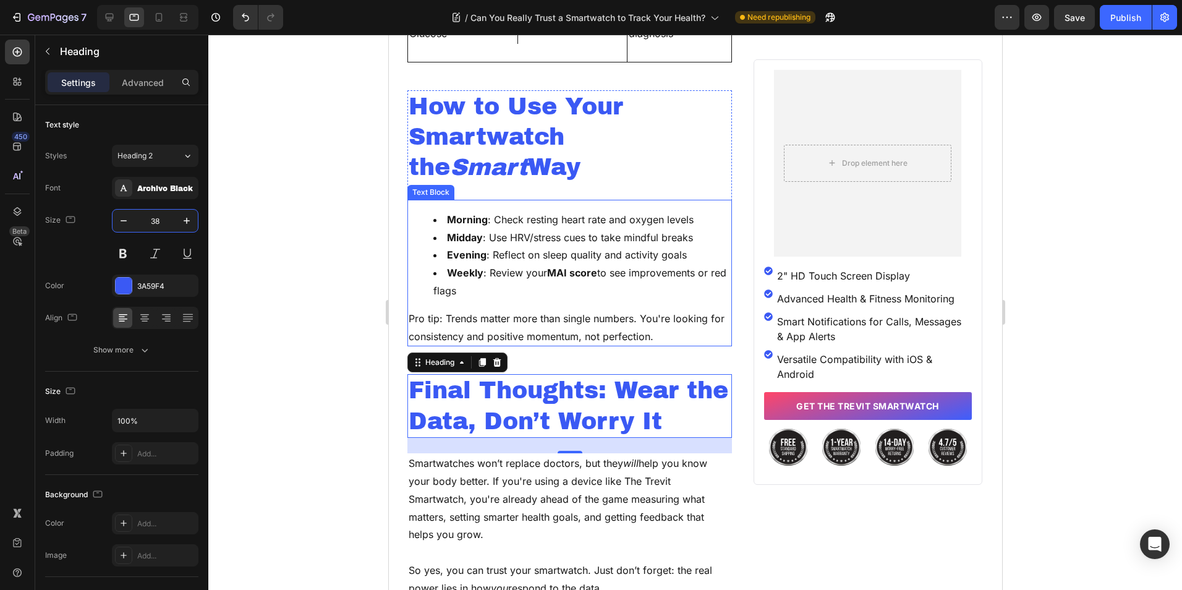
scroll to position [4328, 0]
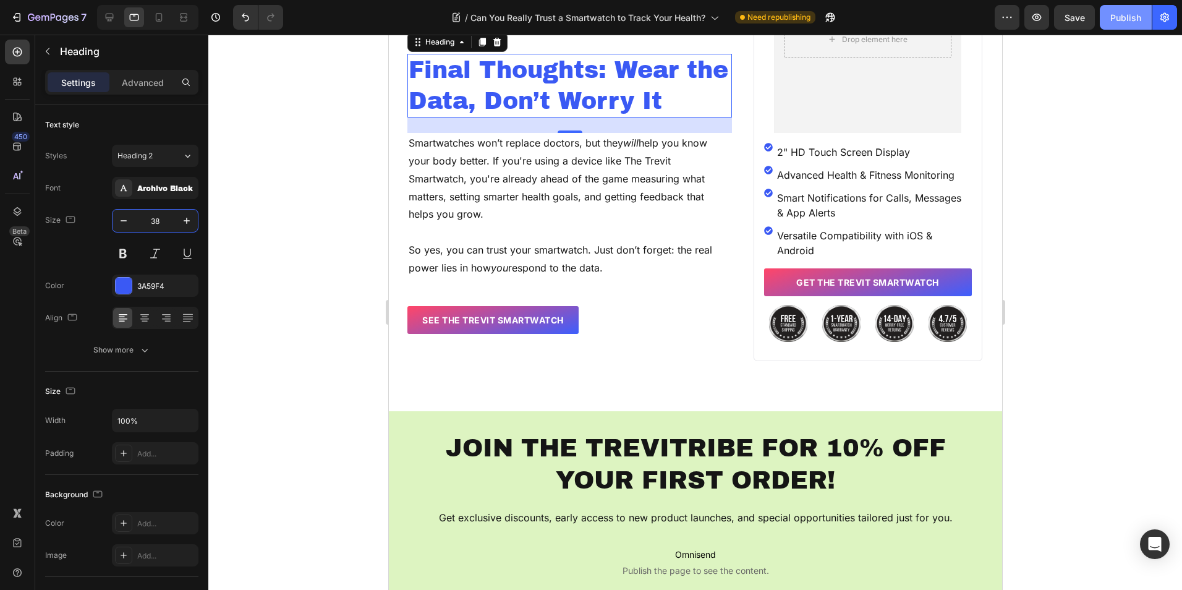
type input "38"
click at [1118, 16] on div "Publish" at bounding box center [1125, 17] width 31 height 13
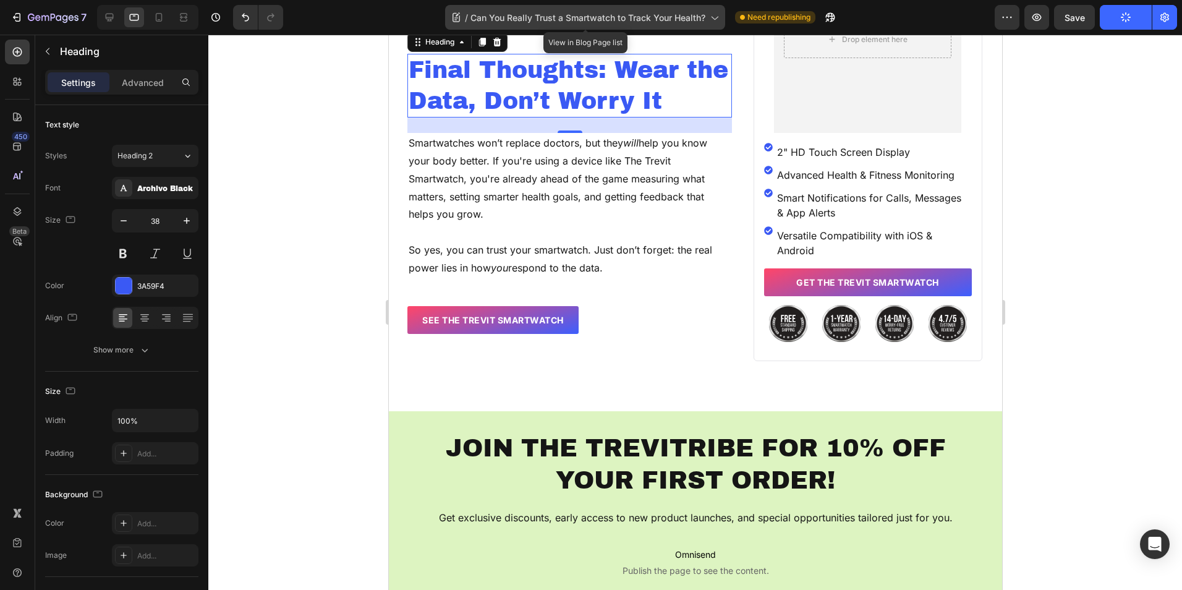
click at [596, 22] on span "Can You Really Trust a Smartwatch to Track Your Health?" at bounding box center [587, 17] width 235 height 13
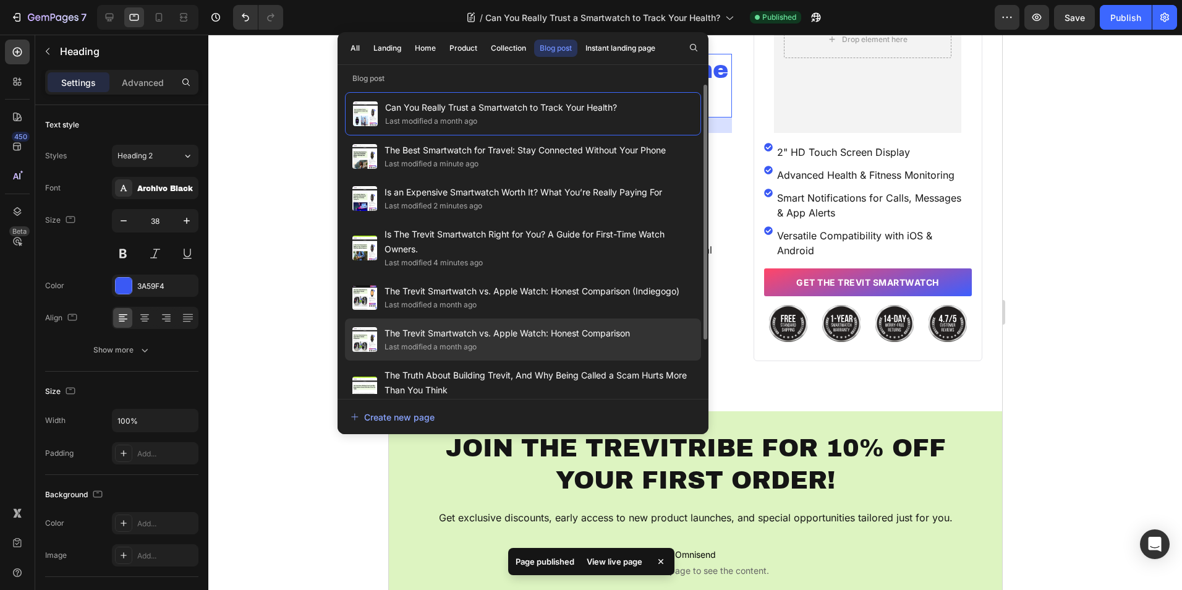
scroll to position [62, 0]
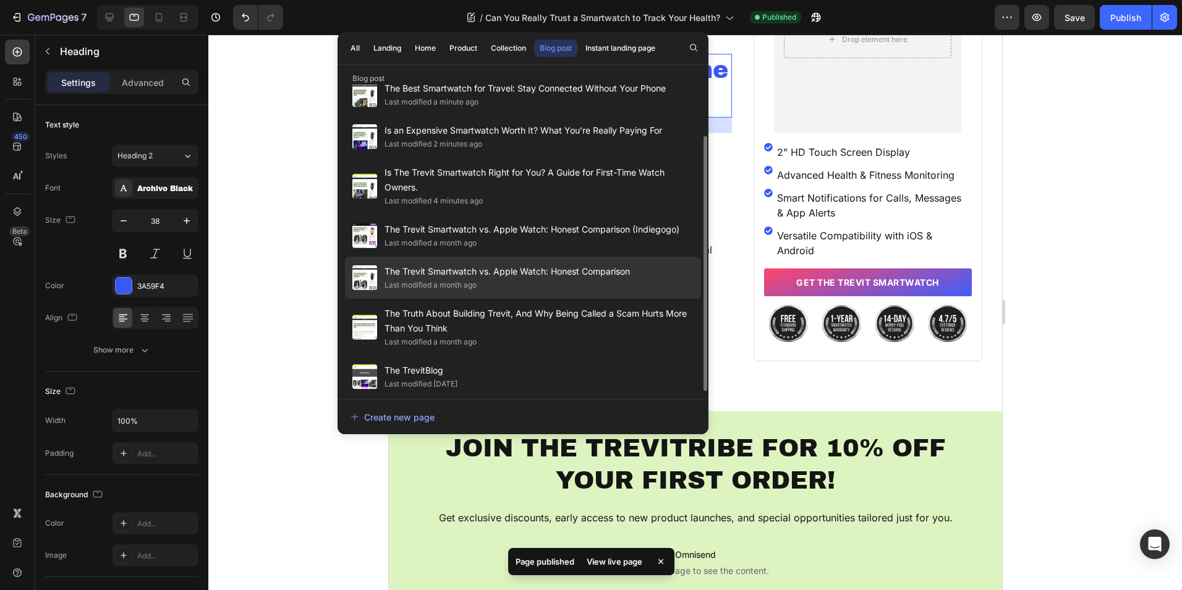
click at [587, 281] on div "Last modified a month ago" at bounding box center [507, 285] width 245 height 12
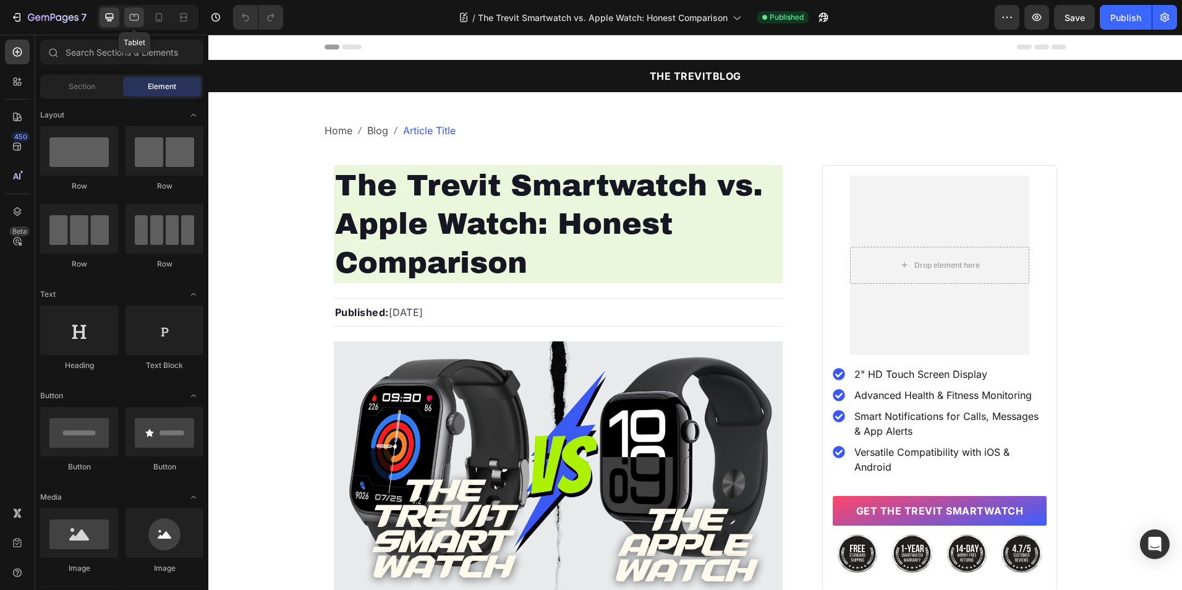
click at [134, 15] on icon at bounding box center [134, 17] width 9 height 7
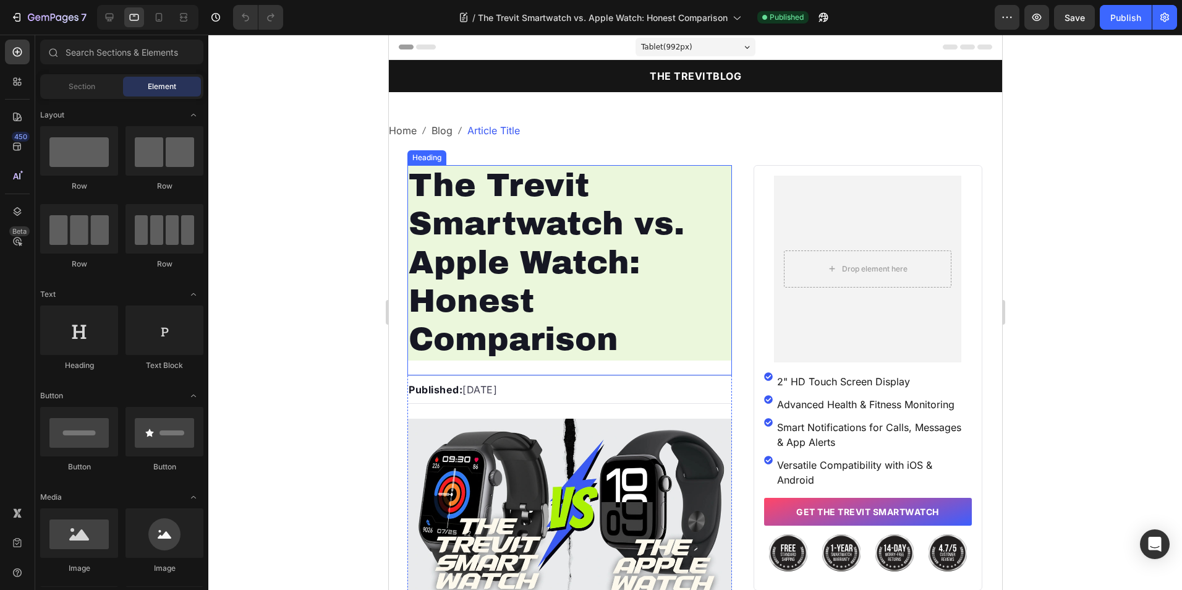
click at [522, 210] on h1 "The Trevit Smartwatch vs. Apple Watch: Honest Comparison" at bounding box center [569, 262] width 325 height 195
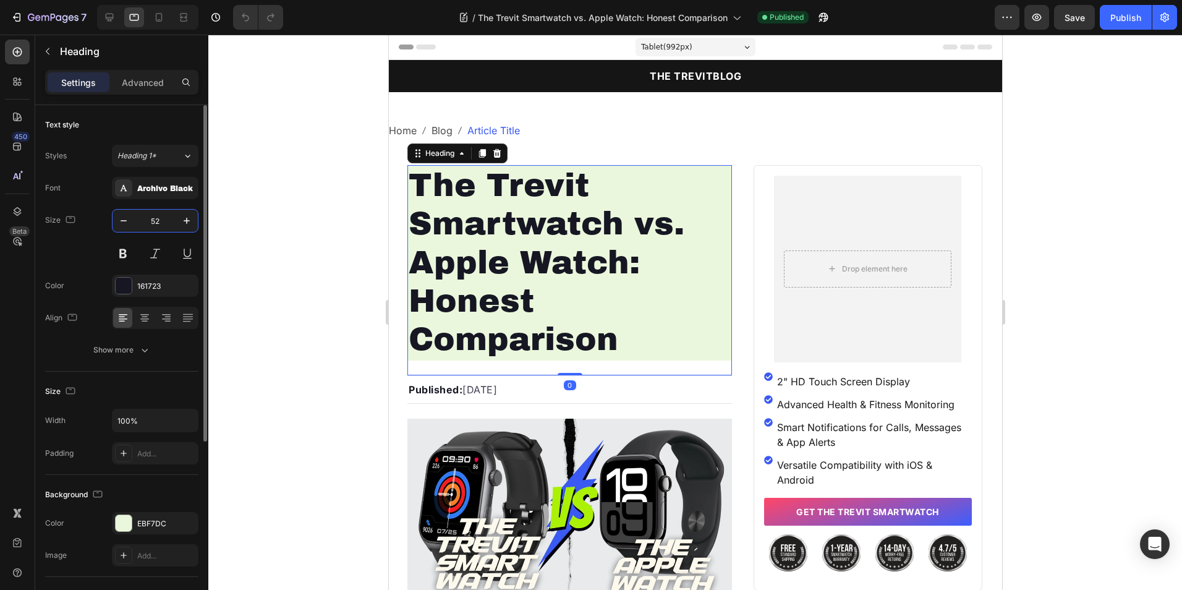
click at [160, 226] on input "52" at bounding box center [155, 221] width 41 height 22
type input "3"
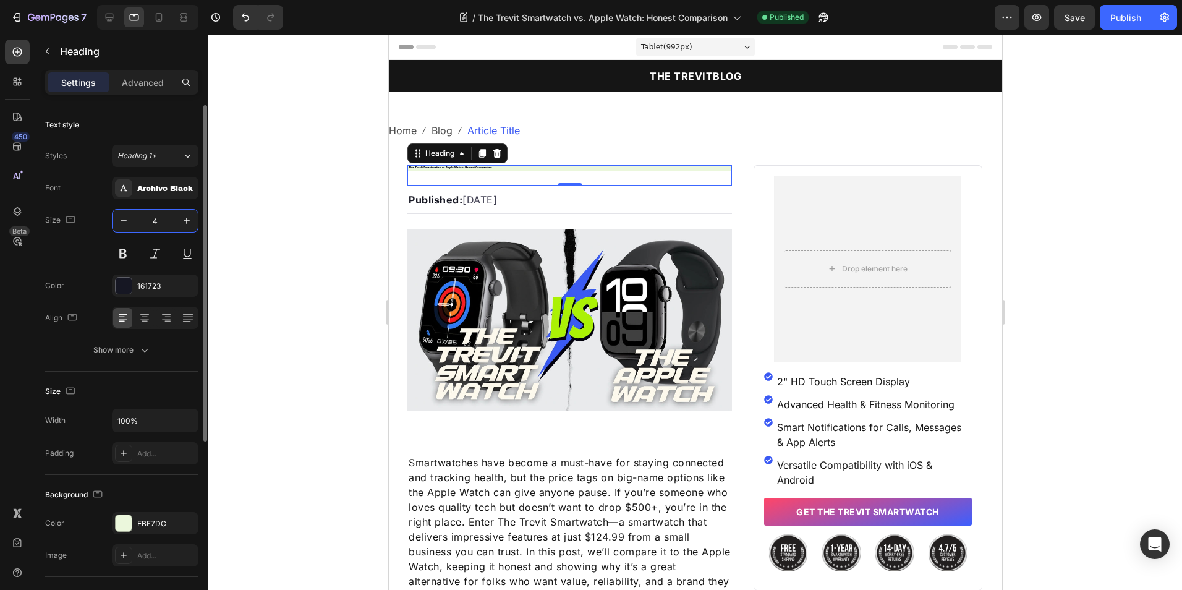
type input "46"
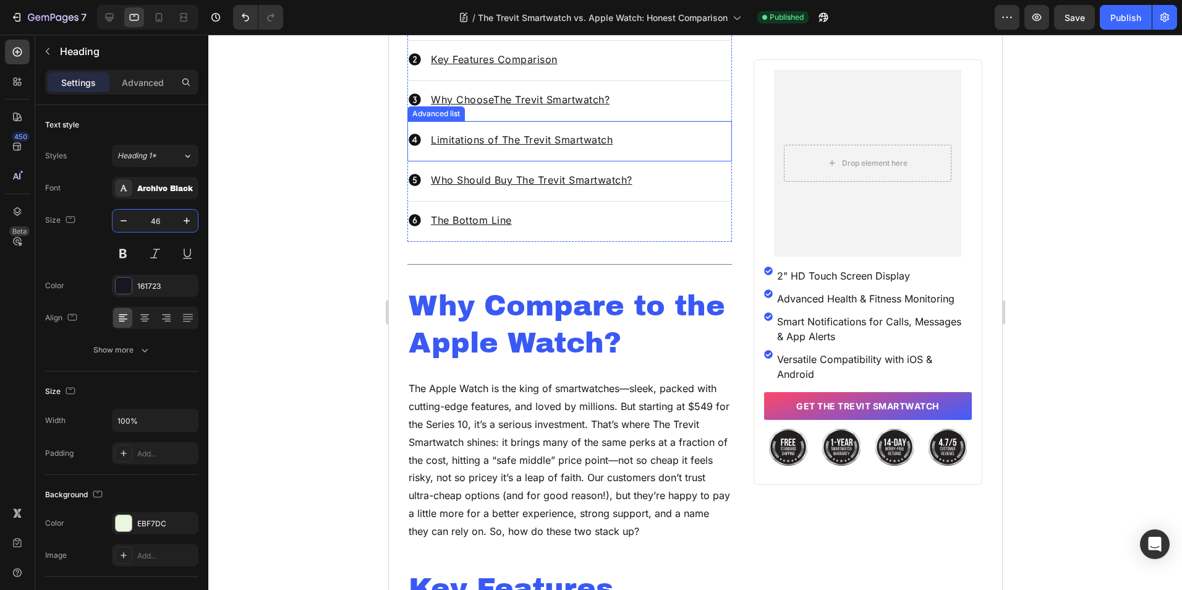
scroll to position [927, 0]
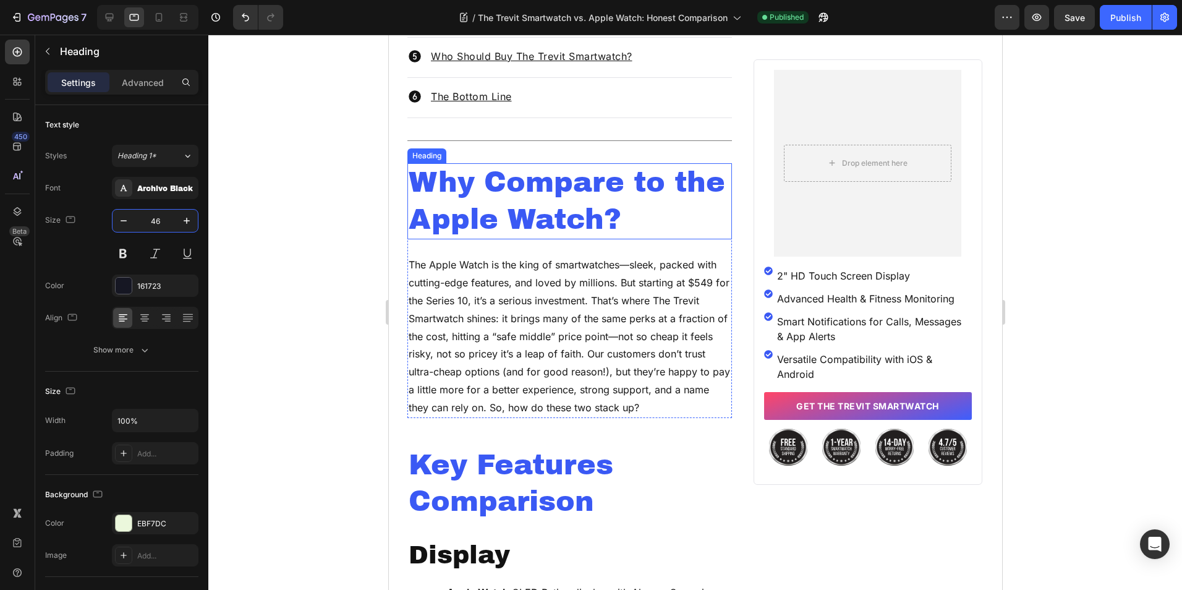
click at [509, 198] on h2 "Why Compare to the Apple Watch?" at bounding box center [569, 201] width 325 height 77
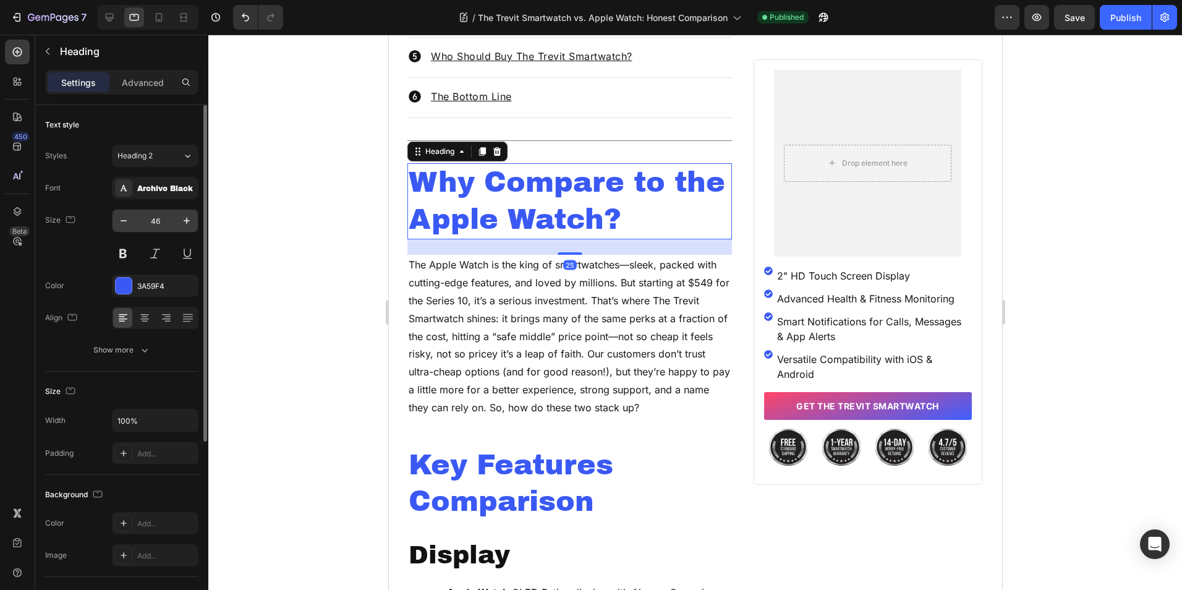
click at [151, 226] on input "46" at bounding box center [155, 221] width 41 height 22
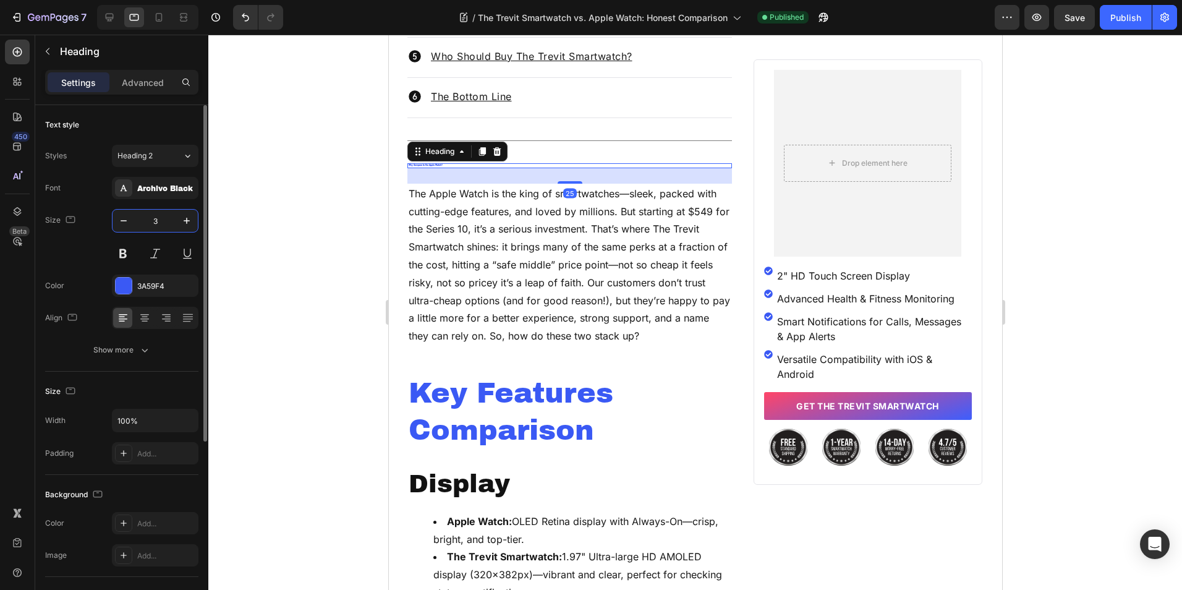
type input "38"
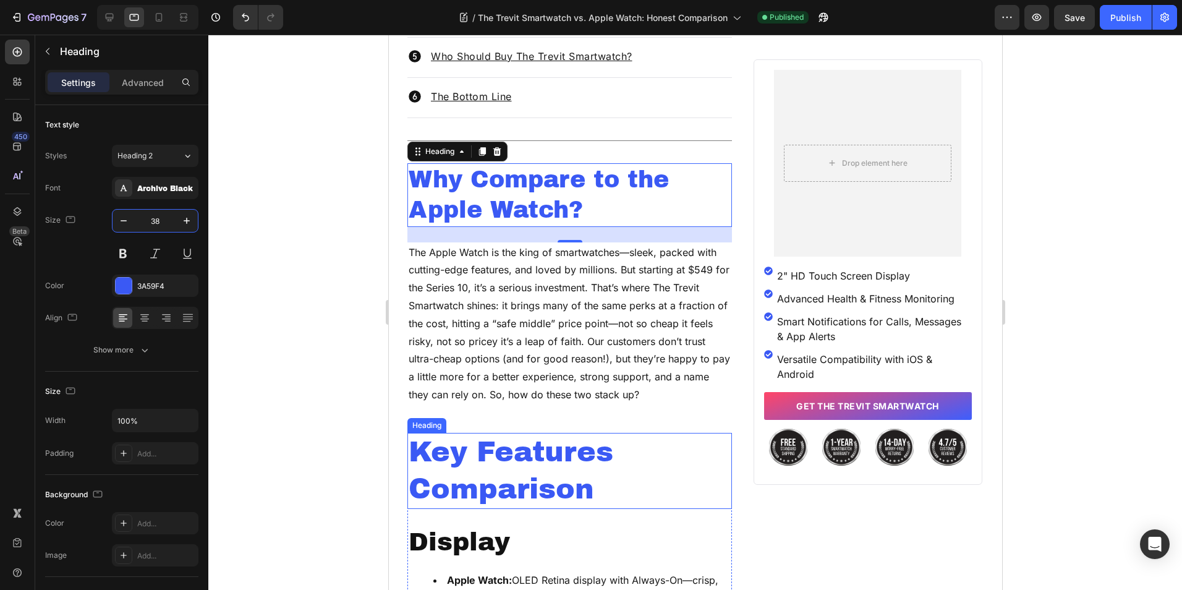
click at [615, 453] on h2 "Key Features Comparison" at bounding box center [569, 471] width 325 height 77
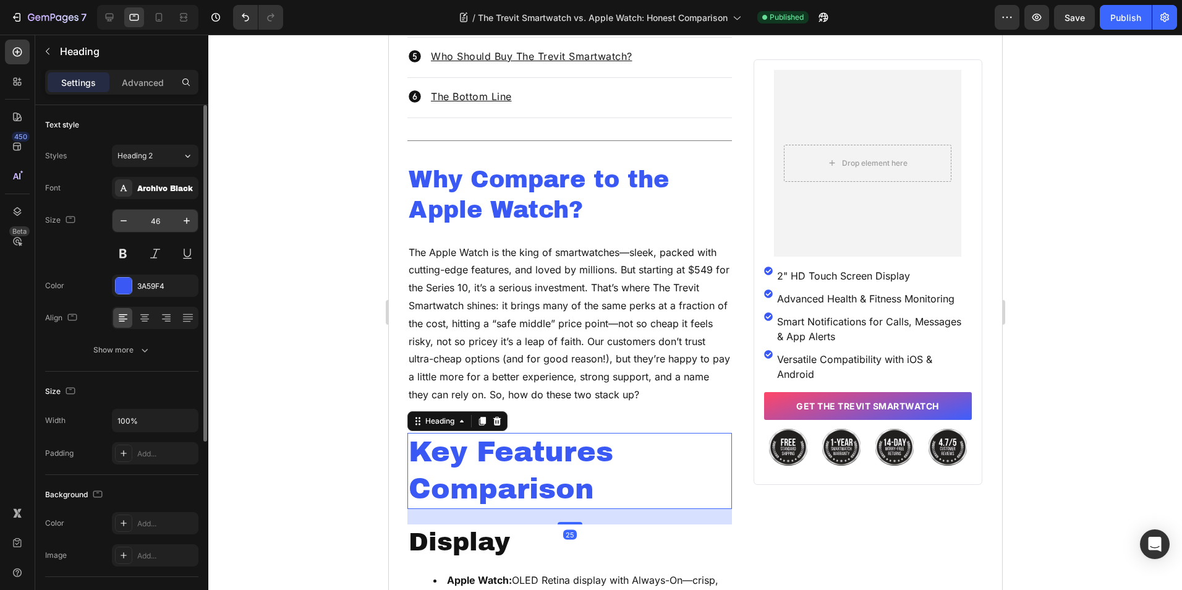
click at [157, 226] on input "46" at bounding box center [155, 221] width 41 height 22
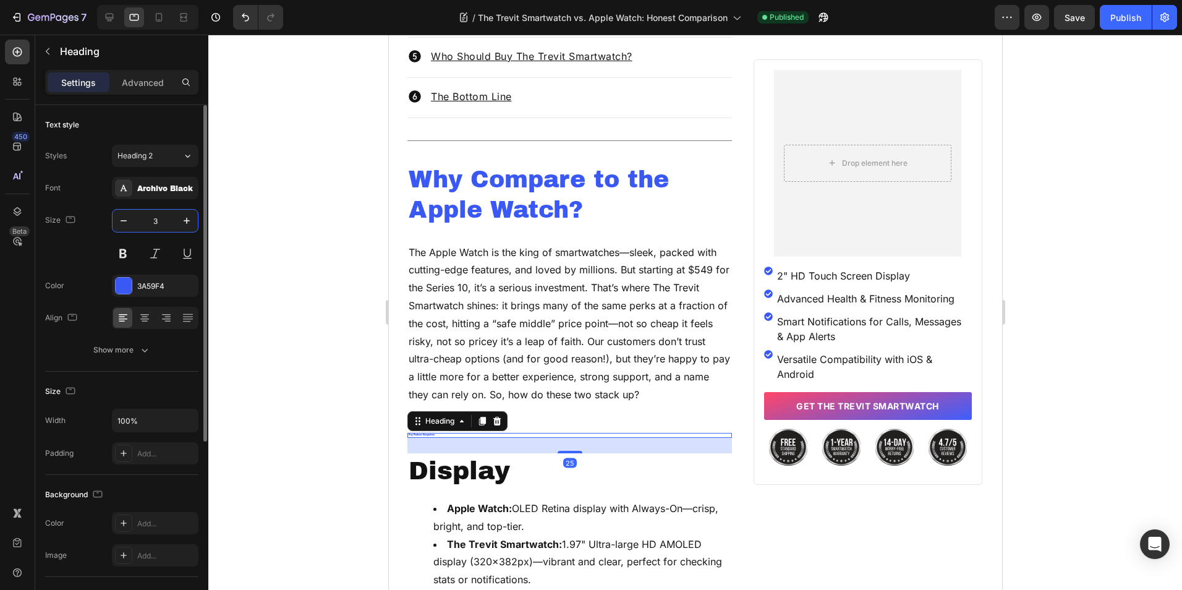
type input "38"
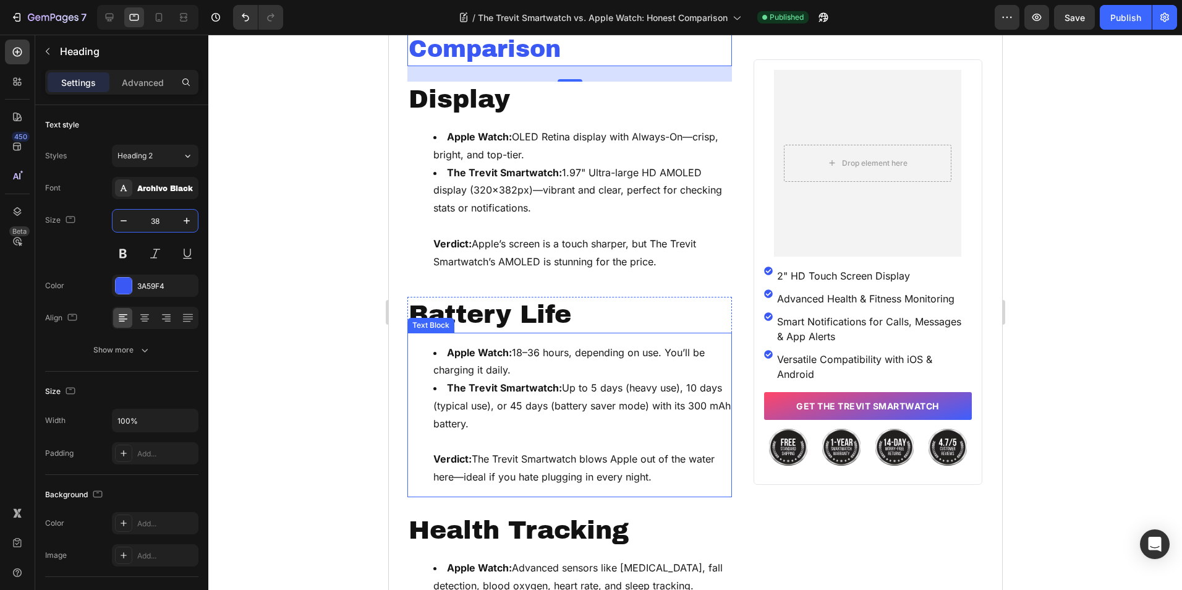
scroll to position [1360, 0]
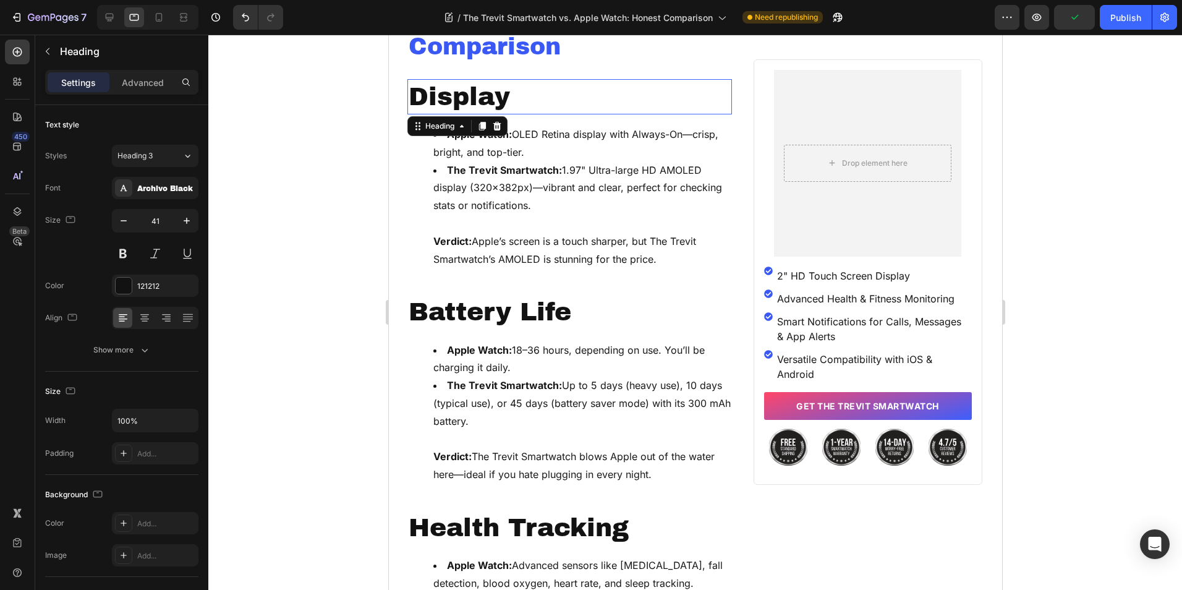
click at [528, 93] on h2 "Display" at bounding box center [569, 96] width 325 height 35
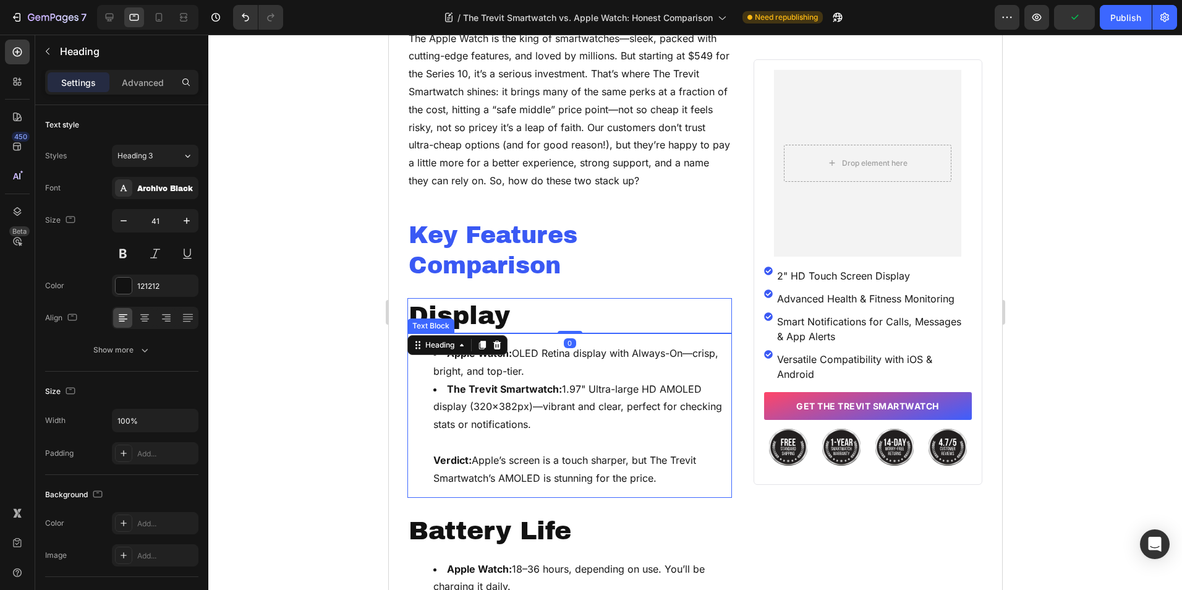
scroll to position [1113, 0]
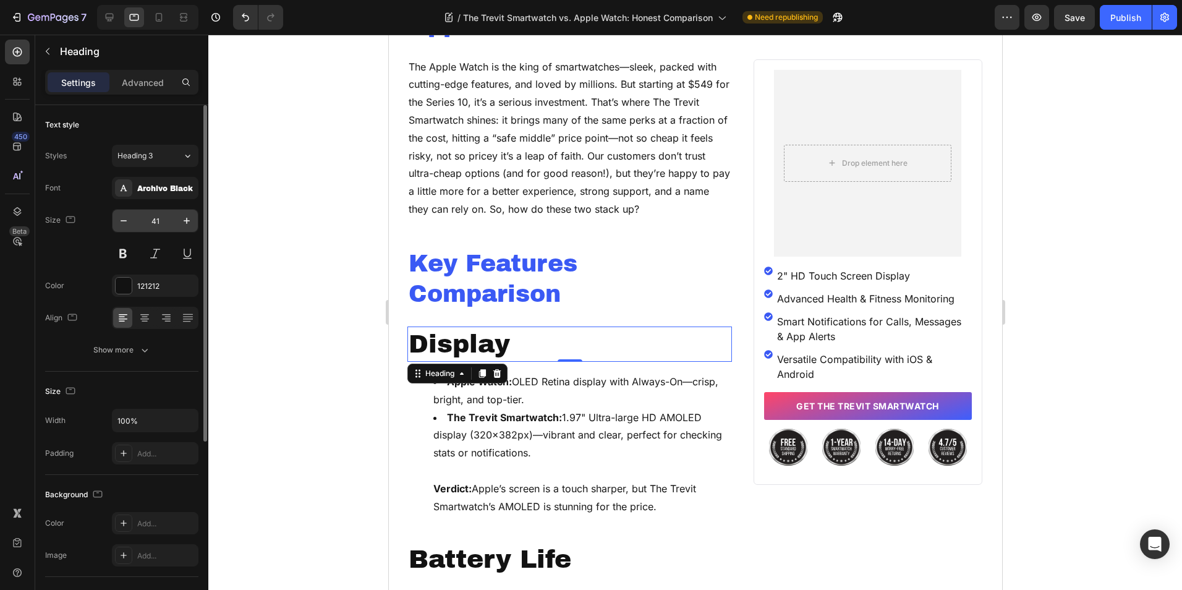
click at [153, 226] on input "41" at bounding box center [155, 221] width 41 height 22
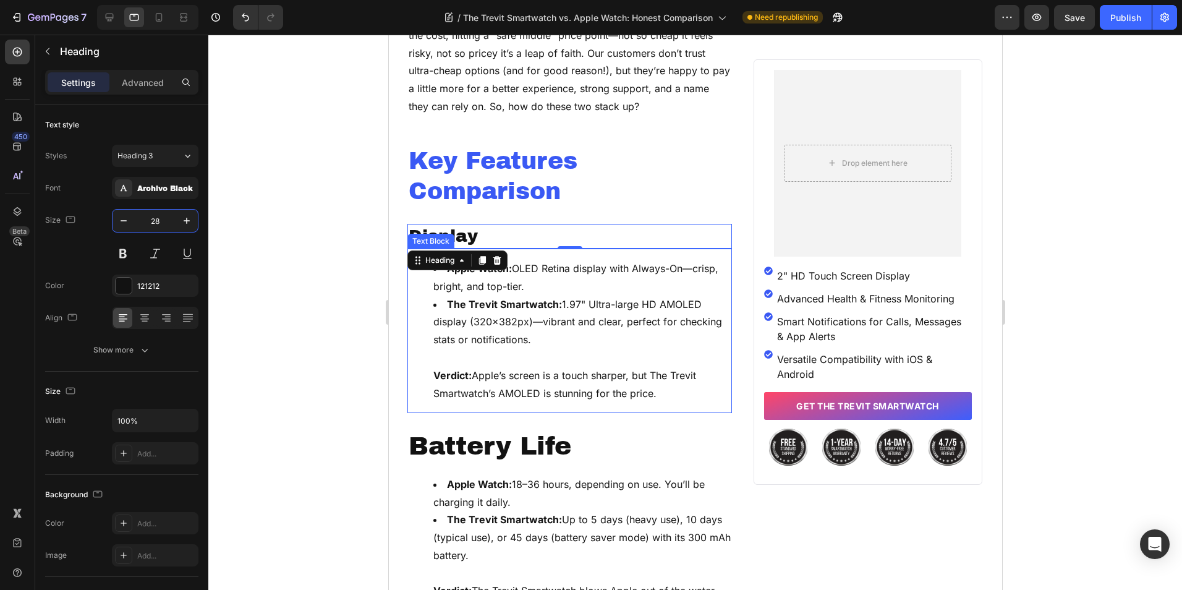
scroll to position [1236, 0]
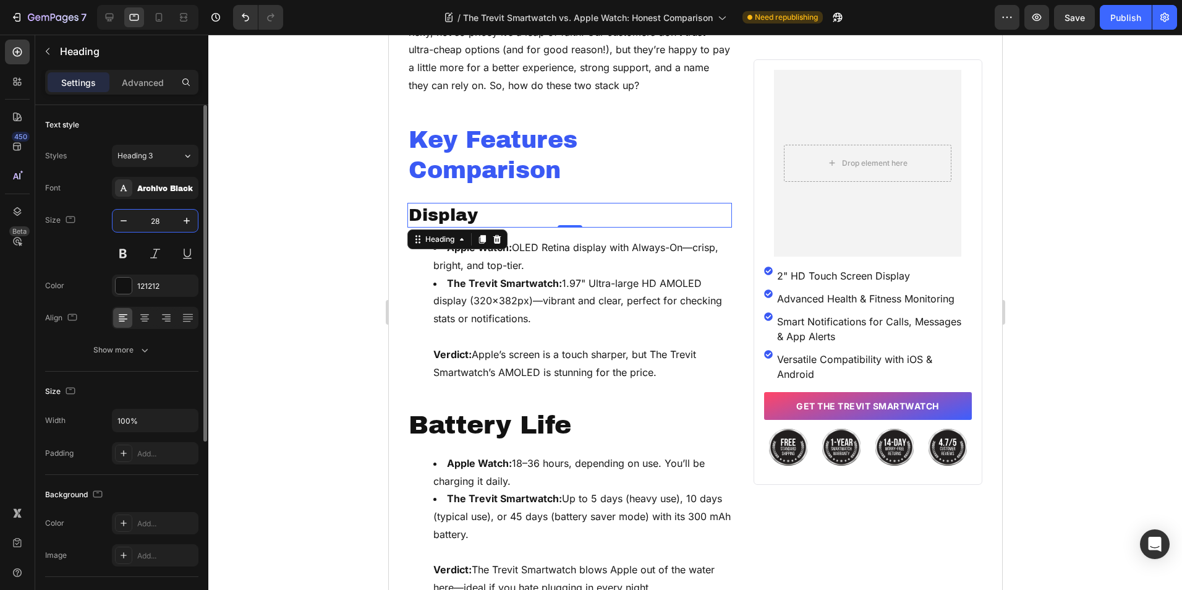
click at [158, 225] on input "28" at bounding box center [155, 221] width 41 height 22
type input "20"
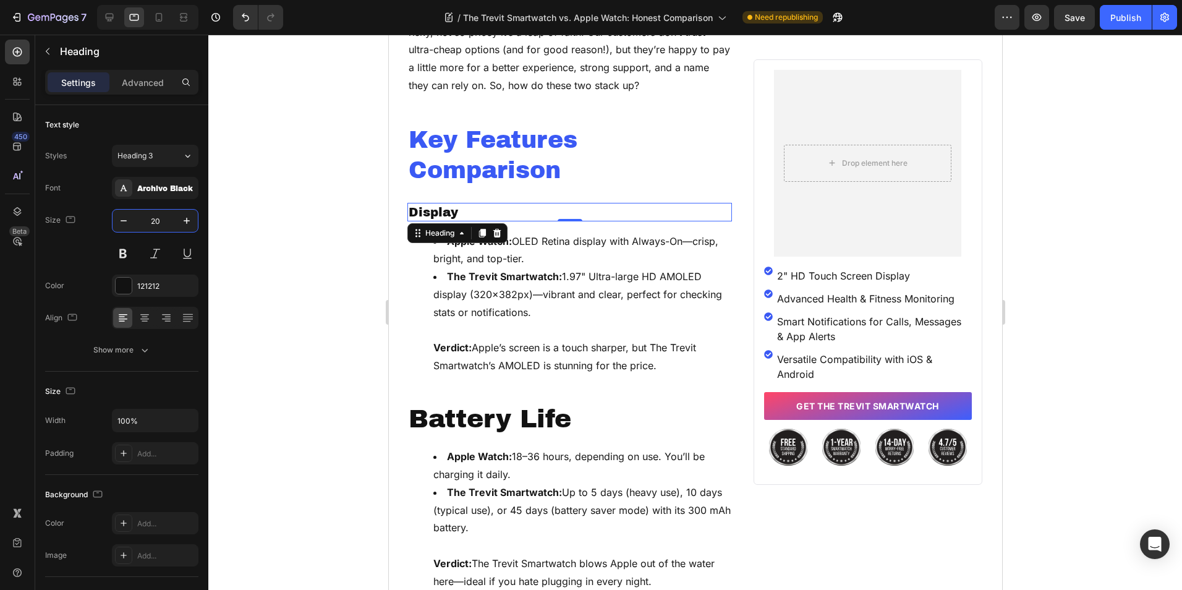
click at [574, 273] on li "The Trevit Smartwatch: 1.97" Ultra-large HD AMOLED display (320x382px)—vibrant …" at bounding box center [581, 321] width 297 height 107
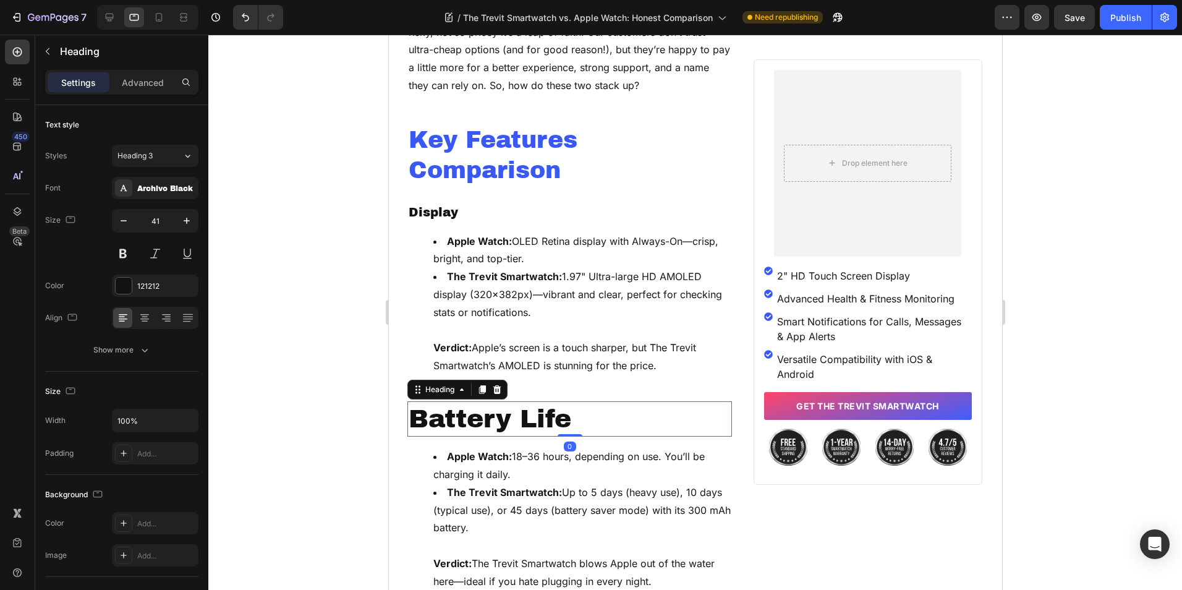
click at [549, 402] on h2 "Battery Life" at bounding box center [569, 418] width 325 height 35
click at [159, 224] on input "41" at bounding box center [155, 221] width 41 height 22
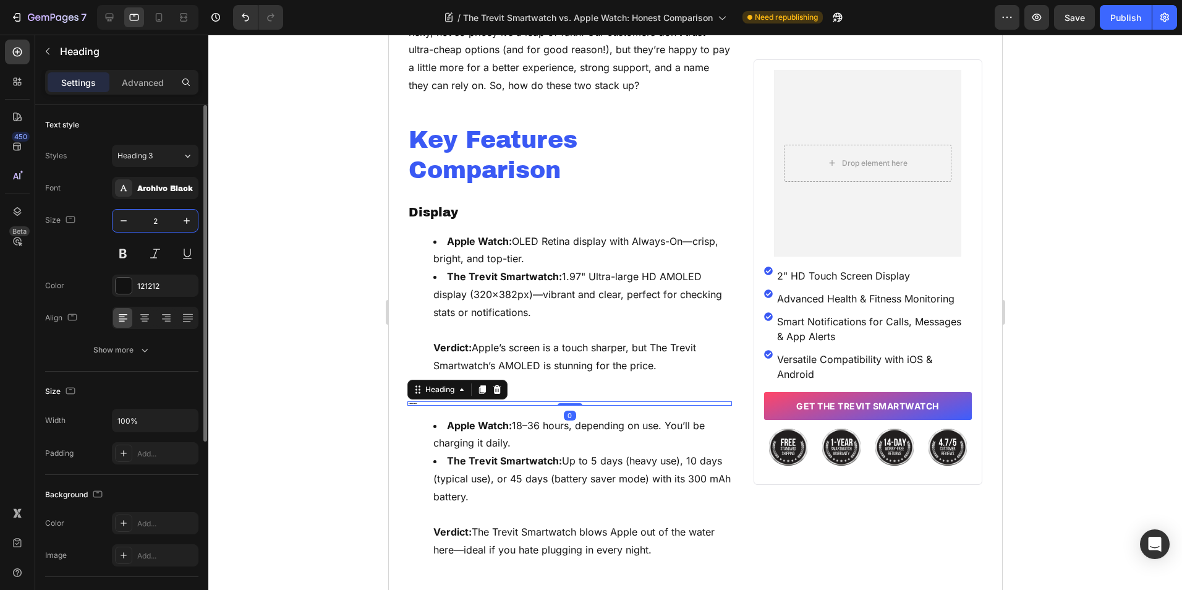
type input "20"
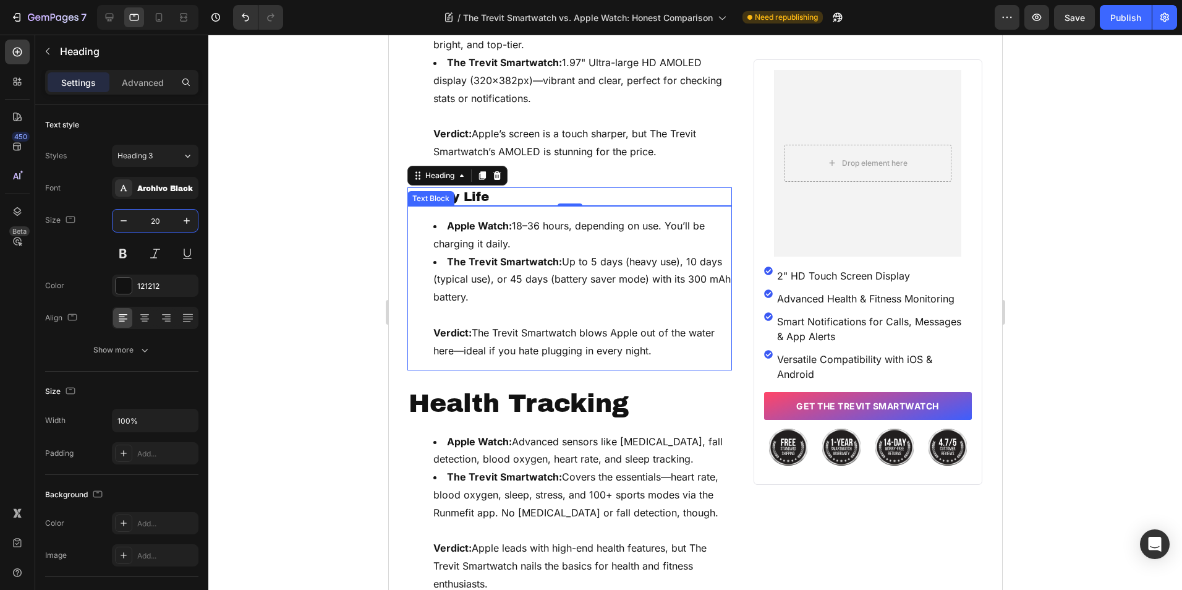
scroll to position [1484, 0]
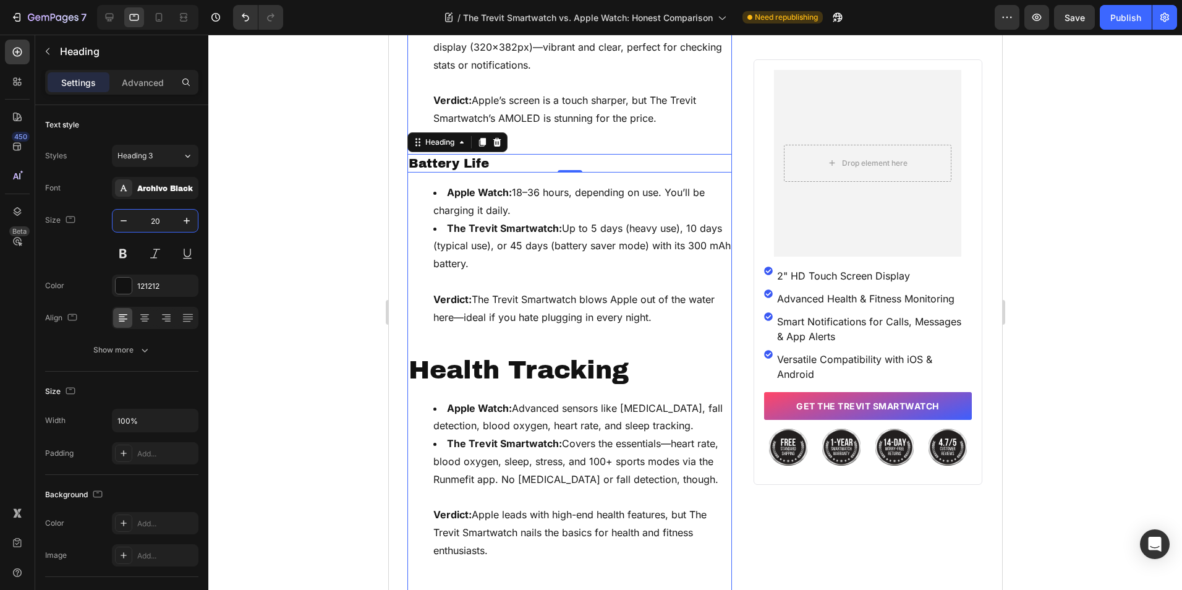
click at [472, 365] on h2 "Health Tracking" at bounding box center [569, 369] width 325 height 35
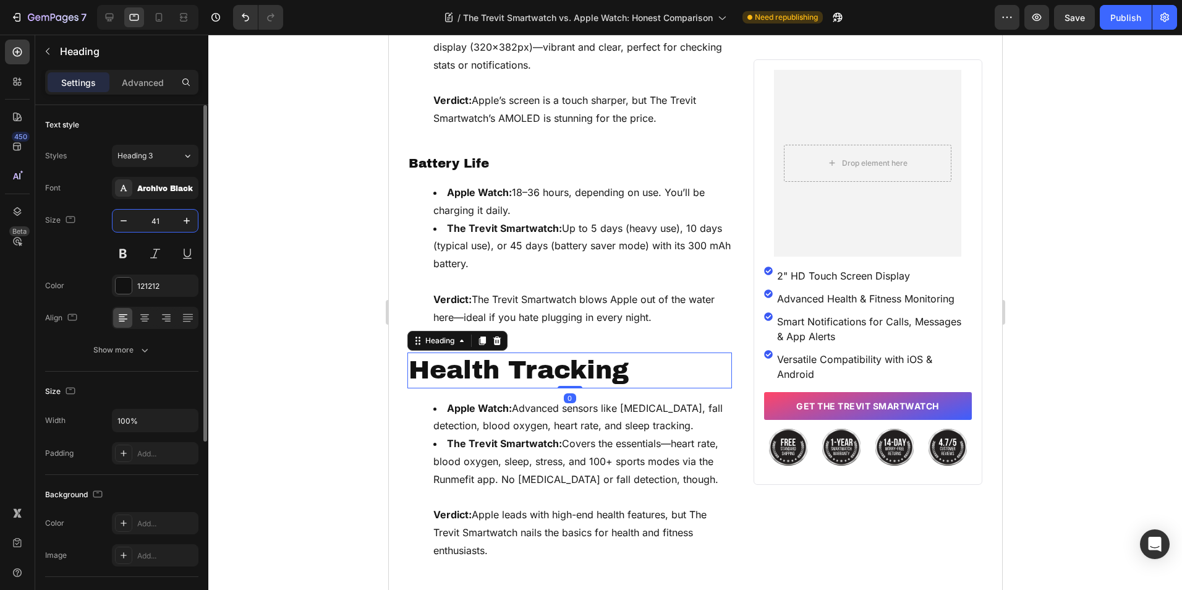
click at [156, 229] on input "41" at bounding box center [155, 221] width 41 height 22
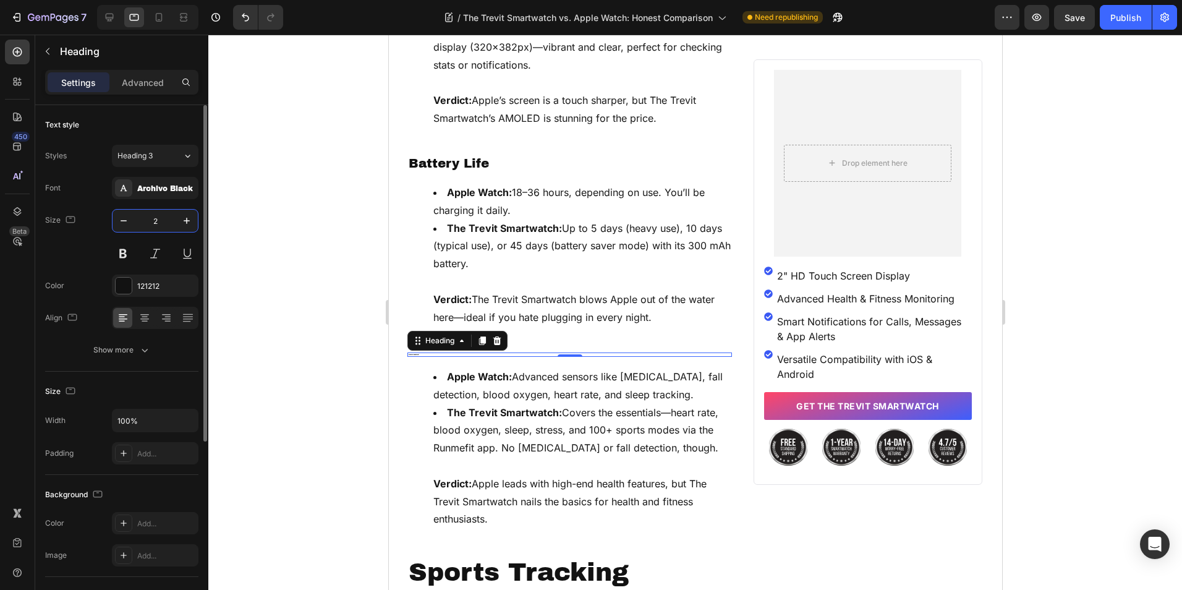
type input "20"
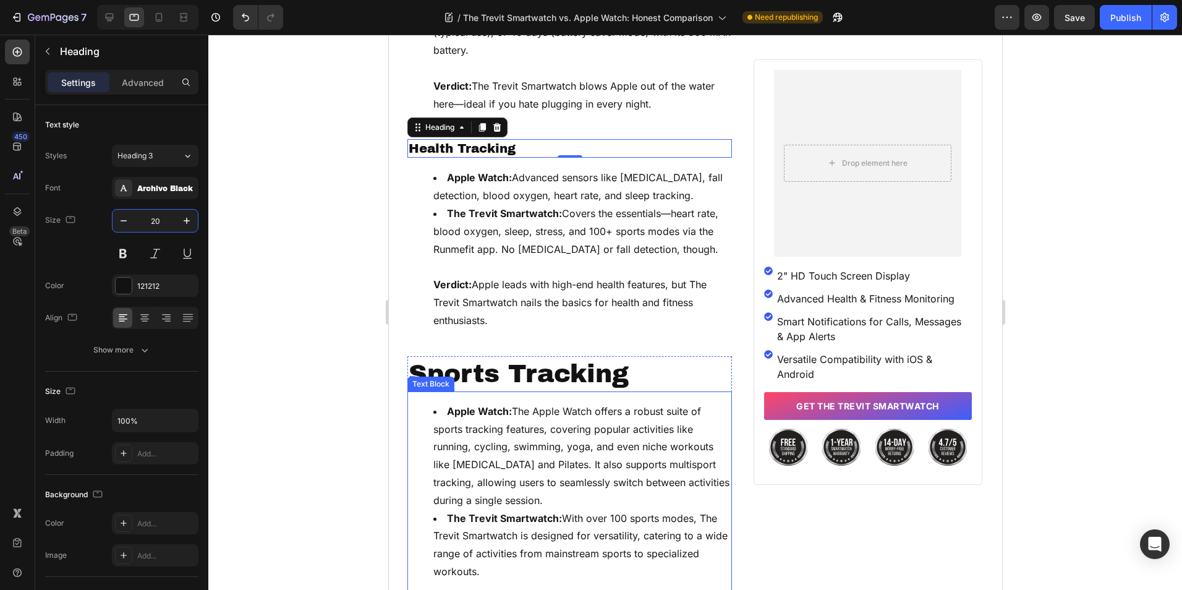
scroll to position [1731, 0]
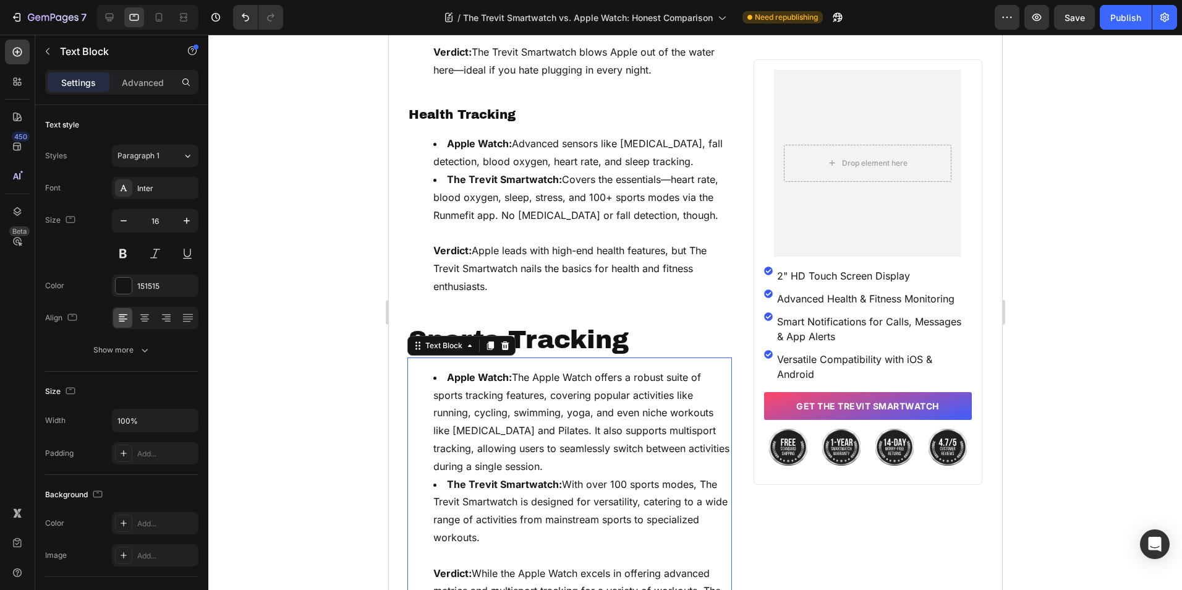
click at [536, 357] on div "Apple Watch: The Apple Watch offers a robust suite of sports tracking features,…" at bounding box center [569, 528] width 325 height 343
click at [573, 329] on h2 "Sports Tracking" at bounding box center [569, 339] width 325 height 35
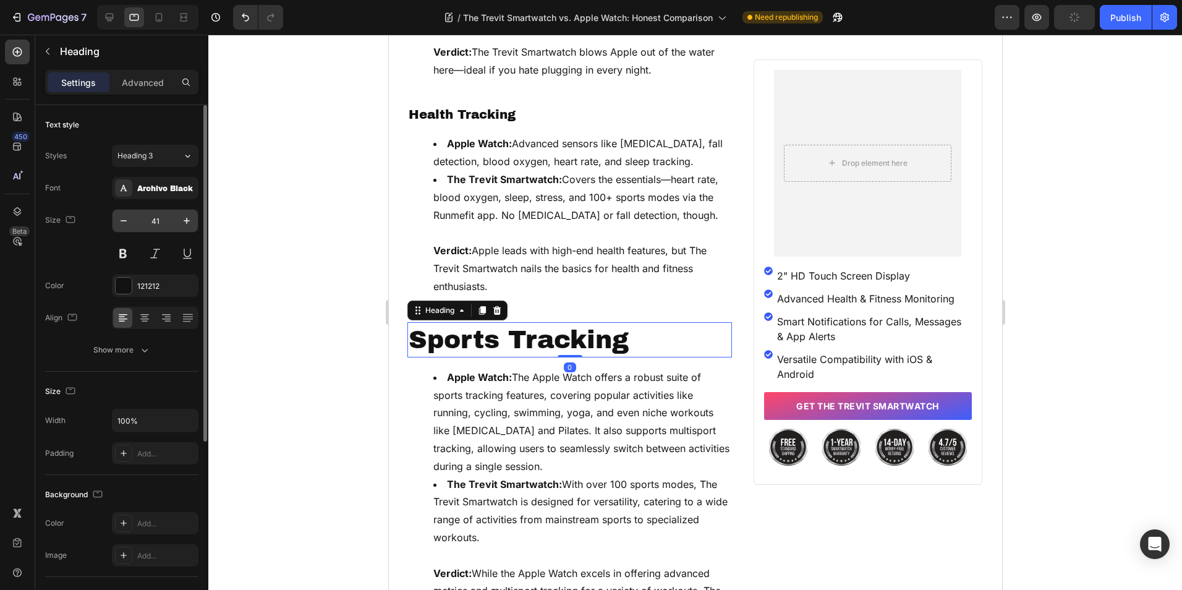
click at [155, 224] on input "41" at bounding box center [155, 221] width 41 height 22
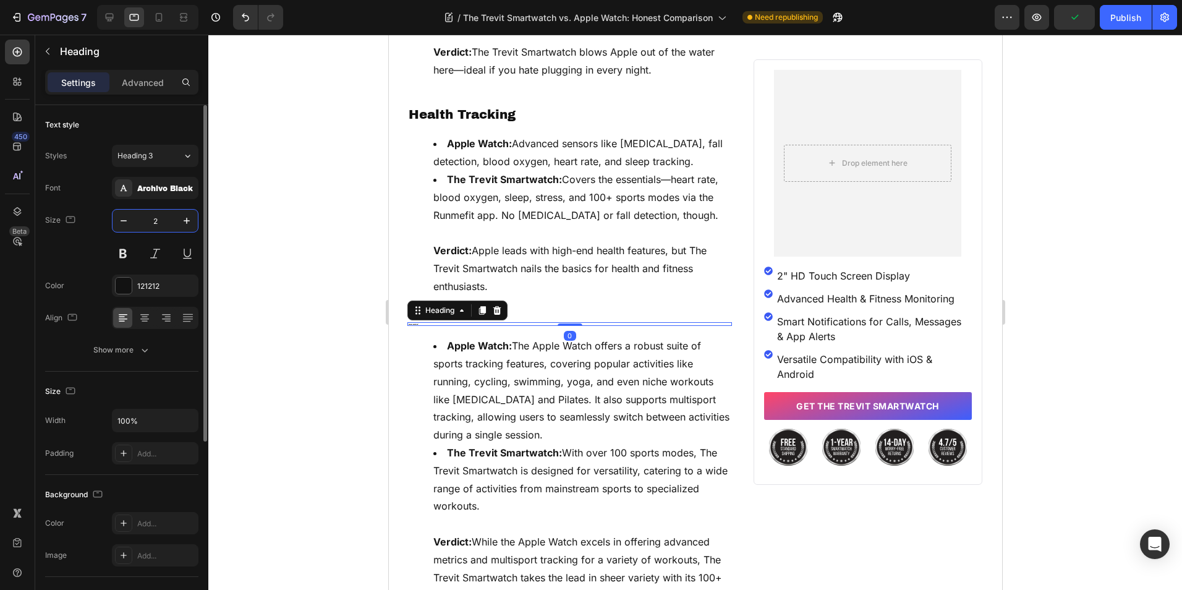
type input "20"
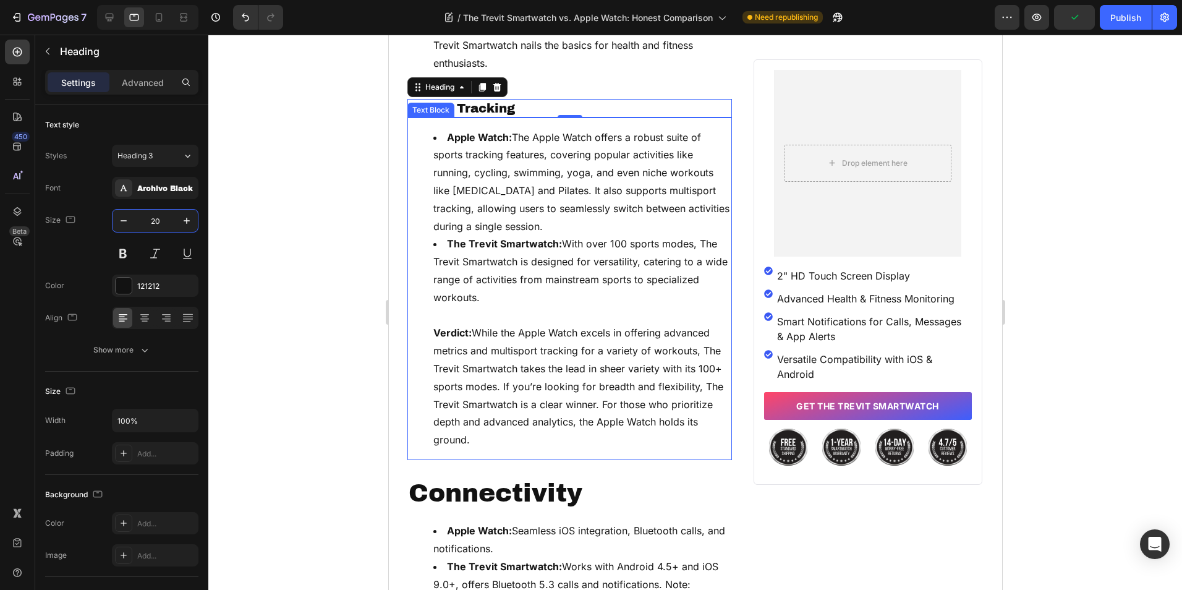
scroll to position [2102, 0]
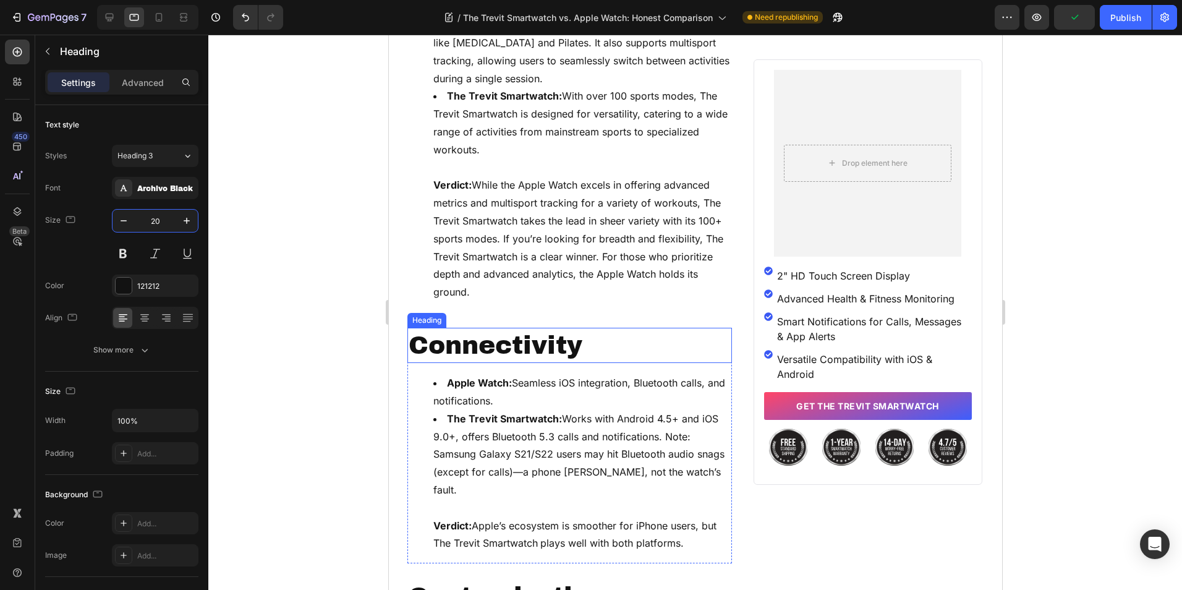
click at [489, 341] on h2 "Connectivity" at bounding box center [569, 345] width 325 height 35
click at [156, 211] on input "41" at bounding box center [155, 221] width 41 height 22
type input "20"
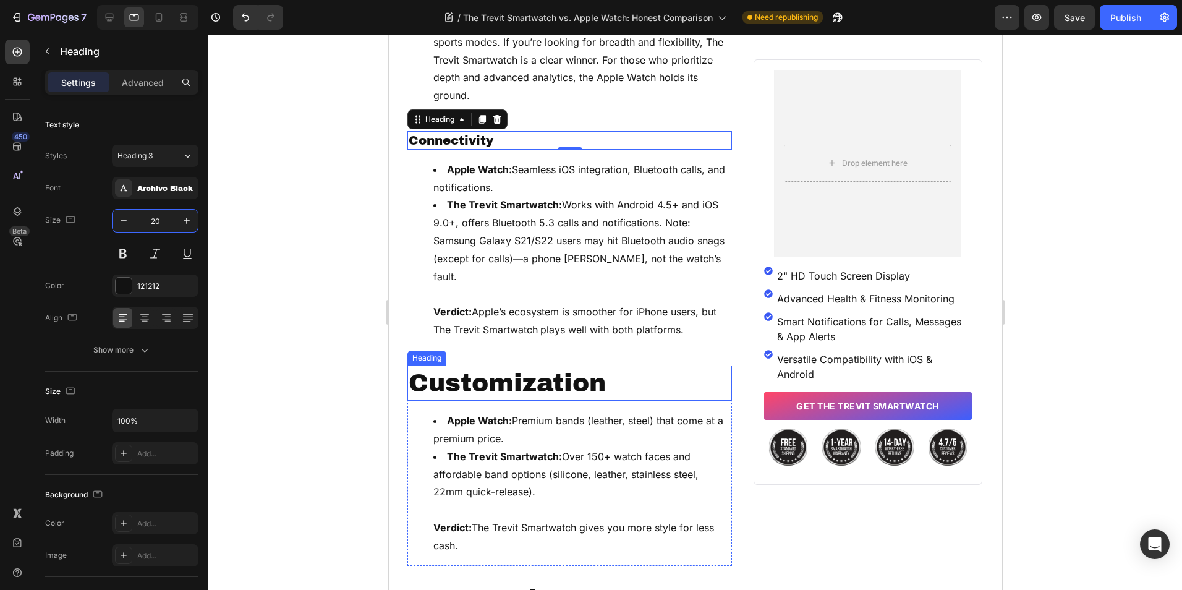
scroll to position [2473, 0]
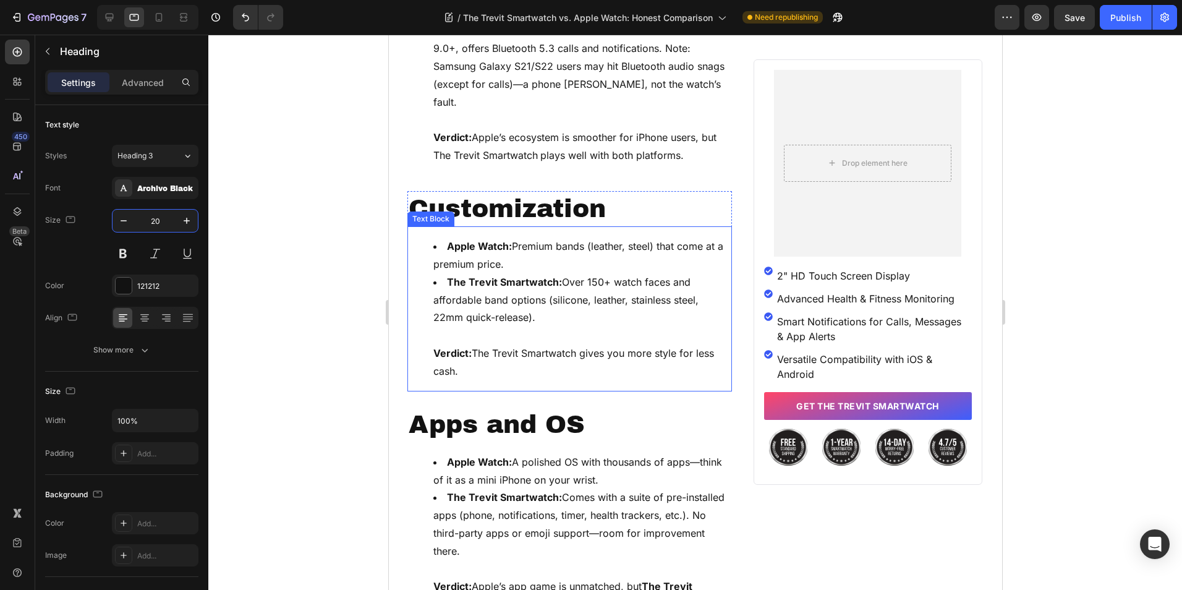
click at [507, 191] on h2 "Customization" at bounding box center [569, 208] width 325 height 35
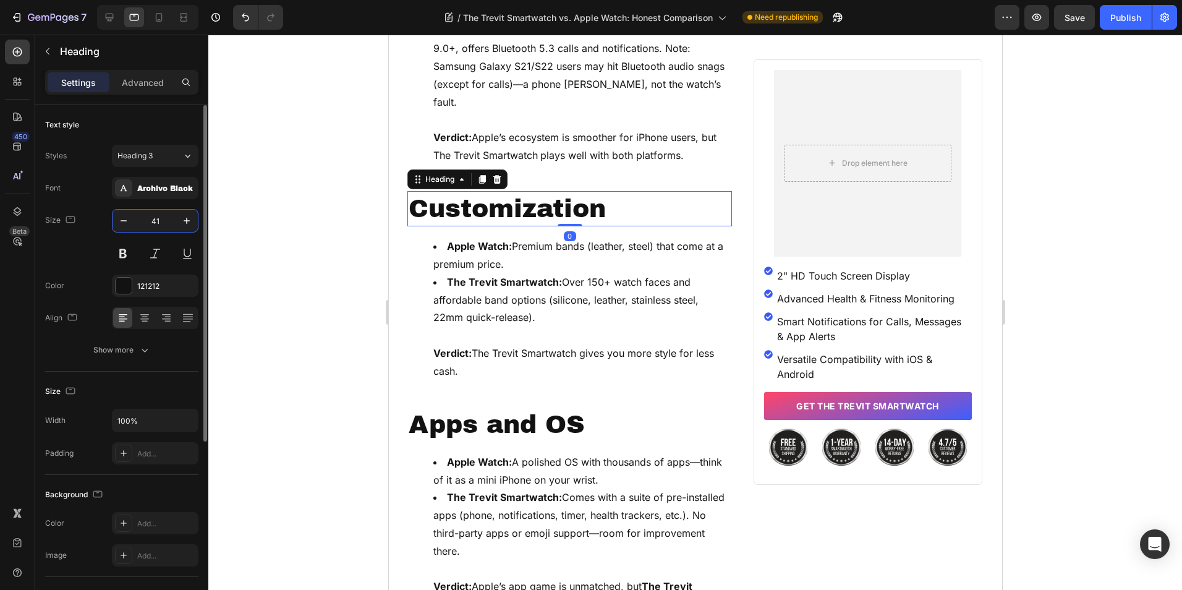
click at [153, 218] on input "41" at bounding box center [155, 221] width 41 height 22
type input "20"
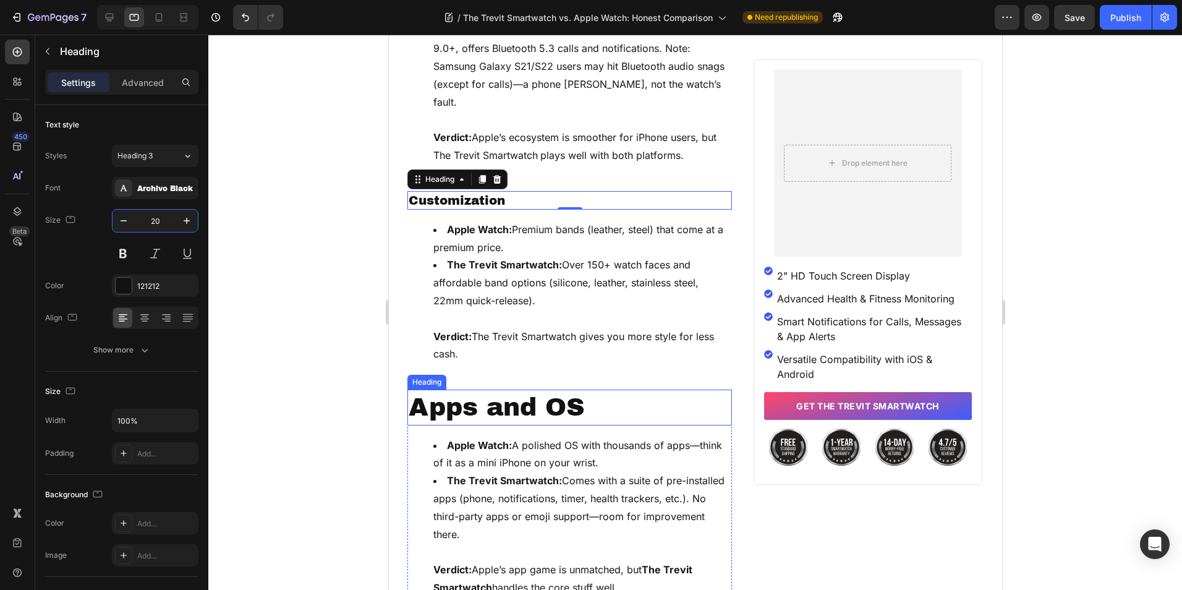
click at [470, 389] on h2 "Apps and OS" at bounding box center [569, 406] width 325 height 35
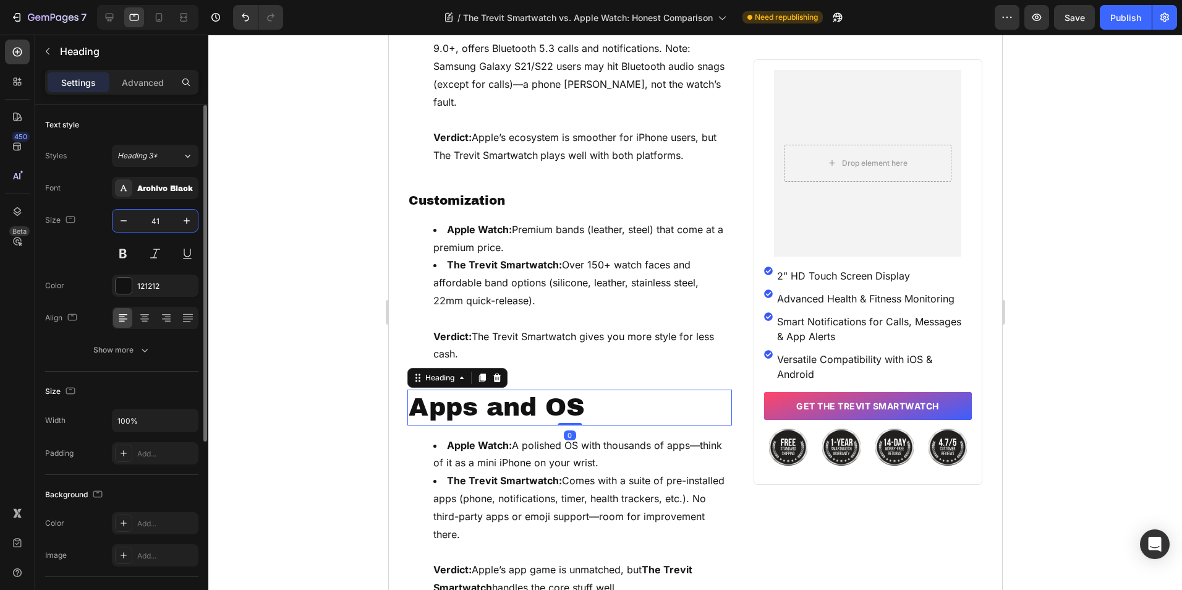
click at [151, 215] on input "41" at bounding box center [155, 221] width 41 height 22
type input "20"
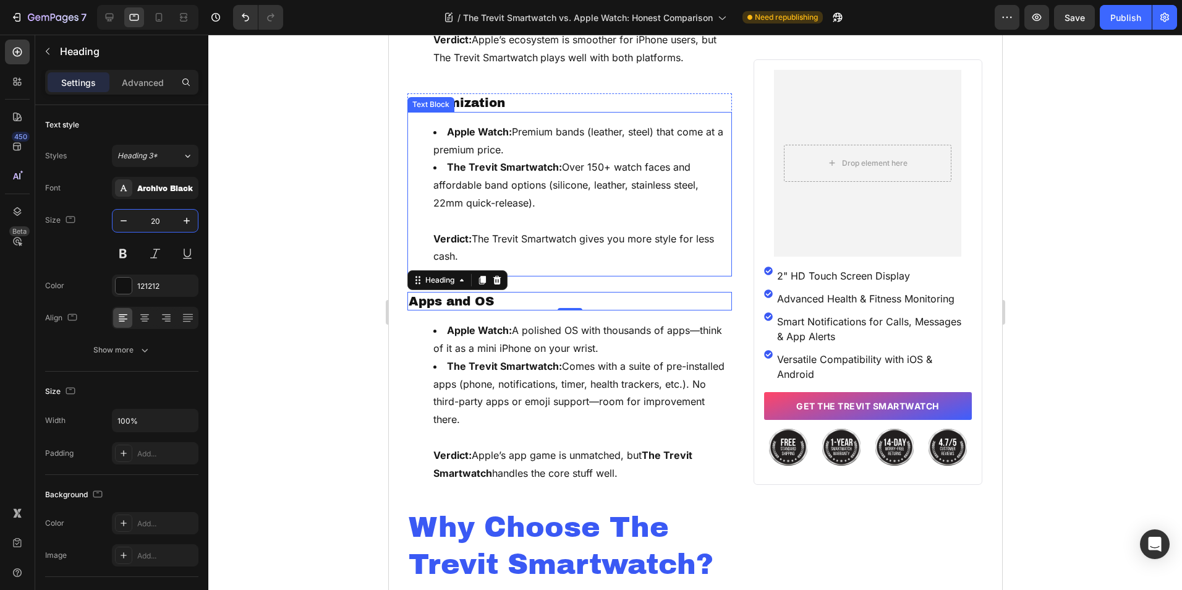
scroll to position [2782, 0]
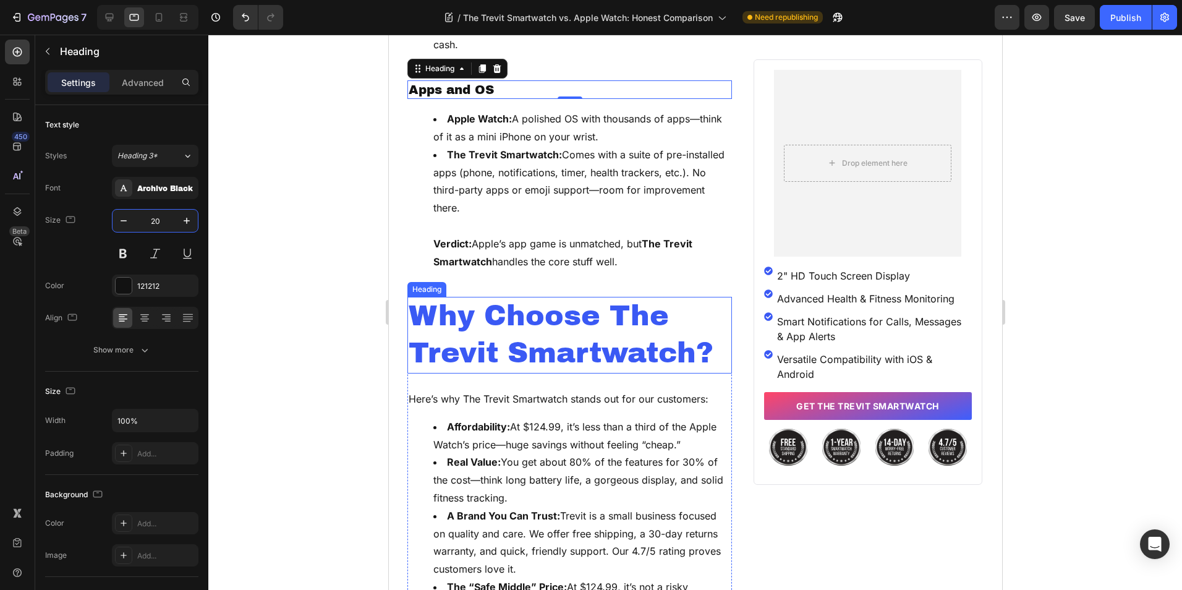
click at [504, 297] on h2 "Why Choose The Trevit Smartwatch?" at bounding box center [569, 335] width 325 height 77
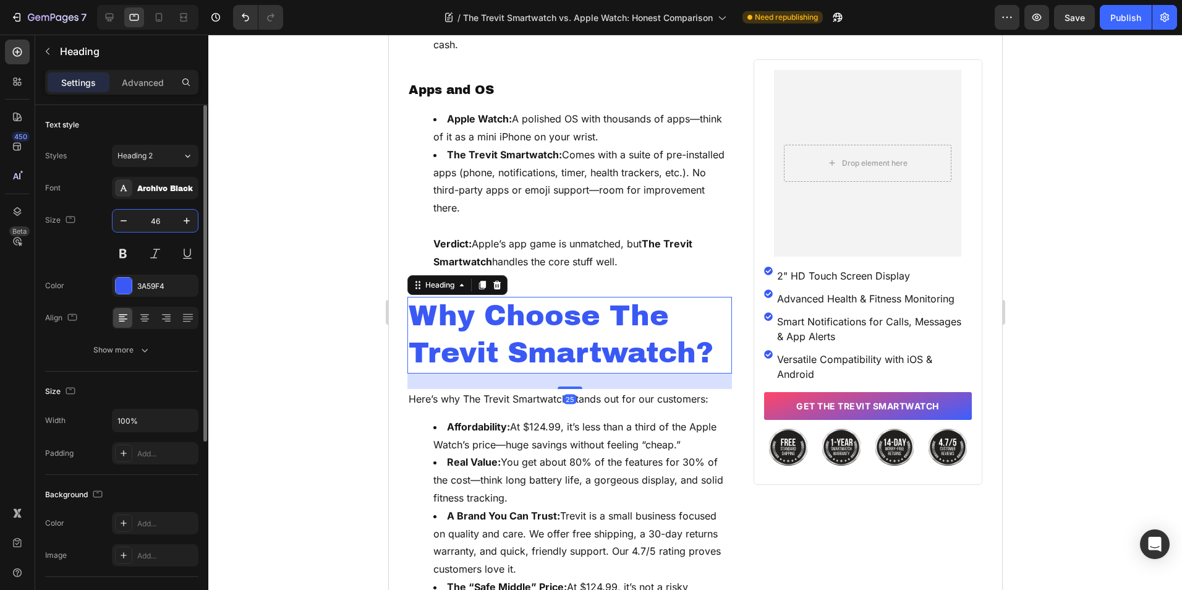
click at [158, 225] on input "46" at bounding box center [155, 221] width 41 height 22
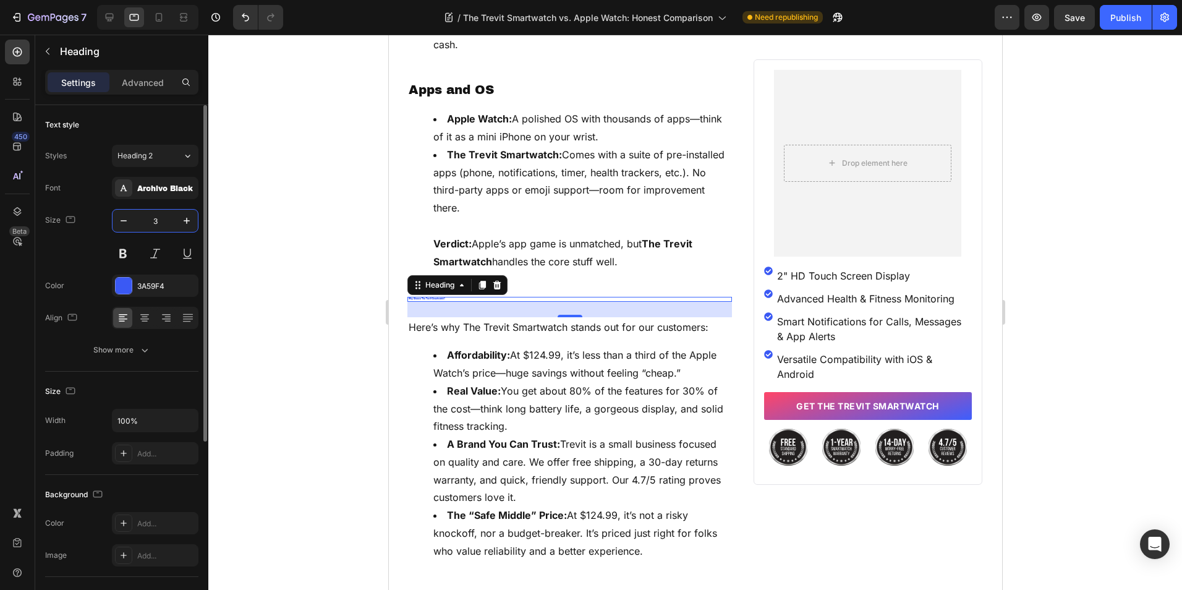
type input "38"
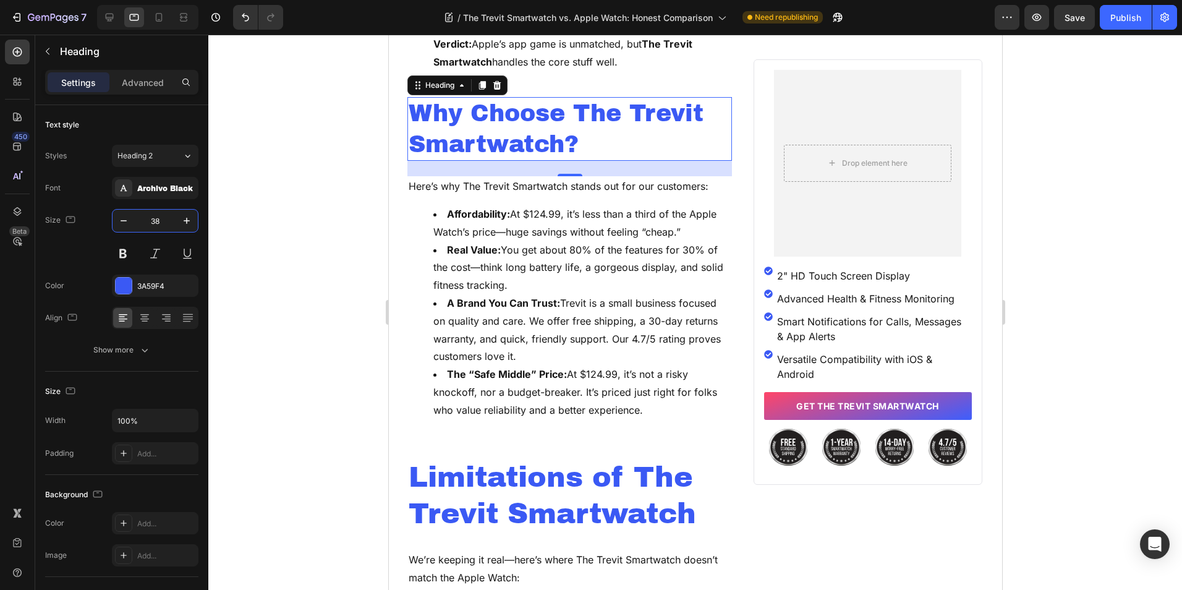
scroll to position [3091, 0]
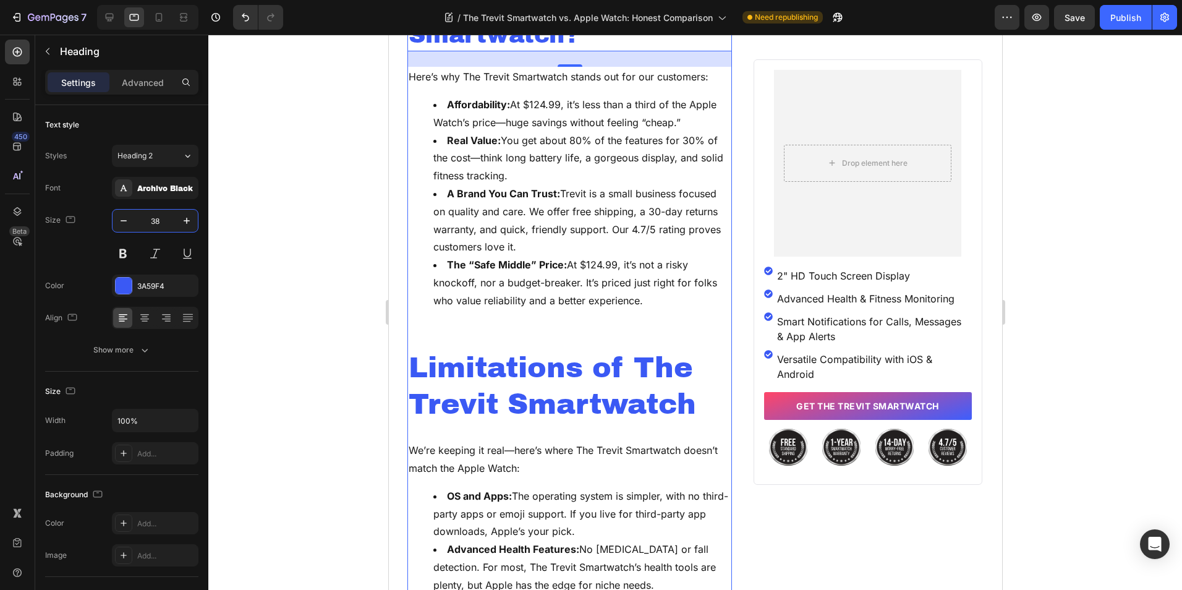
click at [495, 349] on h2 "Limitations of The Trevit Smartwatch" at bounding box center [569, 387] width 325 height 77
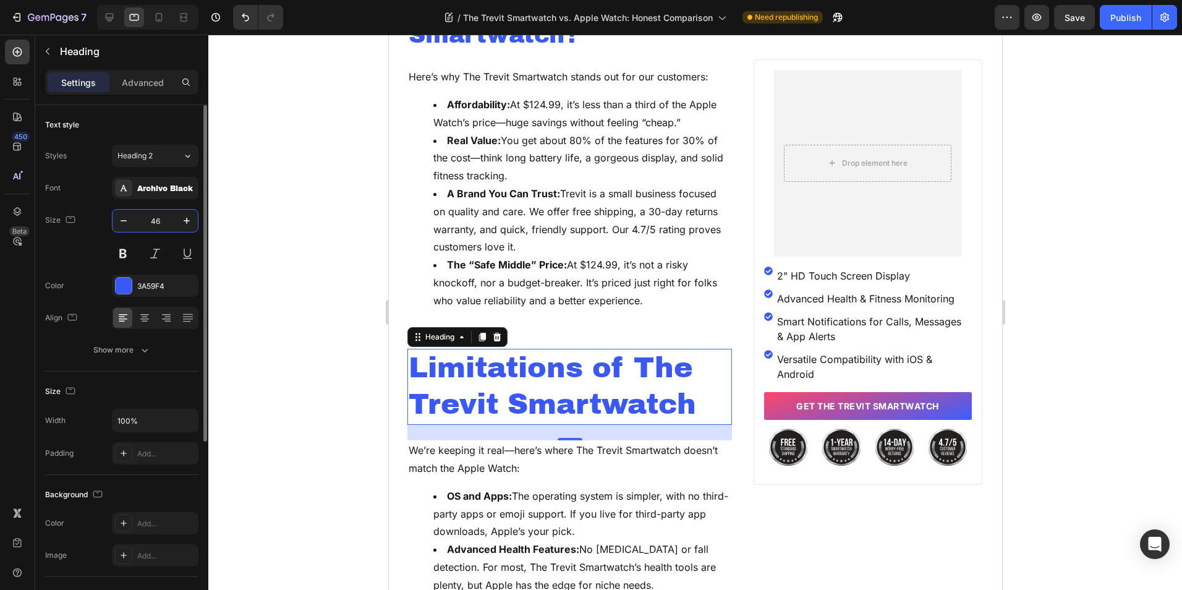
click at [156, 219] on input "46" at bounding box center [155, 221] width 41 height 22
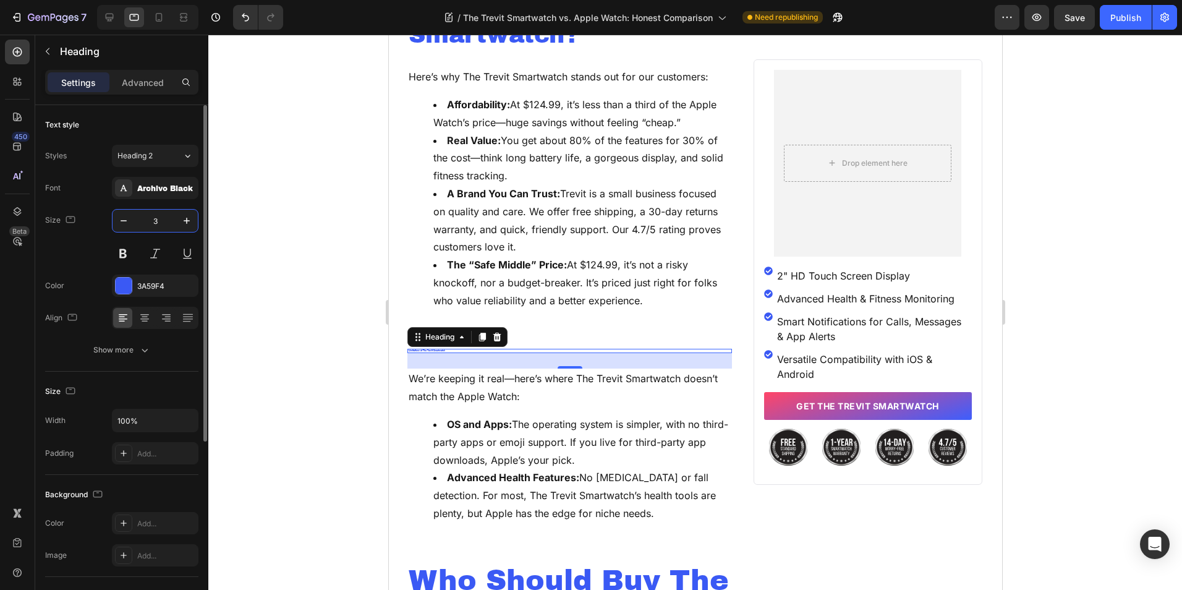
type input "38"
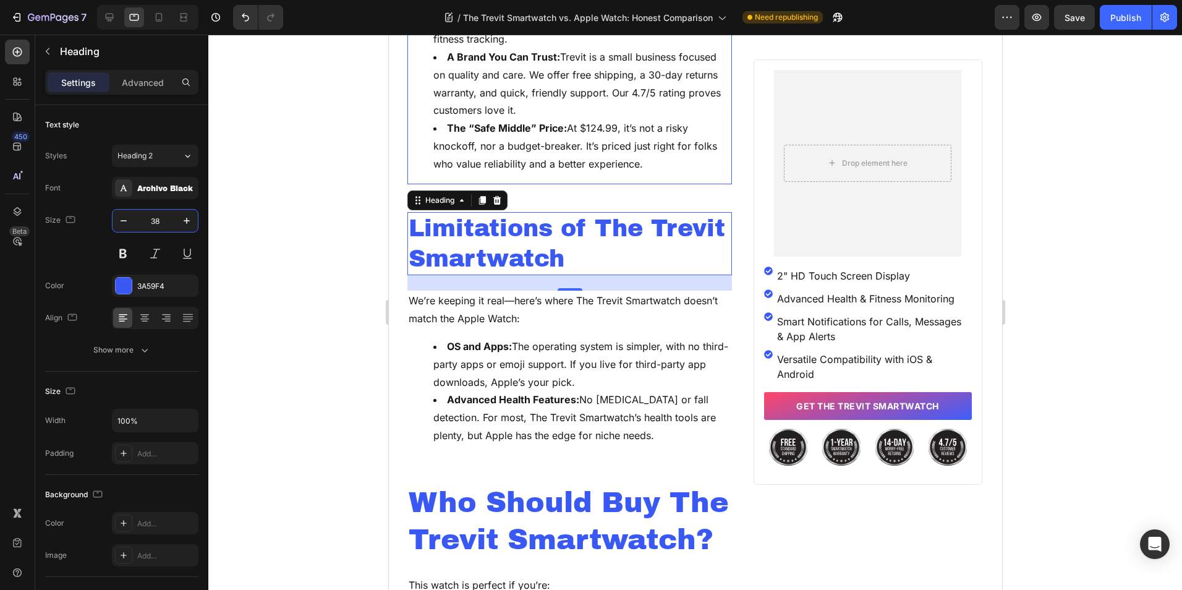
scroll to position [3277, 0]
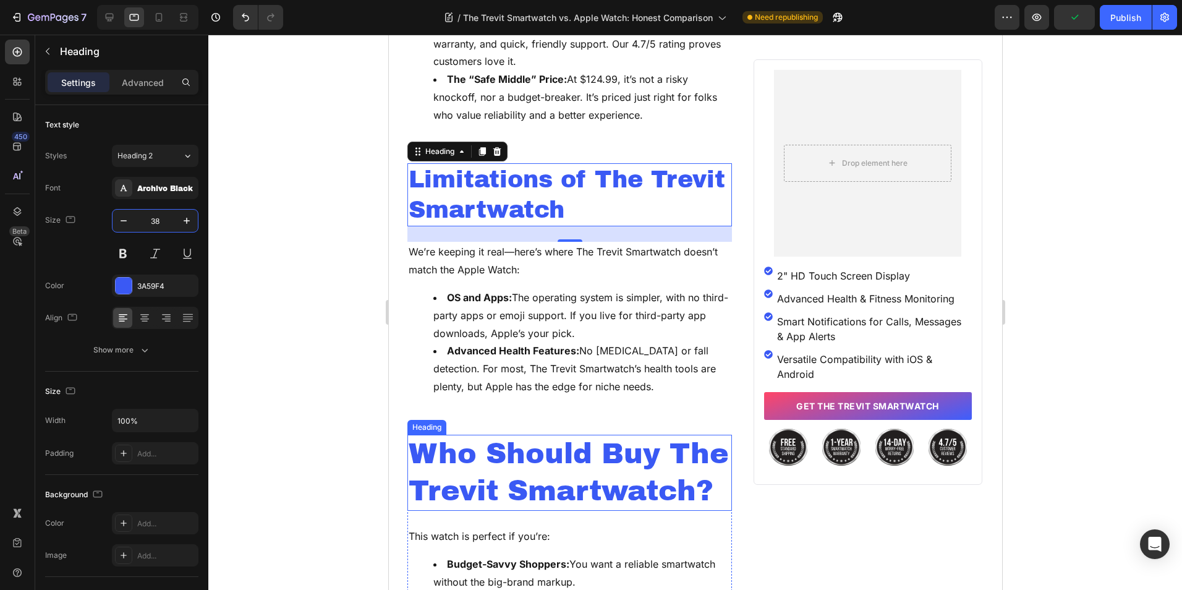
click at [470, 441] on h2 "Who Should Buy The Trevit Smartwatch?" at bounding box center [569, 473] width 325 height 77
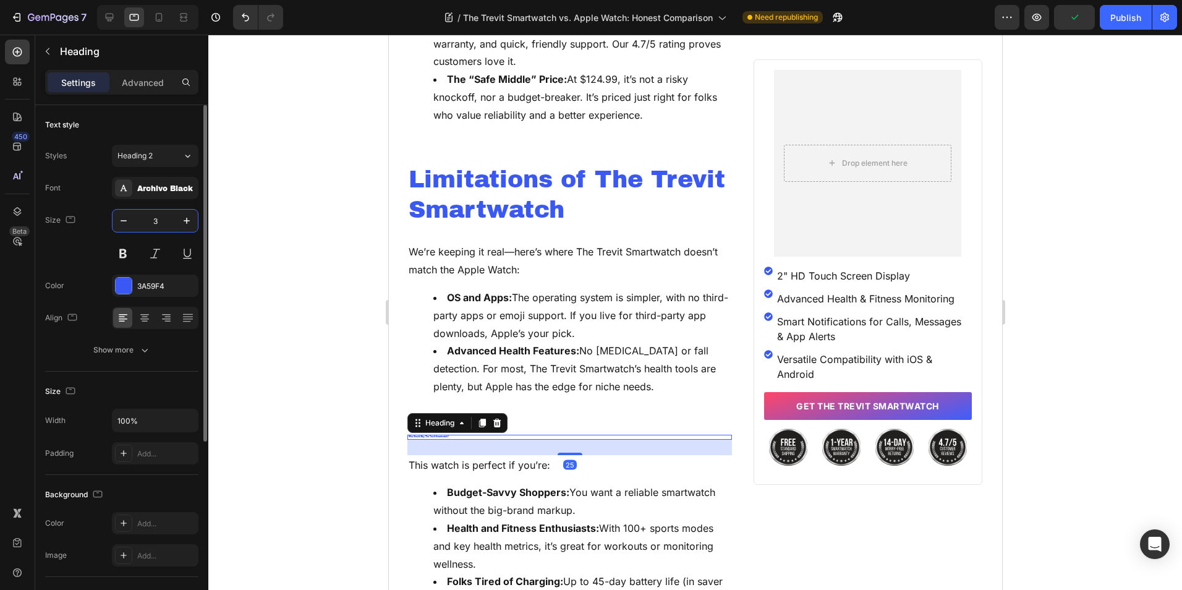
type input "38"
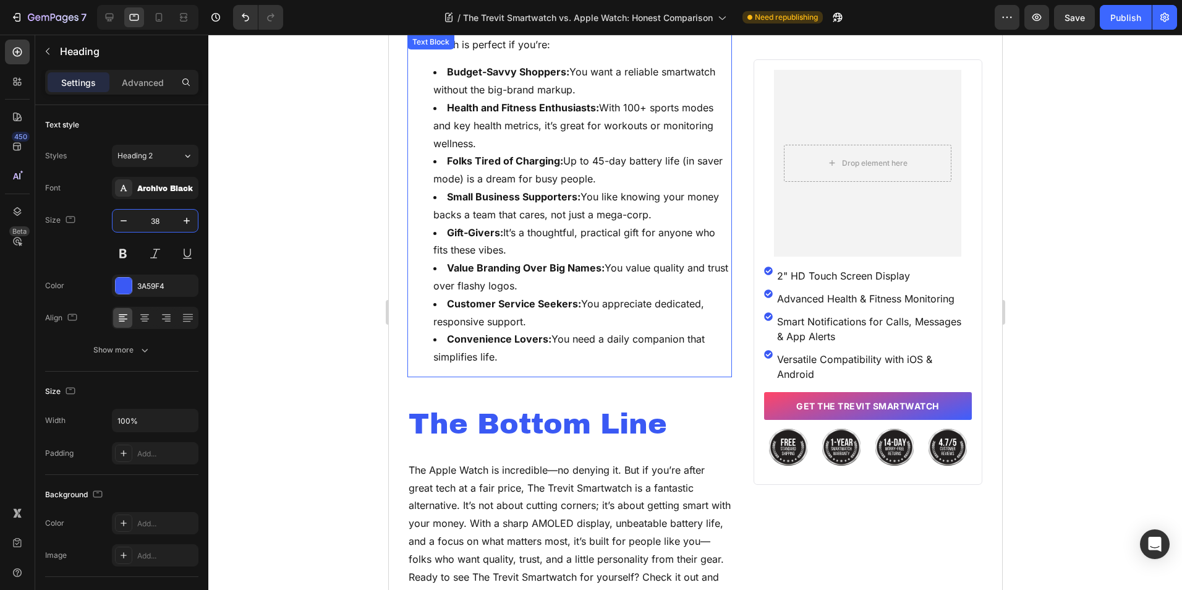
scroll to position [3771, 0]
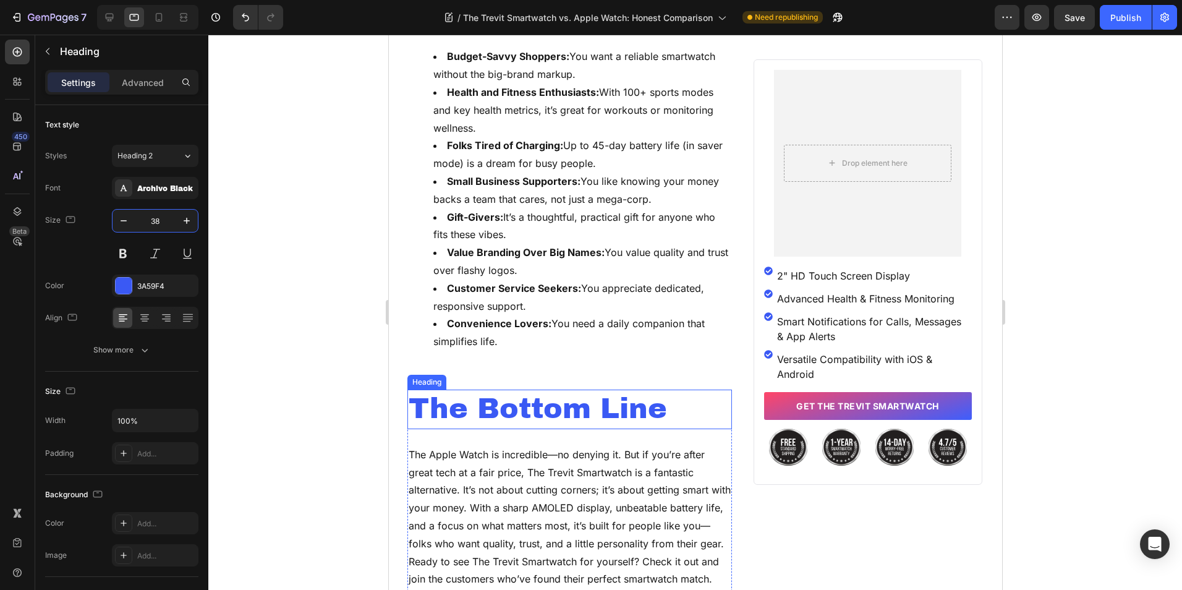
click at [519, 389] on h2 "The Bottom Line" at bounding box center [569, 409] width 325 height 40
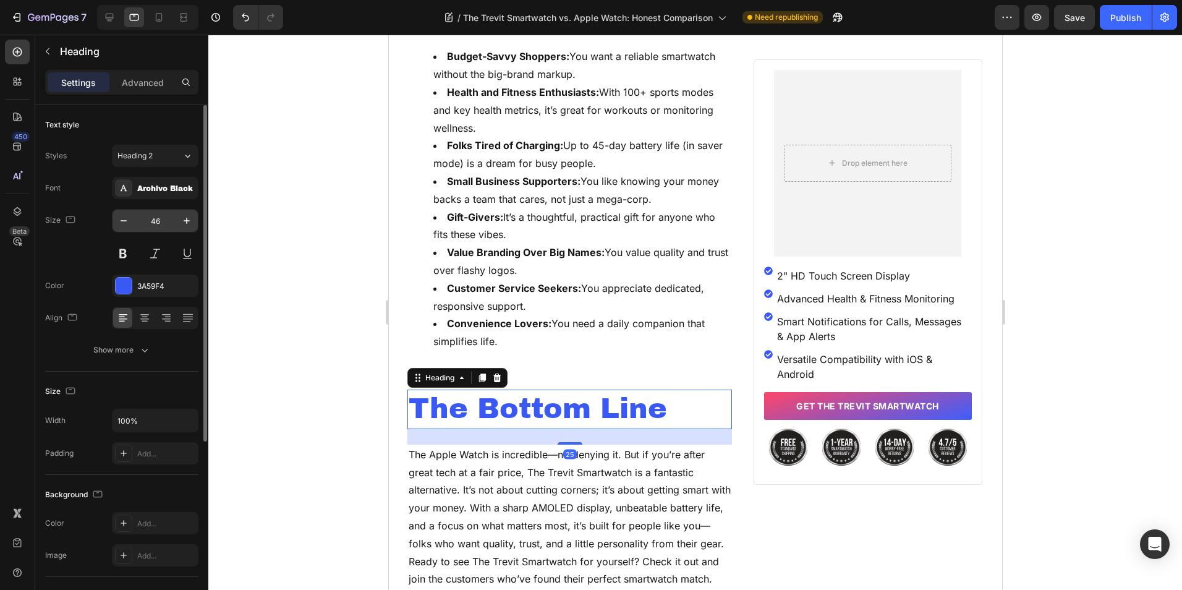
click at [160, 219] on input "46" at bounding box center [155, 221] width 41 height 22
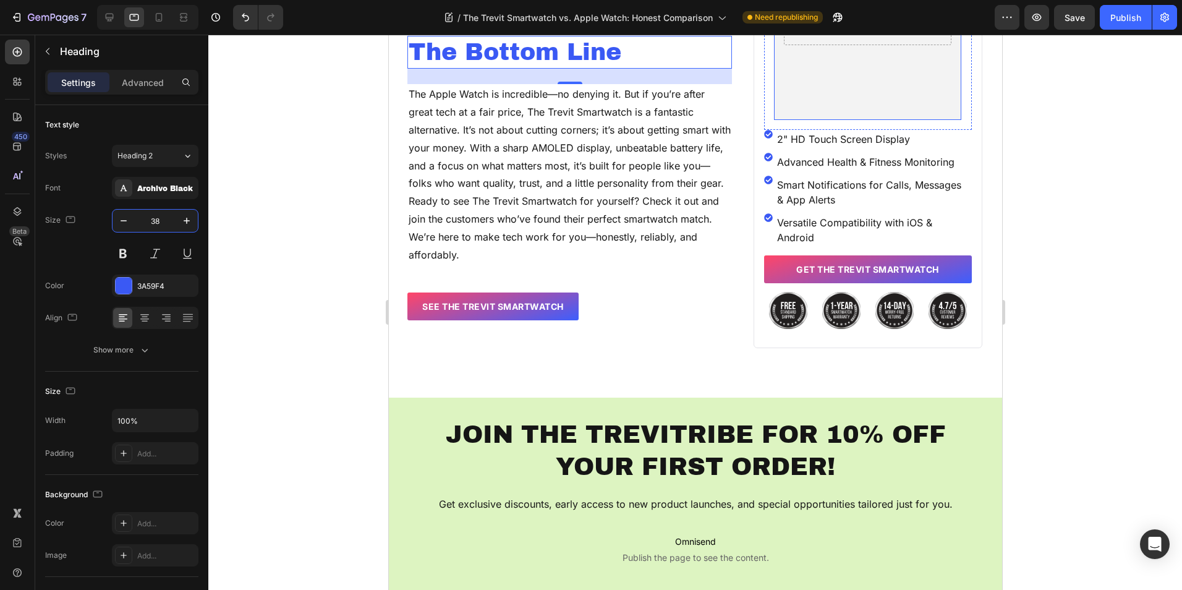
scroll to position [4142, 0]
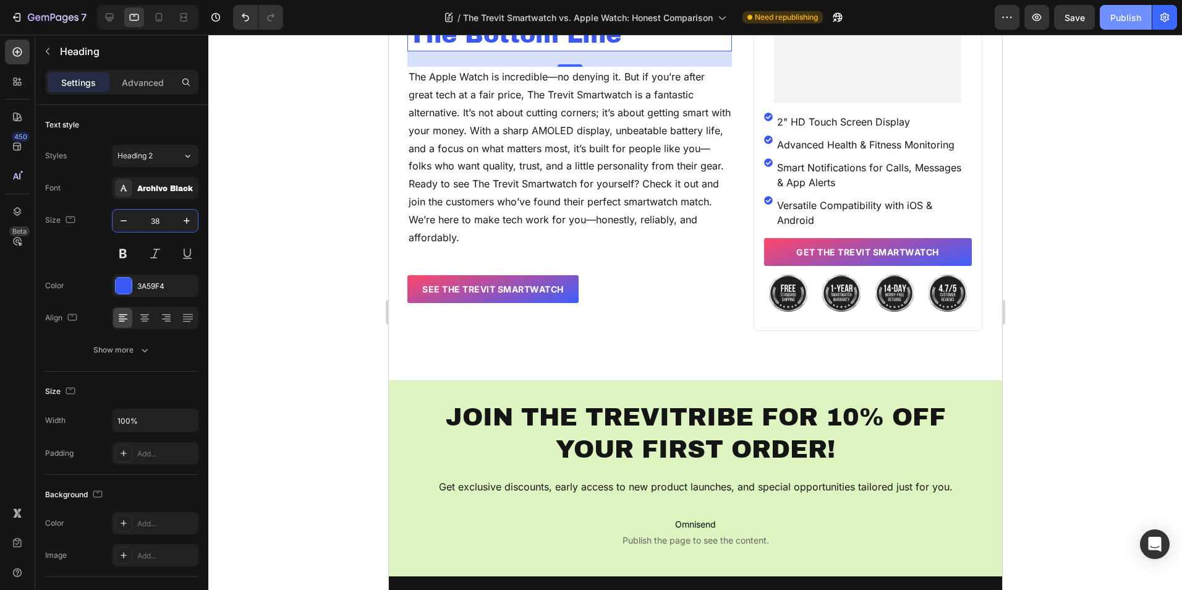
type input "38"
click at [1123, 13] on div "Publish" at bounding box center [1125, 17] width 31 height 13
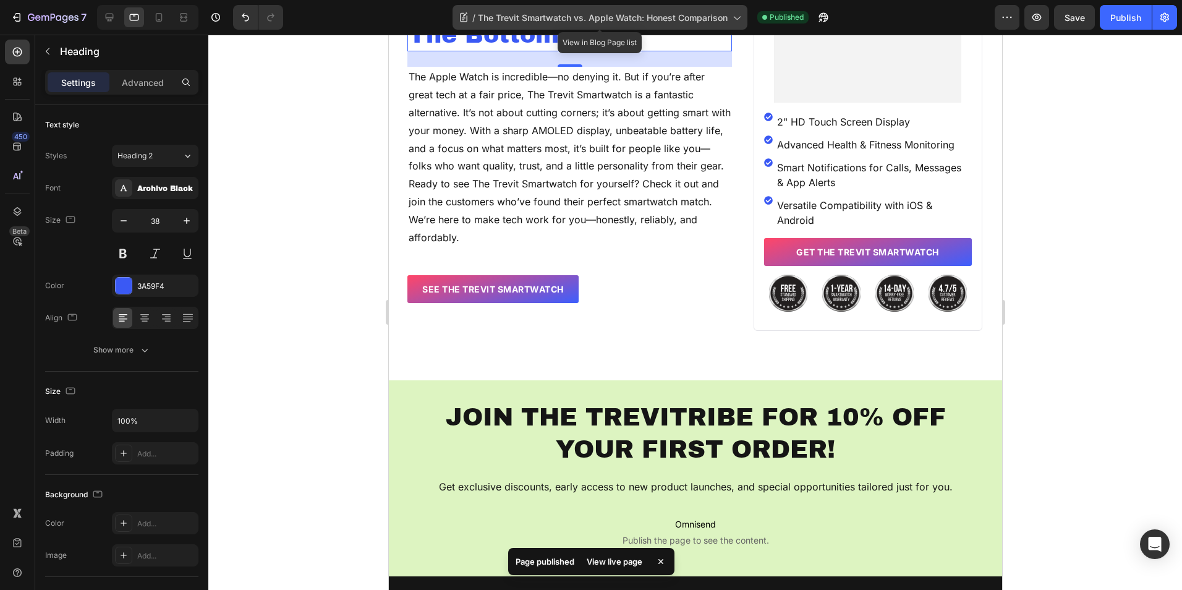
click at [670, 21] on span "The Trevit Smartwatch vs. Apple Watch: Honest Comparison" at bounding box center [603, 17] width 250 height 13
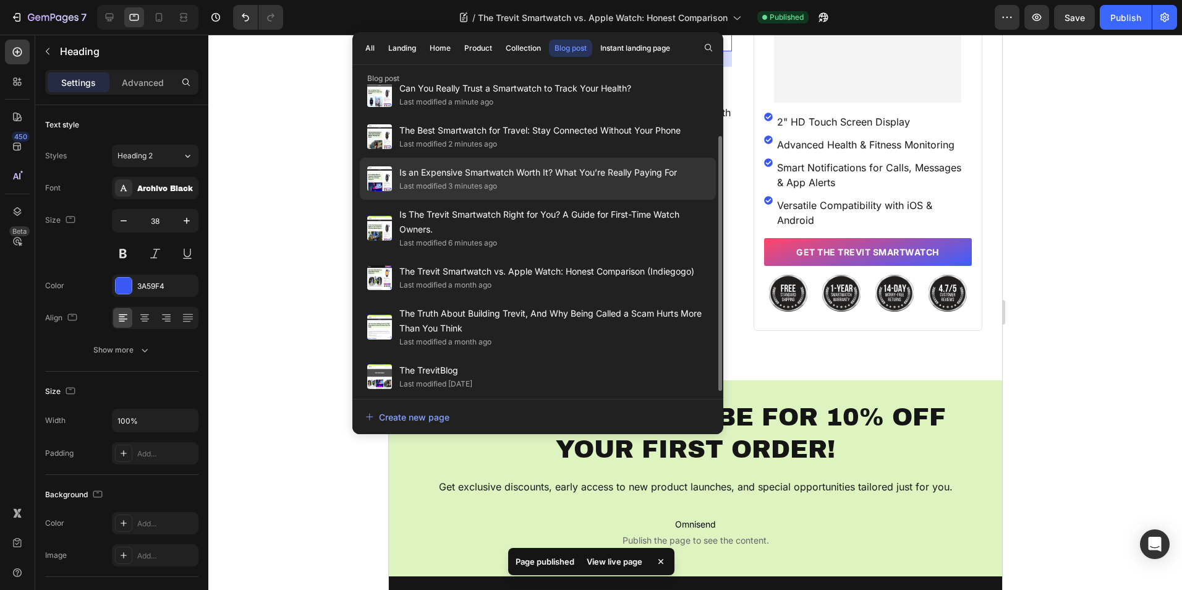
scroll to position [0, 0]
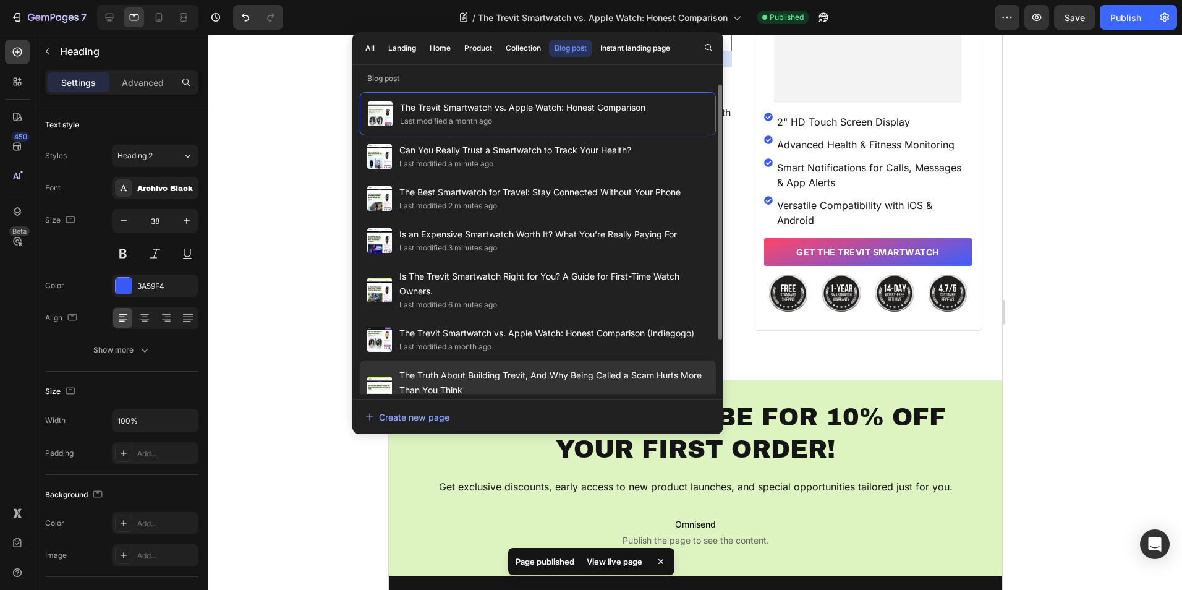
click at [534, 370] on span "The Truth About Building Trevit, And Why Being Called a Scam Hurts More Than Yo…" at bounding box center [553, 383] width 309 height 30
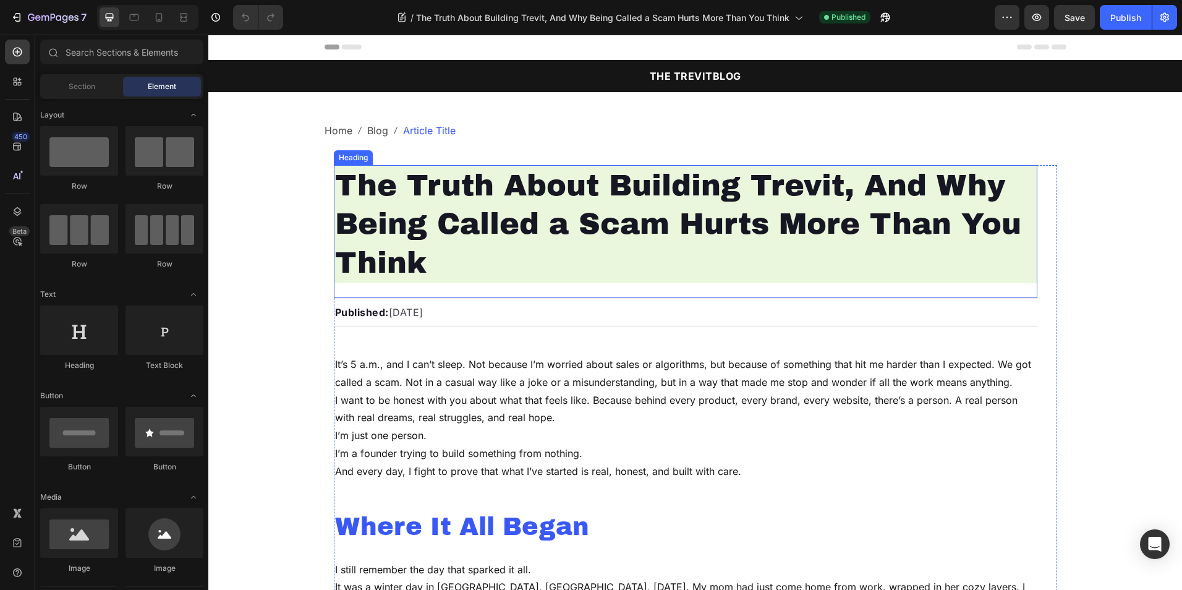
click at [759, 179] on h1 "The Truth About Building Trevit, And Why Being Called a Scam Hurts More Than Yo…" at bounding box center [686, 224] width 704 height 118
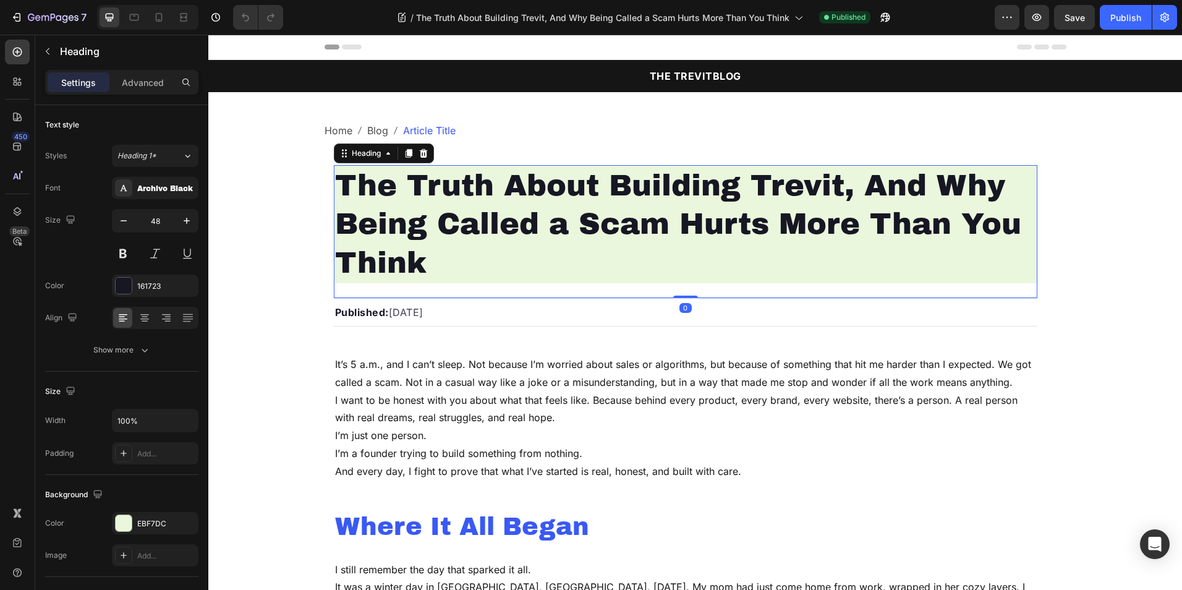
click at [753, 223] on h1 "The Truth About Building Trevit, And Why Being Called a Scam Hurts More Than Yo…" at bounding box center [686, 224] width 704 height 118
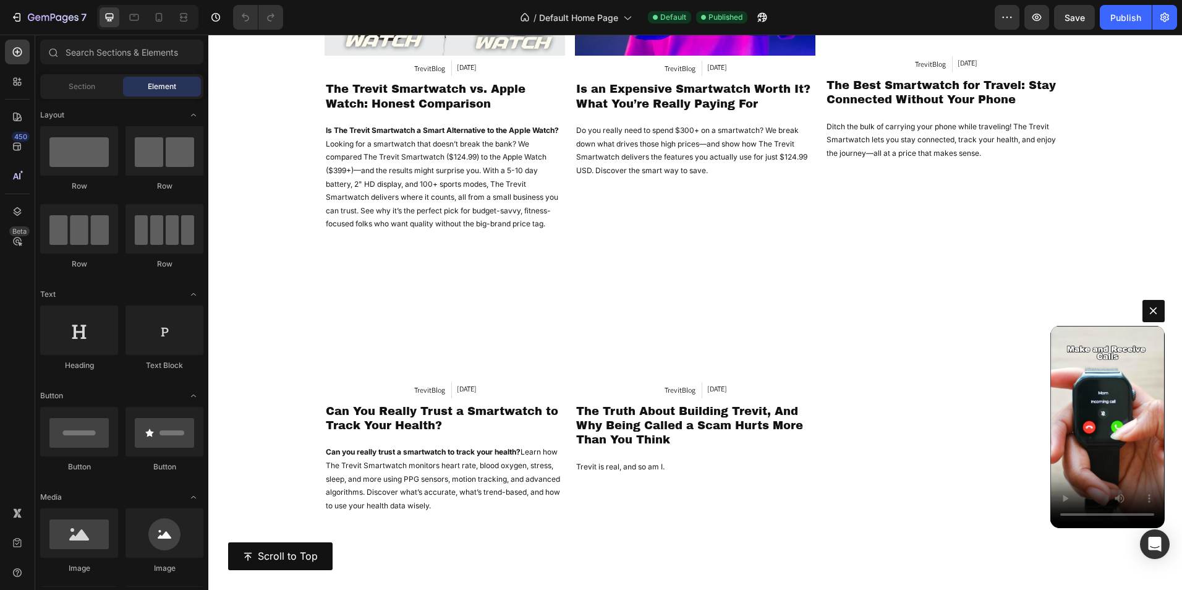
scroll to position [10015, 0]
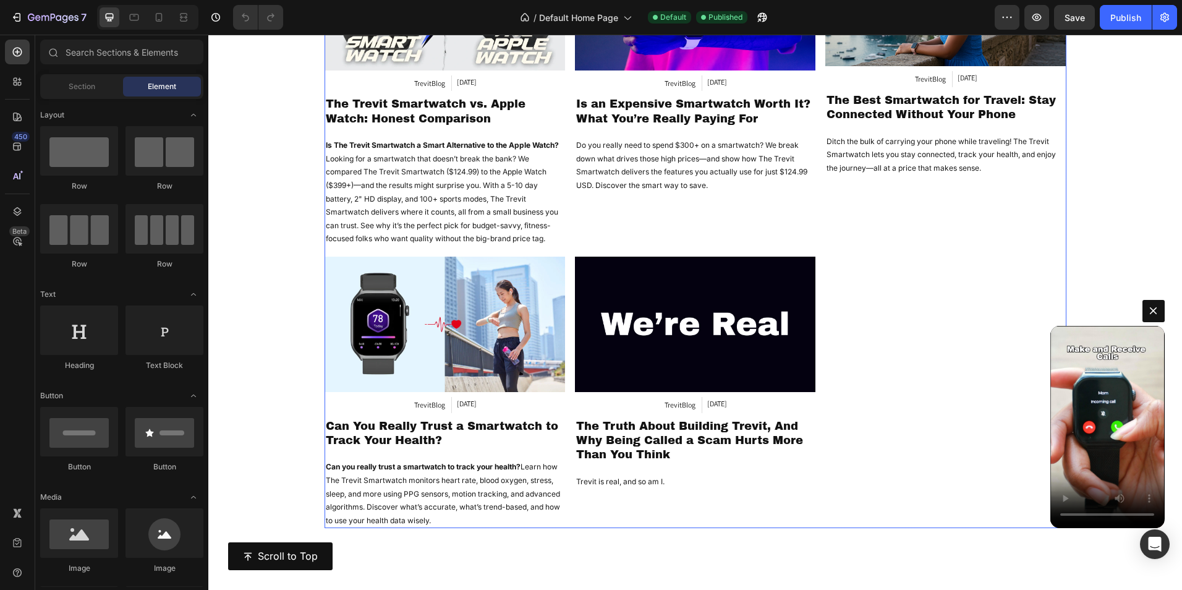
click at [865, 218] on div "Article Image TrevitBlog Article Category [DATE] Article Date Row The Best Smar…" at bounding box center [945, 91] width 240 height 312
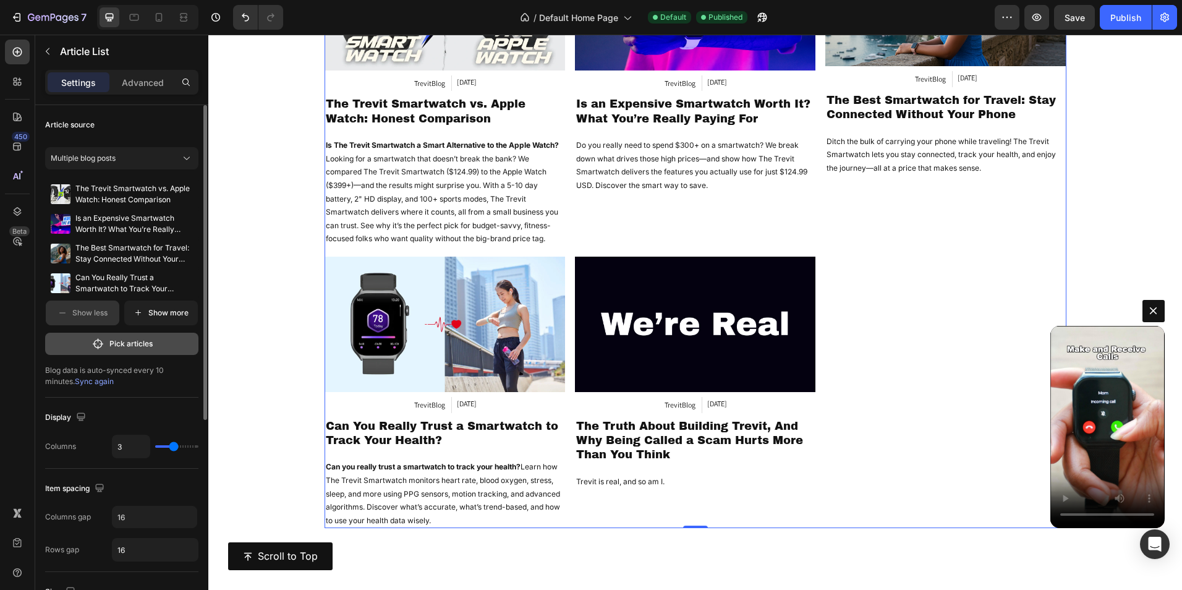
click at [129, 342] on p "Pick articles" at bounding box center [130, 343] width 43 height 11
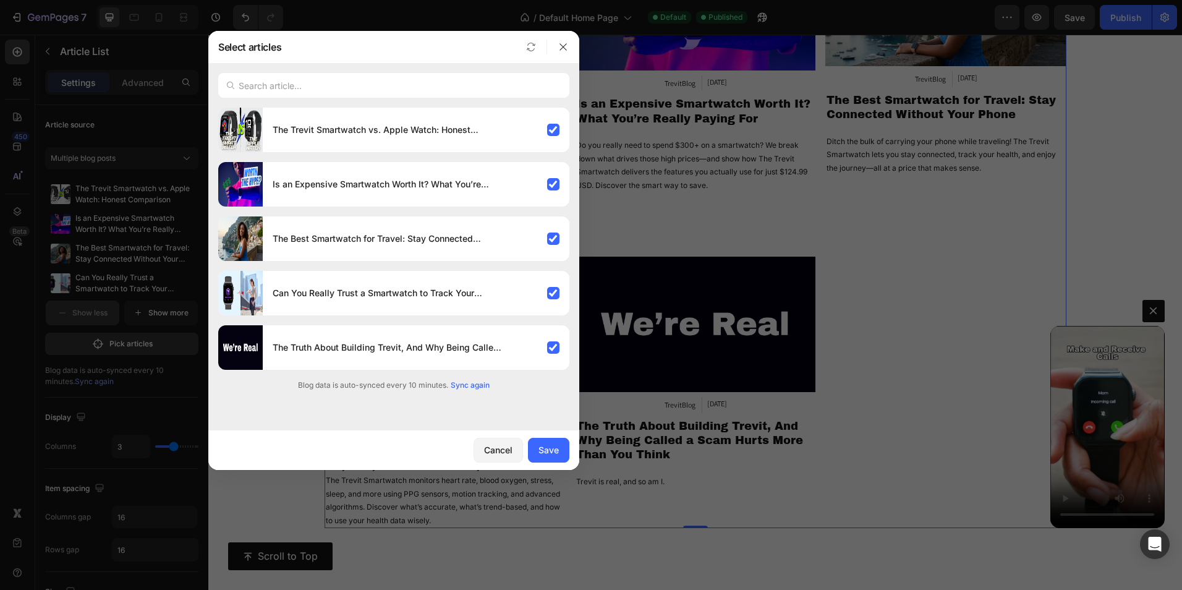
click at [483, 388] on span "Sync again" at bounding box center [470, 385] width 39 height 11
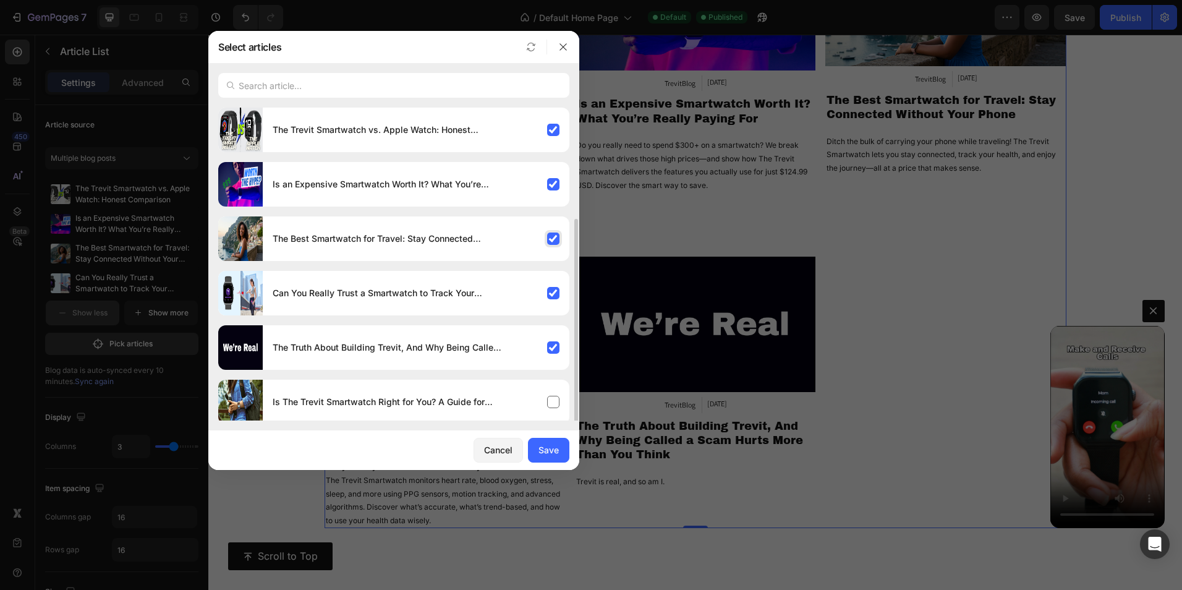
scroll to position [62, 0]
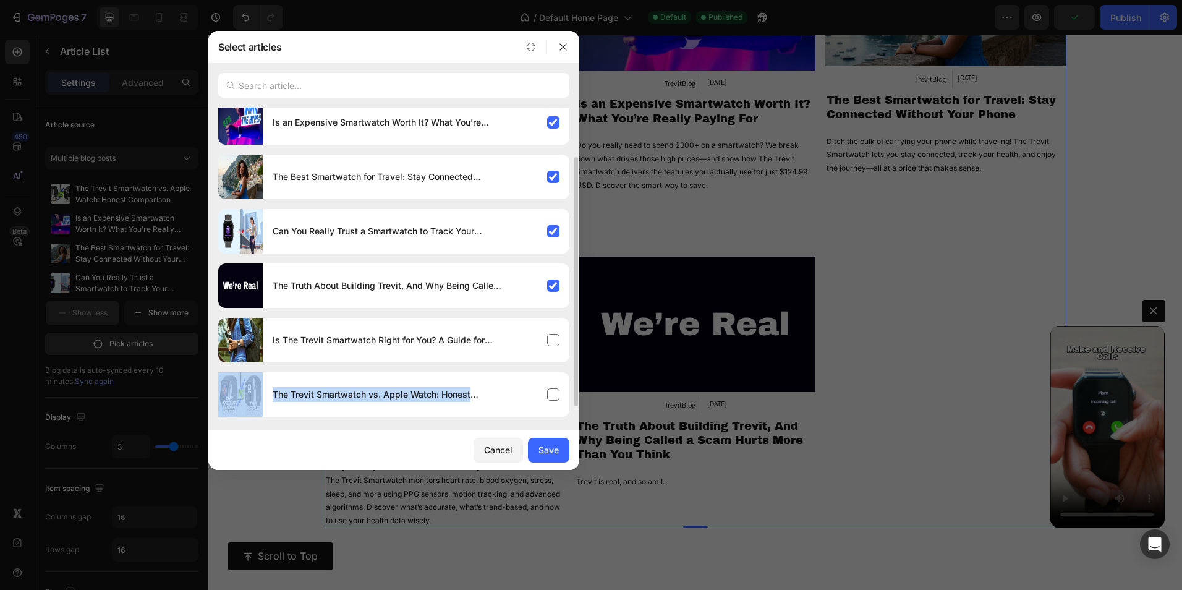
drag, startPoint x: 555, startPoint y: 388, endPoint x: 550, endPoint y: 367, distance: 22.2
click at [550, 367] on div "The Trevit Smartwatch vs. Apple Watch: Honest Comparison Is an Expensive Smartw…" at bounding box center [393, 242] width 351 height 392
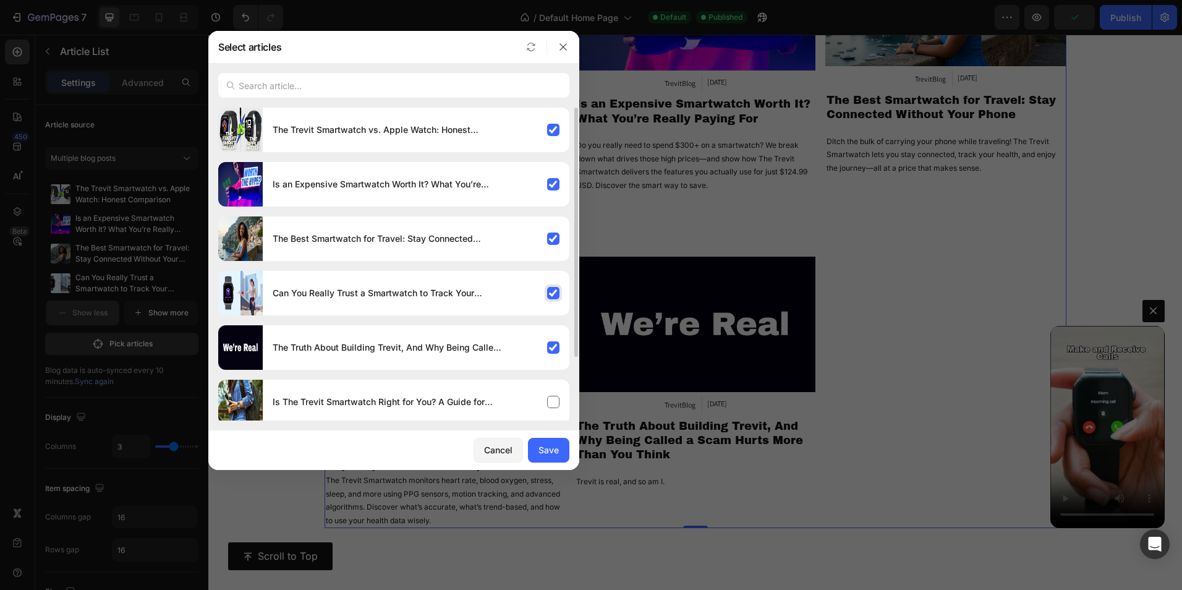
scroll to position [79, 0]
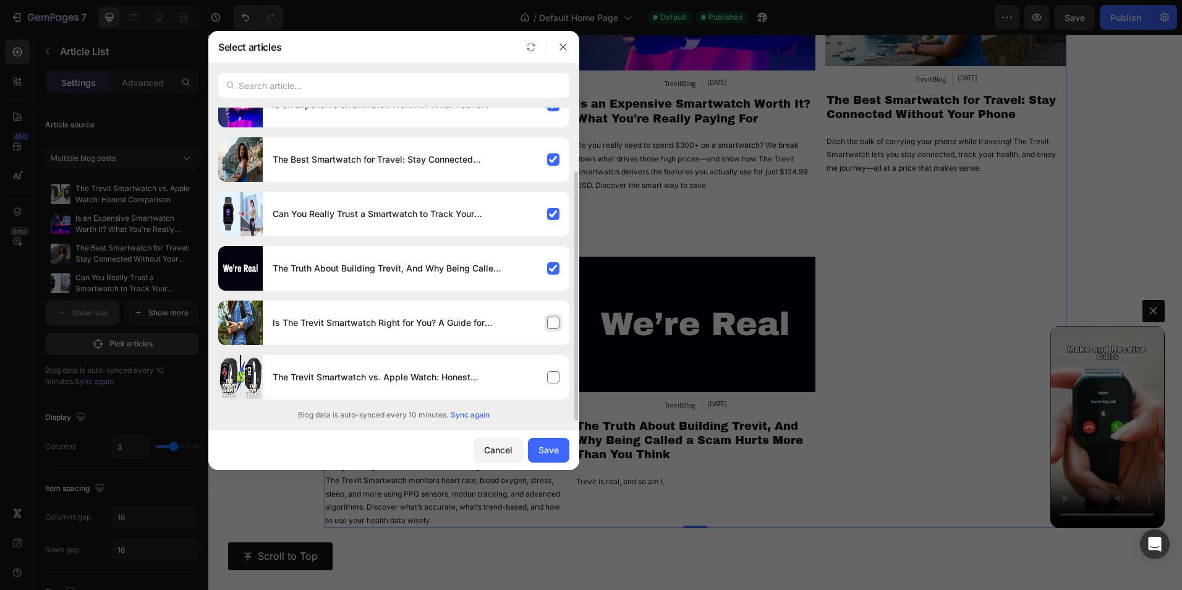
click at [546, 325] on div "Is The Trevit Smartwatch Right for You? A Guide for First-Time Watch Owners." at bounding box center [416, 322] width 307 height 35
click at [553, 271] on div "The Truth About Building Trevit, And Why Being Called a Scam Hurts More Than Yo…" at bounding box center [416, 268] width 307 height 35
click at [551, 450] on div "Save" at bounding box center [548, 449] width 20 height 13
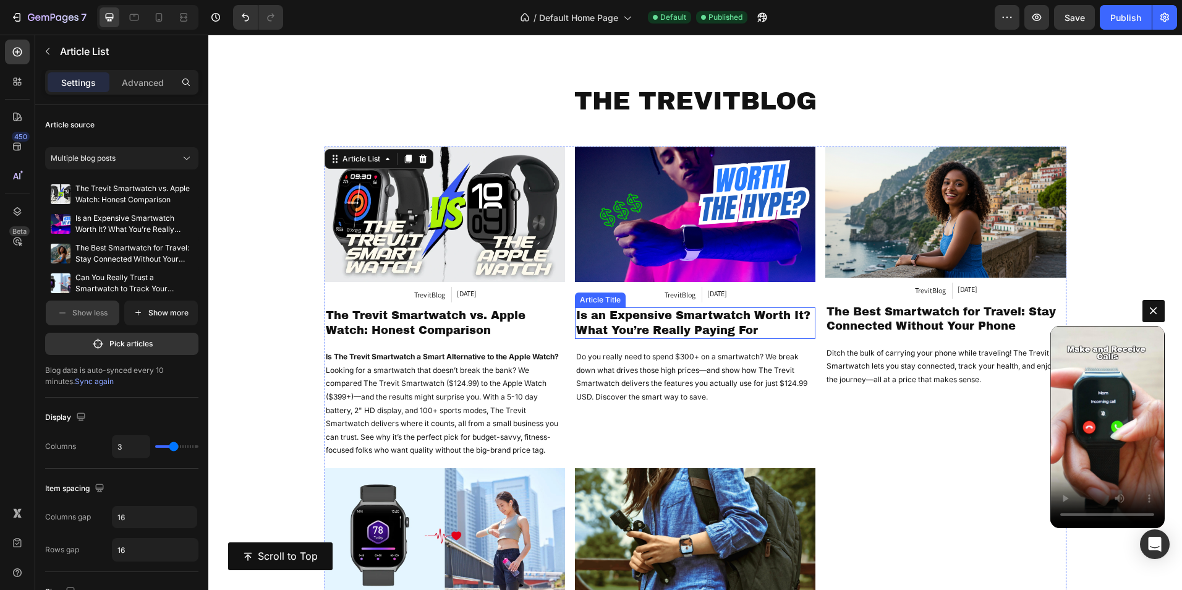
scroll to position [9768, 0]
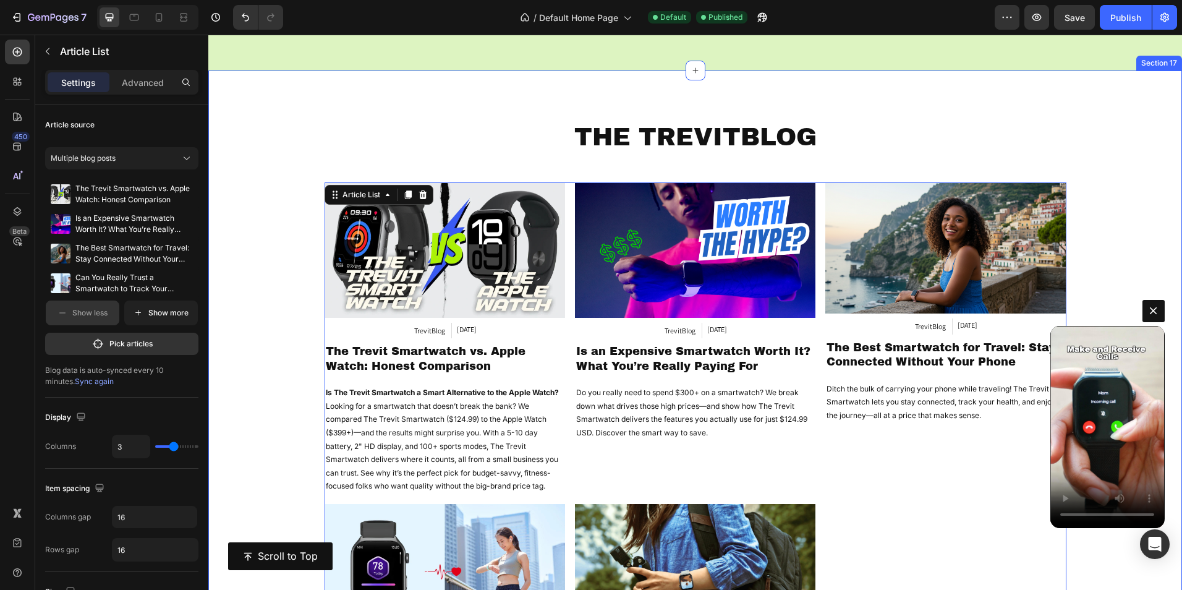
click at [567, 108] on div "THE TREVITBLOG Heading Article Image TrevitBlog Article Category [DATE] Article…" at bounding box center [695, 463] width 974 height 786
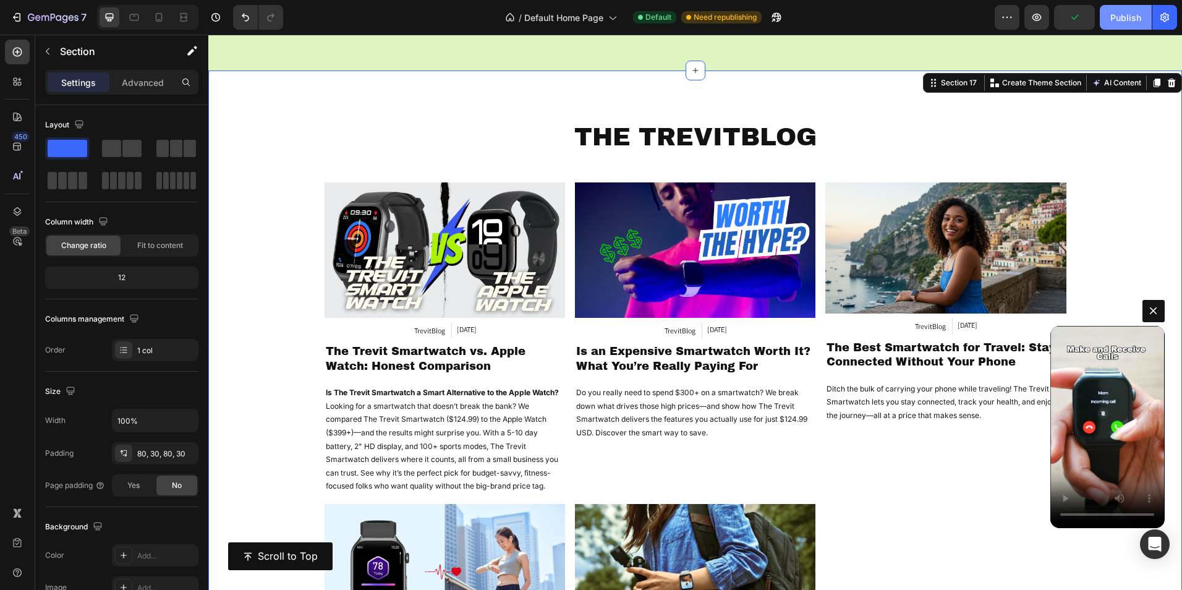
click at [1120, 11] on div "Publish" at bounding box center [1125, 17] width 31 height 13
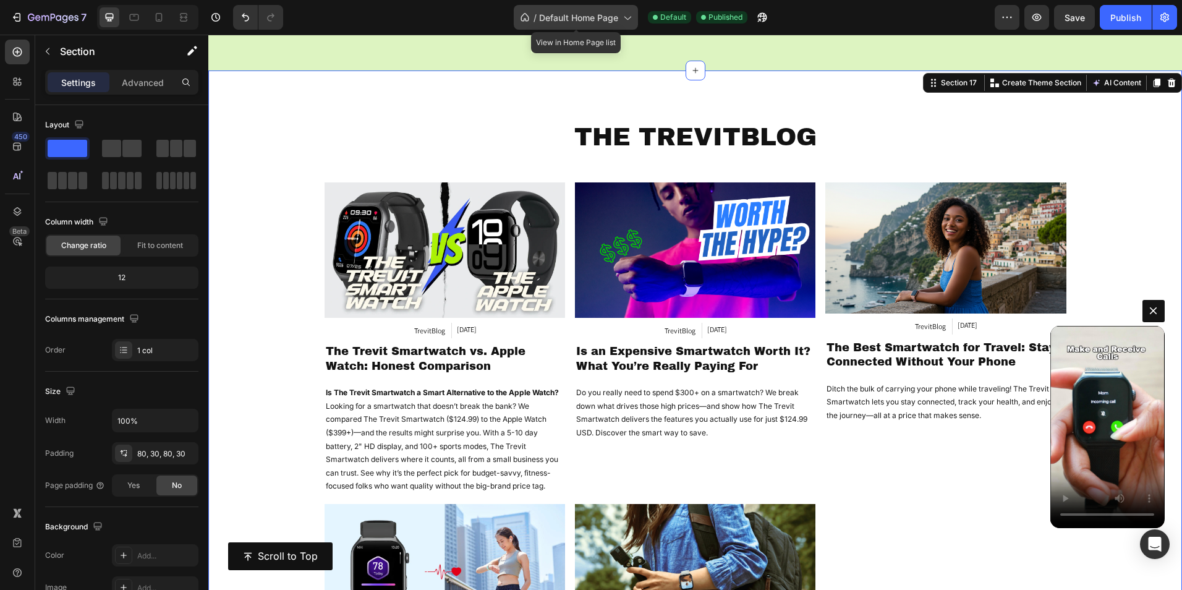
click at [594, 19] on span "Default Home Page" at bounding box center [578, 17] width 79 height 13
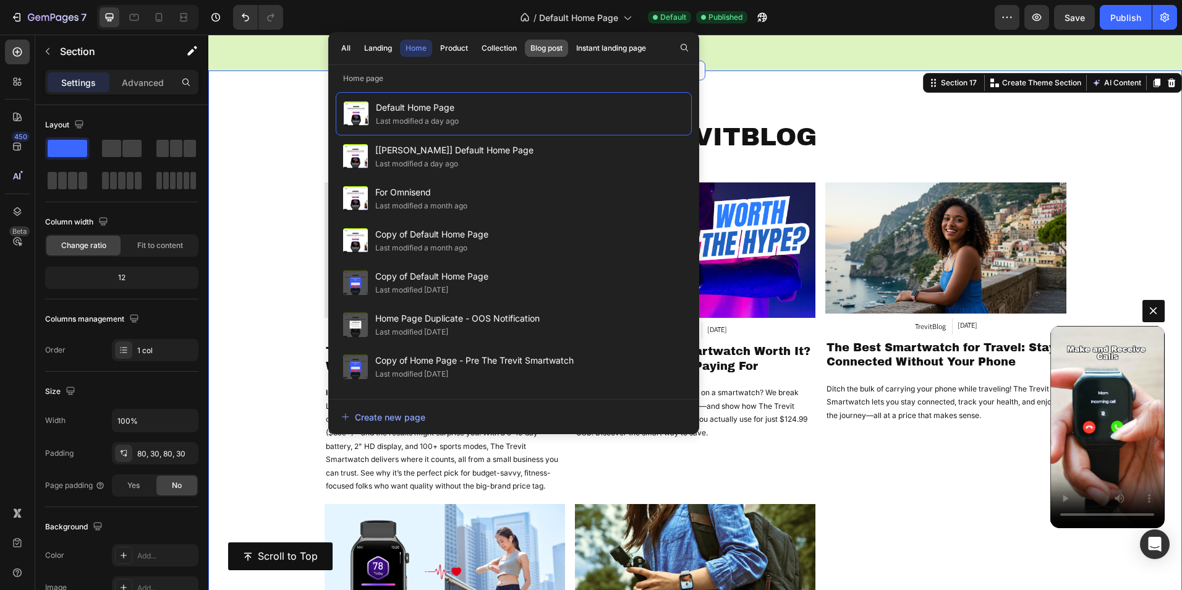
click at [540, 48] on div "Blog post" at bounding box center [546, 48] width 32 height 11
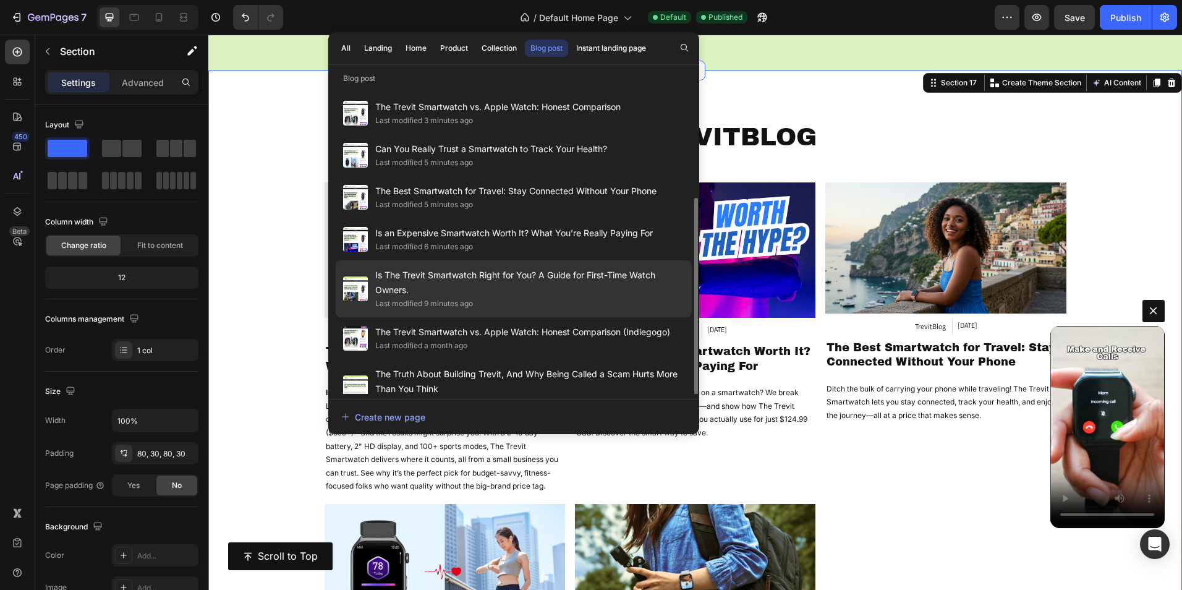
scroll to position [62, 0]
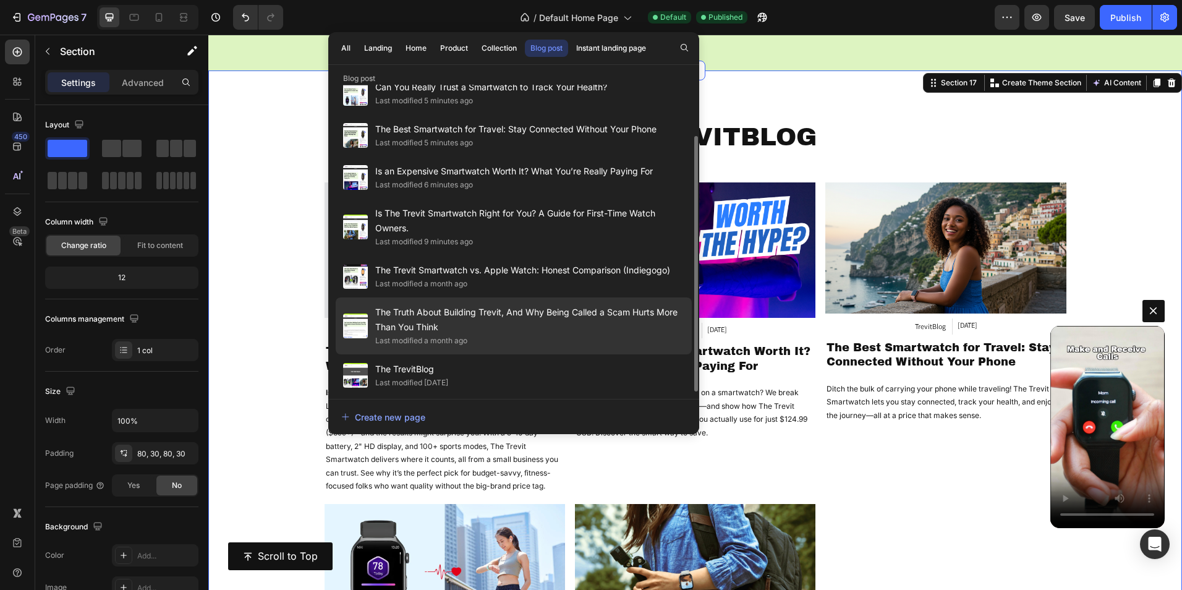
click at [511, 318] on span "The Truth About Building Trevit, And Why Being Called a Scam Hurts More Than Yo…" at bounding box center [529, 320] width 309 height 30
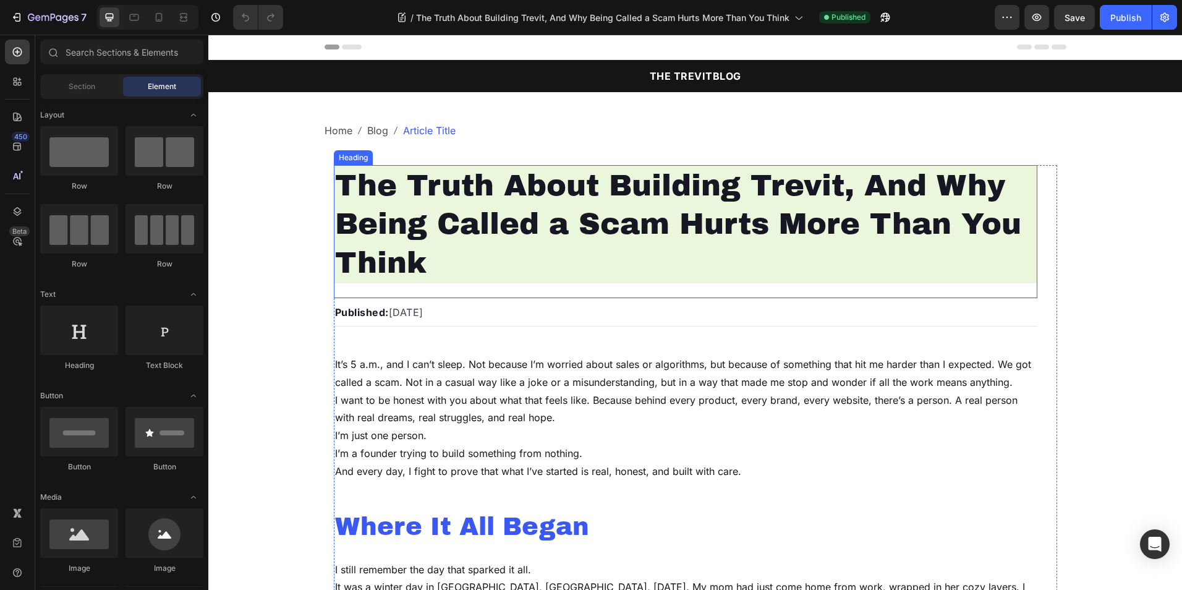
click at [462, 216] on h1 "The Truth About Building Trevit, And Why Being Called a Scam Hurts More Than Yo…" at bounding box center [686, 224] width 704 height 118
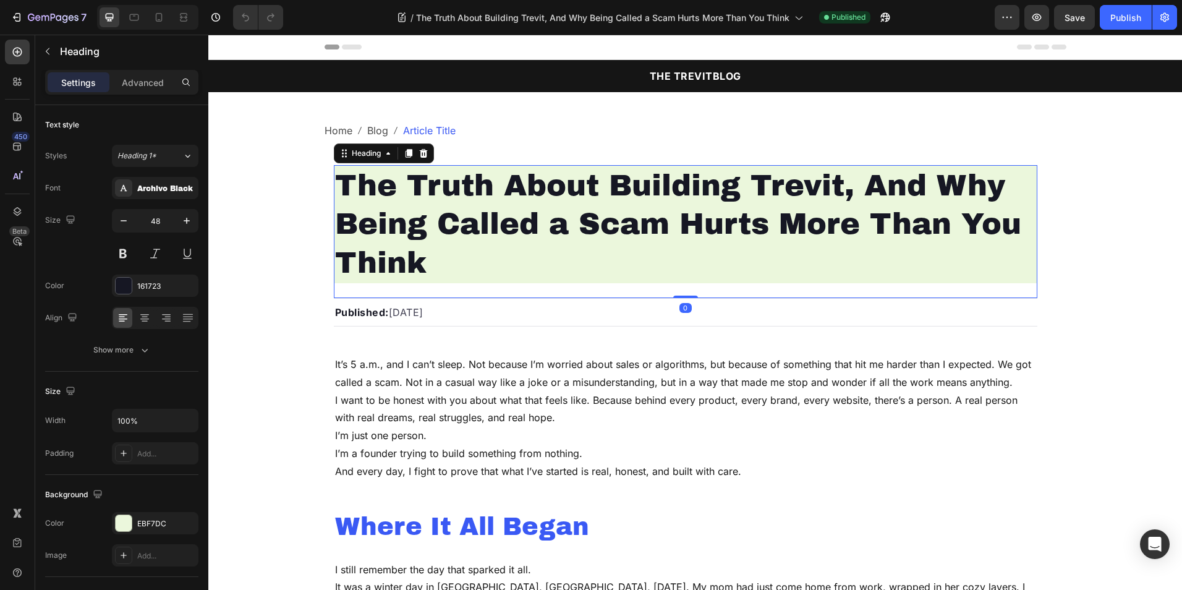
click at [462, 216] on h1 "The Truth About Building Trevit, And Why Being Called a Scam Hurts More Than Yo…" at bounding box center [686, 224] width 704 height 118
click at [462, 216] on p "The Truth About Building Trevit, And Why Being Called a Scam Hurts More Than Yo…" at bounding box center [685, 224] width 701 height 116
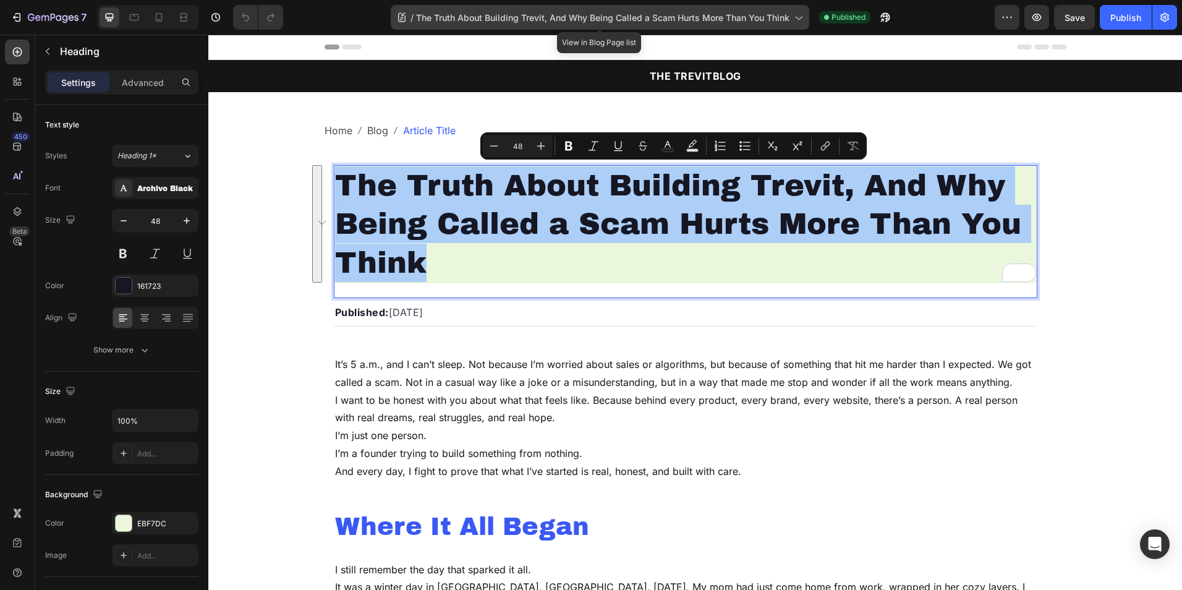
click at [506, 22] on span "The Truth About Building Trevit, And Why Being Called a Scam Hurts More Than Yo…" at bounding box center [602, 17] width 373 height 13
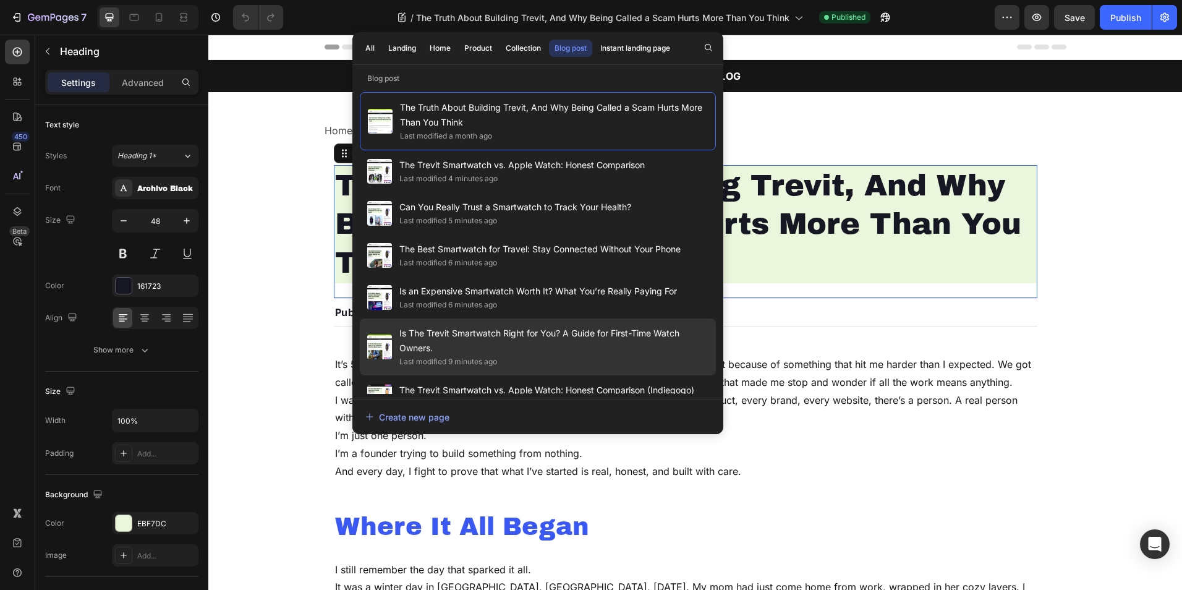
click at [515, 350] on span "Is The Trevit Smartwatch Right for You? A Guide for First-Time Watch Owners." at bounding box center [553, 341] width 309 height 30
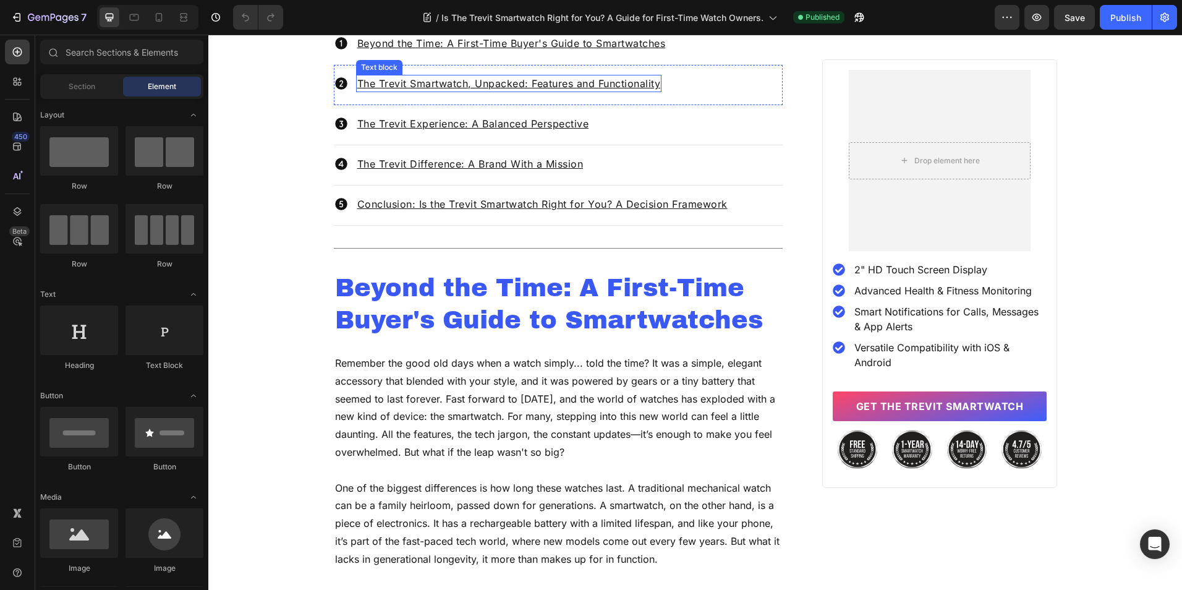
scroll to position [676, 0]
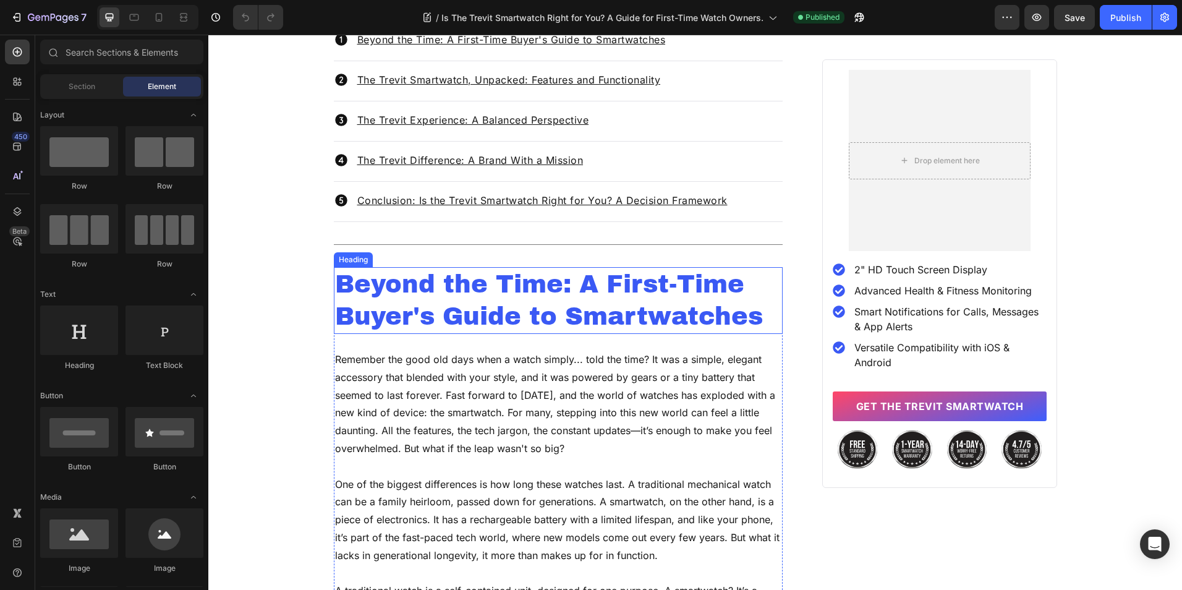
click at [579, 322] on h2 "Beyond the Time: A First-Time Buyer's Guide to Smartwatches" at bounding box center [558, 300] width 449 height 67
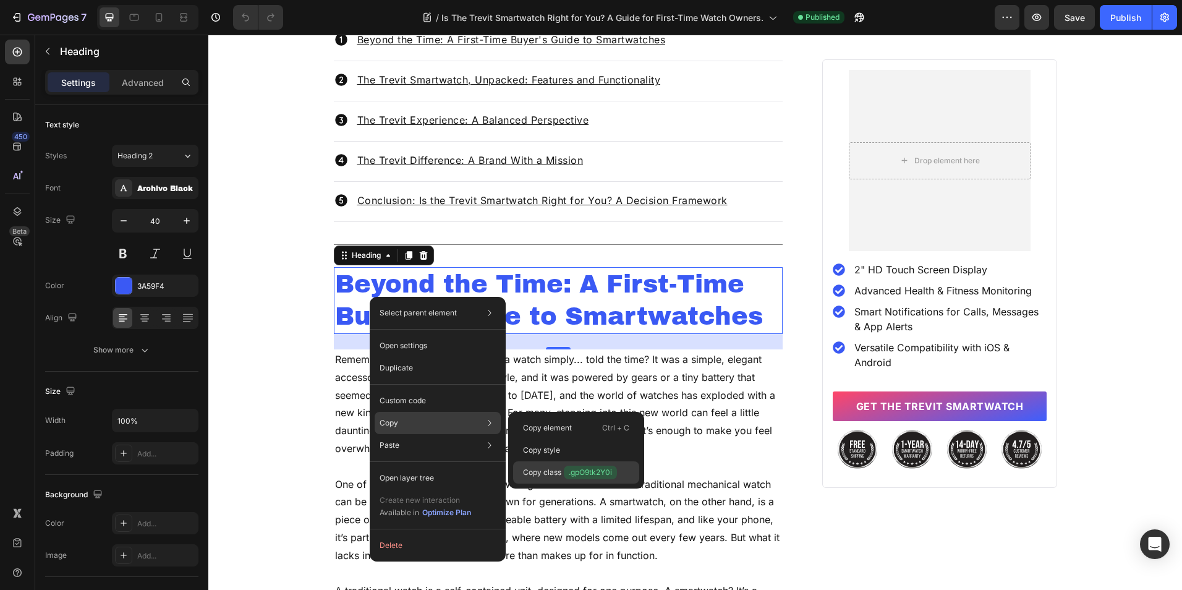
drag, startPoint x: 577, startPoint y: 467, endPoint x: 369, endPoint y: 433, distance: 211.1
click at [577, 467] on span ".gpO9tk2Y0i" at bounding box center [590, 473] width 53 height 14
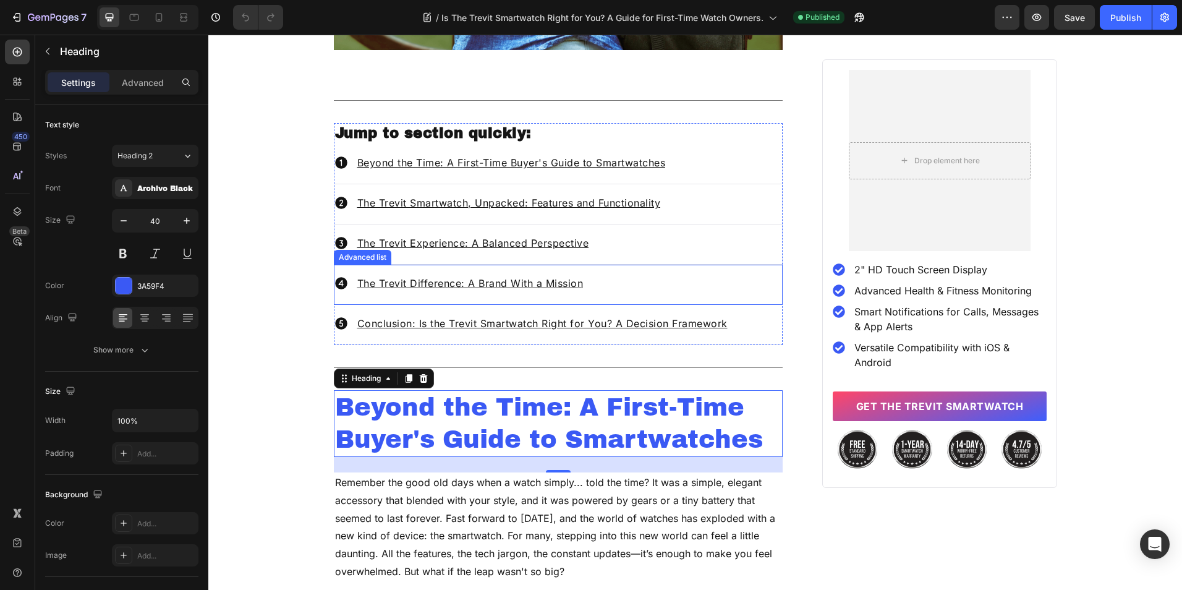
scroll to position [553, 0]
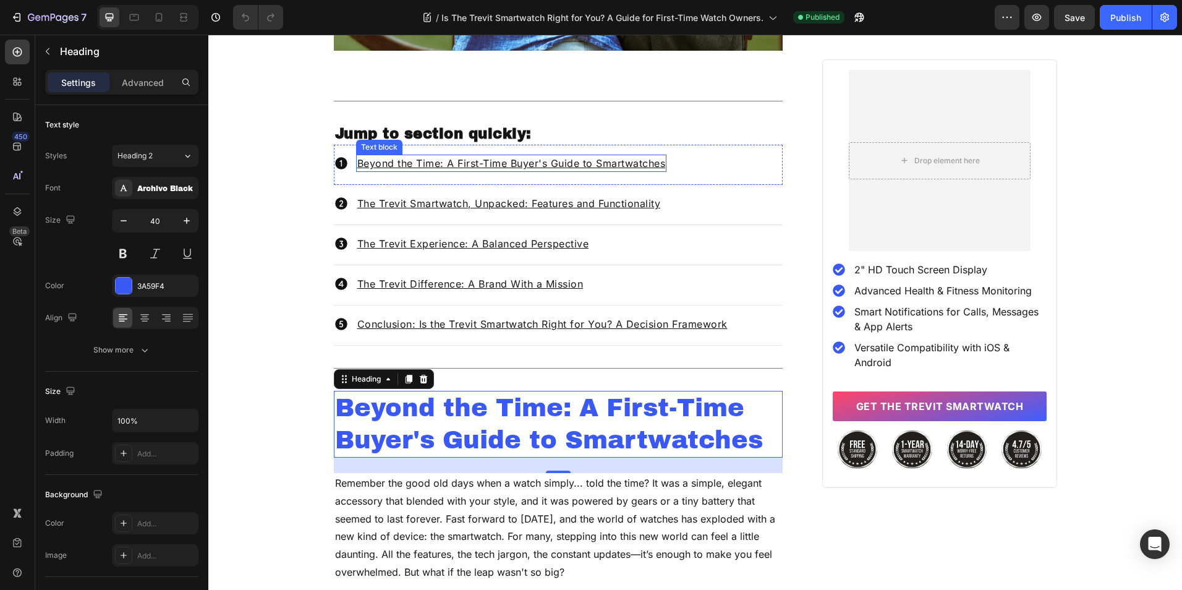
click at [569, 168] on u "Beyond the Time: A First-Time Buyer's Guide to Smartwatches" at bounding box center [511, 163] width 309 height 12
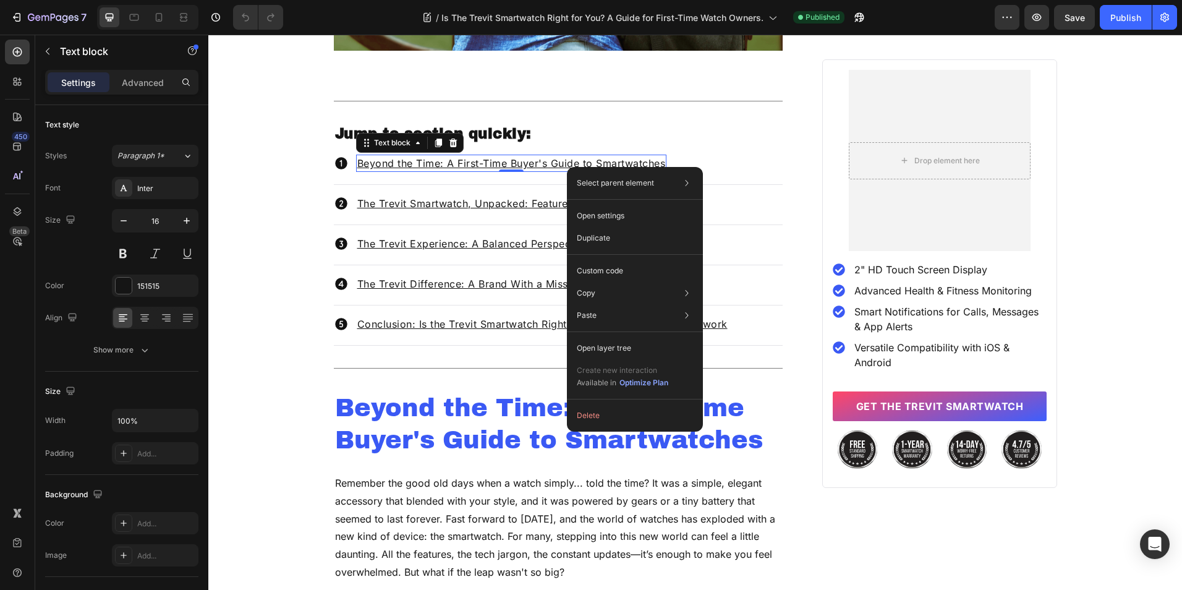
click at [558, 163] on u "Beyond the Time: A First-Time Buyer's Guide to Smartwatches" at bounding box center [511, 163] width 309 height 12
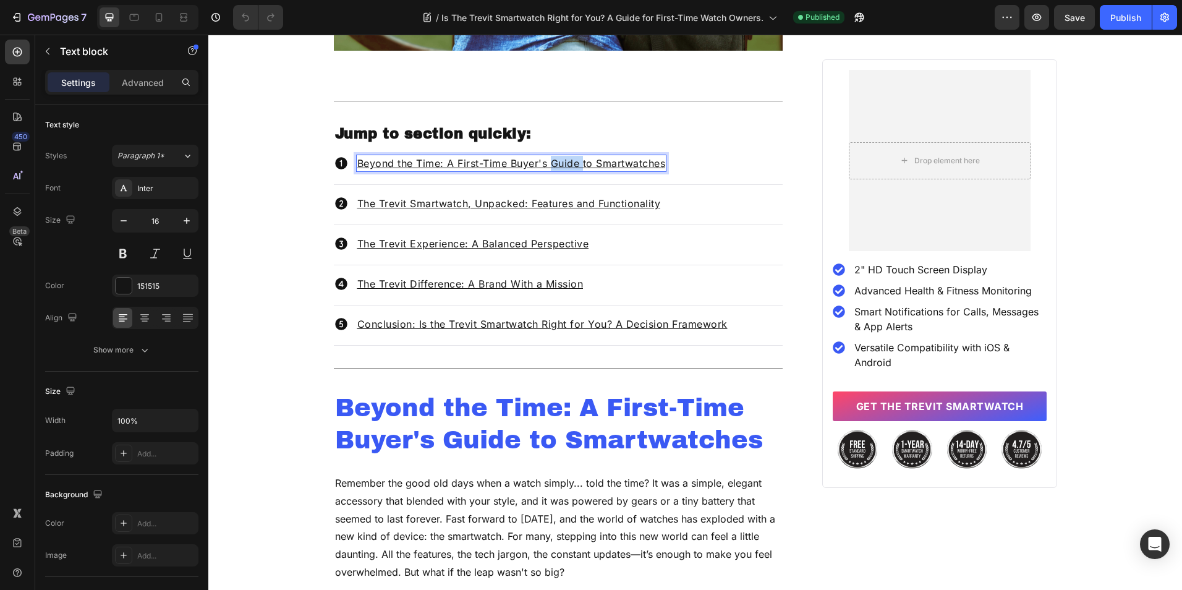
click at [558, 163] on u "Beyond the Time: A First-Time Buyer's Guide to Smartwatches" at bounding box center [511, 163] width 309 height 12
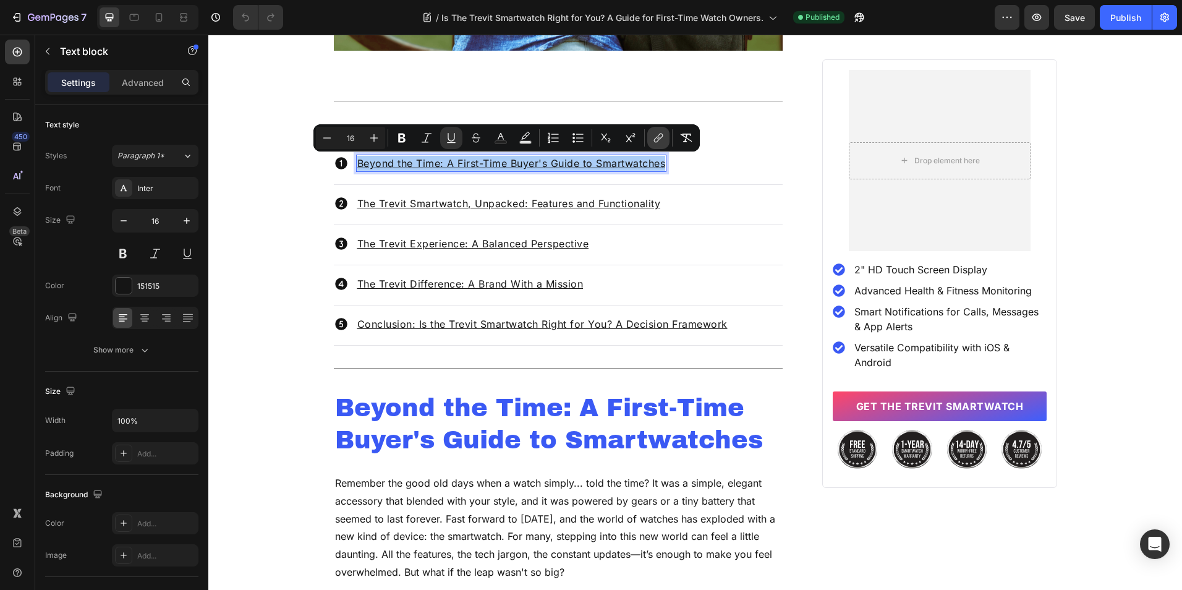
click at [657, 136] on icon "Editor contextual toolbar" at bounding box center [658, 138] width 12 height 12
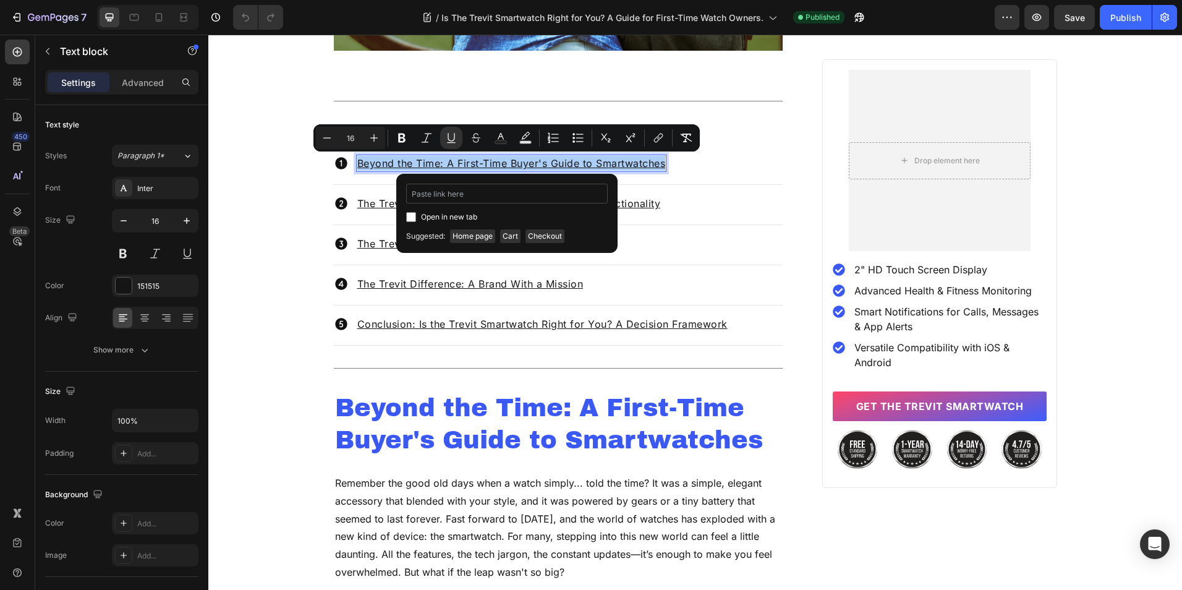
click at [503, 199] on input "Editor contextual toolbar" at bounding box center [507, 194] width 202 height 20
click at [419, 194] on input "#.gpO9tk2Y0i" at bounding box center [507, 194] width 202 height 20
type input "#gpO9tk2Y0i"
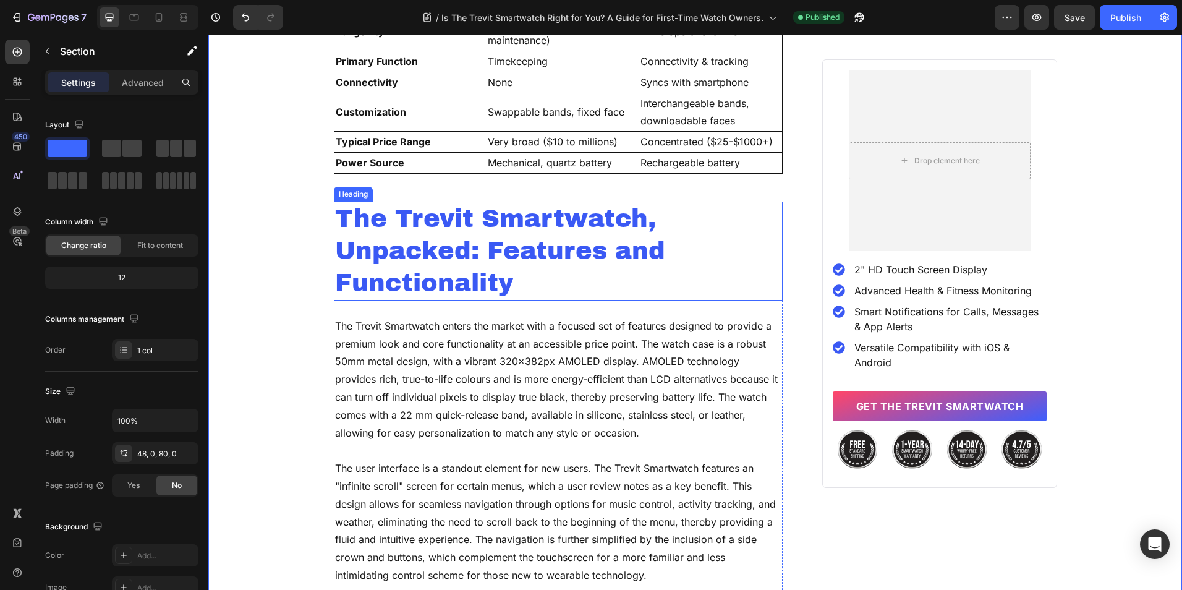
click at [428, 263] on h2 "The Trevit Smartwatch, Unpacked: Features and Functionality" at bounding box center [558, 251] width 449 height 99
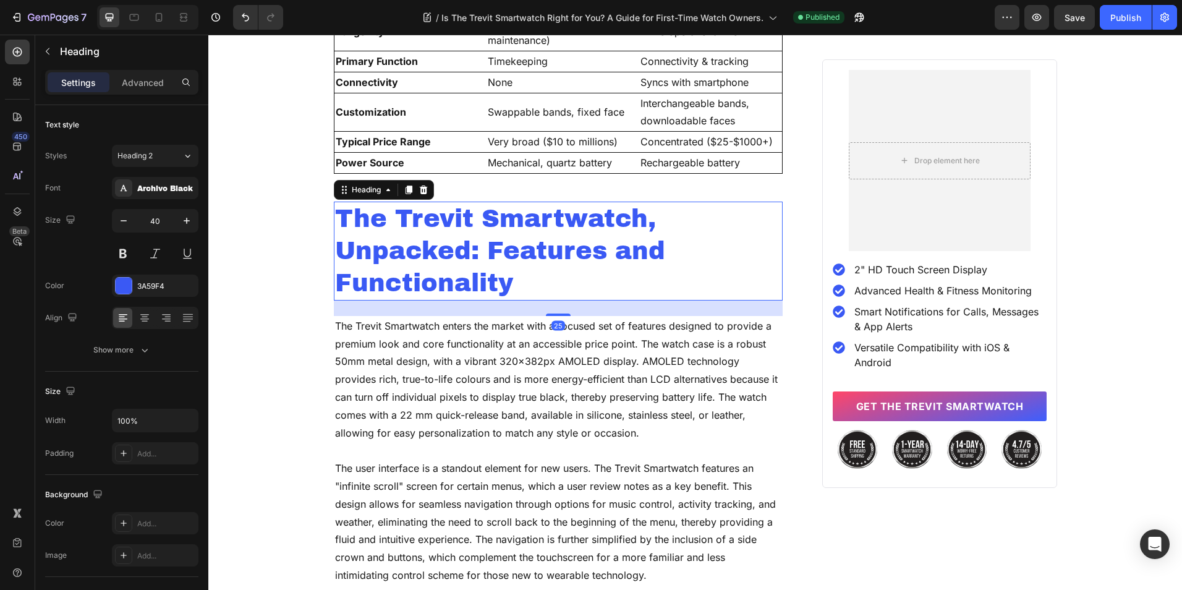
scroll to position [1542, 0]
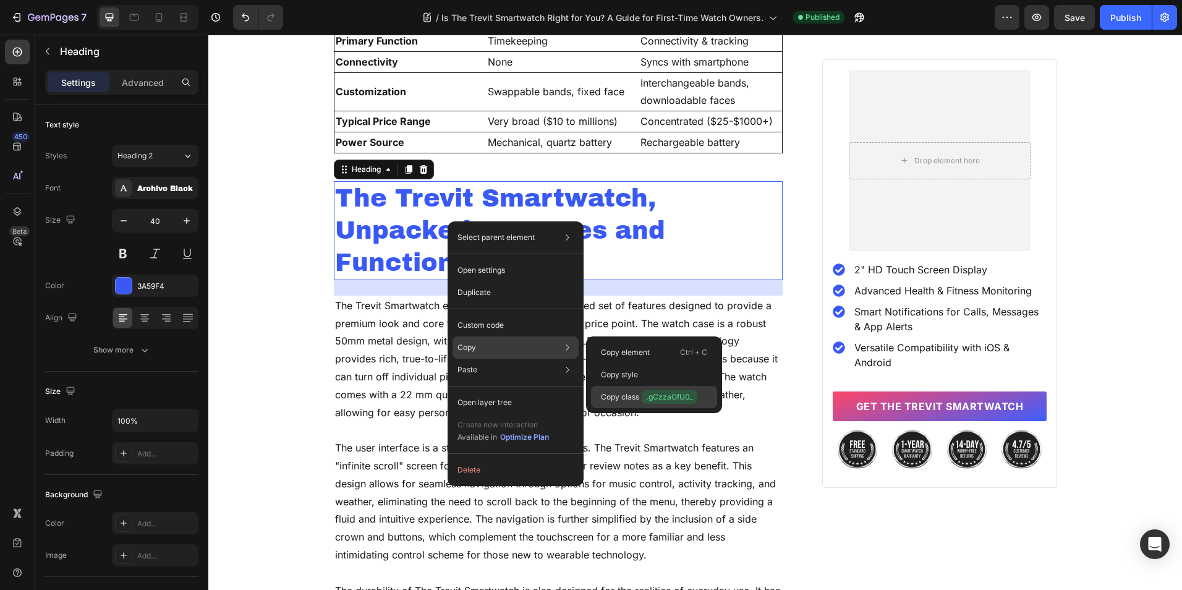
click at [614, 393] on p "Copy class .gCzzaOfU0_" at bounding box center [649, 397] width 96 height 14
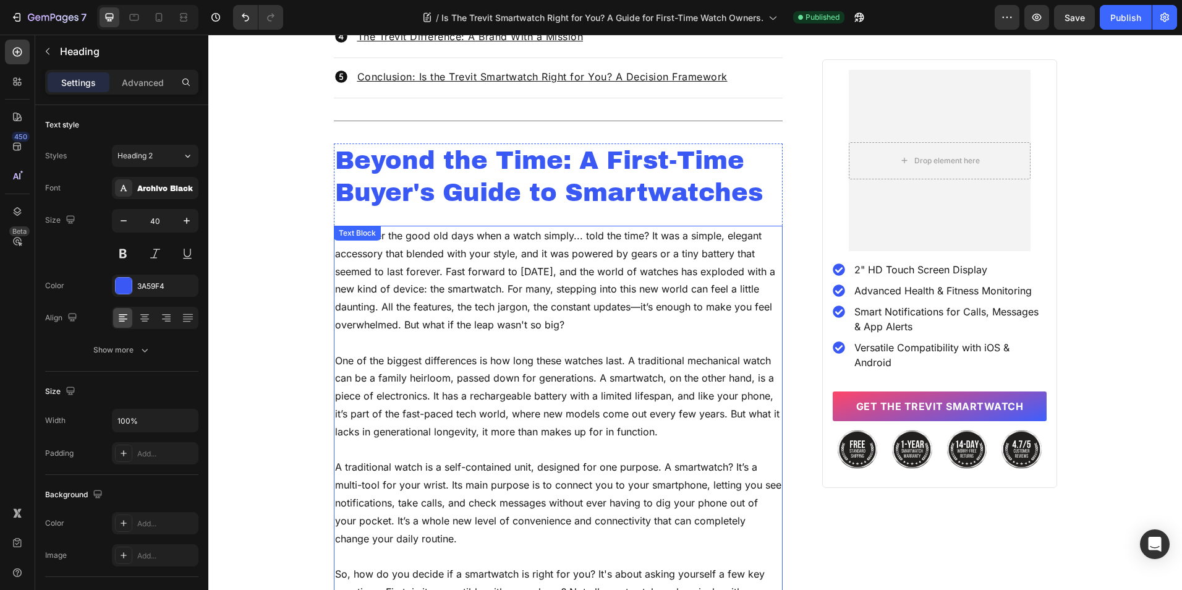
scroll to position [429, 0]
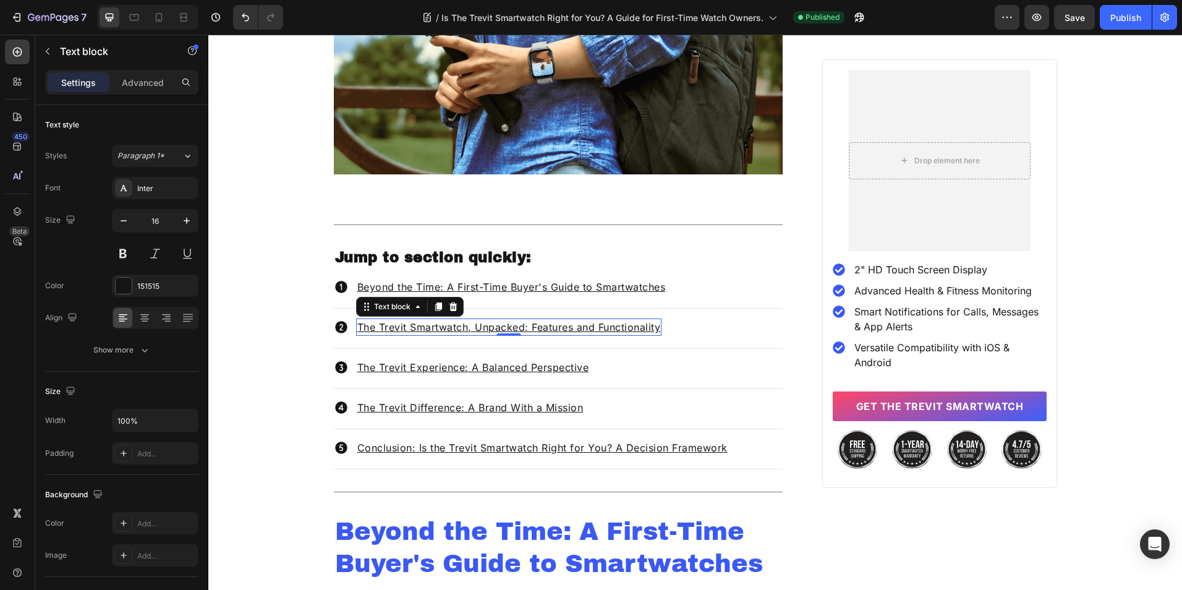
click at [542, 327] on u "The Trevit Smartwatch, Unpacked: Features and Functionality" at bounding box center [509, 327] width 304 height 12
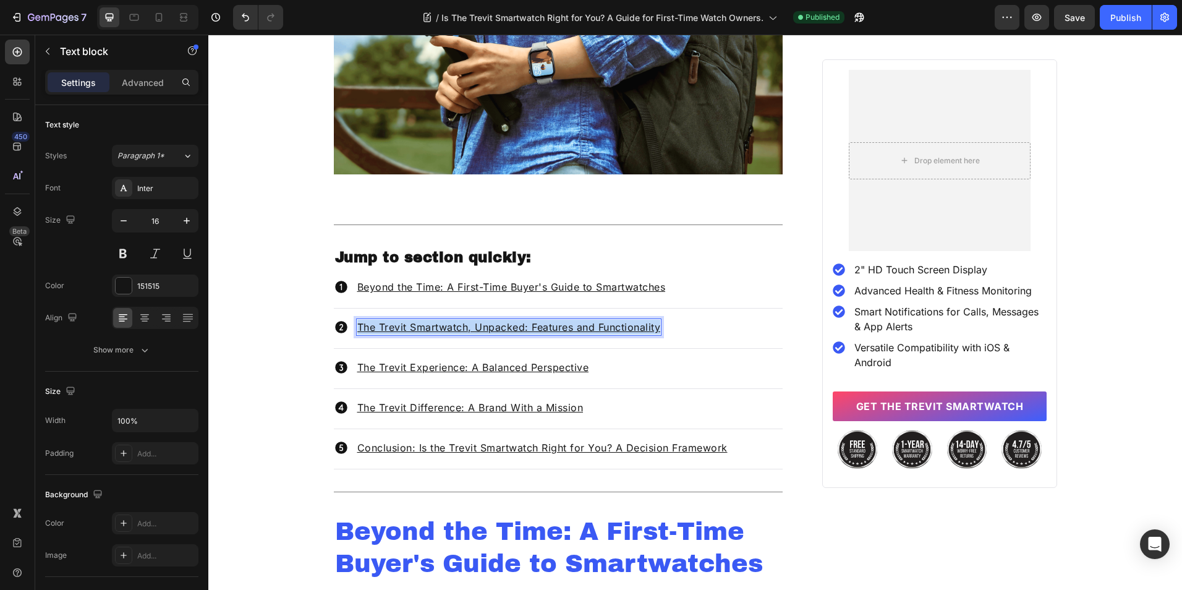
click at [542, 327] on u "The Trevit Smartwatch, Unpacked: Features and Functionality" at bounding box center [509, 327] width 304 height 12
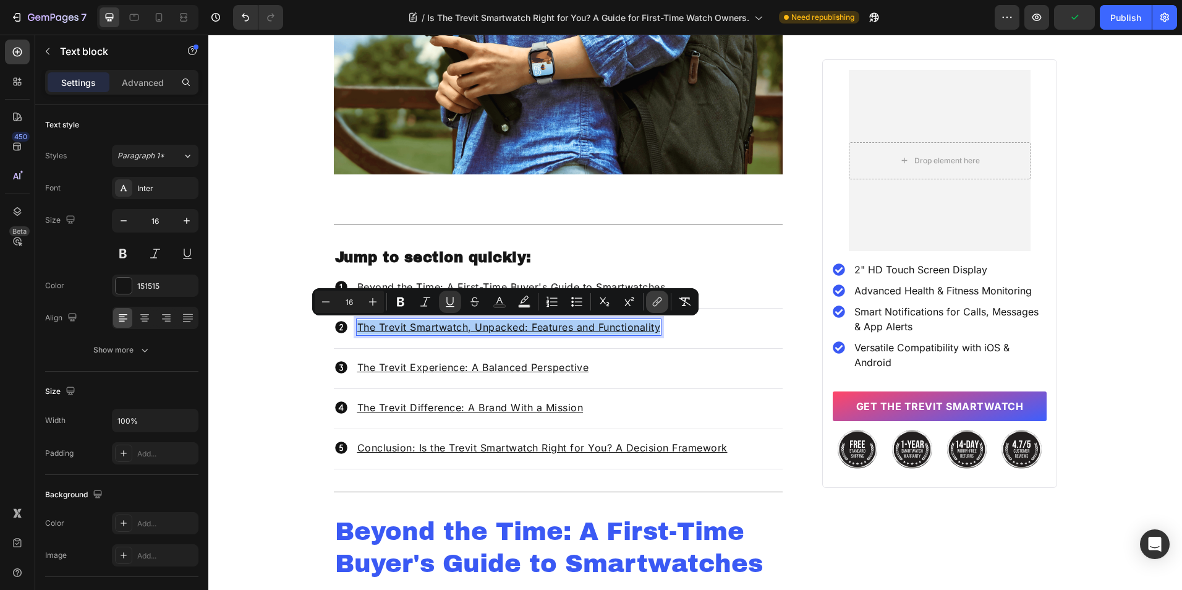
click at [653, 302] on icon "Editor contextual toolbar" at bounding box center [657, 302] width 12 height 12
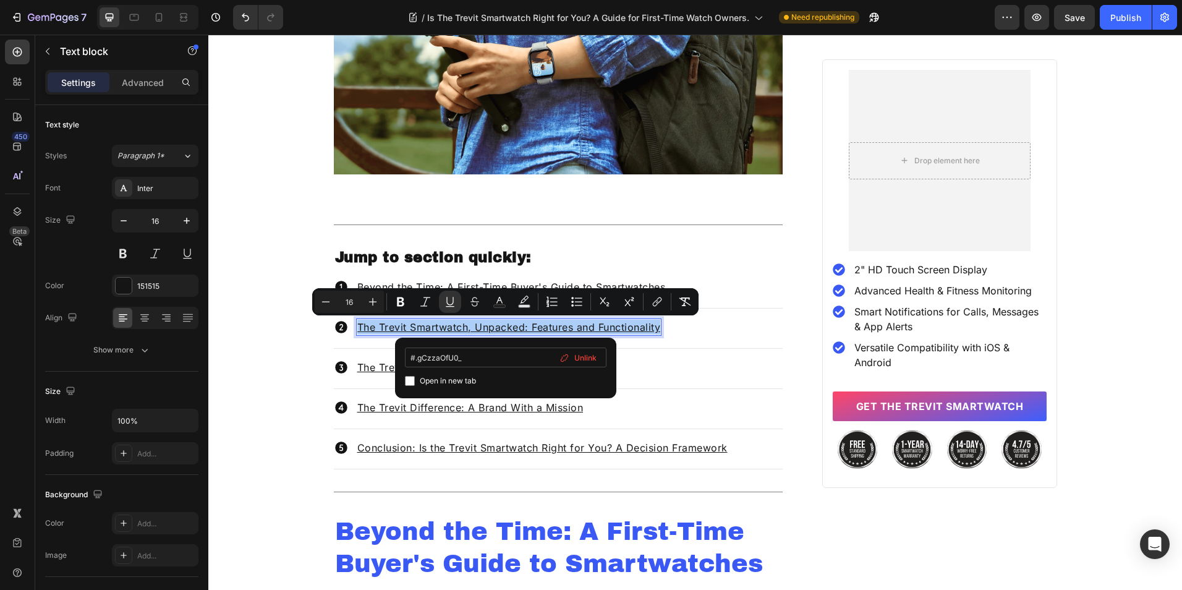
click at [416, 360] on input "#.gCzzaOfU0_" at bounding box center [506, 357] width 202 height 20
type input "#gCzzaOfU0_"
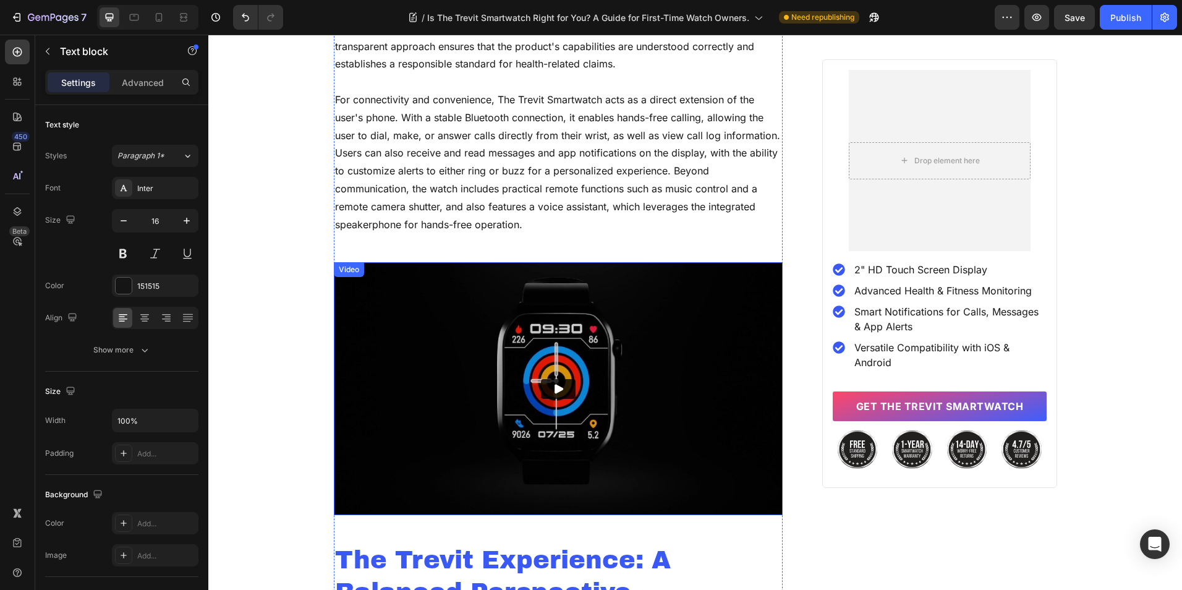
scroll to position [2778, 0]
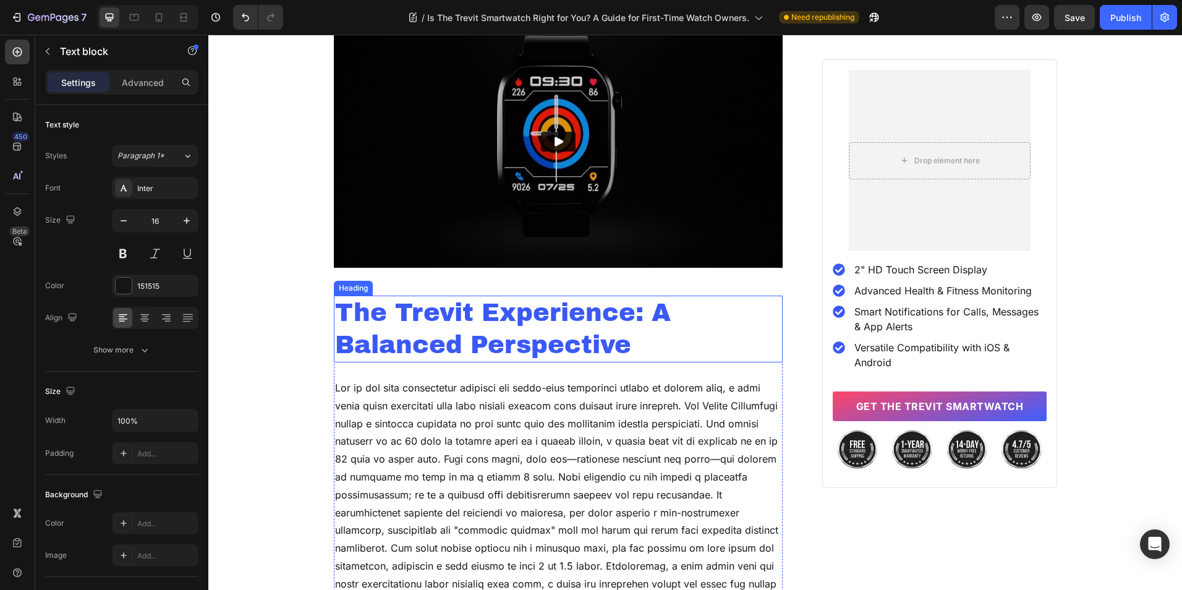
click at [438, 333] on h2 "The Trevit Experience: A Balanced Perspective" at bounding box center [558, 329] width 449 height 67
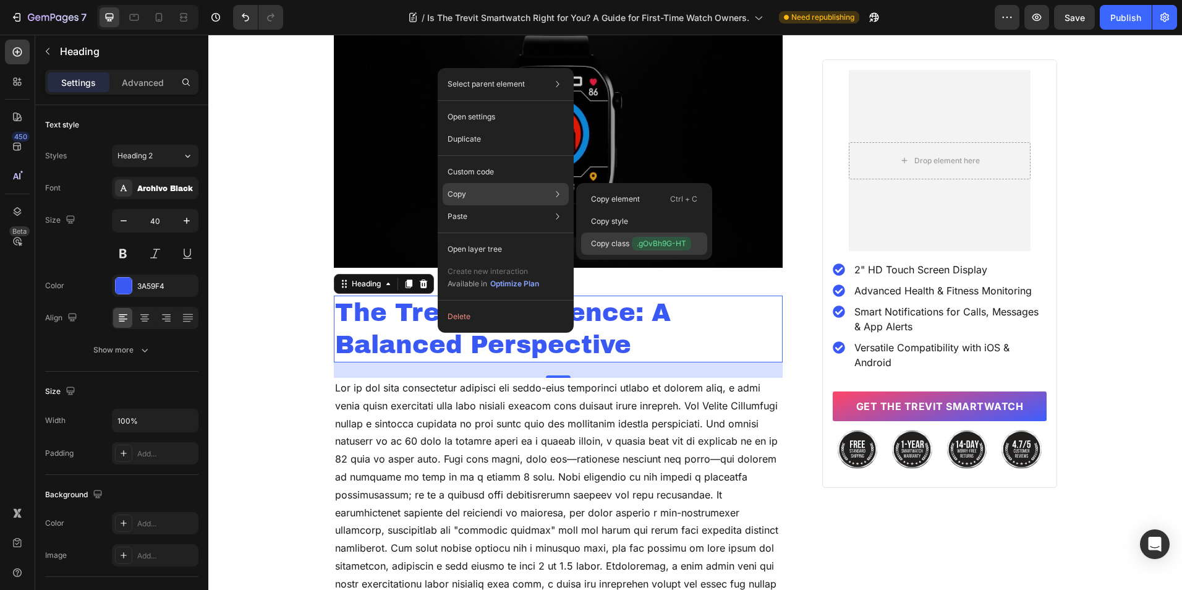
click at [615, 245] on p "Copy class .gOvBh9G-HT" at bounding box center [641, 244] width 100 height 14
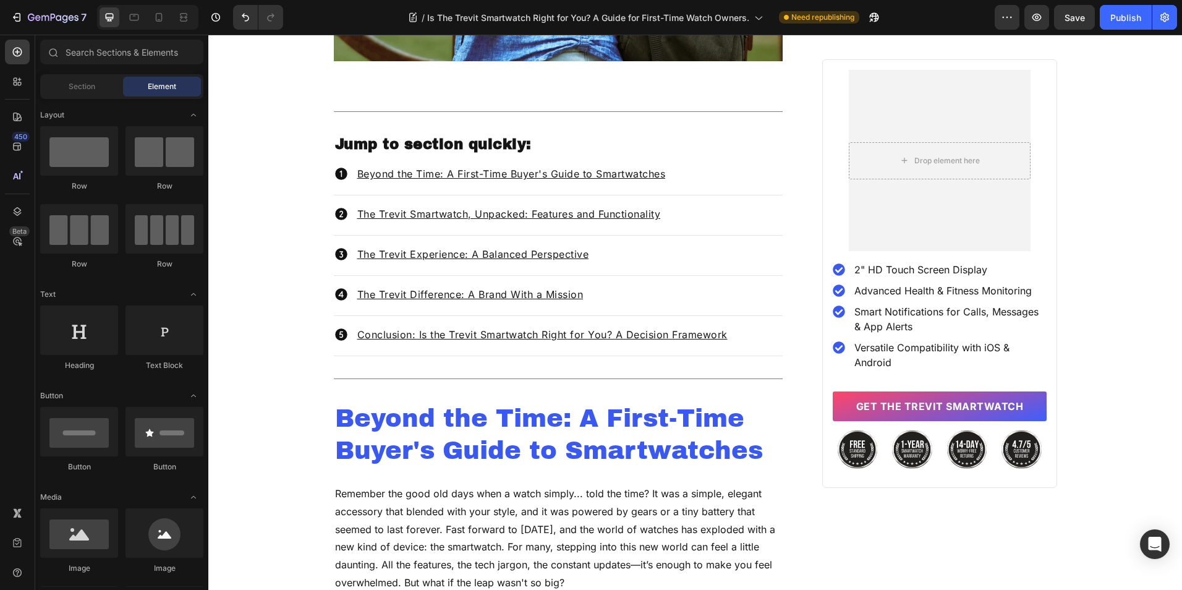
scroll to position [535, 0]
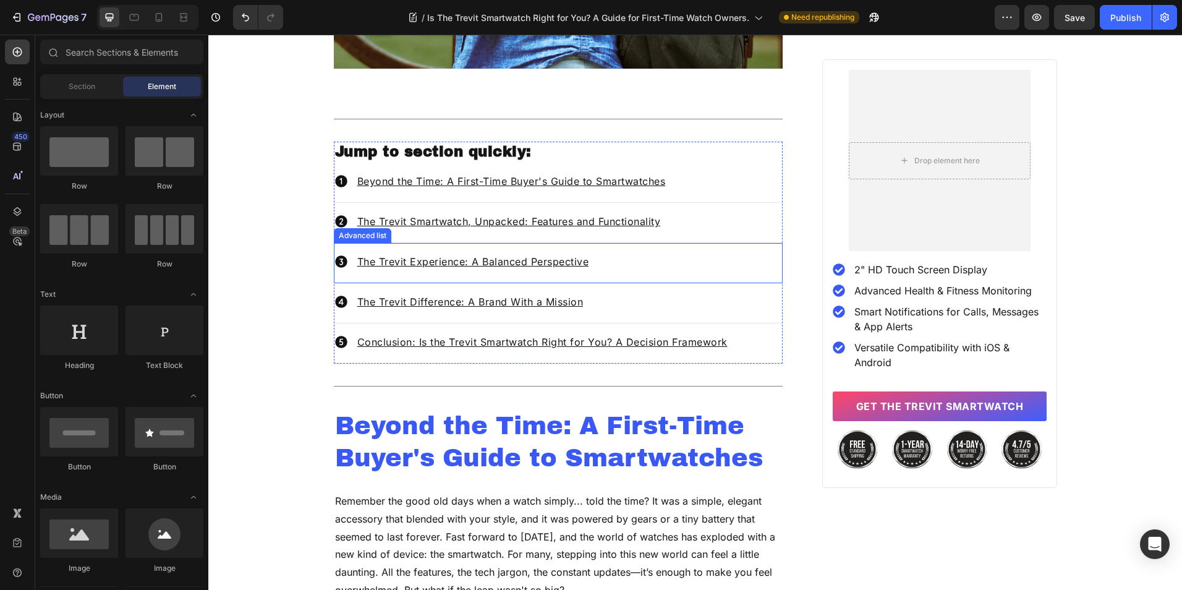
click at [628, 262] on div "Icon The Trevit Experience: A Balanced Perspective Text block" at bounding box center [558, 263] width 449 height 40
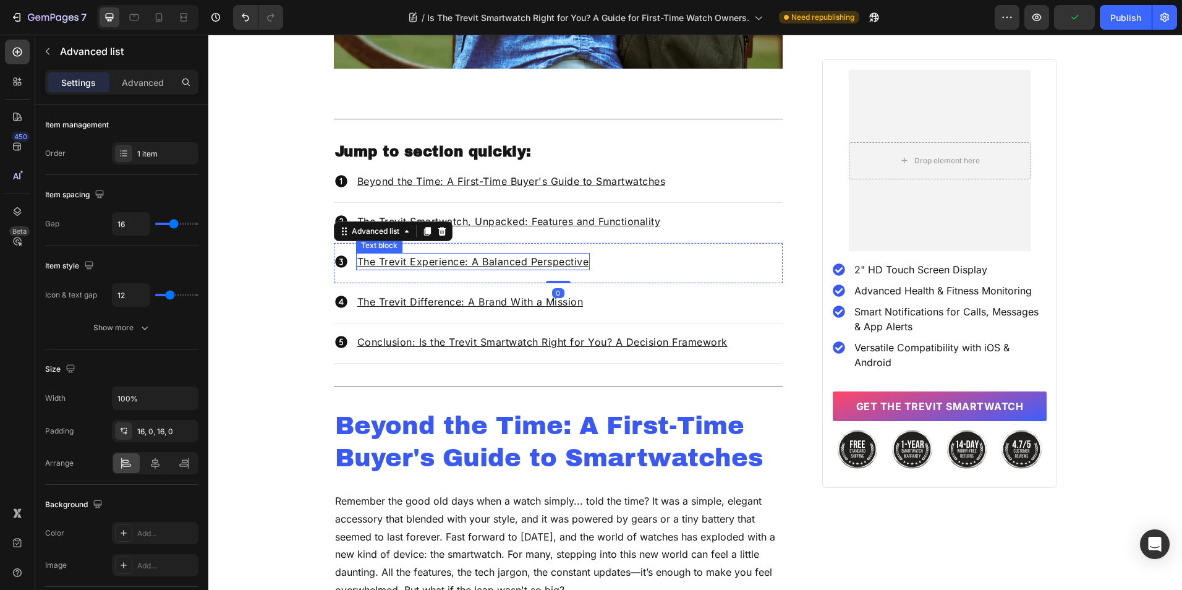
click at [513, 262] on u "The Trevit Experience: A Balanced Perspective" at bounding box center [473, 261] width 232 height 12
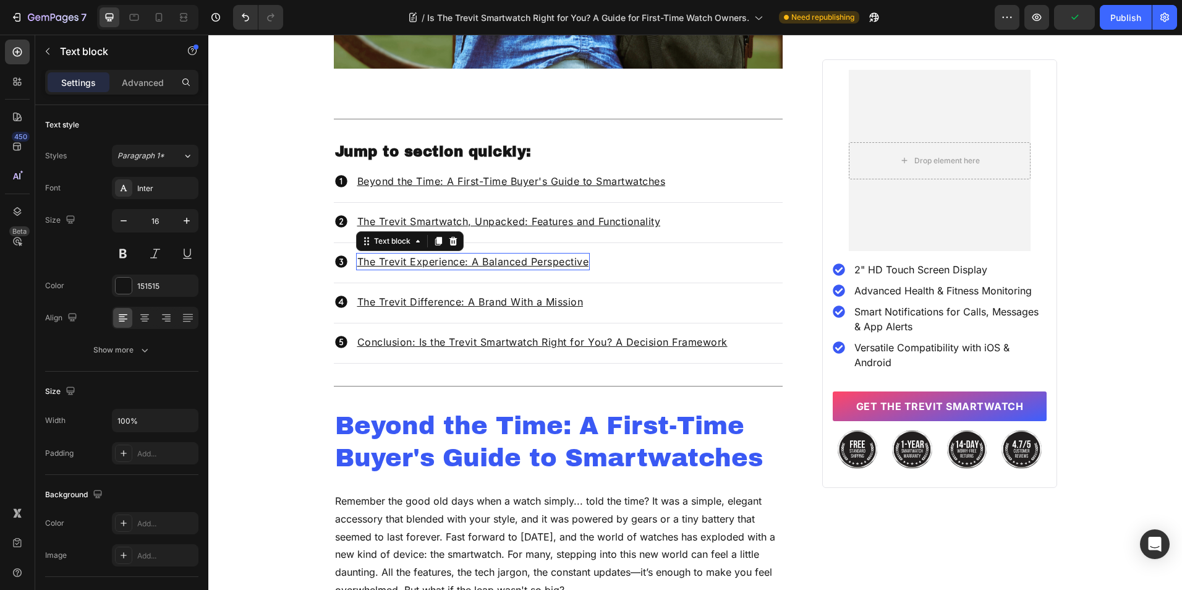
click at [513, 262] on u "The Trevit Experience: A Balanced Perspective" at bounding box center [473, 261] width 232 height 12
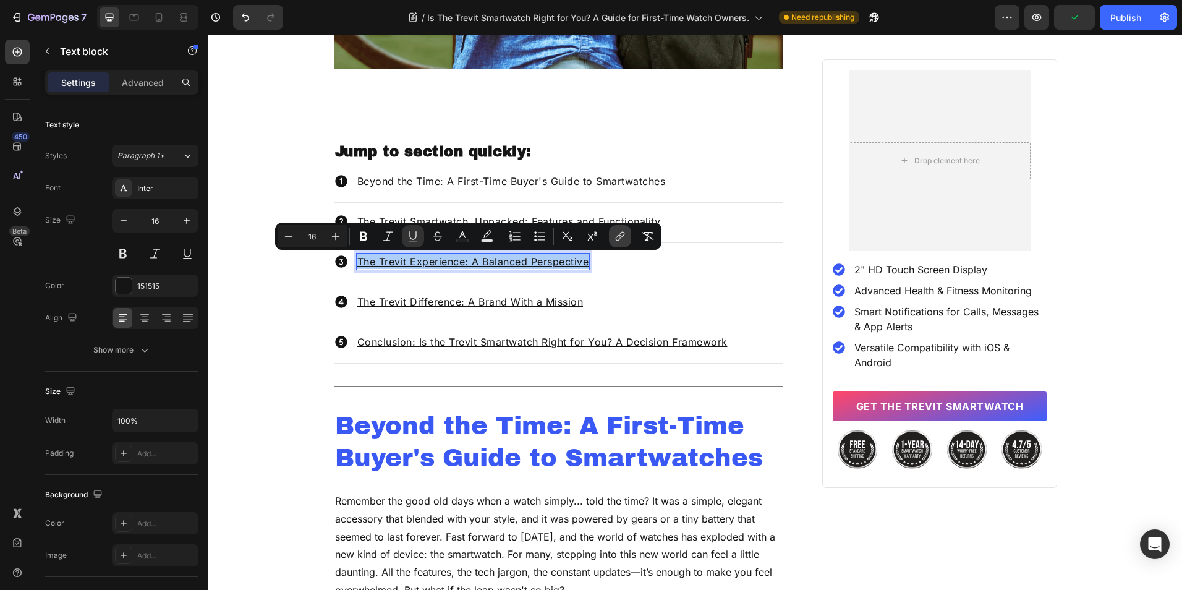
click at [622, 242] on icon "Editor contextual toolbar" at bounding box center [620, 236] width 12 height 12
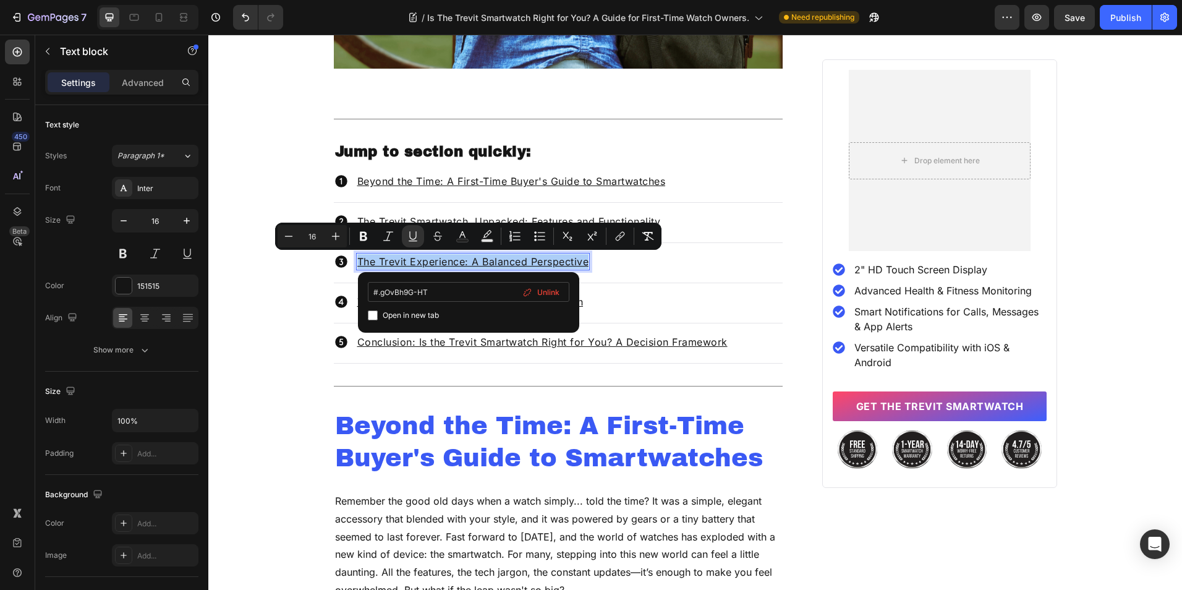
click at [381, 296] on input "#.gOvBh9G-HT" at bounding box center [469, 292] width 202 height 20
type input "#gOvBh9G-HT"
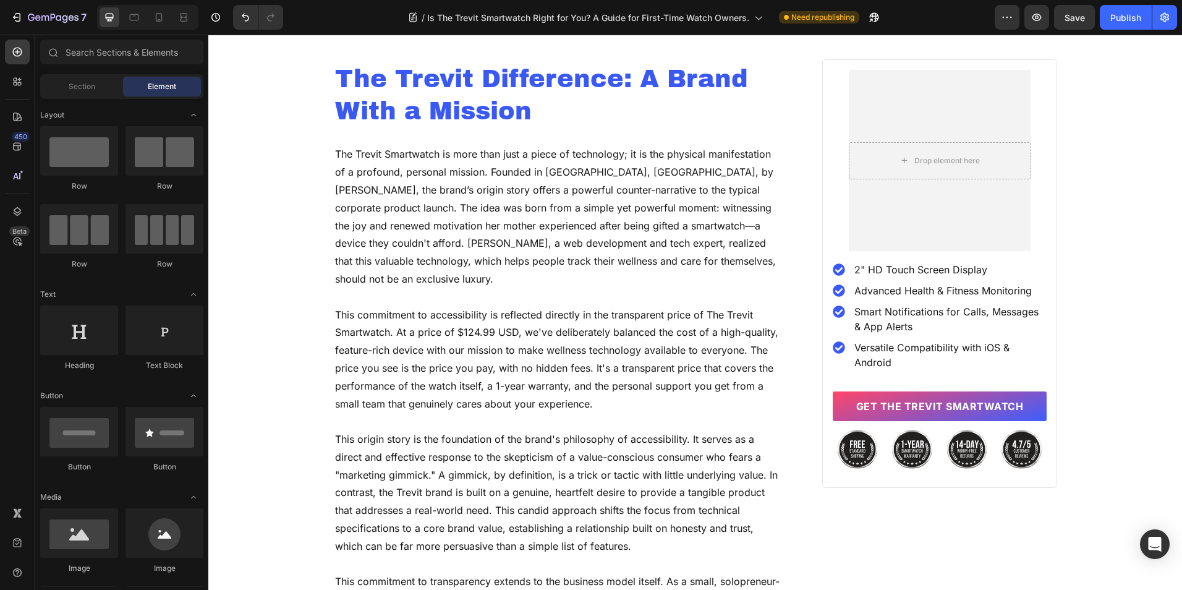
scroll to position [3711, 0]
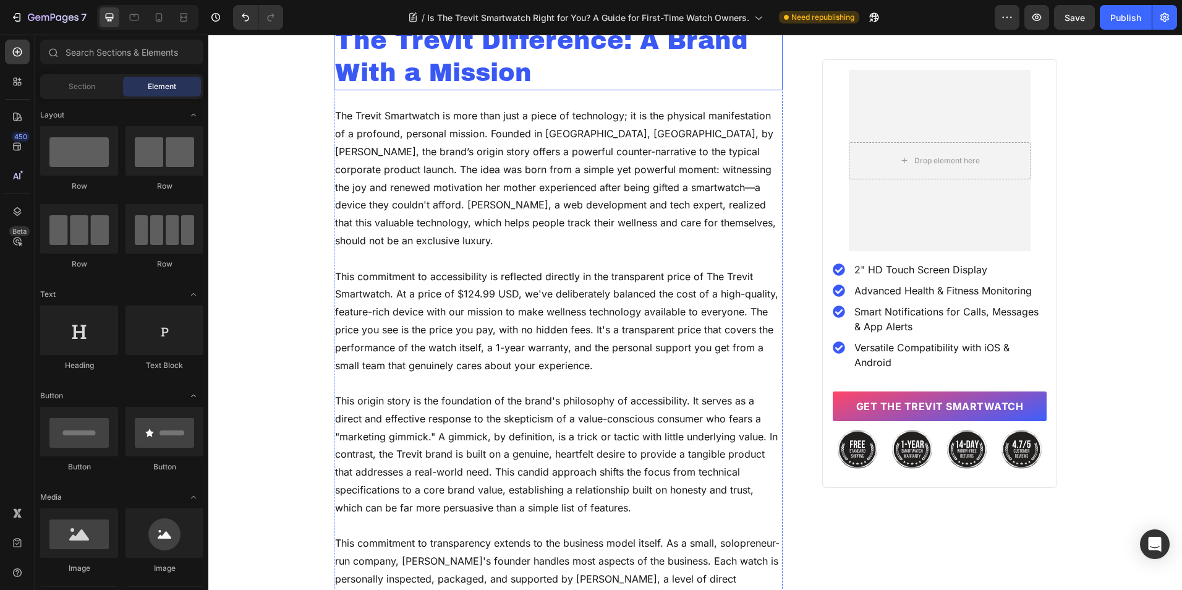
click at [462, 90] on h2 "The Trevit Difference: A Brand With a Mission" at bounding box center [558, 56] width 449 height 67
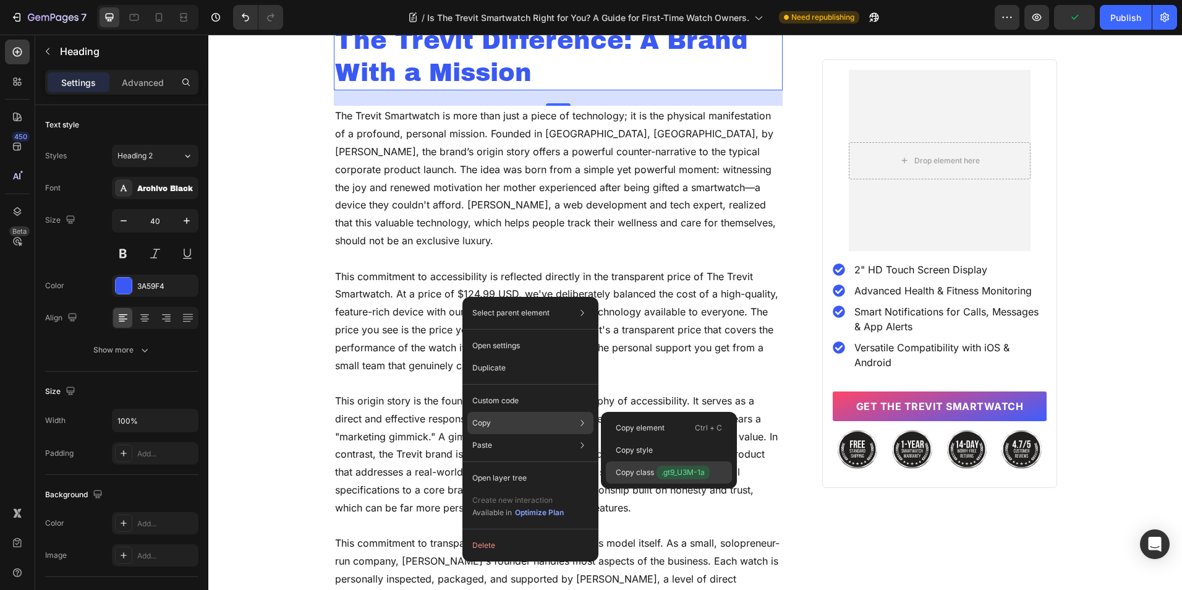
click at [639, 470] on p "Copy class .gt9_U3M-1a" at bounding box center [663, 473] width 94 height 14
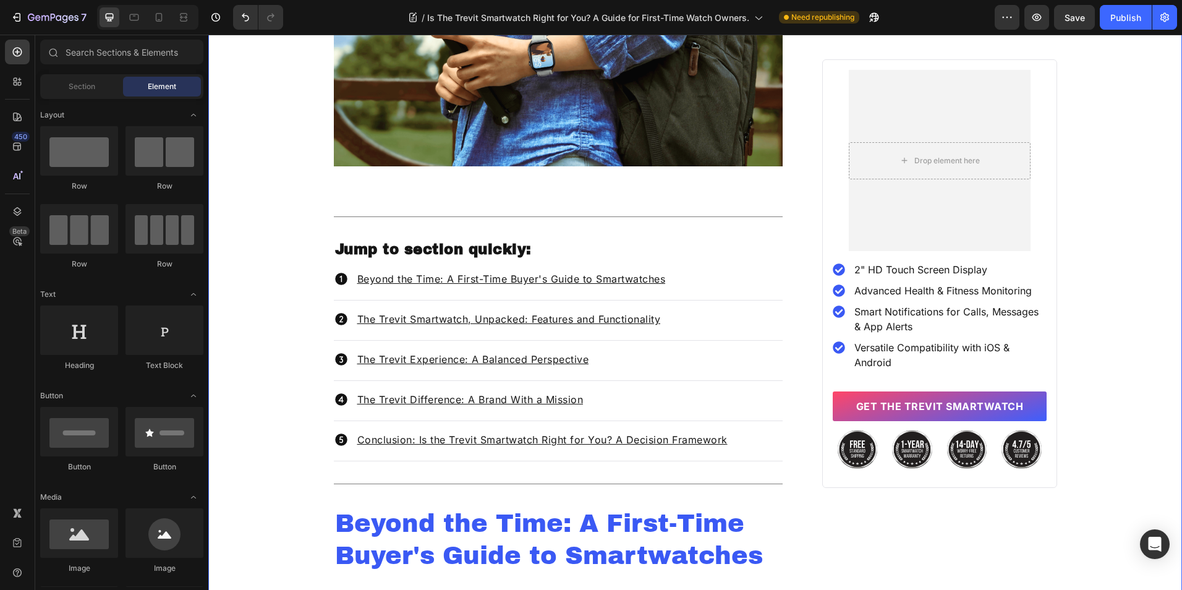
scroll to position [430, 0]
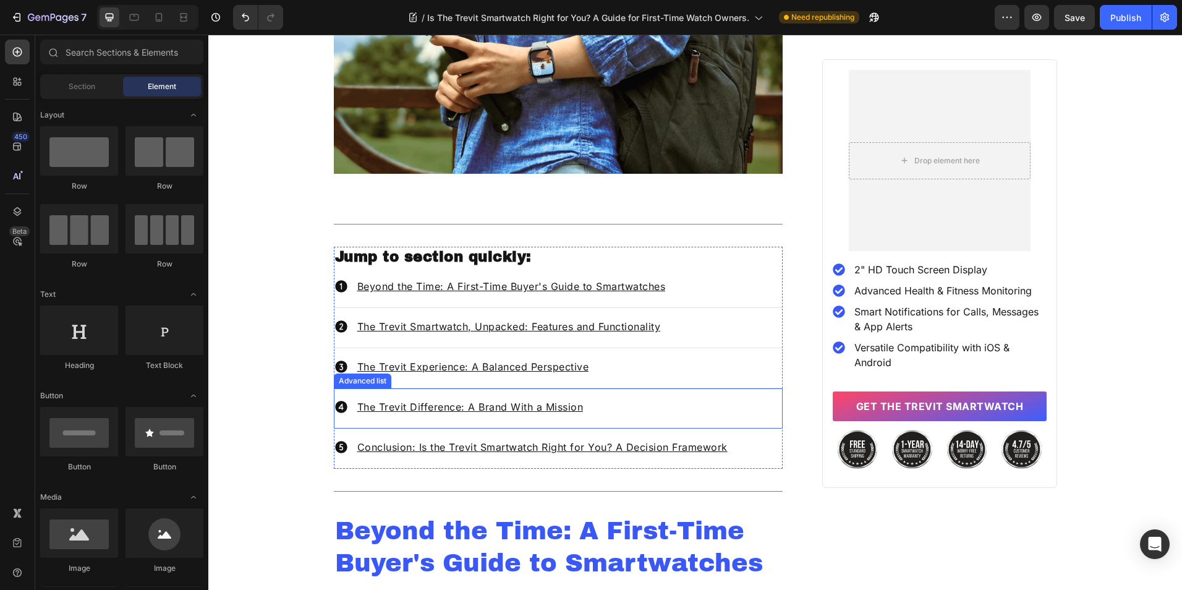
click at [523, 415] on div "The Trevit Difference: A Brand With a Mission" at bounding box center [470, 406] width 229 height 17
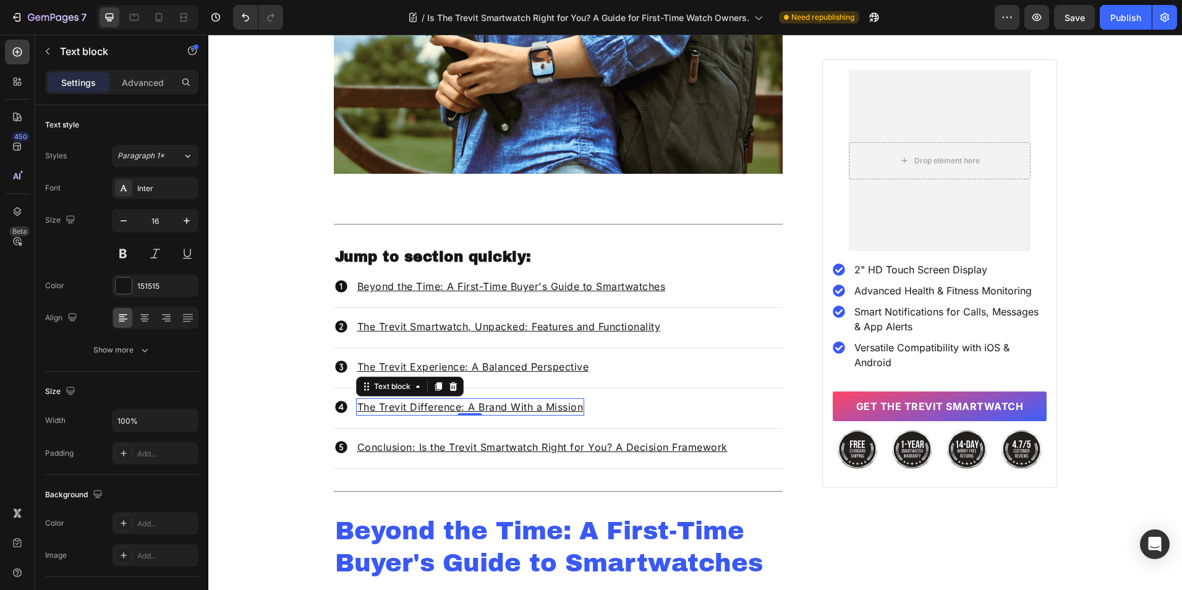
click at [523, 415] on div "The Trevit Difference: A Brand With a Mission" at bounding box center [470, 406] width 229 height 17
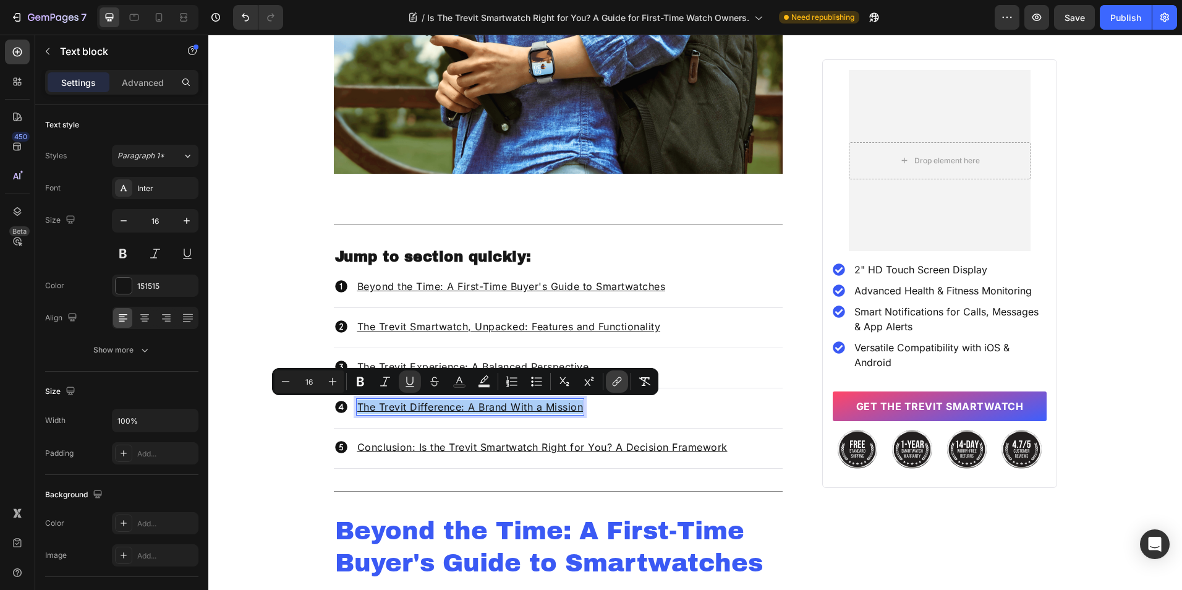
click at [610, 382] on button "link" at bounding box center [617, 381] width 22 height 22
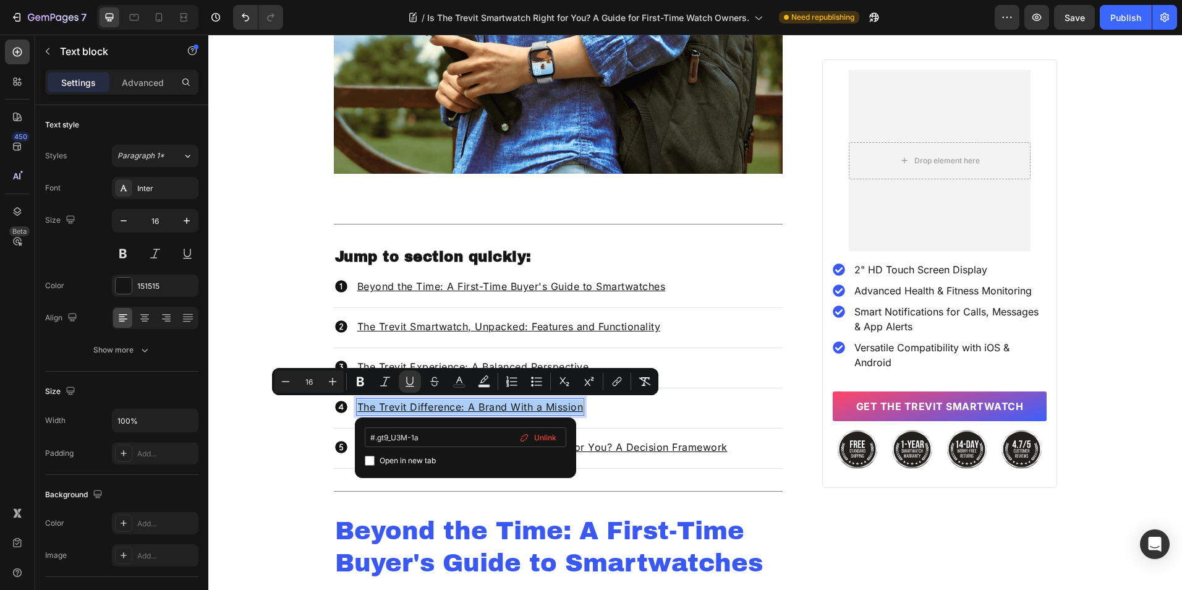
click at [377, 438] on input "#.gt9_U3M-1a" at bounding box center [466, 437] width 202 height 20
type input "#gt9_U3M-1a"
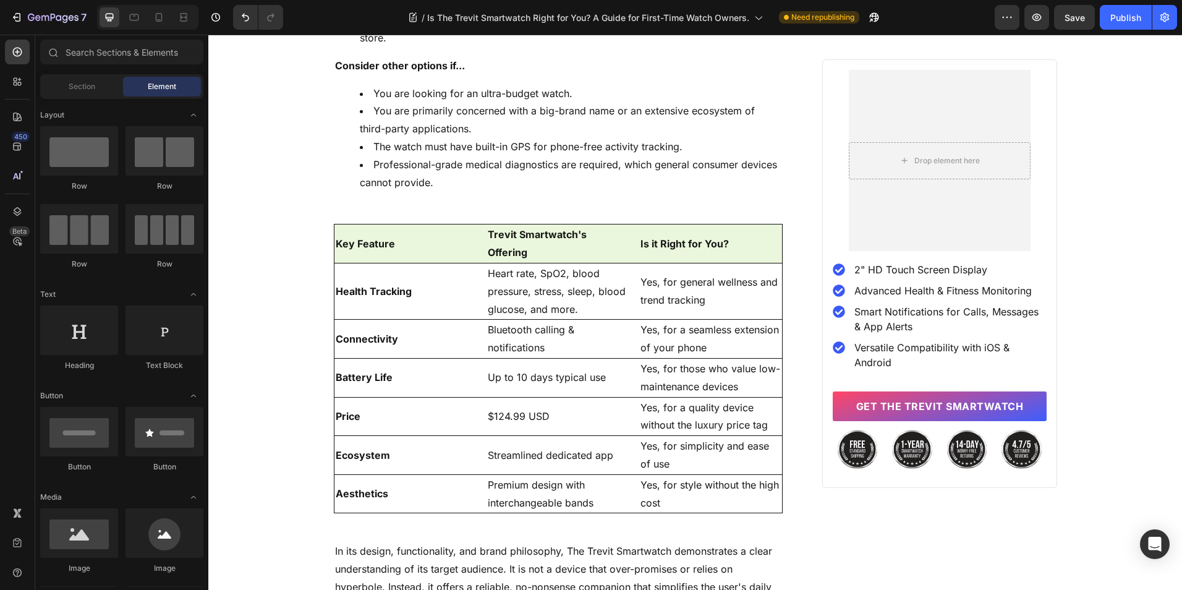
scroll to position [4797, 0]
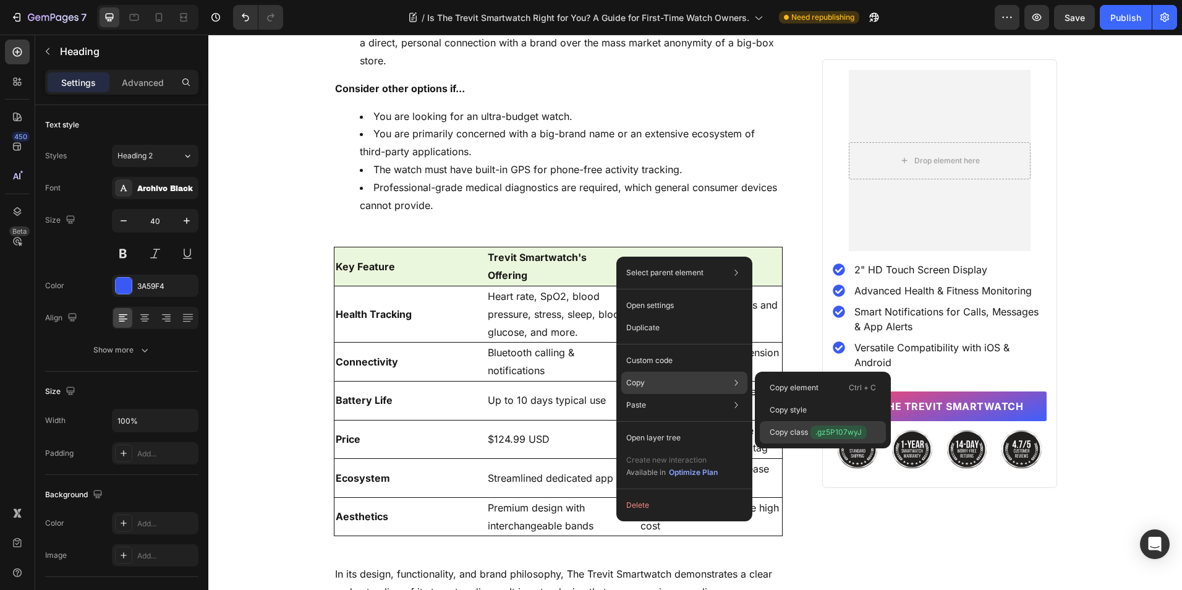
click at [785, 429] on p "Copy class .gz5P107wyJ" at bounding box center [818, 432] width 97 height 14
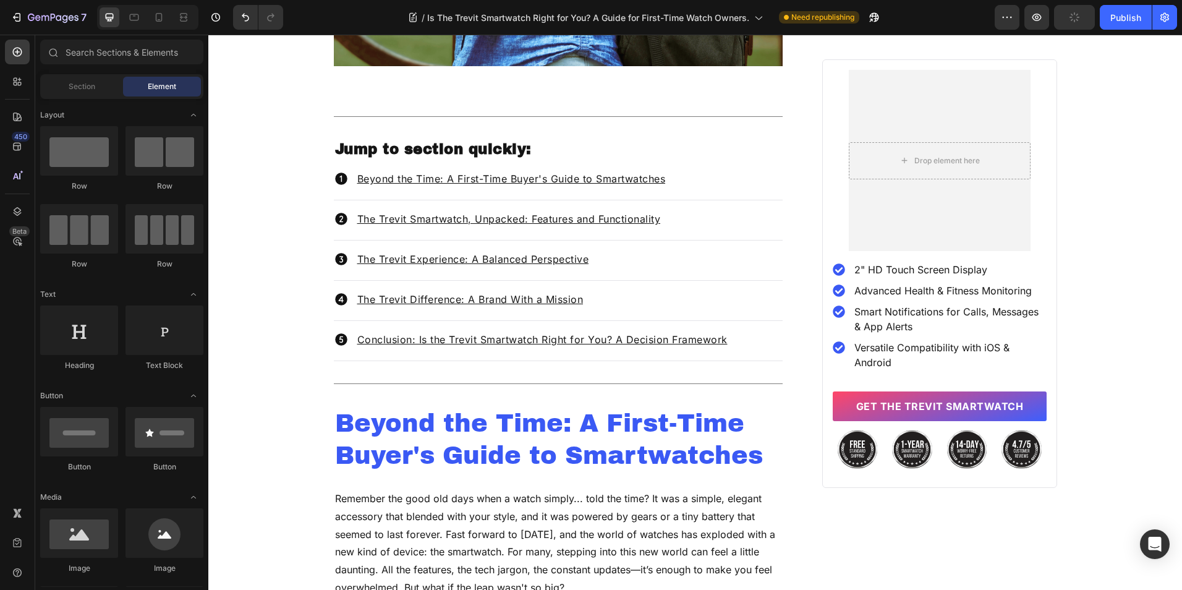
scroll to position [430, 0]
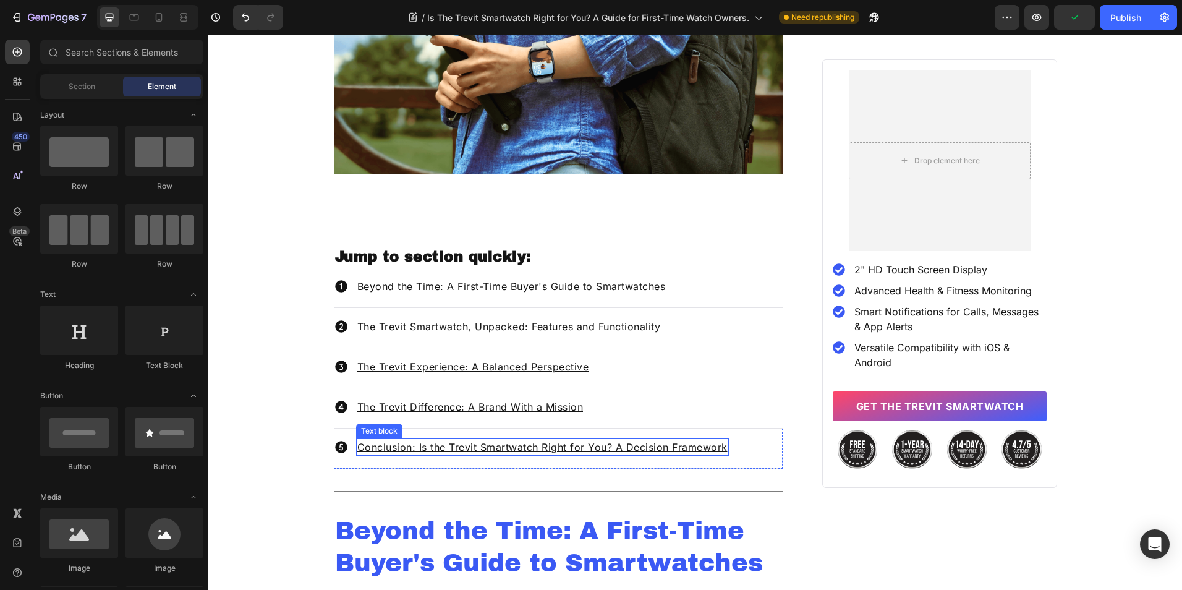
click at [597, 443] on u "Conclusion: Is the Trevit Smartwatch Right for You? A Decision Framework" at bounding box center [542, 447] width 370 height 12
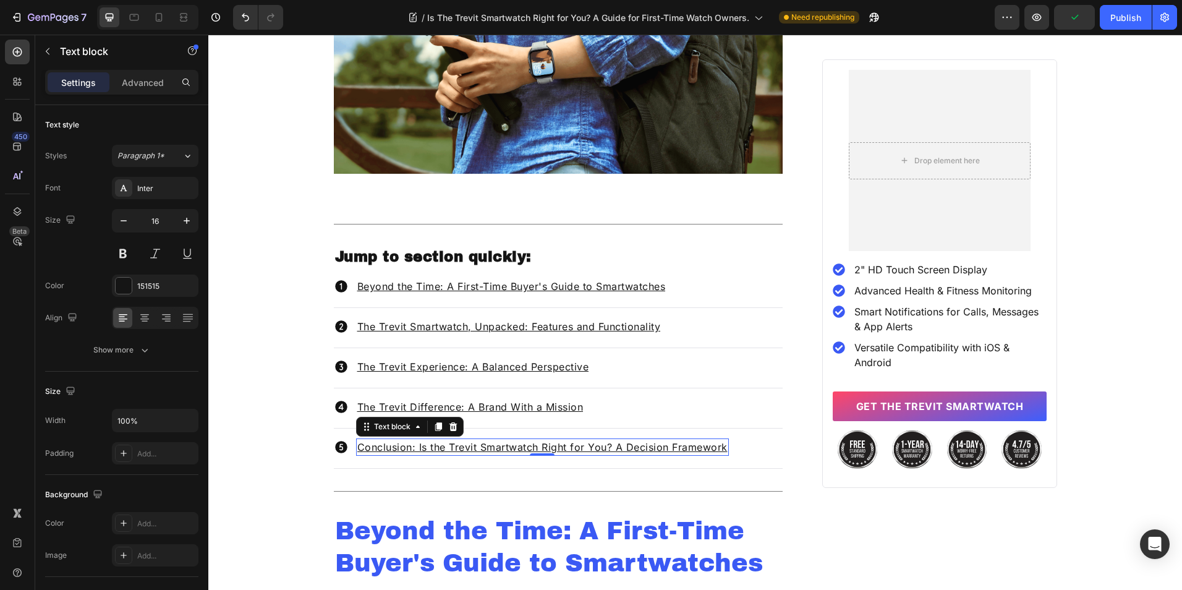
click at [597, 443] on u "Conclusion: Is the Trevit Smartwatch Right for You? A Decision Framework" at bounding box center [542, 447] width 370 height 12
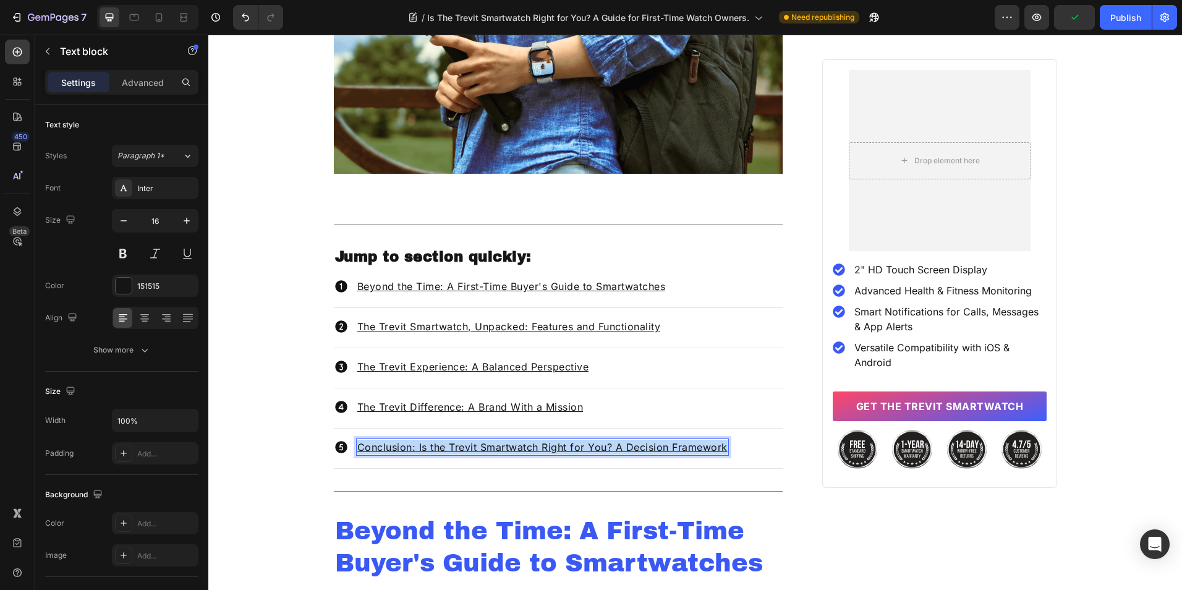
click at [597, 443] on u "Conclusion: Is the Trevit Smartwatch Right for You? A Decision Framework" at bounding box center [542, 447] width 370 height 12
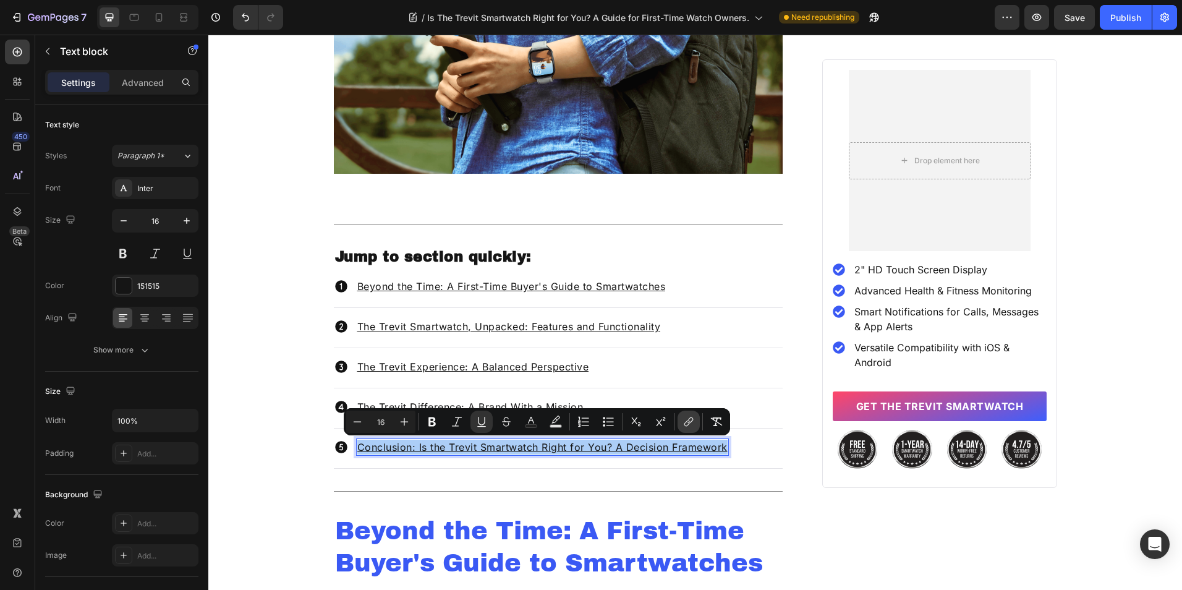
click at [695, 422] on button "link" at bounding box center [689, 422] width 22 height 22
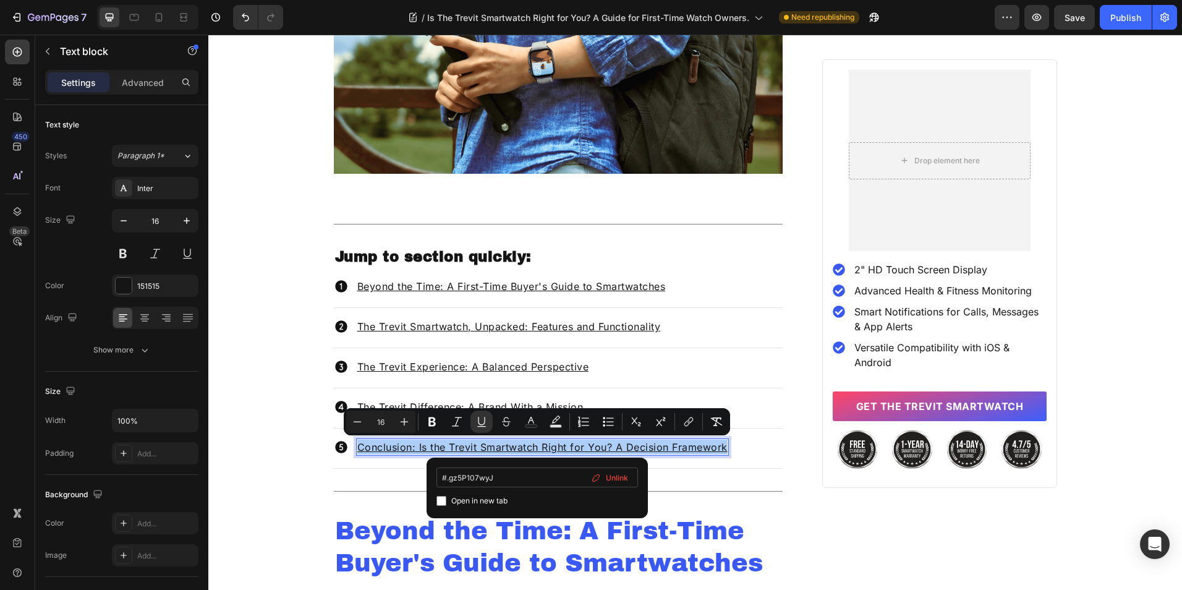
click at [449, 477] on input "#.gz5P107wyJ" at bounding box center [537, 477] width 202 height 20
type input "#gz5P107wyJ"
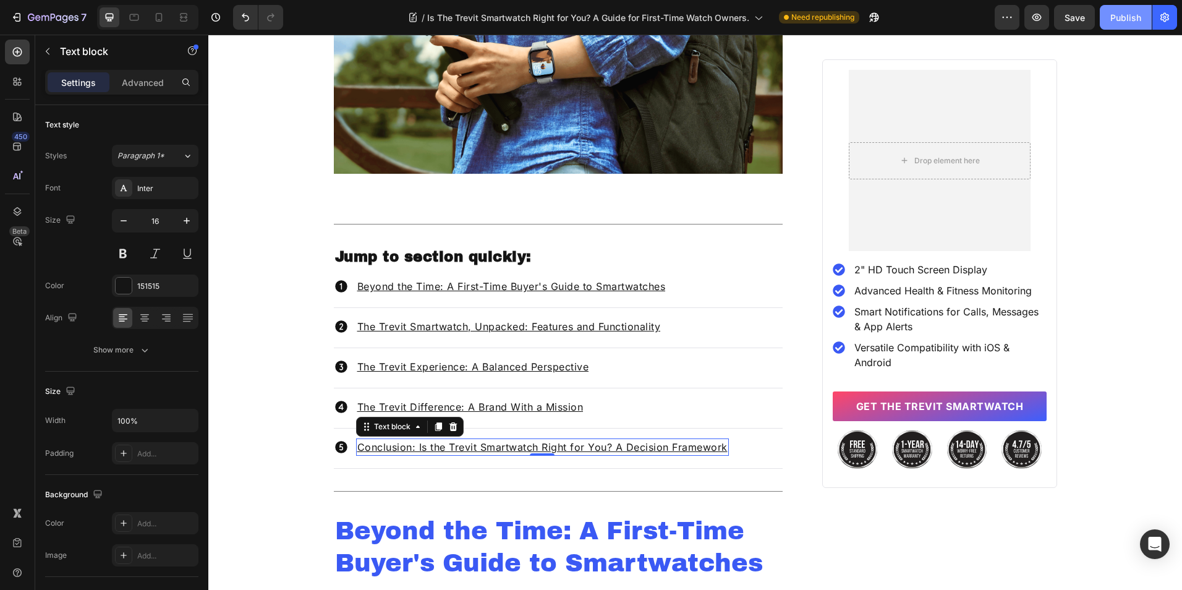
click at [1121, 17] on div "Publish" at bounding box center [1125, 17] width 31 height 13
click at [466, 286] on u "Beyond the Time: A First-Time Buyer's Guide to Smartwatches" at bounding box center [511, 286] width 309 height 12
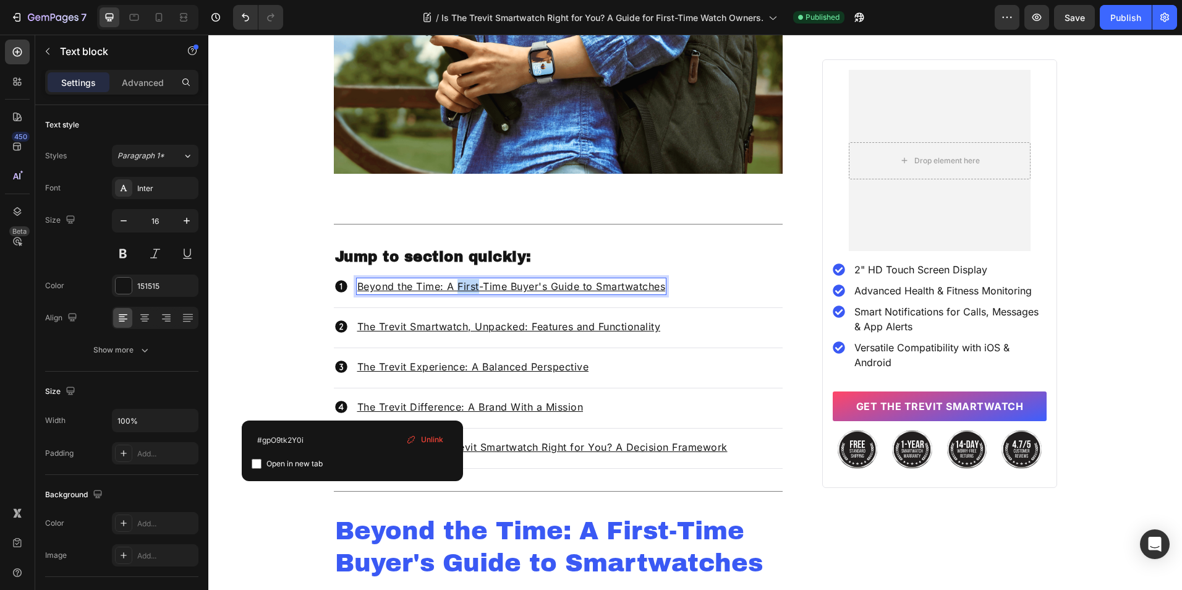
click at [466, 286] on u "Beyond the Time: A First-Time Buyer's Guide to Smartwatches" at bounding box center [511, 286] width 309 height 12
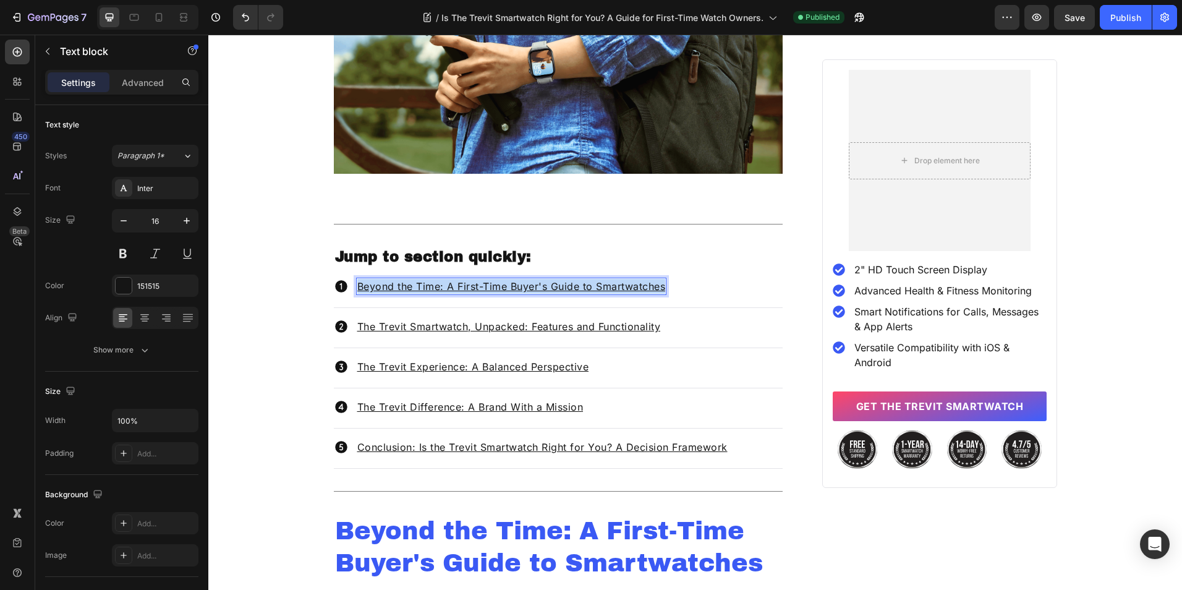
click at [466, 286] on u "Beyond the Time: A First-Time Buyer's Guide to Smartwatches" at bounding box center [511, 286] width 309 height 12
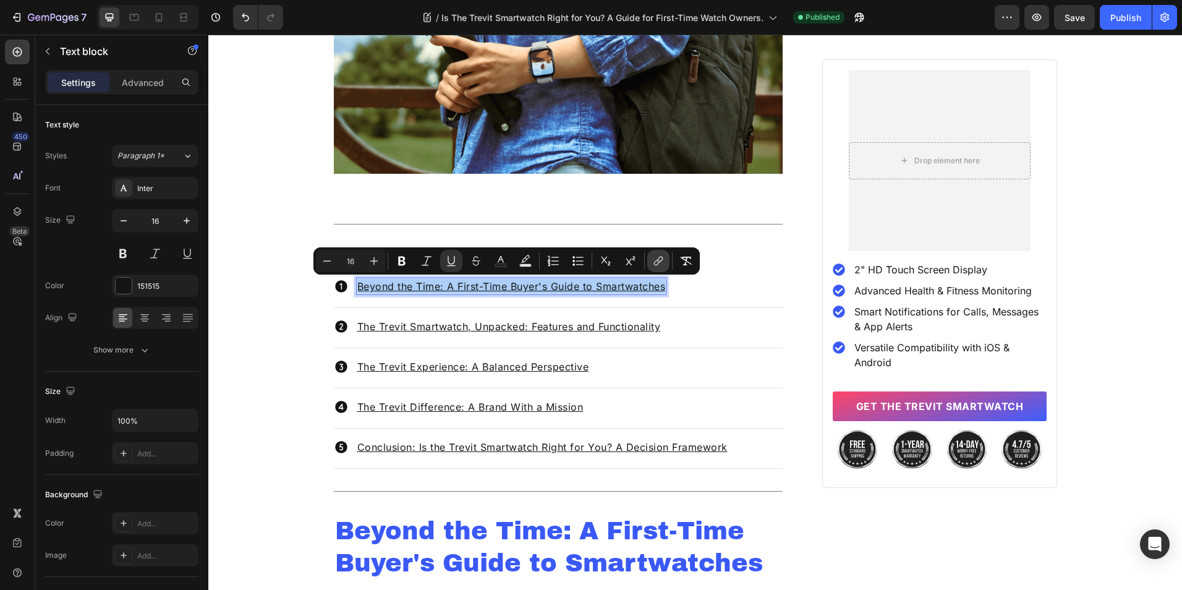
click at [655, 257] on icon "Editor contextual toolbar" at bounding box center [658, 261] width 12 height 12
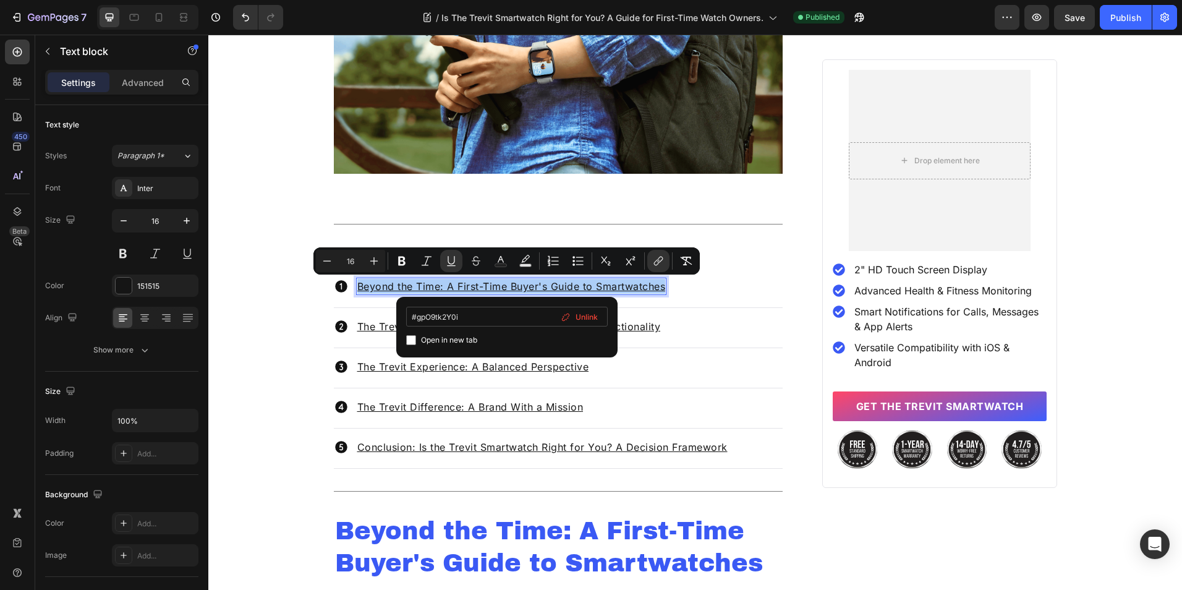
click at [407, 313] on input "#gpO9tk2Y0i" at bounding box center [507, 317] width 202 height 20
type input "/#gpO9tk2Y0i"
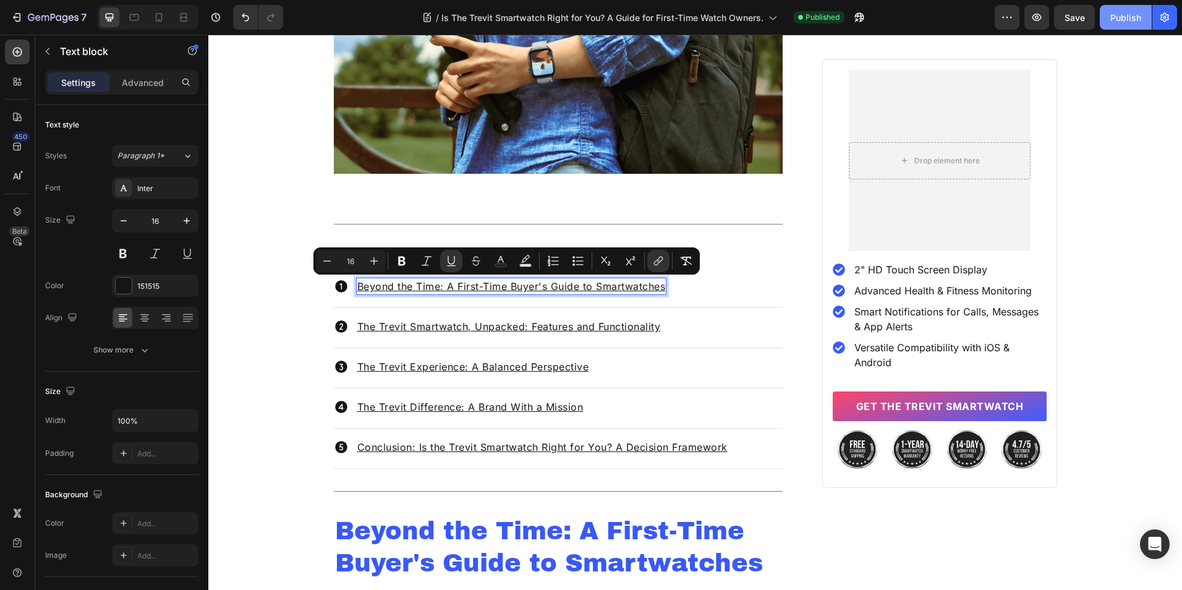
click at [1134, 25] on button "Publish" at bounding box center [1126, 17] width 52 height 25
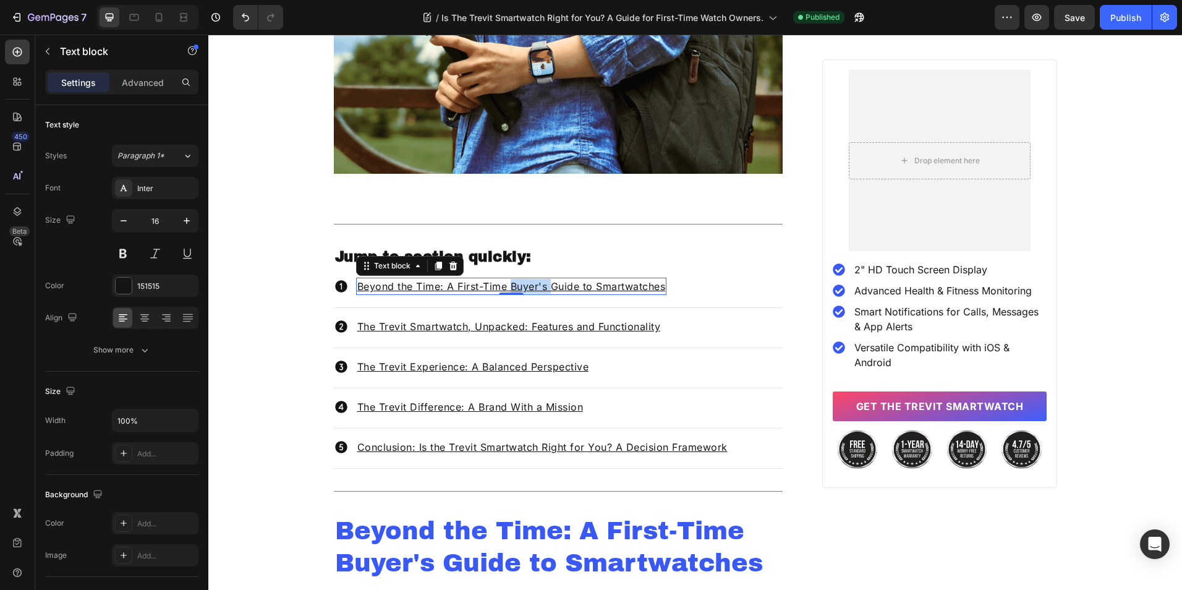
click at [514, 284] on u "Beyond the Time: A First-Time Buyer's Guide to Smartwatches" at bounding box center [511, 286] width 309 height 12
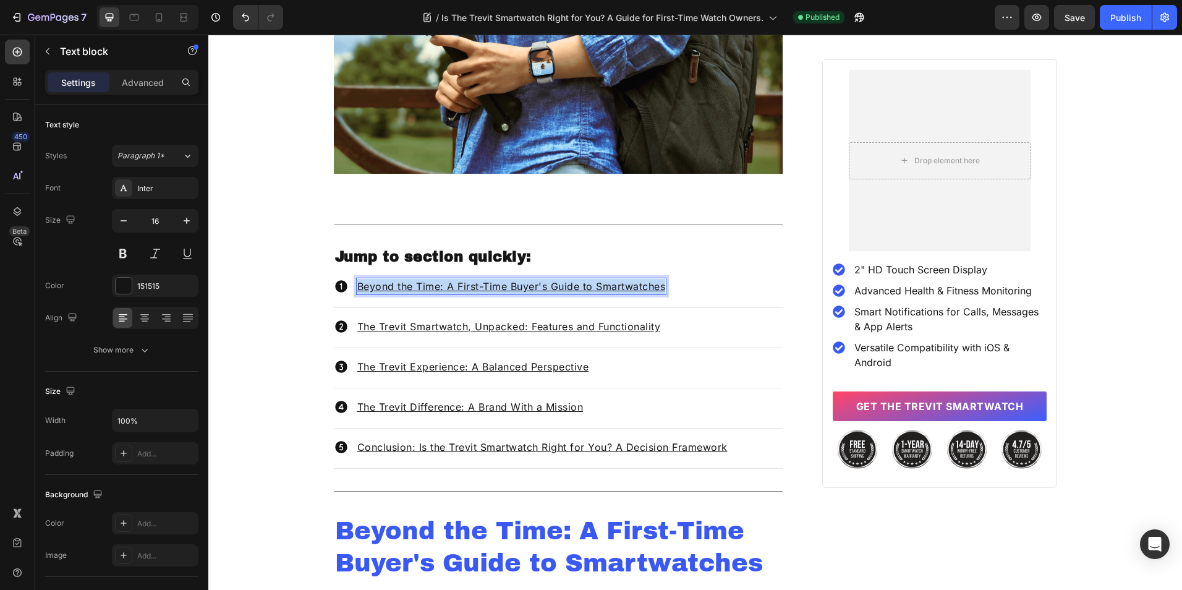
click at [514, 284] on u "Beyond the Time: A First-Time Buyer's Guide to Smartwatches" at bounding box center [511, 286] width 309 height 12
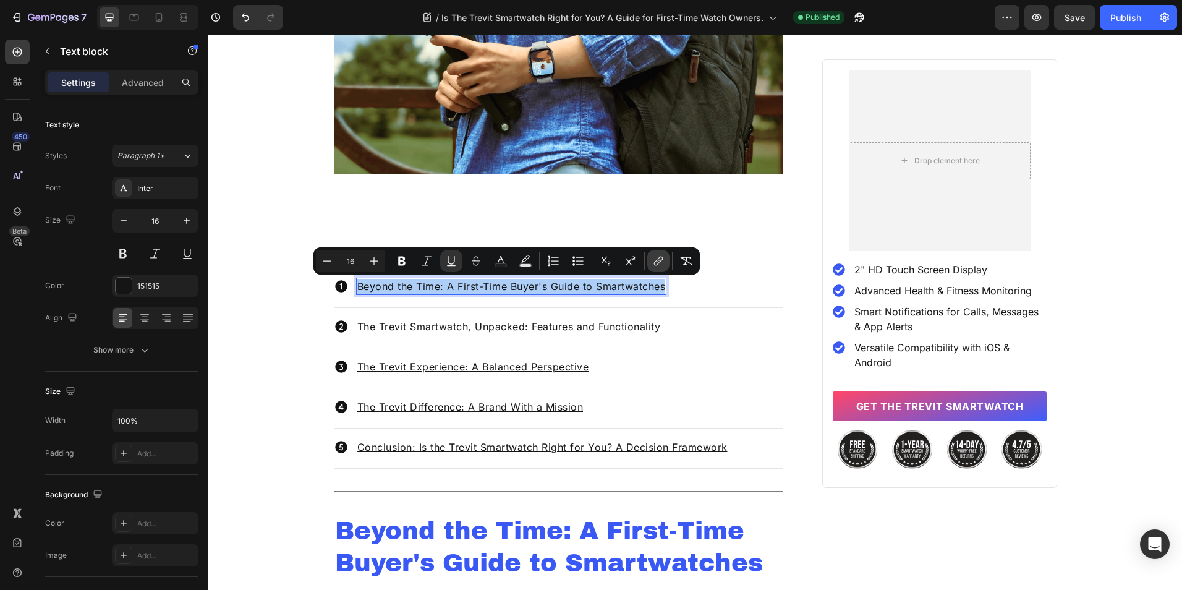
click at [652, 261] on button "link" at bounding box center [658, 261] width 22 height 22
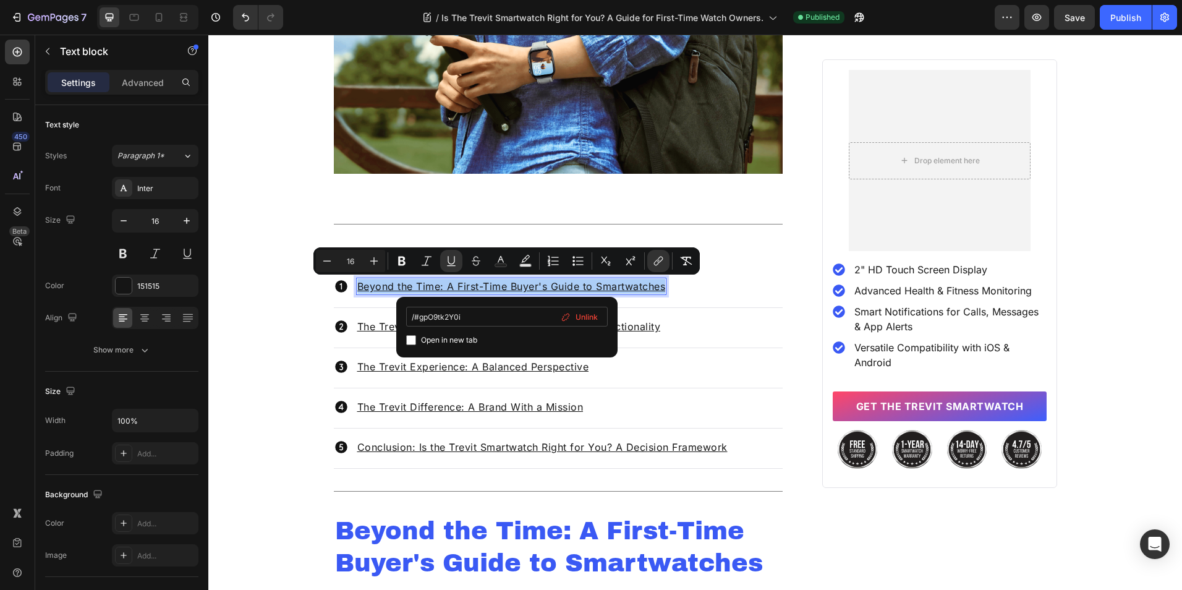
click at [412, 318] on input "/#gpO9tk2Y0i" at bounding box center [507, 317] width 202 height 20
click at [415, 321] on input "/#gpO9tk2Y0i" at bounding box center [507, 317] width 202 height 20
type input "#gpO9tk2Y0i"
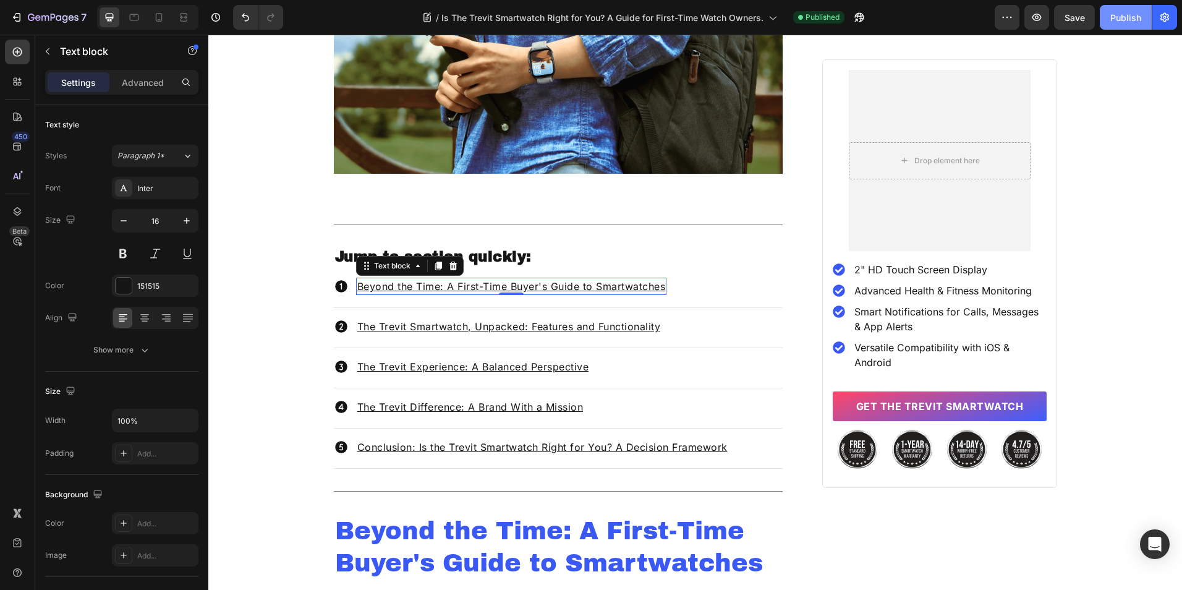
click at [1113, 28] on button "Publish" at bounding box center [1126, 17] width 52 height 25
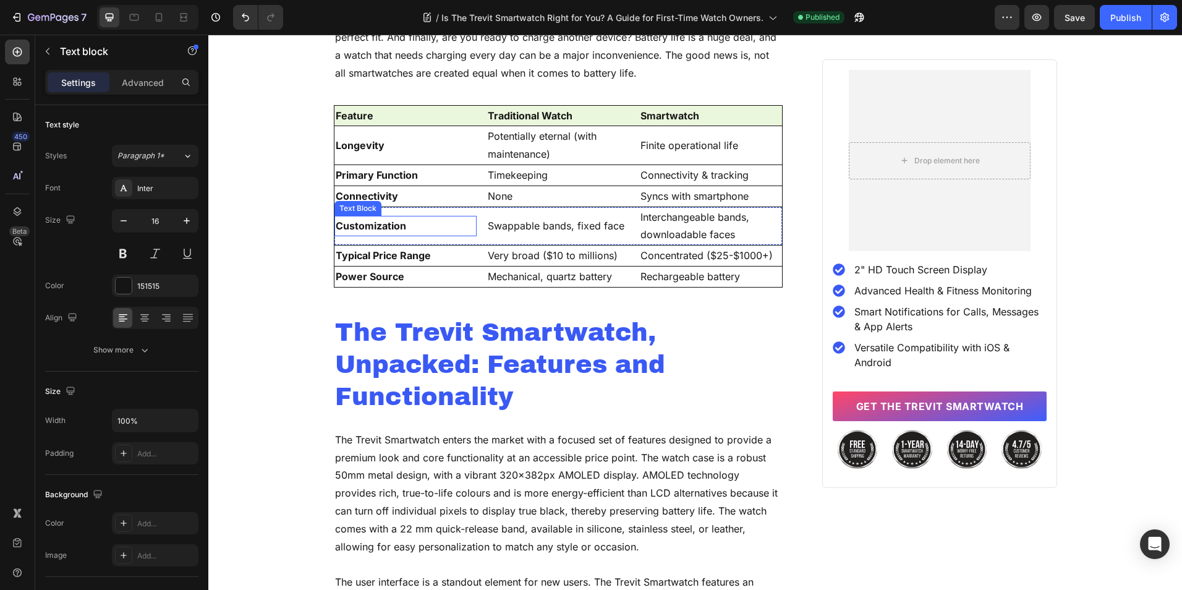
scroll to position [1357, 0]
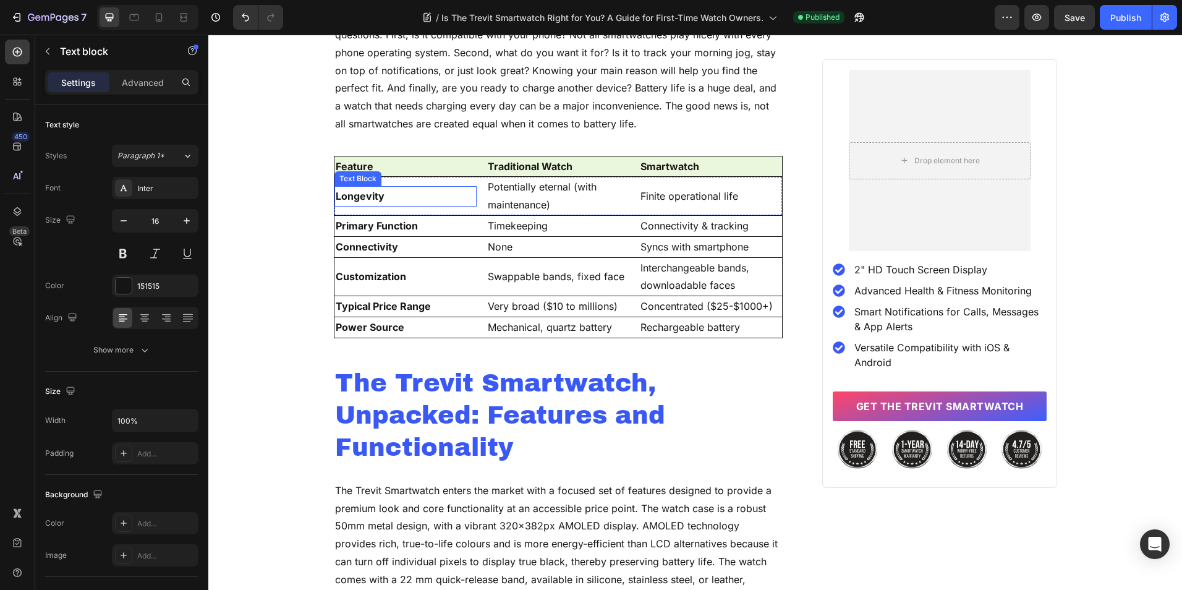
click at [349, 195] on p "Longevity" at bounding box center [406, 196] width 140 height 18
click at [137, 87] on p "Advanced" at bounding box center [143, 82] width 42 height 13
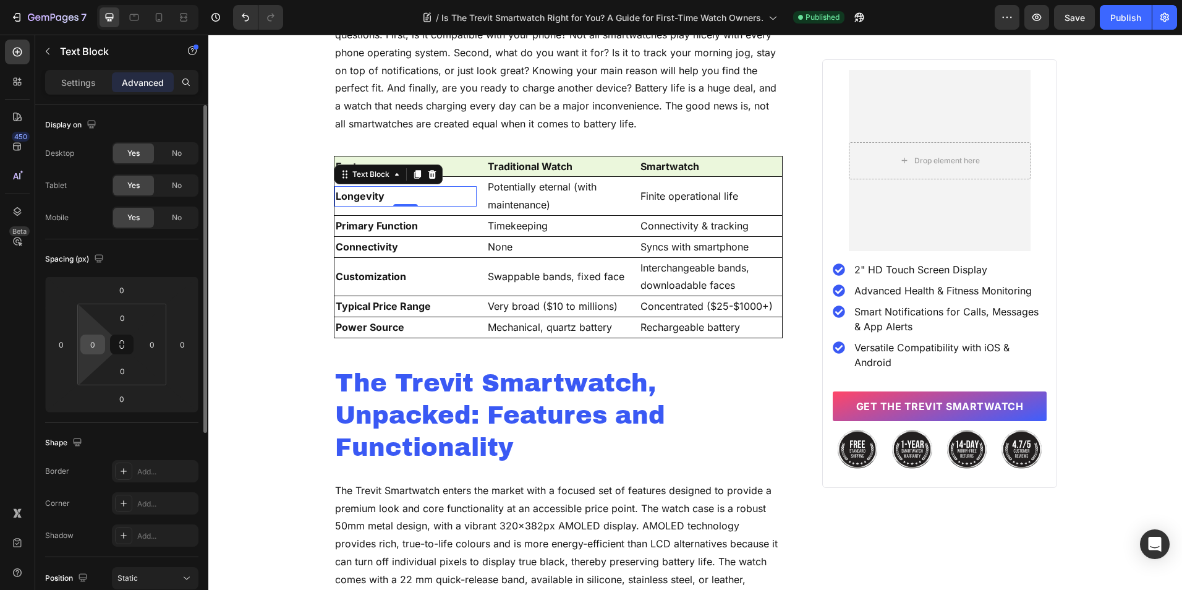
click at [85, 346] on input "0" at bounding box center [92, 344] width 19 height 19
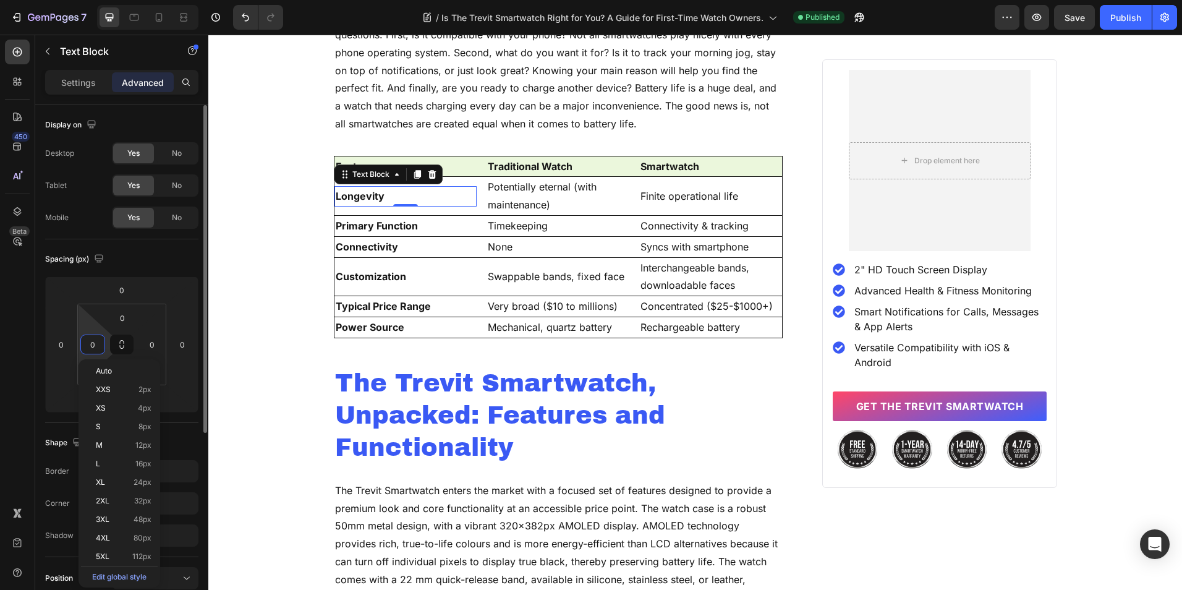
type input "5"
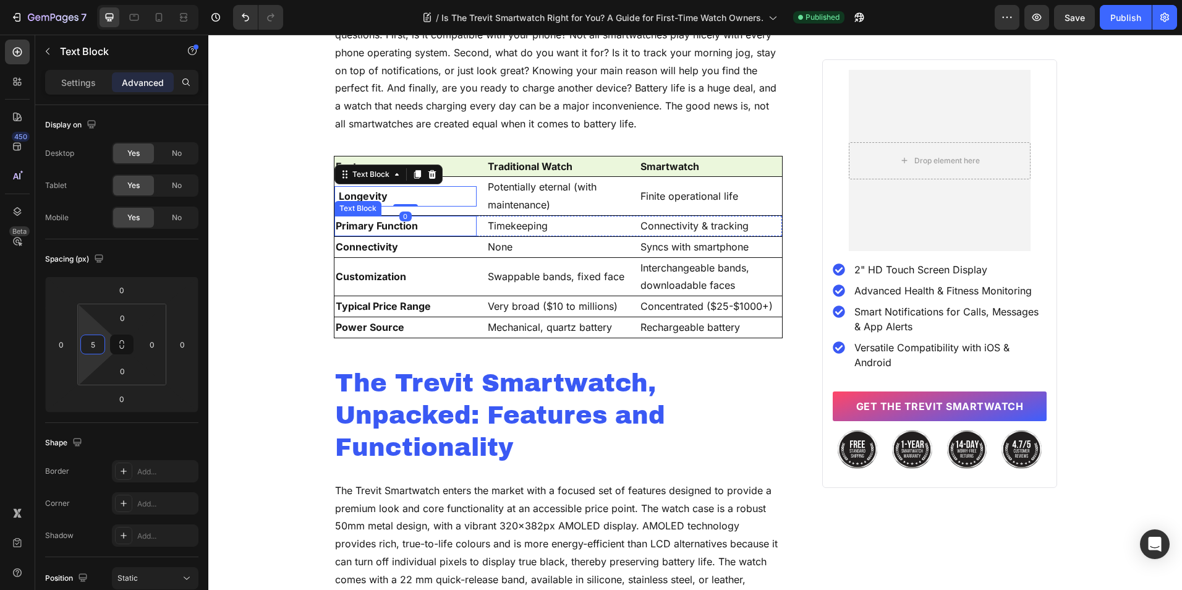
click at [341, 218] on p "Primary Function" at bounding box center [406, 226] width 140 height 18
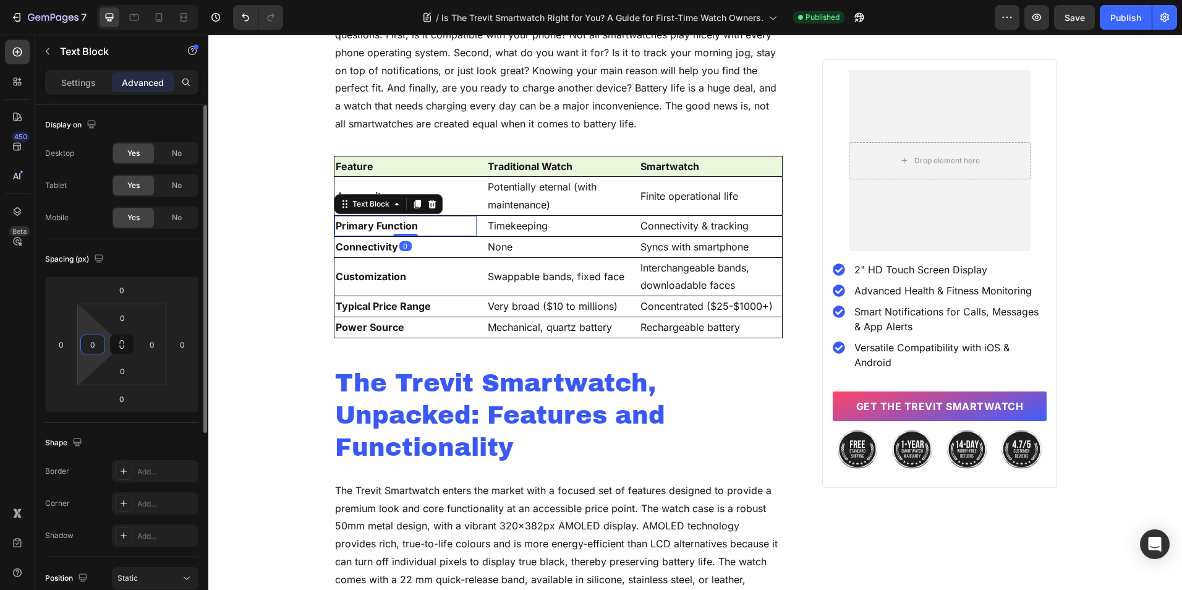
click at [101, 345] on input "0" at bounding box center [92, 344] width 19 height 19
type input "5"
click at [361, 248] on p "Connectivity" at bounding box center [406, 247] width 140 height 18
click at [103, 343] on div "0" at bounding box center [92, 344] width 25 height 20
click at [93, 344] on input "0" at bounding box center [92, 344] width 19 height 19
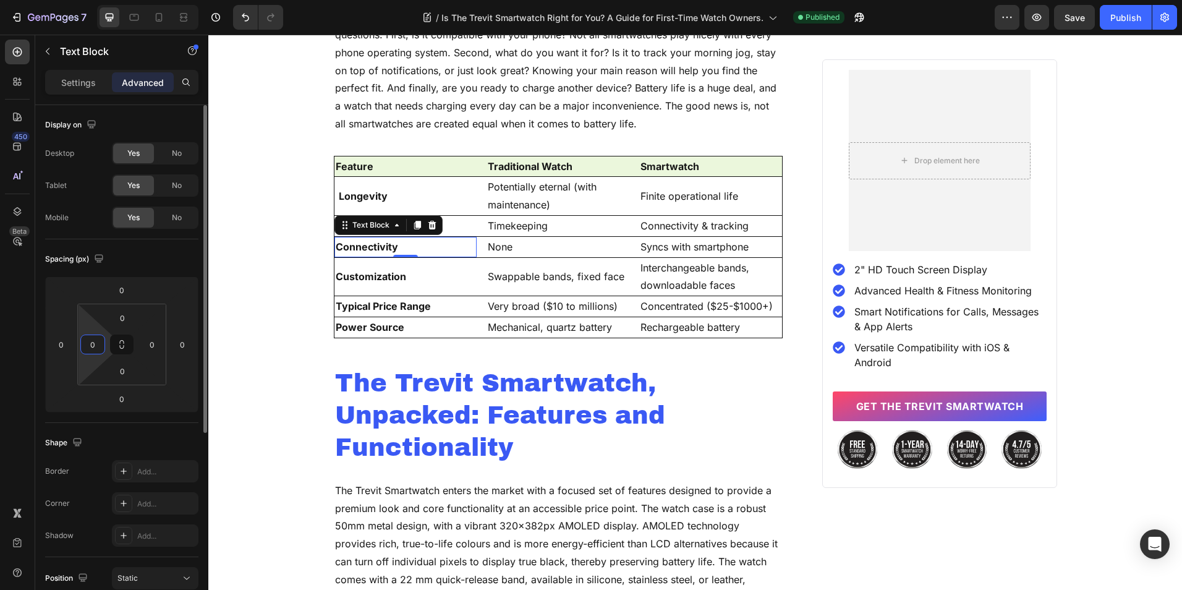
type input "5"
click at [345, 273] on p "Customization" at bounding box center [406, 277] width 140 height 18
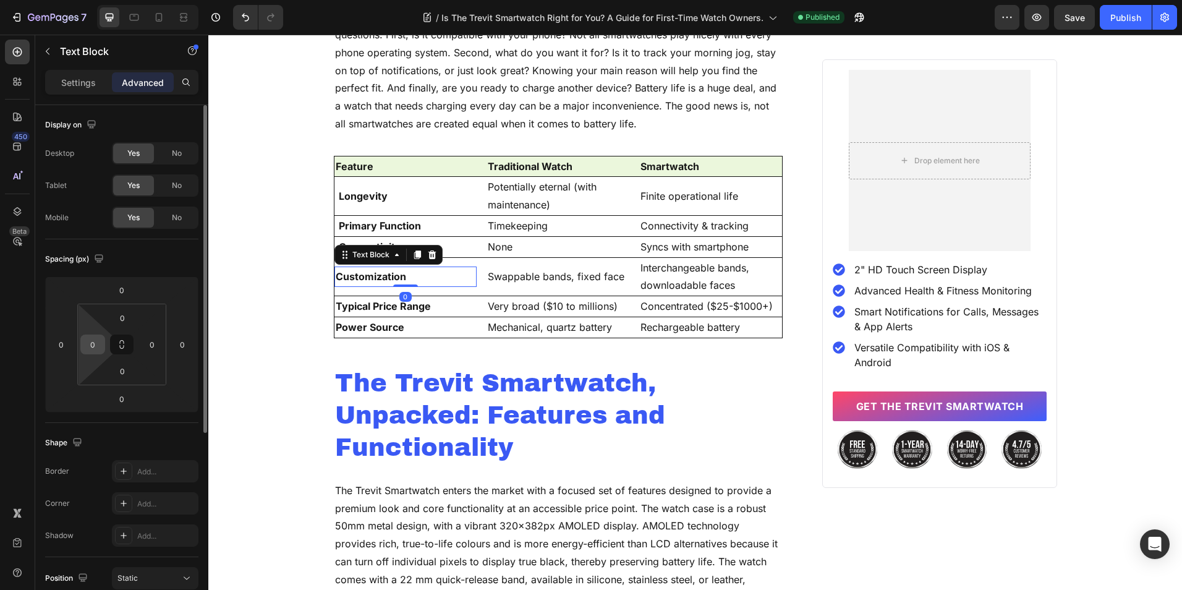
click at [93, 347] on input "0" at bounding box center [92, 344] width 19 height 19
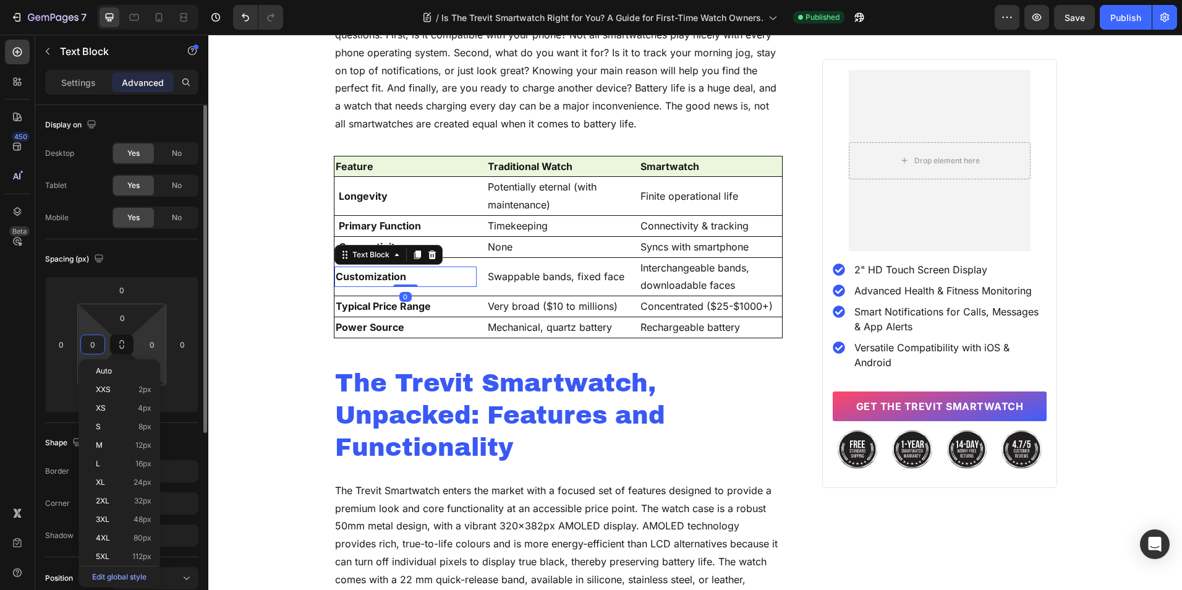
type input "5"
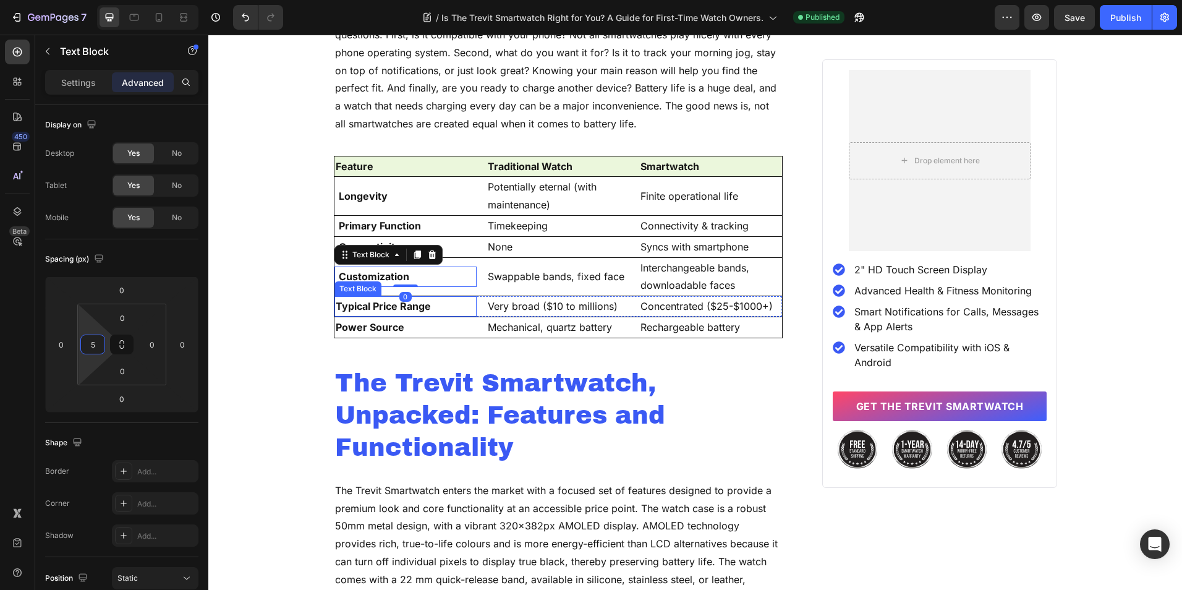
click at [341, 305] on strong "Typical Price Range" at bounding box center [383, 306] width 95 height 12
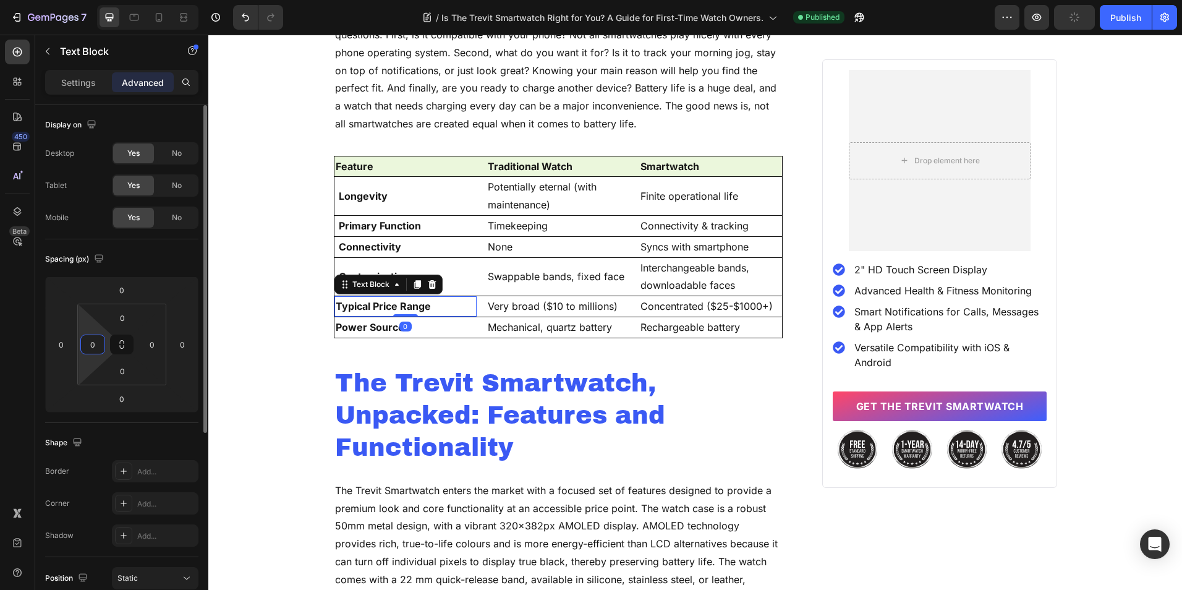
click at [95, 347] on input "0" at bounding box center [92, 344] width 19 height 19
type input "5"
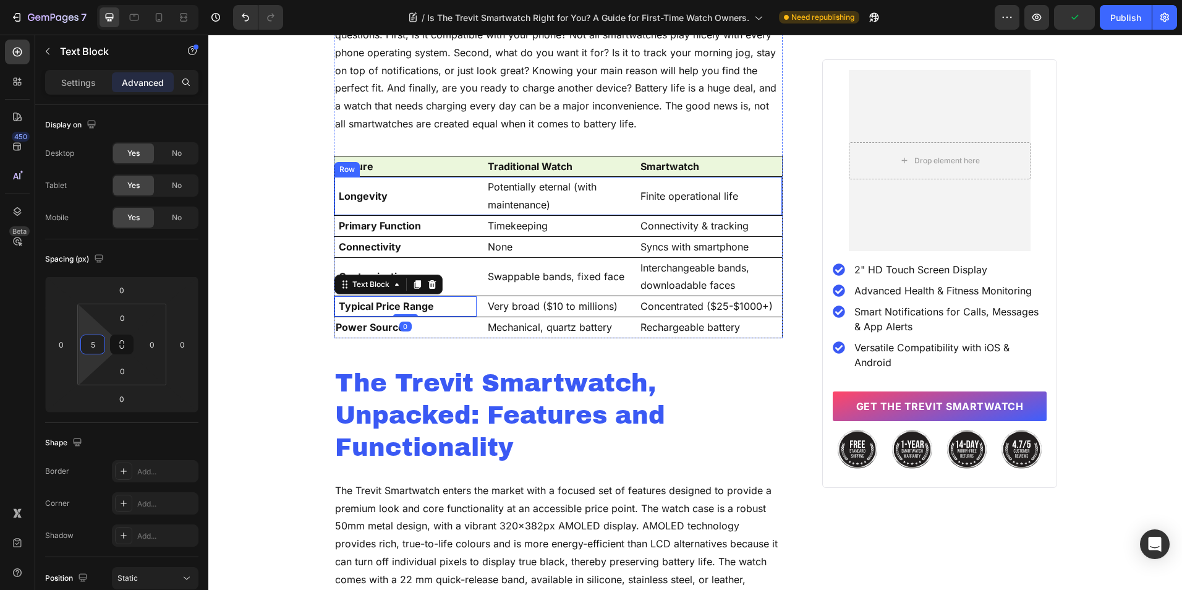
click at [357, 168] on p "Feature" at bounding box center [406, 167] width 140 height 18
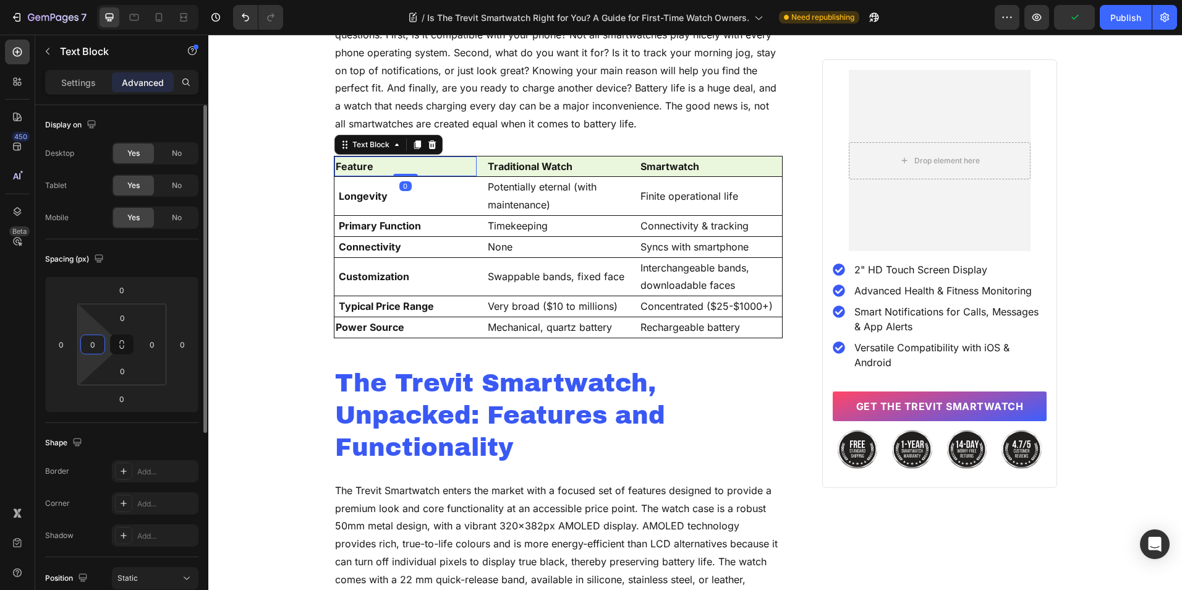
click at [91, 346] on input "0" at bounding box center [92, 344] width 19 height 19
type input "5"
click at [339, 306] on strong "Typical Price Range" at bounding box center [386, 306] width 95 height 12
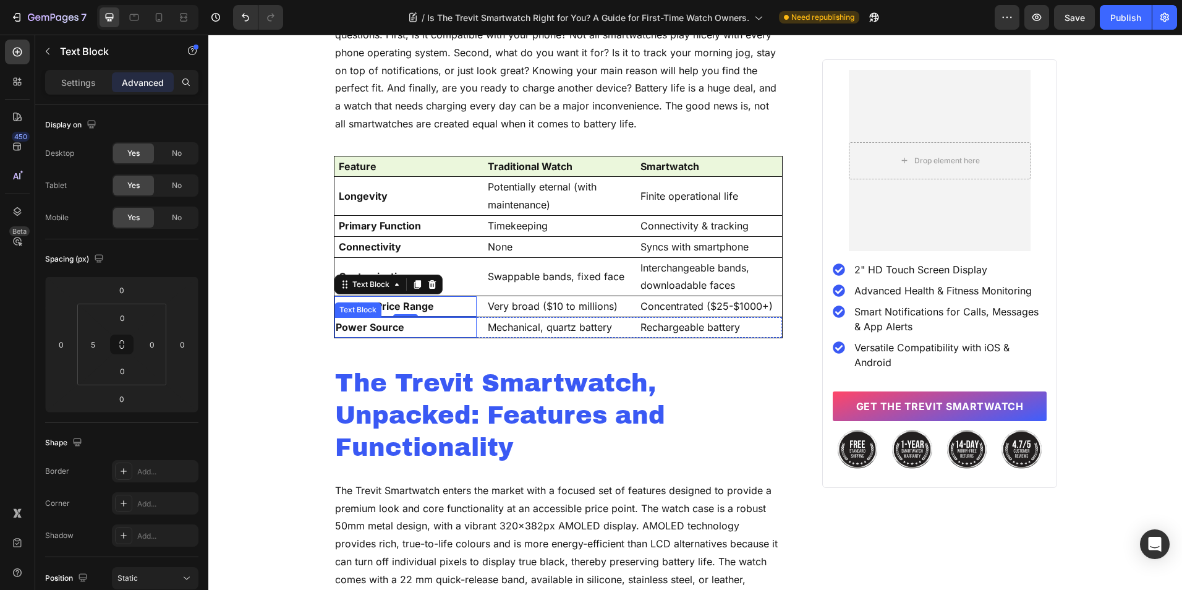
click at [344, 323] on p "Power Source" at bounding box center [406, 327] width 140 height 18
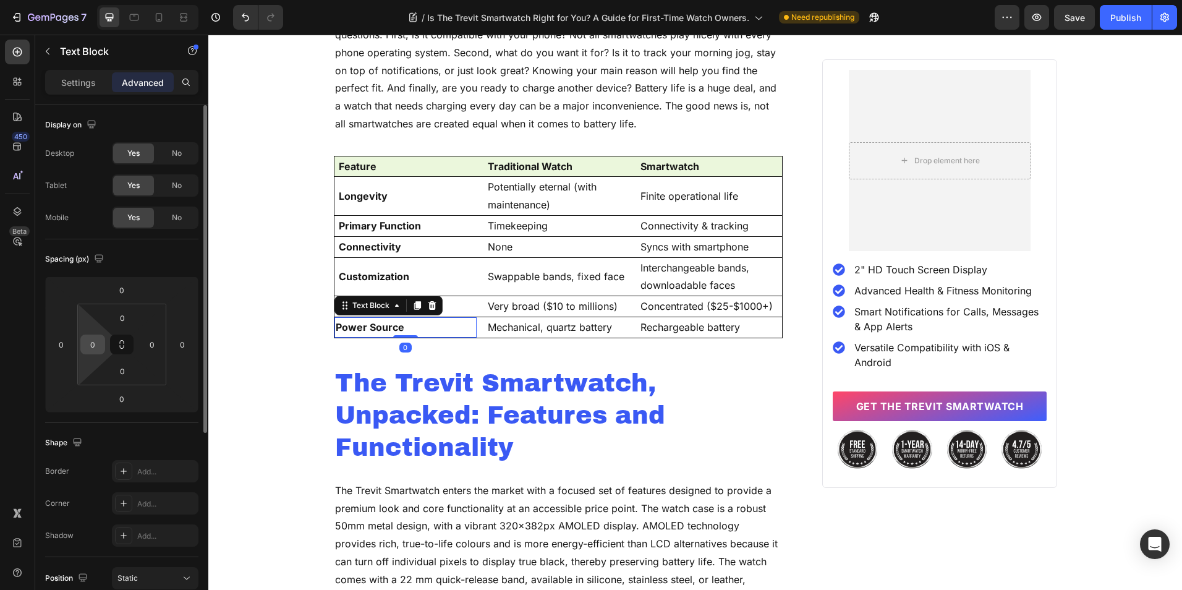
click at [99, 347] on input "0" at bounding box center [92, 344] width 19 height 19
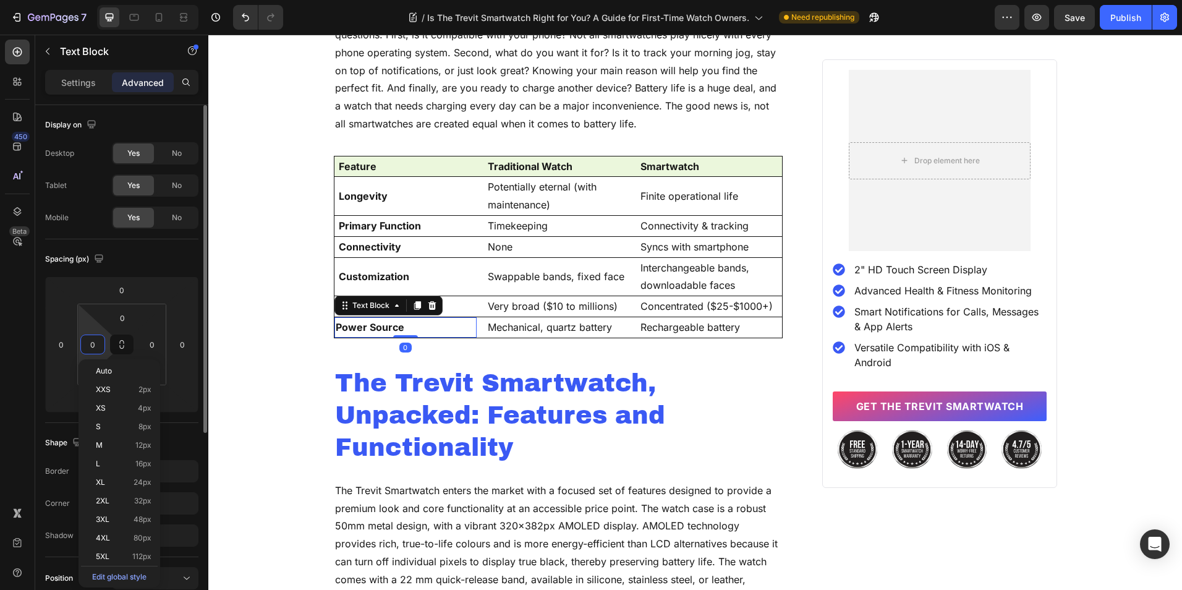
type input "5"
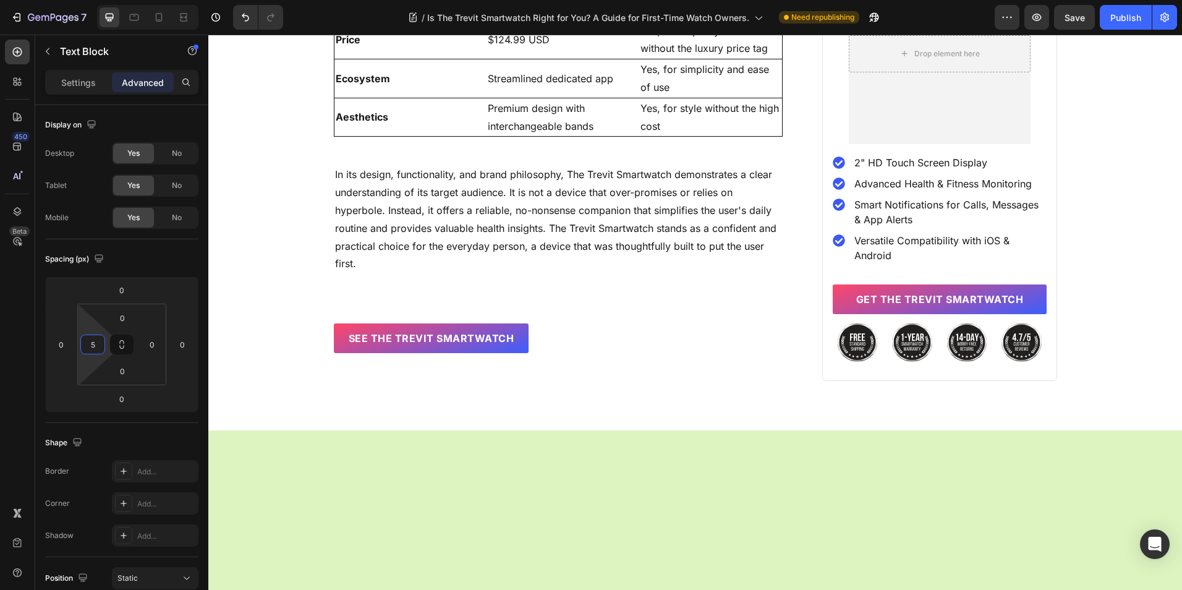
scroll to position [5314, 0]
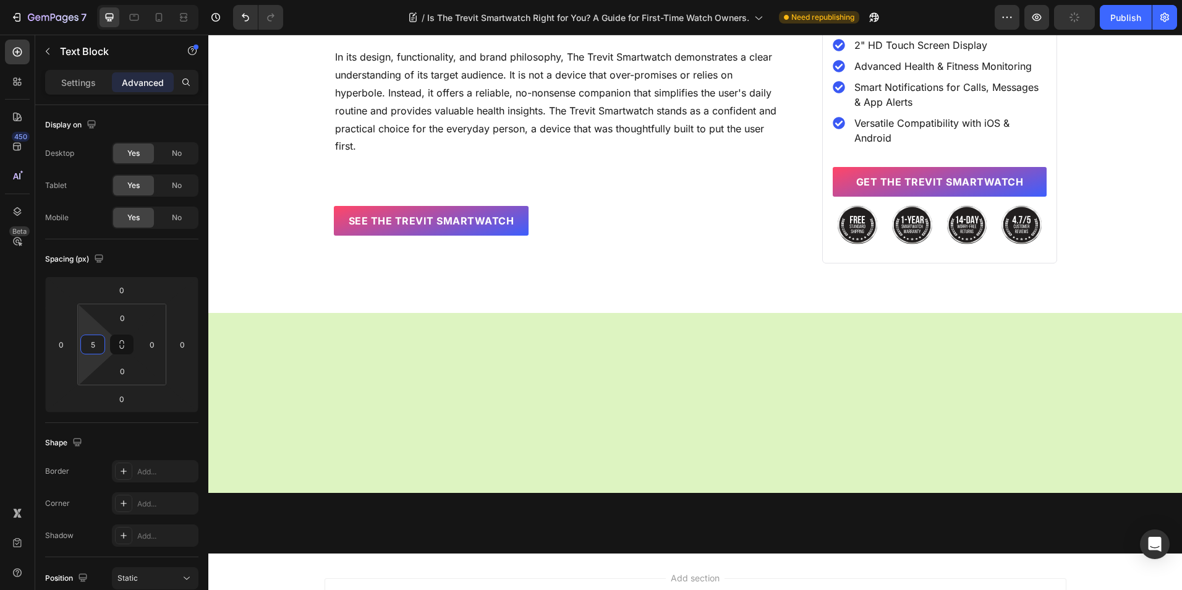
click at [95, 350] on input "0" at bounding box center [92, 344] width 19 height 19
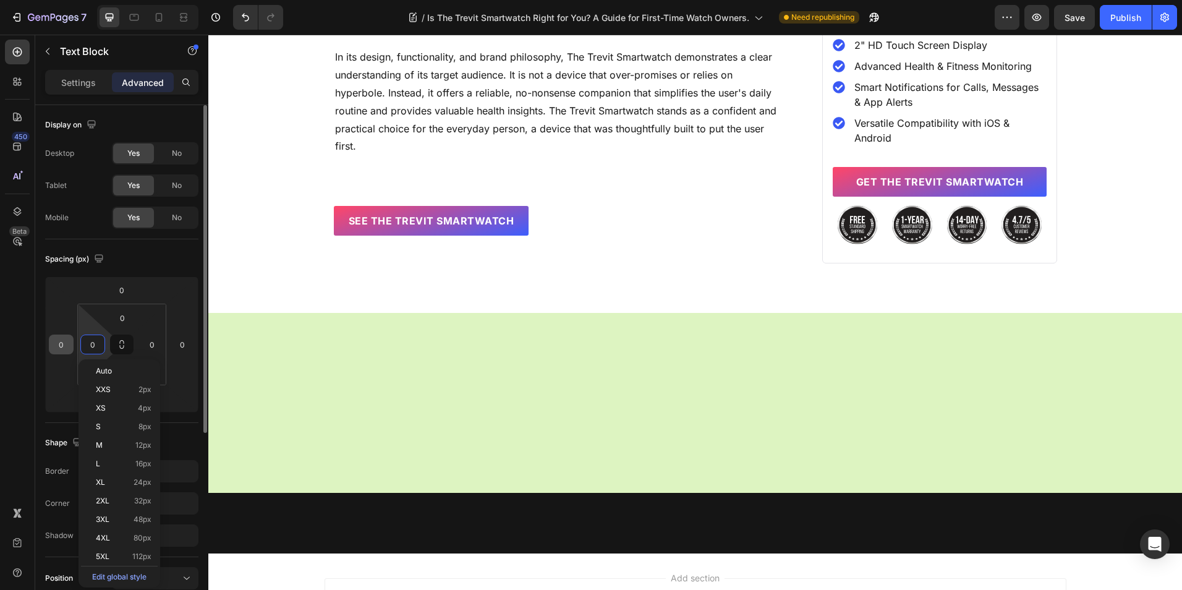
type input "5"
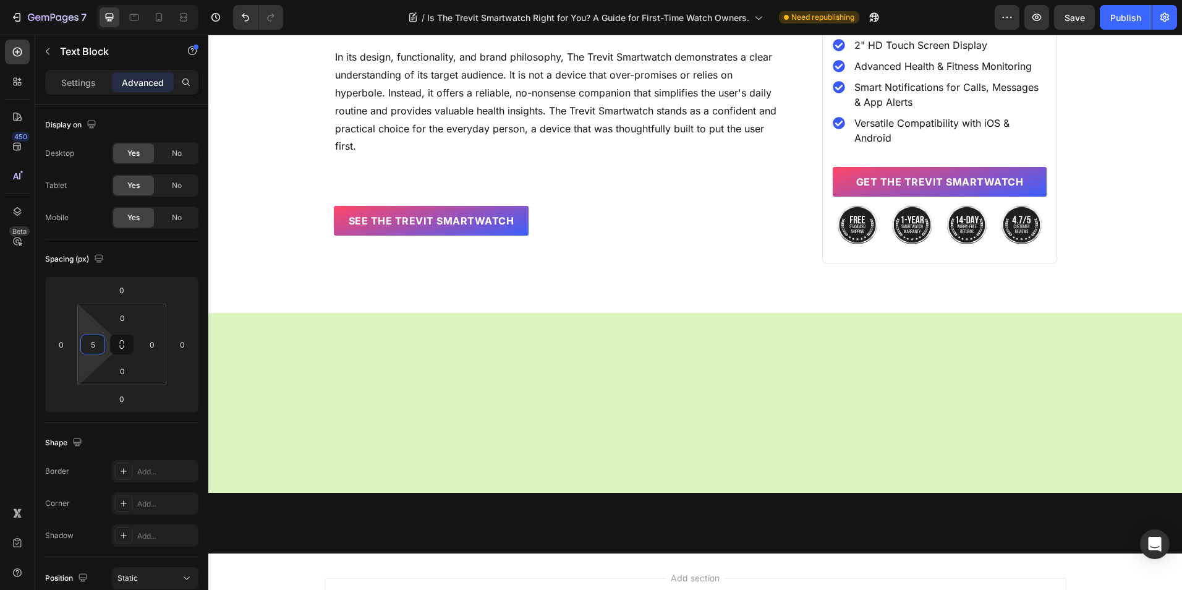
click at [98, 339] on input "0" at bounding box center [92, 344] width 19 height 19
type input "5"
click at [95, 346] on input "0" at bounding box center [92, 344] width 19 height 19
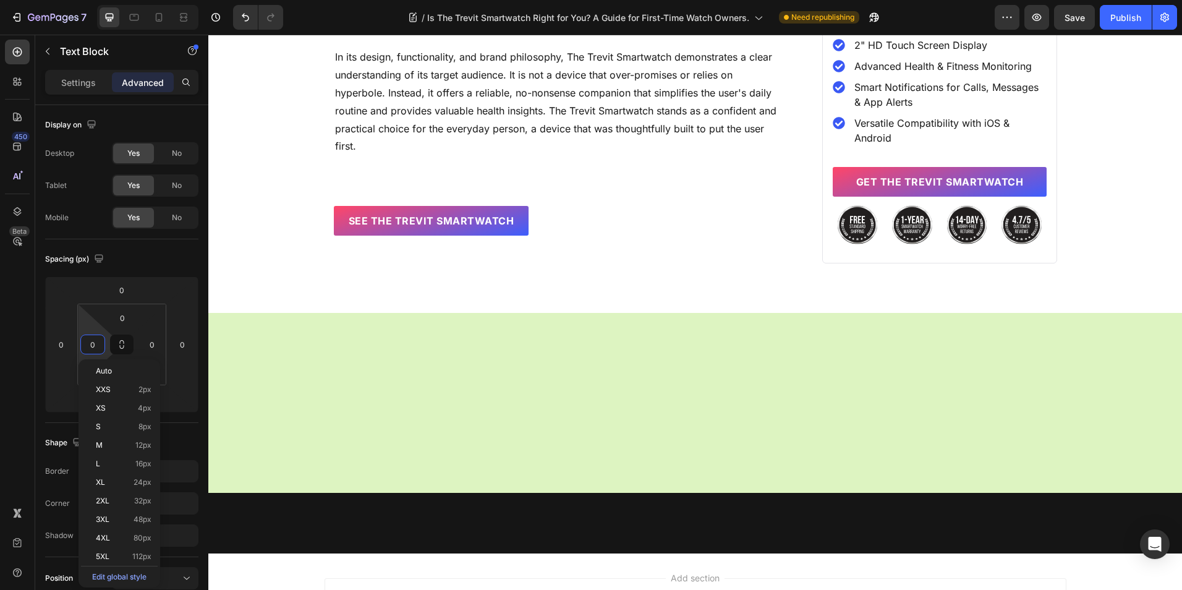
type input "5"
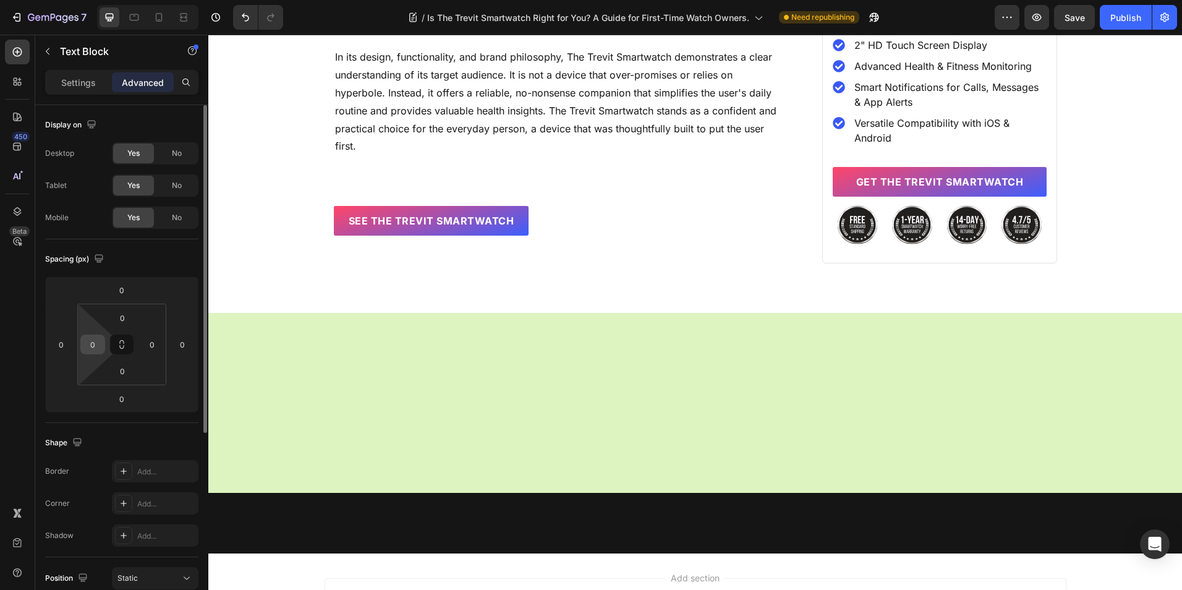
click at [92, 347] on input "0" at bounding box center [92, 344] width 19 height 19
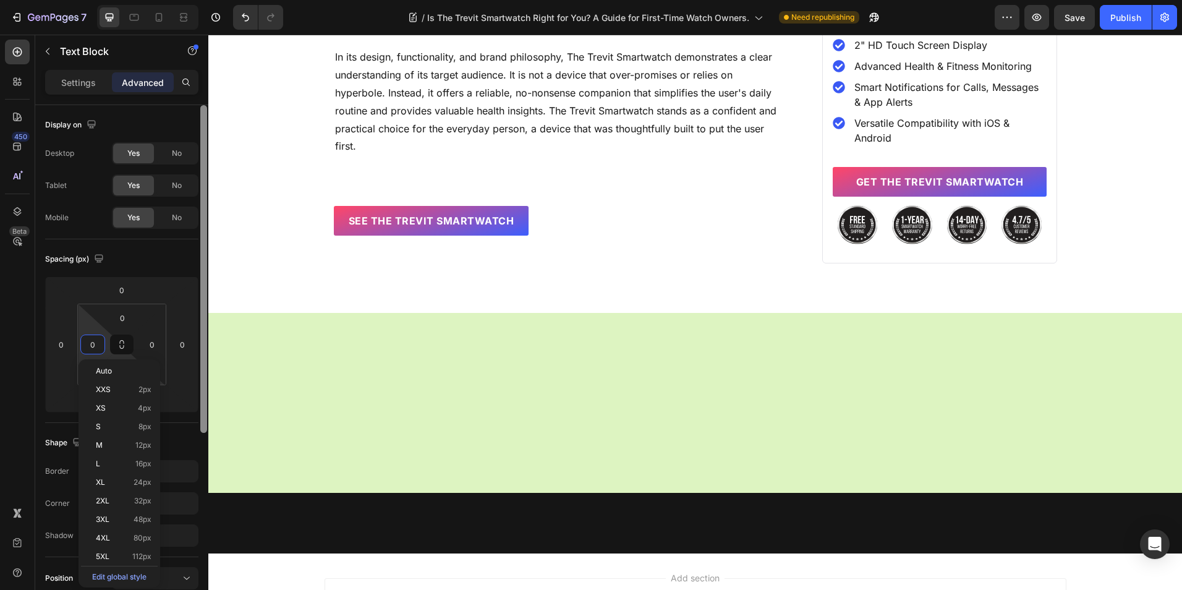
type input "5"
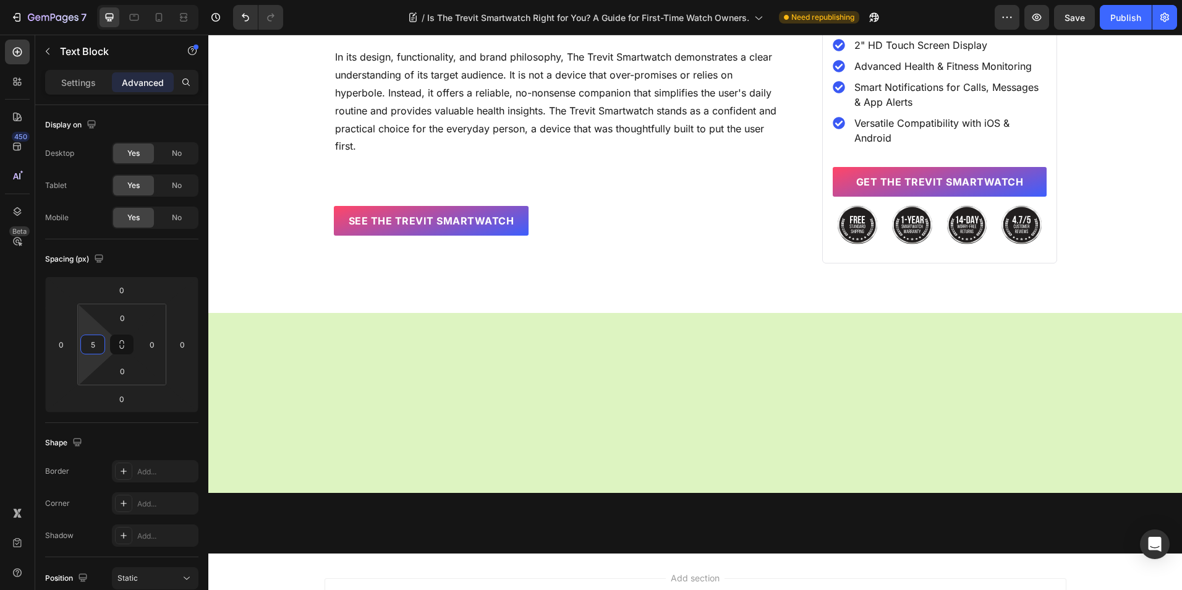
click at [90, 349] on input "0" at bounding box center [92, 344] width 19 height 19
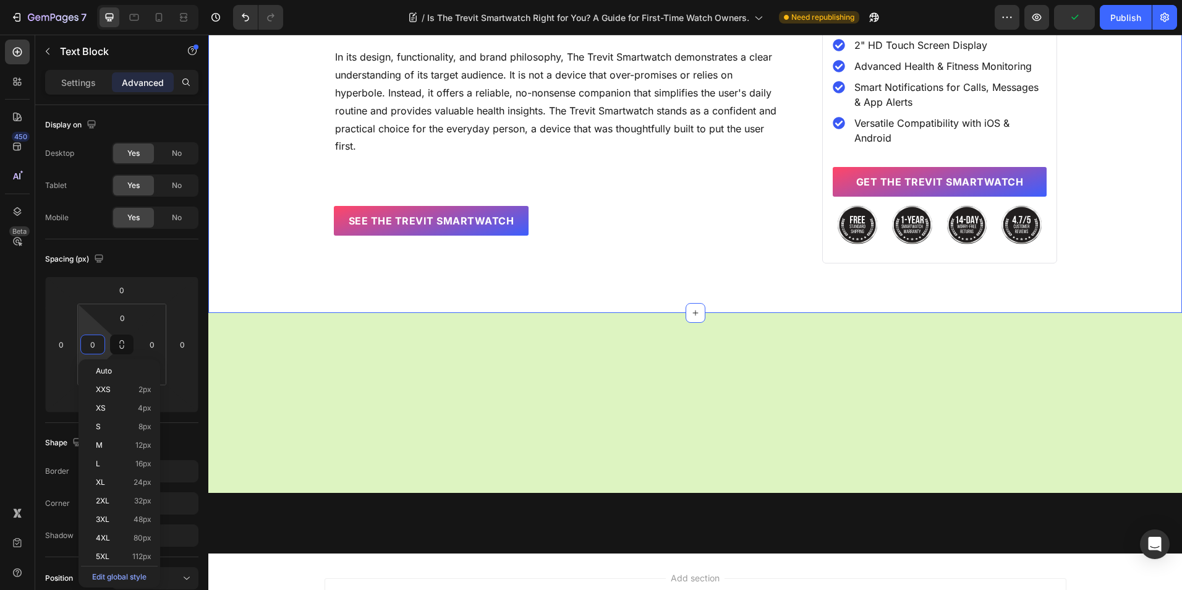
type input "5"
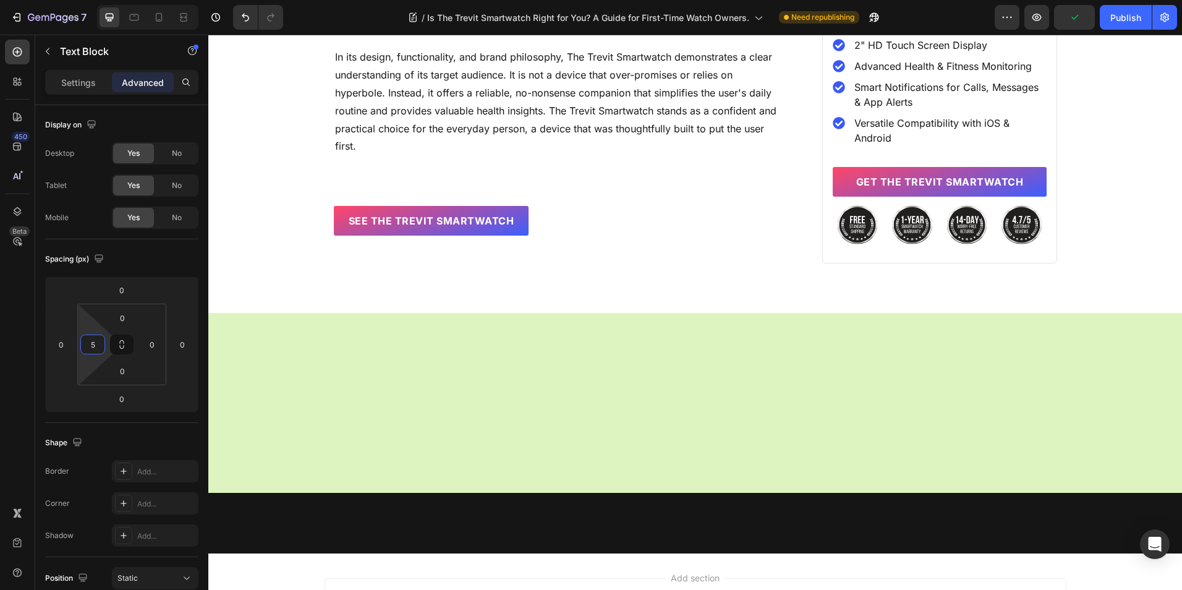
click at [101, 347] on input "0" at bounding box center [92, 344] width 19 height 19
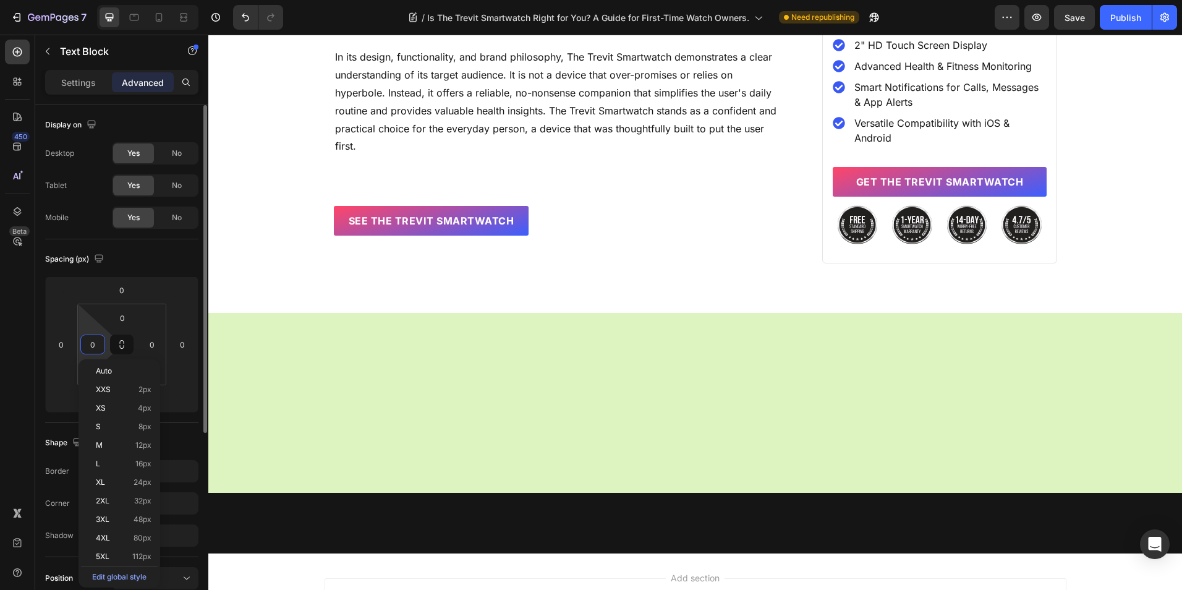
type input "5"
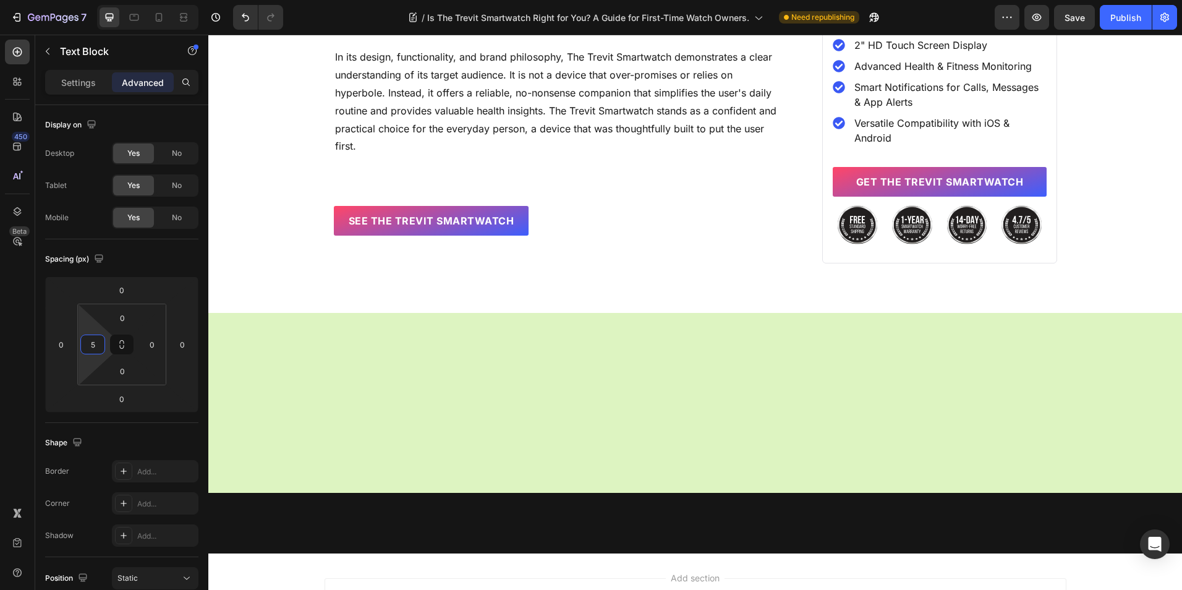
click at [398, 9] on p "Aesthetics" at bounding box center [406, 0] width 140 height 18
click at [103, 347] on div "0" at bounding box center [92, 344] width 25 height 20
click at [98, 344] on input "0" at bounding box center [92, 344] width 19 height 19
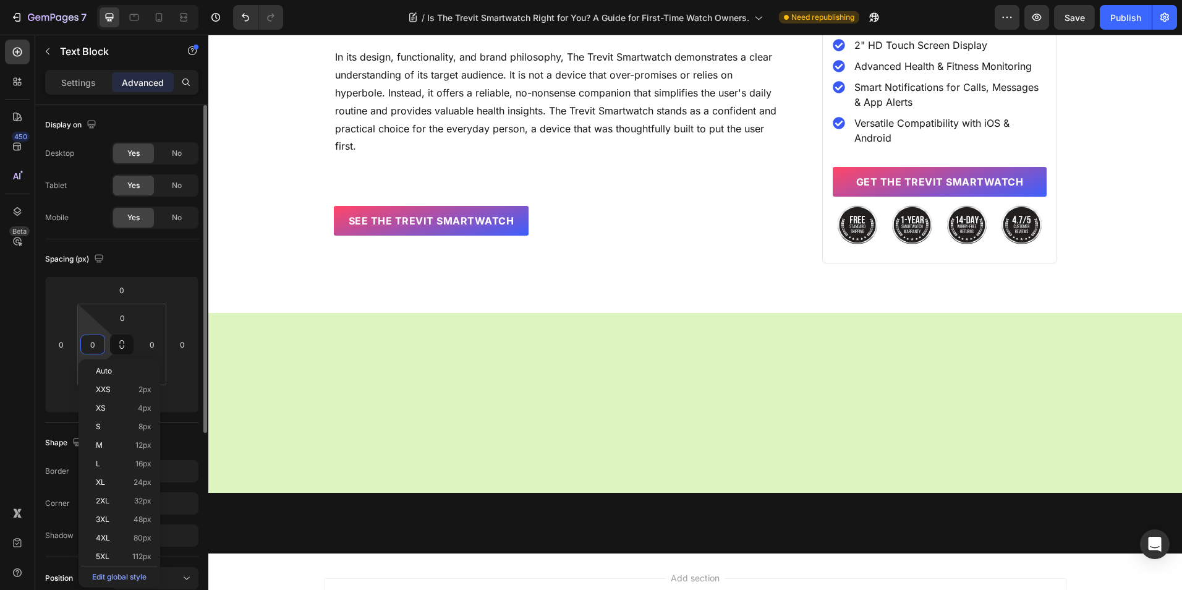
type input "5"
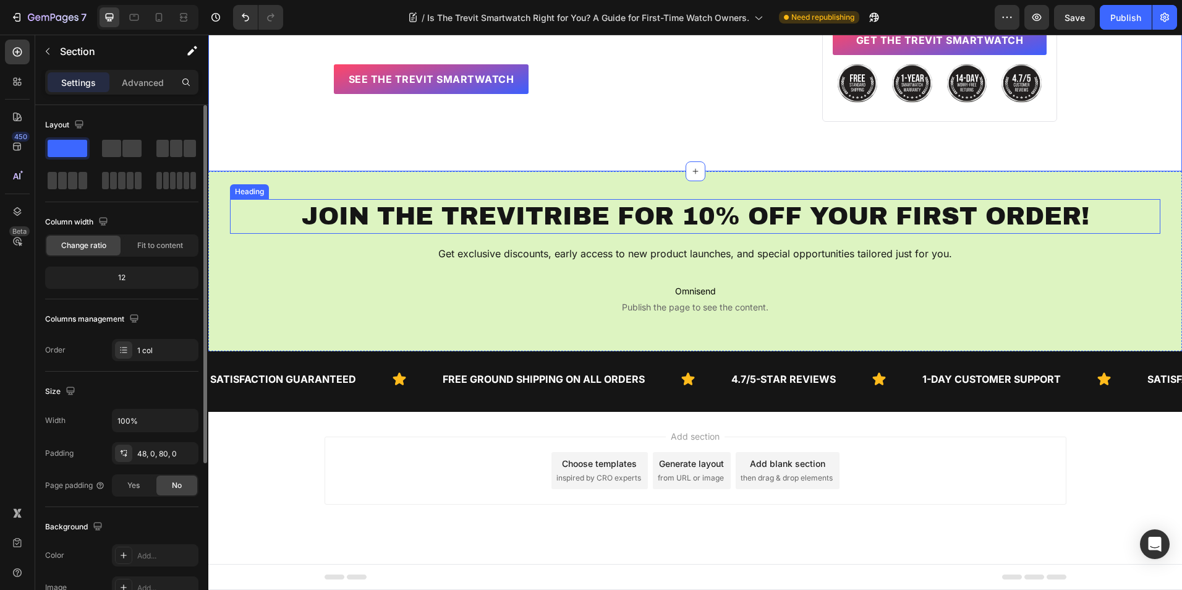
scroll to position [6008, 0]
click at [1119, 20] on div "Publish" at bounding box center [1125, 17] width 31 height 13
